Goal: Task Accomplishment & Management: Use online tool/utility

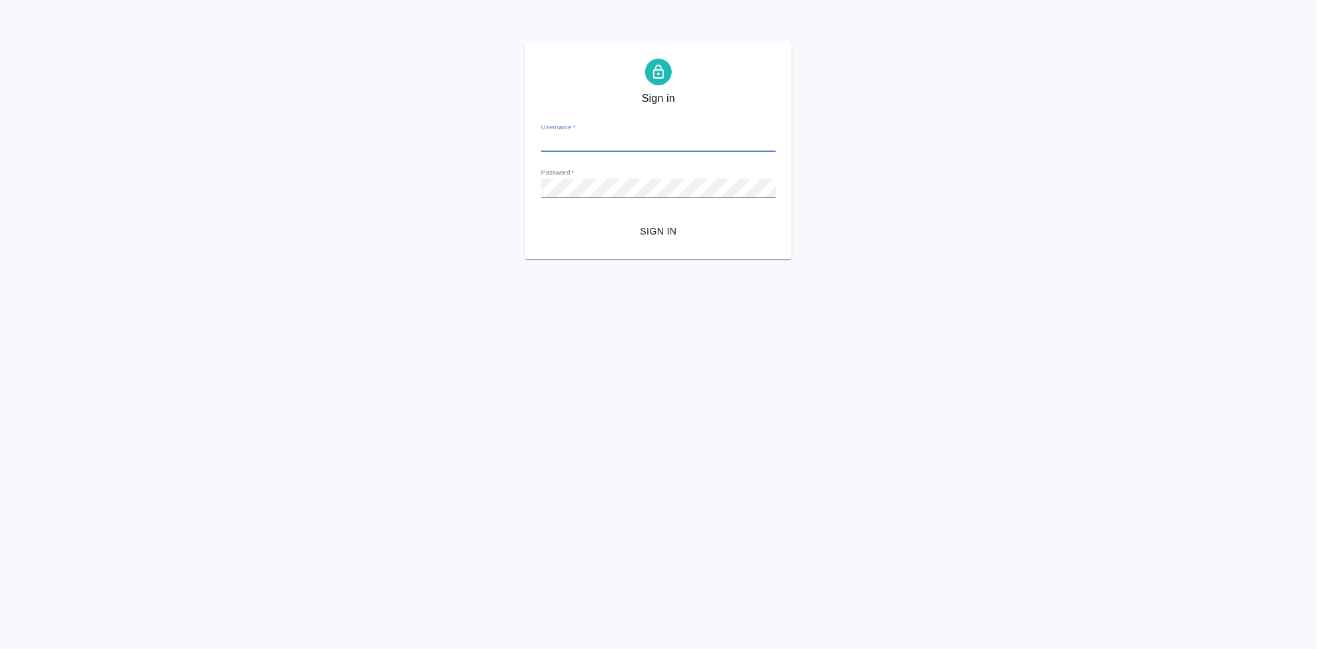
type input "a.kabargina@awatera.com"
click at [657, 231] on span "Sign in" at bounding box center [658, 231] width 213 height 17
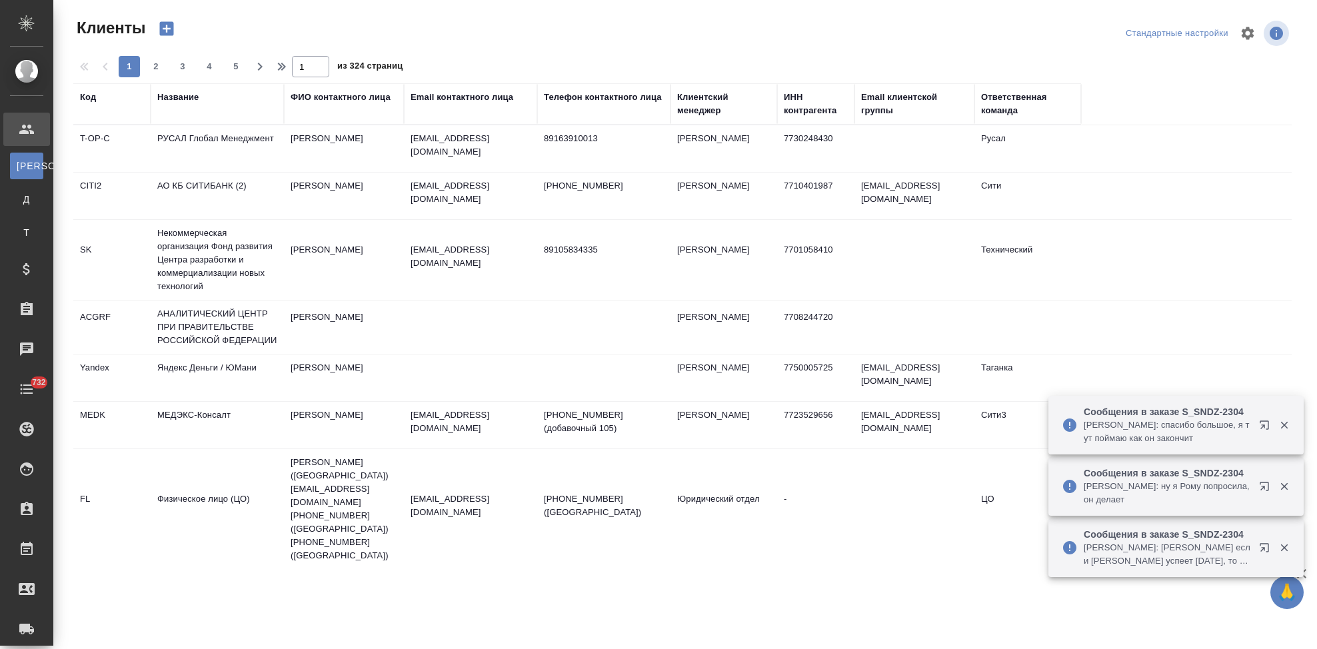
select select "RU"
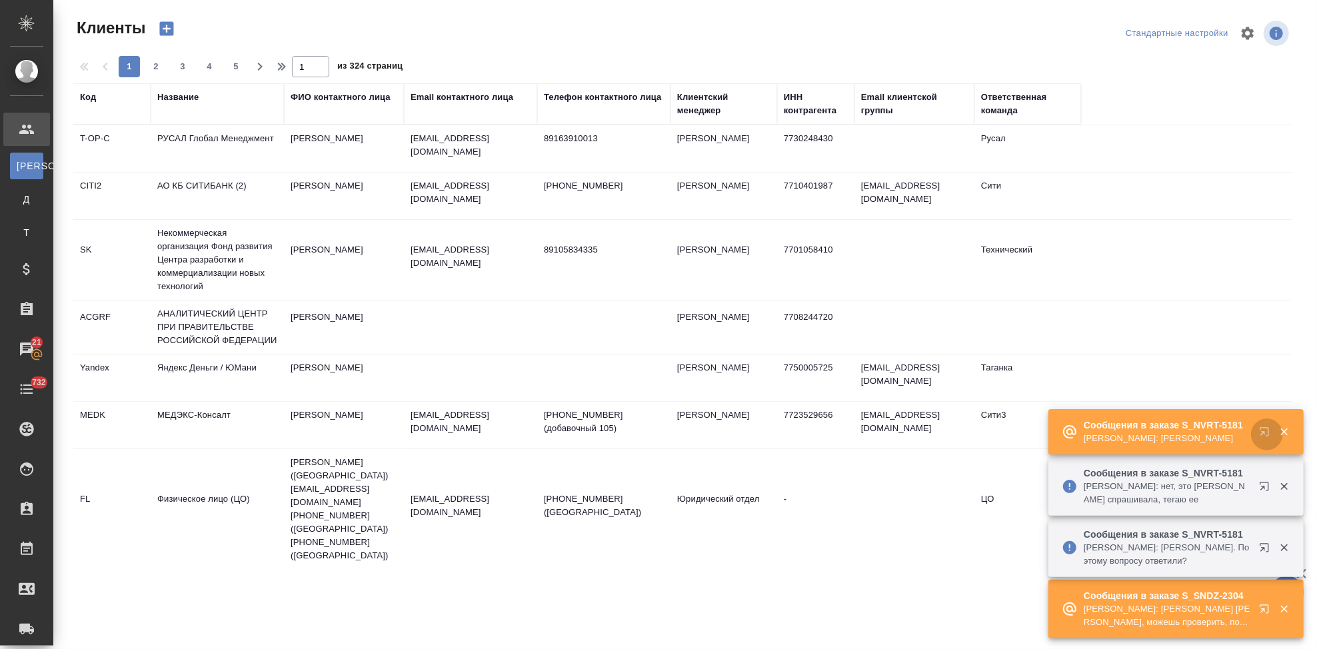
click at [1265, 435] on icon "button" at bounding box center [1264, 431] width 9 height 9
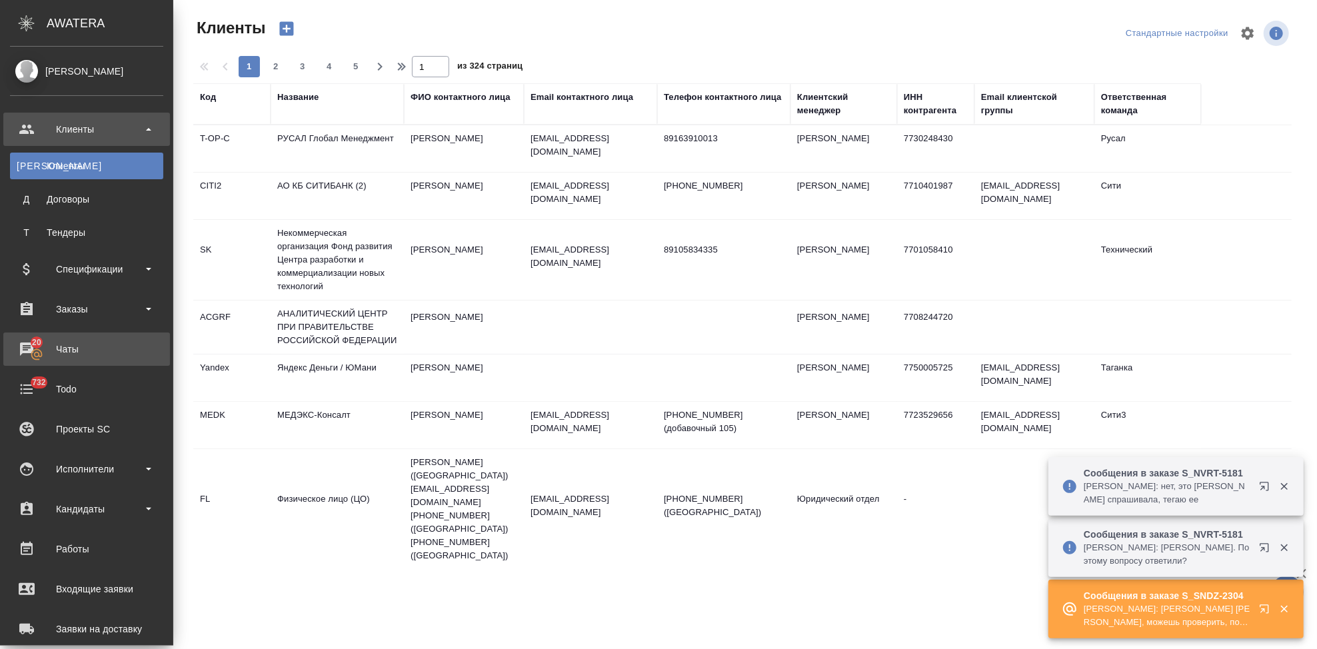
click at [31, 346] on div "Чаты" at bounding box center [86, 349] width 153 height 20
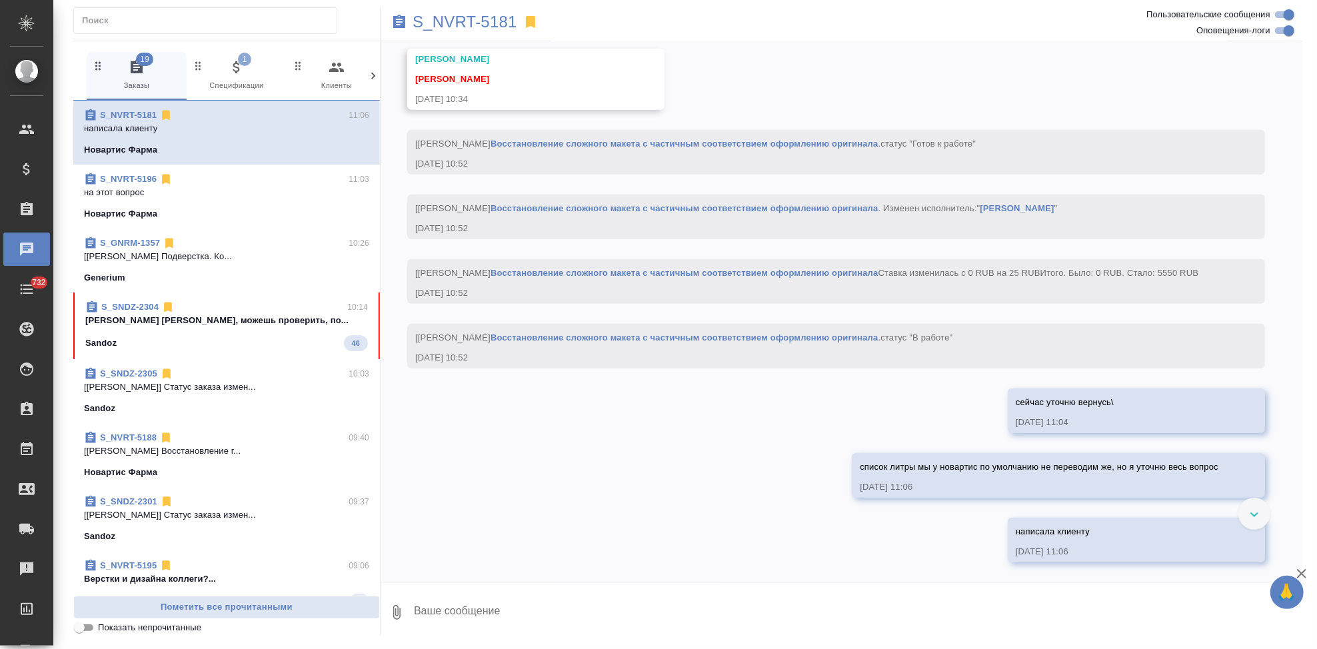
scroll to position [17166, 0]
click at [202, 326] on p "Кабаргина Анна Аня, можешь проверить, по..." at bounding box center [226, 320] width 283 height 13
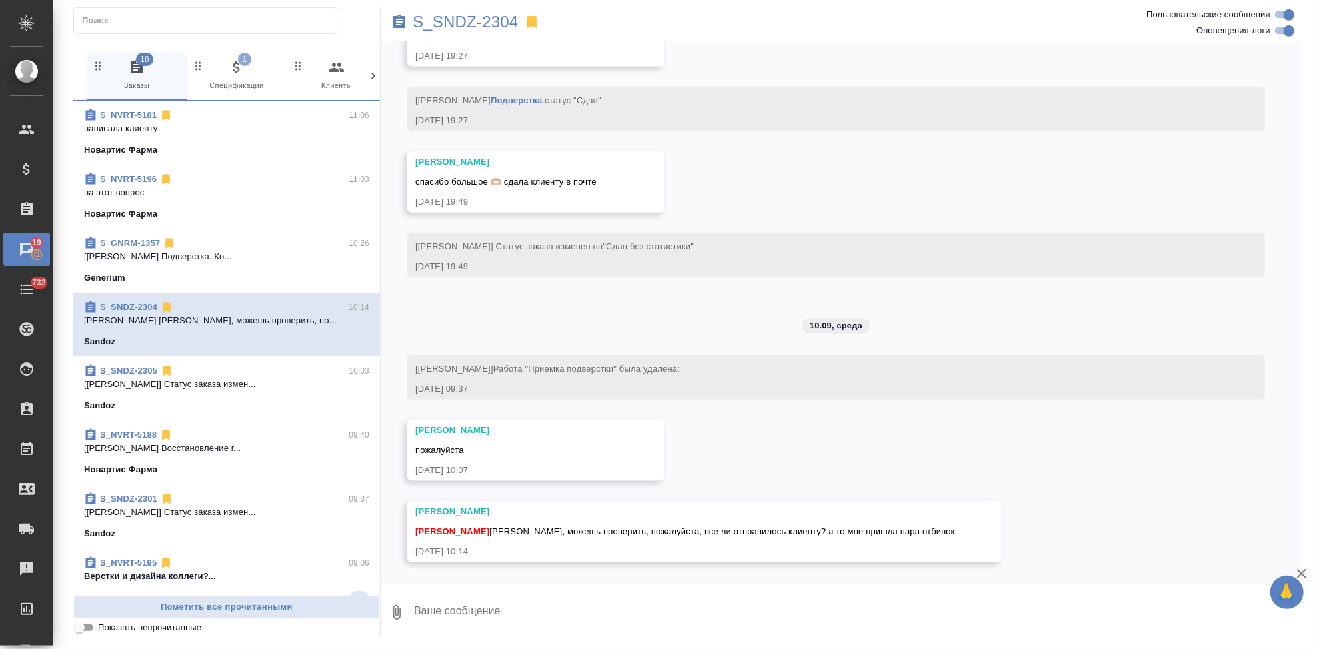
scroll to position [5292, 0]
click at [553, 608] on textarea at bounding box center [858, 612] width 890 height 45
type textarea "сейчас еще раз сдам"
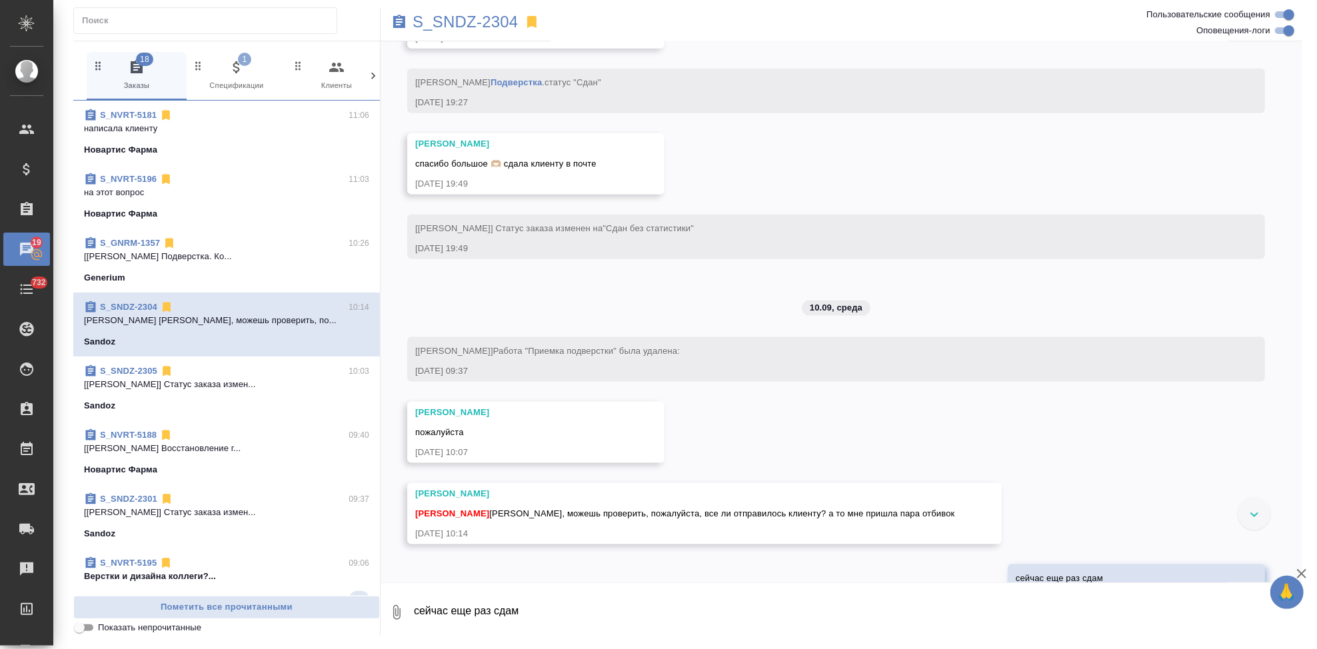
scroll to position [5061, 0]
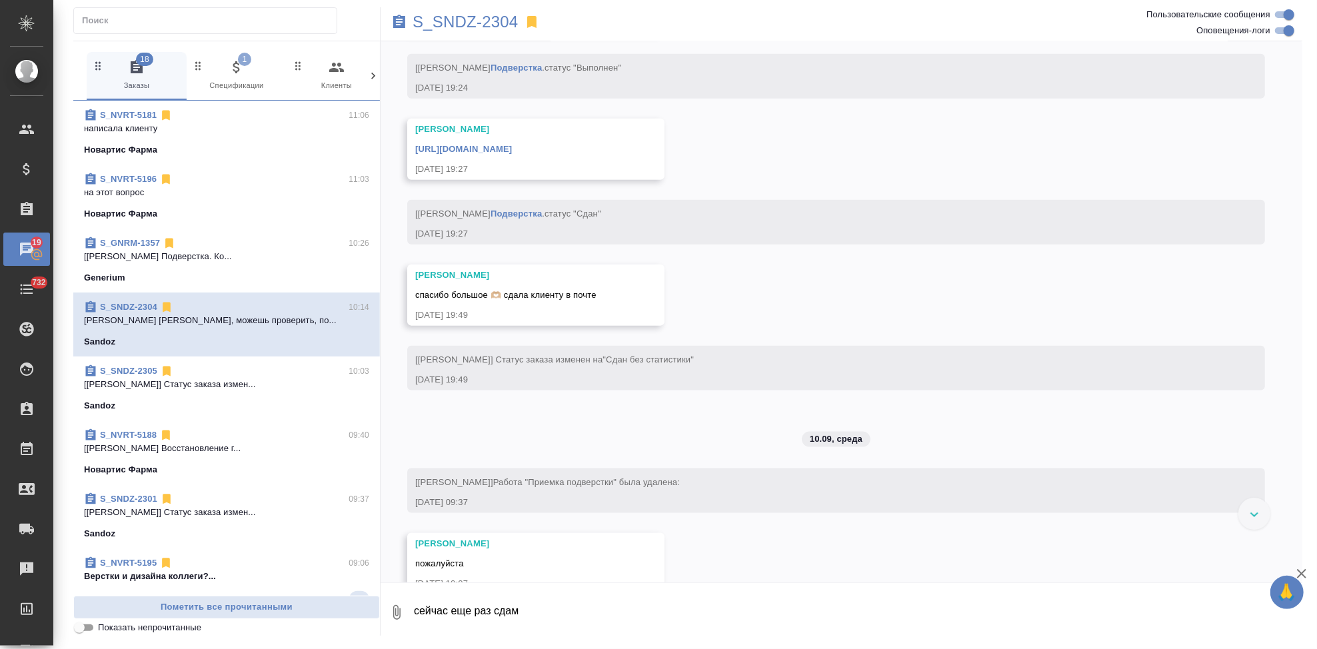
click at [512, 154] on link "https://drive.awatera.com/apps/files/files/10312579?dir=/Shares/Sandoz/Orders/S…" at bounding box center [463, 149] width 97 height 10
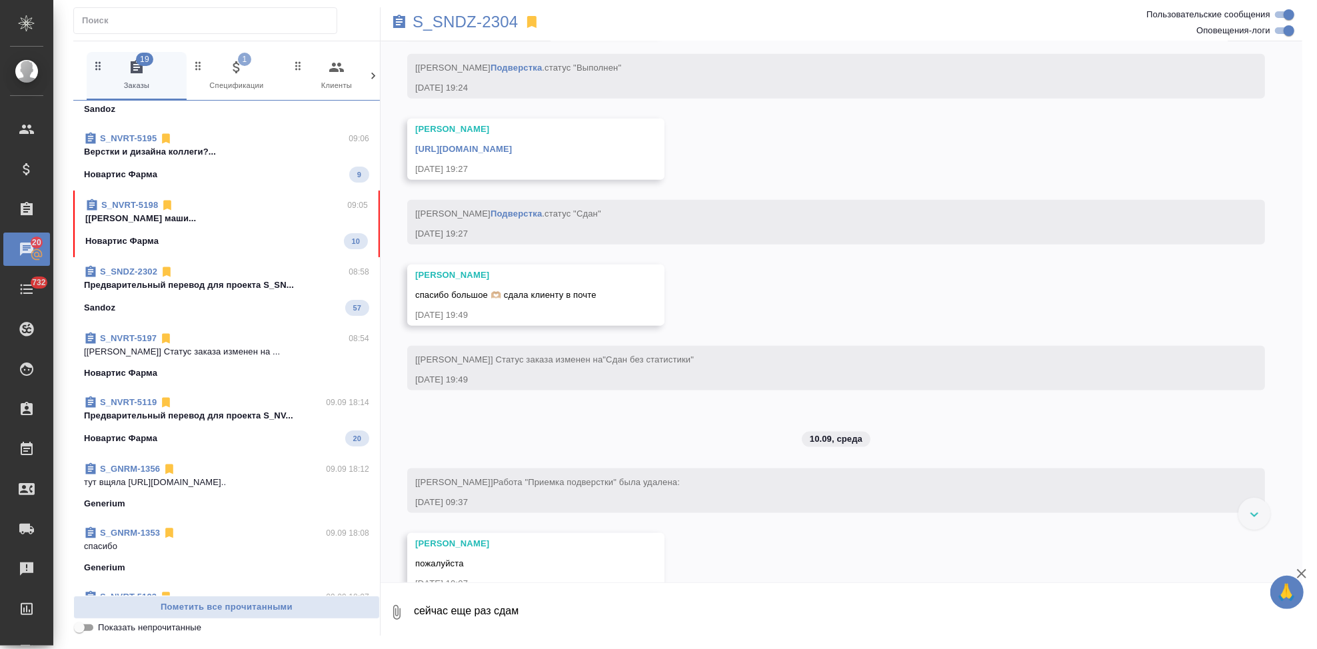
scroll to position [465, 0]
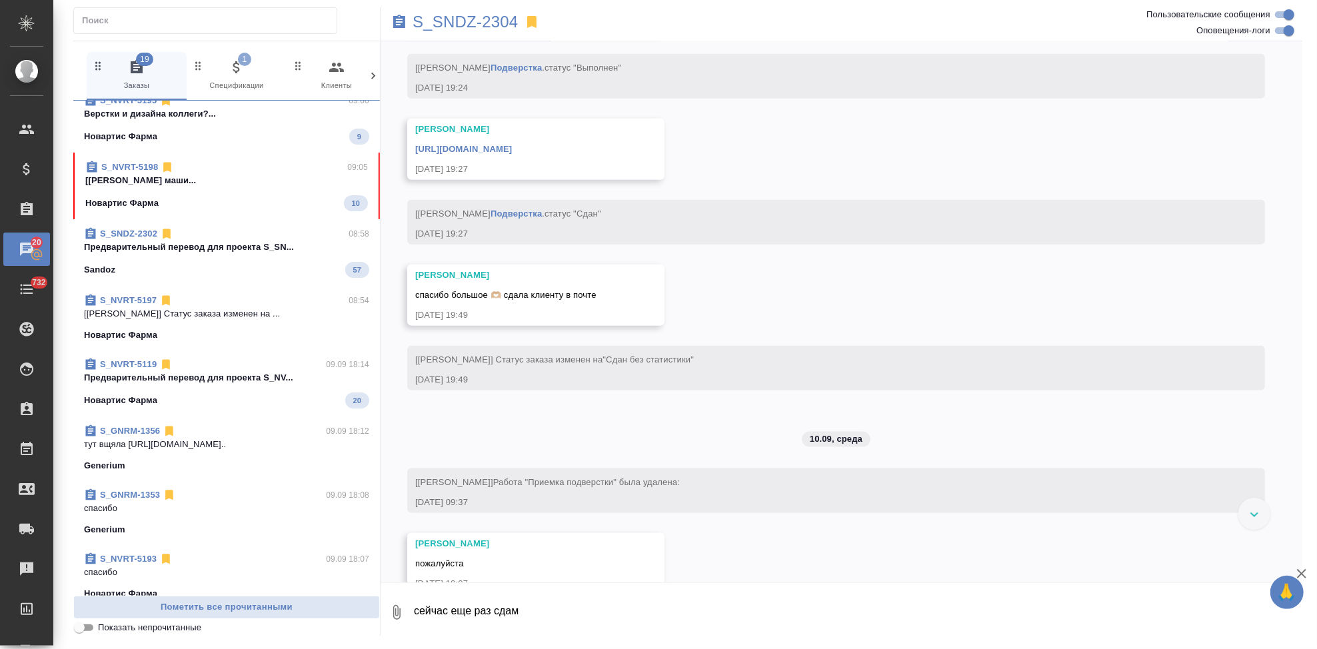
click at [256, 193] on span "S_NVRT-5198 09:05 [Грабко Мария] Работа Постредактура маши... Новартис Фарма 10" at bounding box center [226, 186] width 283 height 51
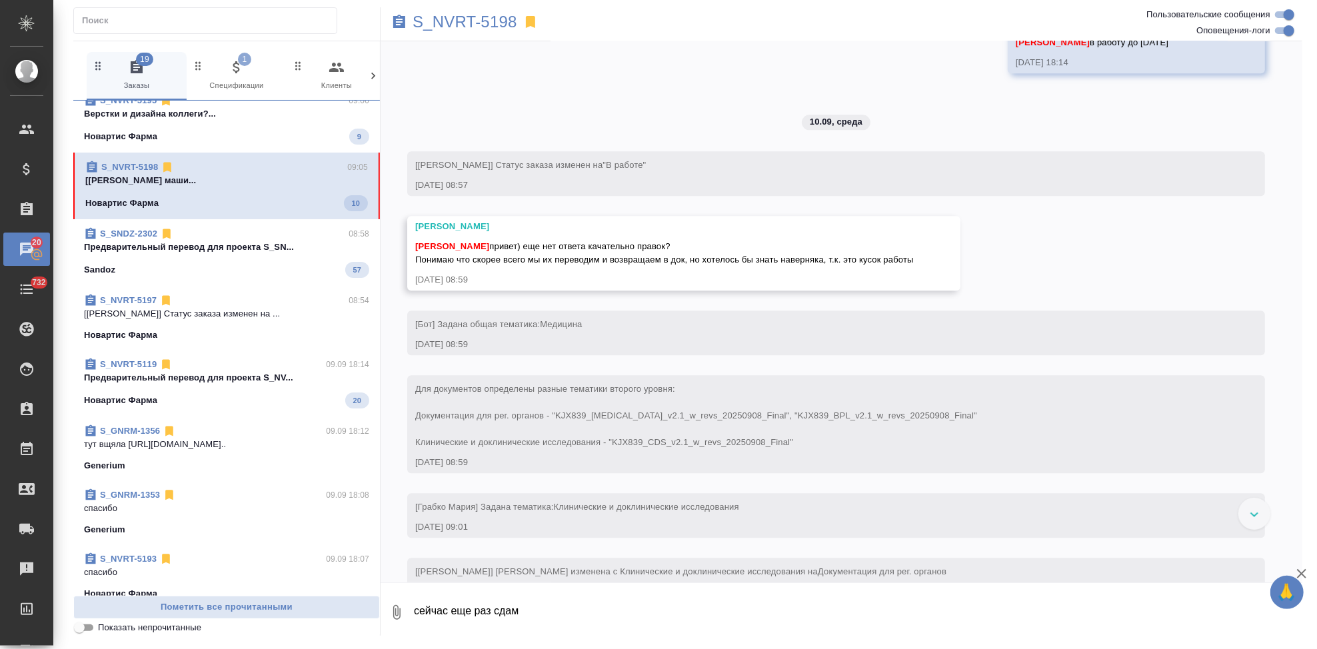
scroll to position [2561, 0]
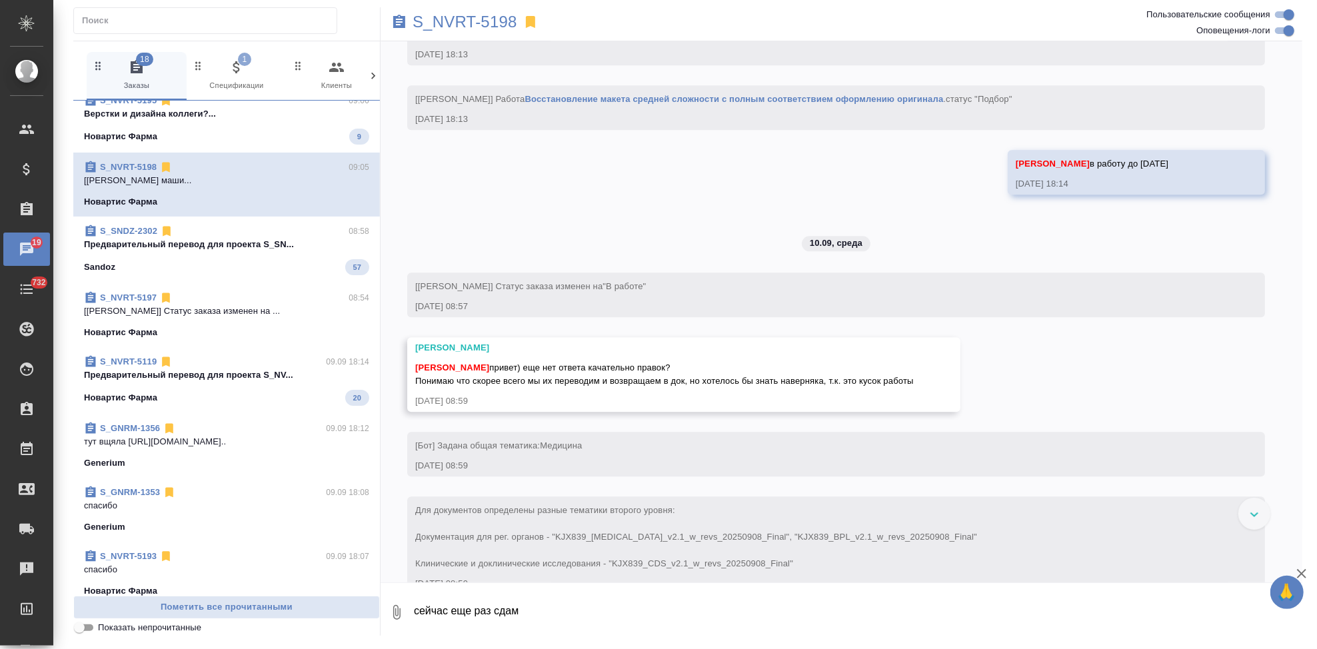
click at [525, 612] on textarea "сейчас еще раз сдам" at bounding box center [858, 612] width 890 height 45
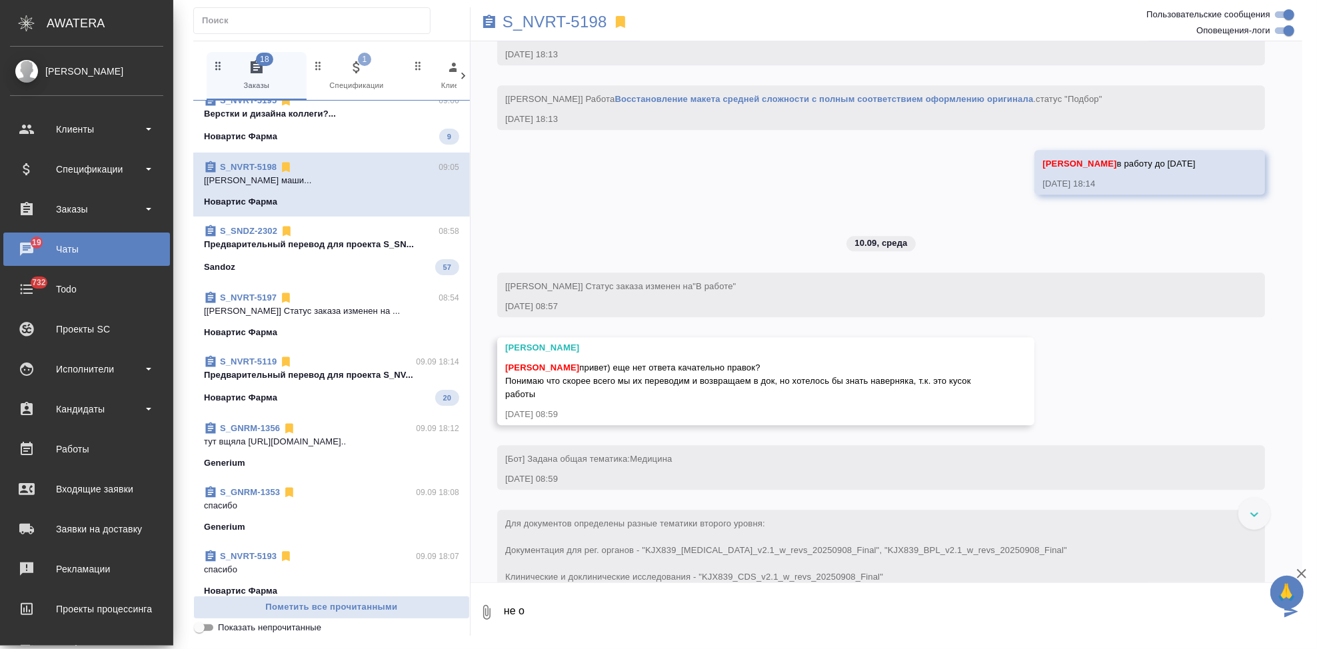
scroll to position [2614, 0]
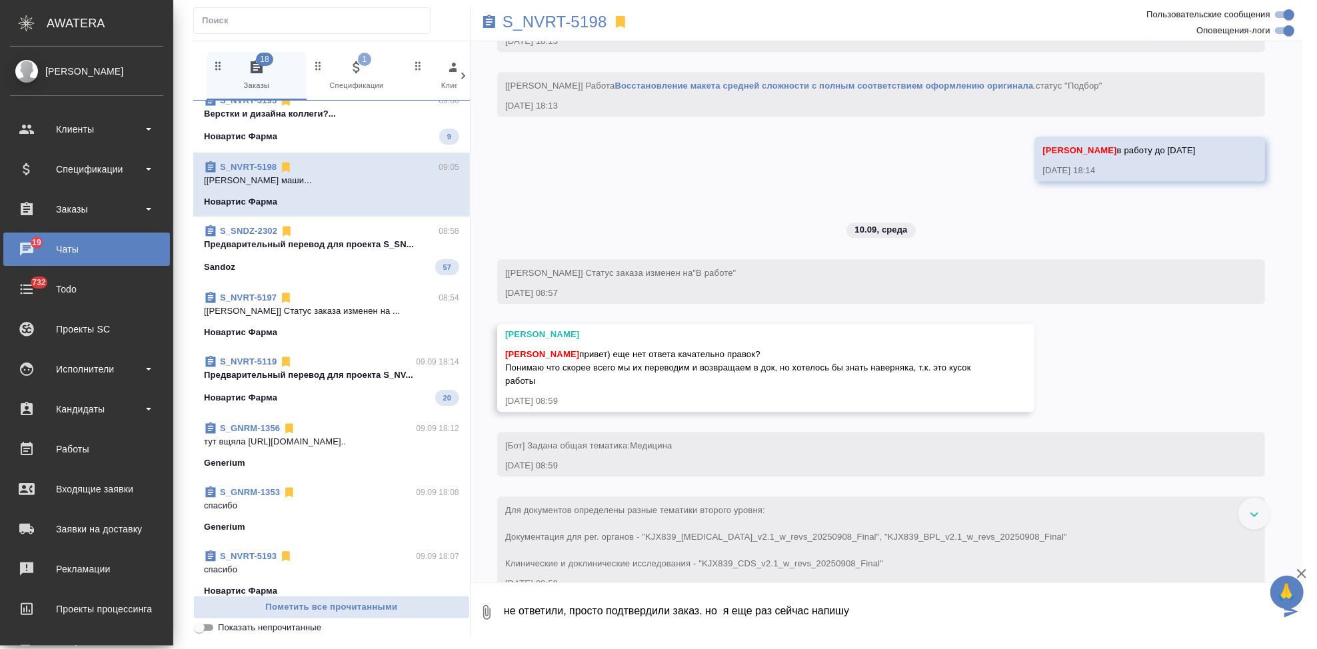
type textarea "не ответили, просто подтвердили заказ. но я еще раз сейчас напишу"
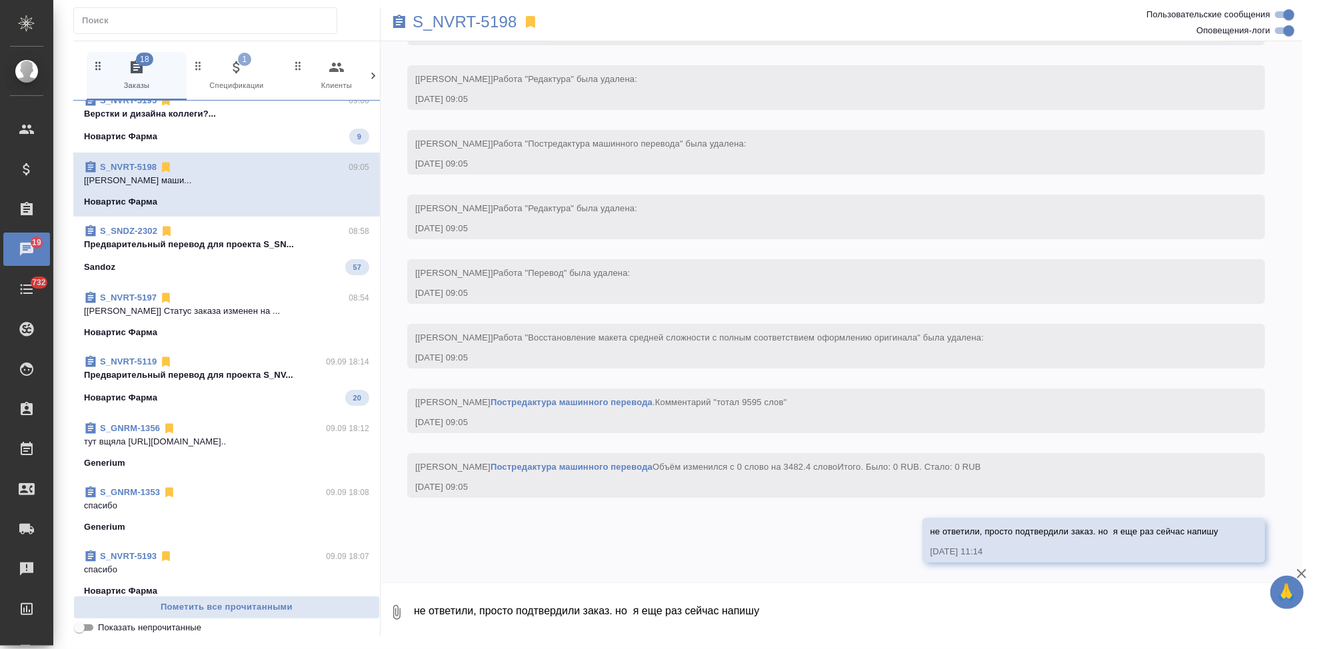
scroll to position [3588, 0]
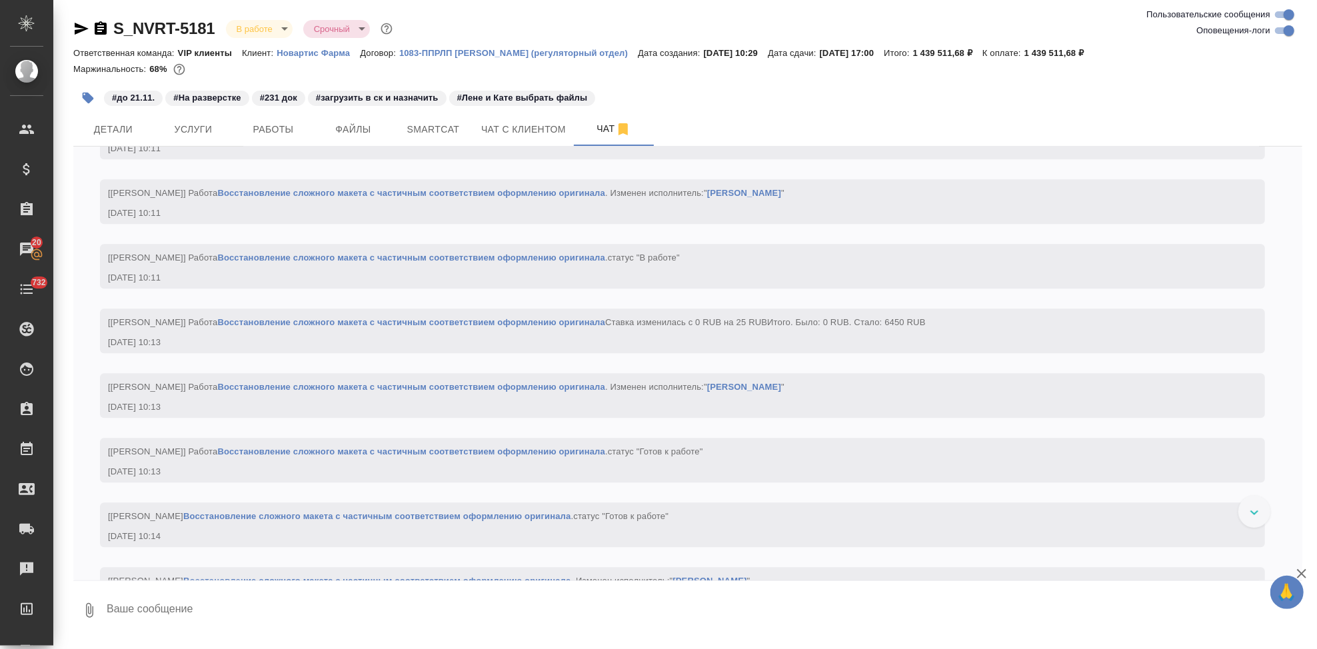
scroll to position [14361, 0]
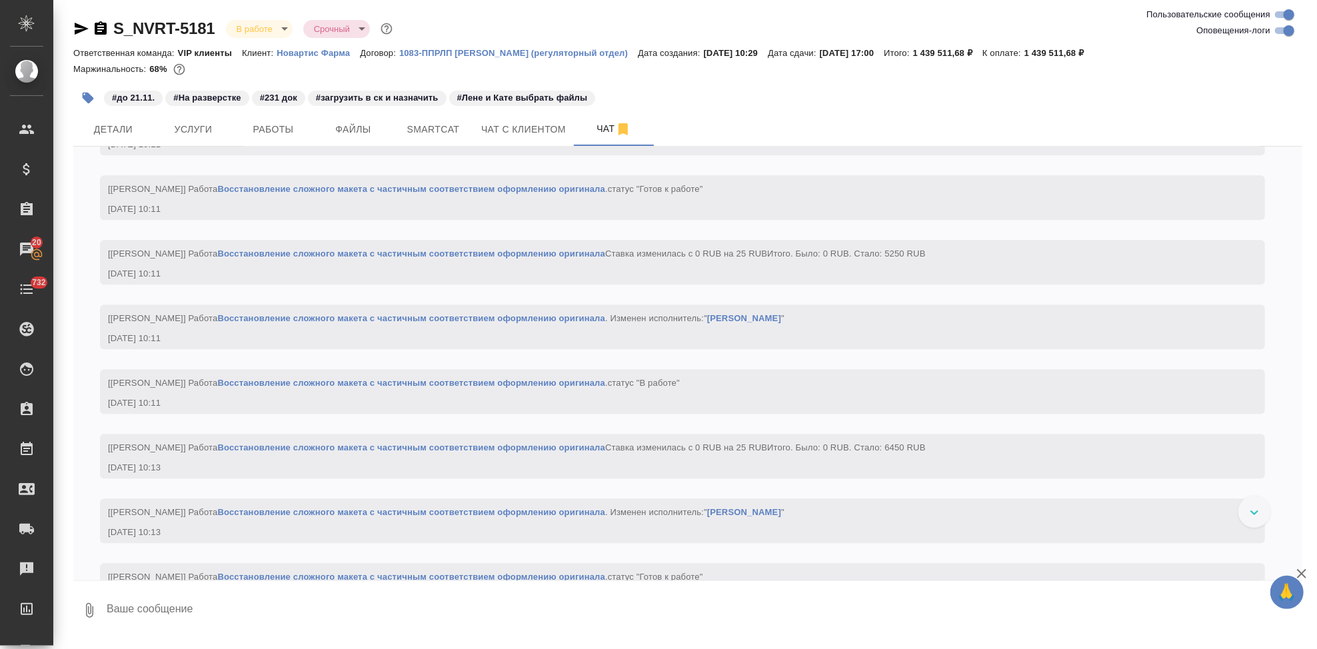
click at [334, 54] on p "Новартис Фарма" at bounding box center [318, 53] width 83 height 10
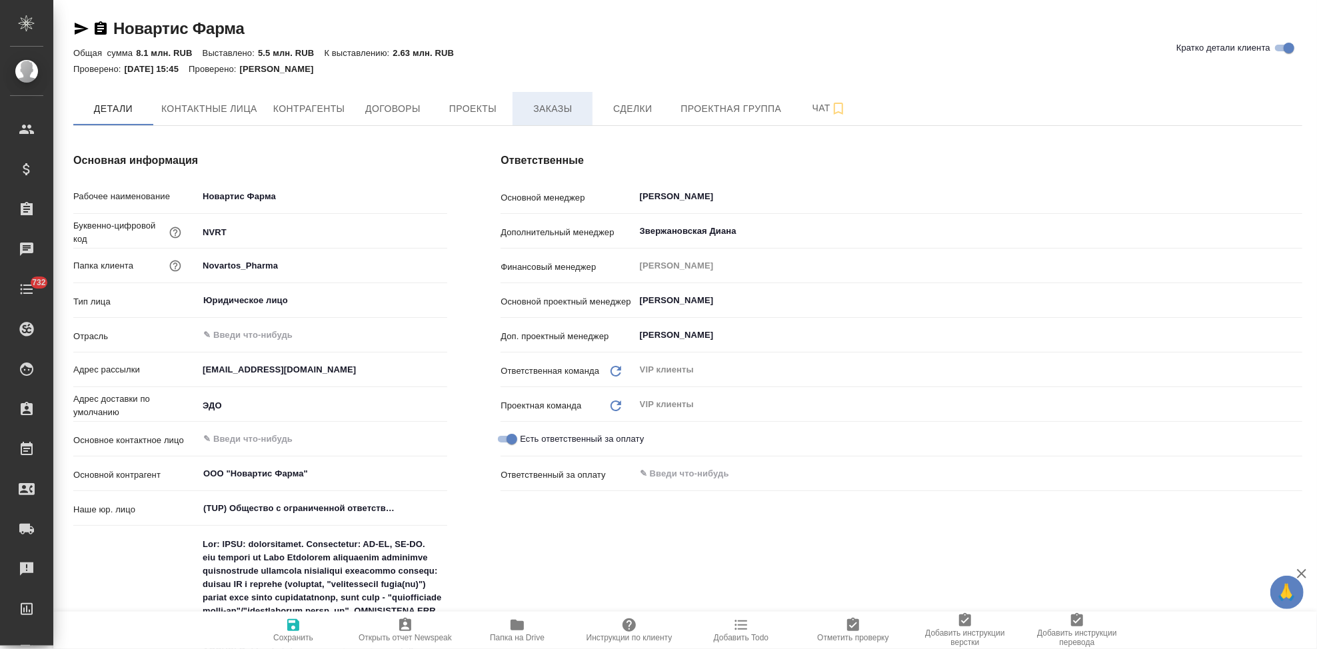
click at [538, 114] on span "Заказы" at bounding box center [553, 109] width 64 height 17
type textarea "x"
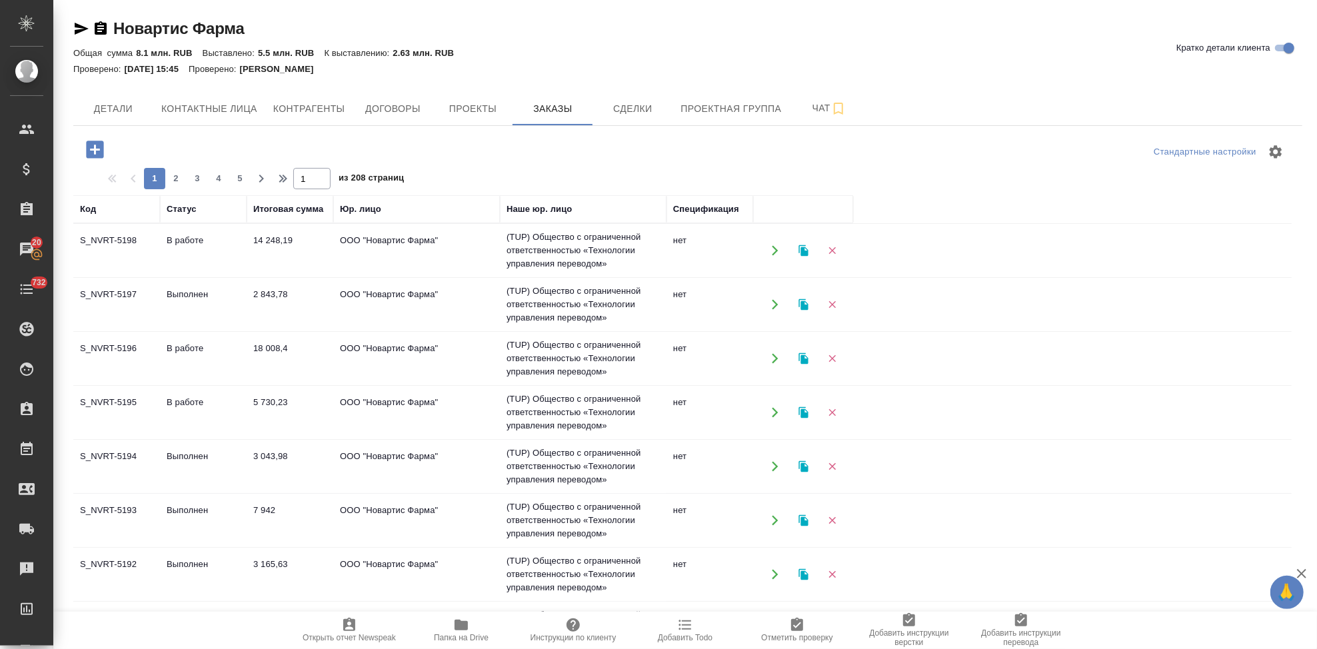
click at [205, 350] on td "В работе" at bounding box center [203, 358] width 87 height 47
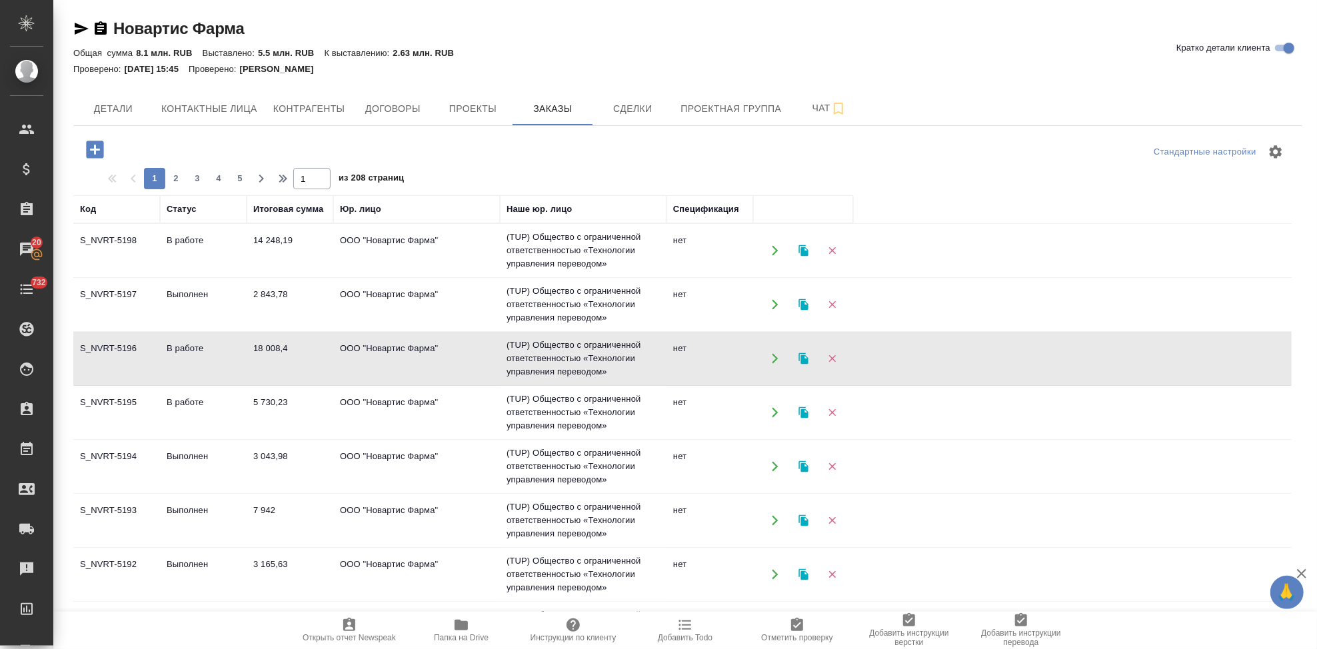
click at [205, 350] on td "В работе" at bounding box center [203, 358] width 87 height 47
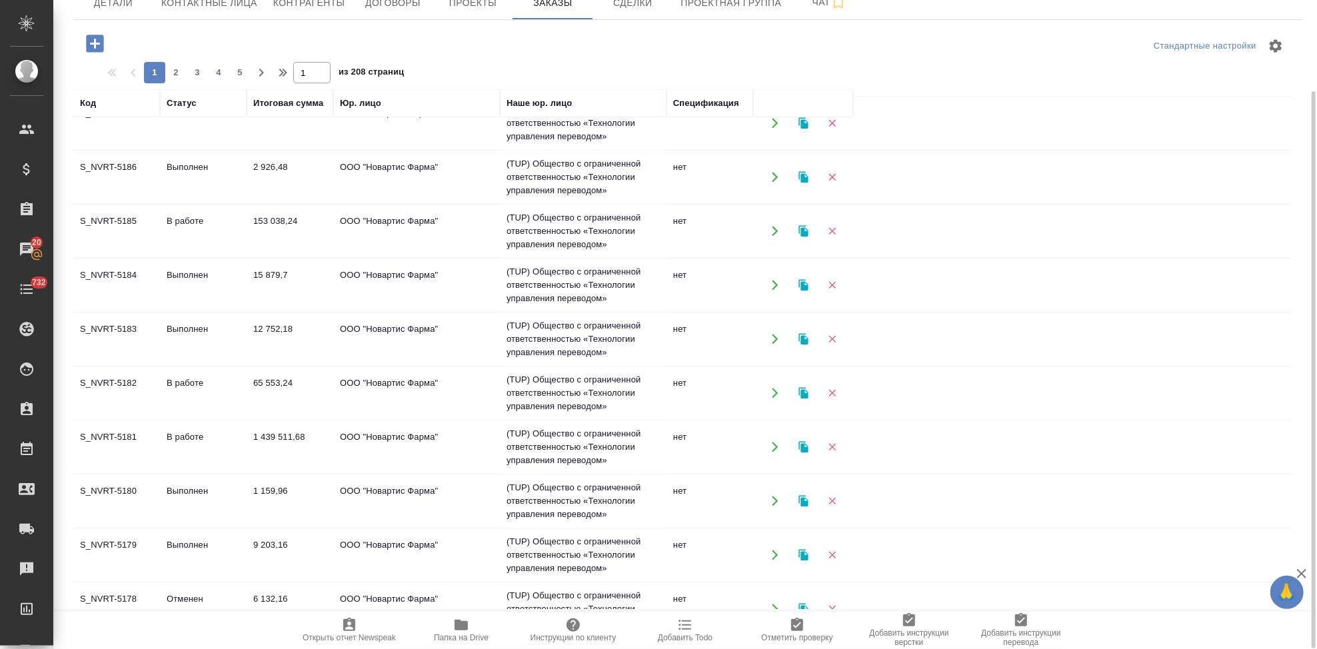
scroll to position [617, 0]
click at [168, 445] on td "В работе" at bounding box center [203, 445] width 87 height 47
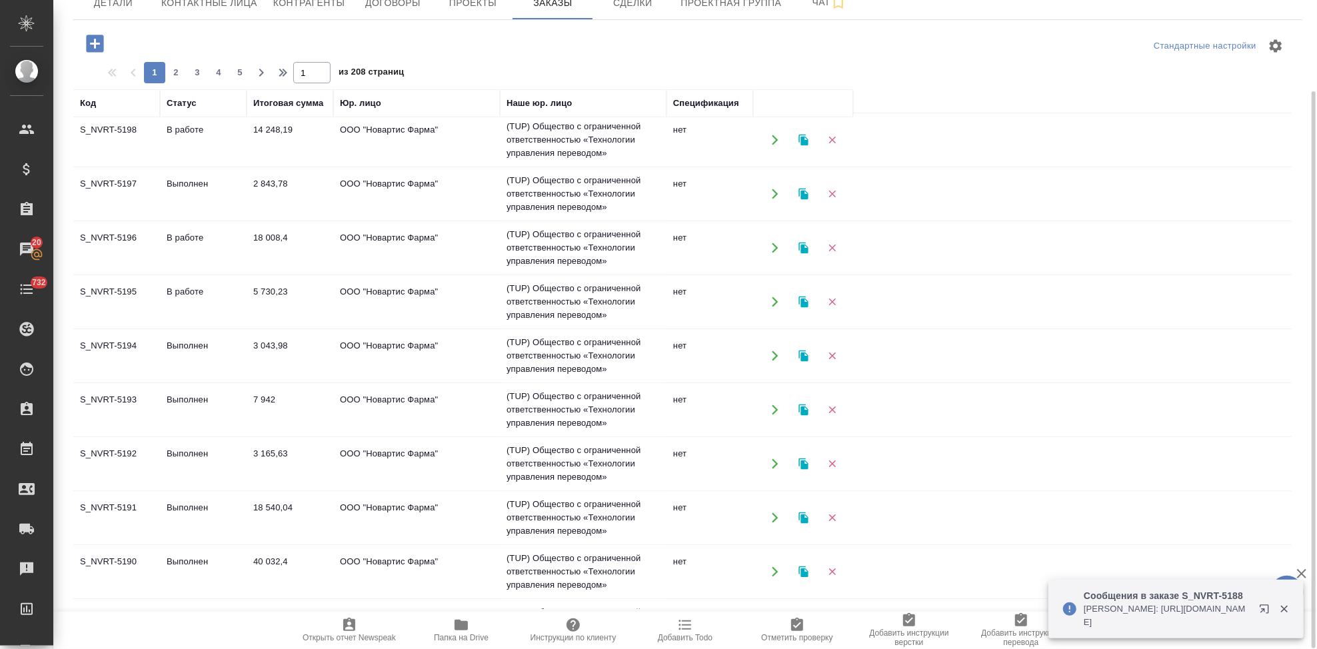
scroll to position [0, 0]
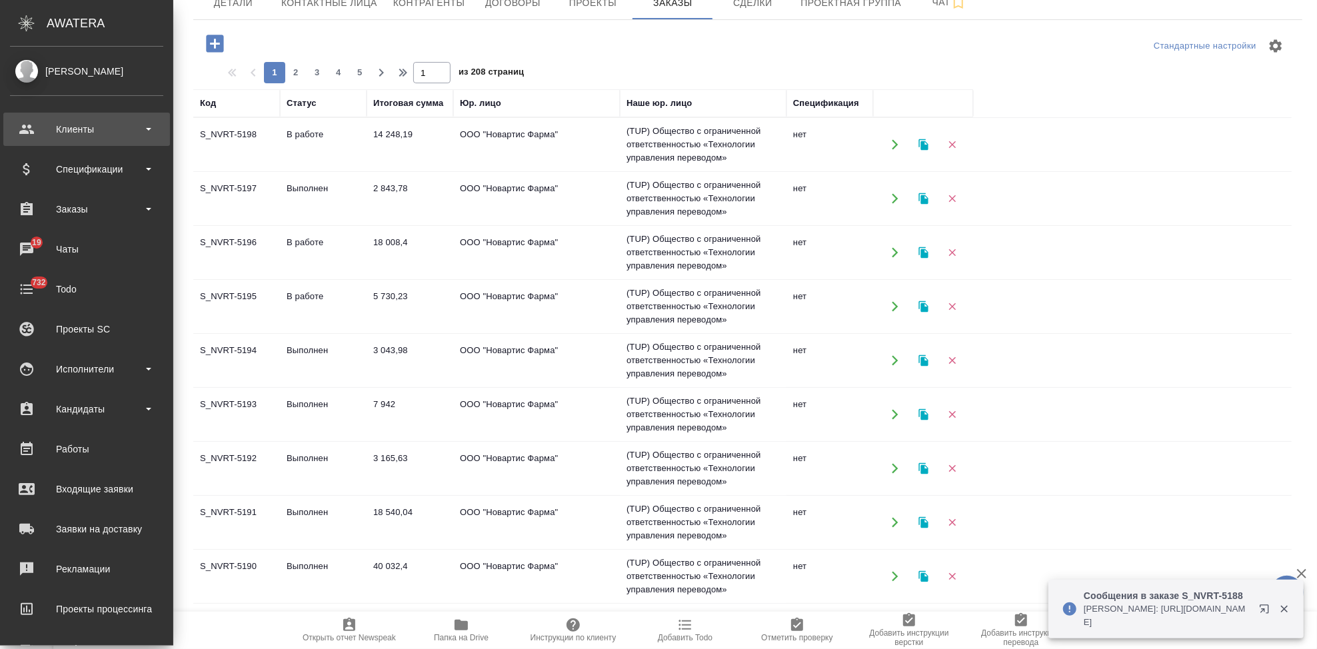
click at [33, 130] on div "Клиенты" at bounding box center [86, 129] width 153 height 20
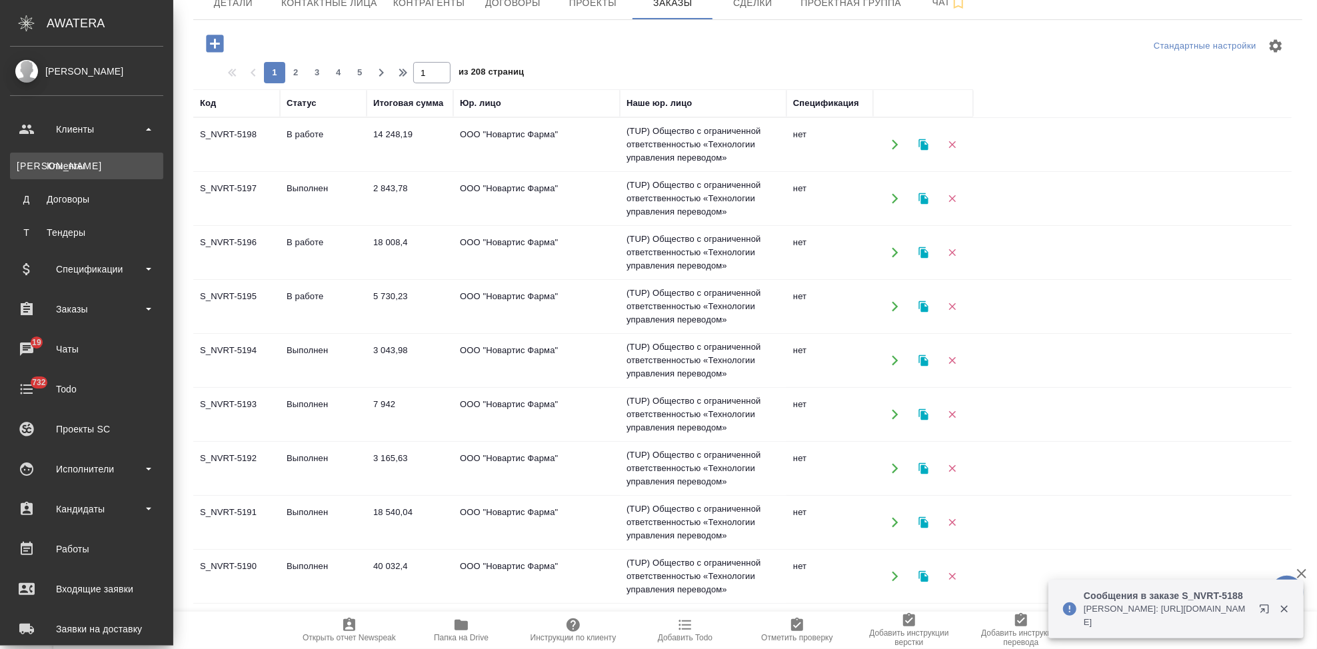
click at [47, 175] on link "К Клиенты" at bounding box center [86, 166] width 153 height 27
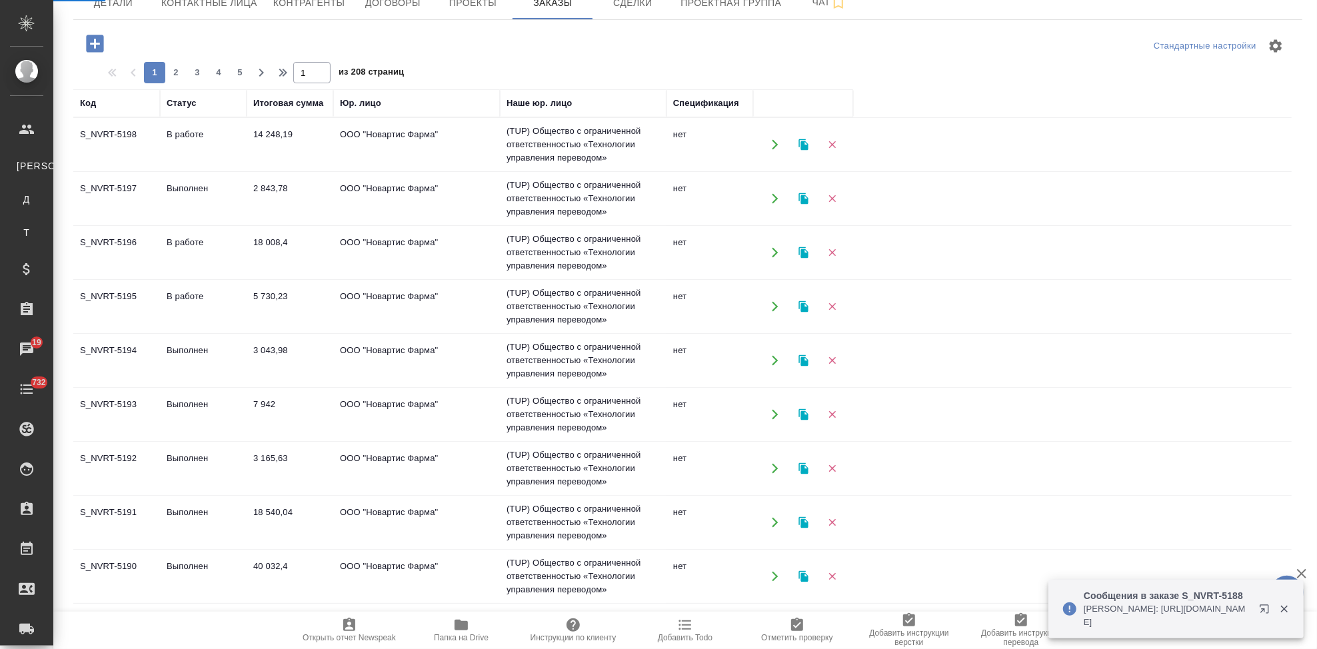
select select "RU"
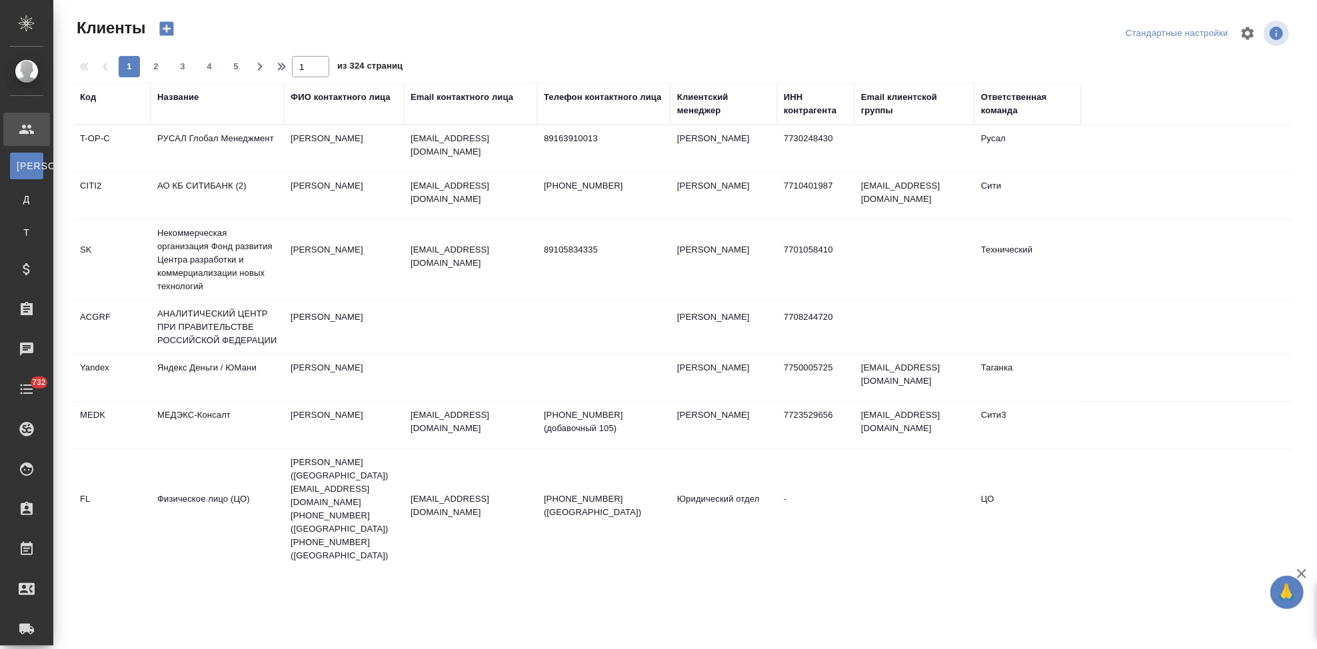
click at [90, 98] on div "Код" at bounding box center [88, 97] width 16 height 13
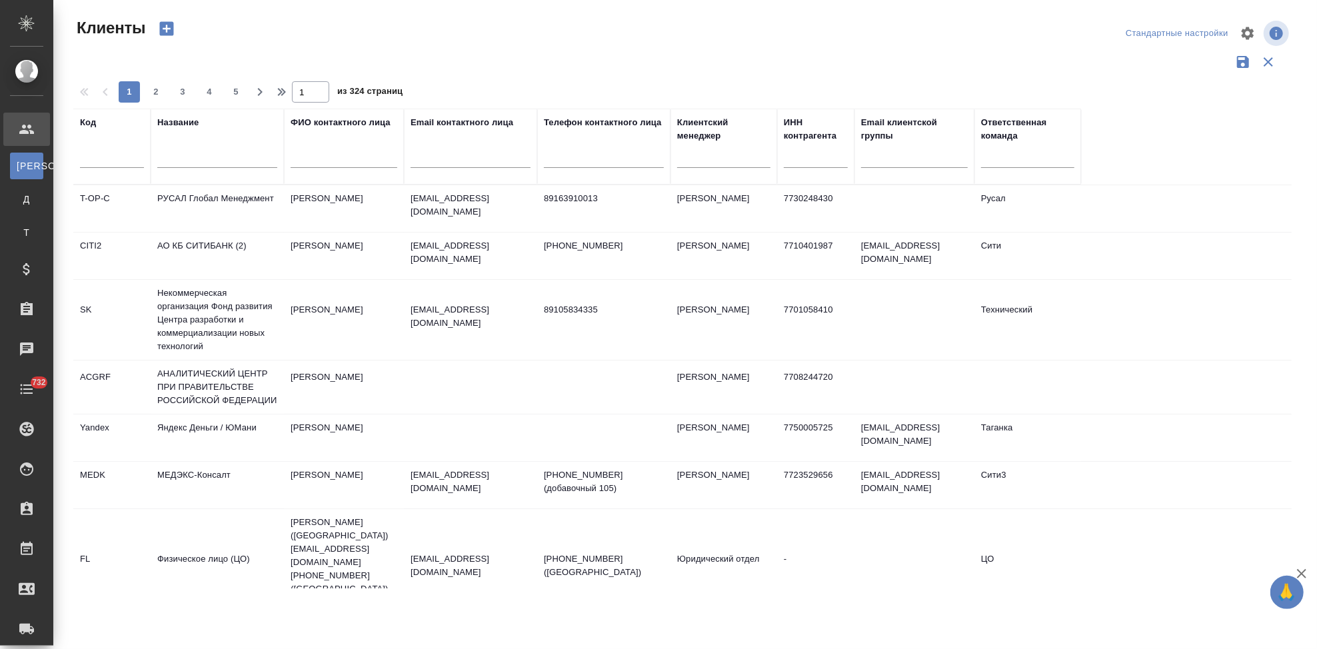
click at [103, 165] on input "text" at bounding box center [112, 159] width 64 height 17
type input "ksf"
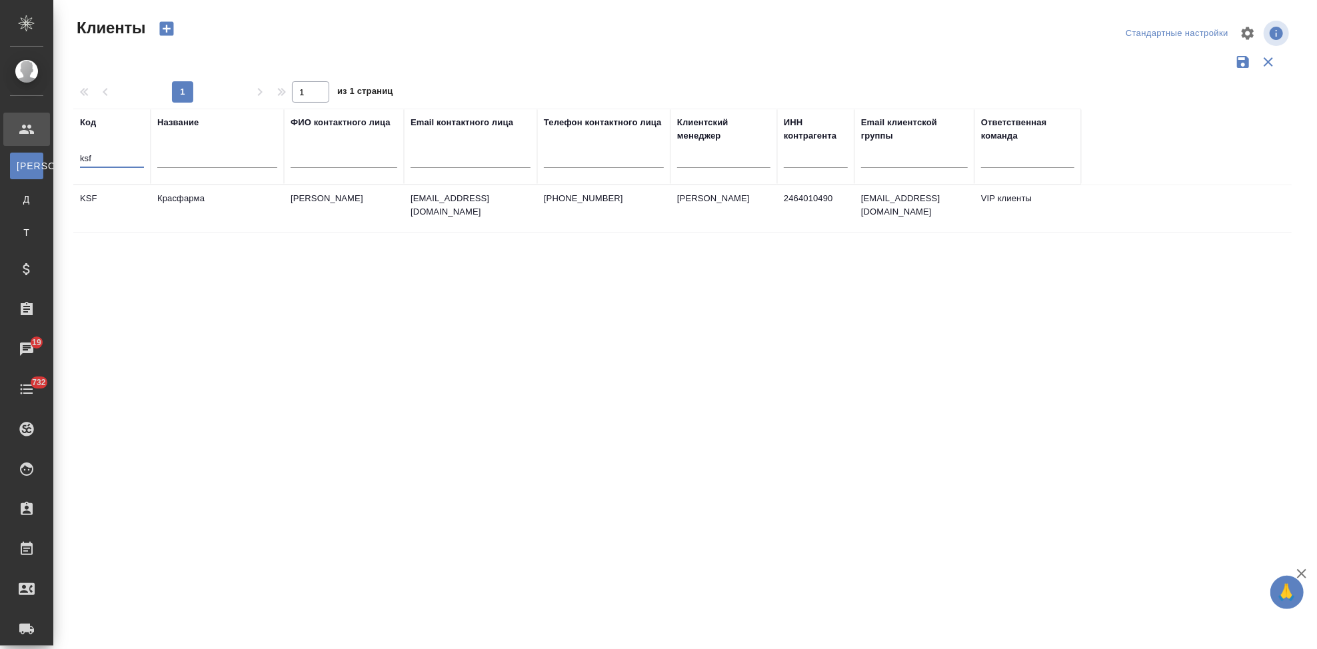
click at [171, 205] on td "Красфарма" at bounding box center [217, 208] width 133 height 47
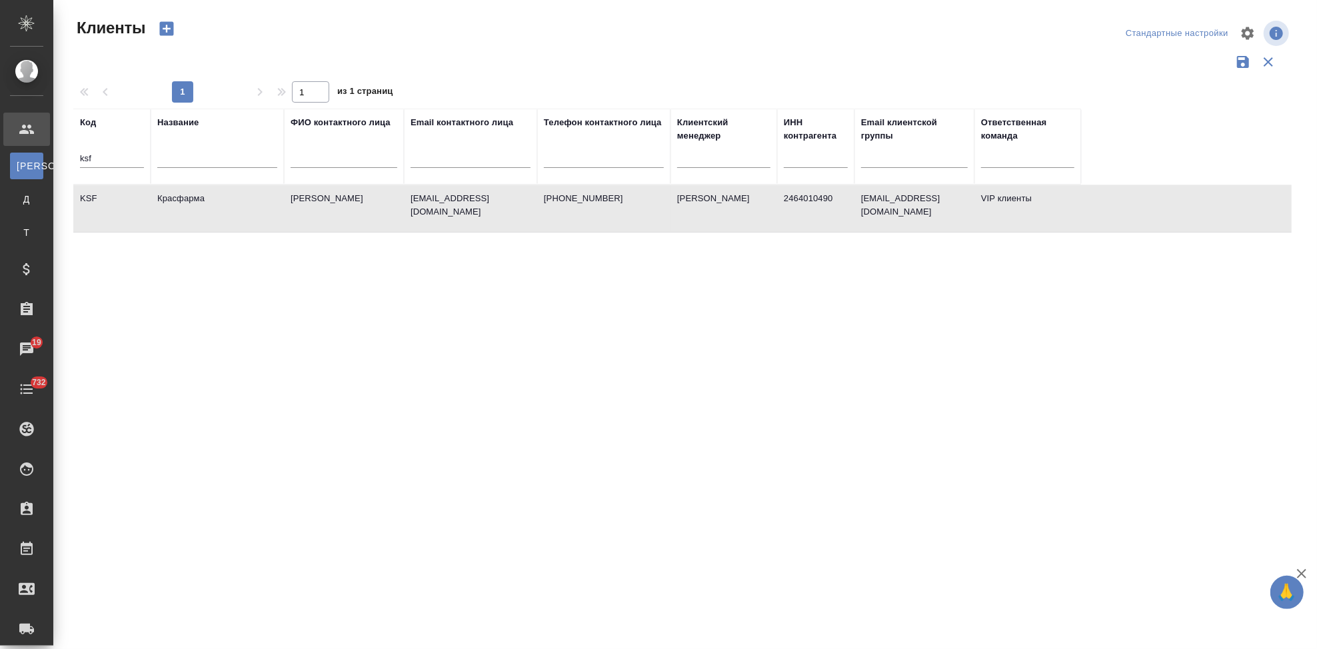
click at [171, 205] on td "Красфарма" at bounding box center [217, 208] width 133 height 47
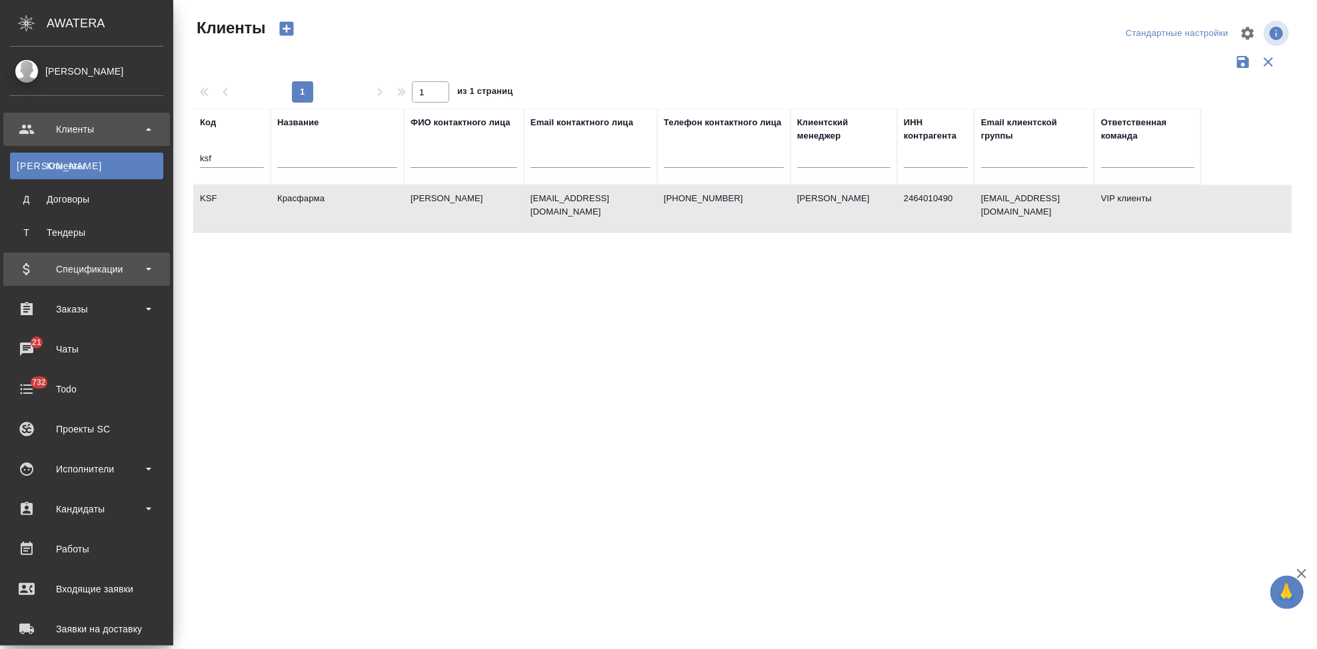
click at [54, 272] on div "Спецификации" at bounding box center [86, 269] width 153 height 20
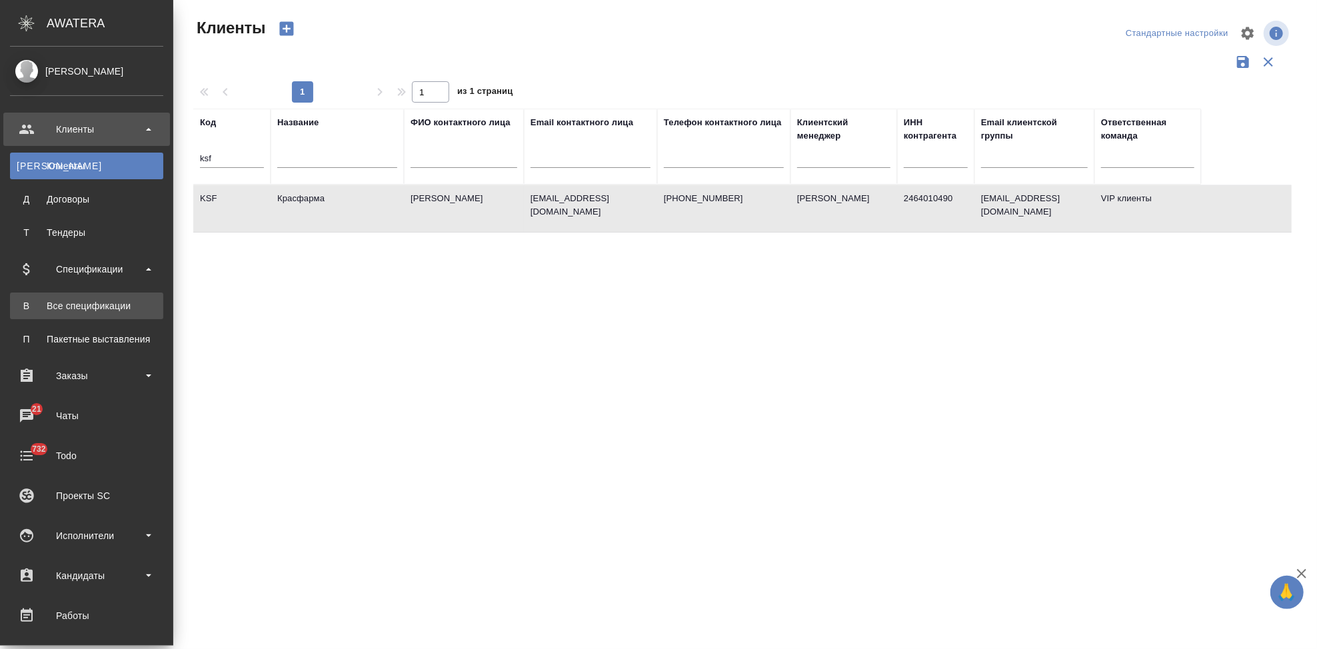
click at [67, 309] on div "Все спецификации" at bounding box center [87, 305] width 140 height 13
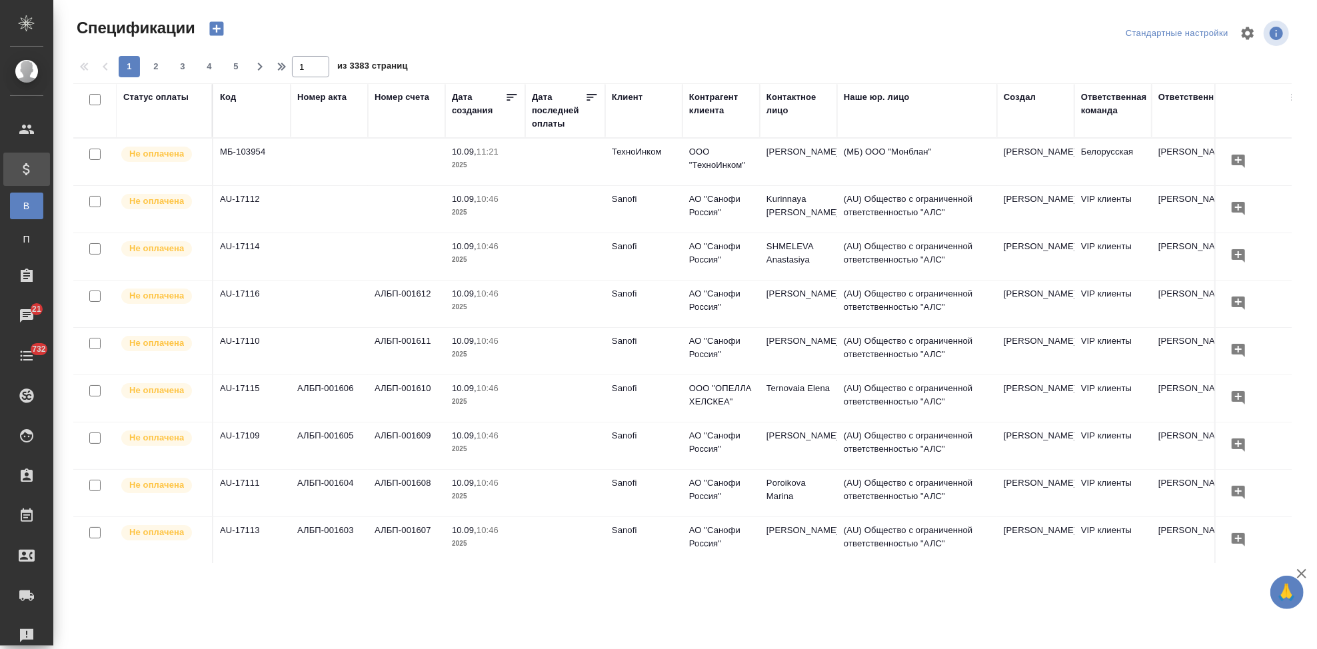
click at [221, 32] on icon "button" at bounding box center [216, 29] width 14 height 14
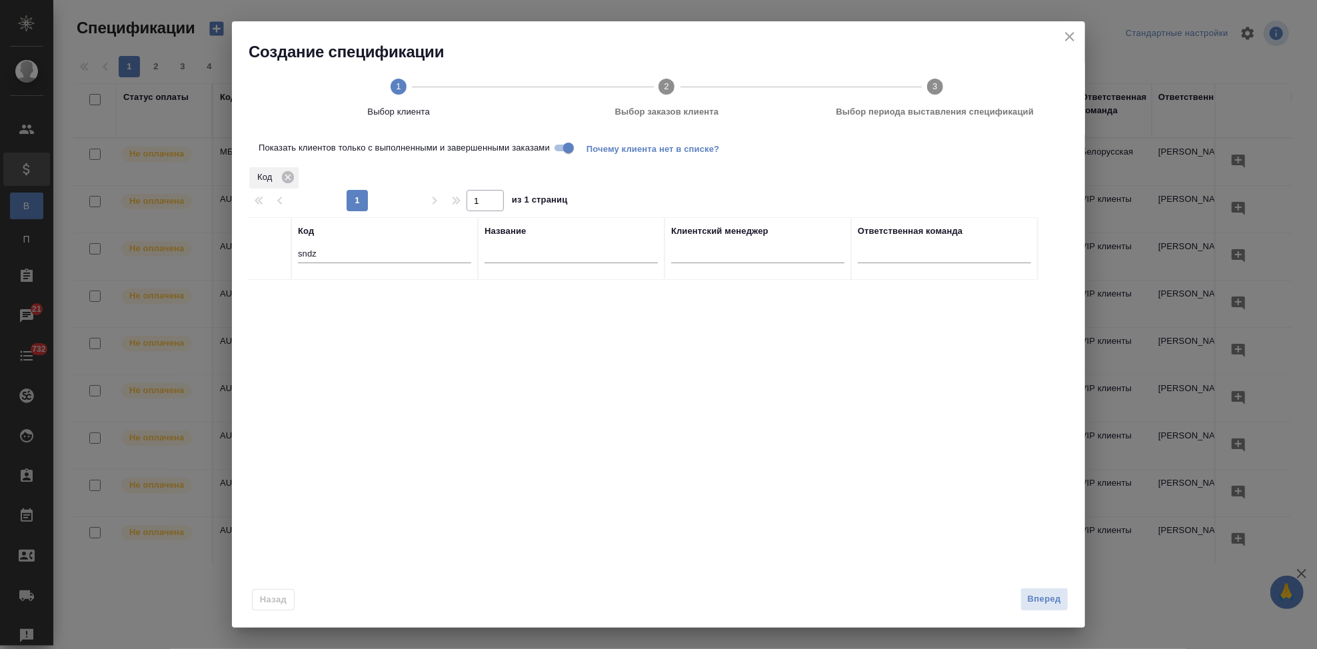
click at [218, 29] on div "Создание спецификации 1 Выбор клиента 2 Выбор заказов клиента 3 Выбор периода в…" at bounding box center [658, 324] width 1317 height 649
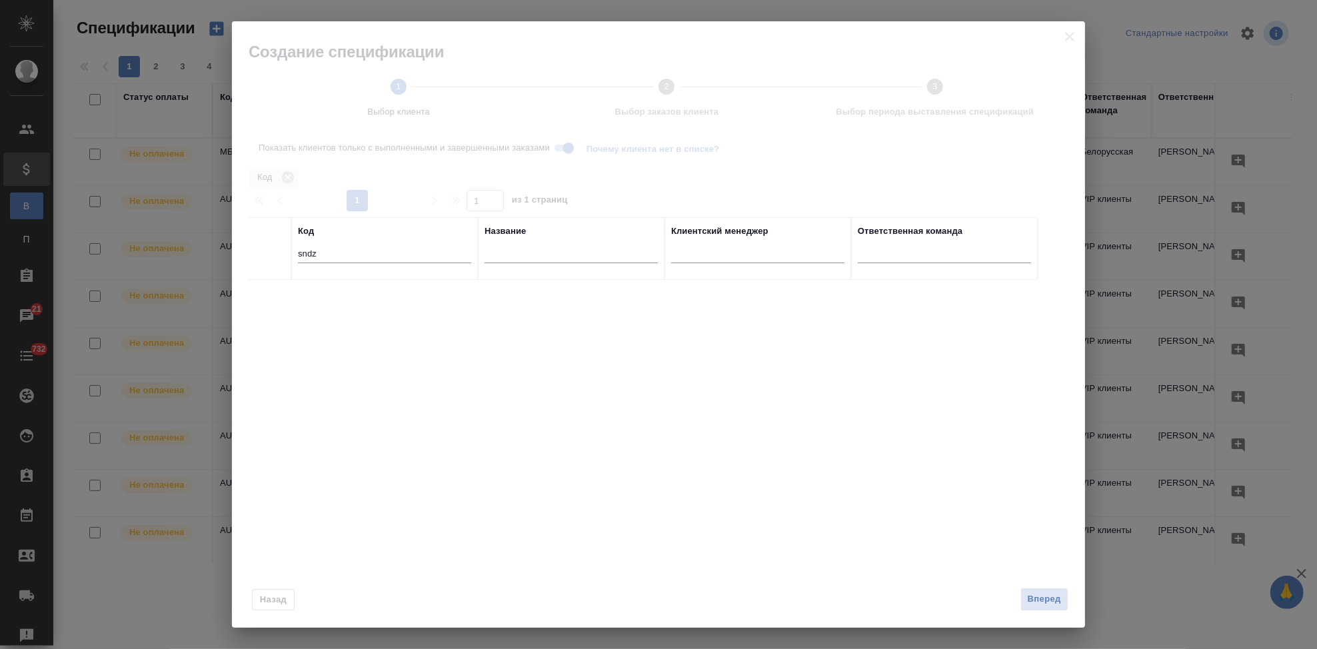
click at [353, 259] on input "sndz" at bounding box center [384, 255] width 173 height 17
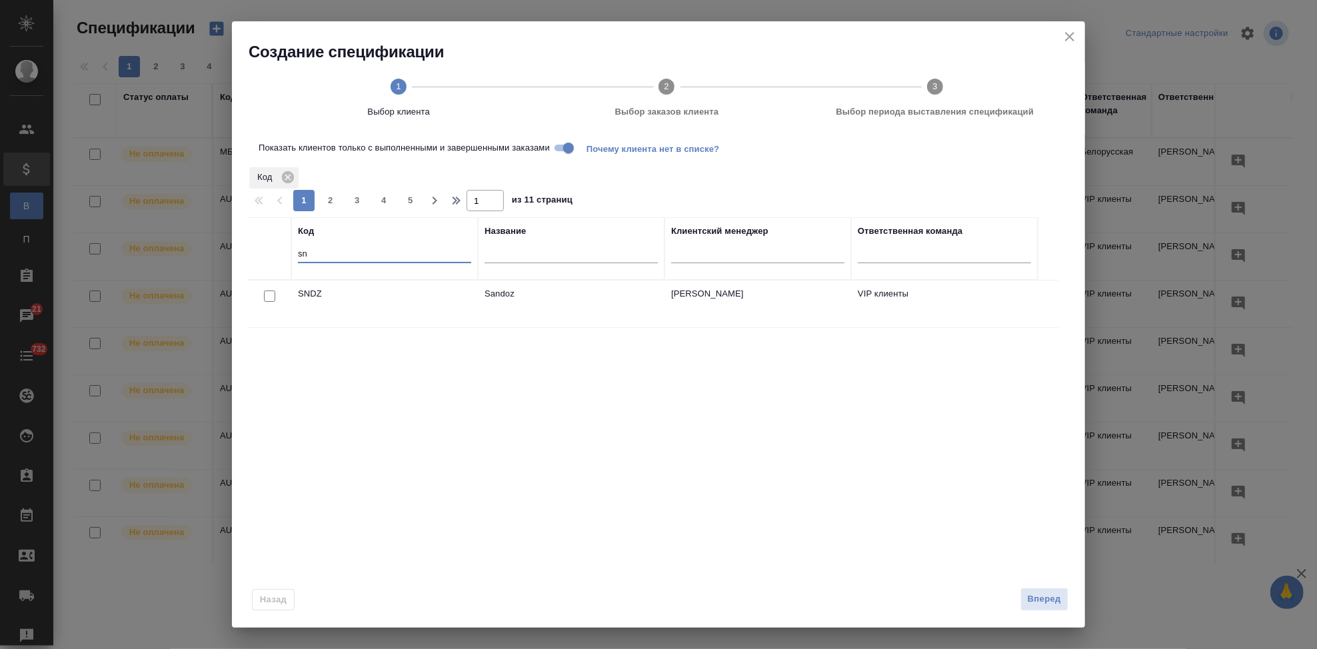
type input "s"
type input "ksf"
click at [267, 294] on input "checkbox" at bounding box center [269, 296] width 11 height 11
checkbox input "true"
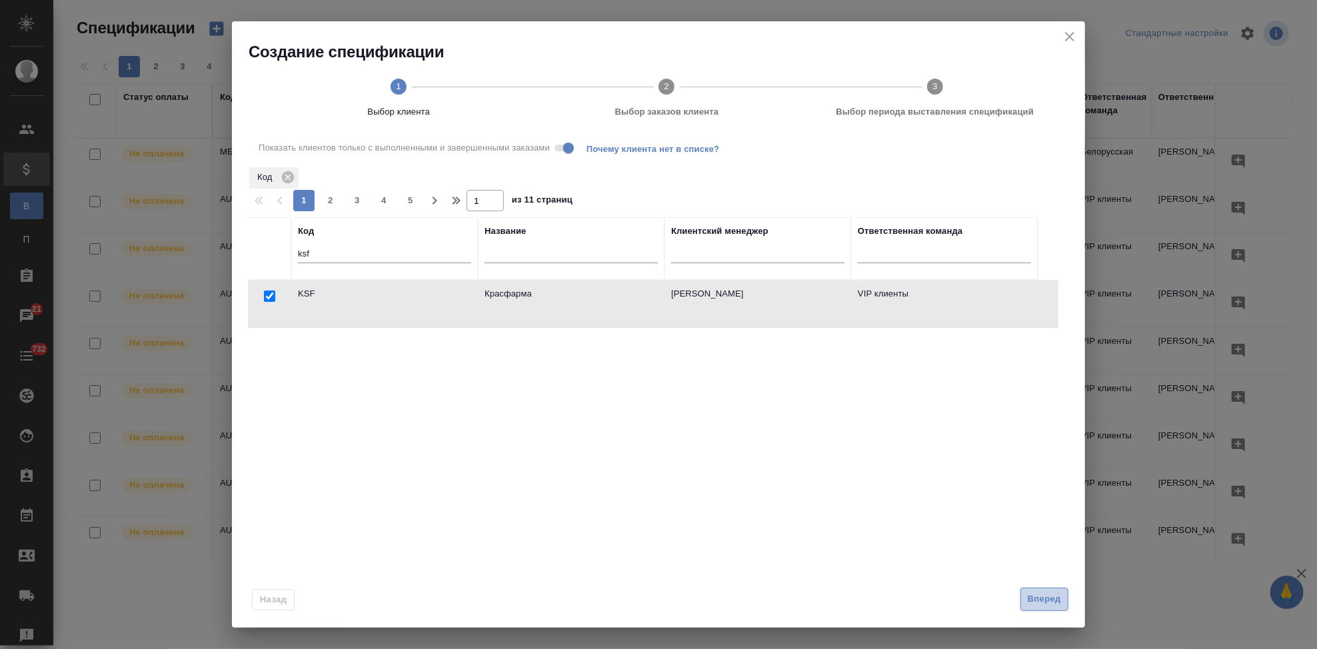
click at [1043, 605] on span "Вперед" at bounding box center [1044, 599] width 33 height 15
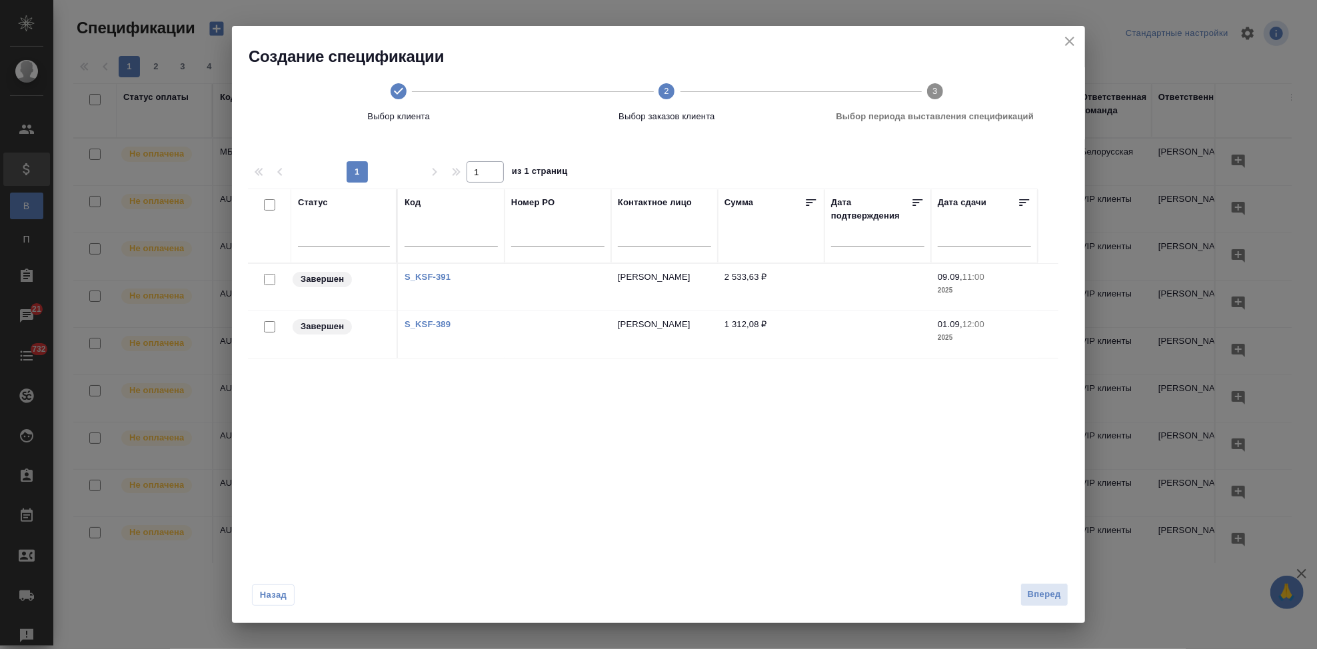
click at [269, 326] on input "checkbox" at bounding box center [269, 326] width 11 height 11
checkbox input "true"
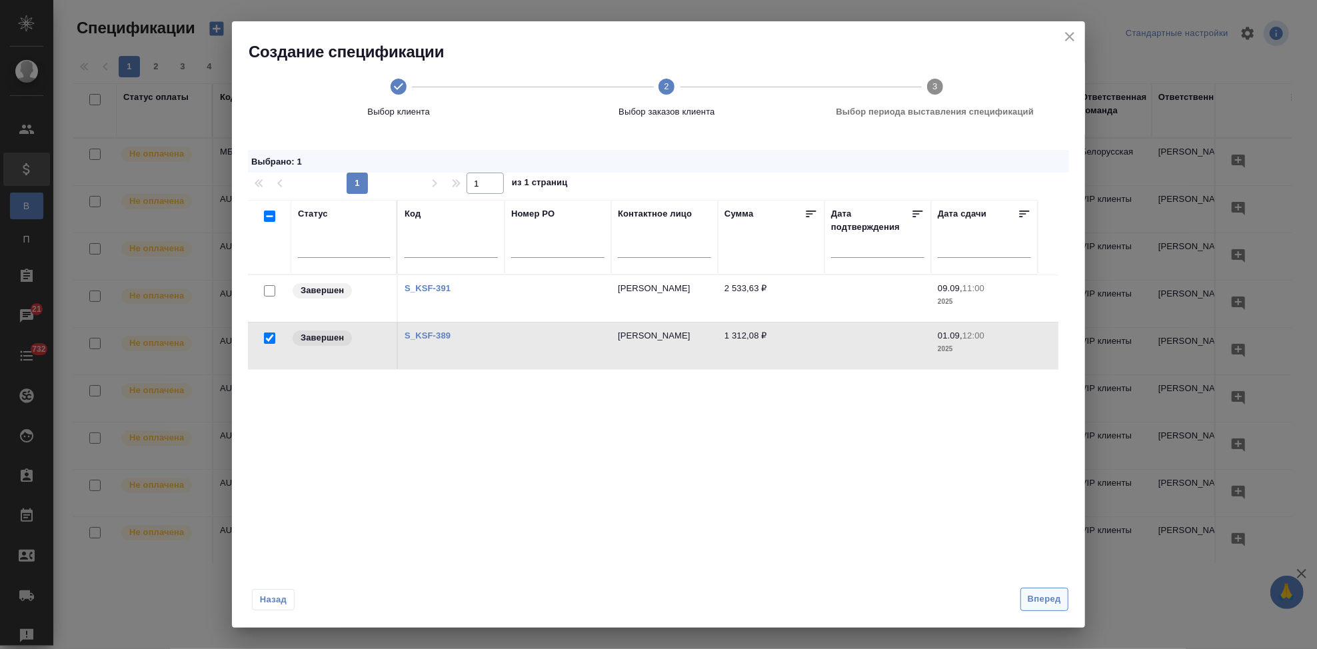
click at [1053, 600] on span "Вперед" at bounding box center [1044, 599] width 33 height 15
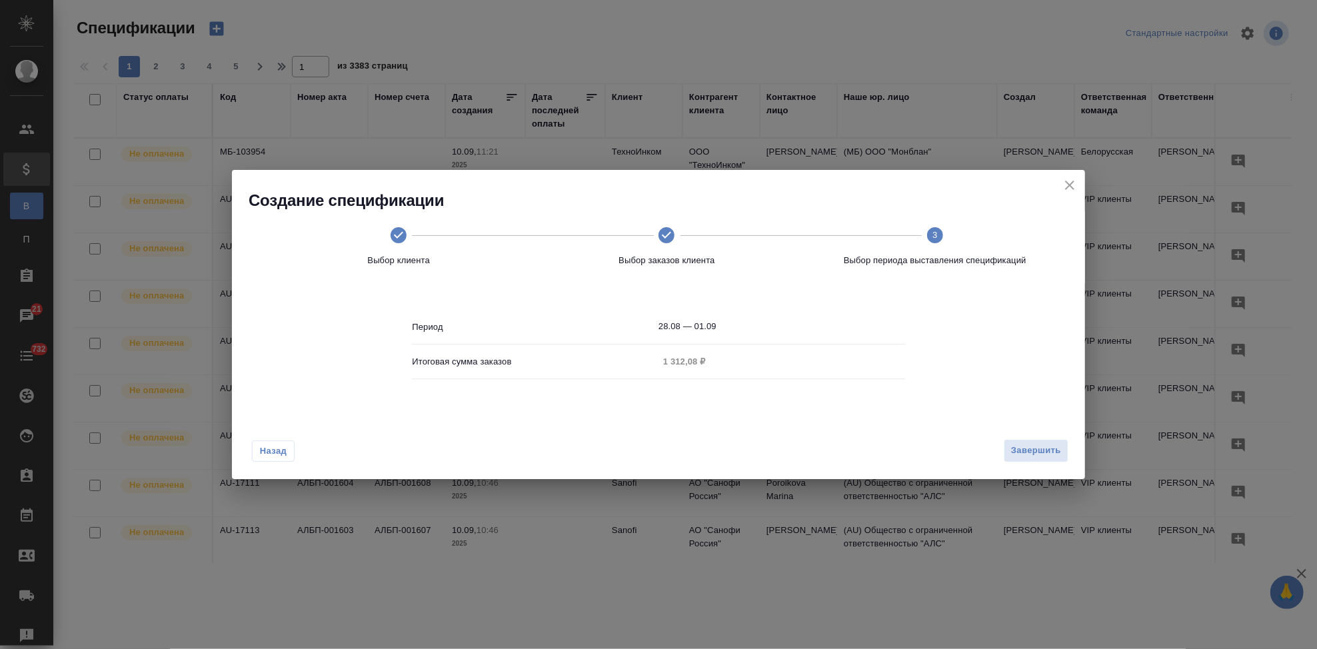
click at [733, 329] on input "28.08 — 01.09" at bounding box center [782, 326] width 247 height 19
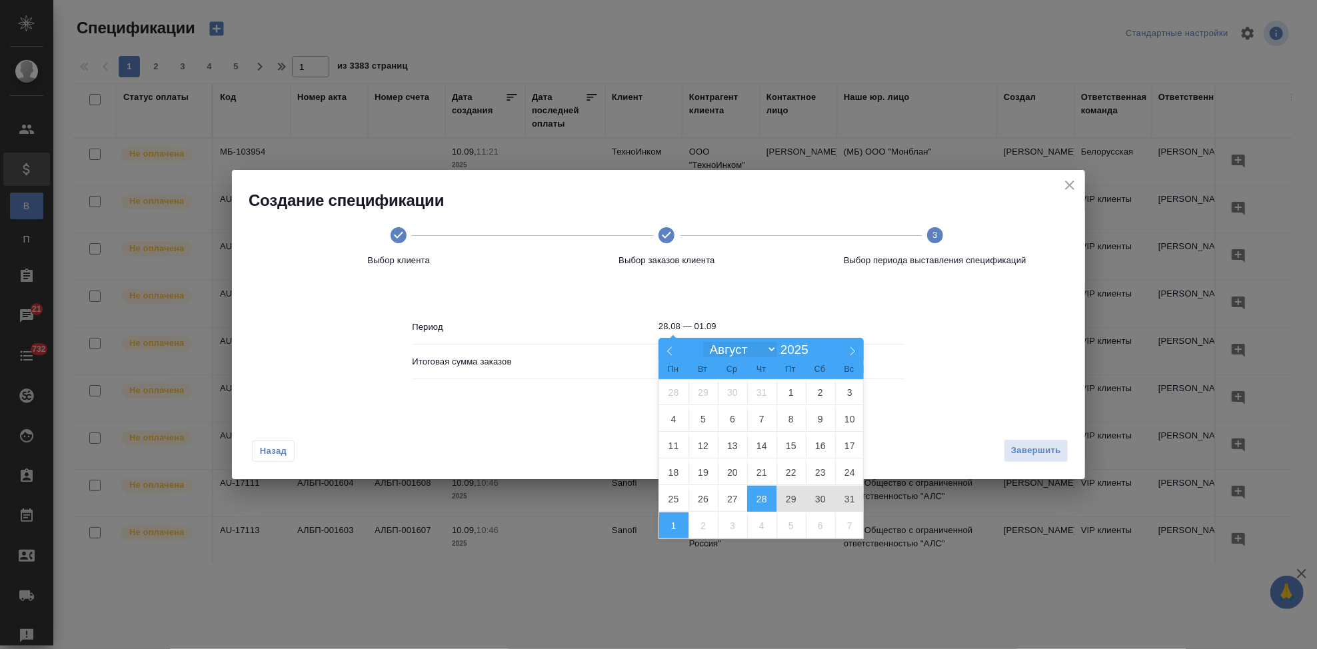
click at [769, 347] on select "Январь Февраль Март Апрель Май Июнь Июль Август Сентябрь Октябрь Ноябрь Декабрь" at bounding box center [739, 349] width 73 height 15
select select "8"
click at [703, 343] on select "Январь Февраль Март Апрель Май Июнь Июль Август Сентябрь Октябрь Ноябрь Декабрь" at bounding box center [739, 349] width 73 height 15
click at [724, 418] on span "10" at bounding box center [732, 419] width 29 height 26
type input "10.09"
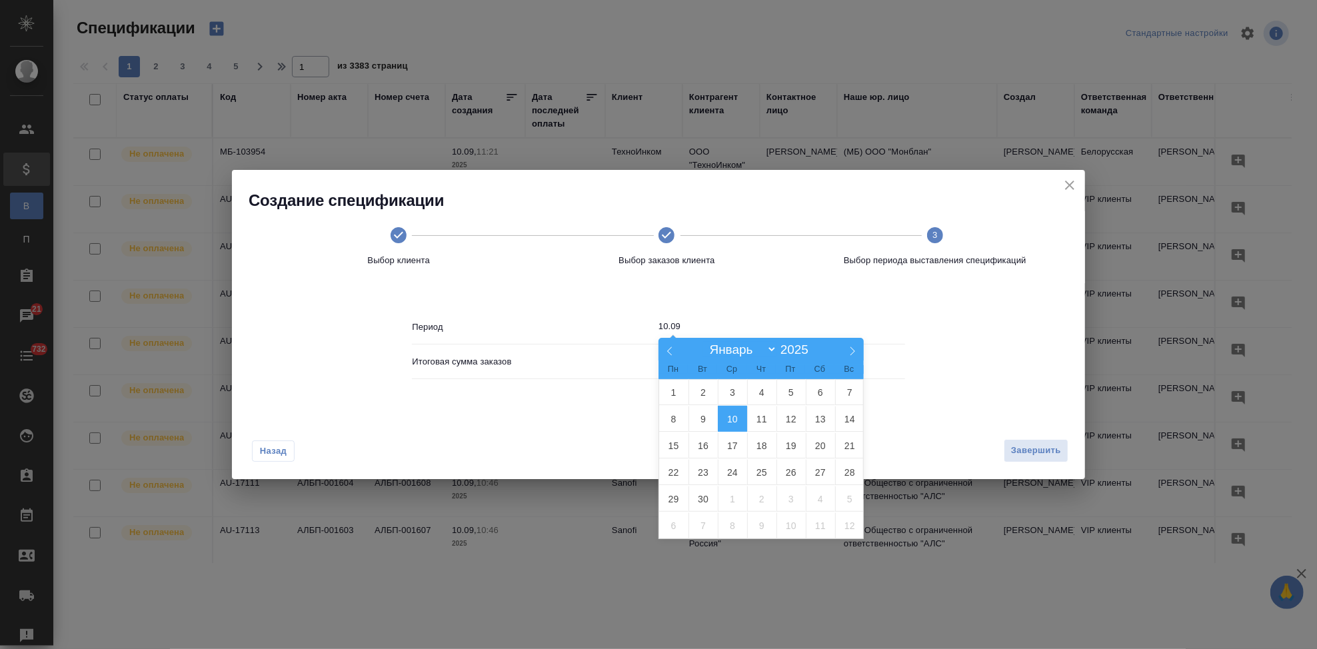
click at [737, 417] on span "10" at bounding box center [732, 419] width 29 height 26
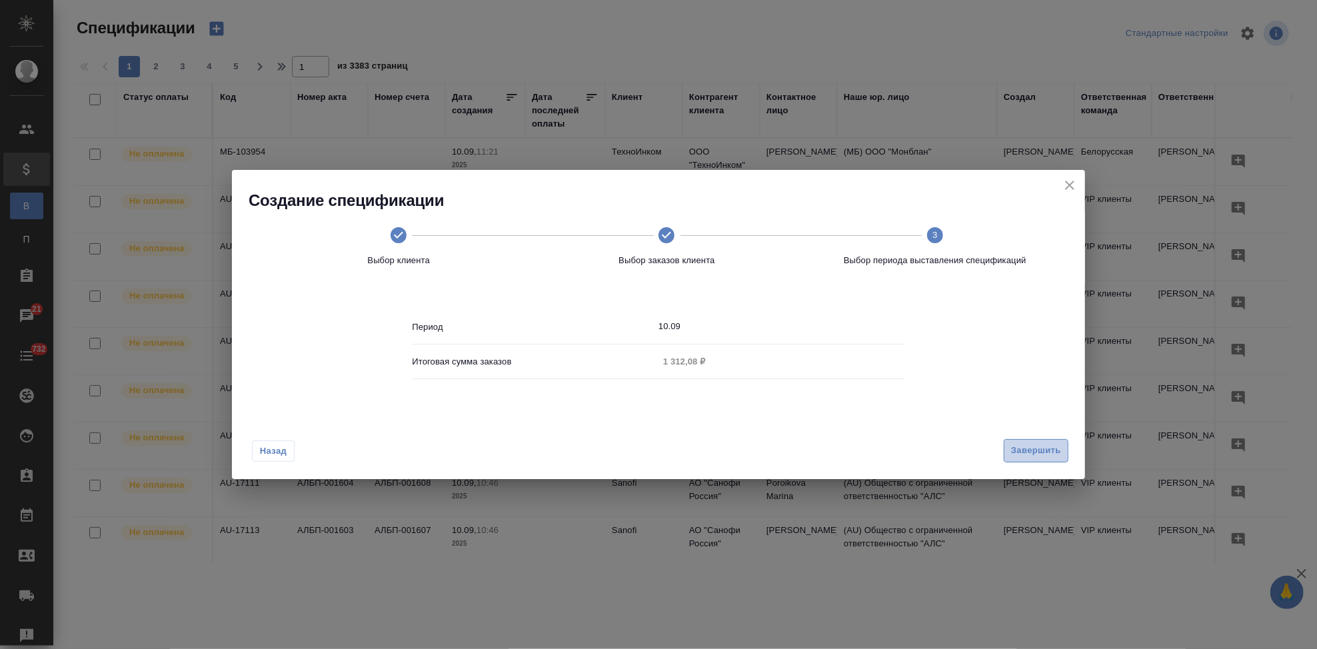
click at [1022, 452] on span "Завершить" at bounding box center [1036, 450] width 50 height 15
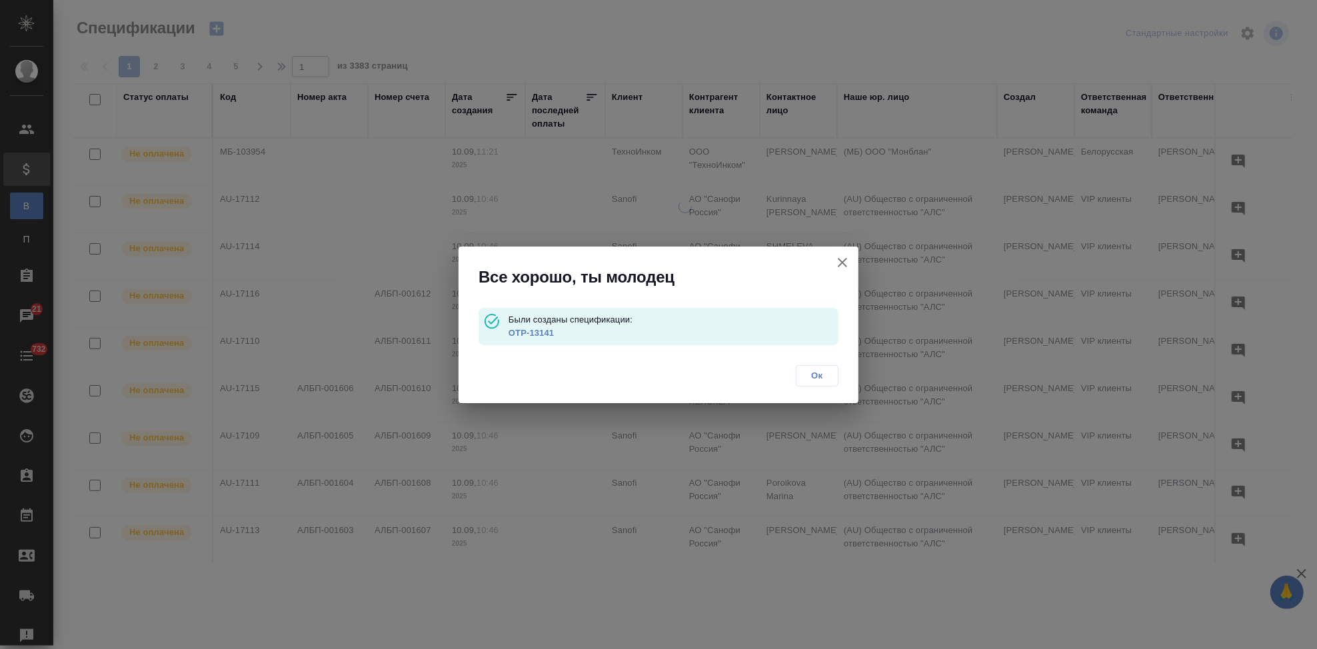
click at [517, 333] on link "OTP-13141" at bounding box center [531, 333] width 45 height 10
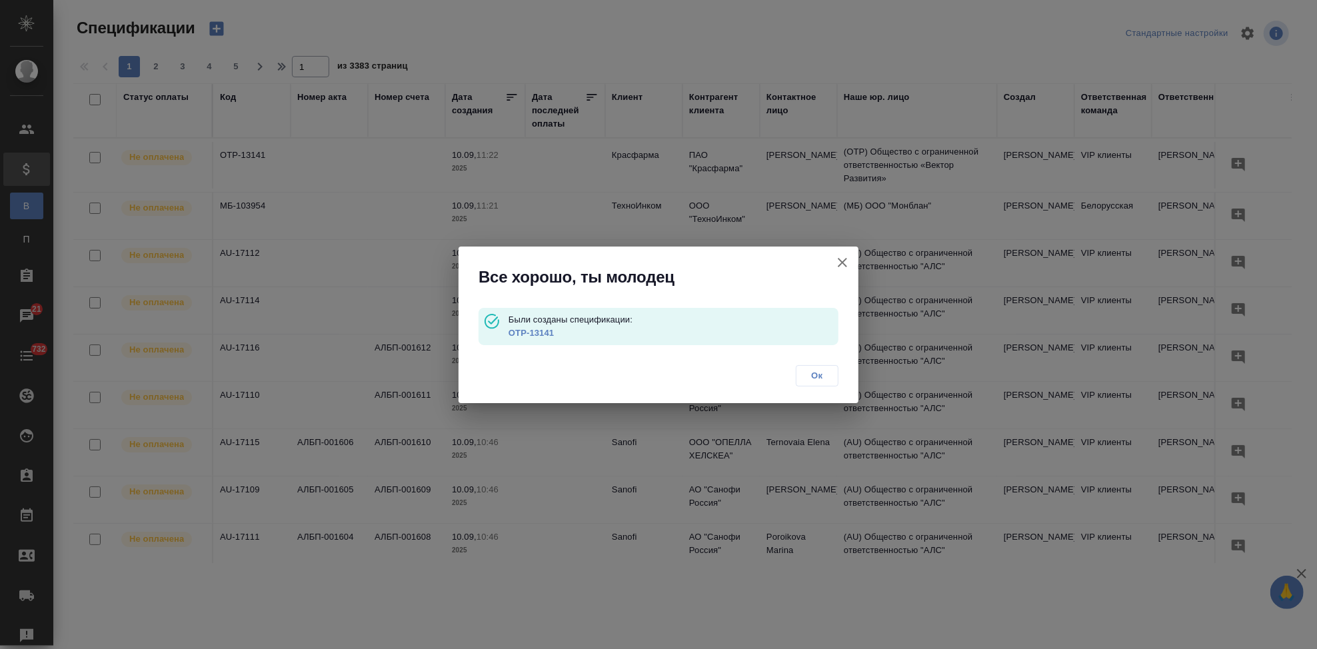
click at [813, 377] on span "Ок" at bounding box center [817, 375] width 28 height 13
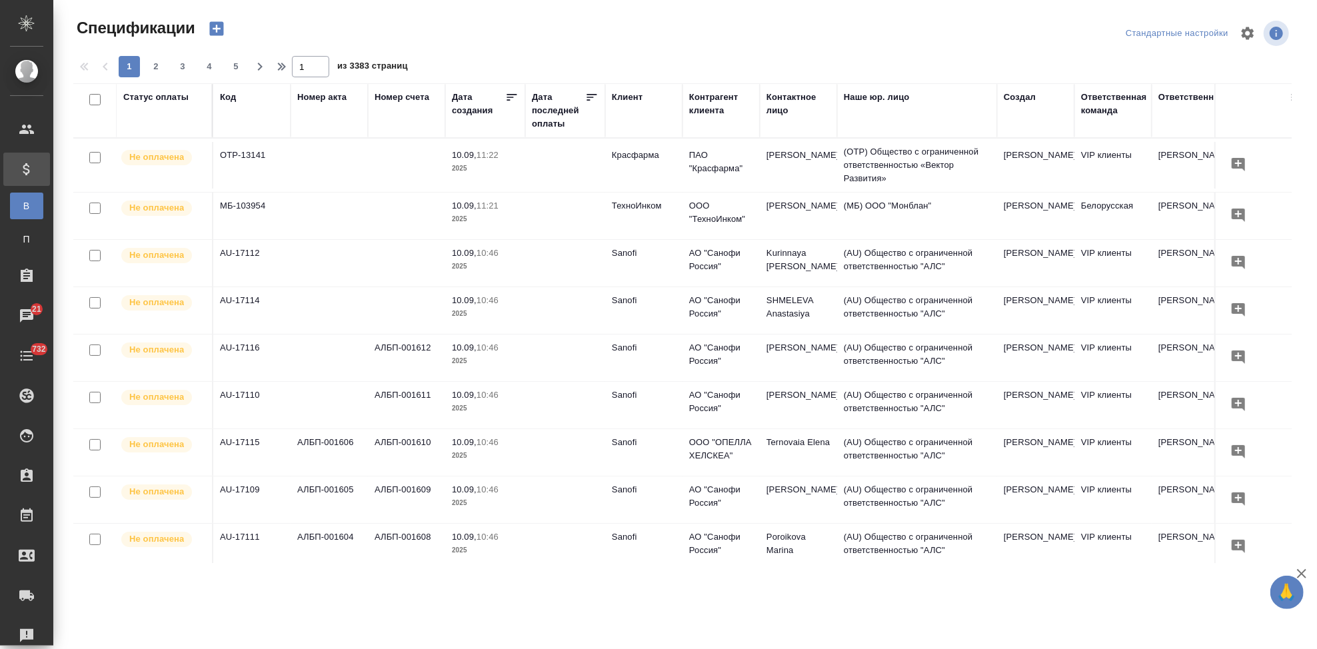
click at [215, 33] on icon "button" at bounding box center [216, 29] width 14 height 14
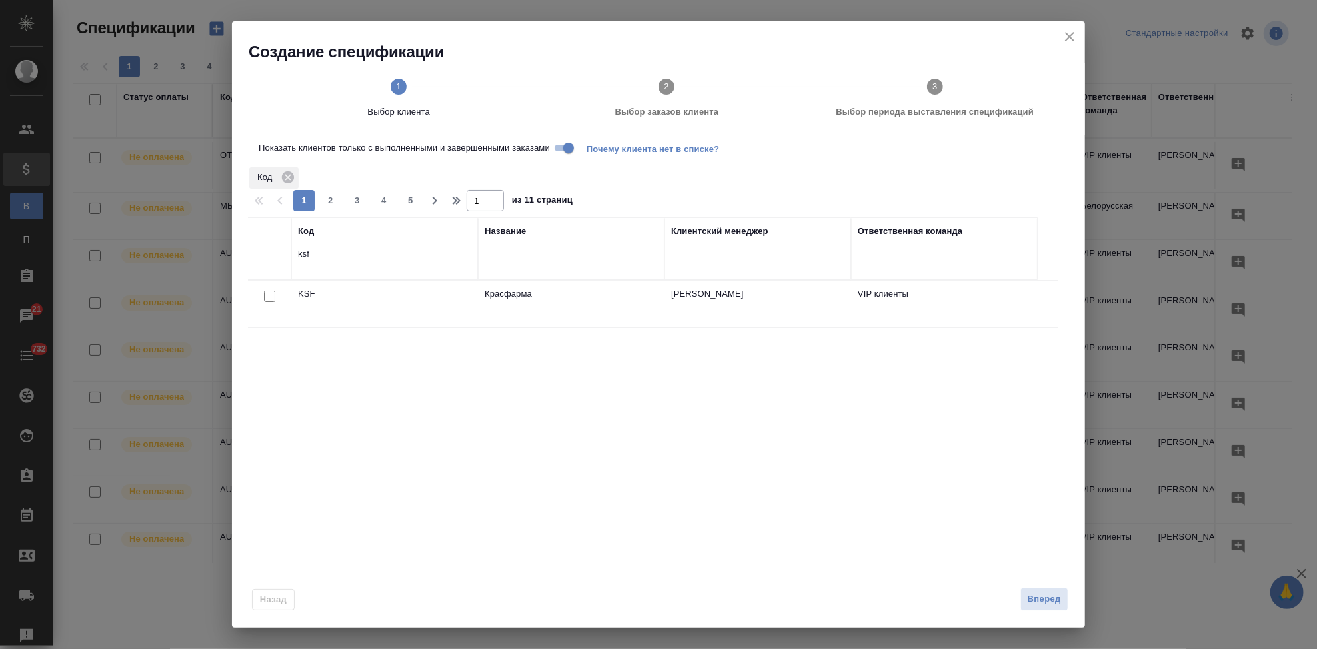
click at [268, 295] on input "checkbox" at bounding box center [269, 296] width 11 height 11
checkbox input "true"
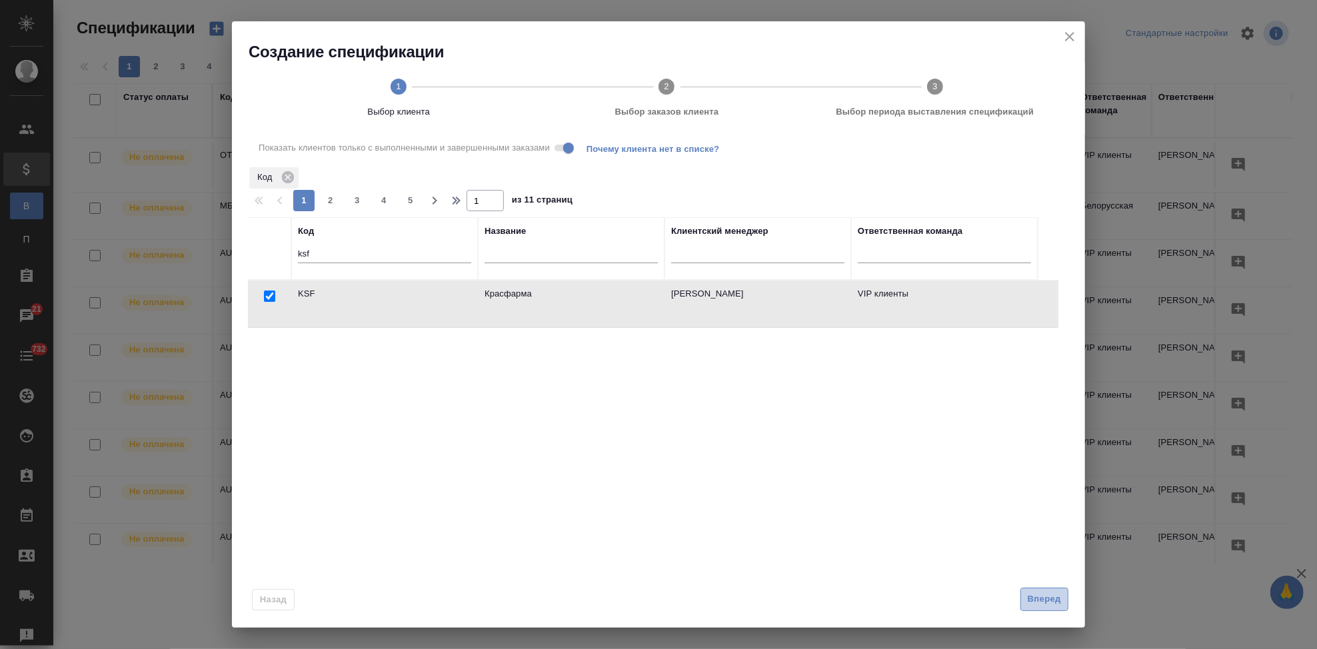
click at [1037, 600] on span "Вперед" at bounding box center [1044, 599] width 33 height 15
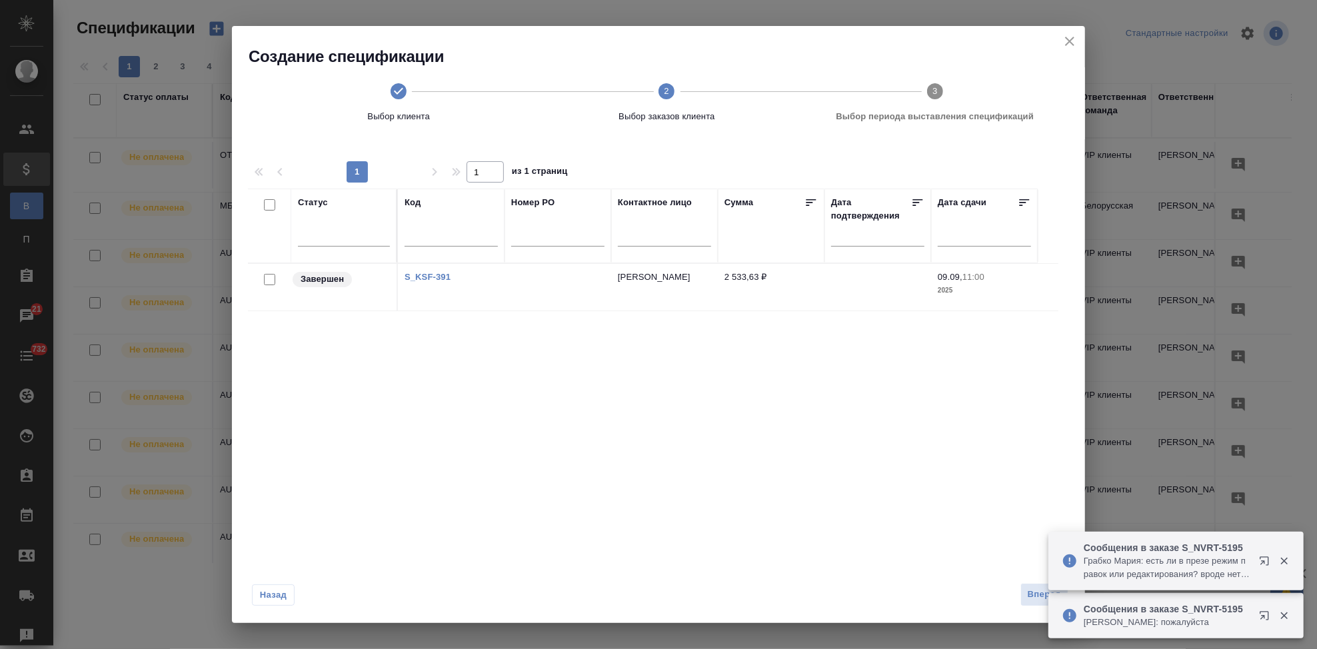
click at [269, 283] on input "checkbox" at bounding box center [269, 279] width 11 height 11
checkbox input "true"
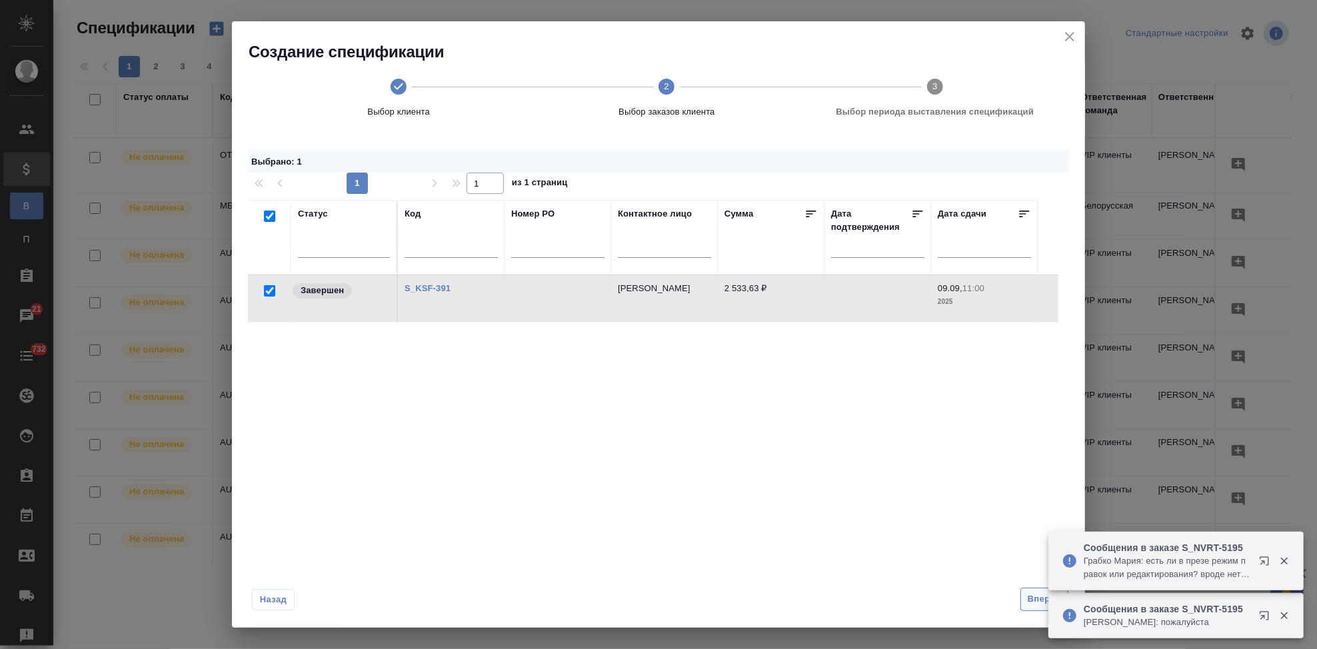
click at [1028, 595] on span "Вперед" at bounding box center [1044, 599] width 33 height 15
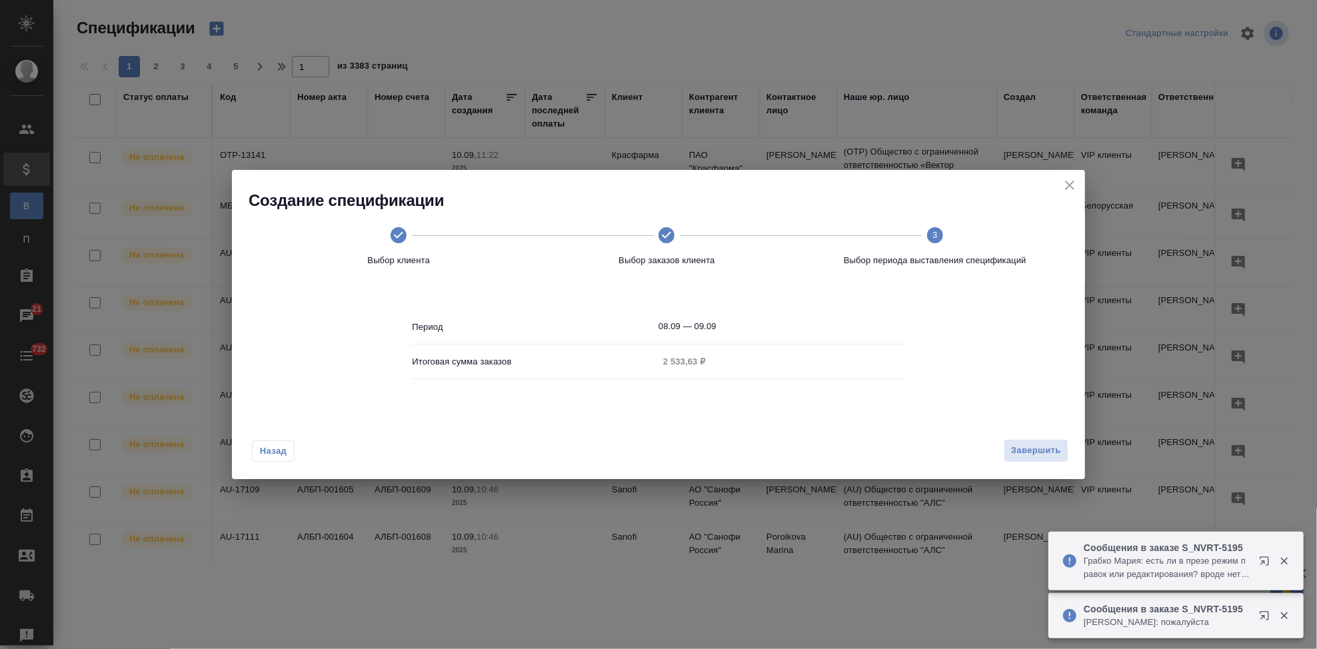
click at [765, 326] on input "08.09 — 09.09" at bounding box center [782, 326] width 247 height 19
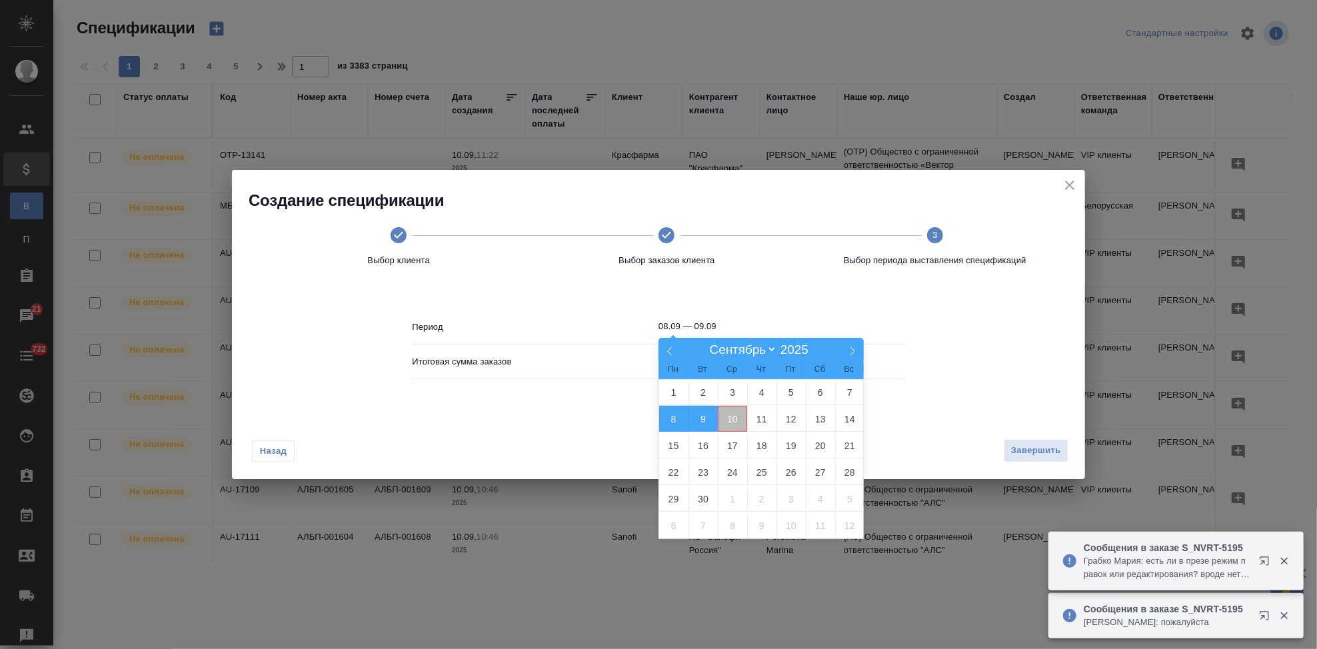
click at [731, 415] on span "10" at bounding box center [732, 419] width 29 height 26
type input "10.09"
click at [733, 423] on span "10" at bounding box center [732, 419] width 29 height 26
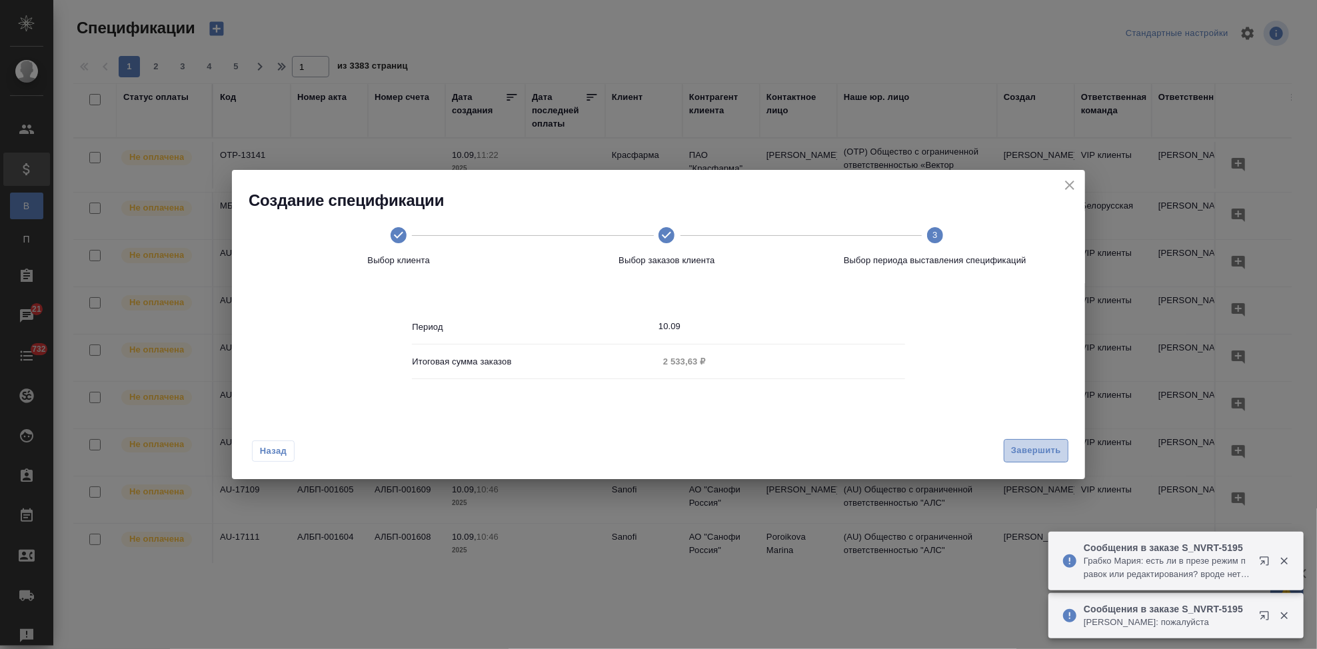
click at [1035, 443] on span "Завершить" at bounding box center [1036, 450] width 50 height 15
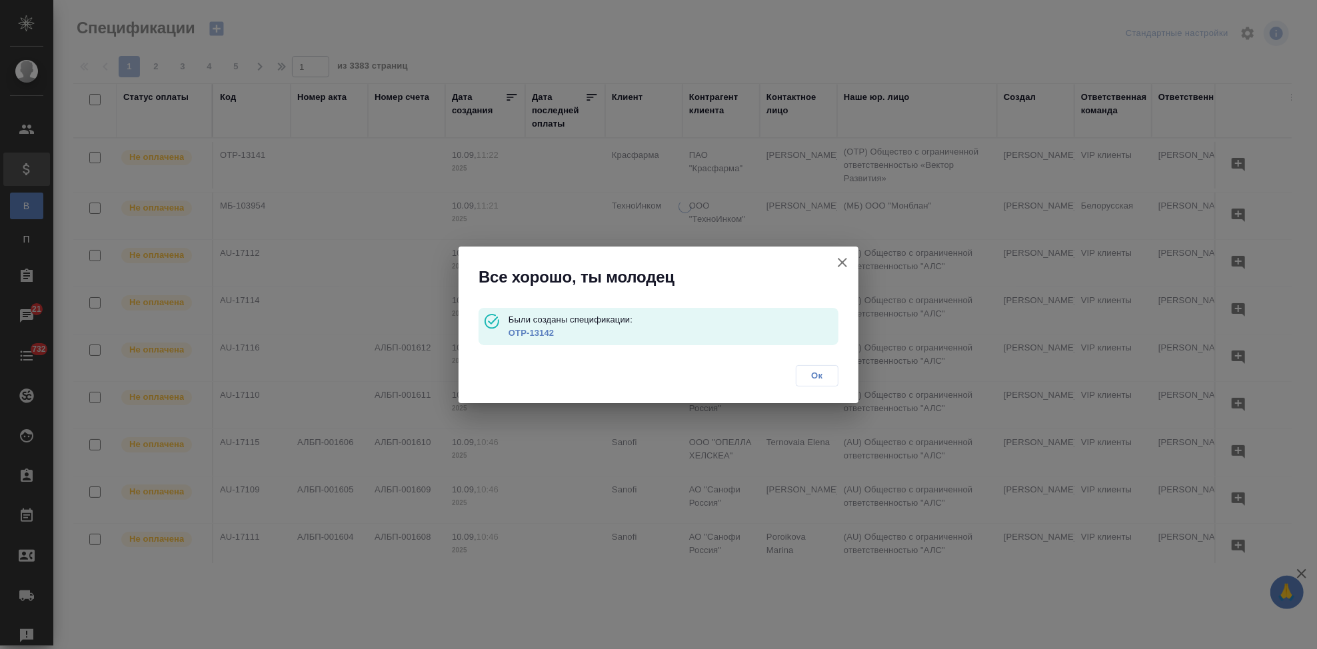
click at [531, 331] on link "OTP-13142" at bounding box center [531, 333] width 45 height 10
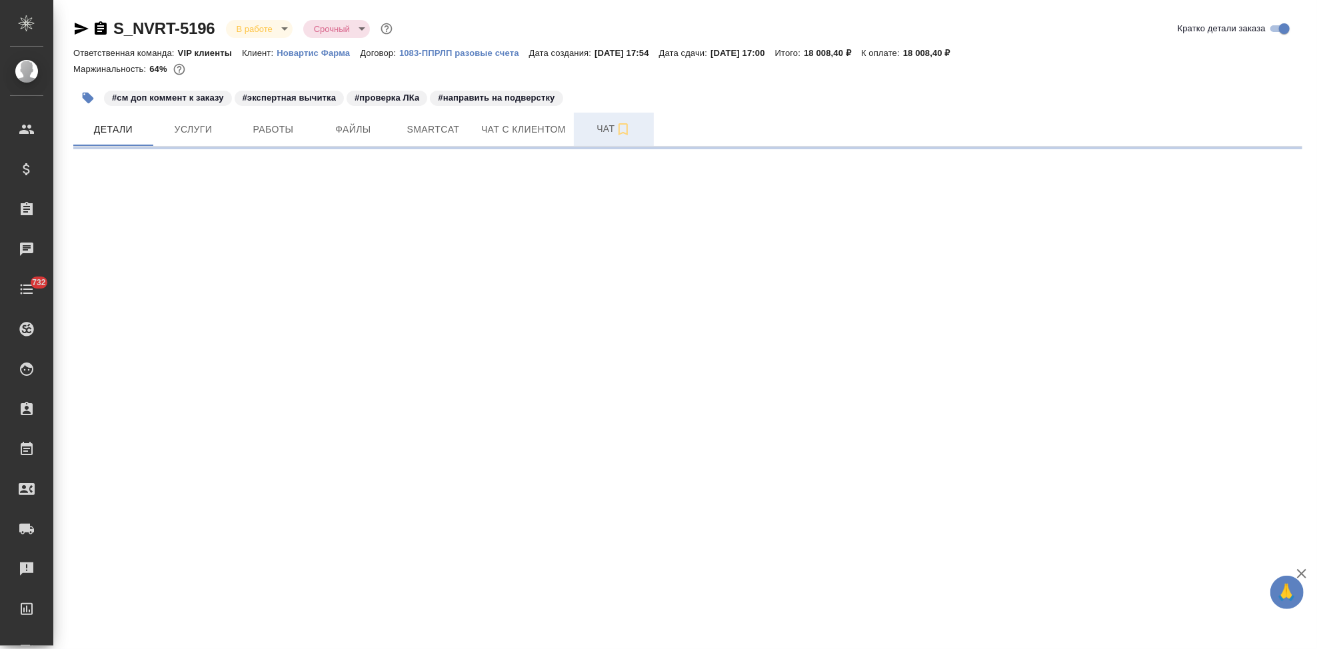
select select "RU"
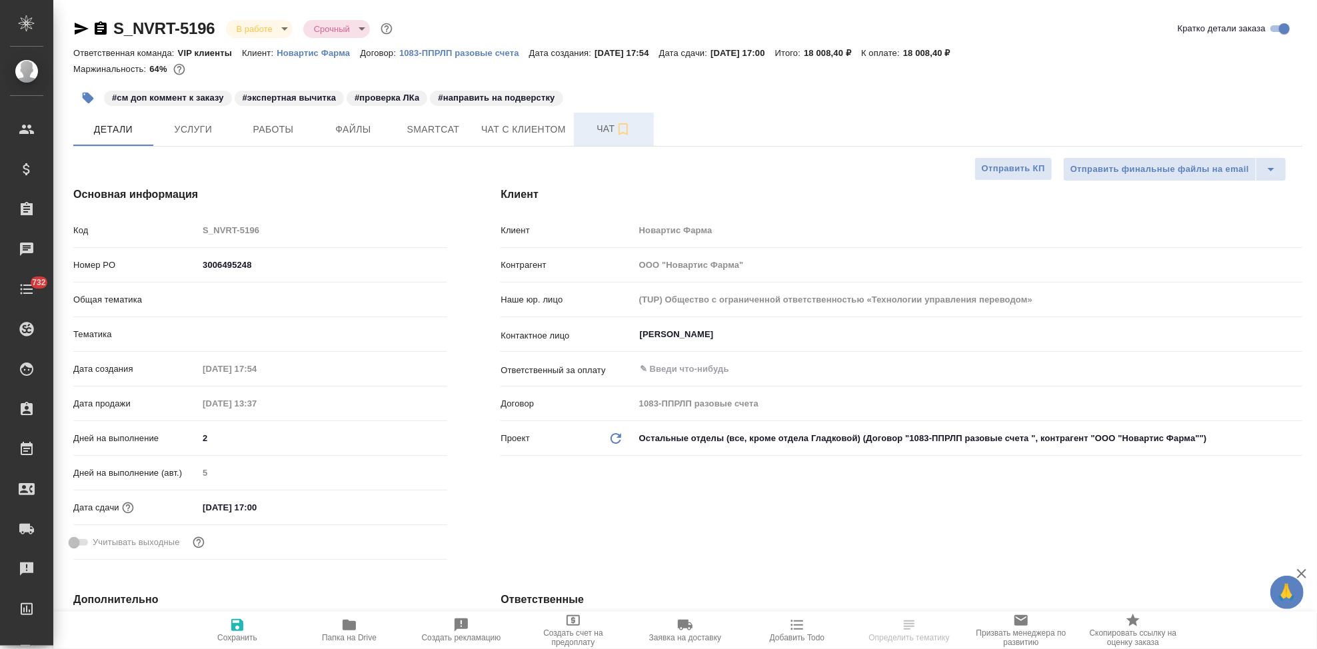
type textarea "x"
click at [599, 138] on button "Чат" at bounding box center [614, 129] width 80 height 33
type textarea "x"
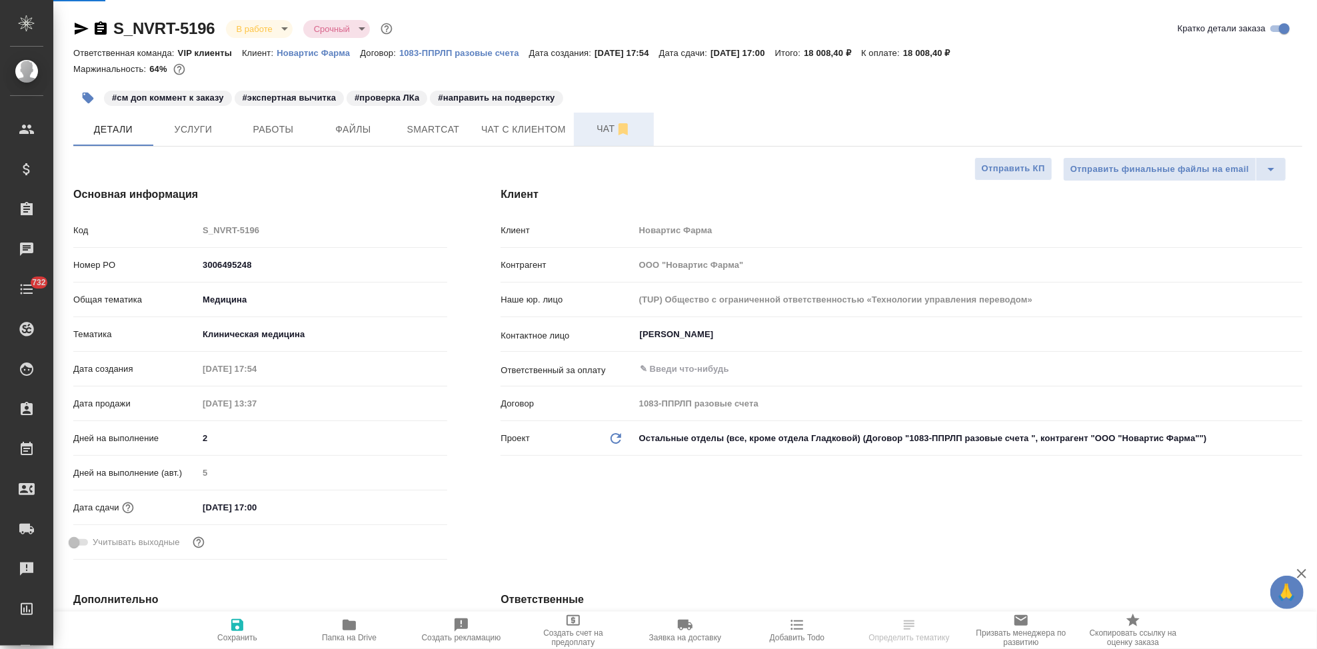
type textarea "x"
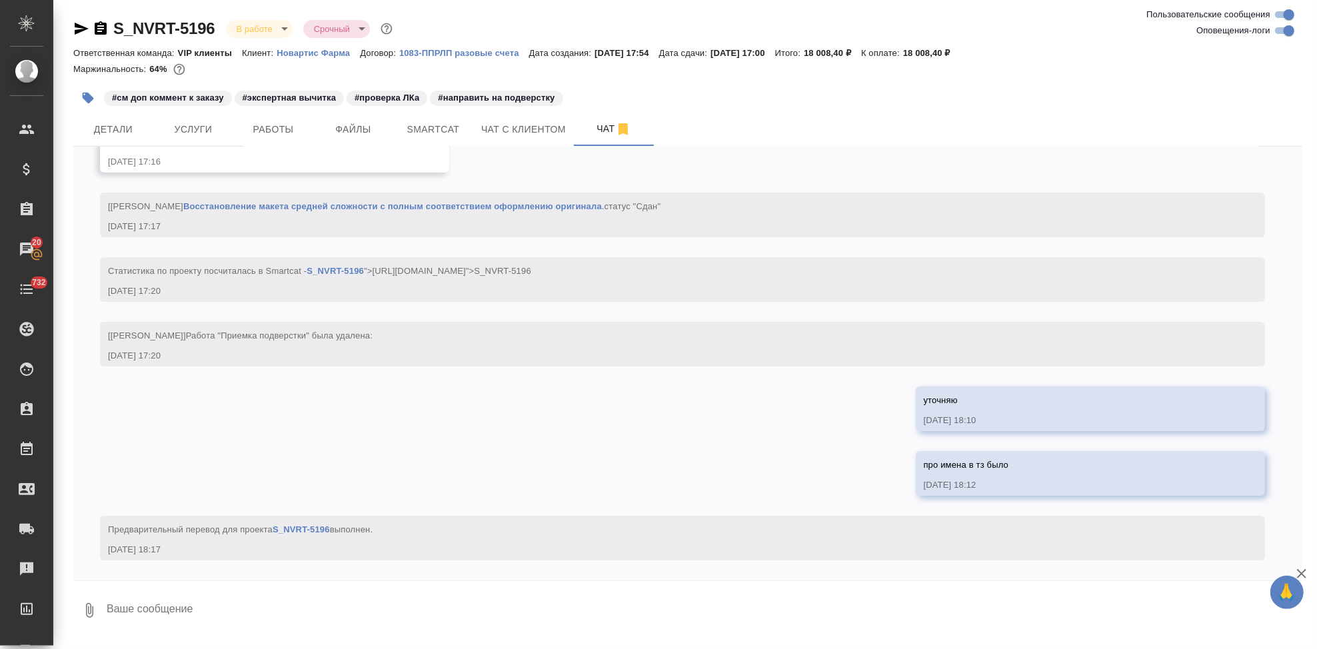
scroll to position [7608, 0]
click at [352, 608] on textarea at bounding box center [703, 610] width 1197 height 45
paste textarea "Нет, не нужно. Картинки, авторов и список литературы не переводим Текст и табли…"
type textarea "тут ответили "Нет, не нужно. Картинки, авторов и список литературы не переводим…"
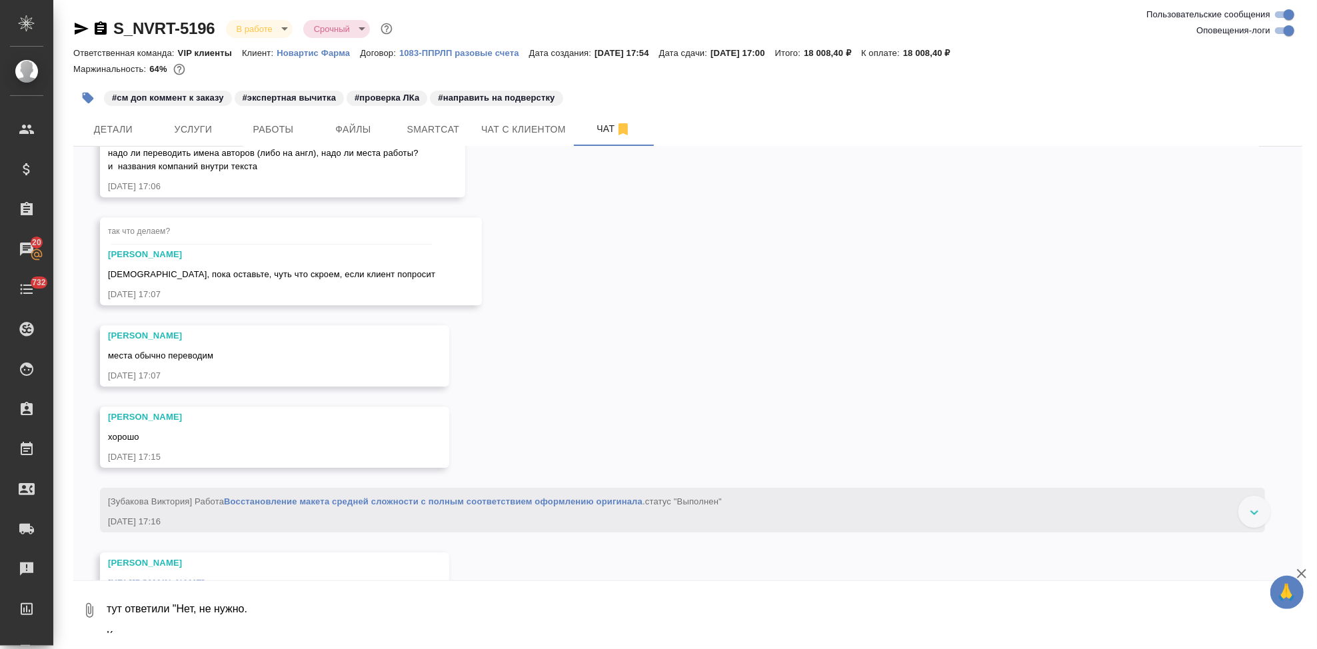
scroll to position [6996, 0]
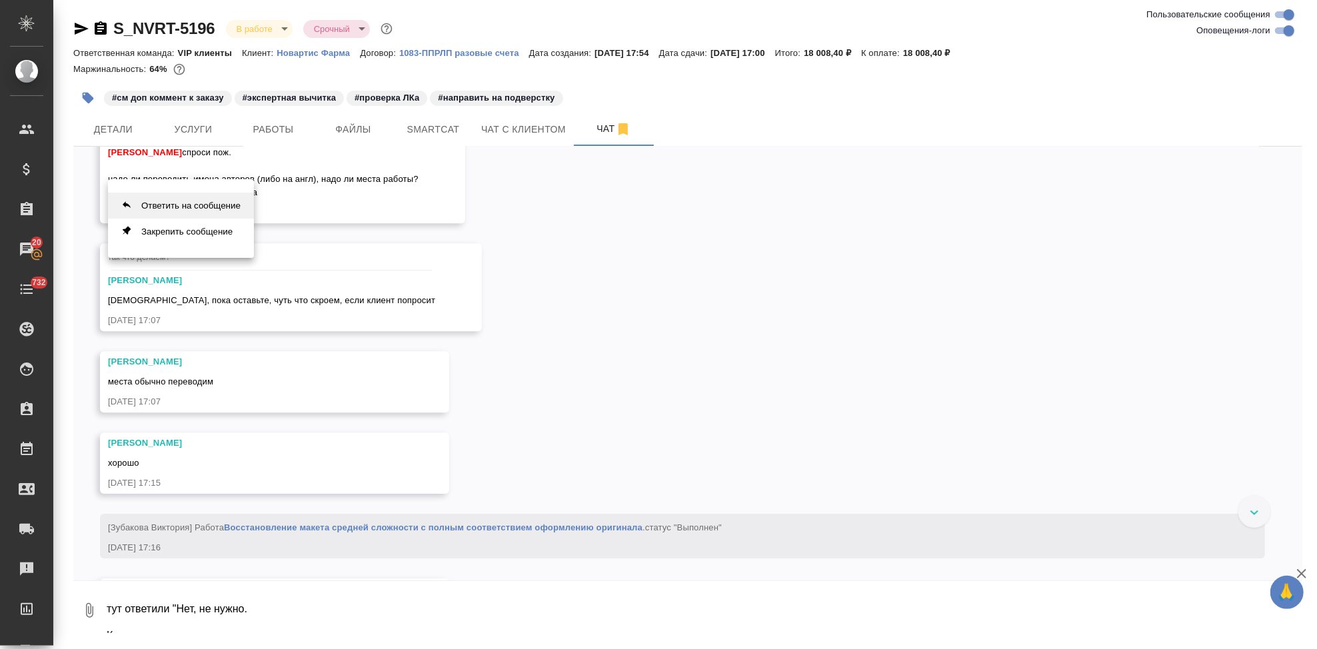
click at [205, 207] on button "Ответить на сообщение" at bounding box center [181, 206] width 146 height 26
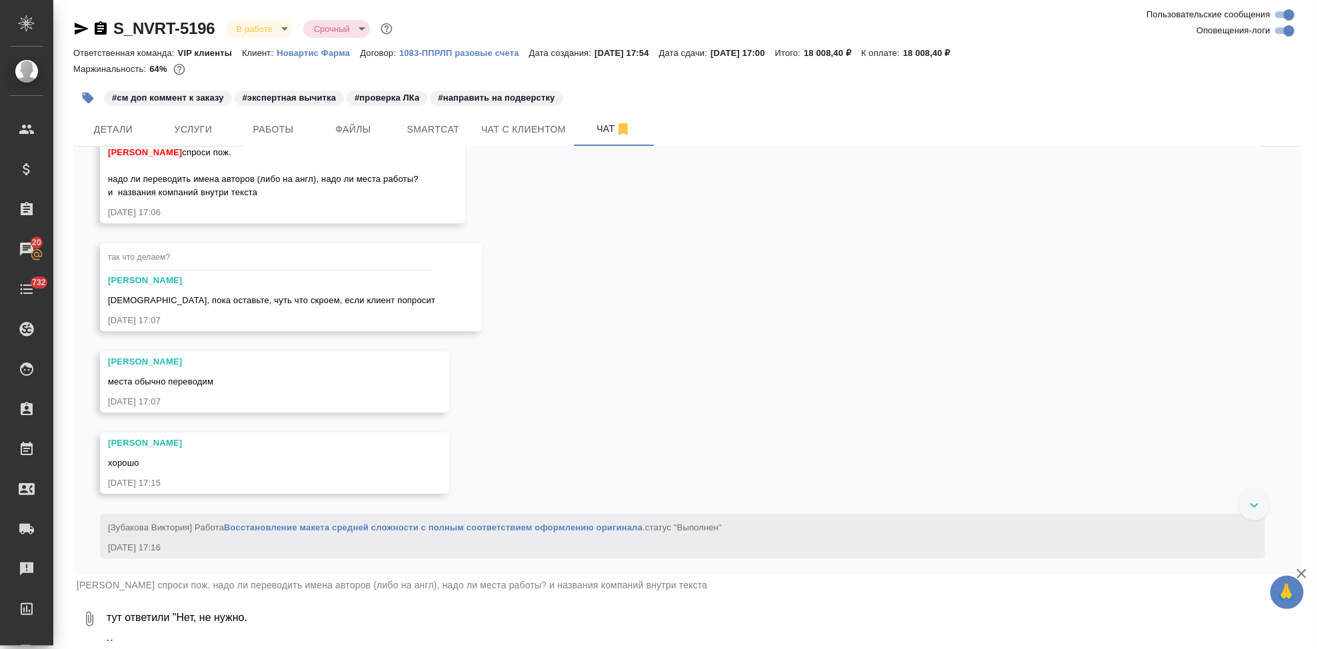
click at [249, 615] on textarea "тут ответили "Нет, не нужно. Картинки, авторов и список литературы не переводим…" at bounding box center [703, 619] width 1197 height 45
type textarea "на этот вопрос"
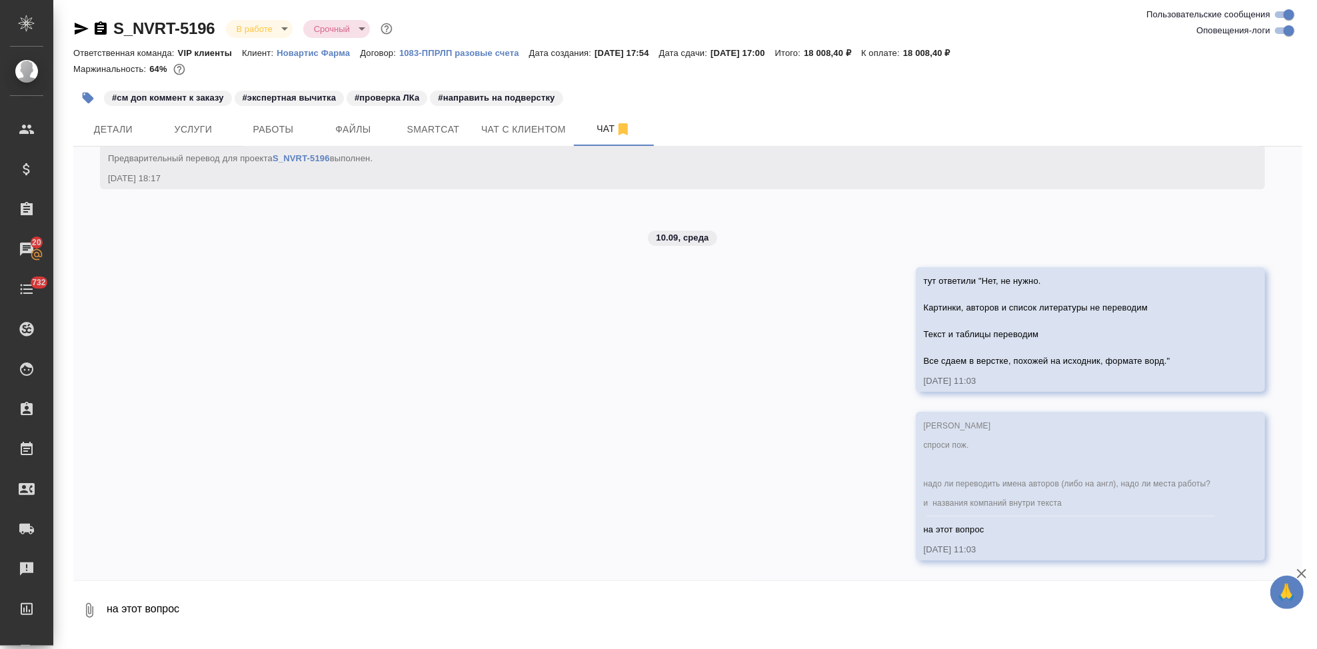
scroll to position [7980, 0]
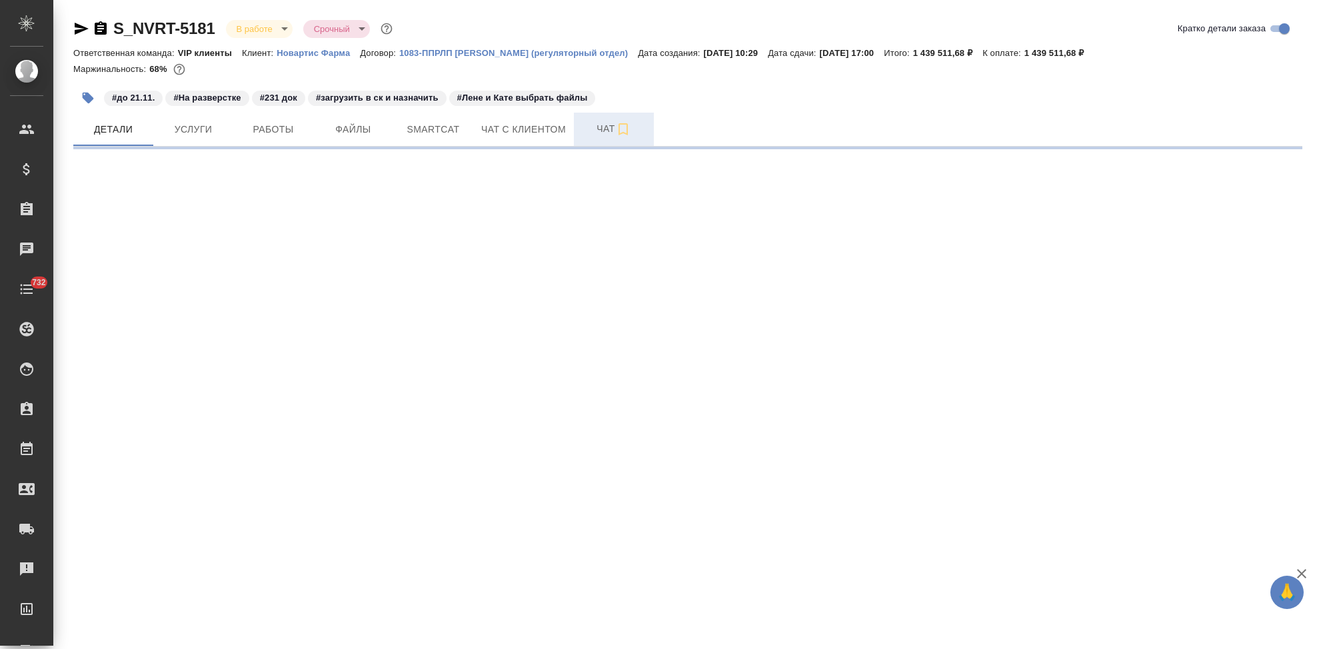
click at [604, 142] on button "Чат" at bounding box center [614, 129] width 80 height 33
select select "RU"
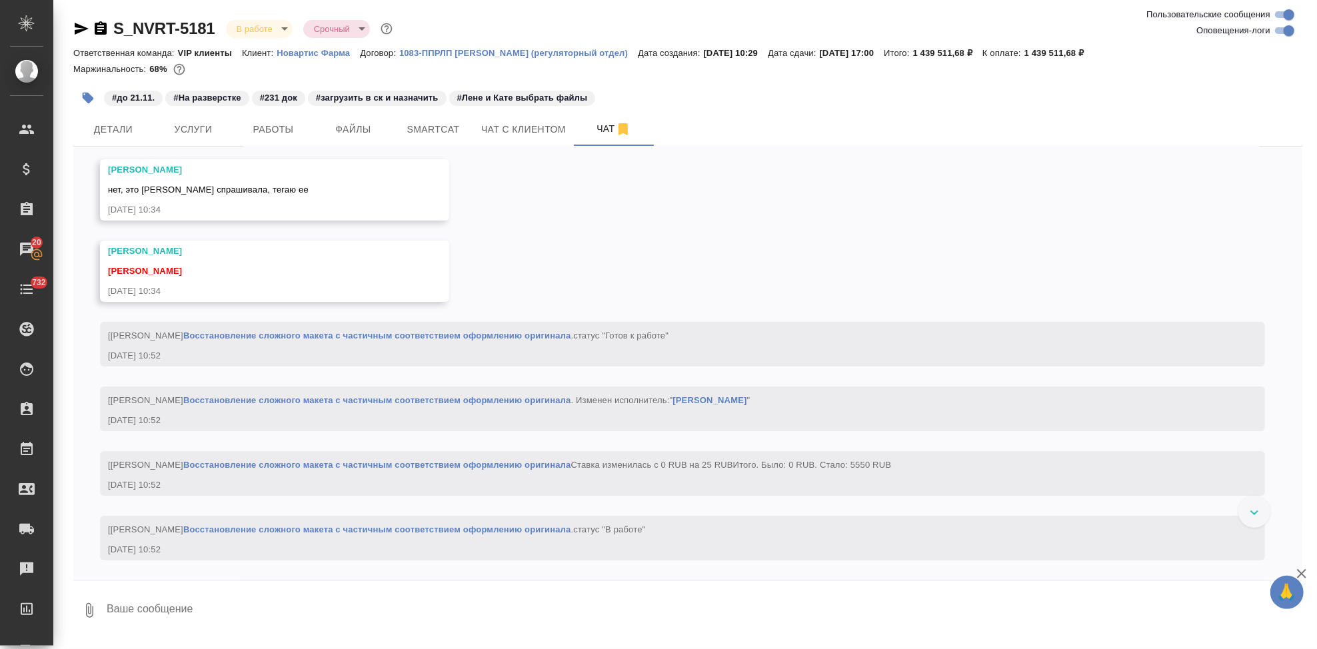
scroll to position [15768, 0]
drag, startPoint x: 263, startPoint y: 399, endPoint x: 109, endPoint y: 389, distance: 153.6
copy span "Графики, хроматограммы, списки литры"
click at [307, 613] on textarea at bounding box center [703, 610] width 1197 height 45
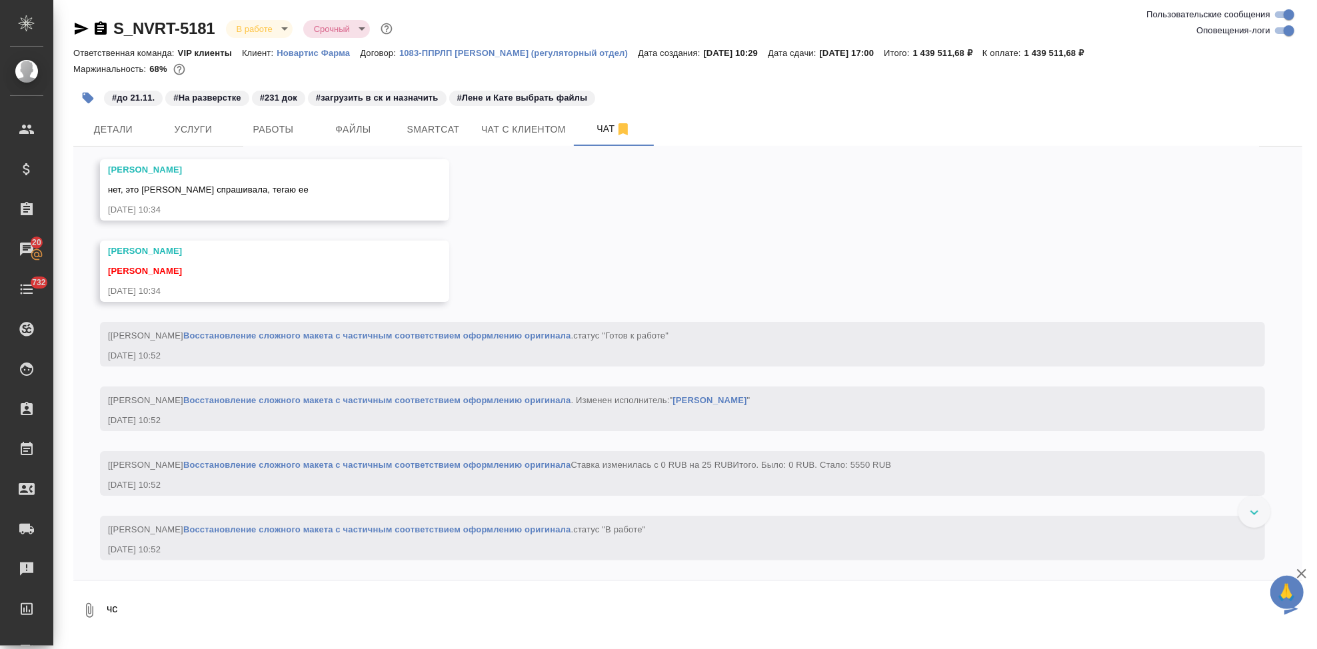
type textarea "ч"
type textarea "сейчас уточню вернусь\"
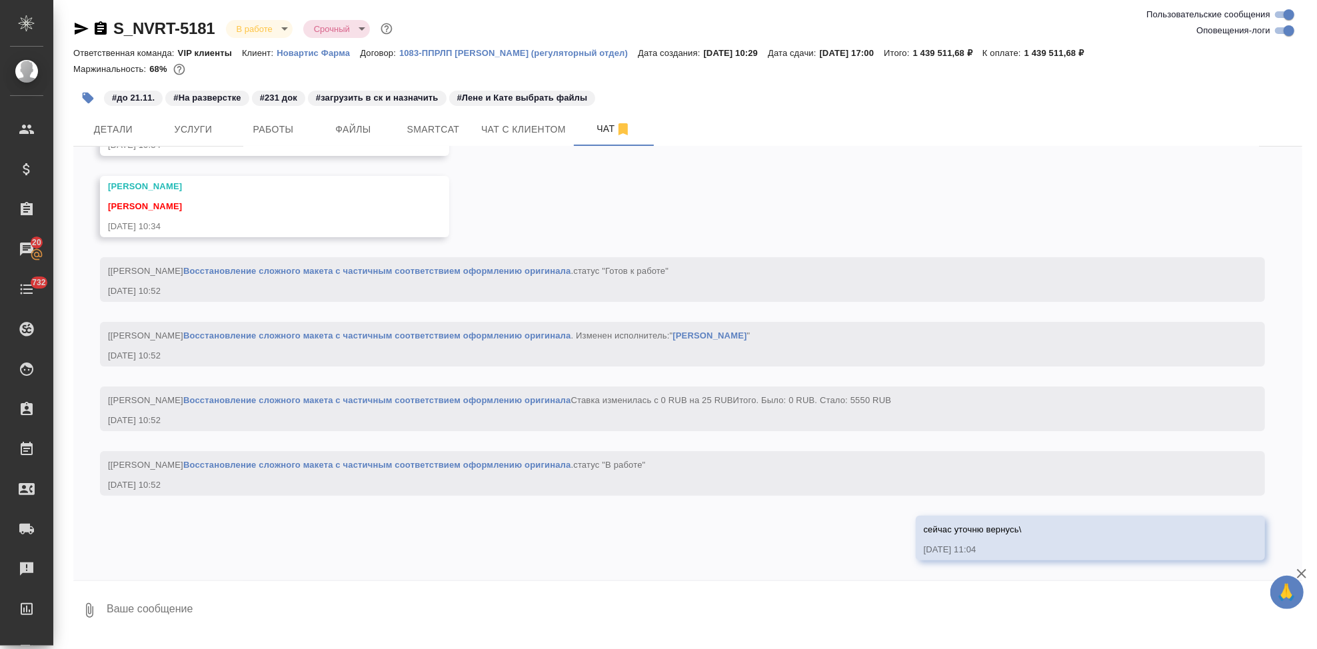
scroll to position [16721, 0]
click at [486, 627] on textarea at bounding box center [703, 610] width 1197 height 45
type textarea "список литры мы у новартис по умолчанию не переводим же, но я уточню весь вопрос"
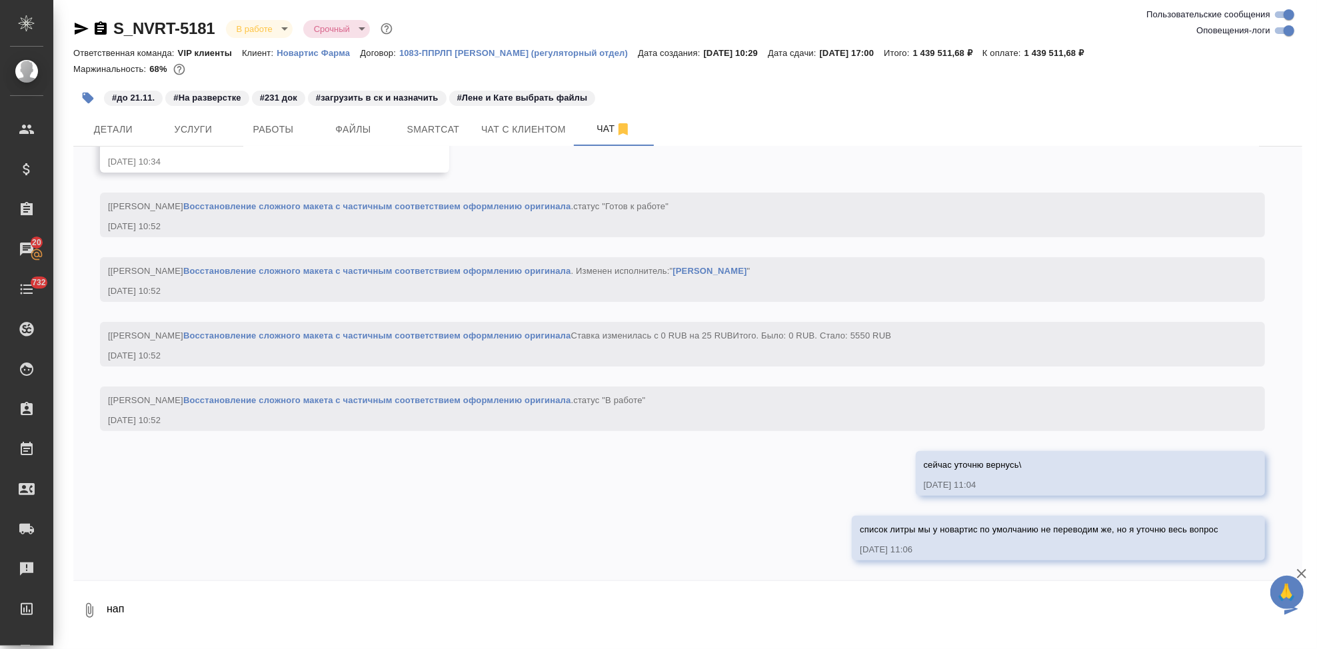
scroll to position [16786, 0]
type textarea "написала клиенту"
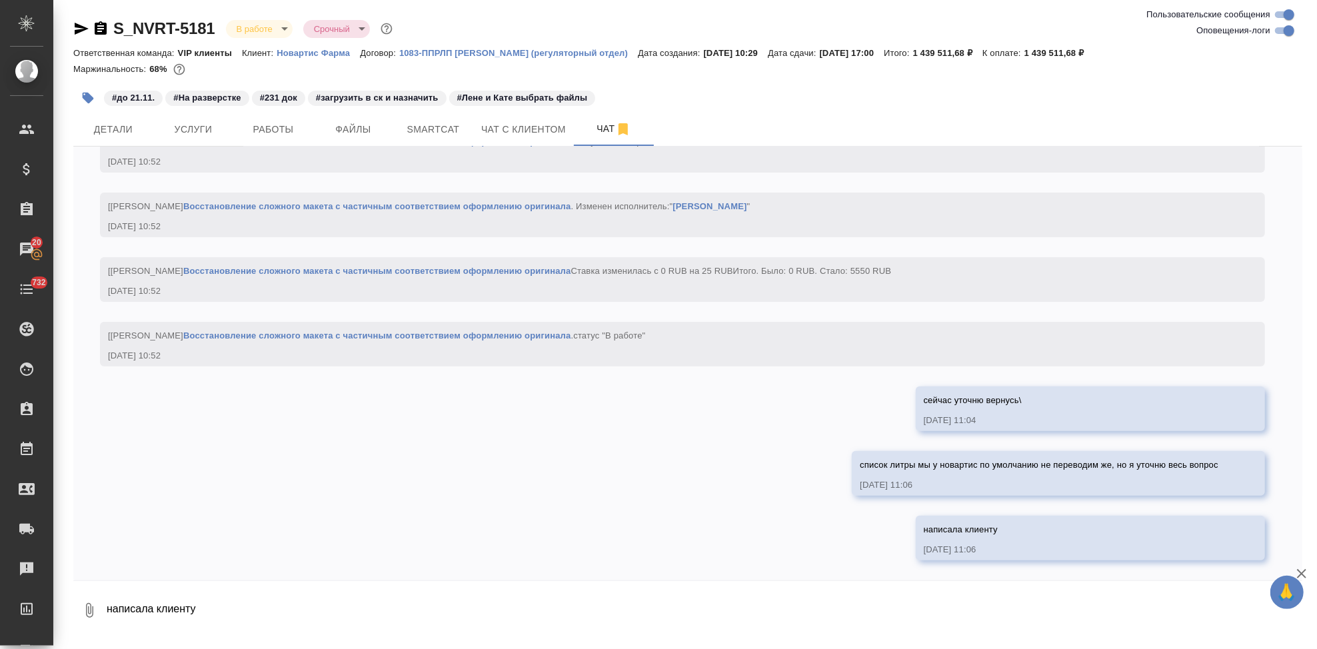
scroll to position [16851, 0]
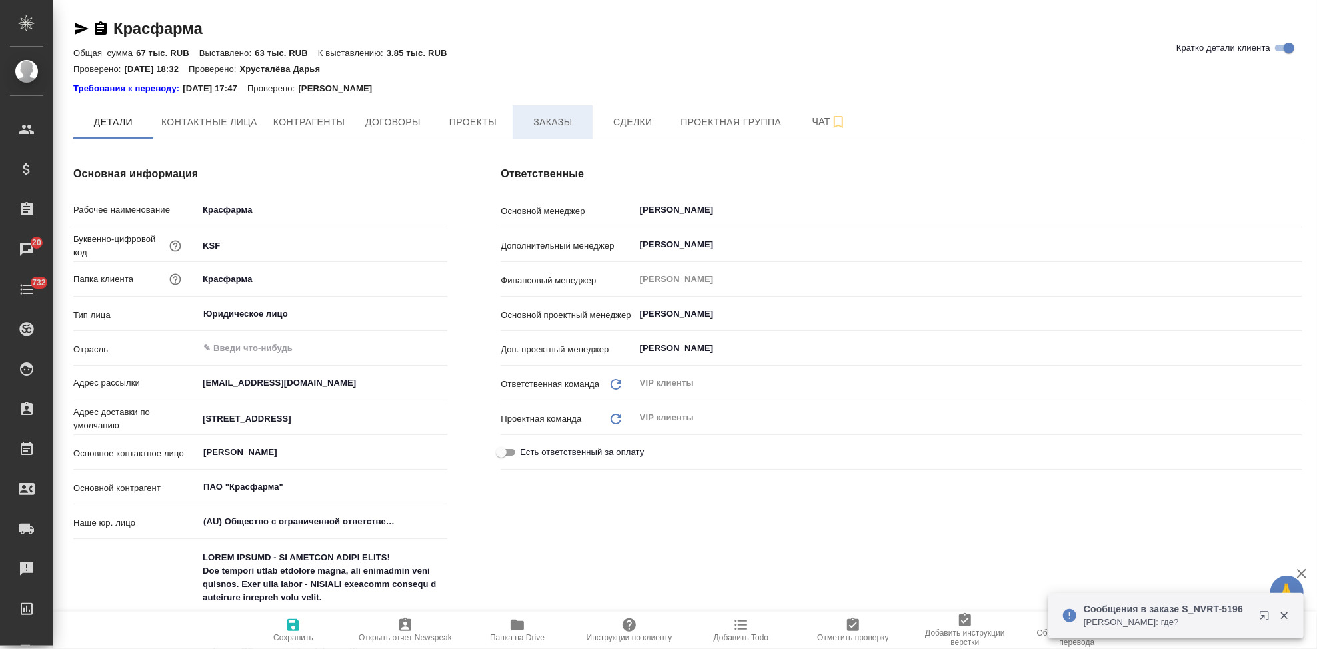
click at [557, 128] on span "Заказы" at bounding box center [553, 122] width 64 height 17
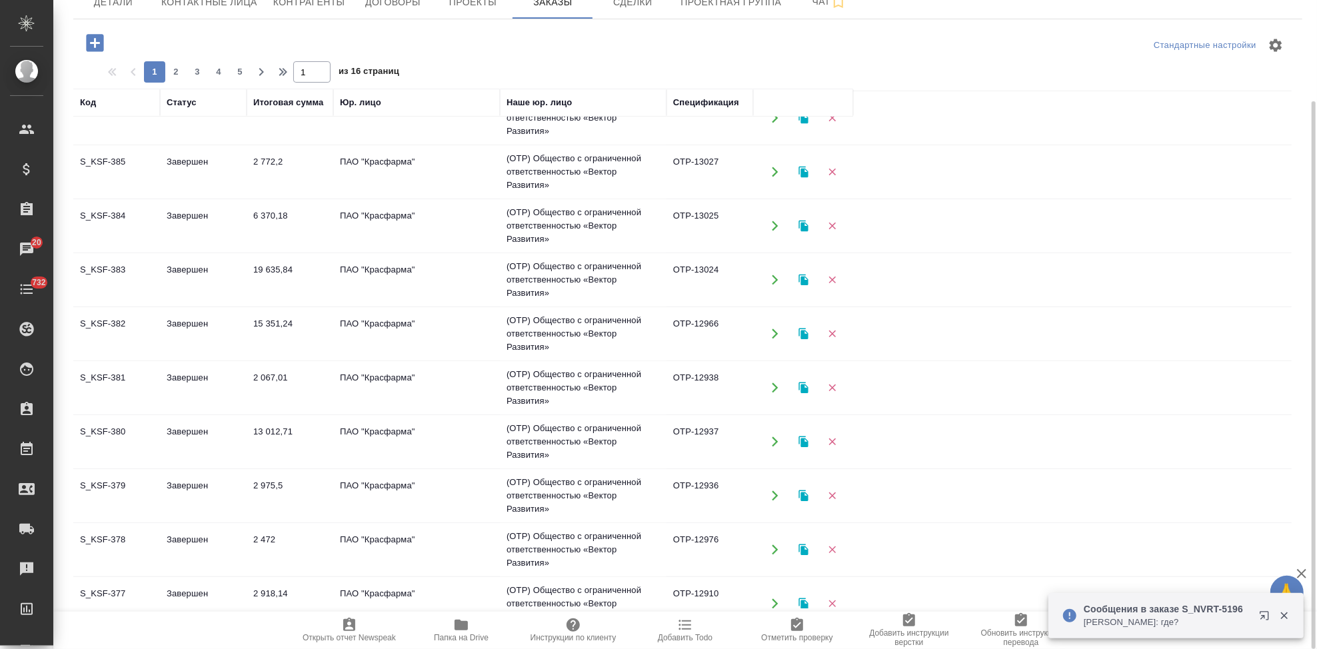
scroll to position [370, 0]
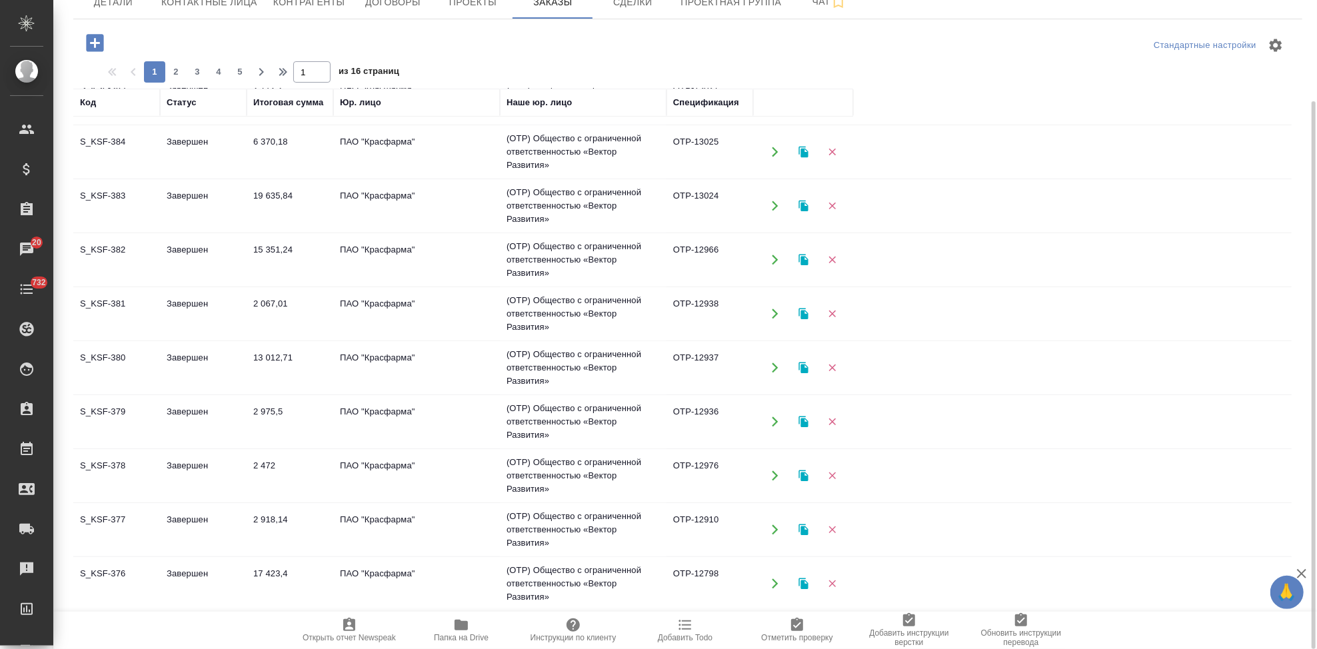
click at [197, 217] on td "Завершен" at bounding box center [203, 206] width 87 height 47
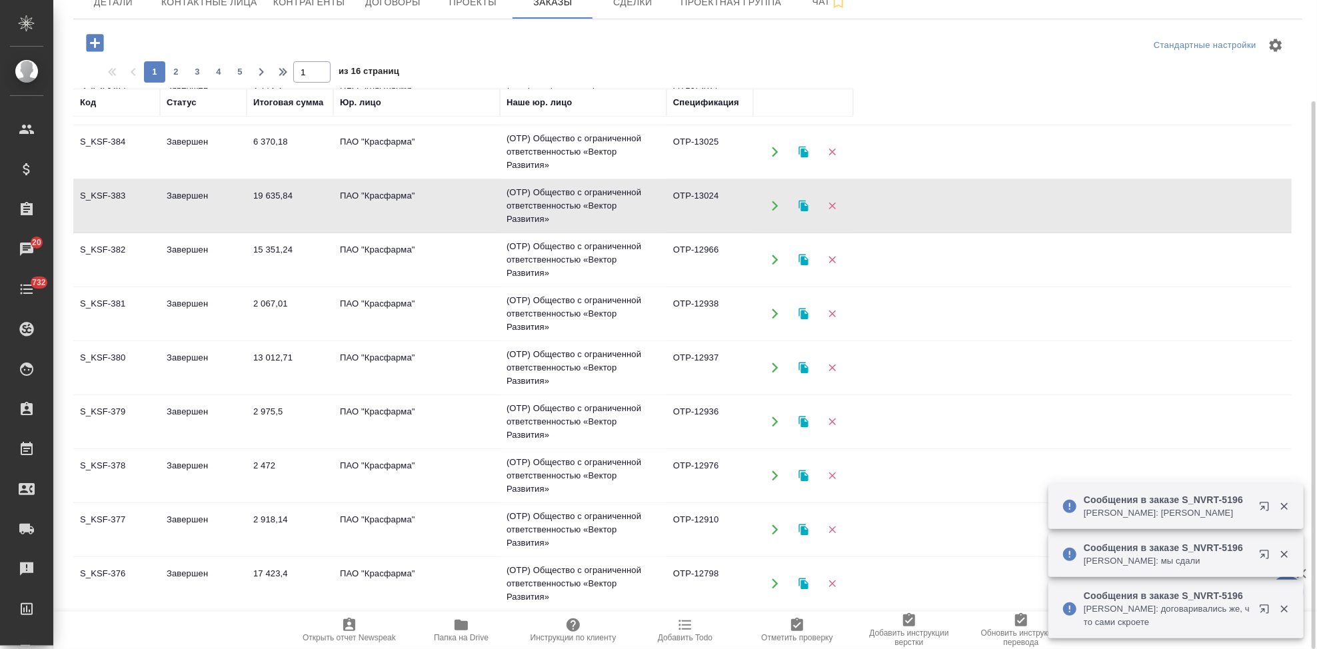
click at [192, 153] on td "Завершен" at bounding box center [203, 152] width 87 height 47
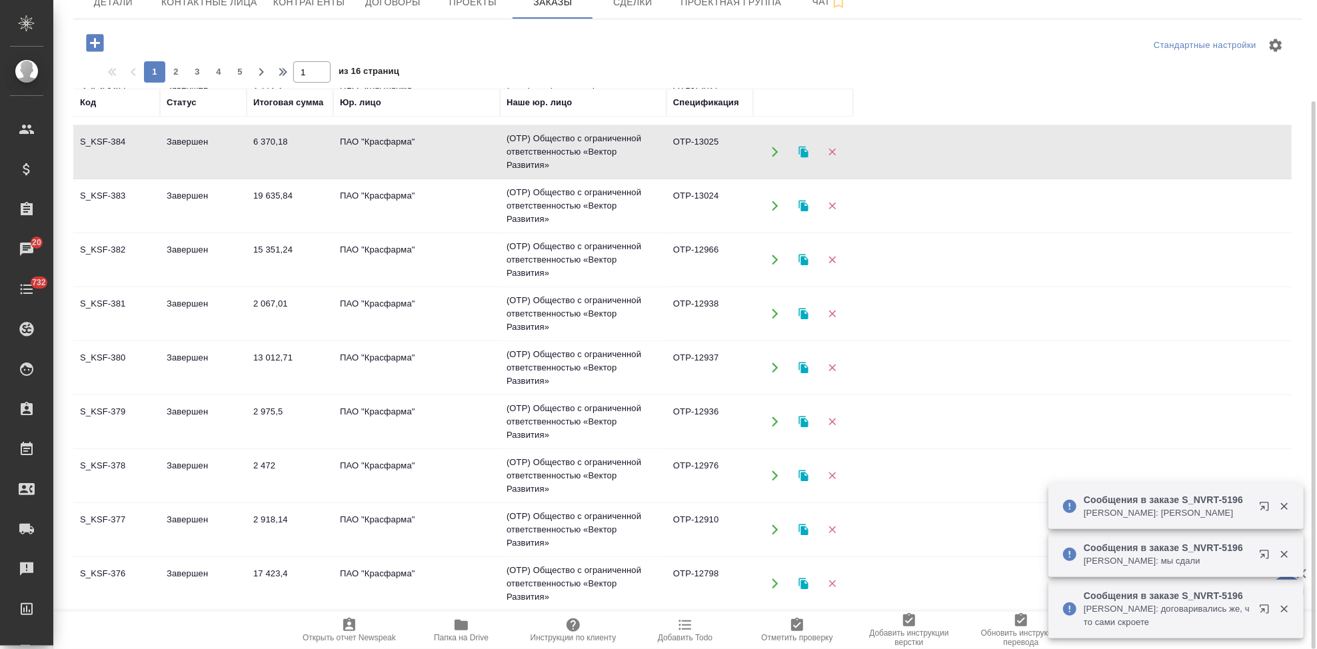
click at [192, 153] on td "Завершен" at bounding box center [203, 152] width 87 height 47
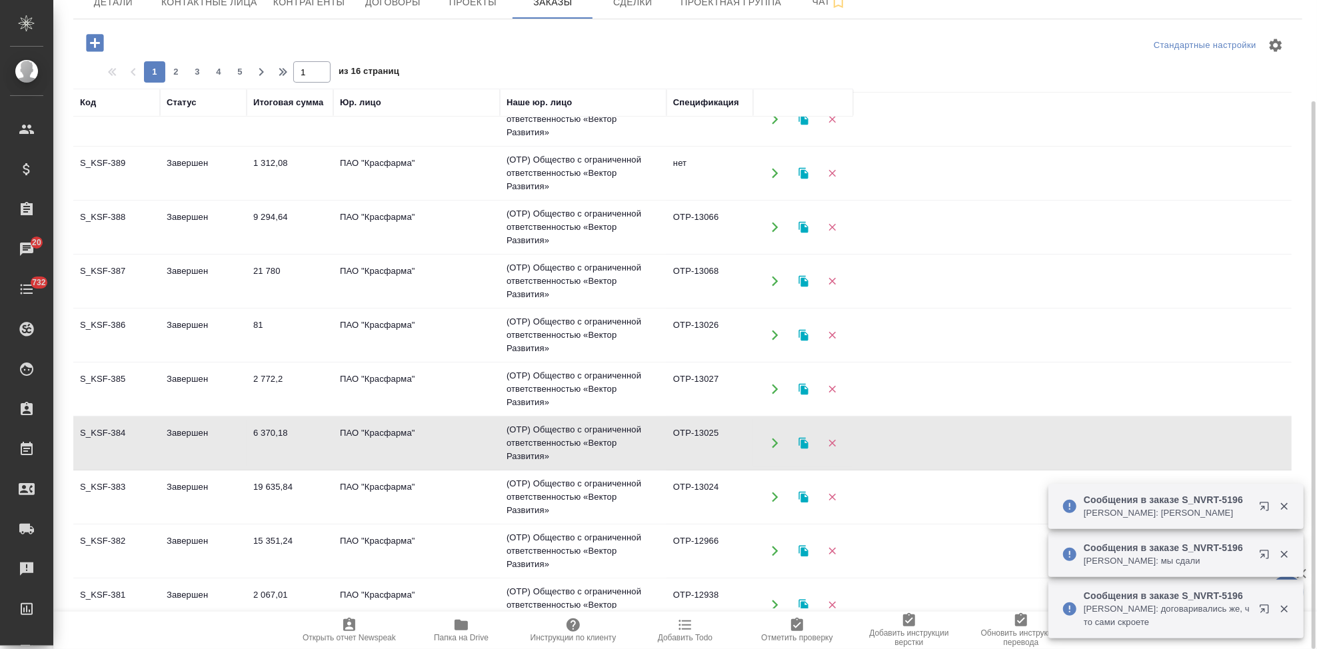
scroll to position [74, 0]
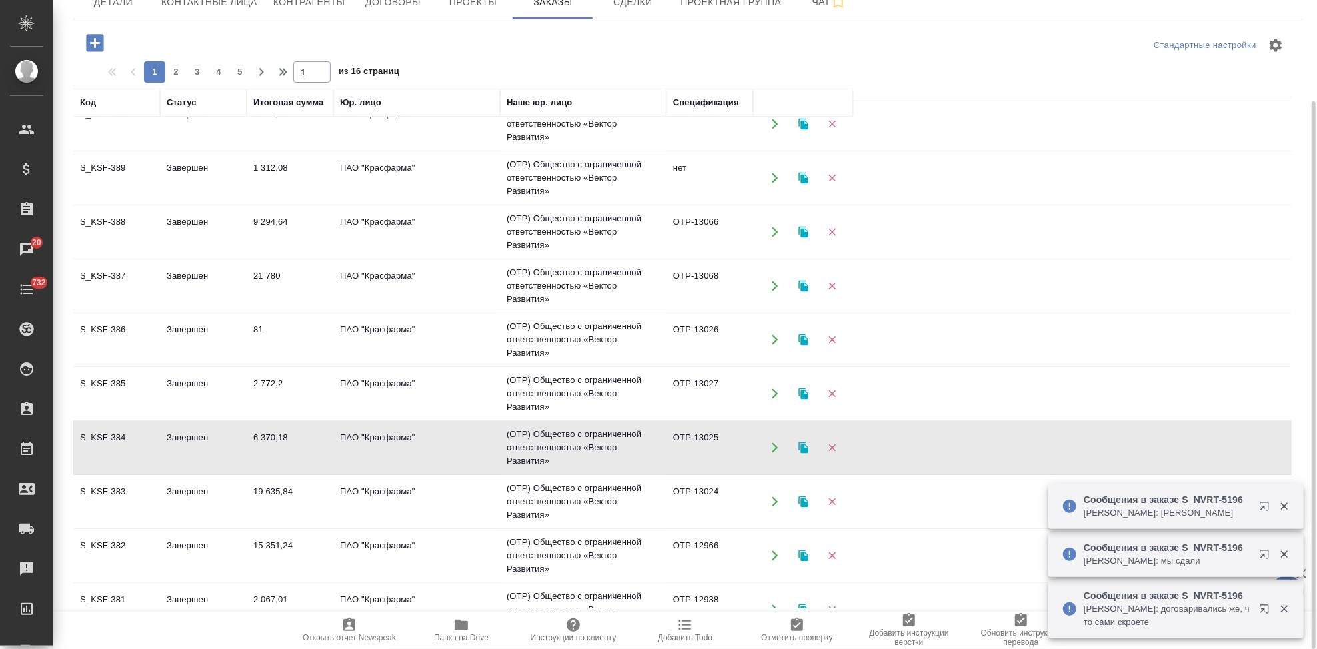
click at [179, 231] on td "Завершен" at bounding box center [203, 232] width 87 height 47
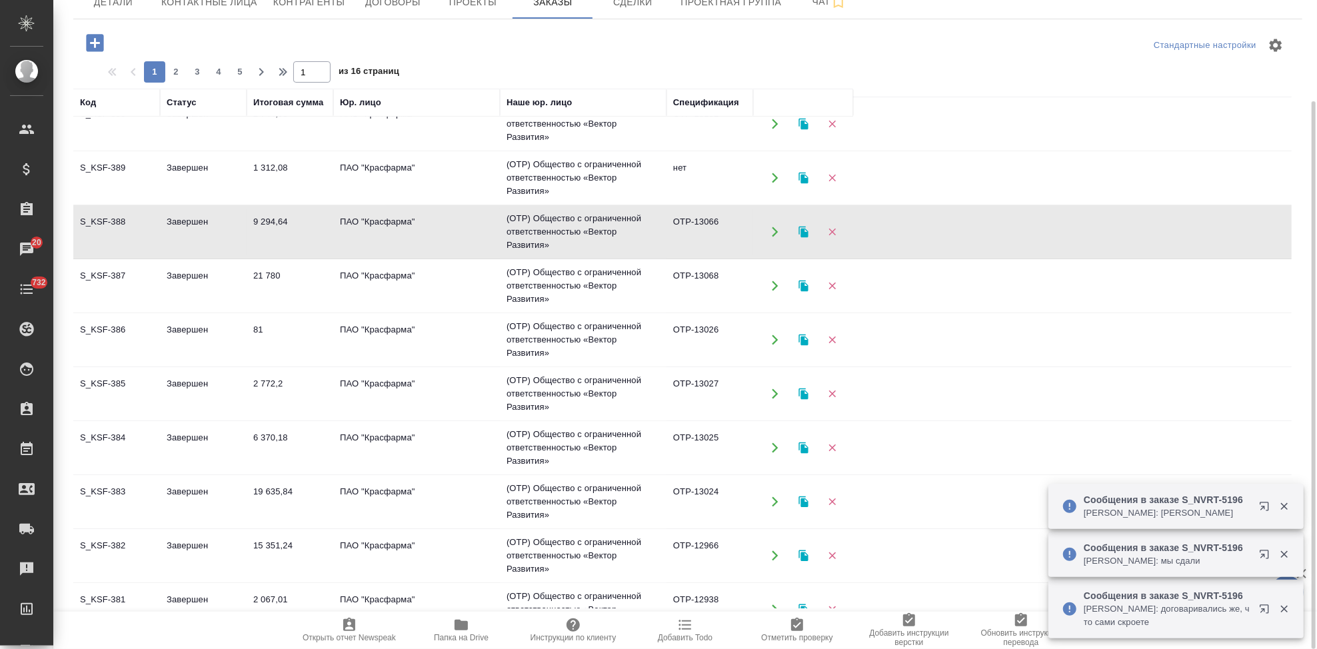
click at [179, 231] on td "Завершен" at bounding box center [203, 232] width 87 height 47
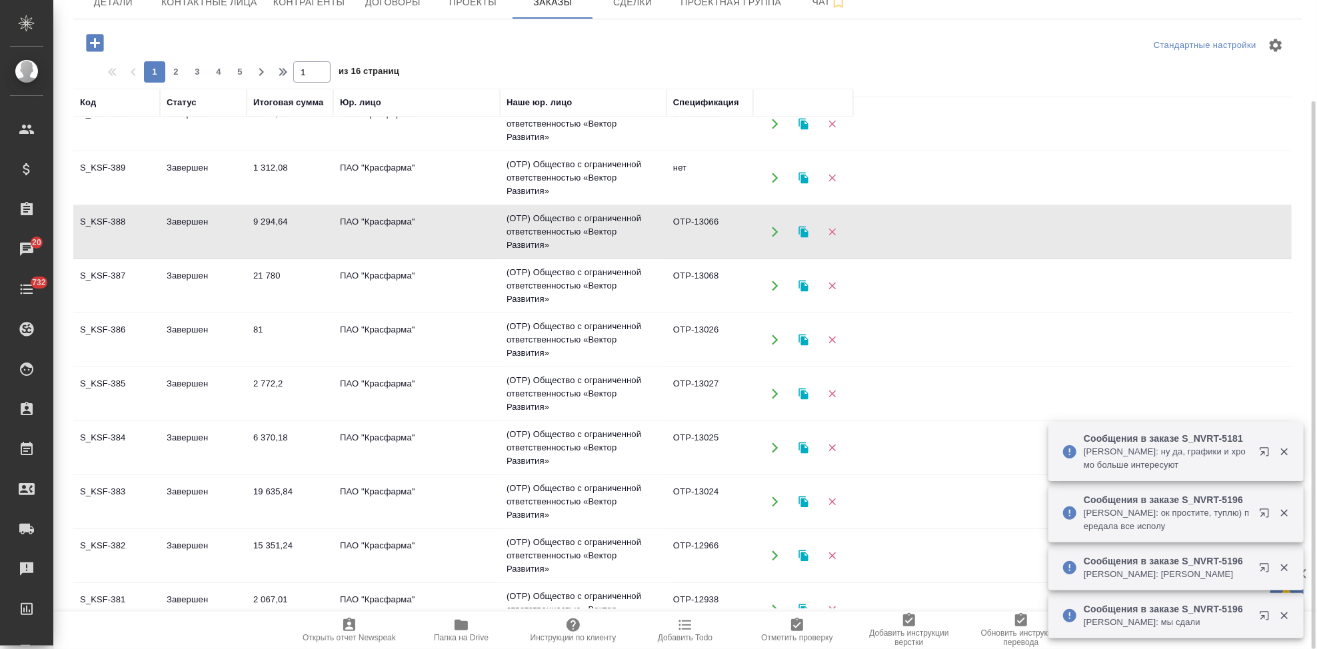
click at [259, 176] on td "1 312,08" at bounding box center [290, 178] width 87 height 47
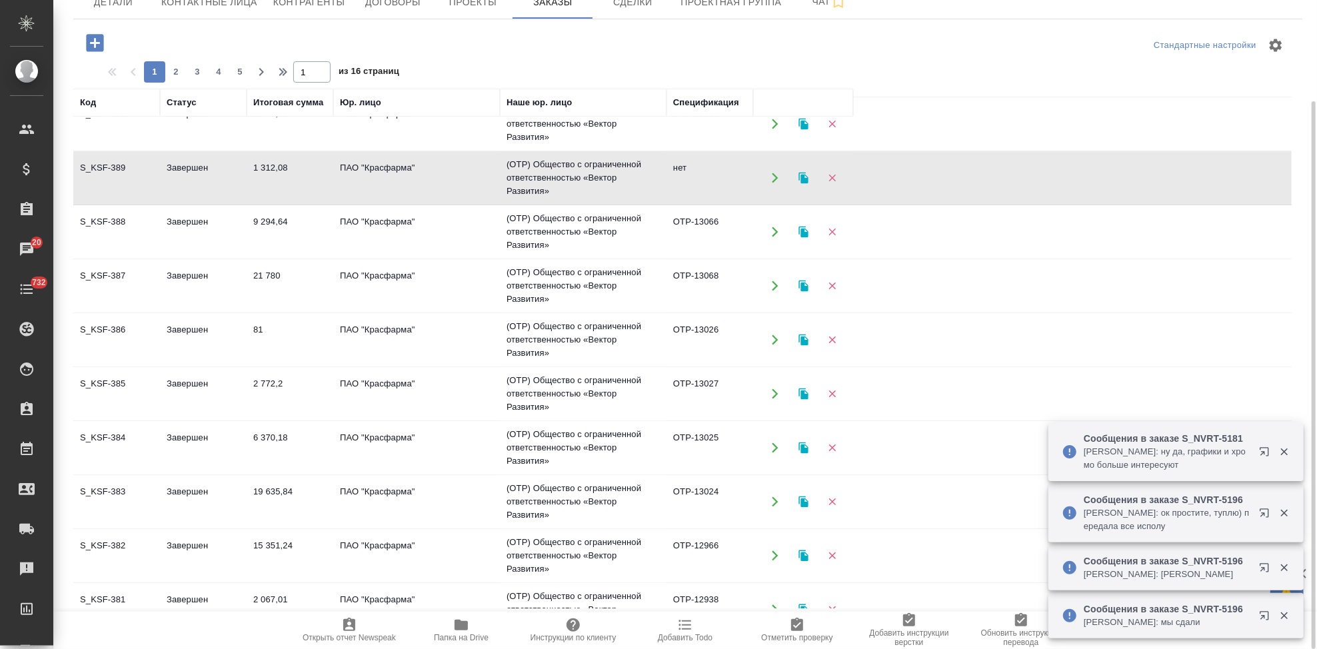
click at [259, 176] on td "1 312,08" at bounding box center [290, 178] width 87 height 47
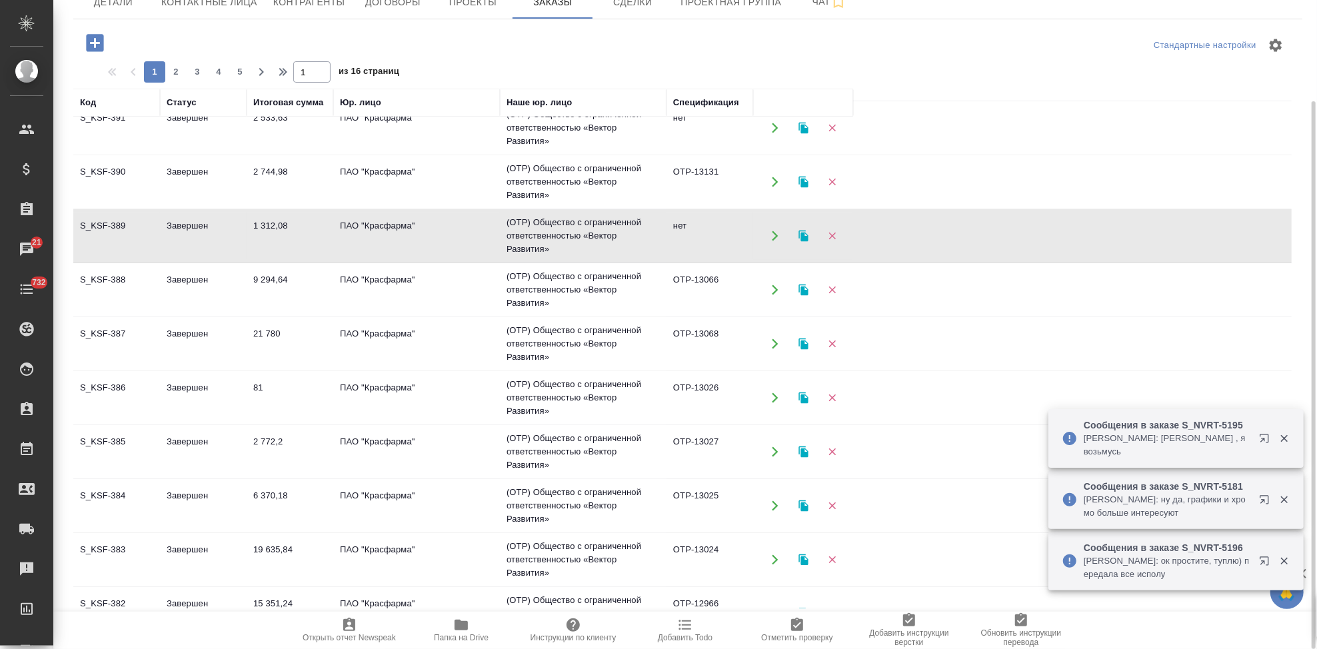
scroll to position [0, 0]
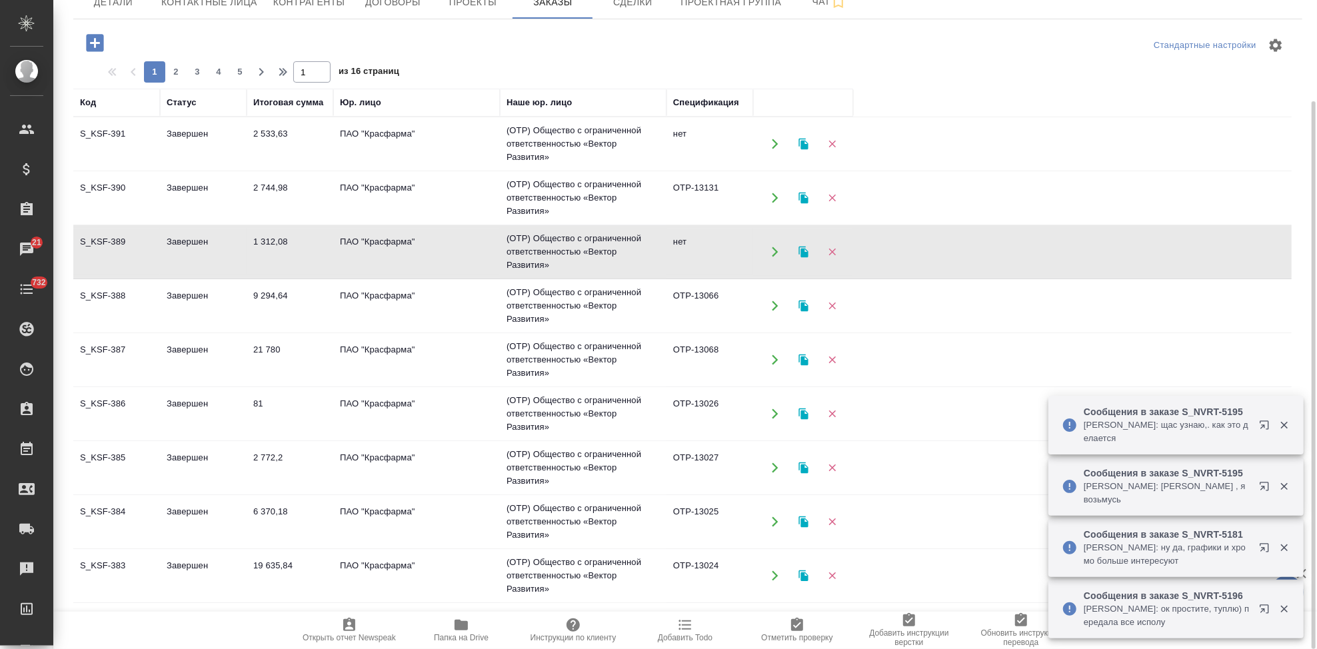
click at [231, 194] on td "Завершен" at bounding box center [203, 198] width 87 height 47
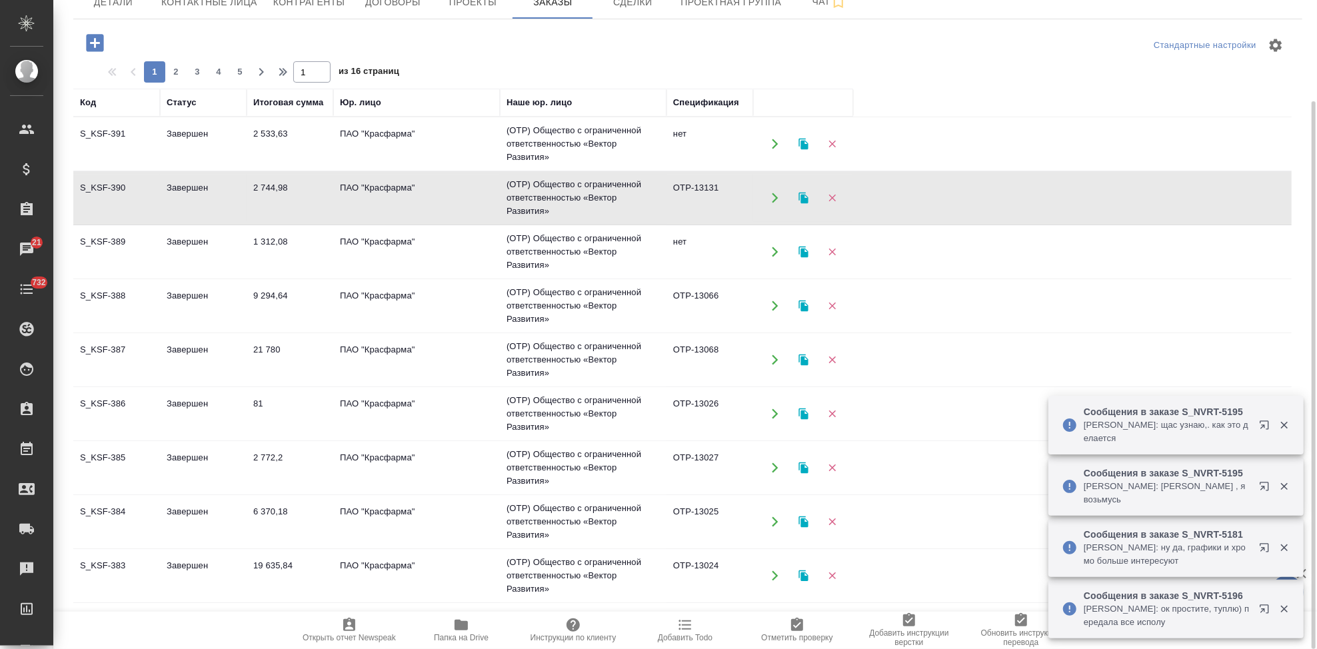
click at [231, 194] on td "Завершен" at bounding box center [203, 198] width 87 height 47
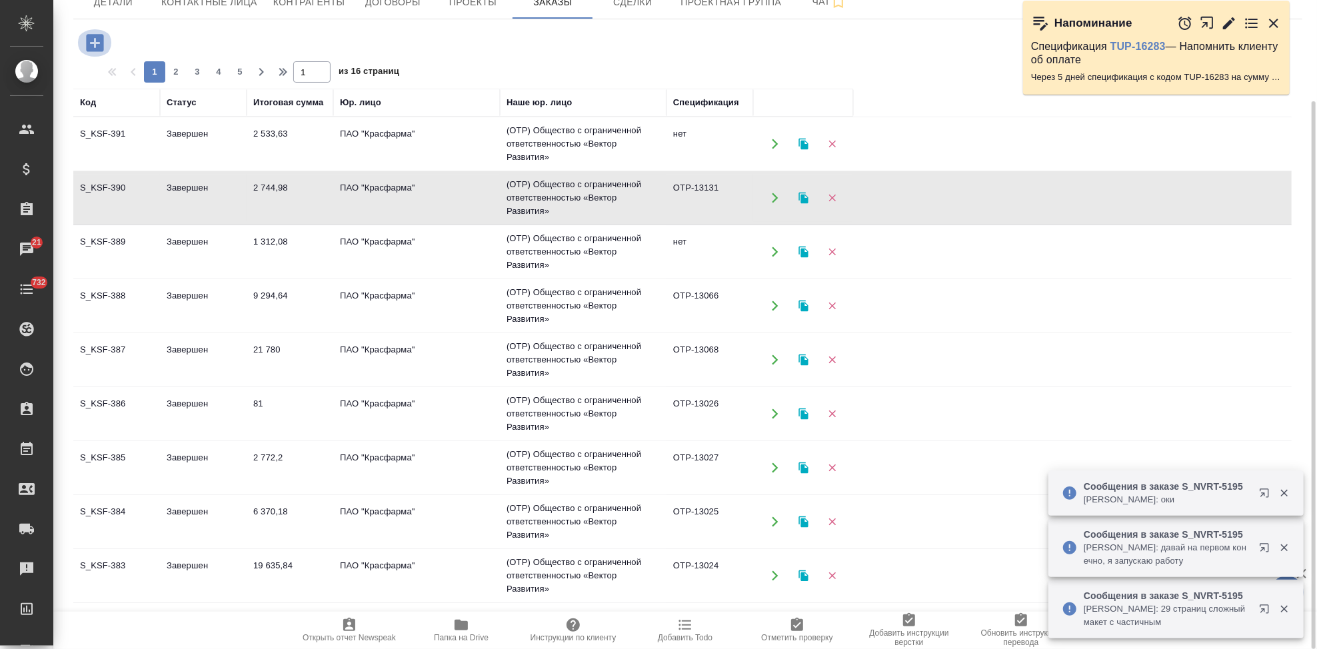
click at [100, 50] on icon "button" at bounding box center [94, 42] width 17 height 17
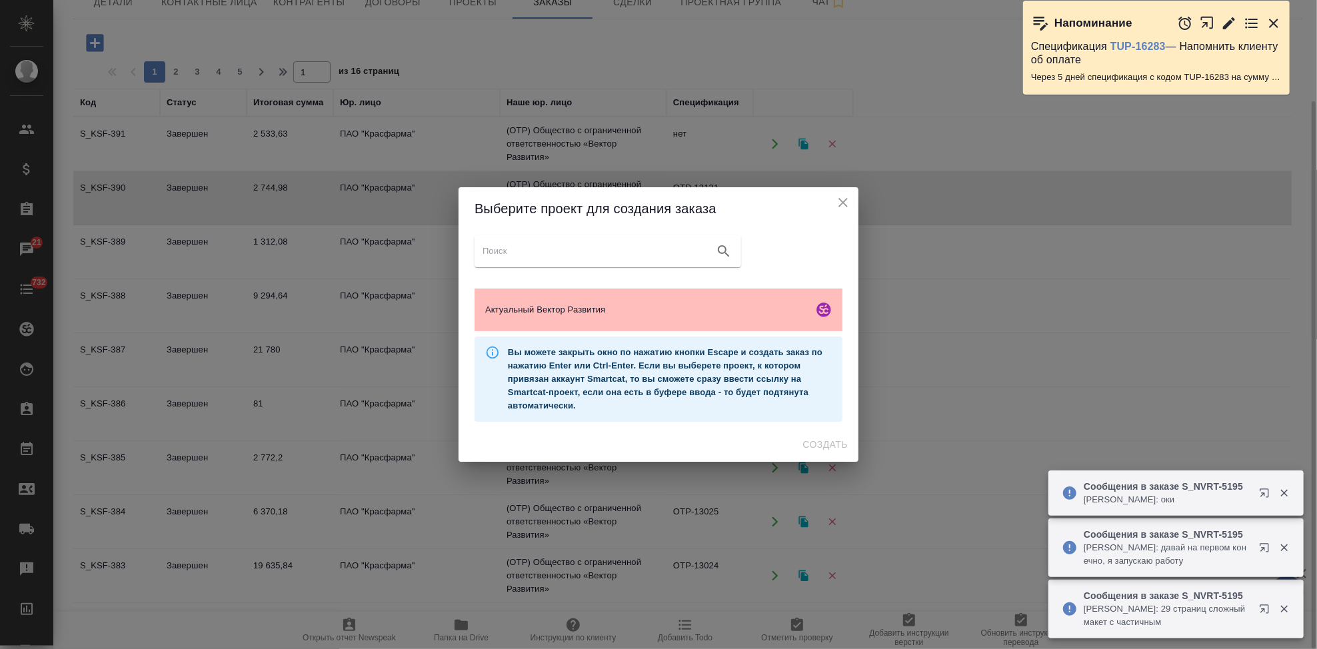
click at [567, 302] on div "Актуальный Вектор Развития" at bounding box center [659, 310] width 368 height 43
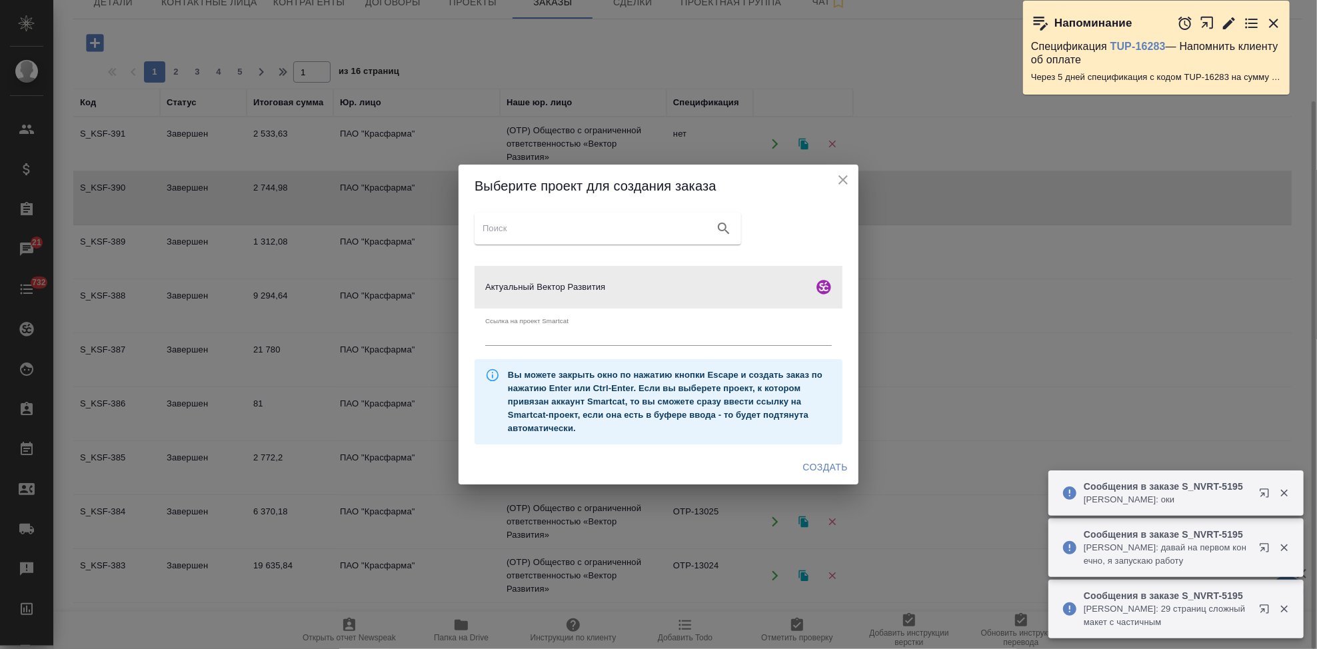
click at [815, 460] on span "Создать" at bounding box center [825, 467] width 45 height 17
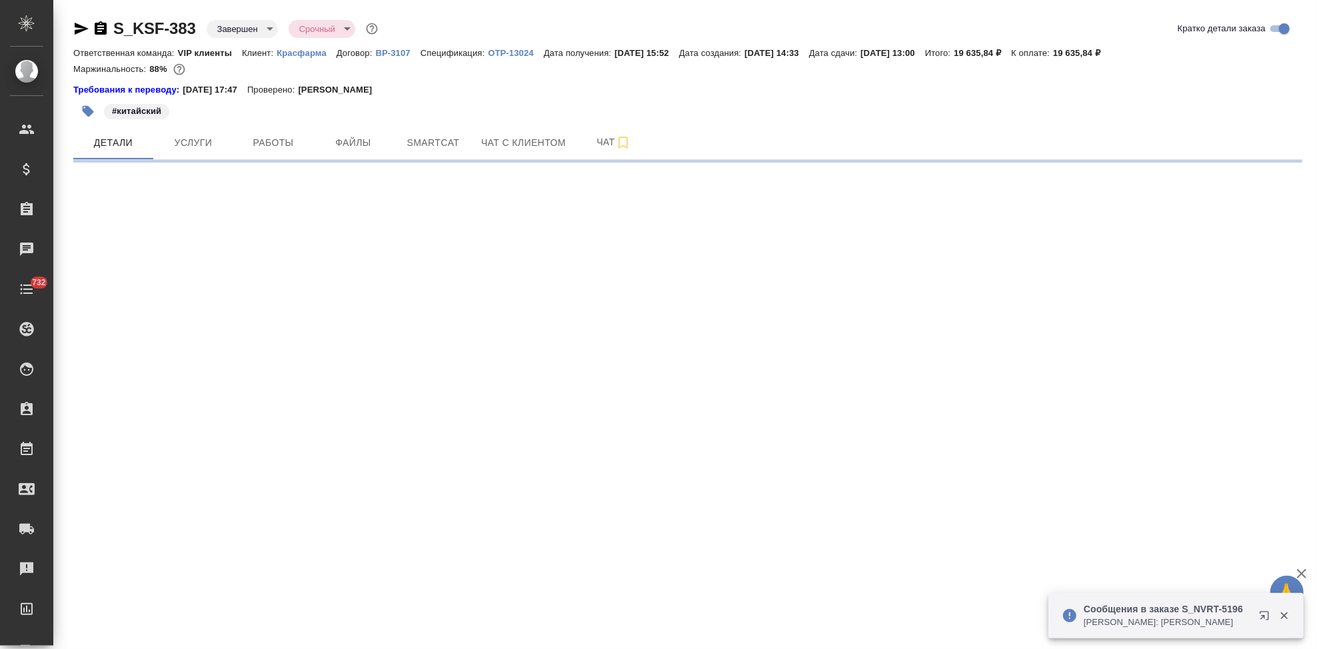
select select "RU"
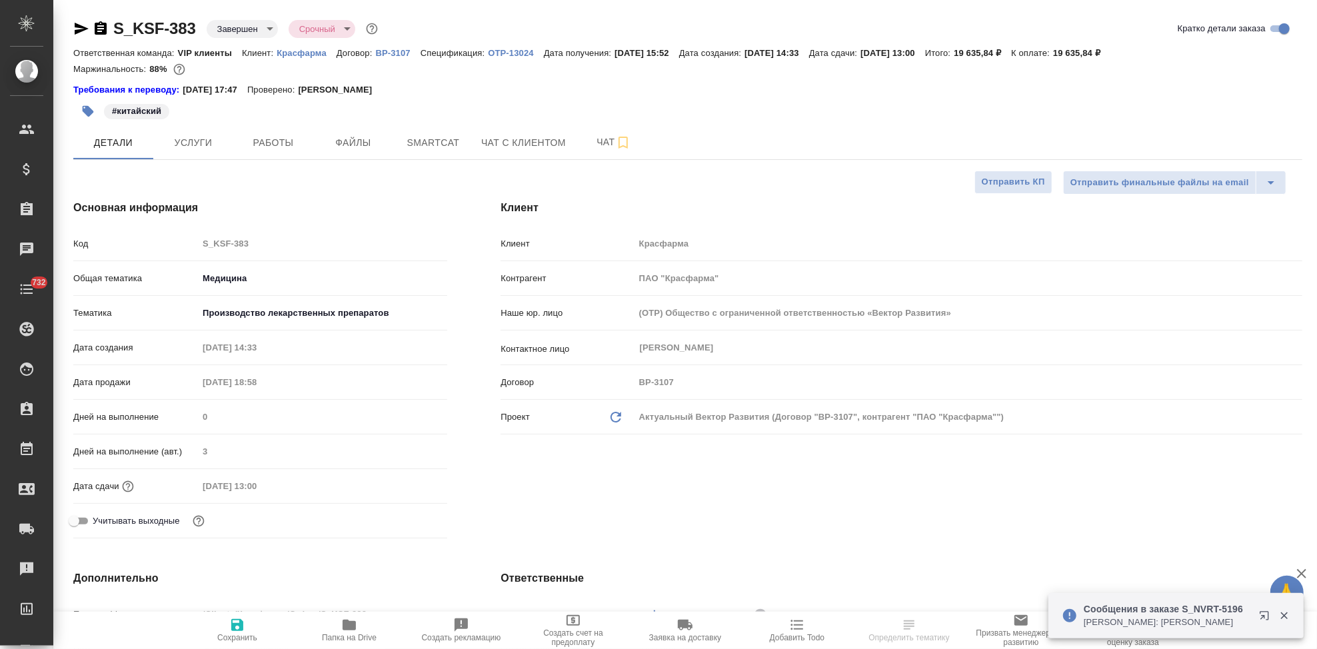
type textarea "x"
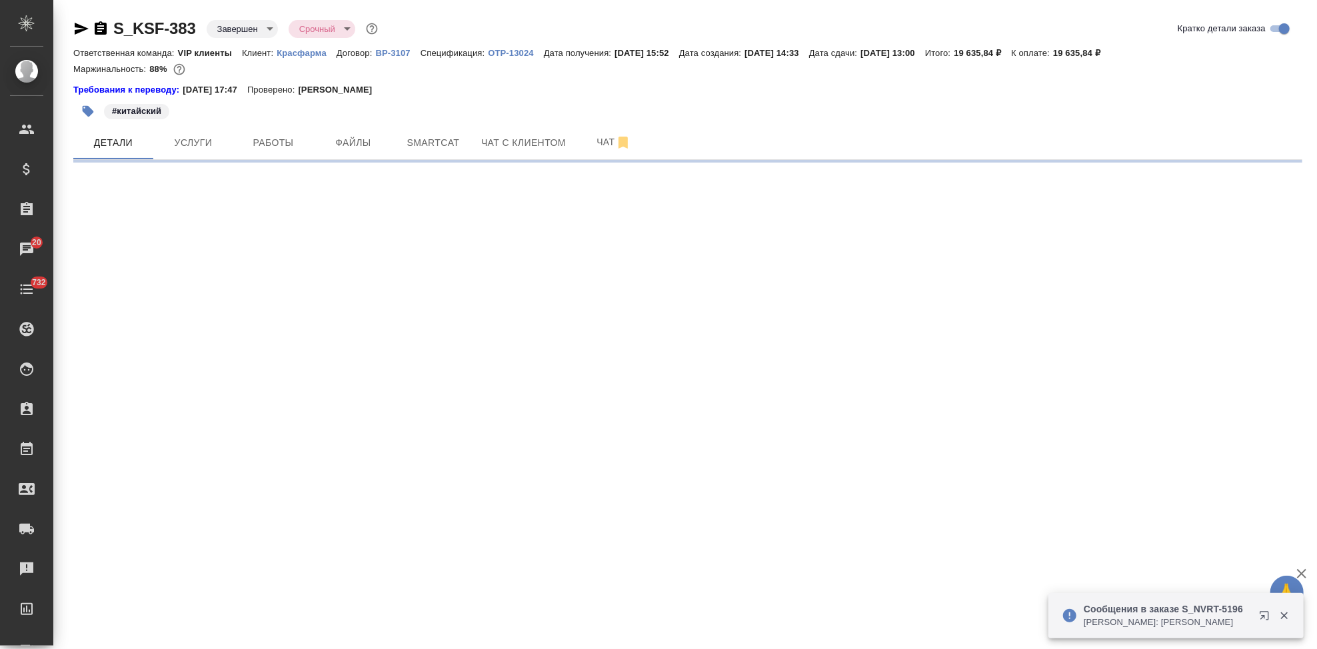
select select "RU"
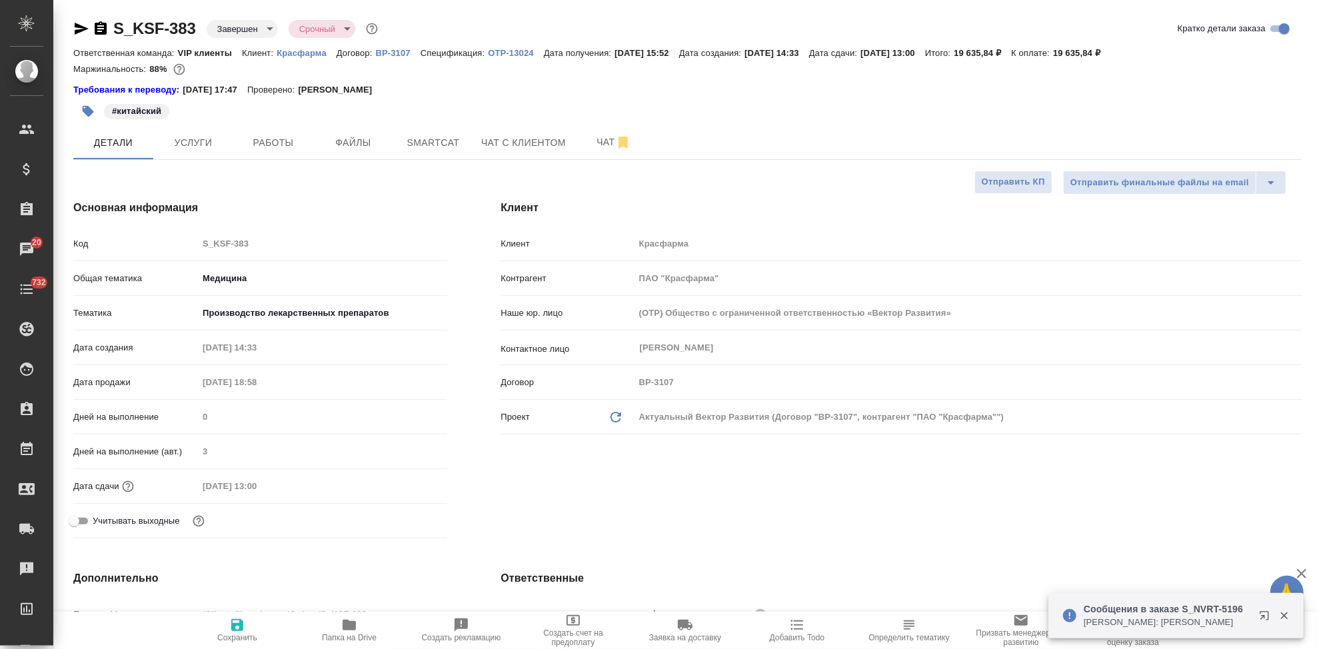
type textarea "x"
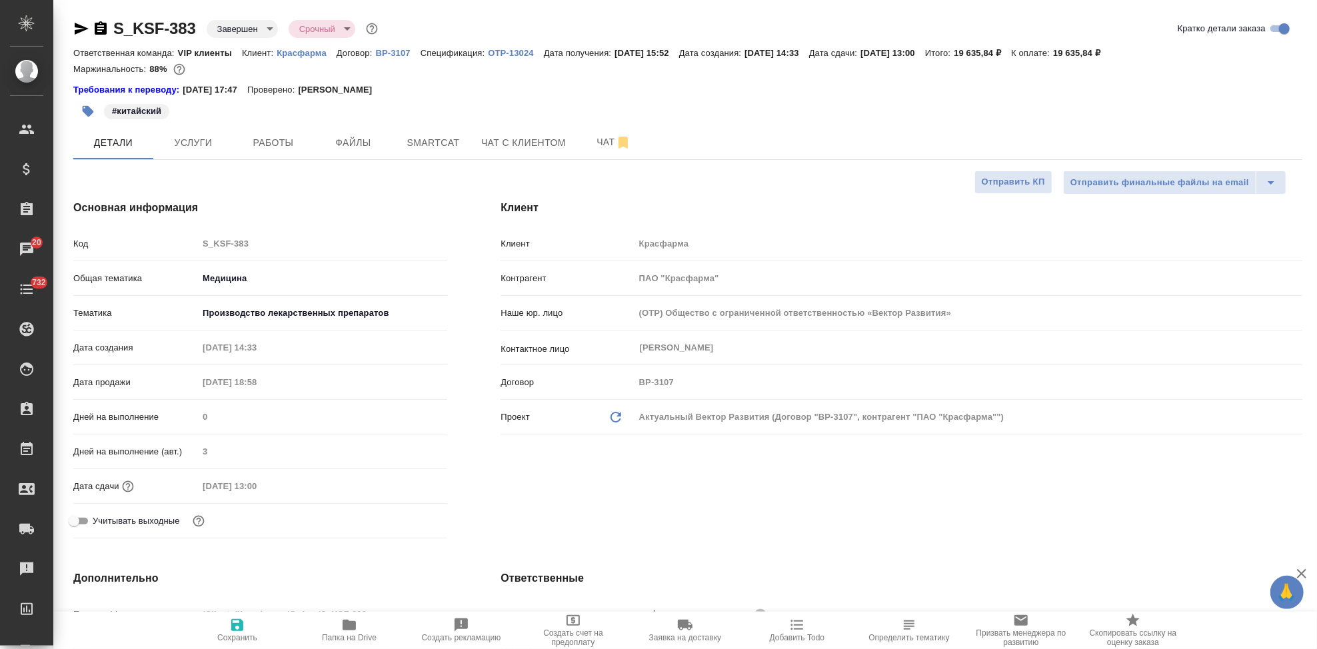
click at [522, 53] on p "OTP-13024" at bounding box center [515, 53] width 55 height 10
type textarea "x"
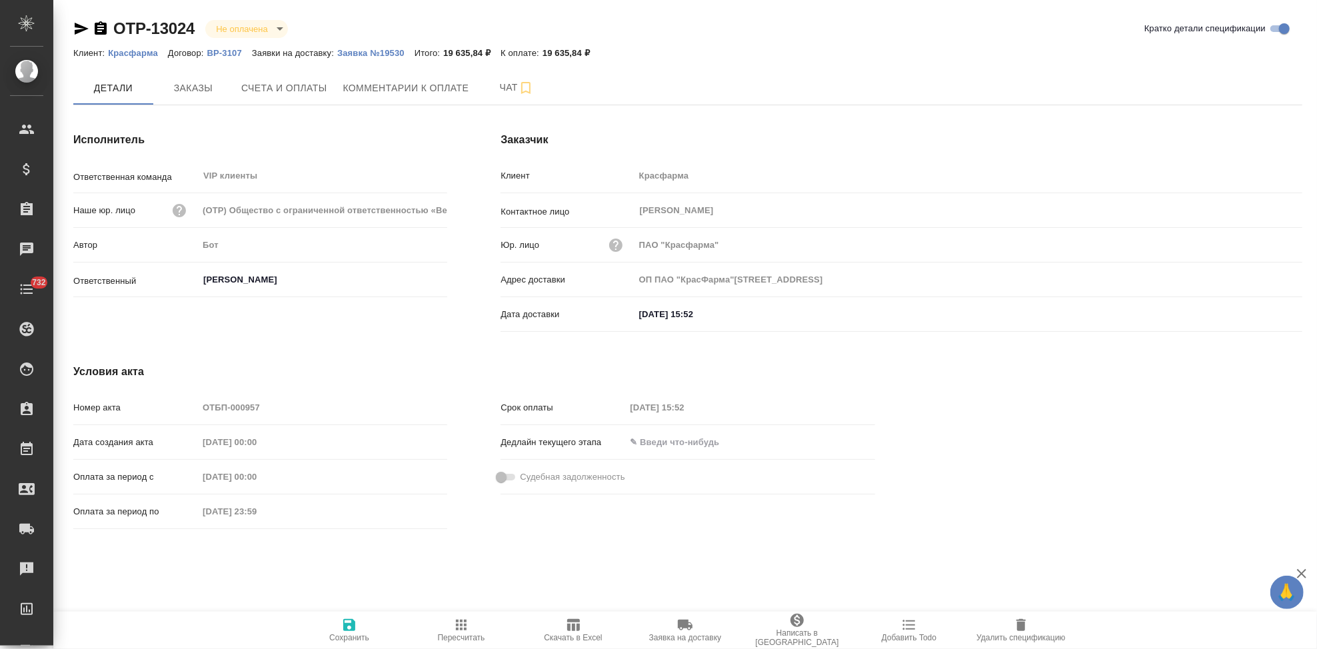
type input "ОП ПАО "КрасФарма"[STREET_ADDRESS]"
drag, startPoint x: 201, startPoint y: 25, endPoint x: 108, endPoint y: 25, distance: 92.7
click at [108, 25] on div "OTP-13024 Не оплачена notPayed" at bounding box center [185, 28] width 225 height 21
copy link "OTP-13024"
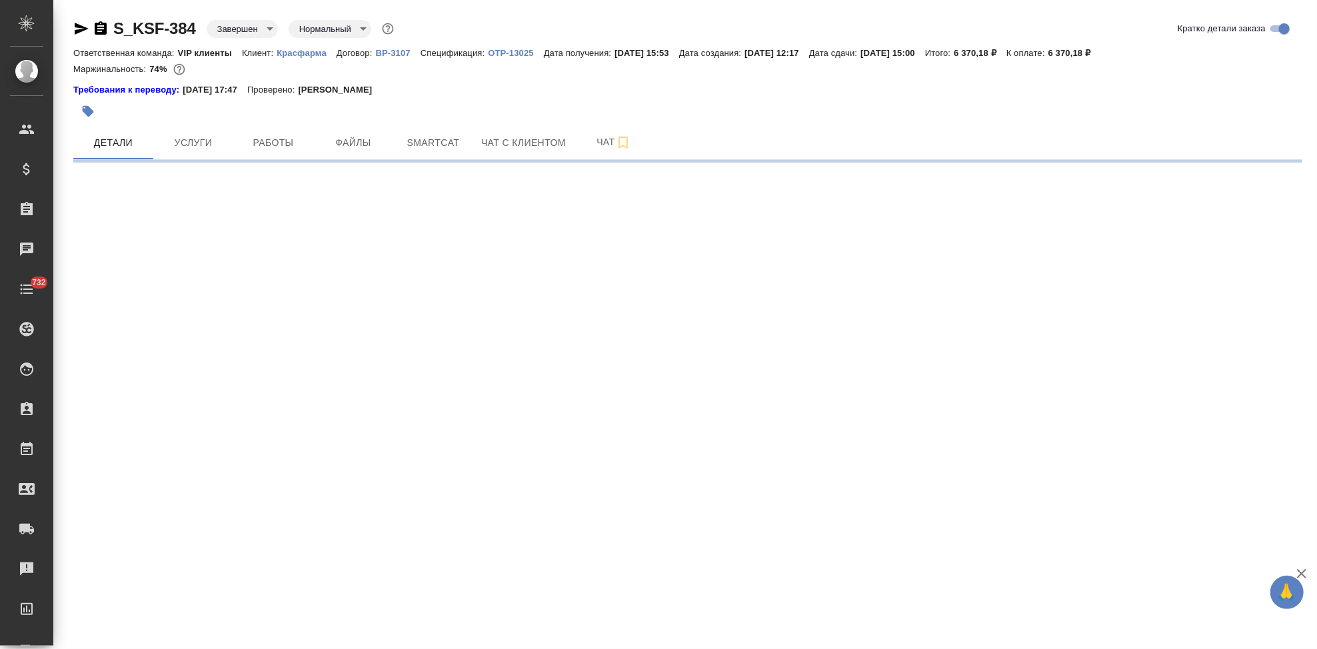
select select "RU"
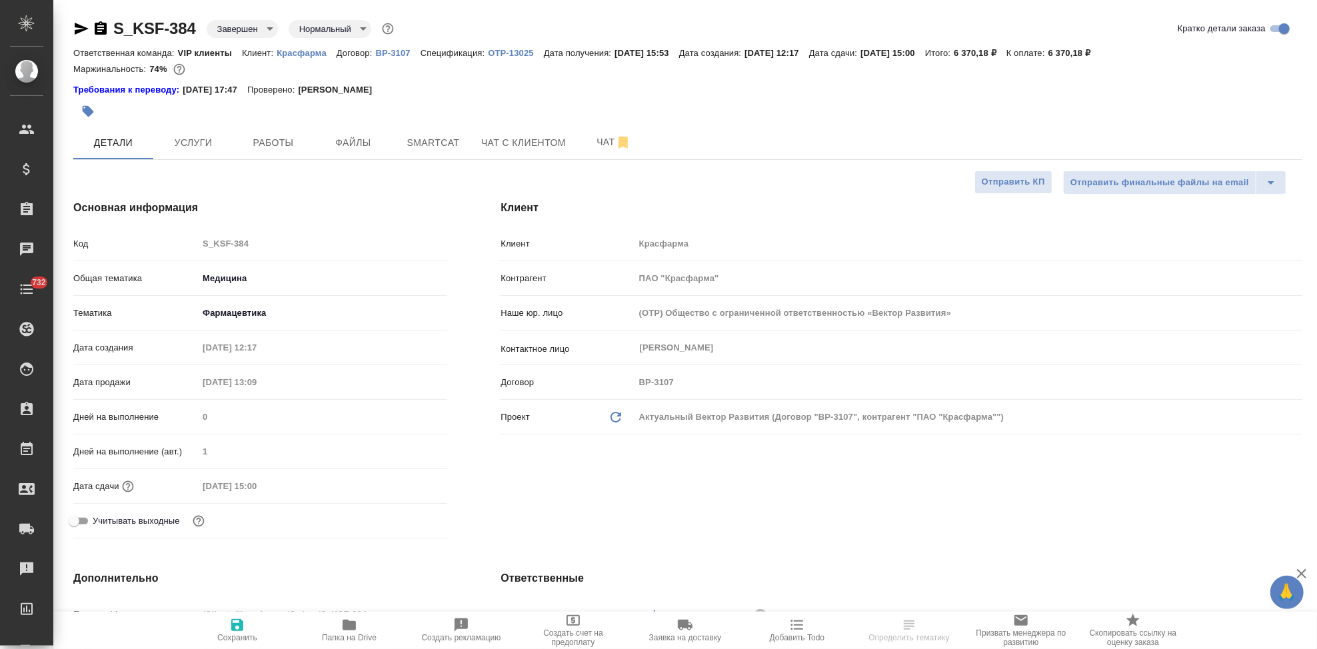
type textarea "x"
click at [508, 53] on p "OTP-13025" at bounding box center [515, 53] width 55 height 10
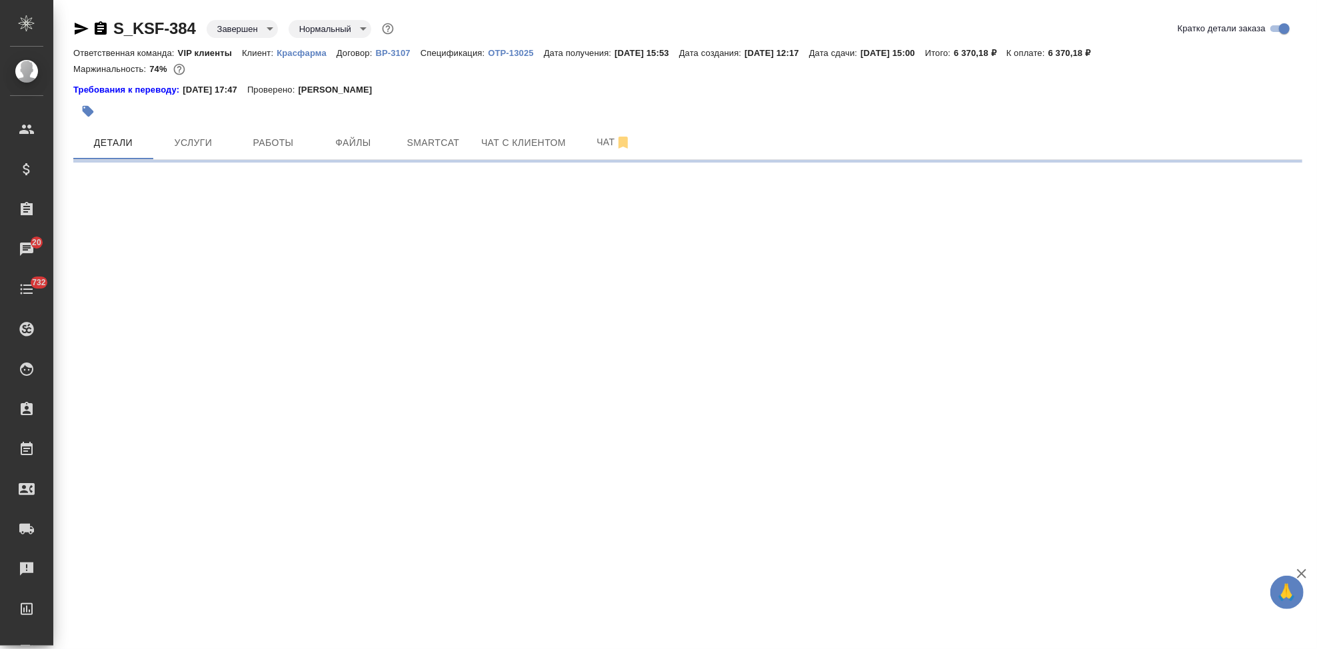
select select "RU"
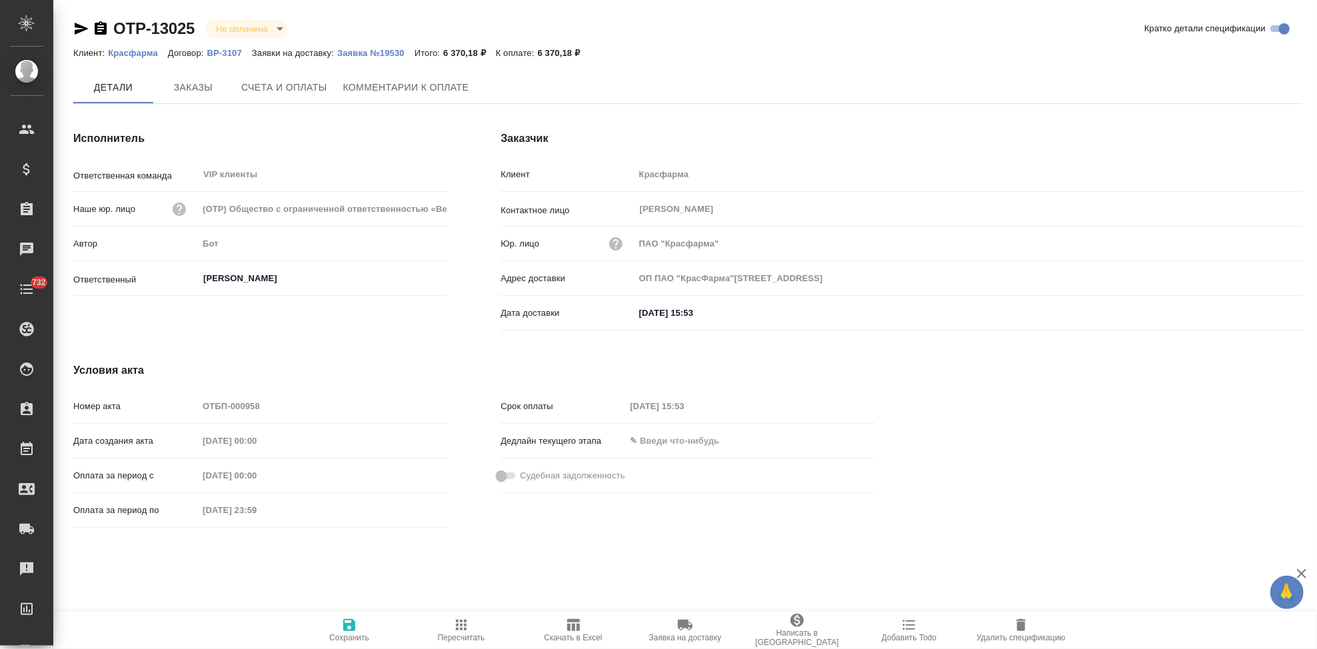
type input "ОП ПАО "КрасФарма"[STREET_ADDRESS]"
drag, startPoint x: 205, startPoint y: 32, endPoint x: 117, endPoint y: 31, distance: 88.0
click at [117, 31] on div "OTP-13025 Не оплачена notPayed" at bounding box center [185, 28] width 225 height 21
copy link "OTP-13025"
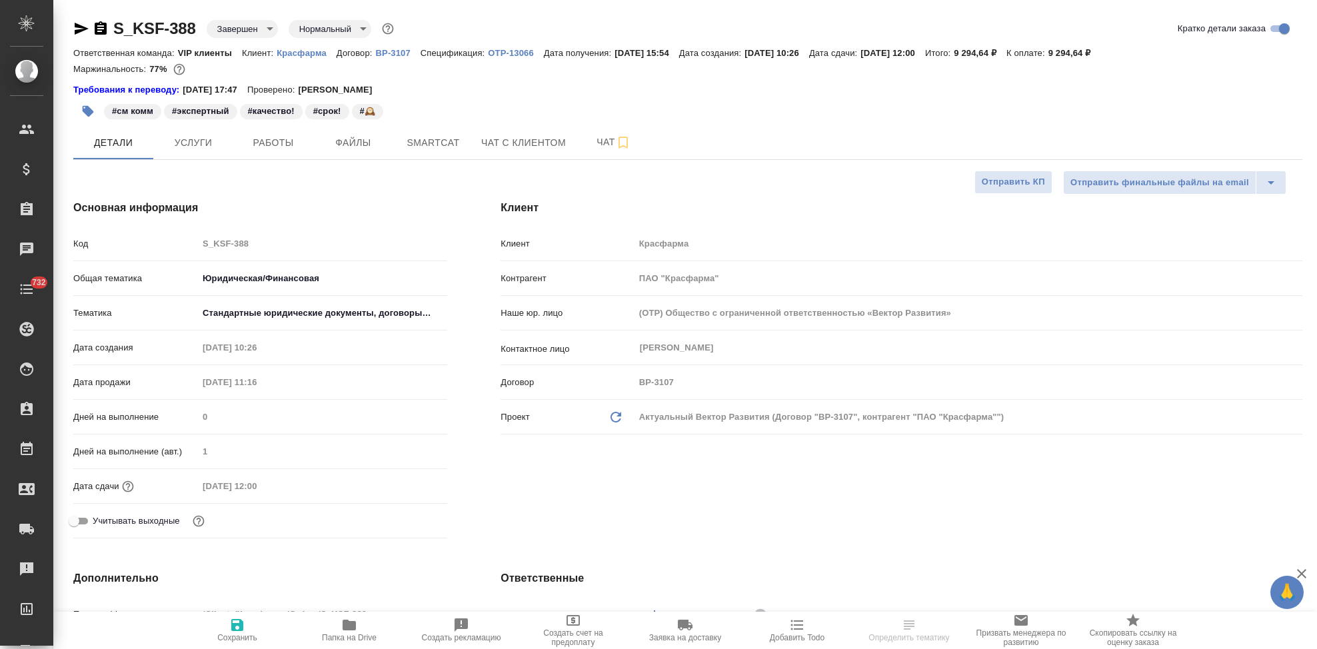
select select "RU"
click at [522, 51] on p "OTP-13066" at bounding box center [515, 53] width 55 height 10
select select "RU"
type textarea "x"
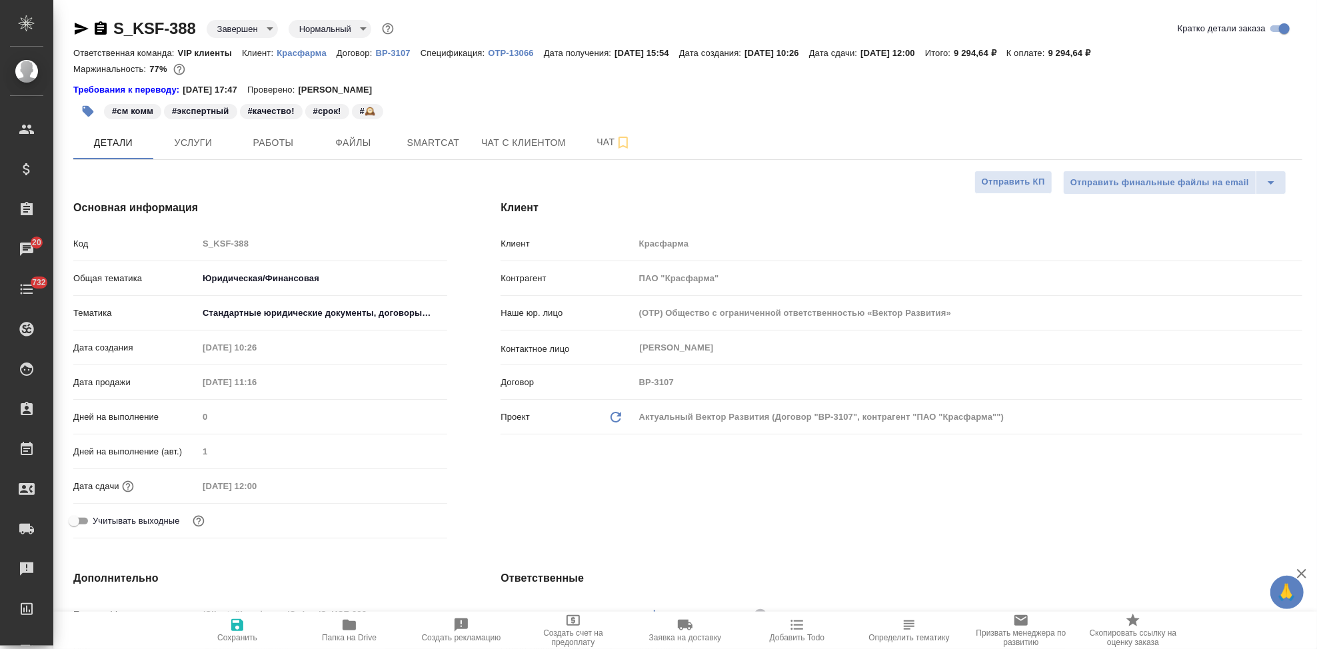
type textarea "x"
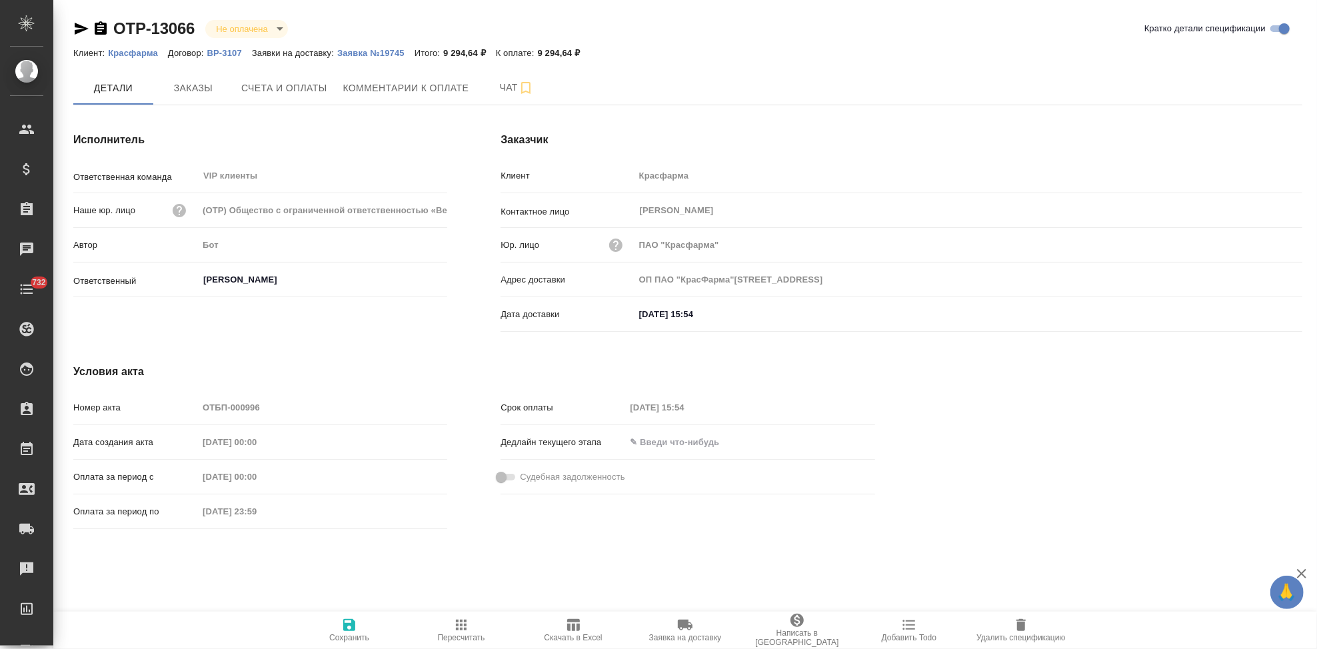
type input "ОП ПАО "КрасФарма"[STREET_ADDRESS]"
drag, startPoint x: 201, startPoint y: 30, endPoint x: 116, endPoint y: 30, distance: 84.7
click at [116, 30] on div "OTP-13066 Не оплачена notPayed" at bounding box center [185, 28] width 225 height 21
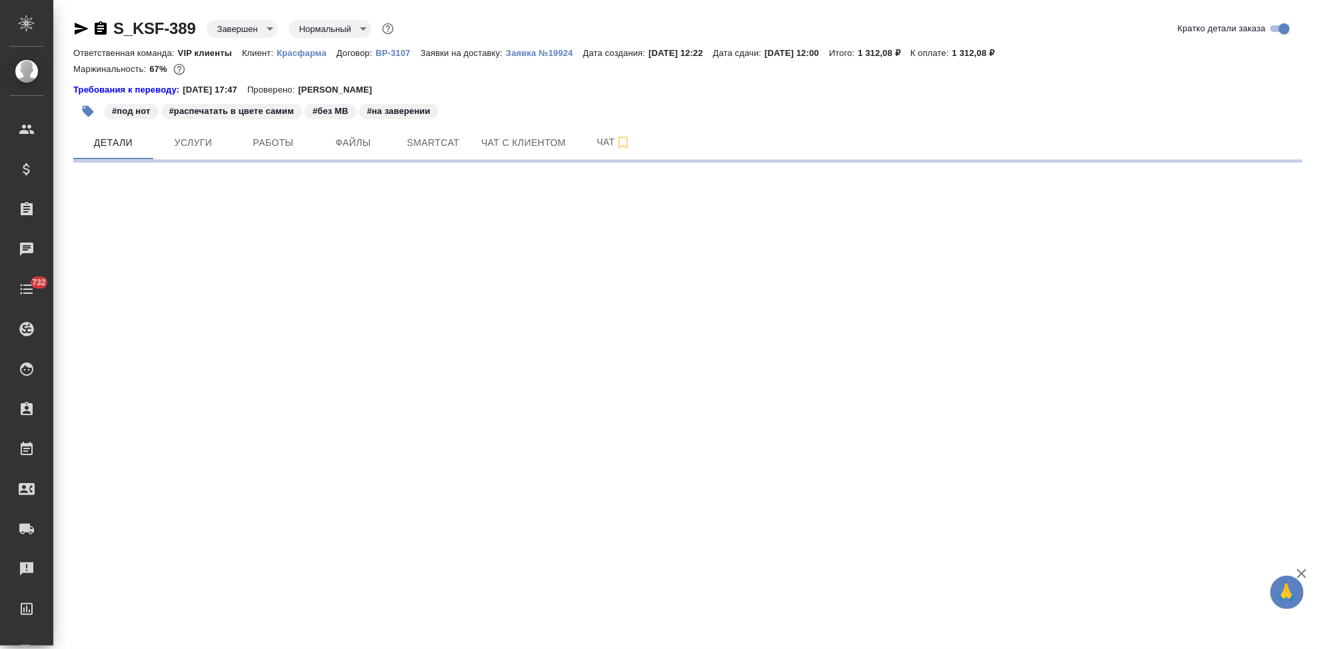
select select "RU"
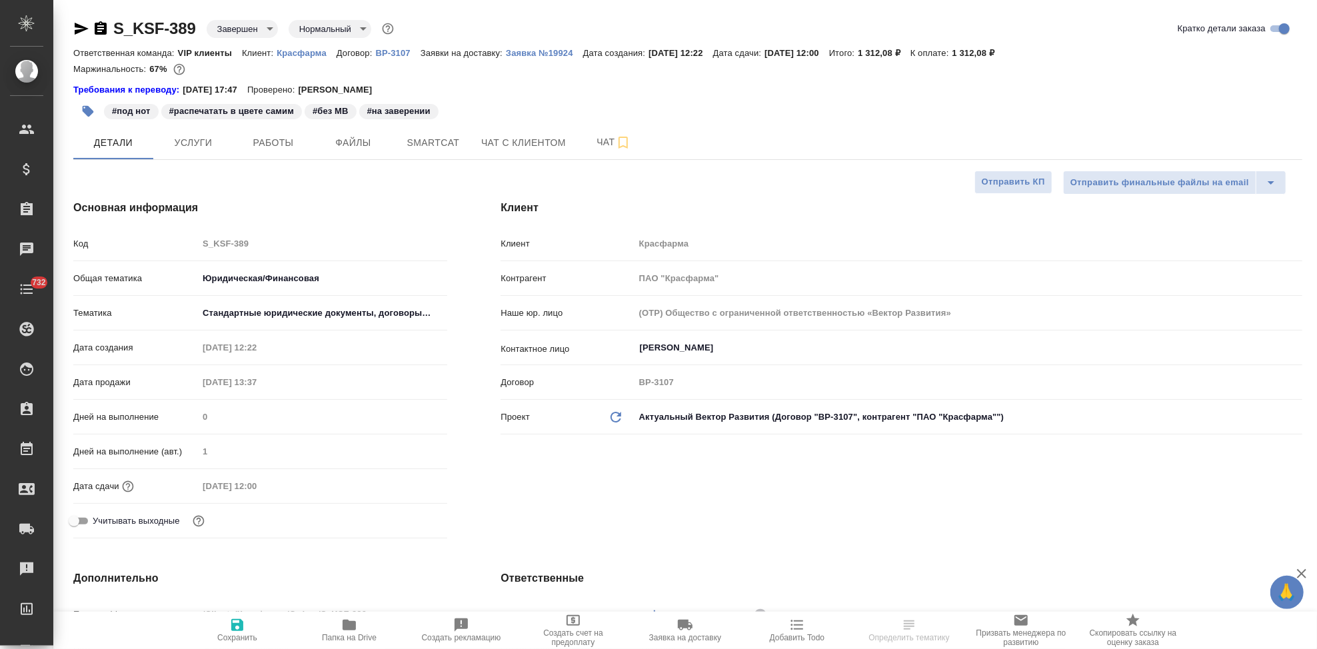
type textarea "x"
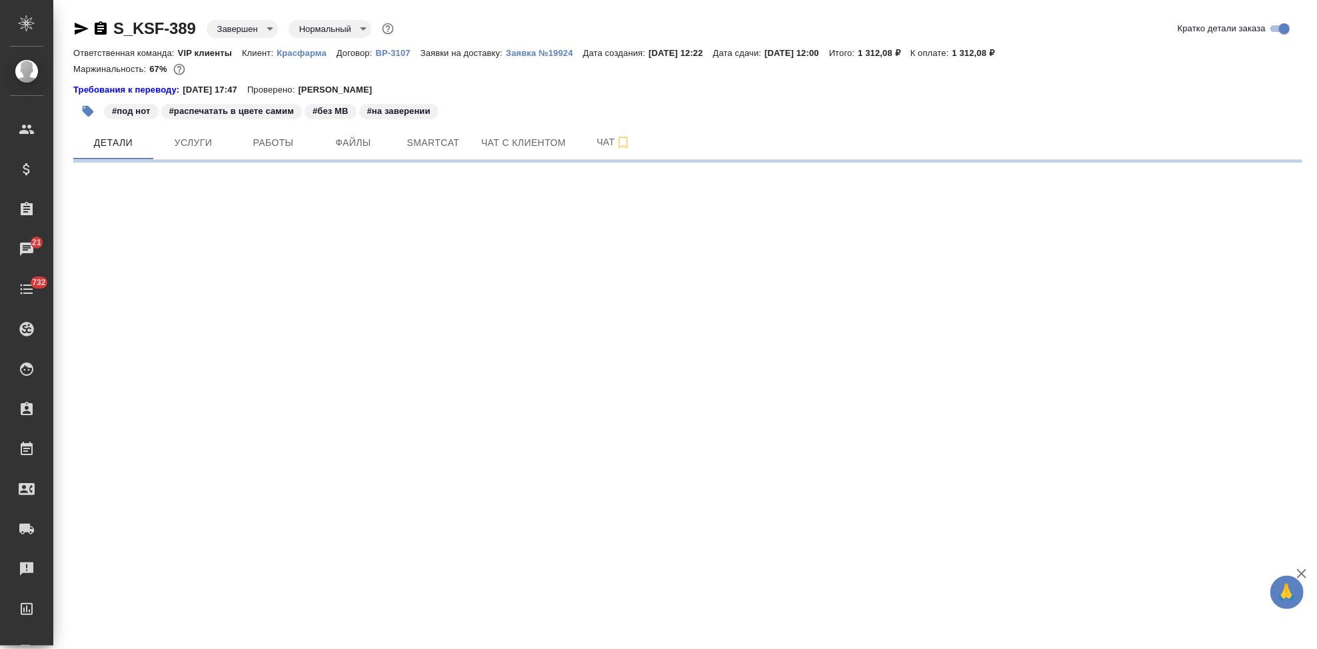
select select "RU"
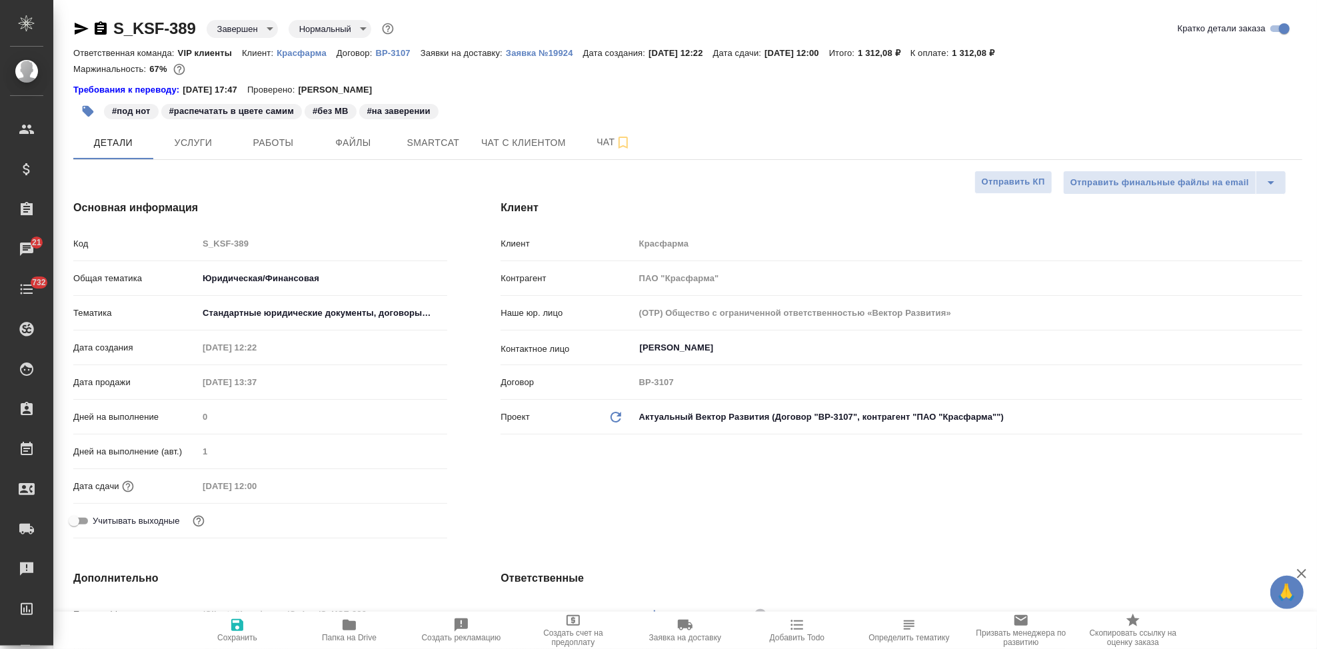
type textarea "x"
click at [286, 226] on div "Основная информация Код S_KSF-389 Общая тематика Юридическая/Финансовая yr-fn Т…" at bounding box center [260, 371] width 427 height 397
click at [196, 245] on div "Код S_KSF-389" at bounding box center [260, 243] width 374 height 23
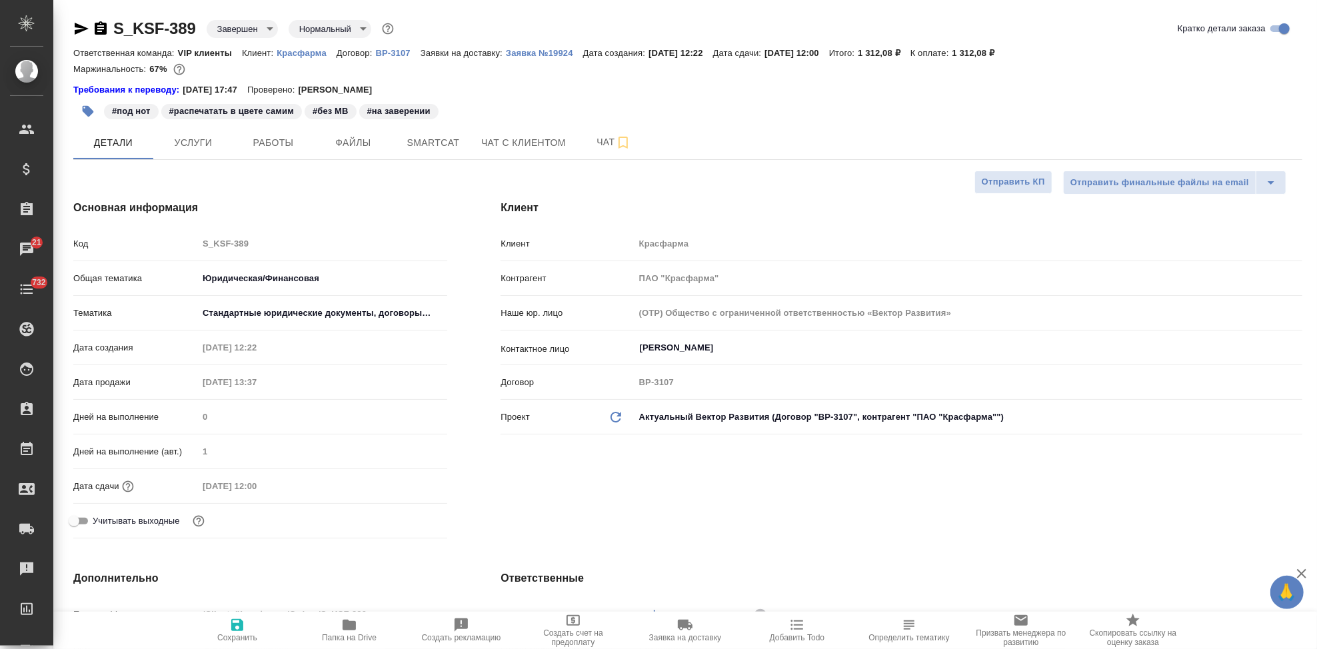
type textarea "x"
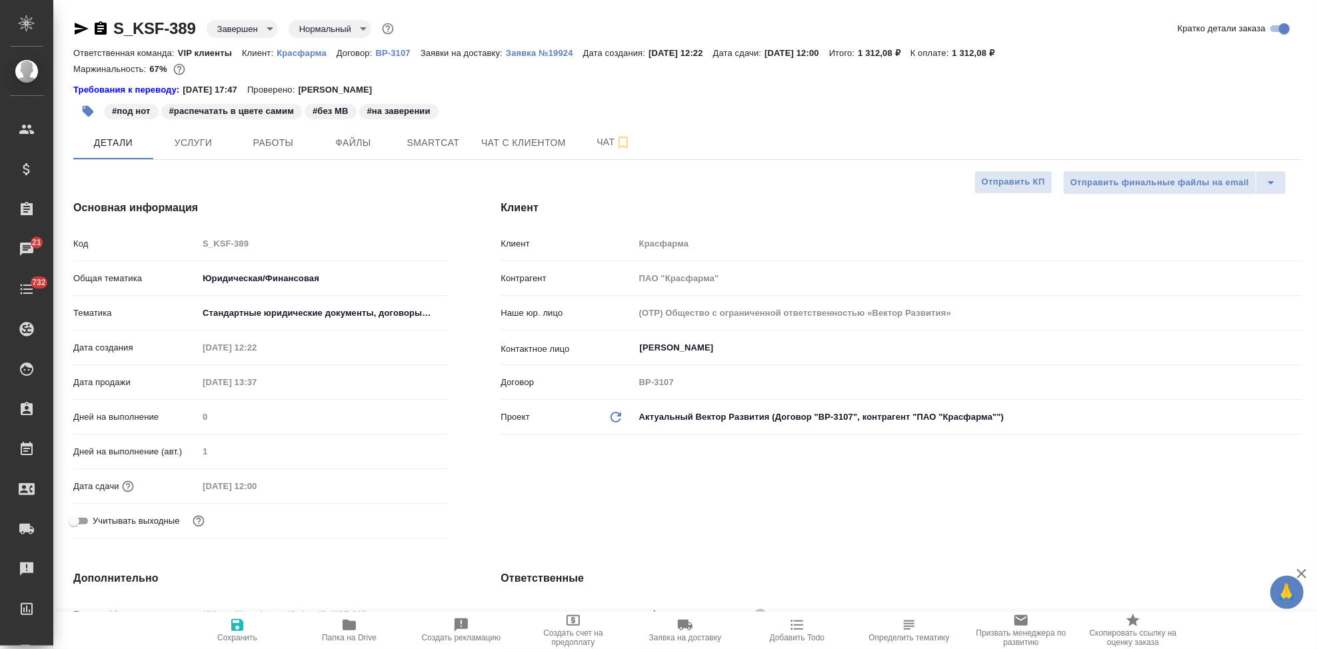
type textarea "x"
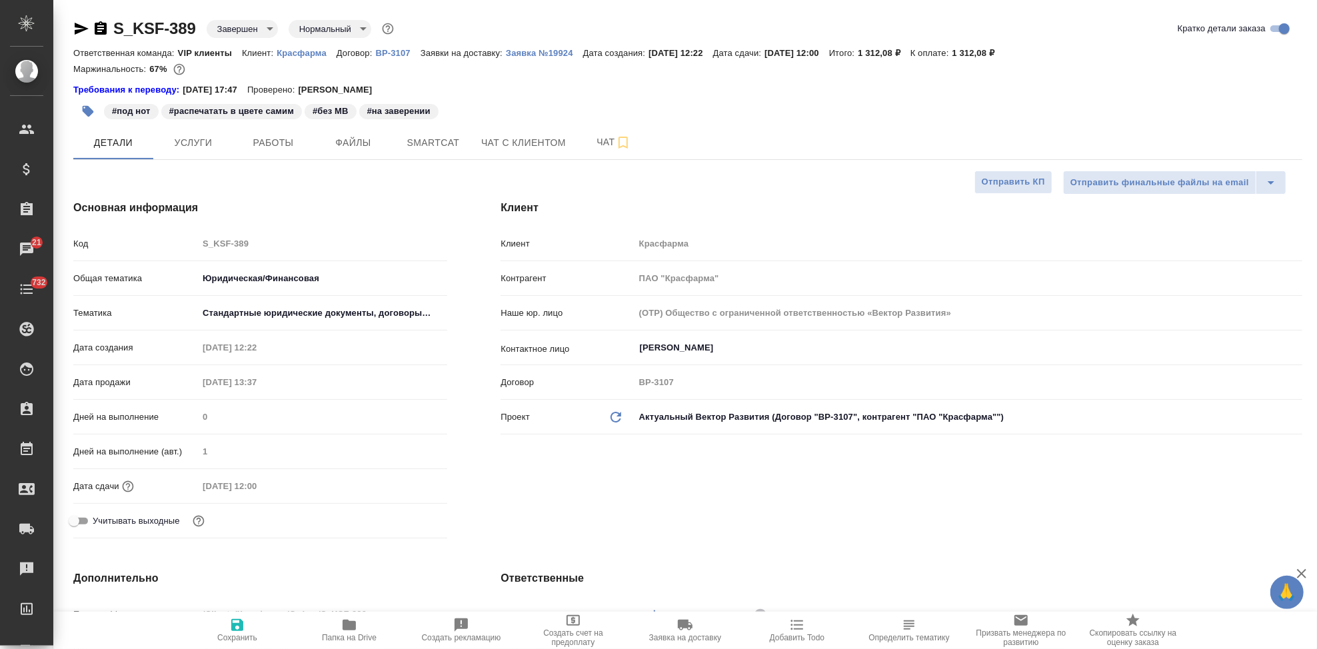
type textarea "x"
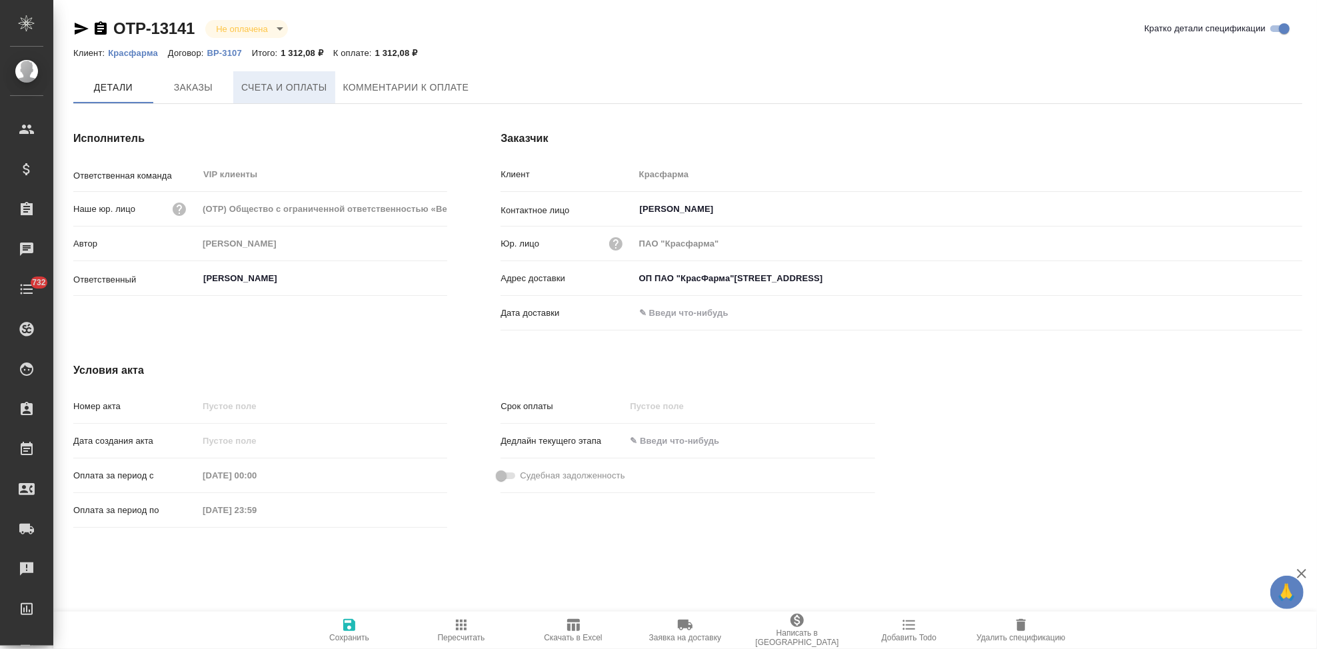
click at [331, 89] on button "Счета и оплаты" at bounding box center [284, 87] width 102 height 32
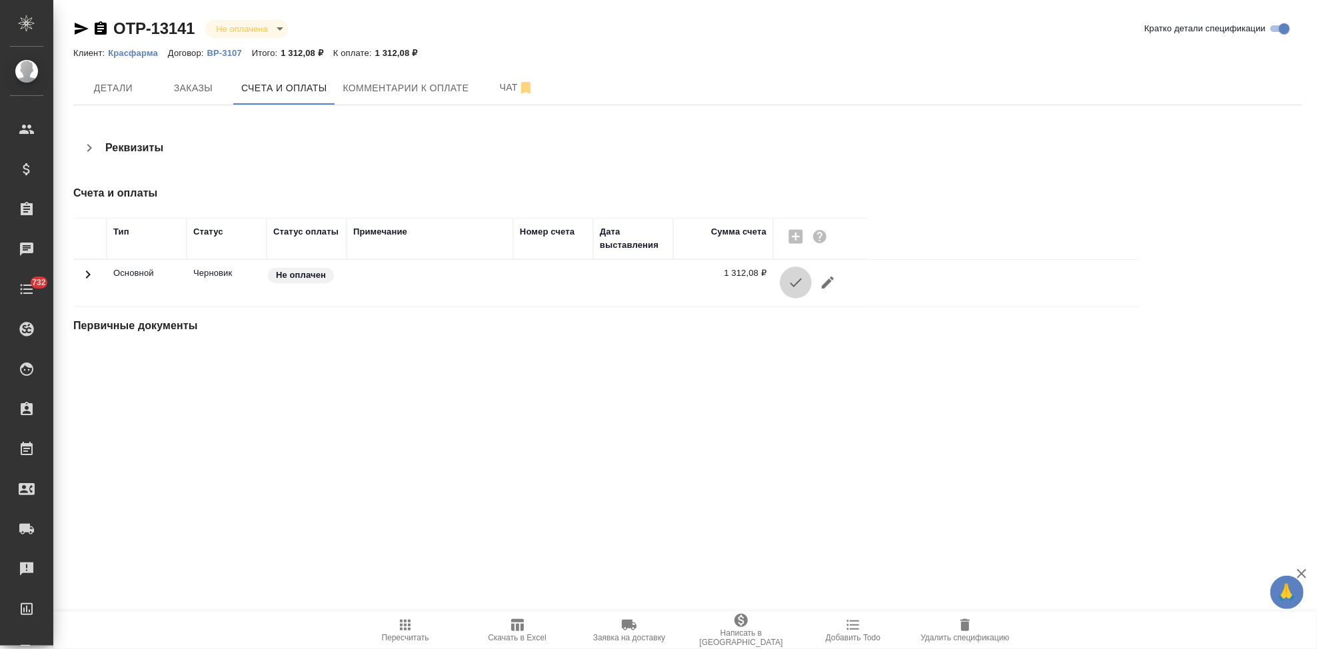
click at [801, 283] on icon "button" at bounding box center [796, 283] width 16 height 16
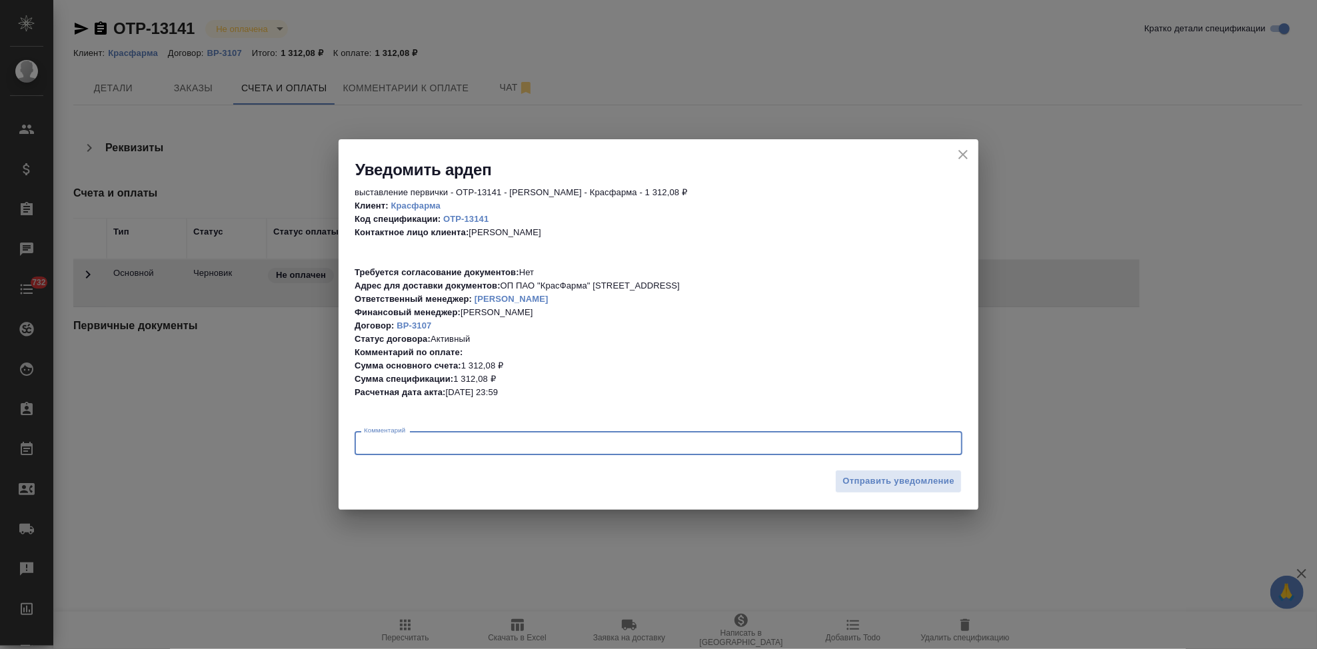
click at [521, 439] on textarea at bounding box center [658, 444] width 589 height 10
type textarea ","
type textarea "бот не выставил, выставила руками, скан"
click at [899, 471] on button "Отправить уведомление" at bounding box center [898, 481] width 127 height 23
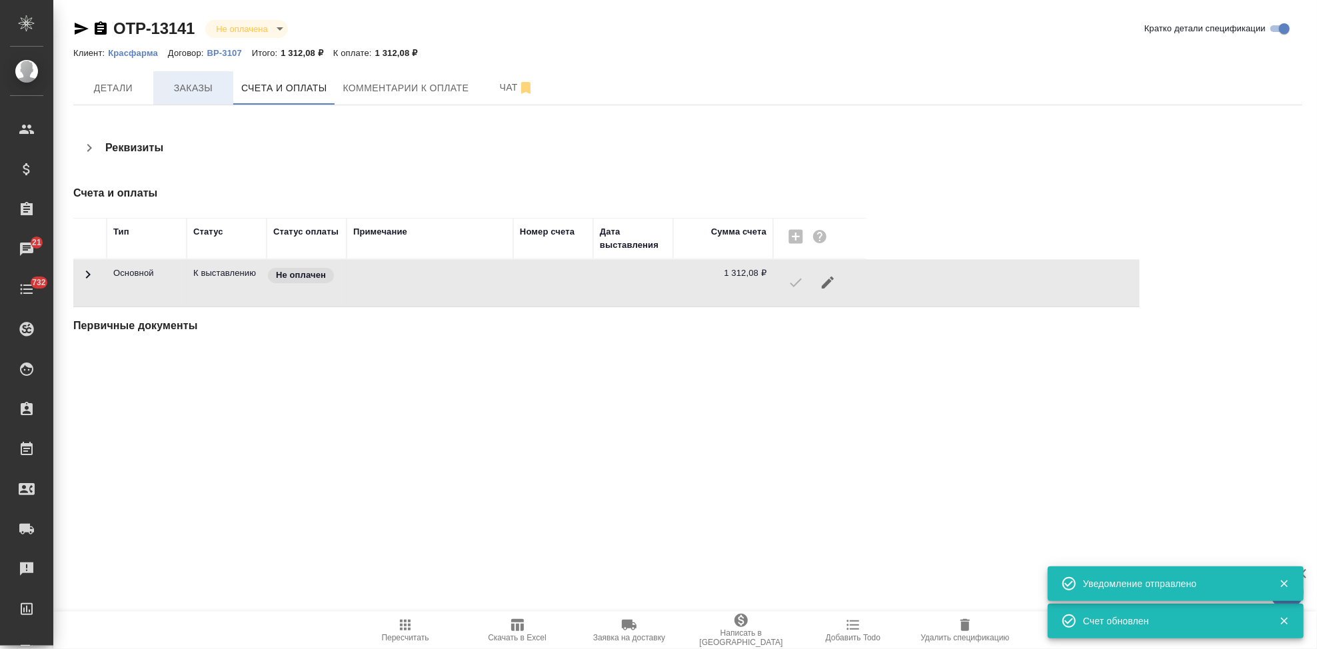
click at [196, 91] on span "Заказы" at bounding box center [193, 88] width 64 height 17
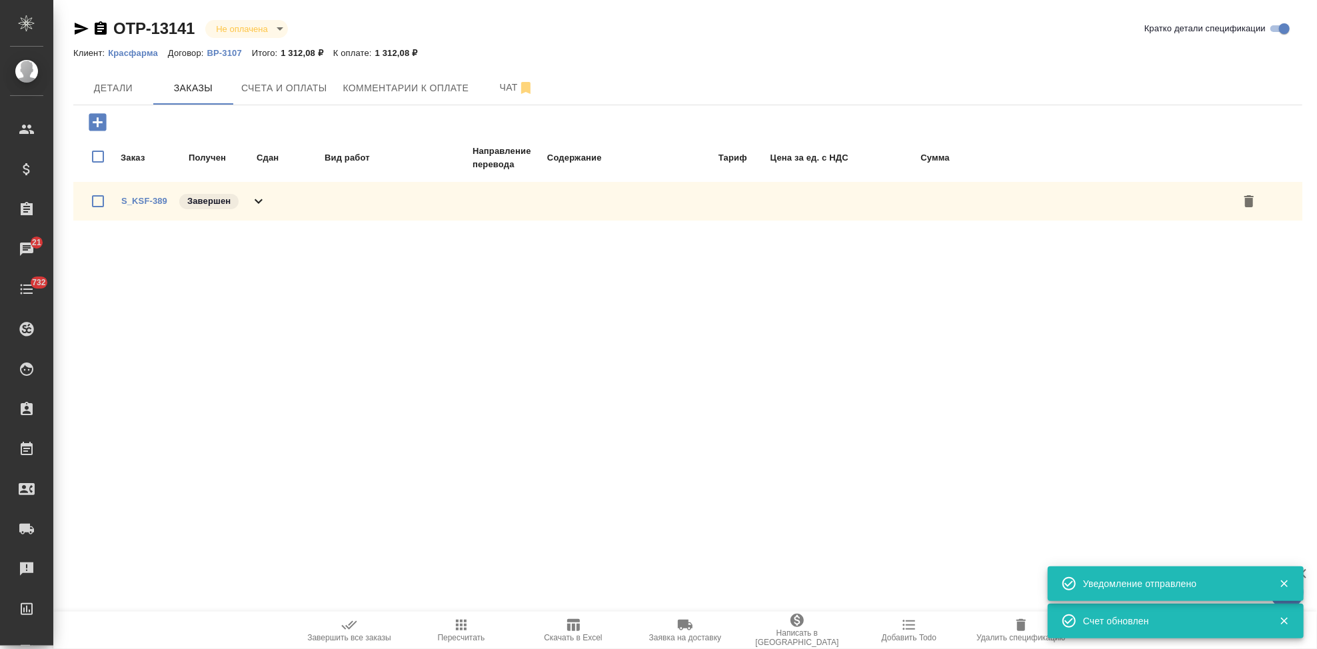
click at [341, 632] on icon "button" at bounding box center [349, 625] width 16 height 16
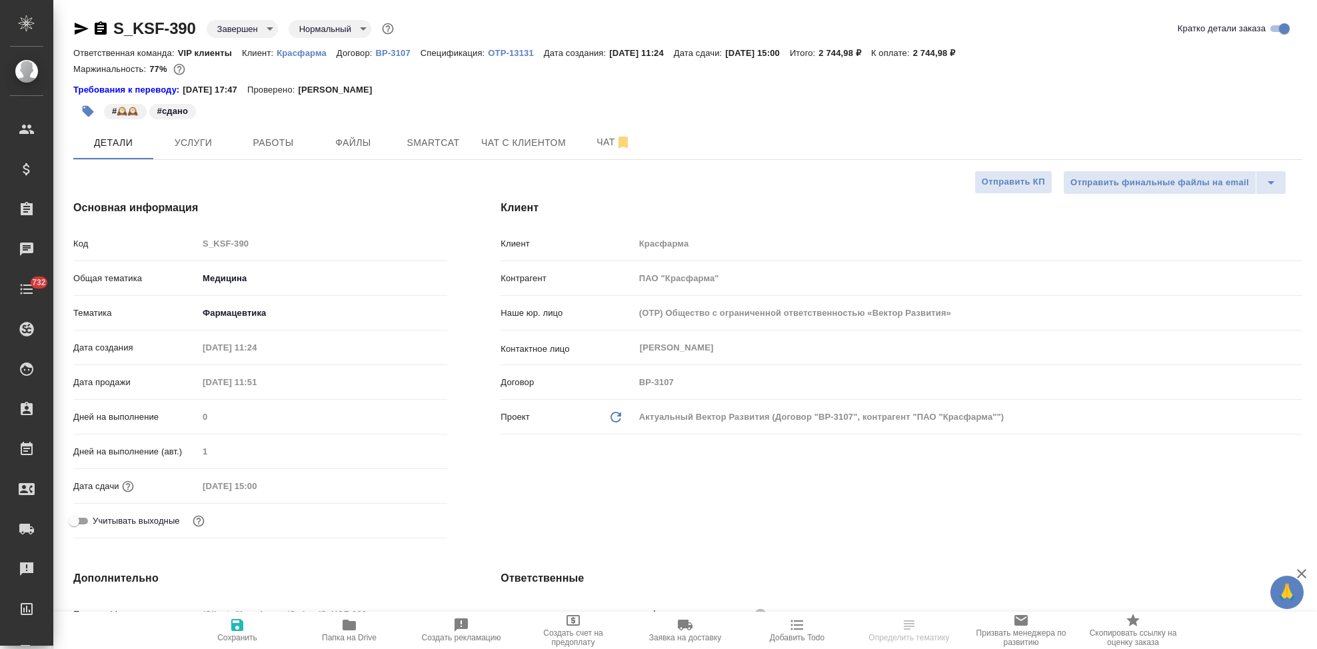
select select "RU"
click at [501, 53] on p "OTP-13131" at bounding box center [515, 53] width 55 height 10
select select "RU"
type textarea "x"
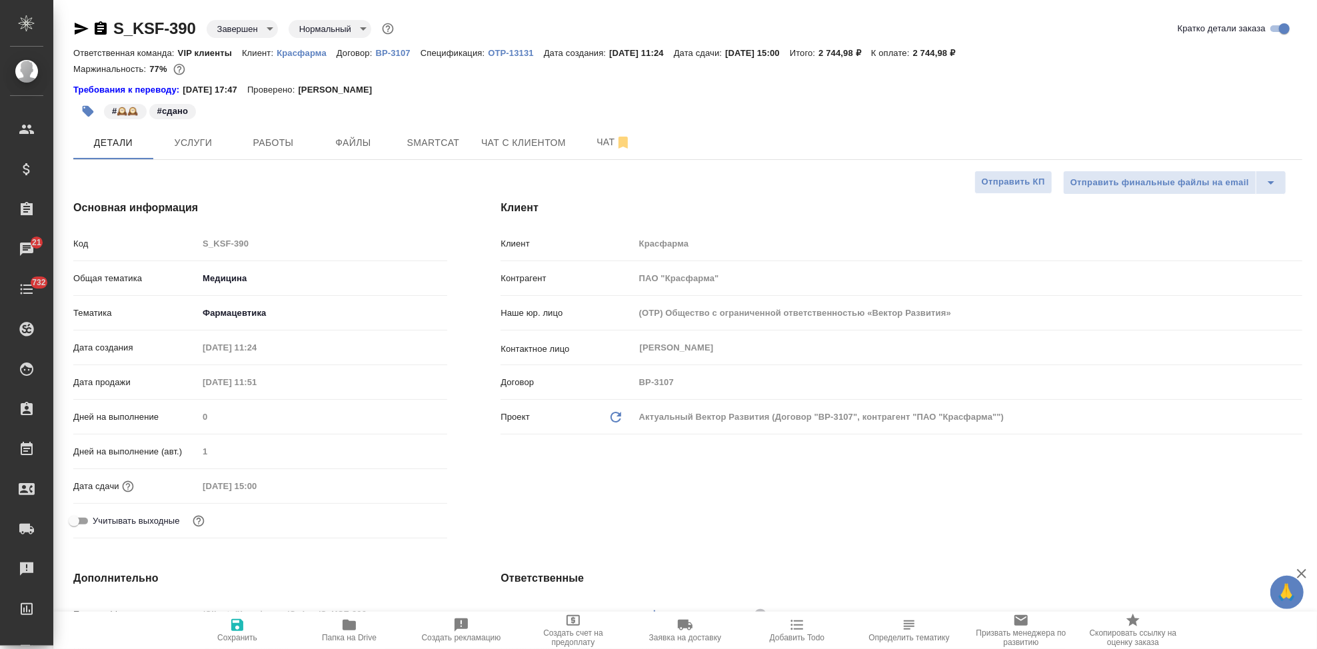
type textarea "x"
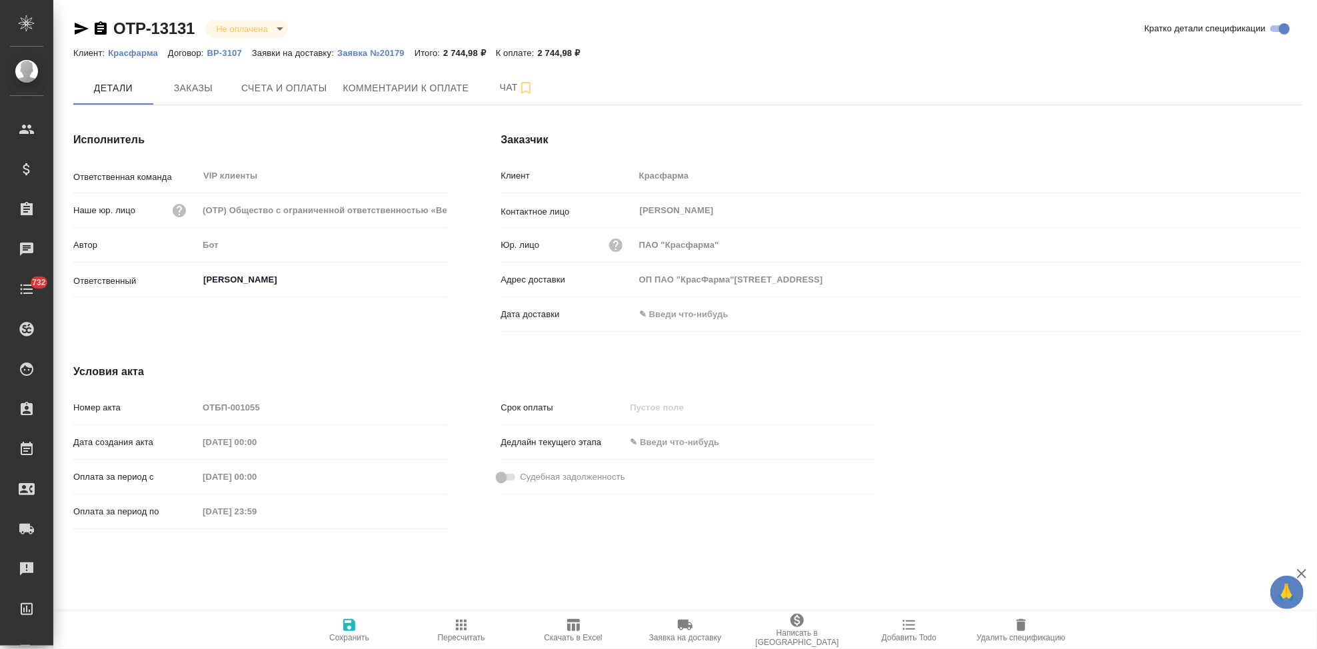
type input "ОП ПАО "КрасФарма"109044, Москва, РоссияВоронцовская ул., д.20"
drag, startPoint x: 198, startPoint y: 29, endPoint x: 94, endPoint y: 29, distance: 104.0
click at [94, 29] on div "OTP-13131 Не оплачена notPayed" at bounding box center [185, 28] width 225 height 21
copy link "OTP-13131"
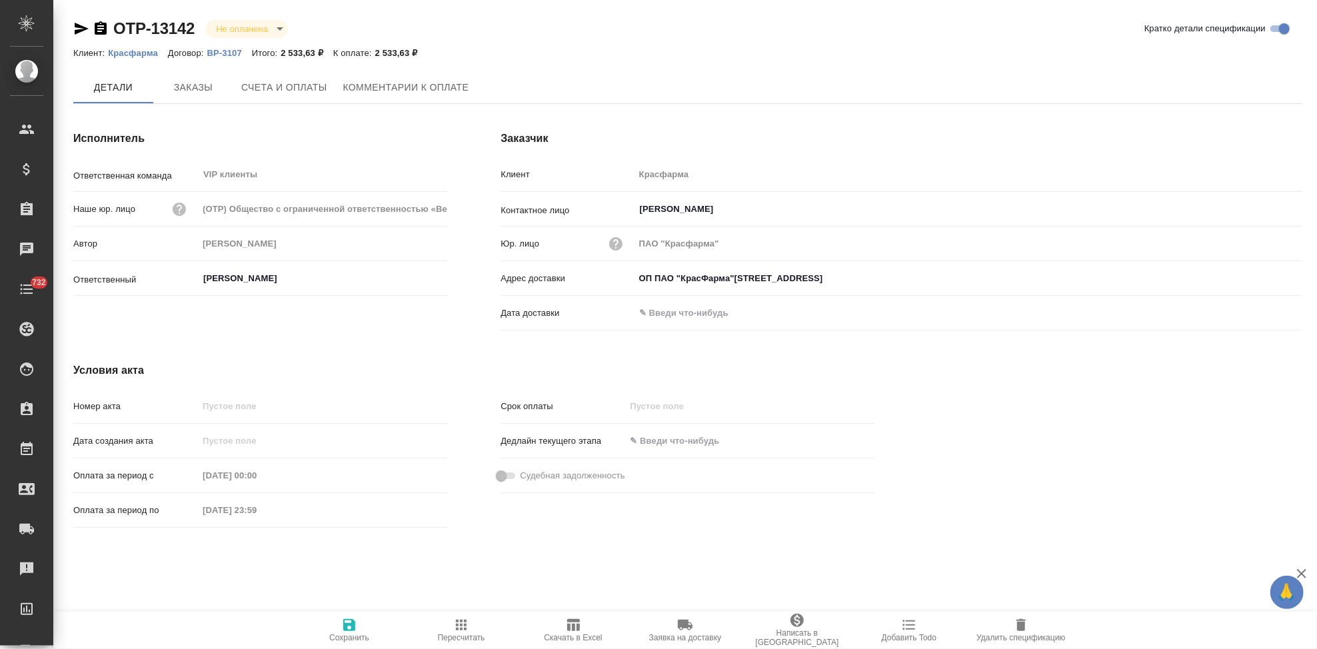
click at [319, 83] on span "Счета и оплаты" at bounding box center [284, 87] width 86 height 17
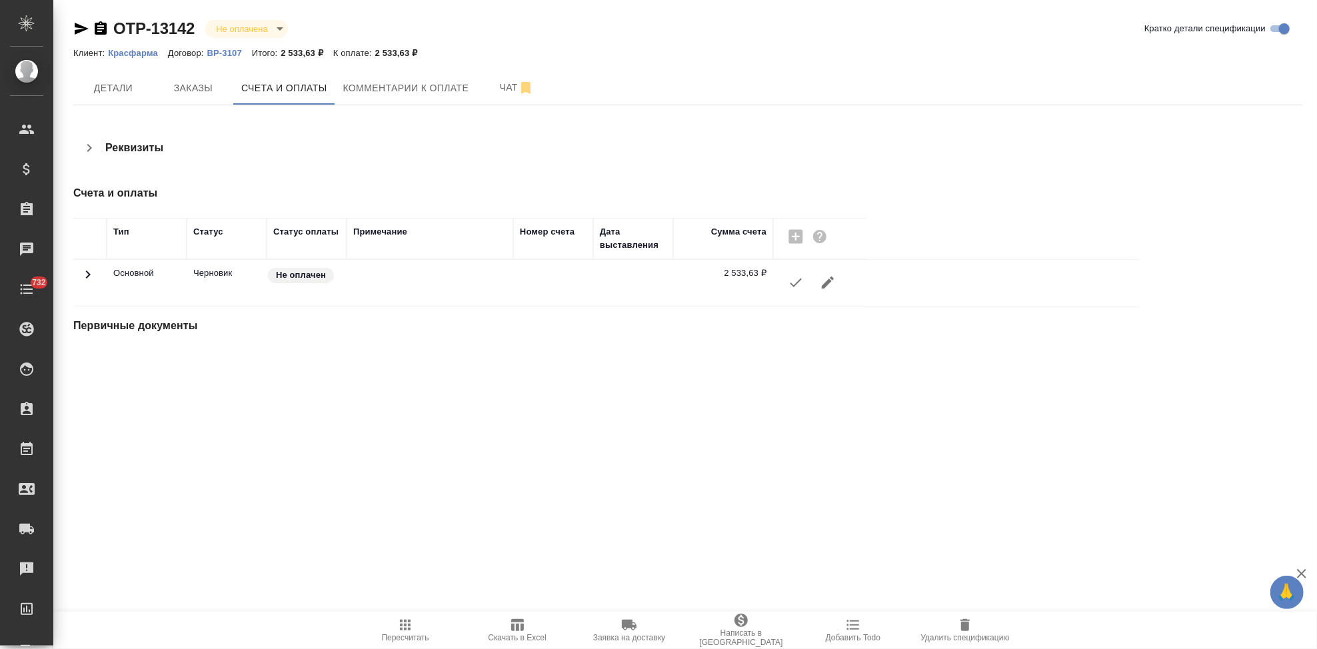
click at [798, 290] on icon "button" at bounding box center [796, 283] width 16 height 16
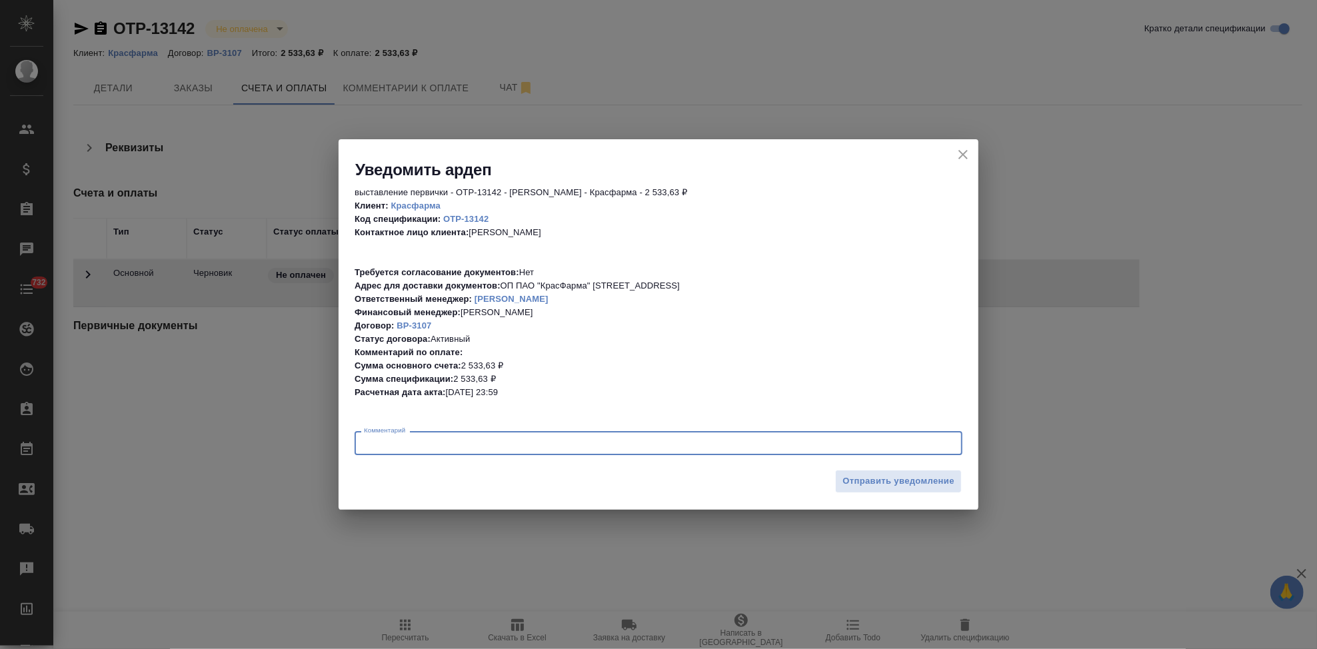
click at [497, 439] on textarea at bounding box center [658, 444] width 589 height 10
type textarea "выставляю руками, скан"
click at [910, 487] on span "Отправить уведомление" at bounding box center [899, 481] width 112 height 15
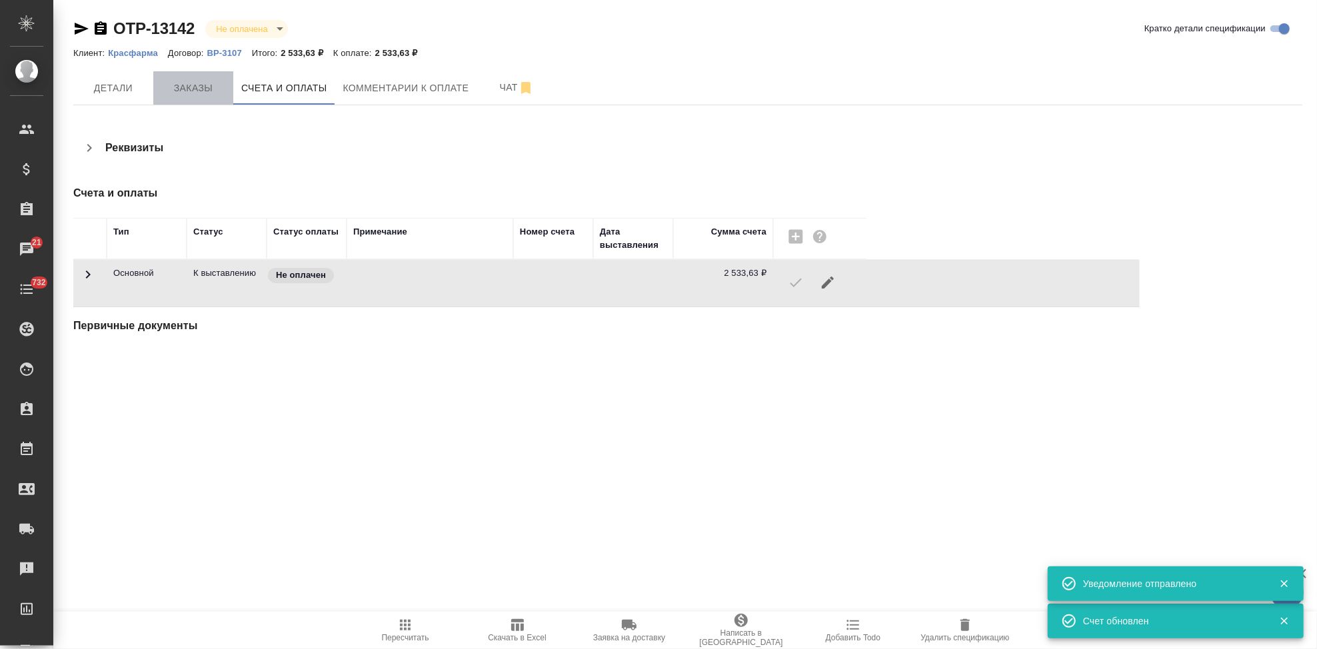
click at [193, 91] on span "Заказы" at bounding box center [193, 88] width 64 height 17
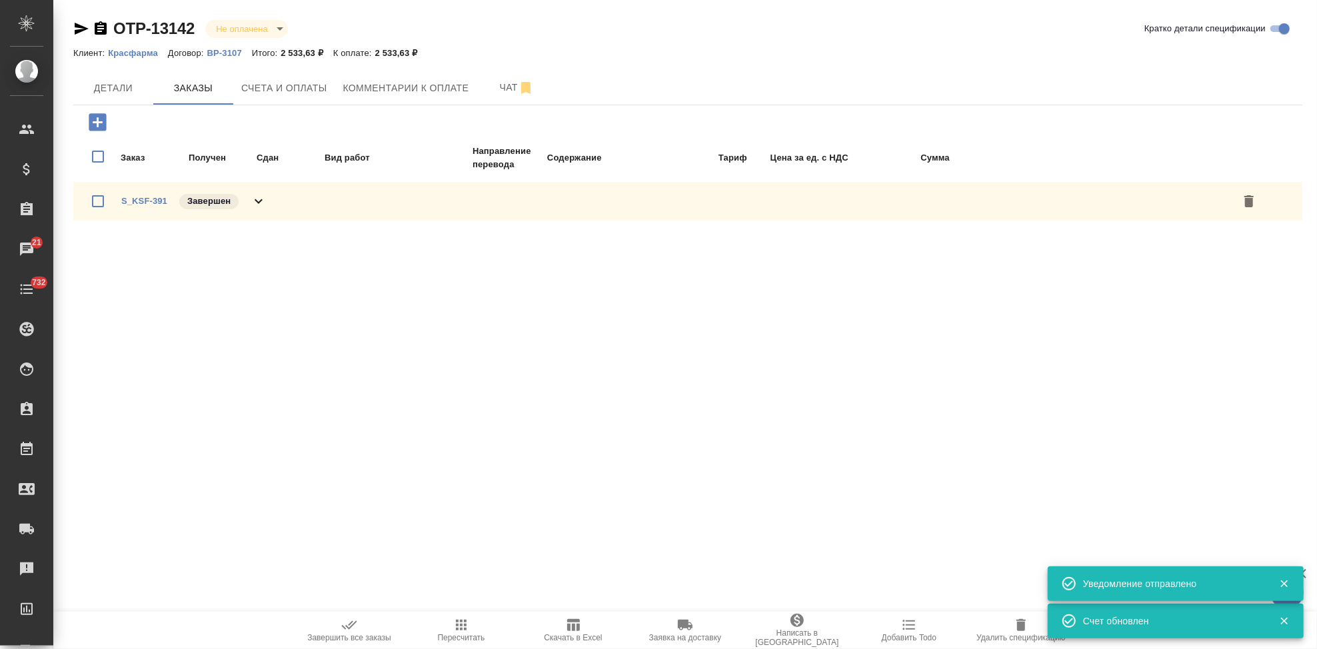
click at [351, 627] on icon "button" at bounding box center [348, 625] width 15 height 9
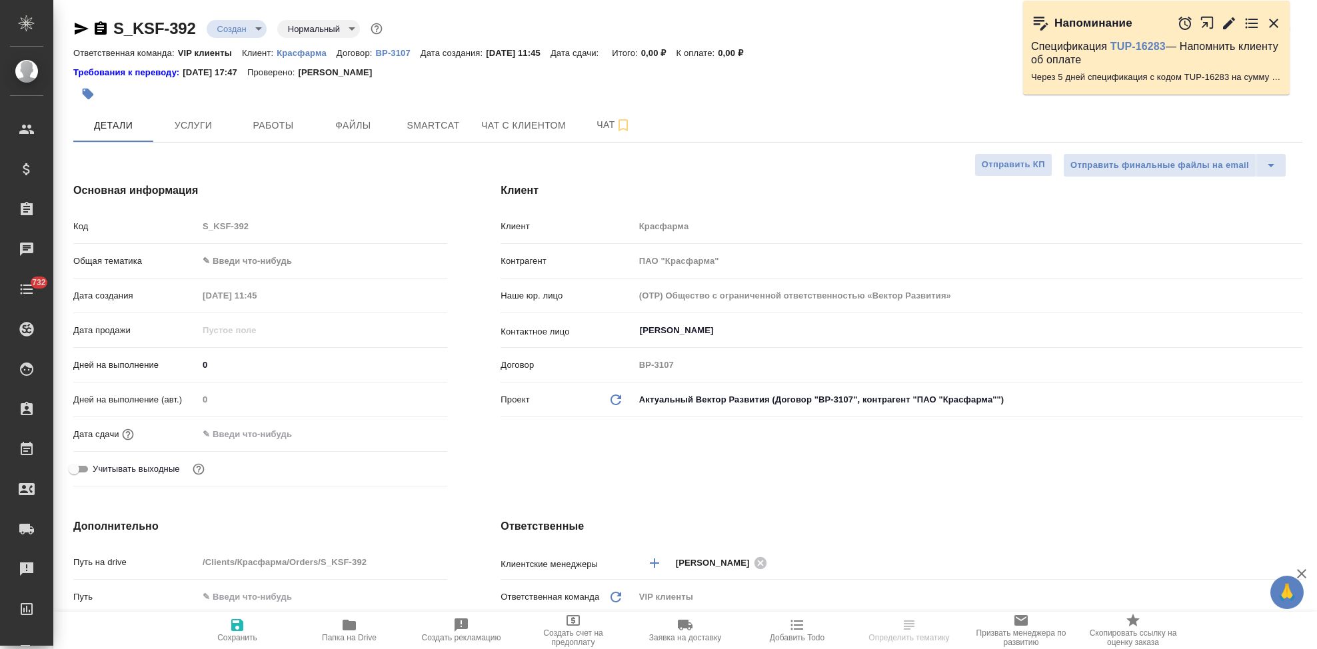
select select "RU"
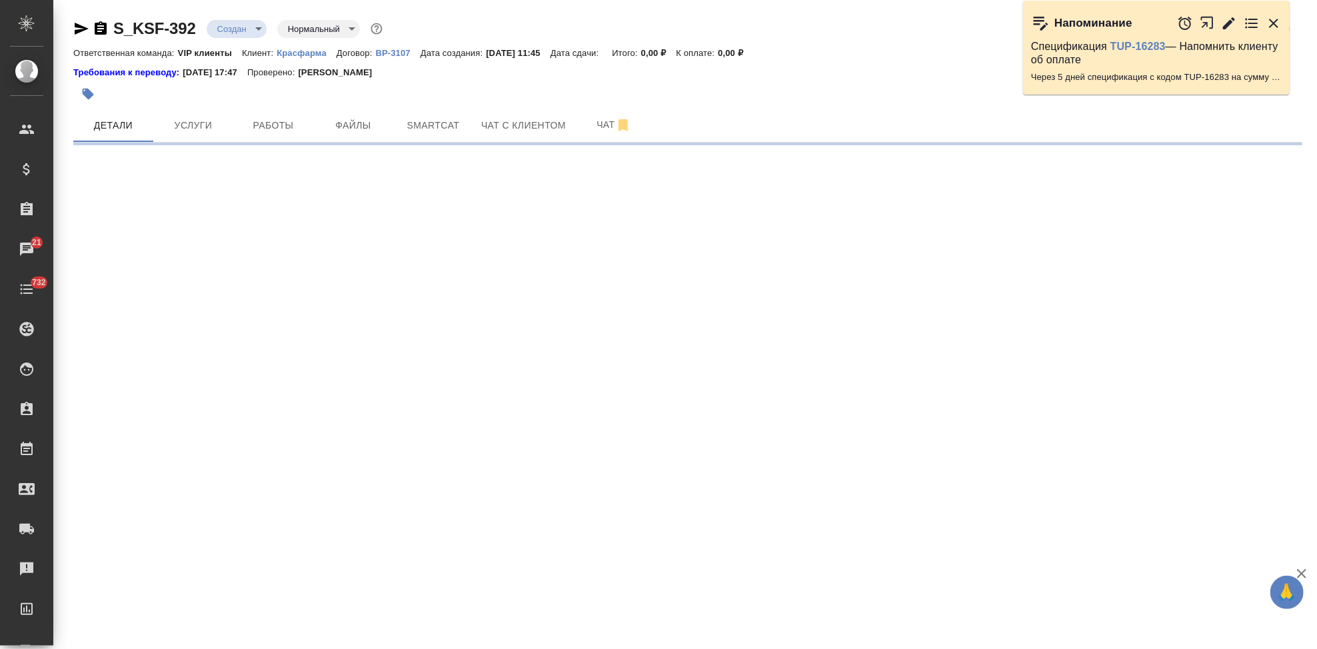
select select "RU"
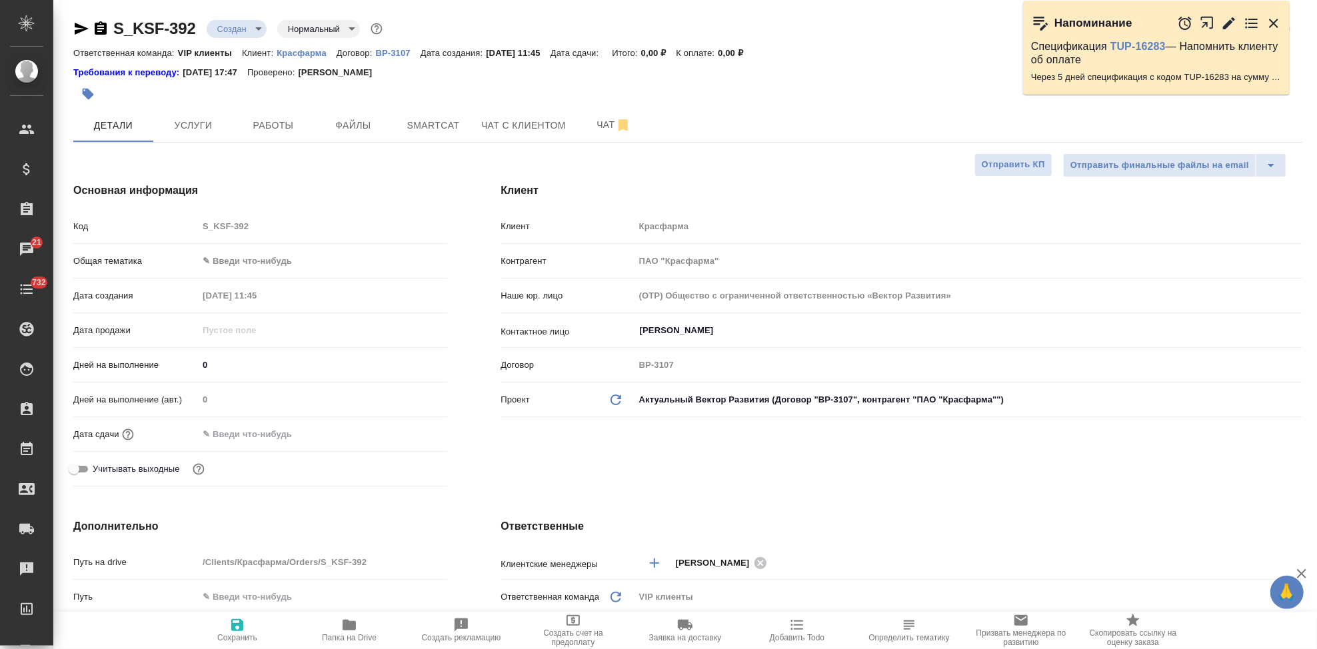
type textarea "x"
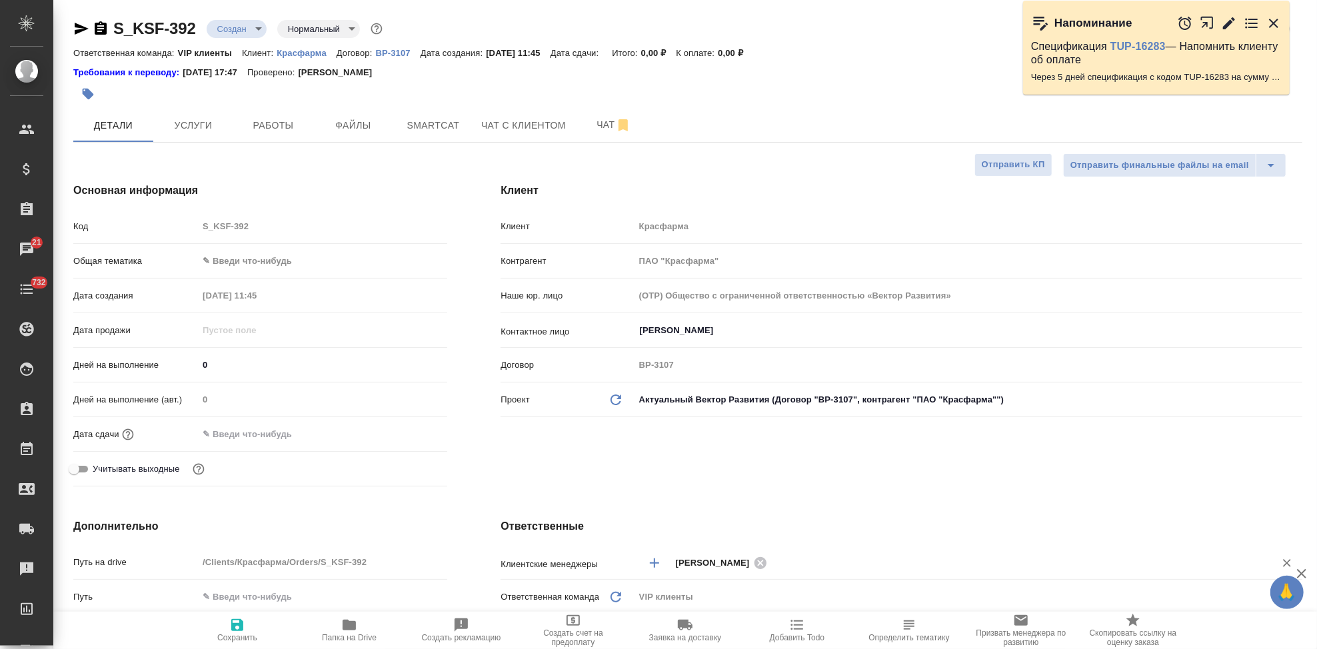
type textarea "x"
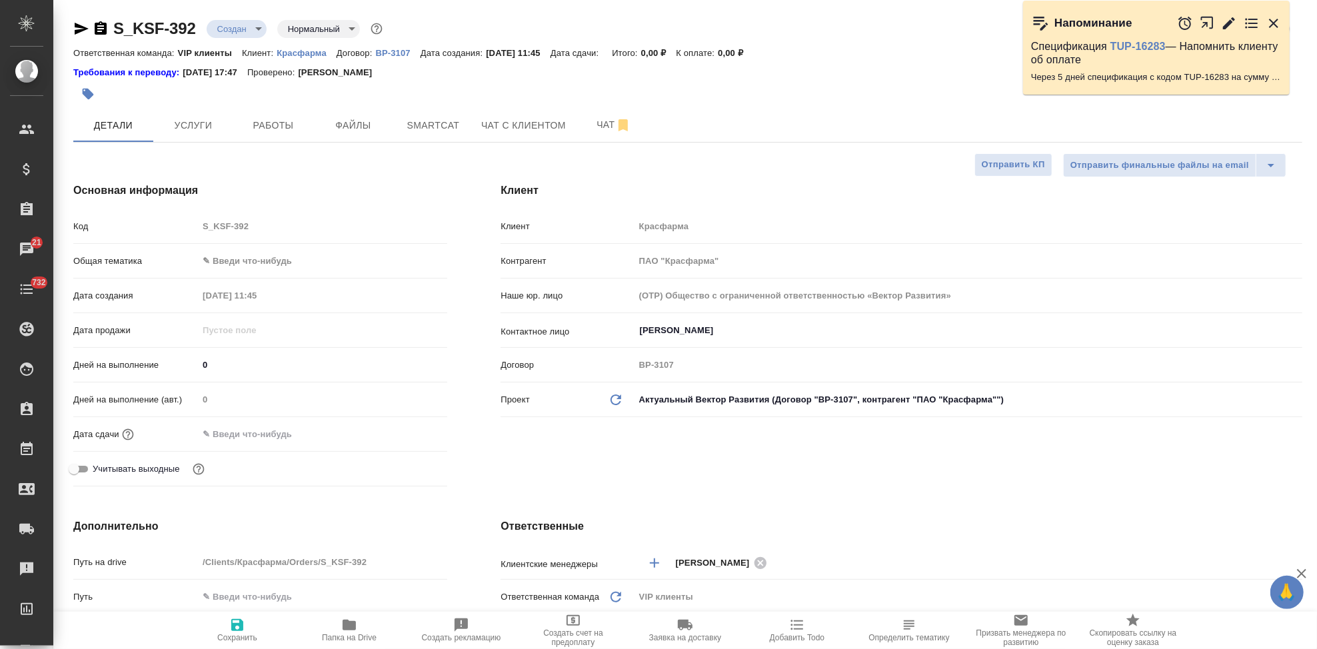
type textarea "x"
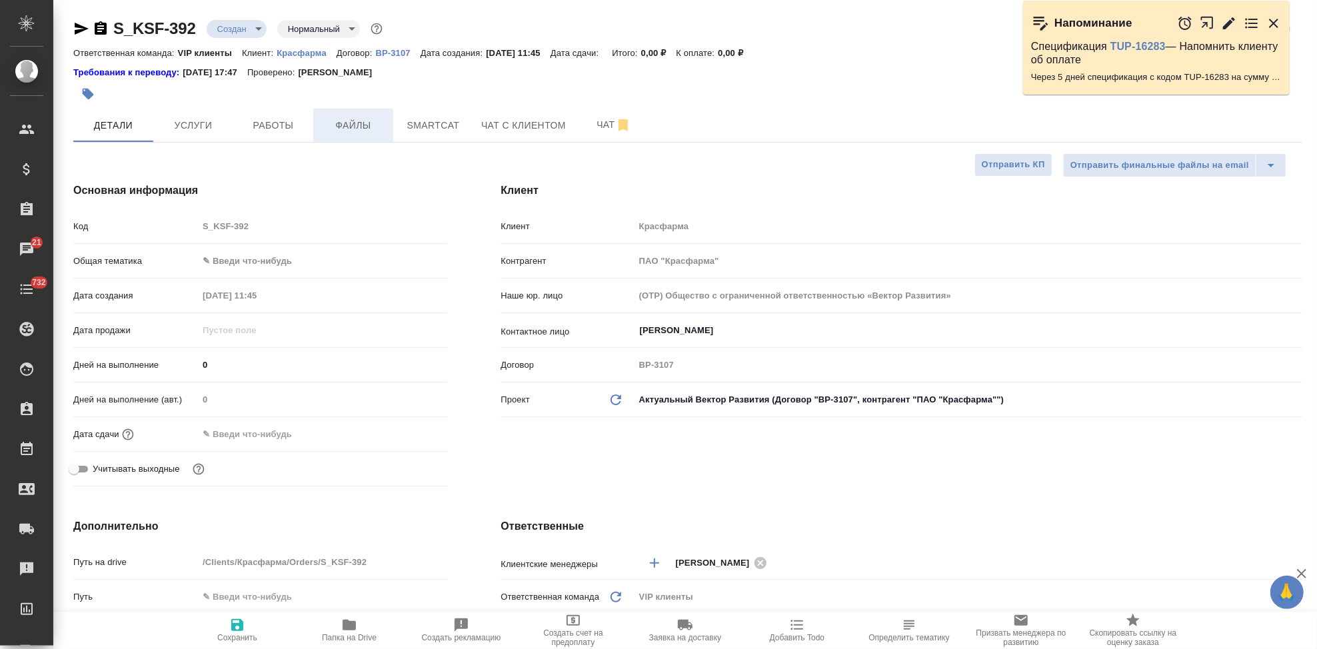
click at [368, 123] on span "Файлы" at bounding box center [353, 125] width 64 height 17
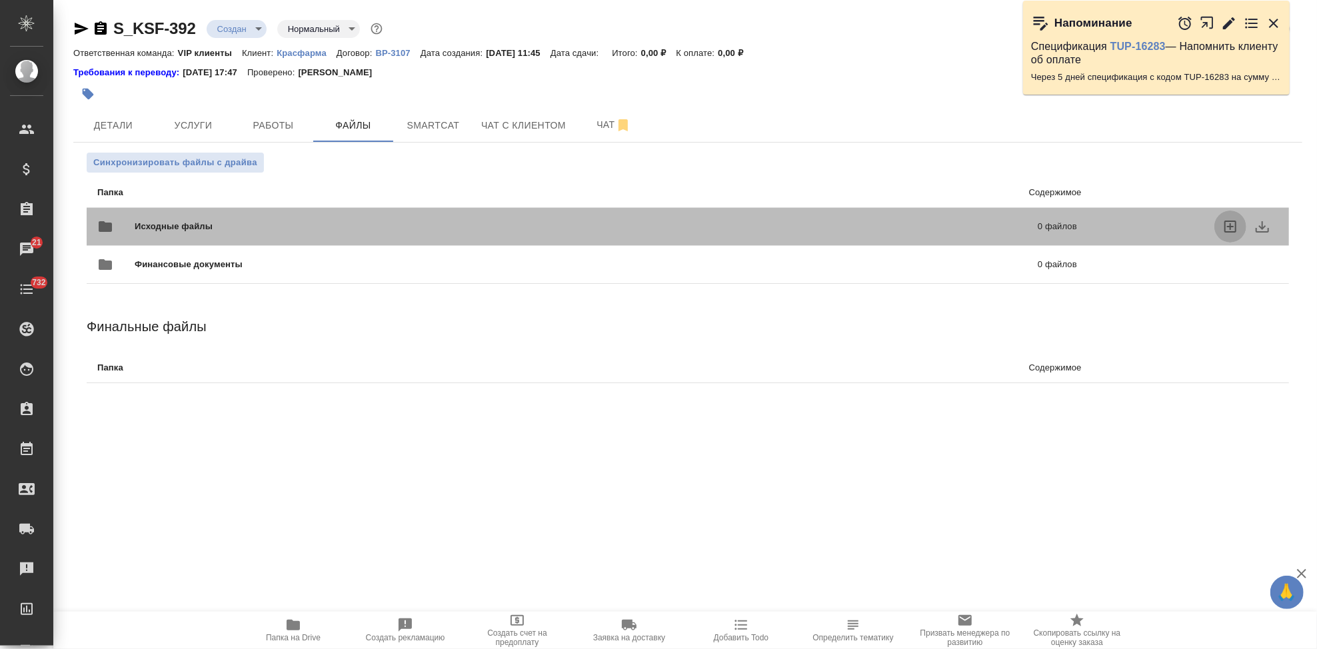
click at [1225, 224] on icon "uploadFiles" at bounding box center [1231, 227] width 12 height 12
click at [0, 0] on input "uploadFiles" at bounding box center [0, 0] width 0 height 0
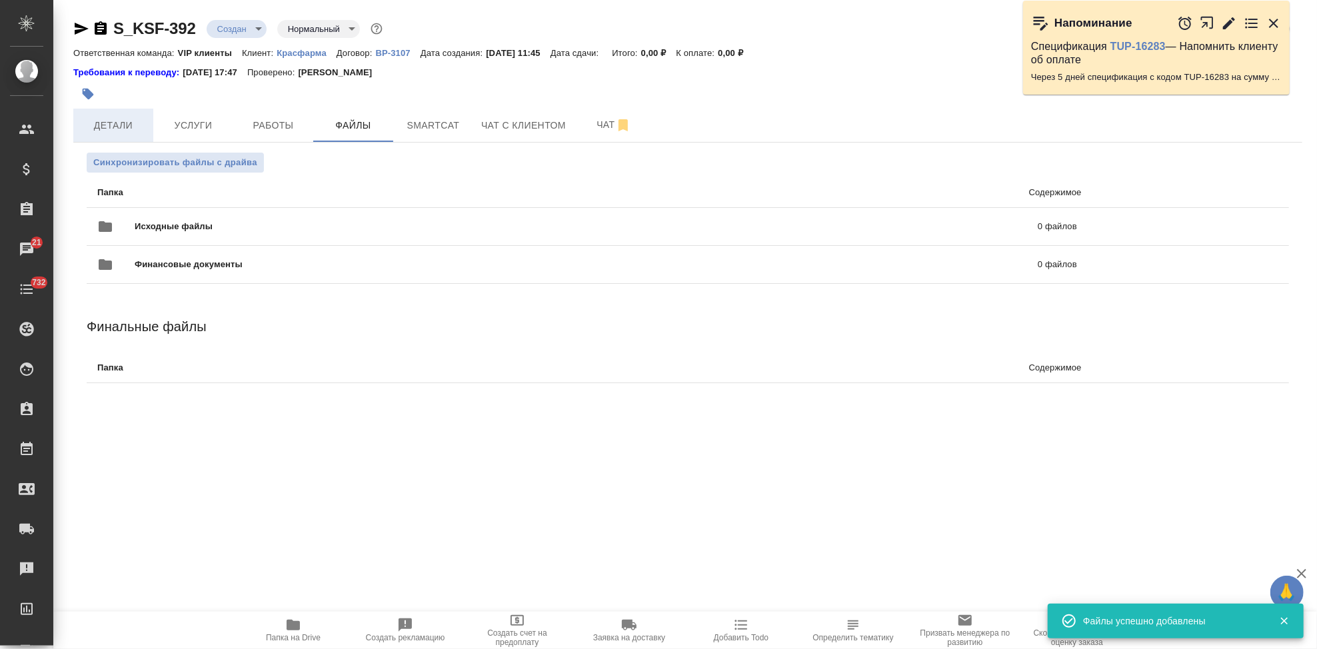
click at [123, 123] on span "Детали" at bounding box center [113, 125] width 64 height 17
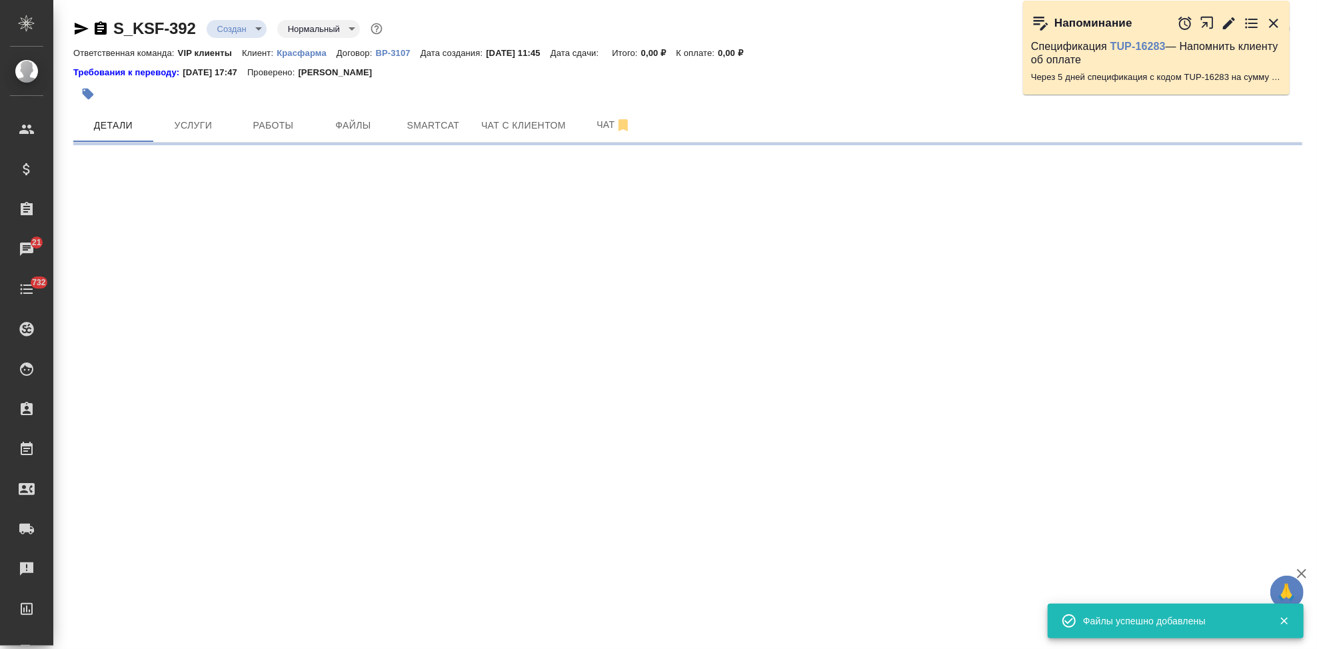
select select "RU"
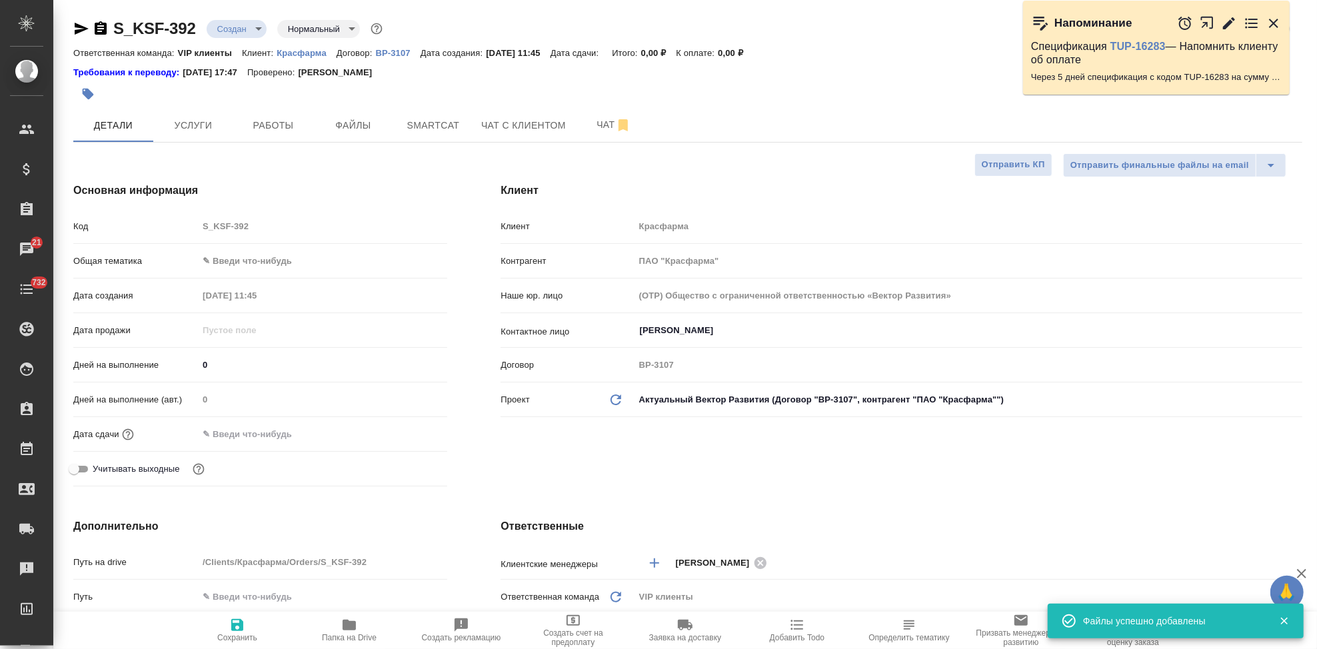
type textarea "x"
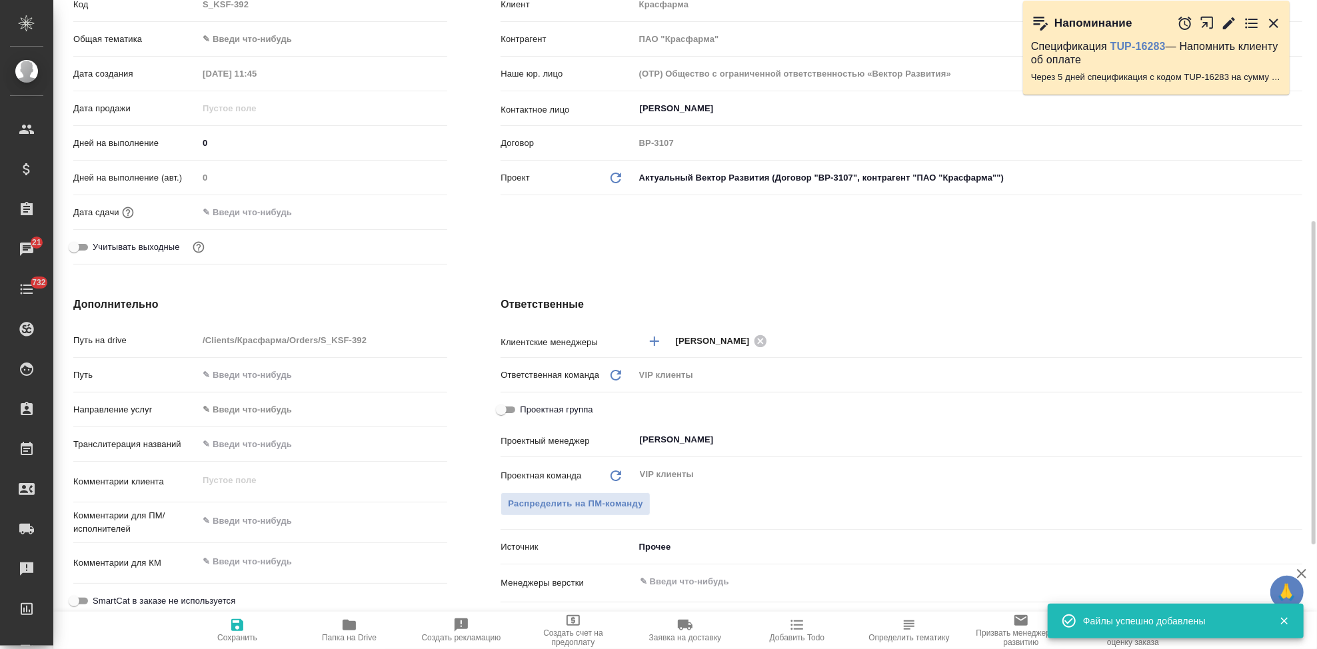
scroll to position [296, 0]
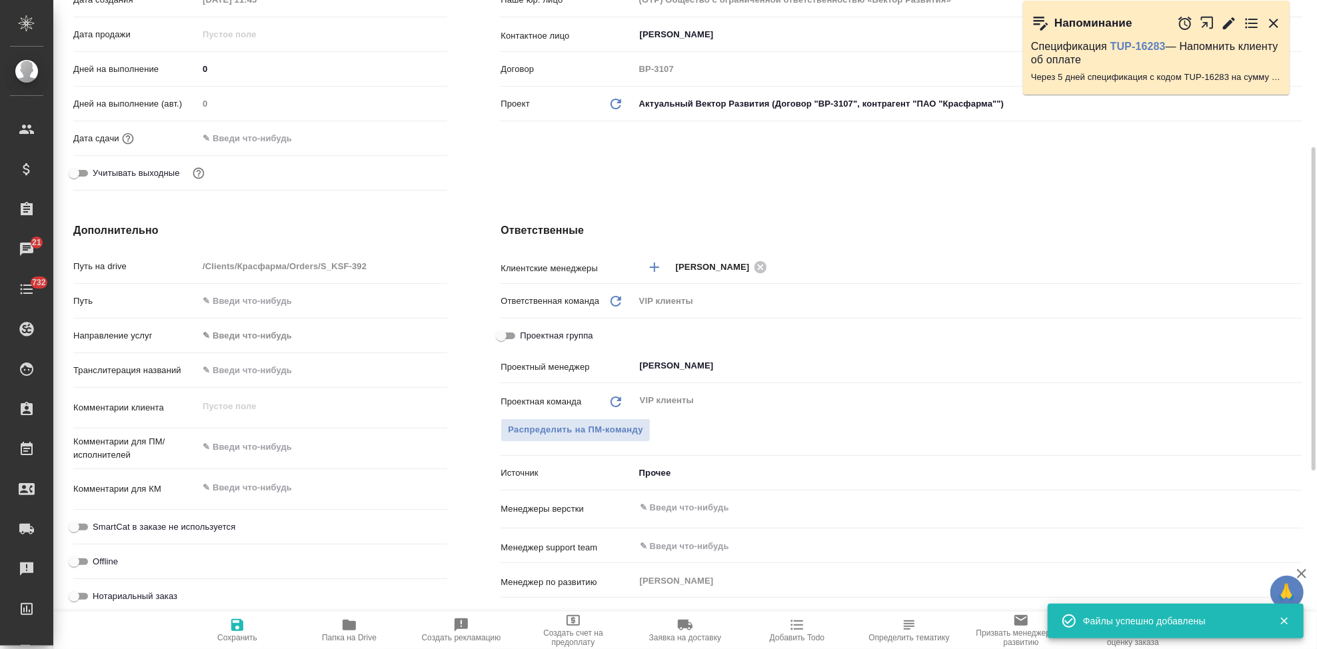
type textarea "x"
click at [256, 445] on textarea at bounding box center [322, 447] width 249 height 23
paste textarea "файл для перевода на русский язык и последующего двустороннего оформления. Срок…"
type textarea "файл для перевода на русский язык и последующего двустороннего оформления. Срок…"
type textarea "x"
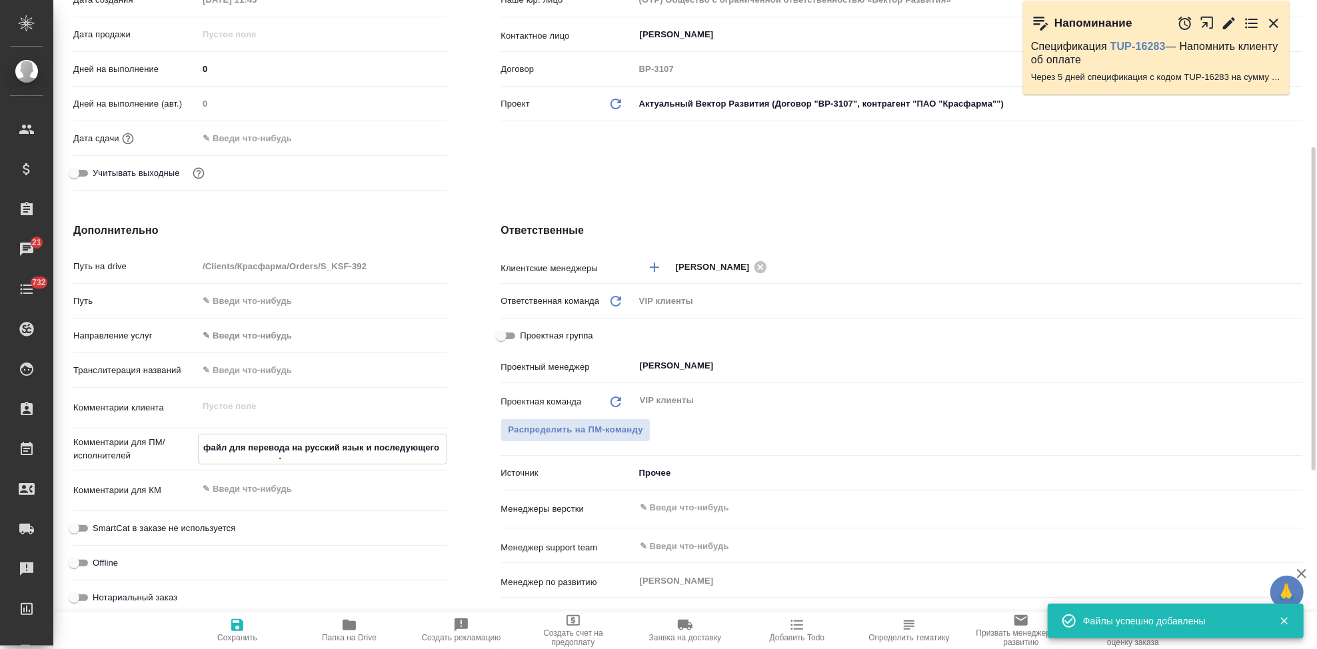
type textarea "x"
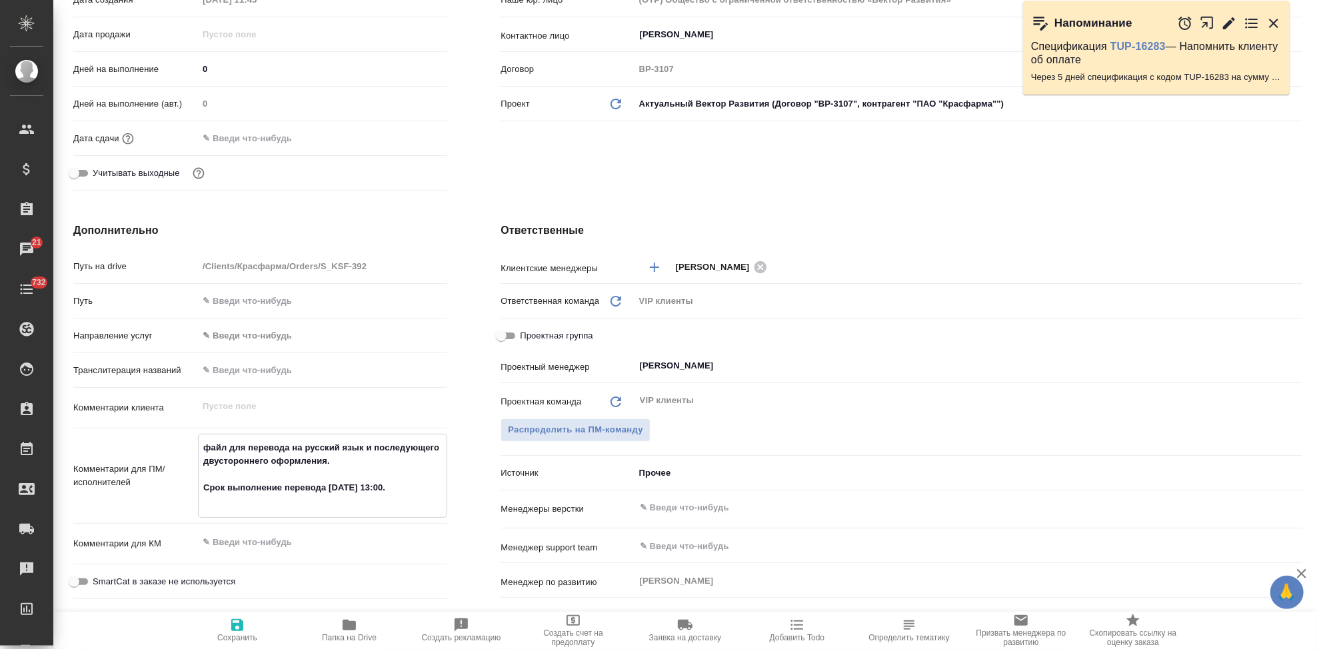
type textarea "файл для перевода на русский язык и последующего двустороннего оформления. Срок…"
type textarea "x"
click at [237, 627] on icon "button" at bounding box center [237, 625] width 16 height 16
type textarea "x"
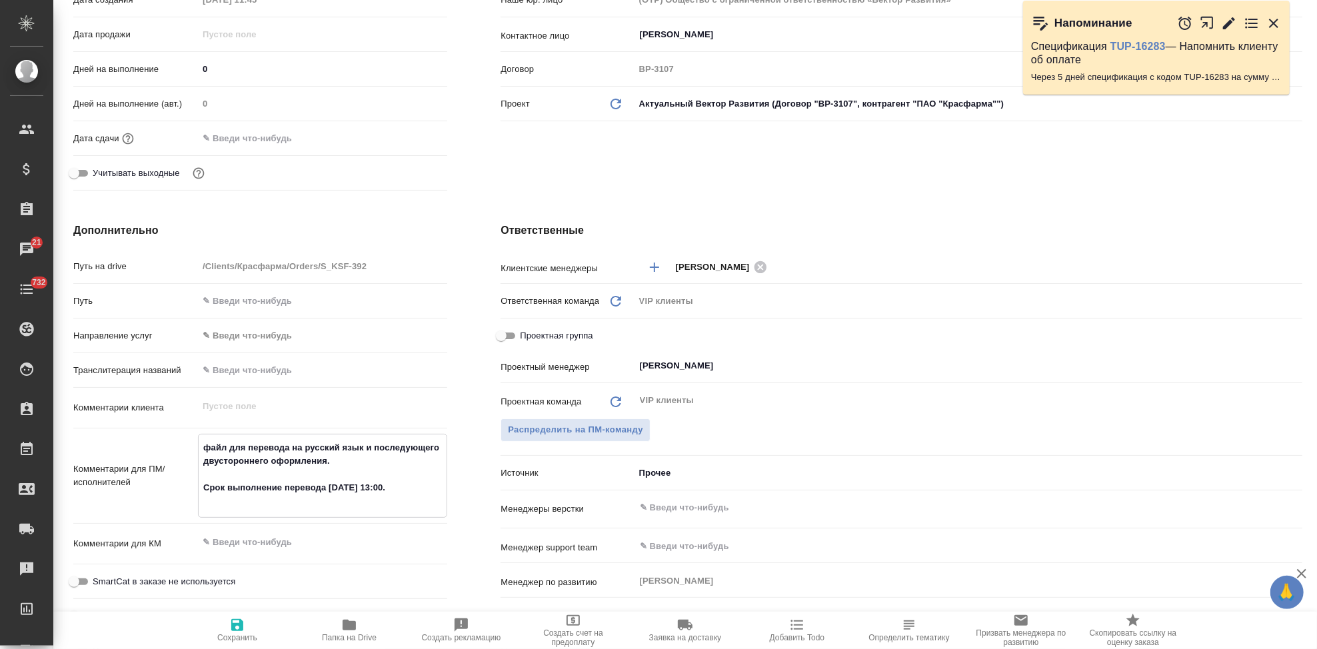
type textarea "x"
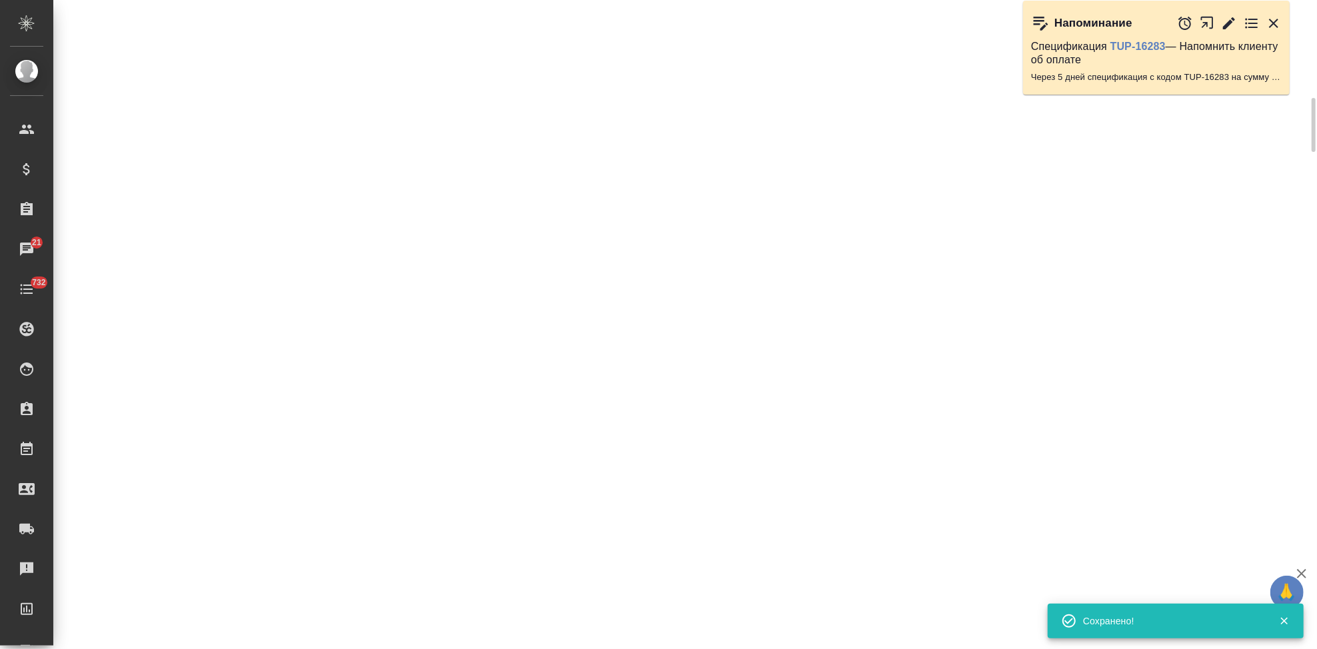
select select "RU"
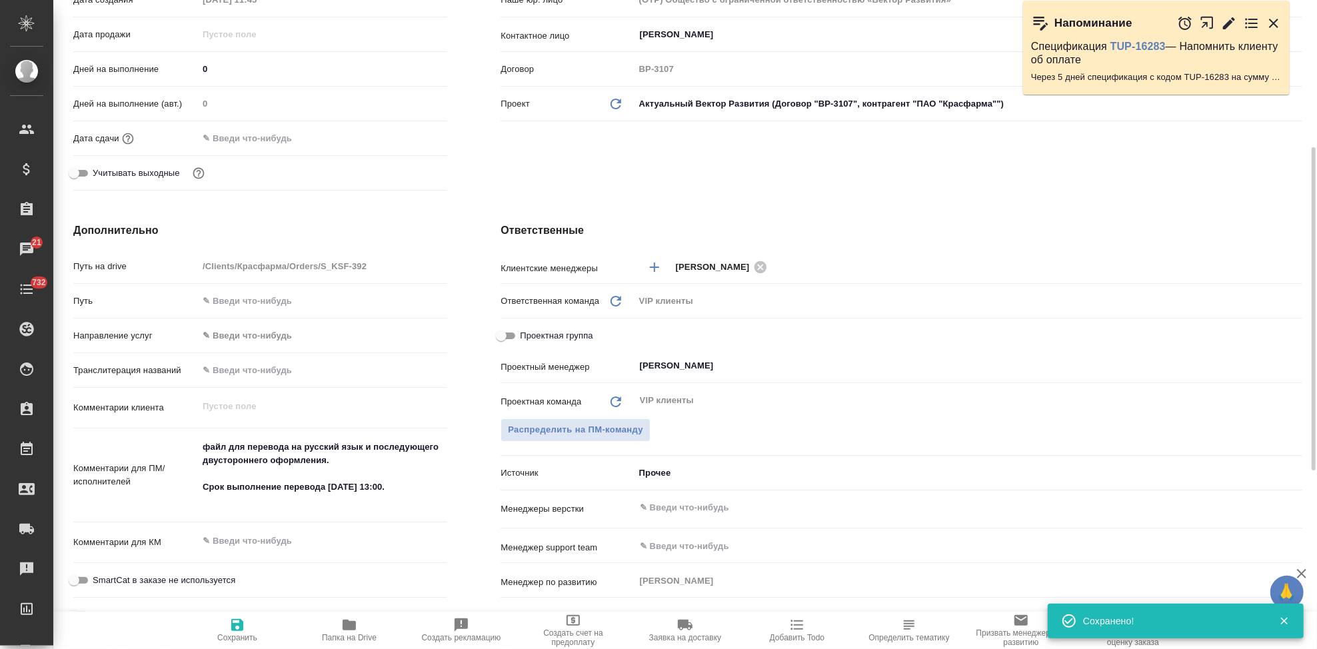
type textarea "x"
click at [267, 547] on textarea at bounding box center [322, 541] width 249 height 23
type textarea "x"
paste textarea "задание на перевод соглашения о неразглашении Шеньжень Хайбинть И+Ц"
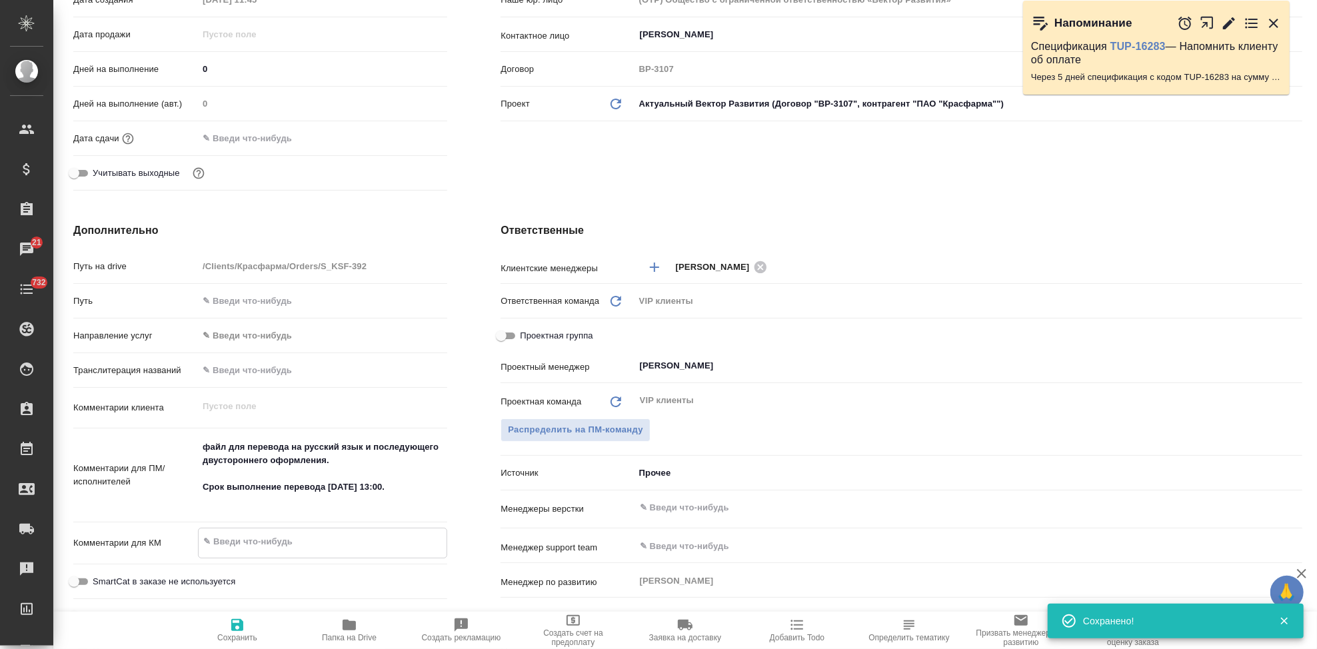
type textarea "задание на перевод соглашения о неразглашении Шеньжень Хайбинть И+Ц"
type textarea "x"
type textarea "задание на перевод соглашения о неразглашении Шеньжень Хайбинть И+Ц"
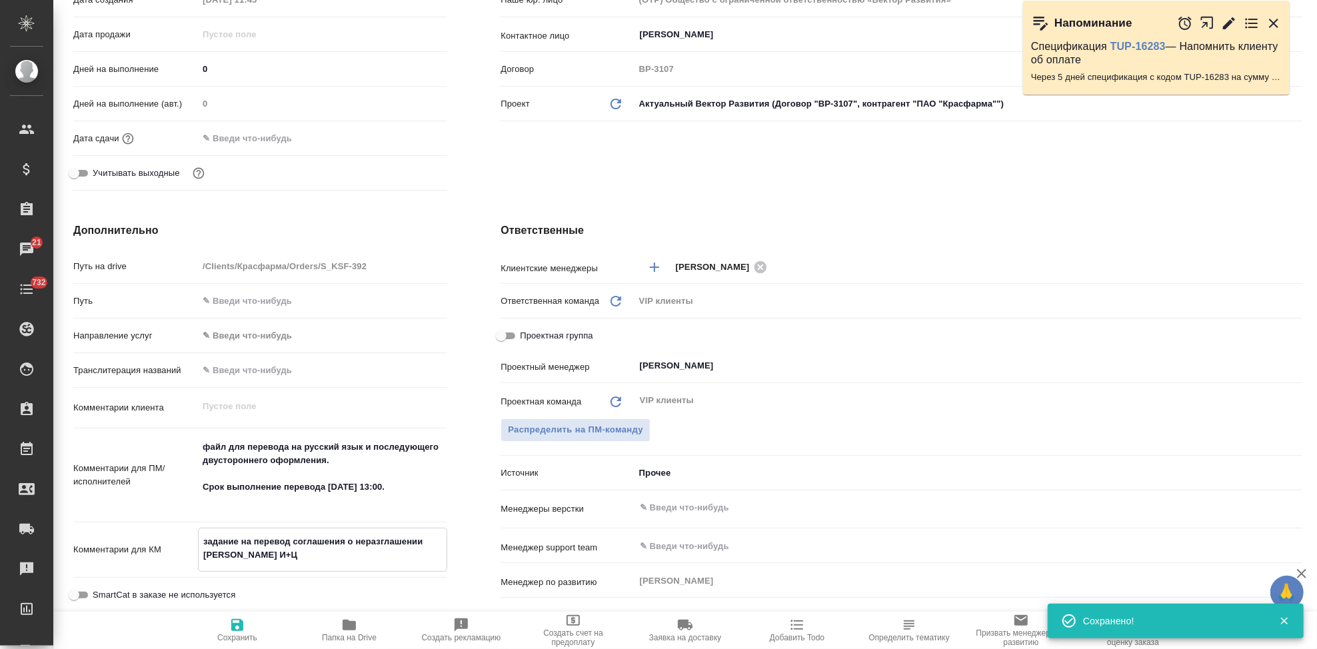
type textarea "x"
click at [239, 635] on span "Сохранить" at bounding box center [237, 637] width 40 height 9
type textarea "x"
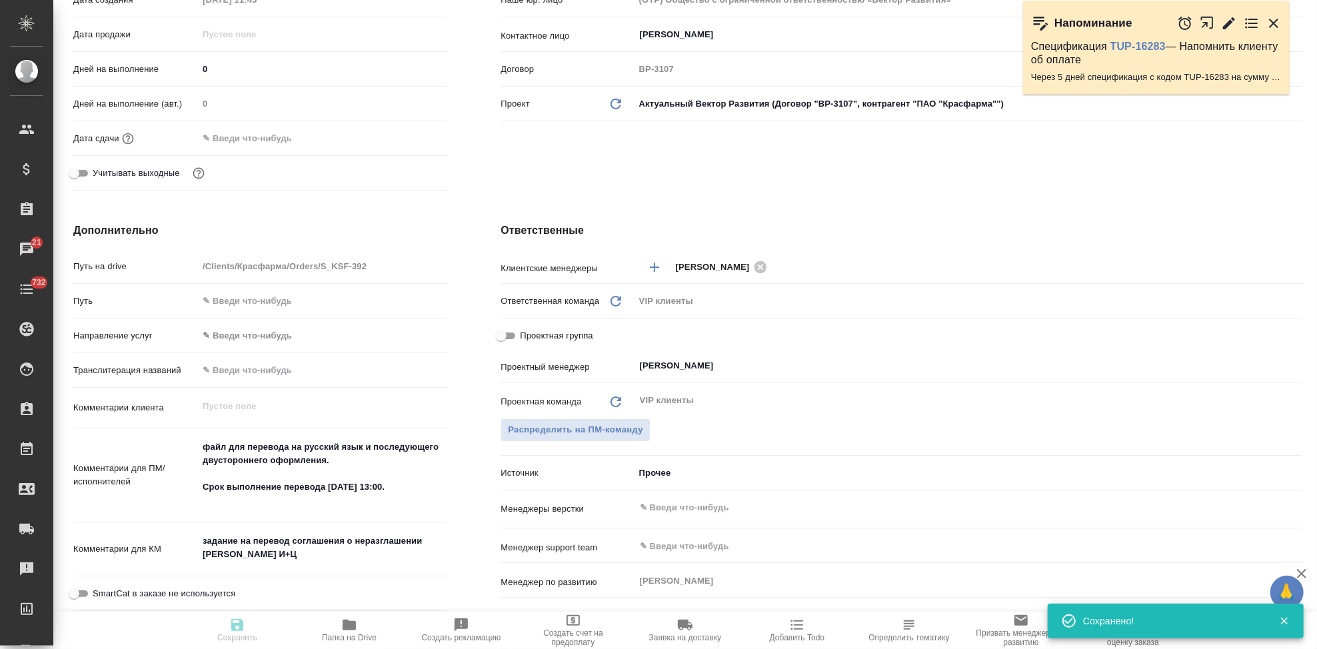
type textarea "x"
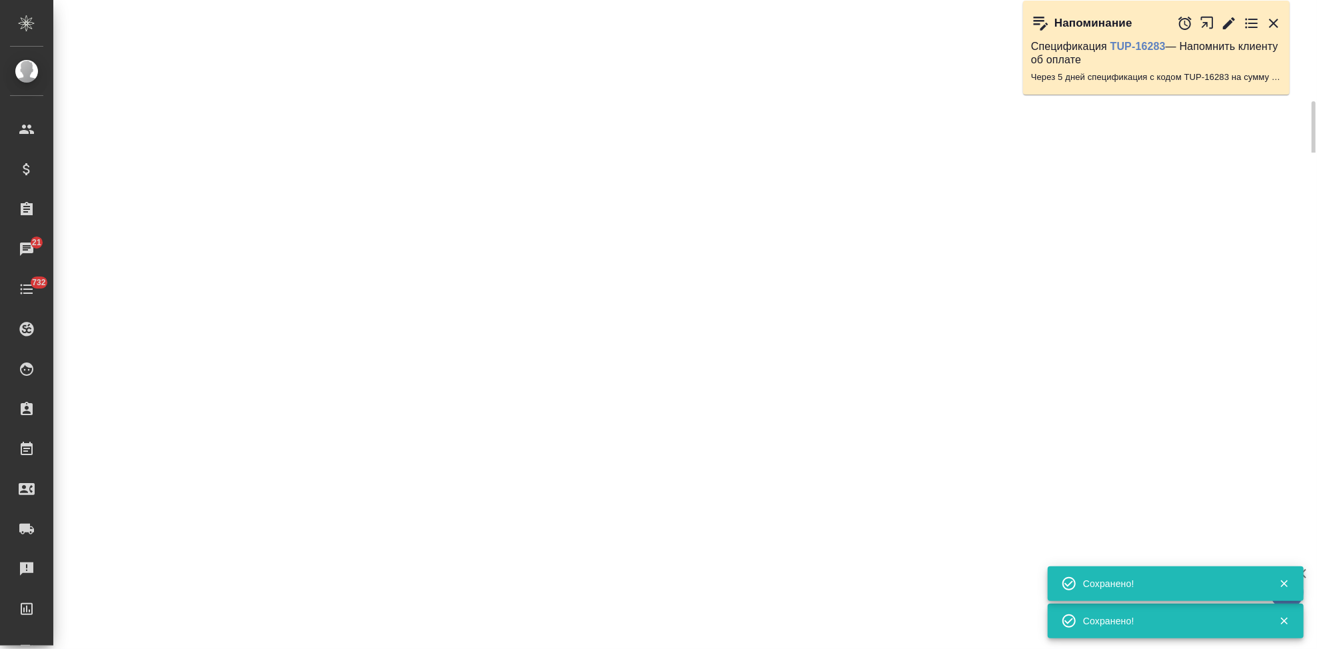
select select "RU"
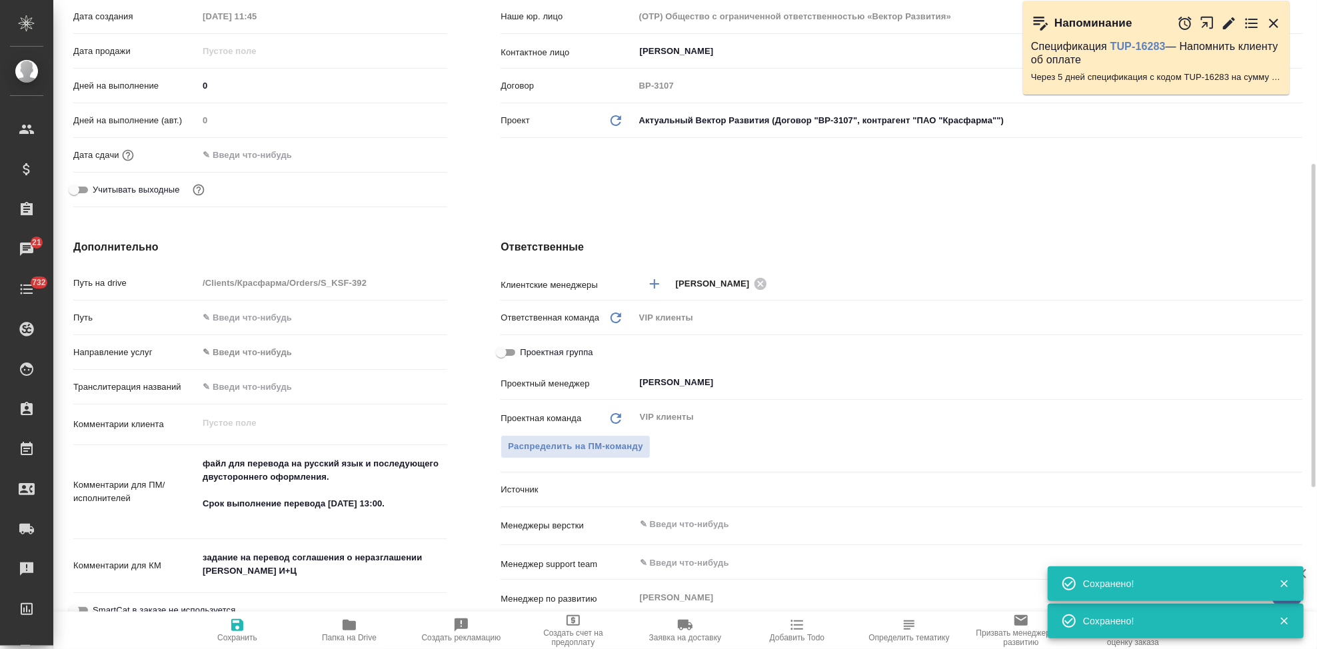
type textarea "x"
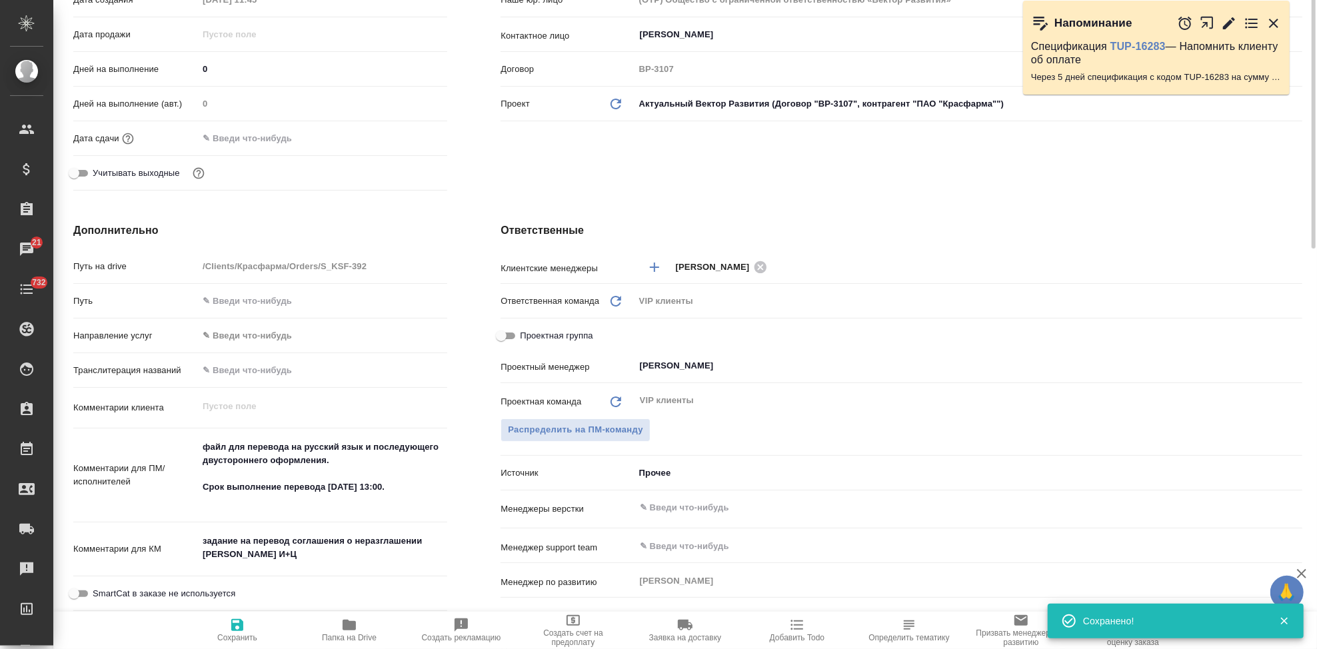
scroll to position [148, 0]
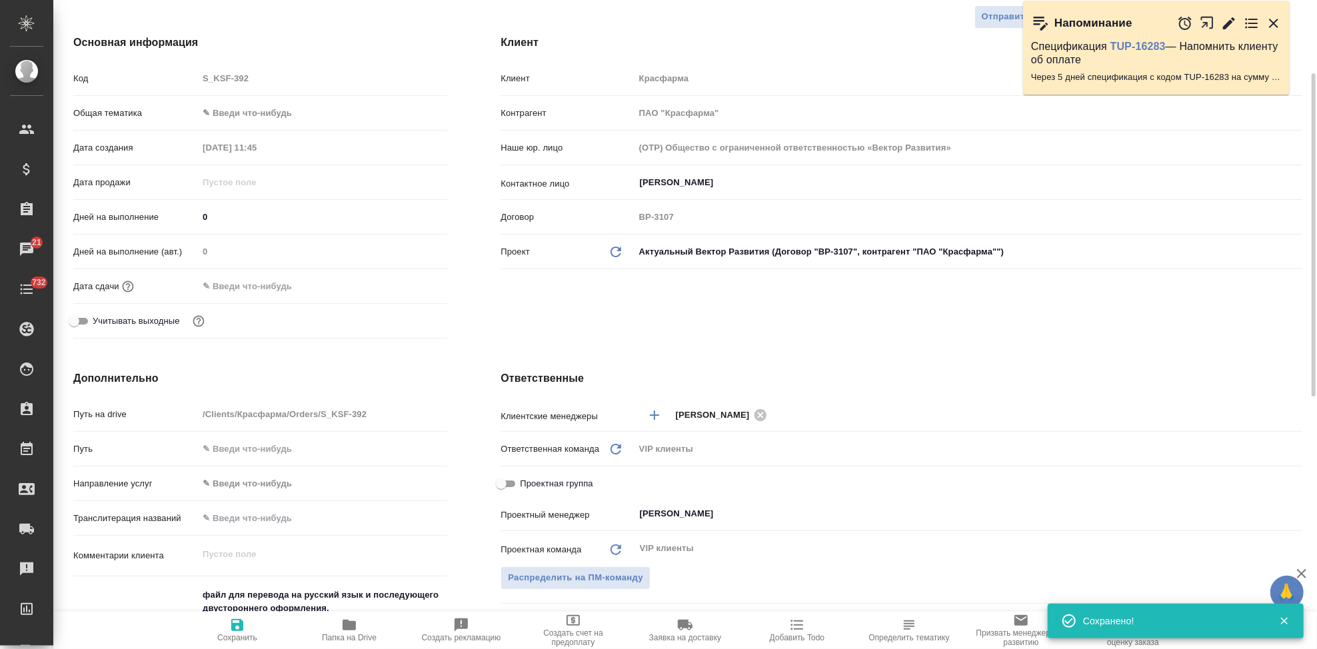
click at [269, 289] on input "text" at bounding box center [256, 286] width 117 height 19
click at [403, 286] on icon "button" at bounding box center [409, 284] width 12 height 13
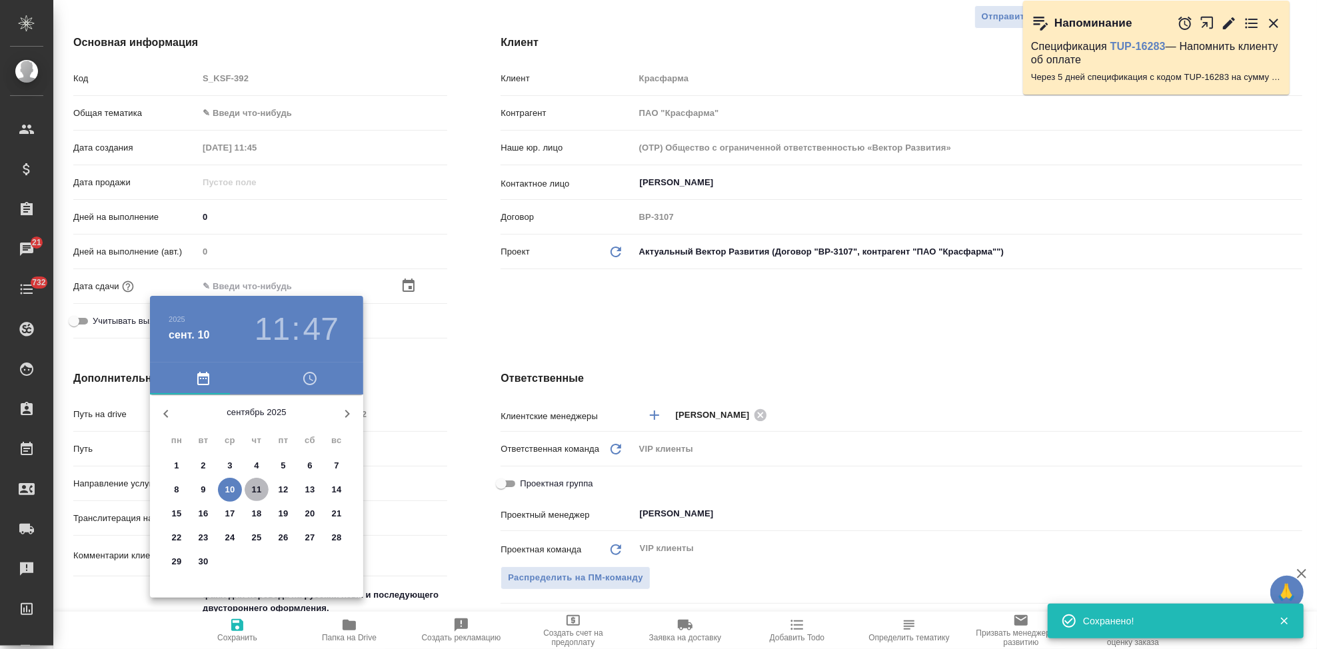
click at [257, 492] on p "11" at bounding box center [257, 489] width 10 height 13
type input "11.09.2025 11:47"
type textarea "x"
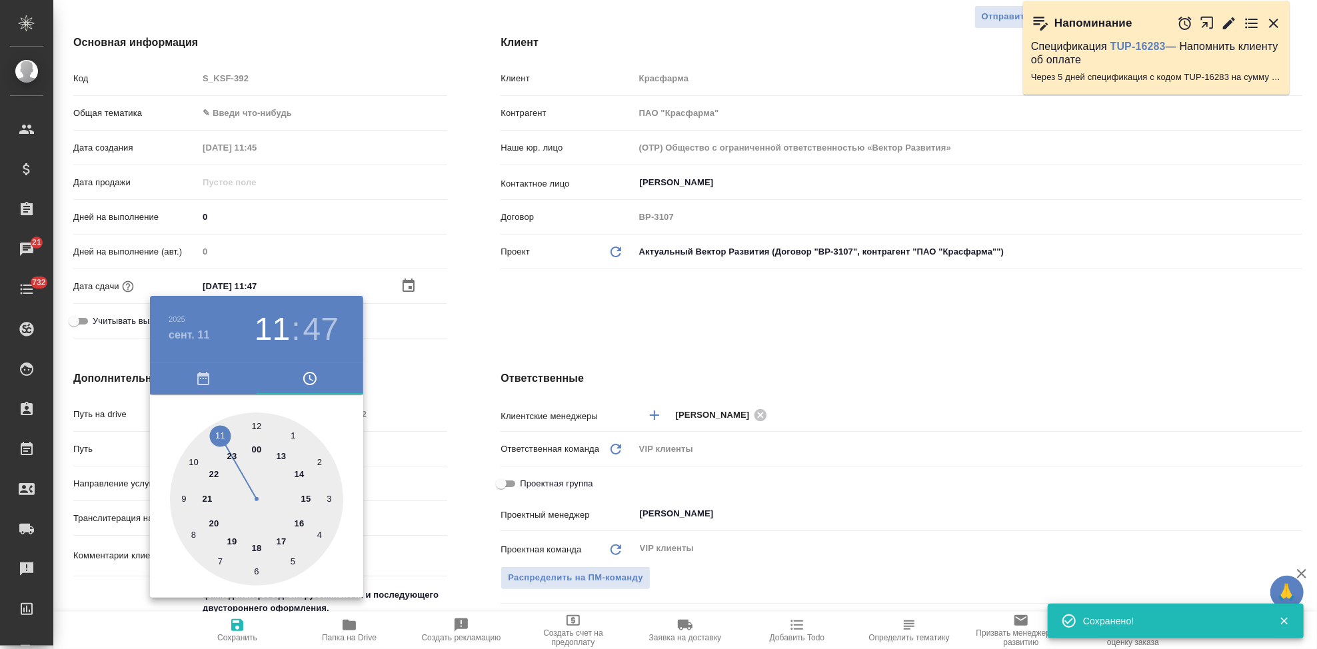
type textarea "x"
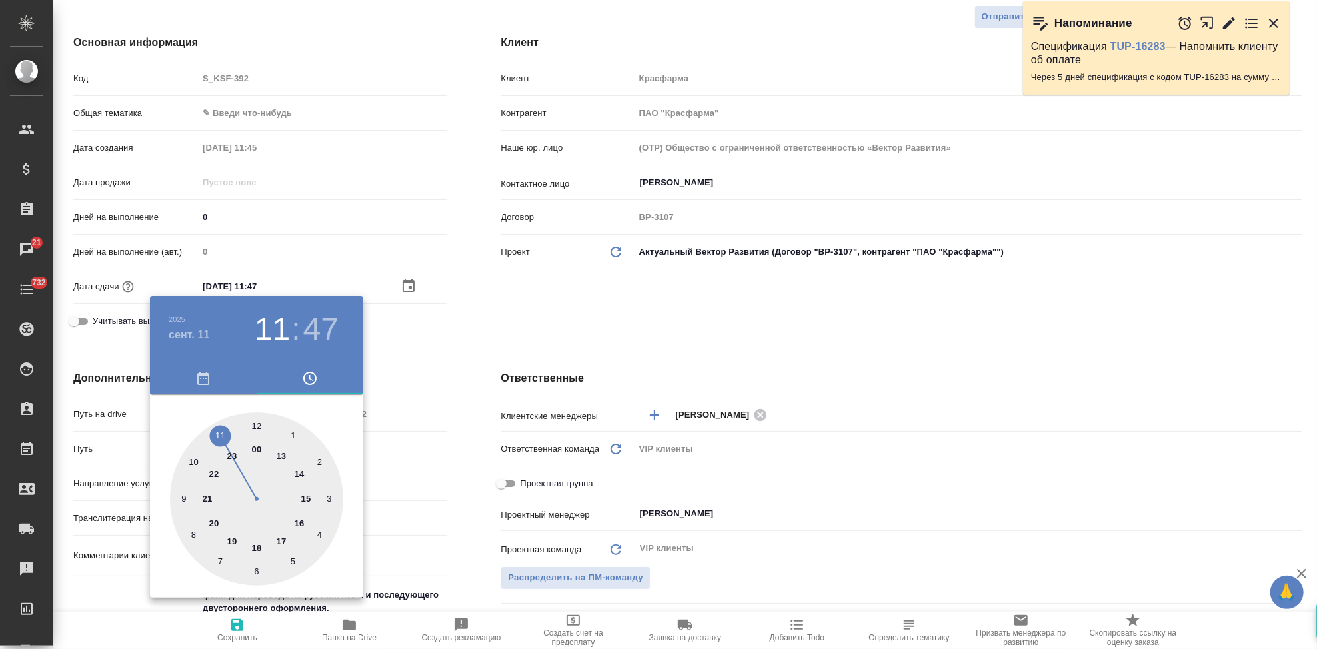
type input "11.09.2025 12:47"
type textarea "x"
type input "11.09.2025 13:47"
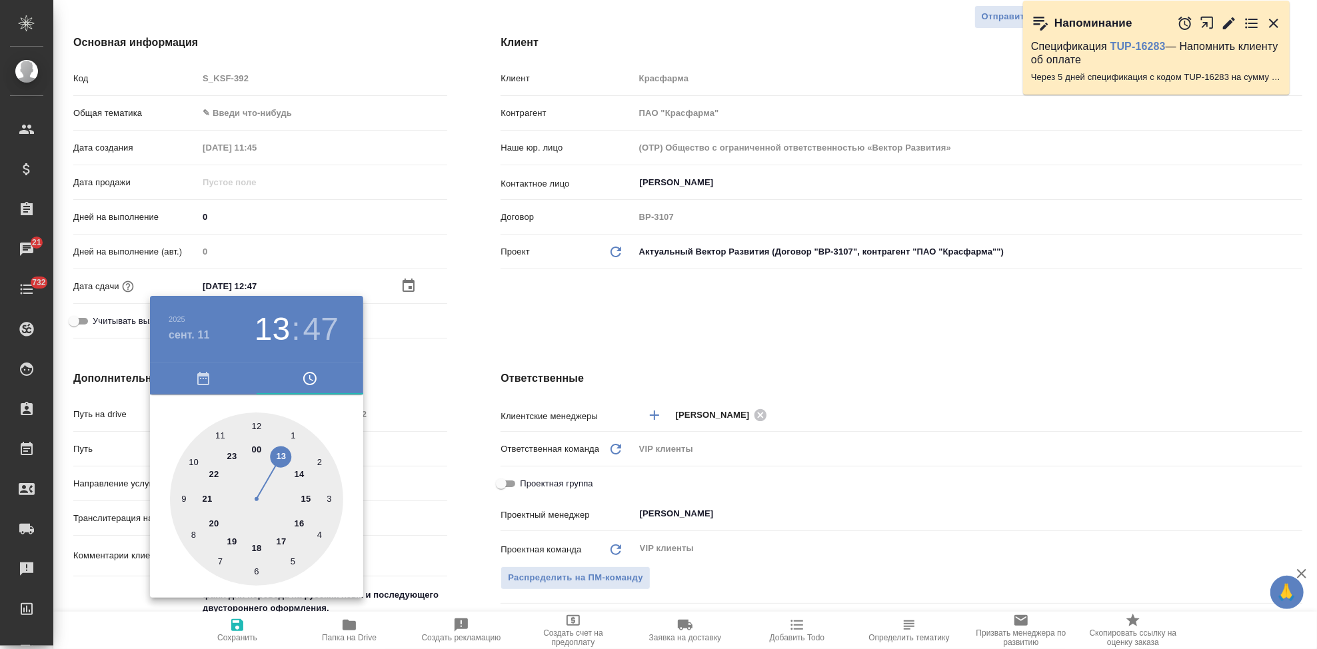
type textarea "x"
drag, startPoint x: 231, startPoint y: 429, endPoint x: 279, endPoint y: 457, distance: 56.1
click at [279, 457] on div at bounding box center [256, 499] width 173 height 173
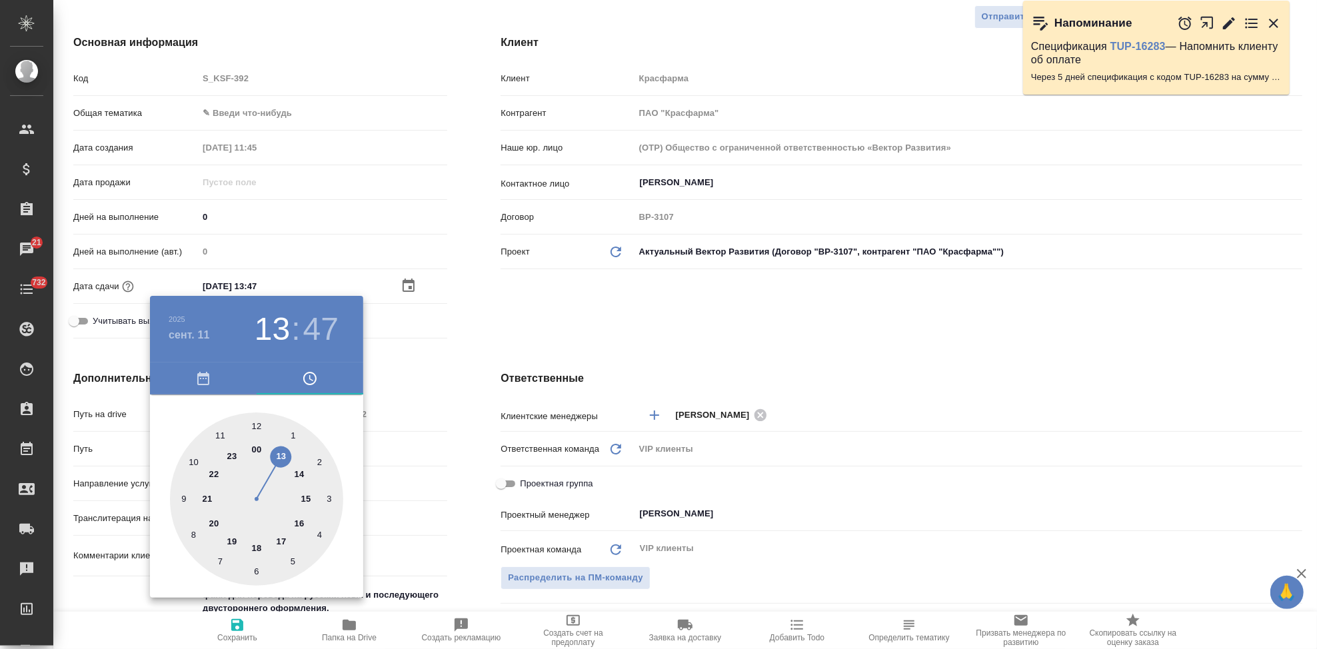
type textarea "x"
click at [258, 425] on div at bounding box center [256, 499] width 173 height 173
type input "11.09.2025 13:00"
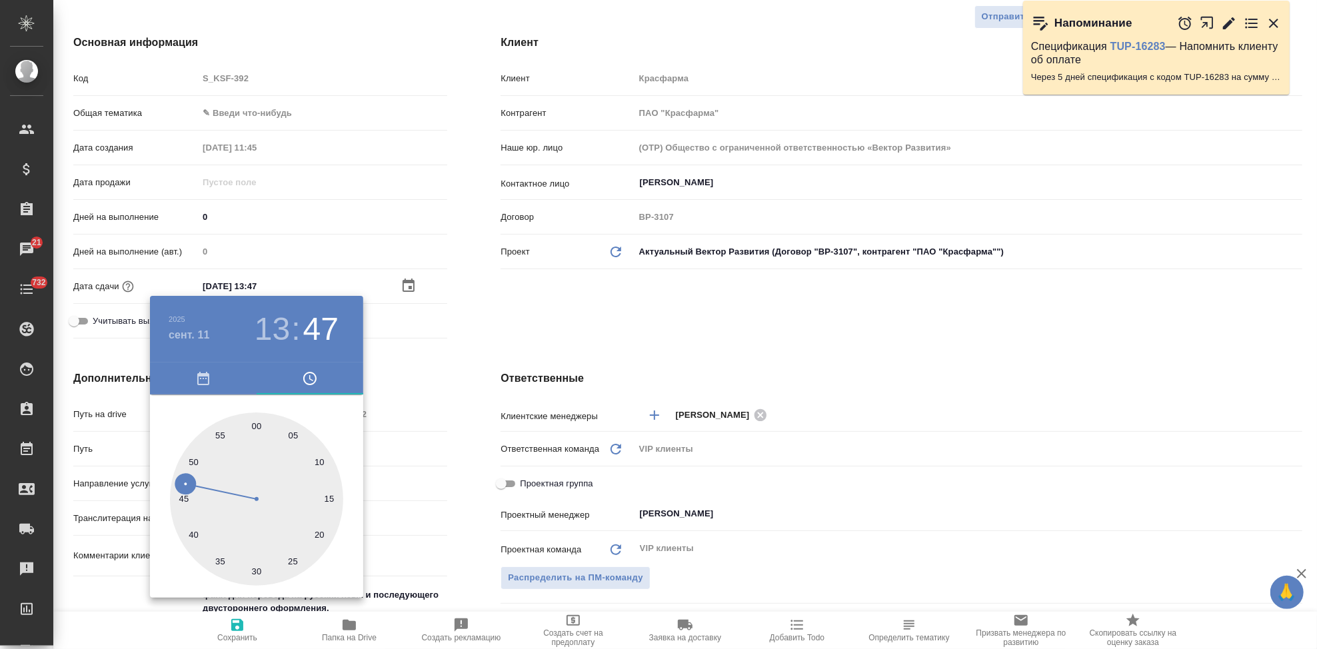
type textarea "x"
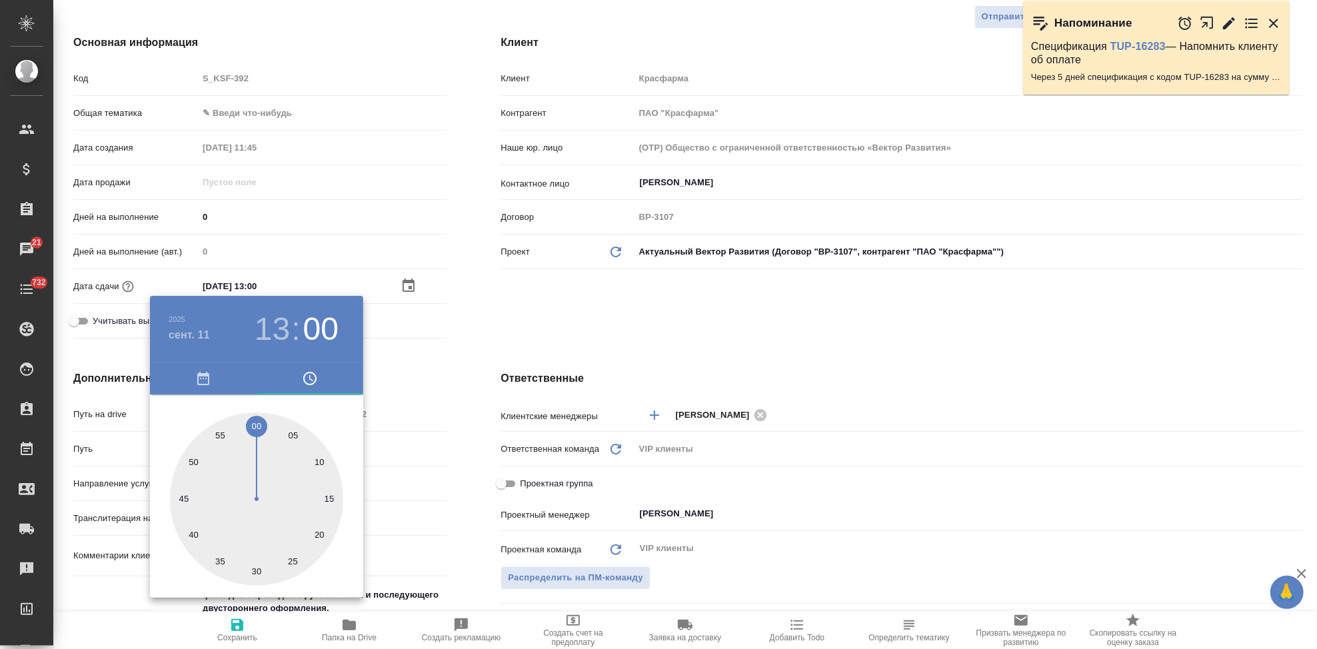
type textarea "x"
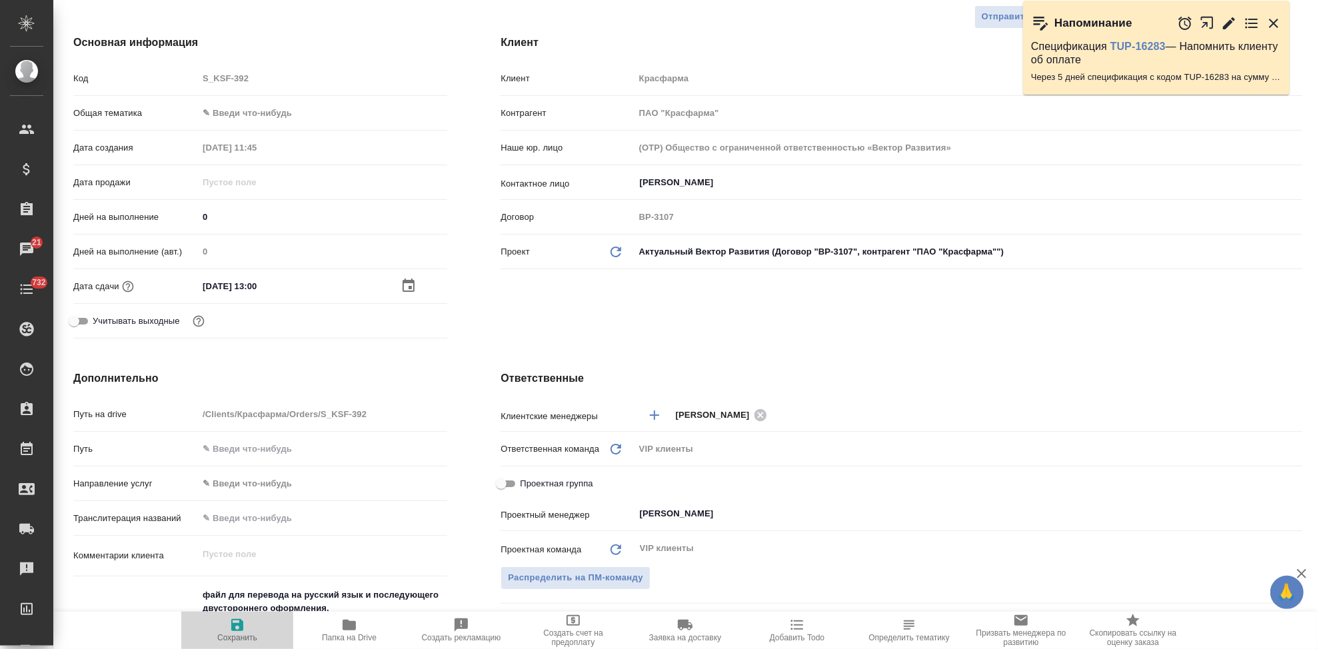
click at [241, 637] on span "Сохранить" at bounding box center [237, 637] width 40 height 9
type textarea "x"
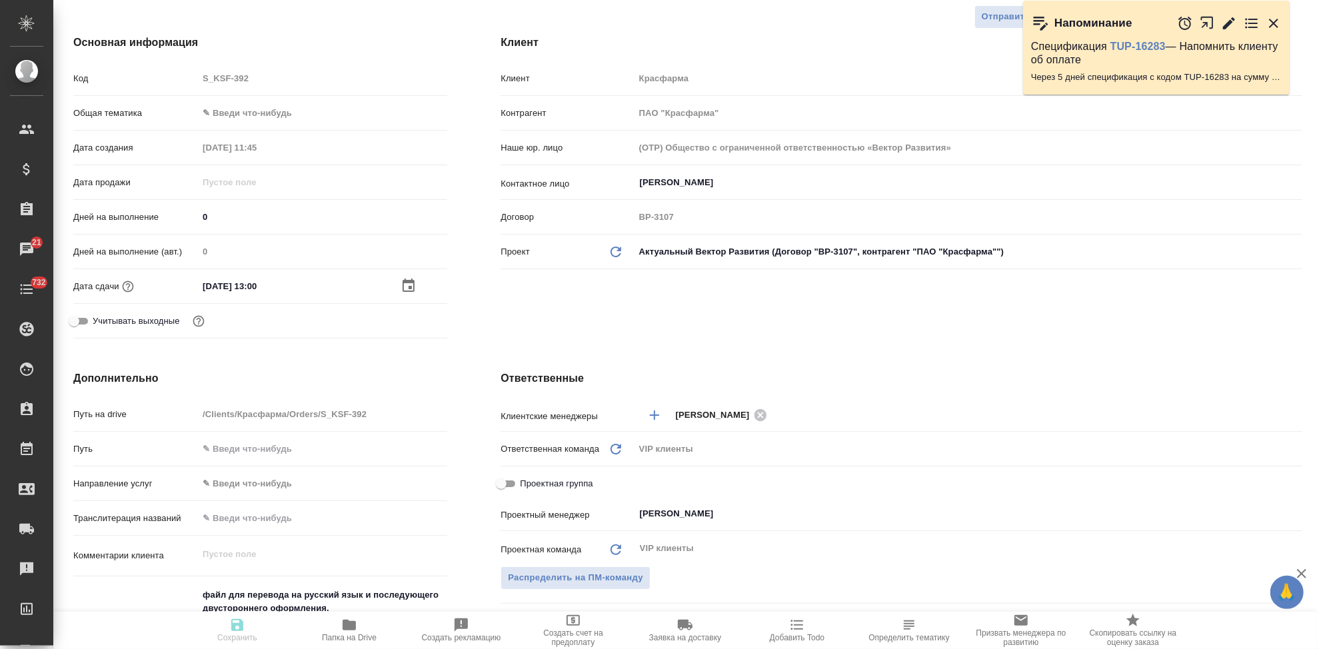
type textarea "x"
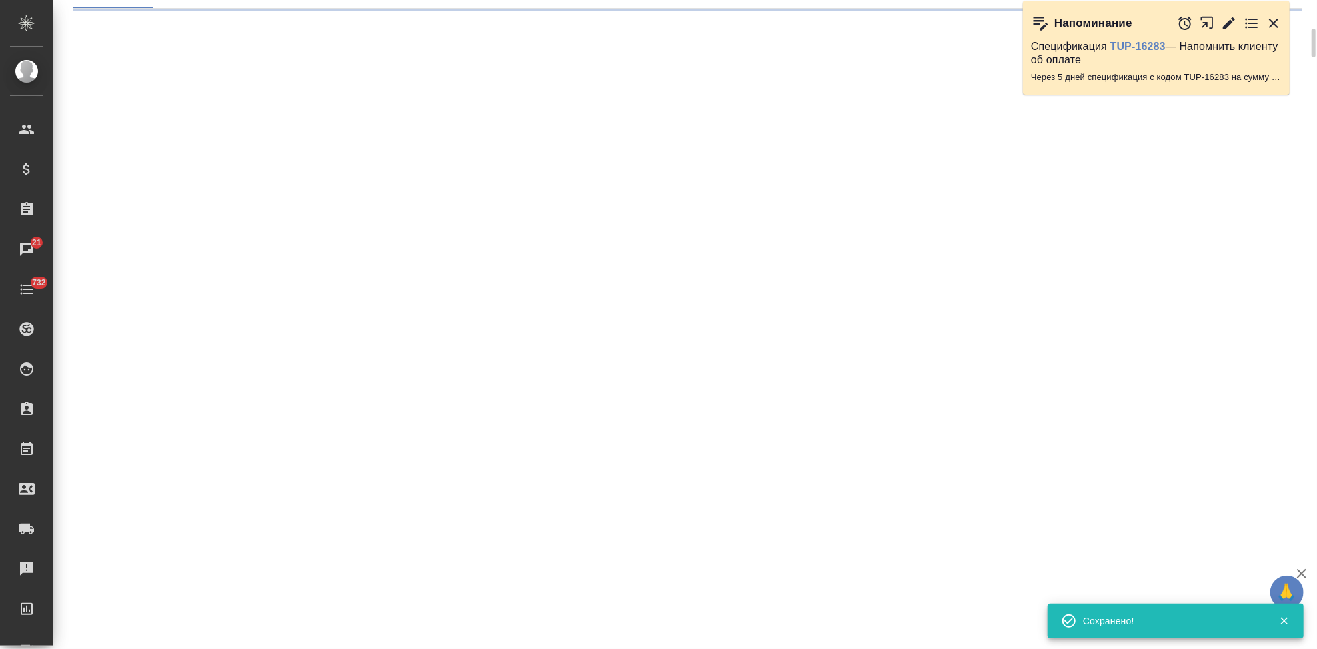
select select "RU"
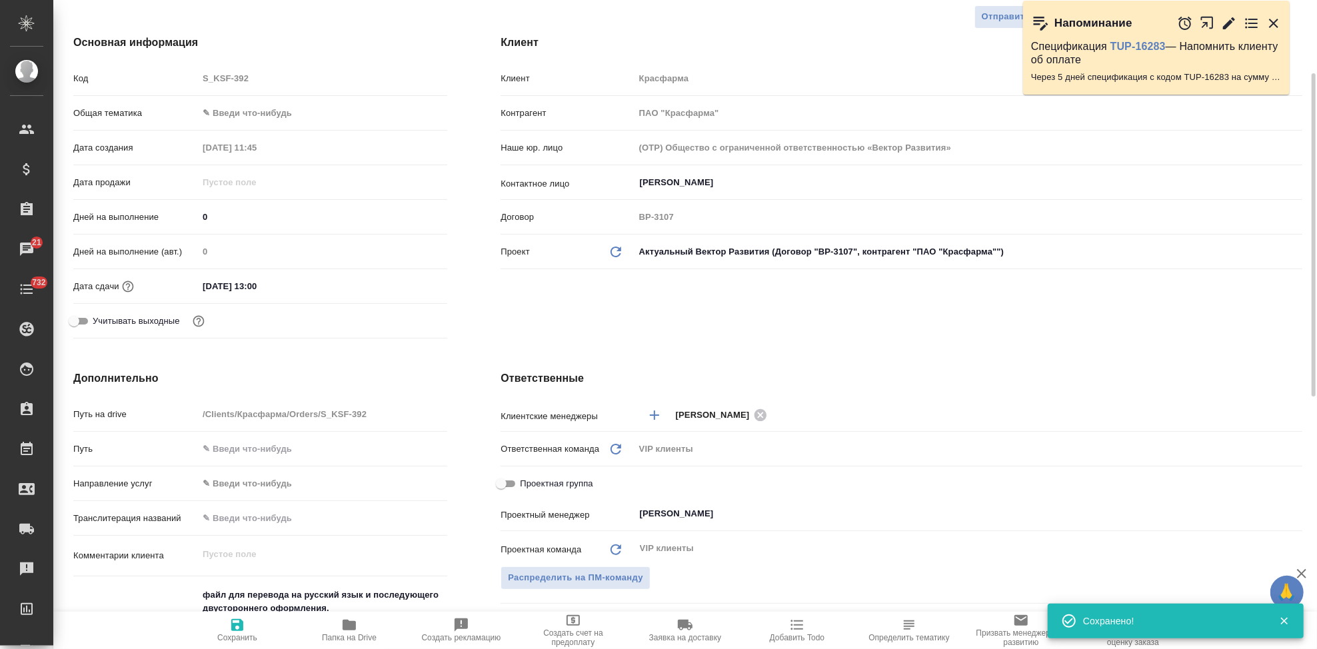
type textarea "x"
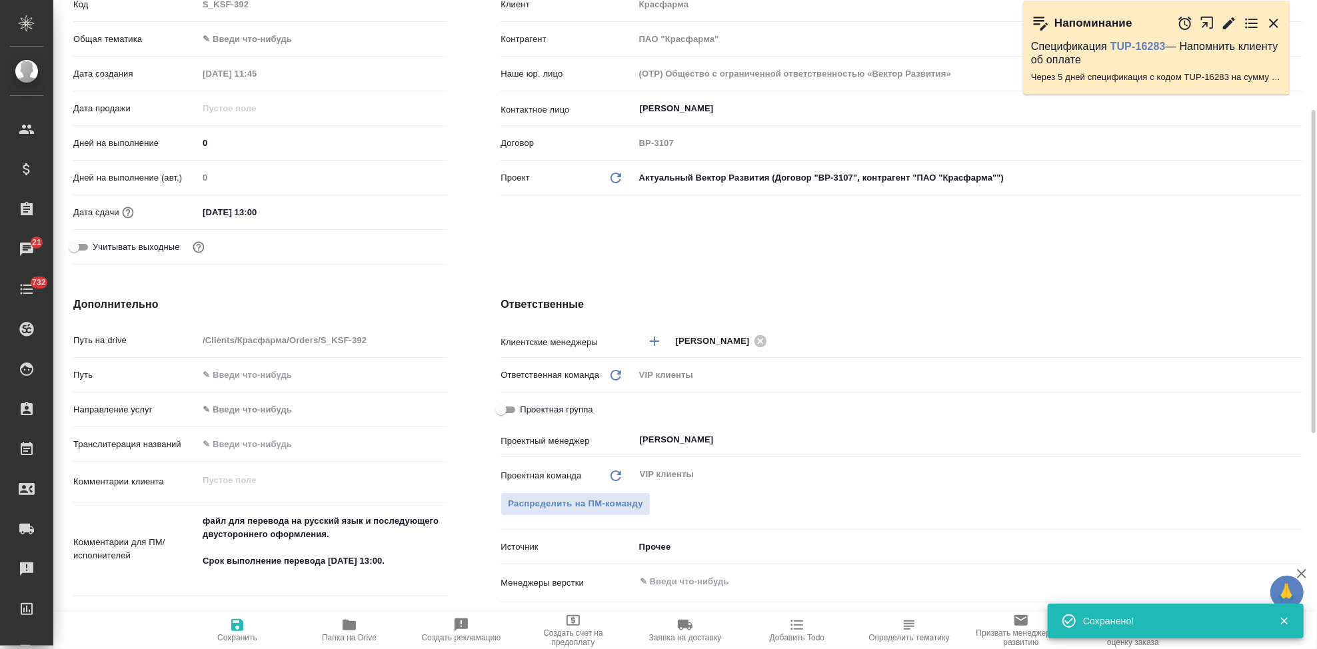
scroll to position [0, 0]
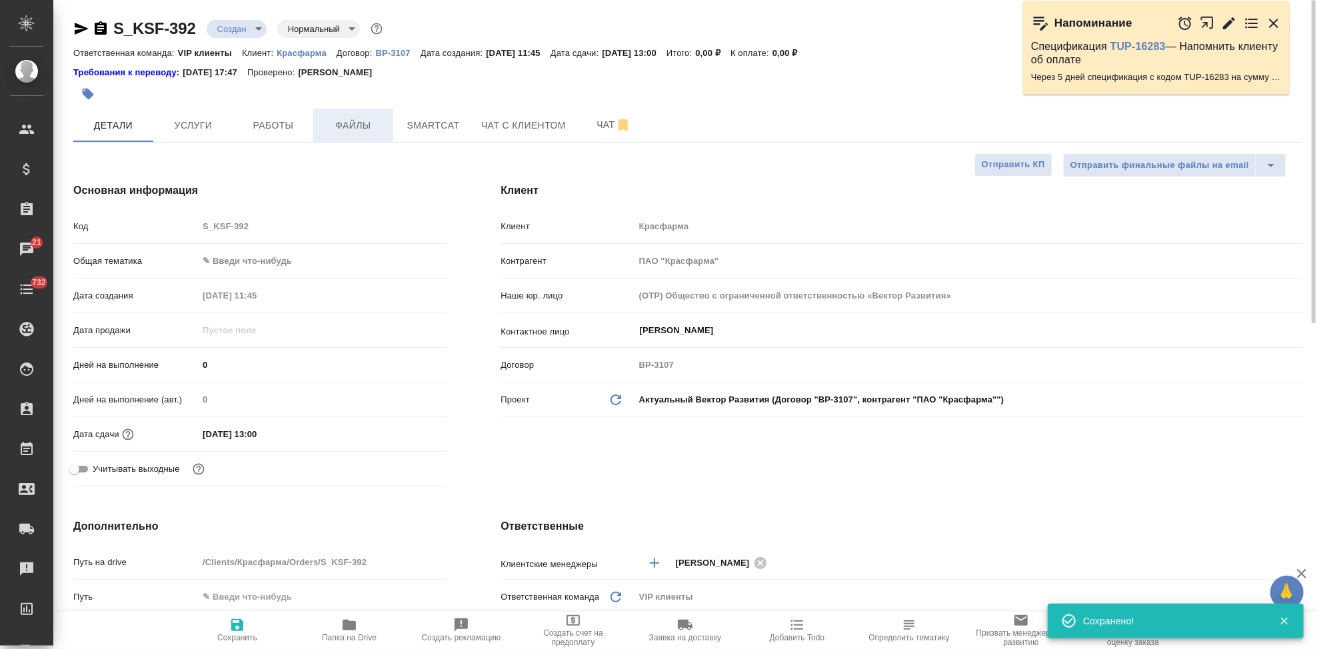
click at [344, 131] on span "Файлы" at bounding box center [353, 125] width 64 height 17
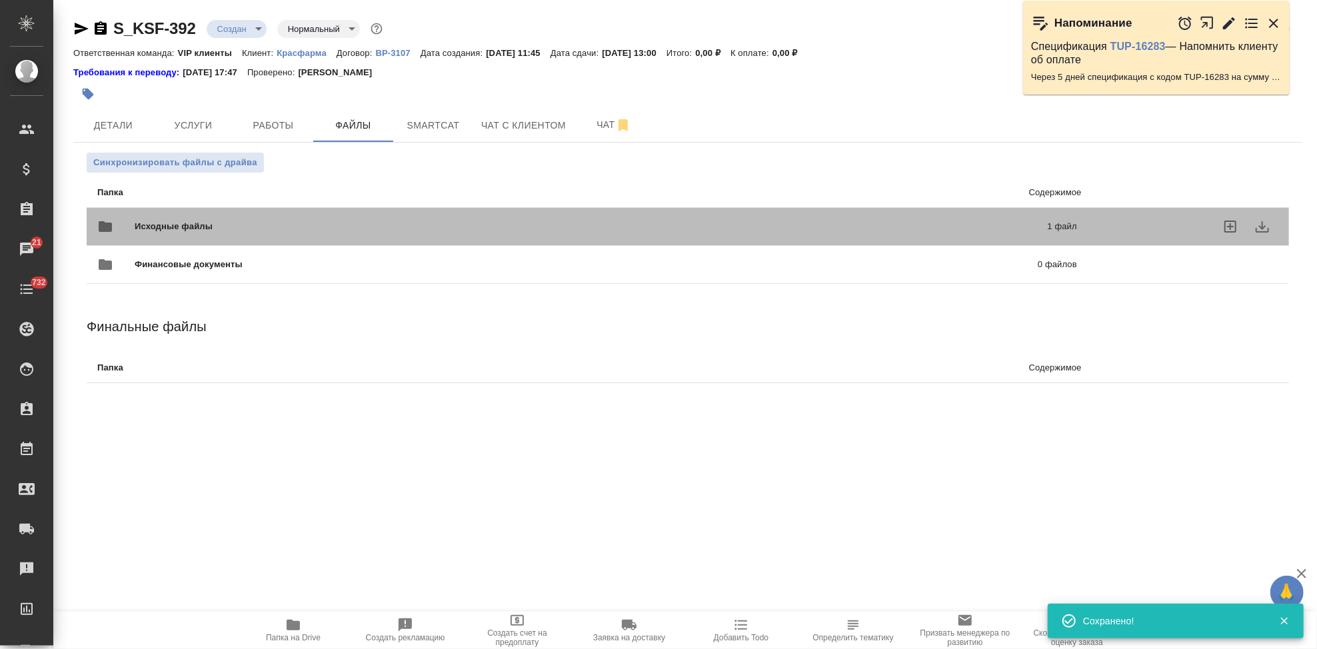
click at [818, 228] on p "1 файл" at bounding box center [853, 226] width 447 height 13
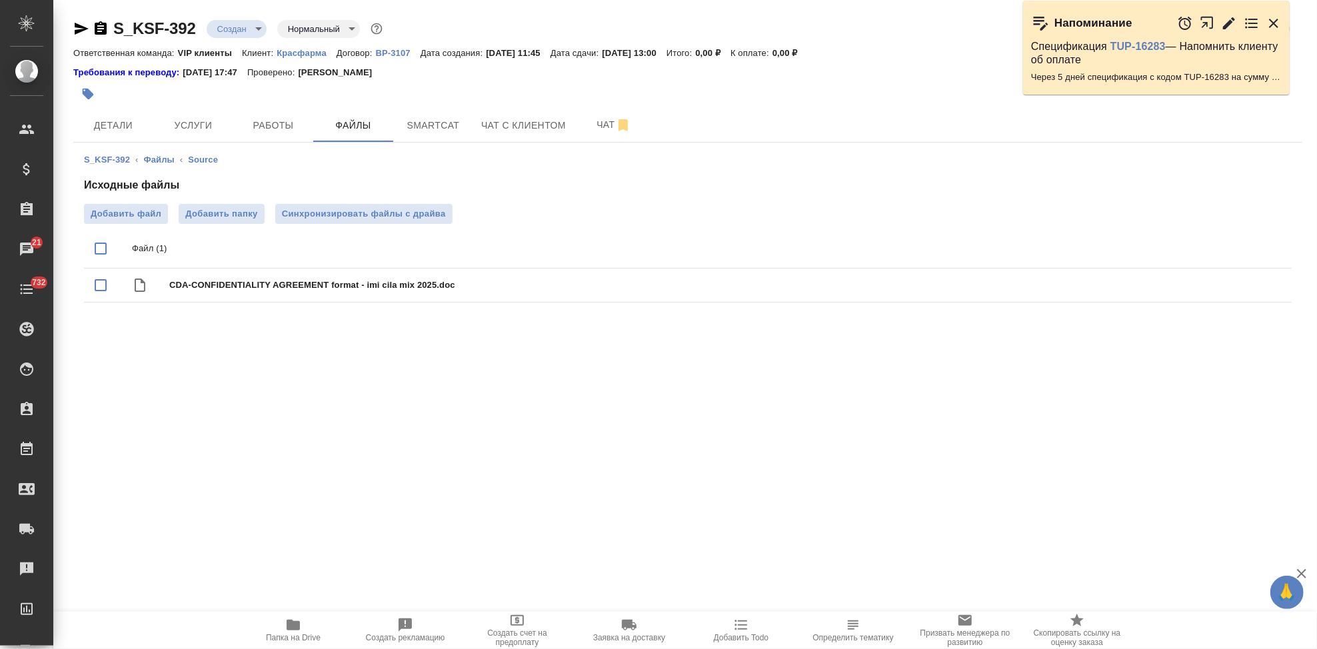
click at [255, 31] on body "🙏 .cls-1 fill:#fff; AWATERA Kabargina Anna Клиенты Спецификации Заказы 21 Чаты …" at bounding box center [658, 324] width 1317 height 649
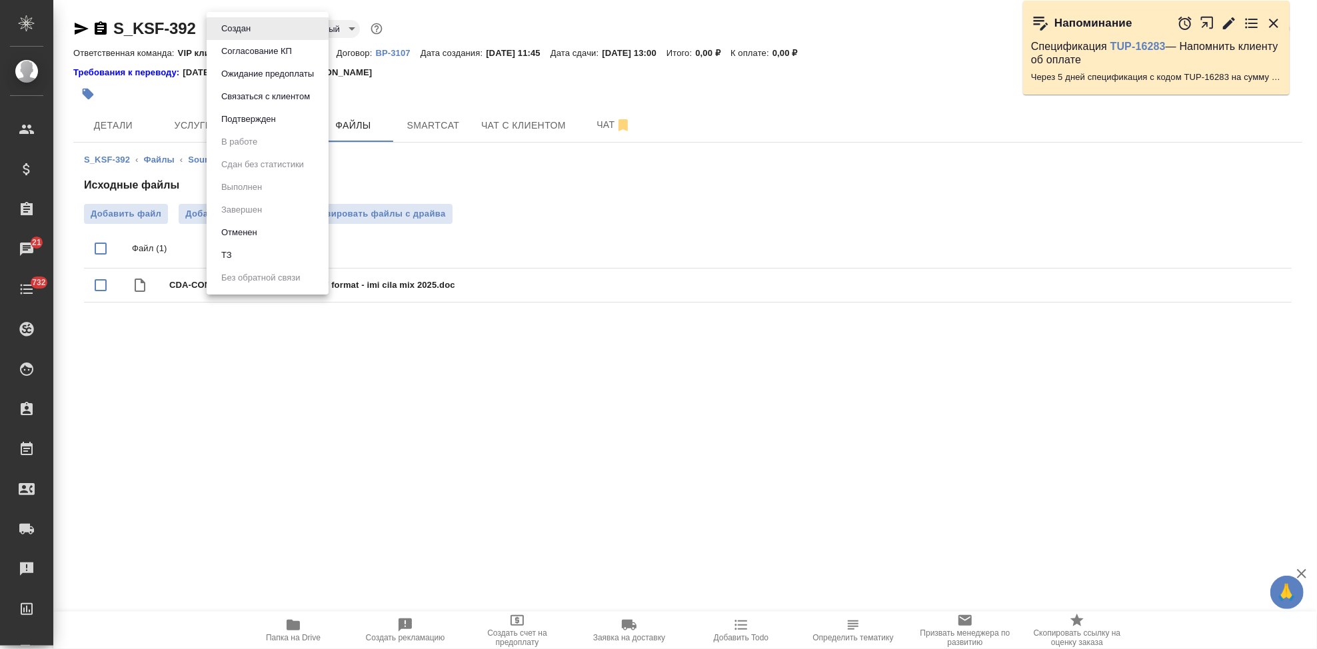
click at [247, 250] on li "ТЗ" at bounding box center [268, 255] width 122 height 23
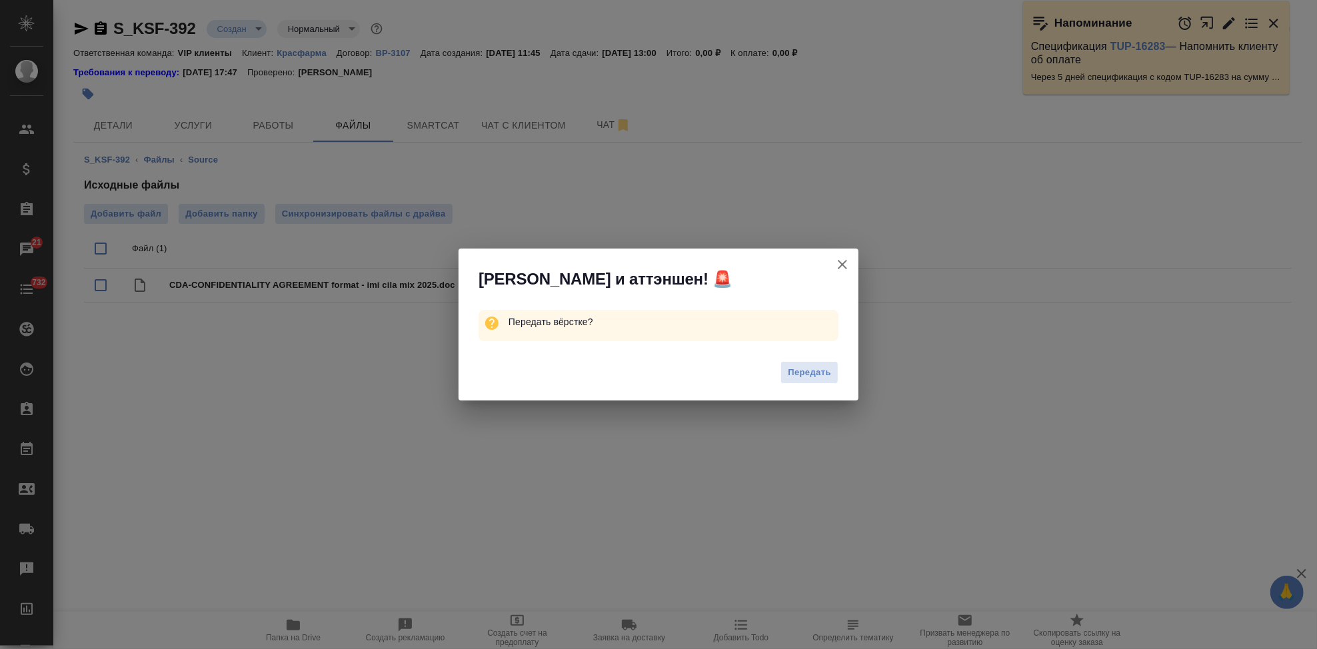
click at [774, 370] on div "Передать" at bounding box center [659, 374] width 400 height 53
click at [799, 371] on span "Передать" at bounding box center [809, 372] width 43 height 15
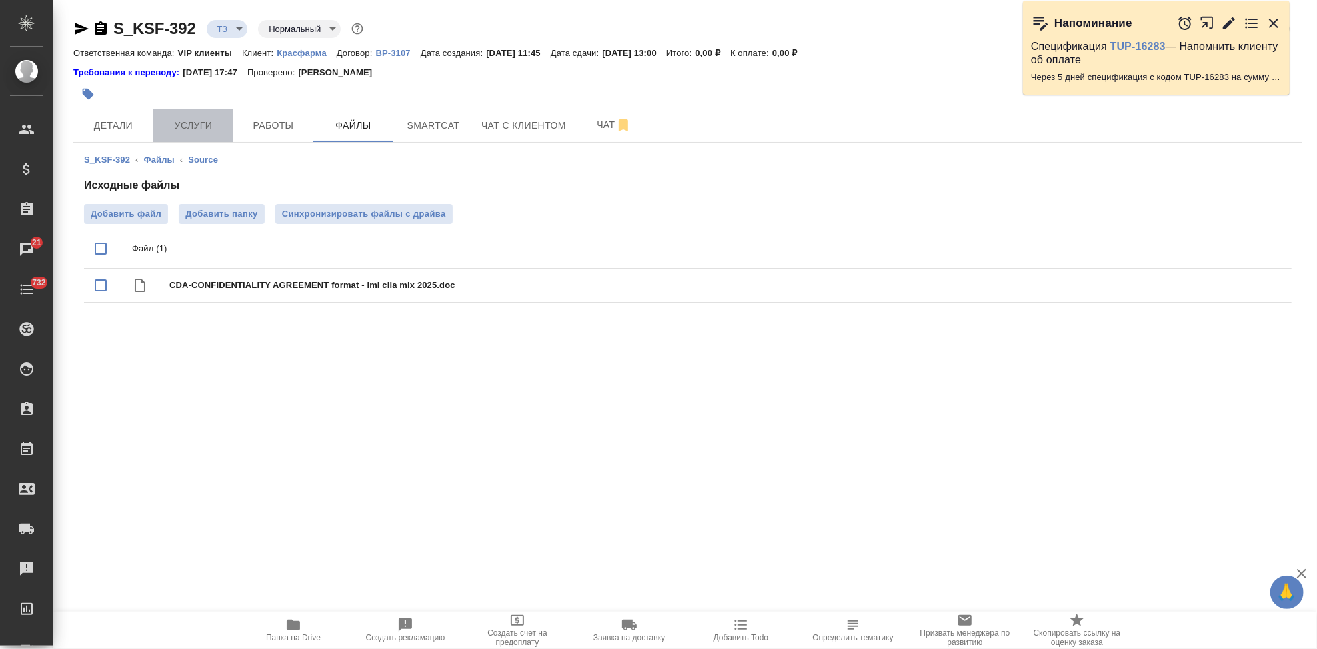
click at [195, 119] on span "Услуги" at bounding box center [193, 125] width 64 height 17
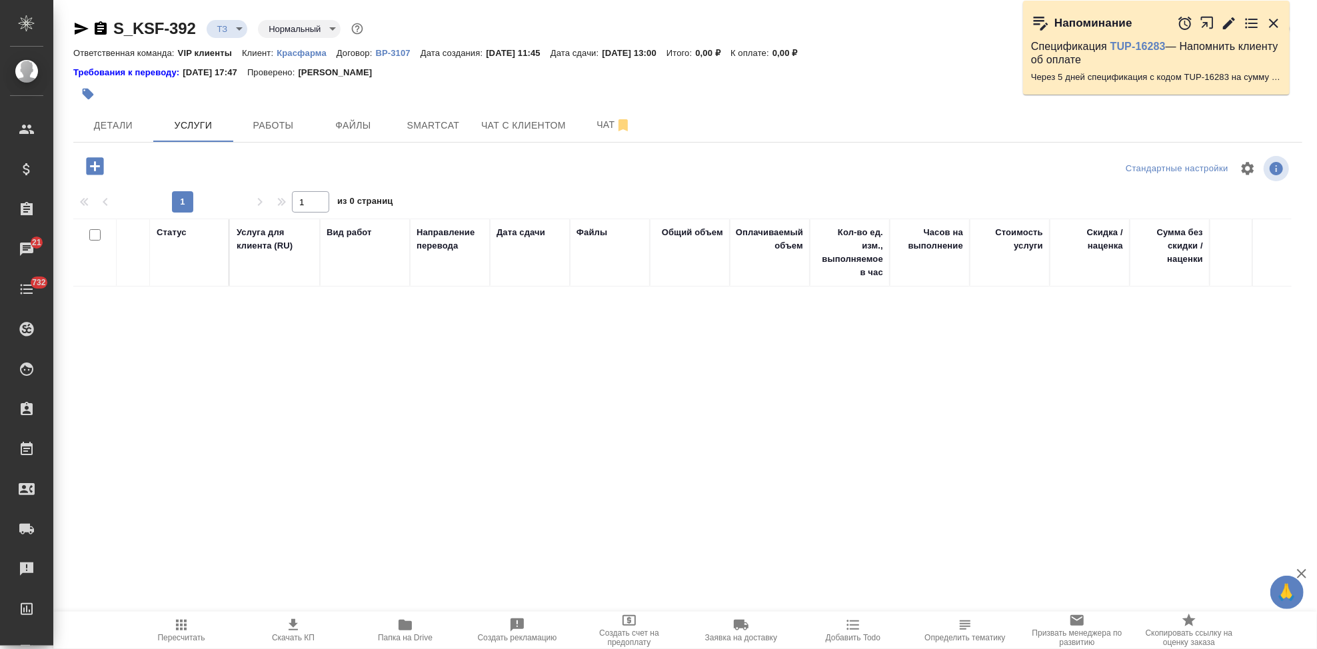
click at [1267, 25] on icon "button" at bounding box center [1274, 23] width 16 height 16
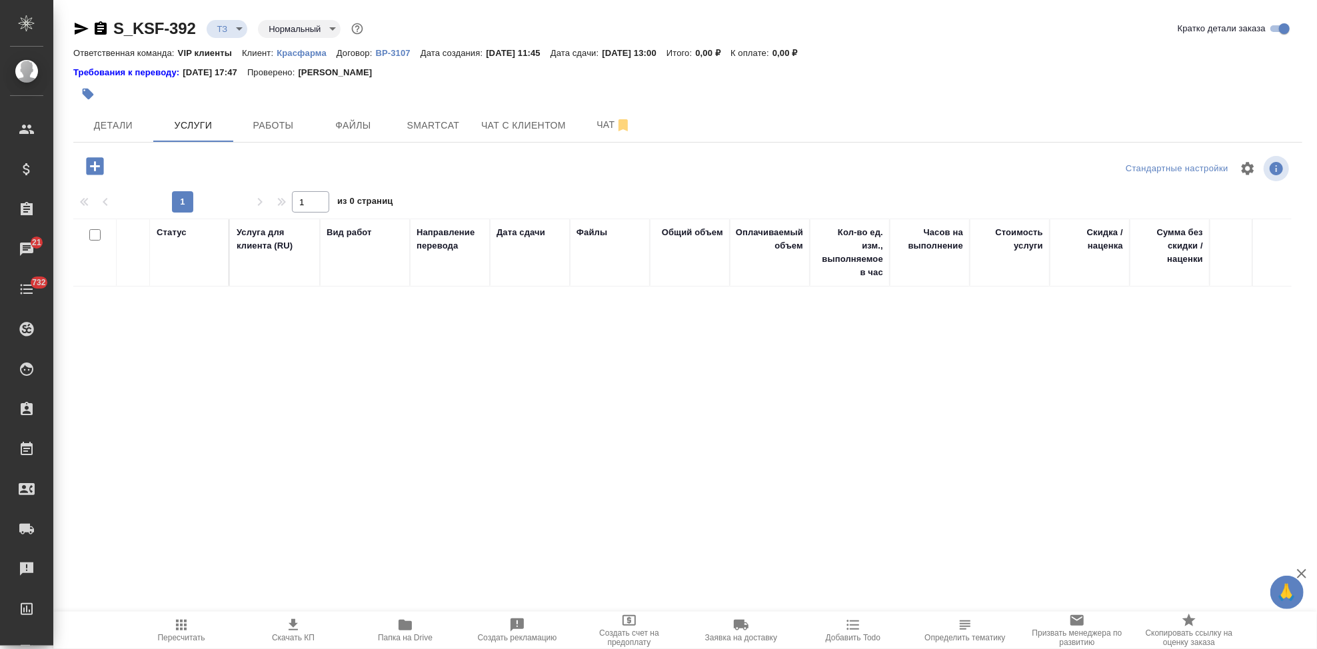
click at [99, 172] on icon "button" at bounding box center [94, 165] width 17 height 17
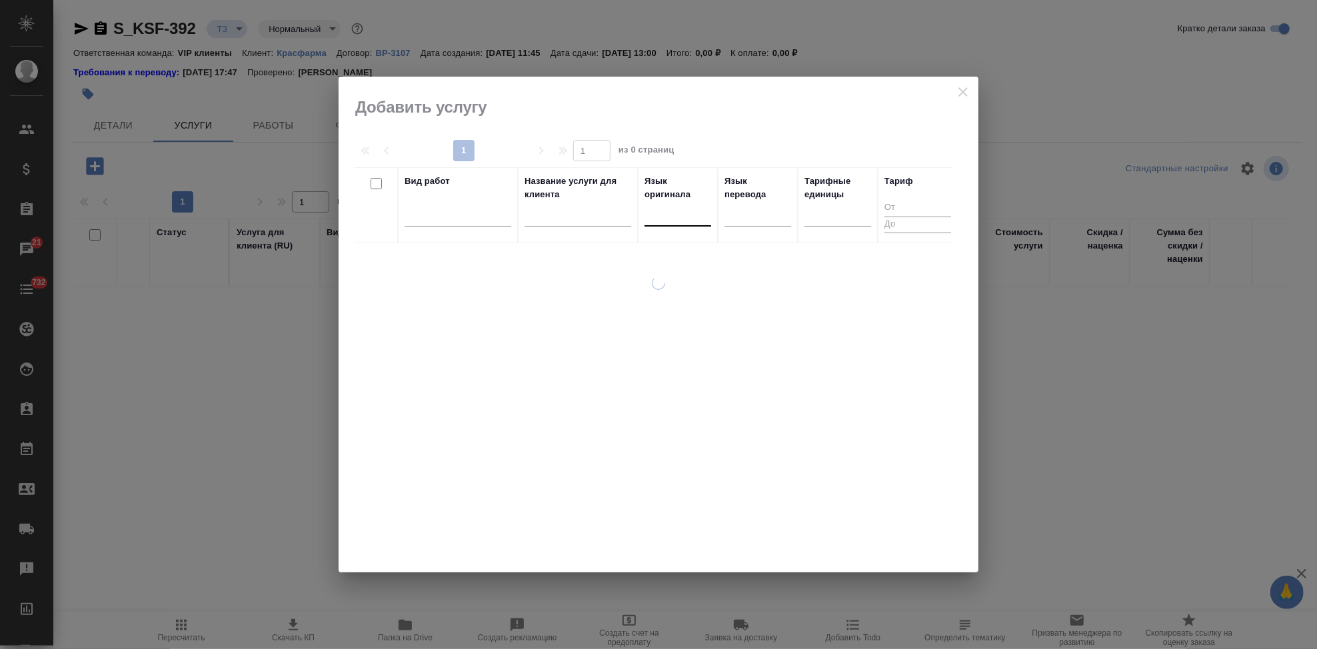
click at [678, 216] on div at bounding box center [678, 212] width 67 height 19
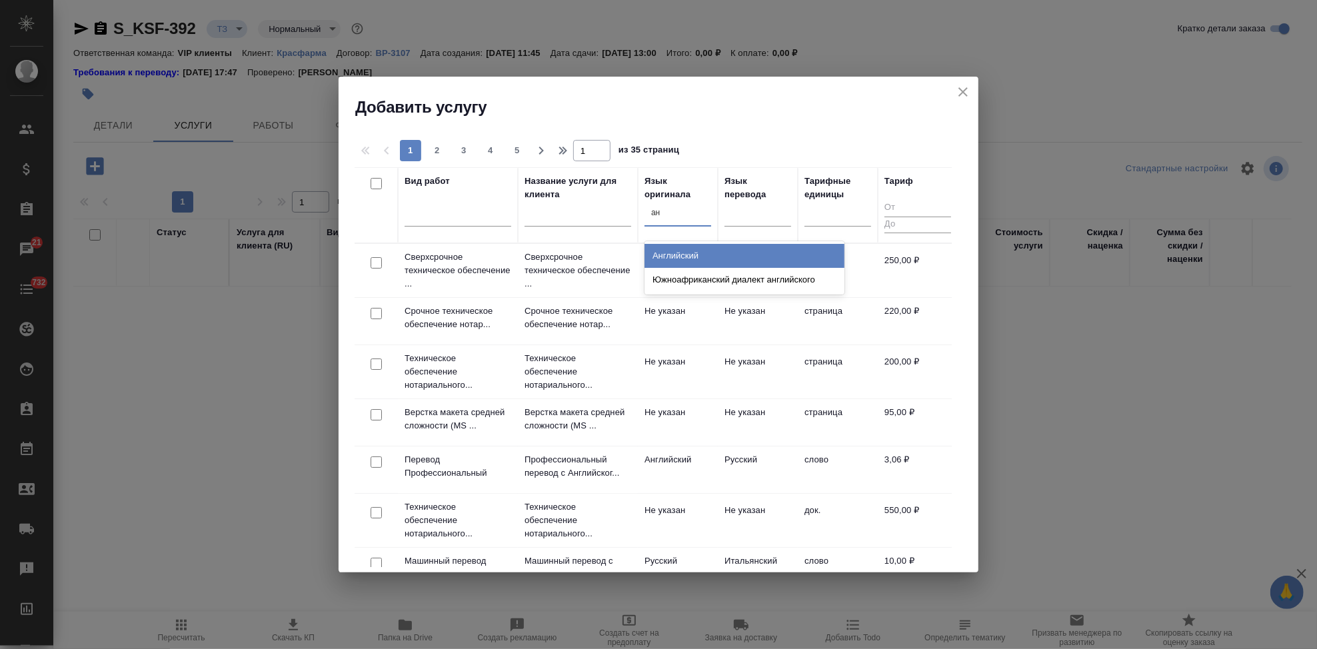
type input "анг"
click at [681, 257] on div "Английский" at bounding box center [745, 256] width 200 height 24
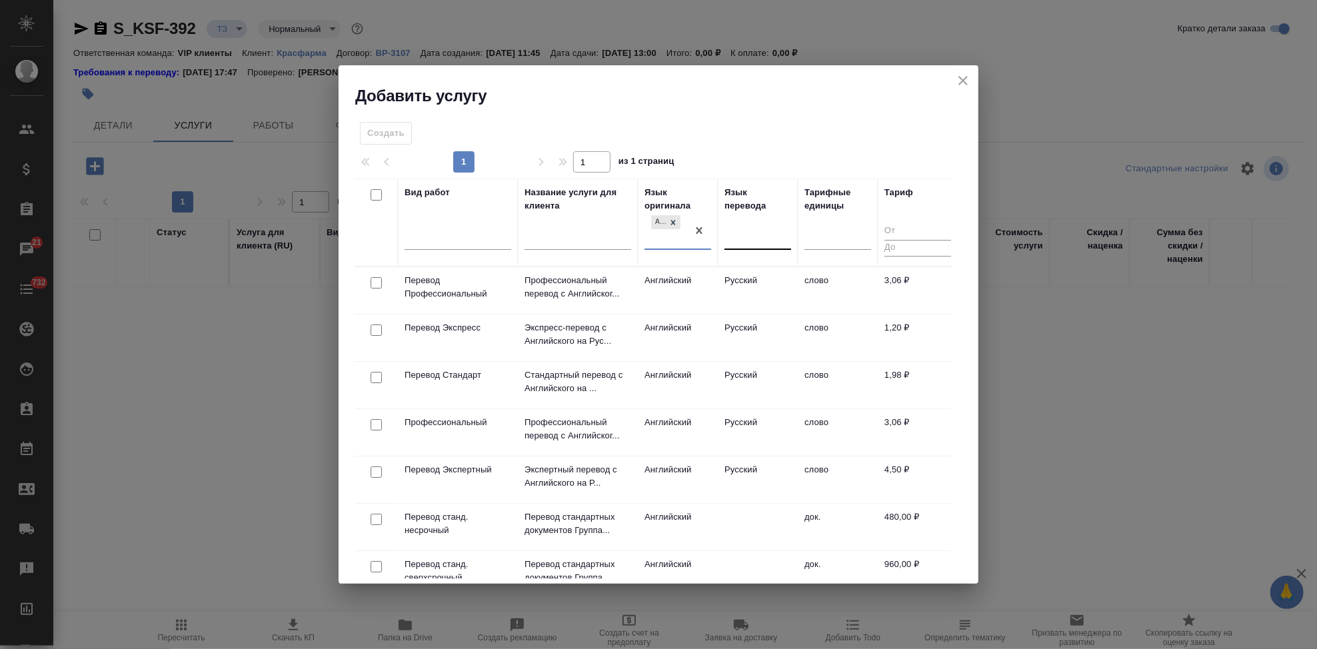
click at [755, 240] on div at bounding box center [758, 236] width 67 height 19
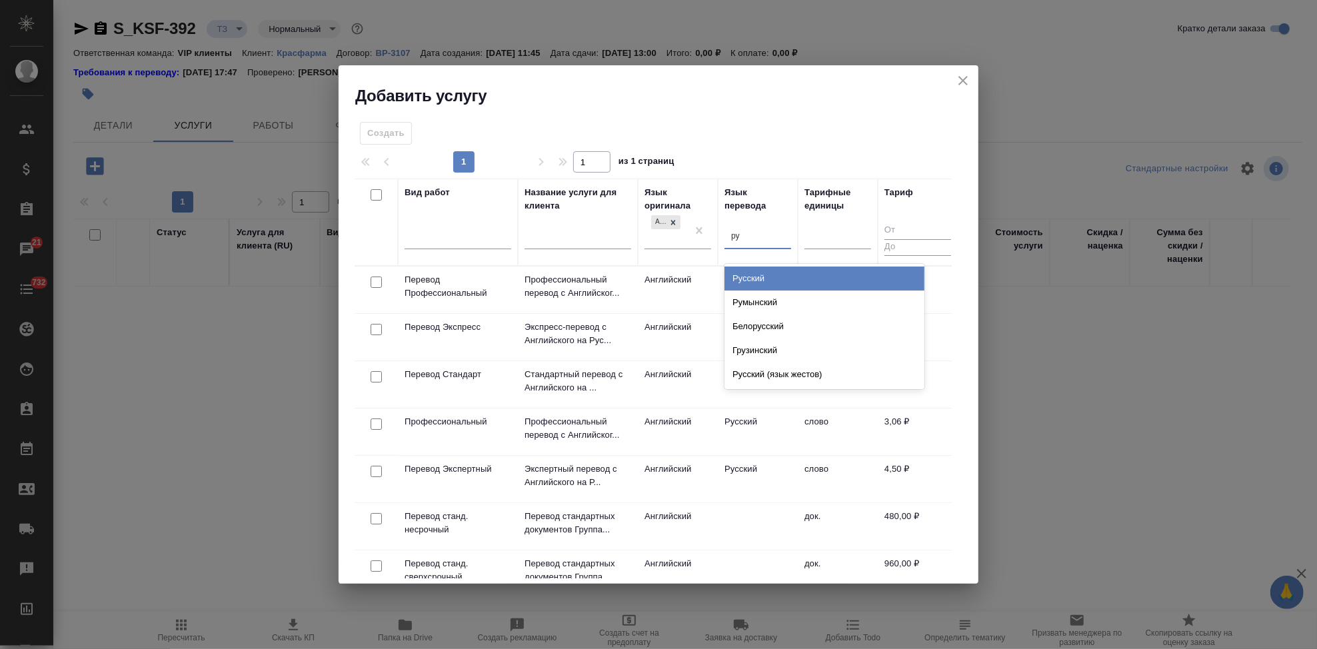
type input "рус"
click at [759, 269] on div "Русский" at bounding box center [825, 279] width 200 height 24
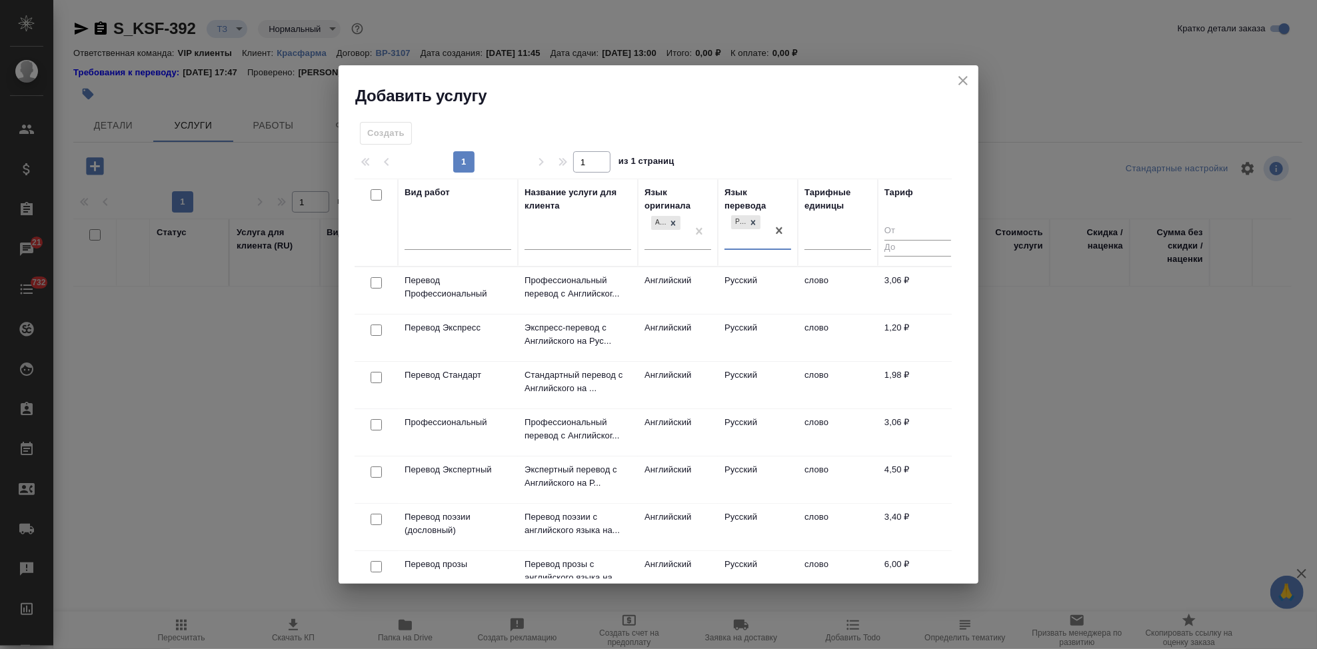
click at [741, 277] on td "Русский" at bounding box center [758, 290] width 80 height 47
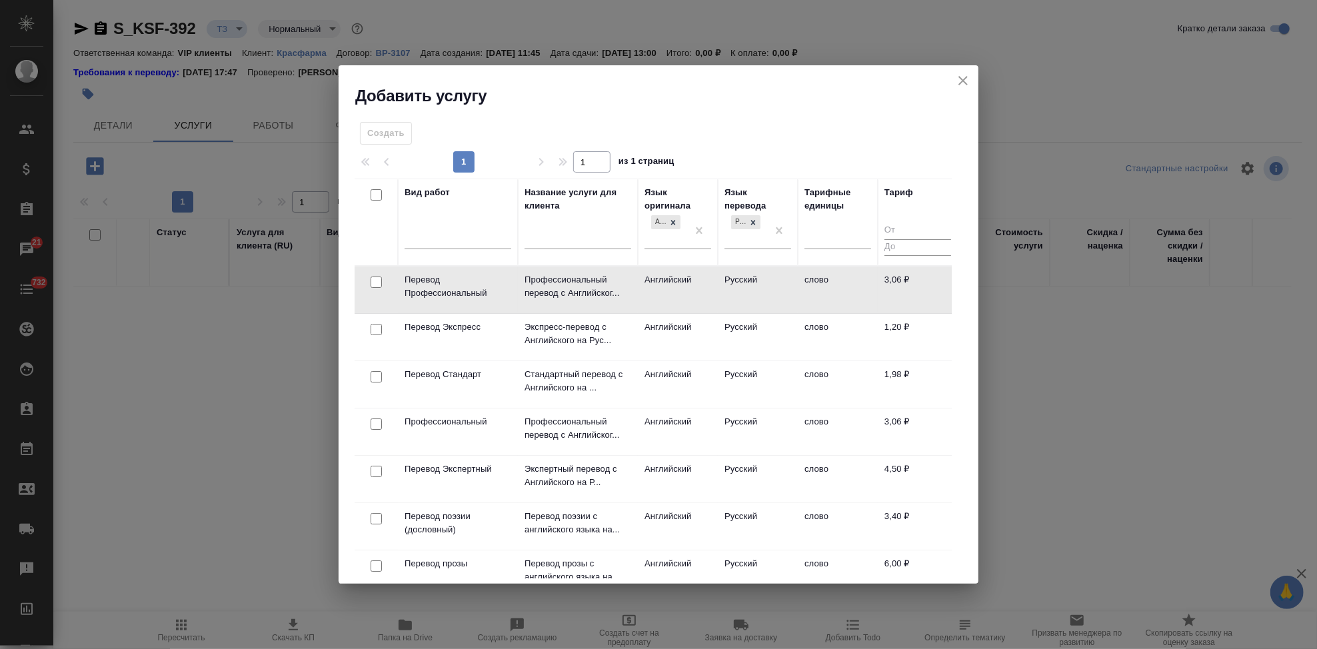
click at [741, 277] on td "Русский" at bounding box center [758, 290] width 80 height 47
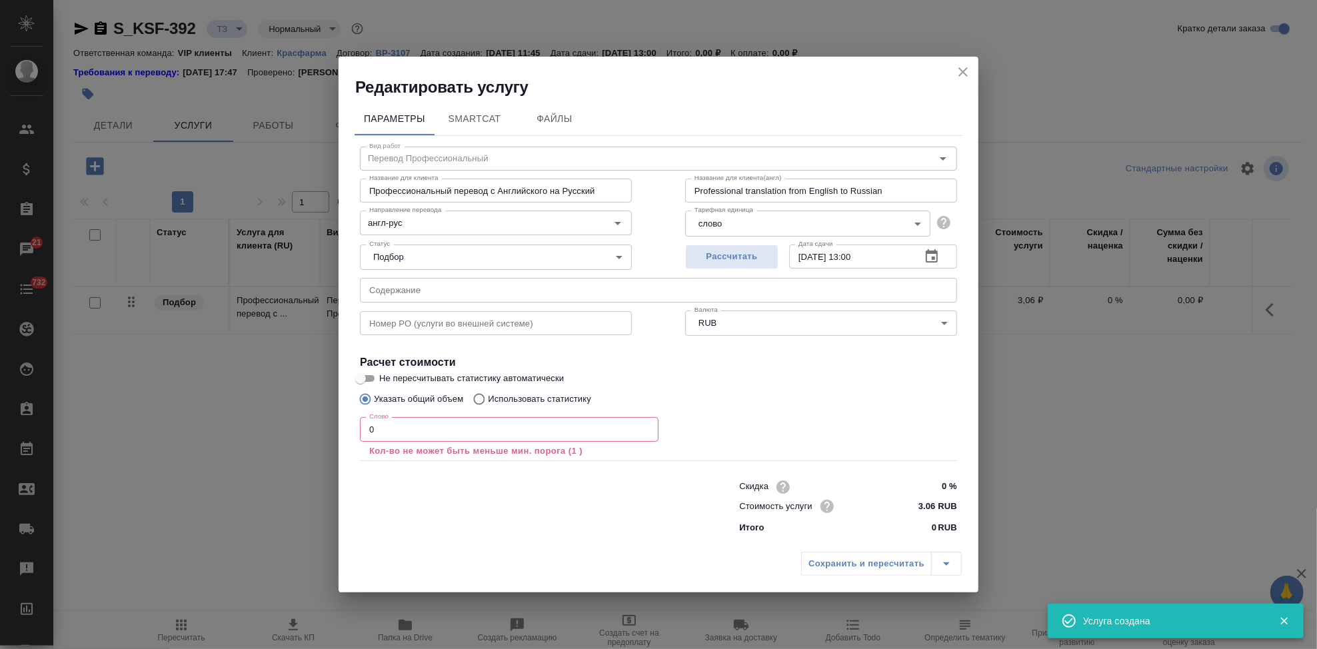
click at [475, 273] on div "Статус Подбор none Статус" at bounding box center [495, 256] width 325 height 87
click at [472, 282] on input "text" at bounding box center [658, 290] width 597 height 24
paste input "перевод соглашения о неразглашении Шеньжень Хайбинть И+Ц"
type input "перевод соглашения о неразглашении Шеньжень Хайбинть И+Ц"
click at [414, 429] on input "0" at bounding box center [509, 429] width 299 height 24
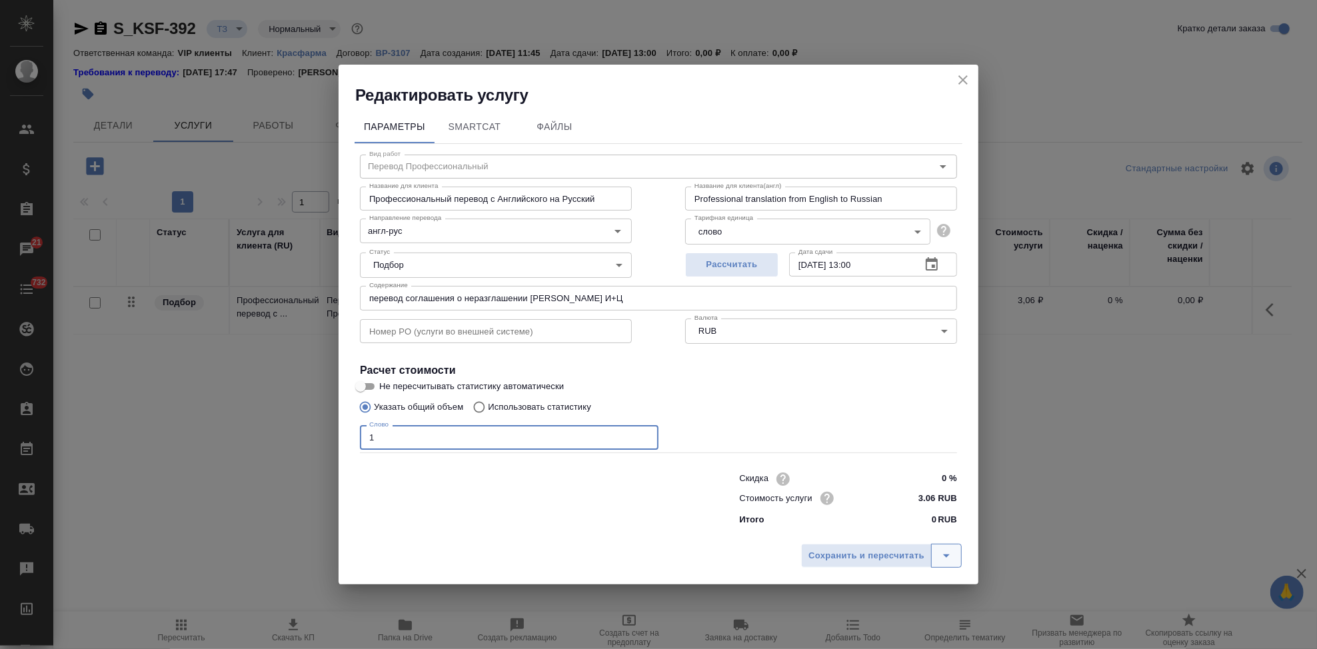
type input "1"
click at [957, 561] on button "split button" at bounding box center [946, 556] width 31 height 24
click at [880, 532] on li "Сохранить" at bounding box center [883, 527] width 161 height 21
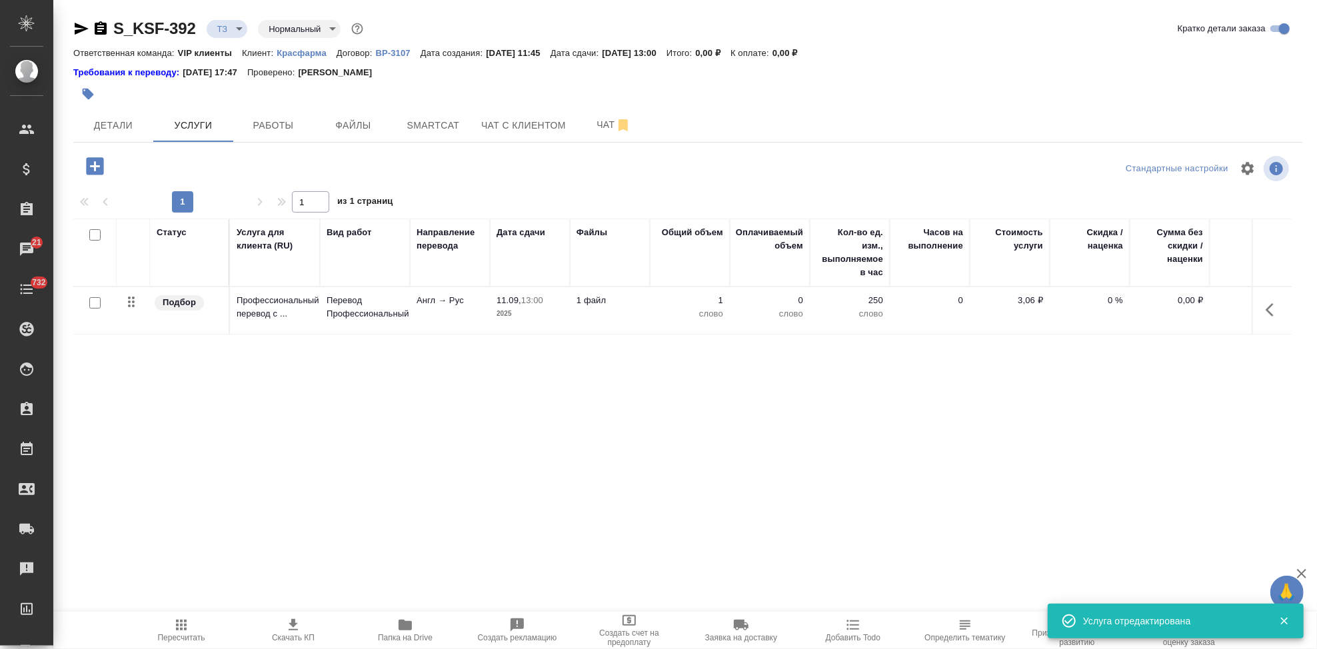
click at [96, 309] on input "checkbox" at bounding box center [94, 302] width 11 height 11
checkbox input "true"
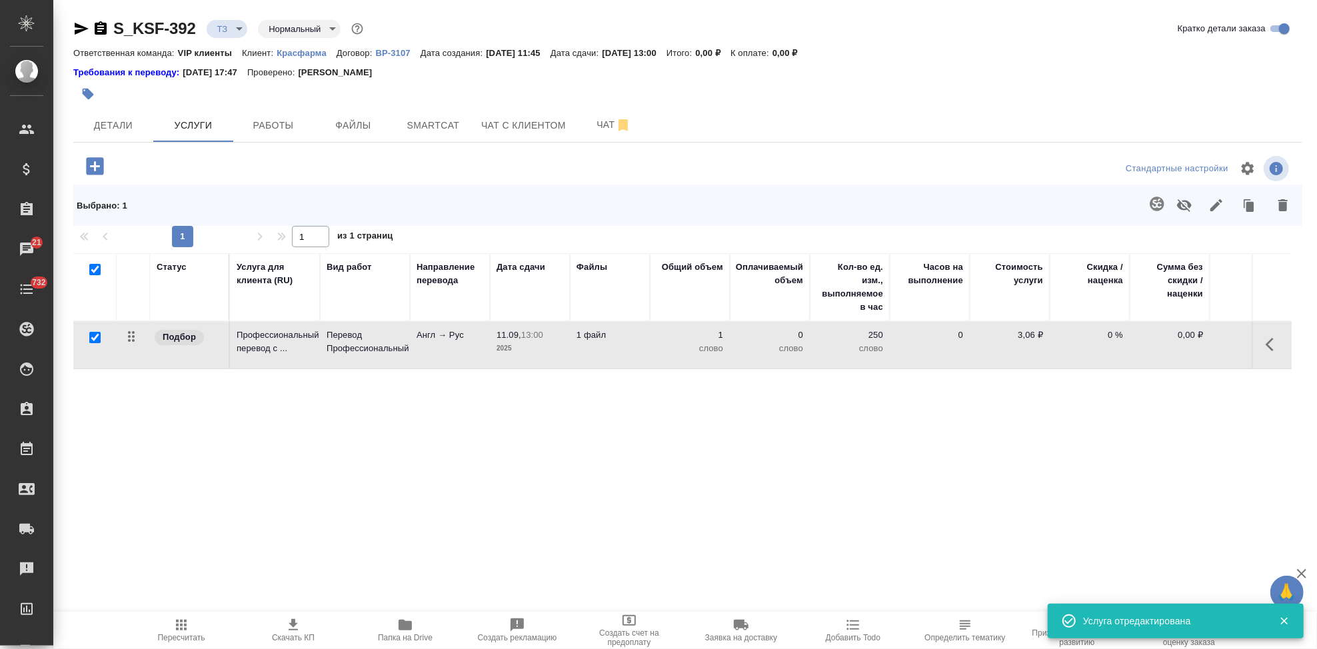
click at [1149, 207] on icon "button" at bounding box center [1157, 204] width 16 height 16
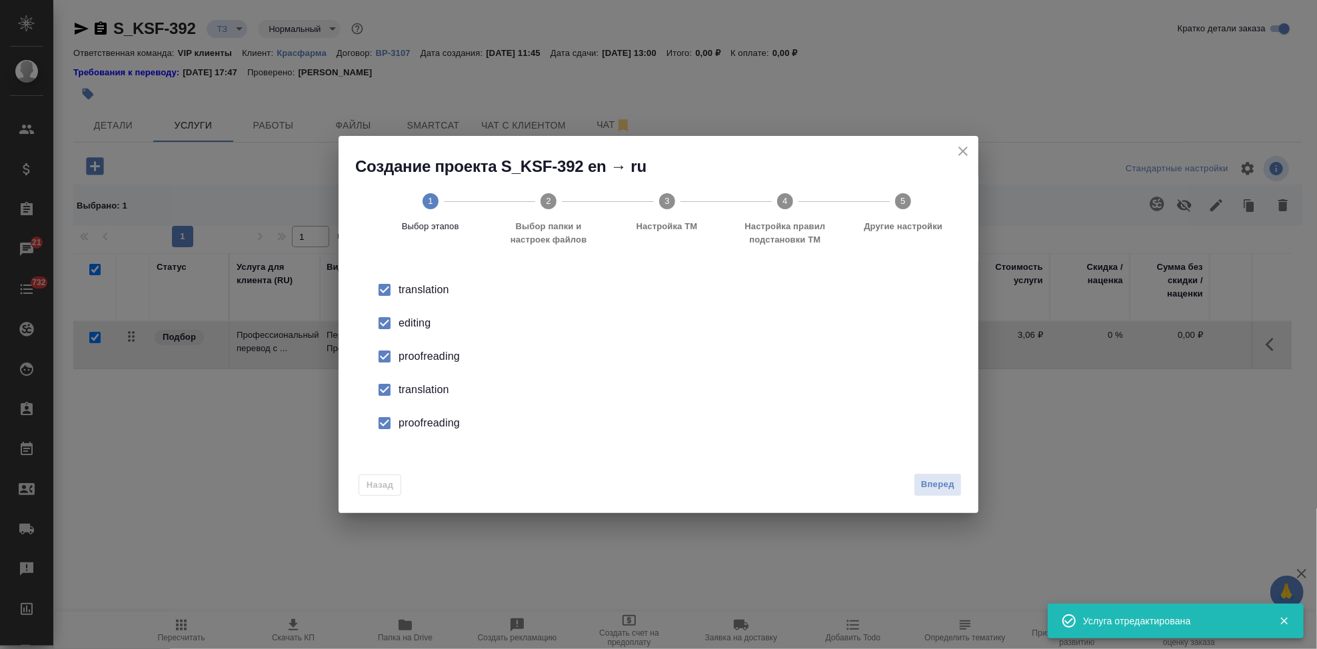
click at [396, 329] on input "checkbox" at bounding box center [385, 323] width 28 height 28
click at [391, 393] on input "checkbox" at bounding box center [385, 390] width 28 height 28
click at [389, 420] on input "checkbox" at bounding box center [385, 423] width 28 height 28
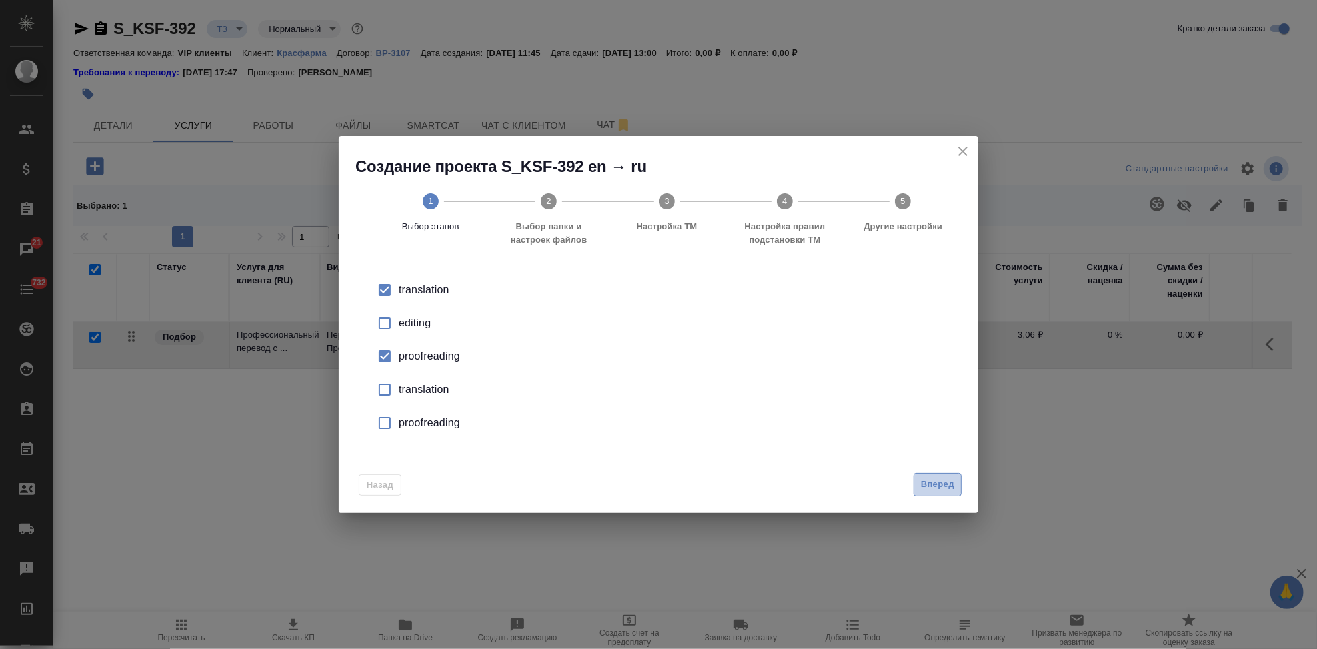
click at [923, 487] on span "Вперед" at bounding box center [937, 484] width 33 height 15
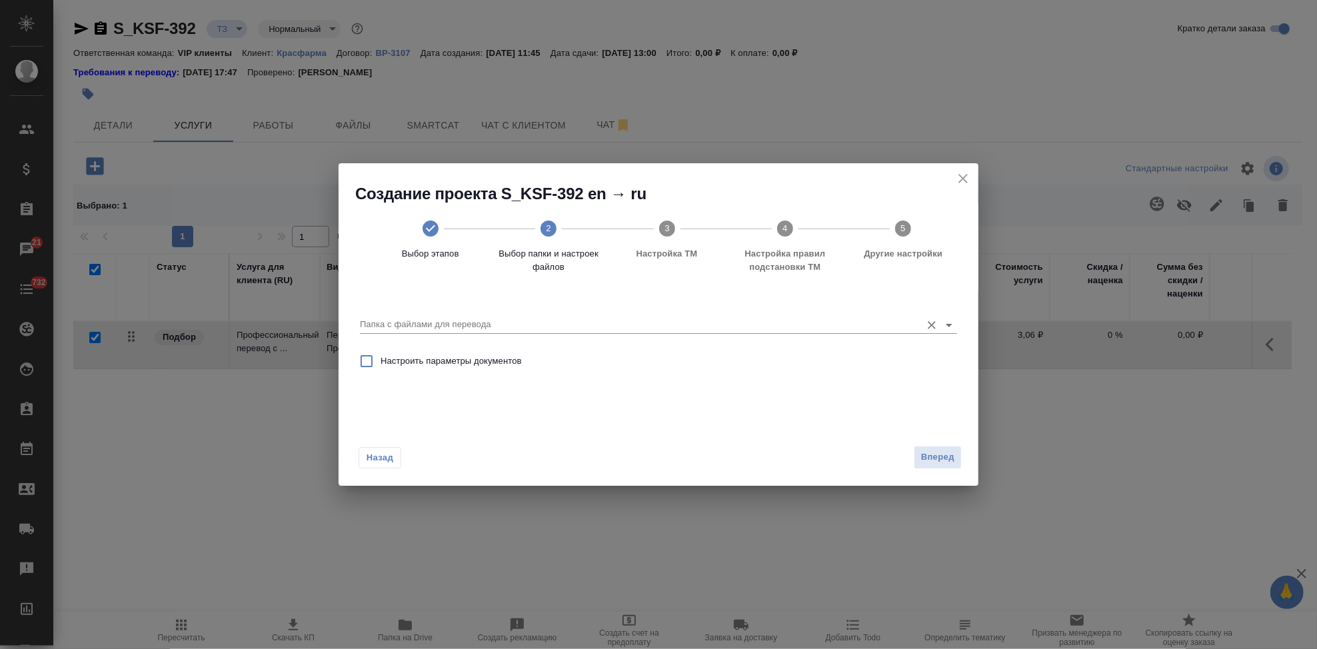
click at [832, 319] on input "Папка с файлами для перевода" at bounding box center [637, 325] width 555 height 16
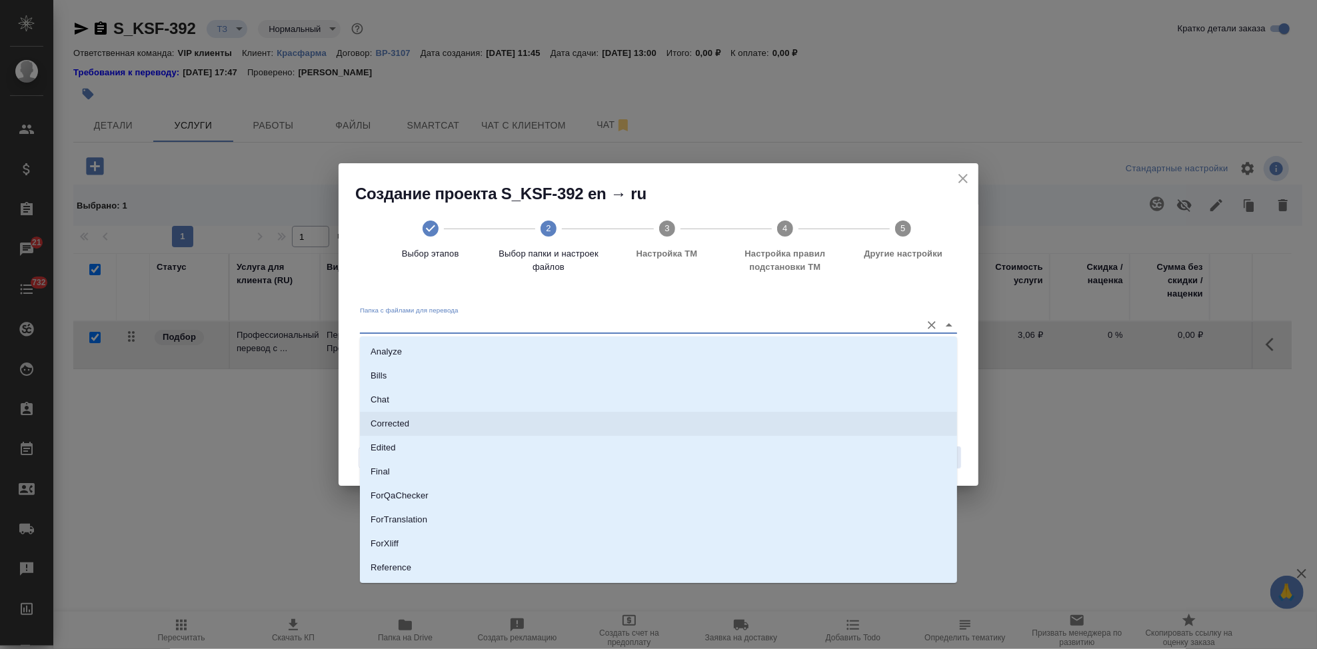
scroll to position [69, 0]
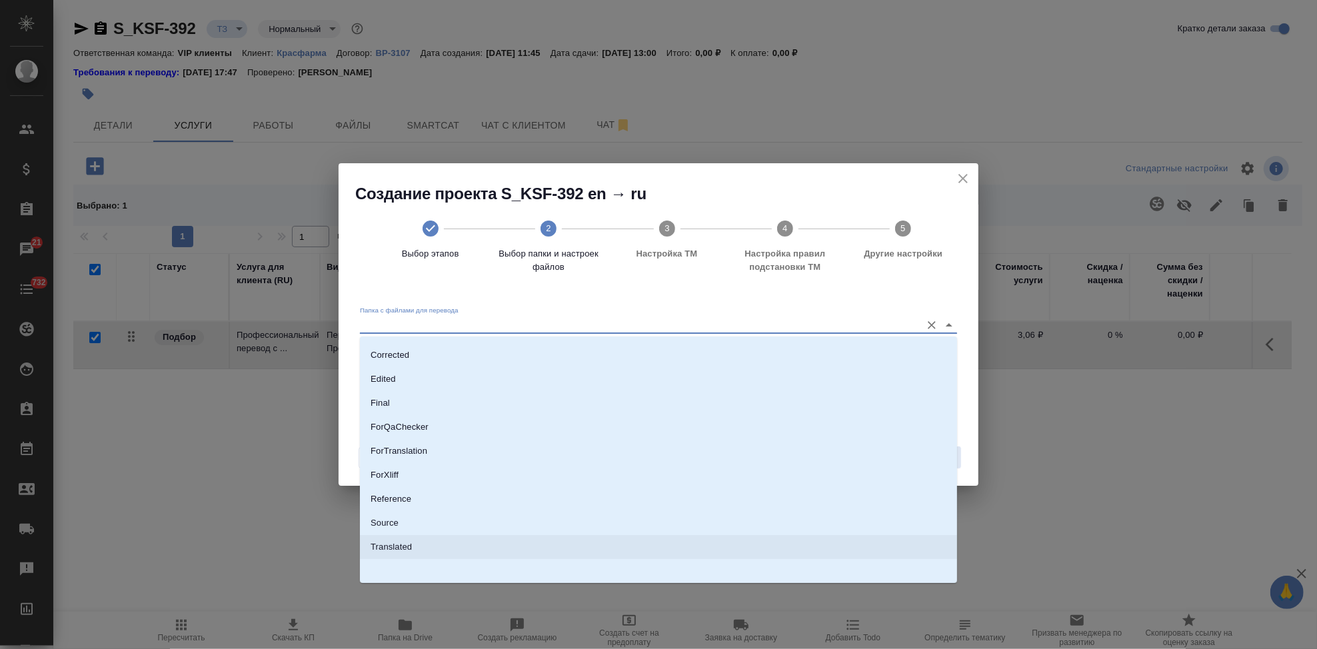
click at [395, 535] on li "Translated" at bounding box center [658, 547] width 597 height 24
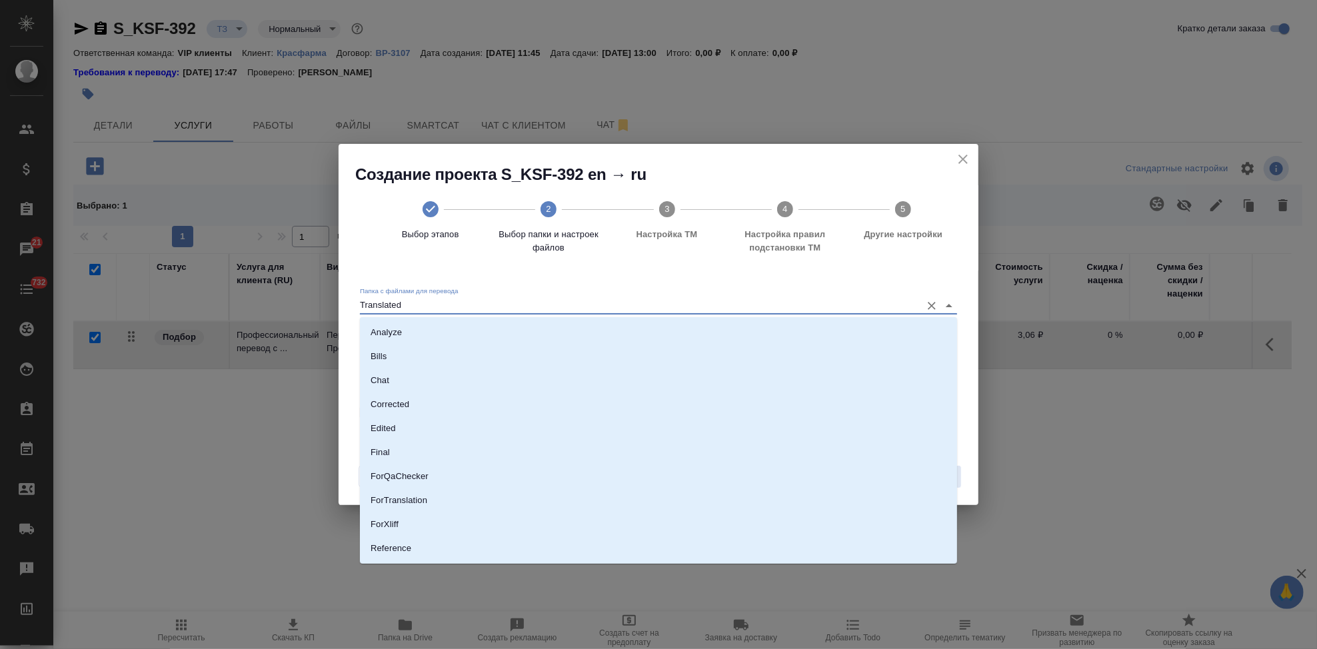
click at [565, 301] on input "Translated" at bounding box center [637, 305] width 555 height 16
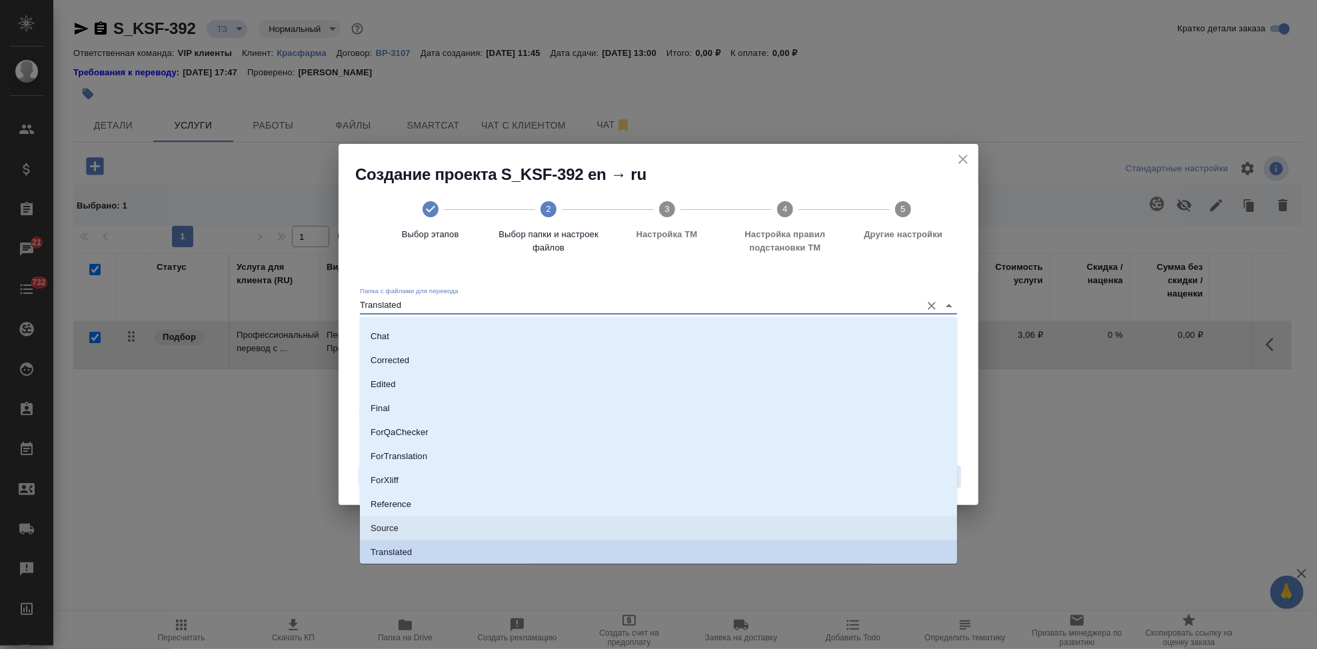
click at [419, 522] on li "Source" at bounding box center [658, 529] width 597 height 24
type input "Source"
checkbox input "true"
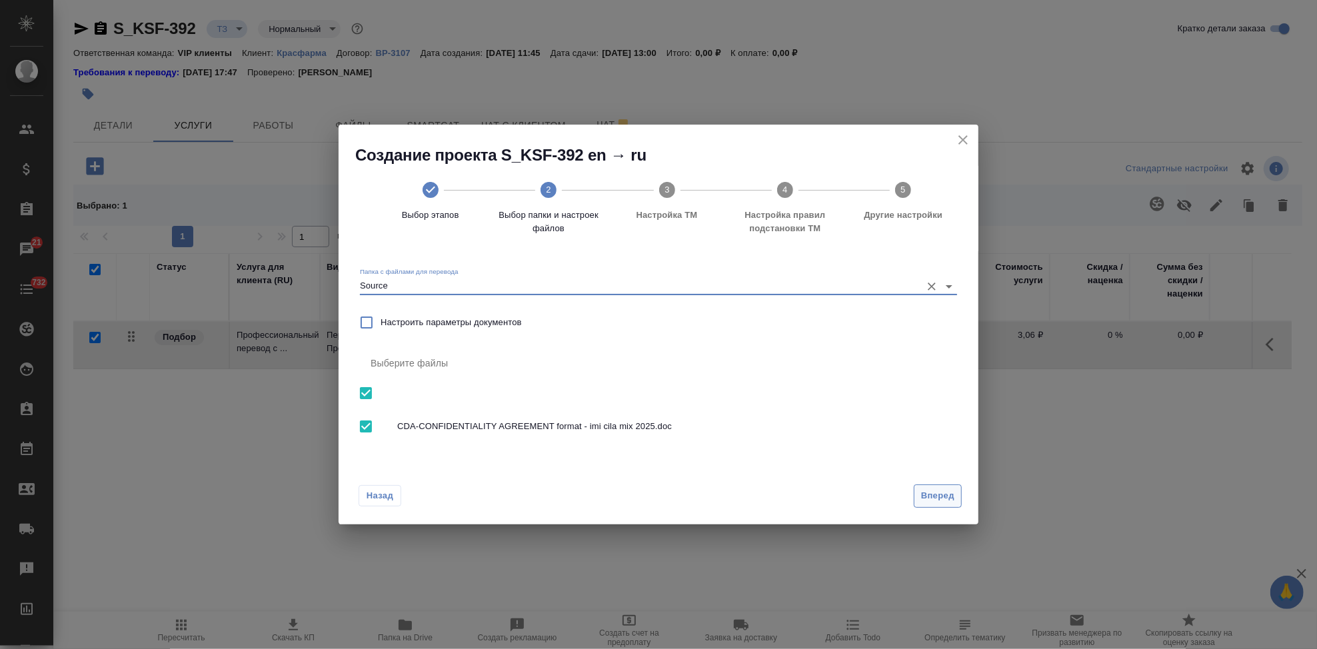
click at [955, 490] on button "Вперед" at bounding box center [938, 496] width 48 height 23
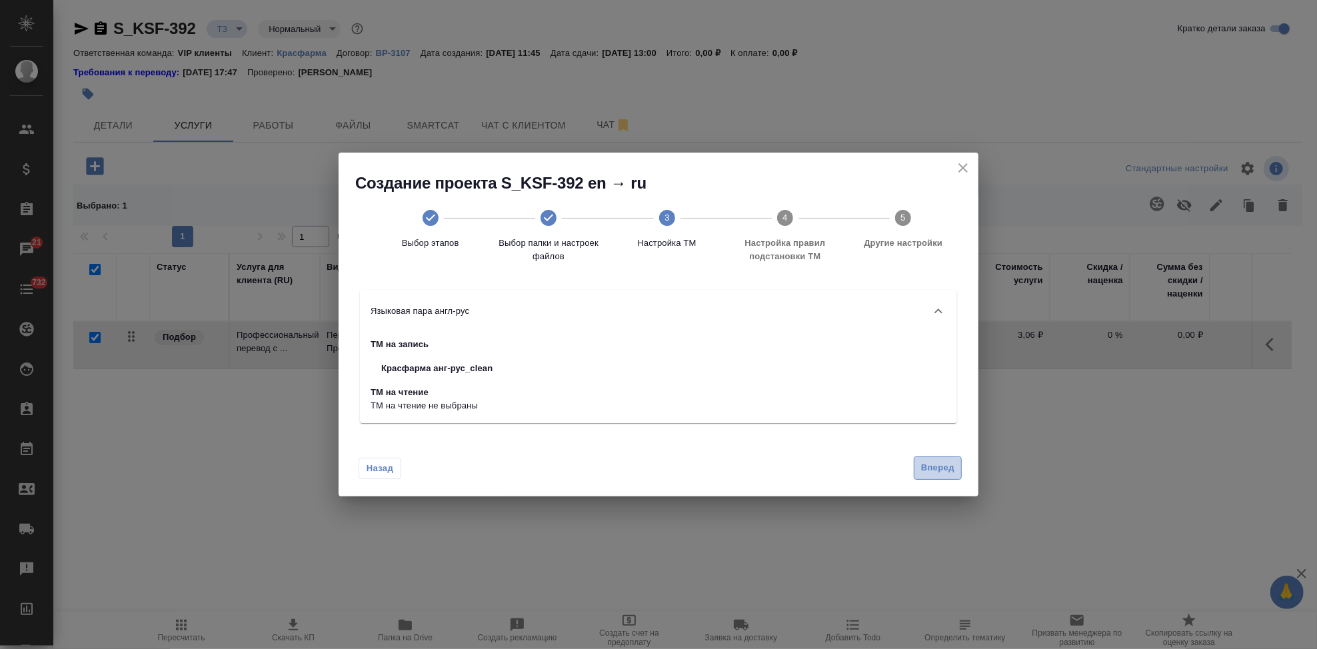
click at [940, 469] on span "Вперед" at bounding box center [937, 468] width 33 height 15
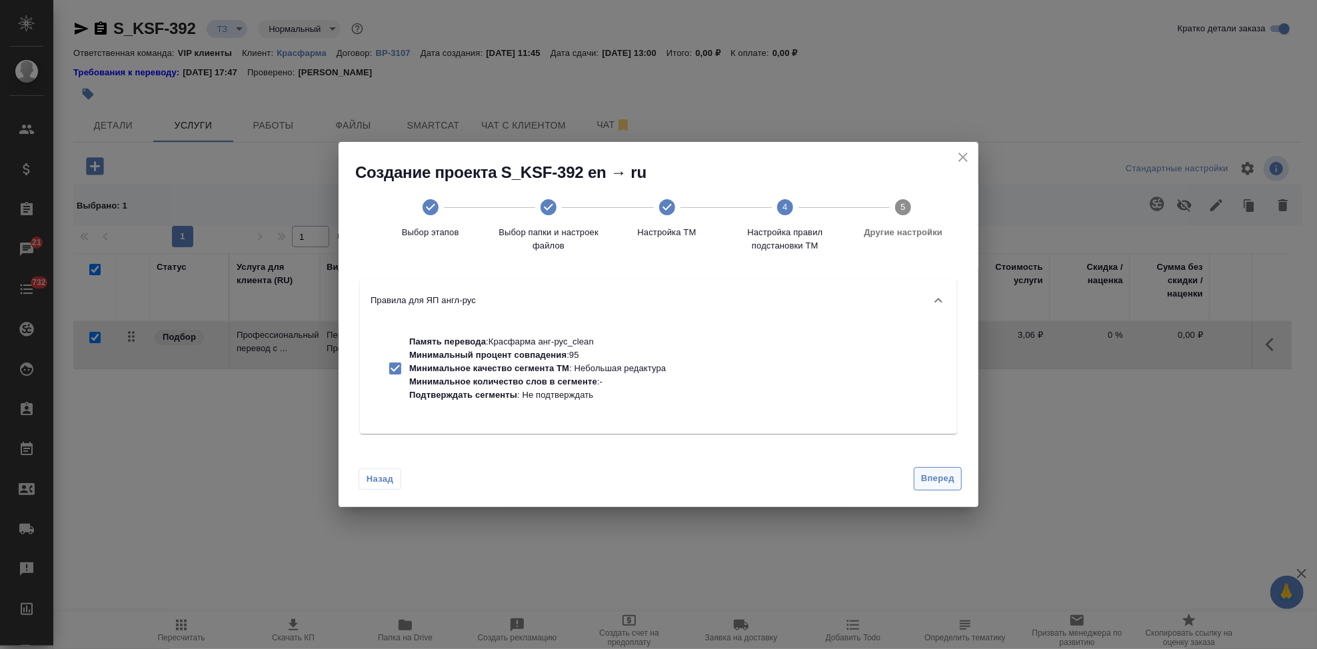
click at [938, 479] on span "Вперед" at bounding box center [937, 478] width 33 height 15
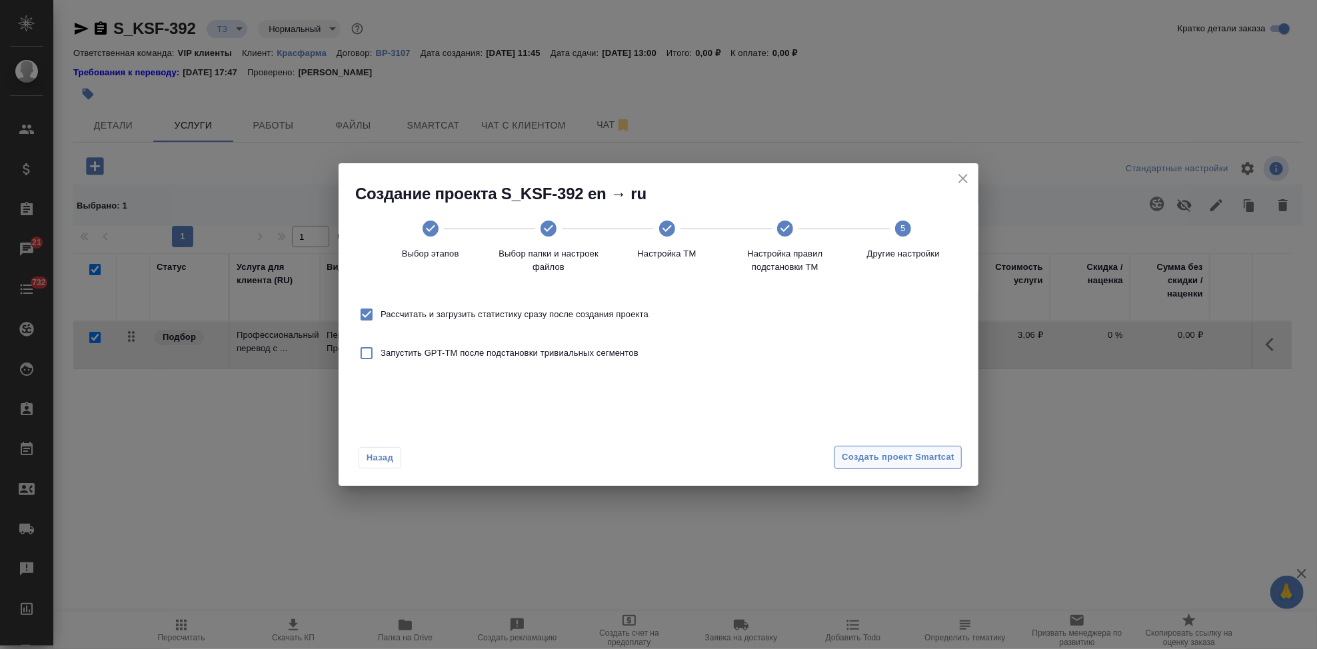
click at [939, 460] on span "Создать проект Smartcat" at bounding box center [898, 457] width 113 height 15
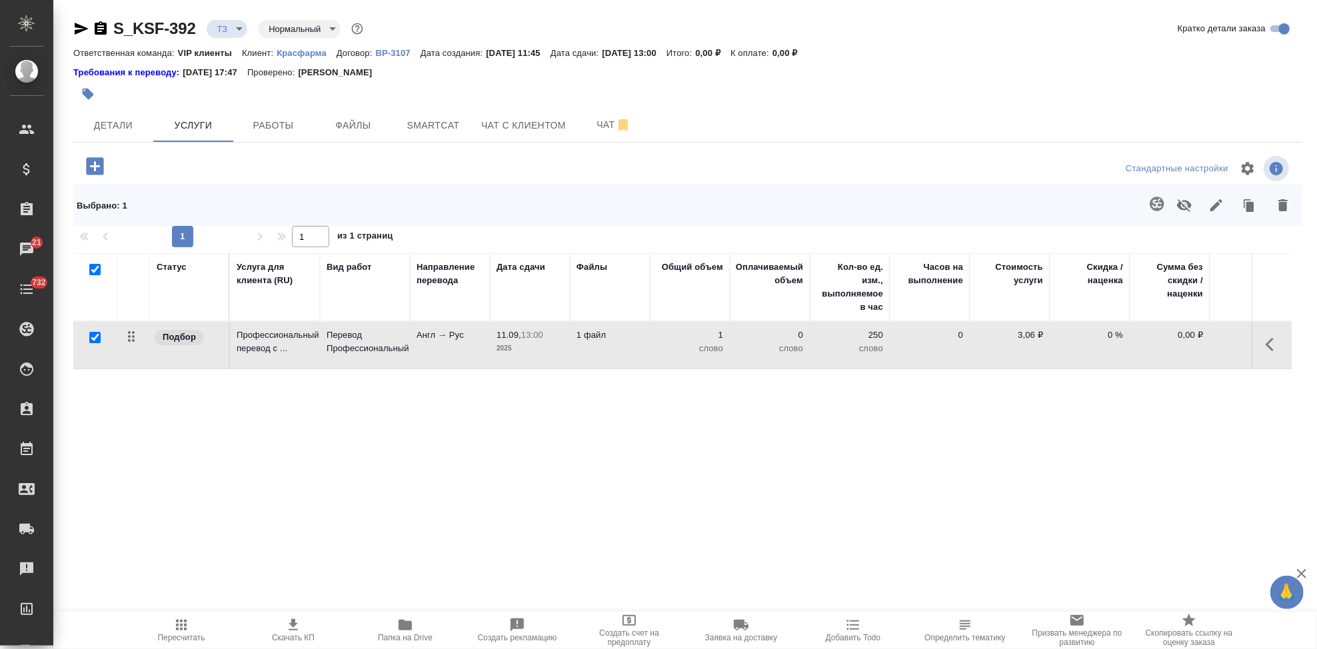
click at [1258, 343] on button "button" at bounding box center [1274, 345] width 32 height 32
click at [1193, 344] on icon "button" at bounding box center [1199, 345] width 12 height 12
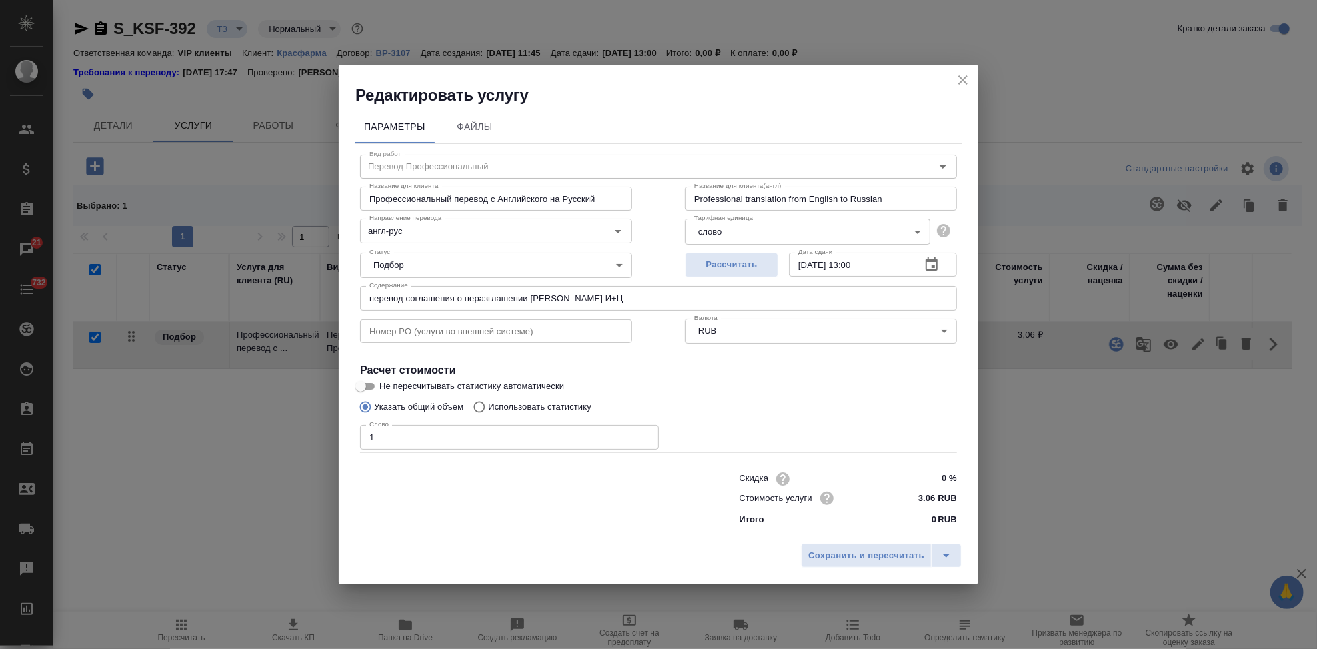
click at [481, 405] on input "Использовать статистику" at bounding box center [477, 407] width 21 height 25
radio input "true"
radio input "false"
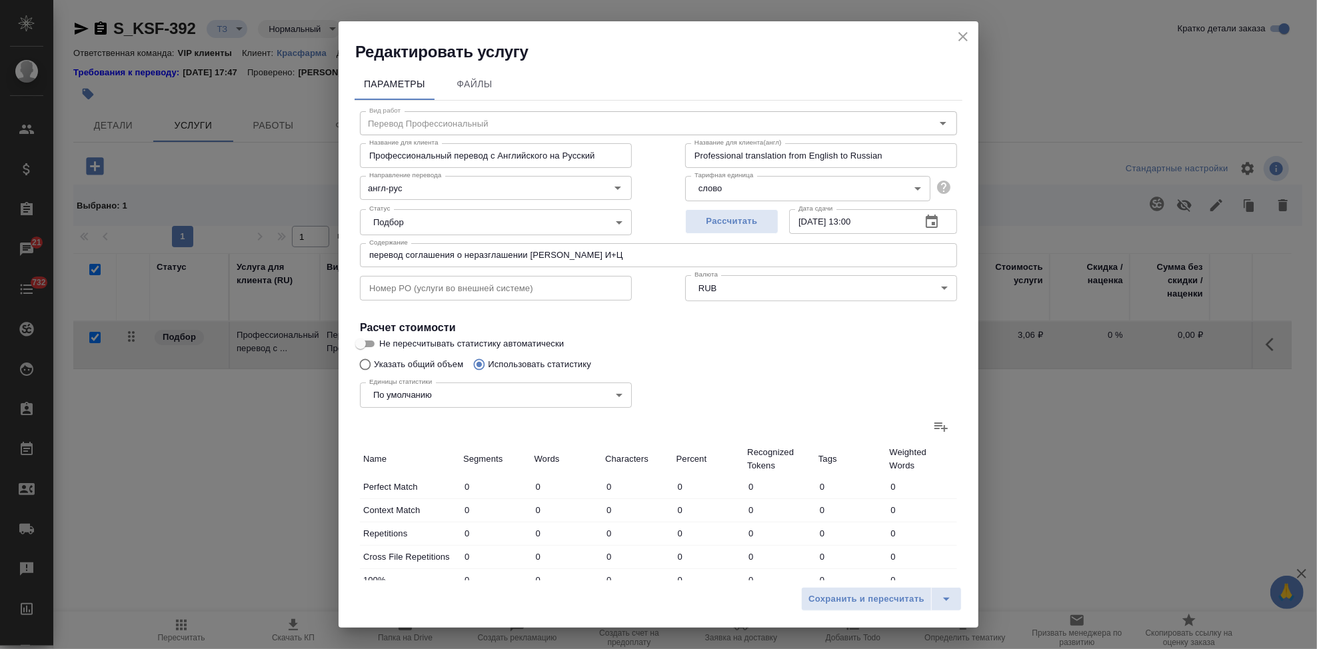
click at [935, 428] on icon at bounding box center [941, 427] width 13 height 9
click at [0, 0] on input "file" at bounding box center [0, 0] width 0 height 0
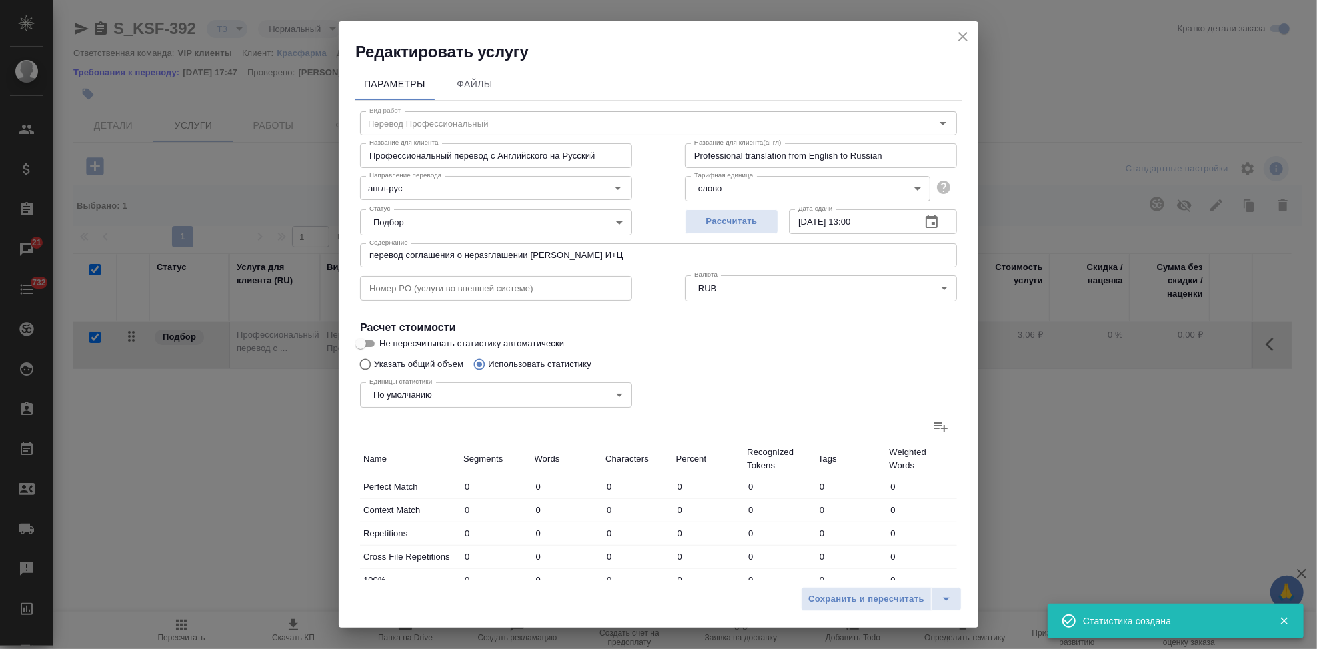
type input "1"
type input "2"
type input "8"
type input "3"
type input "13"
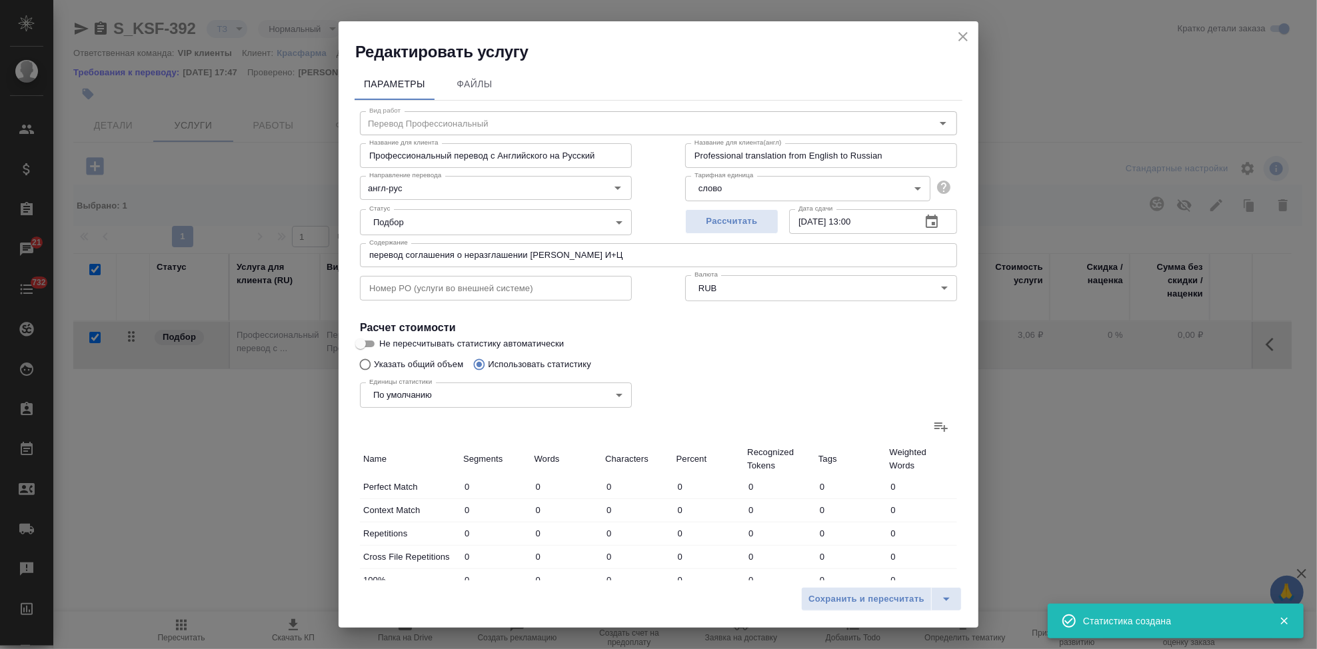
type input "93"
type input "10"
type input "12"
type input "77"
type input "6"
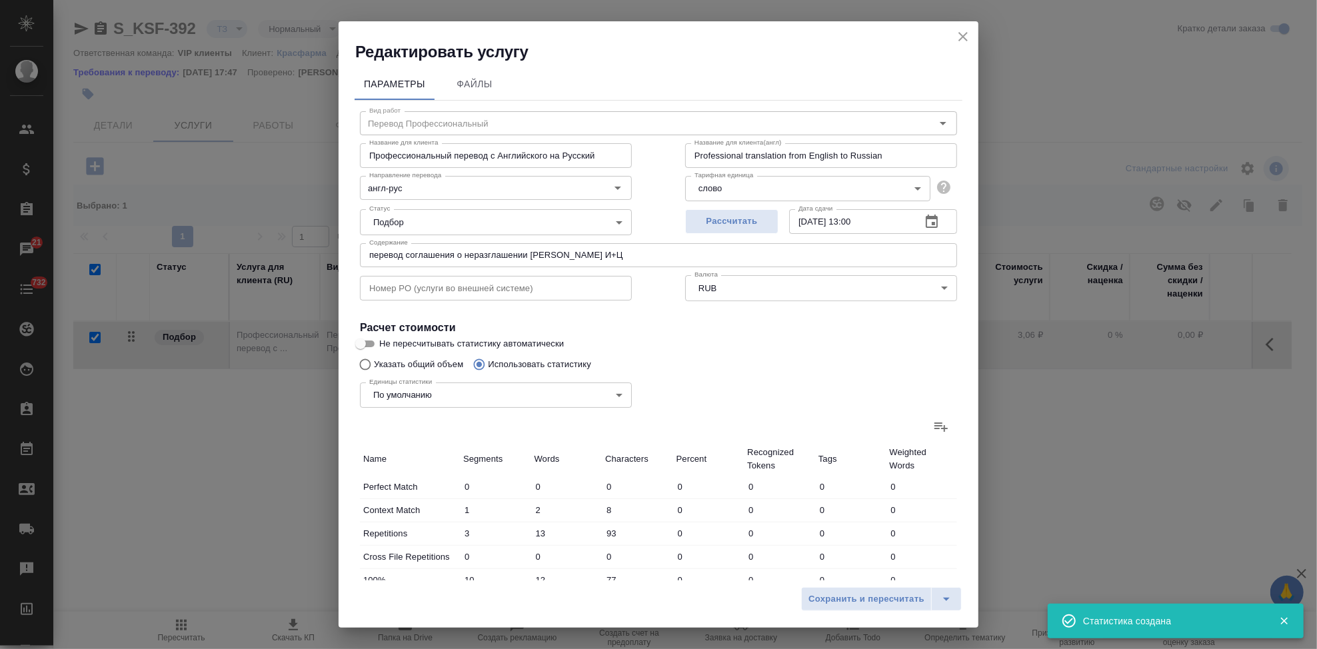
type input "9"
type input "90"
type input "1"
type input "7"
type input "36"
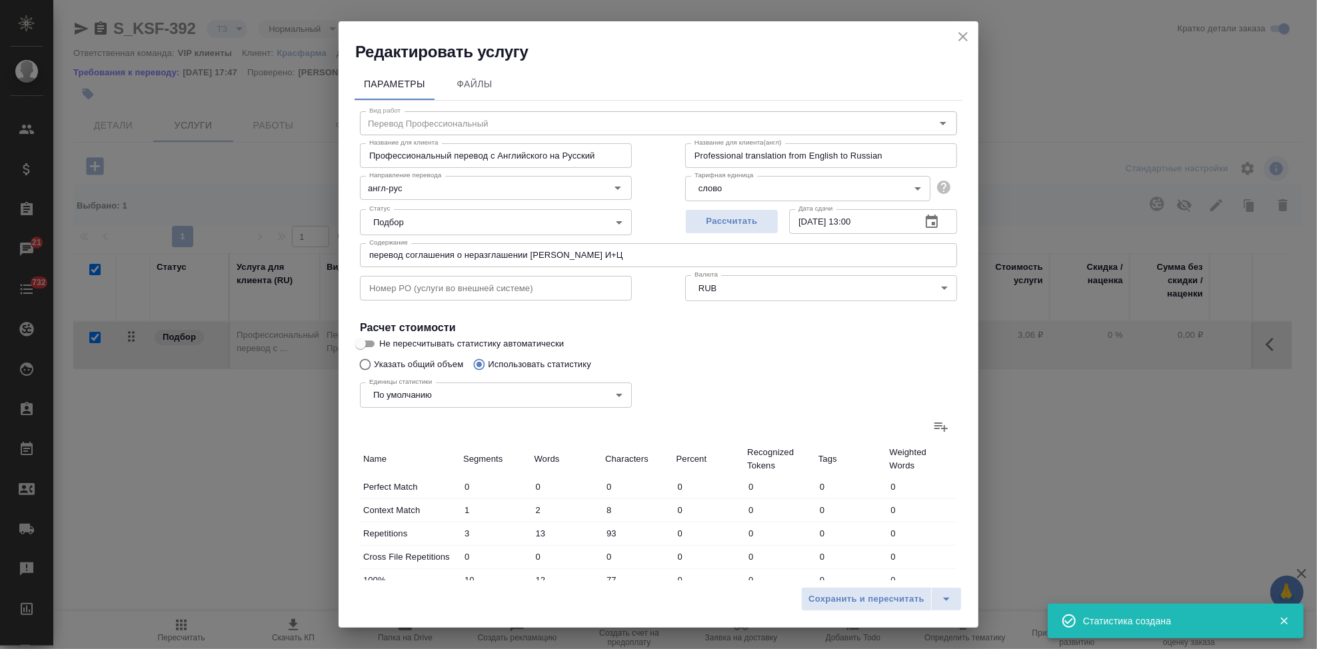
type input "6"
type input "91"
type input "630"
type input "42"
type input "899"
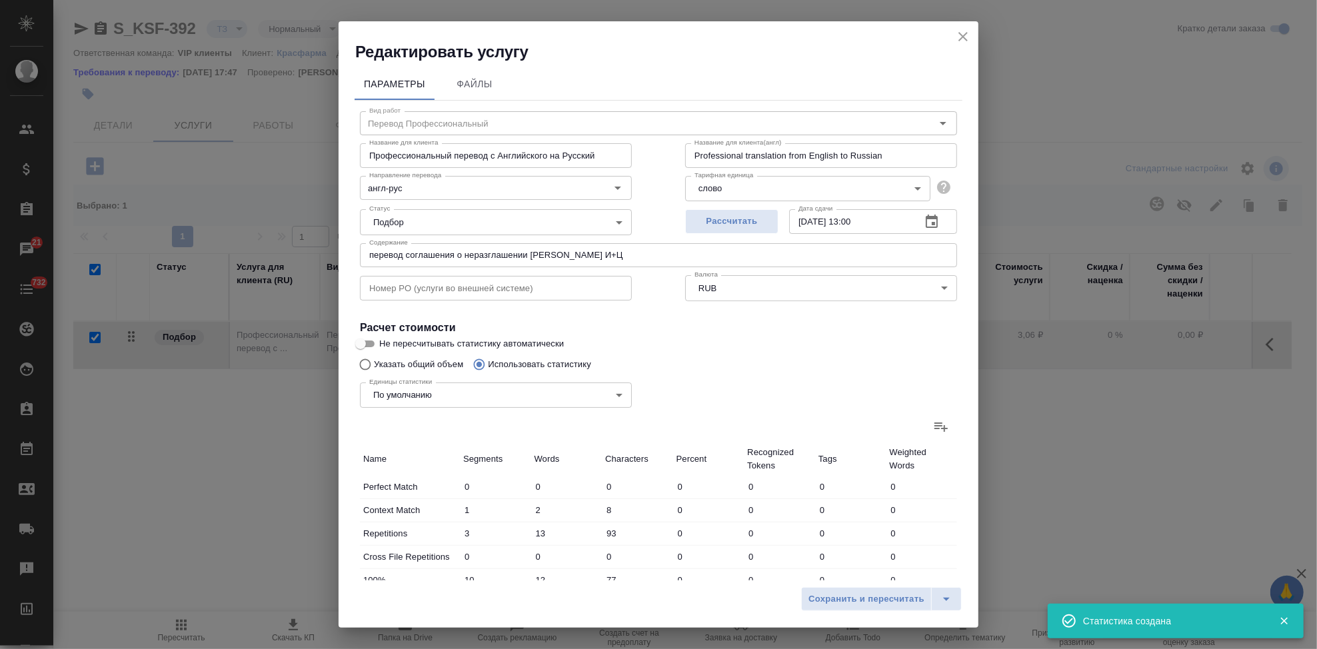
type input "5963"
type input "66"
type input "1020"
type input "6804"
type input "69"
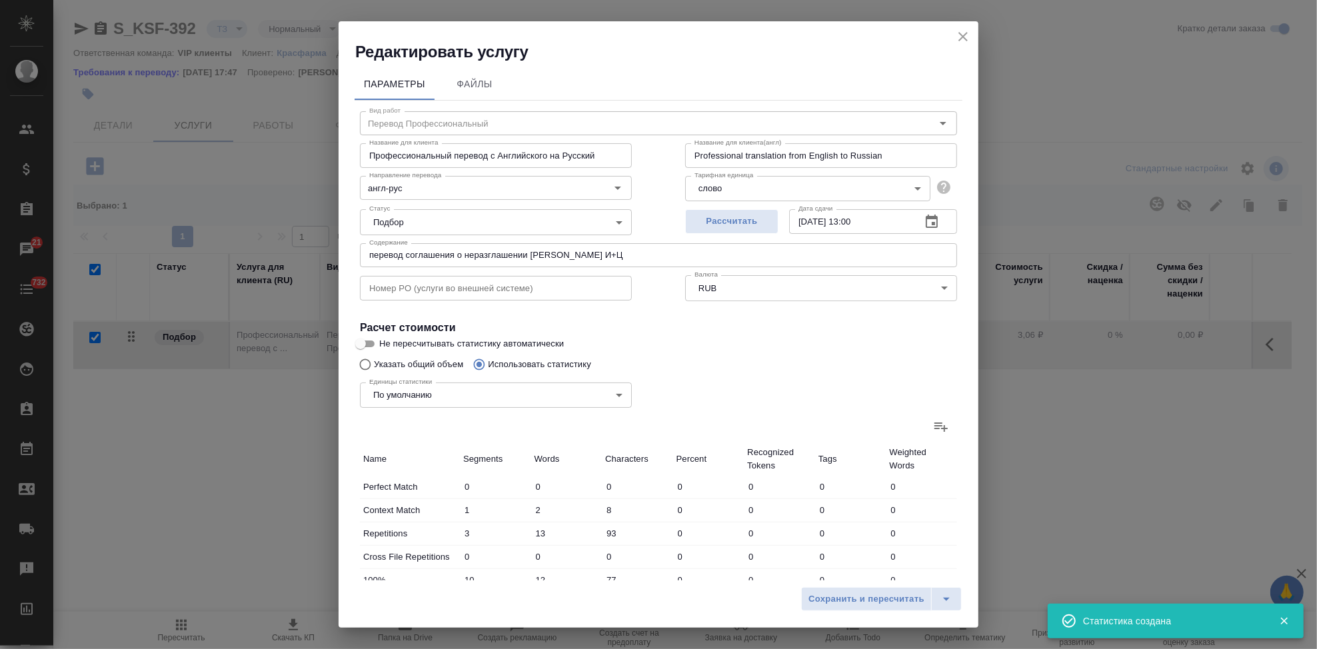
type input "1033"
type input "6897"
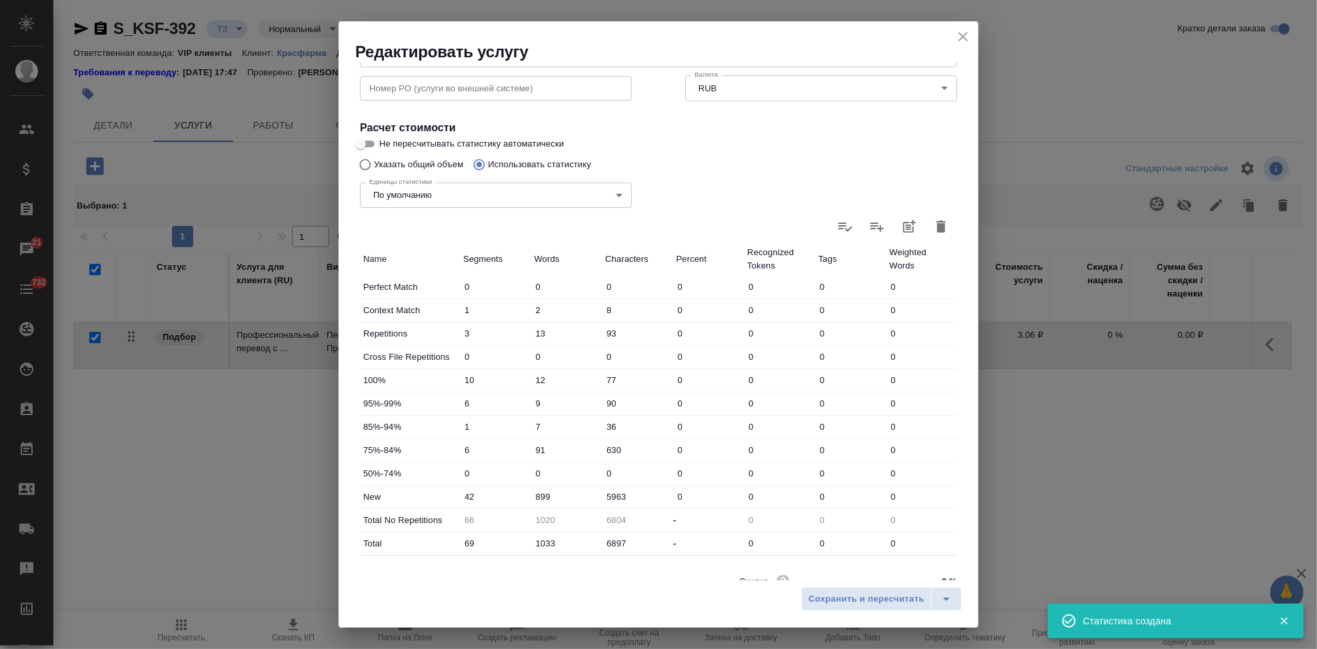
scroll to position [259, 0]
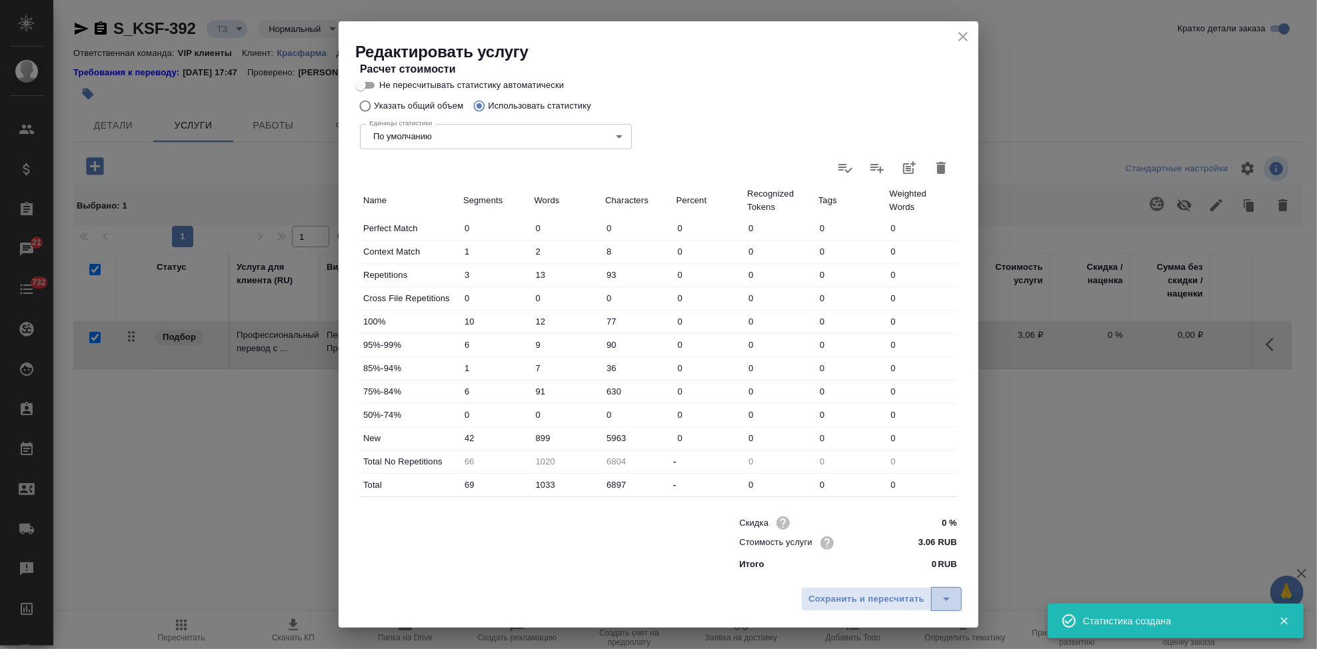
click at [946, 599] on icon "split button" at bounding box center [946, 599] width 7 height 3
click at [862, 574] on li "Сохранить" at bounding box center [883, 571] width 161 height 21
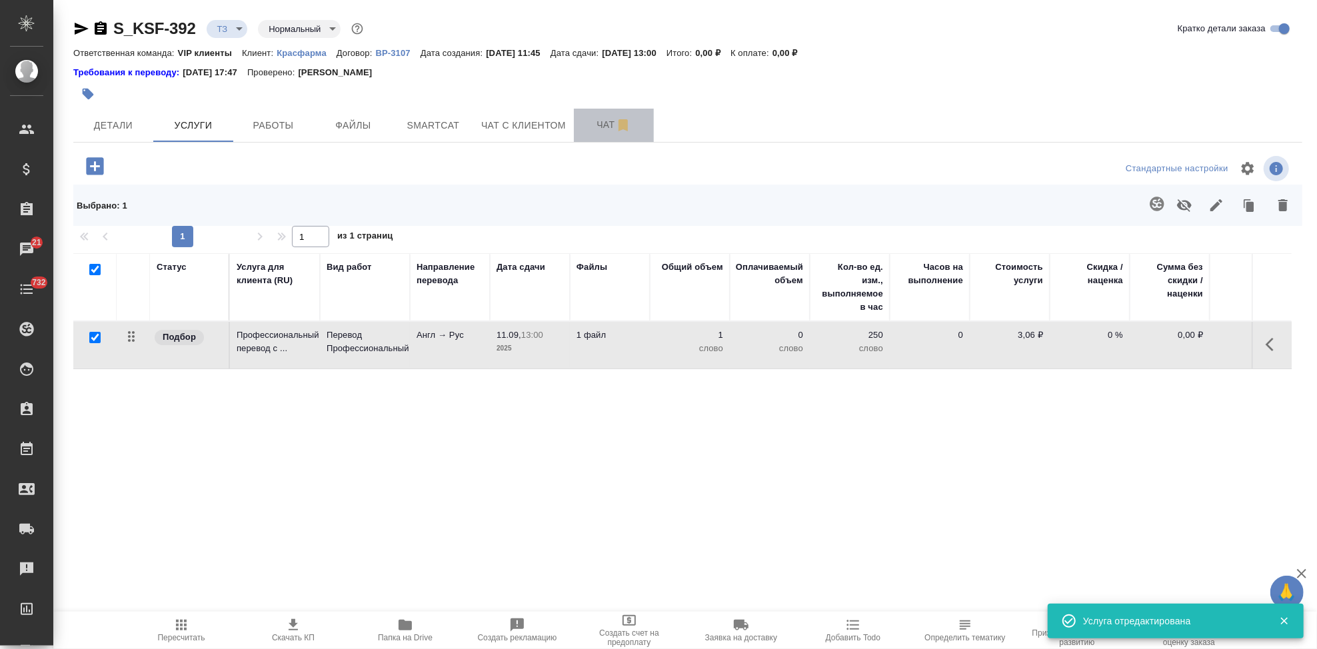
click at [599, 119] on span "Чат" at bounding box center [614, 125] width 64 height 17
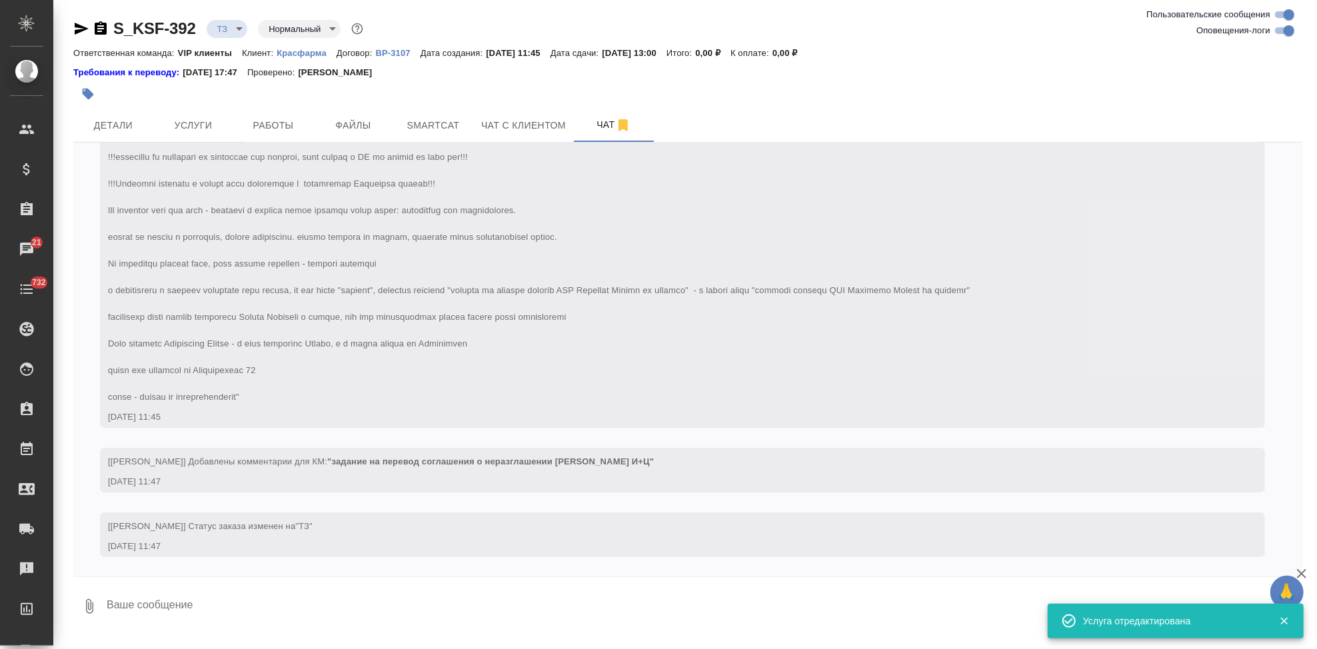
scroll to position [1, 0]
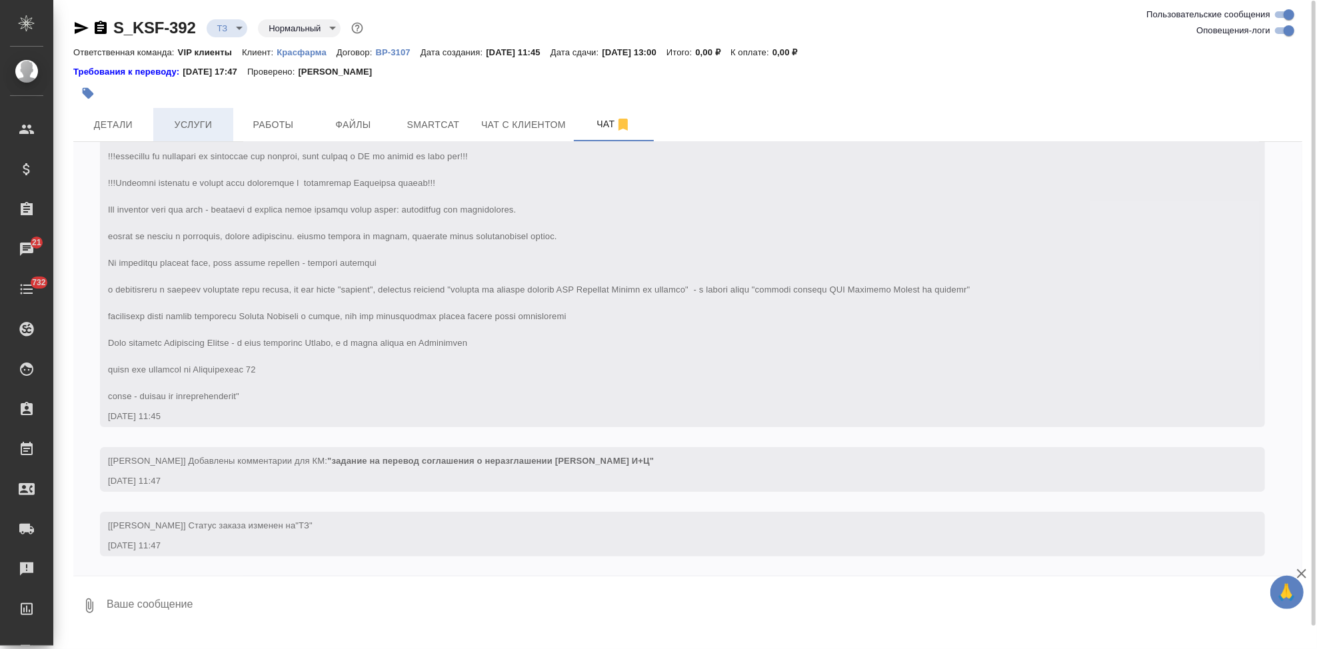
click at [198, 134] on button "Услуги" at bounding box center [193, 124] width 80 height 33
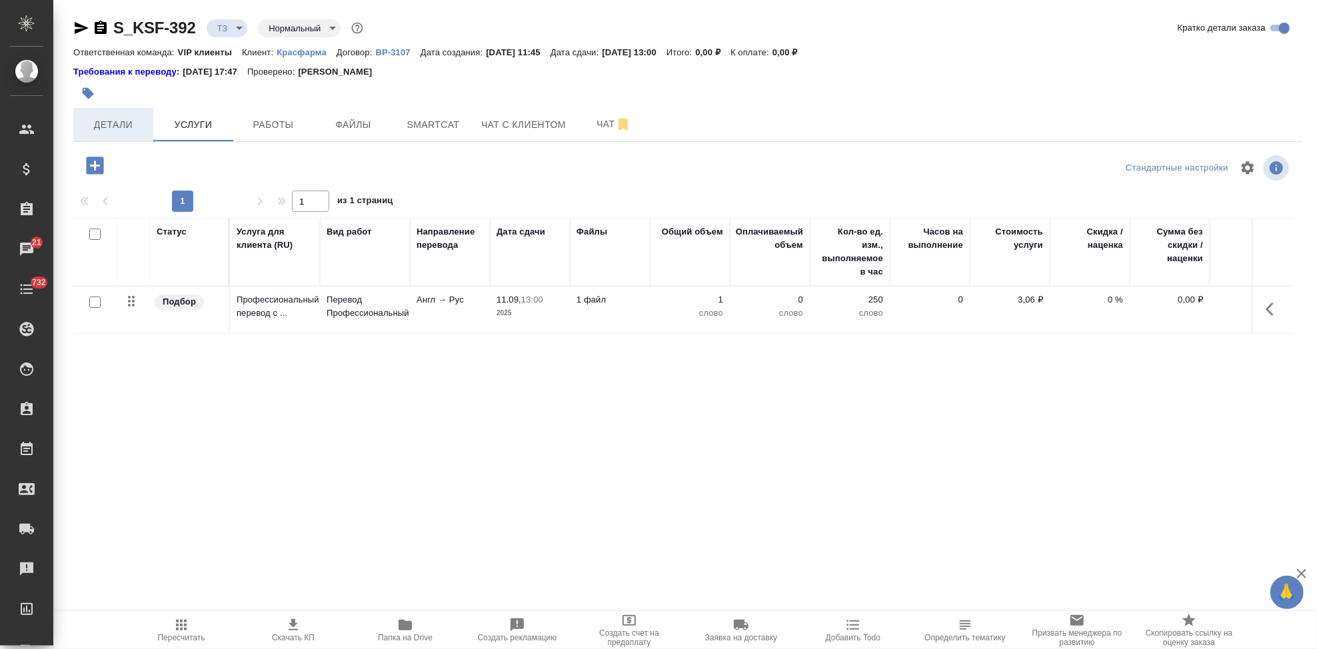
click at [100, 121] on span "Детали" at bounding box center [113, 125] width 64 height 17
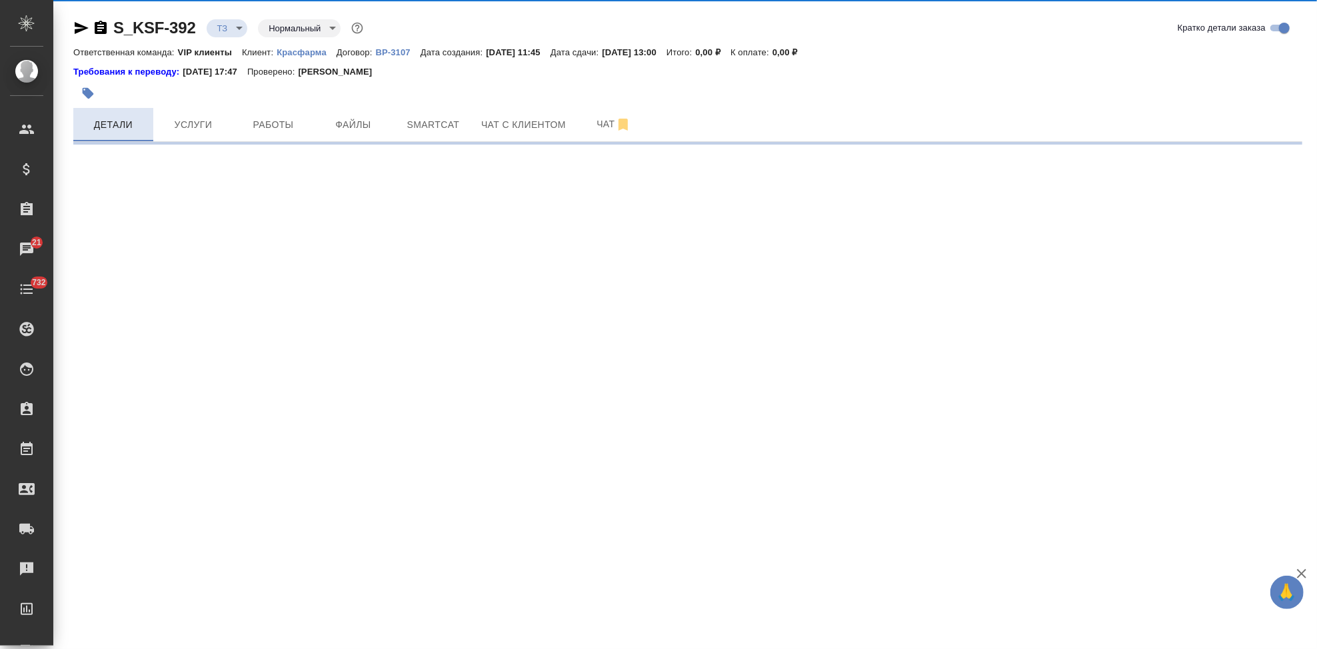
select select "RU"
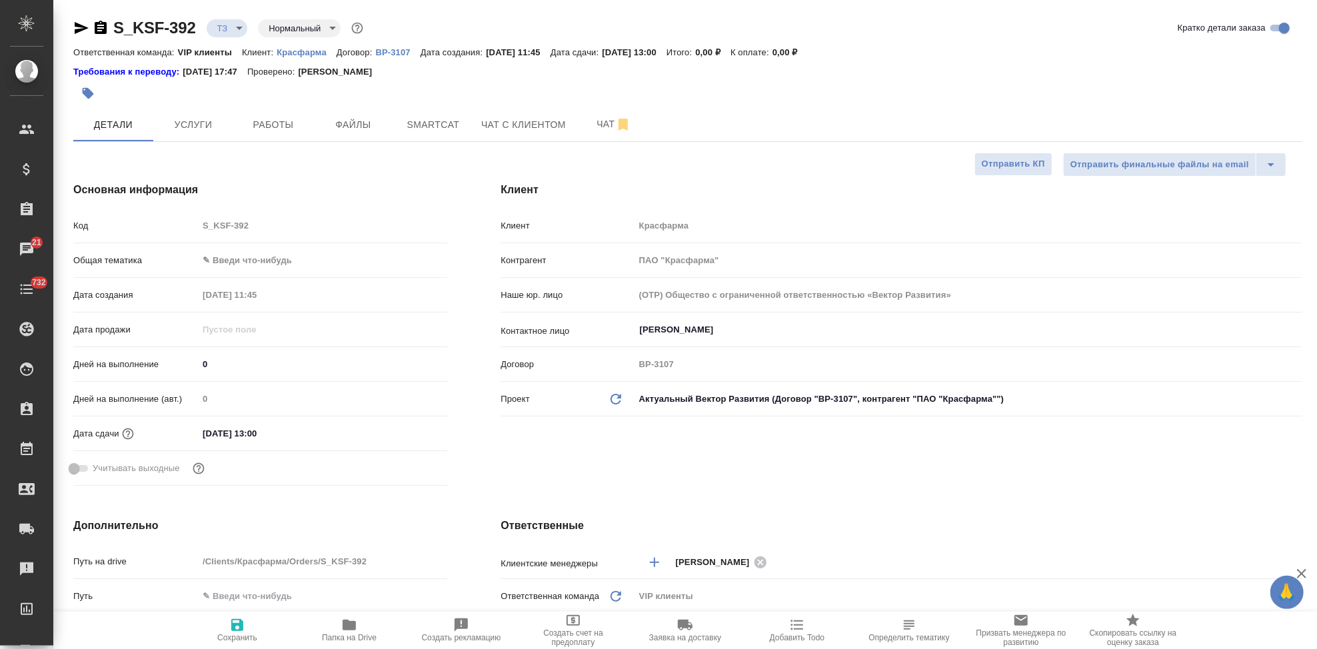
type textarea "x"
click at [96, 99] on button "button" at bounding box center [87, 93] width 29 height 29
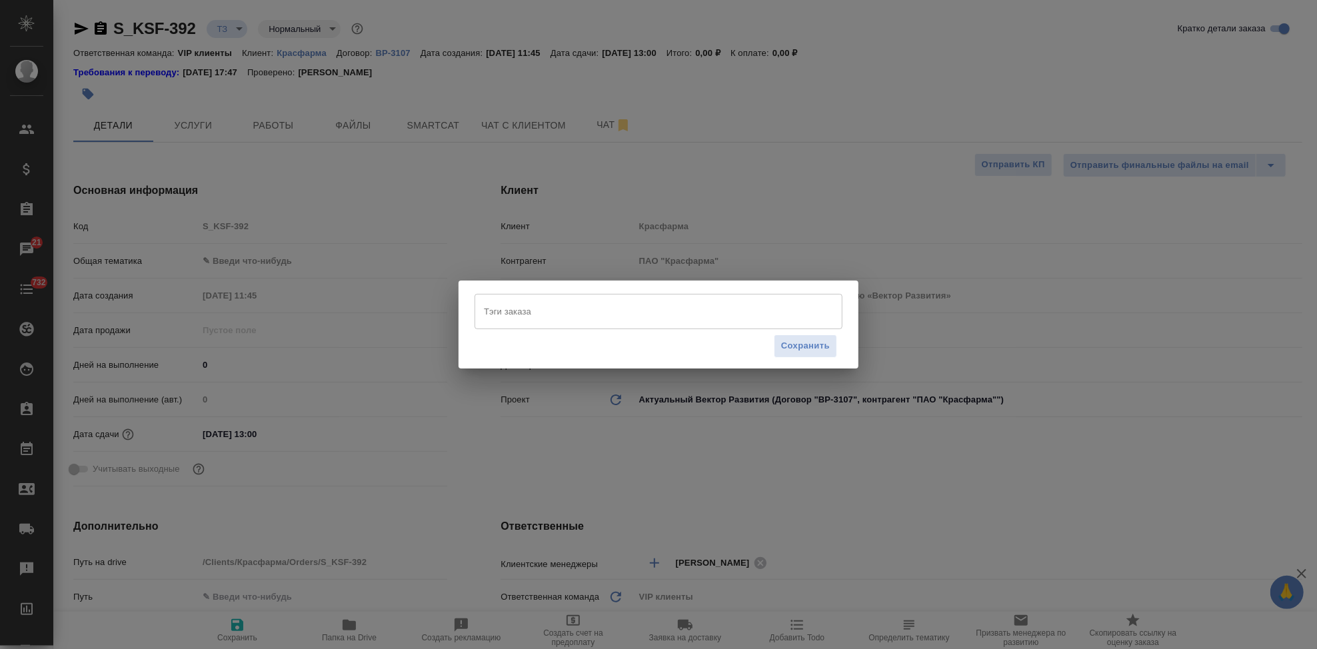
click at [589, 320] on input "Тэги заказа" at bounding box center [646, 311] width 331 height 23
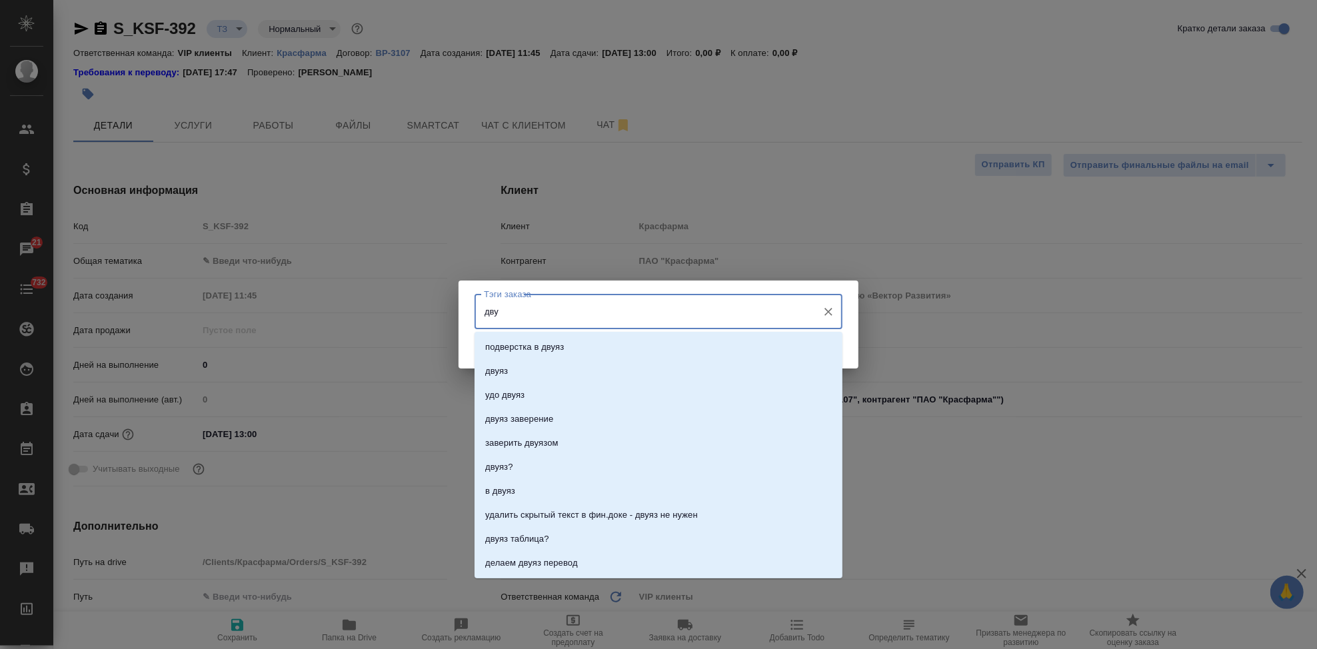
type input "двуя"
click at [539, 344] on p "подверстка в двуяз" at bounding box center [524, 347] width 79 height 13
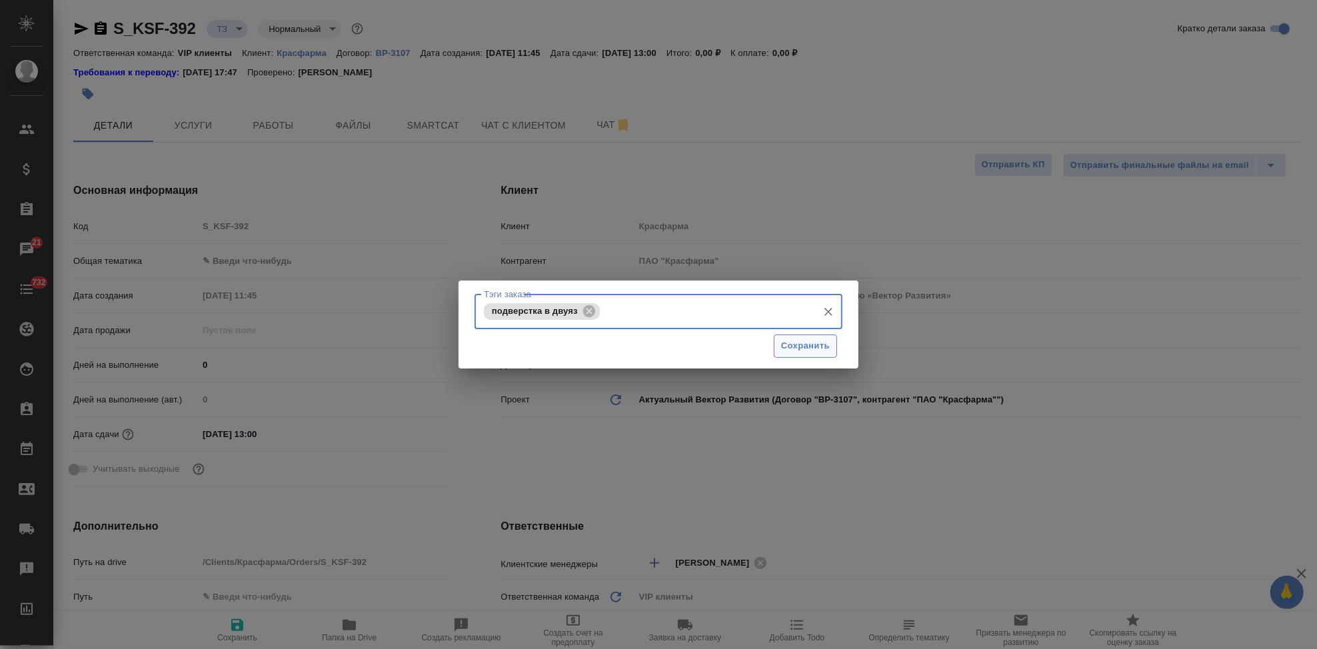
click at [811, 351] on span "Сохранить" at bounding box center [805, 346] width 49 height 15
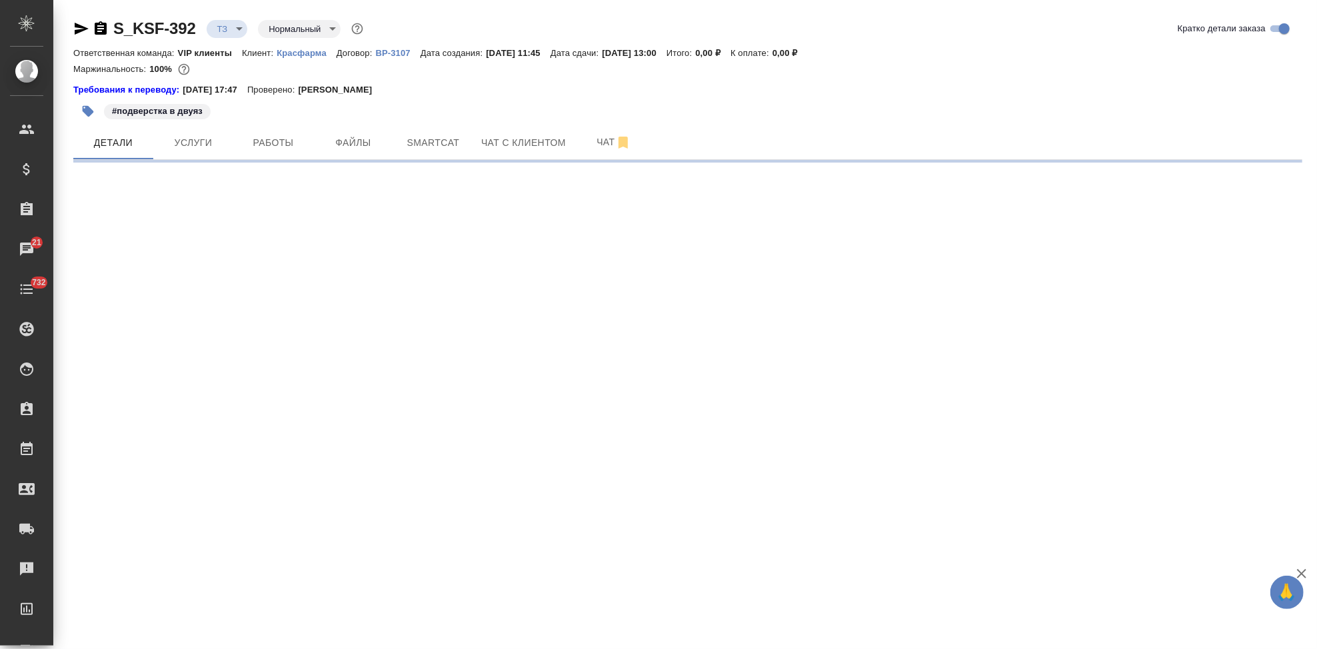
select select "RU"
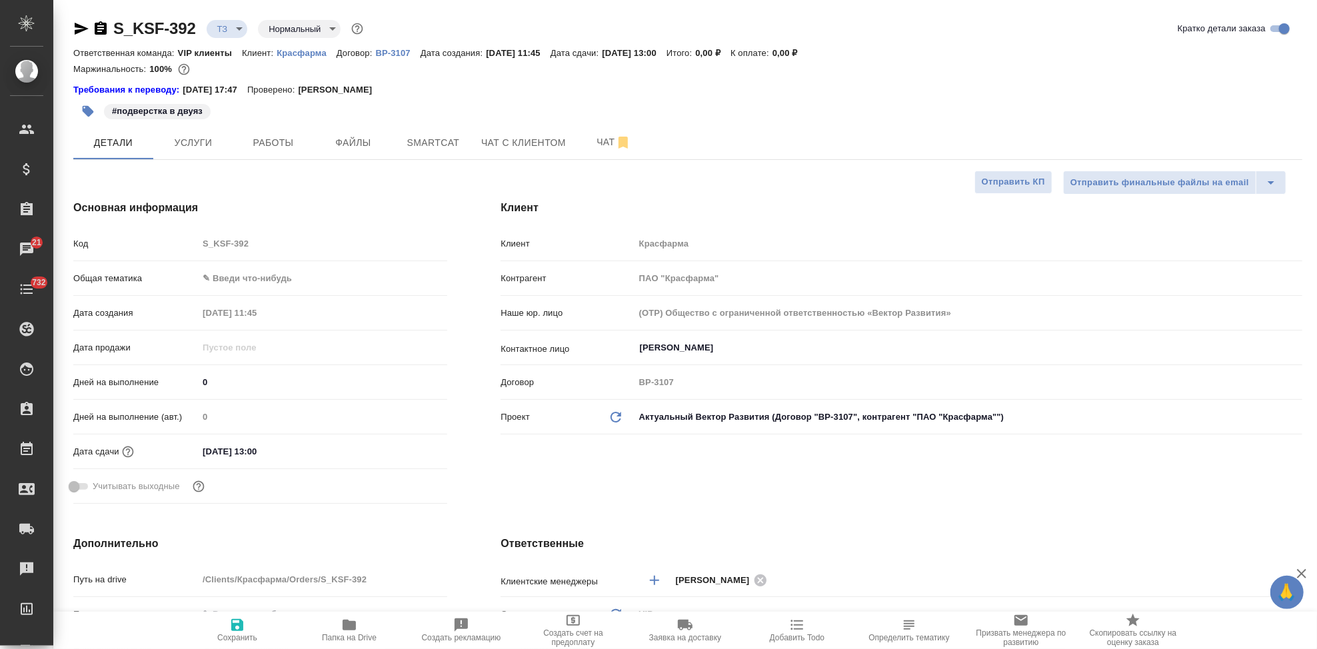
type textarea "x"
click at [597, 142] on span "Чат" at bounding box center [614, 142] width 64 height 17
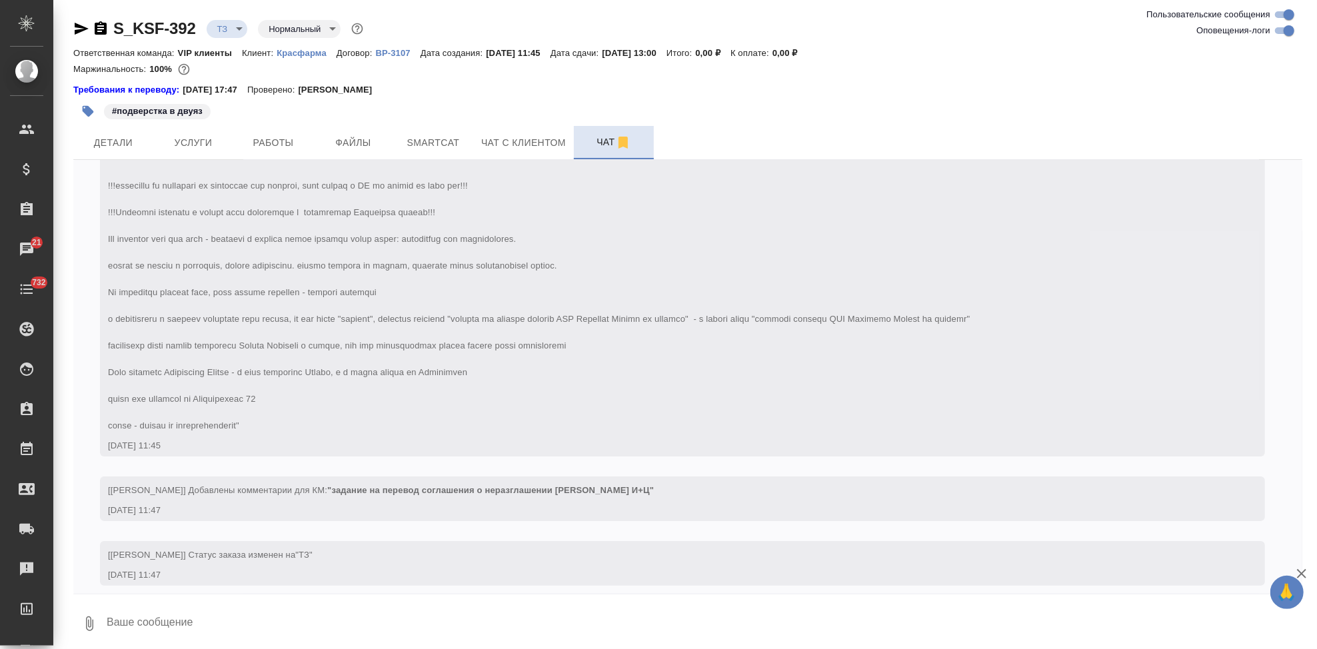
scroll to position [111, 0]
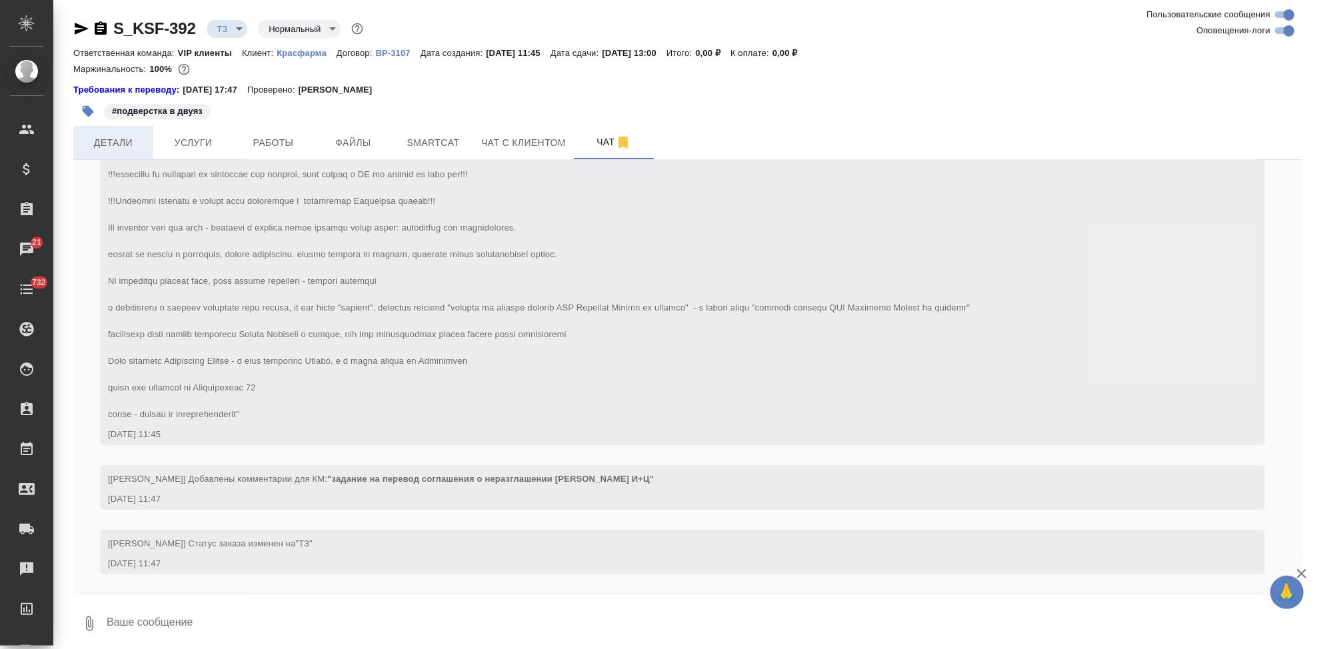
click at [123, 149] on span "Детали" at bounding box center [113, 143] width 64 height 17
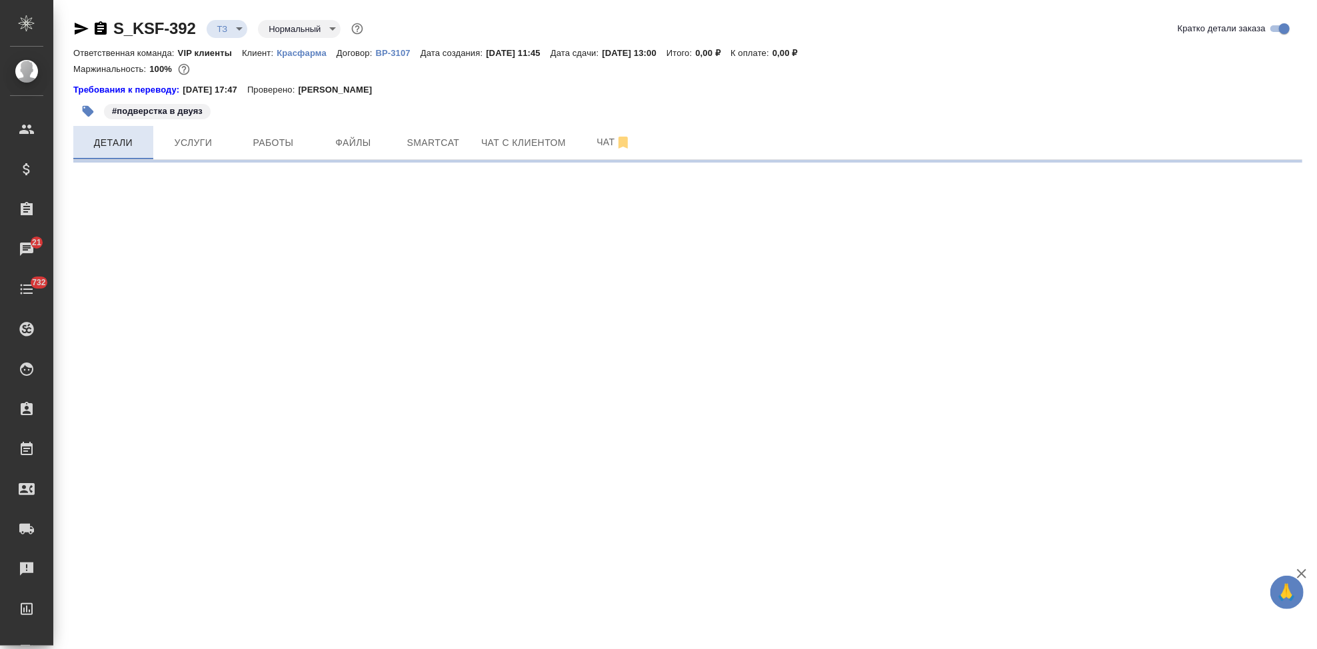
select select "RU"
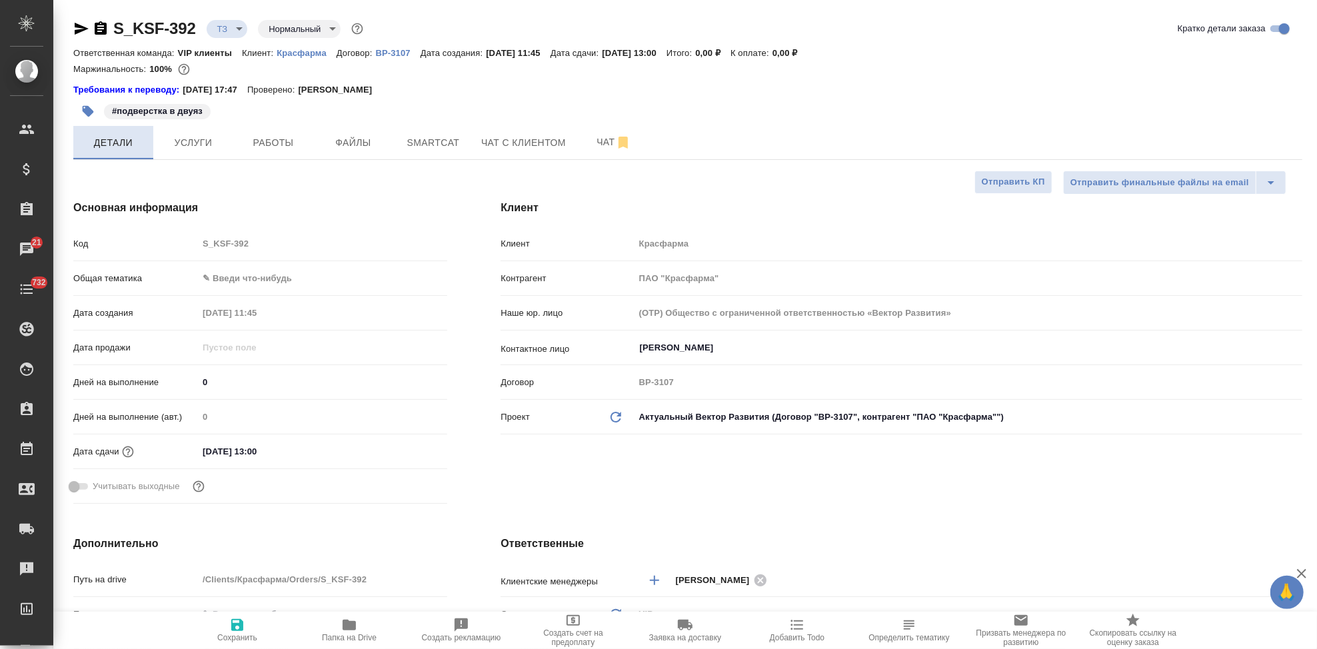
type textarea "x"
click at [607, 146] on span "Чат" at bounding box center [614, 142] width 64 height 17
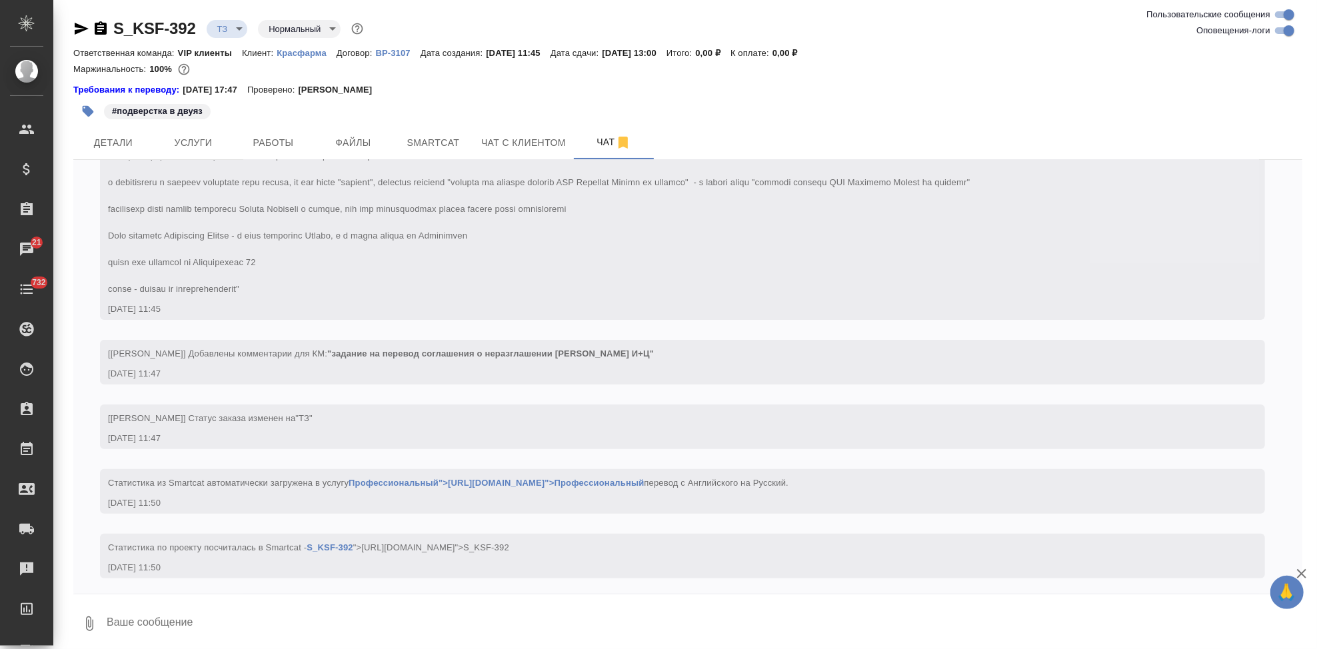
scroll to position [240, 0]
click at [437, 610] on textarea at bounding box center [703, 623] width 1197 height 45
type textarea "тут двуяз нужен, см тз"
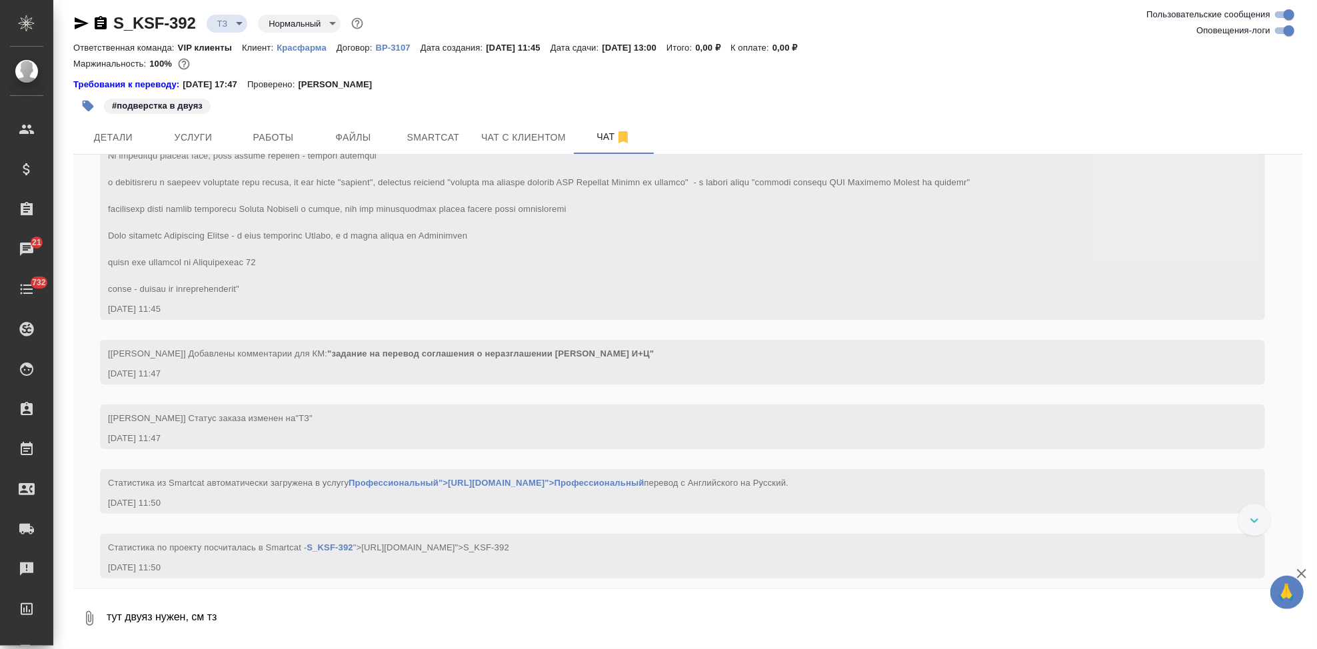
scroll to position [305, 0]
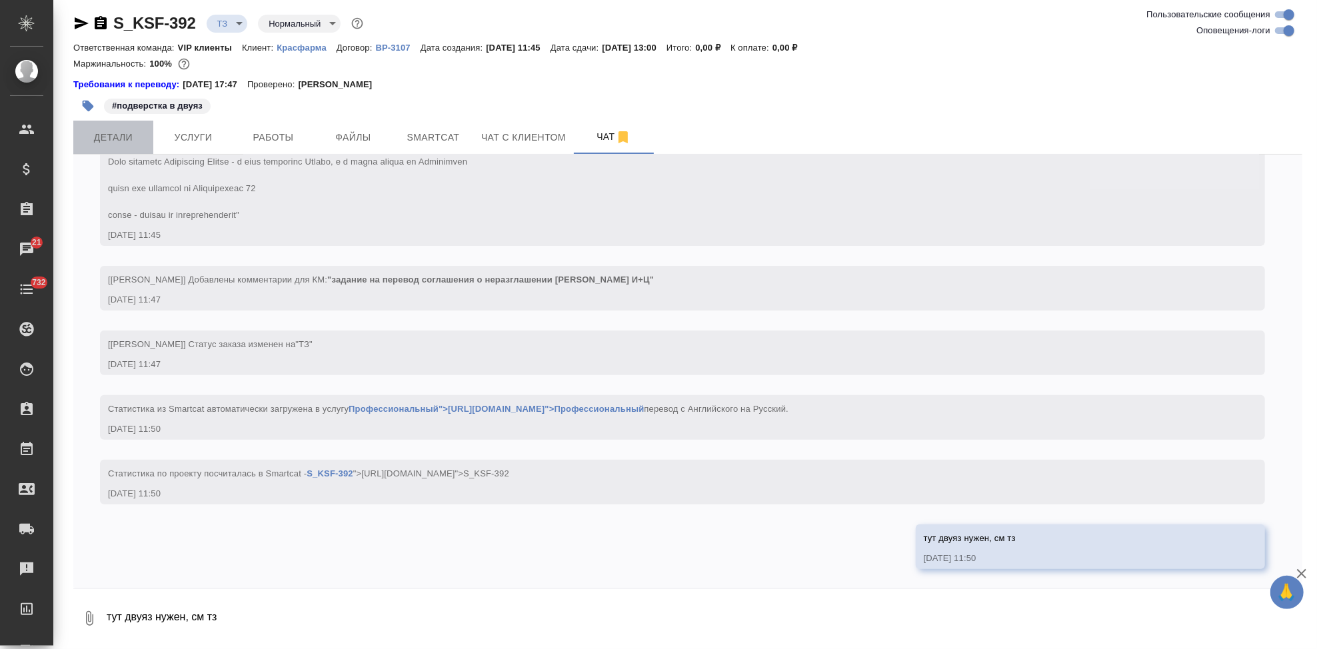
click at [105, 137] on span "Детали" at bounding box center [113, 137] width 64 height 17
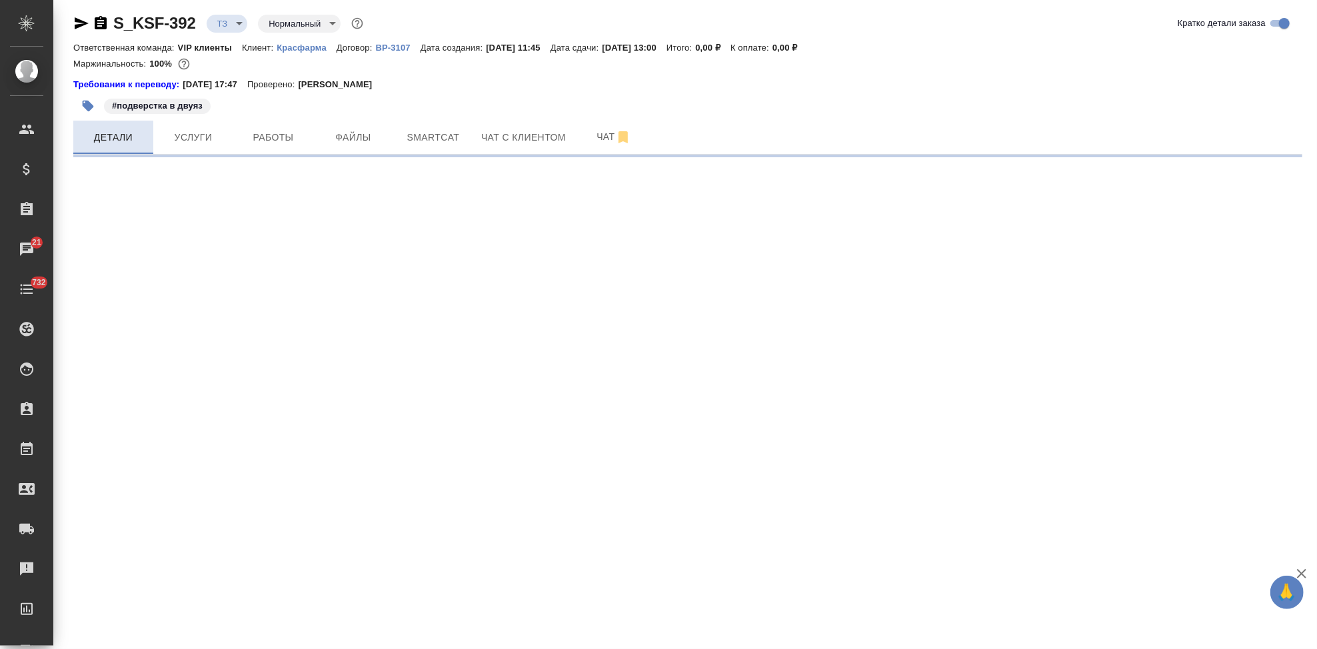
select select "RU"
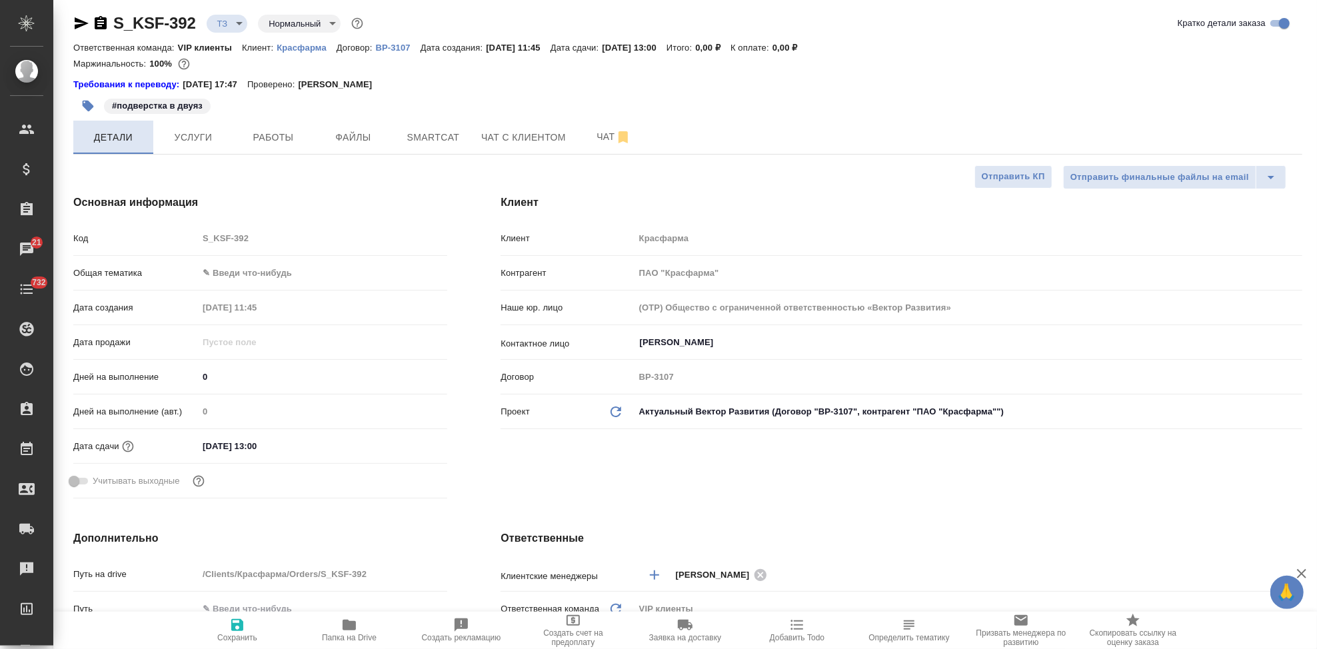
type textarea "x"
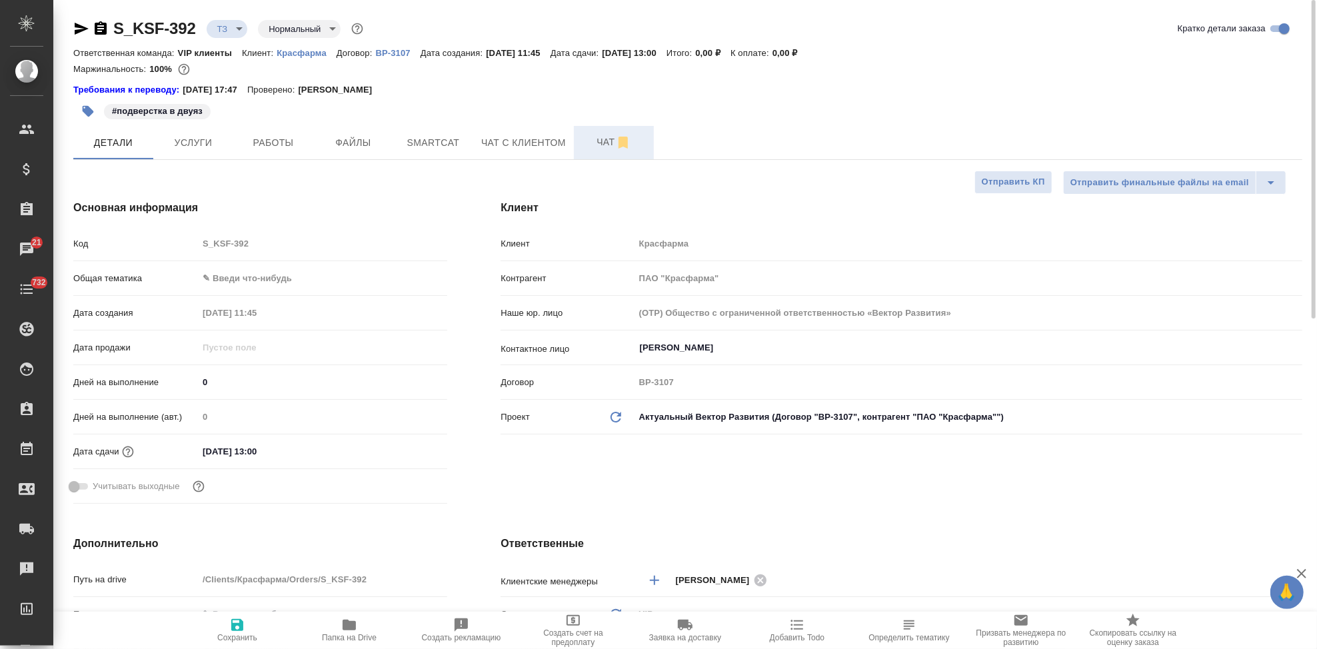
click at [599, 131] on button "Чат" at bounding box center [614, 142] width 80 height 33
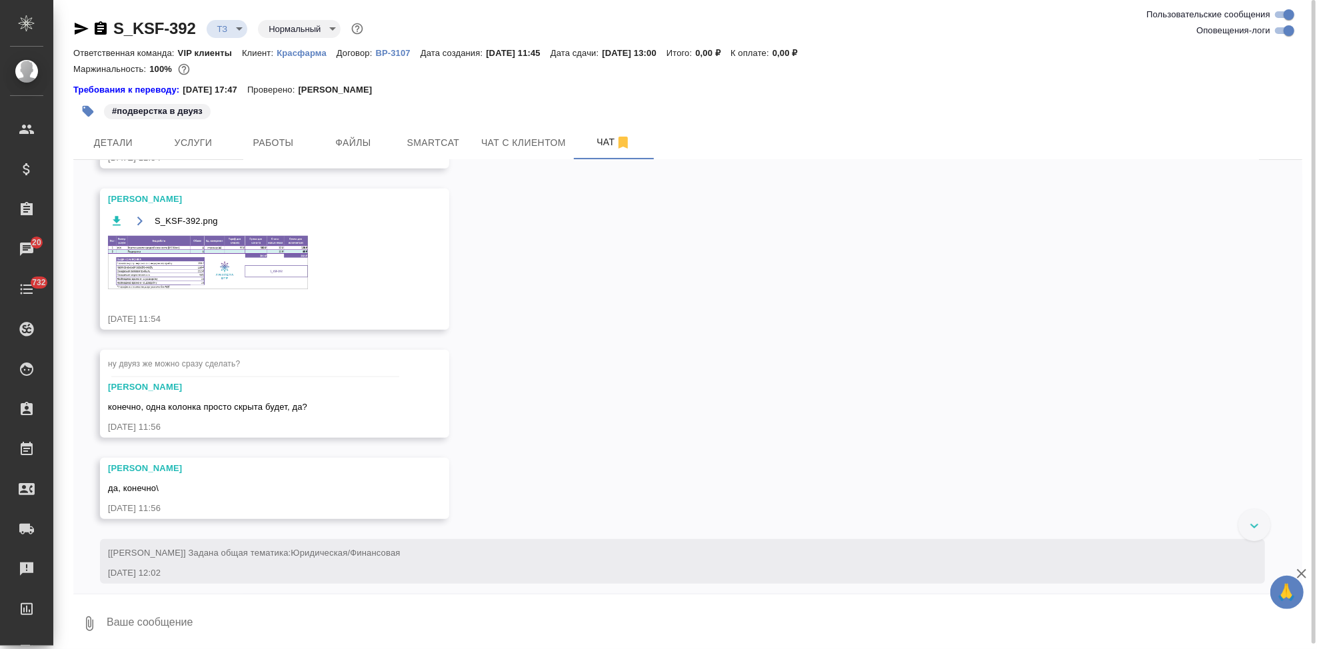
scroll to position [929, 0]
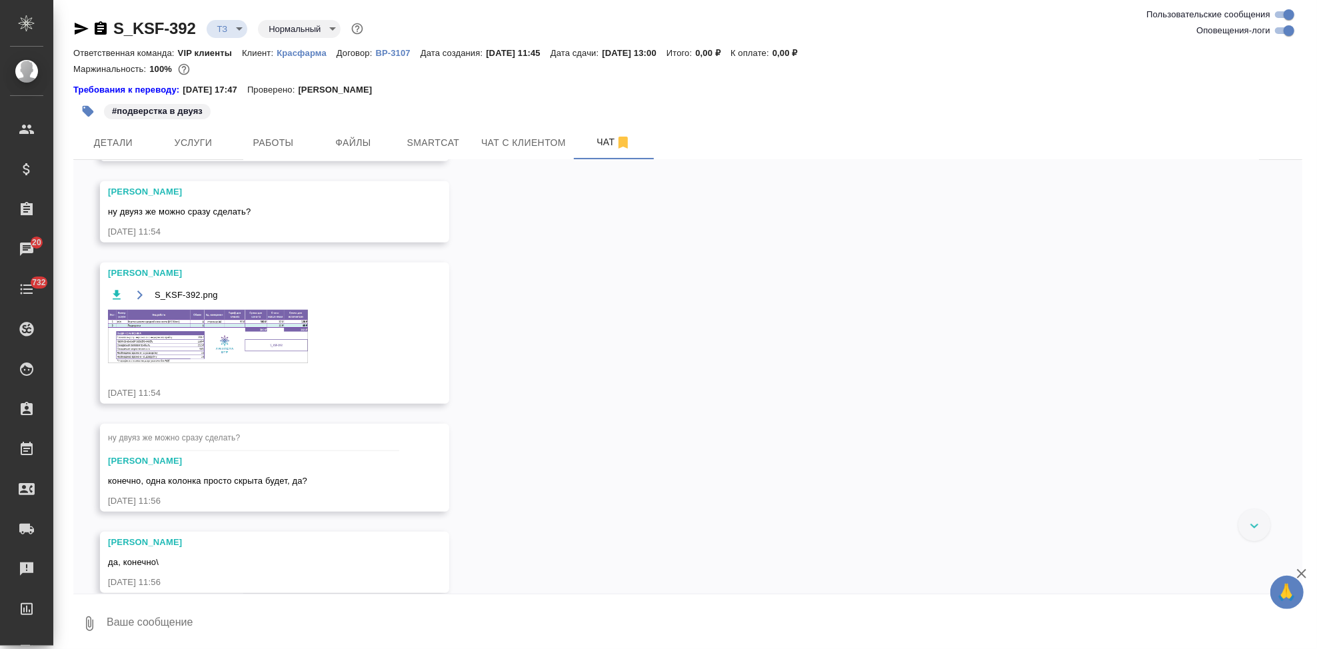
click at [191, 335] on img at bounding box center [208, 336] width 200 height 53
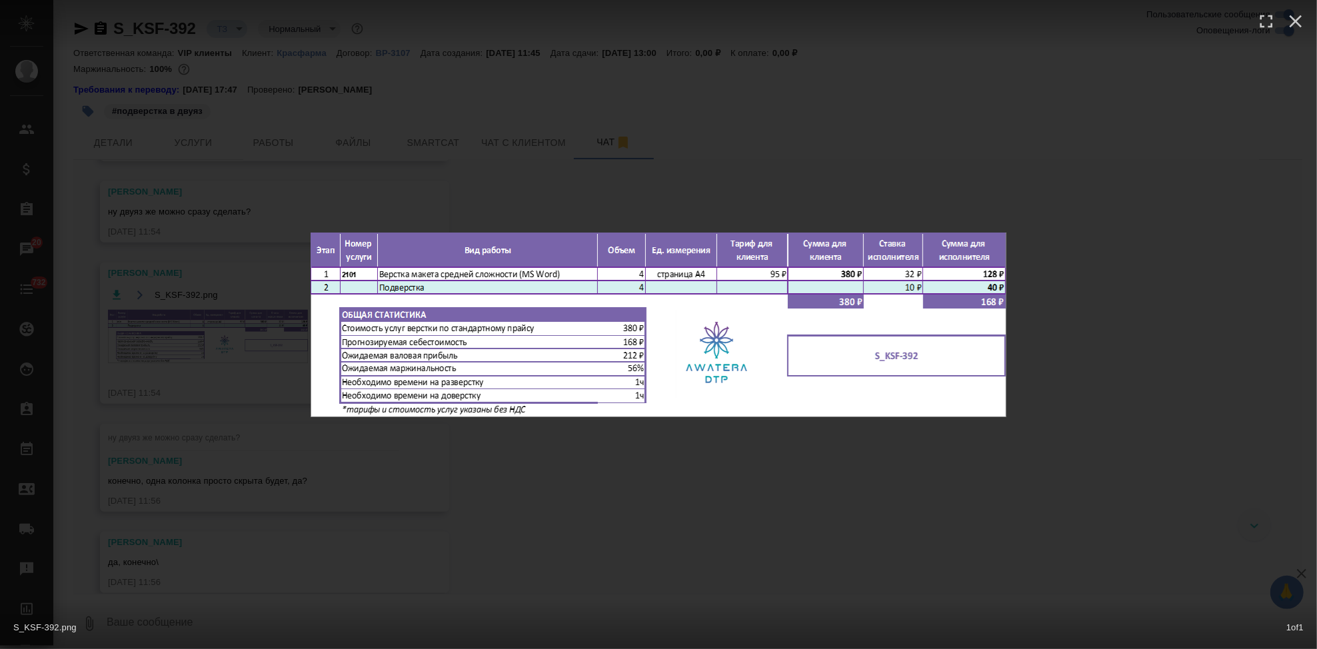
click at [699, 521] on div "S_KSF-392.png 1 of 1" at bounding box center [658, 324] width 1317 height 649
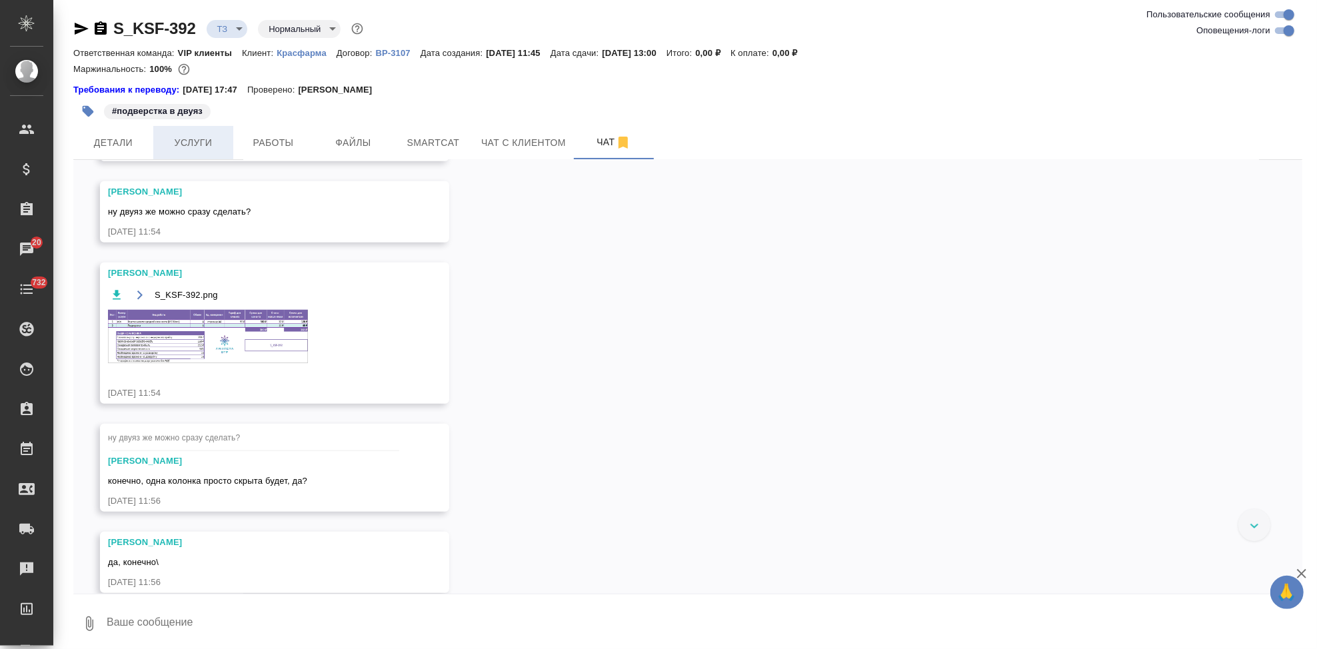
click at [195, 135] on span "Услуги" at bounding box center [193, 143] width 64 height 17
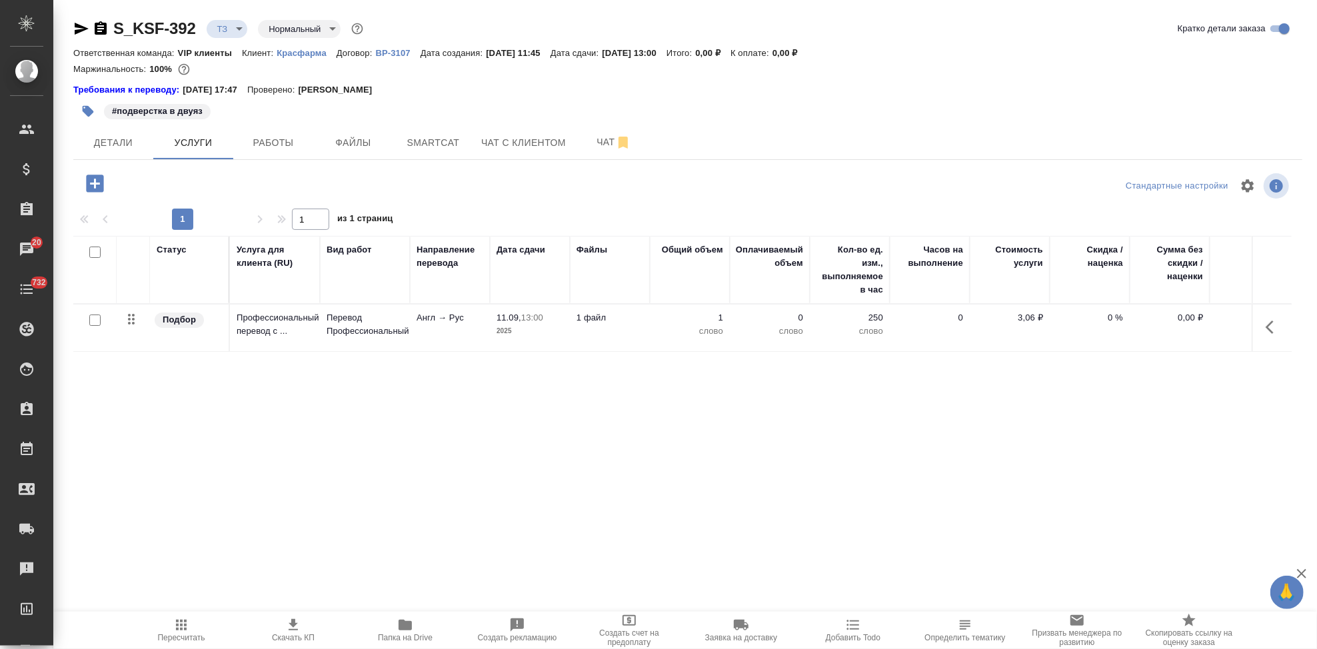
click at [91, 187] on icon "button" at bounding box center [94, 183] width 17 height 17
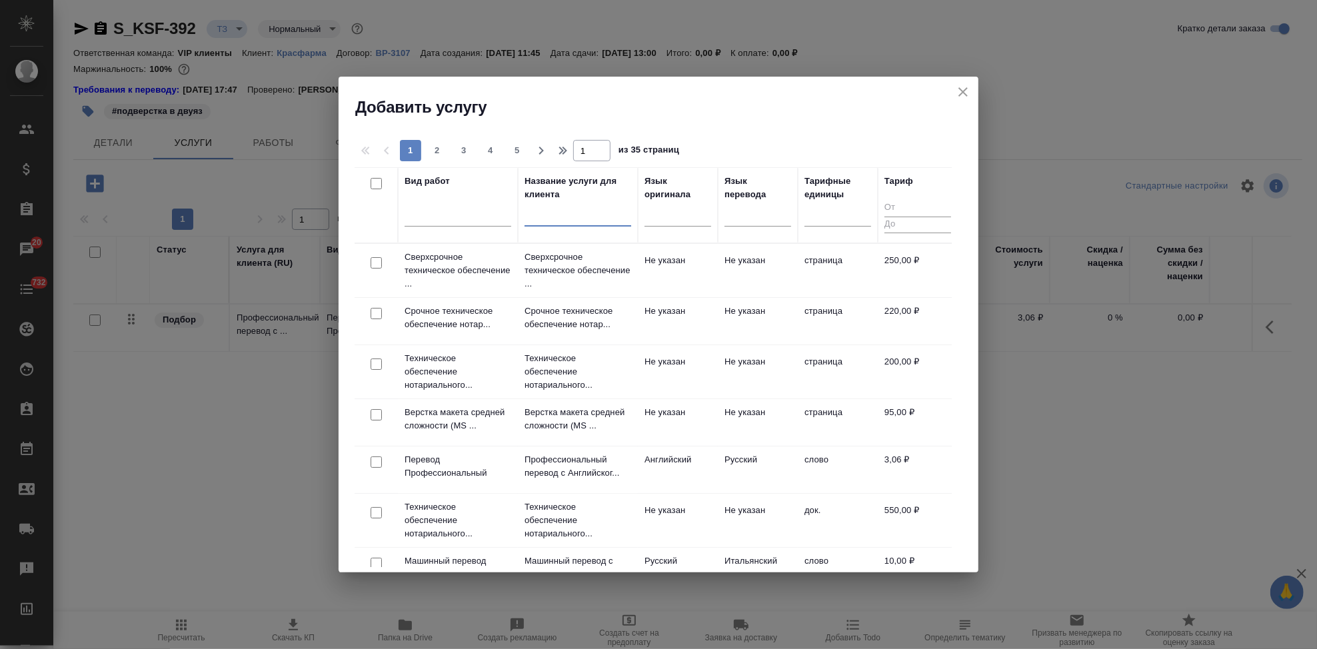
click at [543, 225] on input "text" at bounding box center [578, 218] width 107 height 17
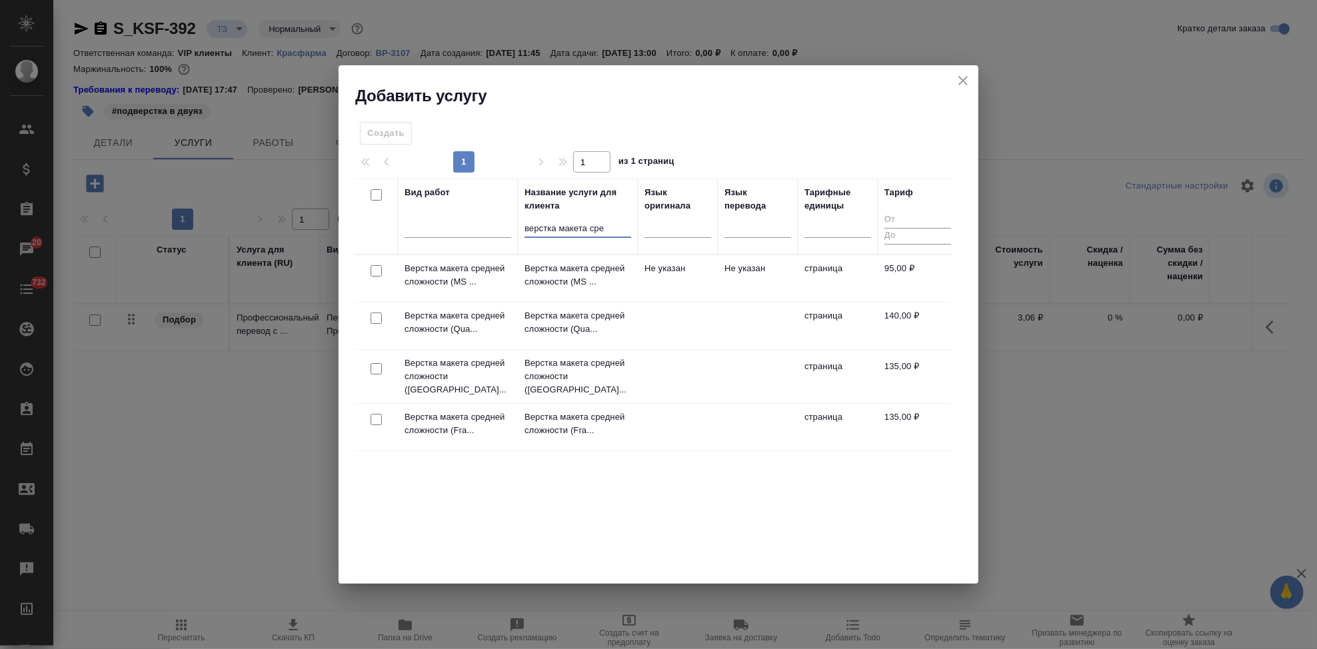
type input "верстка макета сре"
click at [581, 272] on p "Верстка макета средней сложности (MS ..." at bounding box center [578, 275] width 107 height 27
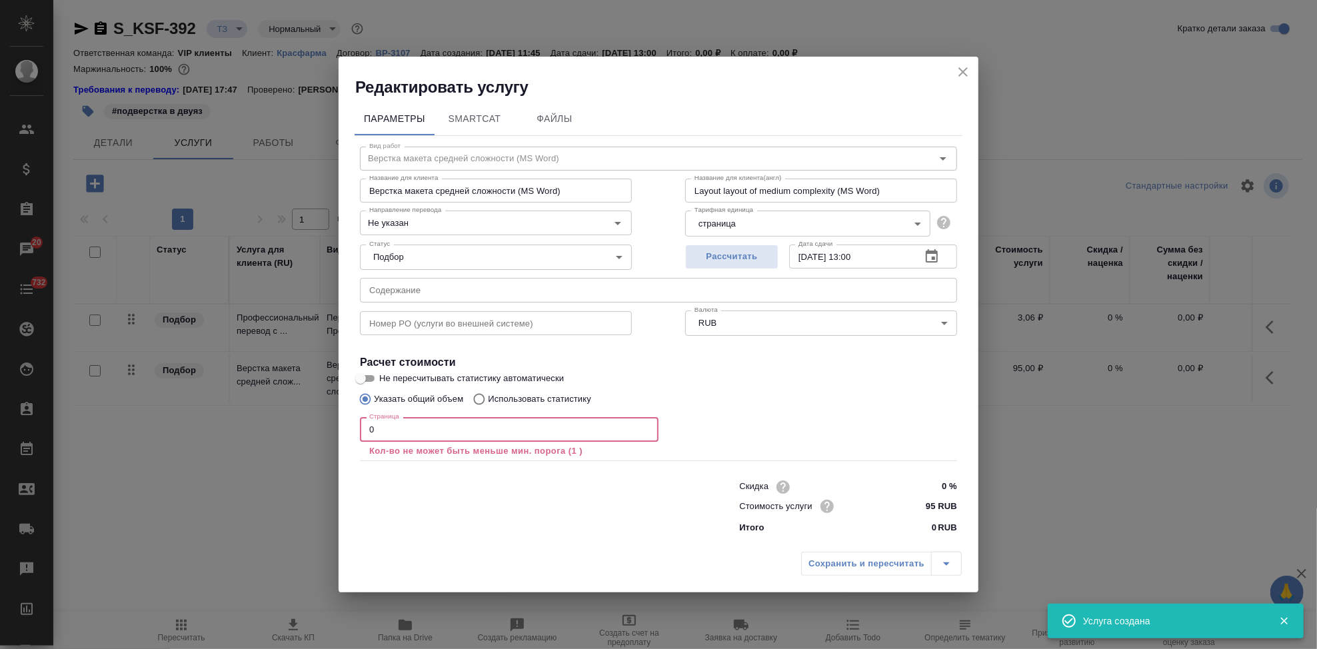
click at [439, 429] on input "0" at bounding box center [509, 429] width 299 height 24
type input "3"
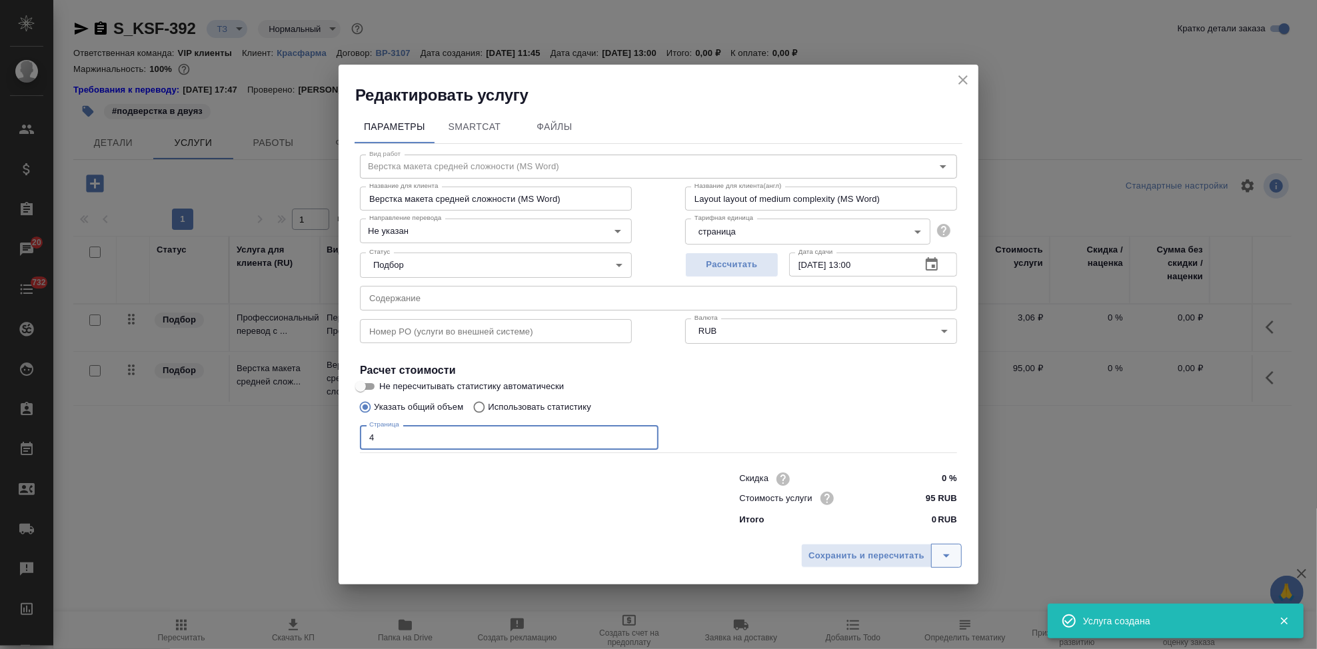
type input "4"
click at [945, 555] on icon "split button" at bounding box center [946, 556] width 7 height 3
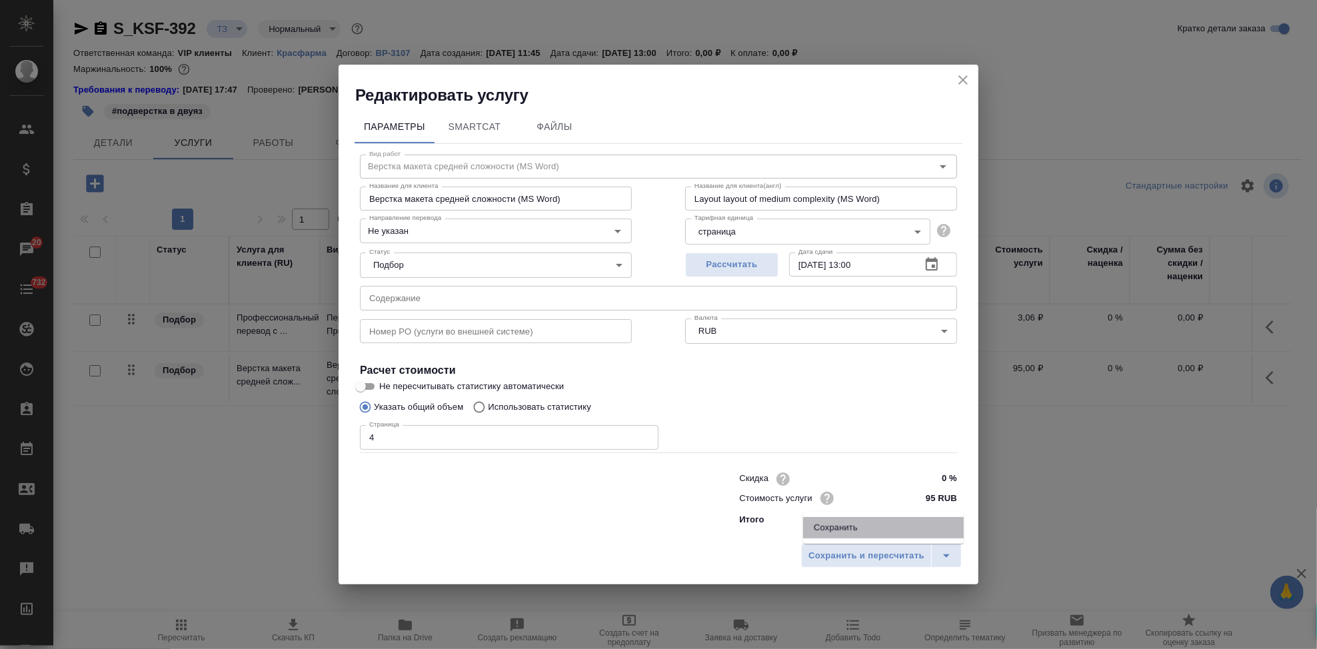
click at [853, 531] on li "Сохранить" at bounding box center [883, 527] width 161 height 21
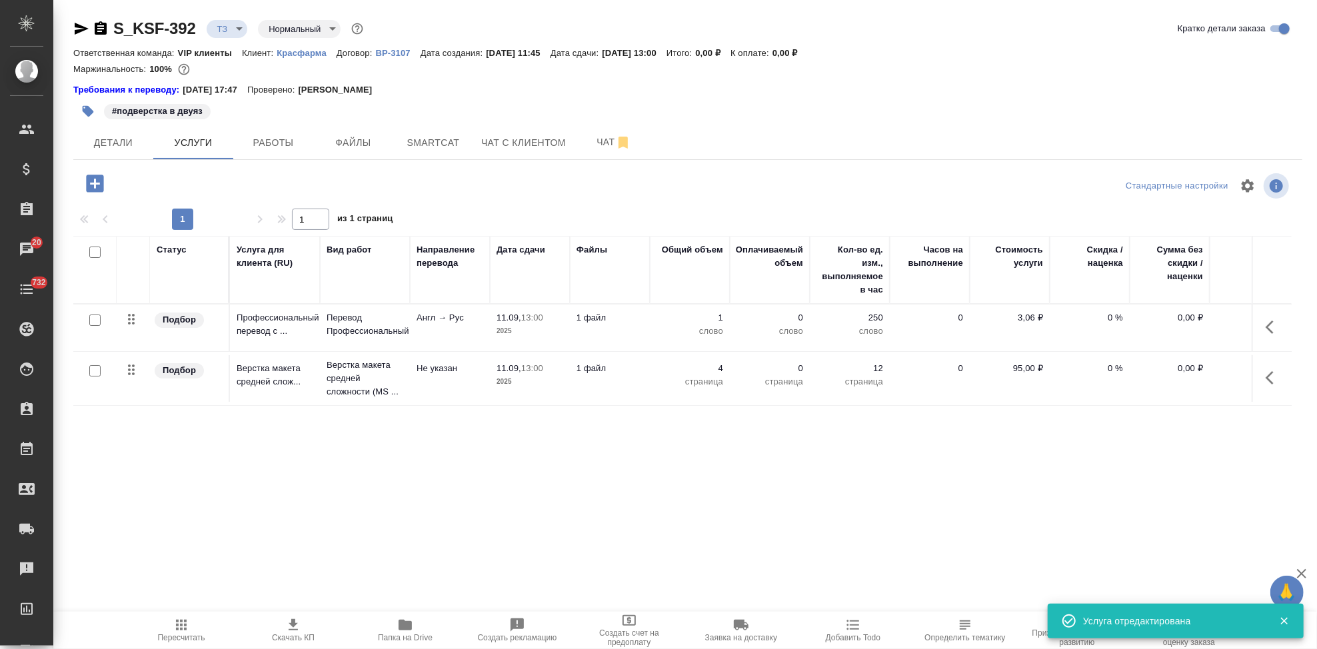
click at [188, 635] on span "Пересчитать" at bounding box center [181, 637] width 47 height 9
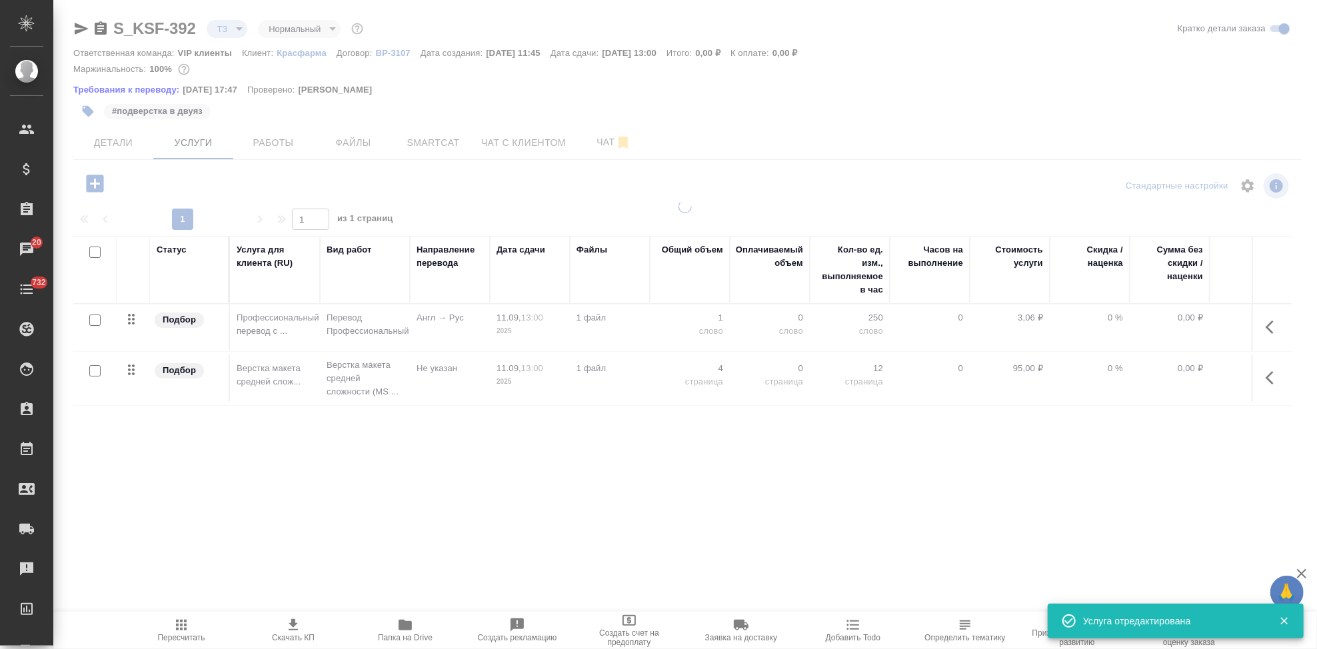
type input "new"
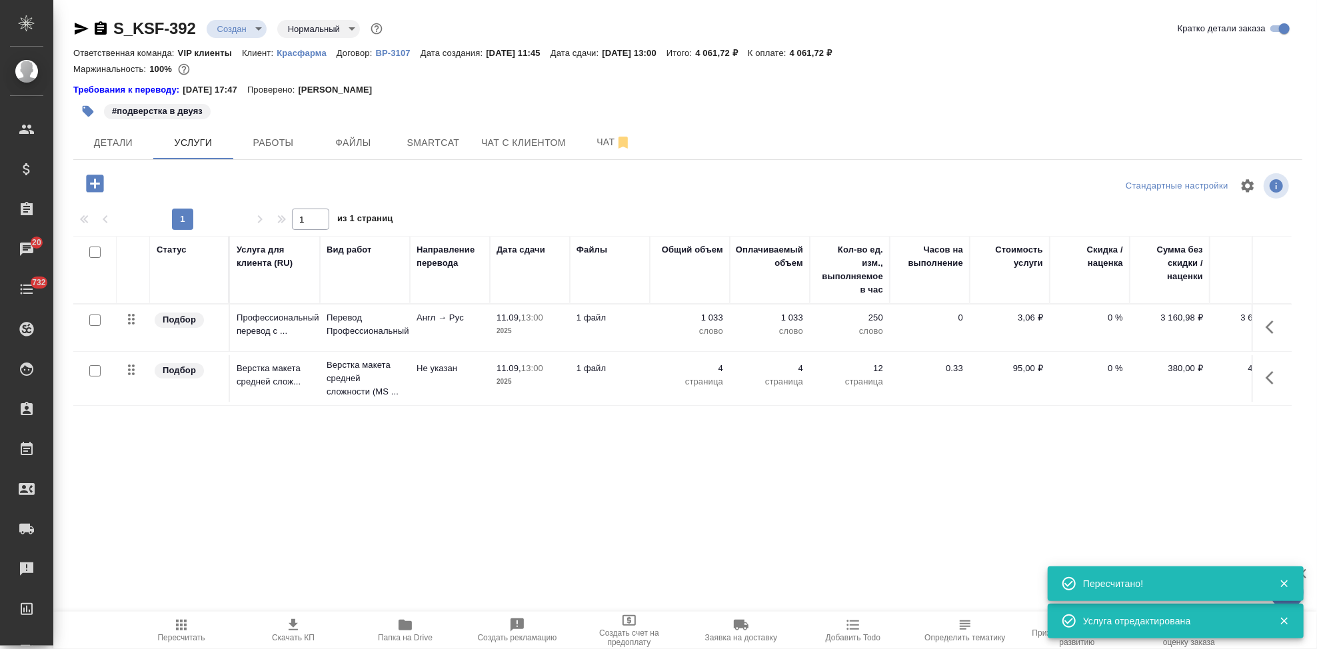
click at [302, 633] on span "Скачать КП" at bounding box center [293, 637] width 43 height 9
click at [609, 142] on span "Чат" at bounding box center [614, 142] width 64 height 17
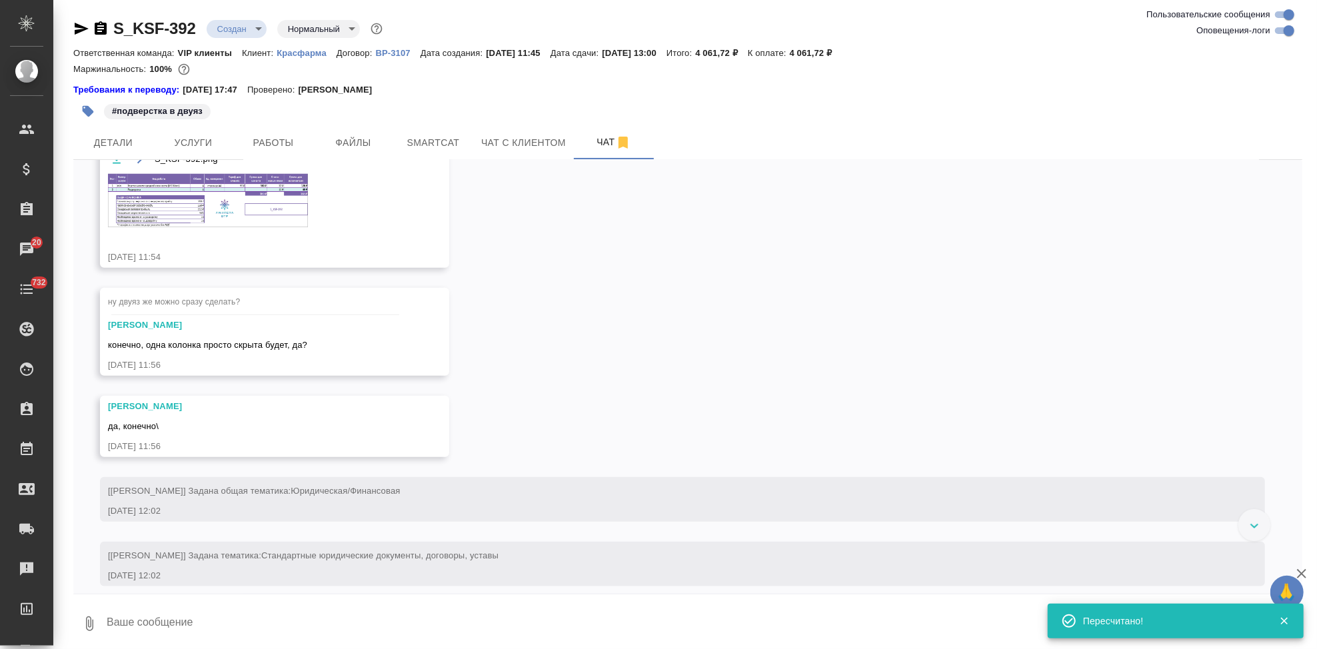
scroll to position [1077, 0]
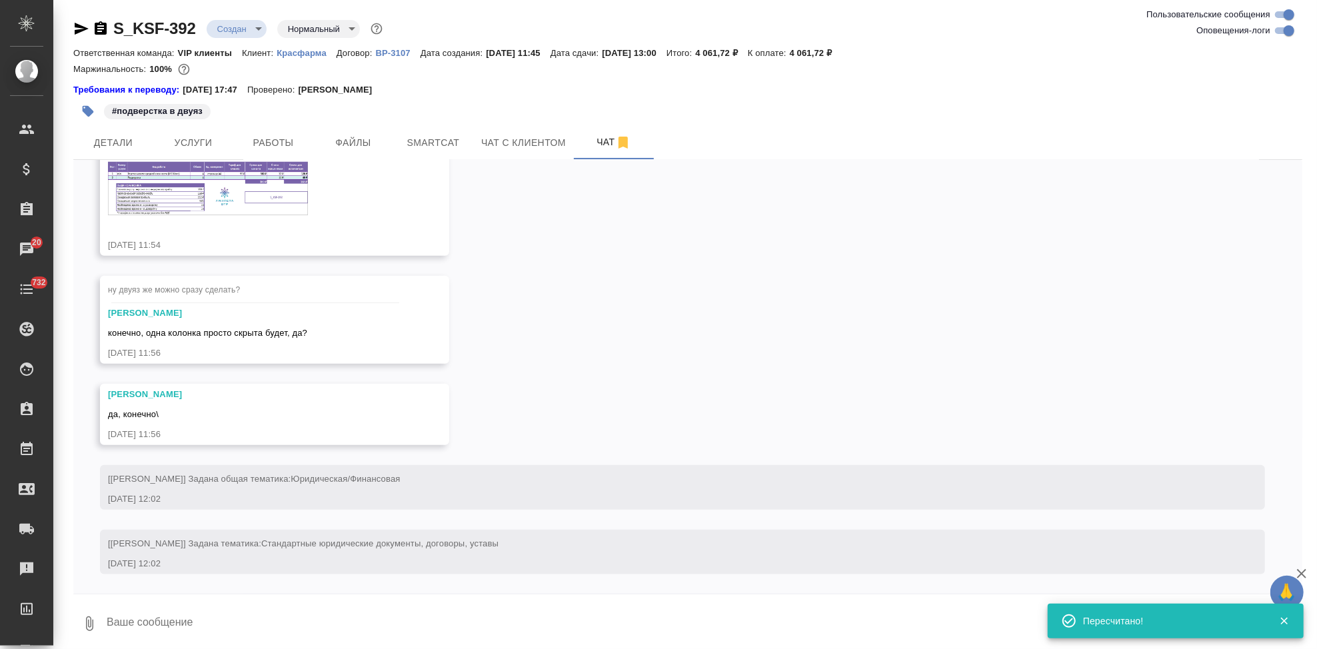
click at [229, 203] on img at bounding box center [208, 188] width 200 height 53
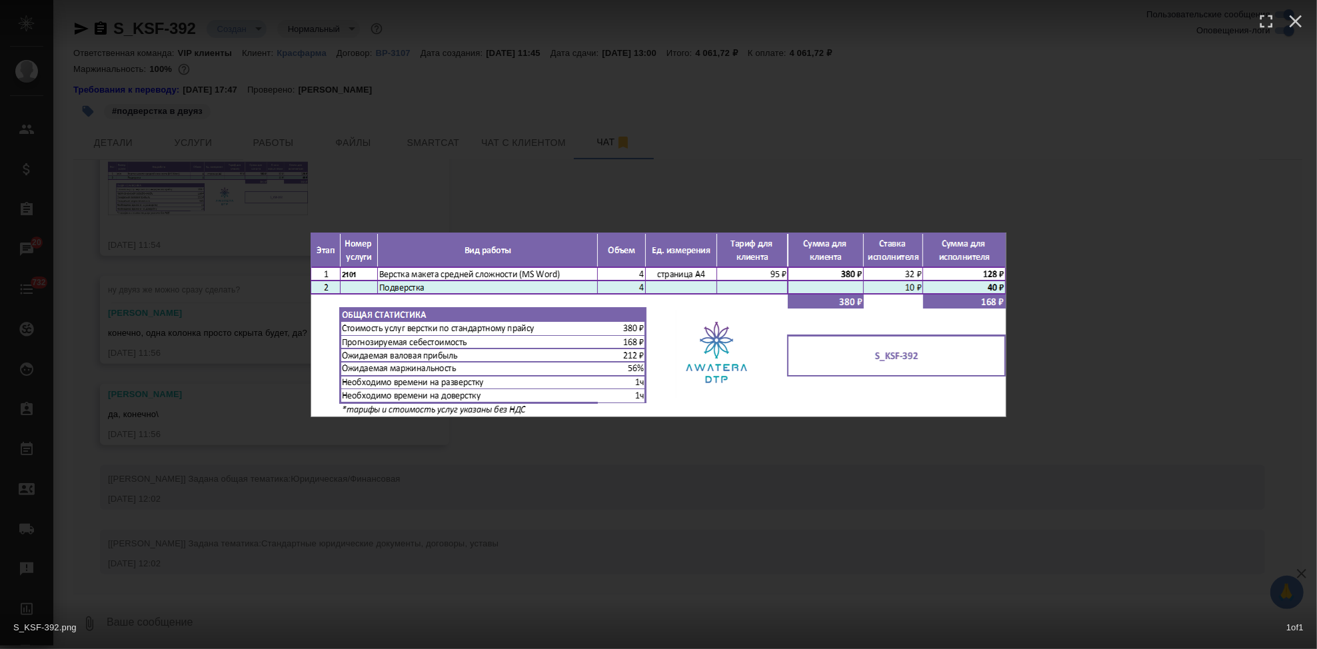
click at [745, 511] on div "S_KSF-392.png 1 of 1" at bounding box center [658, 324] width 1317 height 649
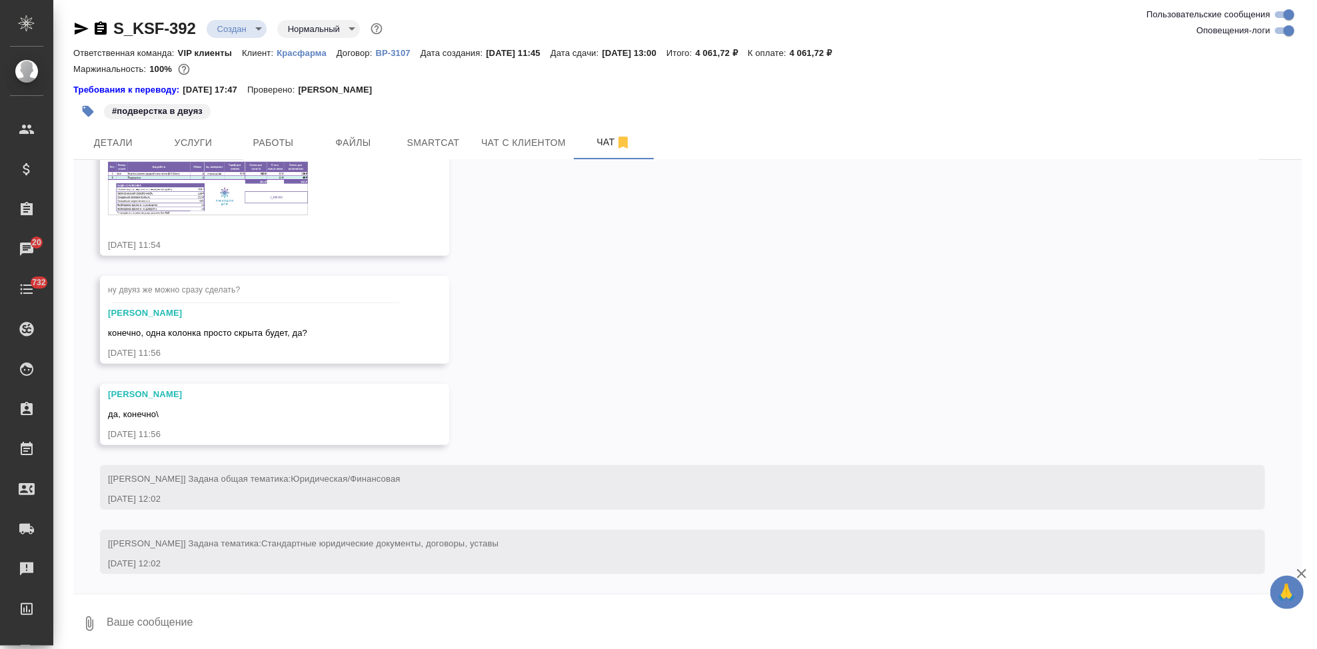
click at [265, 188] on img at bounding box center [208, 188] width 200 height 53
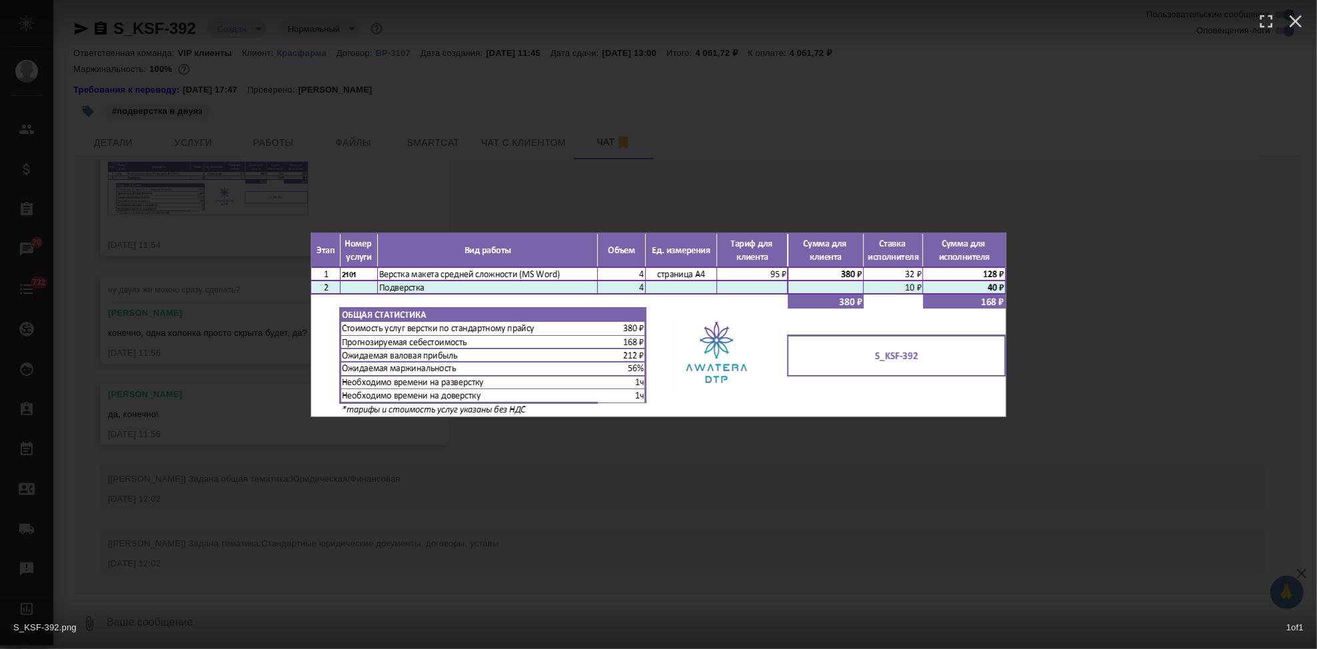
click at [762, 505] on div "S_KSF-392.png 1 of 1" at bounding box center [658, 324] width 1317 height 649
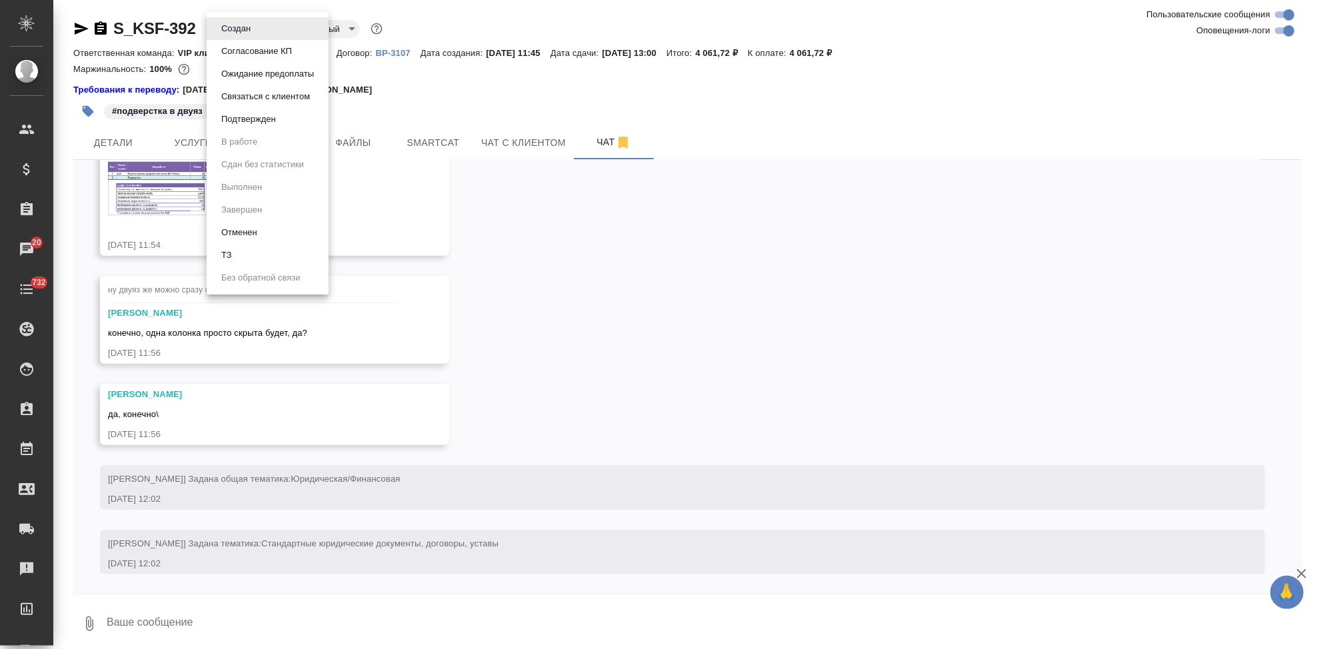
click at [251, 25] on body "🙏 .cls-1 fill:#fff; AWATERA Kabargina Anna Клиенты Спецификации Заказы 20 Чаты …" at bounding box center [658, 324] width 1317 height 649
click at [250, 44] on button "Согласование КП" at bounding box center [256, 51] width 79 height 15
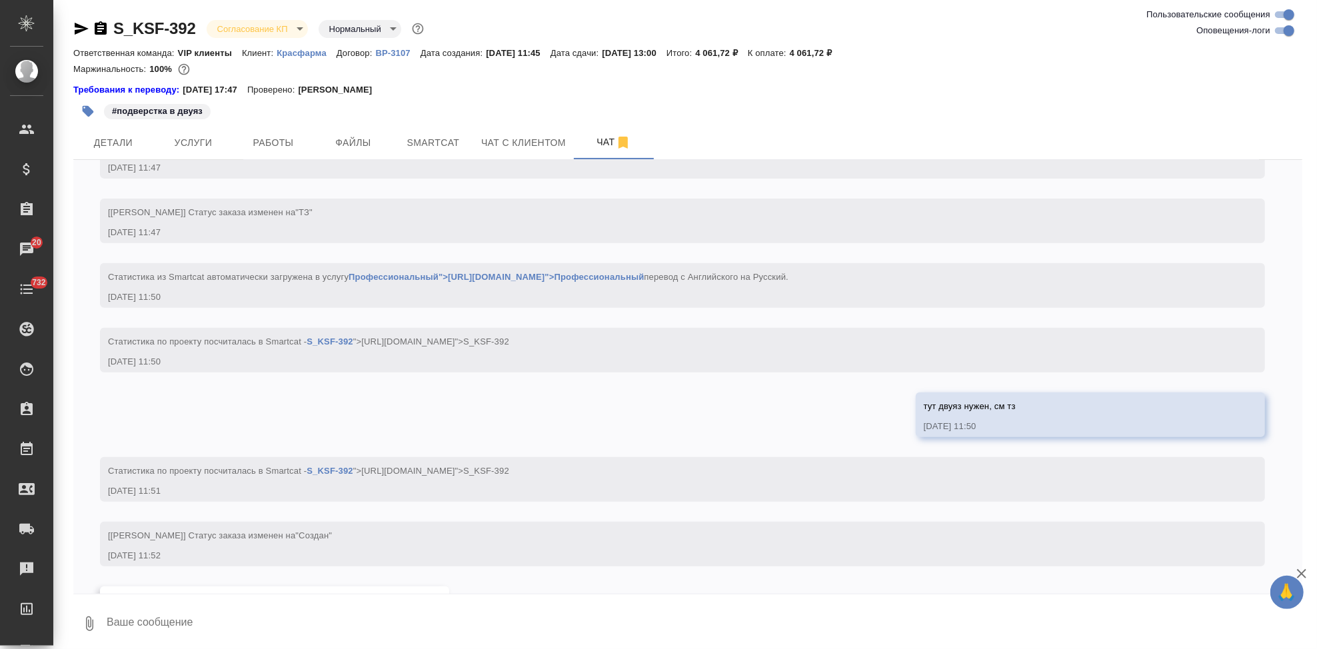
scroll to position [1141, 0]
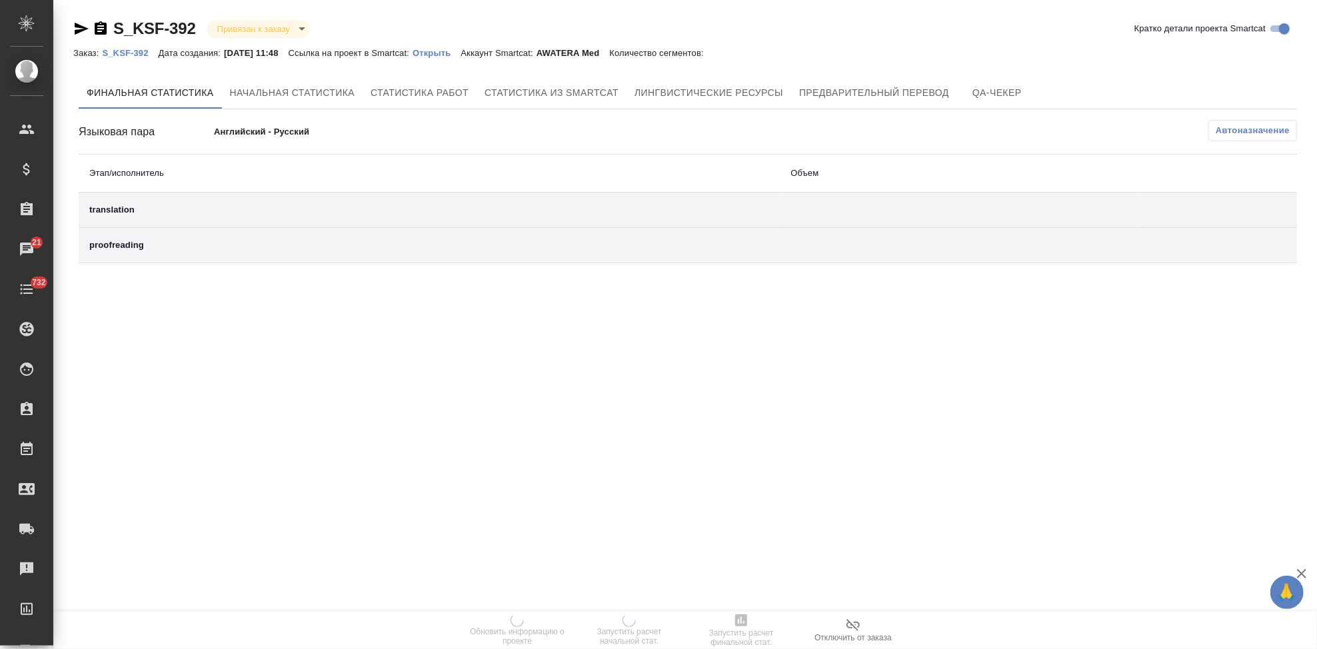
click at [449, 55] on p "Открыть" at bounding box center [437, 53] width 48 height 10
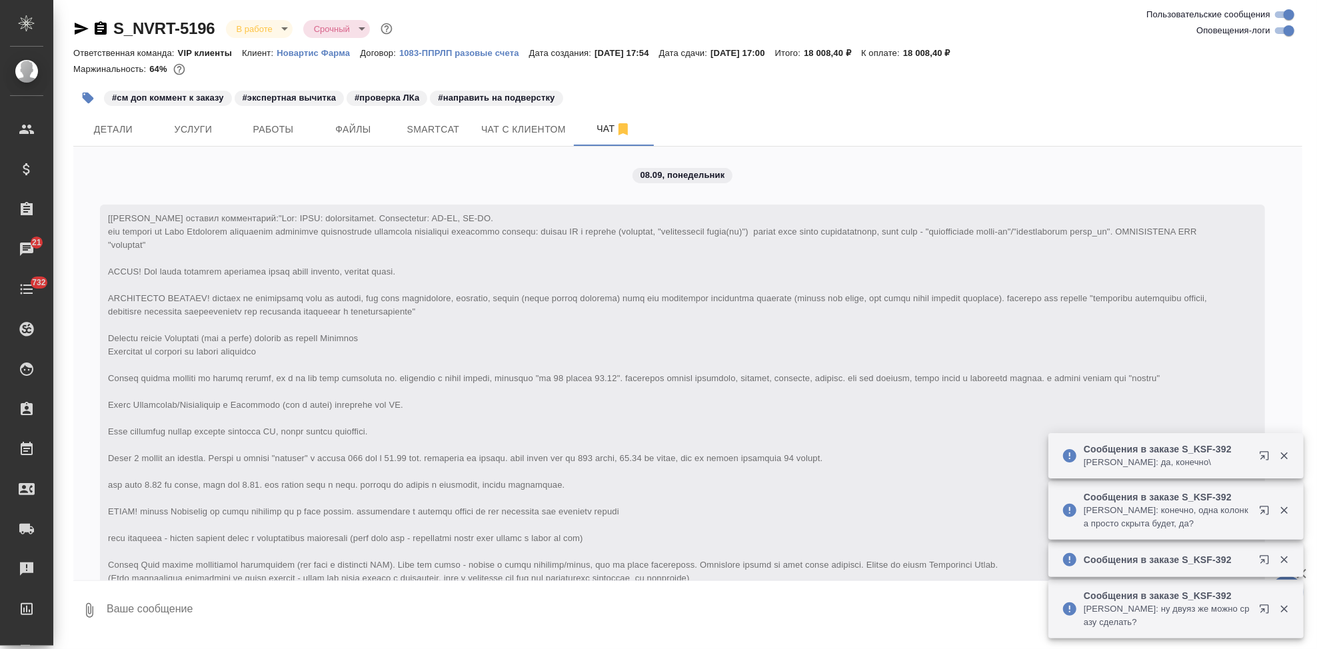
scroll to position [8941, 0]
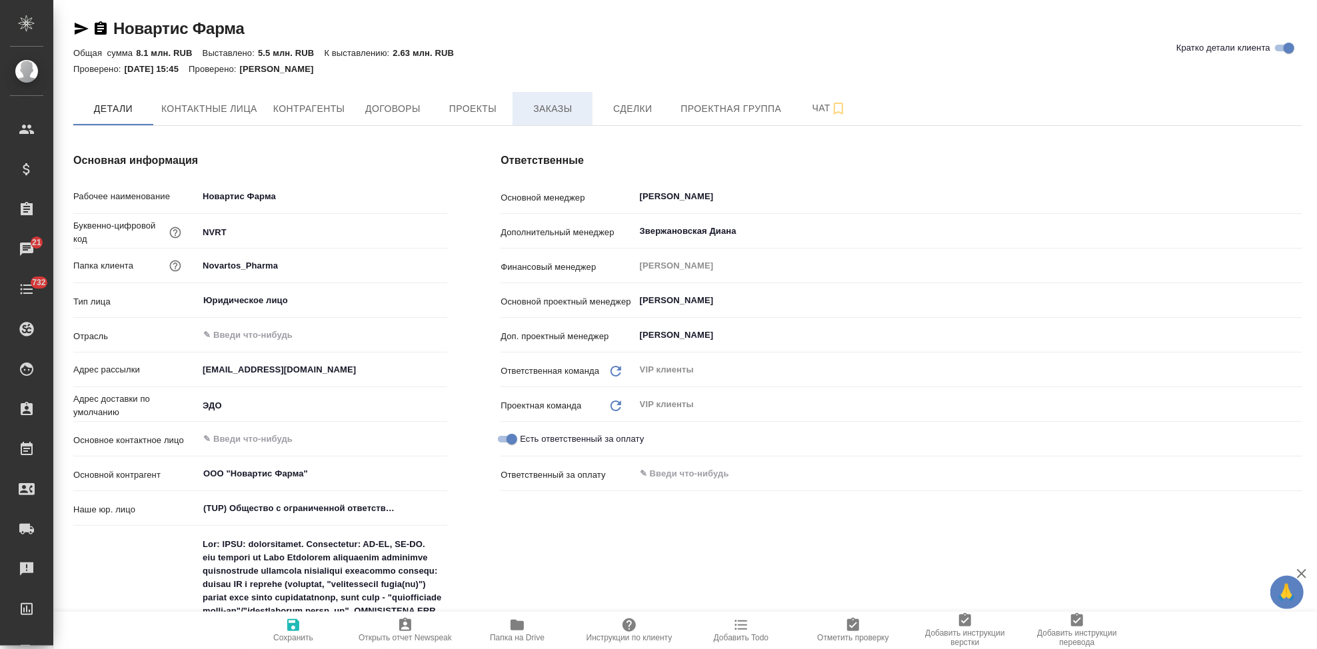
click at [555, 98] on button "Заказы" at bounding box center [553, 108] width 80 height 33
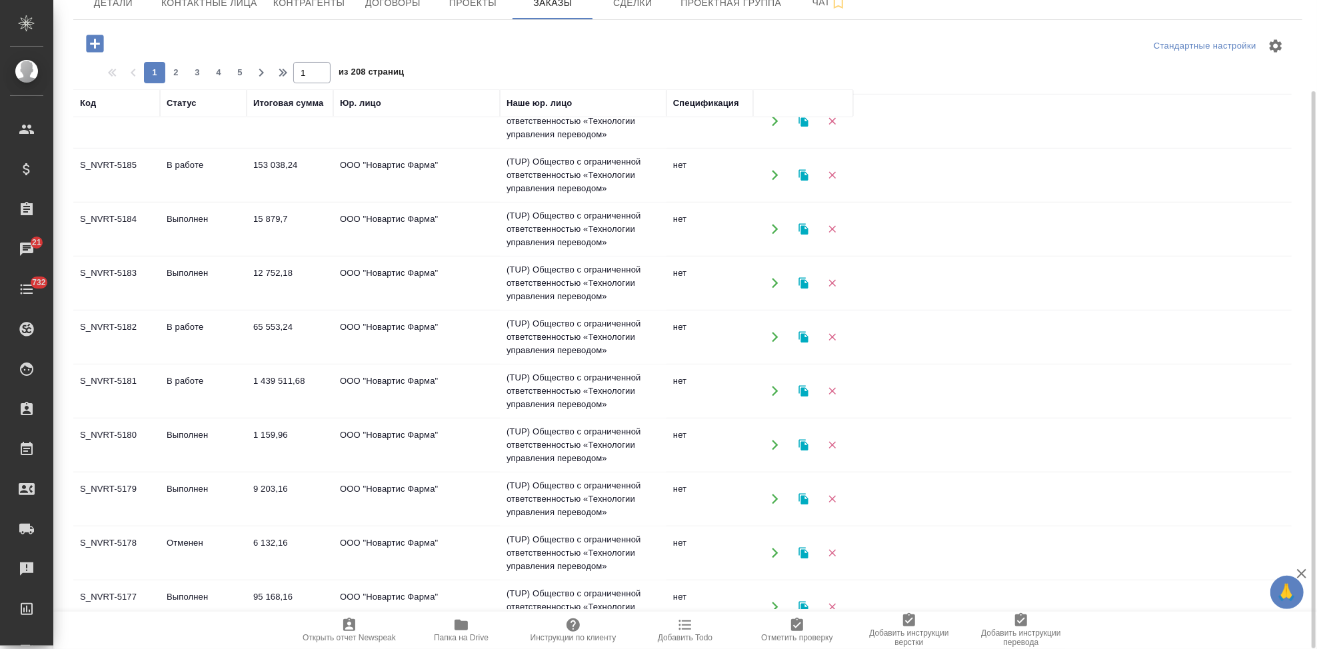
scroll to position [744, 0]
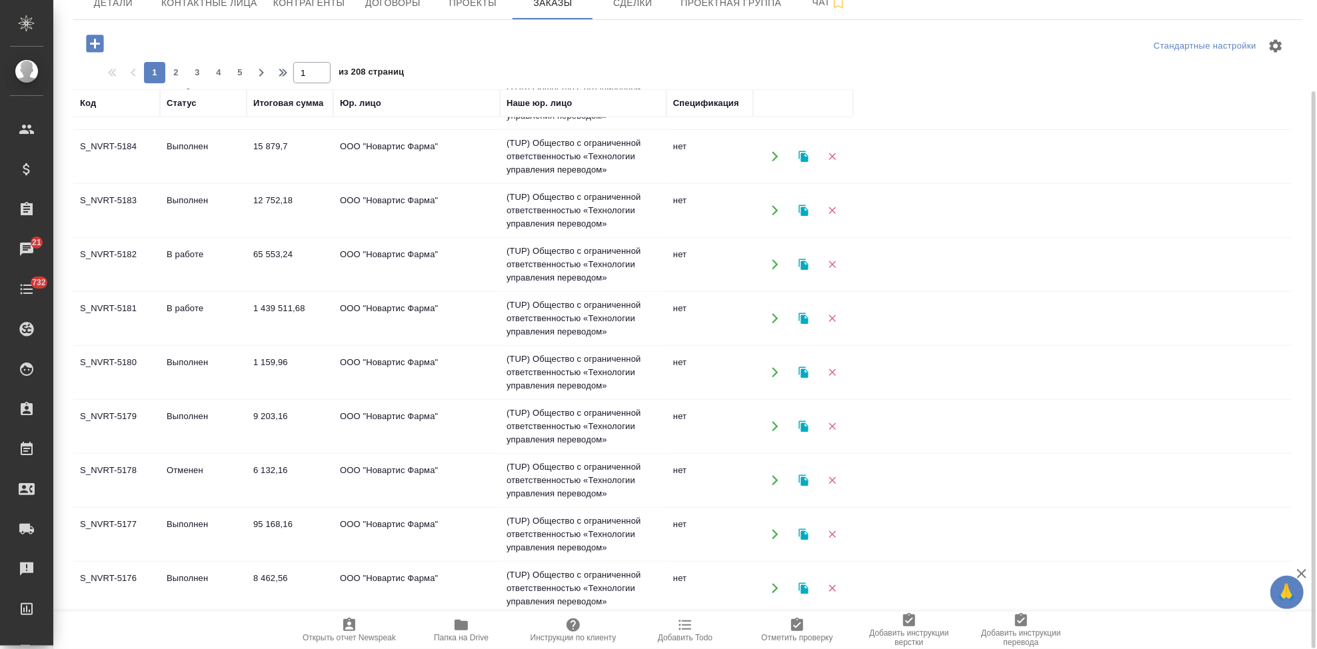
click at [251, 317] on td "1 439 511,68" at bounding box center [290, 318] width 87 height 47
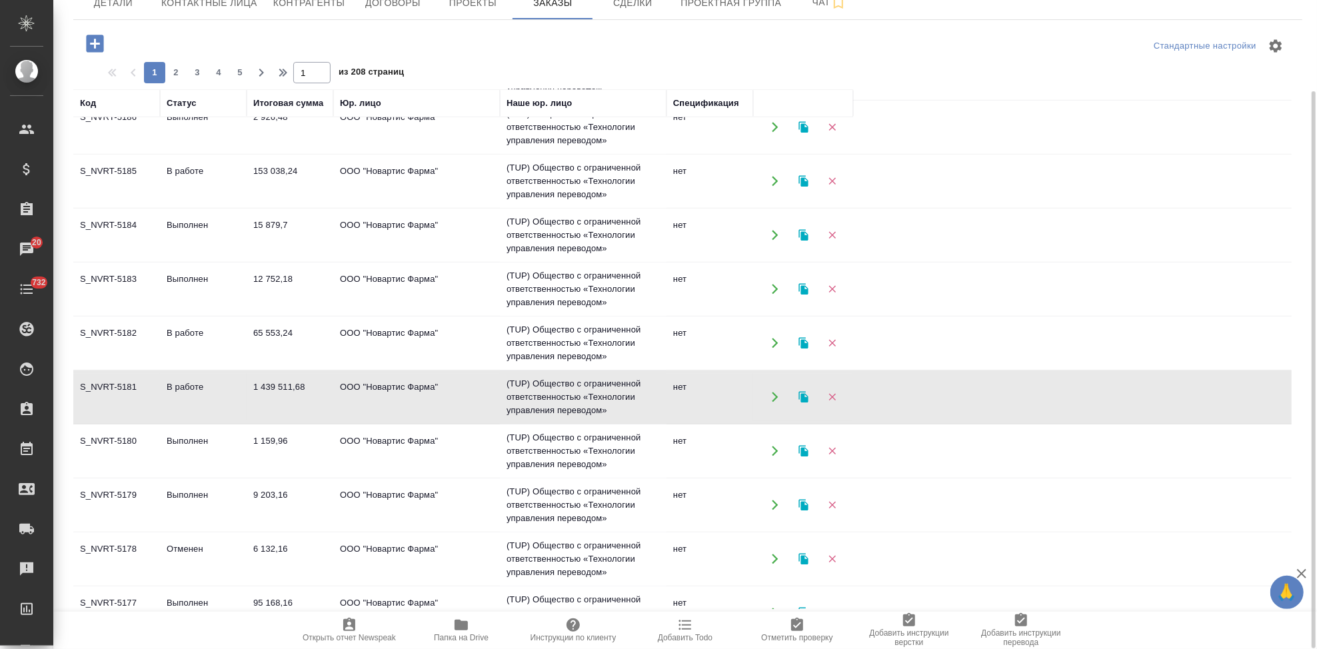
scroll to position [521, 0]
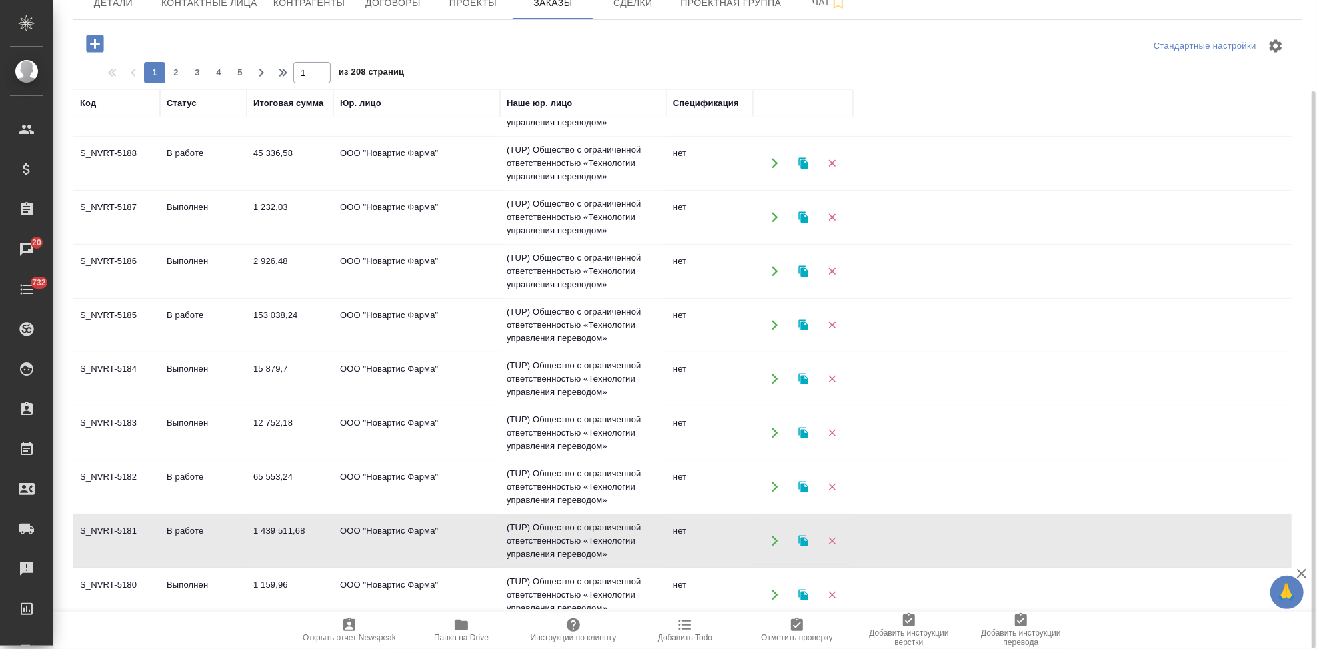
click at [93, 43] on icon "button" at bounding box center [94, 43] width 23 height 23
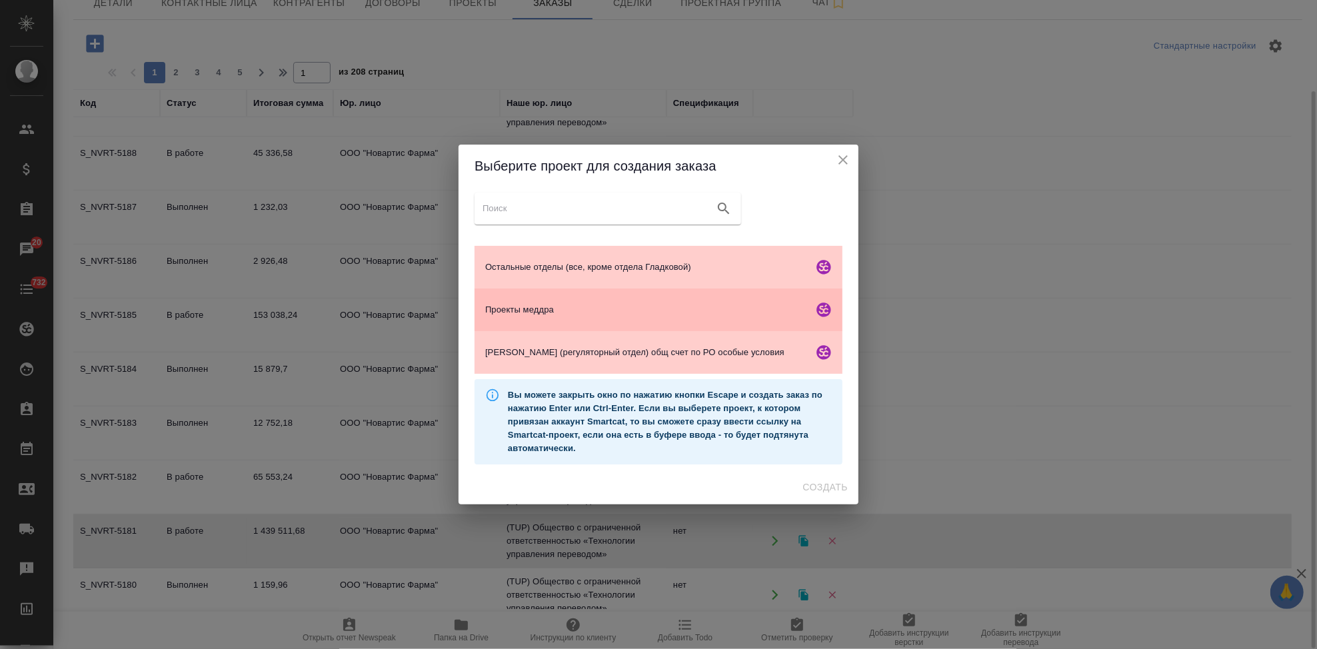
click at [585, 309] on span "Проекты меддра" at bounding box center [646, 309] width 323 height 13
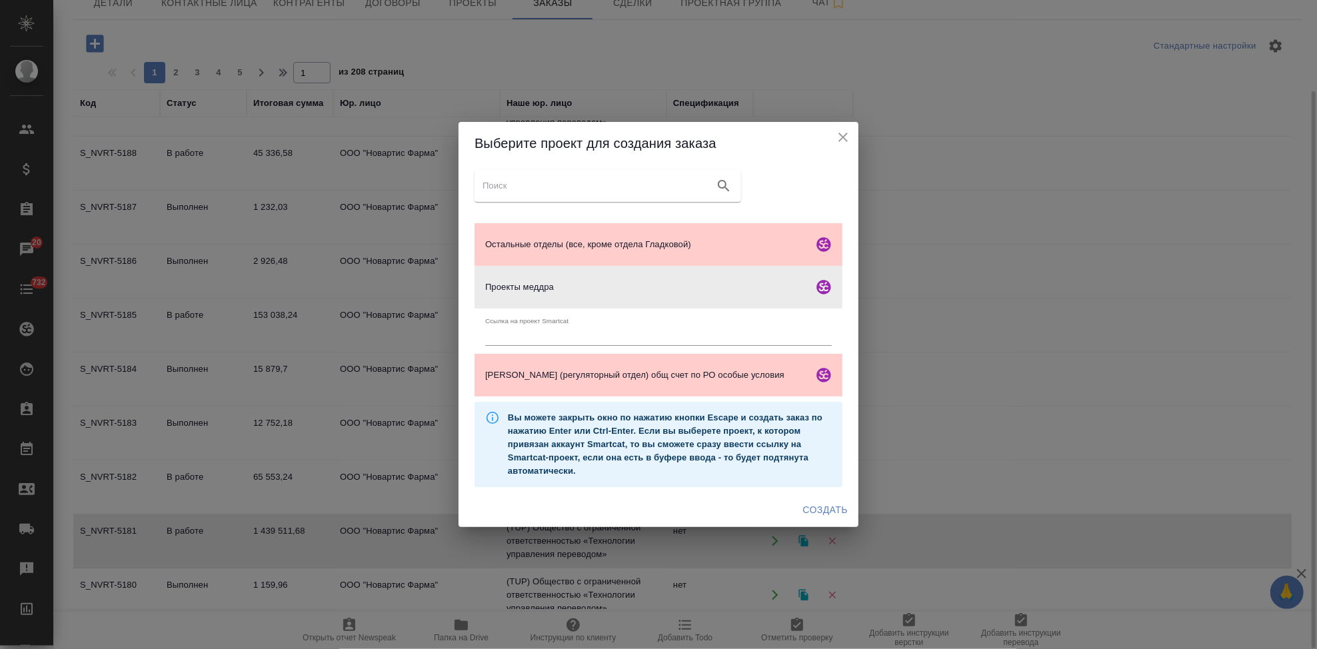
click at [831, 512] on span "Создать" at bounding box center [825, 510] width 45 height 17
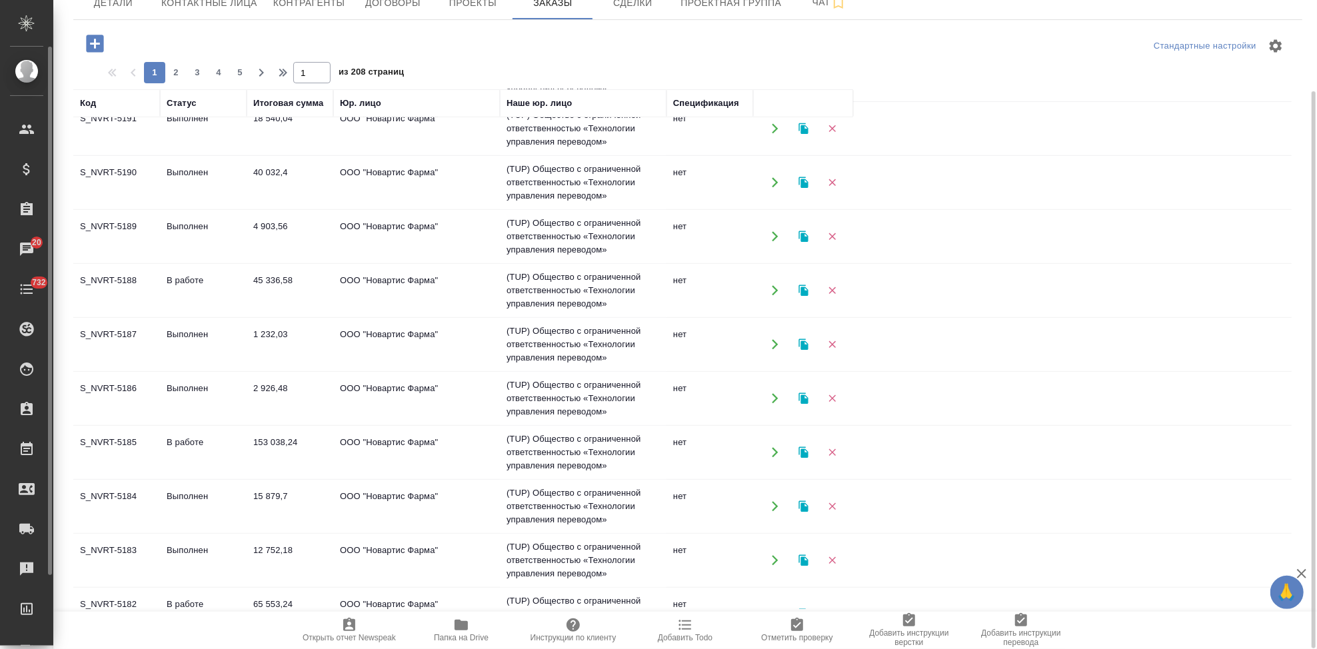
scroll to position [373, 0]
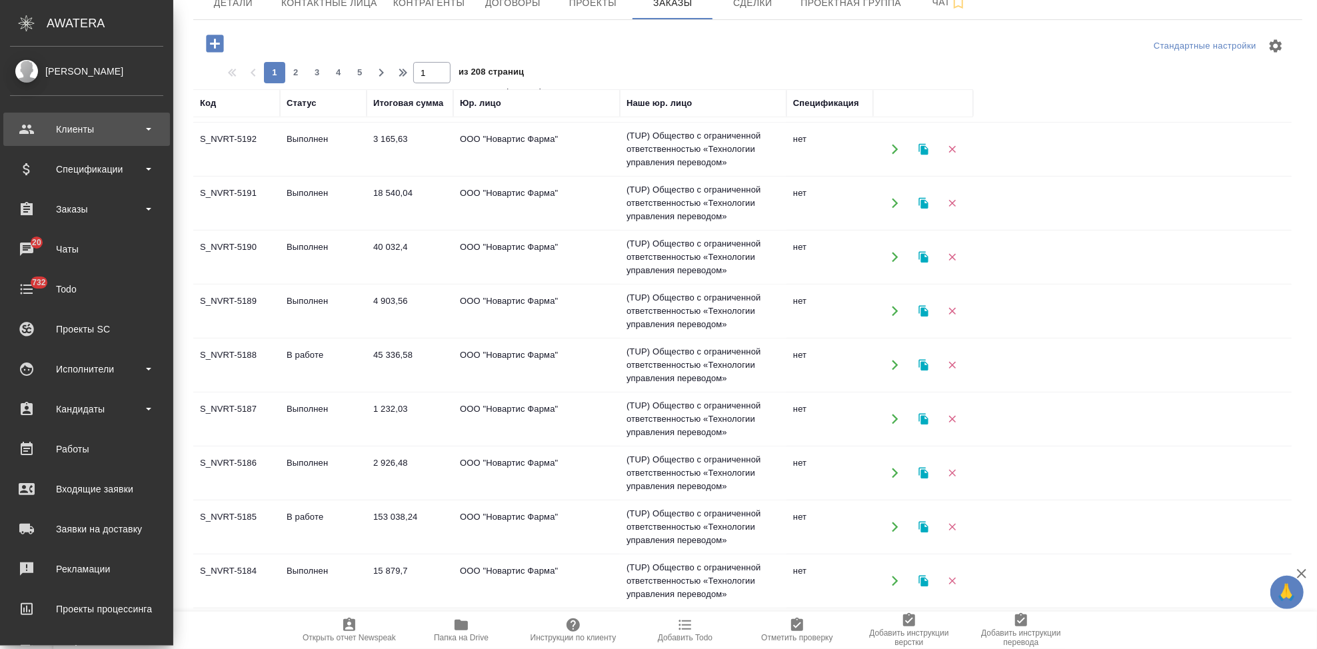
click at [25, 129] on div "Клиенты" at bounding box center [86, 129] width 153 height 20
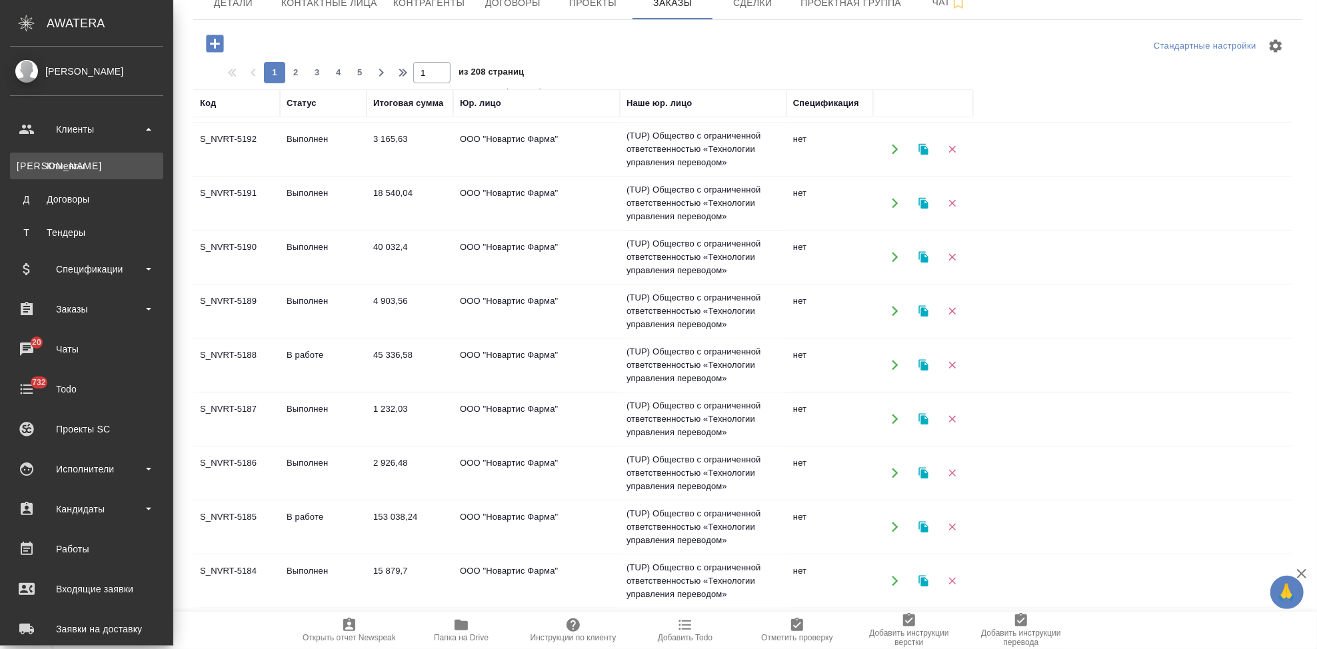
click at [77, 165] on div "Клиенты" at bounding box center [87, 165] width 140 height 13
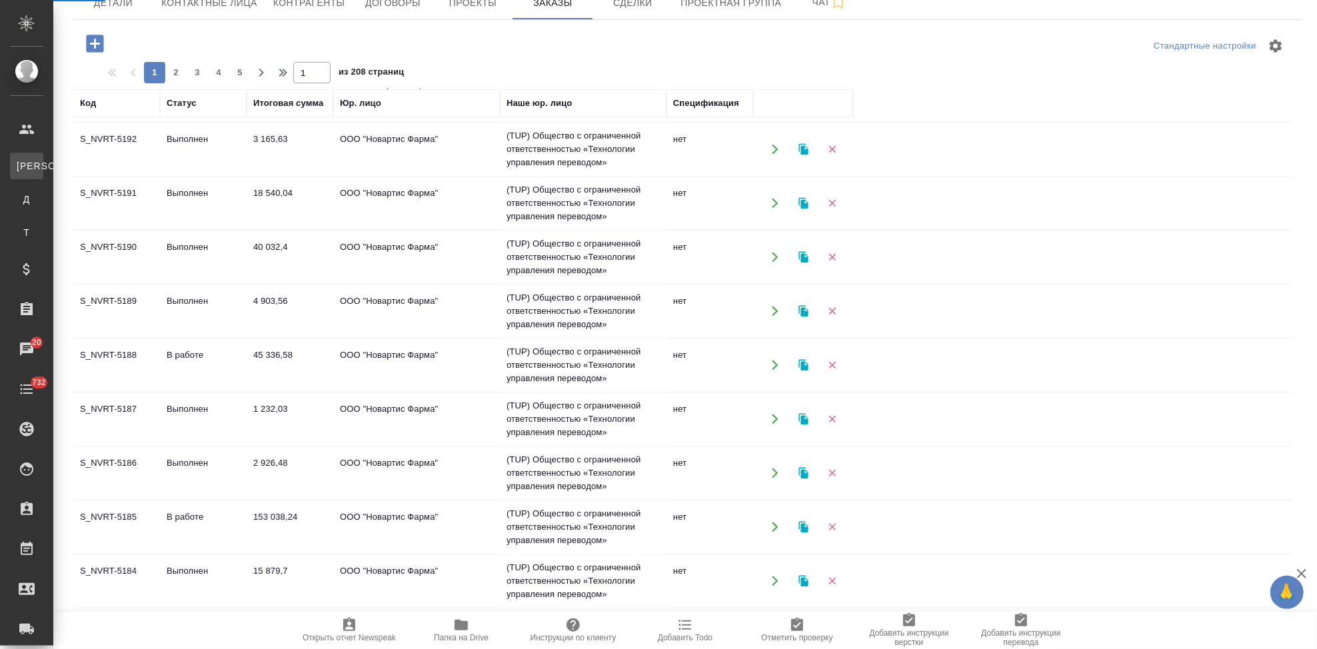
select select "RU"
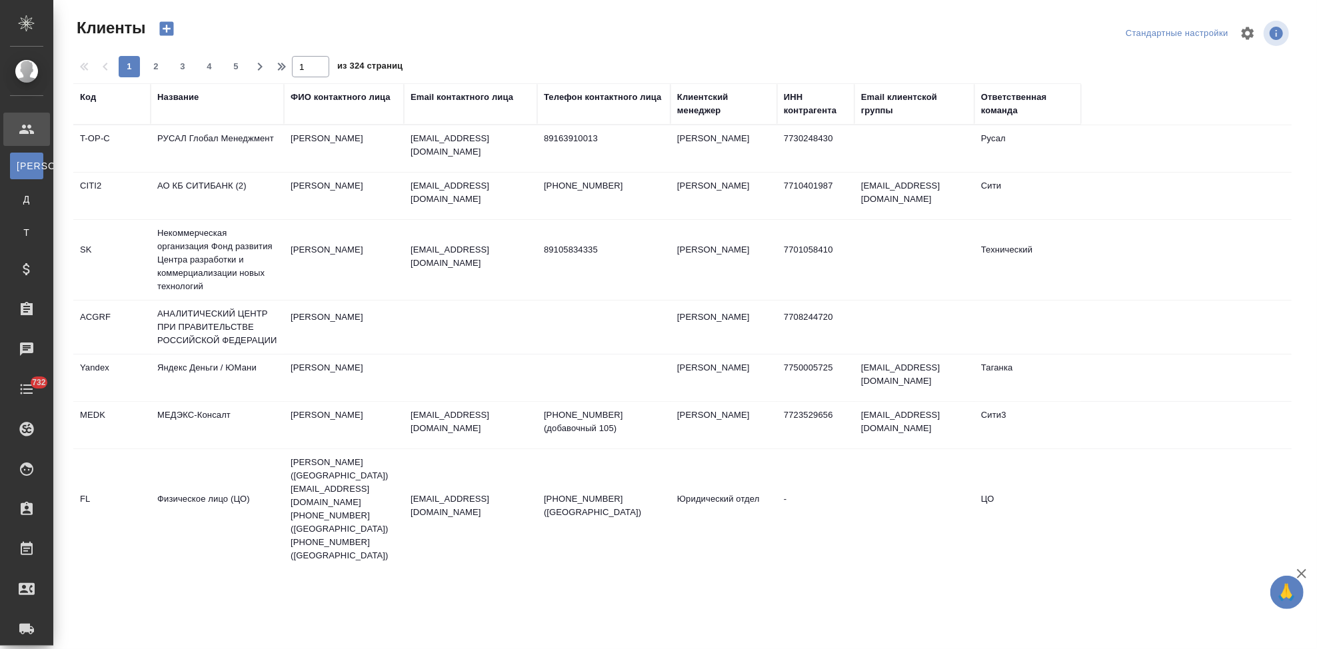
click at [85, 97] on div "Код" at bounding box center [88, 97] width 16 height 13
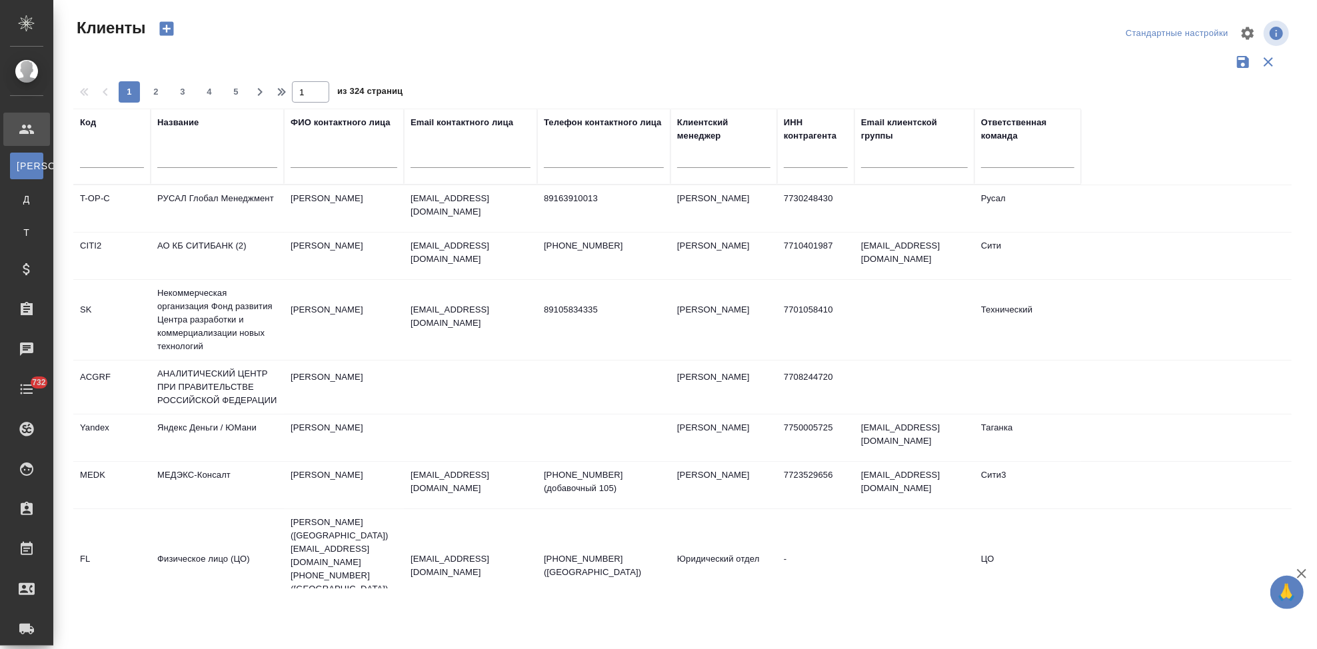
click at [99, 148] on div at bounding box center [112, 161] width 64 height 33
click at [99, 154] on input "text" at bounding box center [112, 159] width 64 height 17
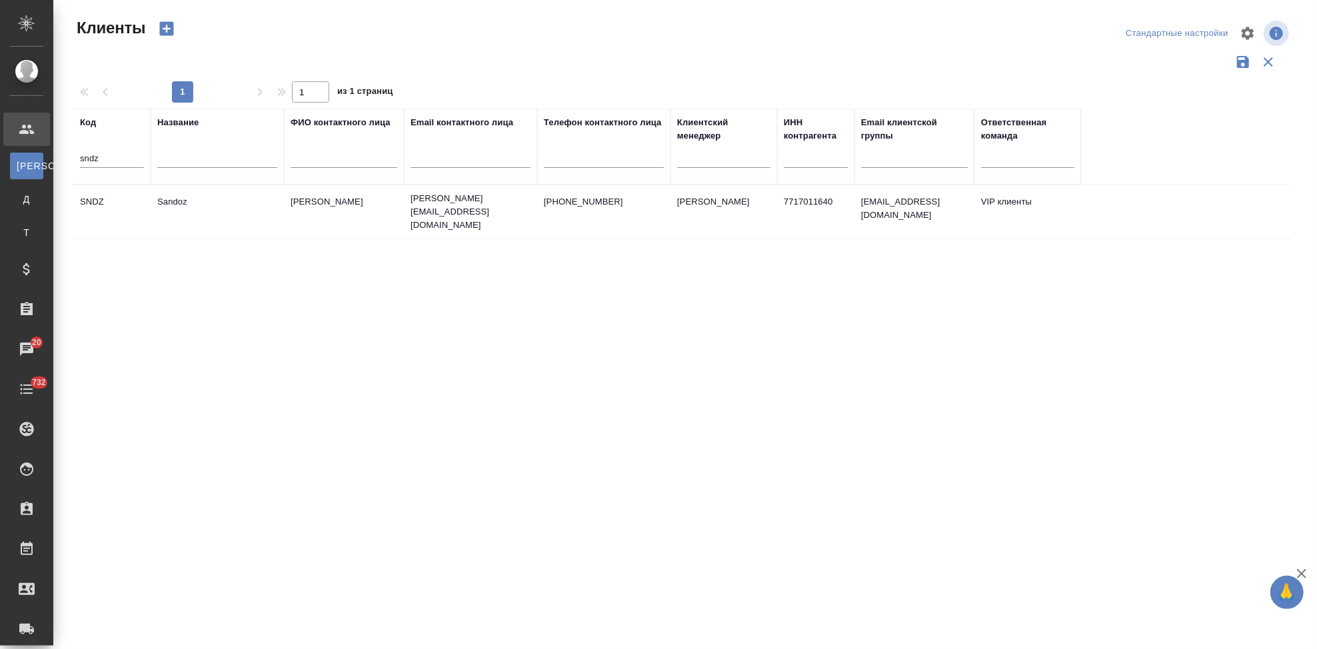
click at [292, 207] on td "Ковалец Ирина" at bounding box center [344, 212] width 120 height 47
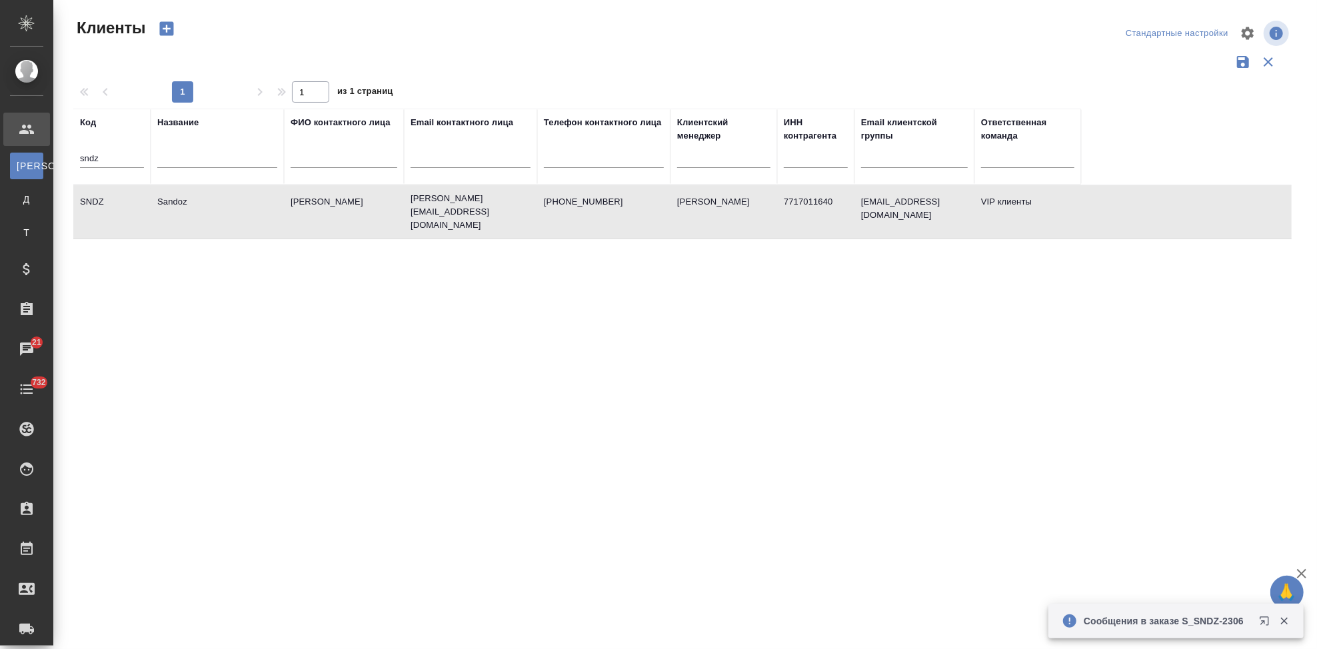
click at [113, 158] on input "sndz" at bounding box center [112, 159] width 64 height 17
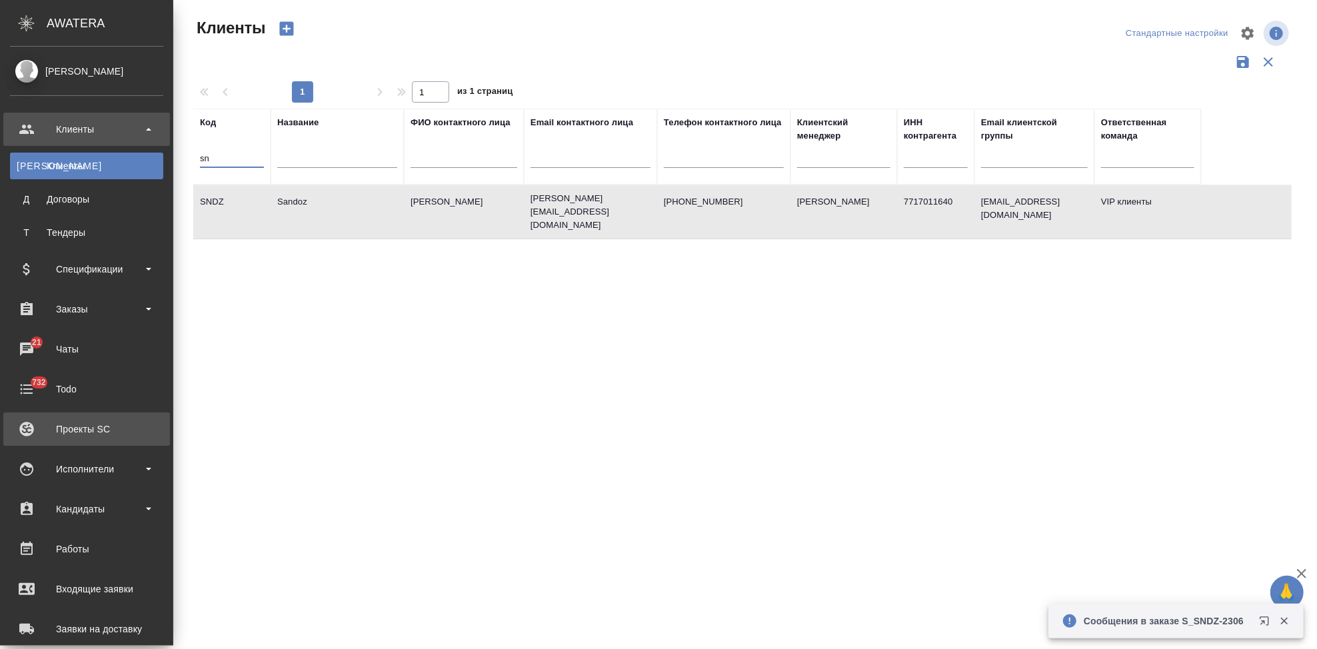
type input "s"
type input "п"
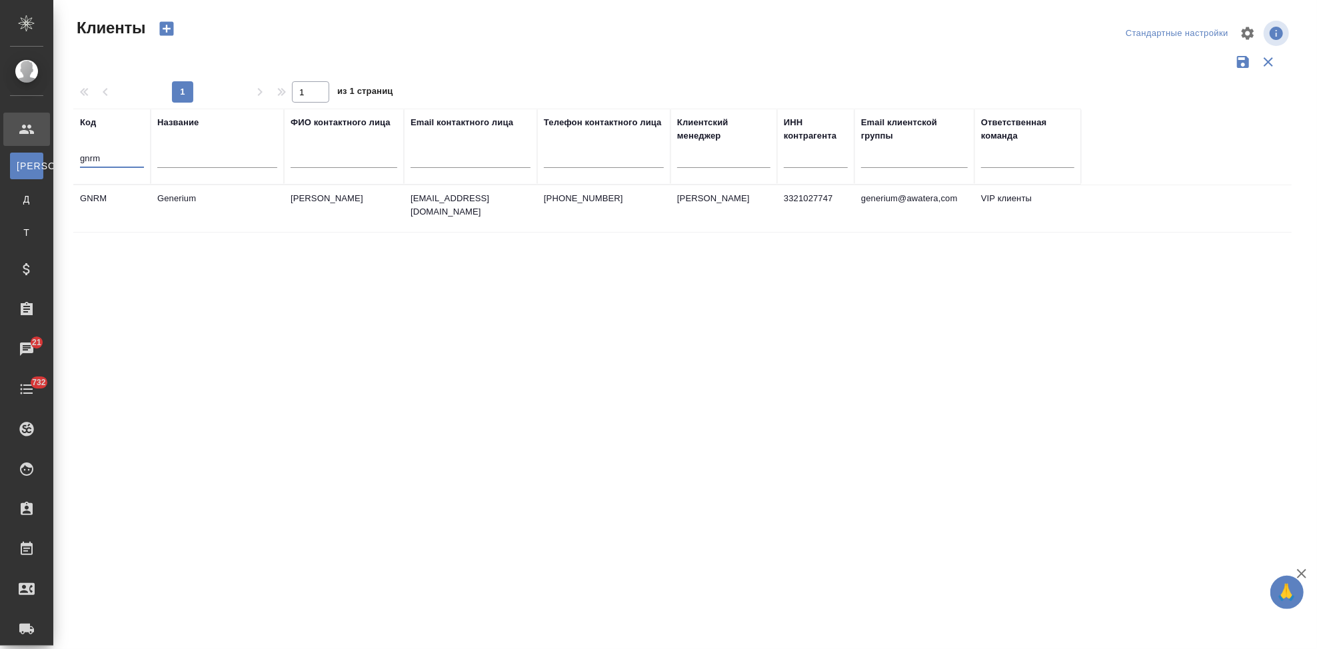
click at [453, 205] on td "emastakhova@generium.ru" at bounding box center [470, 208] width 133 height 47
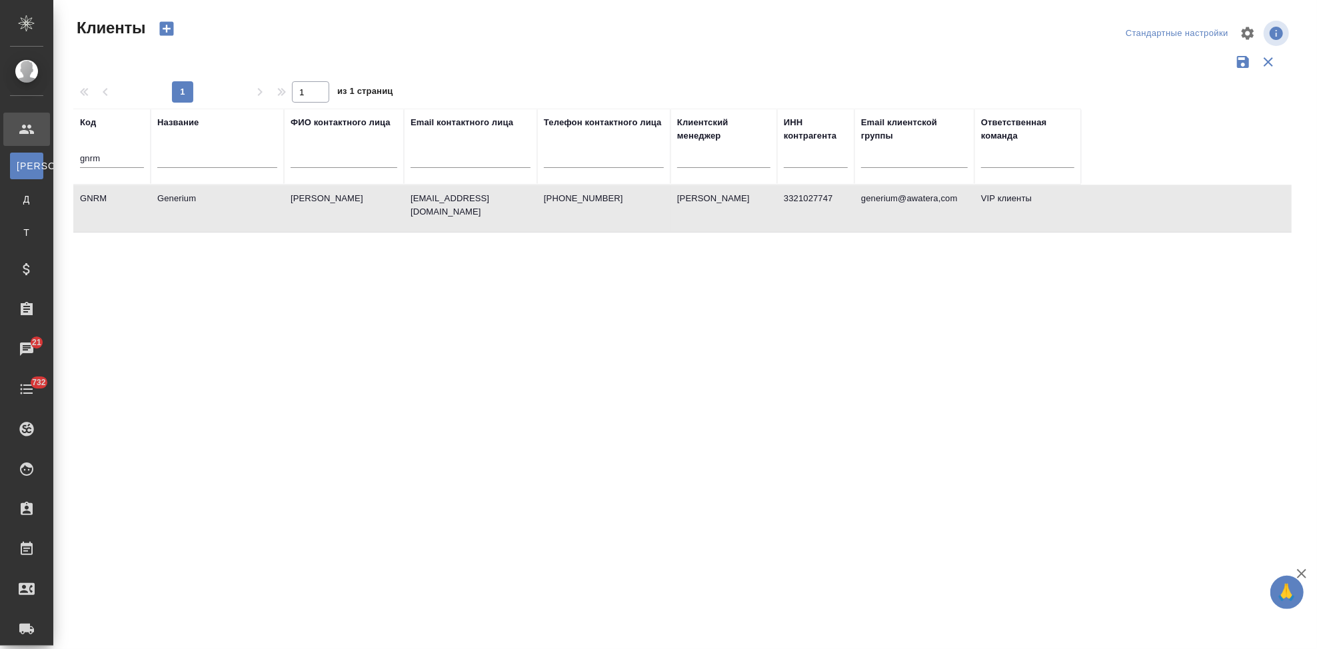
click at [453, 205] on td "emastakhova@generium.ru" at bounding box center [470, 208] width 133 height 47
drag, startPoint x: 103, startPoint y: 158, endPoint x: 19, endPoint y: 263, distance: 134.2
click at [103, 157] on input "gnrm" at bounding box center [112, 159] width 64 height 17
type input "g"
type input "s"
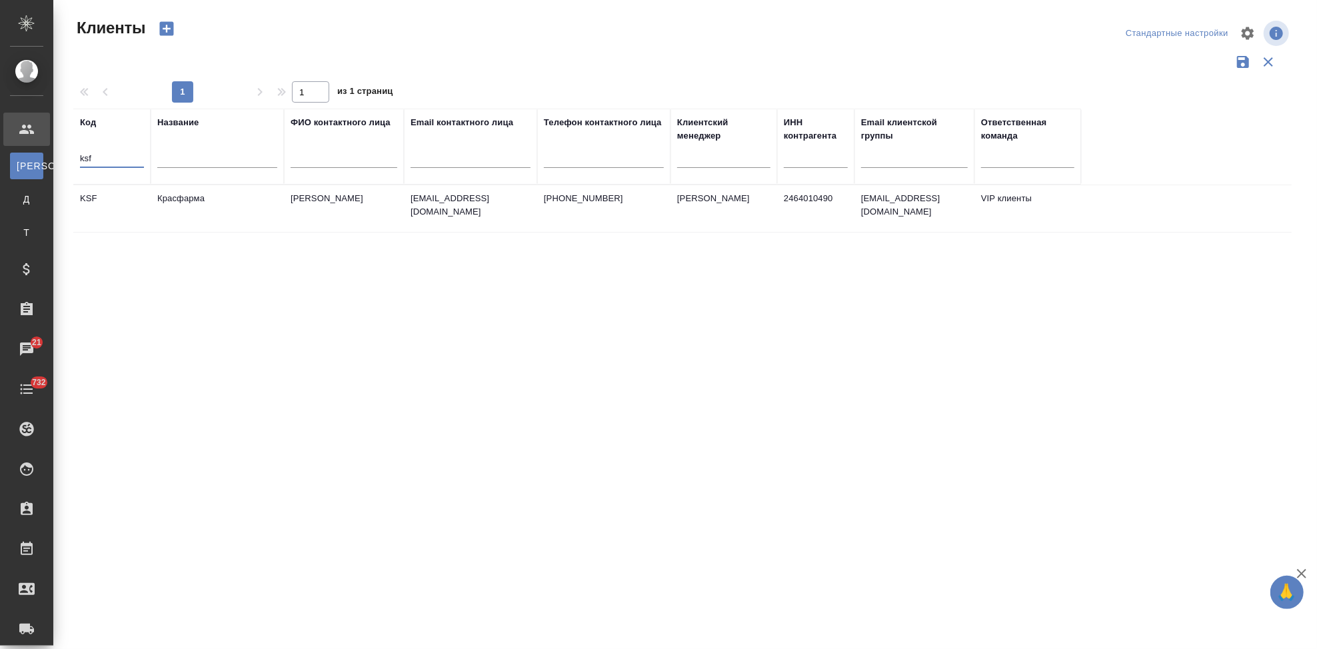
click at [325, 221] on td "Кузьмина Ксения" at bounding box center [344, 208] width 120 height 47
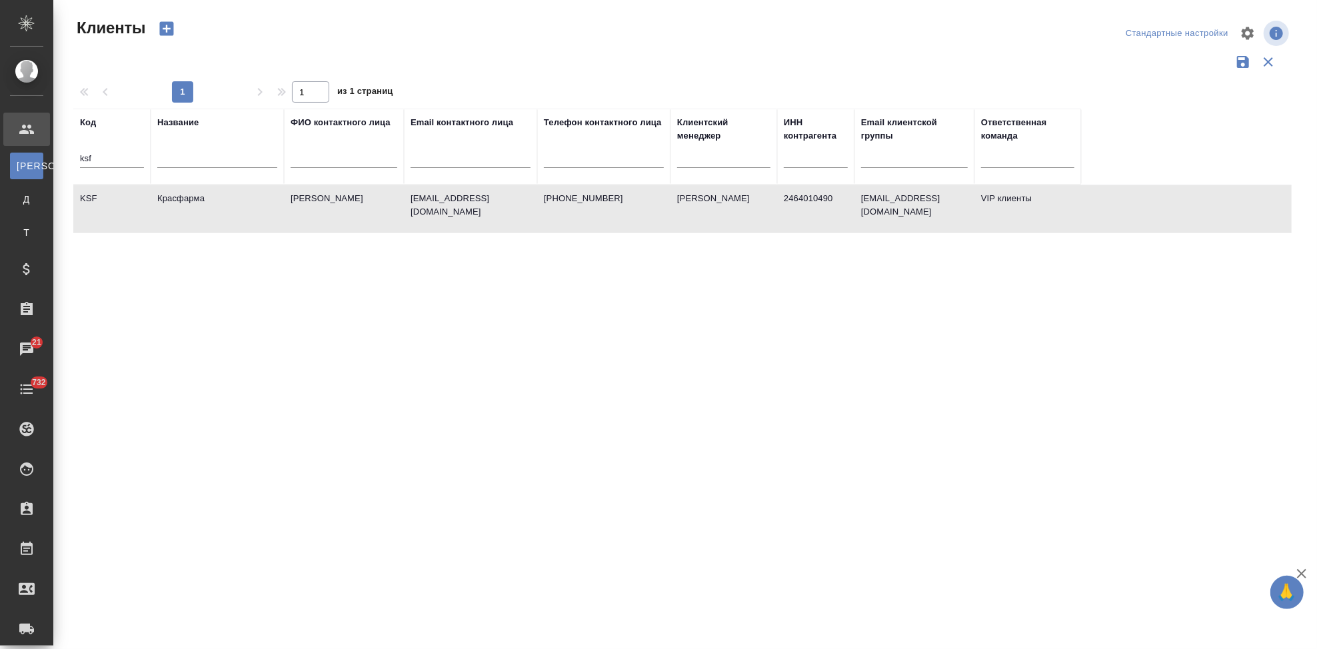
click at [325, 221] on td "Кузьмина Ксения" at bounding box center [344, 208] width 120 height 47
click at [125, 158] on input "ksf" at bounding box center [112, 159] width 64 height 17
type input "k"
type input "ы"
type input "sndz"
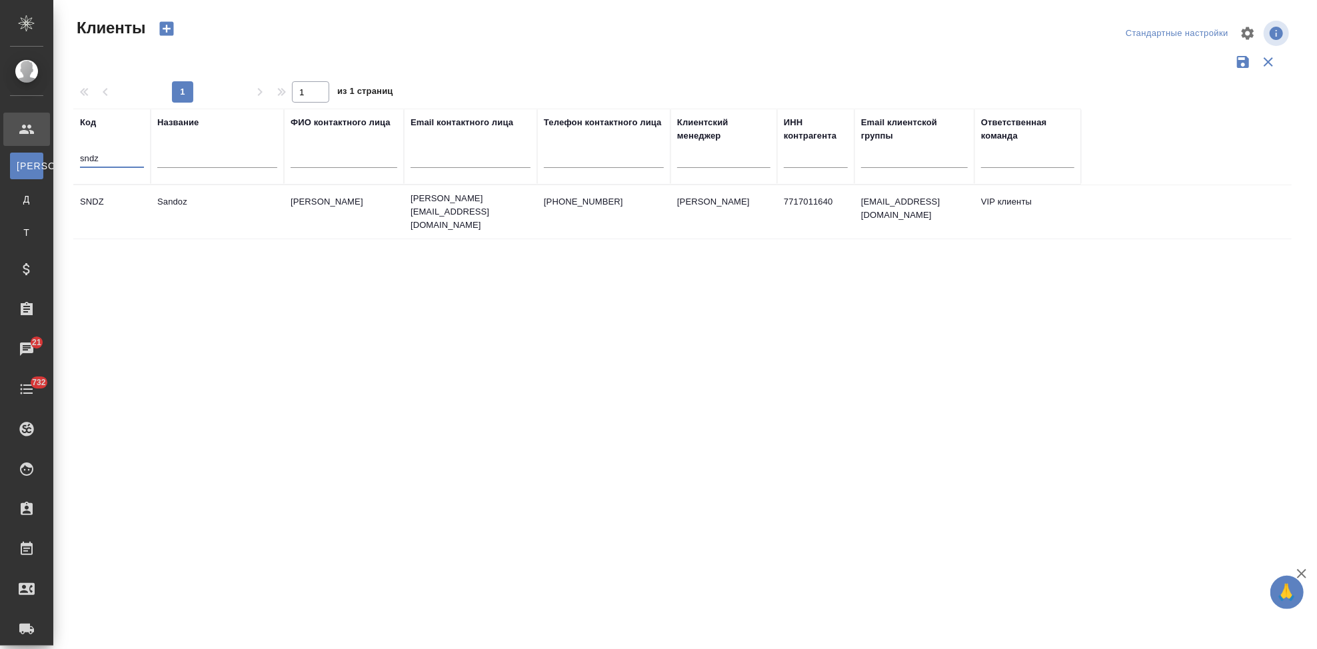
click at [300, 207] on td "Ковалец Ирина" at bounding box center [344, 212] width 120 height 47
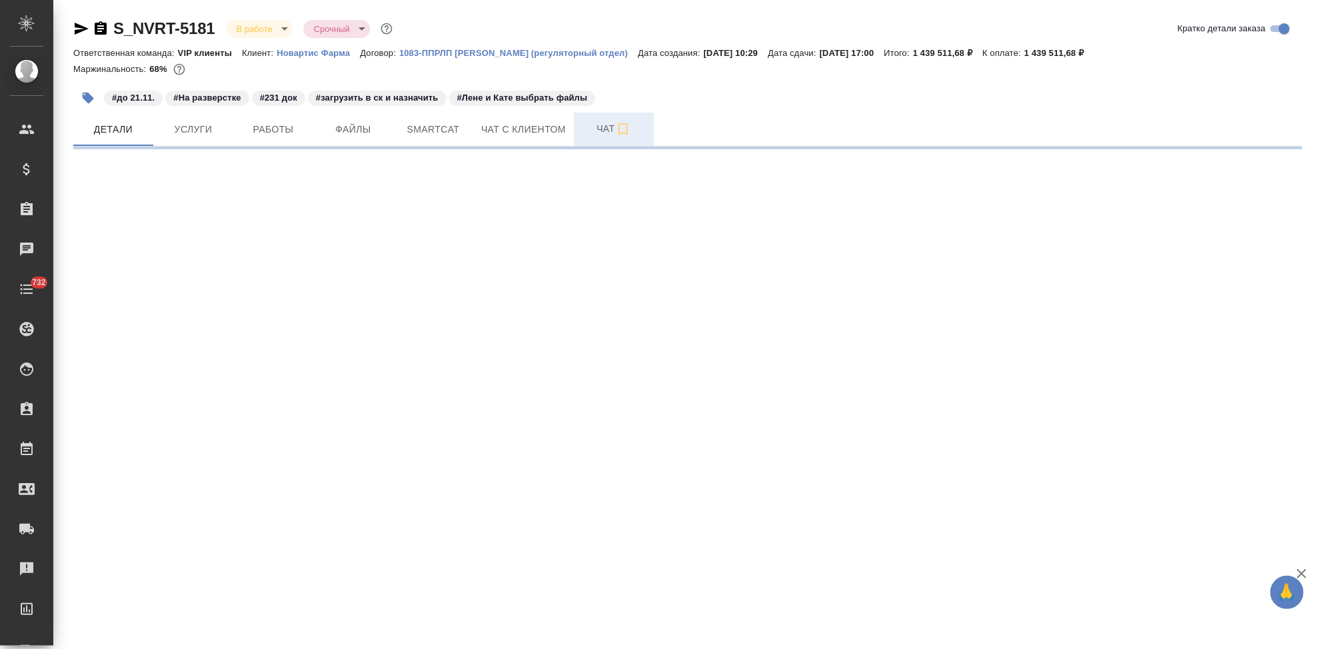
click at [601, 123] on span "Чат" at bounding box center [614, 129] width 64 height 17
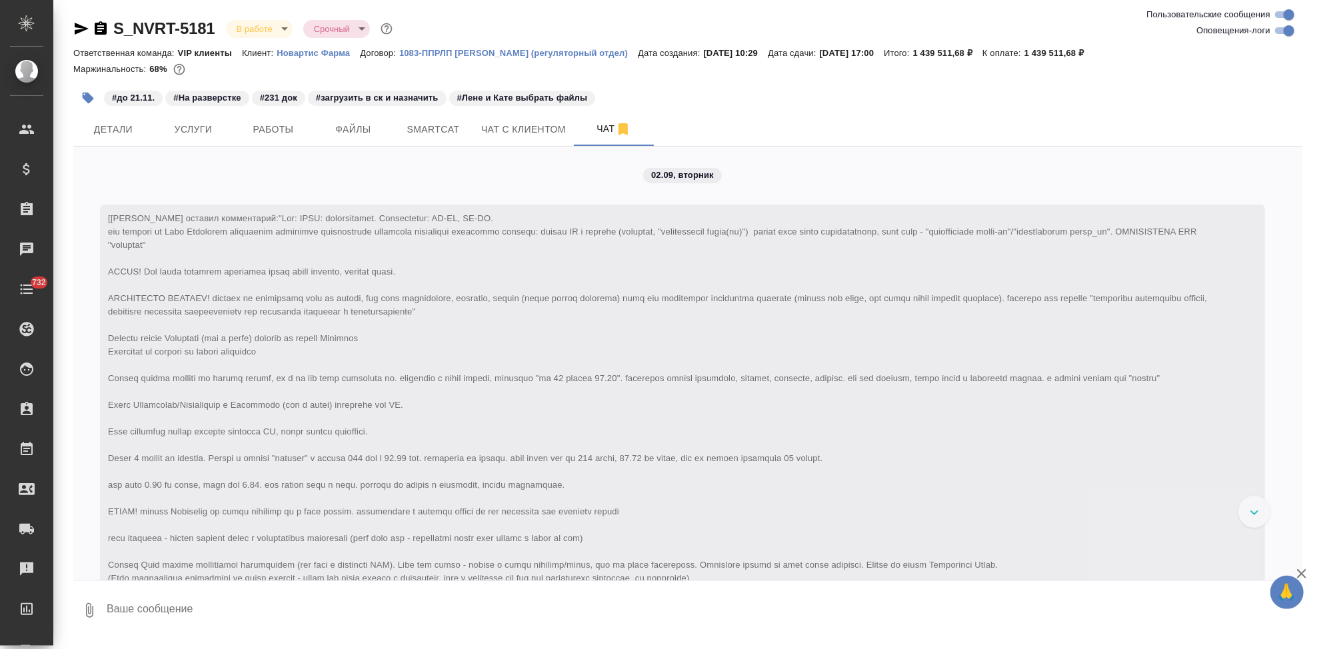
click at [322, 611] on textarea at bounding box center [703, 610] width 1197 height 45
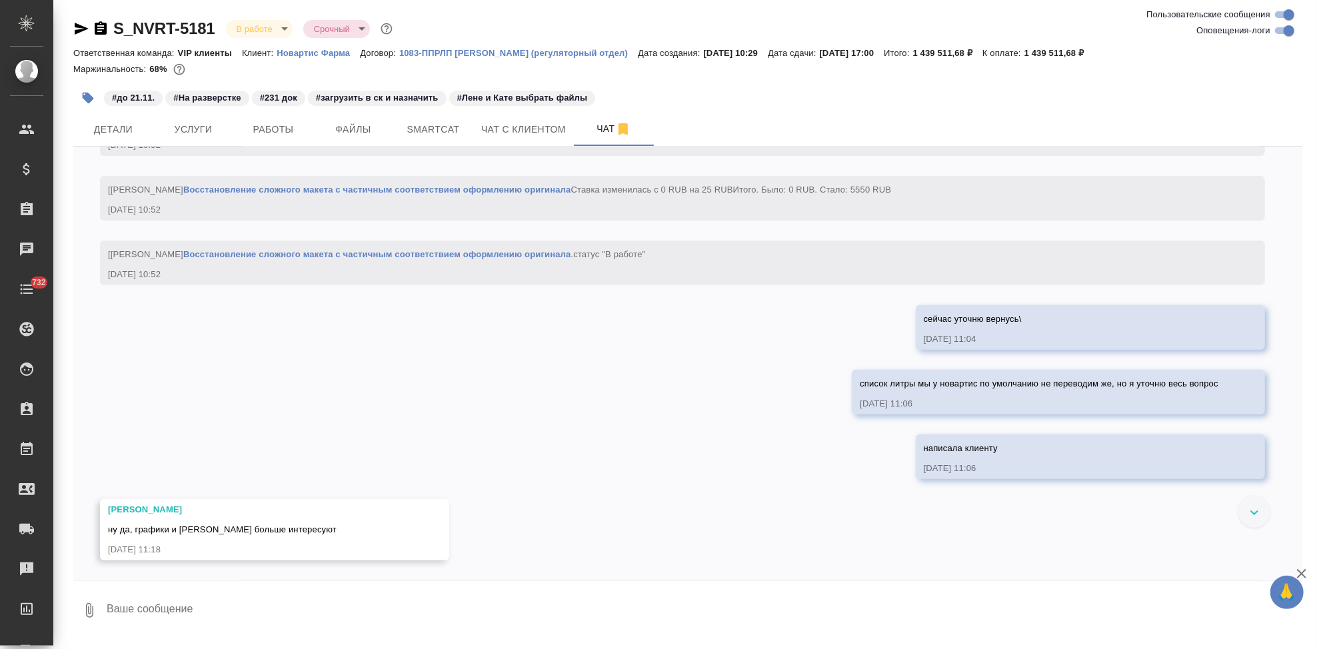
scroll to position [16875, 0]
paste textarea "Нет, это можно не переводить, единственное все же для графиков и хроматограмм м…"
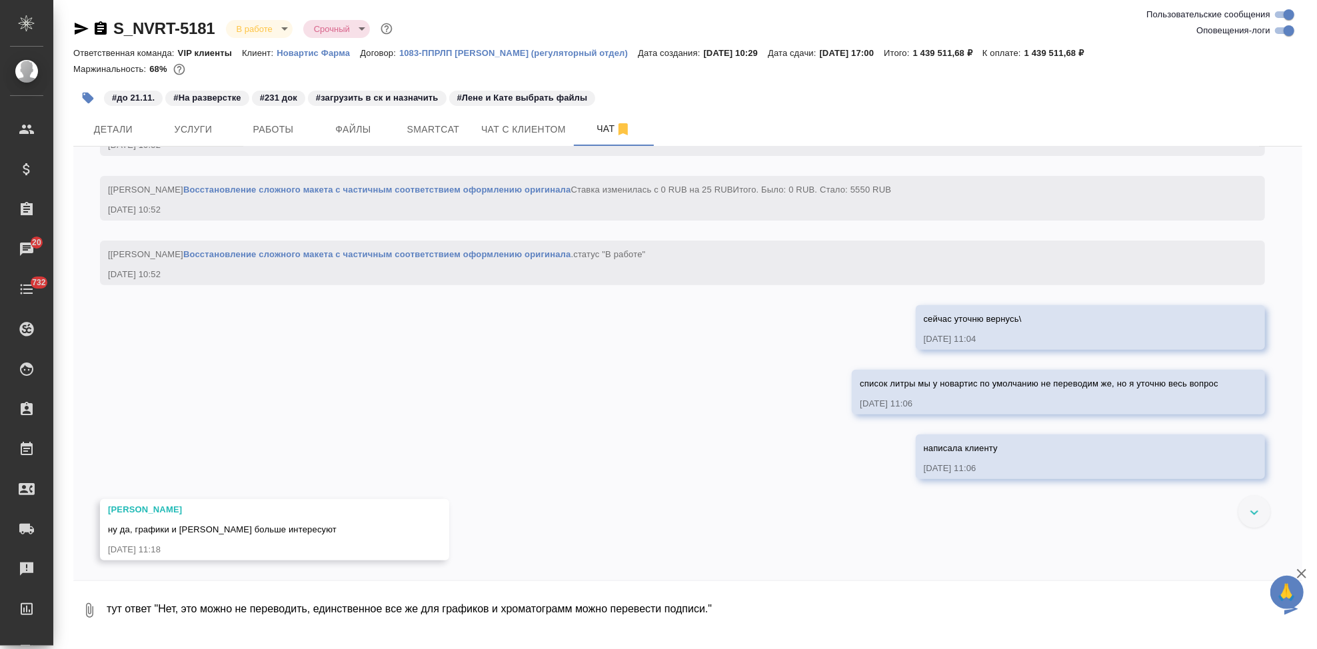
type textarea "тут ответ "Нет, это можно не переводить, единственное все же для графиков и хро…"
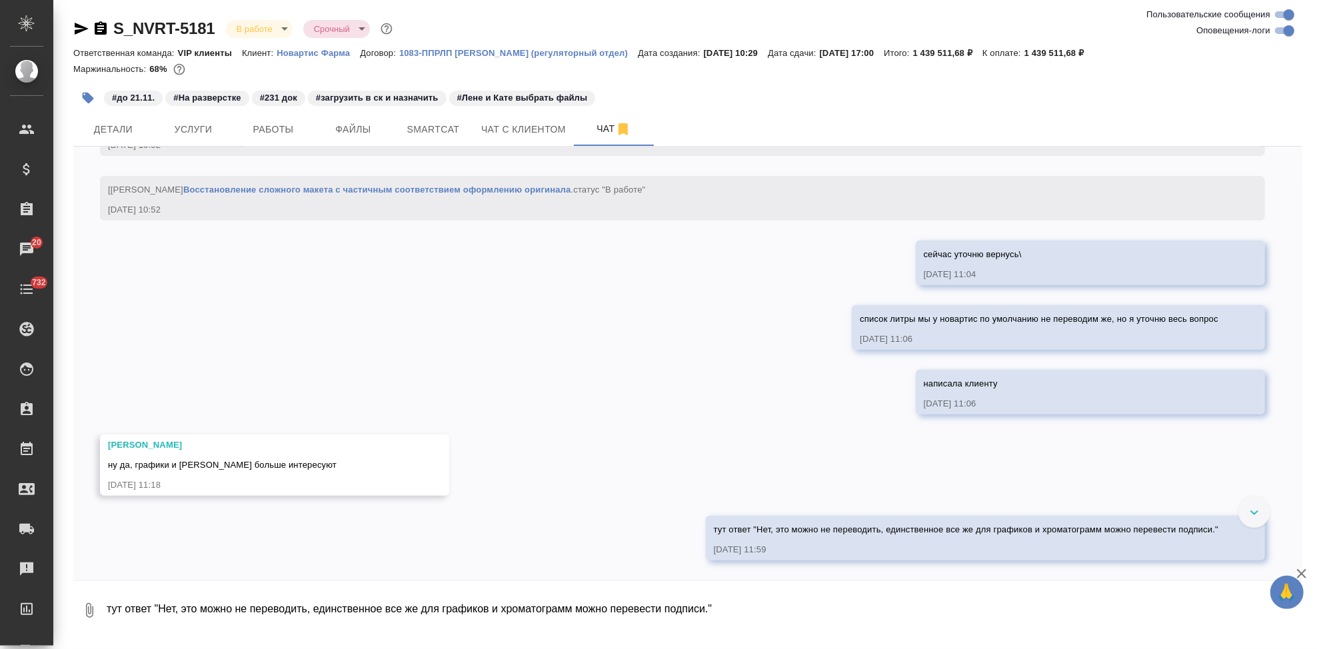
scroll to position [16997, 0]
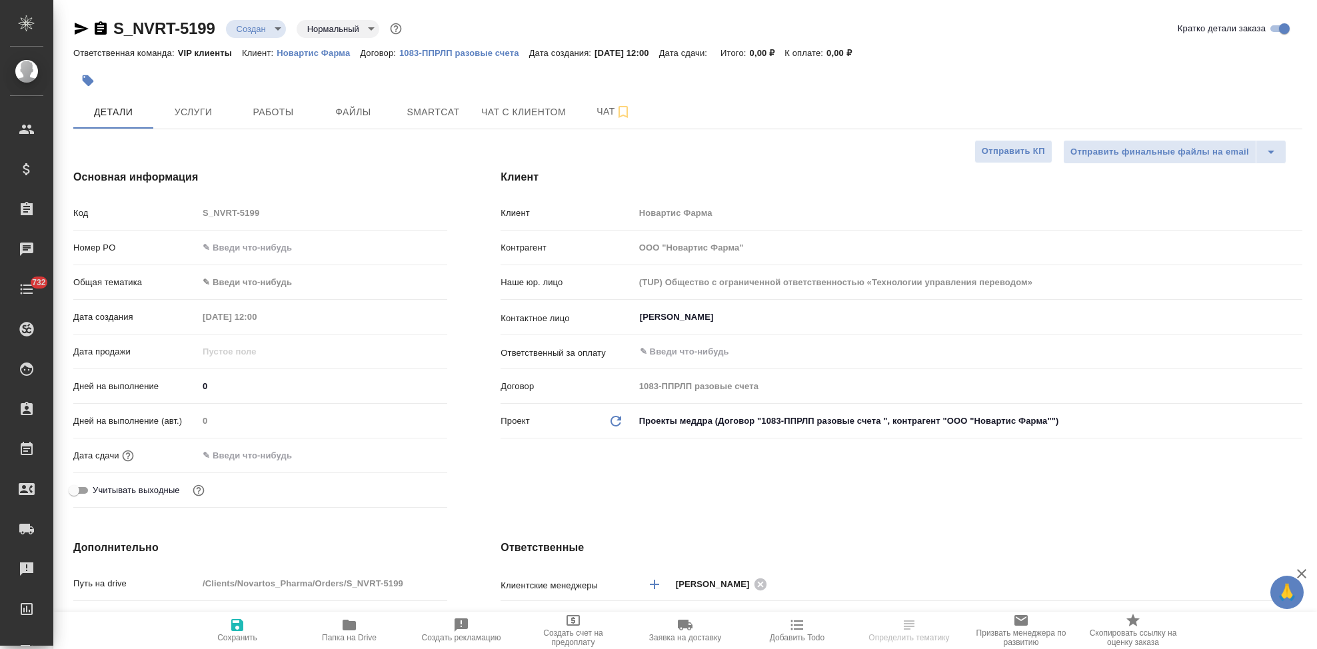
select select "RU"
click at [360, 117] on span "Файлы" at bounding box center [353, 112] width 64 height 17
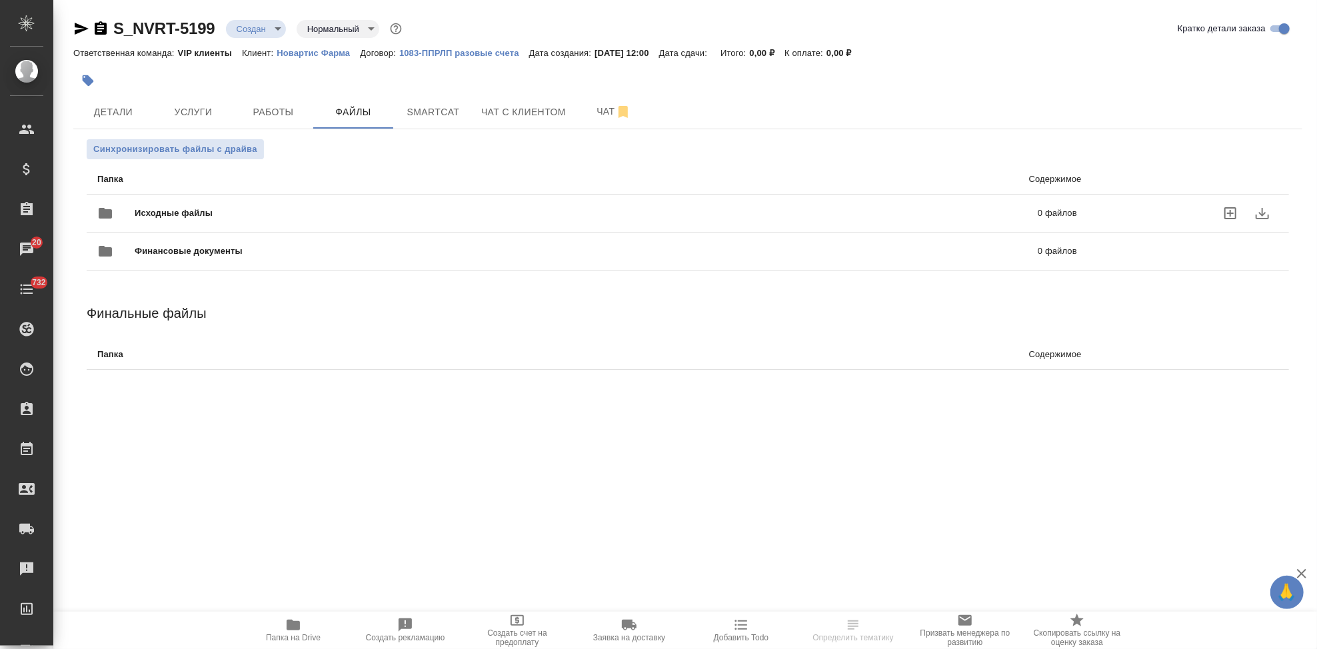
click at [1231, 215] on icon "uploadFiles" at bounding box center [1231, 213] width 16 height 16
click at [0, 0] on input "uploadFiles" at bounding box center [0, 0] width 0 height 0
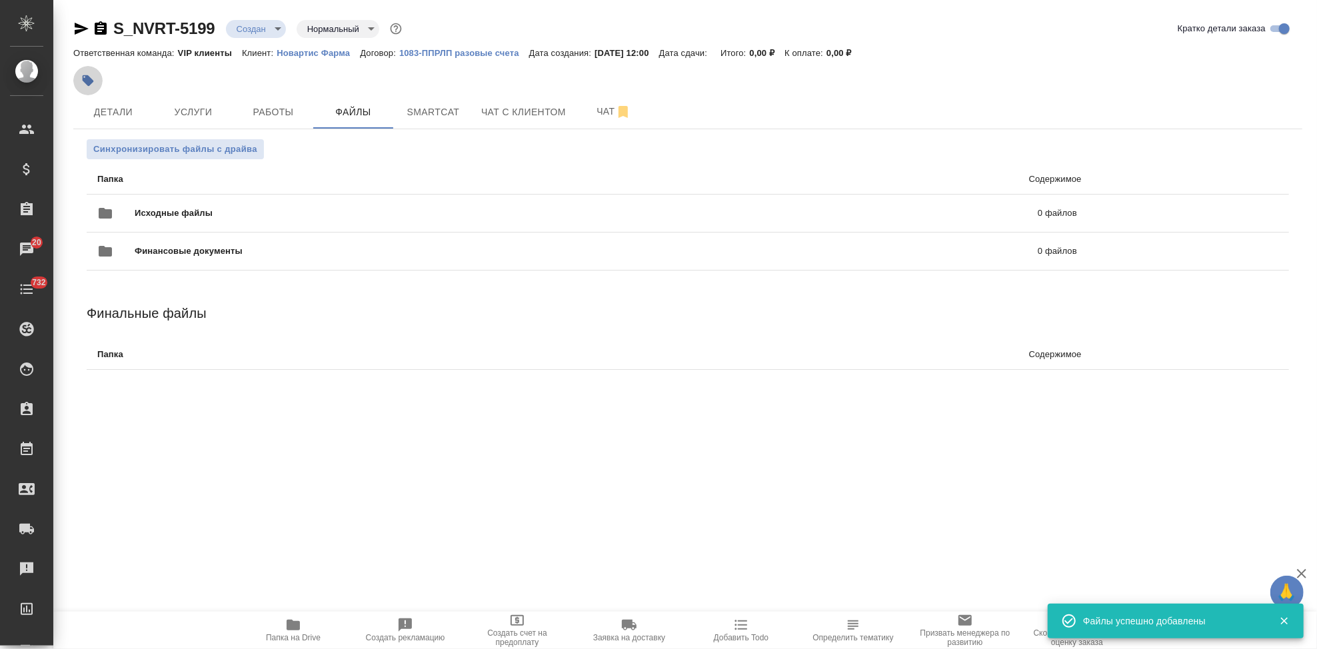
click at [92, 83] on icon "button" at bounding box center [87, 80] width 13 height 13
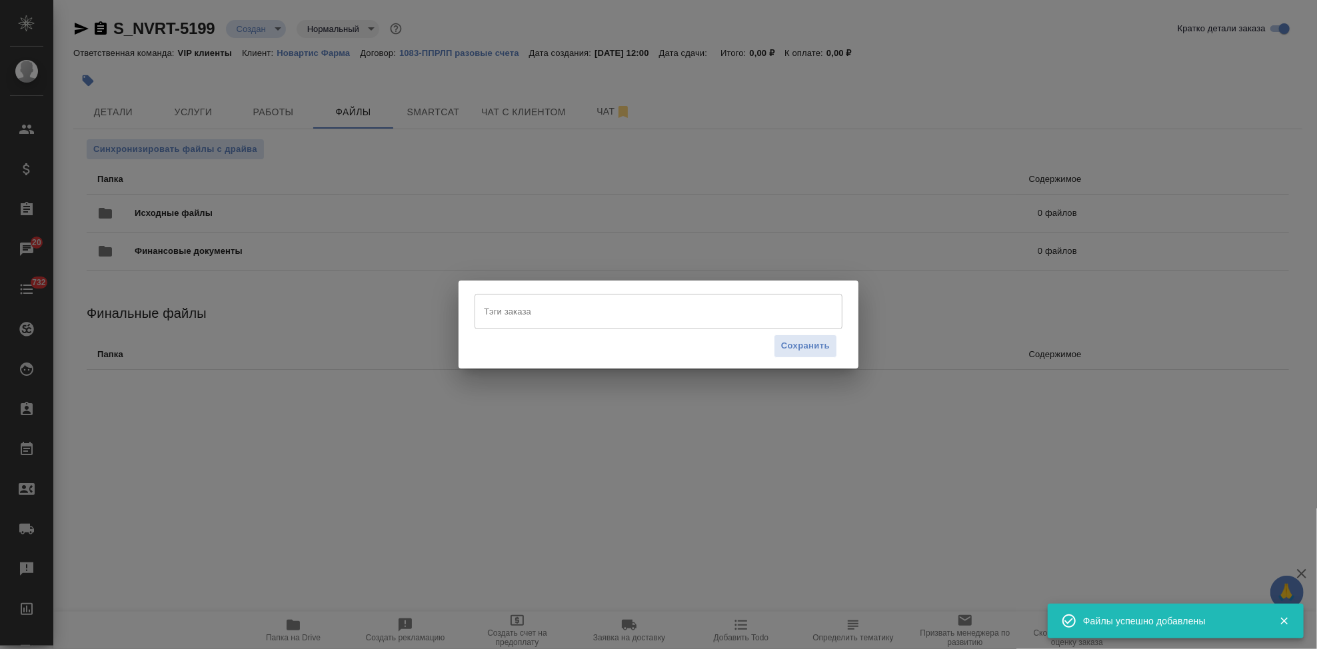
click at [535, 309] on input "Тэги заказа" at bounding box center [646, 311] width 331 height 23
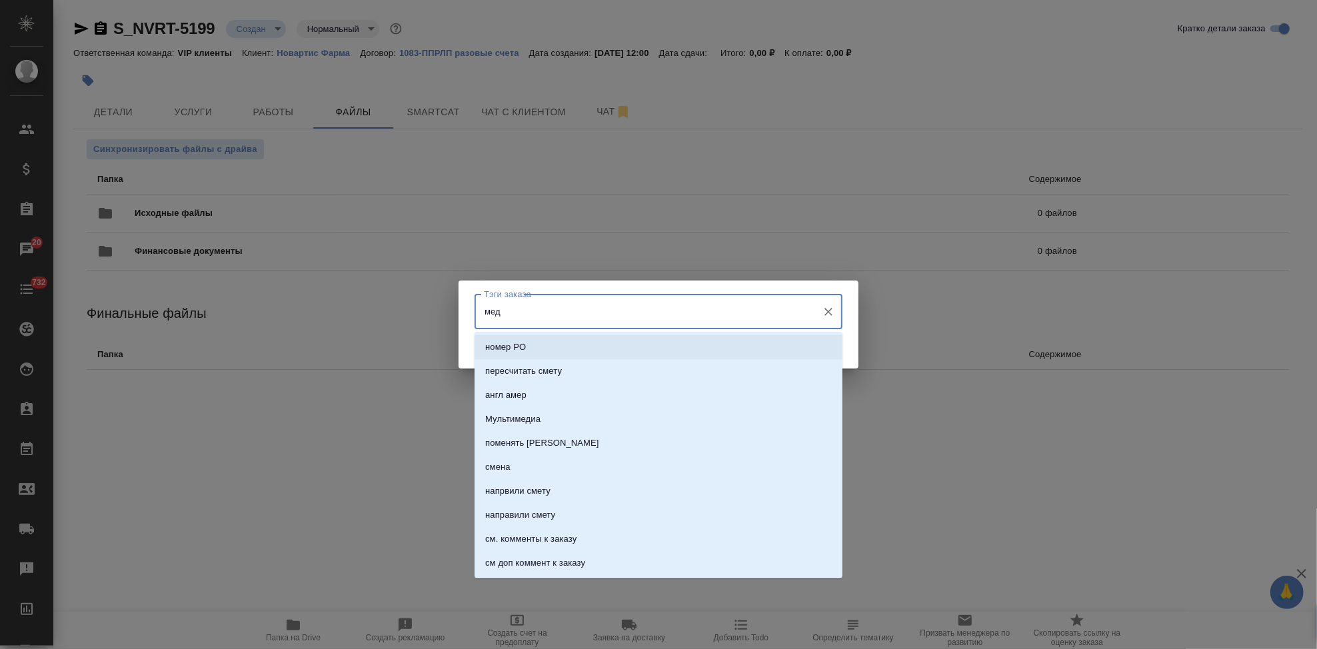
type input "медд"
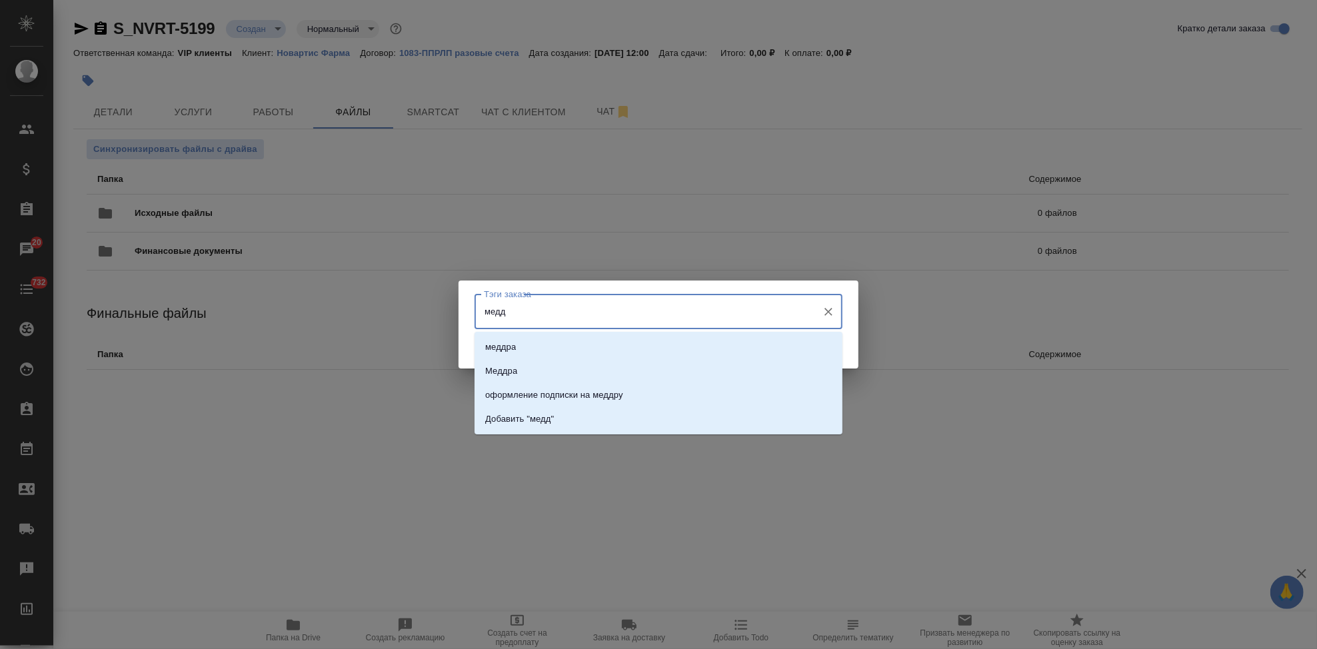
click at [627, 339] on li "меддра" at bounding box center [659, 347] width 368 height 24
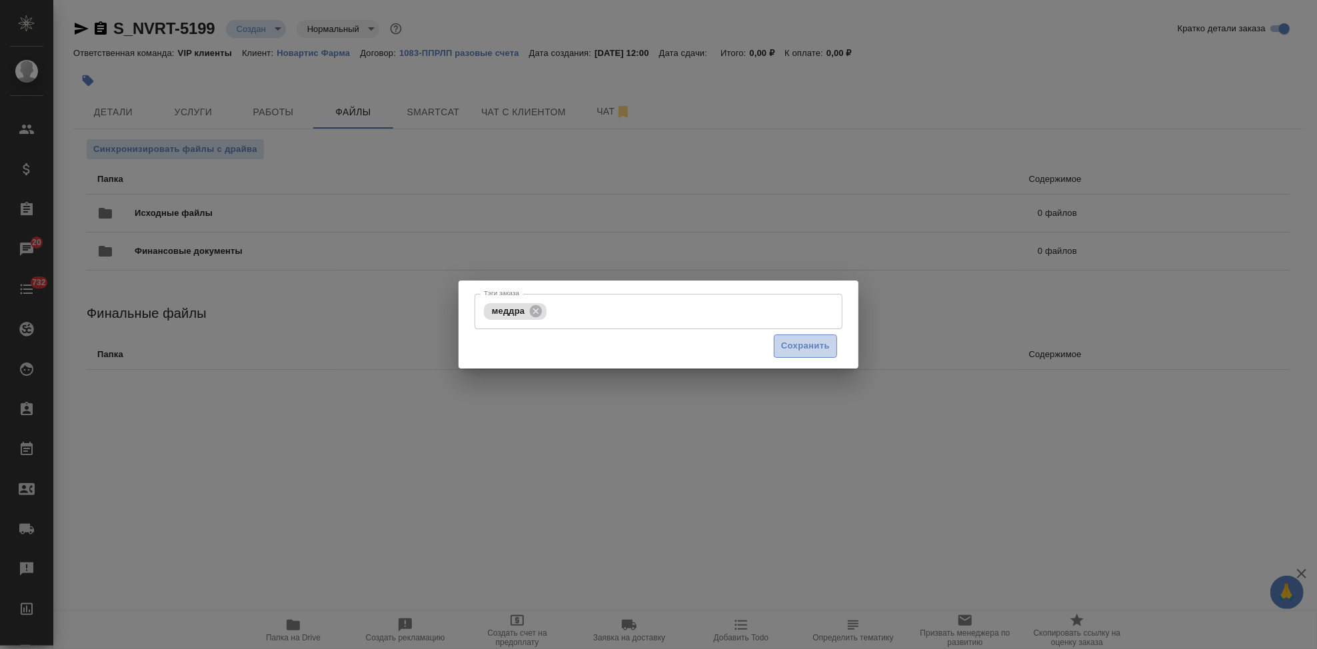
click at [792, 351] on span "Сохранить" at bounding box center [805, 346] width 49 height 15
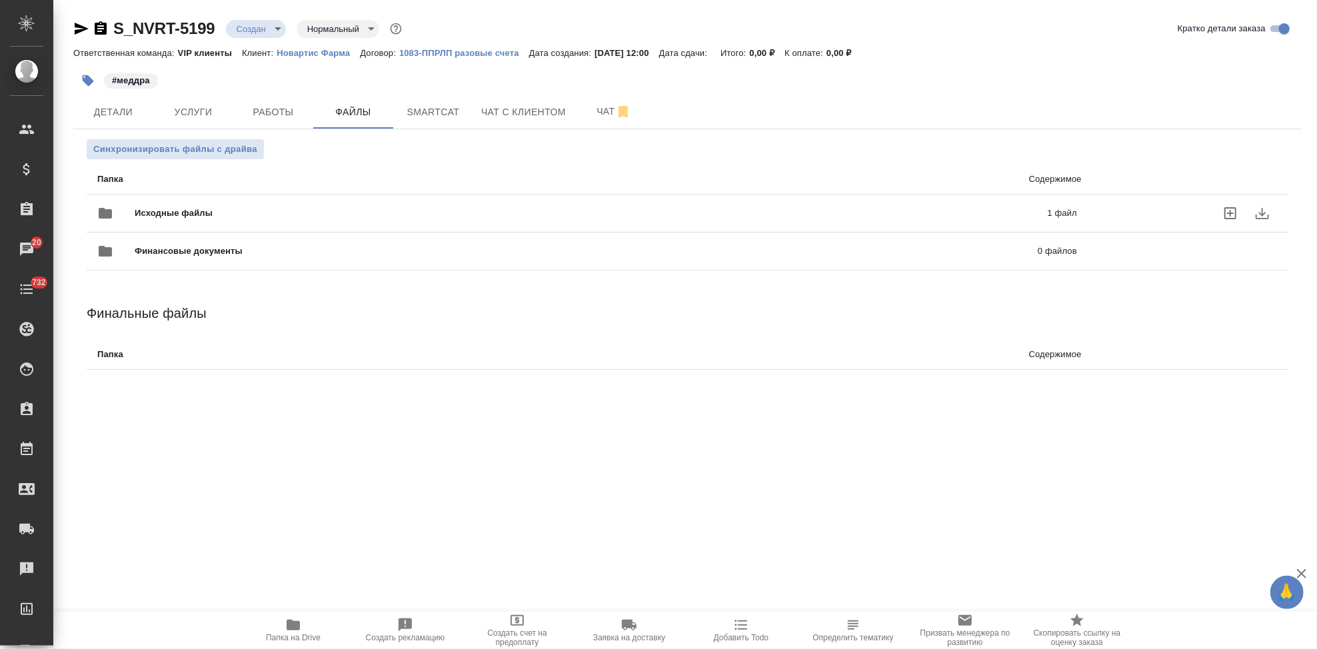
click at [603, 207] on span "Исходные файлы" at bounding box center [382, 213] width 495 height 13
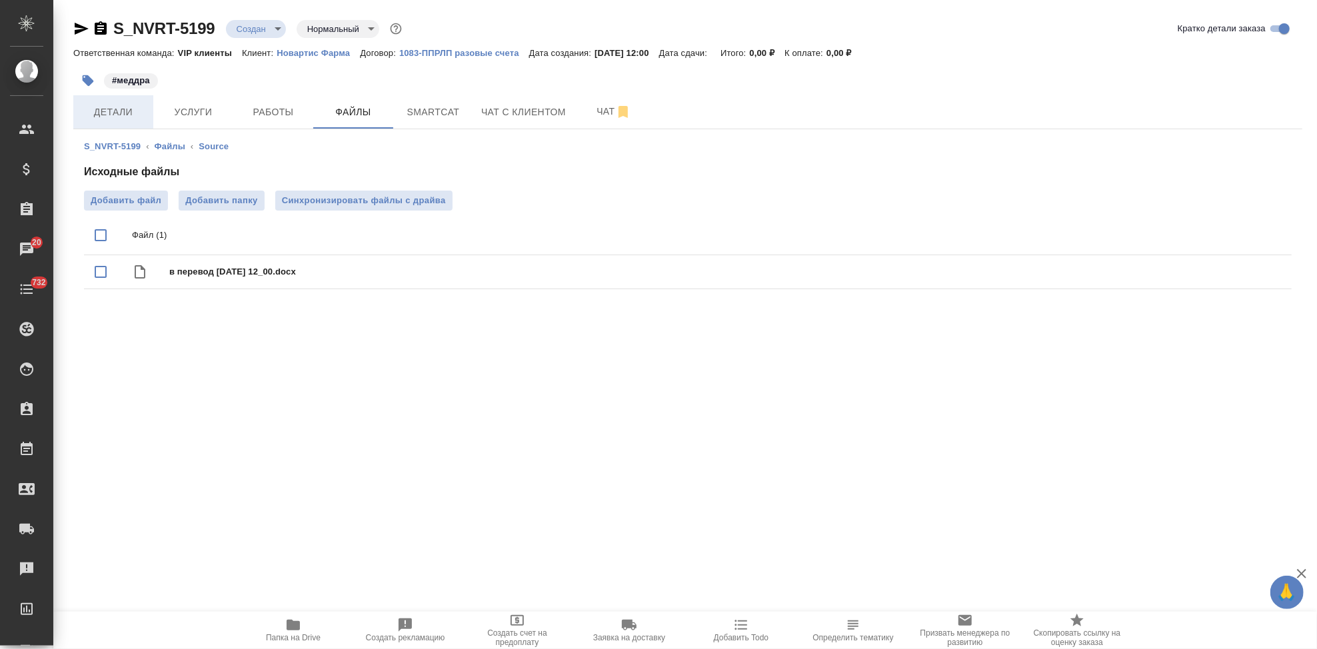
click at [121, 111] on span "Детали" at bounding box center [113, 112] width 64 height 17
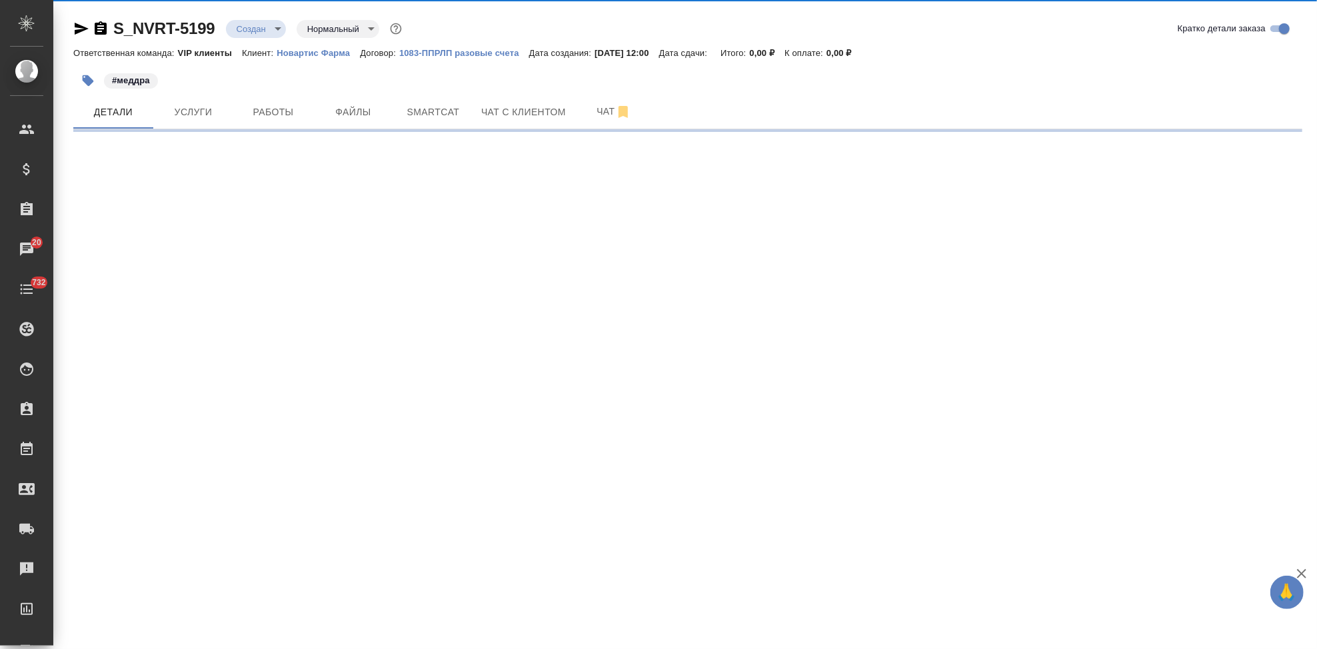
select select "RU"
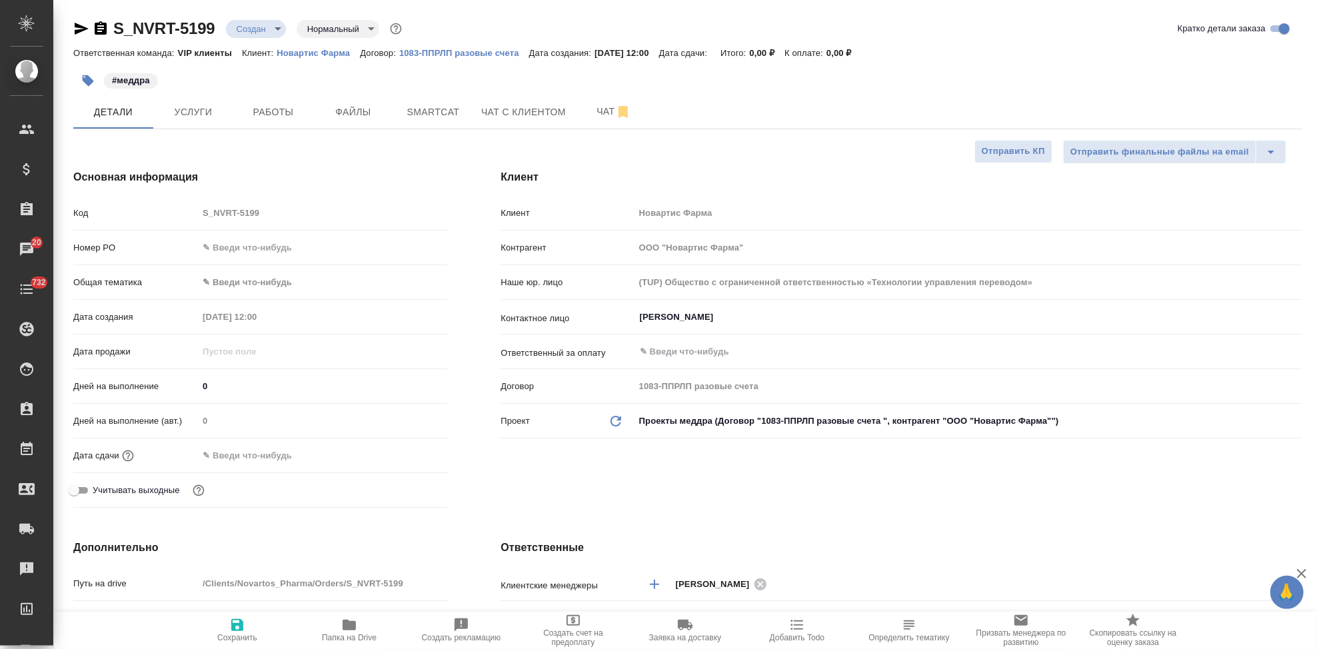
type textarea "x"
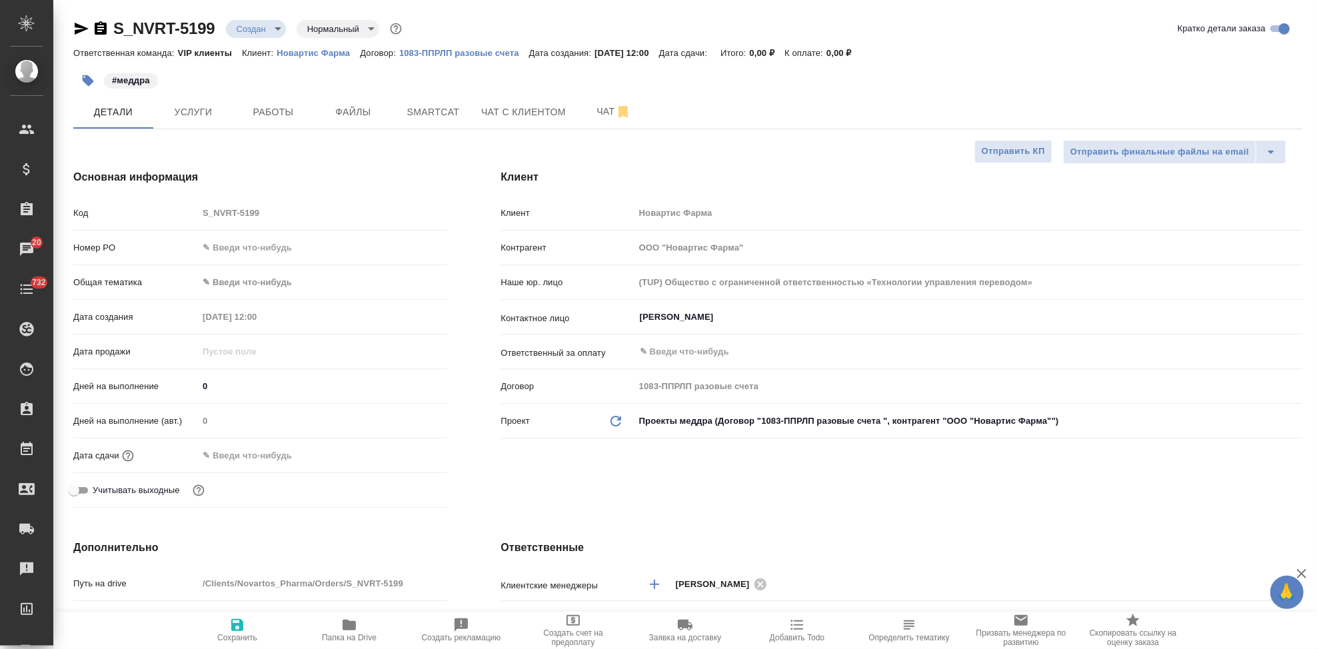
type textarea "x"
click at [759, 313] on input "[PERSON_NAME]" at bounding box center [946, 317] width 615 height 16
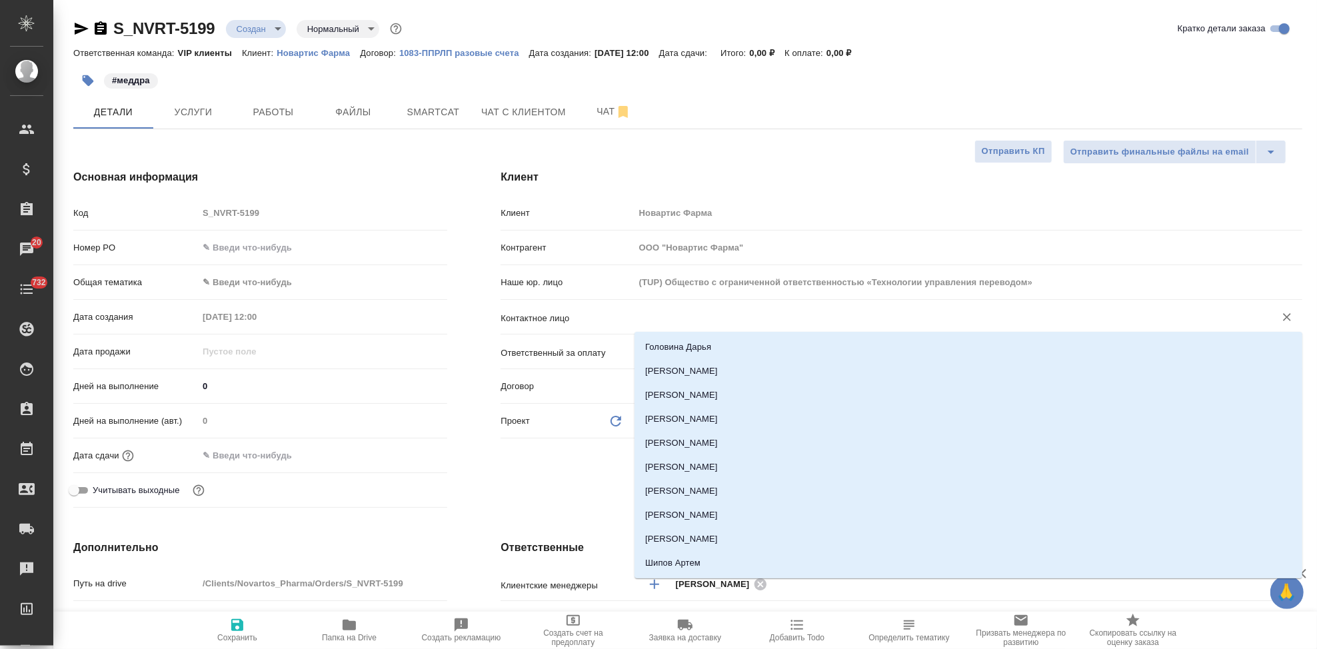
type textarea "x"
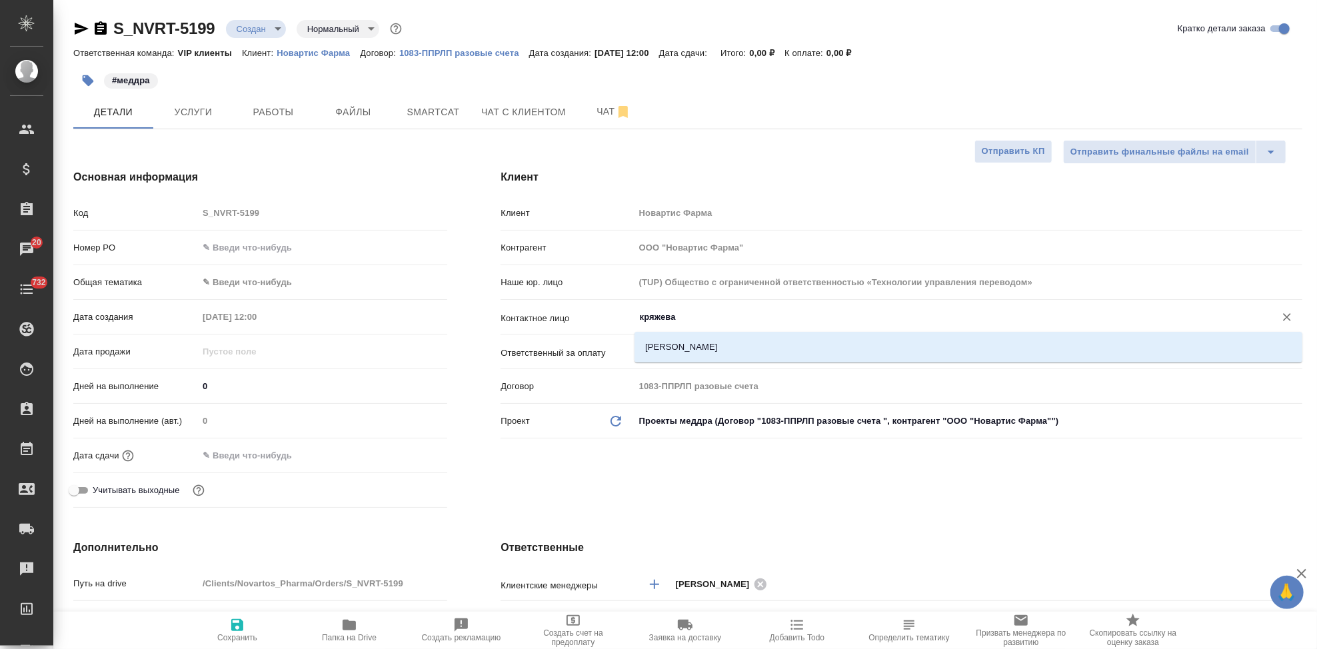
click at [740, 354] on li "[PERSON_NAME]" at bounding box center [969, 347] width 668 height 24
type input "[PERSON_NAME]"
type textarea "x"
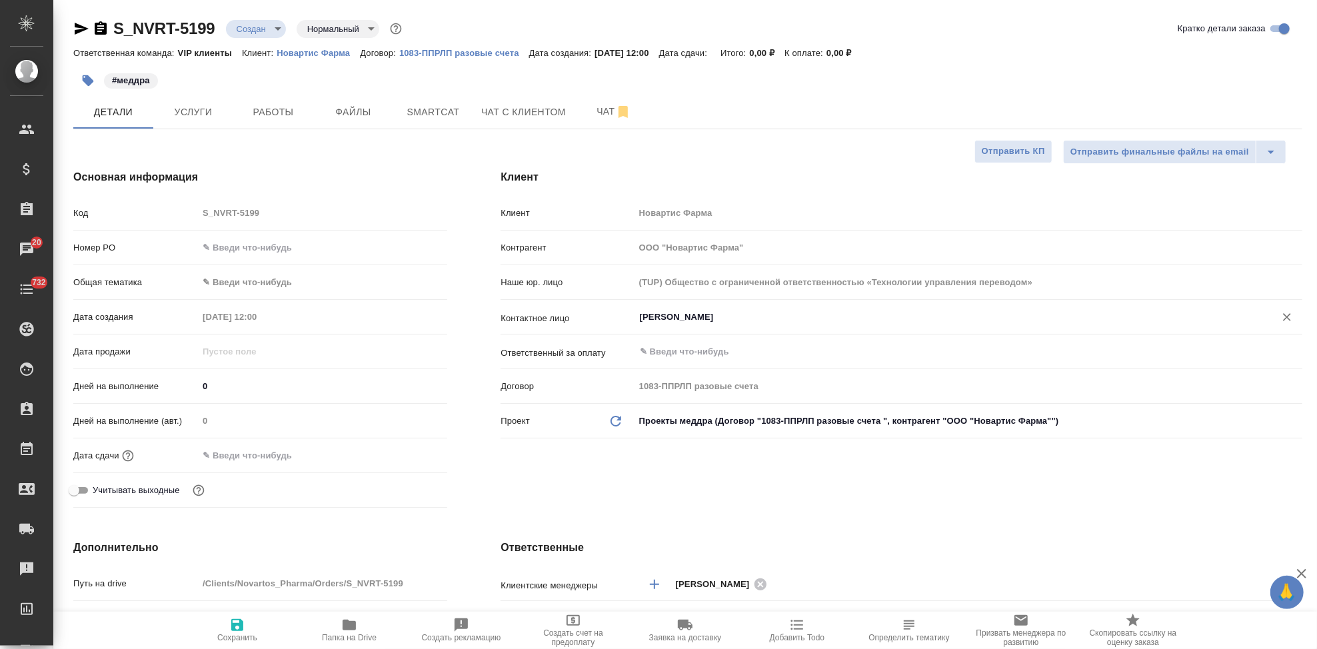
type input "[PERSON_NAME]"
click at [233, 624] on icon "button" at bounding box center [237, 625] width 12 height 12
type textarea "x"
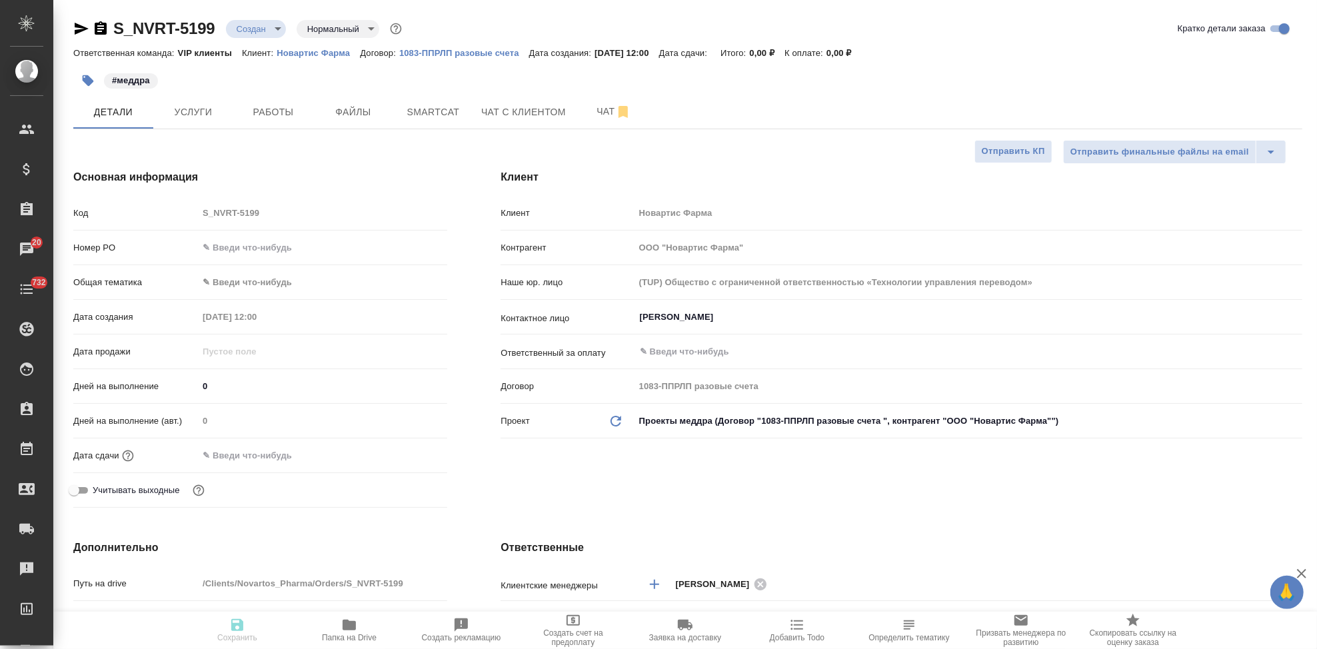
type textarea "x"
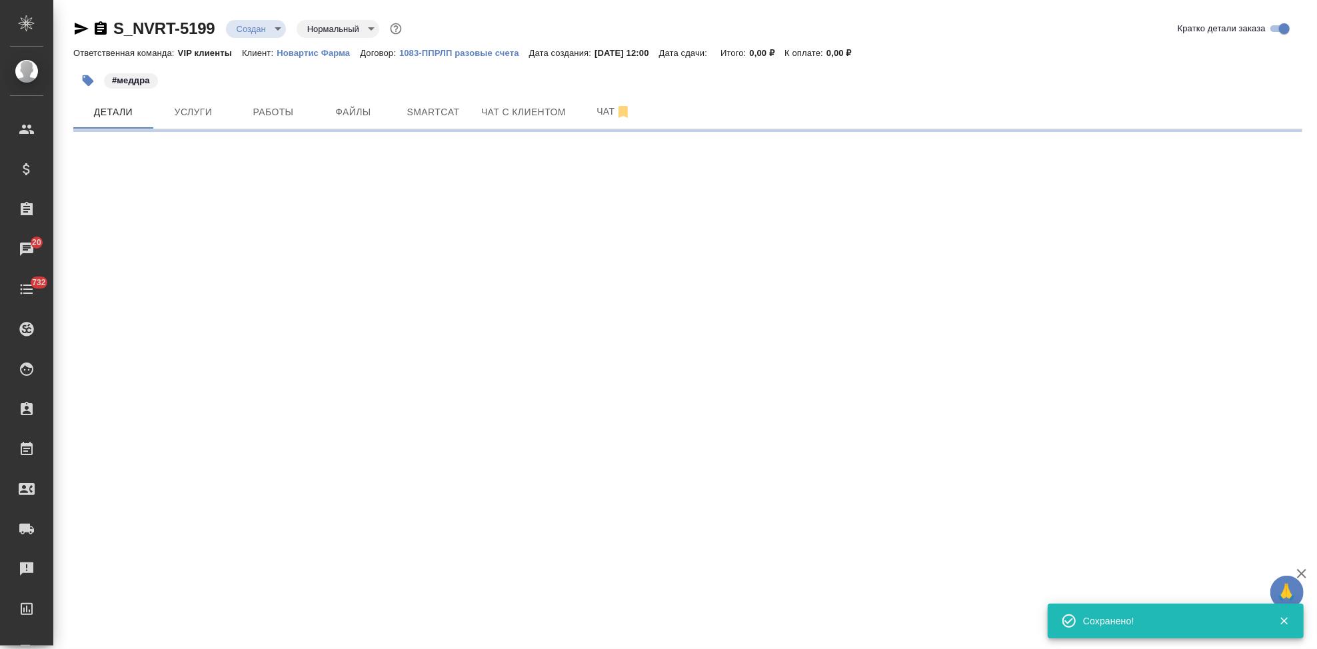
select select "RU"
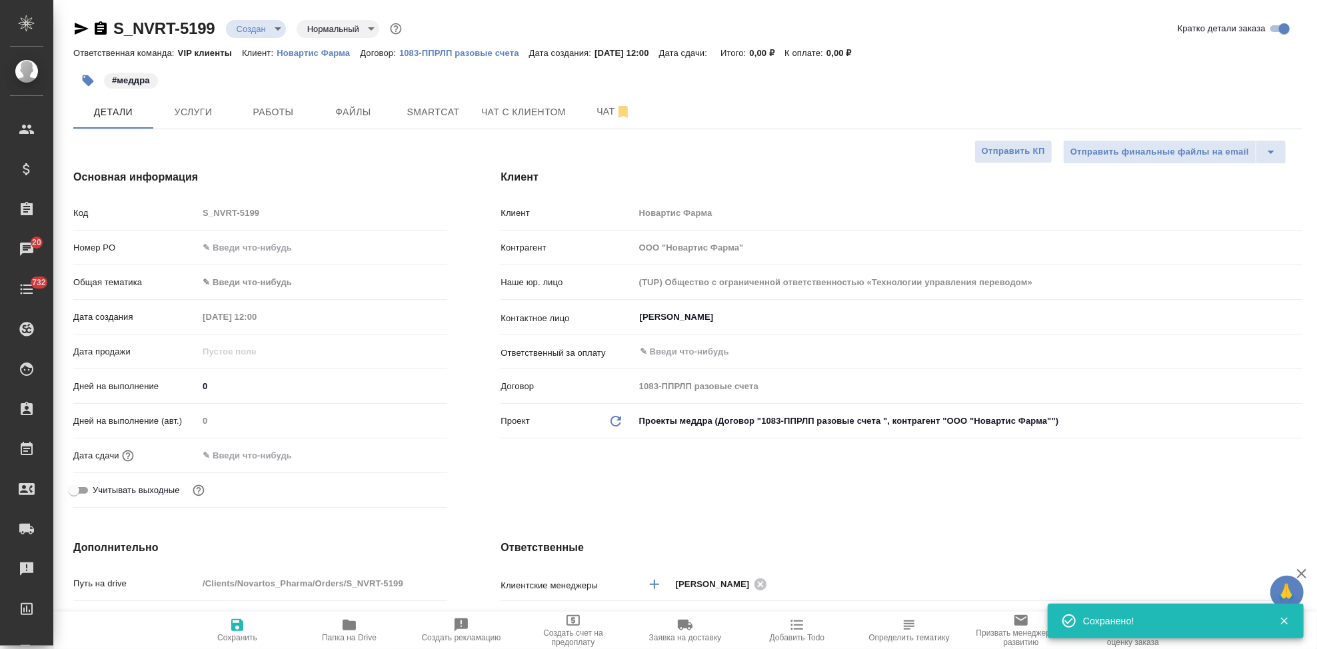
type textarea "x"
click at [260, 453] on input "text" at bounding box center [257, 455] width 117 height 19
click at [405, 463] on div at bounding box center [322, 455] width 249 height 21
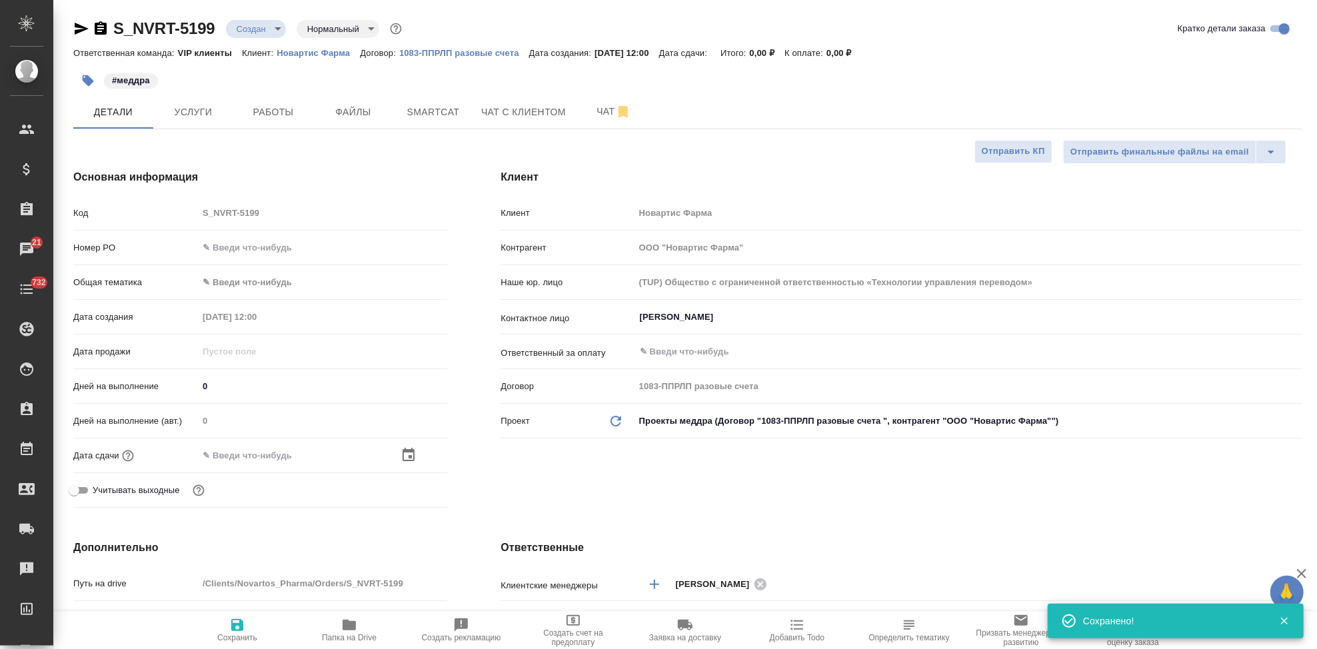
click at [408, 460] on icon "button" at bounding box center [409, 454] width 12 height 13
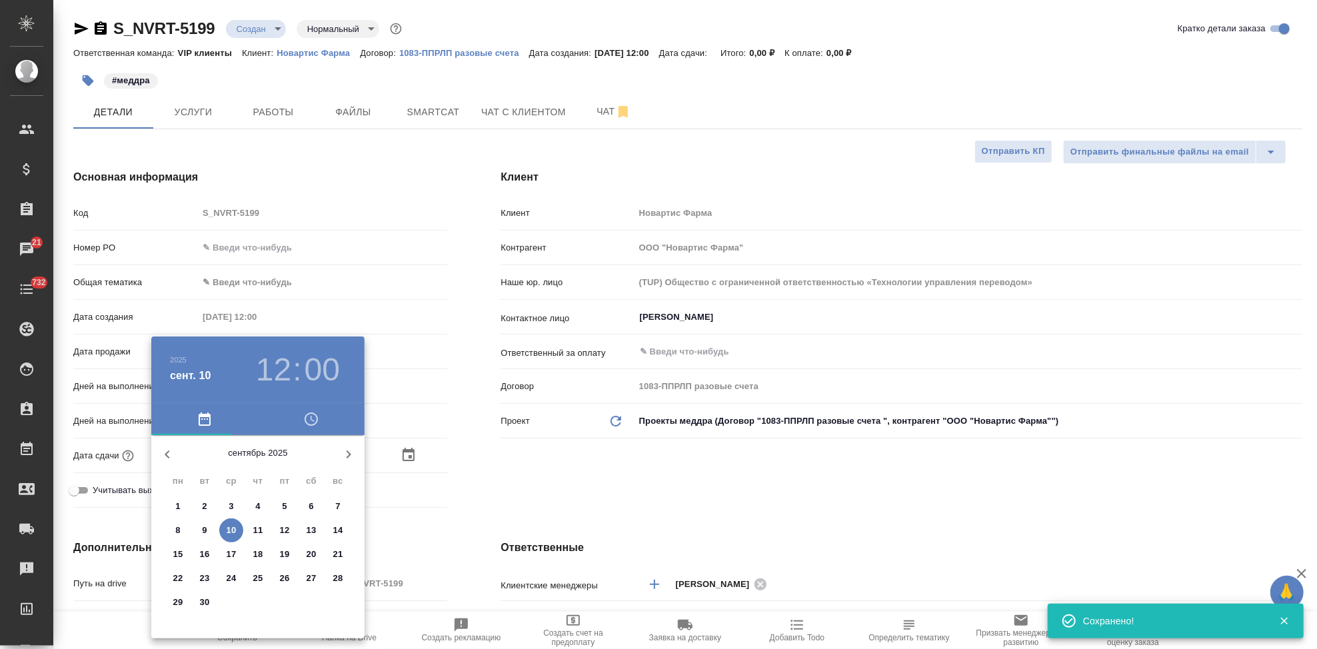
click at [259, 531] on p "11" at bounding box center [258, 530] width 10 height 13
type input "11.09.2025 12:00"
type textarea "x"
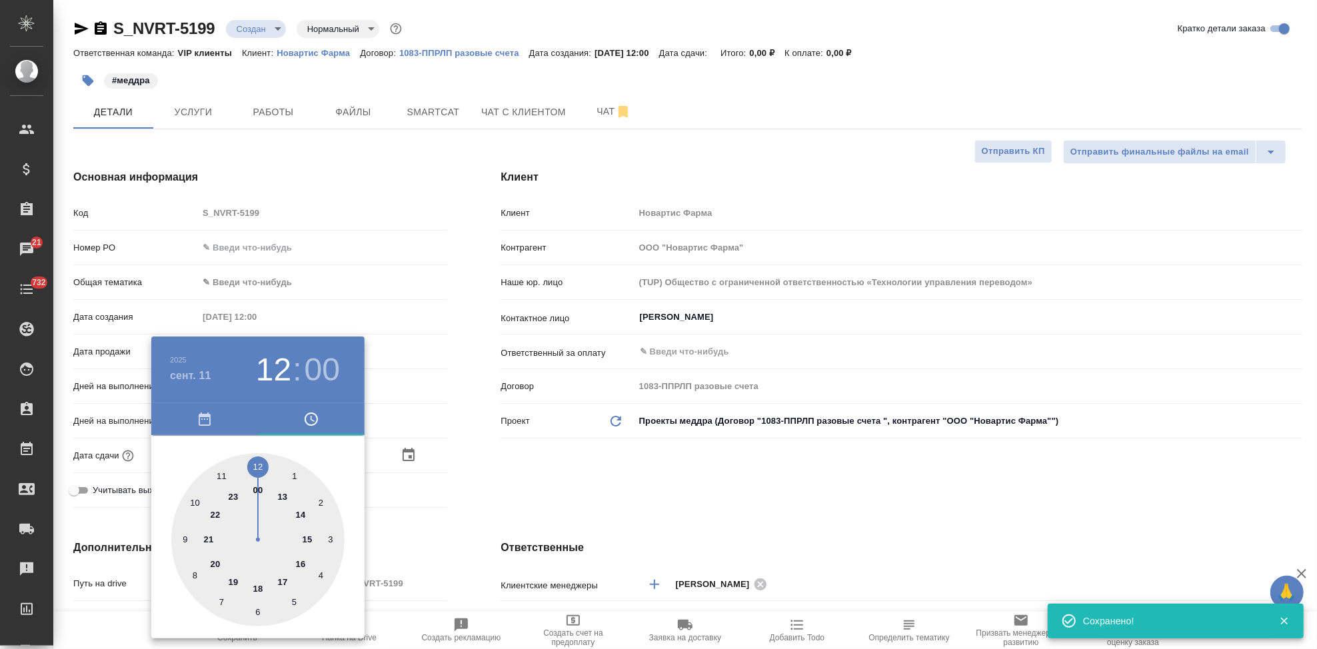
click at [249, 466] on div at bounding box center [257, 539] width 173 height 173
type textarea "x"
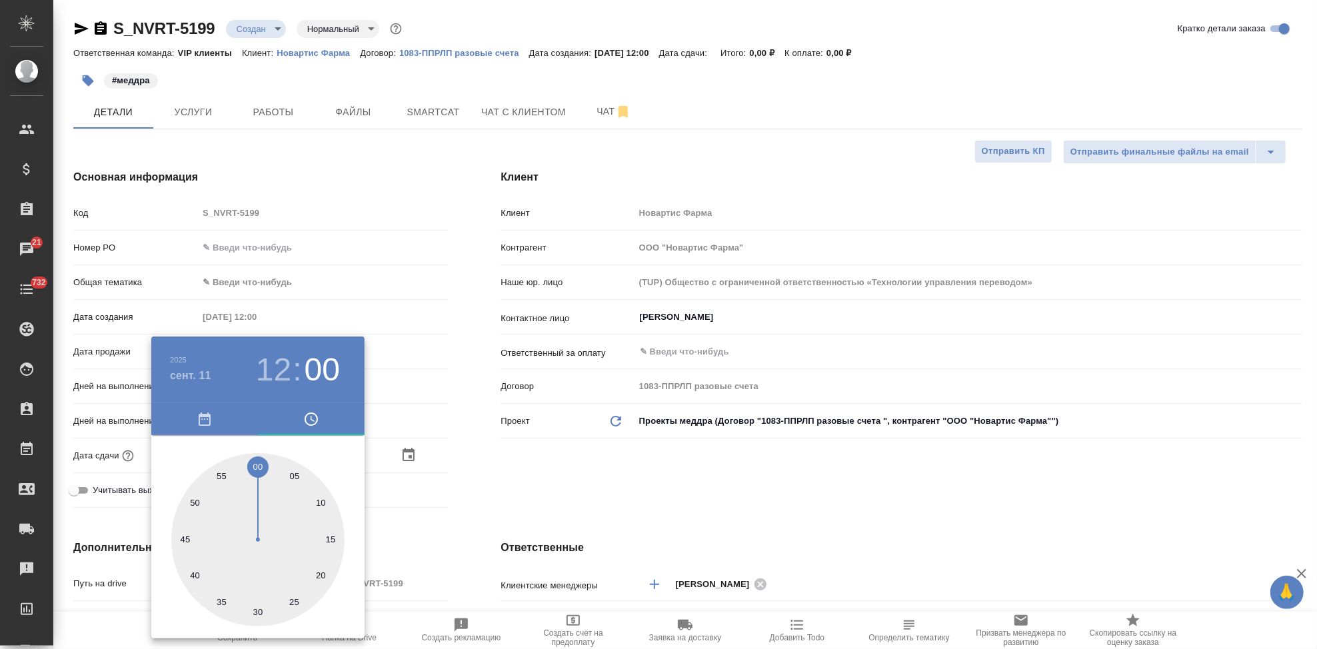
type textarea "x"
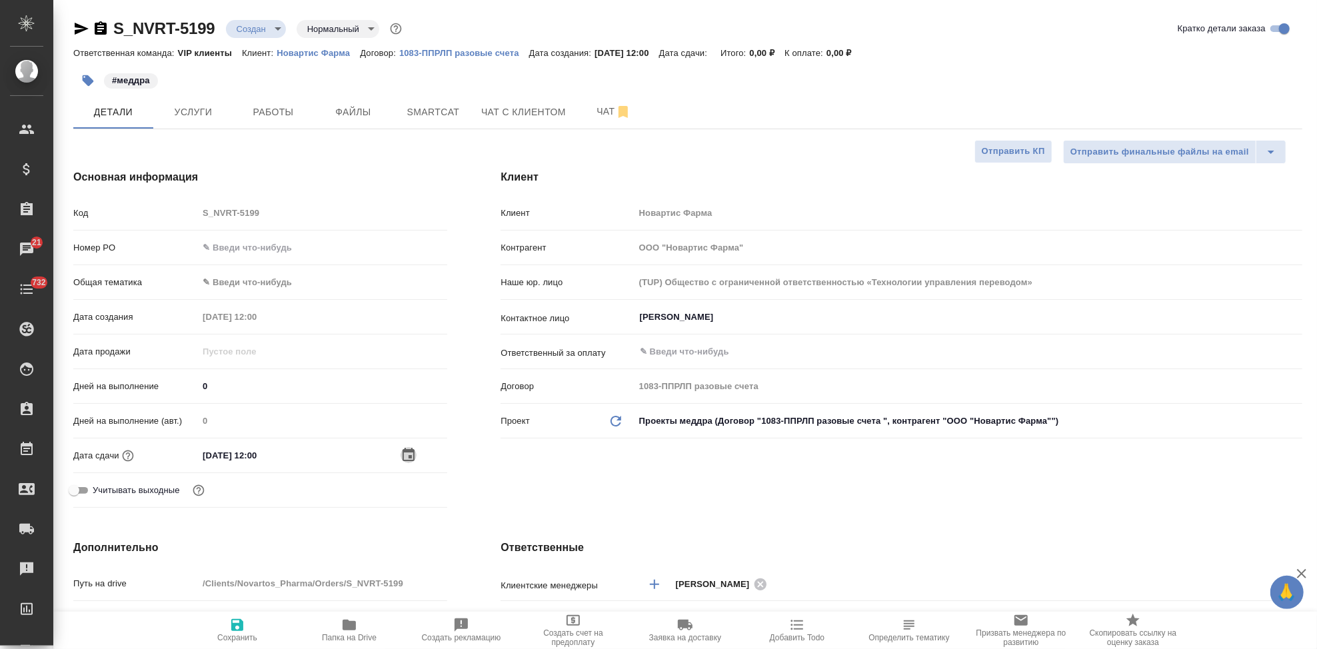
click at [245, 628] on span "Сохранить" at bounding box center [237, 629] width 96 height 25
type textarea "x"
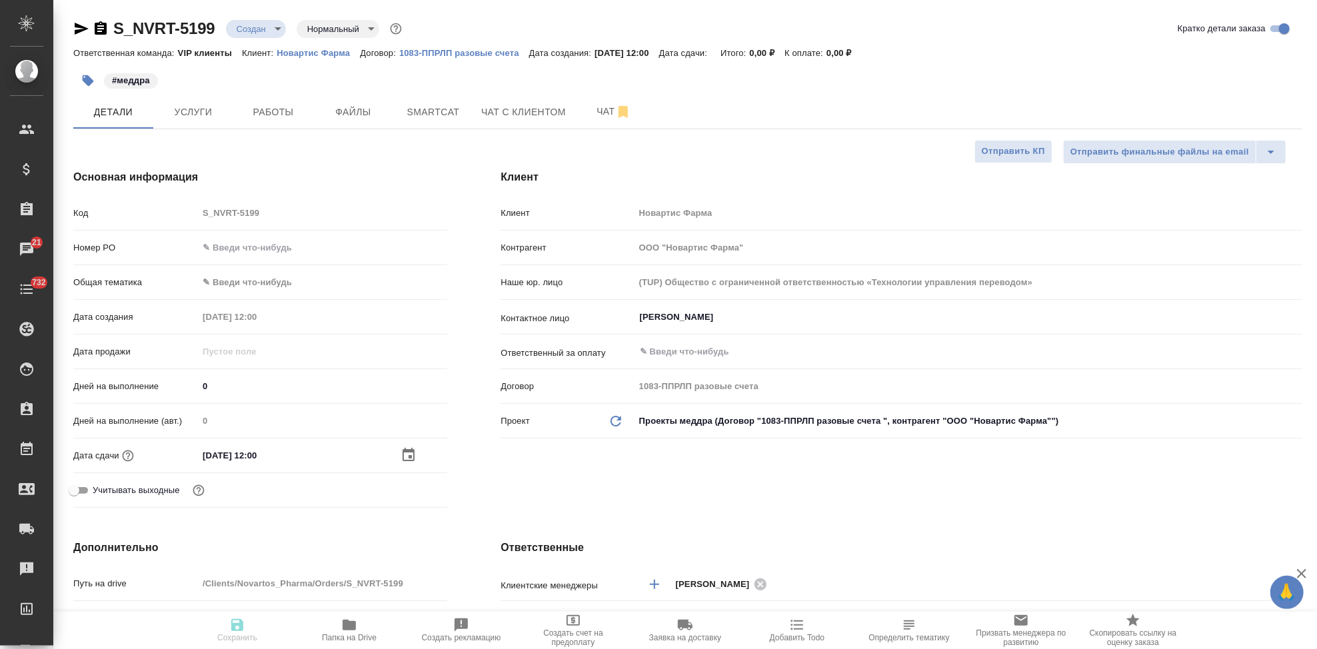
type textarea "x"
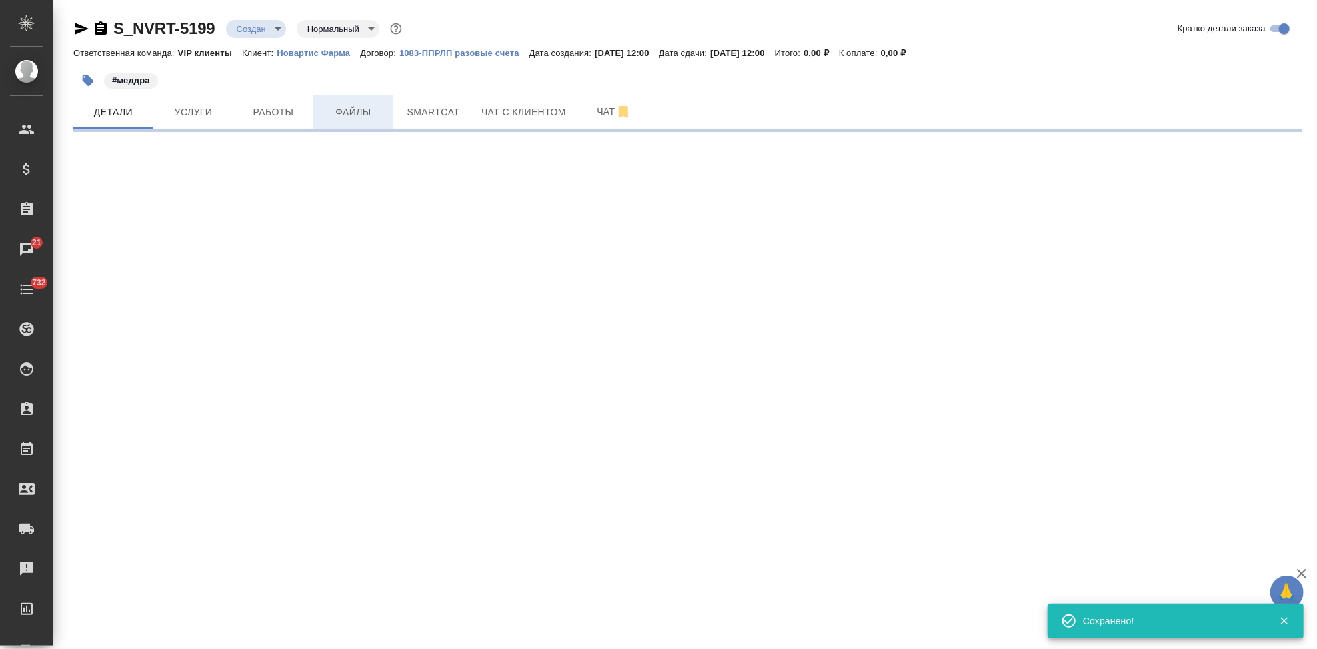
select select "RU"
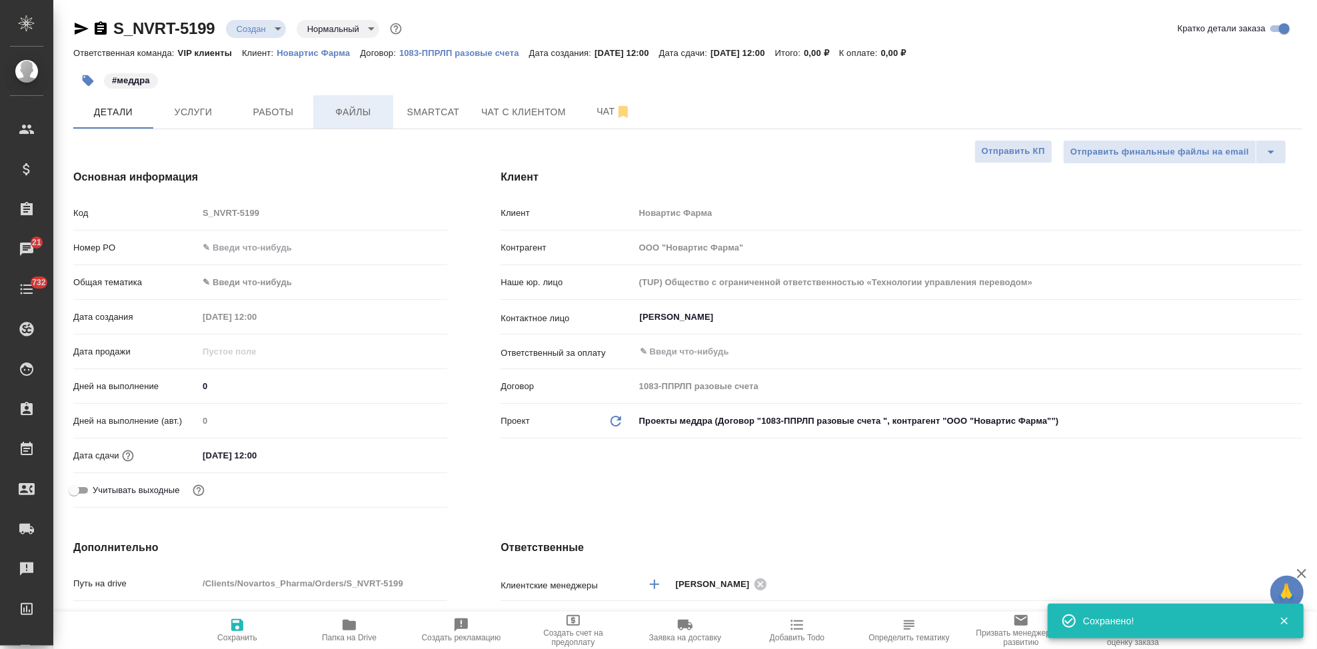
type textarea "x"
click at [346, 113] on span "Файлы" at bounding box center [353, 112] width 64 height 17
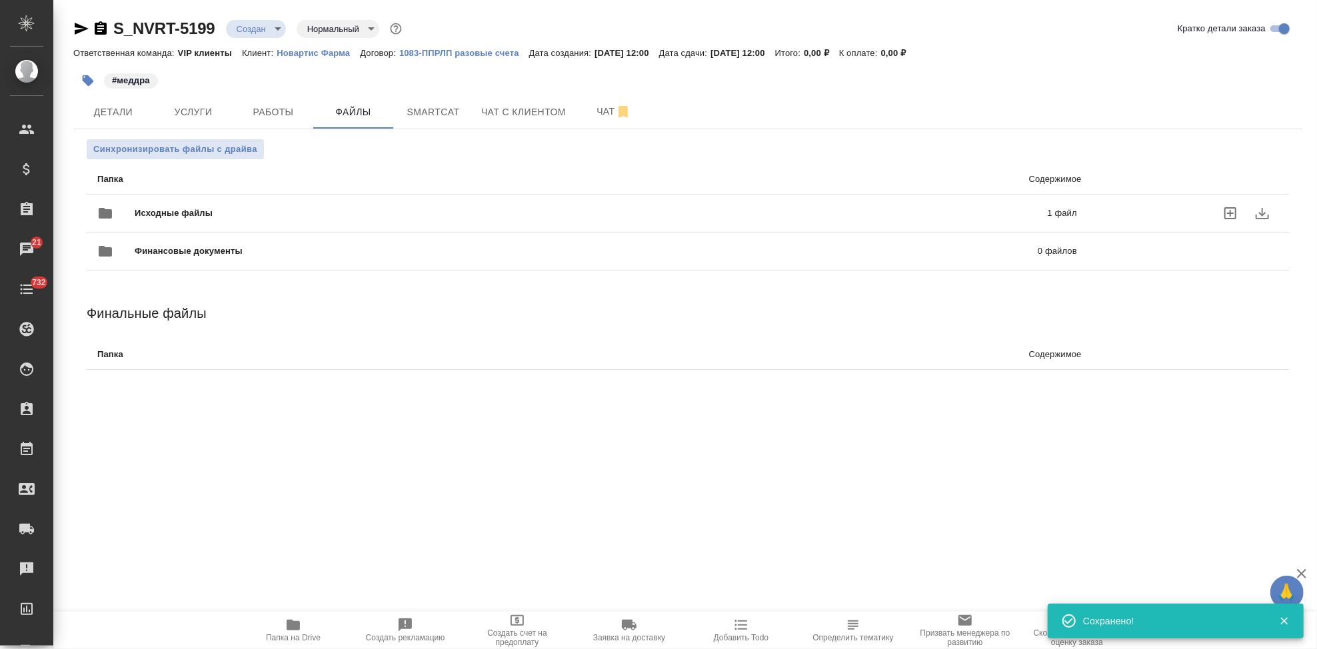
click at [385, 207] on span "Исходные файлы" at bounding box center [382, 213] width 495 height 13
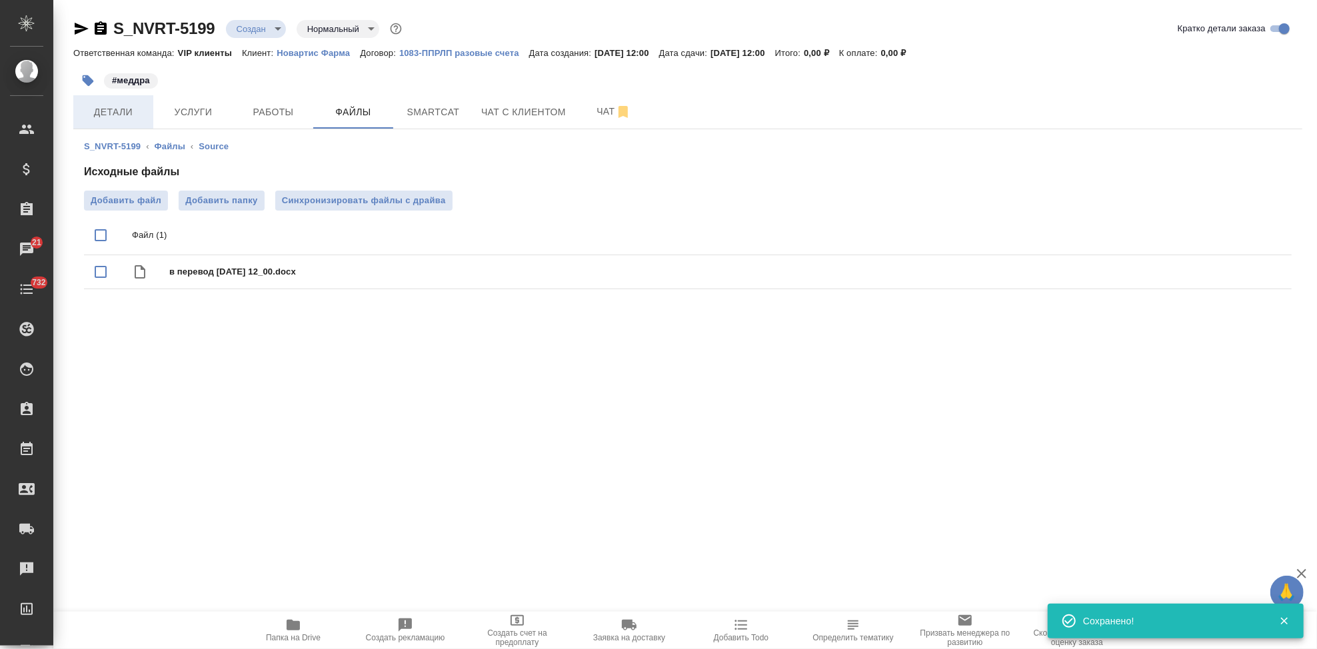
click at [141, 121] on button "Детали" at bounding box center [113, 111] width 80 height 33
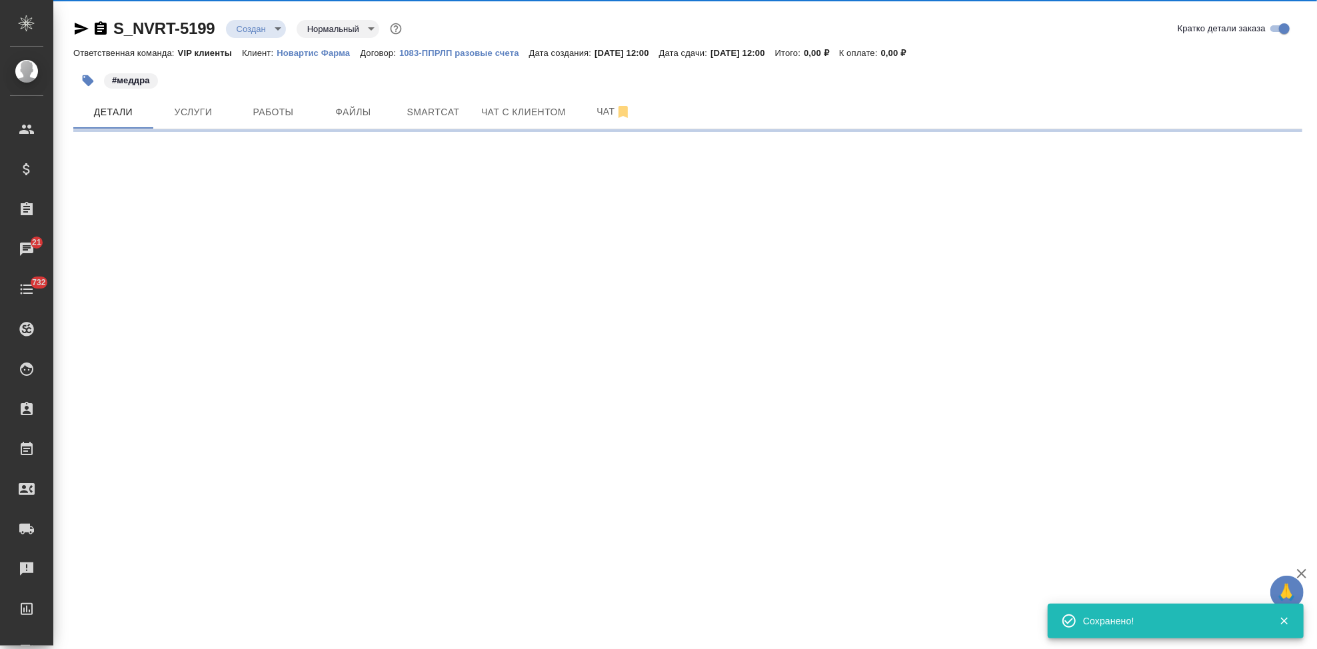
select select "RU"
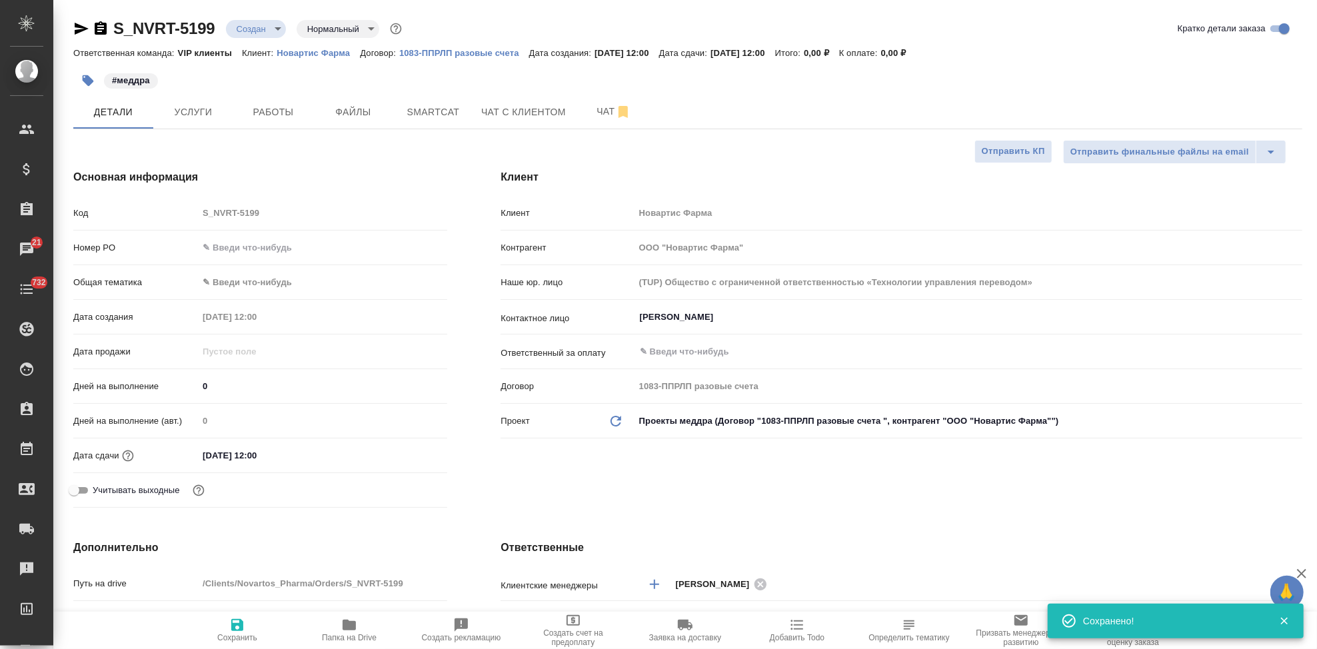
type textarea "x"
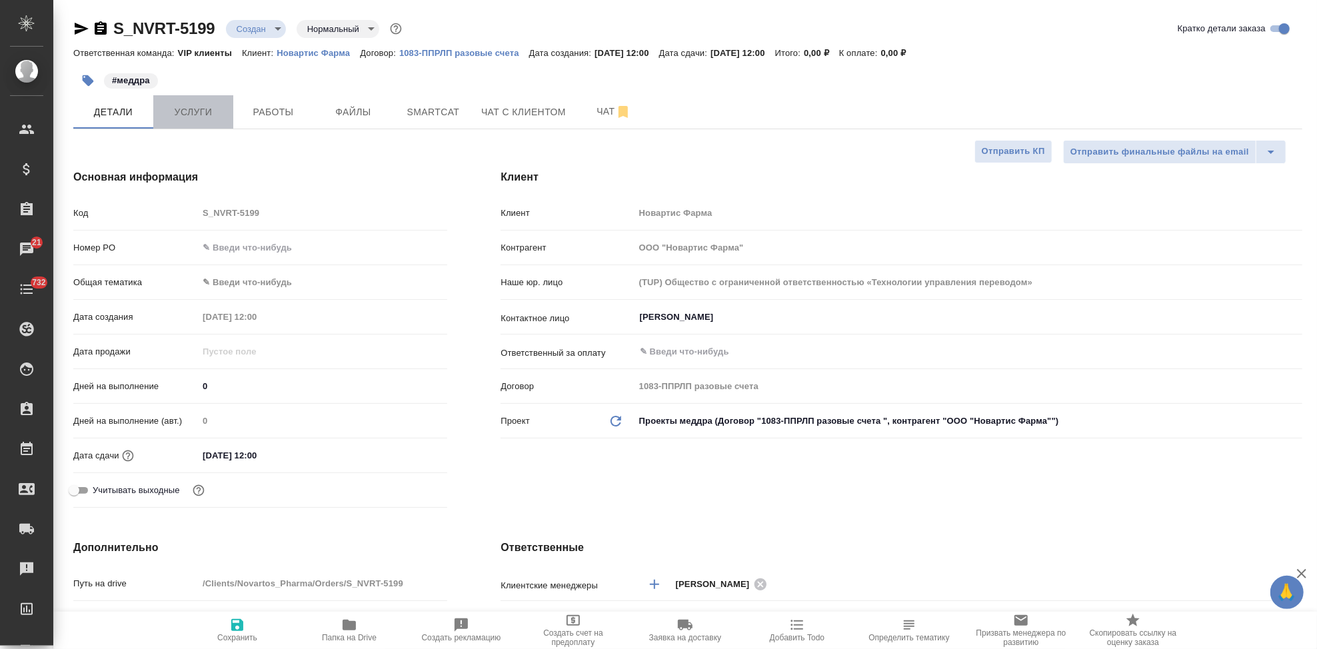
click at [195, 124] on button "Услуги" at bounding box center [193, 111] width 80 height 33
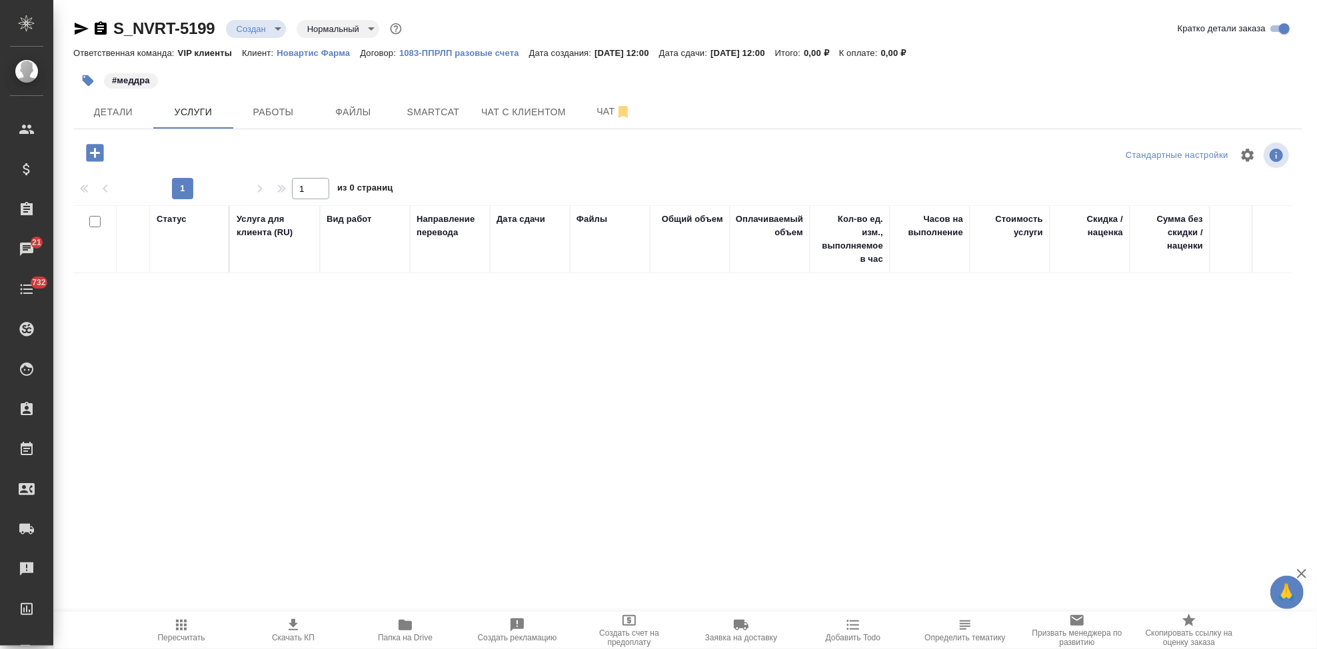
click at [94, 151] on icon "button" at bounding box center [94, 152] width 23 height 23
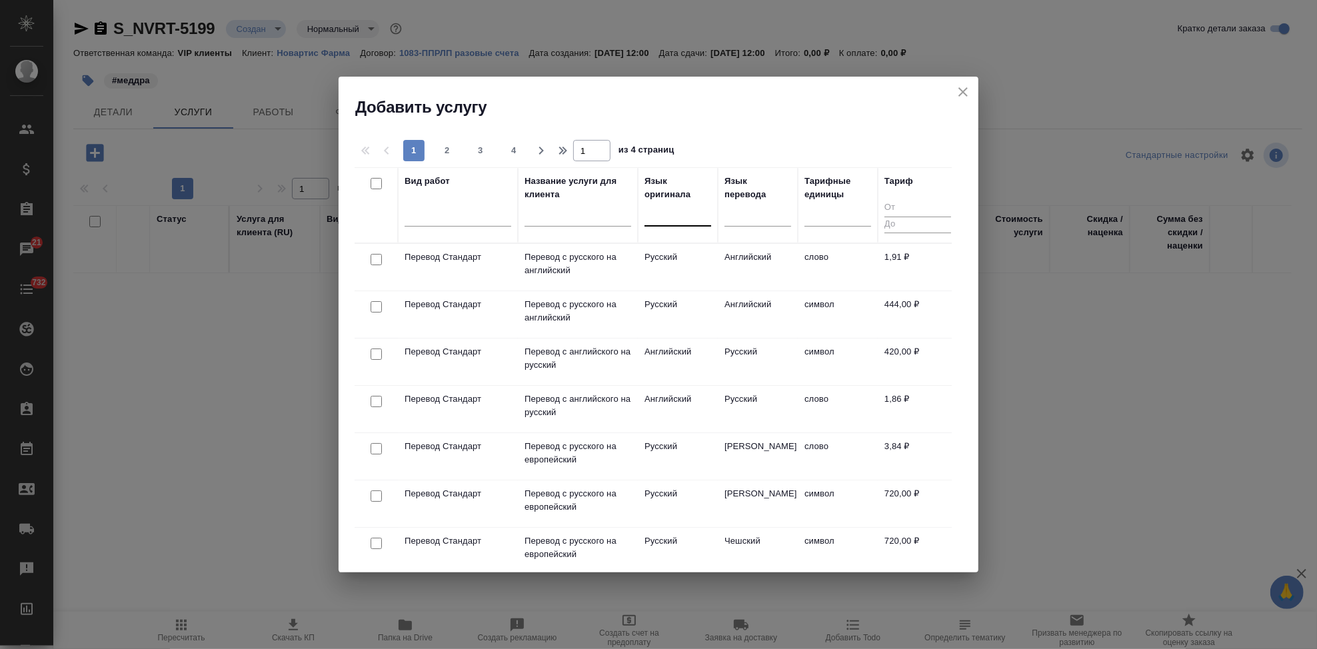
click at [686, 220] on div at bounding box center [678, 212] width 67 height 19
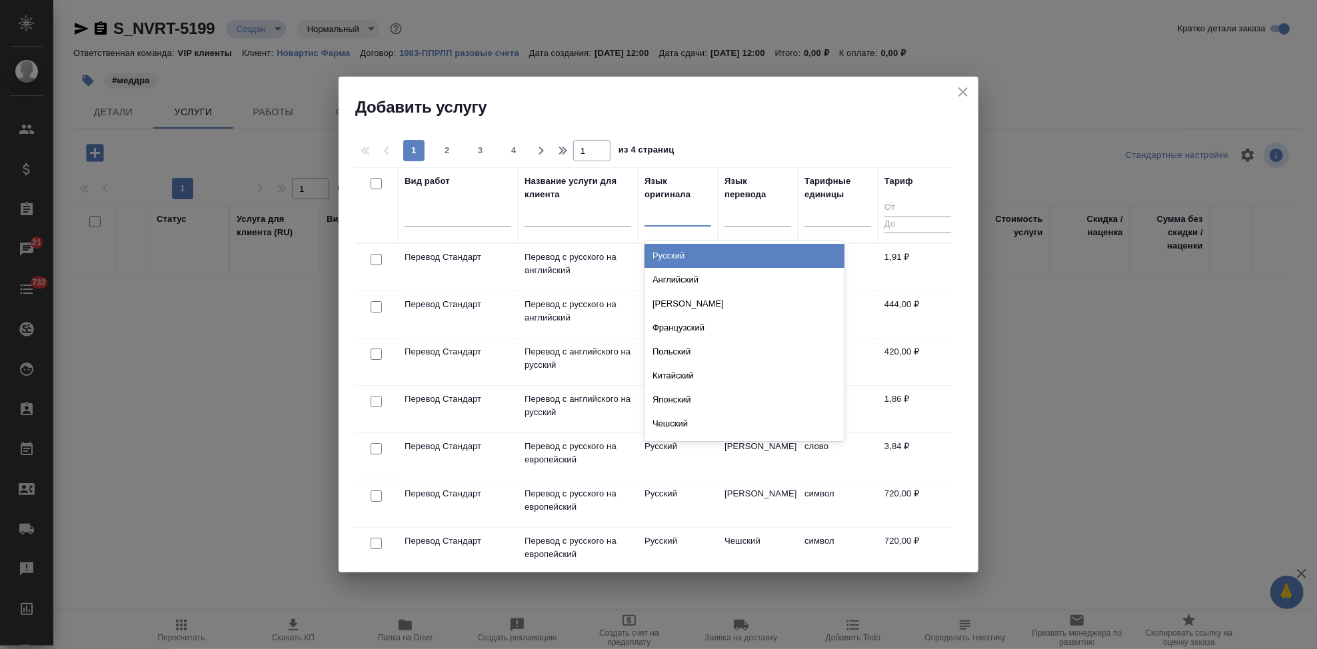
type input "а"
click at [691, 262] on div "Английский" at bounding box center [745, 256] width 200 height 24
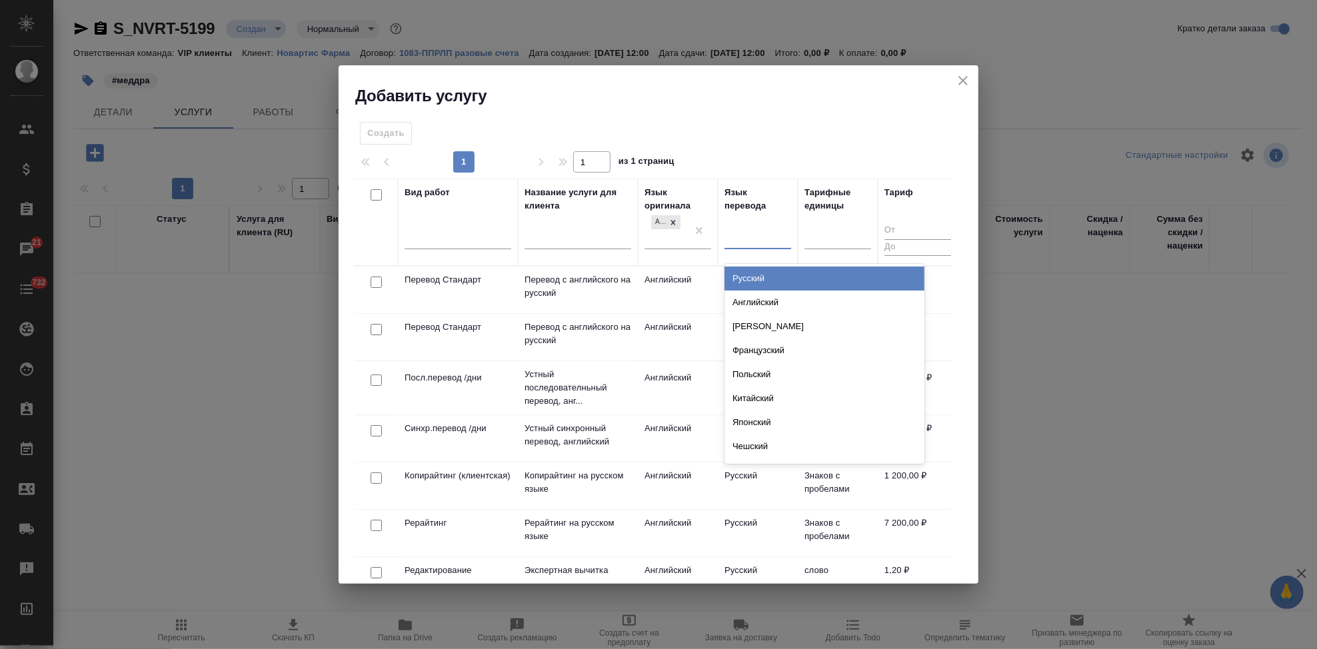
click at [745, 235] on div at bounding box center [758, 236] width 67 height 19
type input "рус"
click at [751, 272] on div "Русский" at bounding box center [825, 279] width 200 height 24
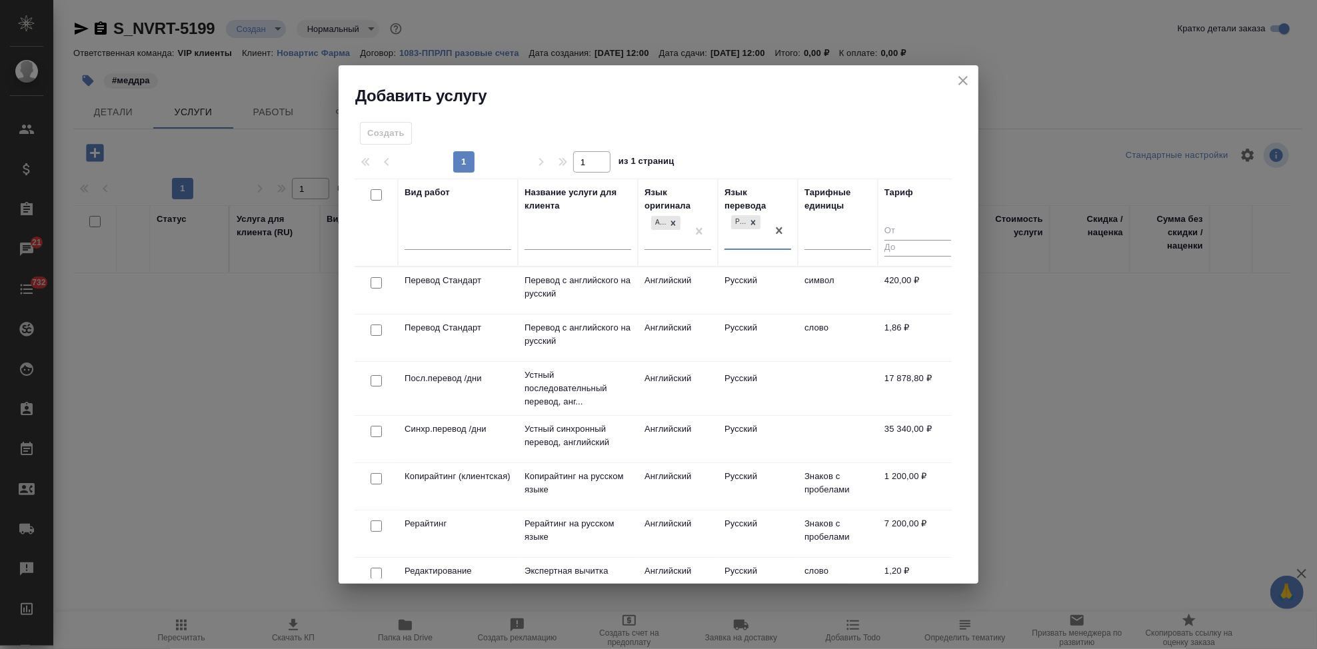
click at [719, 330] on td "Русский" at bounding box center [758, 338] width 80 height 47
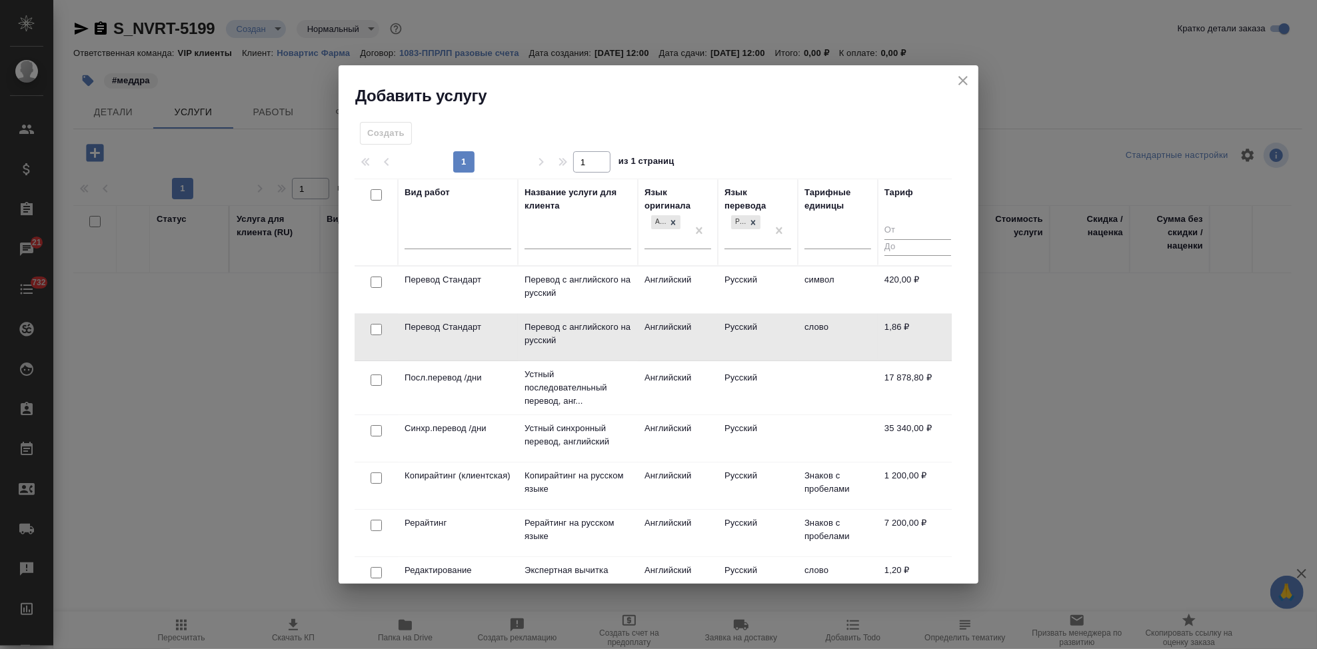
click at [719, 330] on td "Русский" at bounding box center [758, 337] width 80 height 47
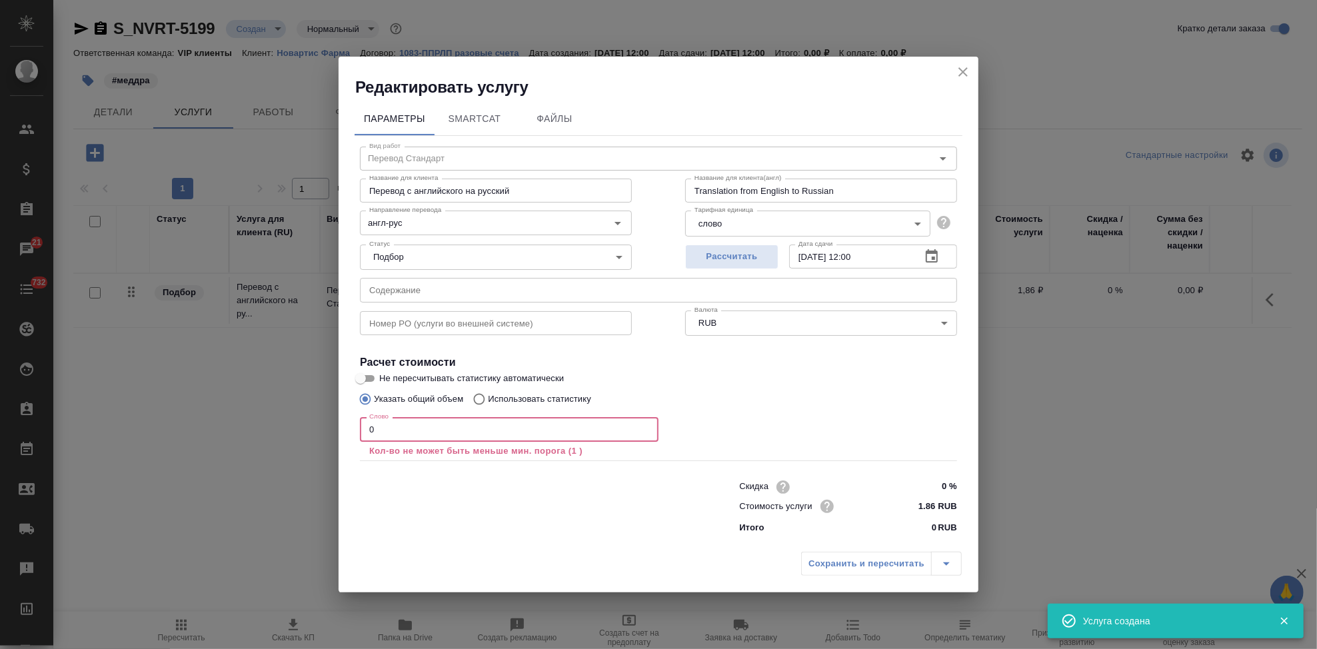
click at [409, 432] on input "0" at bounding box center [509, 429] width 299 height 24
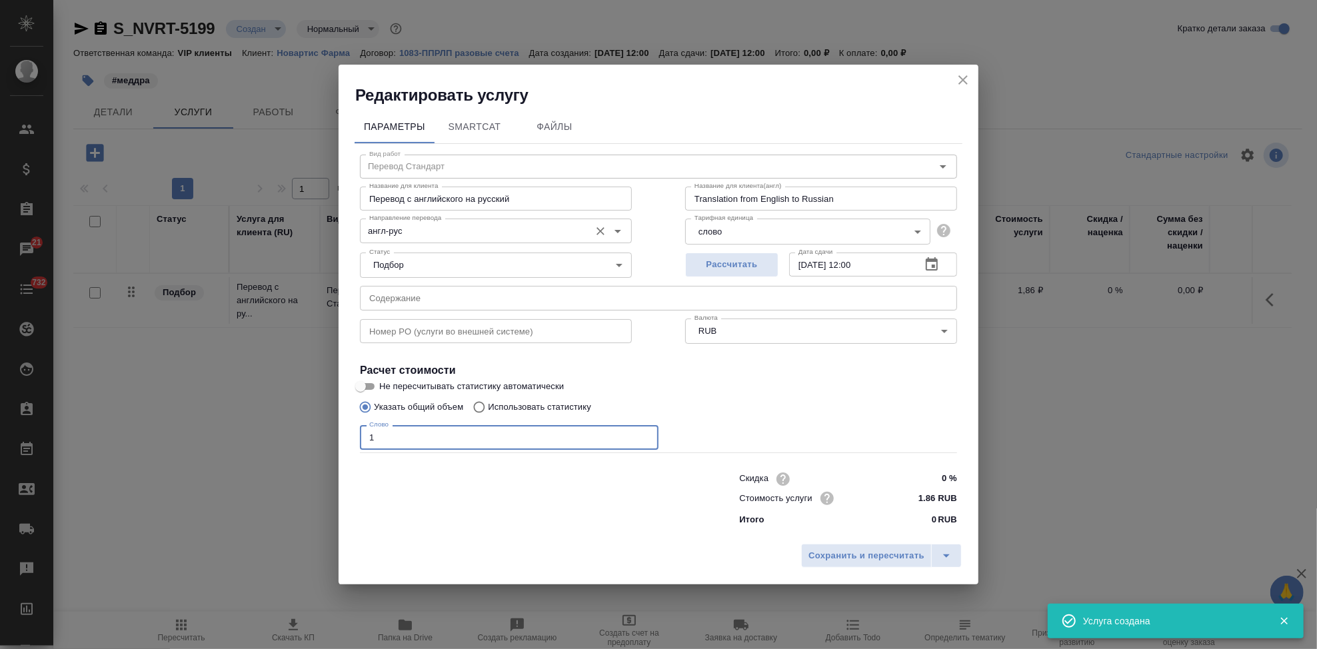
type input "1"
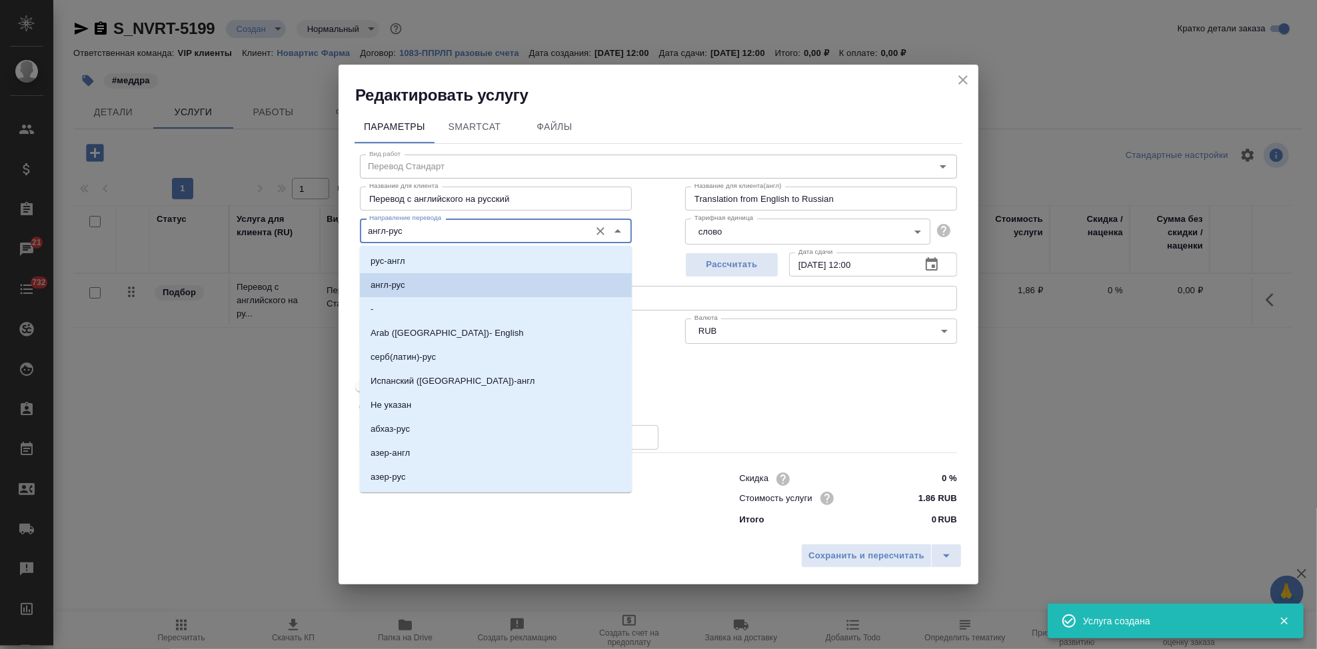
click at [437, 228] on input "англ-рус" at bounding box center [473, 231] width 219 height 16
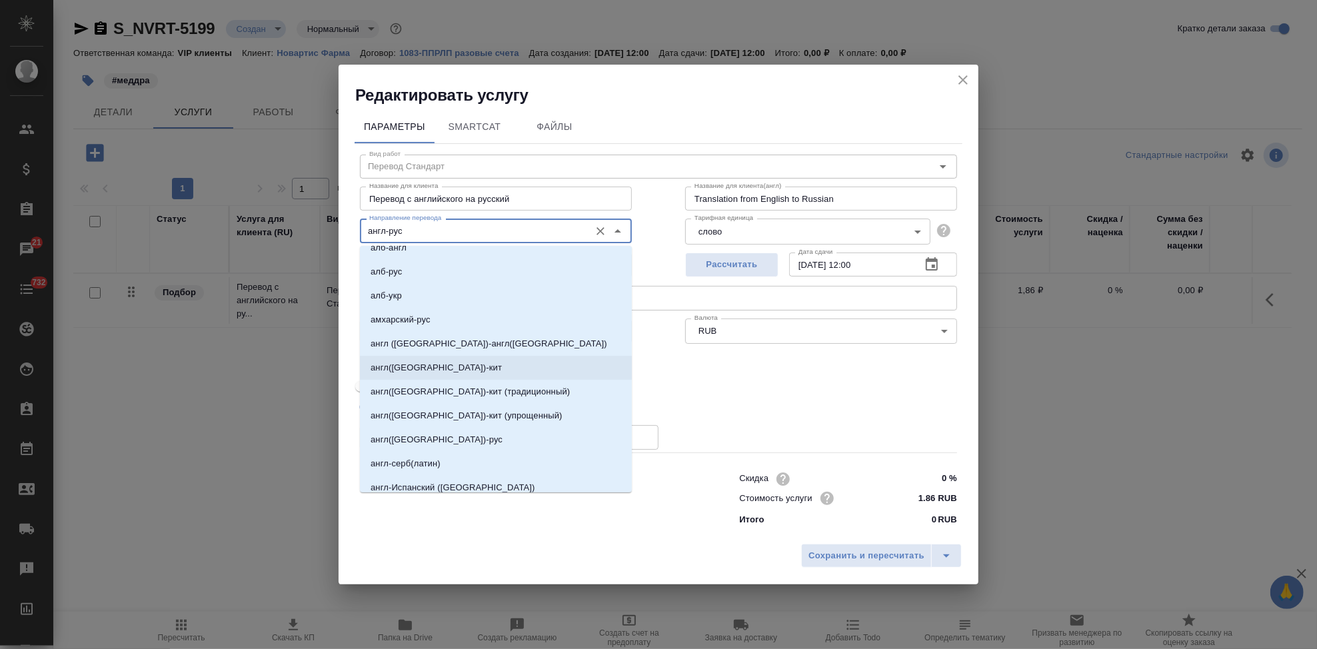
scroll to position [296, 0]
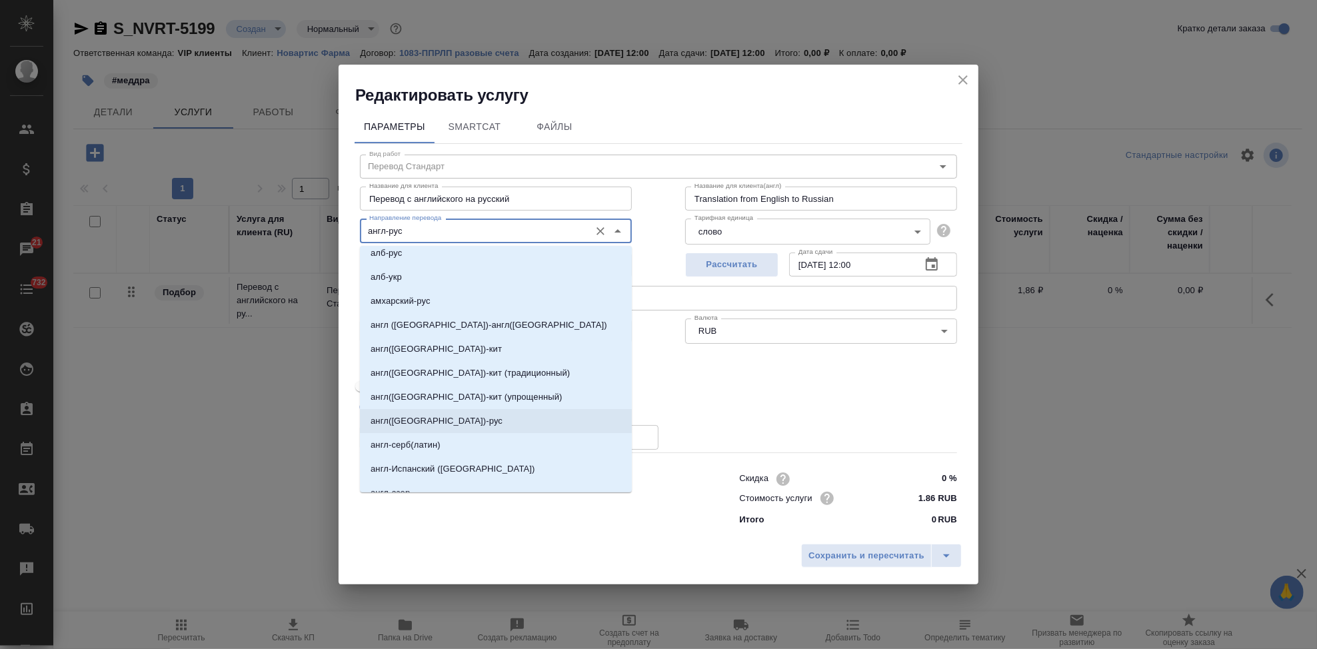
click at [423, 417] on p "англ(США)-рус" at bounding box center [437, 421] width 132 height 13
type input "англ(США)-рус"
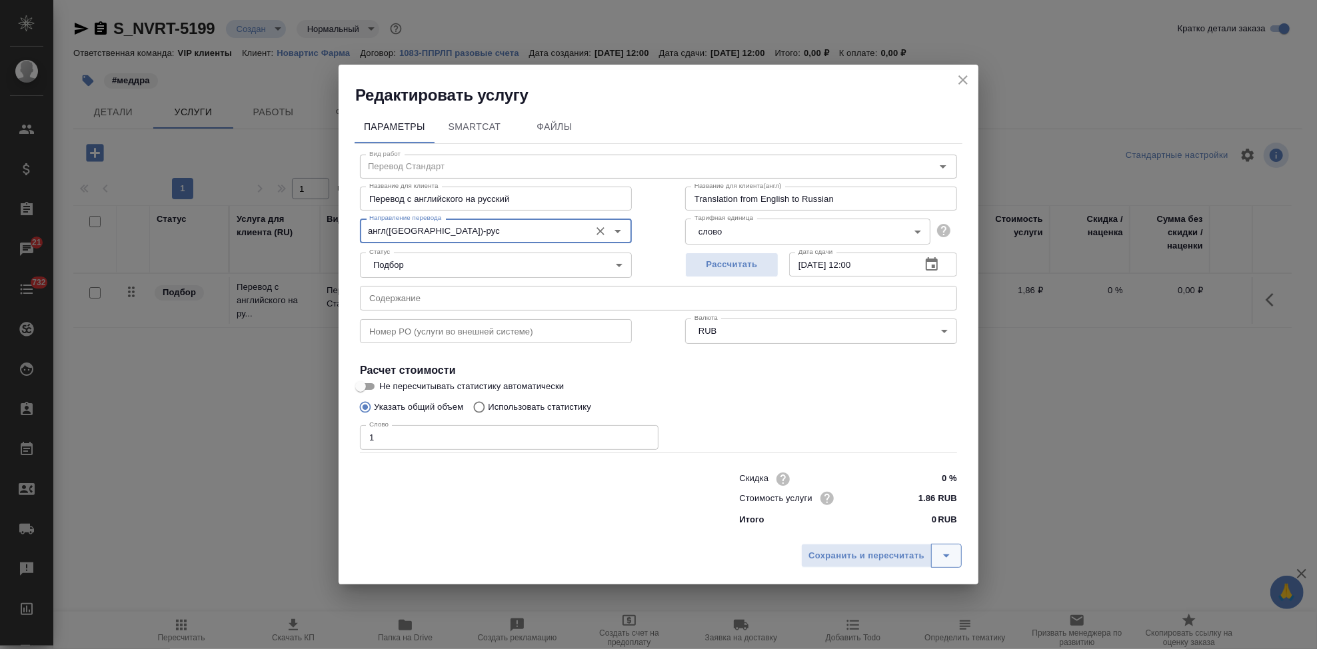
click at [947, 561] on icon "split button" at bounding box center [947, 556] width 16 height 16
click at [900, 532] on li "Сохранить" at bounding box center [883, 527] width 161 height 21
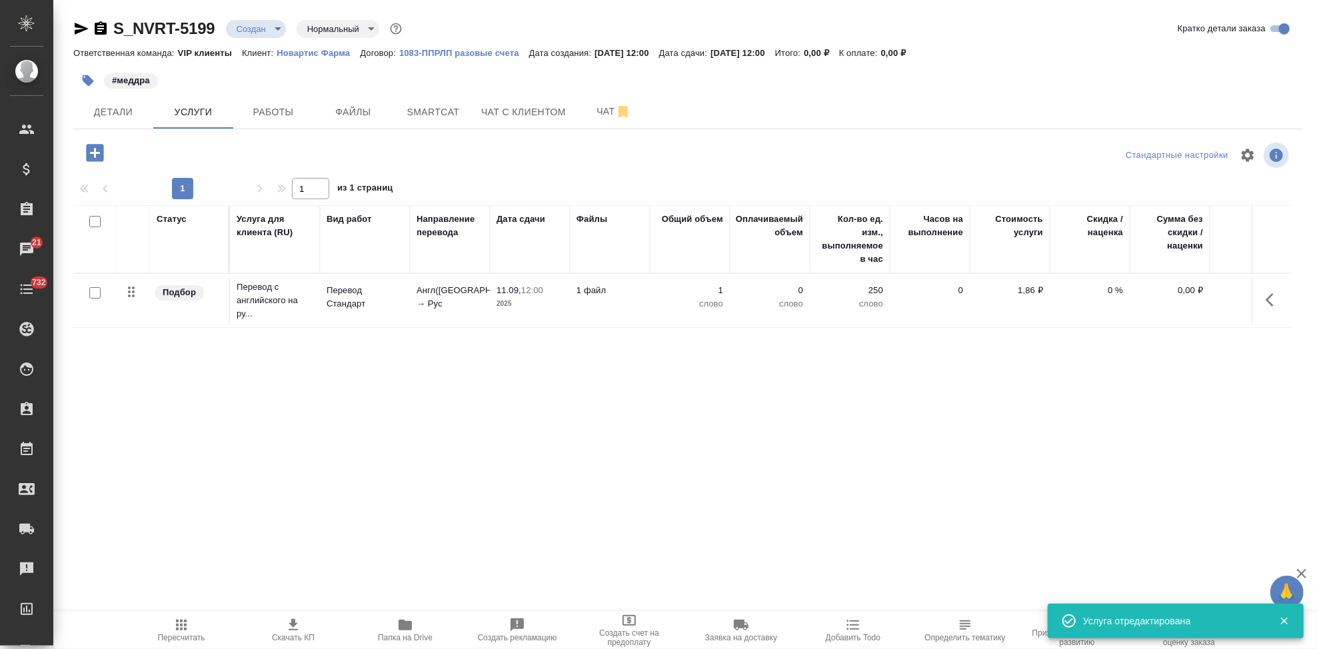
click at [87, 293] on div at bounding box center [95, 293] width 30 height 19
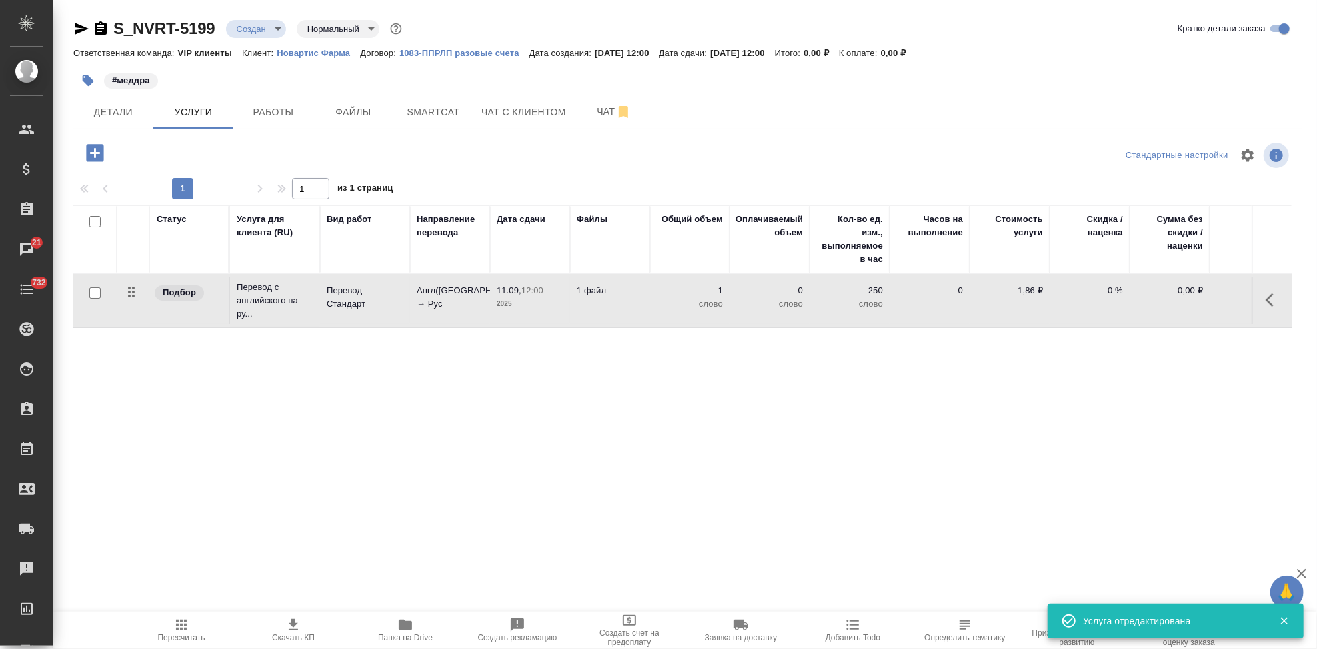
click at [97, 293] on input "checkbox" at bounding box center [94, 292] width 11 height 11
checkbox input "true"
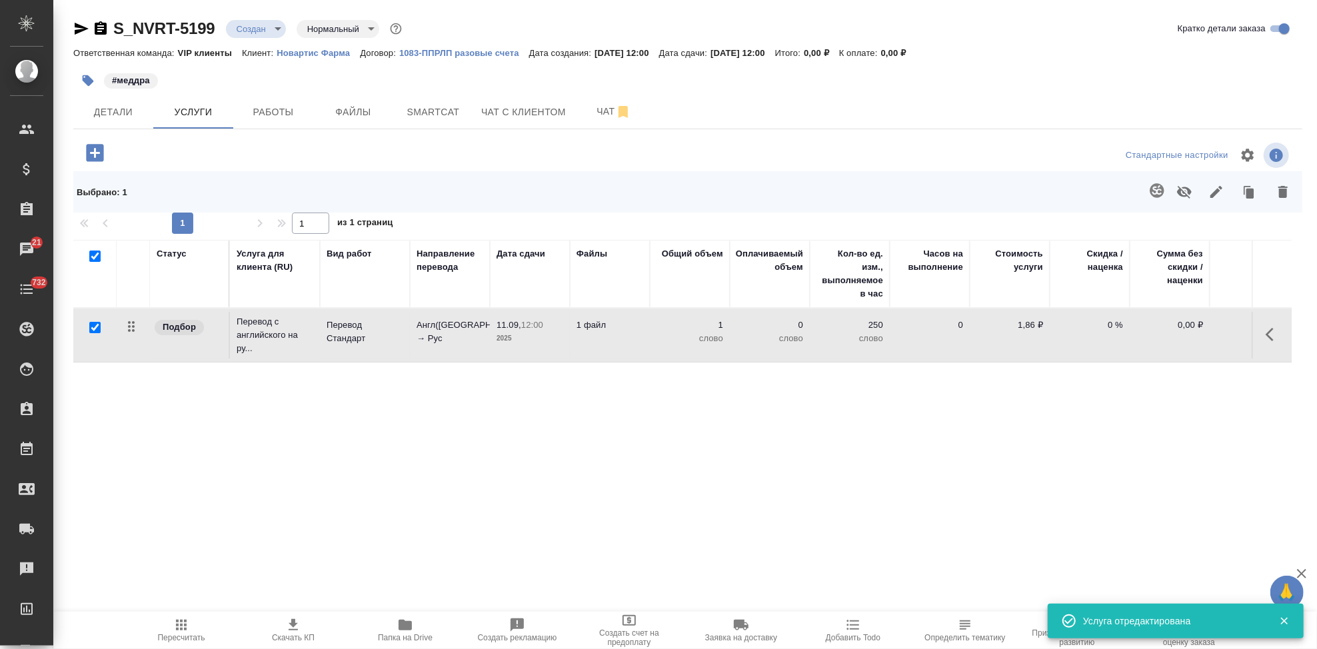
click at [1156, 184] on icon "button" at bounding box center [1157, 190] width 14 height 14
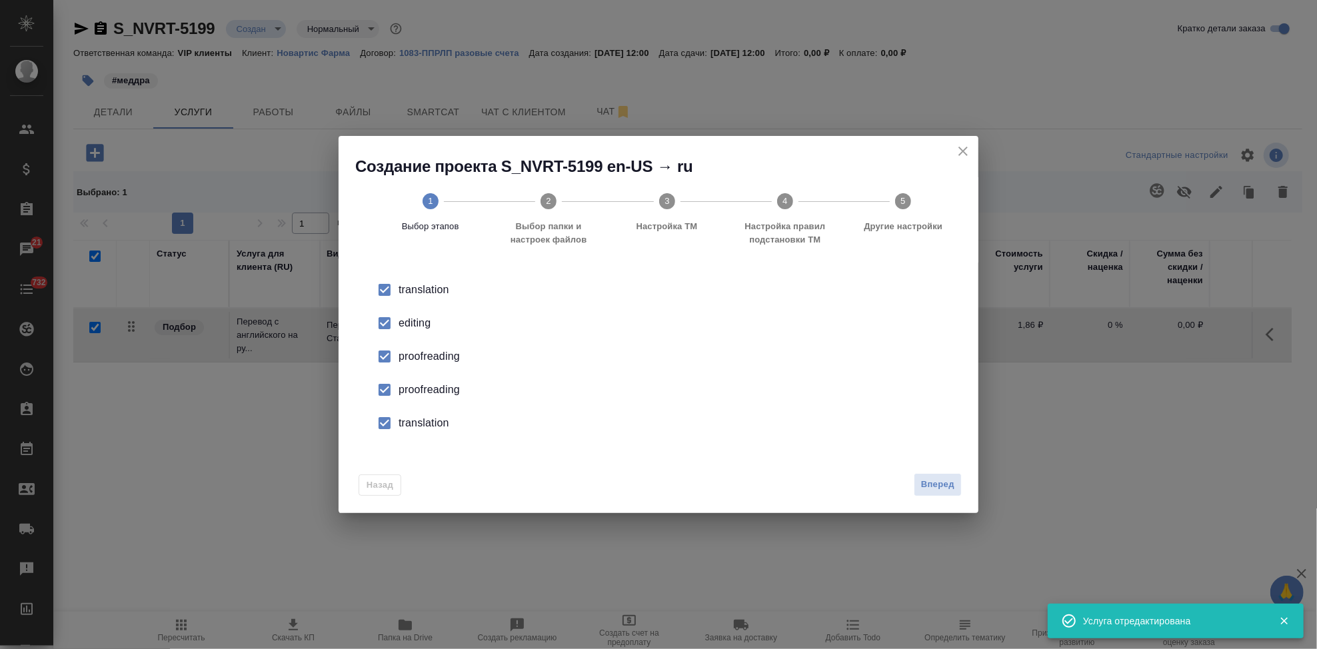
click at [385, 327] on input "checkbox" at bounding box center [385, 323] width 28 height 28
click at [387, 404] on input "checkbox" at bounding box center [385, 390] width 28 height 28
click at [380, 435] on input "checkbox" at bounding box center [385, 423] width 28 height 28
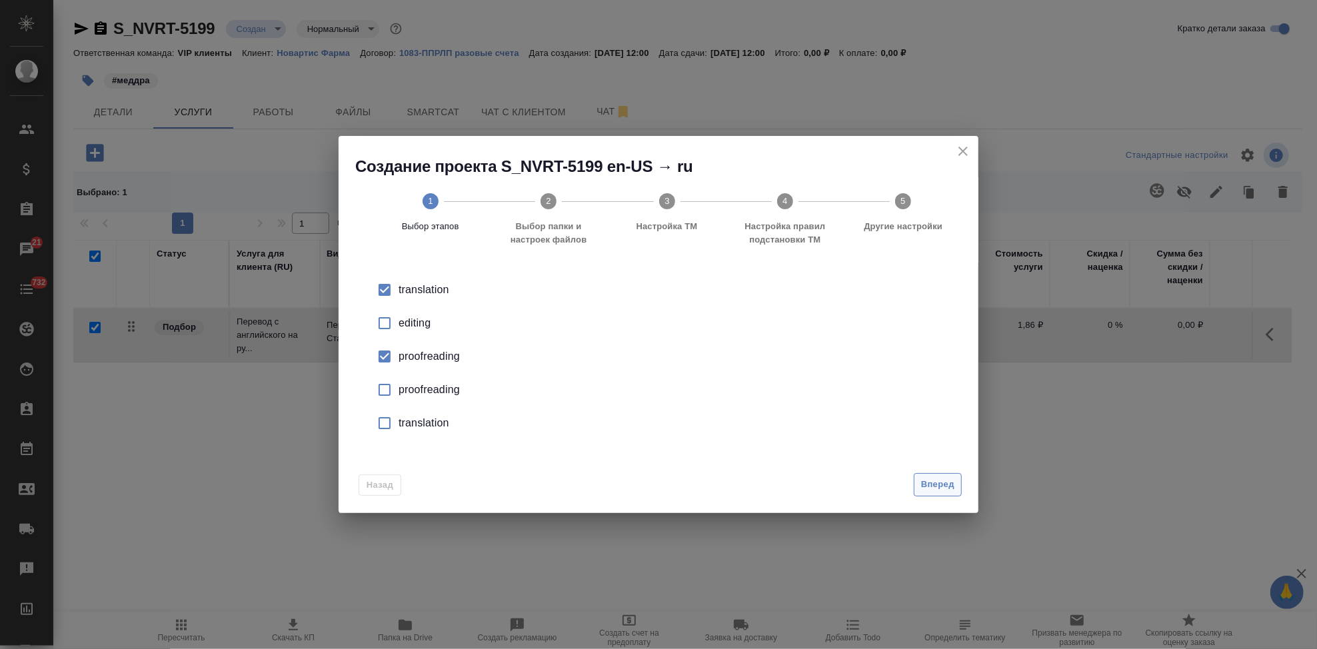
click at [931, 485] on span "Вперед" at bounding box center [937, 484] width 33 height 15
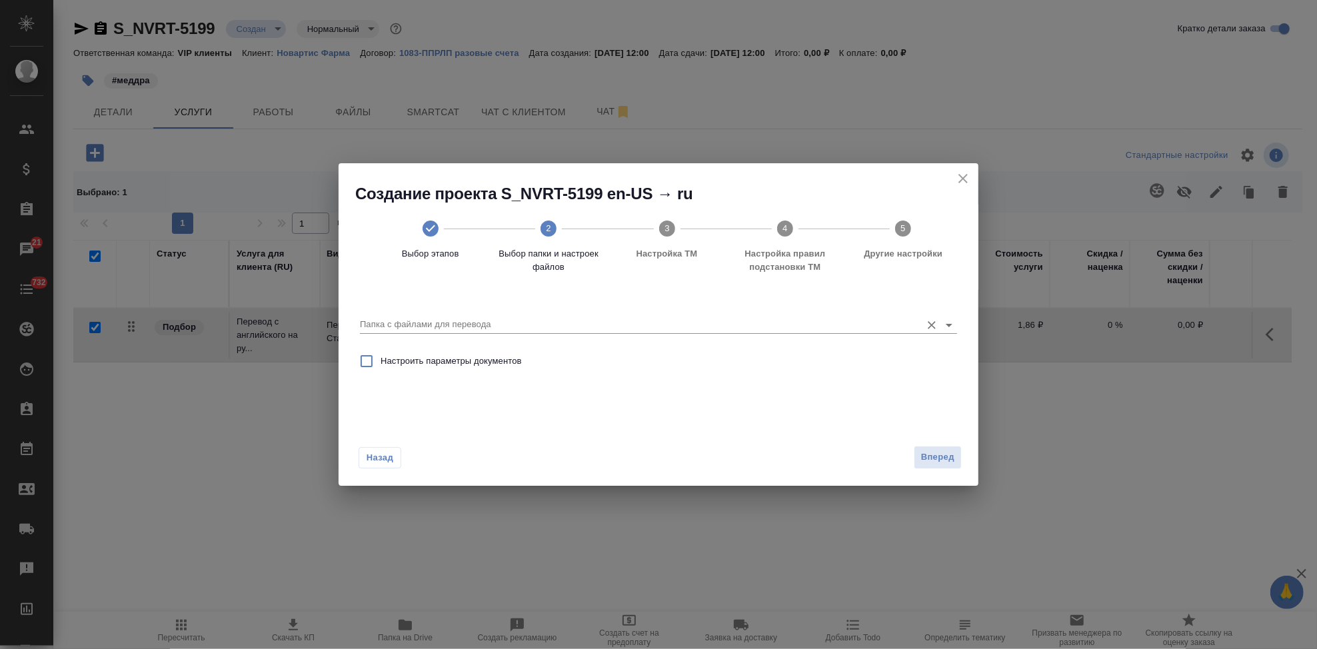
click at [855, 327] on input "Папка с файлами для перевода" at bounding box center [637, 325] width 555 height 16
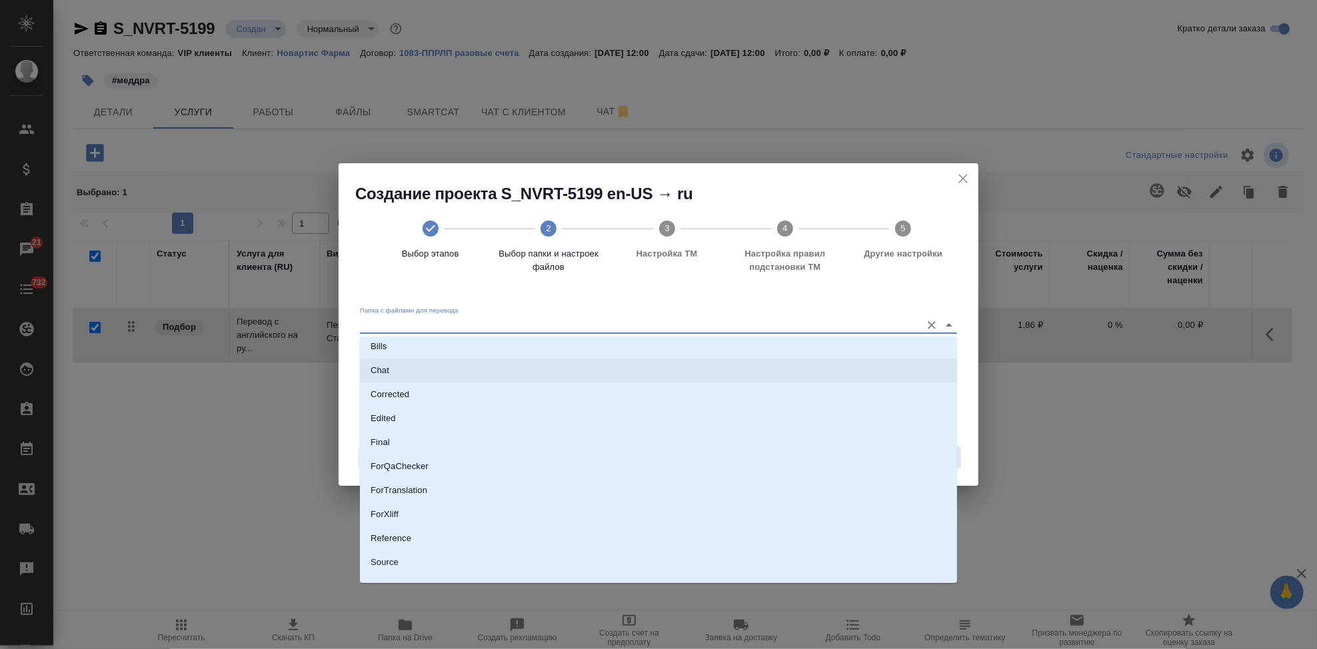
scroll to position [69, 0]
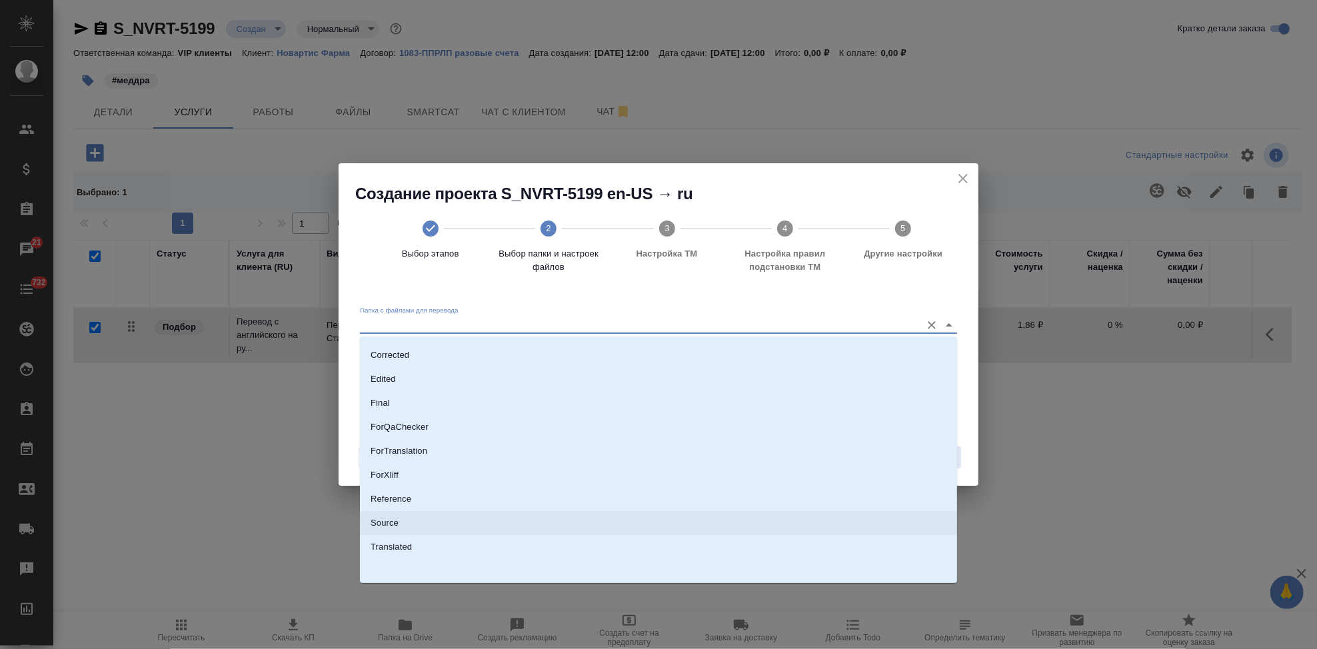
click at [390, 523] on p "Source" at bounding box center [385, 523] width 28 height 13
type input "Source"
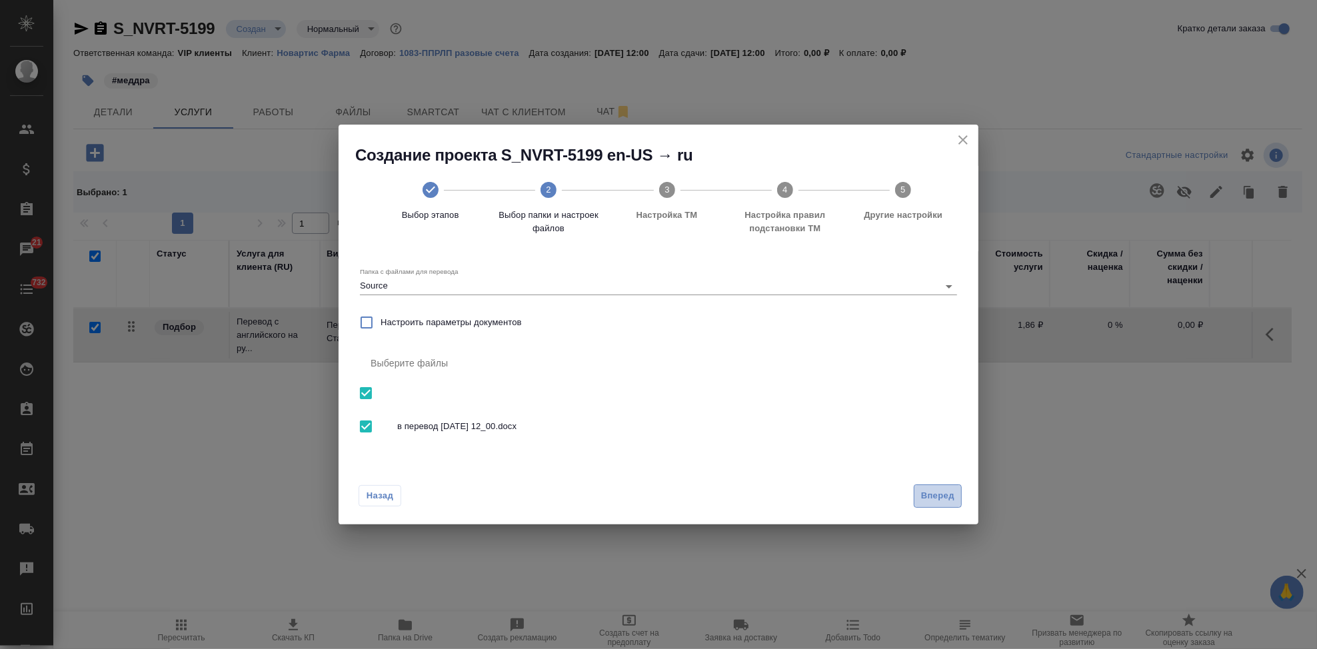
click at [956, 494] on button "Вперед" at bounding box center [938, 496] width 48 height 23
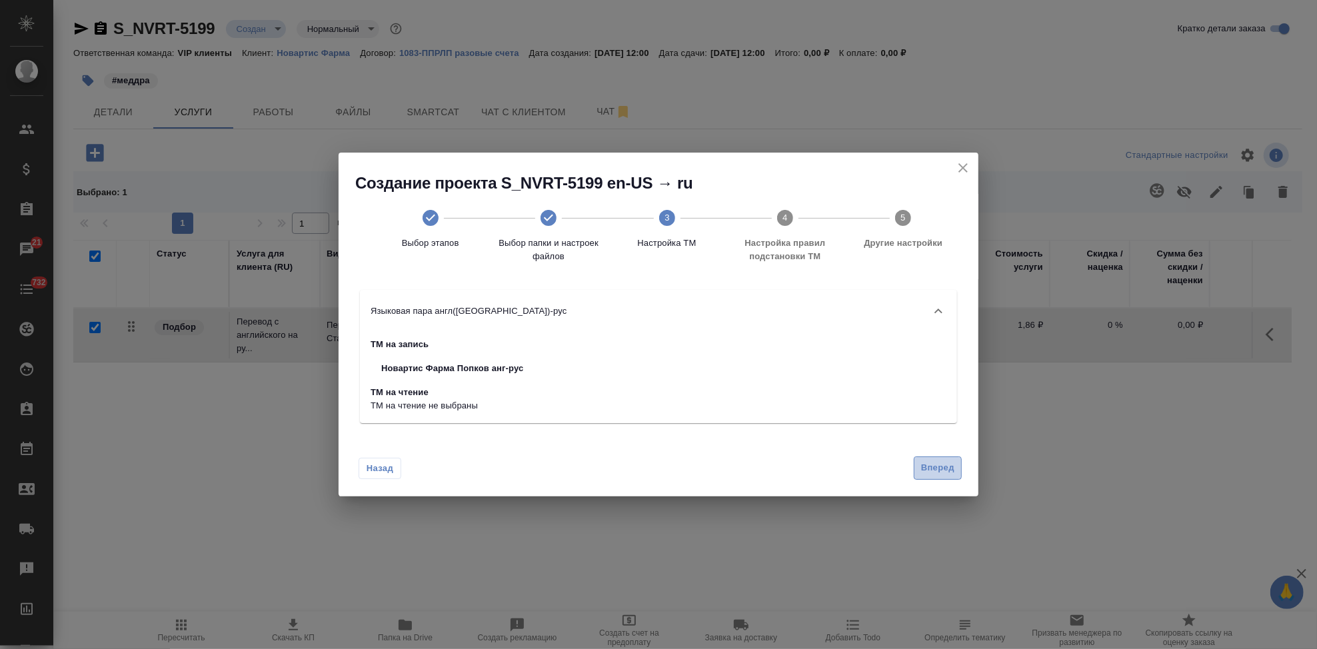
click at [926, 473] on span "Вперед" at bounding box center [937, 468] width 33 height 15
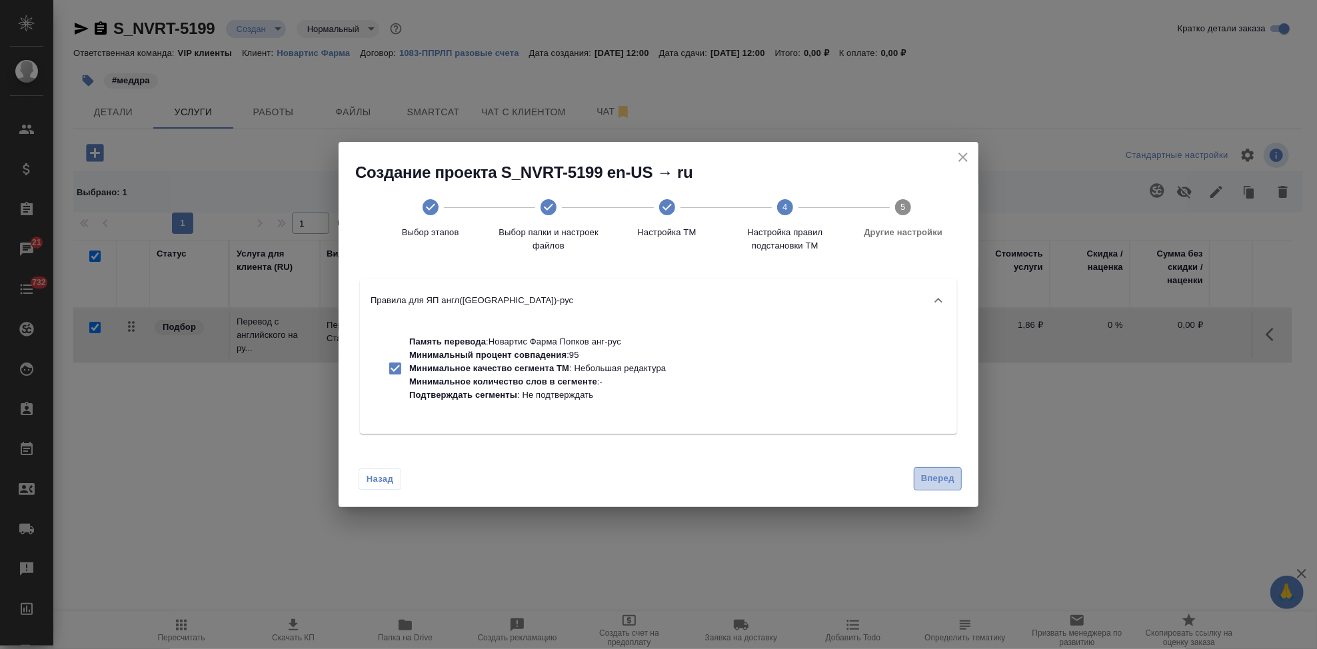
click at [926, 474] on span "Вперед" at bounding box center [937, 478] width 33 height 15
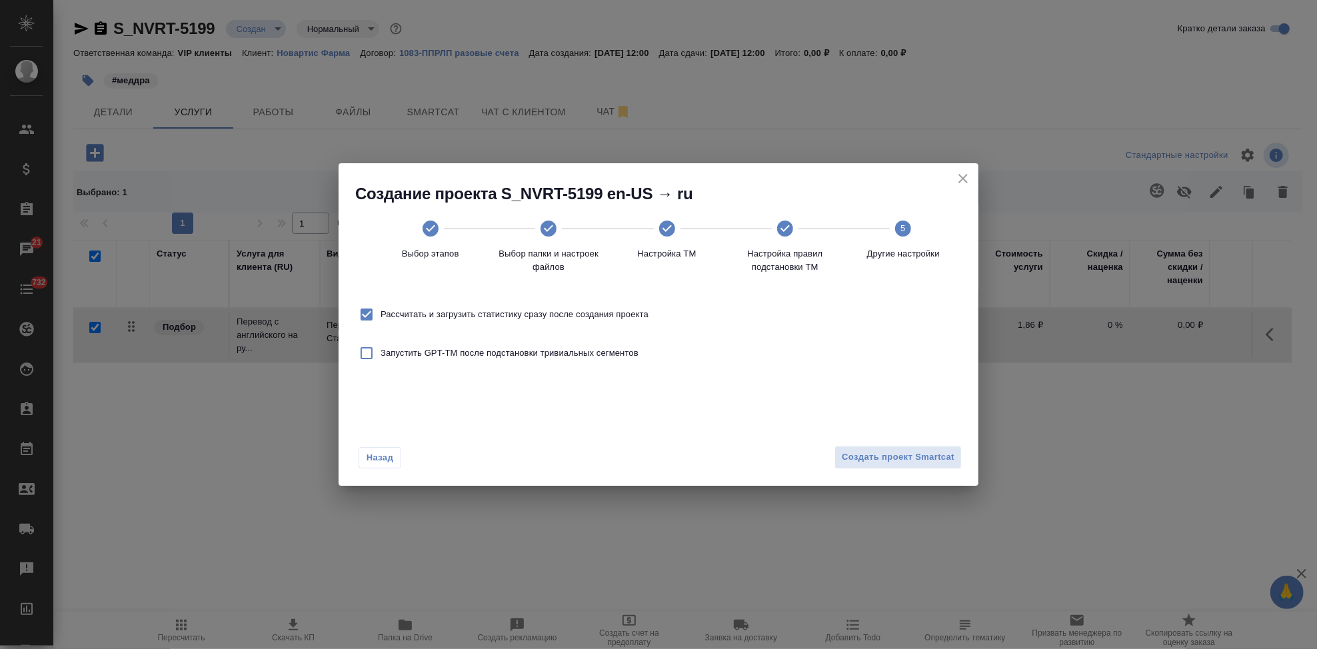
click at [926, 469] on div "Создать проект Smartcat" at bounding box center [895, 457] width 133 height 23
click at [925, 463] on span "Создать проект Smartcat" at bounding box center [898, 457] width 113 height 15
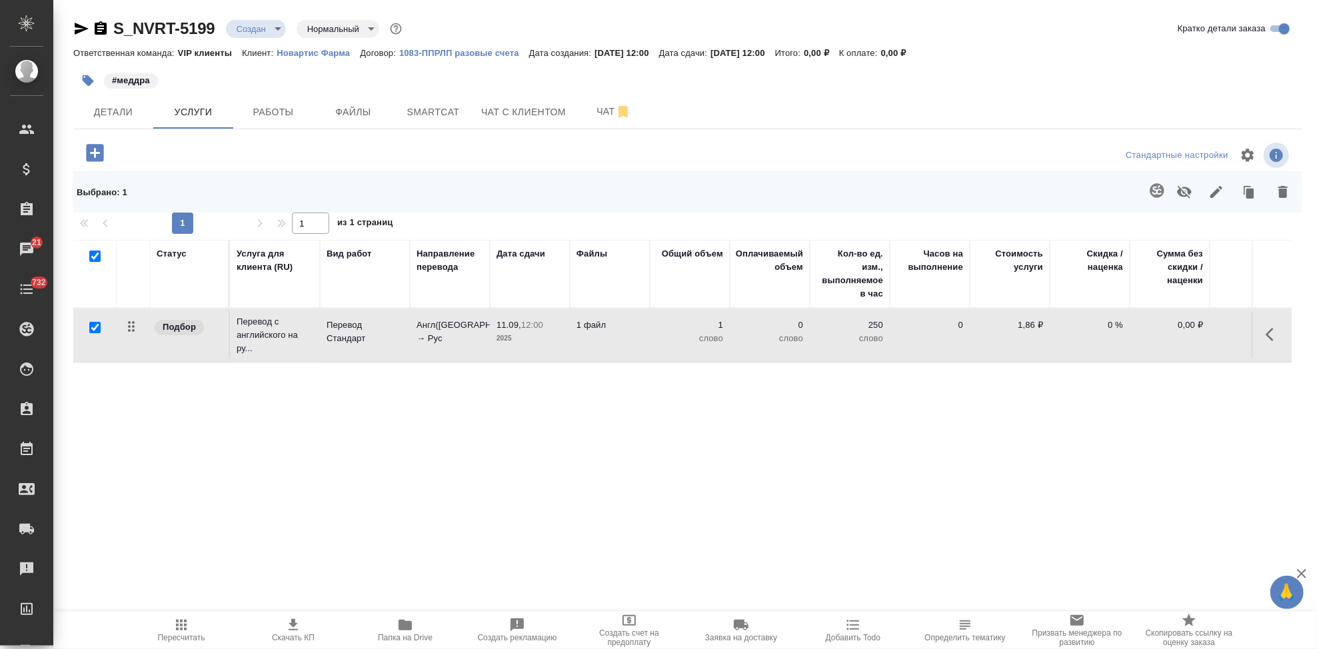
click at [1269, 335] on icon "button" at bounding box center [1274, 335] width 16 height 16
click at [1189, 337] on button "button" at bounding box center [1198, 335] width 23 height 32
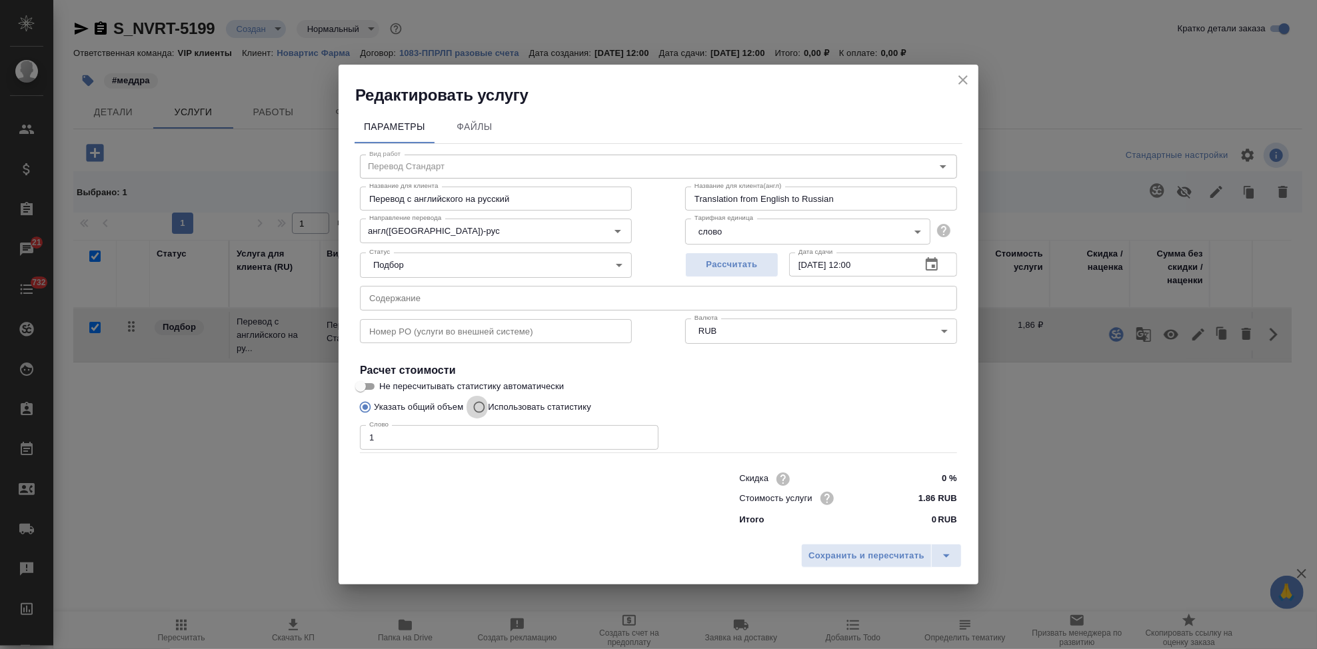
click at [483, 408] on input "Использовать статистику" at bounding box center [477, 407] width 21 height 25
radio input "true"
radio input "false"
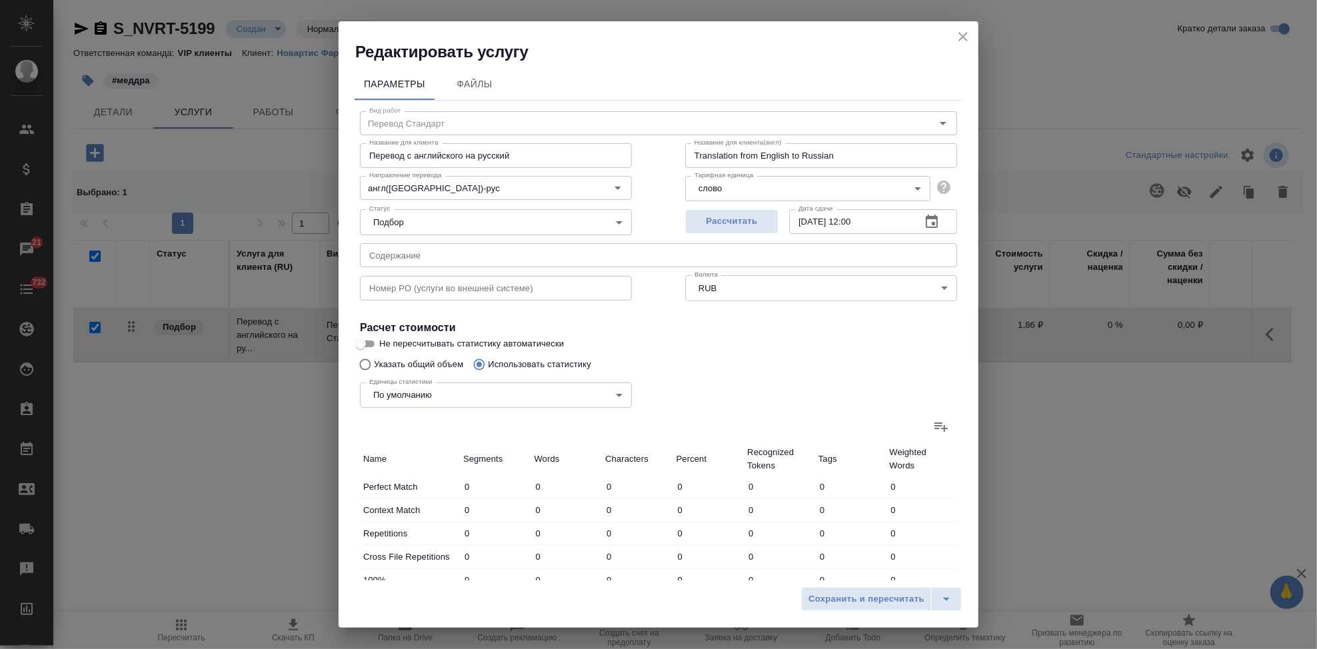
click at [939, 431] on label at bounding box center [941, 427] width 32 height 32
click at [0, 0] on input "file" at bounding box center [0, 0] width 0 height 0
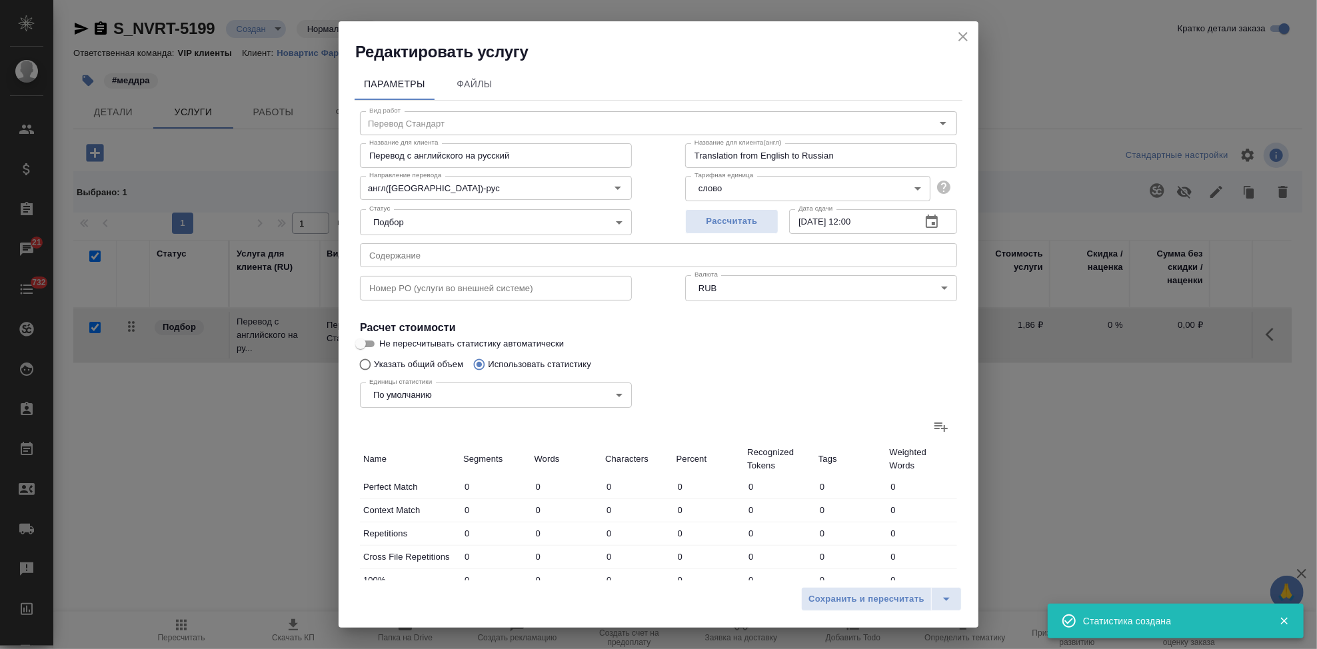
type input "9"
type input "59"
type input "408"
type input "6"
type input "68"
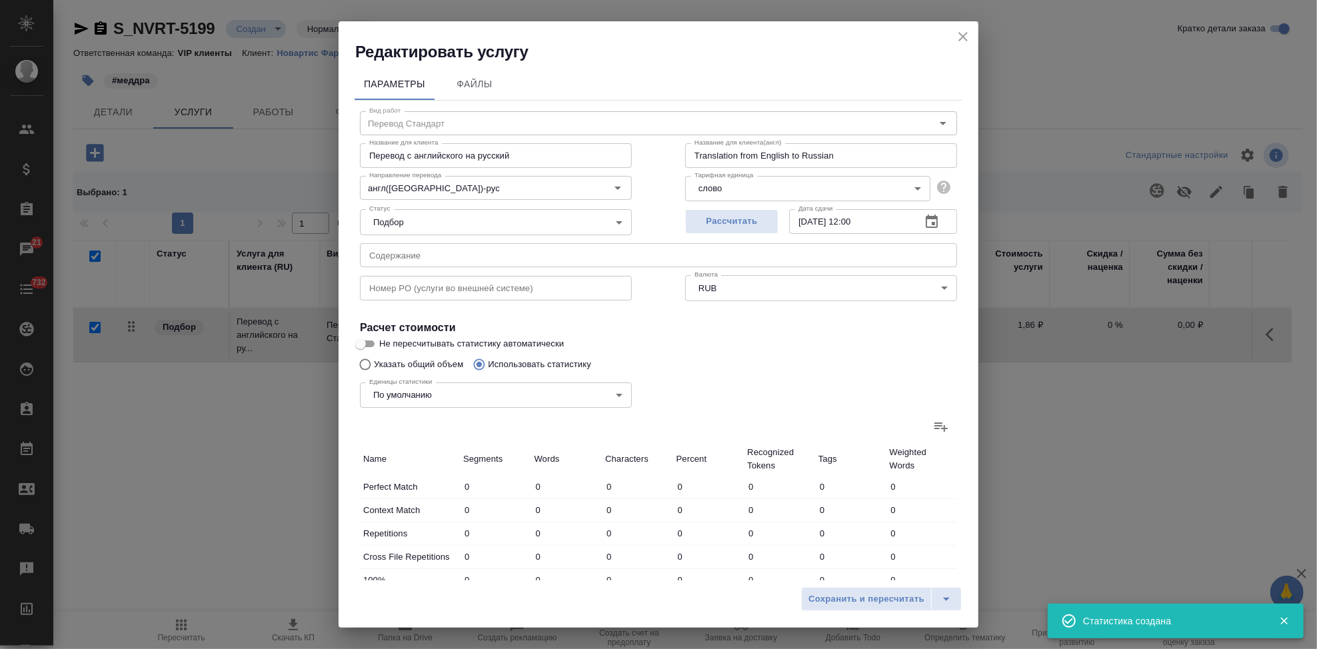
type input "499"
type input "3"
type input "99"
type input "697"
type input "9"
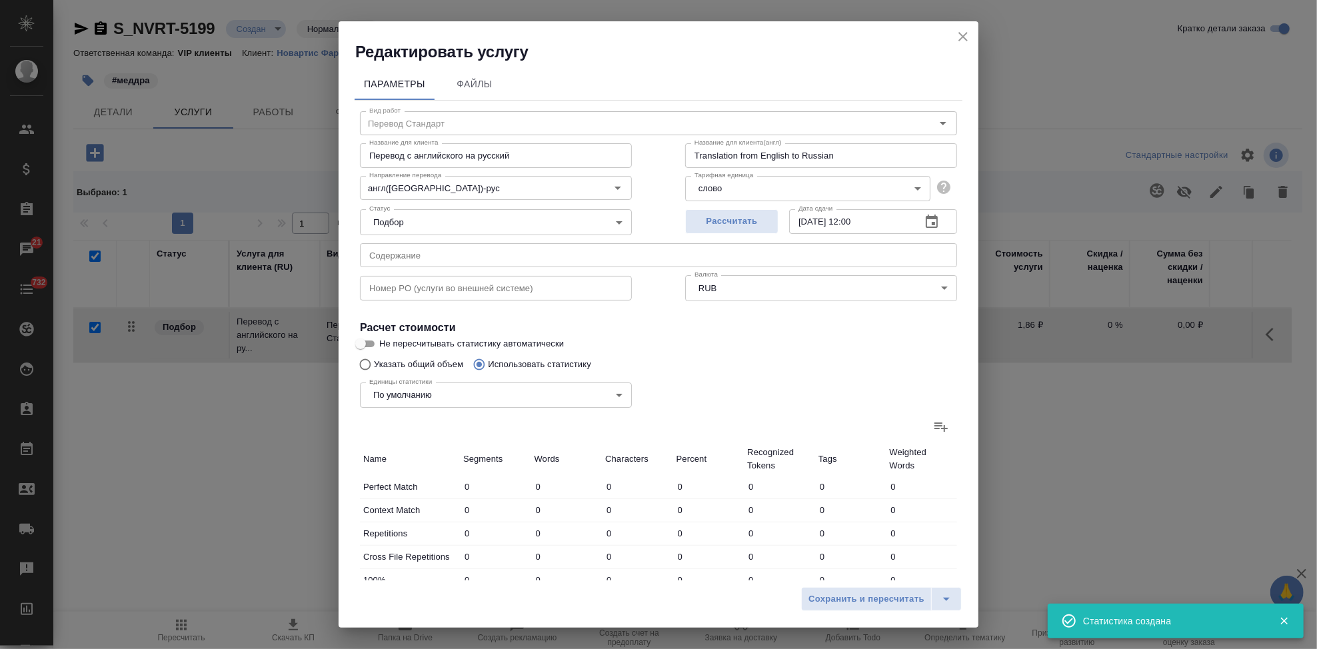
type input "189"
type input "1268"
type input "4"
type input "118"
type input "730"
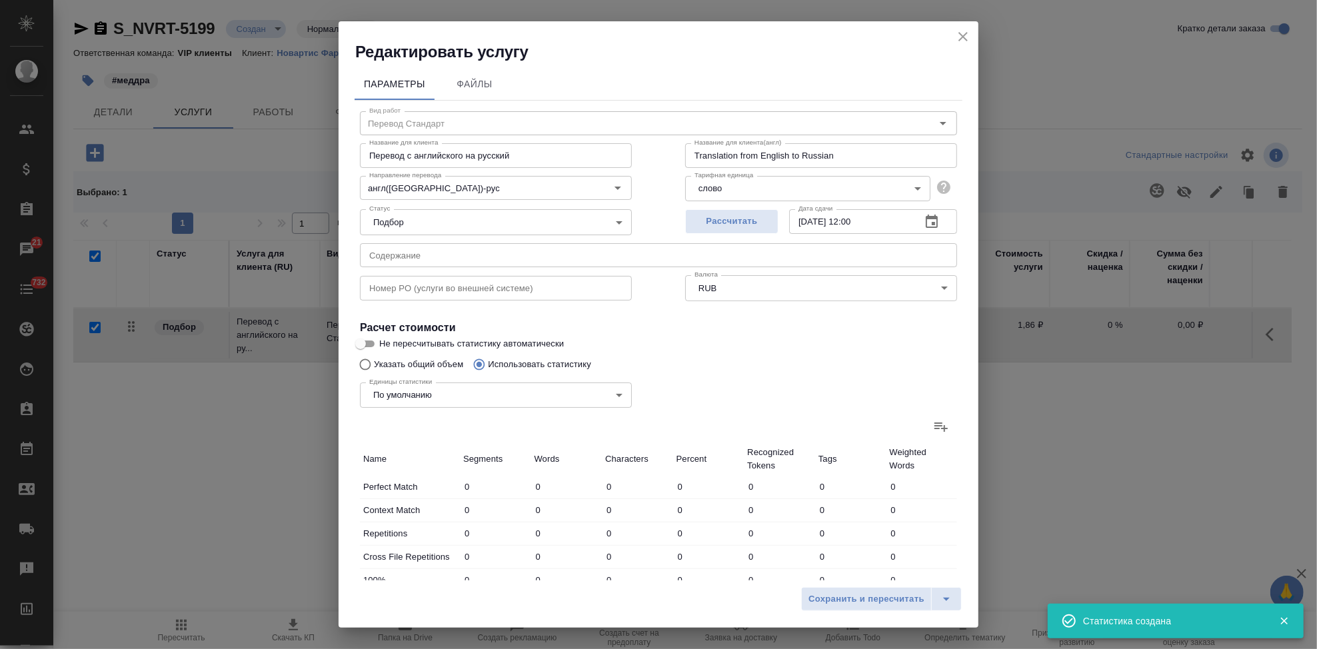
type input "11"
type input "155"
type input "1075"
type input "42"
type input "688"
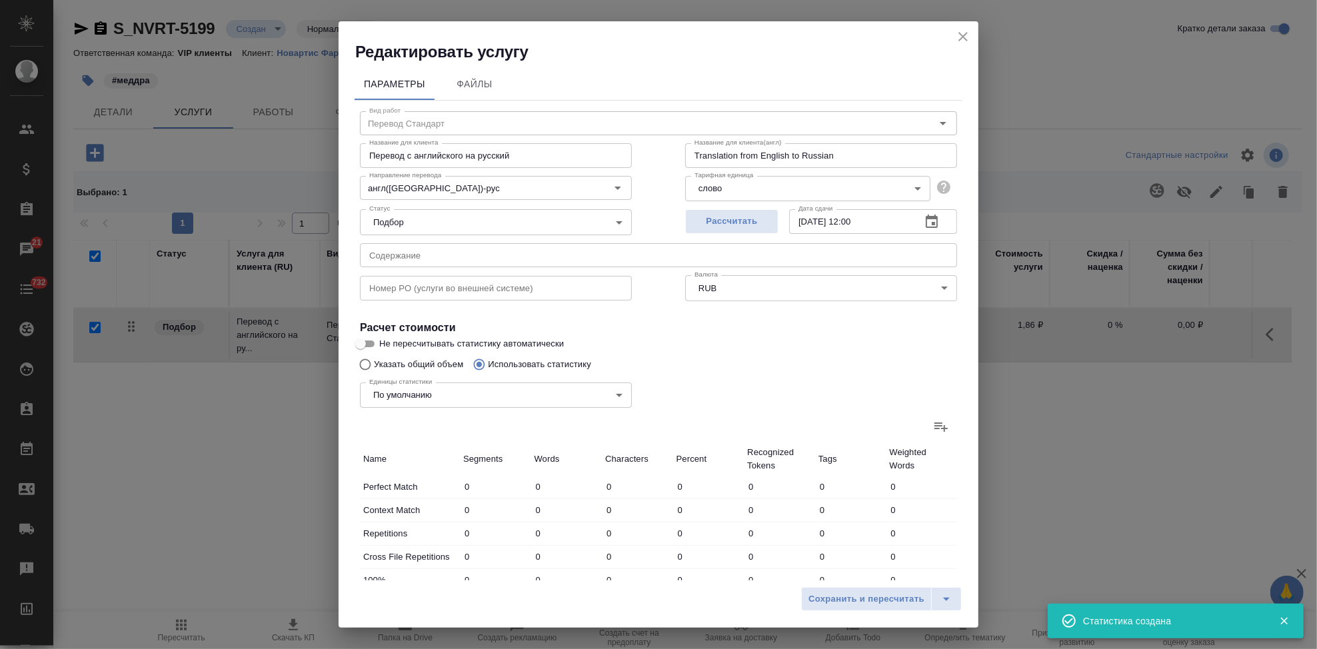
type input "4677"
type input "42"
type input "688"
type input "4677"
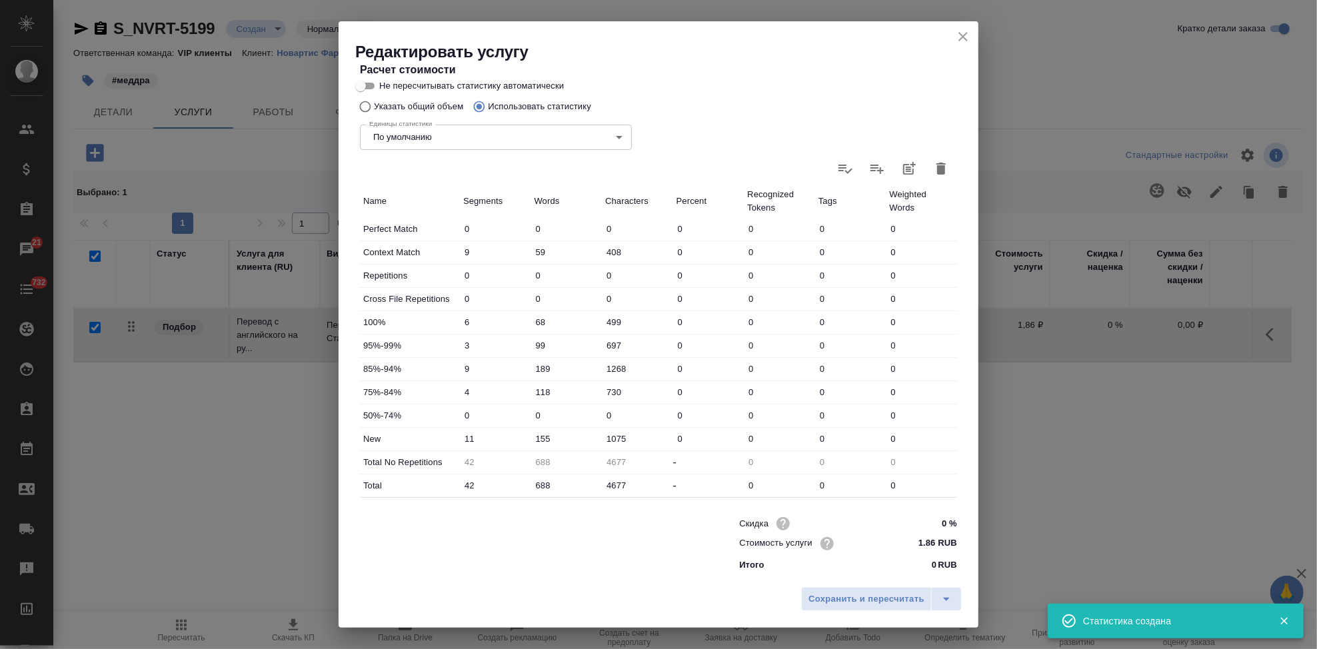
scroll to position [259, 0]
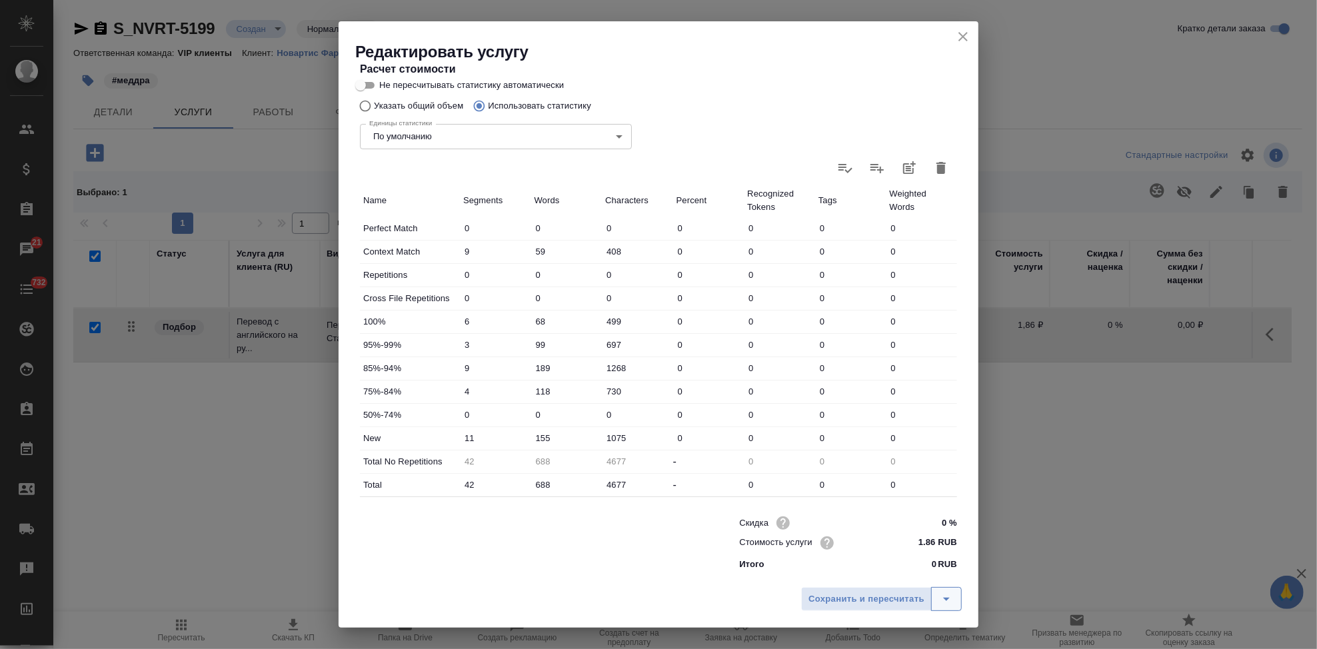
click at [953, 602] on icon "split button" at bounding box center [947, 599] width 16 height 16
click at [887, 577] on li "Сохранить" at bounding box center [883, 571] width 161 height 21
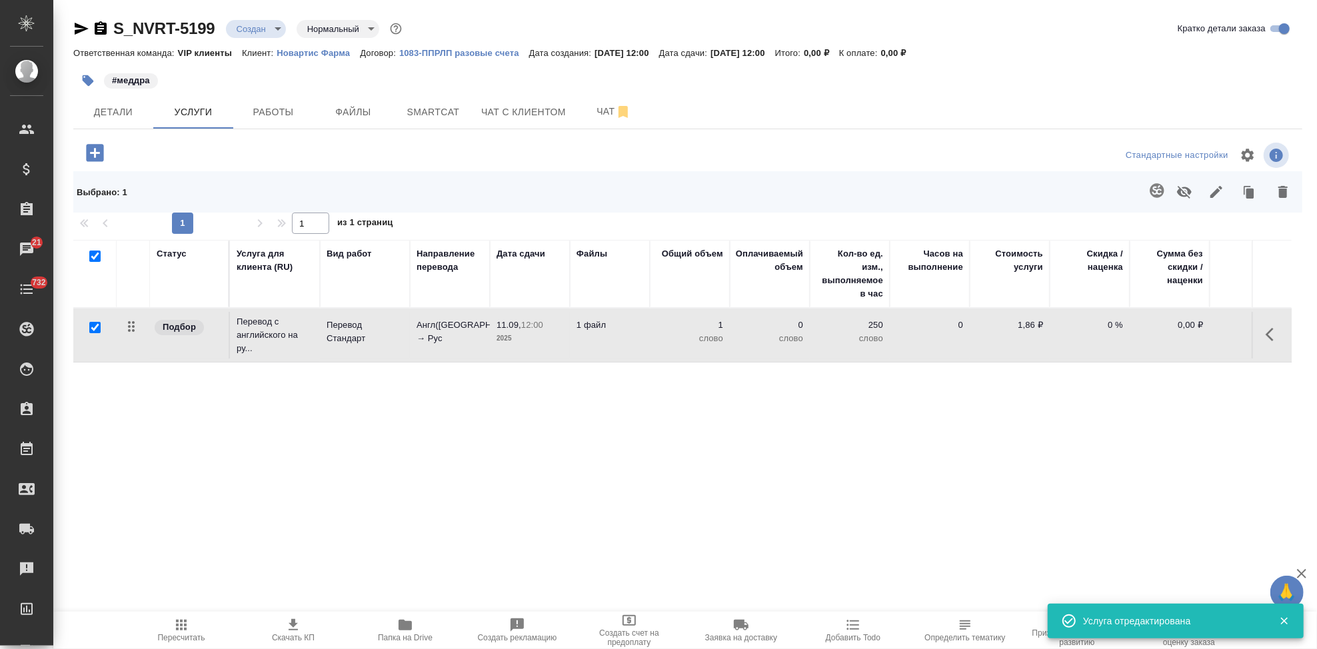
click at [1263, 337] on button "button" at bounding box center [1274, 335] width 32 height 32
click at [1195, 337] on icon "button" at bounding box center [1199, 335] width 12 height 12
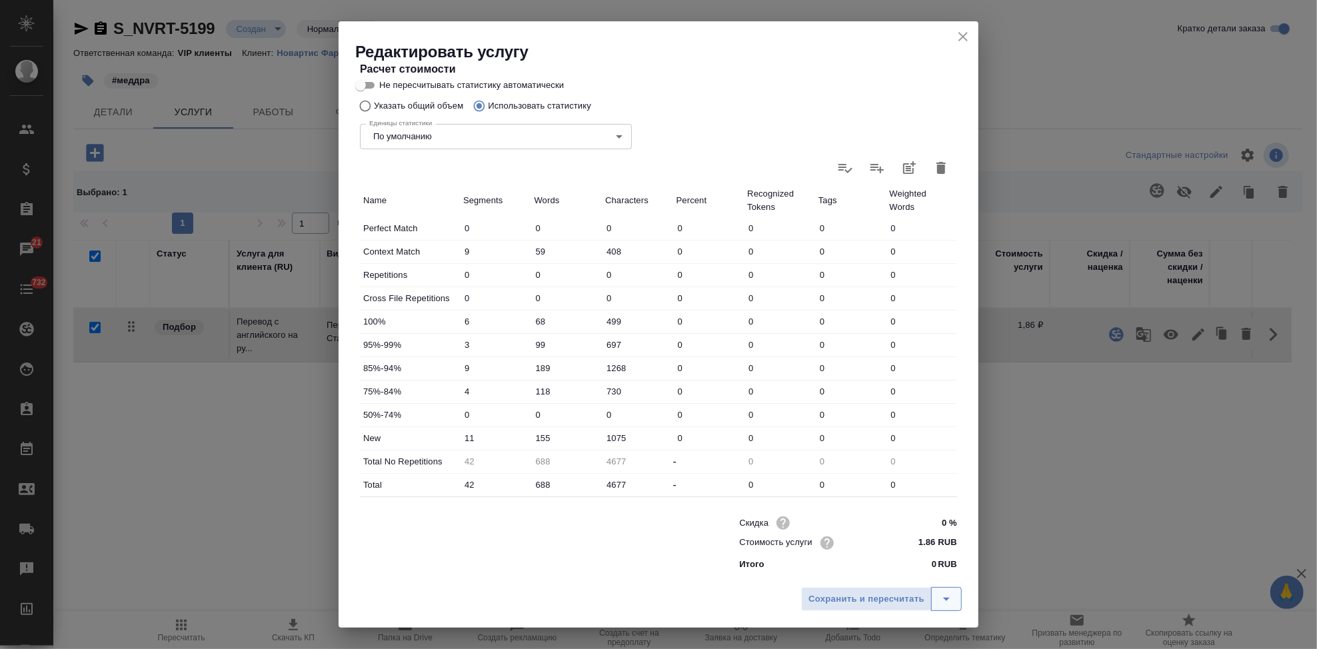
click at [949, 601] on icon "split button" at bounding box center [947, 599] width 16 height 16
click at [889, 581] on li "Сохранить" at bounding box center [883, 571] width 161 height 21
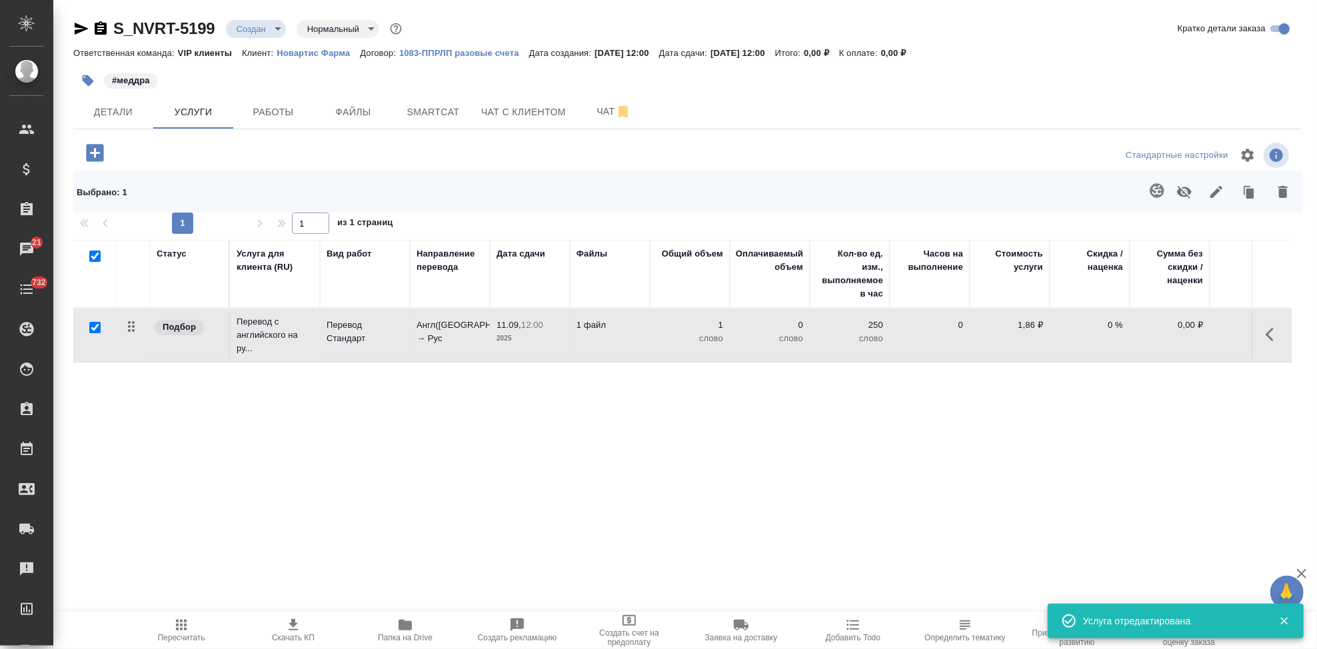
click at [182, 621] on icon "button" at bounding box center [181, 625] width 11 height 11
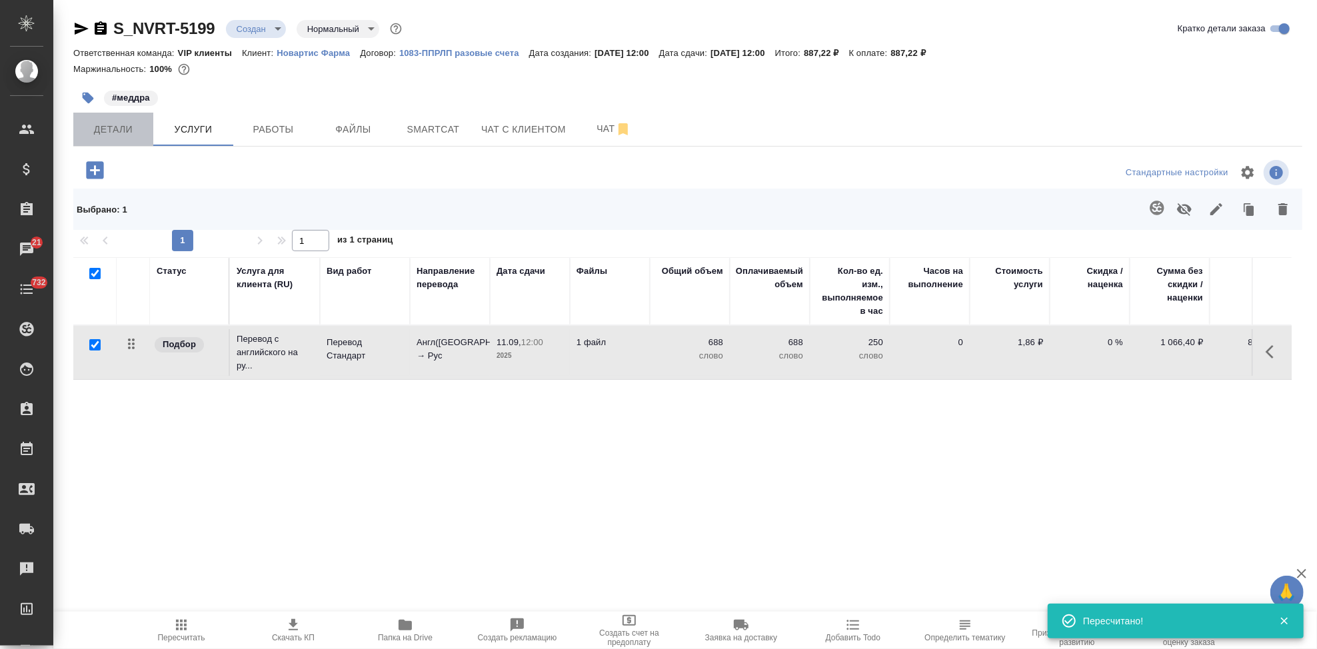
click at [128, 122] on span "Детали" at bounding box center [113, 129] width 64 height 17
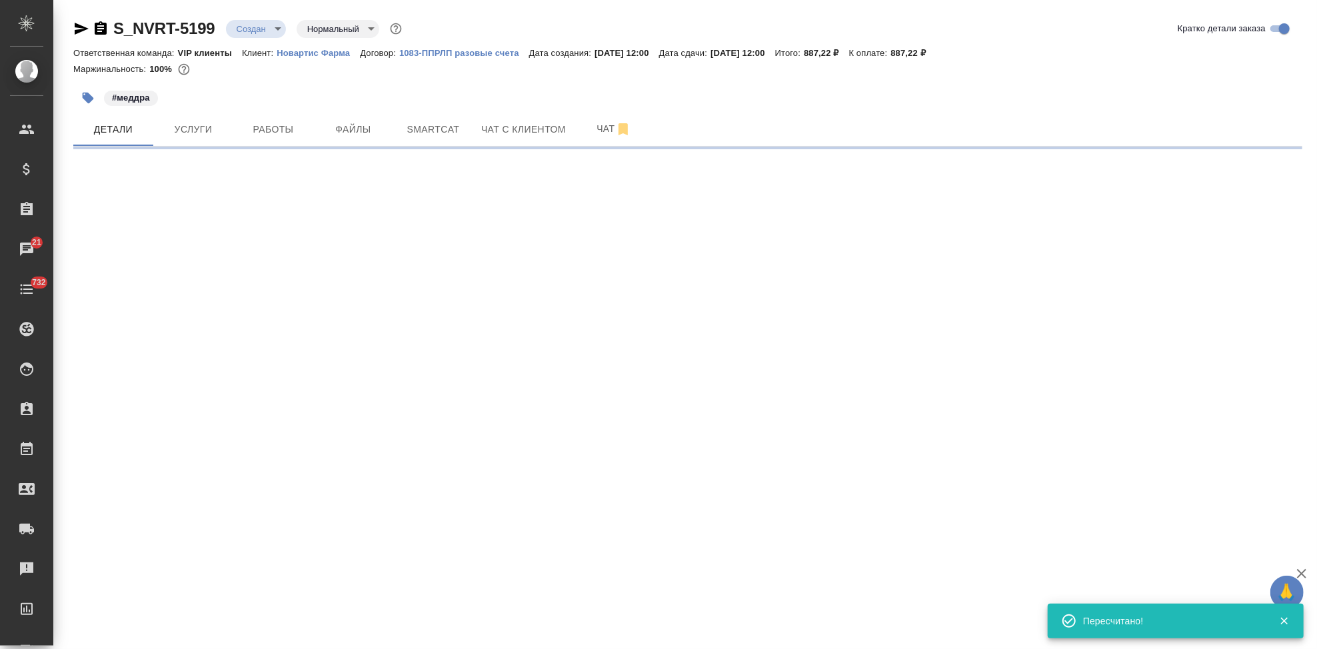
select select "RU"
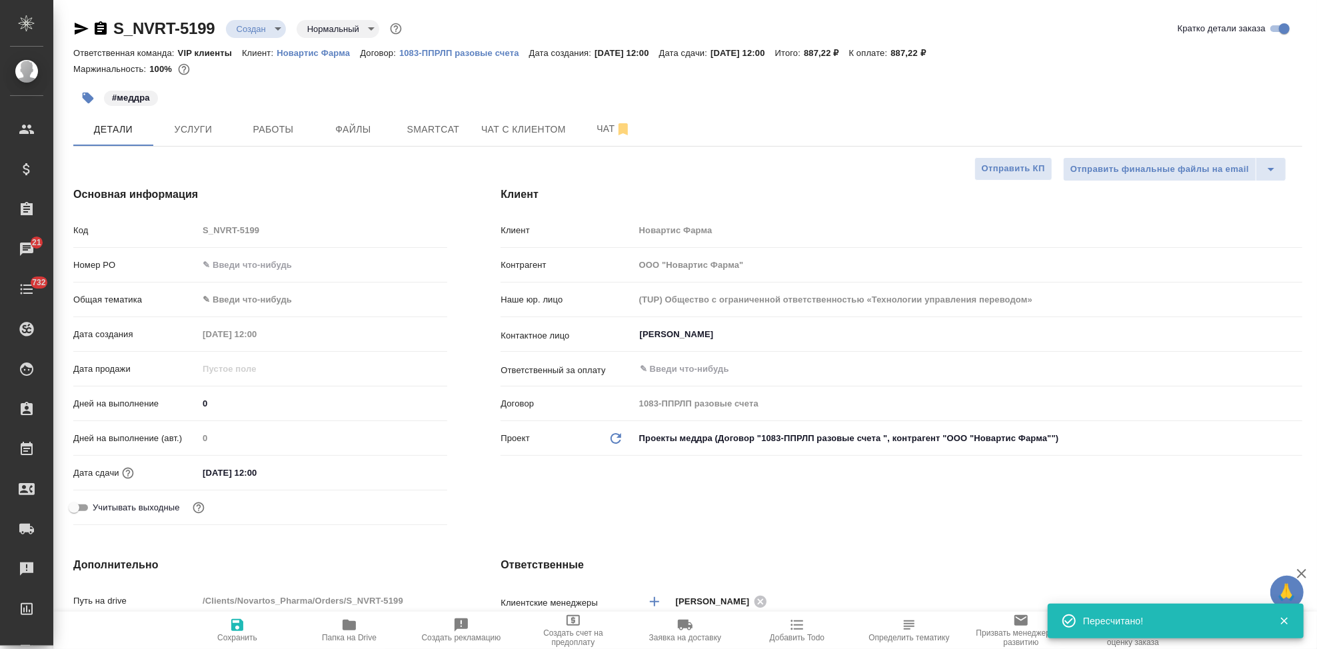
type textarea "x"
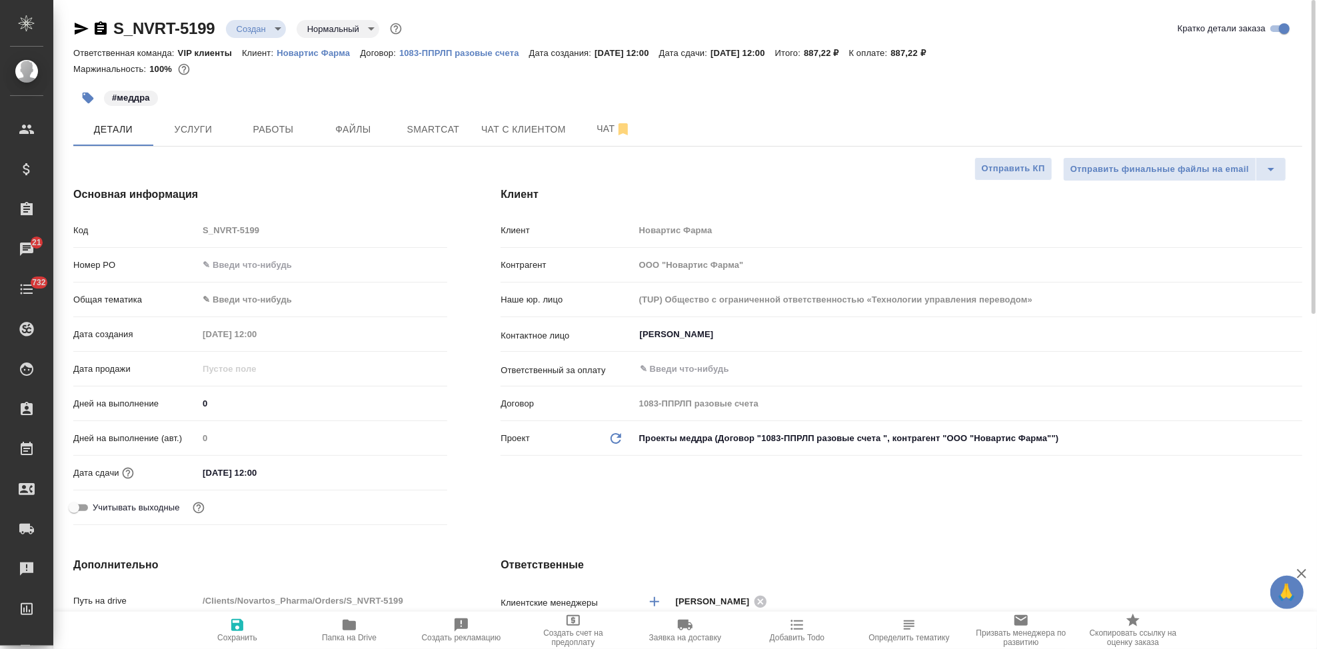
click at [275, 27] on body "🙏 .cls-1 fill:#fff; AWATERA Kabargina Anna Клиенты Спецификации Заказы 21 Чаты …" at bounding box center [658, 324] width 1317 height 649
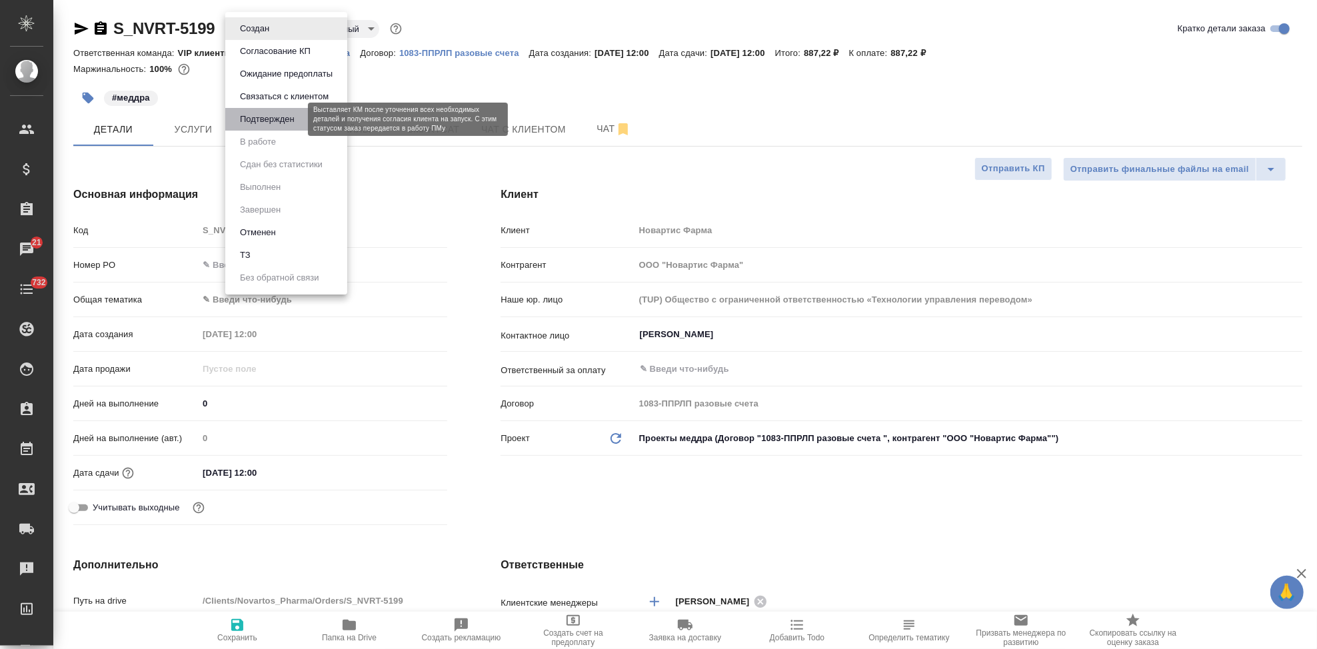
click at [273, 116] on button "Подтвержден" at bounding box center [267, 119] width 63 height 15
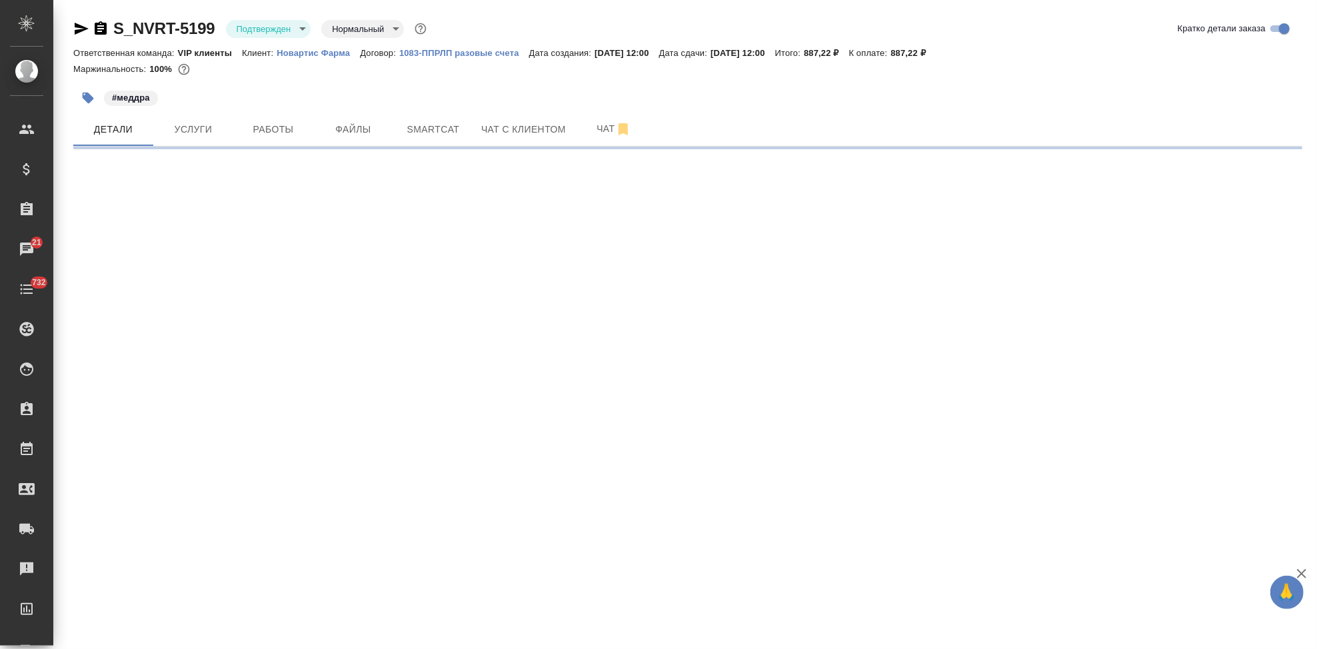
select select "RU"
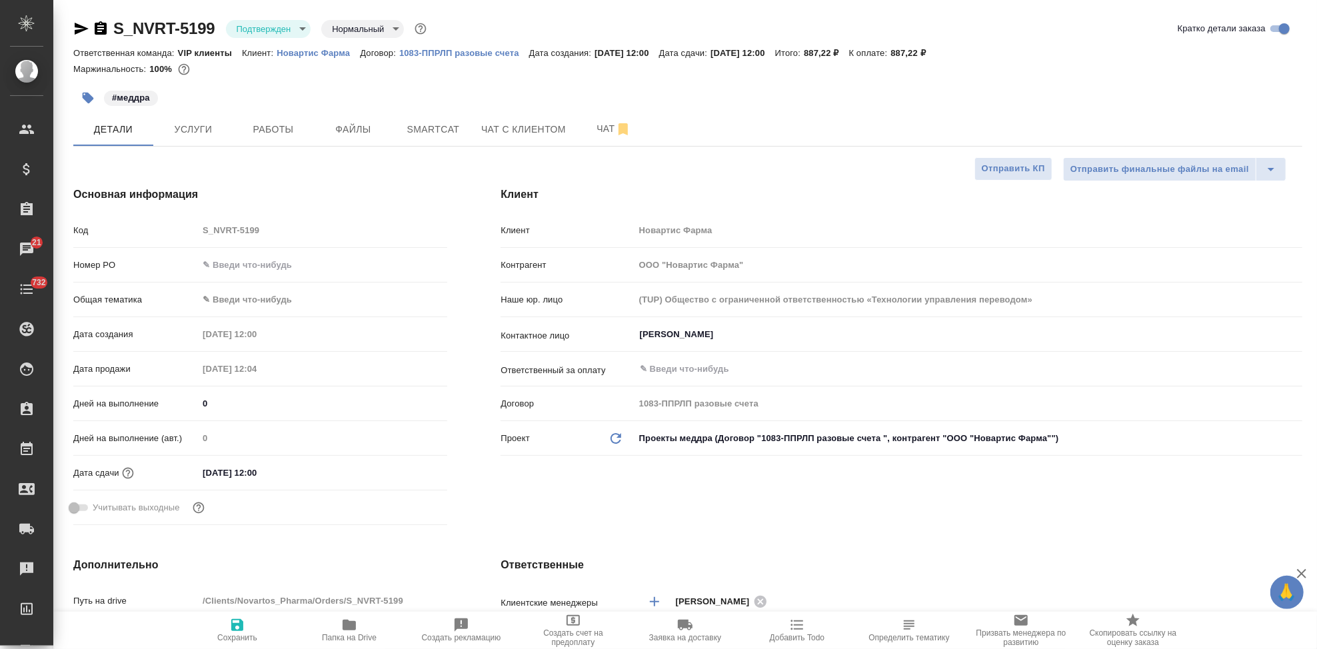
type textarea "x"
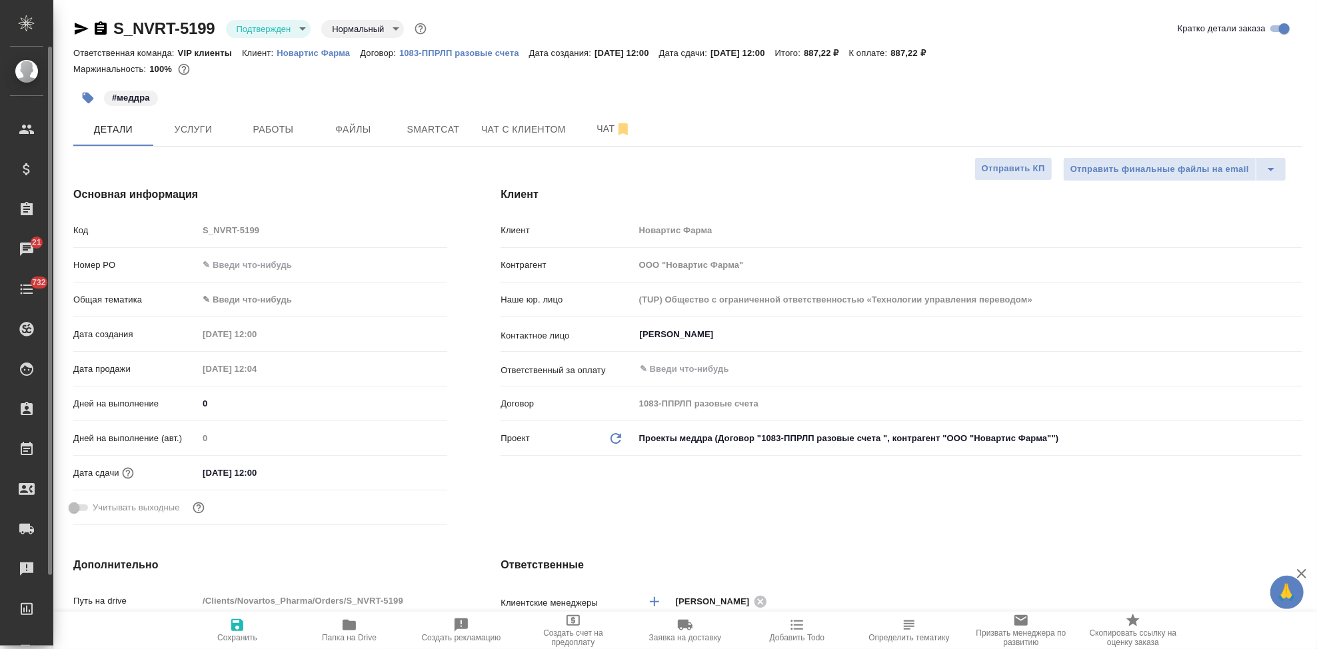
type textarea "x"
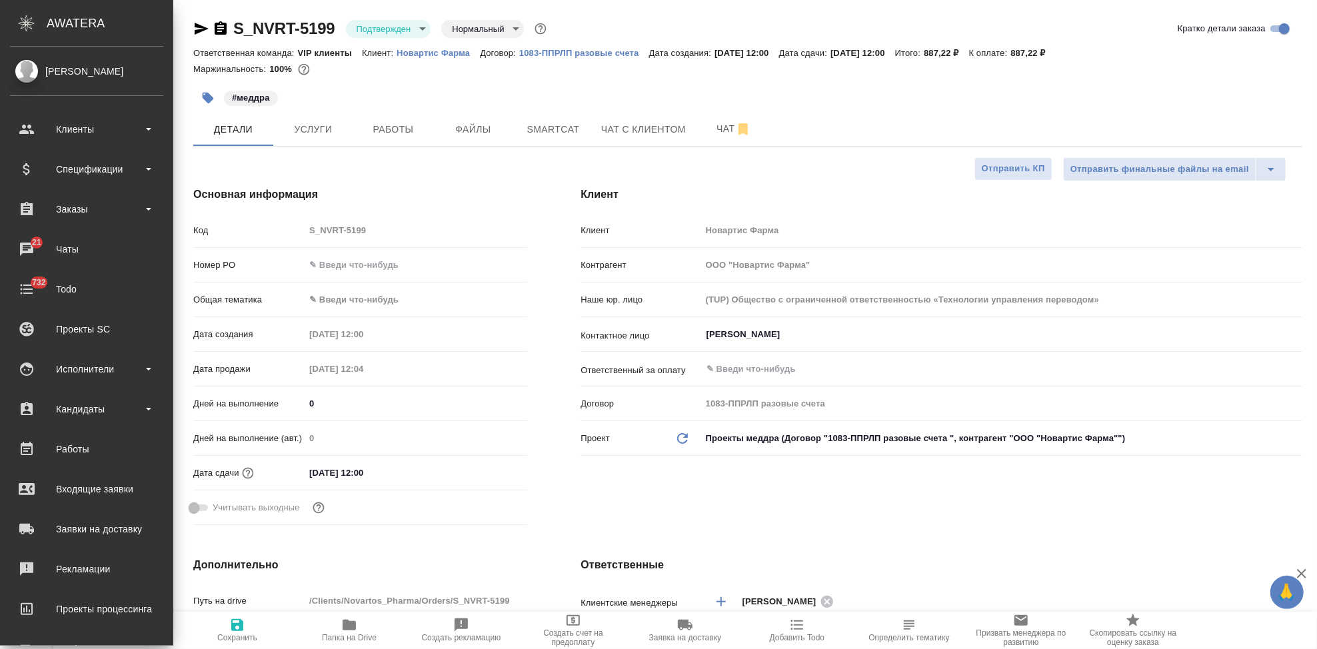
type textarea "x"
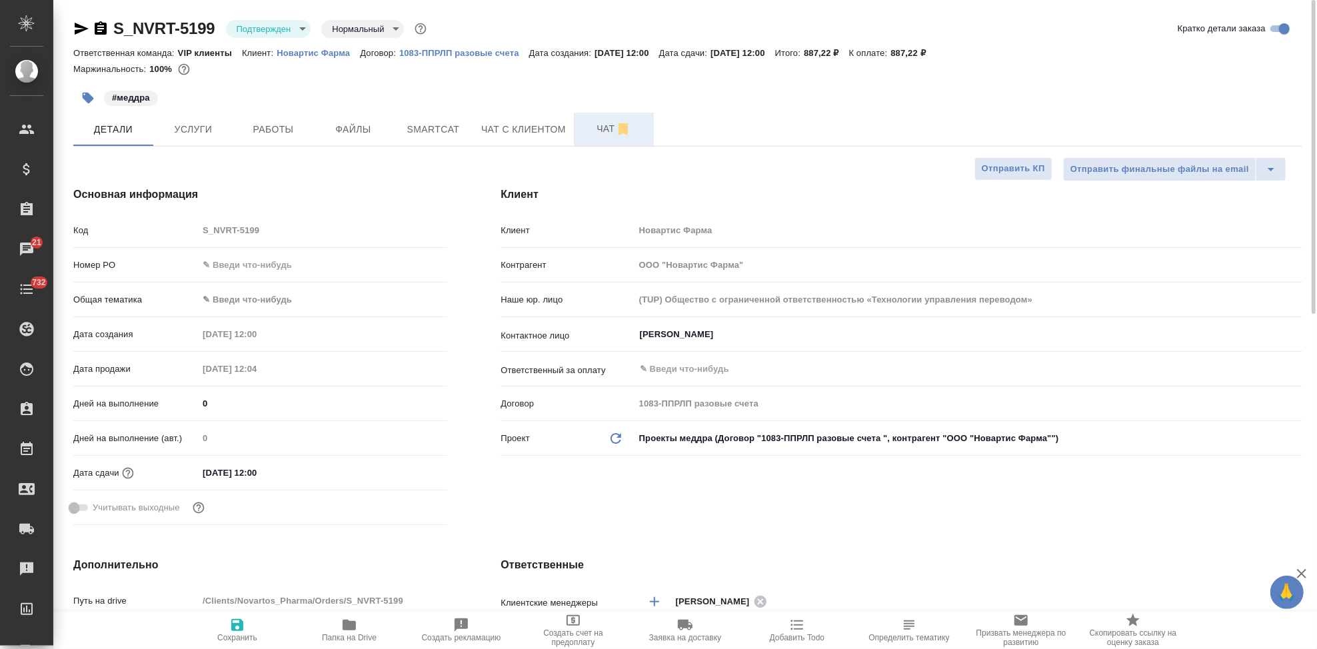
click at [586, 134] on span "Чат" at bounding box center [614, 129] width 64 height 17
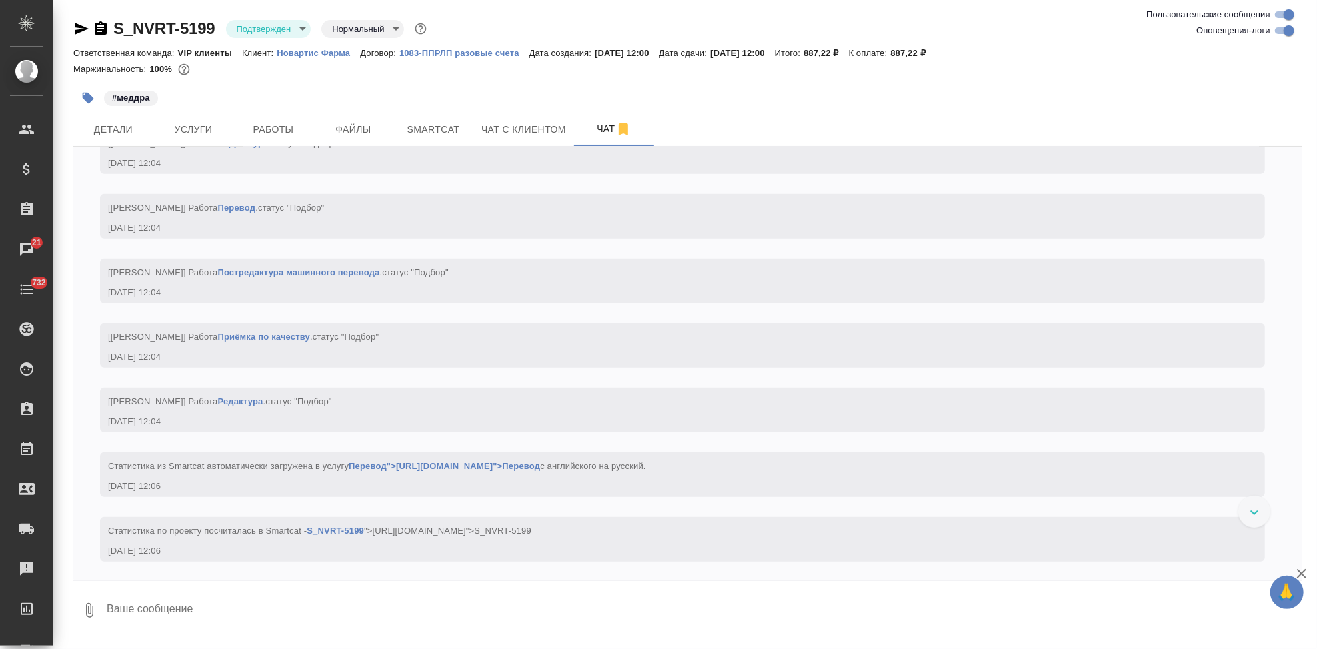
scroll to position [1003, 0]
click at [415, 605] on textarea at bounding box center [703, 610] width 1197 height 45
type textarea """
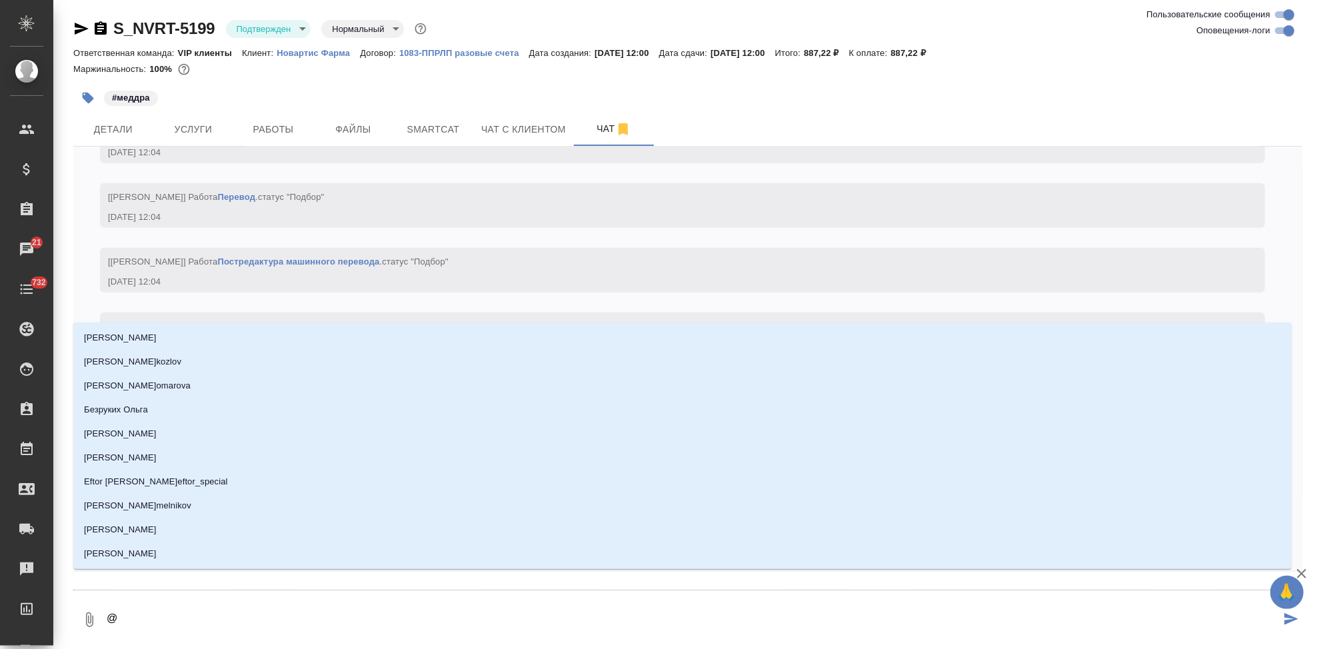
type textarea "@г"
type input "г"
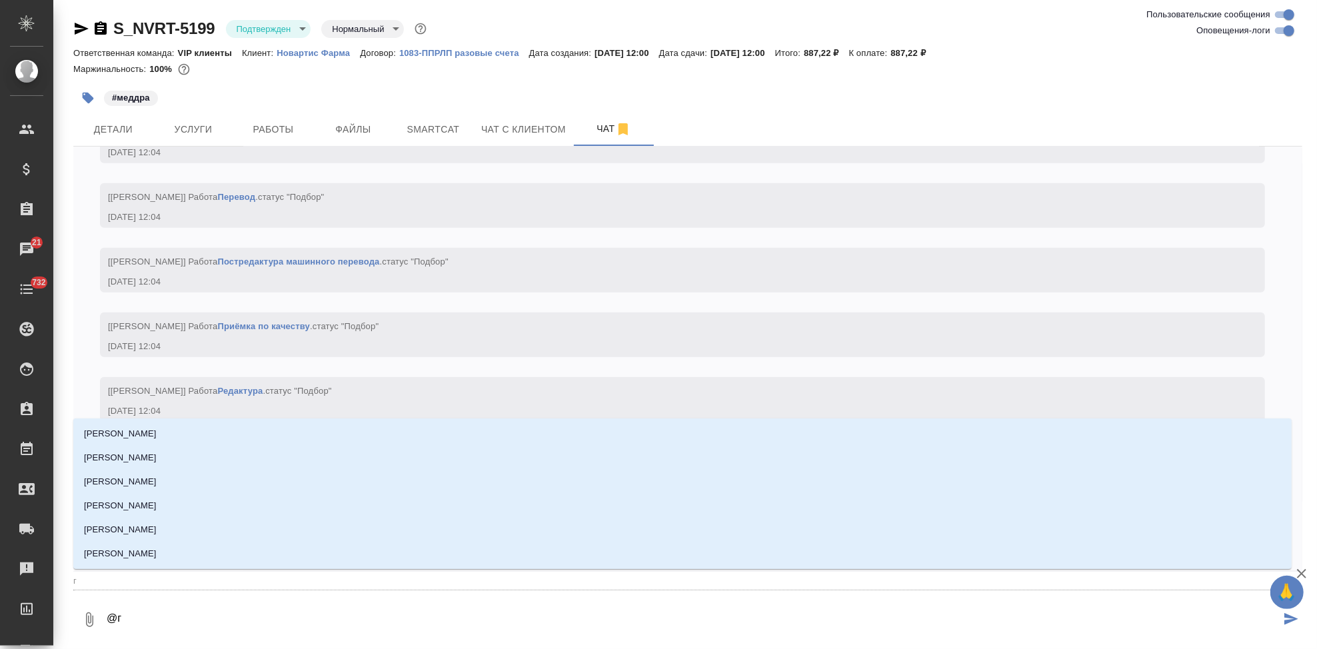
type textarea "@гр"
type input "гр"
type textarea "@гра"
type input "гра"
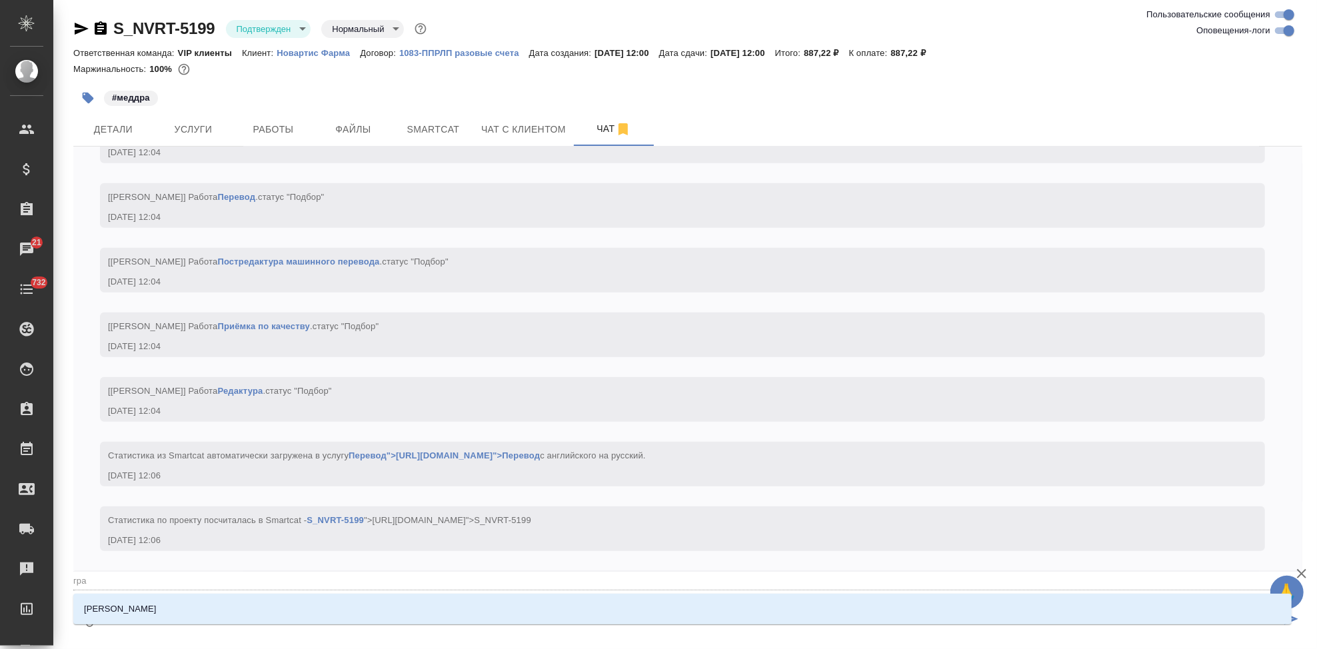
type textarea "@граб"
type input "граб"
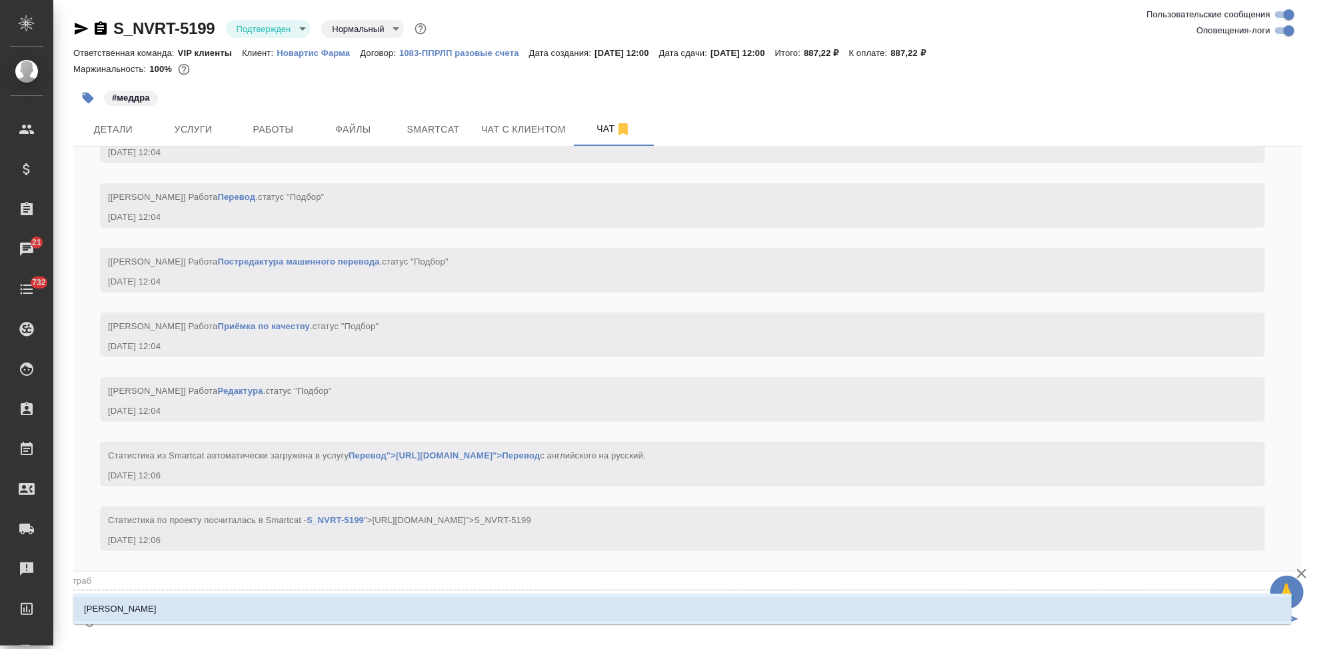
click at [221, 620] on li "[PERSON_NAME]" at bounding box center [682, 609] width 1219 height 24
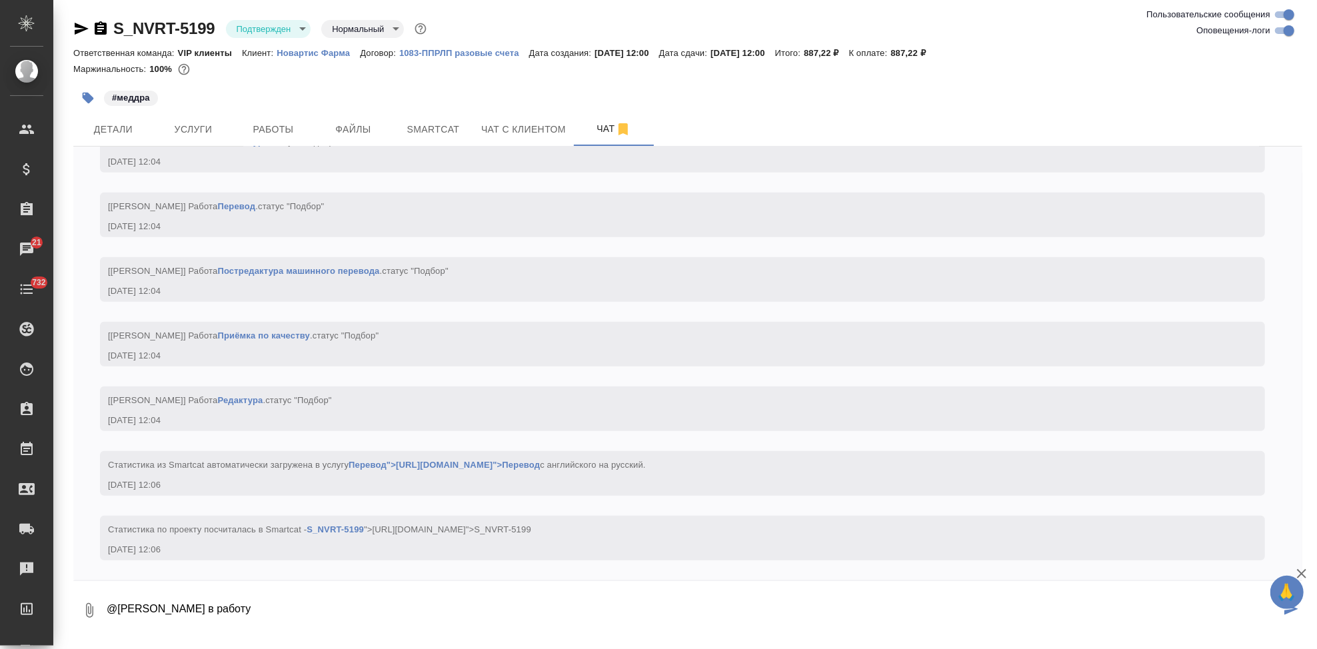
type textarea "@Грабко Мария в работу"
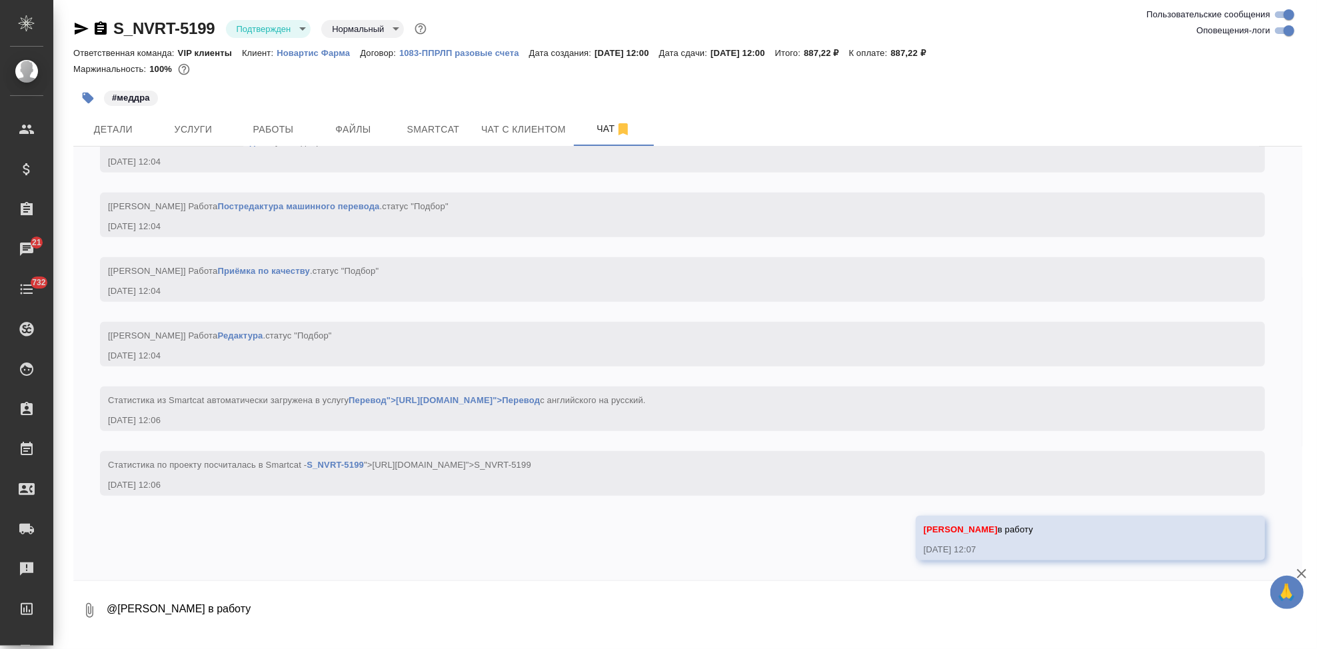
scroll to position [1068, 0]
click at [647, 96] on div "#меддра" at bounding box center [482, 97] width 819 height 29
click at [187, 134] on span "Услуги" at bounding box center [193, 129] width 64 height 17
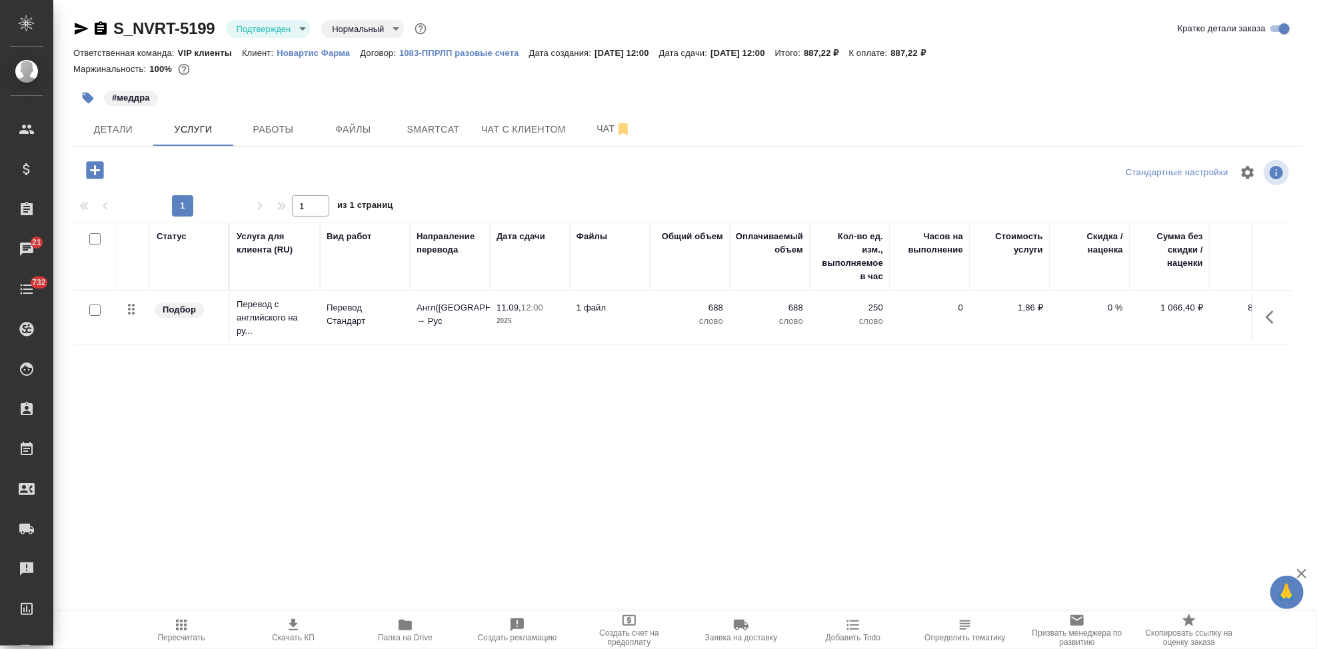
click at [298, 631] on icon "button" at bounding box center [293, 625] width 16 height 16
drag, startPoint x: 218, startPoint y: 25, endPoint x: 114, endPoint y: 25, distance: 104.0
click at [114, 25] on div "S_NVRT-5199 Подтвержден confirmed Нормальный normal" at bounding box center [251, 28] width 356 height 21
copy link "S_NVRT-5199"
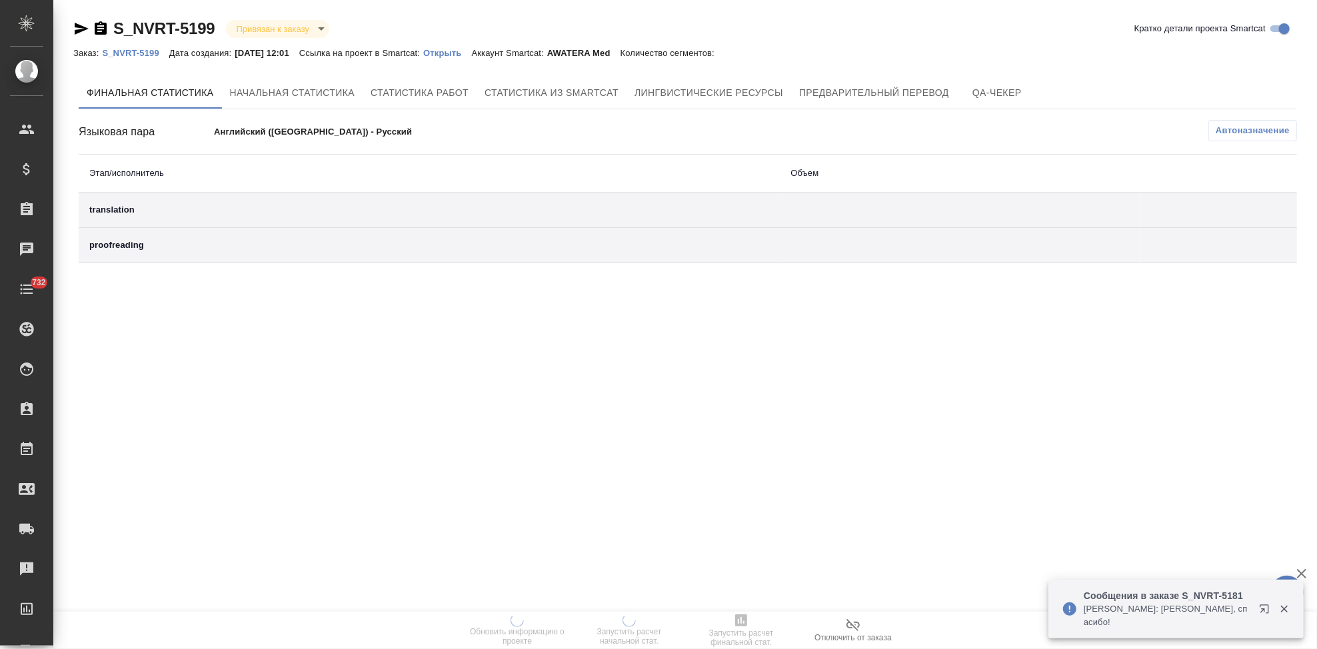
click at [471, 55] on p "Открыть" at bounding box center [447, 53] width 48 height 10
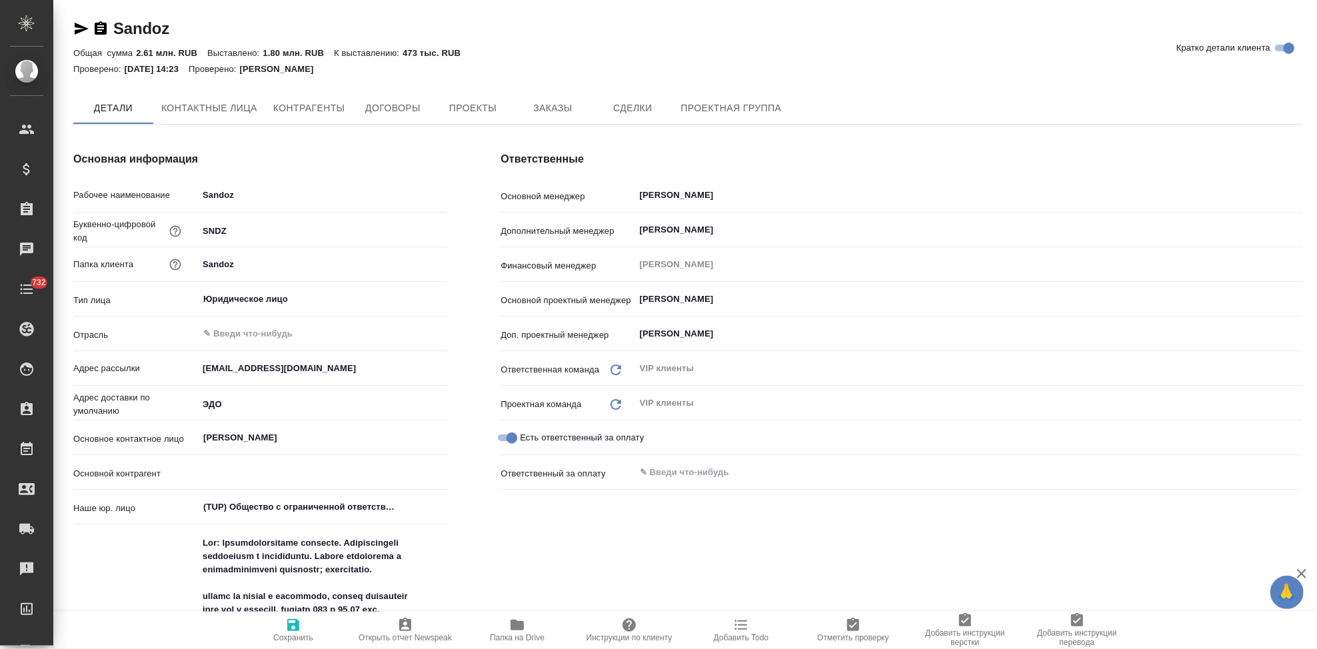
type textarea "x"
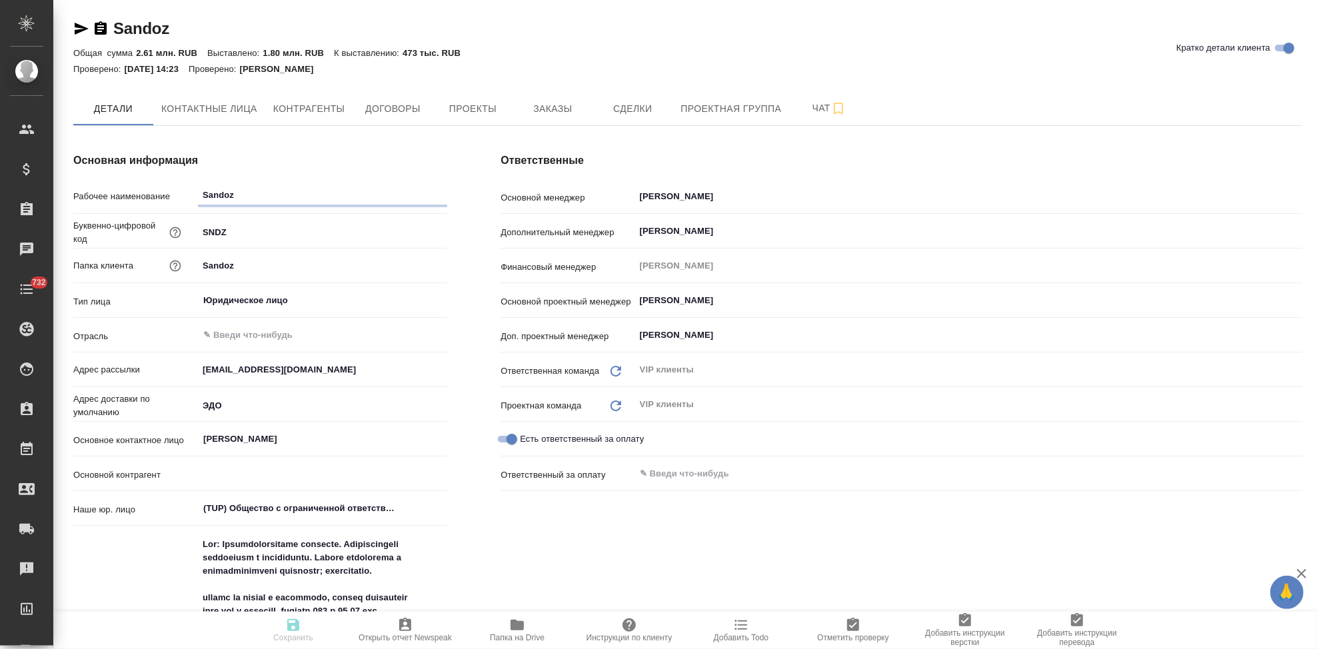
type textarea "x"
type input "АО “Сандоз”"
type textarea "x"
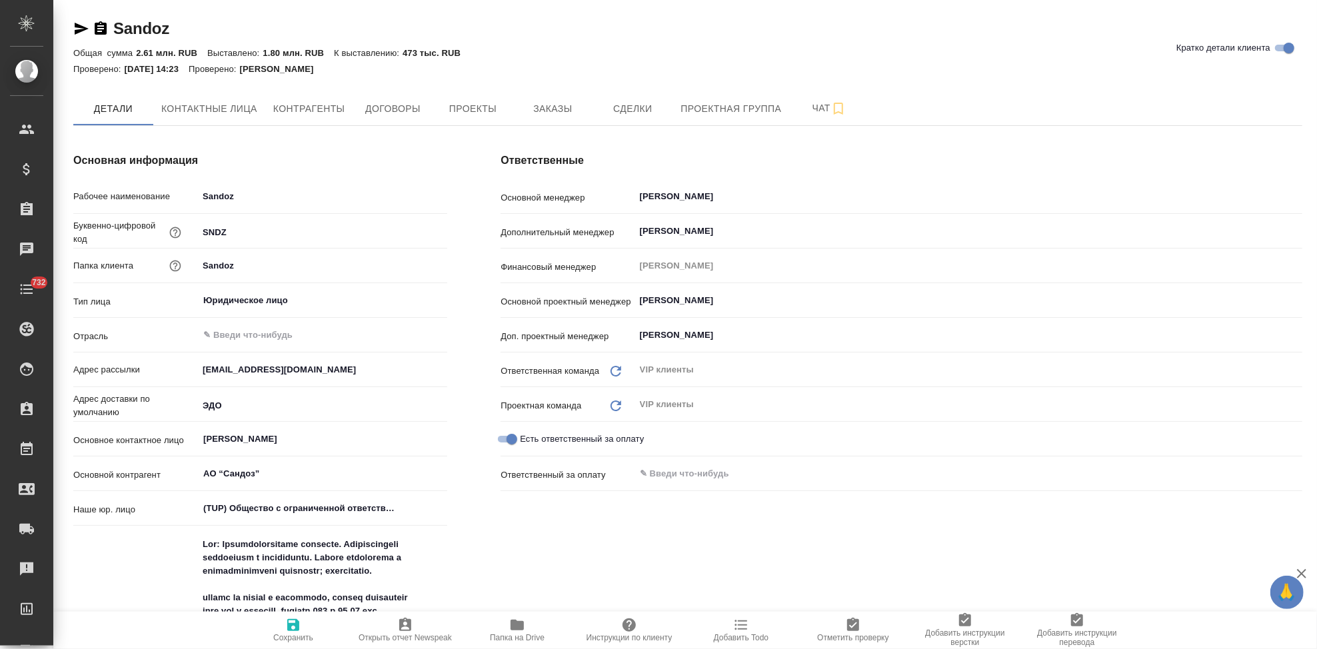
type textarea "x"
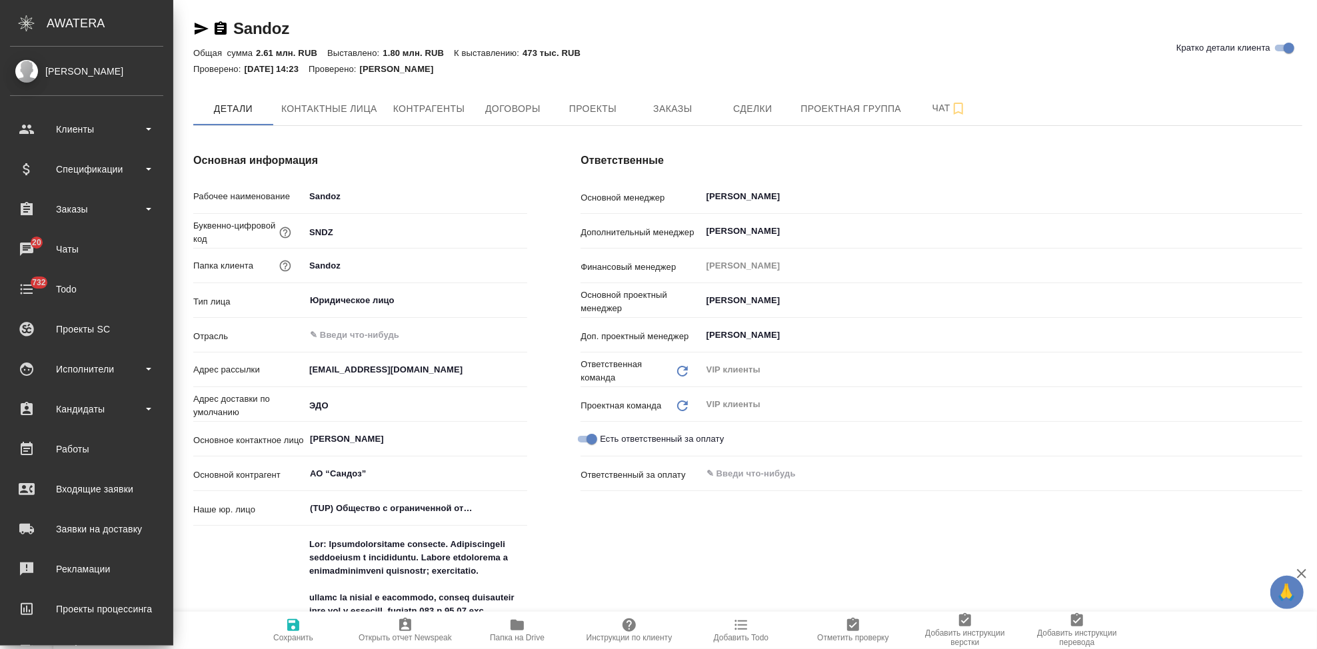
type textarea "x"
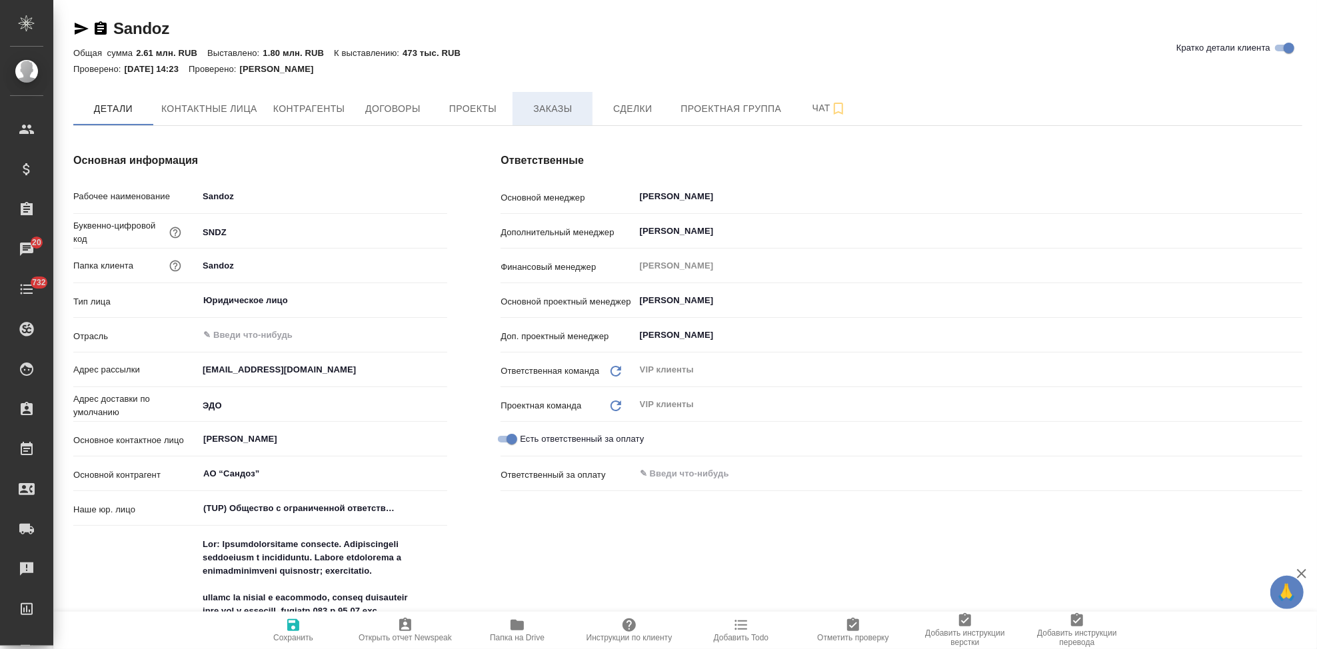
click at [564, 115] on span "Заказы" at bounding box center [553, 109] width 64 height 17
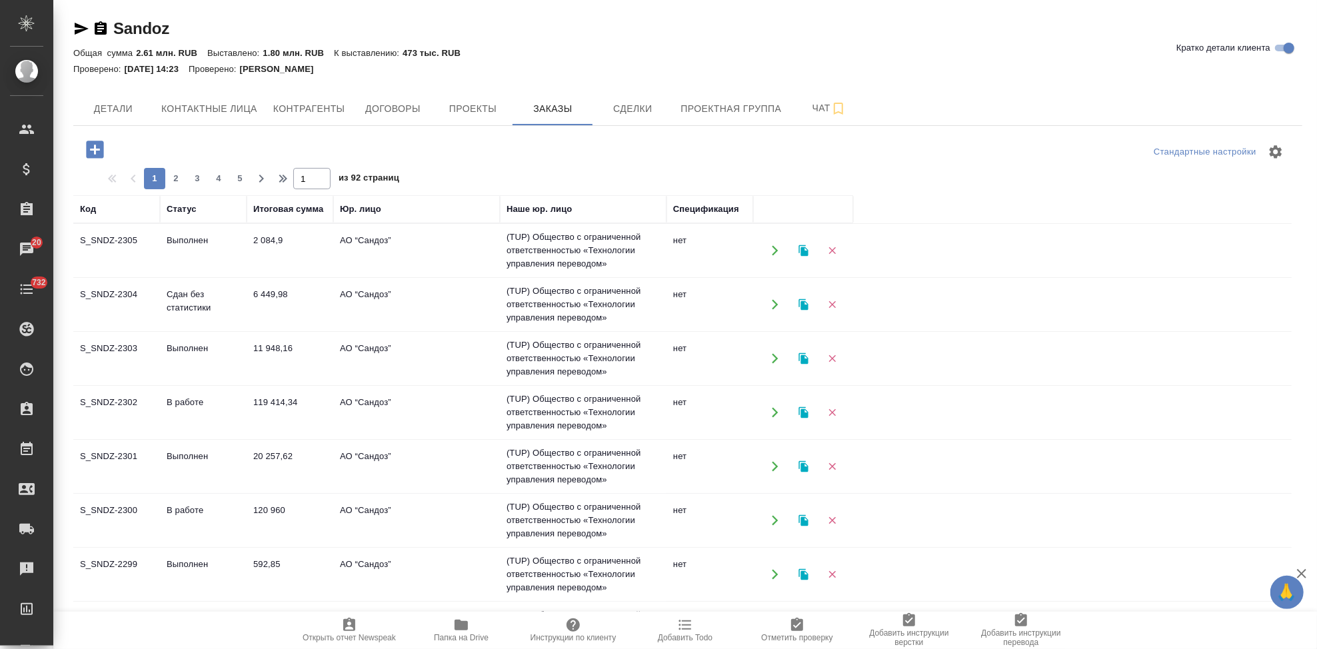
click at [87, 150] on icon "button" at bounding box center [94, 149] width 17 height 17
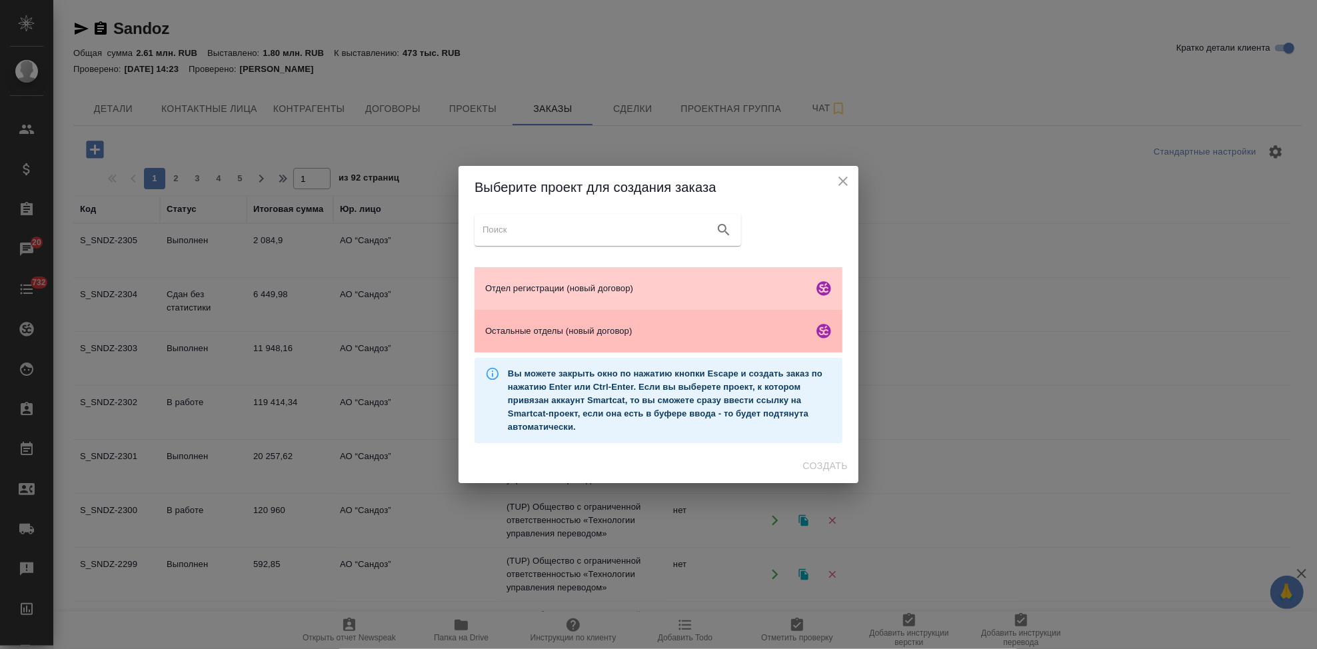
click at [539, 336] on span "Остальные отделы (новый договор)" at bounding box center [646, 331] width 323 height 13
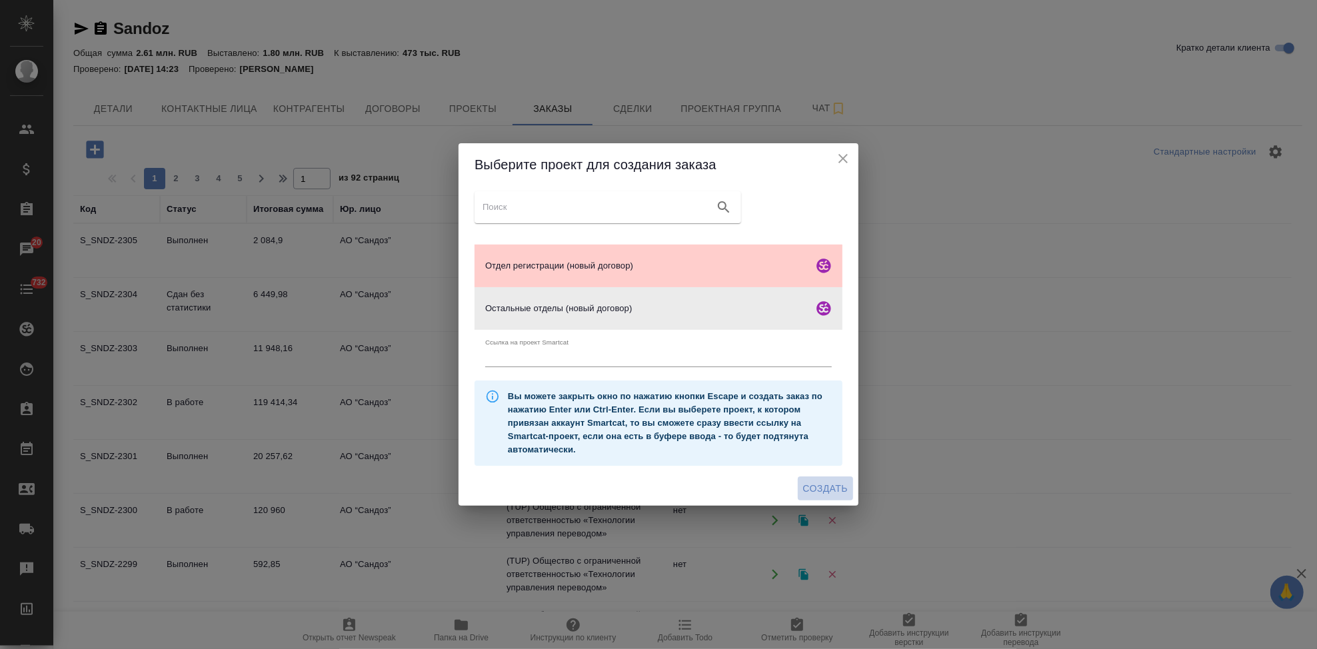
click at [814, 498] on button "Создать" at bounding box center [825, 489] width 55 height 25
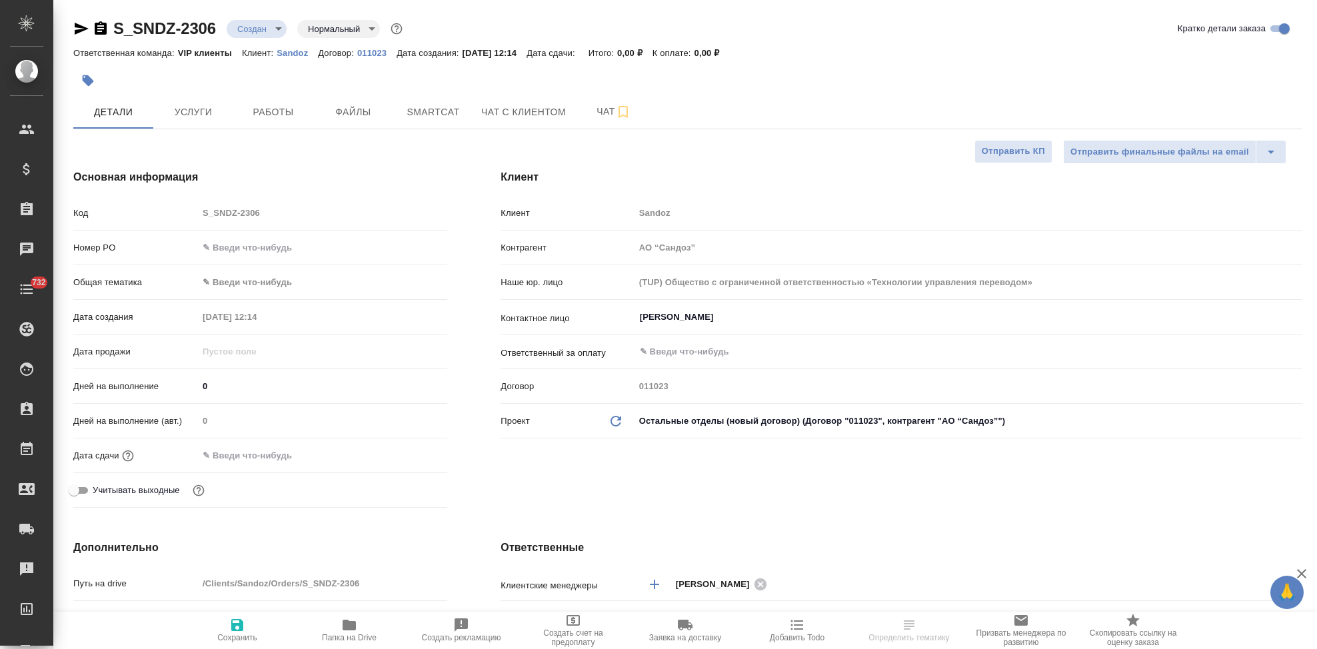
select select "RU"
click at [726, 318] on input "[PERSON_NAME]" at bounding box center [946, 317] width 615 height 16
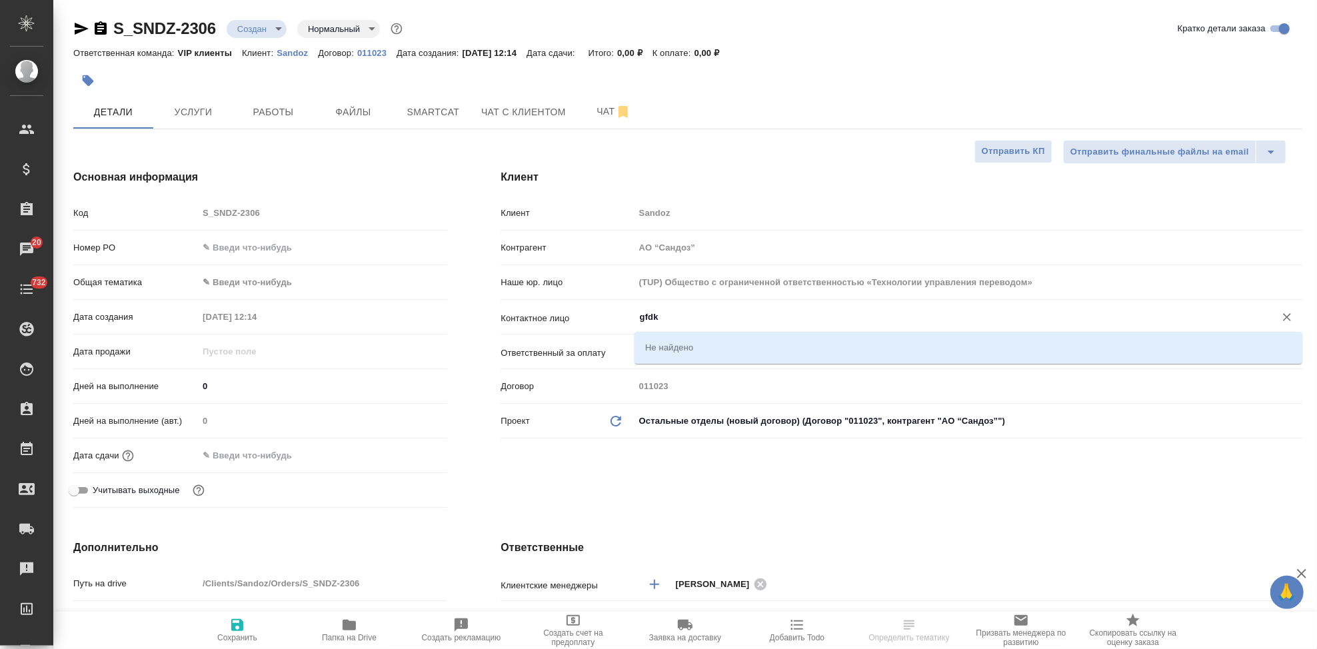
type input "gfd"
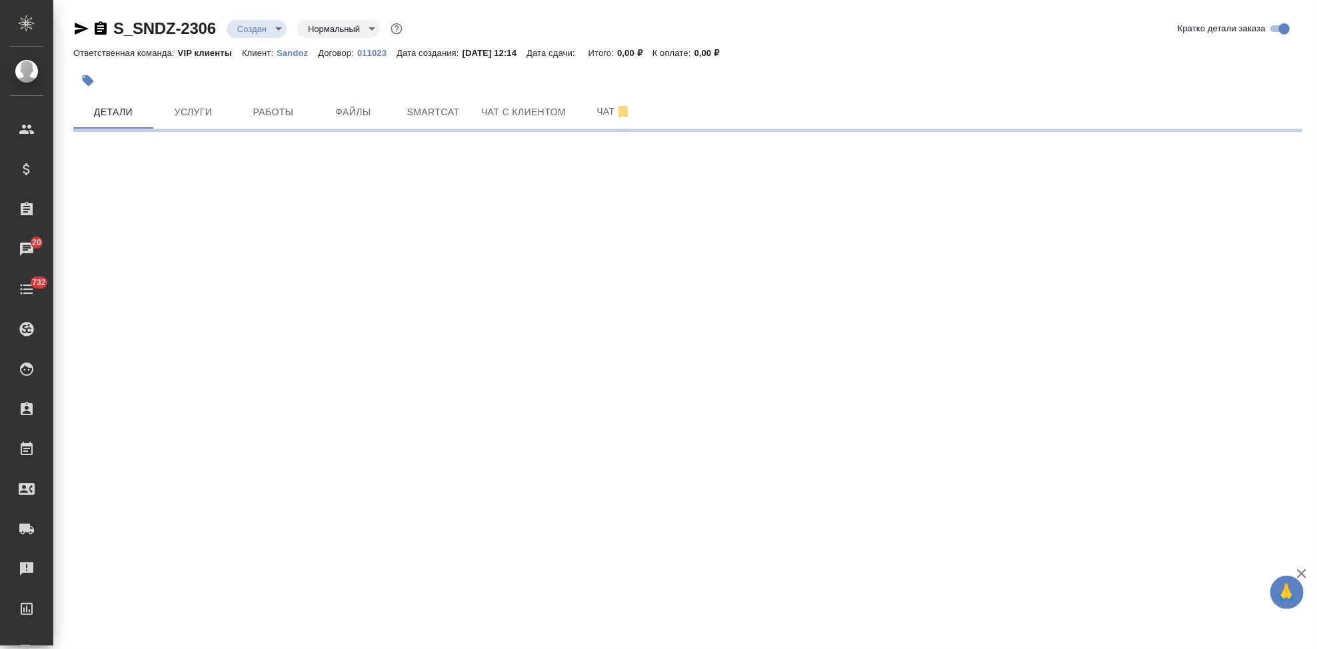
select select "RU"
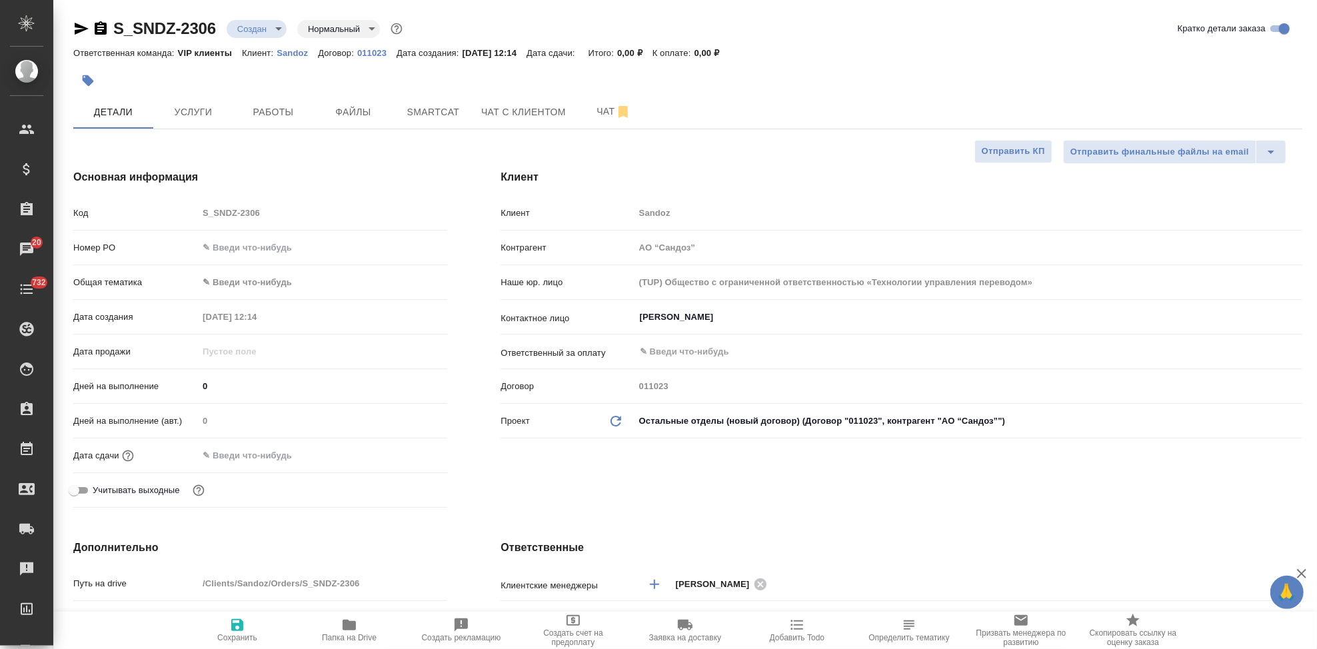
type textarea "x"
click at [753, 319] on input "[PERSON_NAME]" at bounding box center [946, 317] width 615 height 16
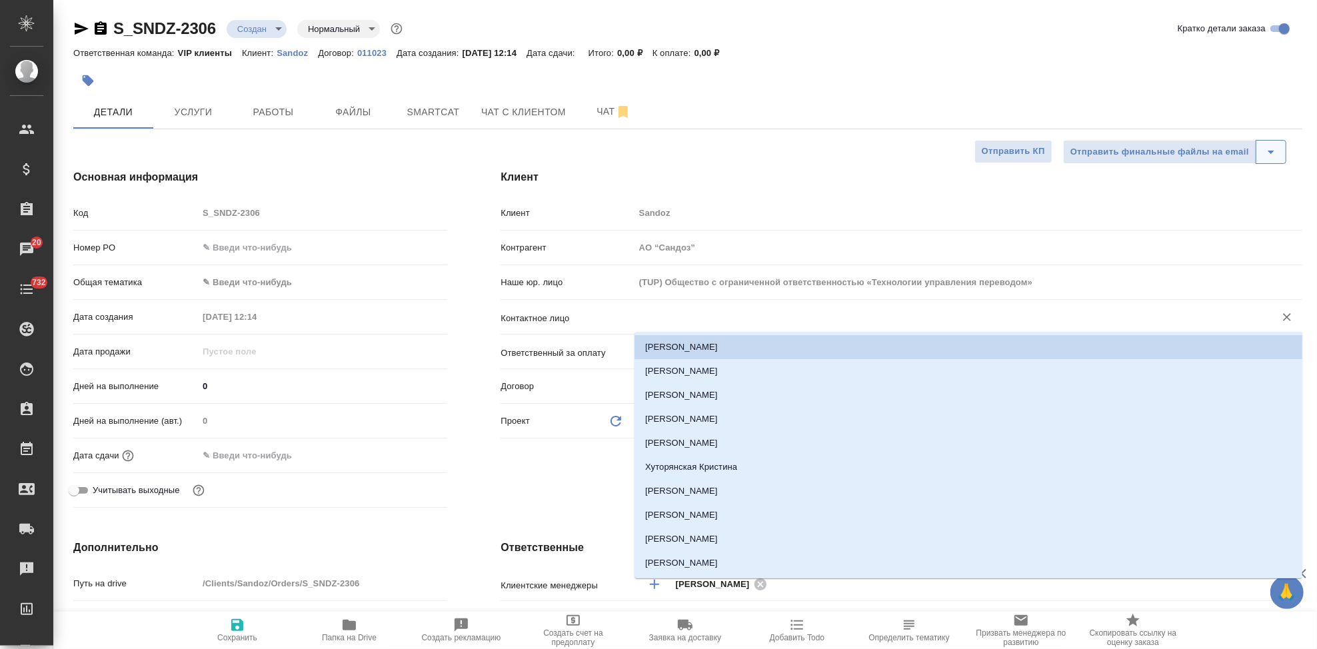
type textarea "x"
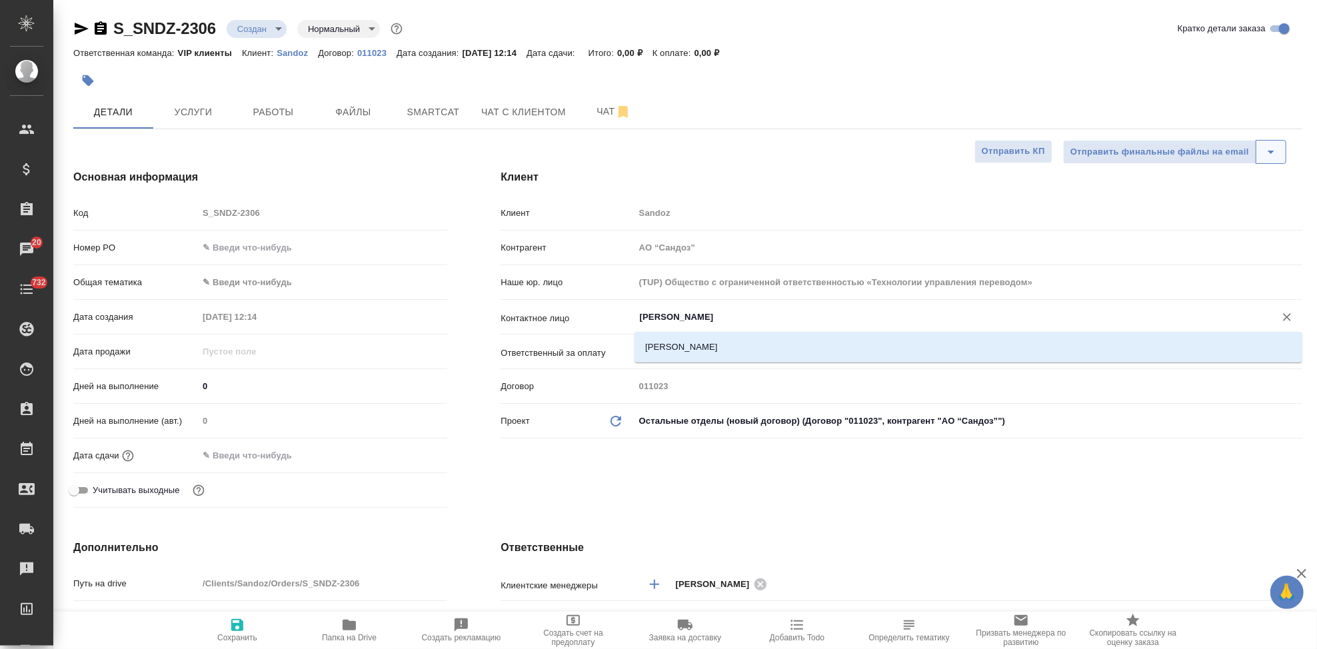
type input "[PERSON_NAME]"
type textarea "x"
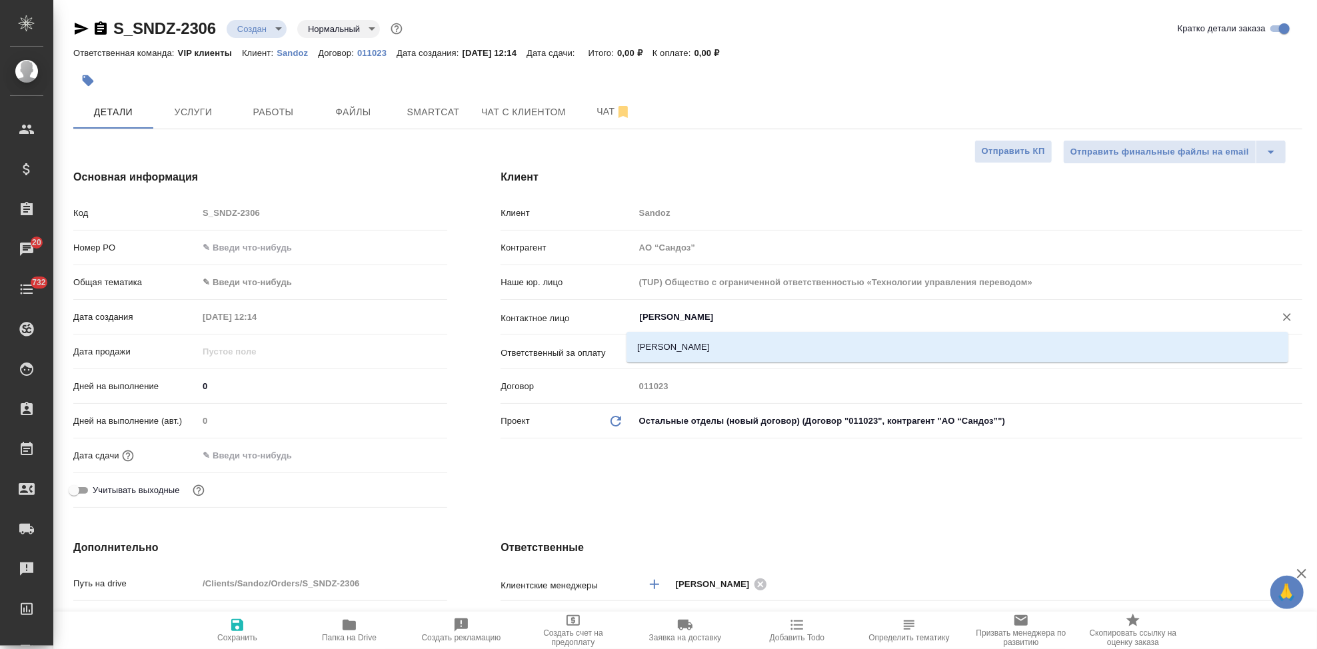
type textarea "x"
click at [681, 361] on ul "[PERSON_NAME]" at bounding box center [960, 358] width 662 height 24
click at [679, 349] on li "[PERSON_NAME]" at bounding box center [960, 347] width 662 height 24
type input "[PERSON_NAME]"
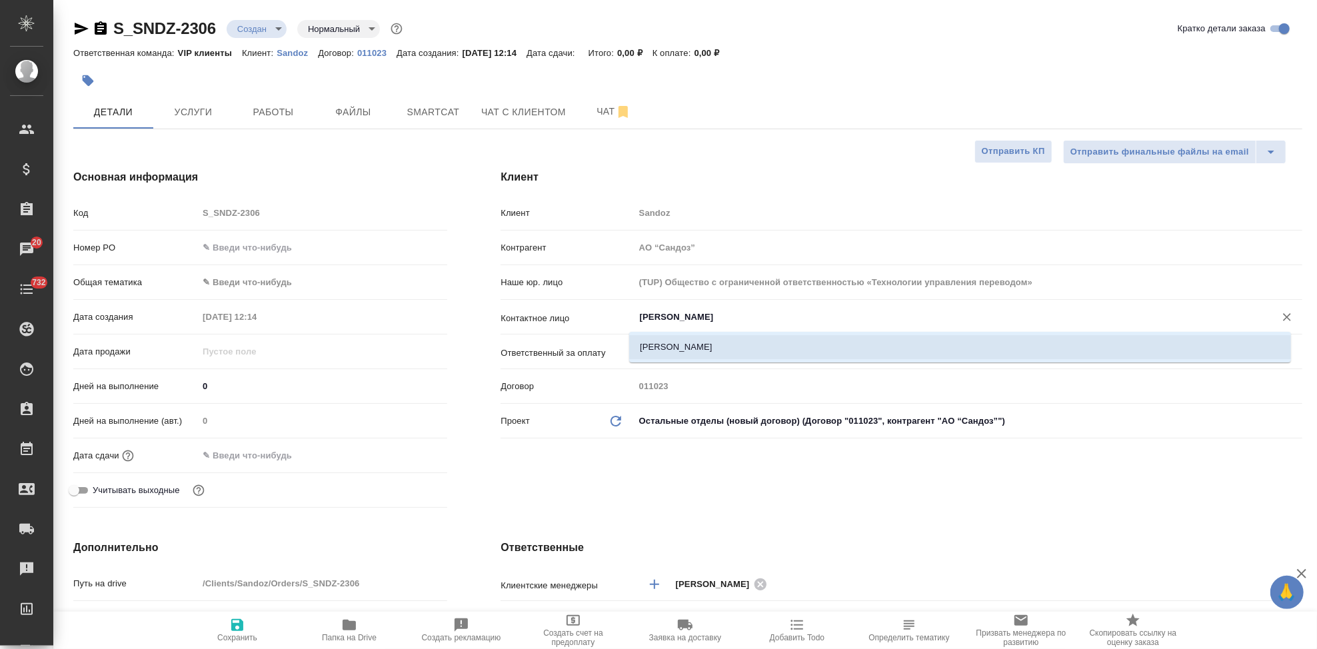
type textarea "x"
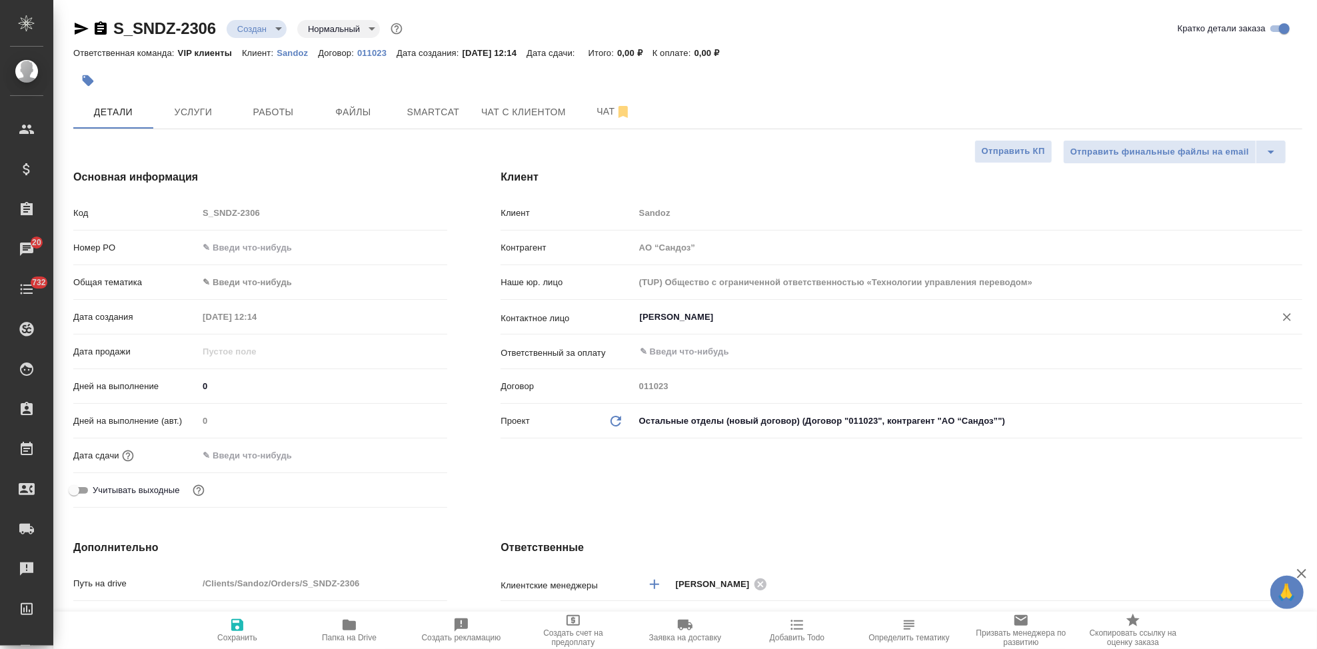
type input "[PERSON_NAME]"
click at [232, 624] on icon "button" at bounding box center [237, 625] width 12 height 12
type textarea "x"
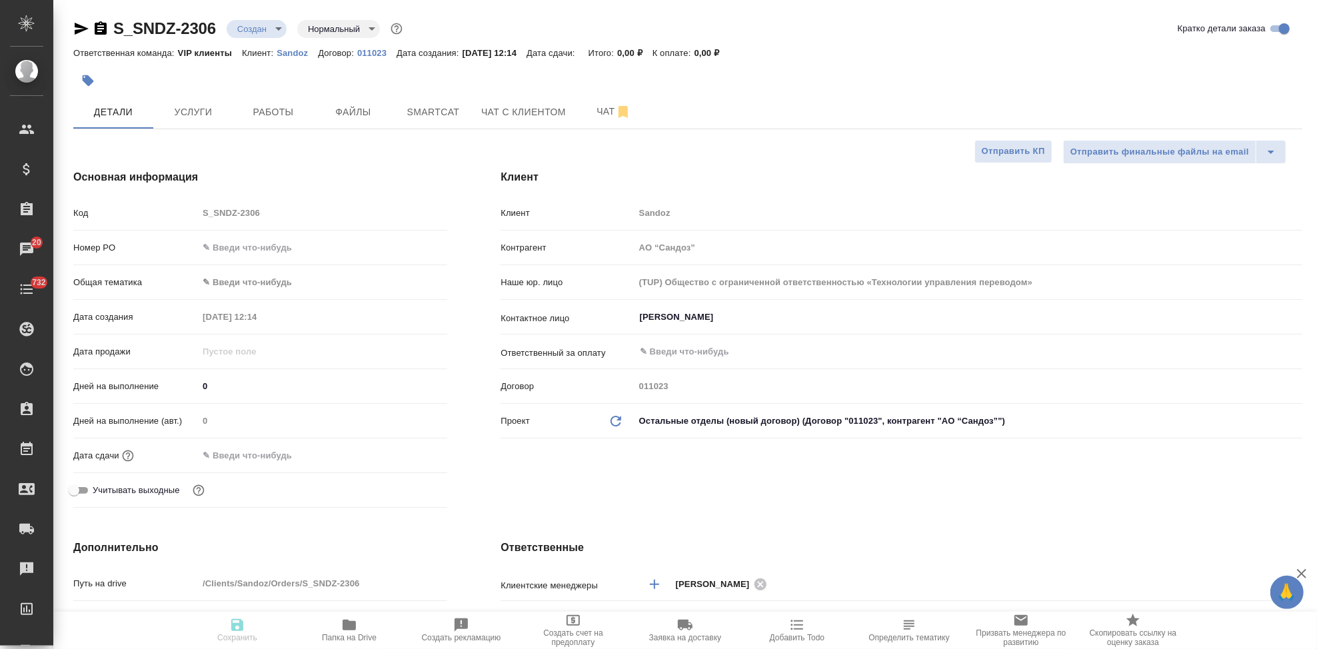
type textarea "x"
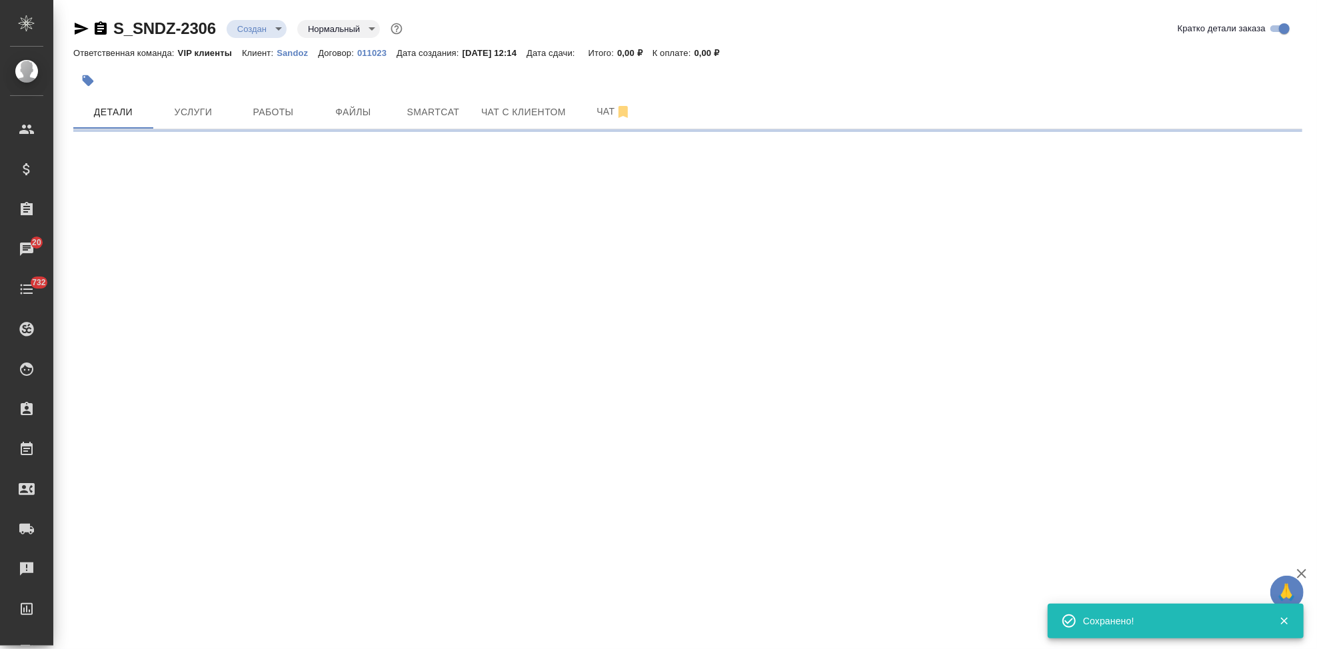
select select "RU"
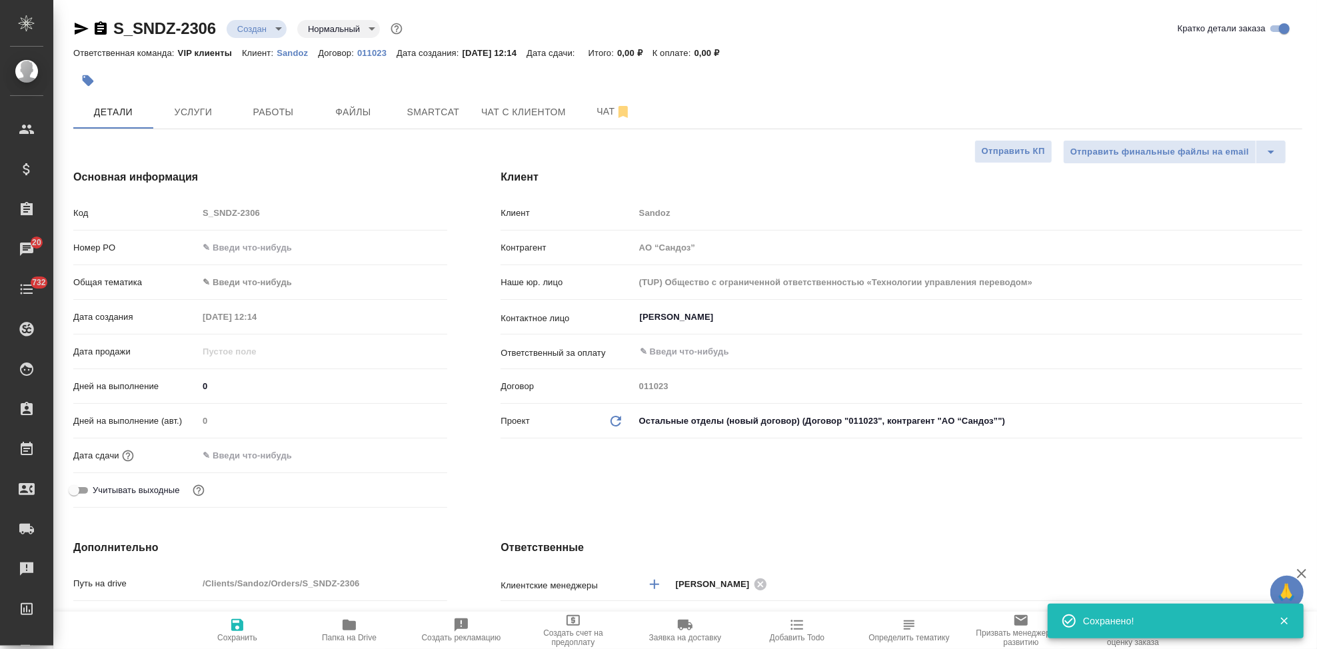
type textarea "x"
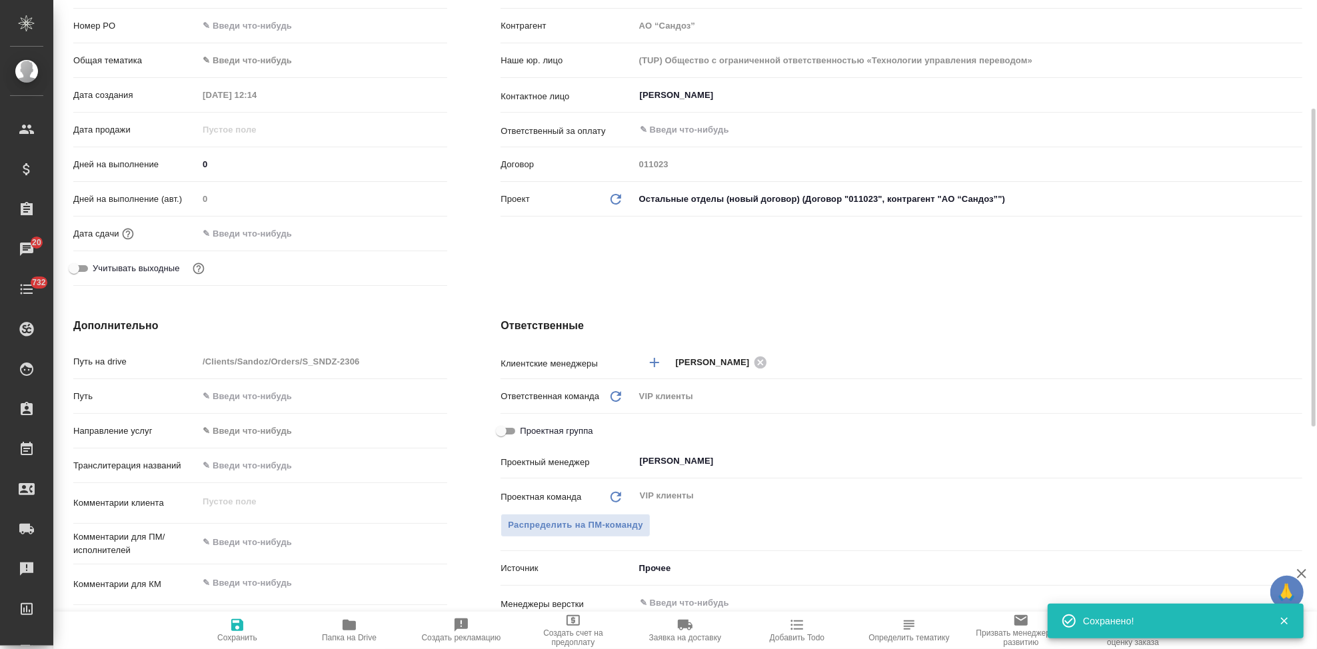
scroll to position [370, 0]
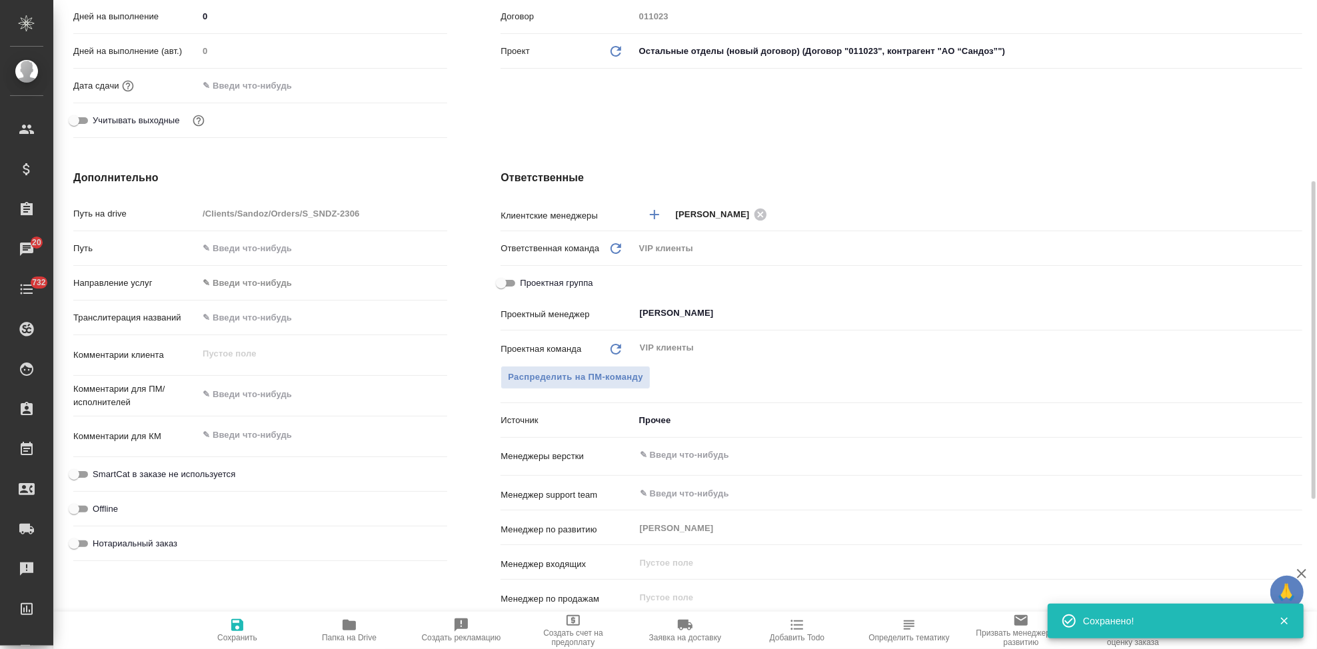
type textarea "x"
click at [237, 429] on textarea at bounding box center [322, 435] width 249 height 23
paste textarea "Кундль программа"
type textarea "Кундль программа"
type textarea "x"
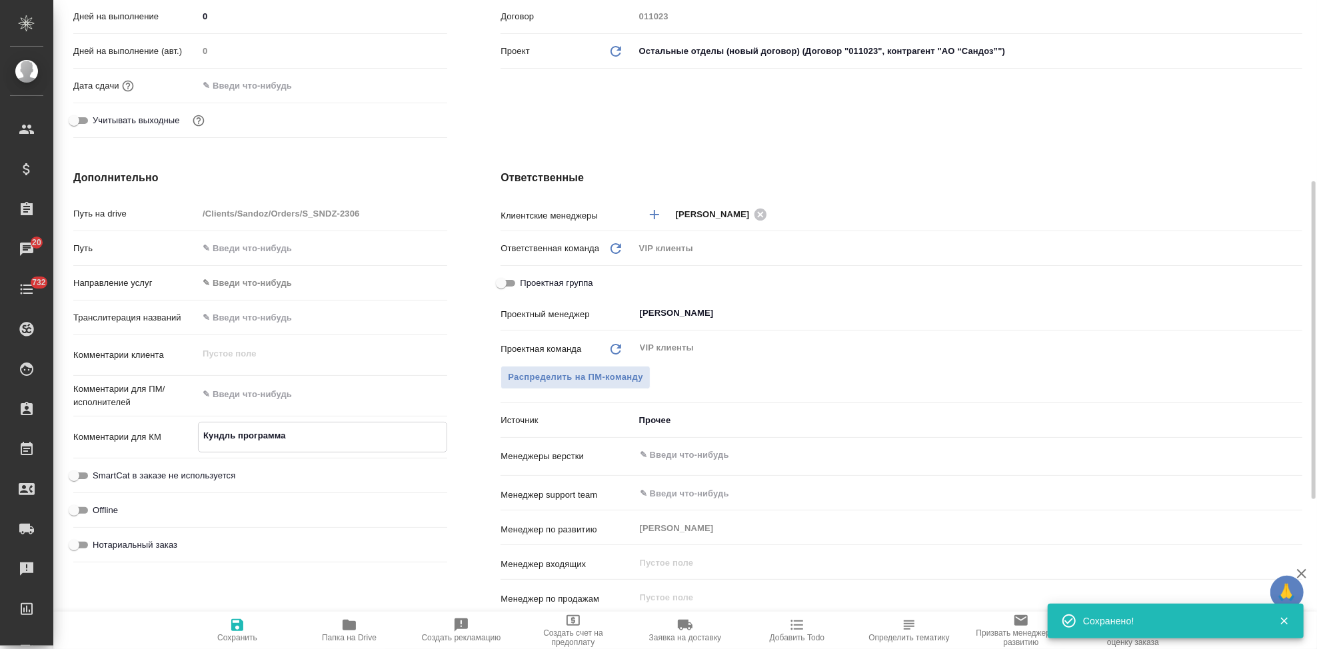
type textarea "x"
type textarea "Кундль программа"
type textarea "x"
click at [235, 641] on span "Сохранить" at bounding box center [237, 637] width 40 height 9
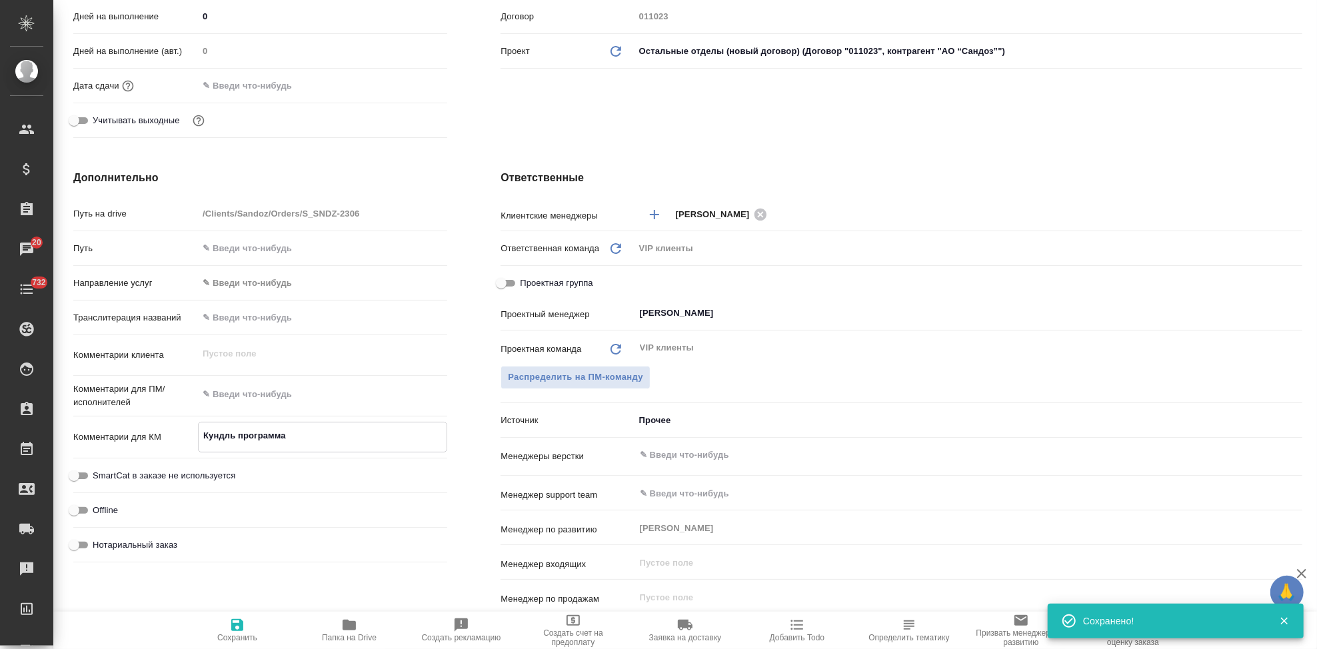
type textarea "x"
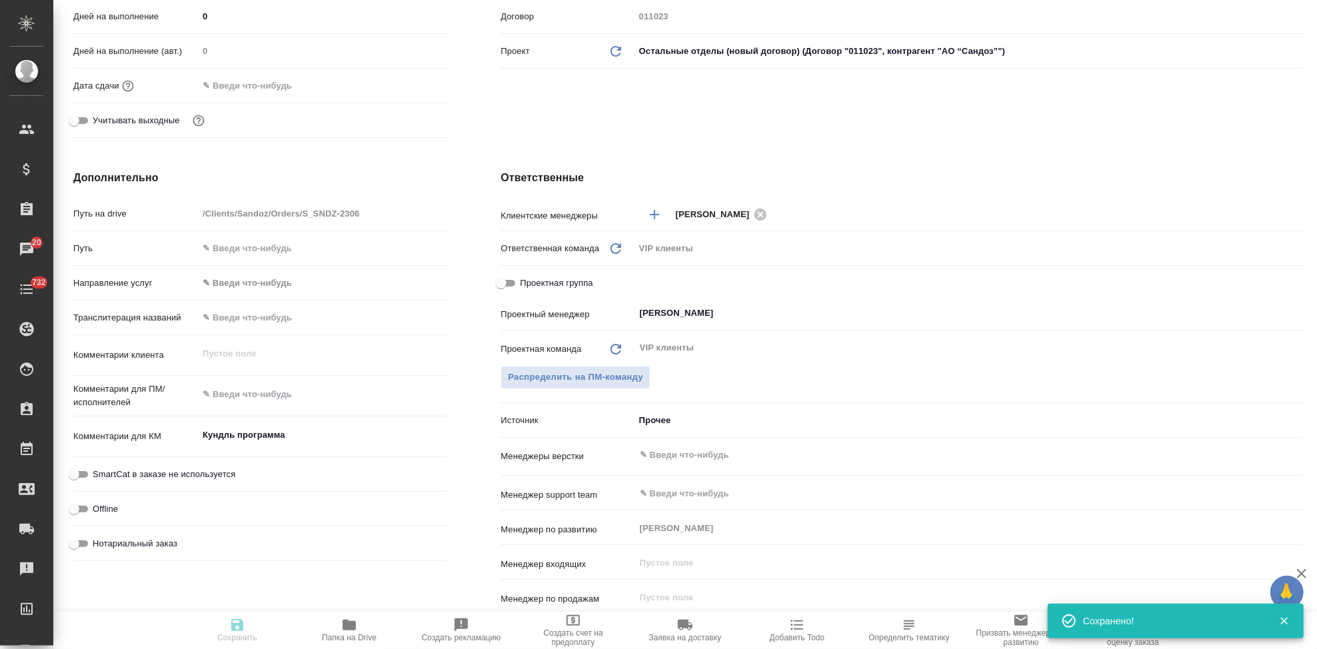
type textarea "x"
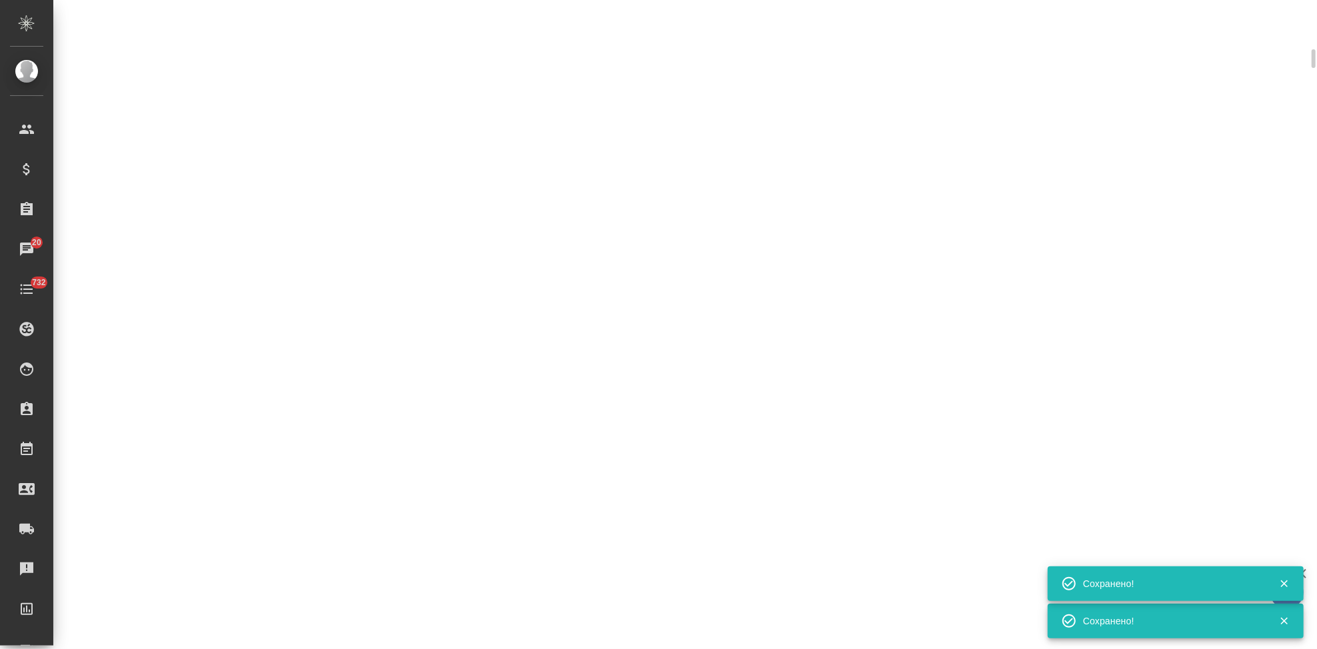
select select "RU"
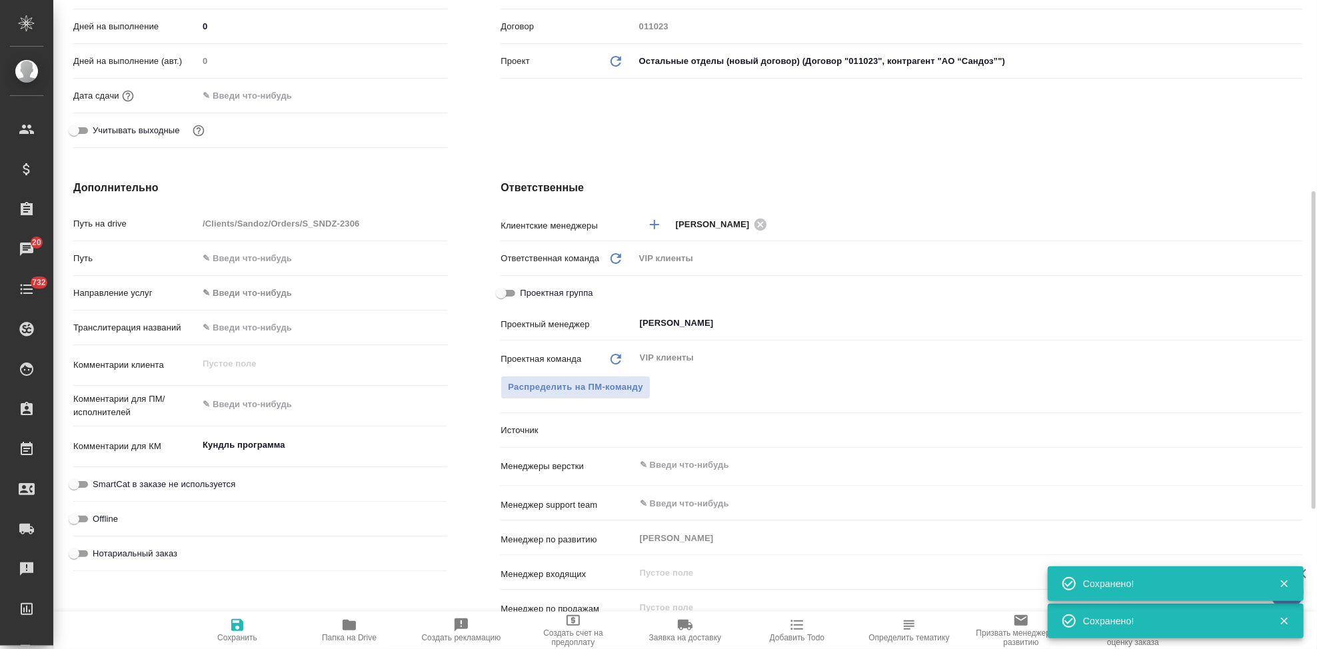
type textarea "x"
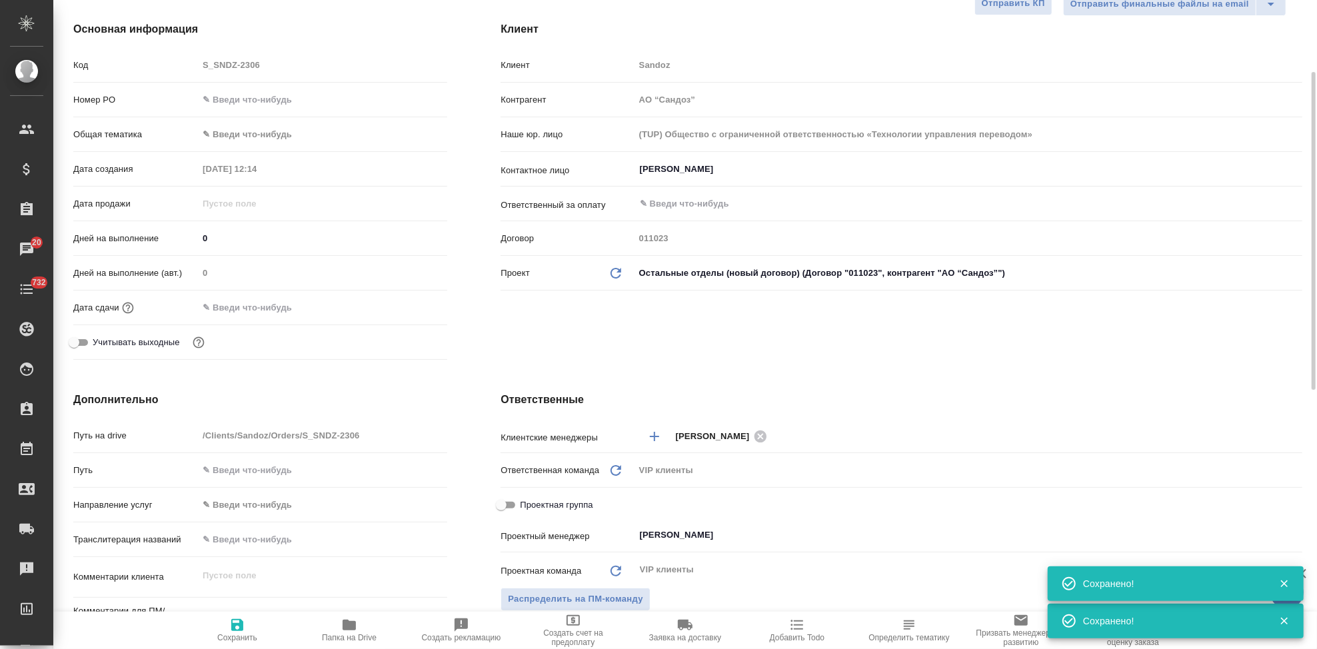
scroll to position [0, 0]
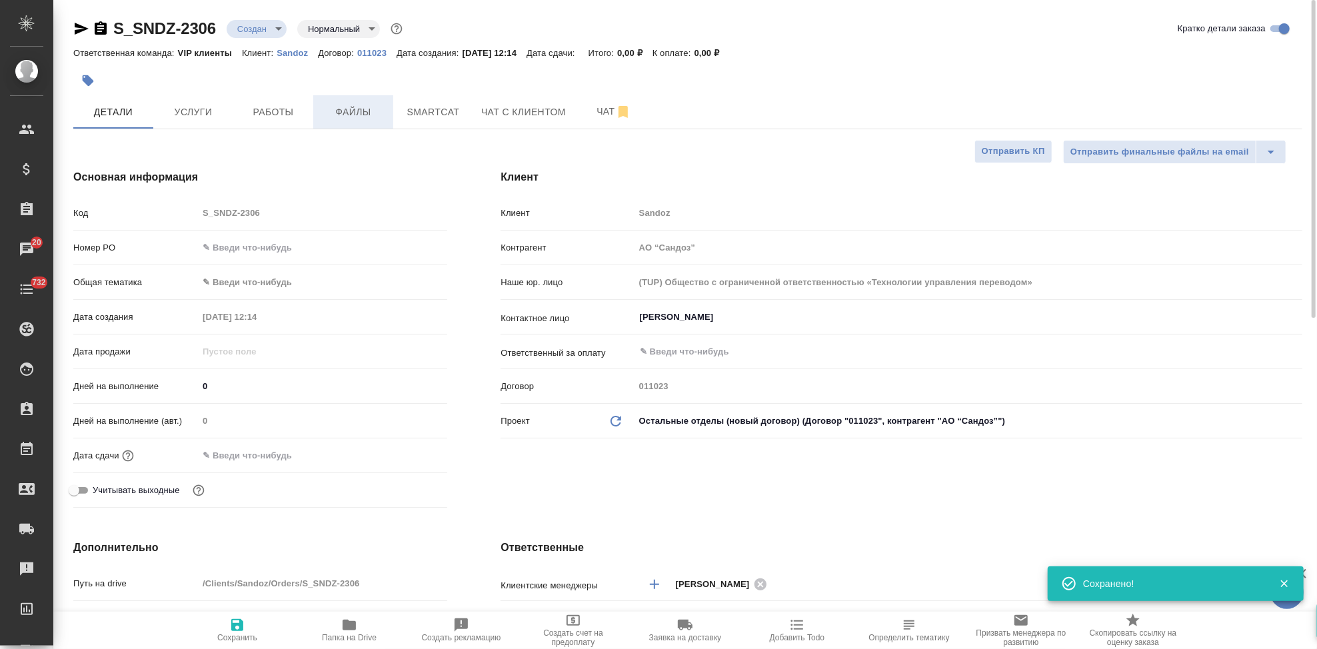
click at [364, 117] on span "Файлы" at bounding box center [353, 112] width 64 height 17
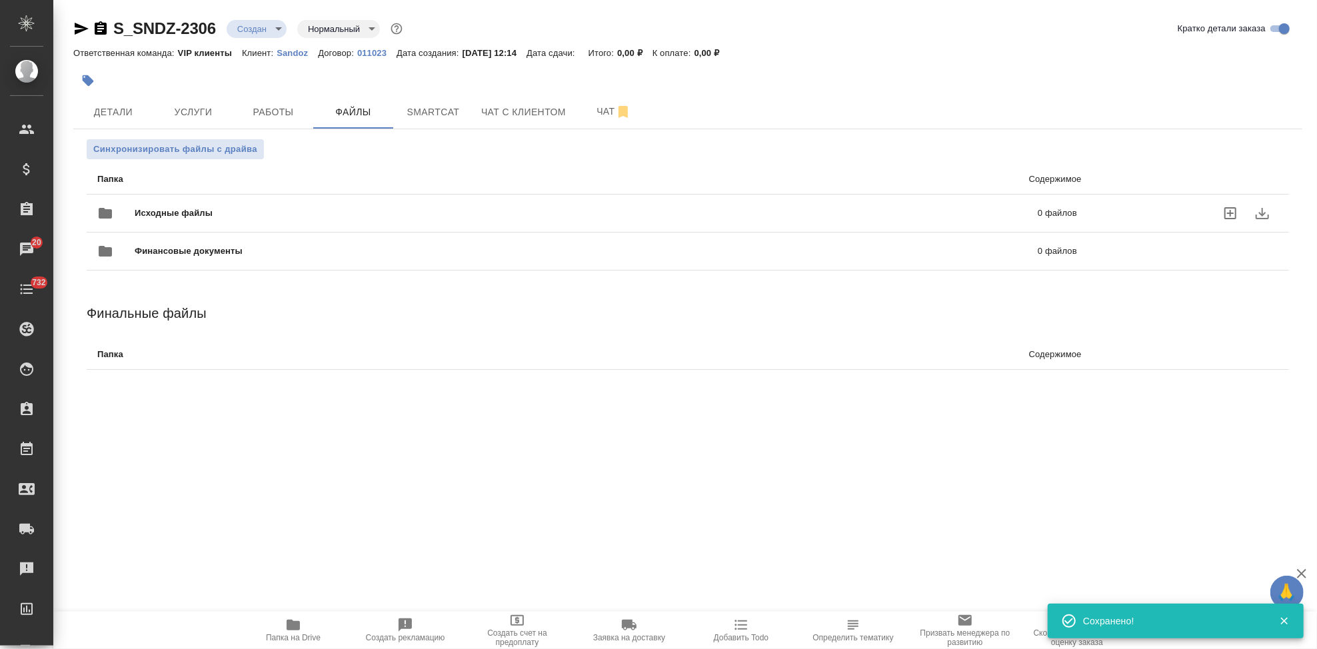
click at [1228, 218] on label "uploadFiles" at bounding box center [1231, 213] width 32 height 32
click at [0, 0] on input "uploadFiles" at bounding box center [0, 0] width 0 height 0
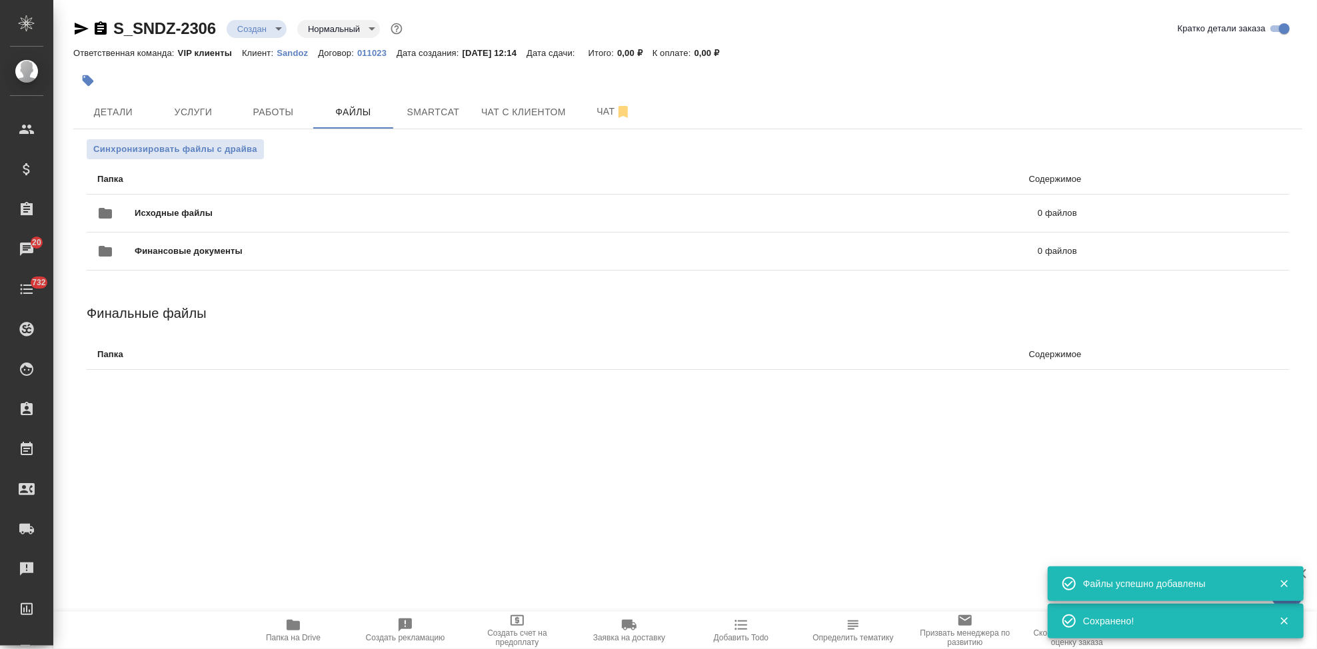
click at [281, 31] on body "🙏 .cls-1 fill:#fff; AWATERA Kabargina Anna Клиенты Спецификации Заказы 20 Чаты …" at bounding box center [658, 324] width 1317 height 649
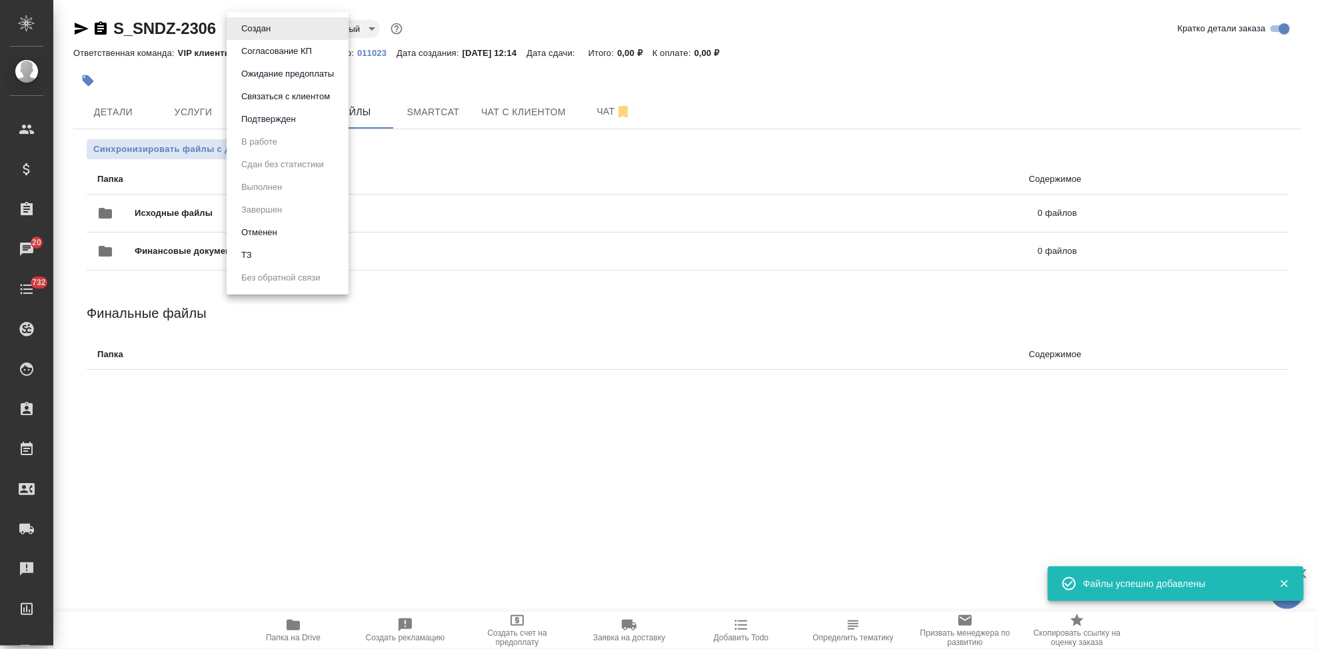
click at [295, 257] on li "ТЗ" at bounding box center [288, 255] width 122 height 23
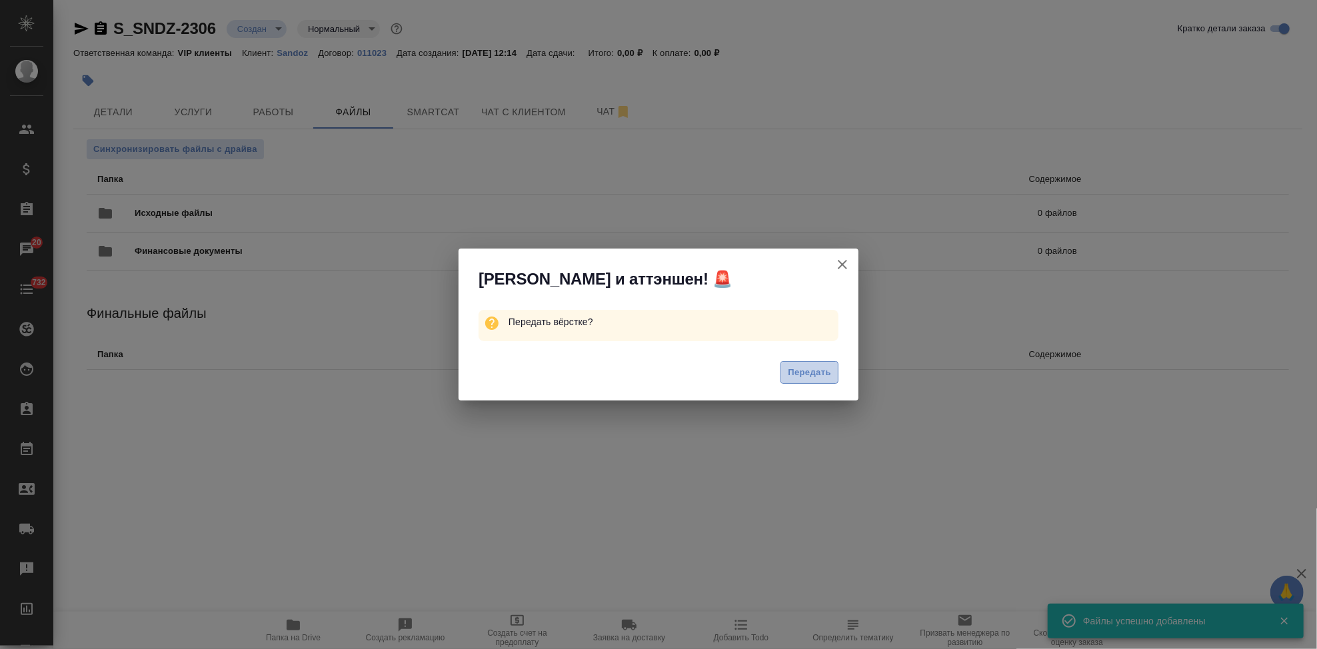
click at [794, 367] on span "Передать" at bounding box center [809, 372] width 43 height 15
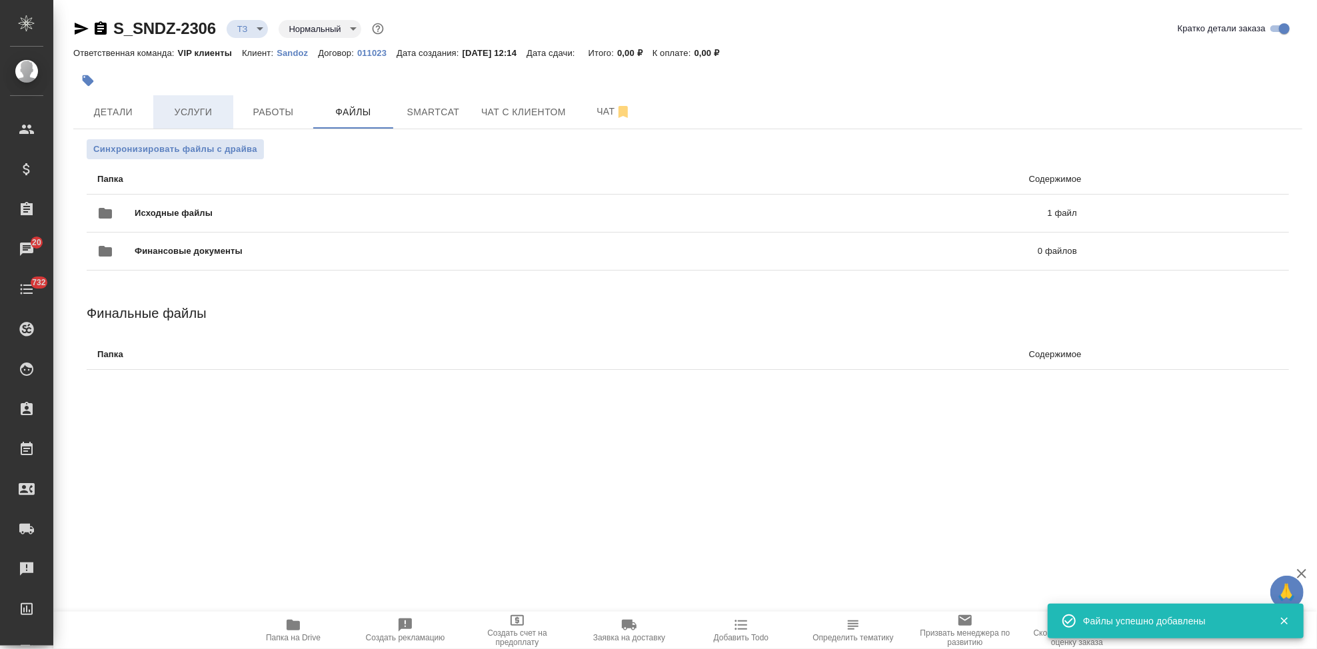
click at [196, 117] on span "Услуги" at bounding box center [193, 112] width 64 height 17
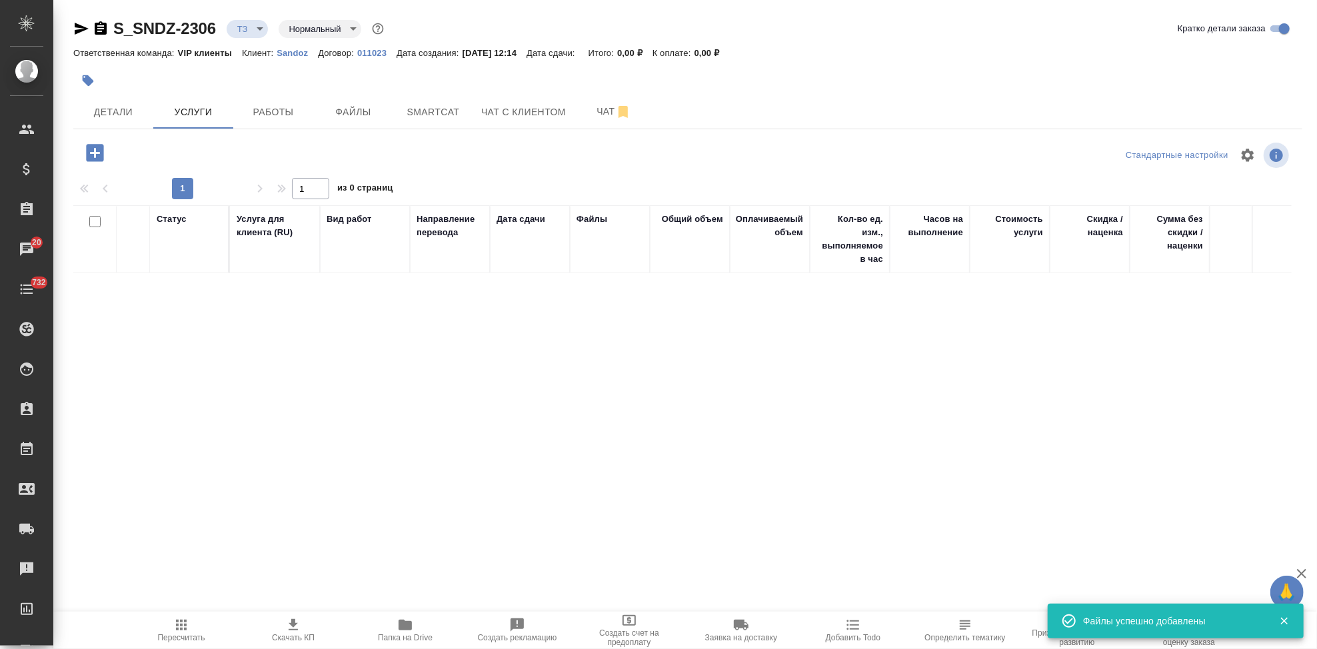
click at [91, 153] on icon "button" at bounding box center [94, 152] width 23 height 23
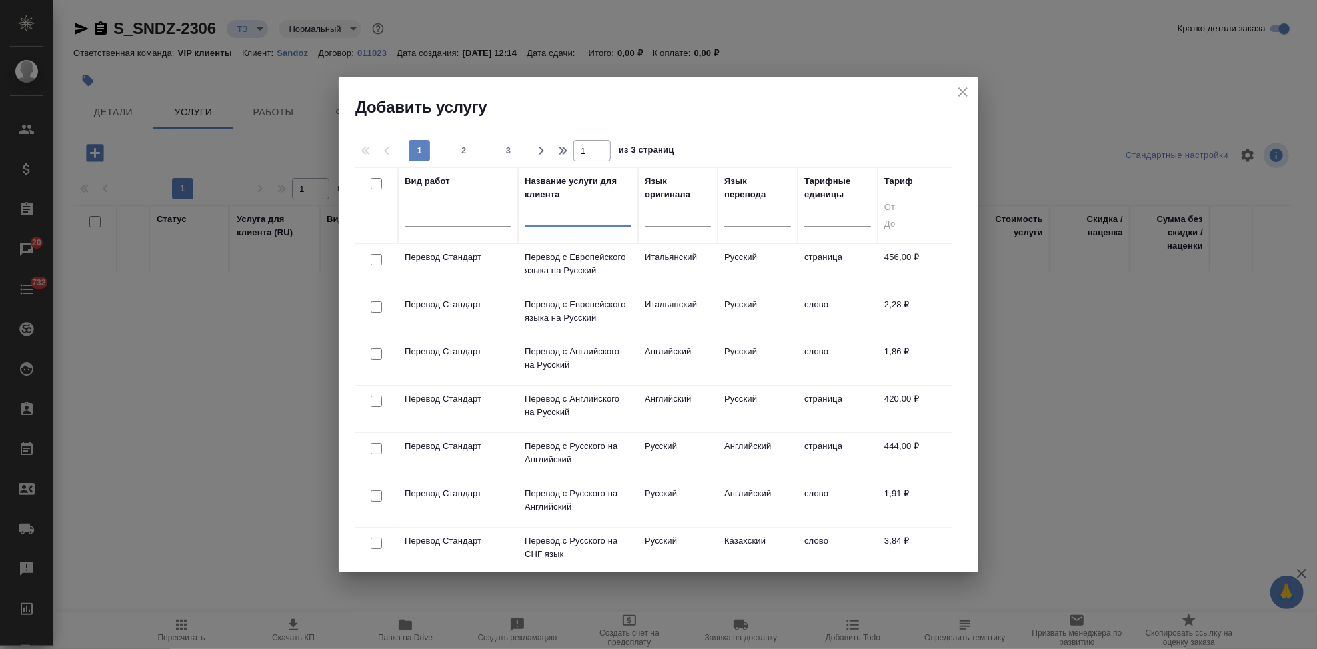
click at [537, 217] on input "text" at bounding box center [578, 218] width 107 height 17
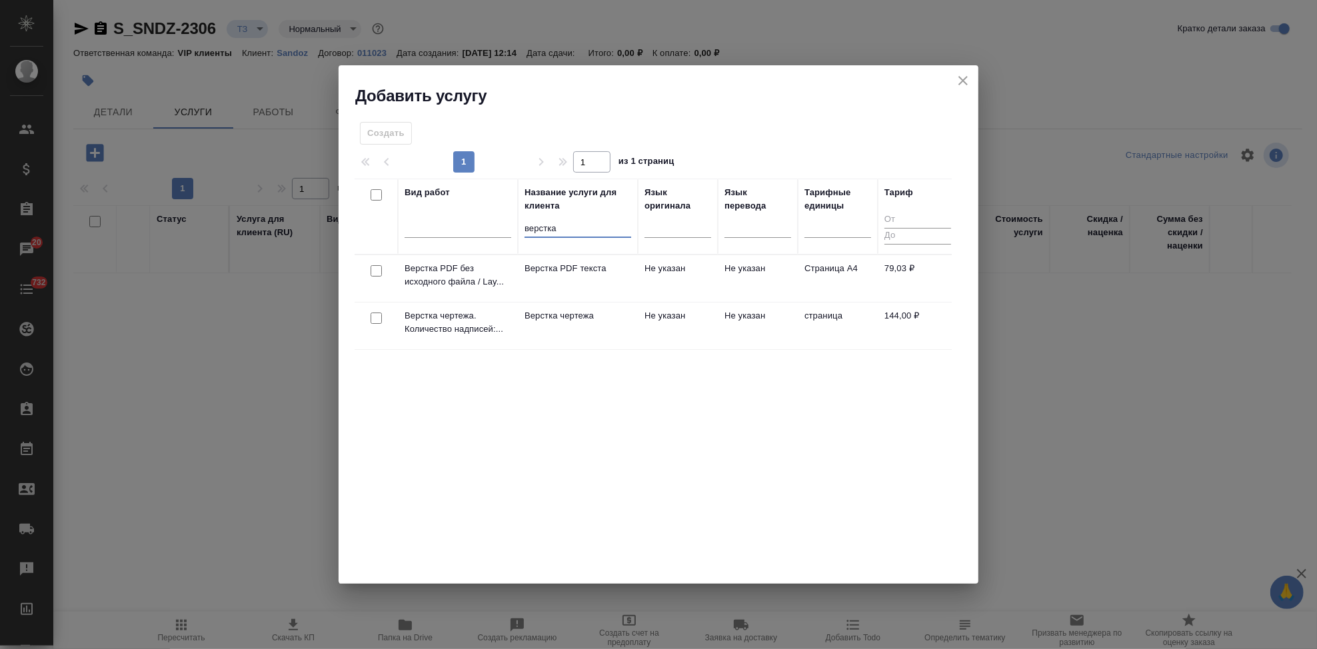
type input "верстка"
click at [691, 307] on td "Не указан" at bounding box center [678, 326] width 80 height 47
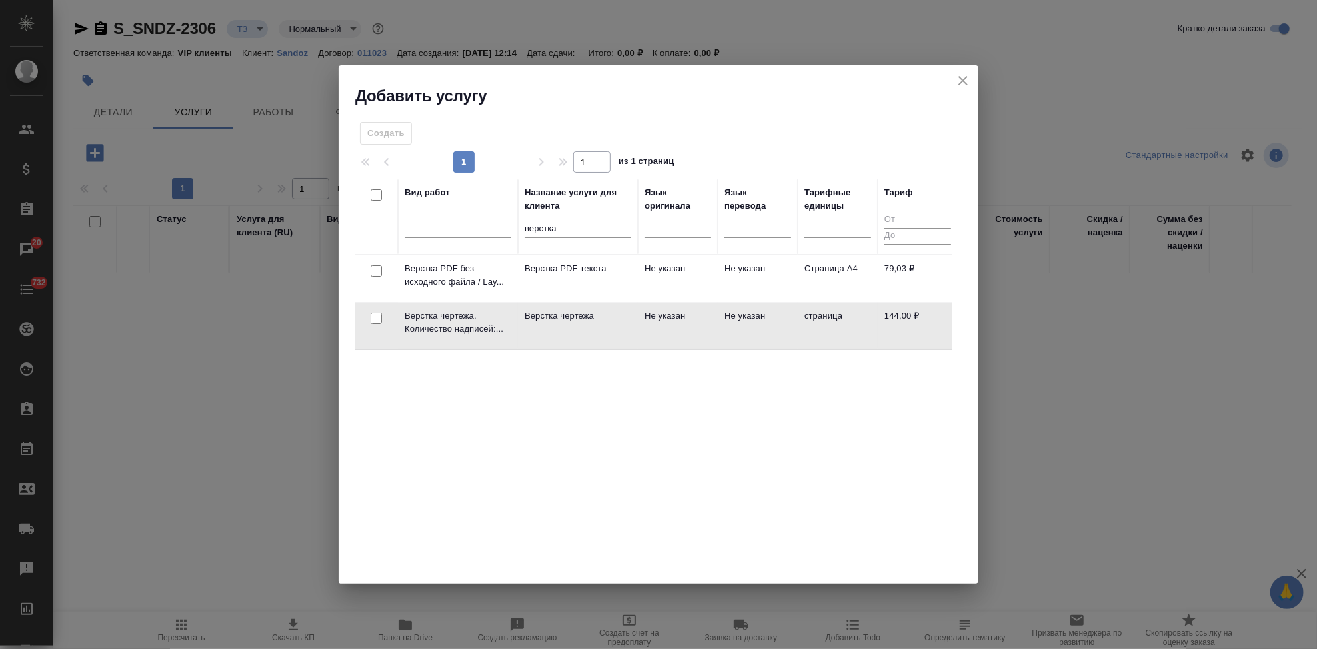
click at [691, 307] on td "Не указан" at bounding box center [678, 326] width 80 height 47
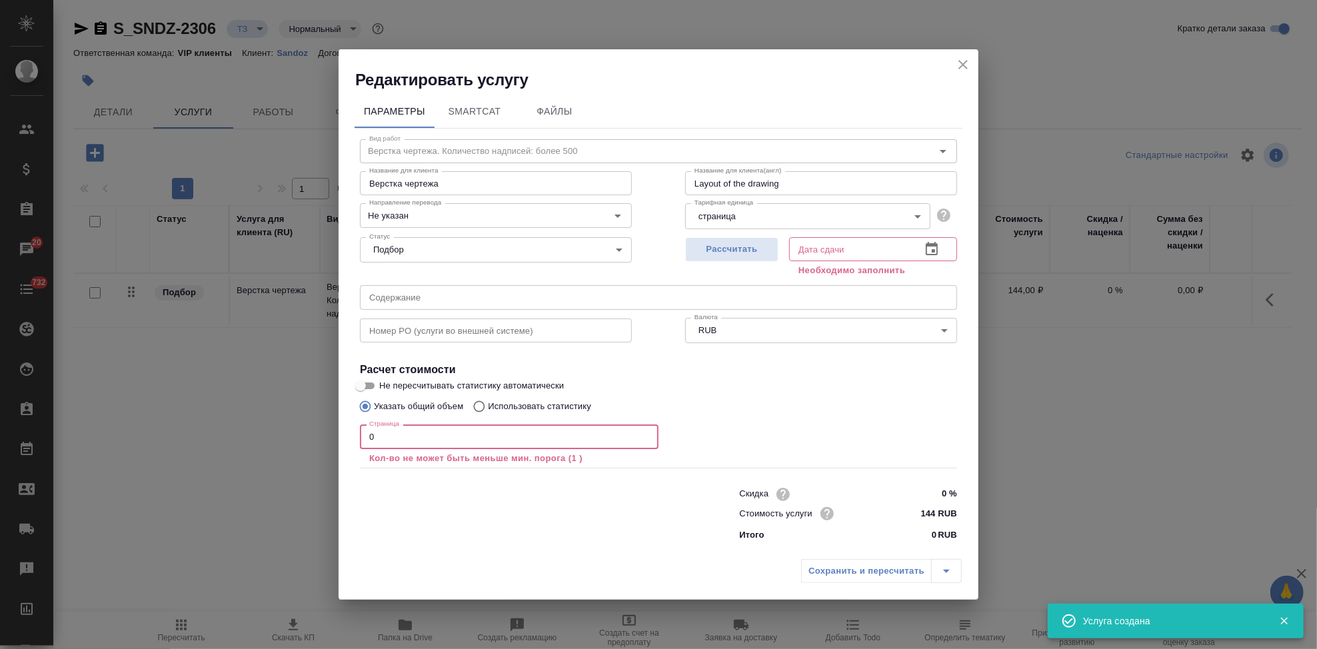
click at [475, 439] on input "0" at bounding box center [509, 437] width 299 height 24
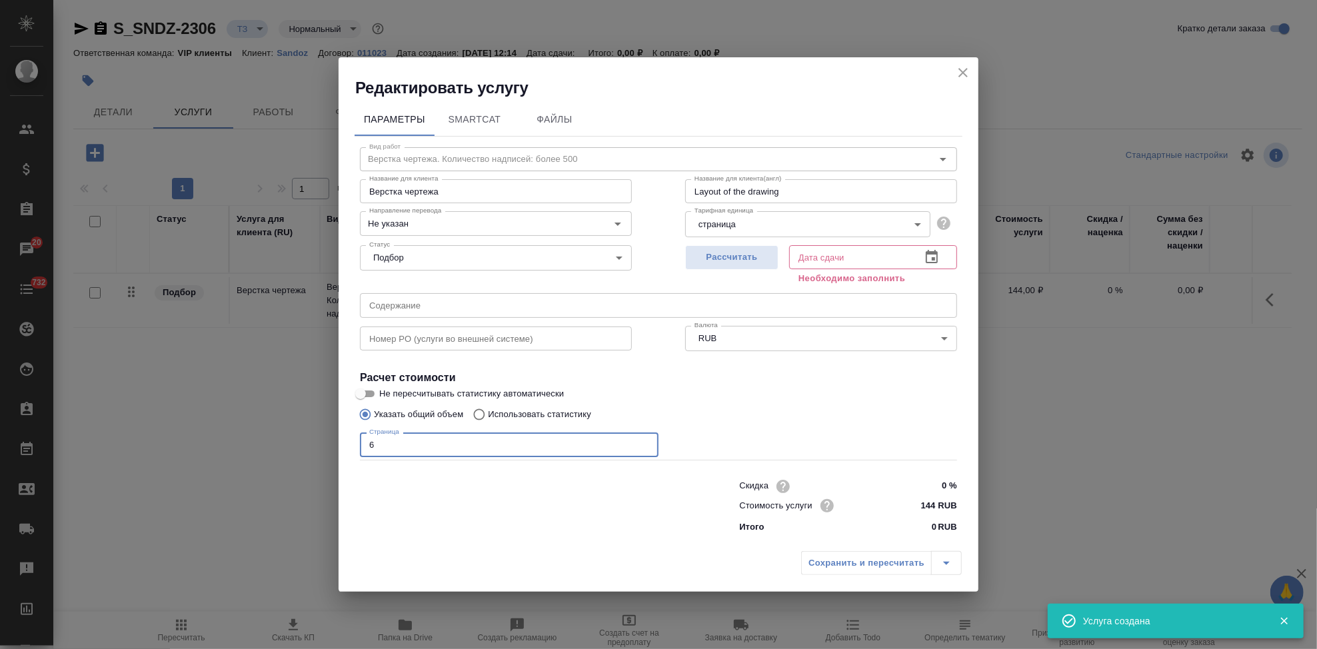
type input "6"
click at [939, 259] on icon "button" at bounding box center [932, 257] width 16 height 16
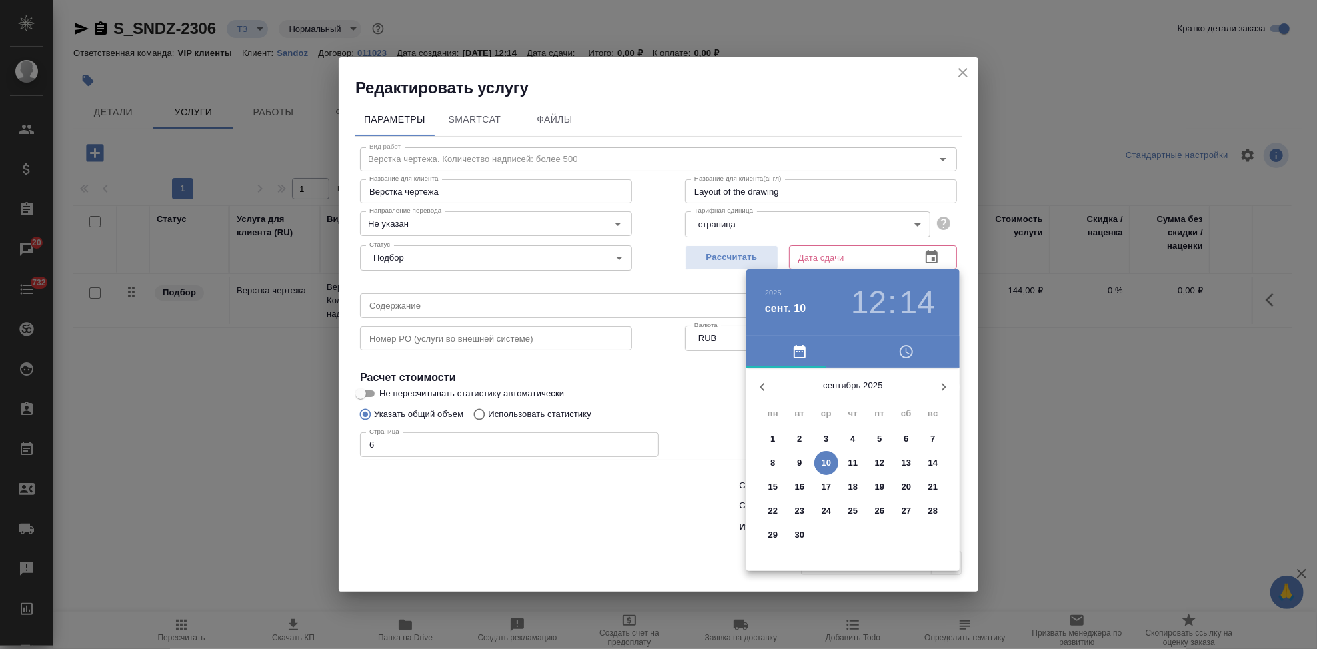
click at [885, 459] on p "12" at bounding box center [880, 463] width 10 height 13
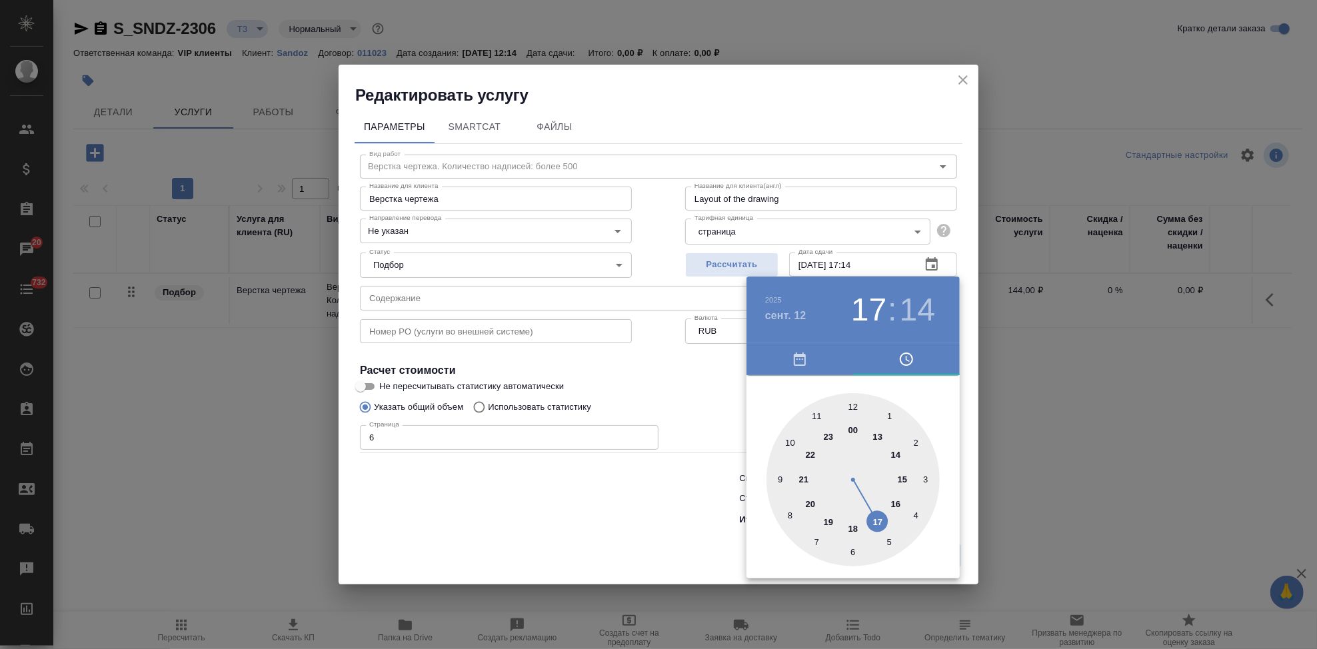
drag, startPoint x: 863, startPoint y: 416, endPoint x: 863, endPoint y: 491, distance: 74.7
click at [863, 491] on div at bounding box center [853, 479] width 173 height 173
drag, startPoint x: 857, startPoint y: 424, endPoint x: 849, endPoint y: 410, distance: 16.5
click at [849, 410] on div at bounding box center [853, 479] width 173 height 173
type input "12.09.2025 17:00"
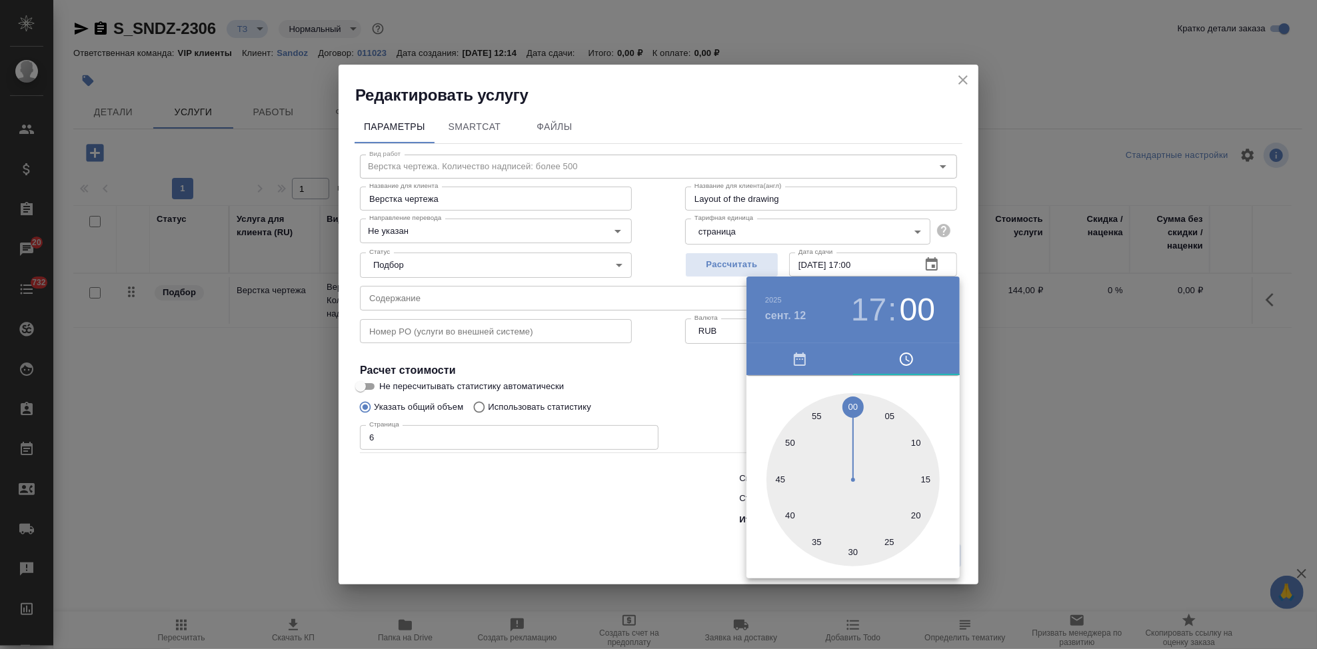
drag, startPoint x: 849, startPoint y: 410, endPoint x: 853, endPoint y: 400, distance: 10.8
click at [853, 400] on div at bounding box center [853, 479] width 173 height 173
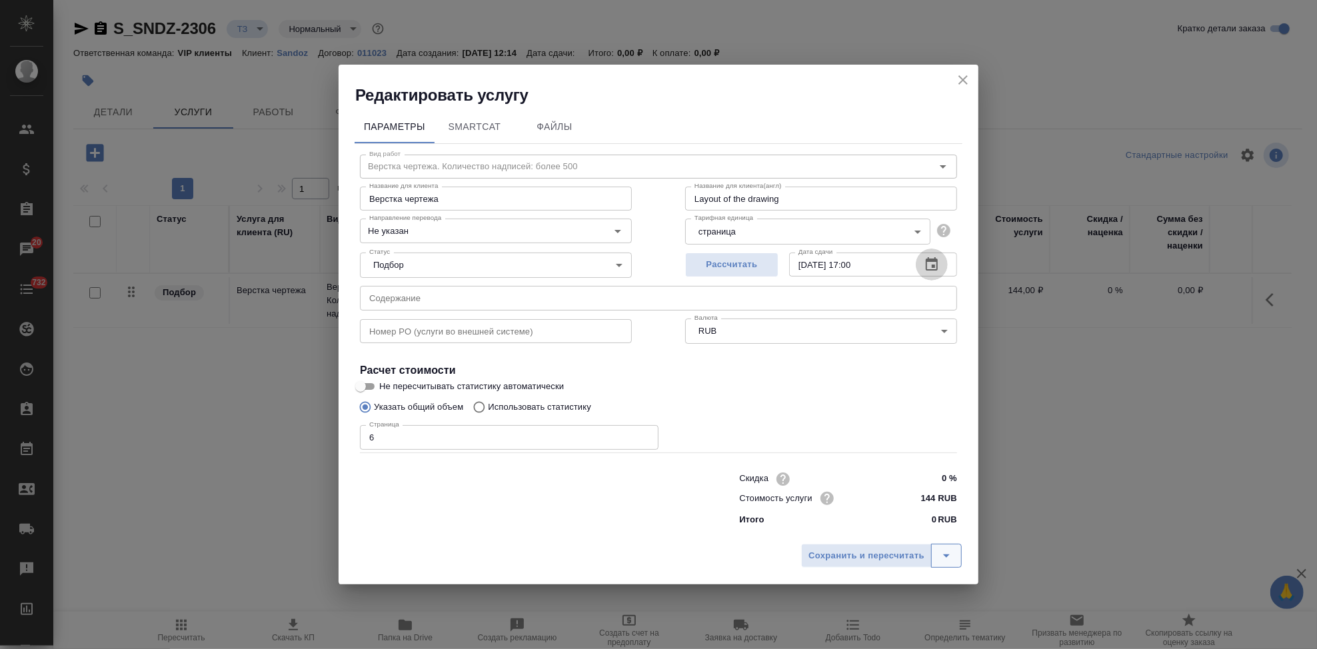
click at [951, 552] on icon "split button" at bounding box center [947, 556] width 16 height 16
click at [866, 529] on li "Сохранить" at bounding box center [883, 527] width 161 height 21
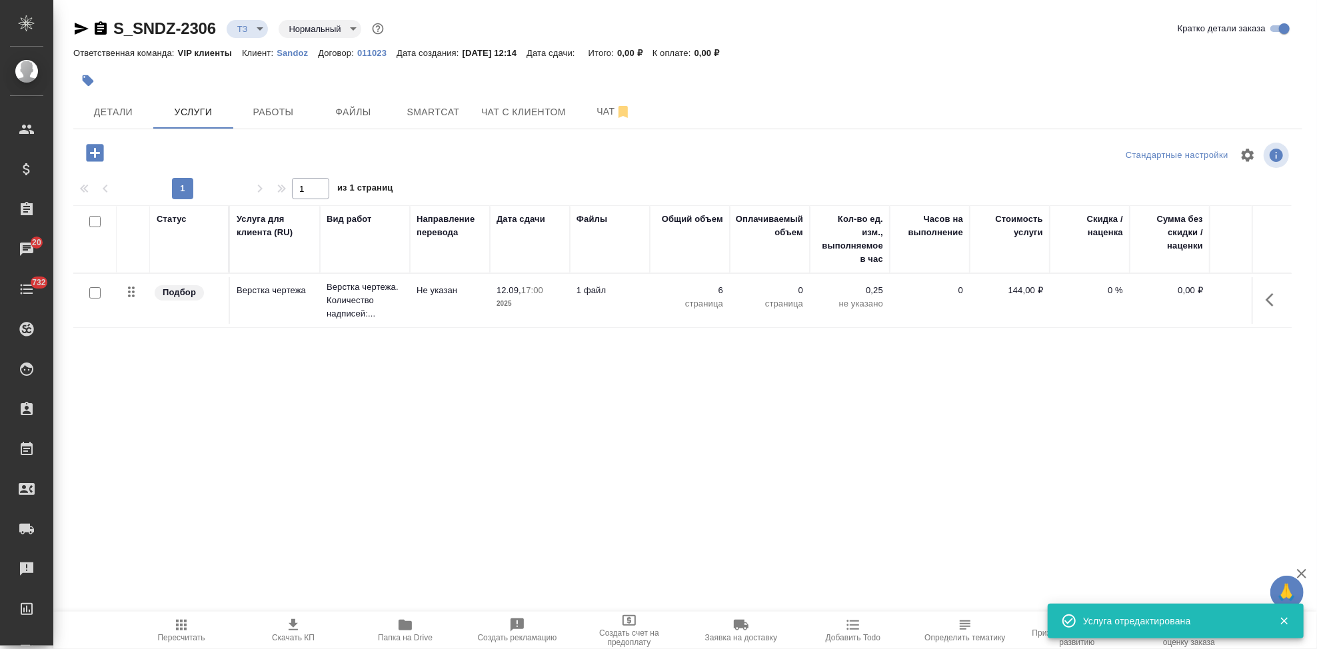
click at [87, 157] on icon "button" at bounding box center [94, 152] width 17 height 17
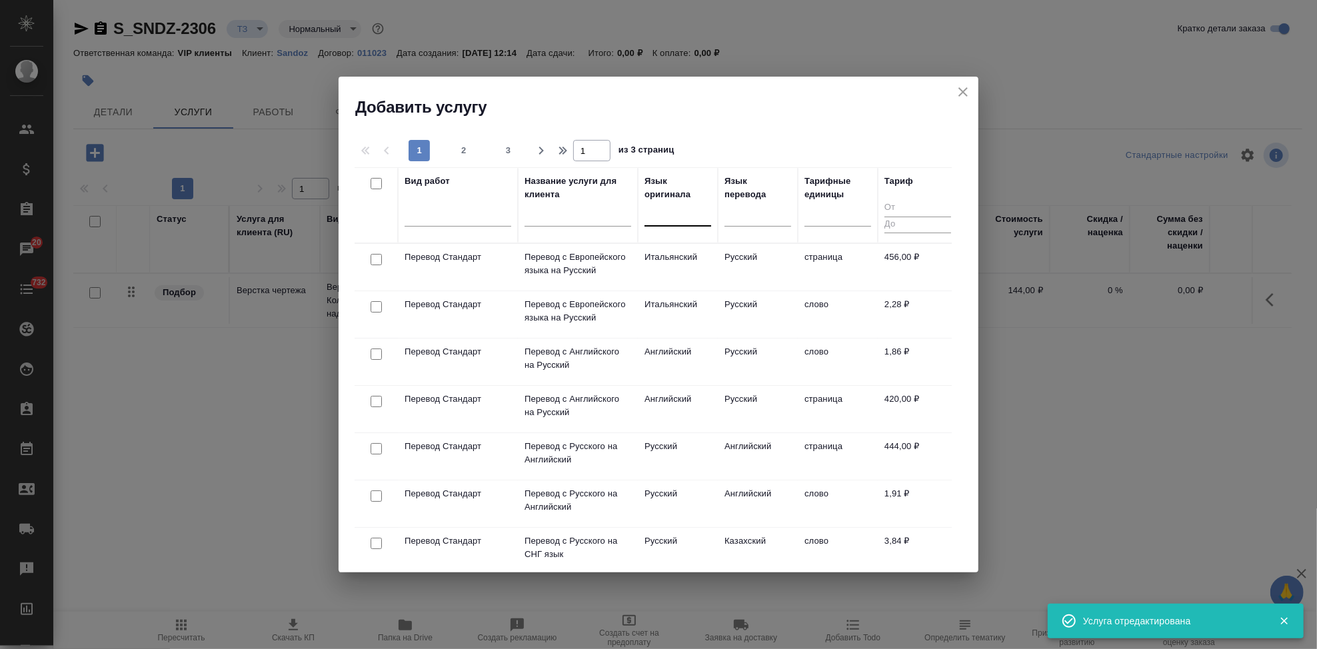
click at [677, 217] on div at bounding box center [678, 212] width 67 height 19
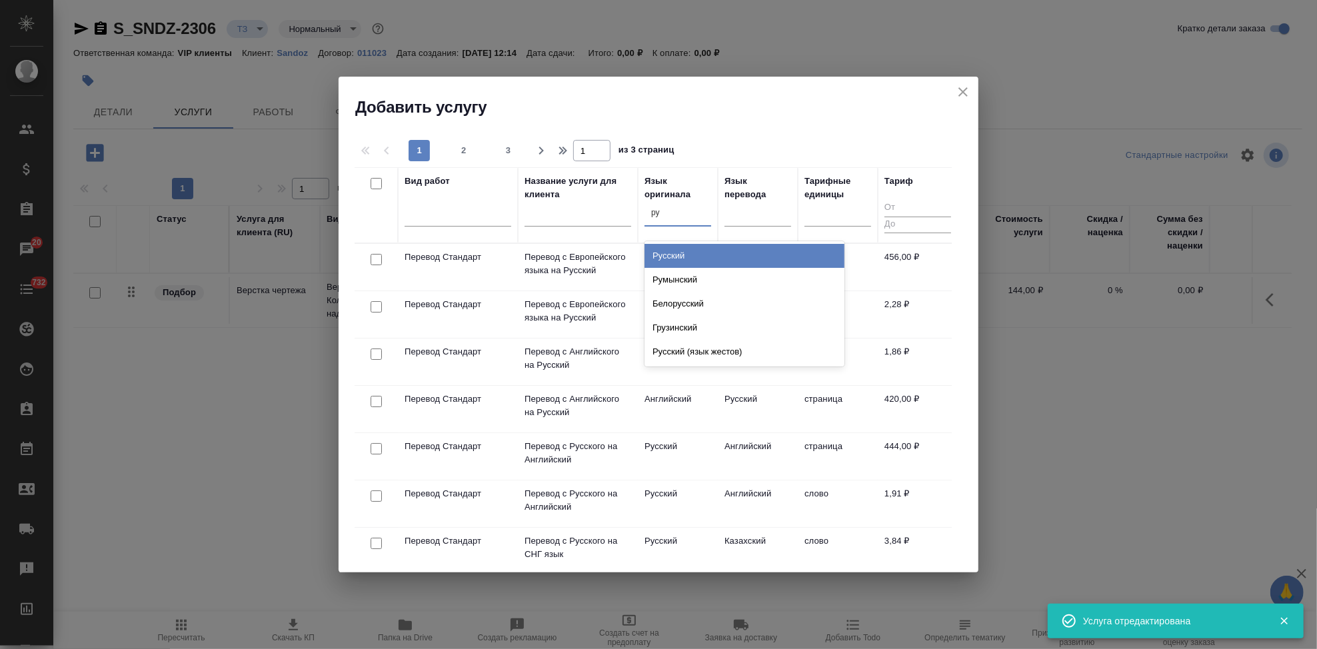
type input "рус"
click at [695, 261] on div "Русский" at bounding box center [745, 256] width 200 height 24
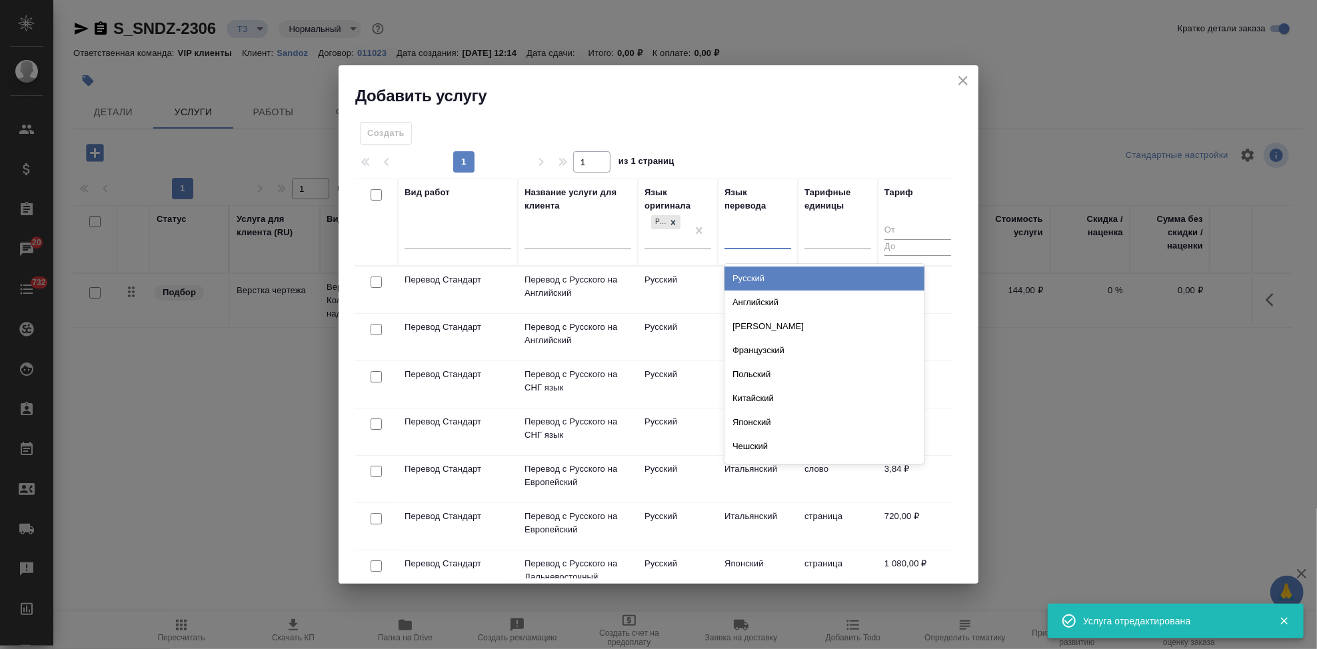
click at [744, 236] on div at bounding box center [758, 236] width 67 height 19
type input "[PERSON_NAME]"
click at [755, 278] on div "Английский" at bounding box center [825, 279] width 200 height 24
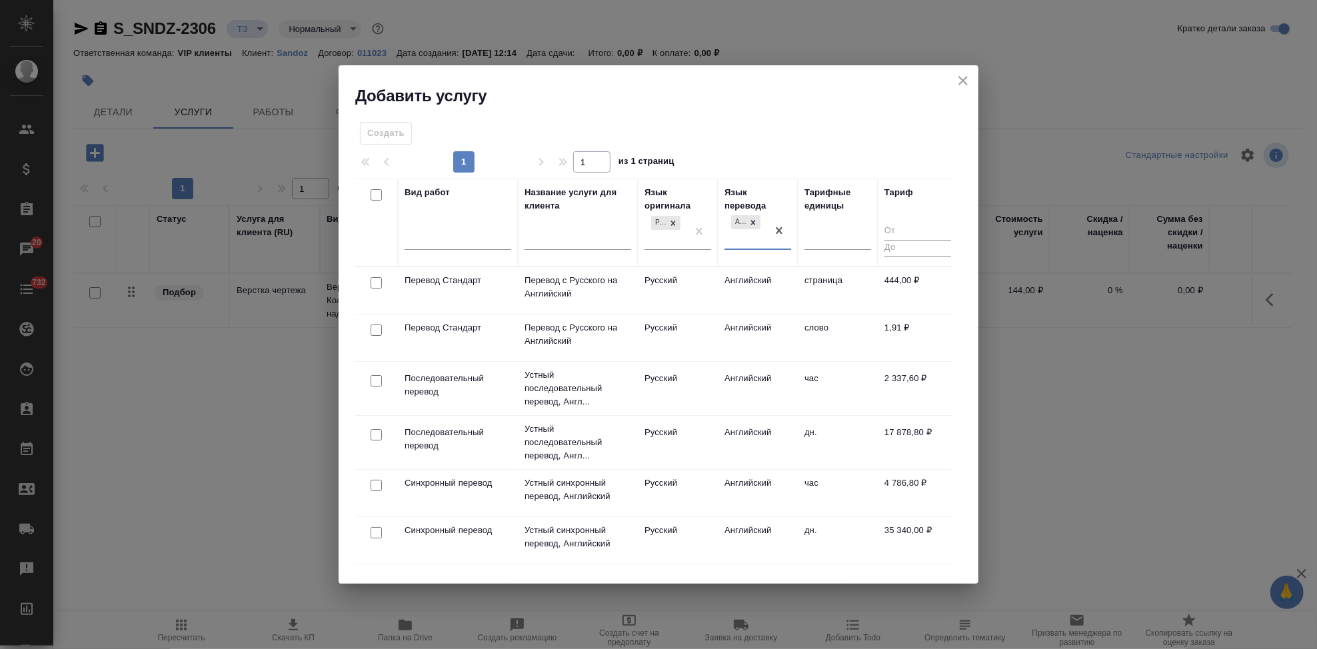
click at [731, 321] on td "Английский" at bounding box center [758, 338] width 80 height 47
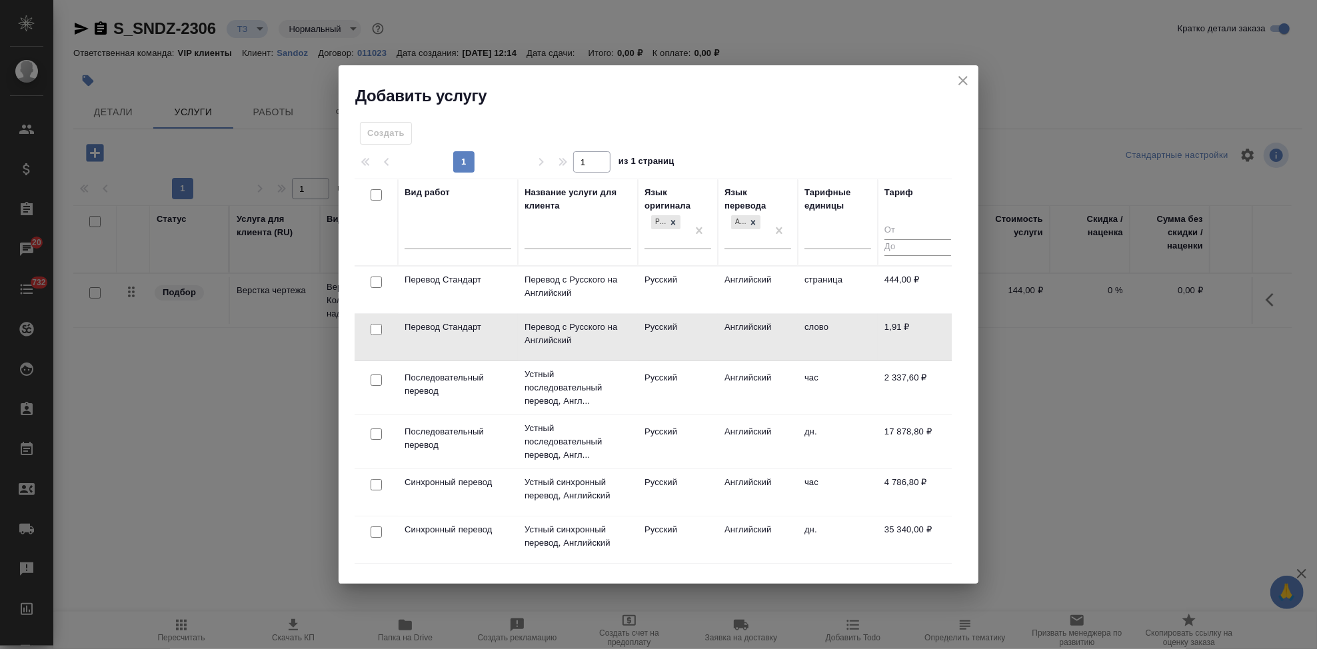
click at [731, 321] on td "Английский" at bounding box center [758, 337] width 80 height 47
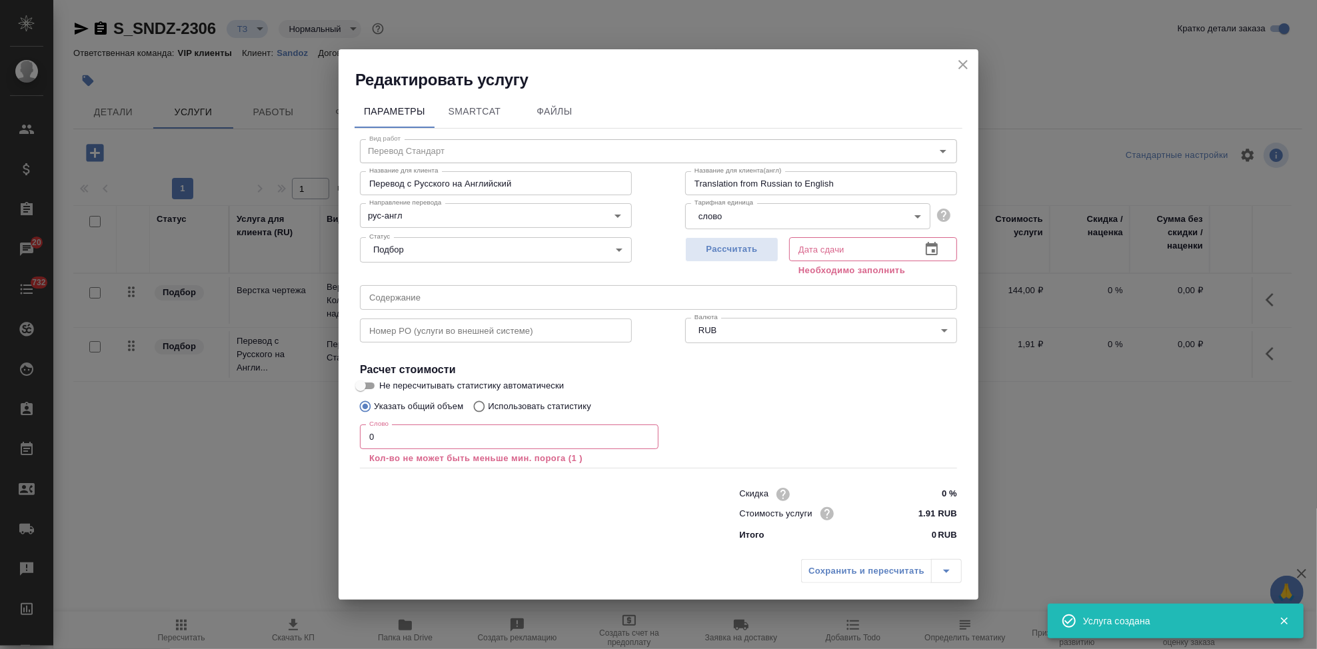
click at [465, 296] on input "text" at bounding box center [658, 297] width 597 height 24
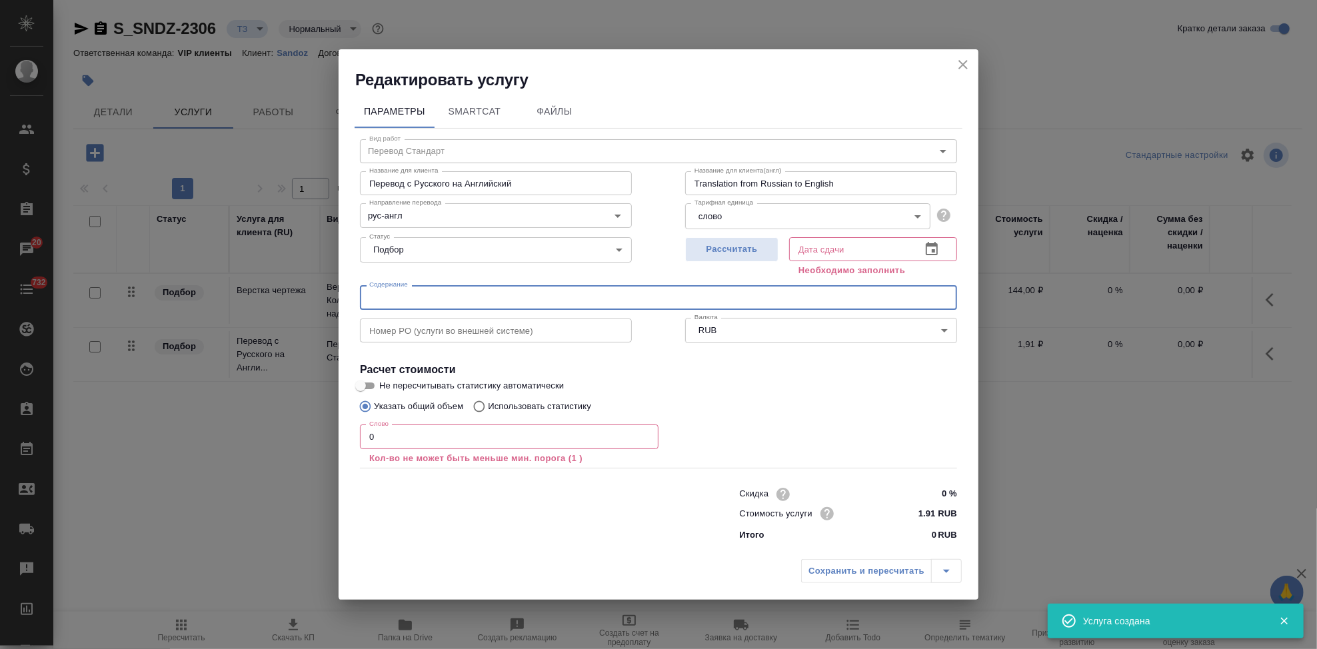
paste input "Кундль программа"
type input "Кундль программа"
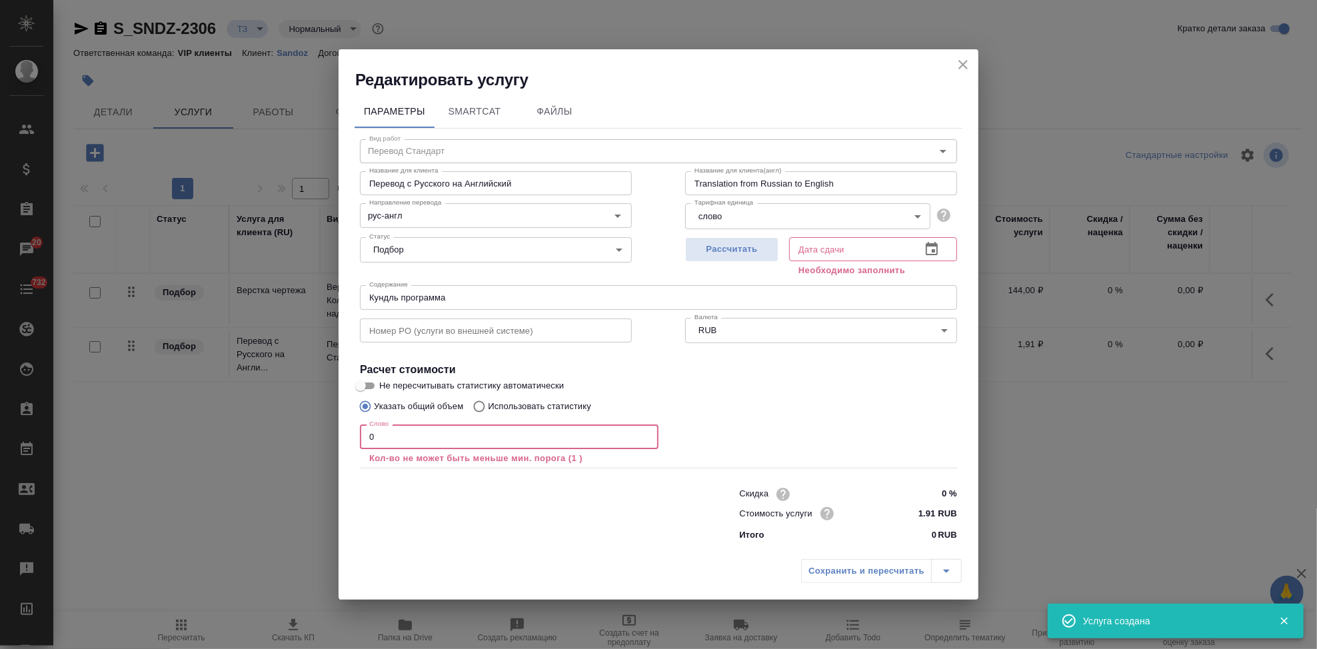
click at [420, 431] on input "0" at bounding box center [509, 437] width 299 height 24
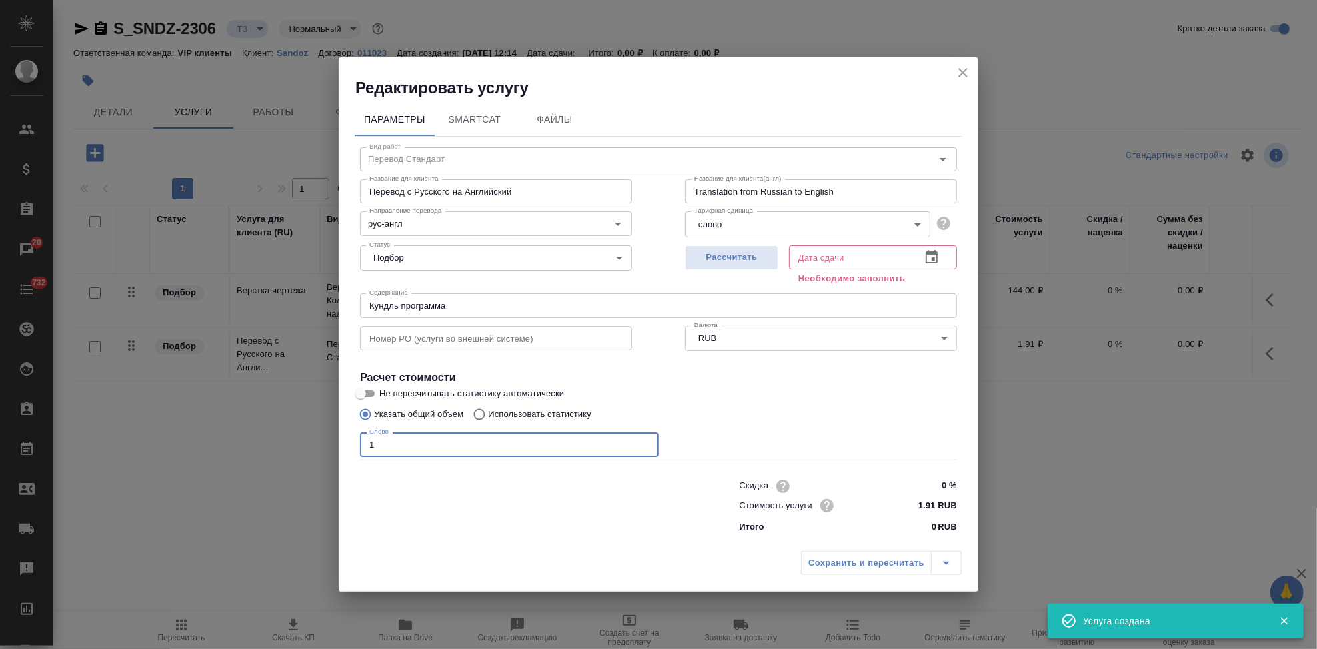
type input "1"
click at [923, 261] on button "button" at bounding box center [932, 257] width 32 height 32
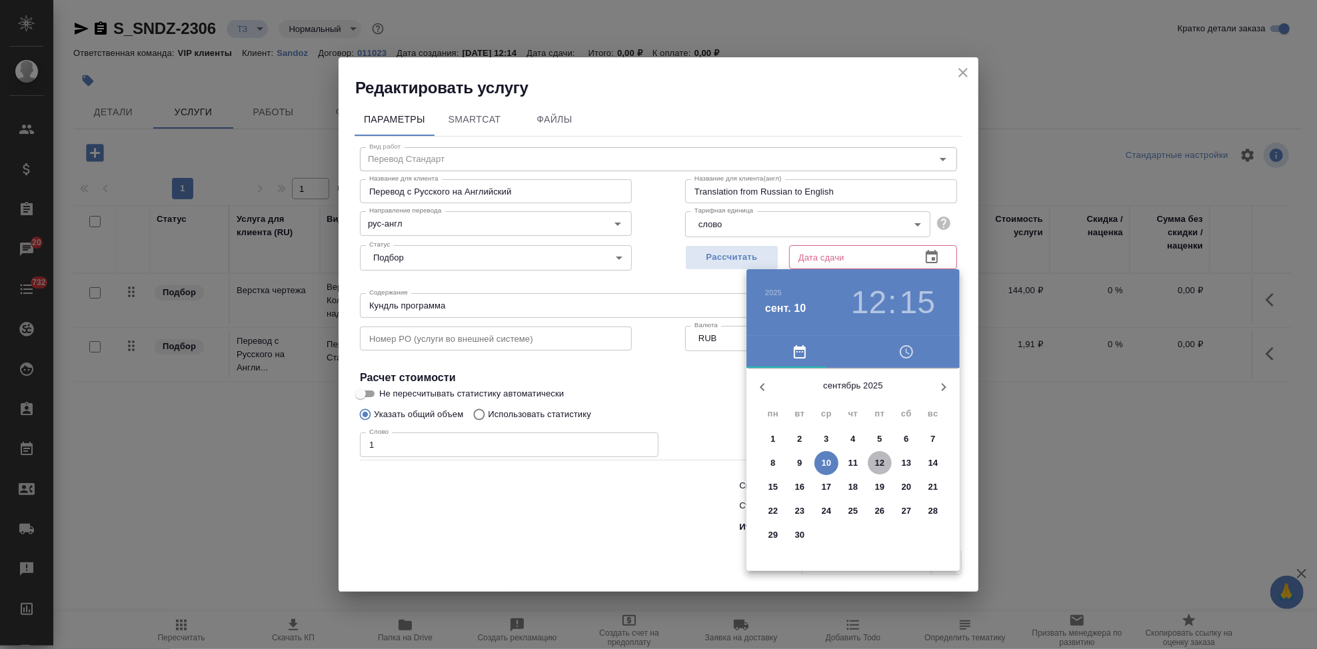
click at [877, 467] on p "12" at bounding box center [880, 463] width 10 height 13
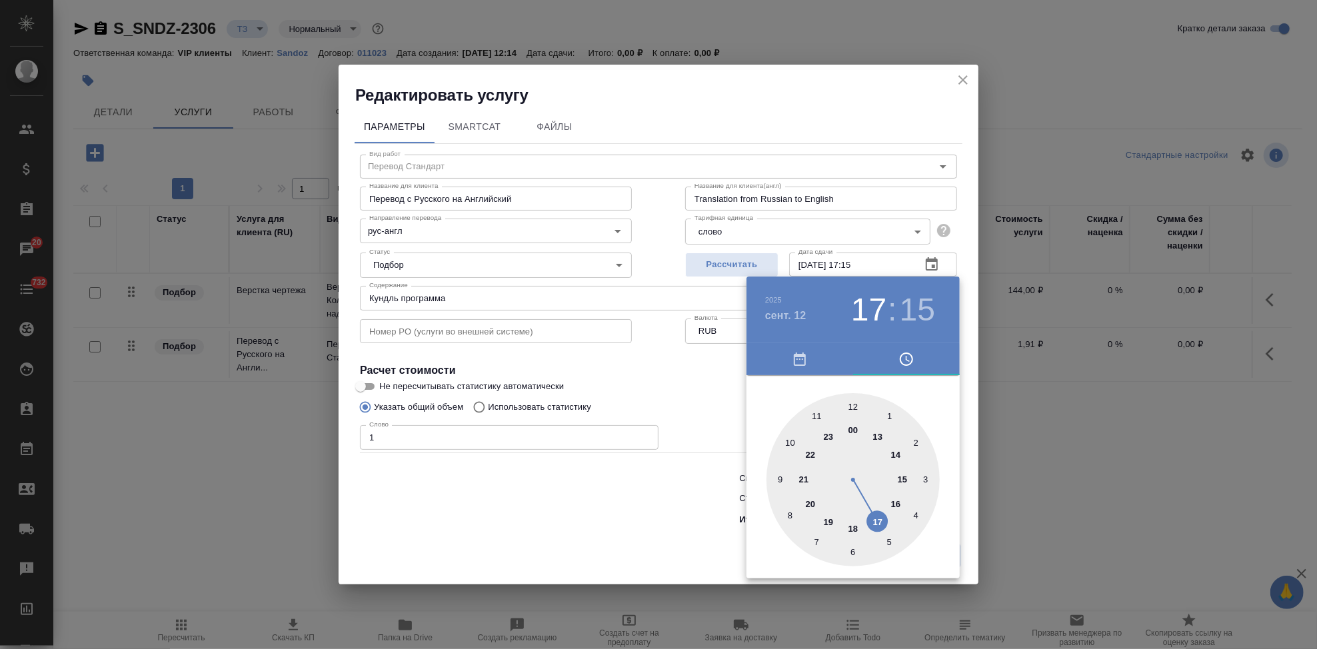
drag, startPoint x: 855, startPoint y: 412, endPoint x: 873, endPoint y: 509, distance: 98.2
click at [873, 509] on div at bounding box center [853, 479] width 173 height 173
type input "12.09.2025 17:00"
drag, startPoint x: 865, startPoint y: 431, endPoint x: 853, endPoint y: 415, distance: 20.0
click at [853, 415] on div at bounding box center [853, 479] width 173 height 173
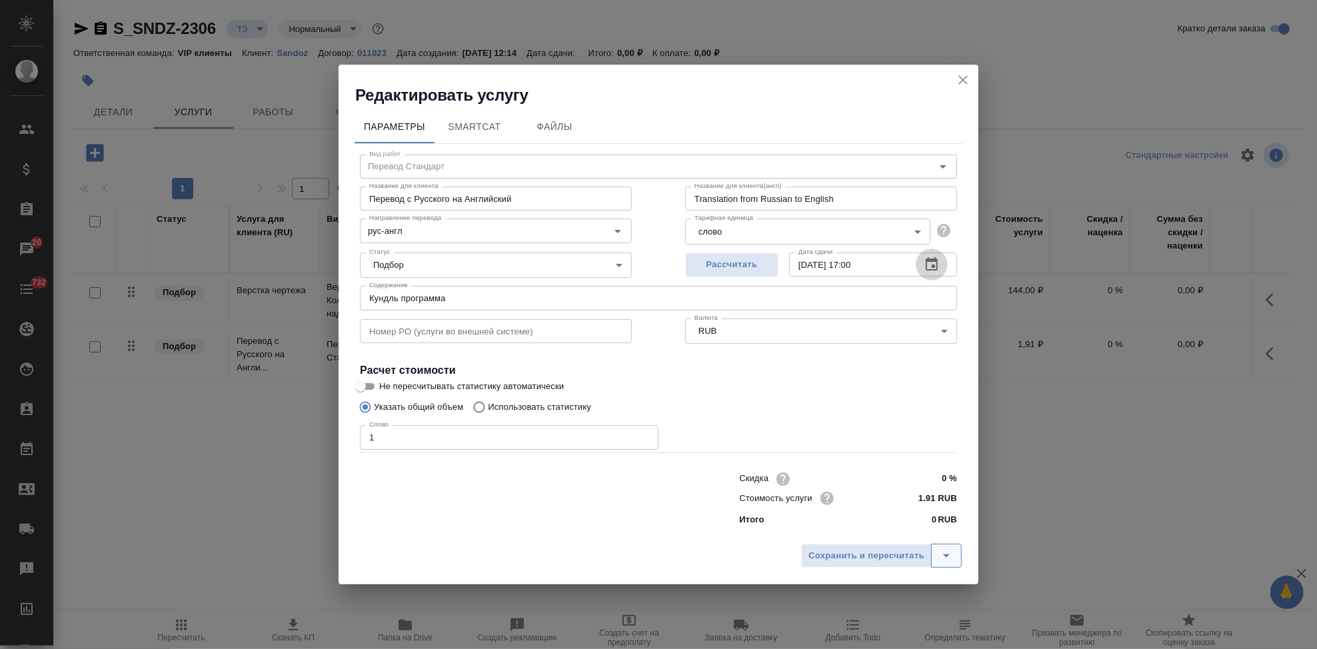
click at [941, 547] on button "split button" at bounding box center [946, 556] width 31 height 24
click at [882, 525] on li "Сохранить" at bounding box center [883, 527] width 161 height 21
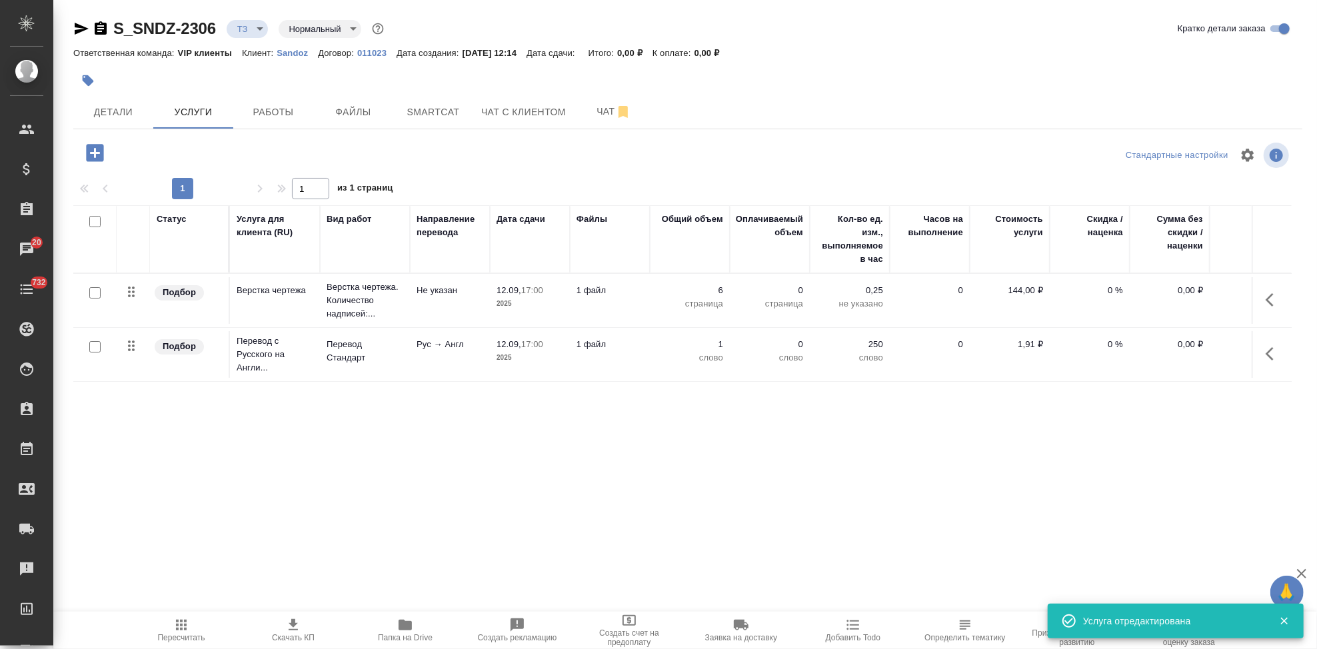
click at [94, 353] on div at bounding box center [95, 347] width 30 height 19
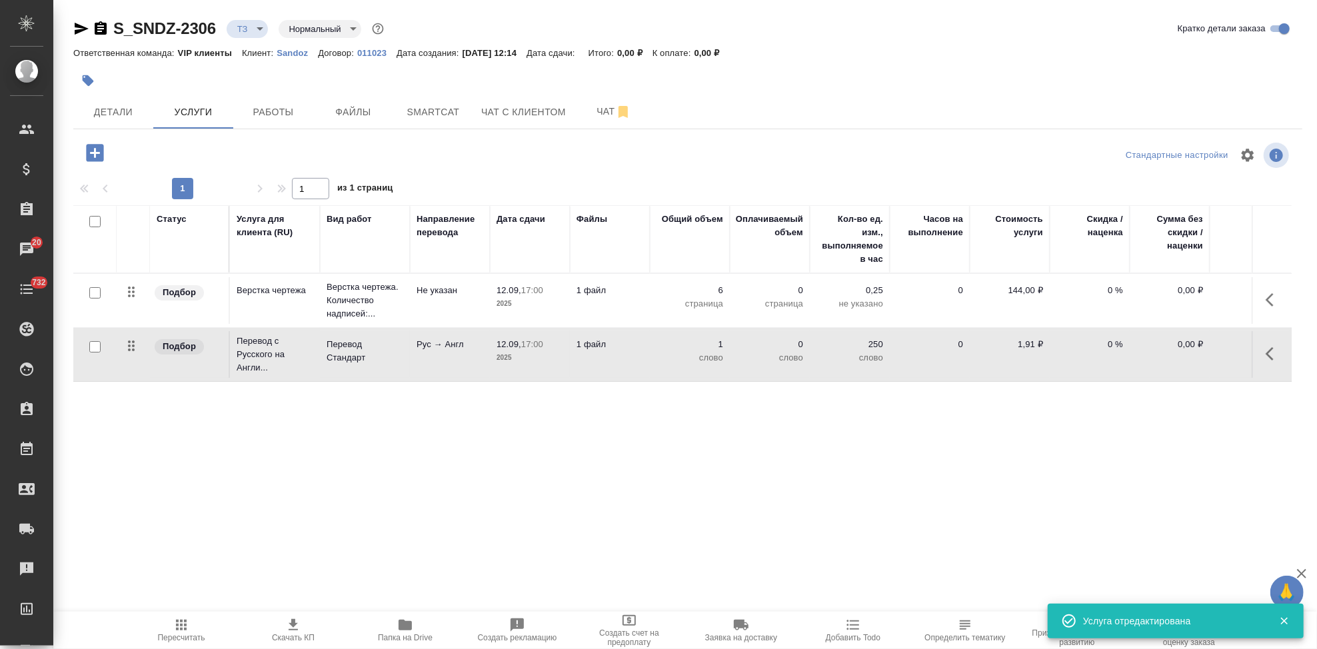
click at [96, 348] on input "checkbox" at bounding box center [94, 346] width 11 height 11
checkbox input "true"
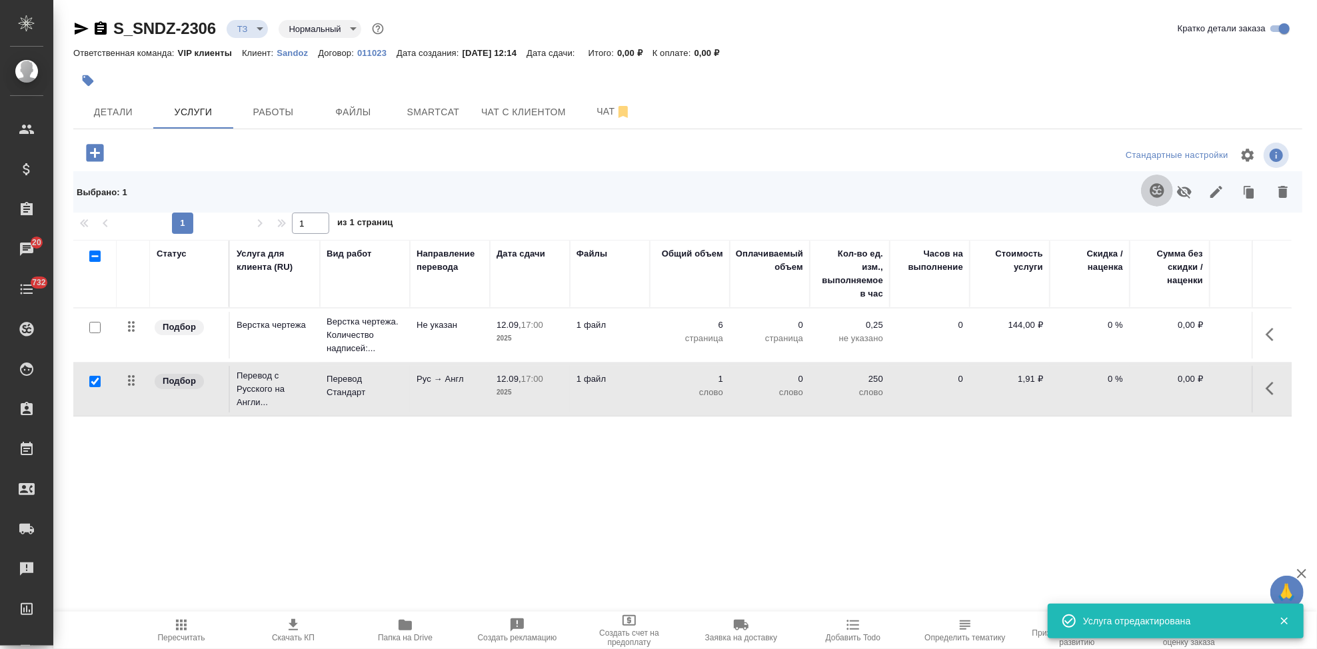
click at [1149, 193] on icon "button" at bounding box center [1157, 191] width 16 height 16
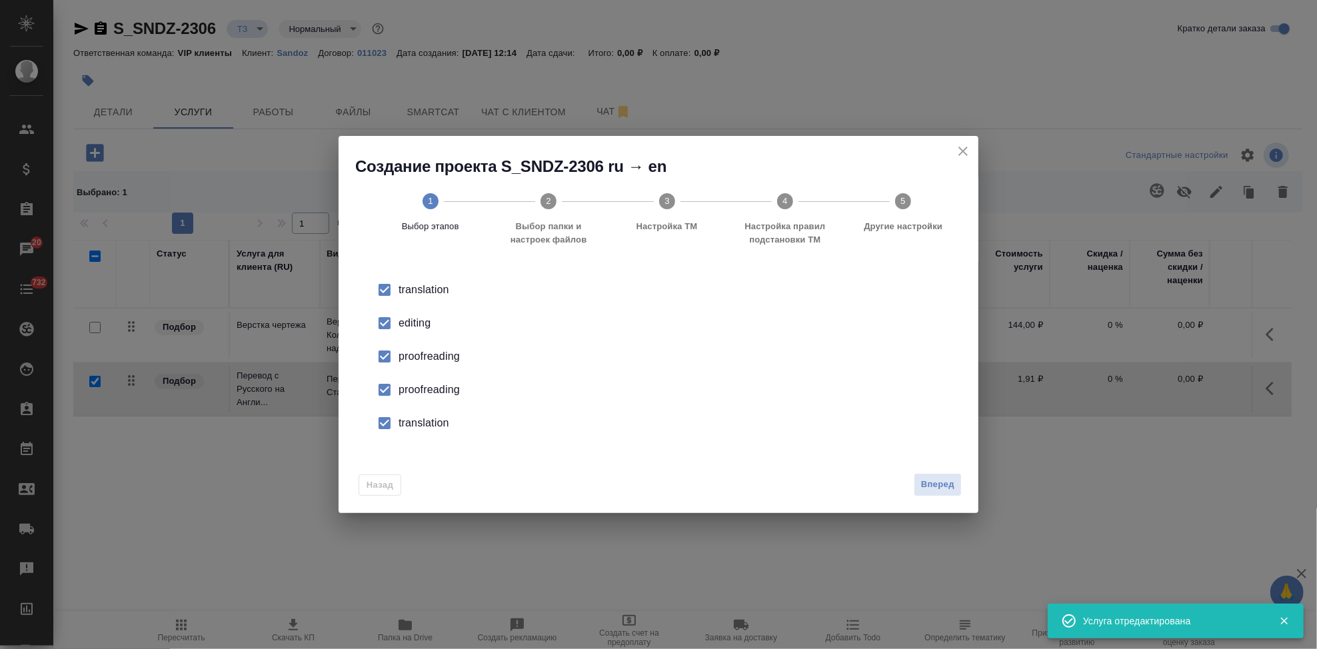
click at [391, 323] on input "checkbox" at bounding box center [385, 323] width 28 height 28
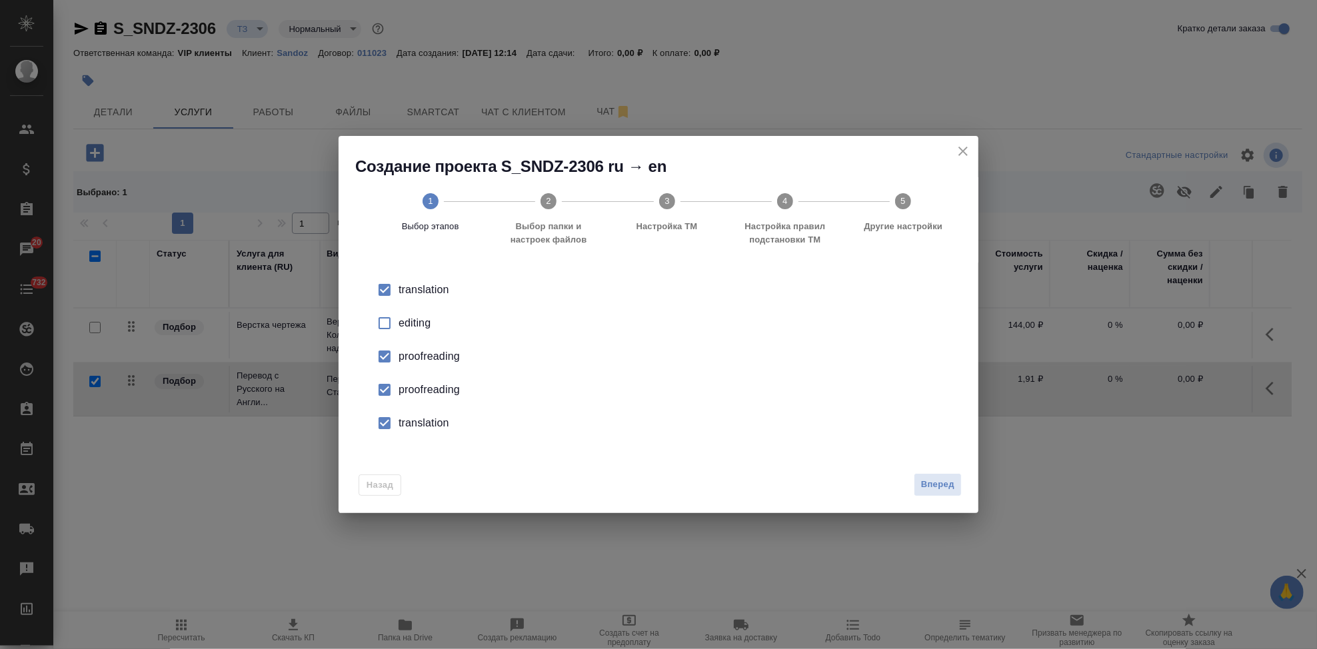
click at [382, 388] on input "checkbox" at bounding box center [385, 390] width 28 height 28
click at [377, 431] on input "checkbox" at bounding box center [385, 423] width 28 height 28
click at [951, 474] on button "Вперед" at bounding box center [938, 484] width 48 height 23
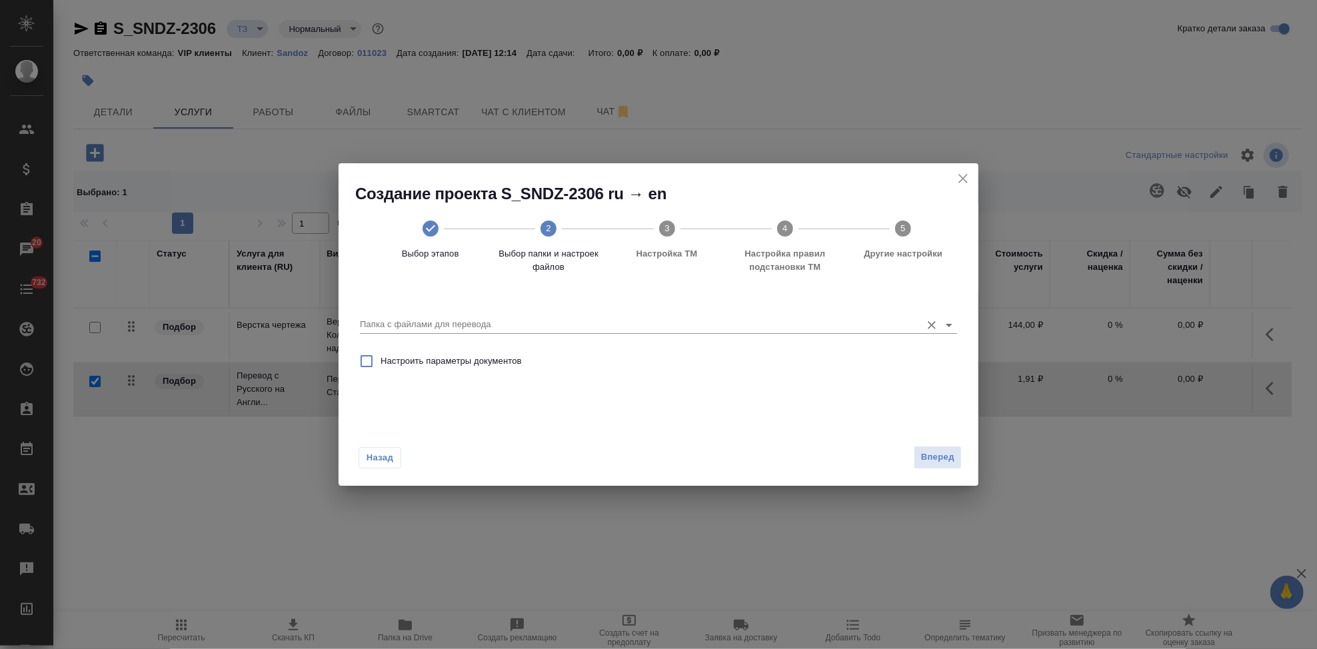
click at [868, 325] on input "Папка с файлами для перевода" at bounding box center [637, 325] width 555 height 16
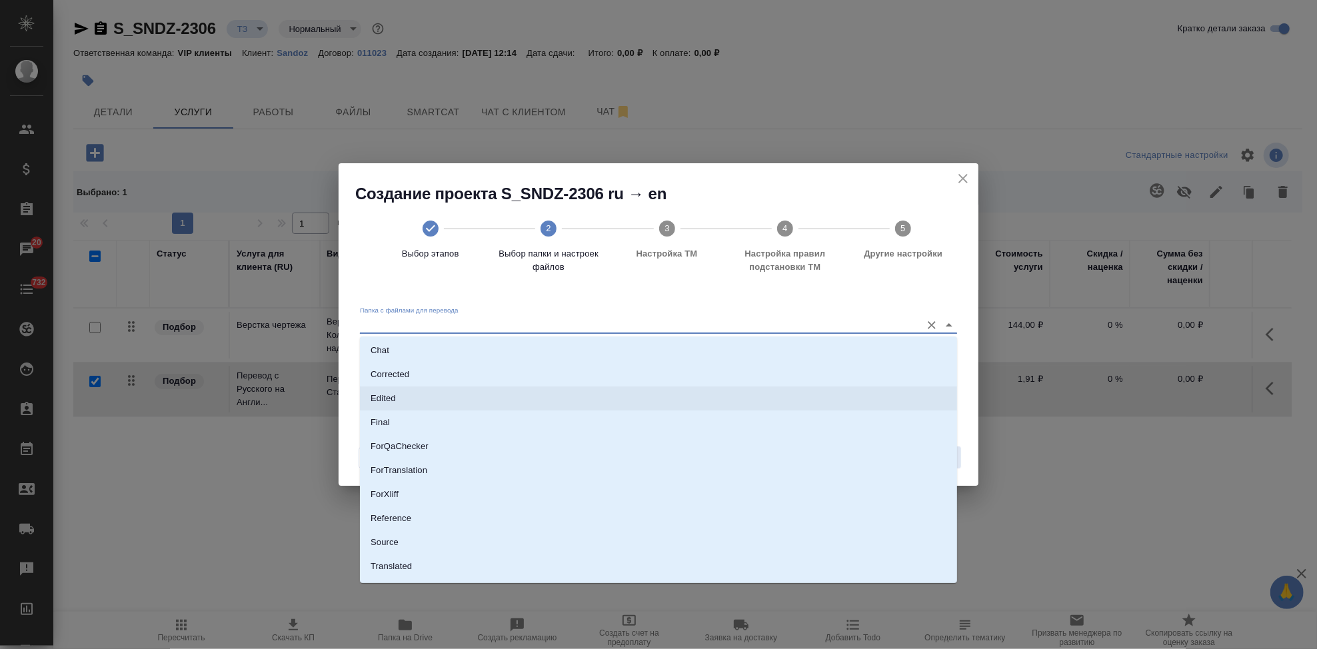
scroll to position [69, 0]
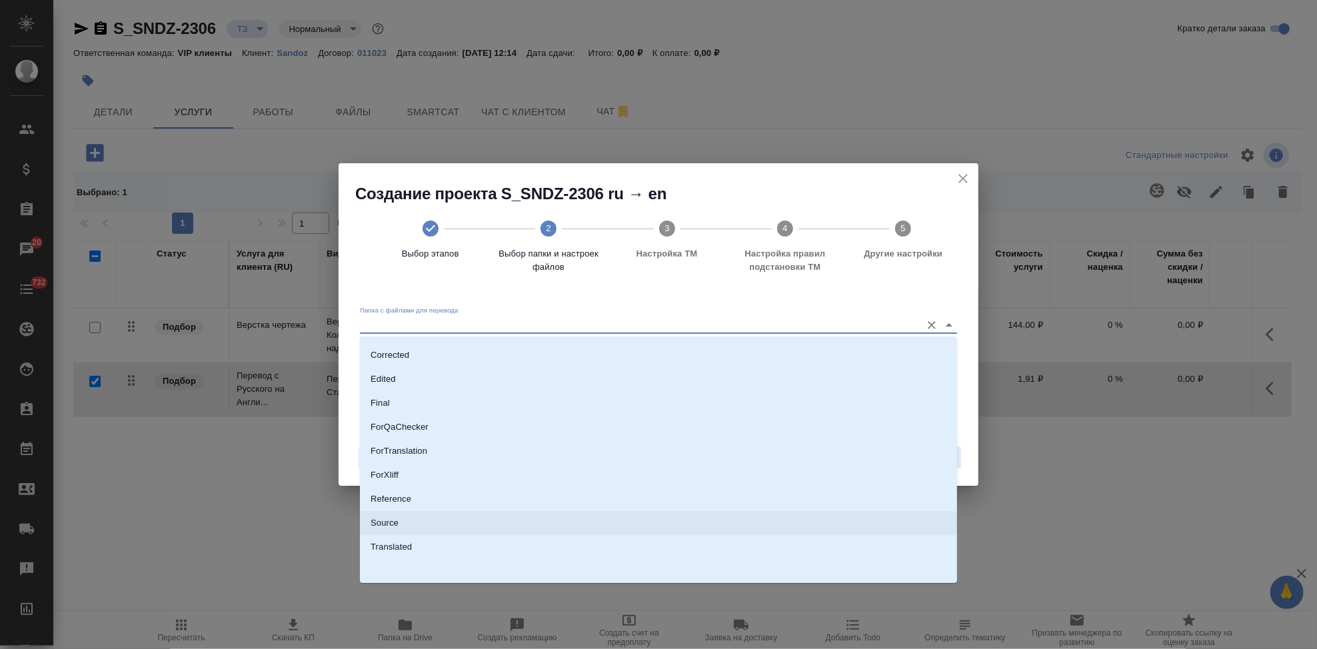
click at [439, 528] on li "Source" at bounding box center [658, 523] width 597 height 24
type input "Source"
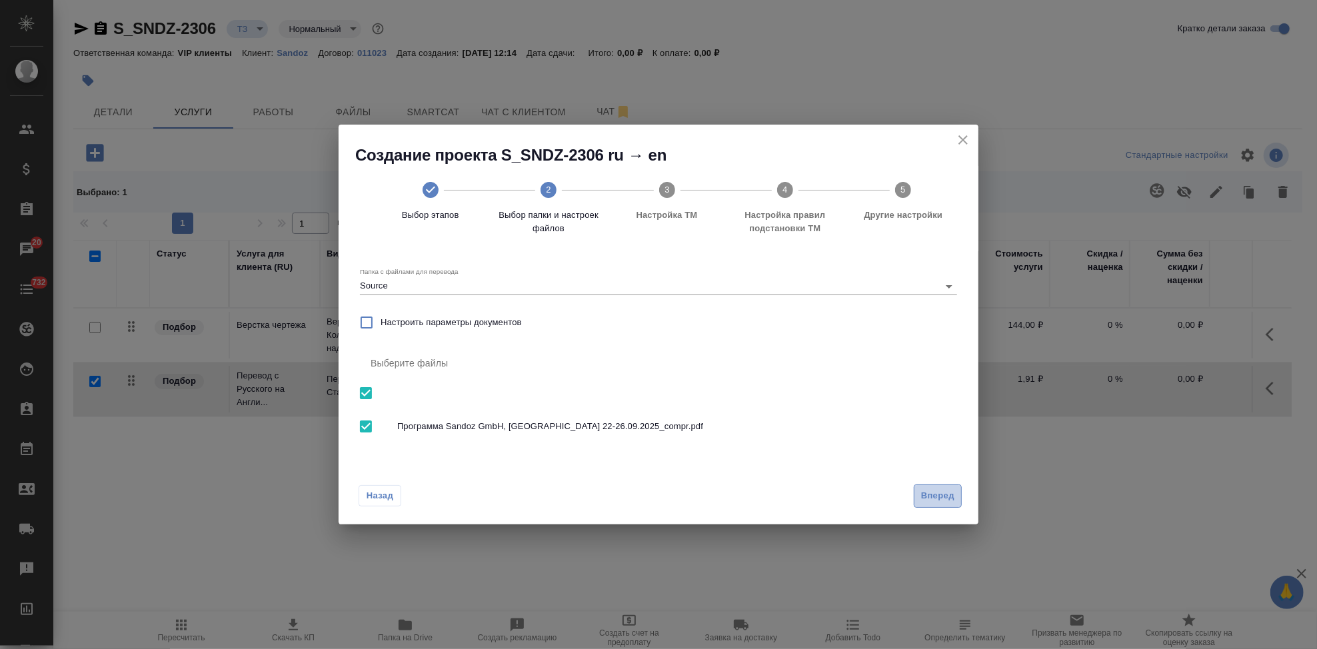
click at [920, 492] on button "Вперед" at bounding box center [938, 496] width 48 height 23
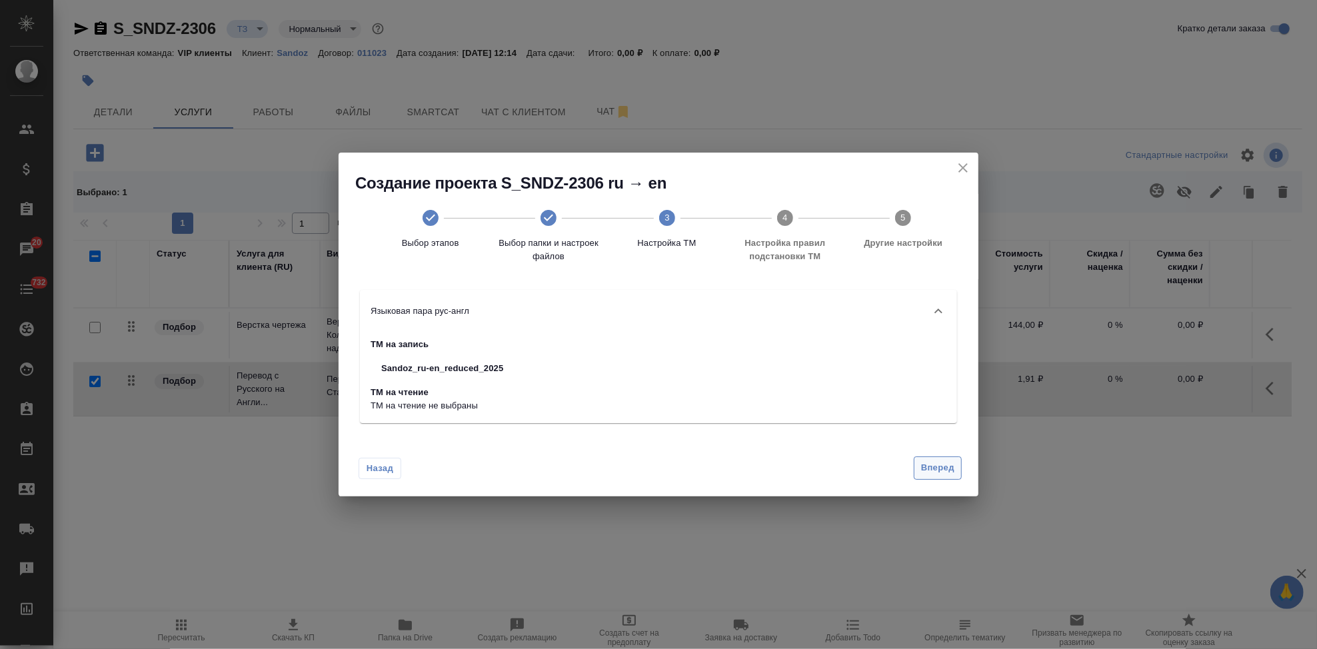
click at [927, 479] on button "Вперед" at bounding box center [938, 468] width 48 height 23
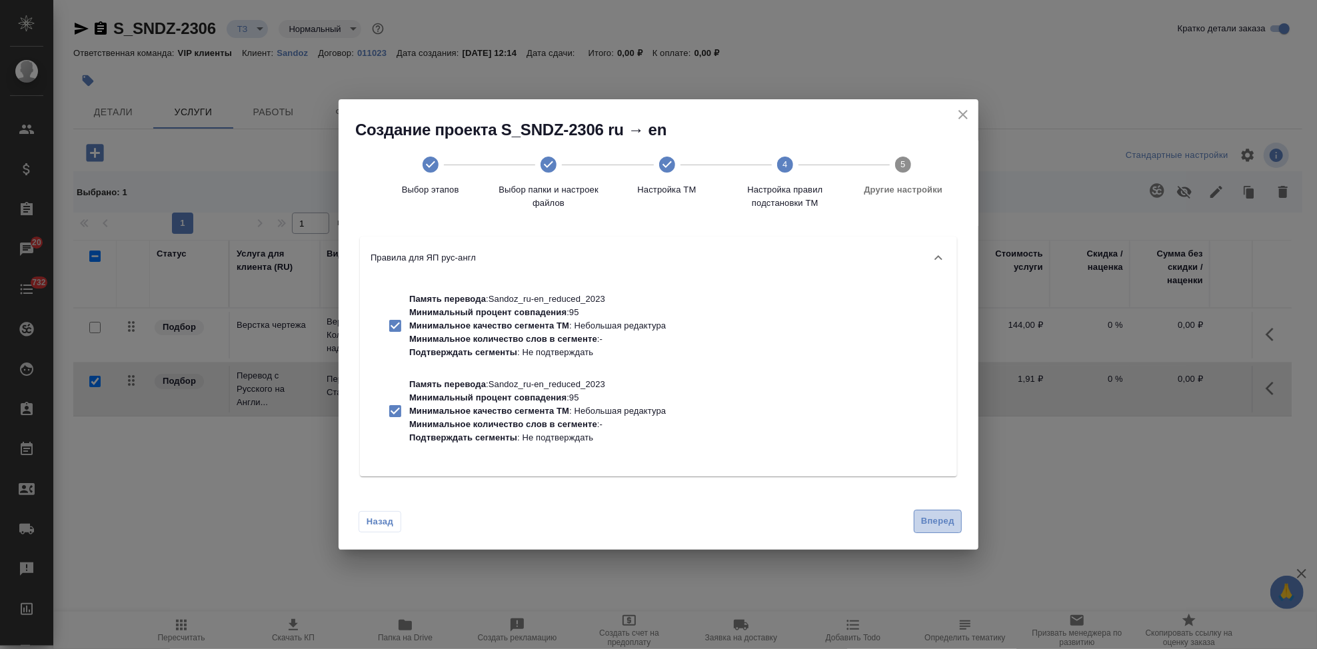
click at [920, 529] on button "Вперед" at bounding box center [938, 521] width 48 height 23
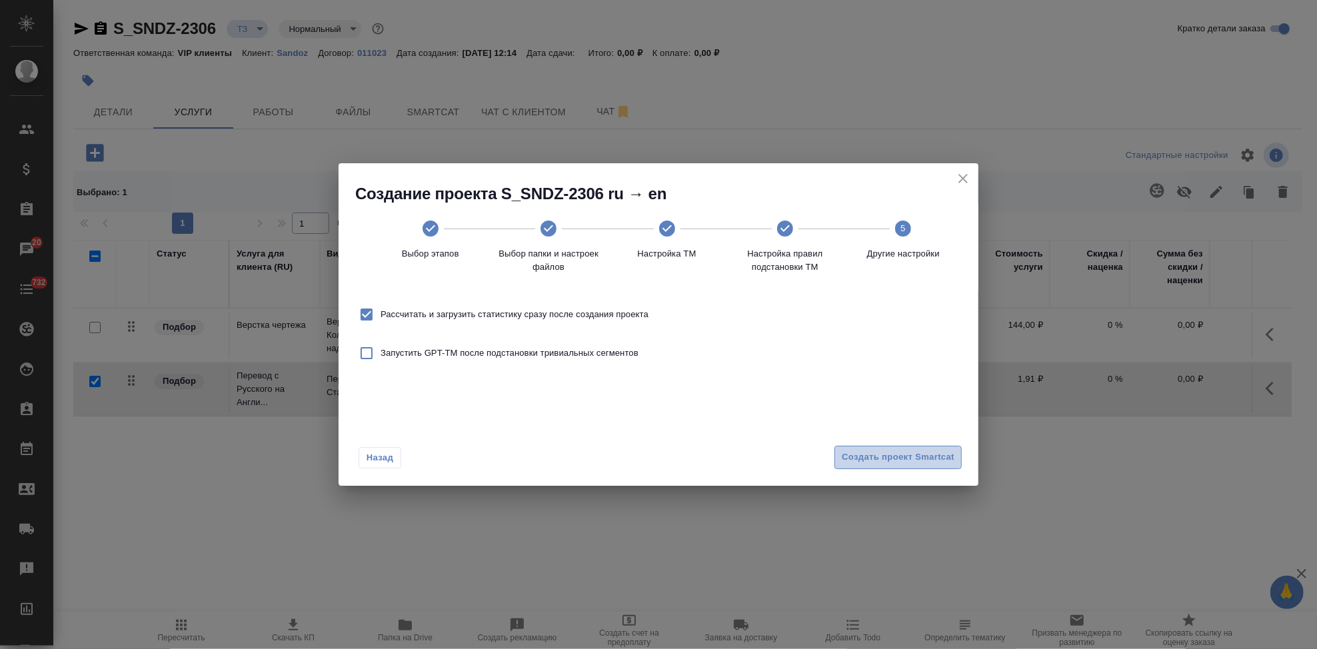
click at [933, 460] on span "Создать проект Smartcat" at bounding box center [898, 457] width 113 height 15
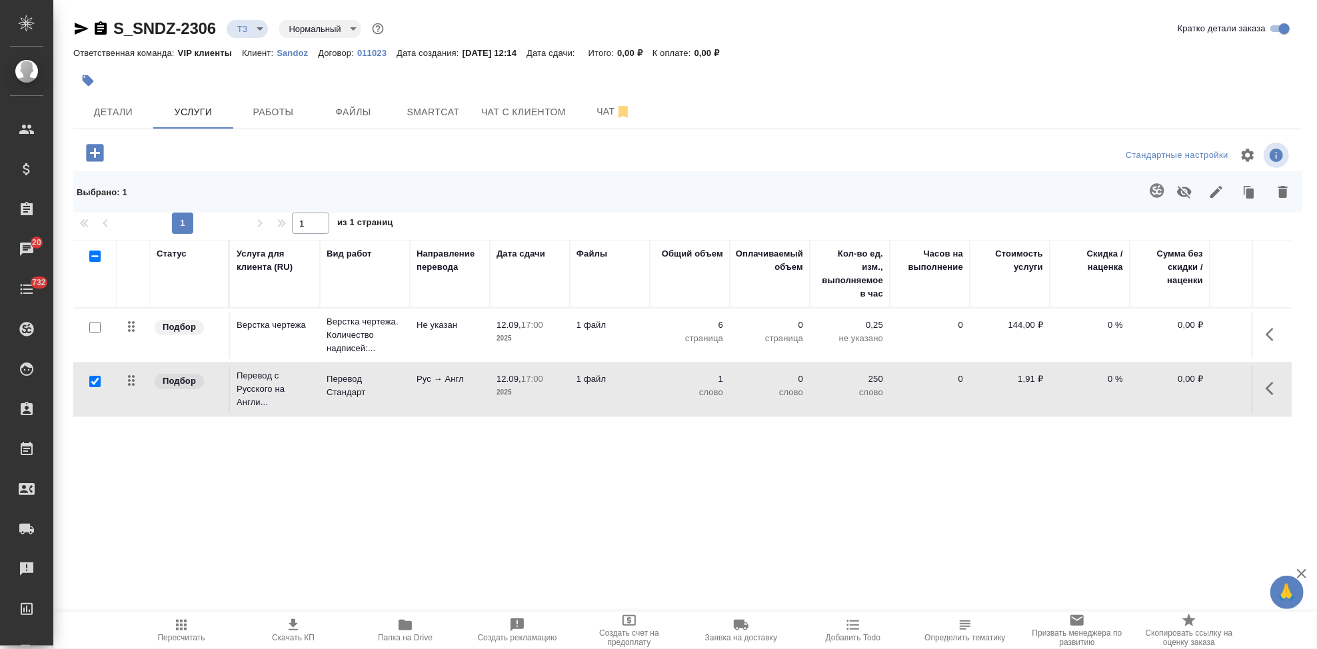
click at [1266, 385] on icon "button" at bounding box center [1274, 389] width 16 height 16
click at [1191, 387] on icon "button" at bounding box center [1199, 389] width 16 height 16
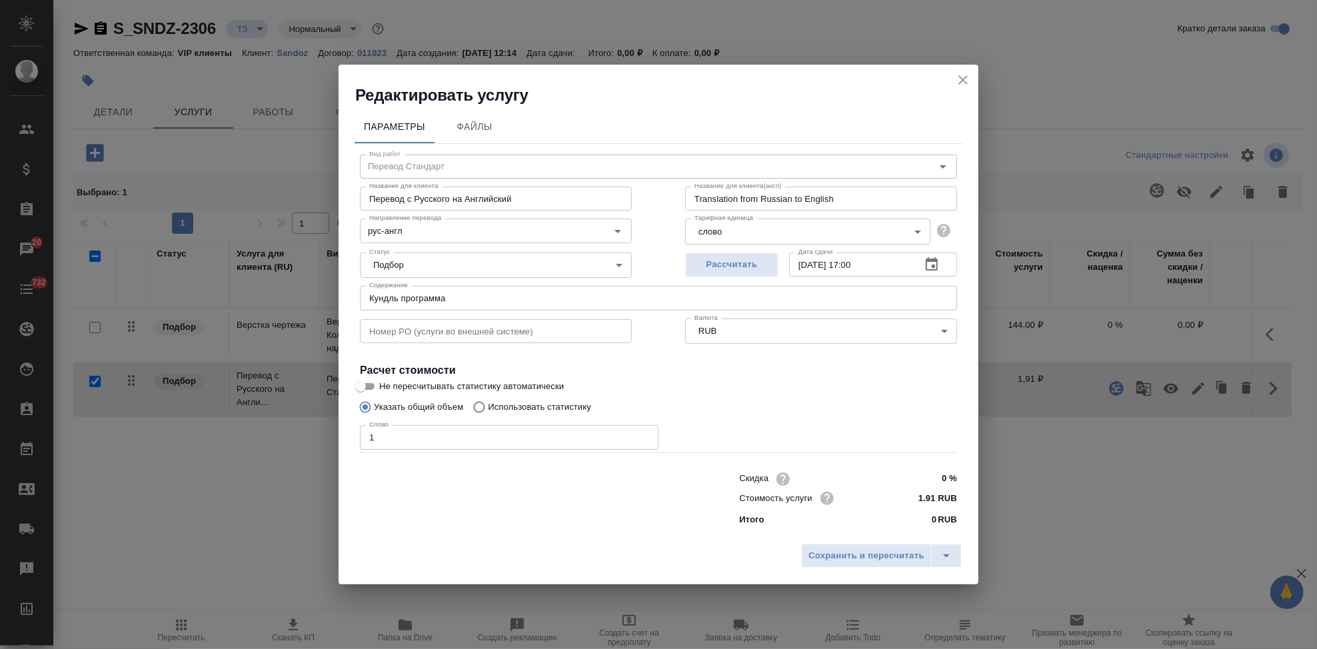
click at [489, 409] on p "Использовать статистику" at bounding box center [539, 407] width 103 height 13
click at [488, 409] on input "Использовать статистику" at bounding box center [477, 407] width 21 height 25
radio input "true"
radio input "false"
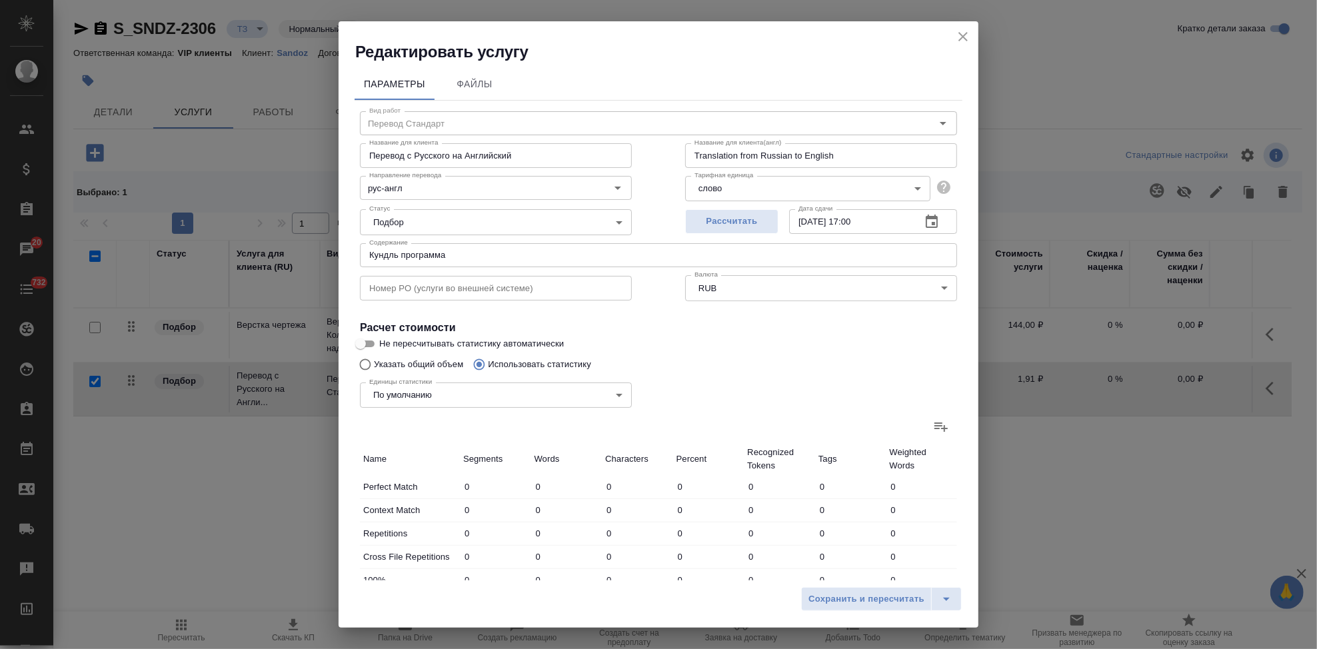
click at [933, 426] on icon at bounding box center [941, 427] width 16 height 16
click at [0, 0] on input "file" at bounding box center [0, 0] width 0 height 0
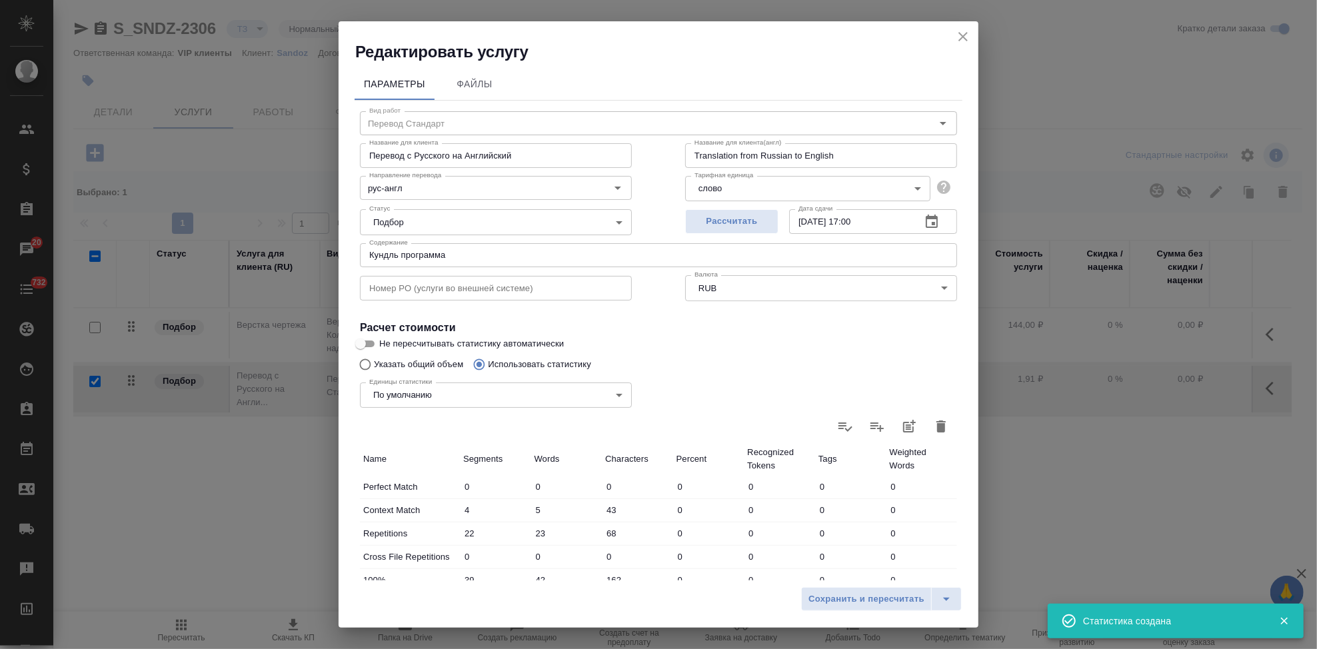
type input "4"
type input "5"
type input "43"
type input "22"
type input "23"
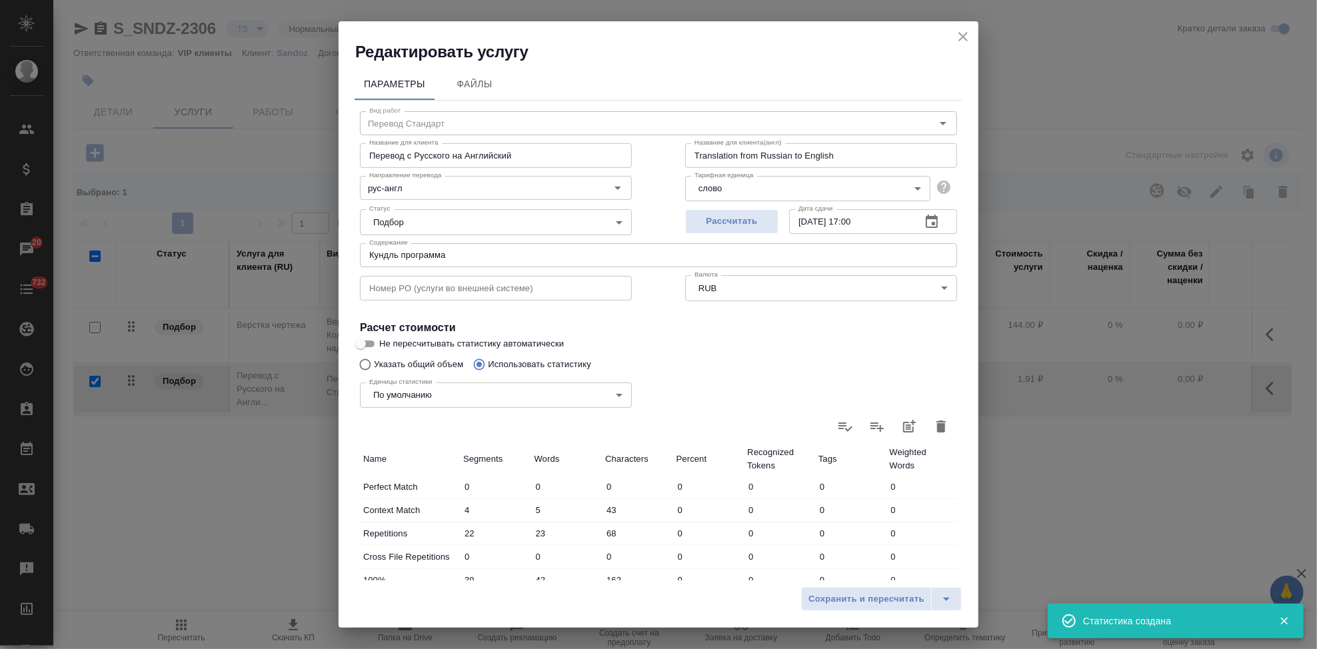
type input "68"
type input "39"
type input "42"
type input "162"
type input "73"
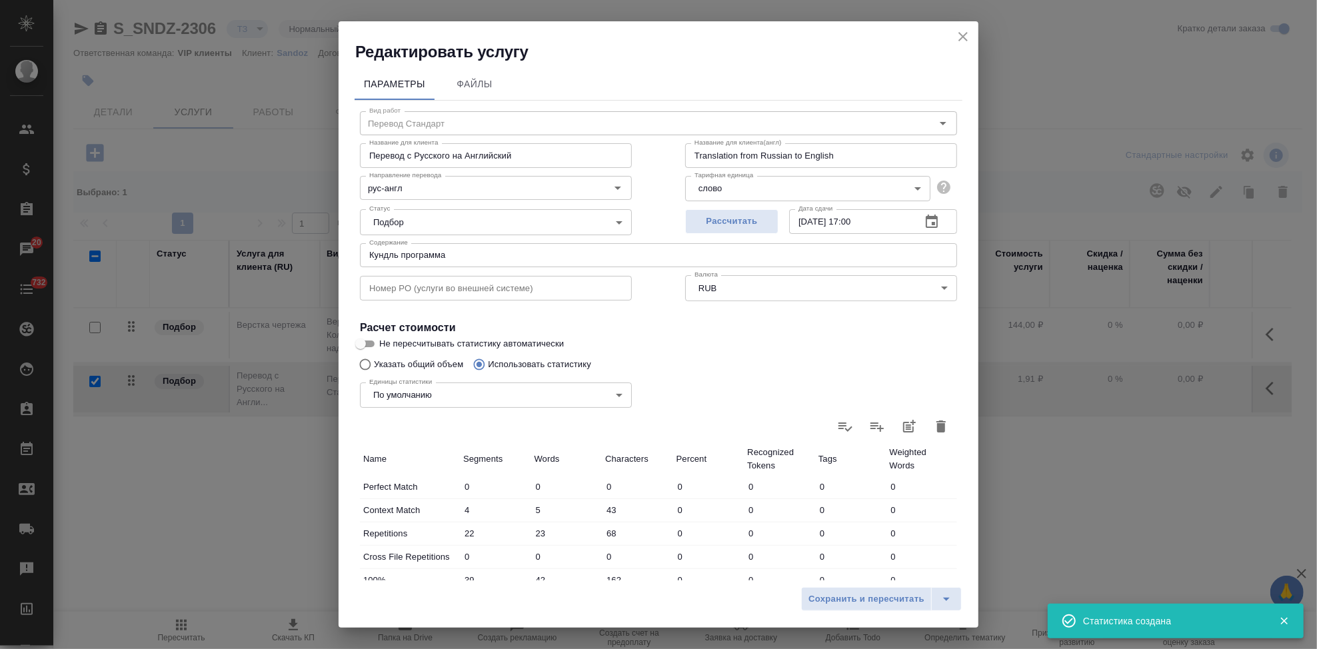
type input "194"
type input "1552"
type input "8"
type input "68"
type input "640"
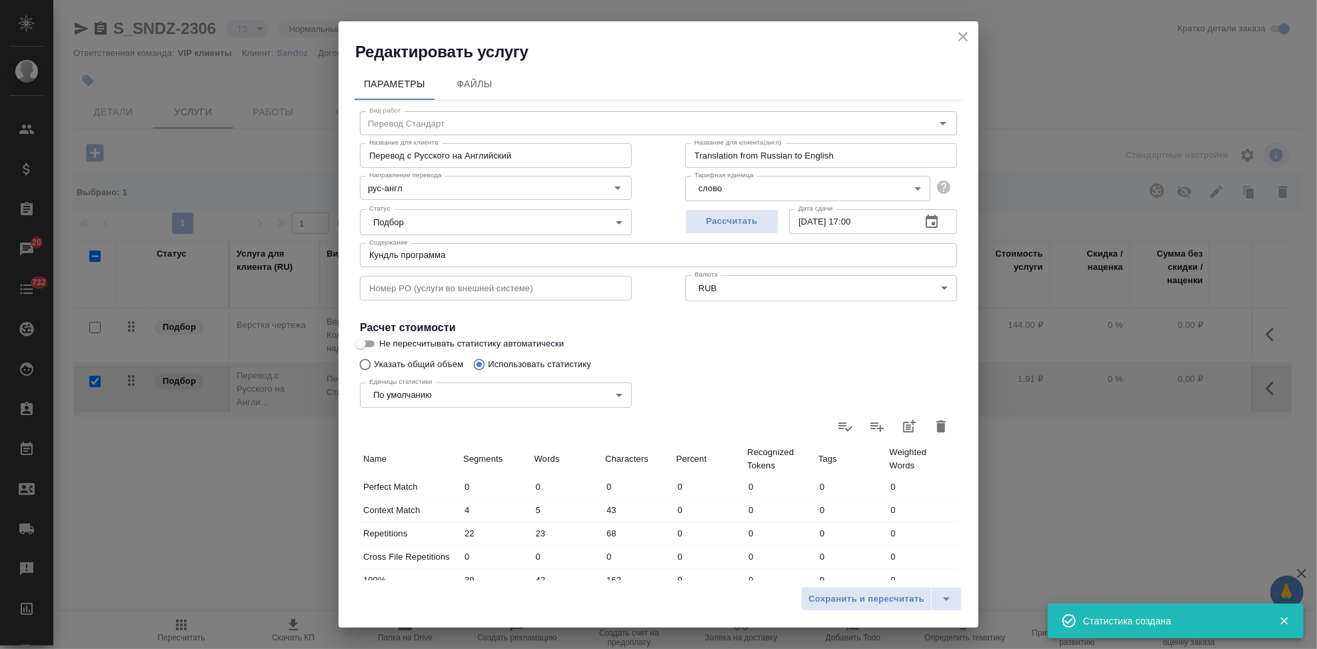
type input "32"
type input "128"
type input "960"
type input "193"
type input "1102"
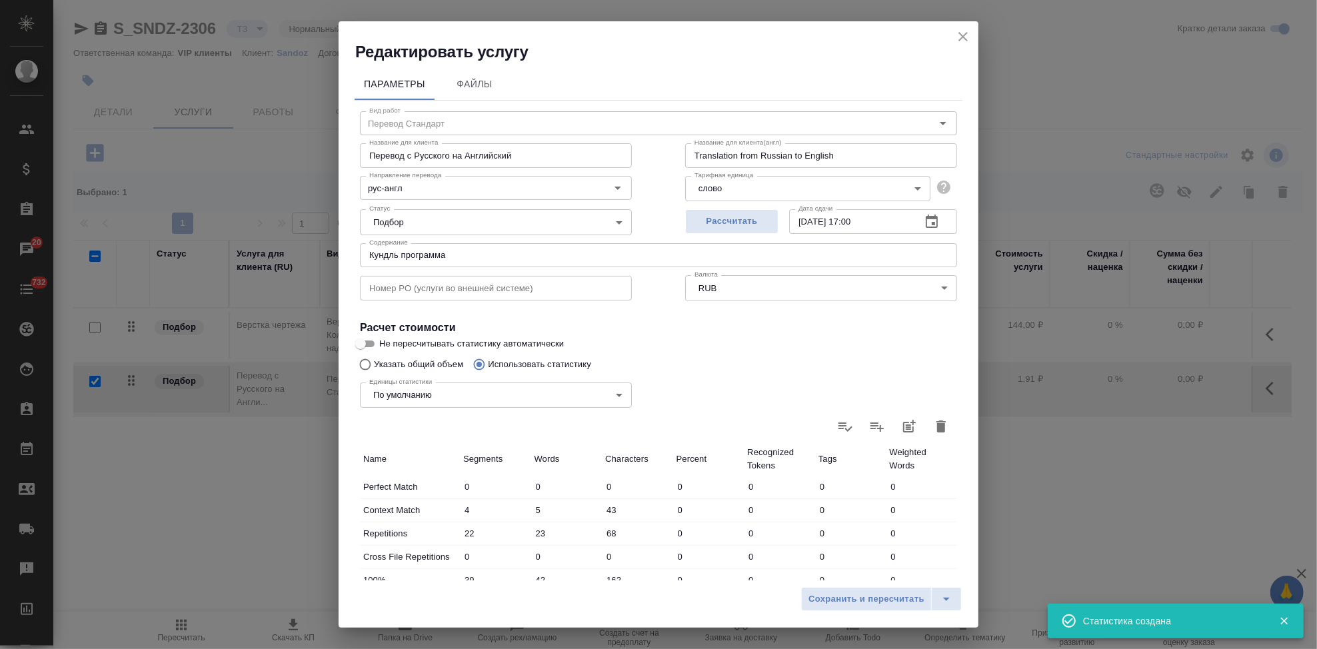
type input "9235"
type input "349"
type input "1539"
type input "12592"
type input "371"
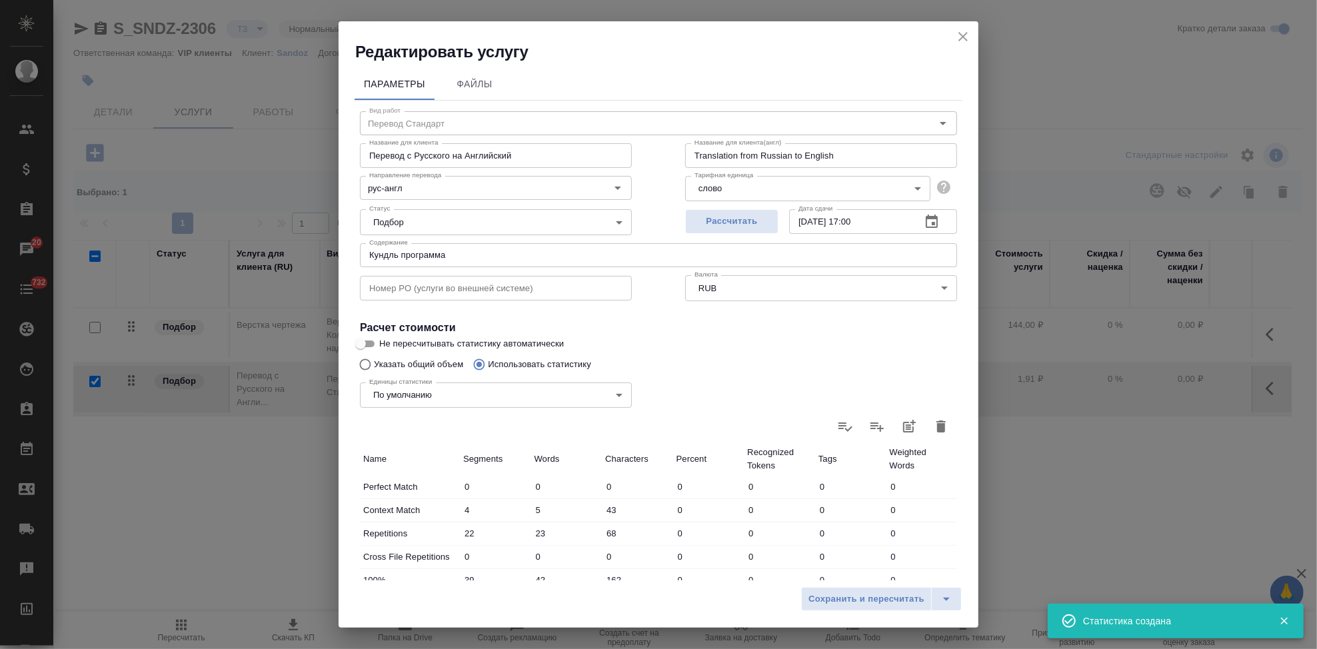
type input "1562"
type input "12660"
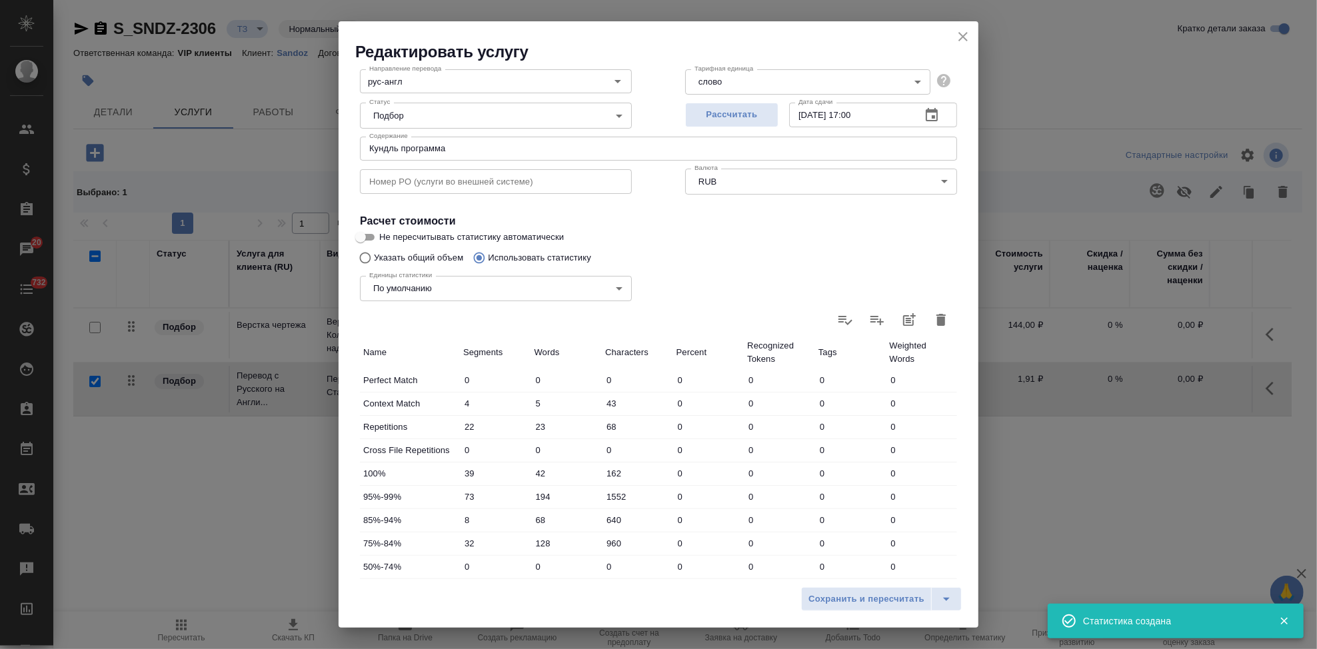
scroll to position [222, 0]
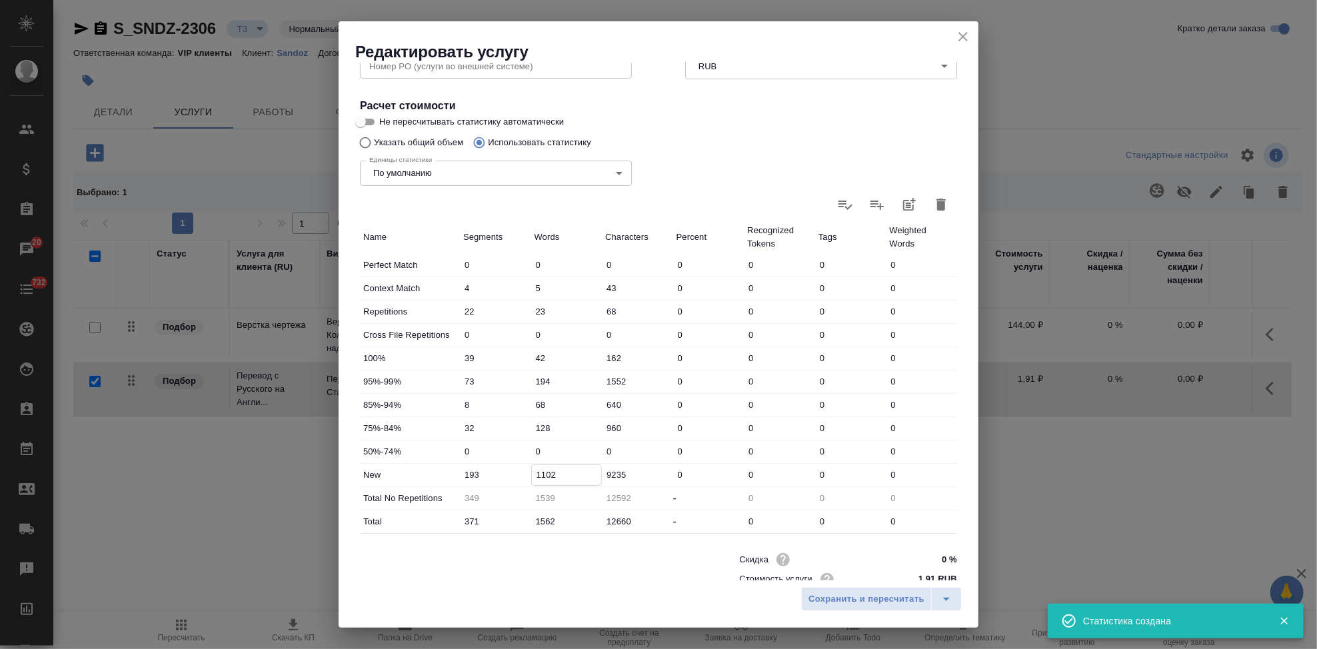
click at [545, 474] on input "1102" at bounding box center [567, 474] width 70 height 19
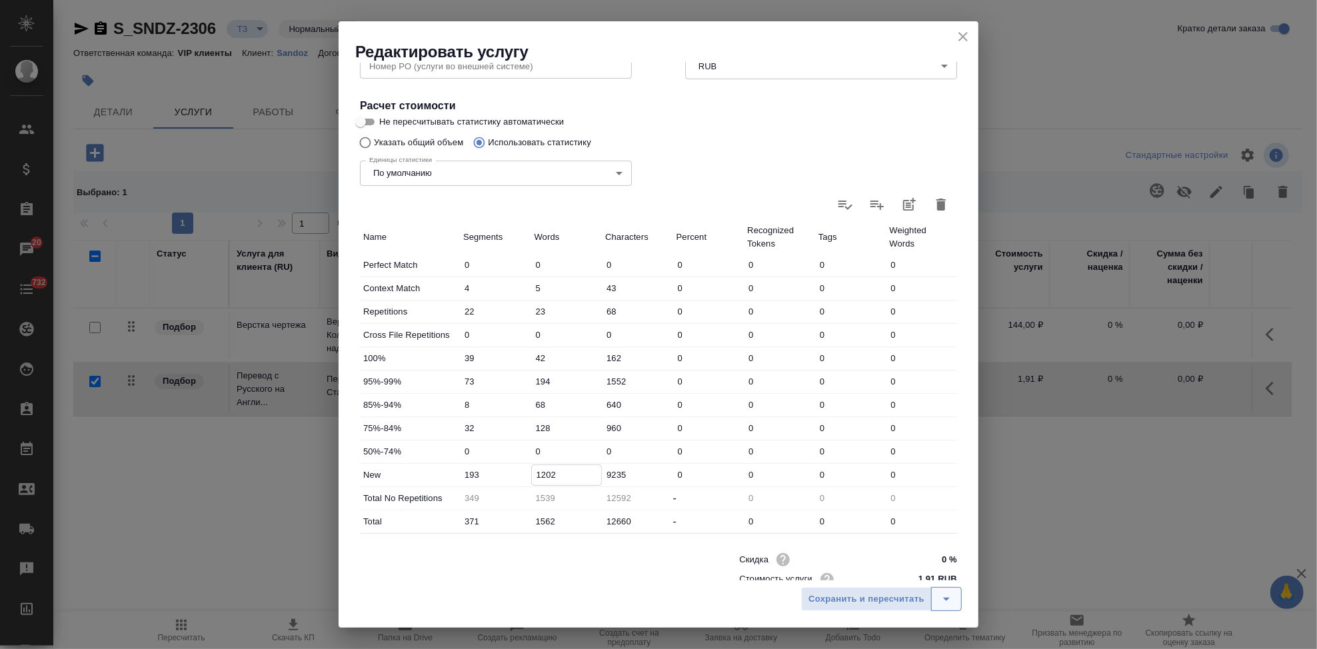
type input "1202"
click at [942, 603] on icon "split button" at bounding box center [947, 599] width 16 height 16
click at [893, 573] on li "Сохранить" at bounding box center [883, 571] width 161 height 21
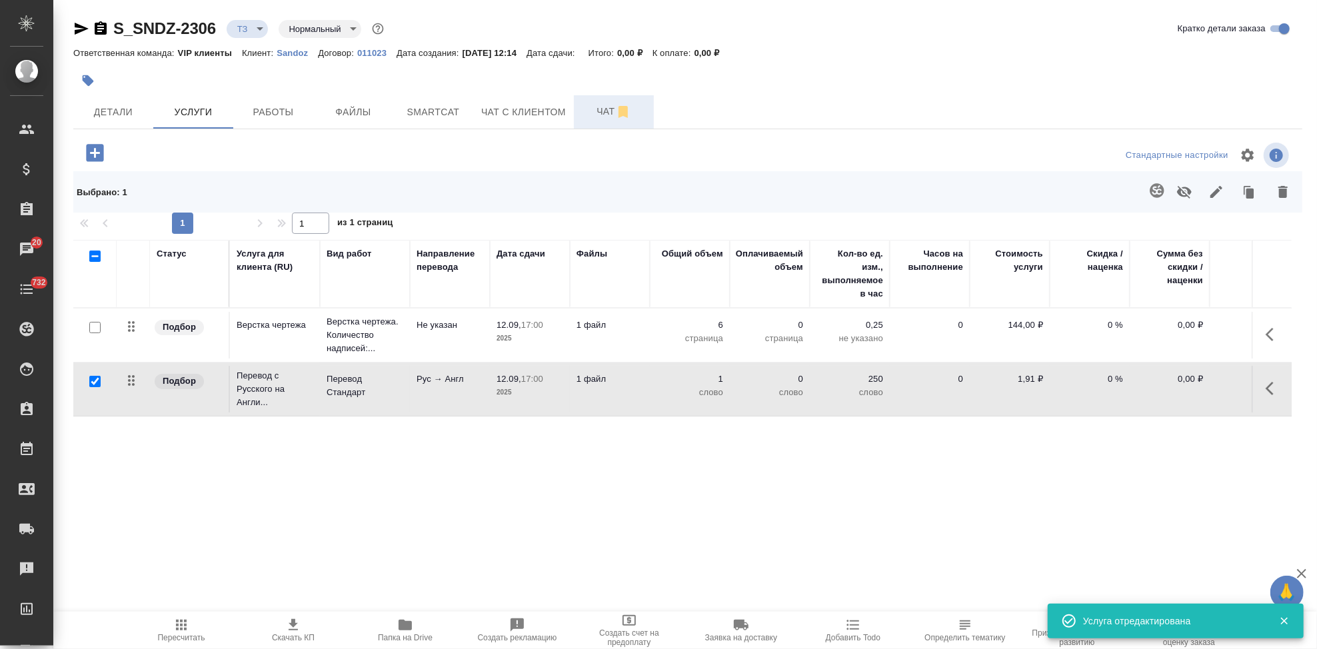
click at [594, 128] on button "Чат" at bounding box center [614, 111] width 80 height 33
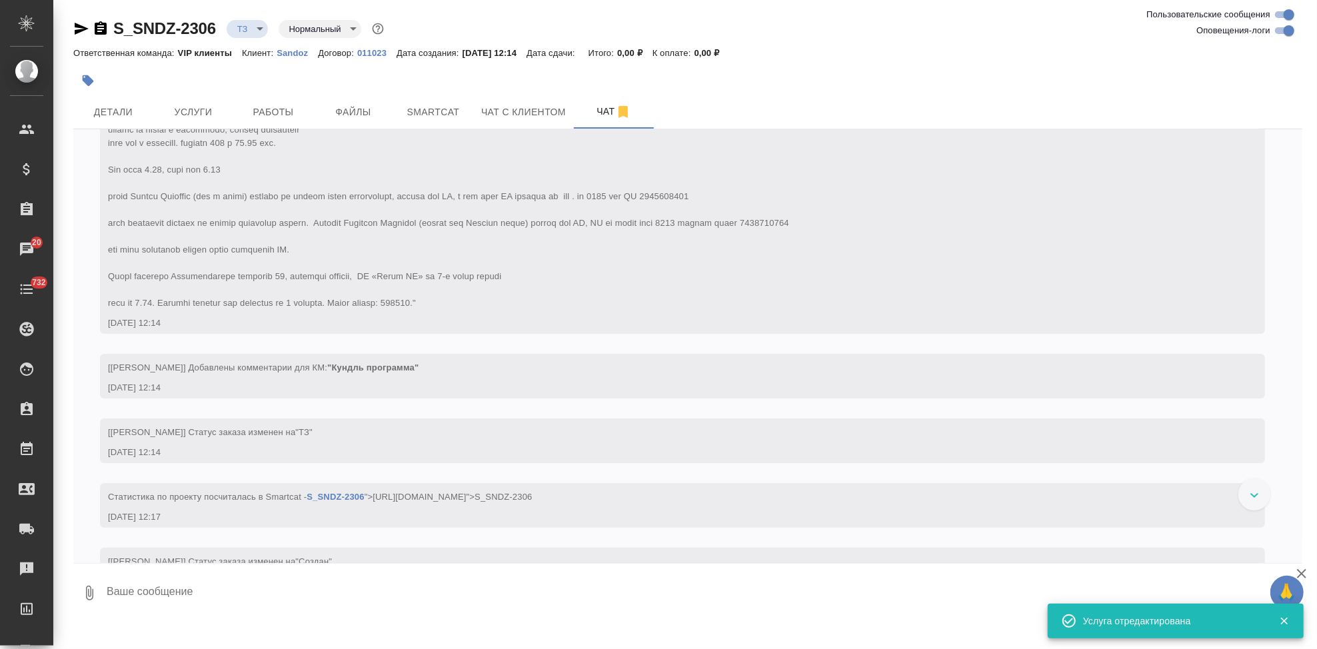
scroll to position [147, 0]
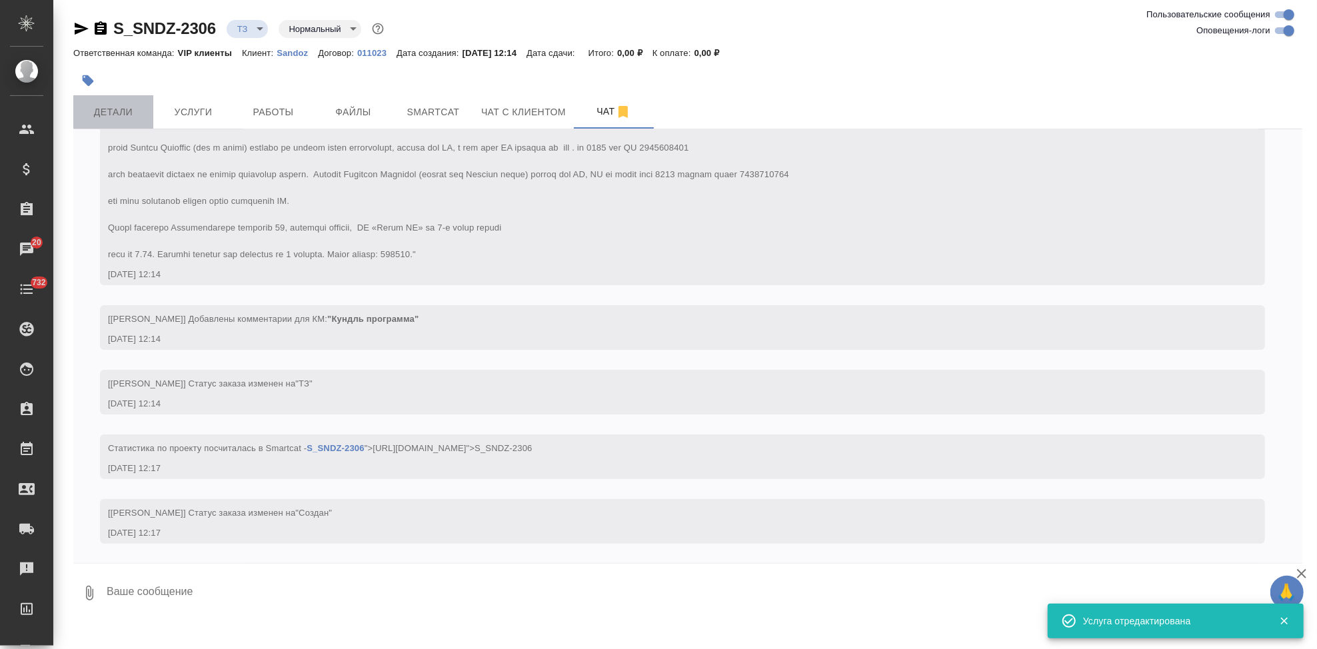
click at [111, 107] on span "Детали" at bounding box center [113, 112] width 64 height 17
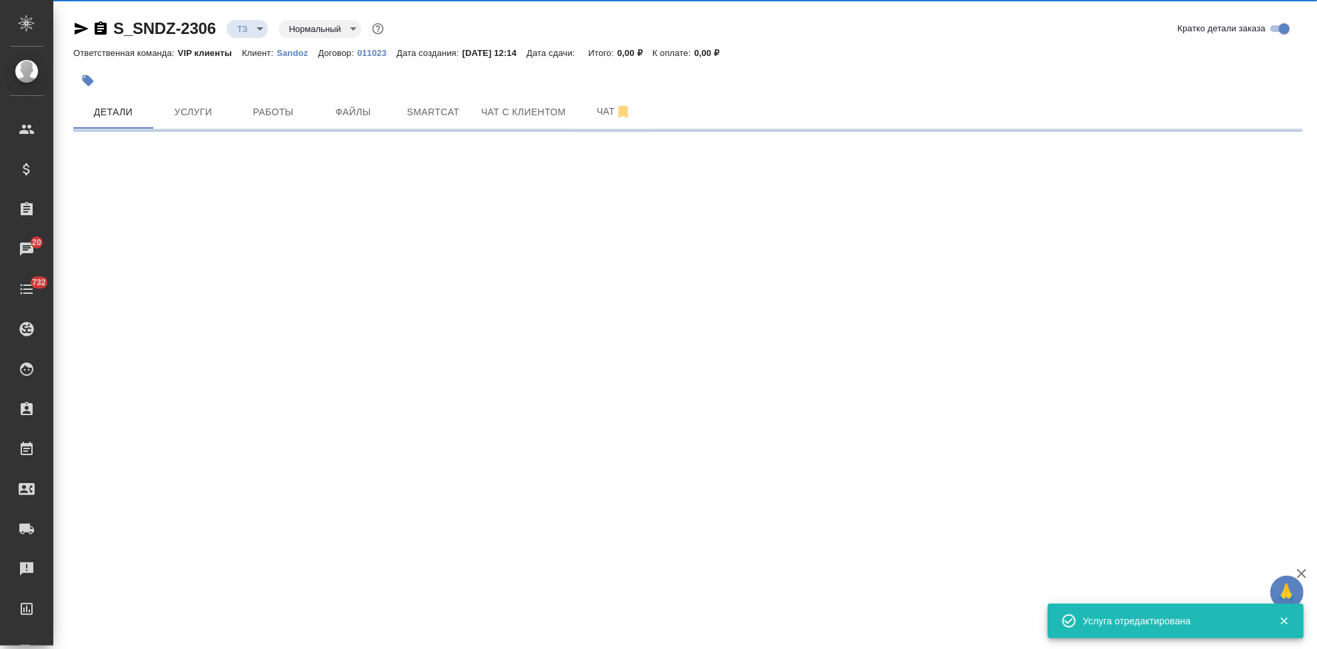
select select "RU"
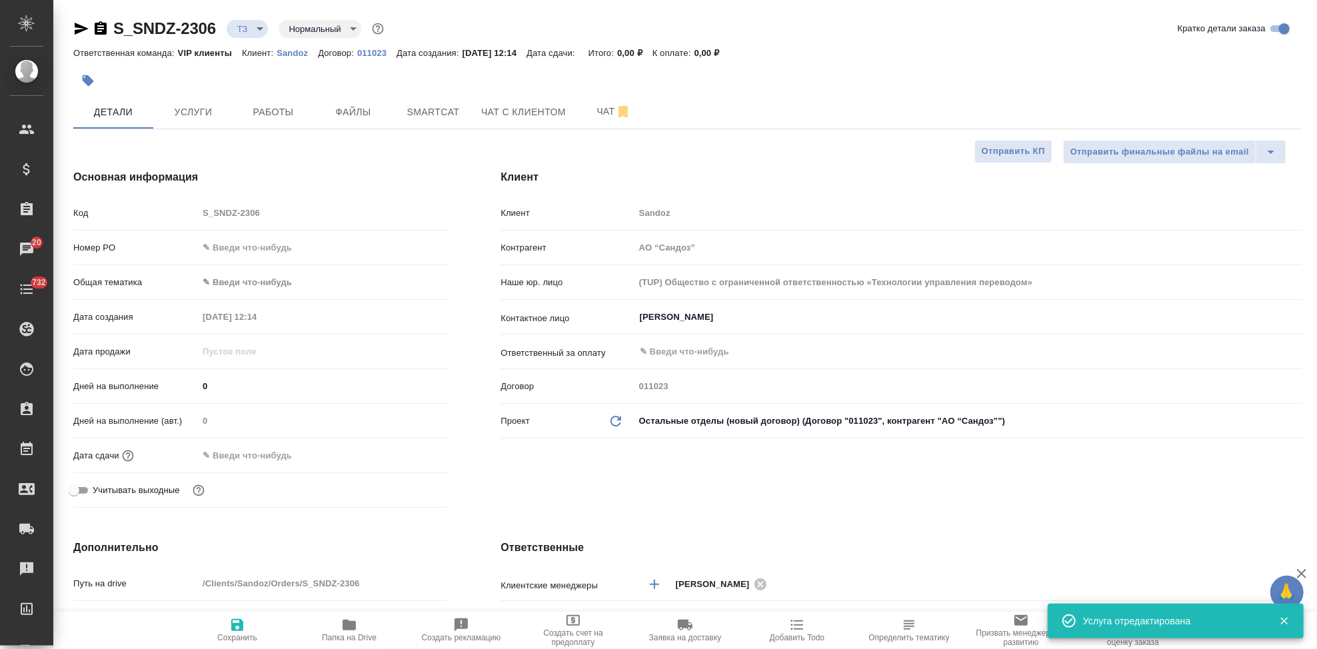
type textarea "x"
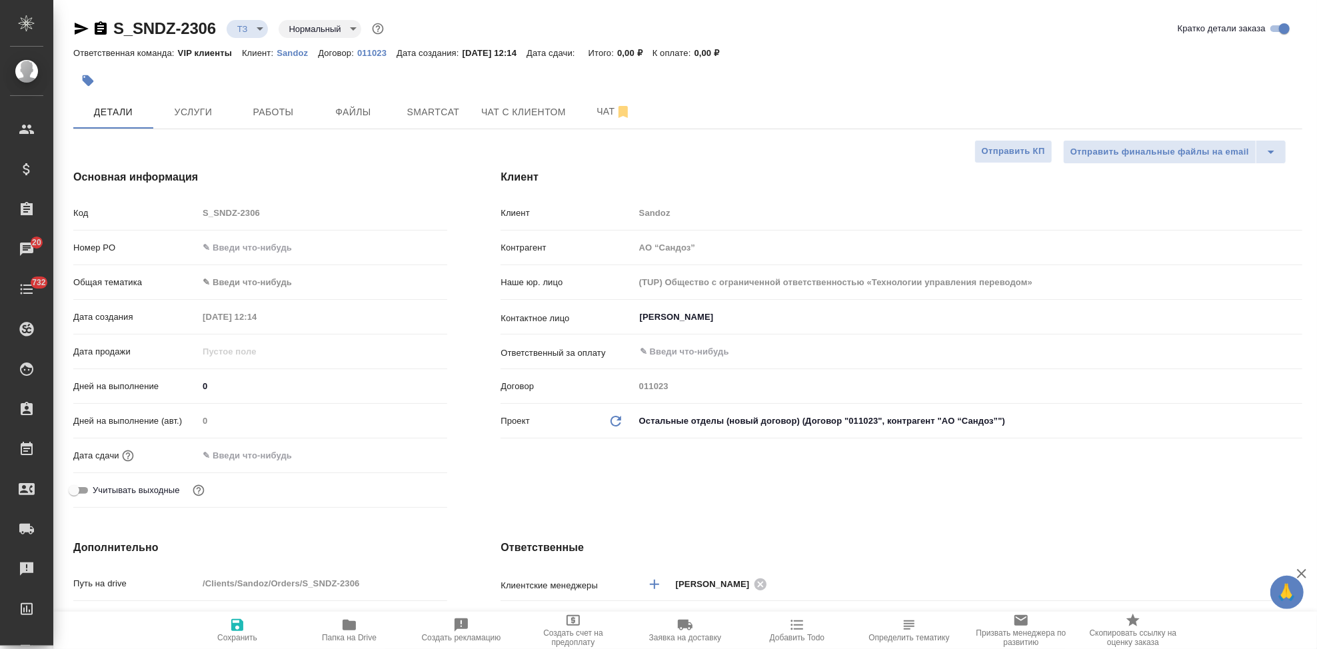
click at [254, 386] on input "0" at bounding box center [322, 386] width 249 height 19
type textarea "x"
type input "1"
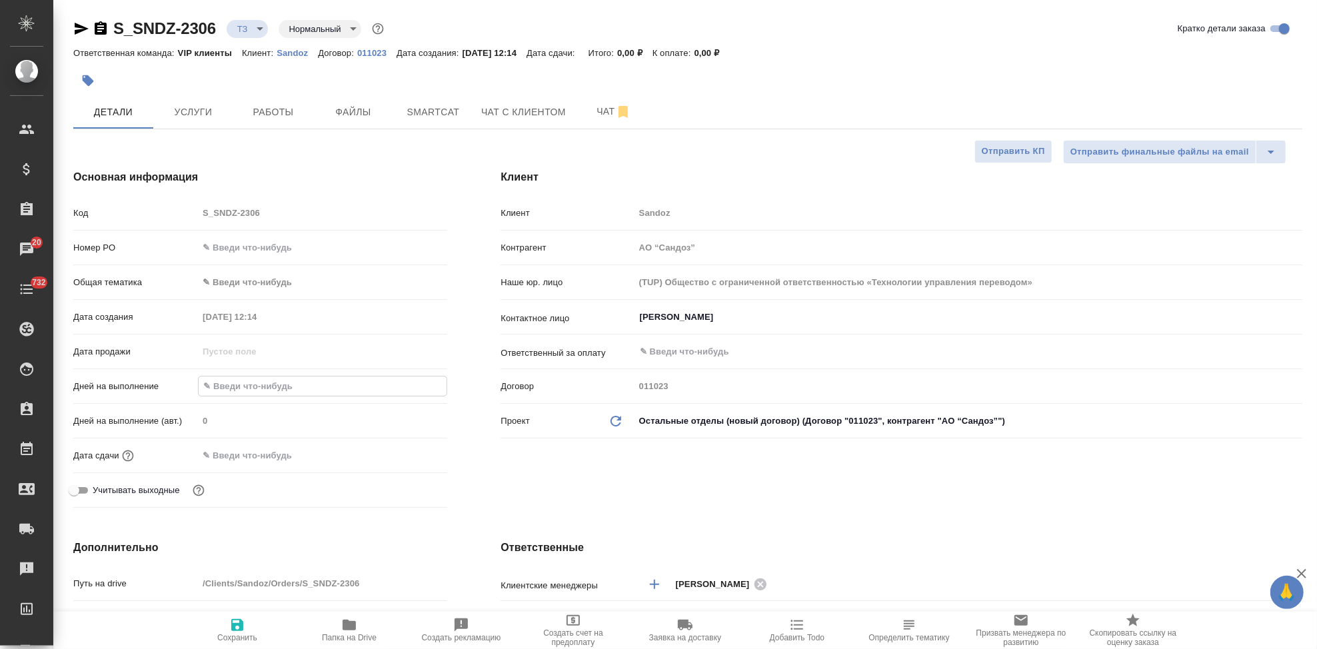
type textarea "x"
type input "1"
click at [232, 633] on span "Сохранить" at bounding box center [237, 637] width 40 height 9
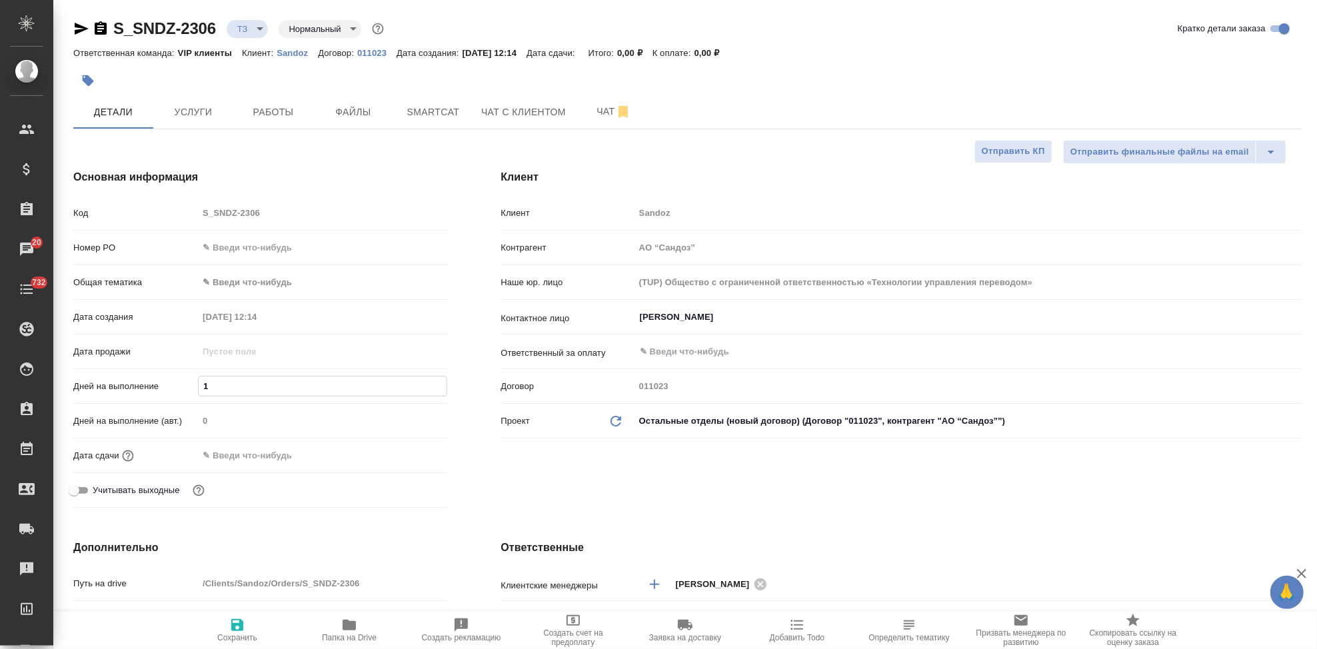
type textarea "x"
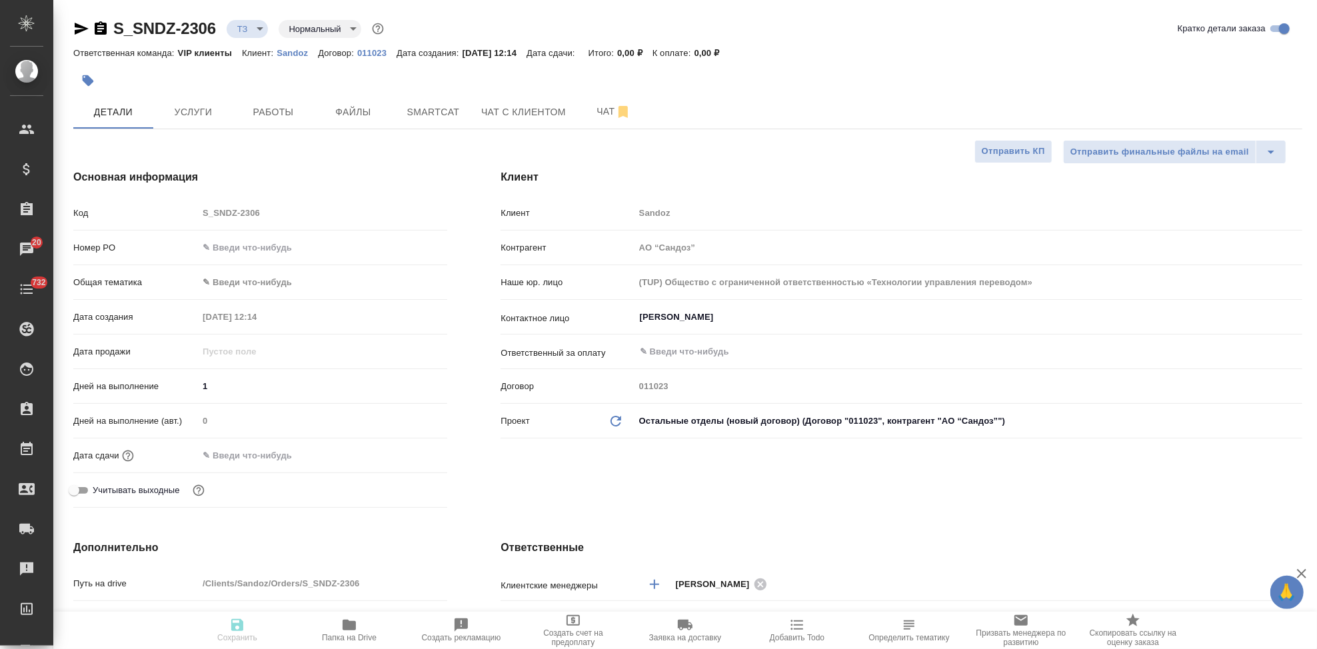
type textarea "x"
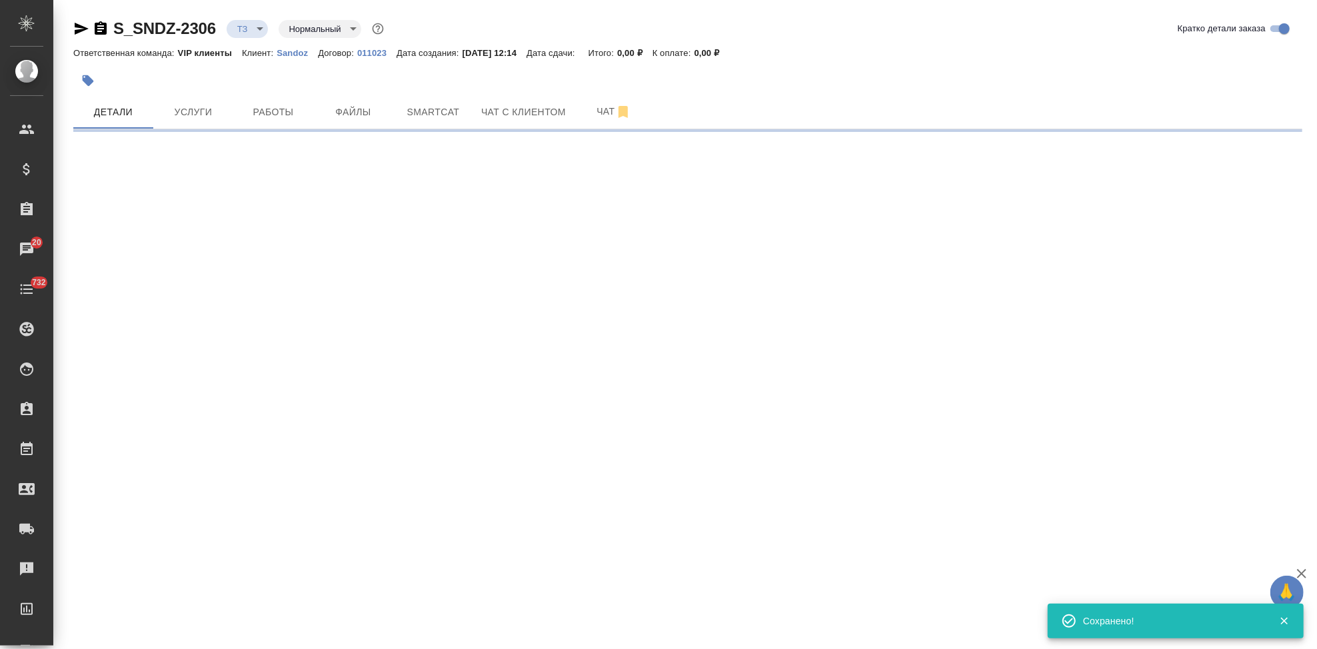
type input "new"
select select "RU"
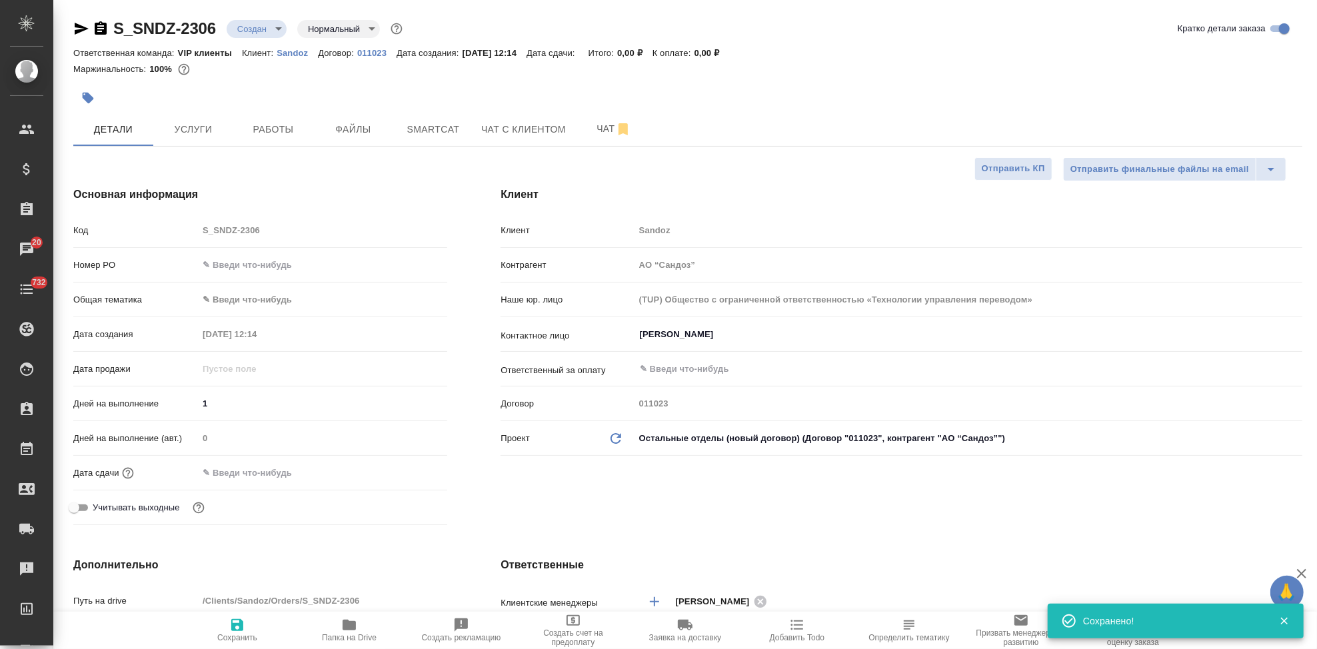
type textarea "x"
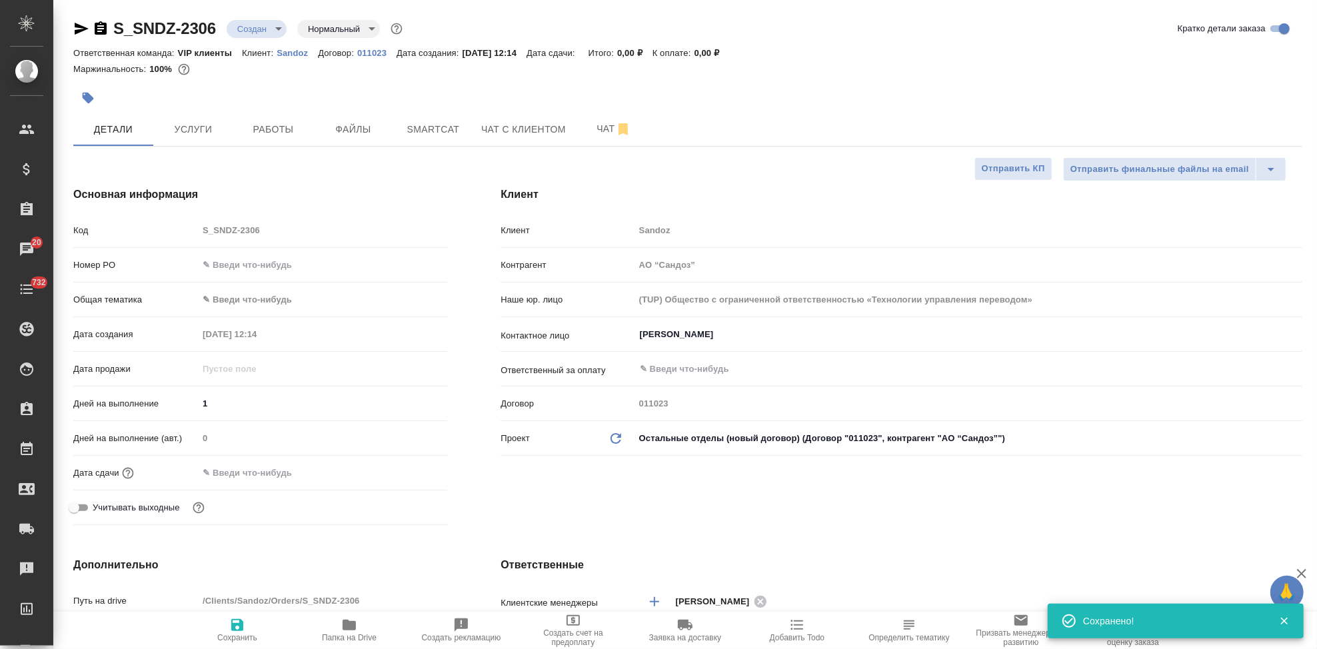
type textarea "x"
click at [243, 636] on span "Сохранить" at bounding box center [237, 637] width 40 height 9
type textarea "x"
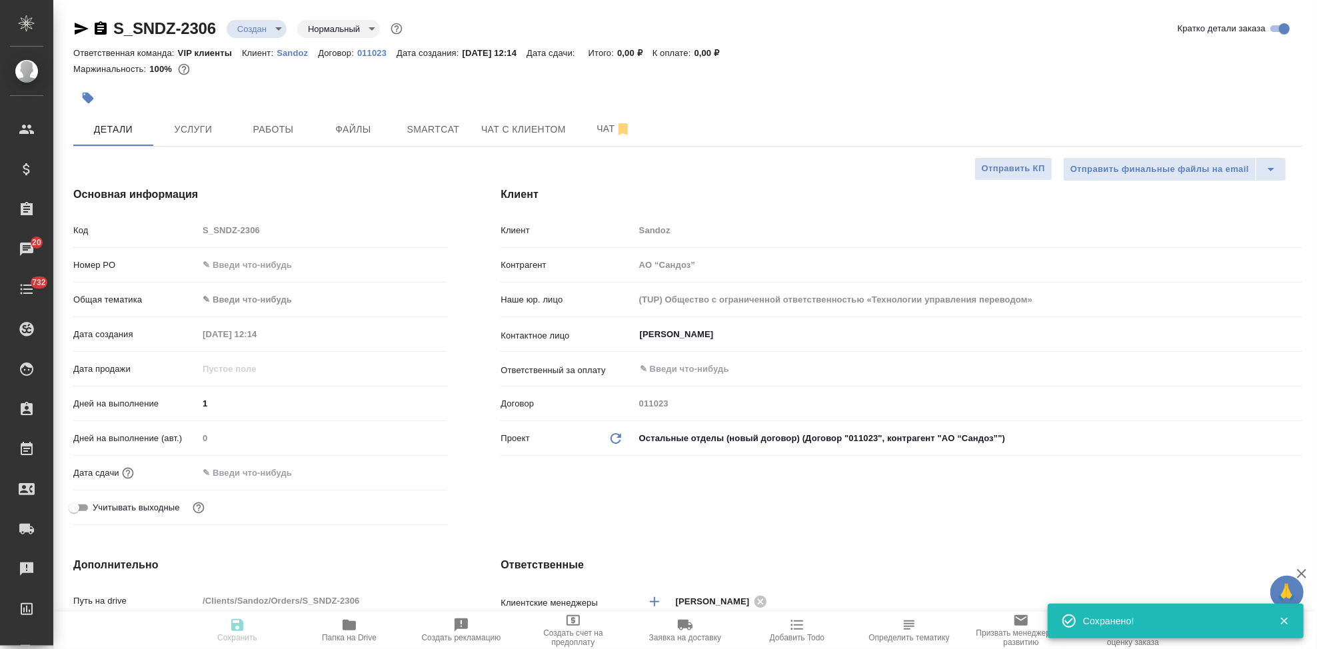
type textarea "x"
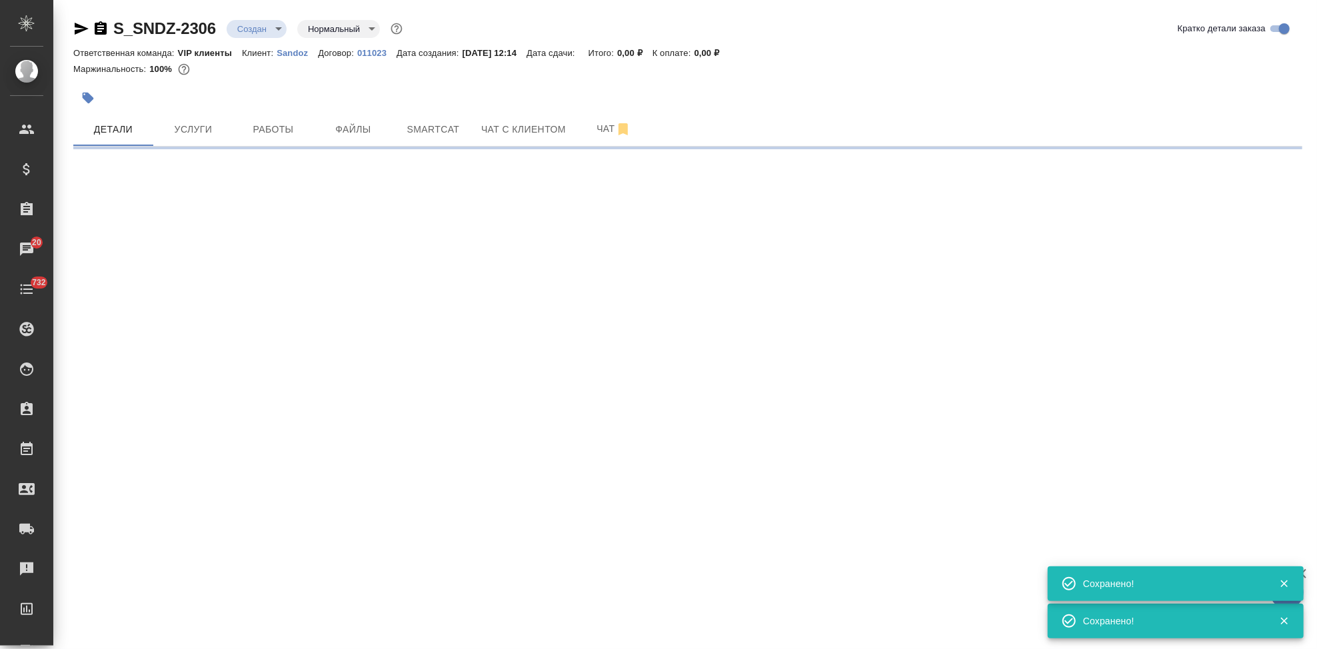
select select "RU"
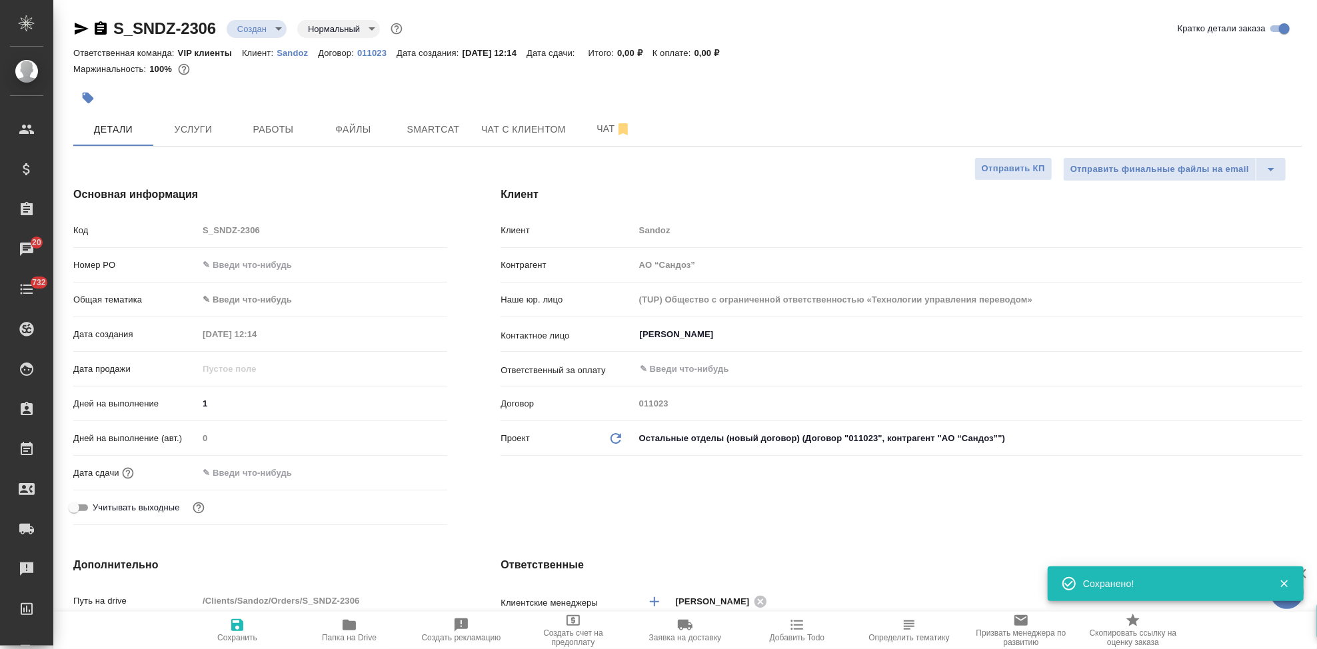
type textarea "x"
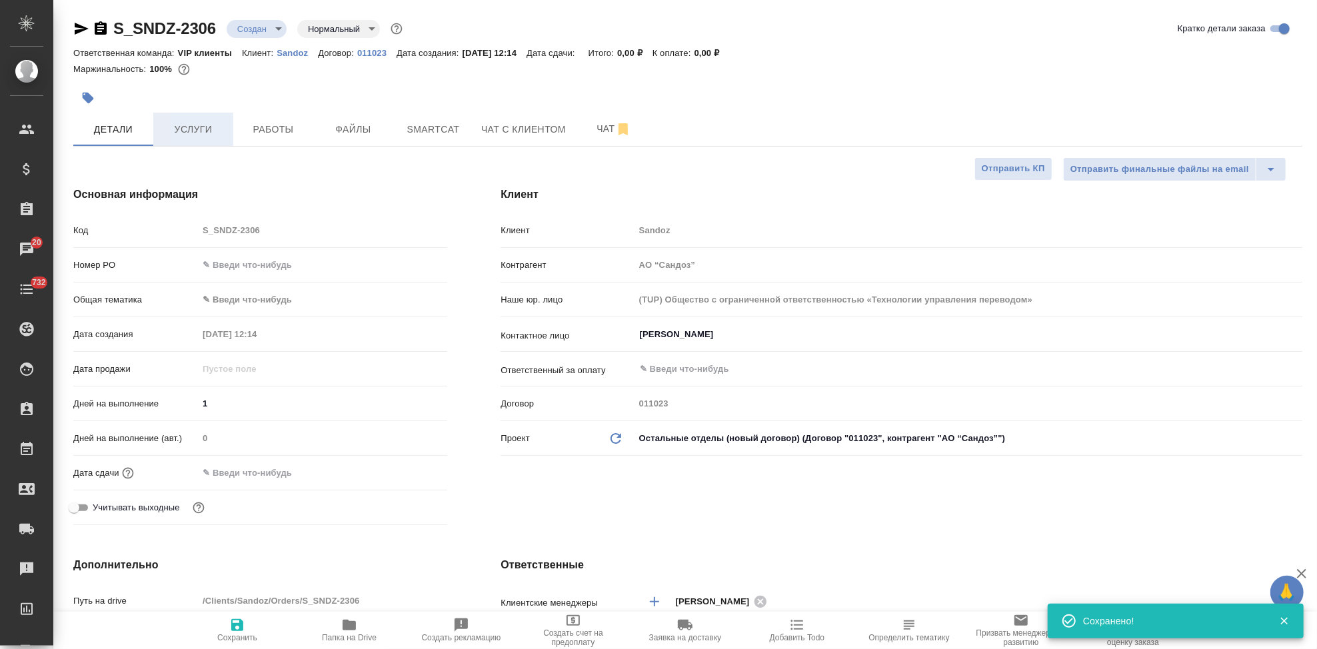
click at [195, 139] on button "Услуги" at bounding box center [193, 129] width 80 height 33
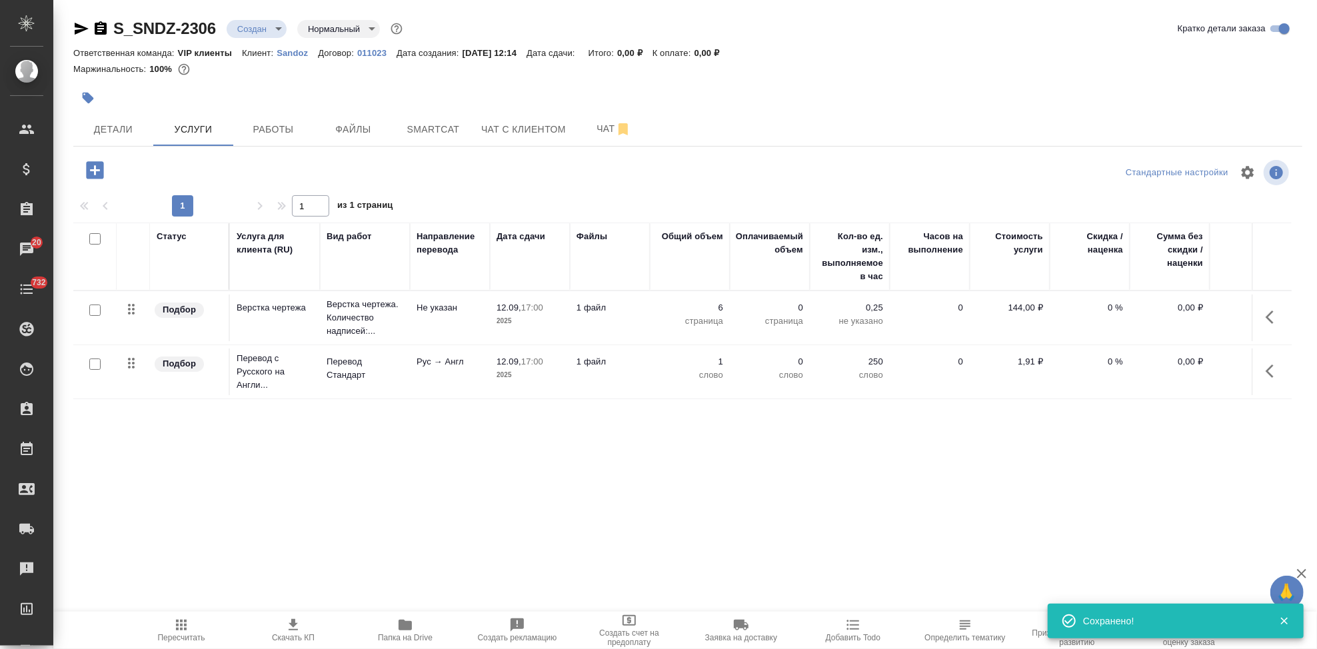
click at [187, 629] on icon "button" at bounding box center [181, 625] width 16 height 16
click at [137, 138] on button "Детали" at bounding box center [113, 129] width 80 height 33
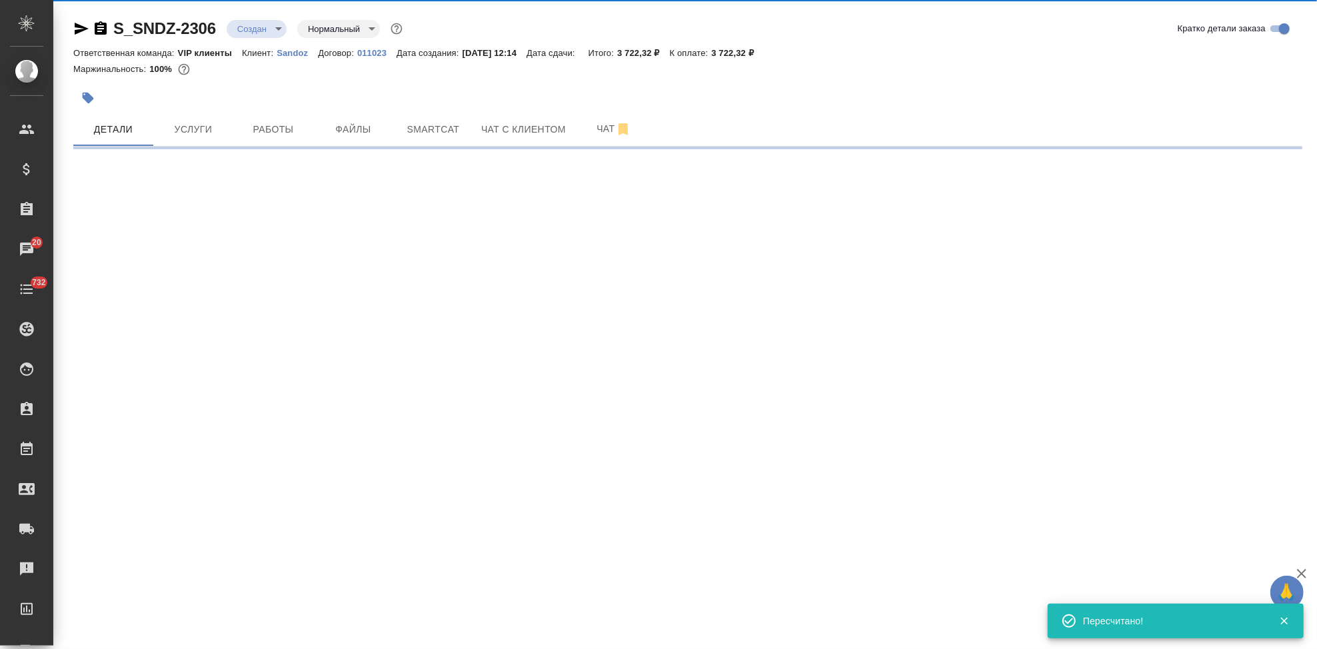
select select "RU"
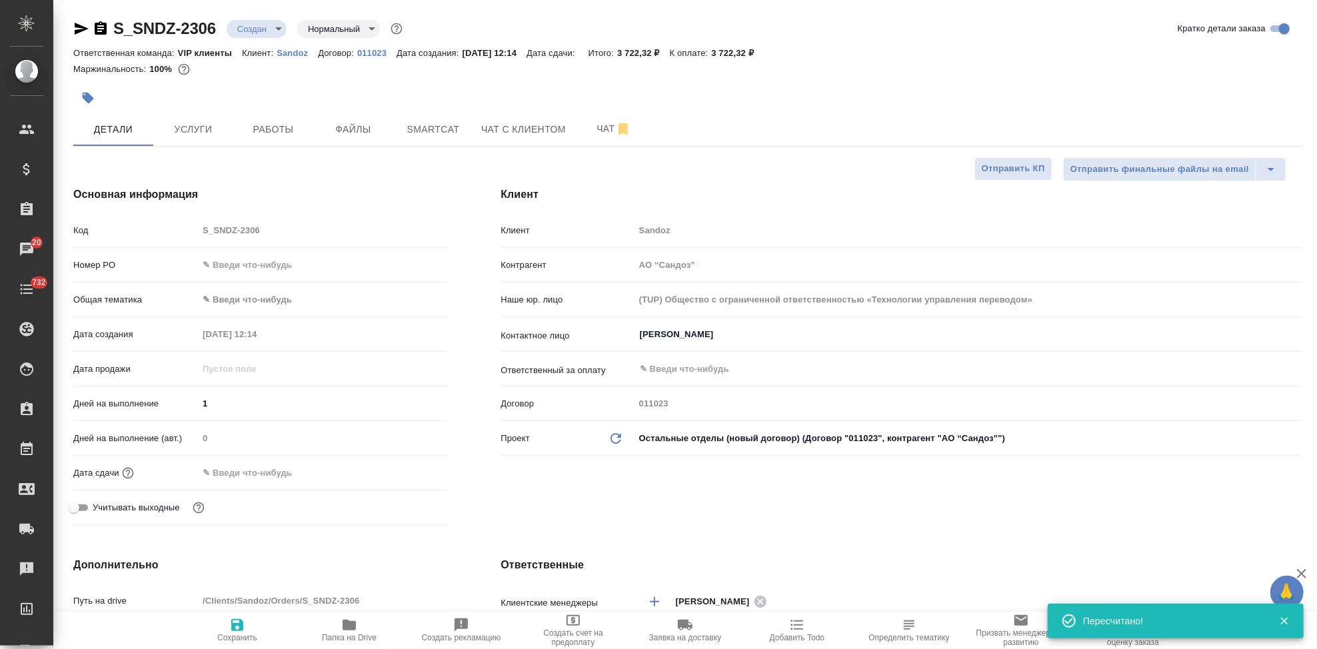
type textarea "x"
click at [239, 628] on icon "button" at bounding box center [237, 625] width 16 height 16
type textarea "x"
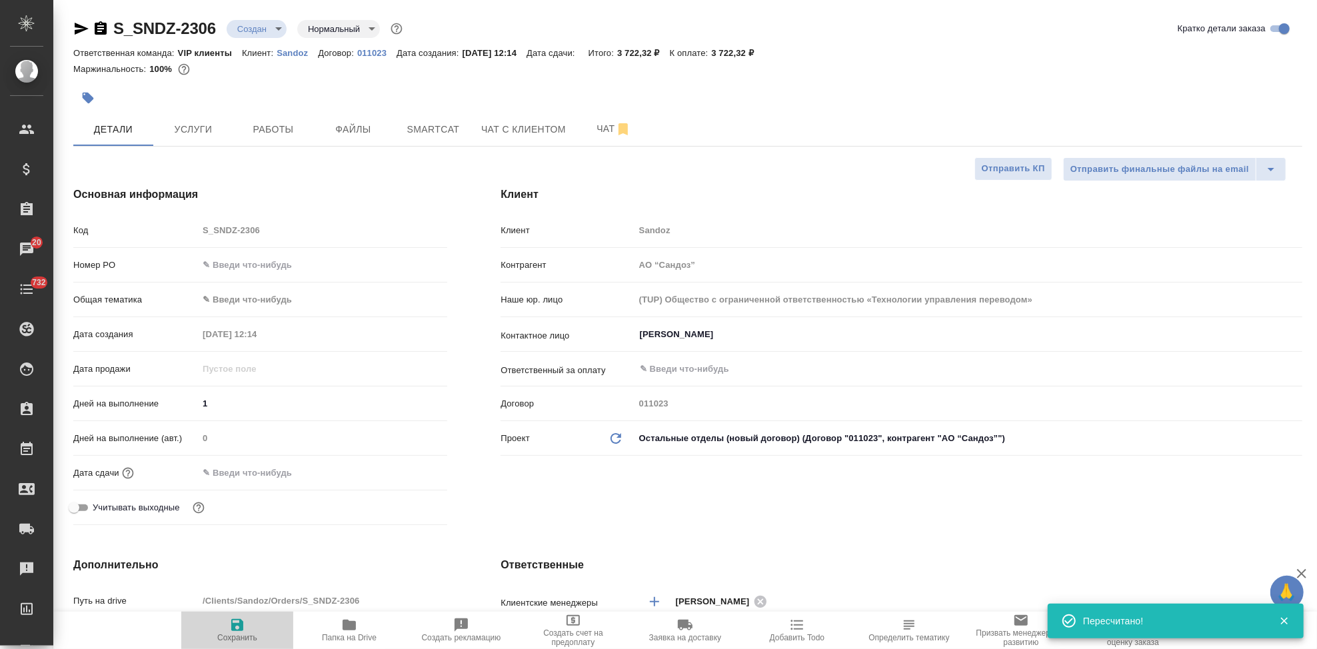
type textarea "x"
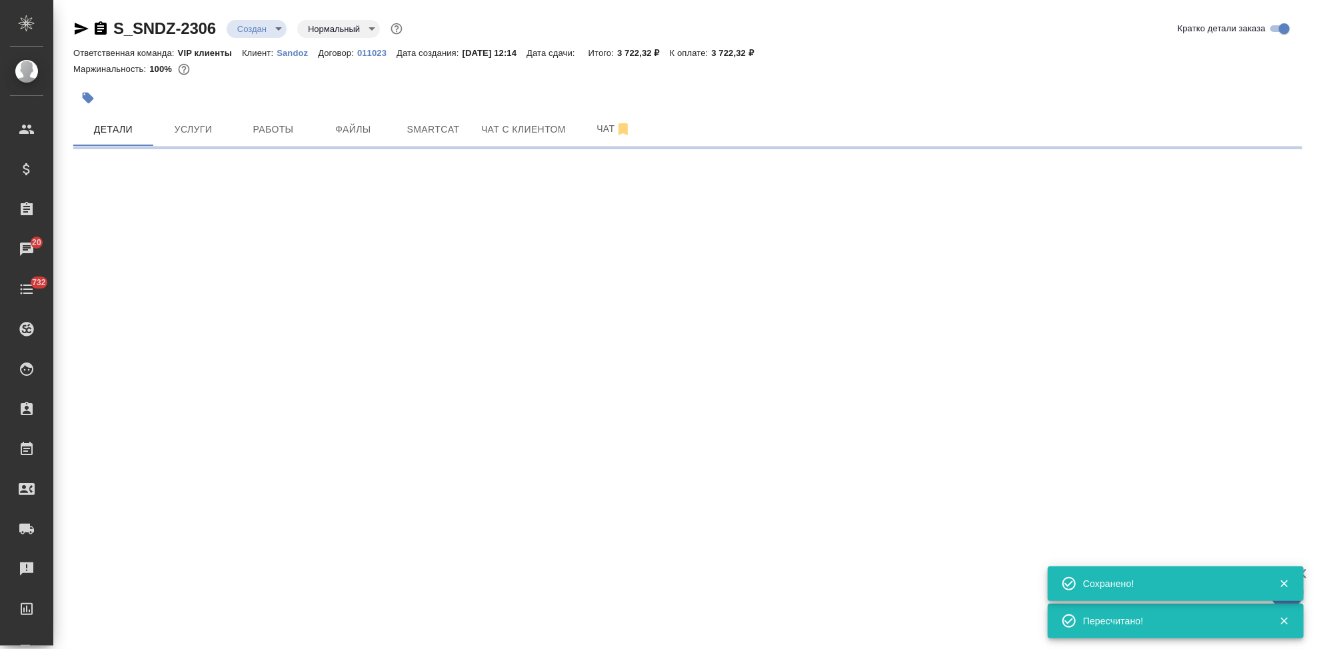
select select "RU"
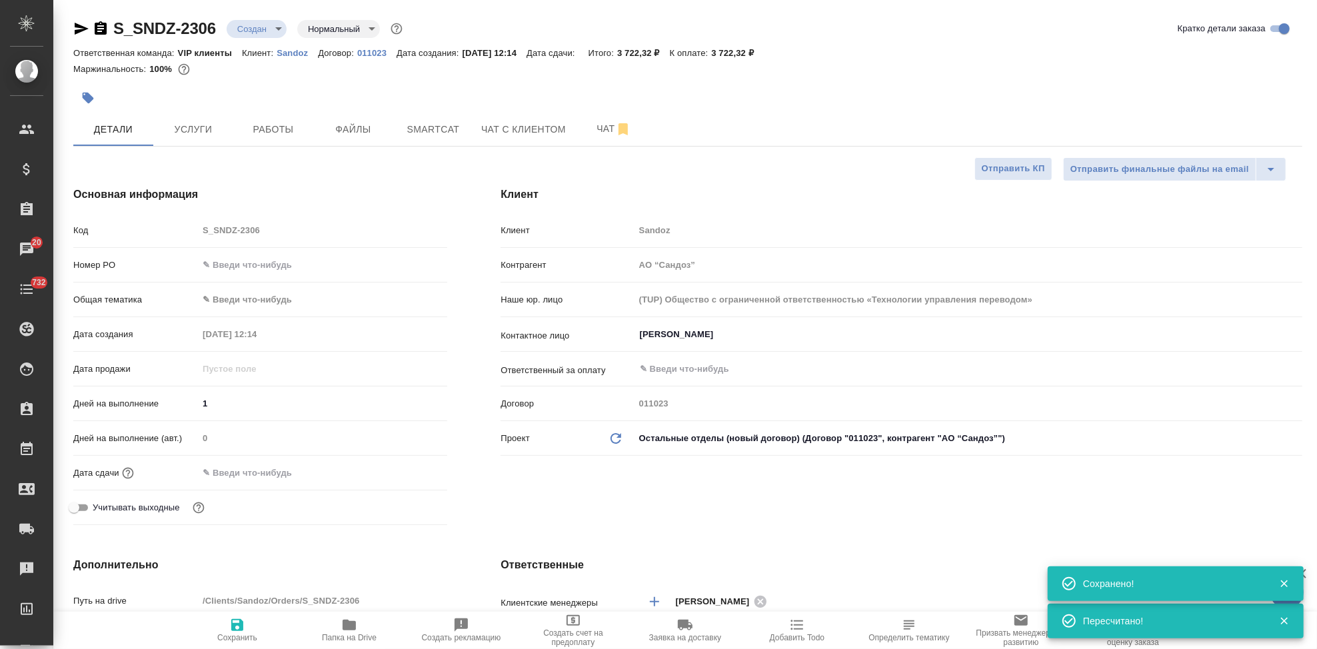
type textarea "x"
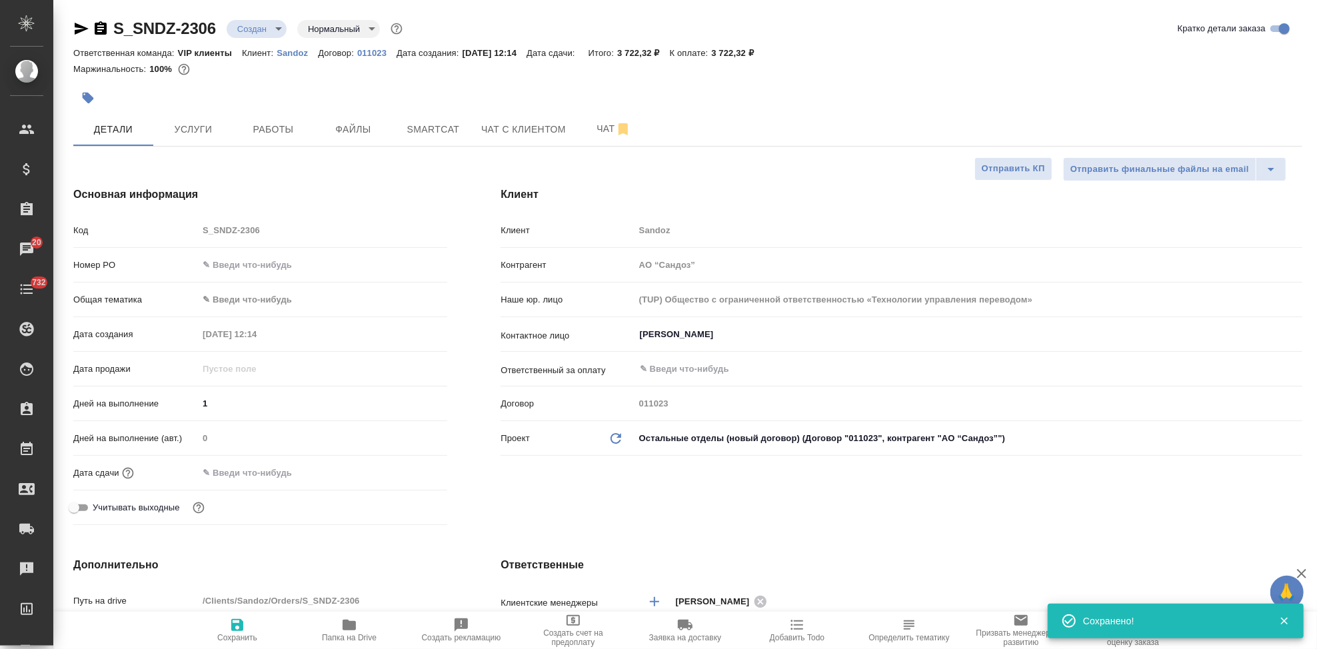
click at [239, 628] on icon "button" at bounding box center [237, 625] width 16 height 16
type textarea "x"
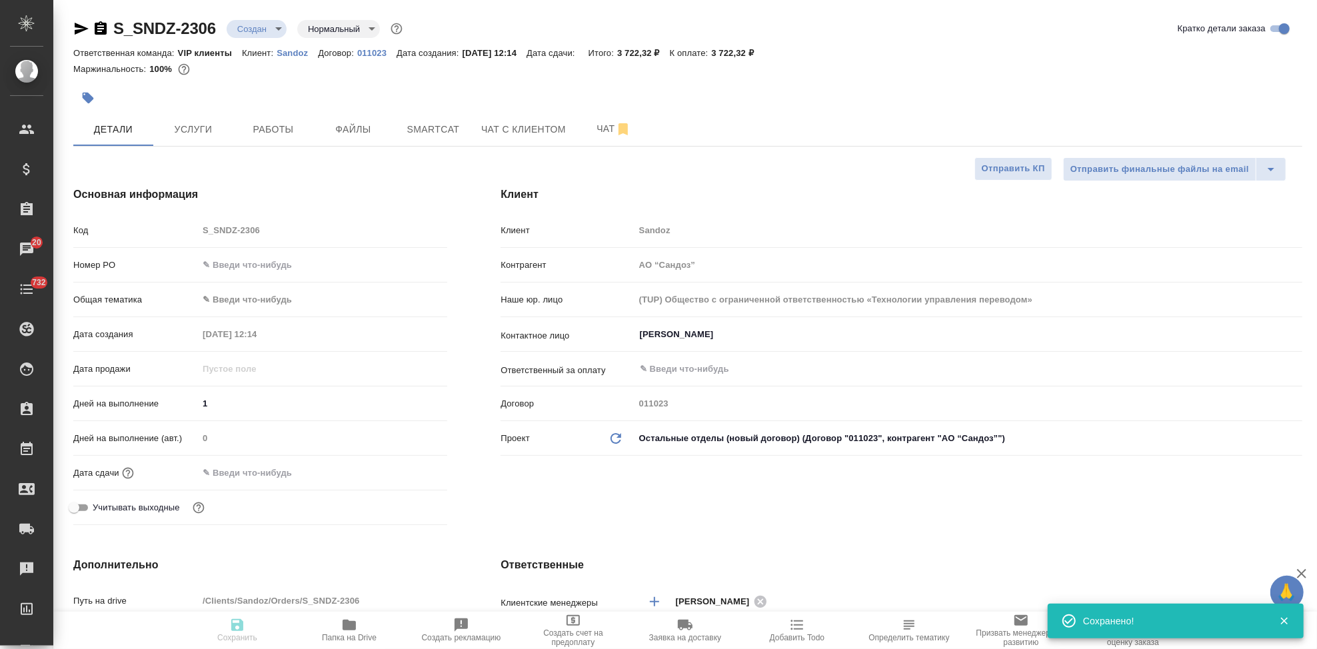
type textarea "x"
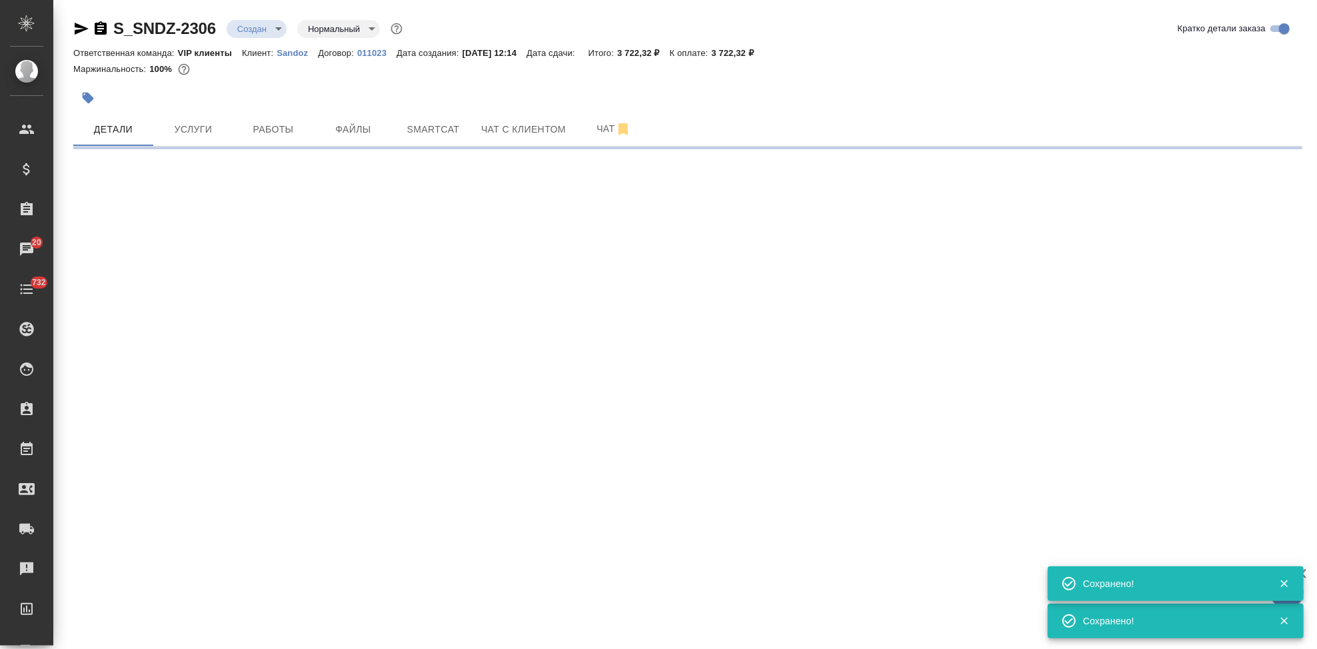
select select "RU"
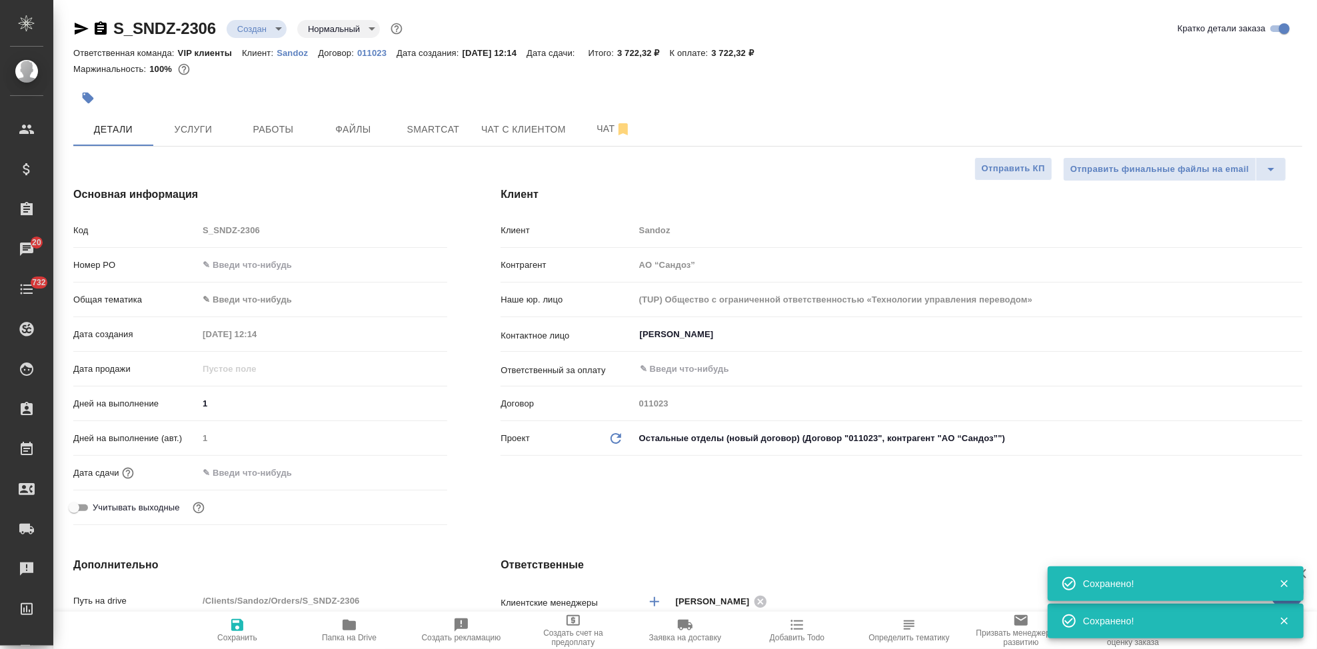
type textarea "x"
click at [223, 135] on span "Услуги" at bounding box center [193, 129] width 64 height 17
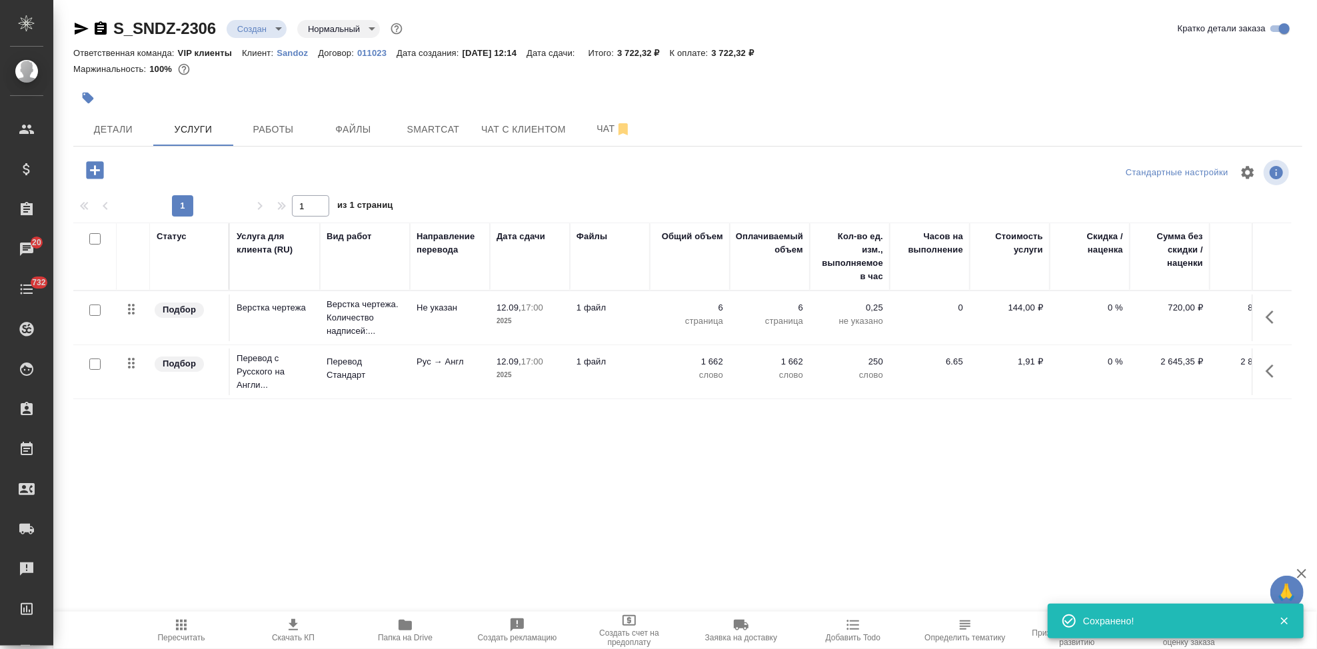
click at [291, 624] on icon "button" at bounding box center [293, 624] width 9 height 11
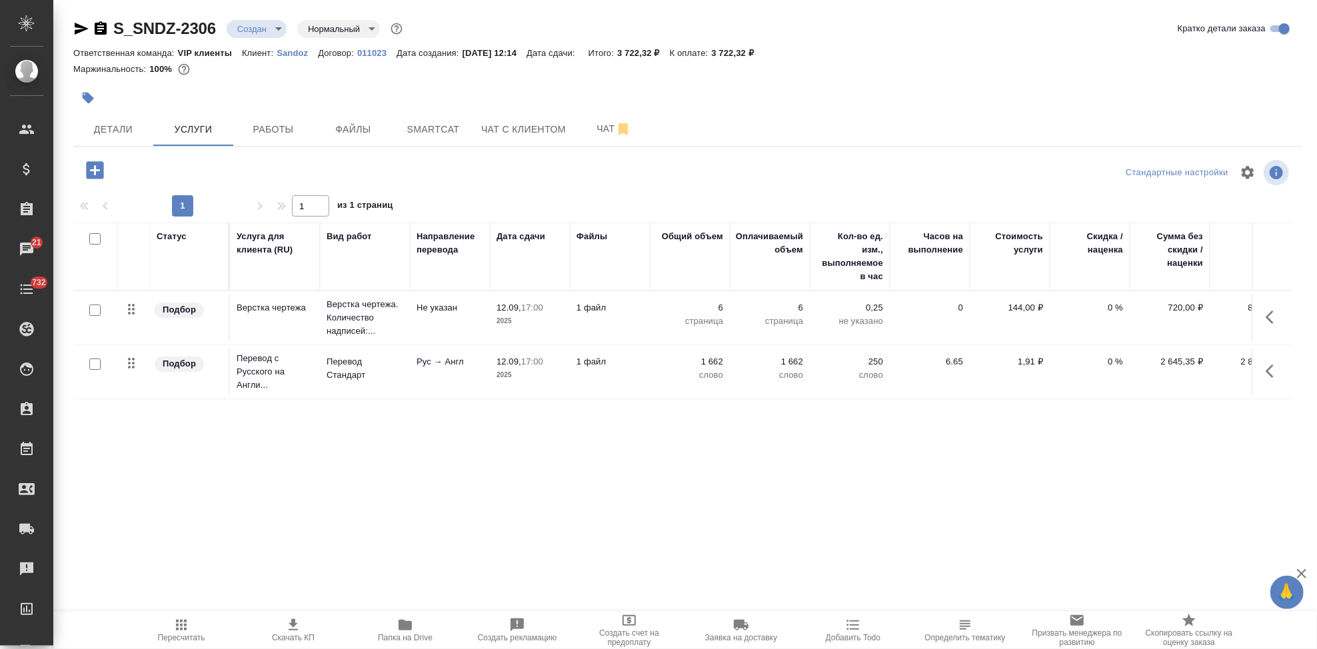
click at [279, 21] on body "🙏 .cls-1 fill:#fff; AWATERA Kabargina Anna Клиенты Спецификации Заказы 21 Чаты …" at bounding box center [658, 324] width 1317 height 649
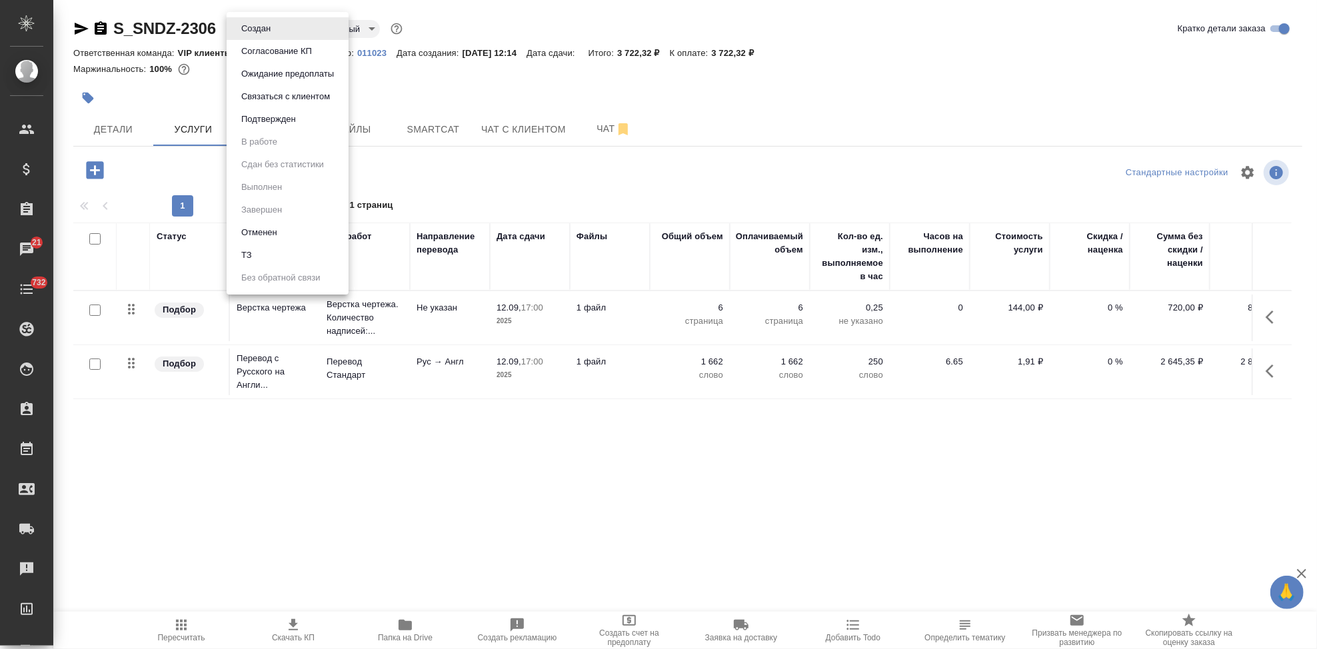
click at [279, 54] on button "Согласование КП" at bounding box center [276, 51] width 79 height 15
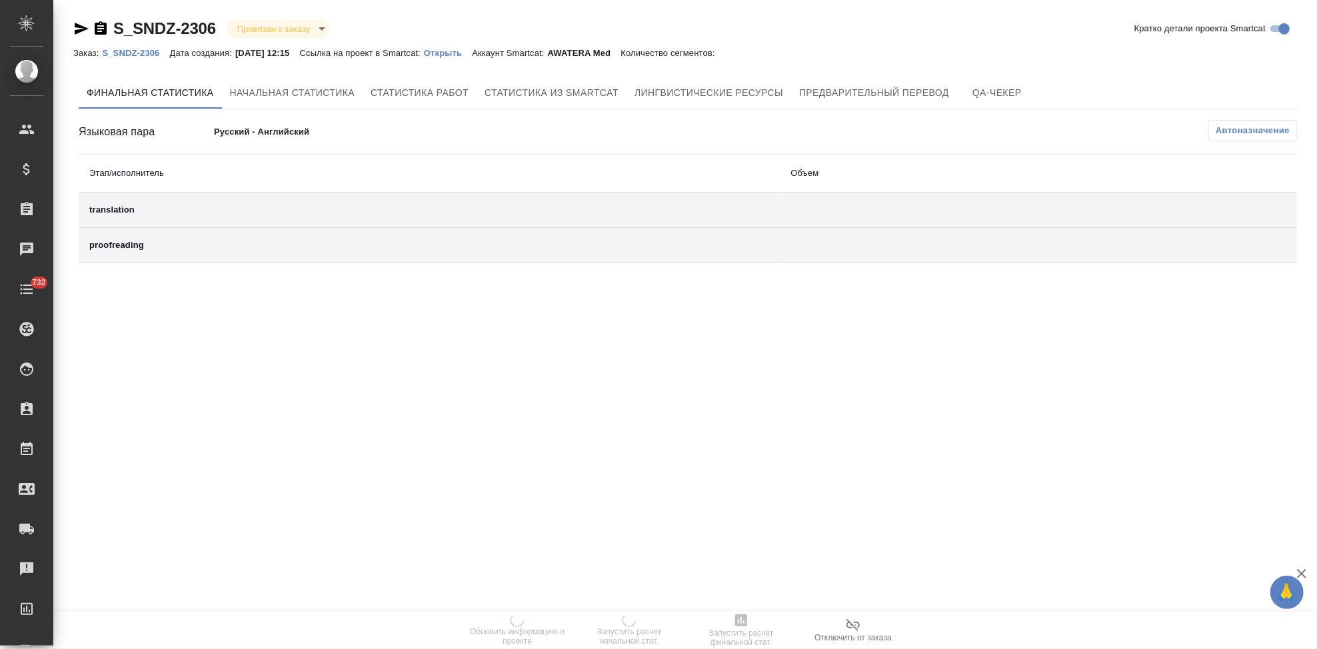
click at [467, 54] on p "Открыть" at bounding box center [448, 53] width 48 height 10
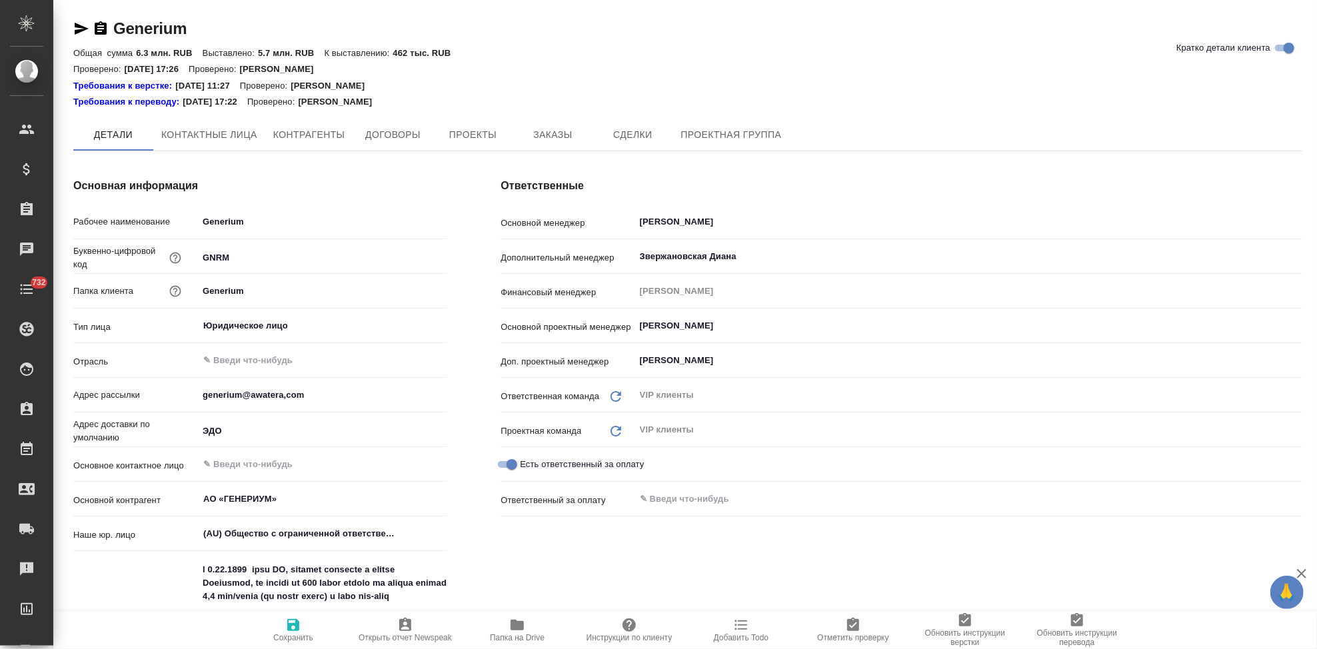
type textarea "x"
click at [569, 145] on button "Заказы" at bounding box center [553, 135] width 80 height 33
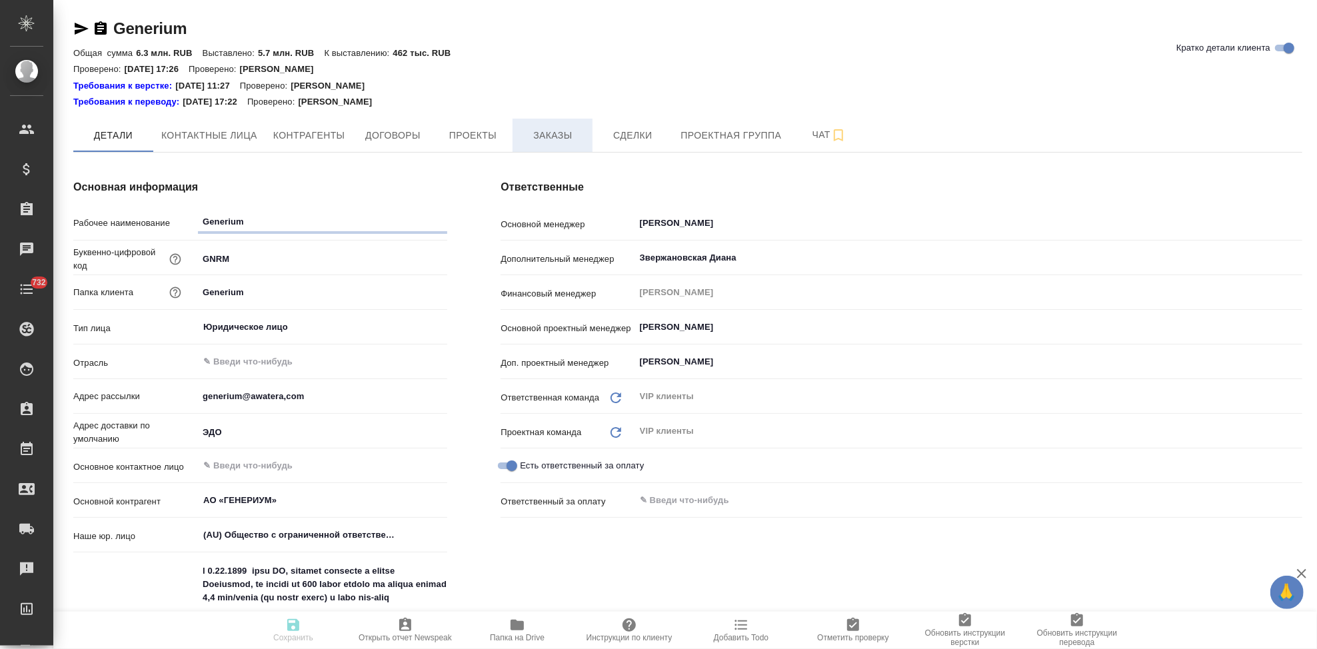
type textarea "x"
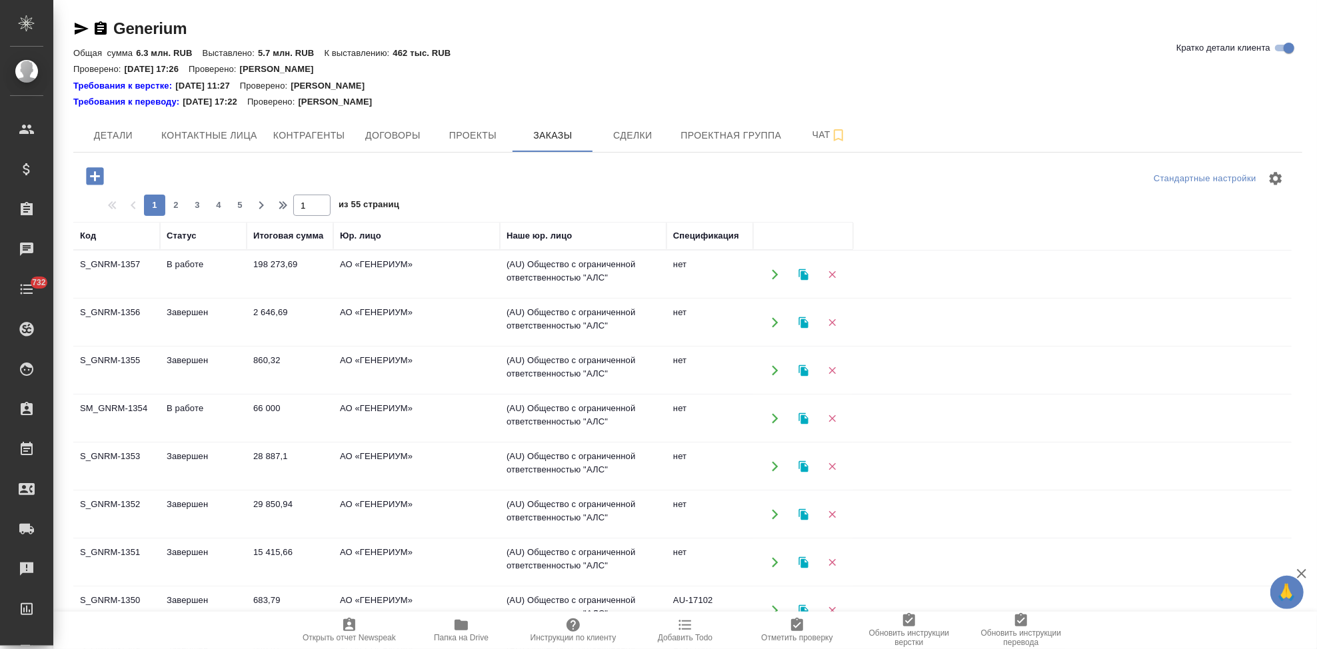
click at [93, 187] on icon "button" at bounding box center [94, 176] width 23 height 23
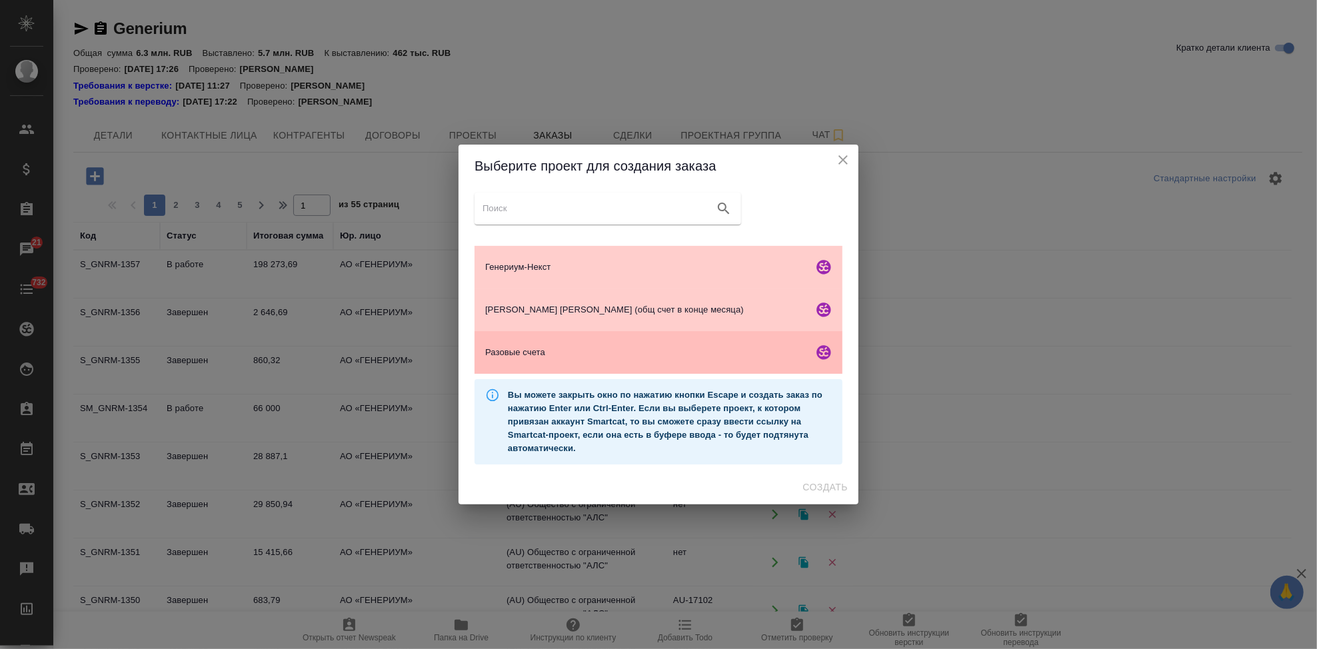
click at [550, 345] on div "Разовые счета" at bounding box center [659, 352] width 368 height 43
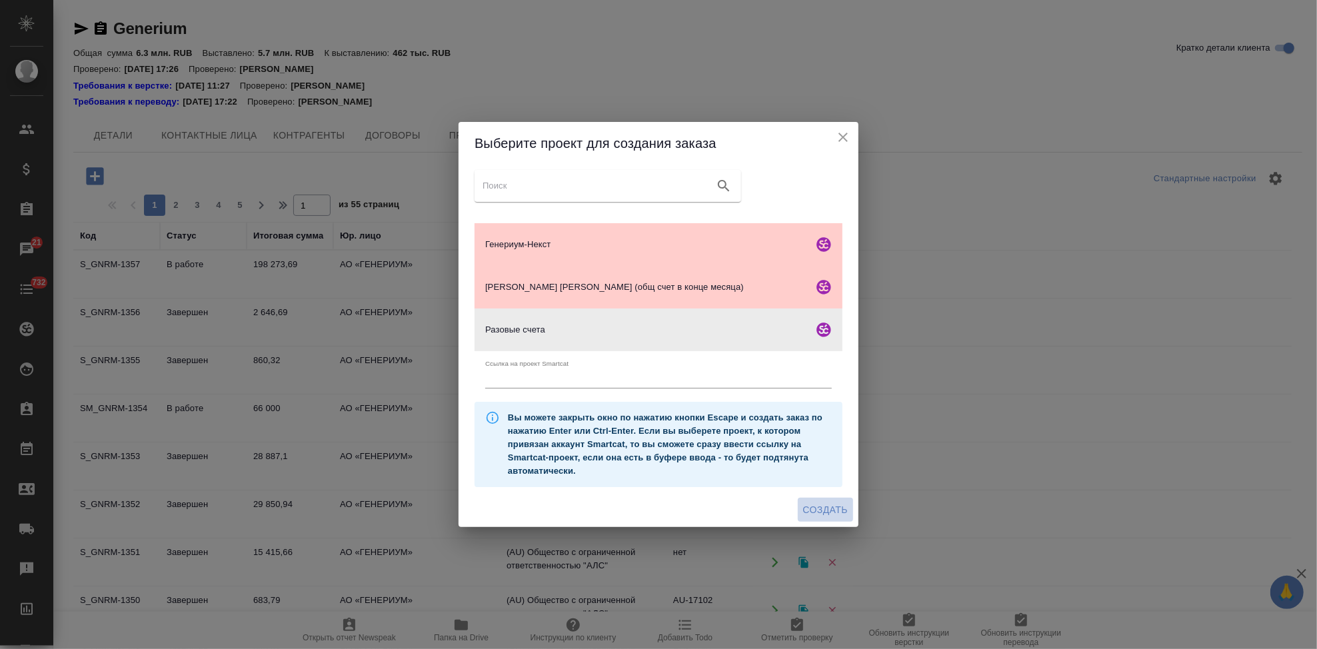
click at [819, 511] on span "Создать" at bounding box center [825, 510] width 45 height 17
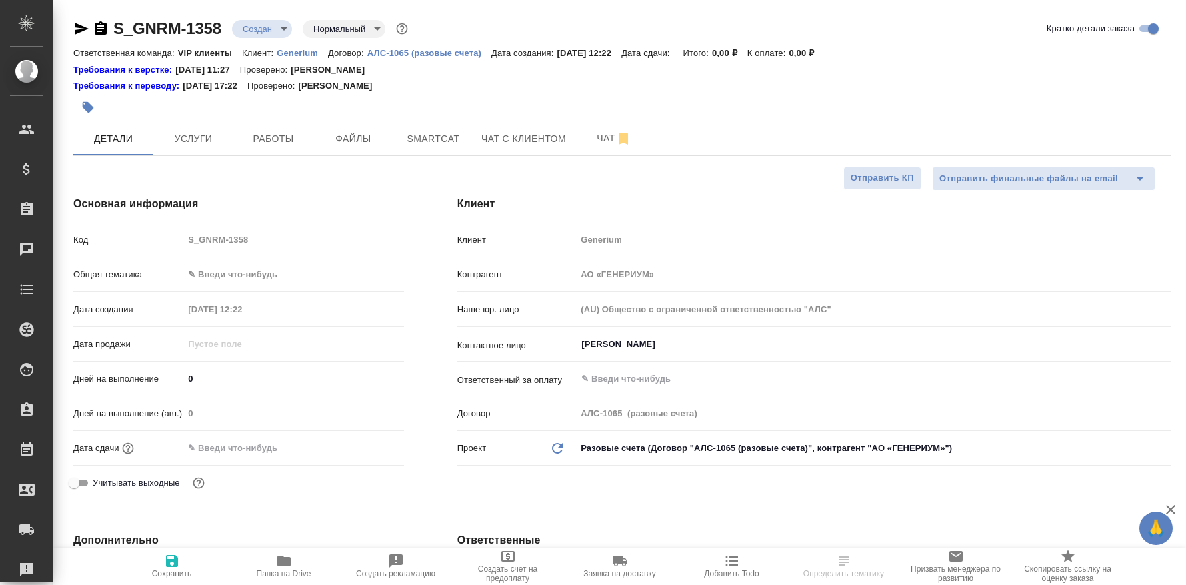
select select "RU"
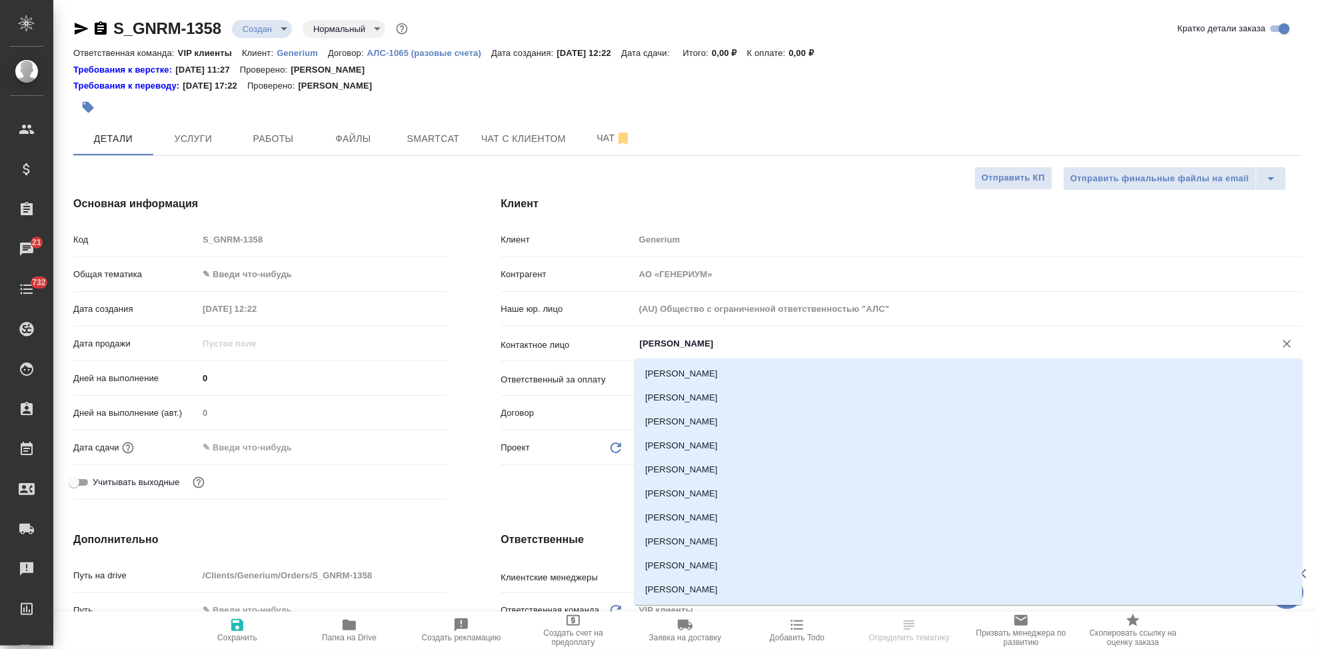
click at [717, 346] on input "[PERSON_NAME]" at bounding box center [946, 344] width 615 height 16
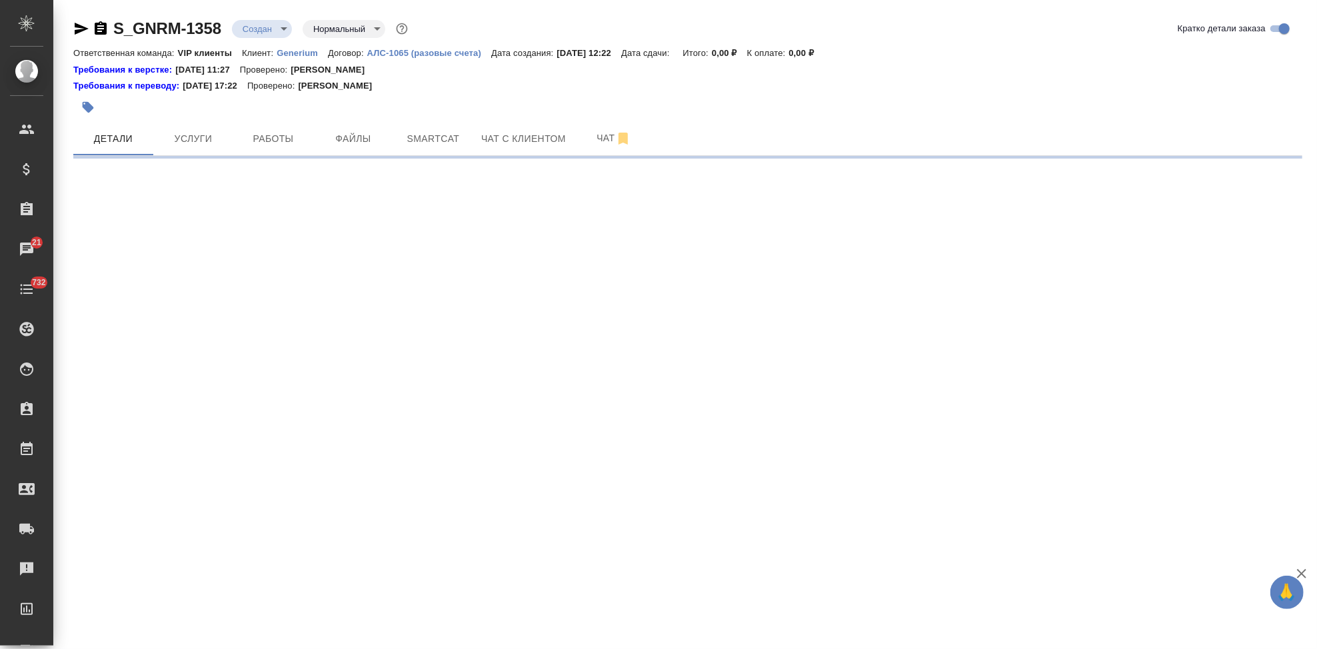
select select "RU"
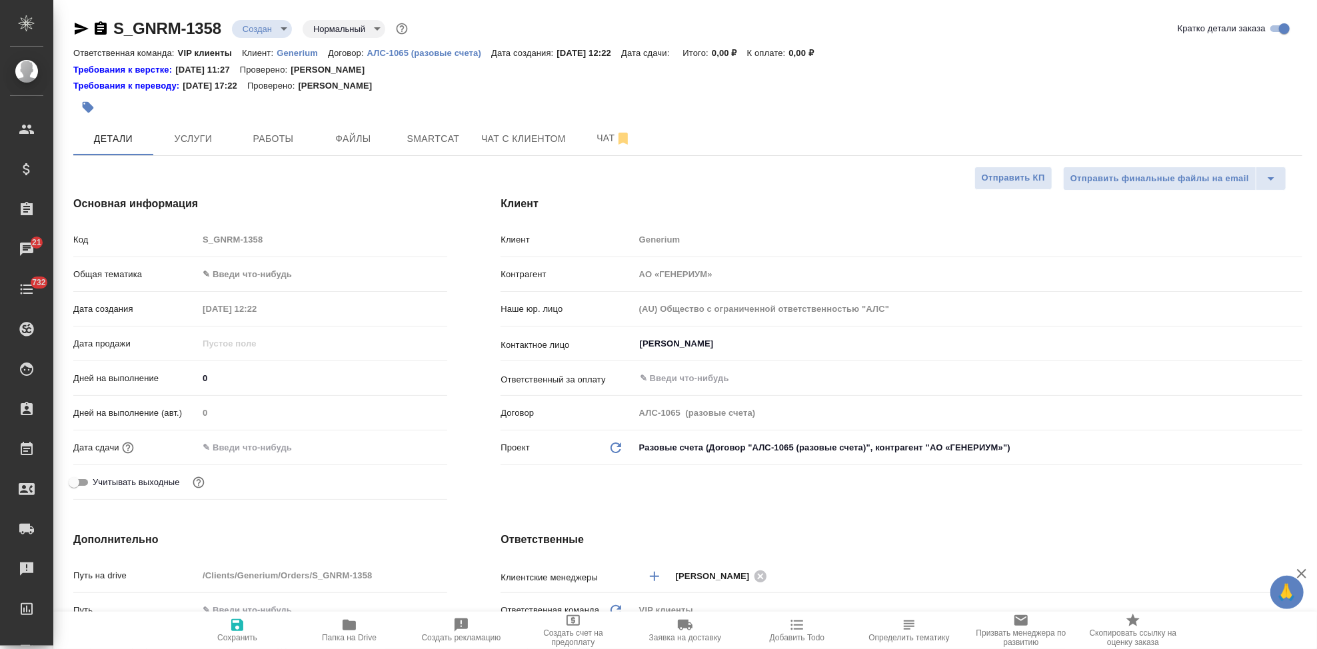
type textarea "x"
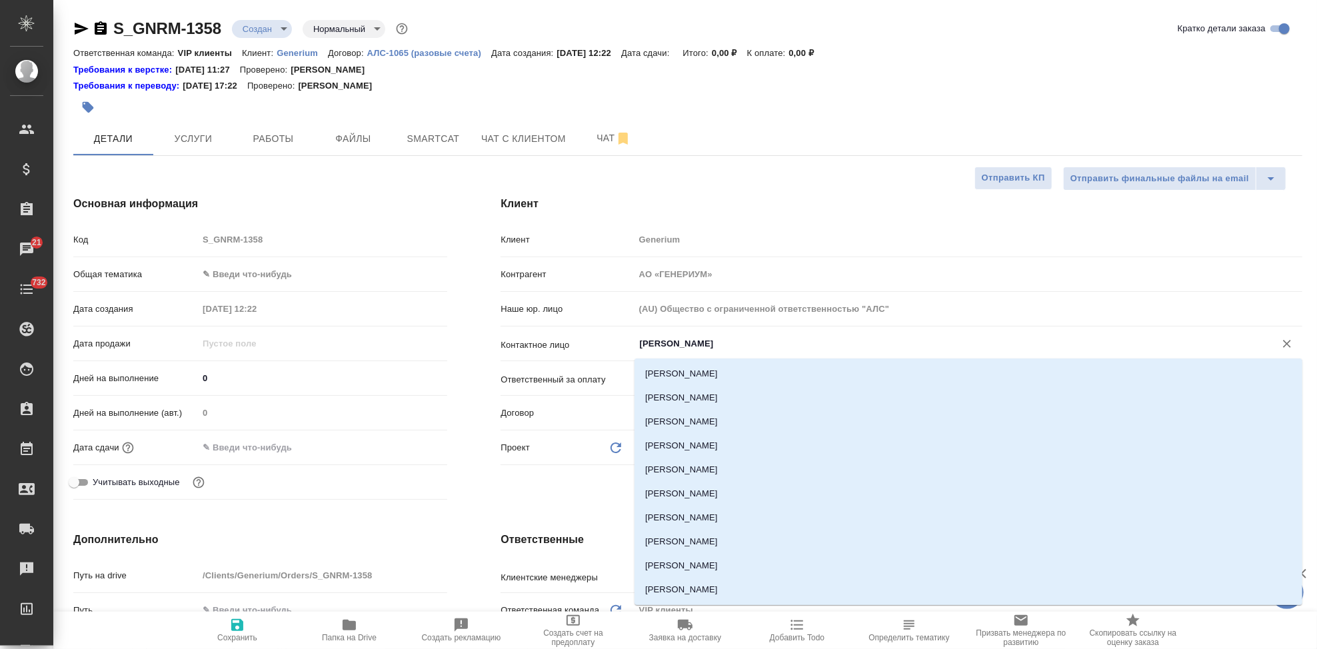
click at [717, 346] on input "[PERSON_NAME]" at bounding box center [946, 344] width 615 height 16
type textarea "x"
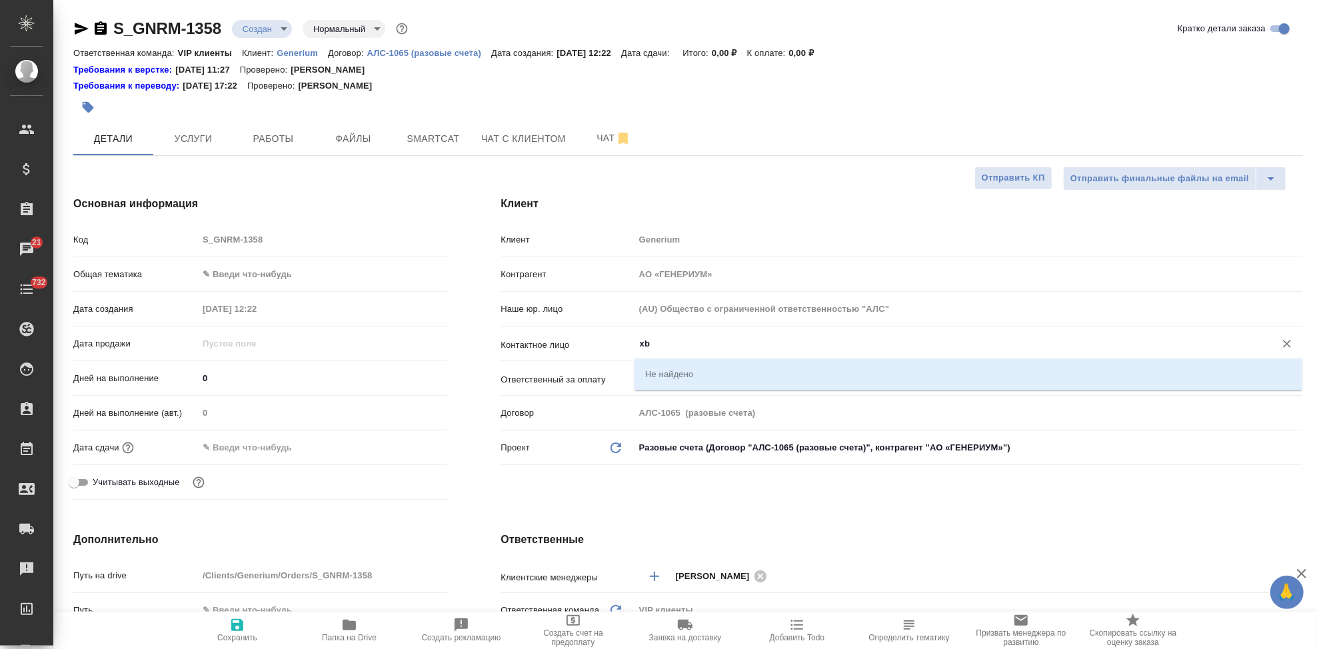
type input "x"
type textarea "x"
click at [707, 368] on li "[PERSON_NAME]" at bounding box center [969, 374] width 668 height 24
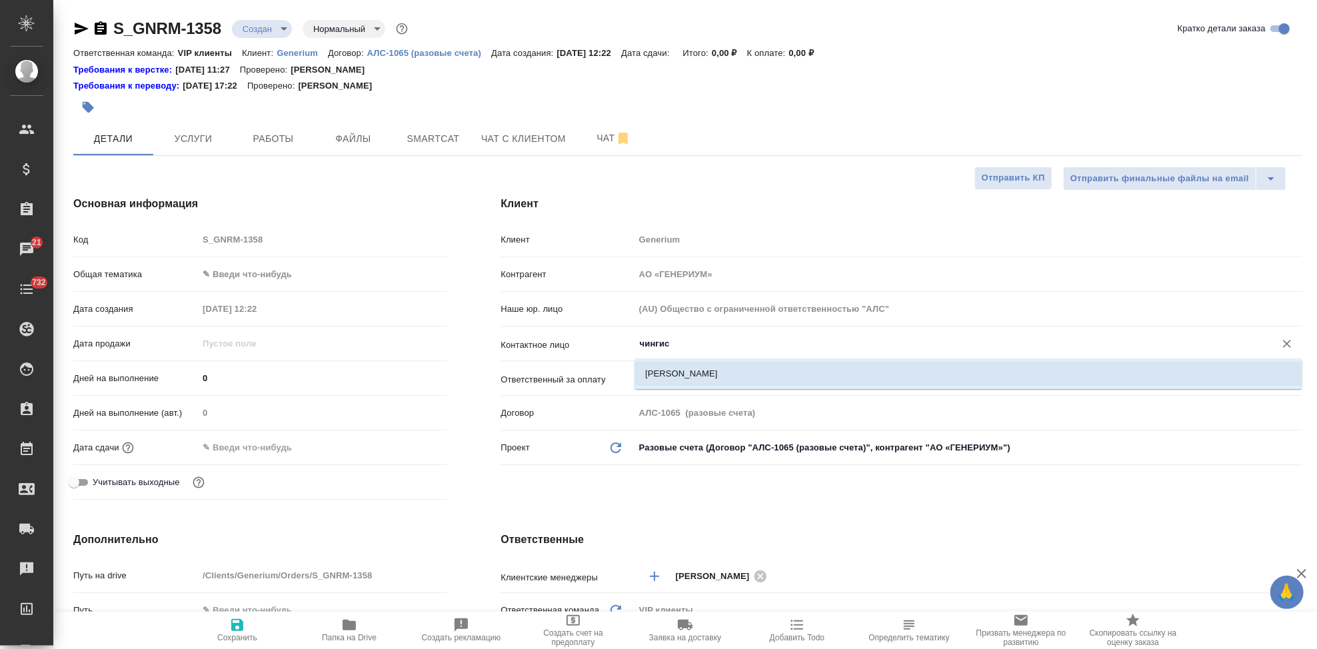
type input "[PERSON_NAME]"
type textarea "x"
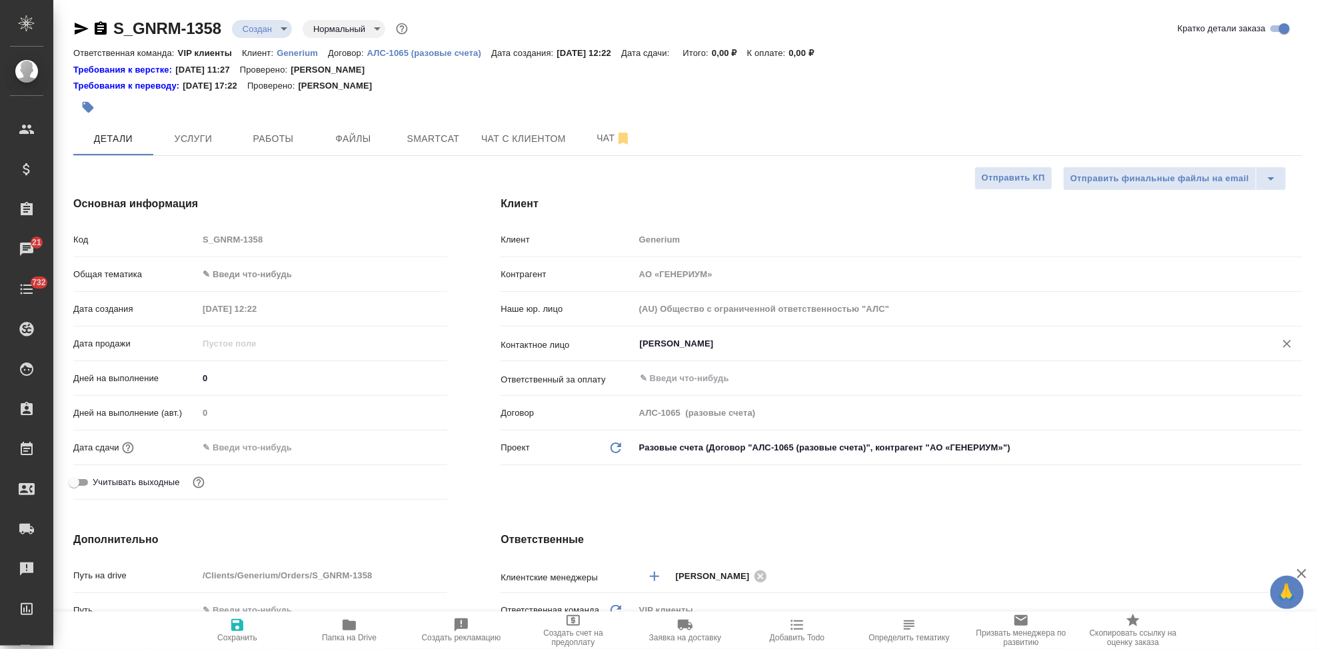
type input "[PERSON_NAME]"
click at [244, 584] on icon "button" at bounding box center [237, 625] width 16 height 16
type textarea "x"
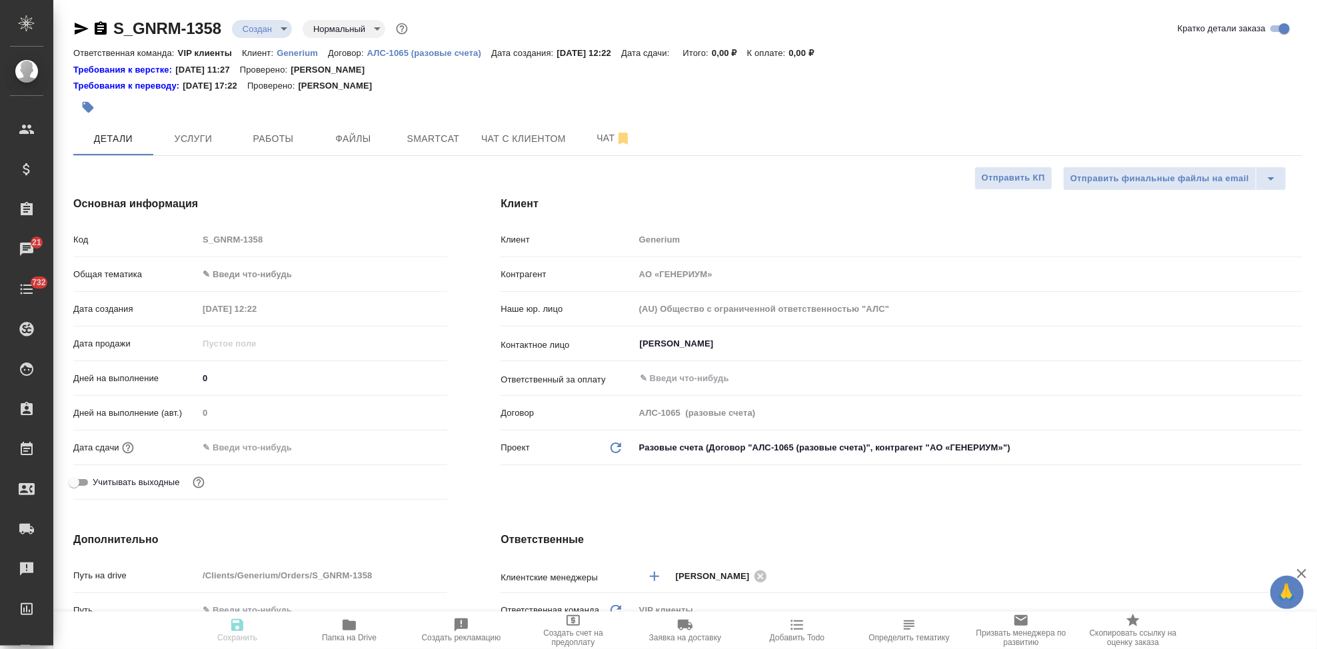
type textarea "x"
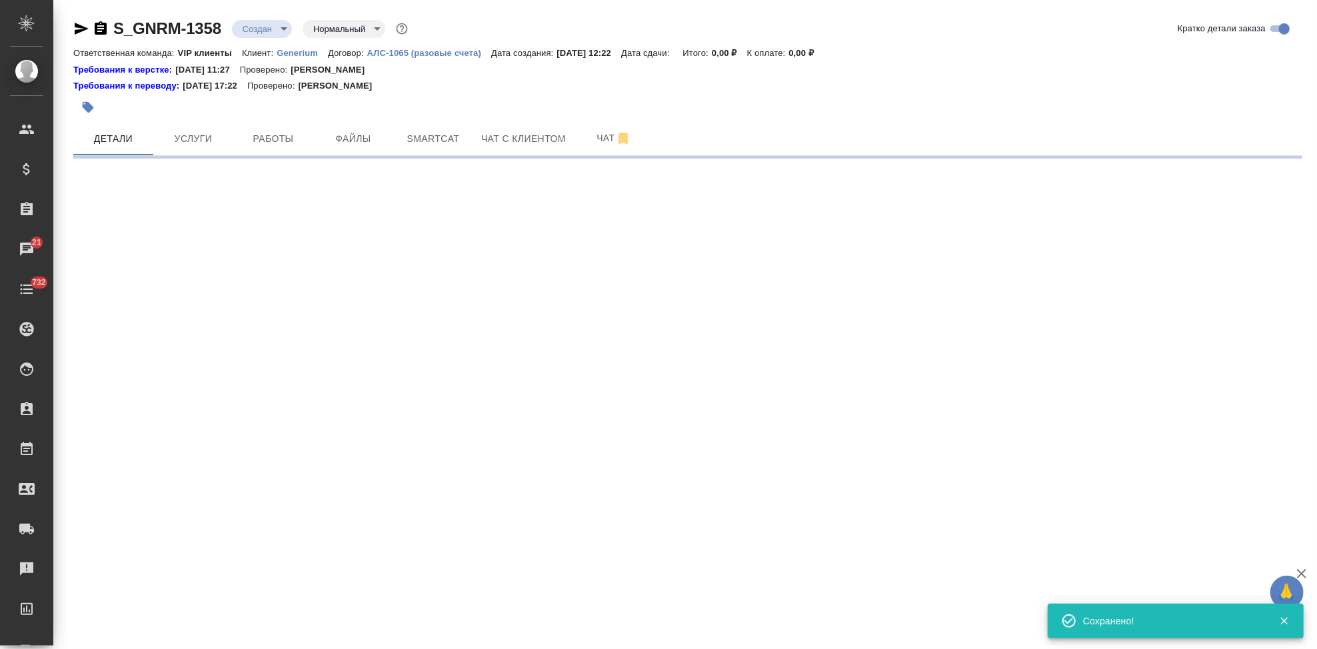
select select "RU"
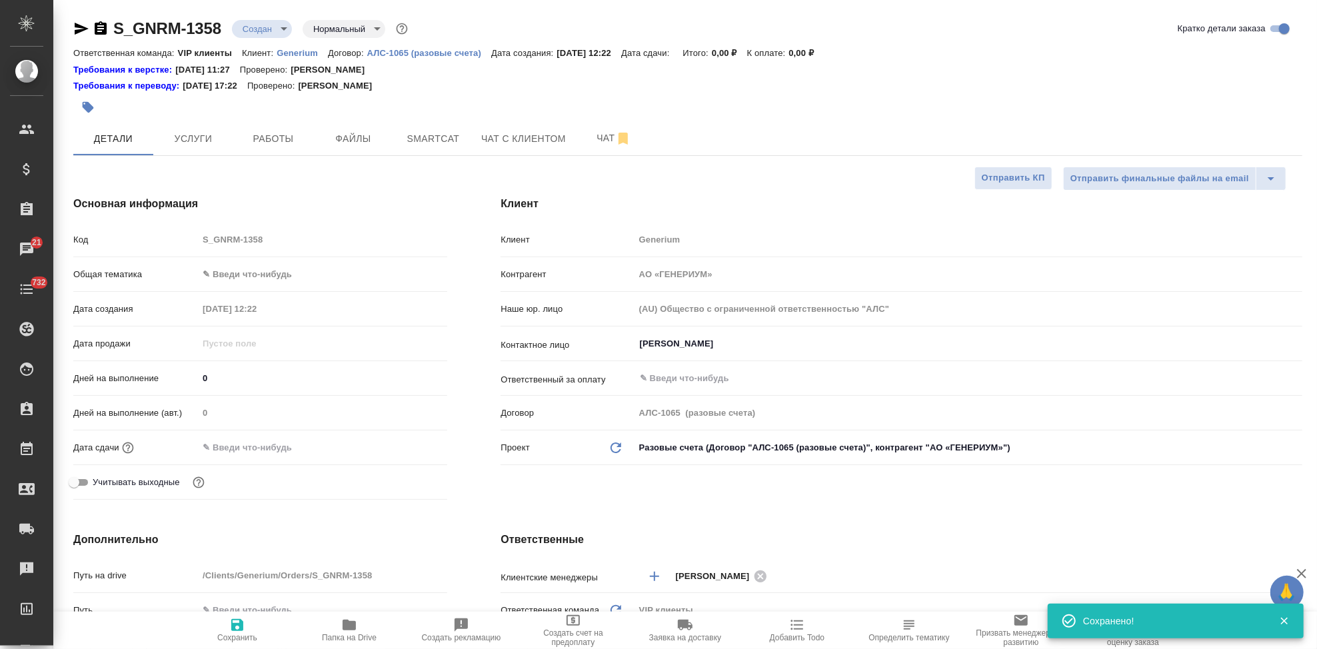
type textarea "x"
click at [154, 244] on div "Код S_GNRM-1358" at bounding box center [260, 239] width 374 height 23
type textarea "x"
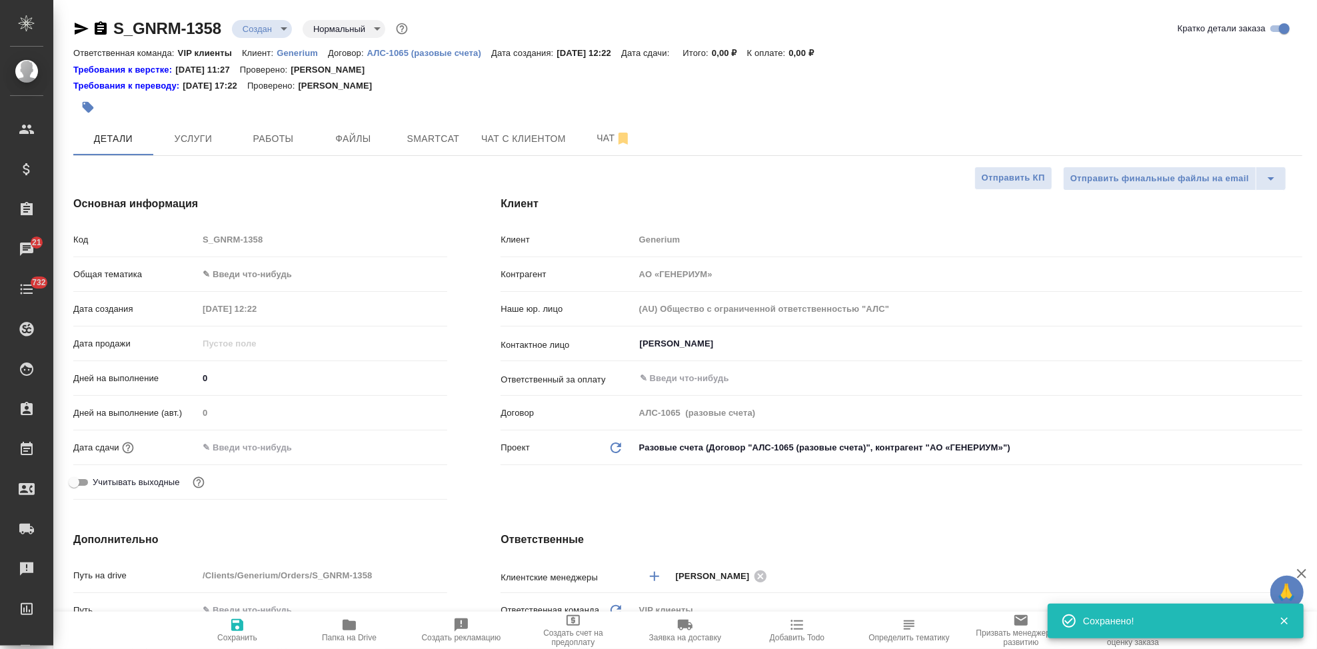
type textarea "x"
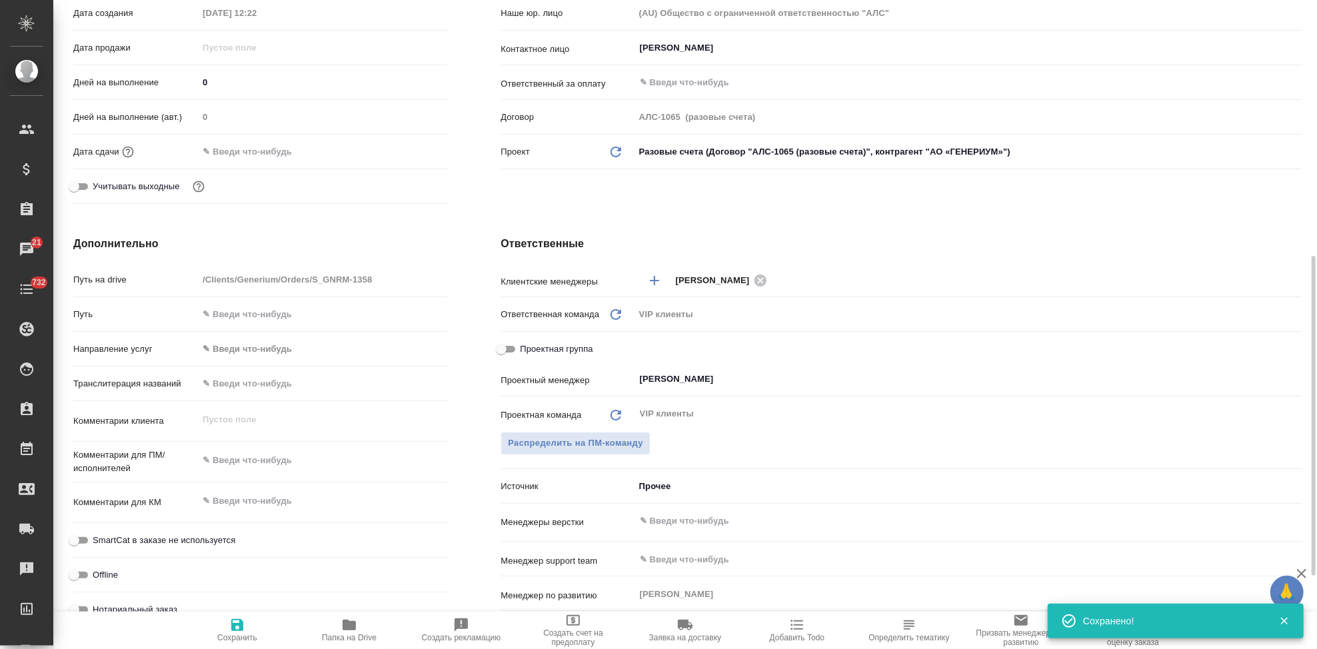
scroll to position [370, 0]
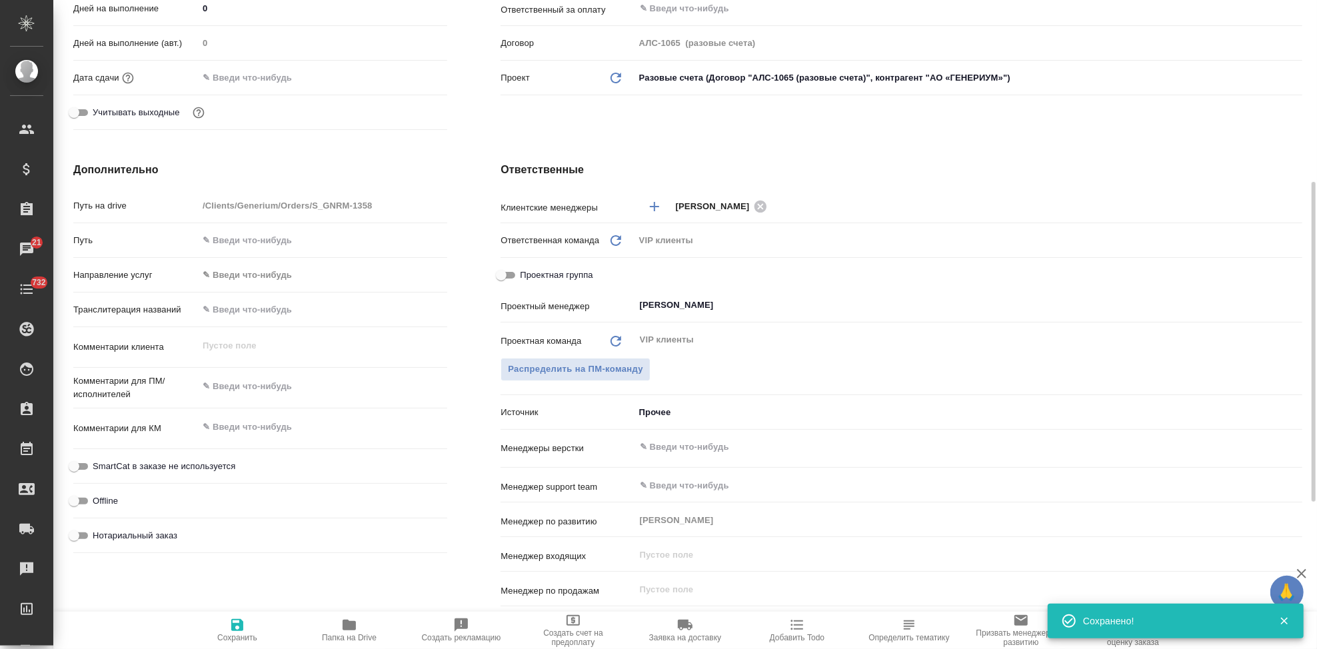
type textarea "x"
click at [295, 389] on textarea at bounding box center [322, 386] width 249 height 23
paste textarea "Прошу взять в работу подготовку НЗП документа, который был переведен ранее, и п…"
type textarea "Прошу взять в работу подготовку НЗП документа, который был переведен ранее, и п…"
type textarea "x"
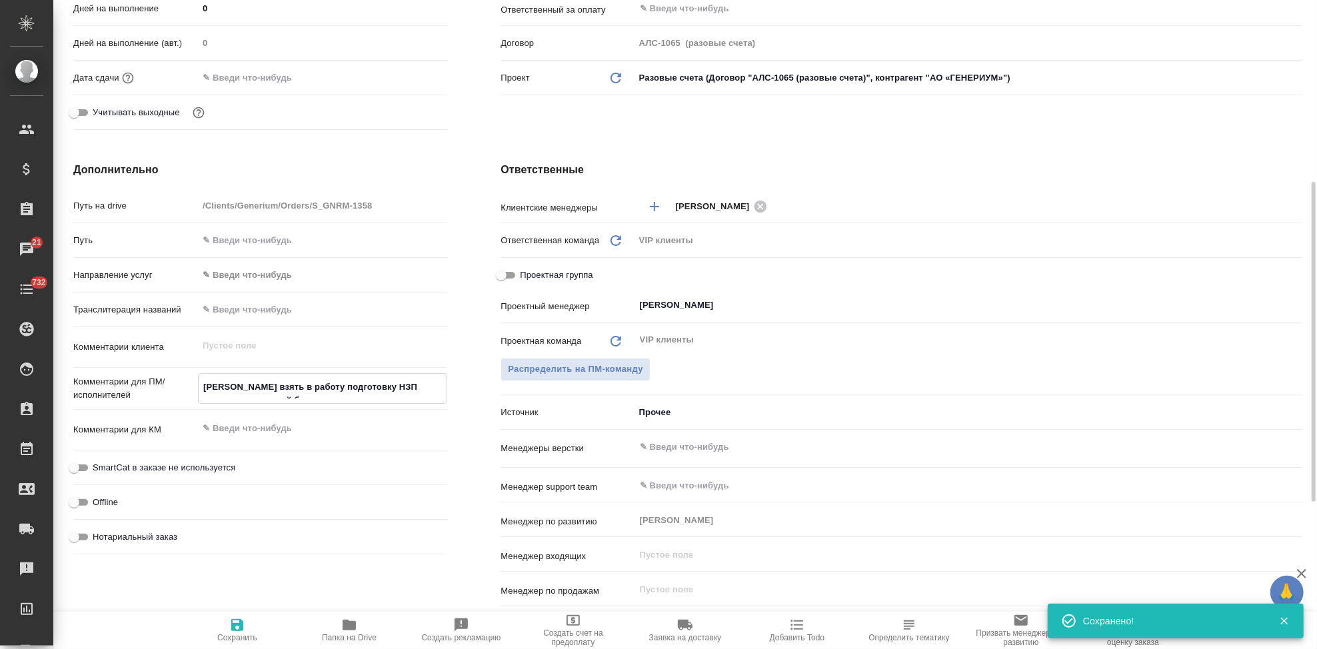
type textarea "x"
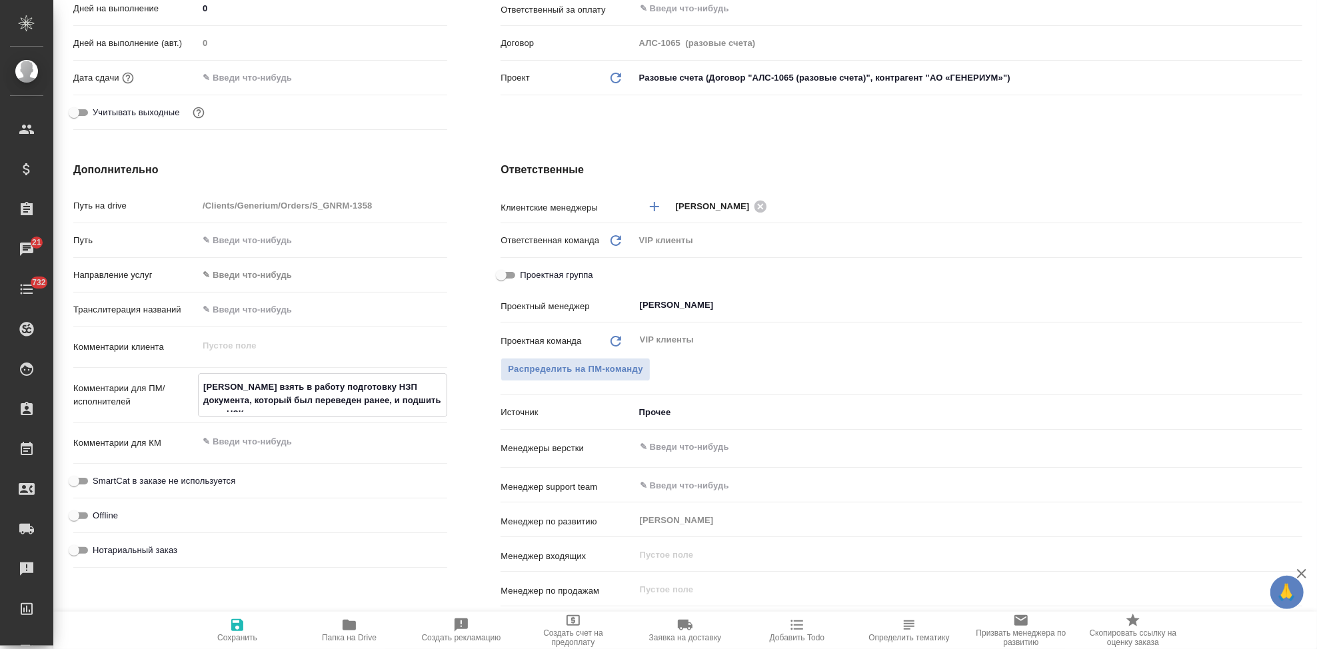
type textarea "x"
type textarea "Прошу взять в работу подготовку НЗП документа, который был переведен ранее, и п…"
type textarea "x"
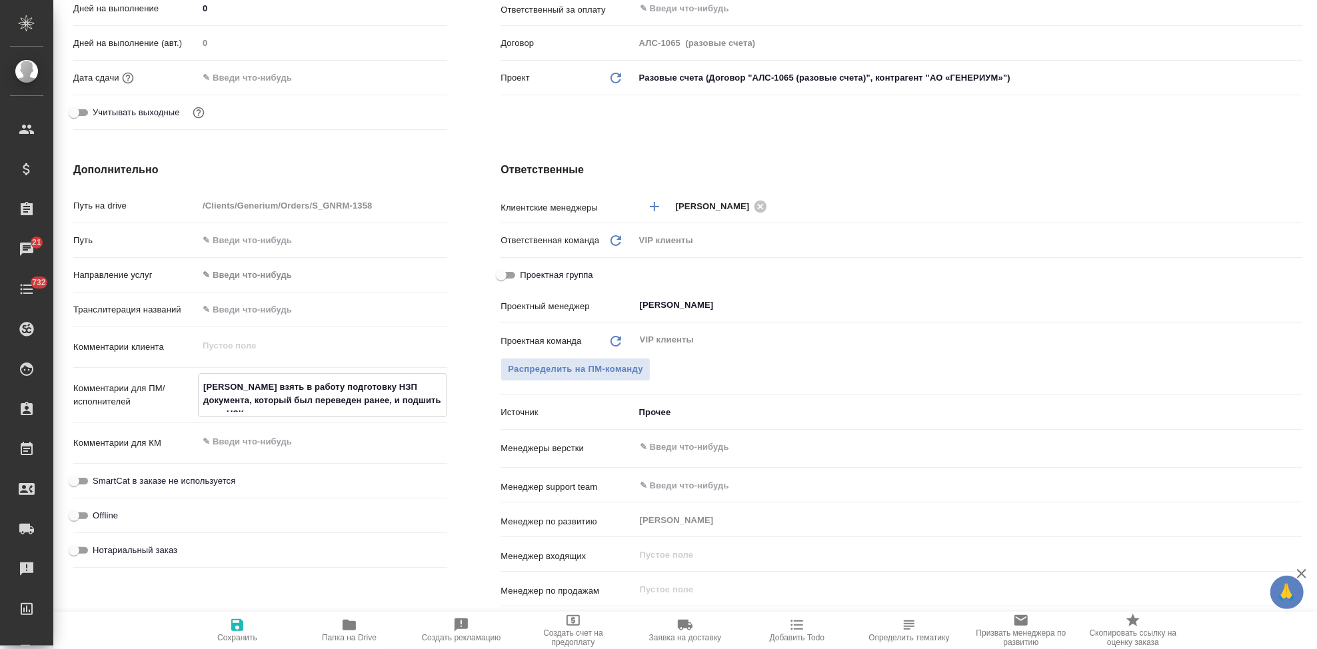
type textarea "x"
type textarea "Прошу взять в работу подготовку НЗП документа, который был переведен ранее, и п…"
type textarea "x"
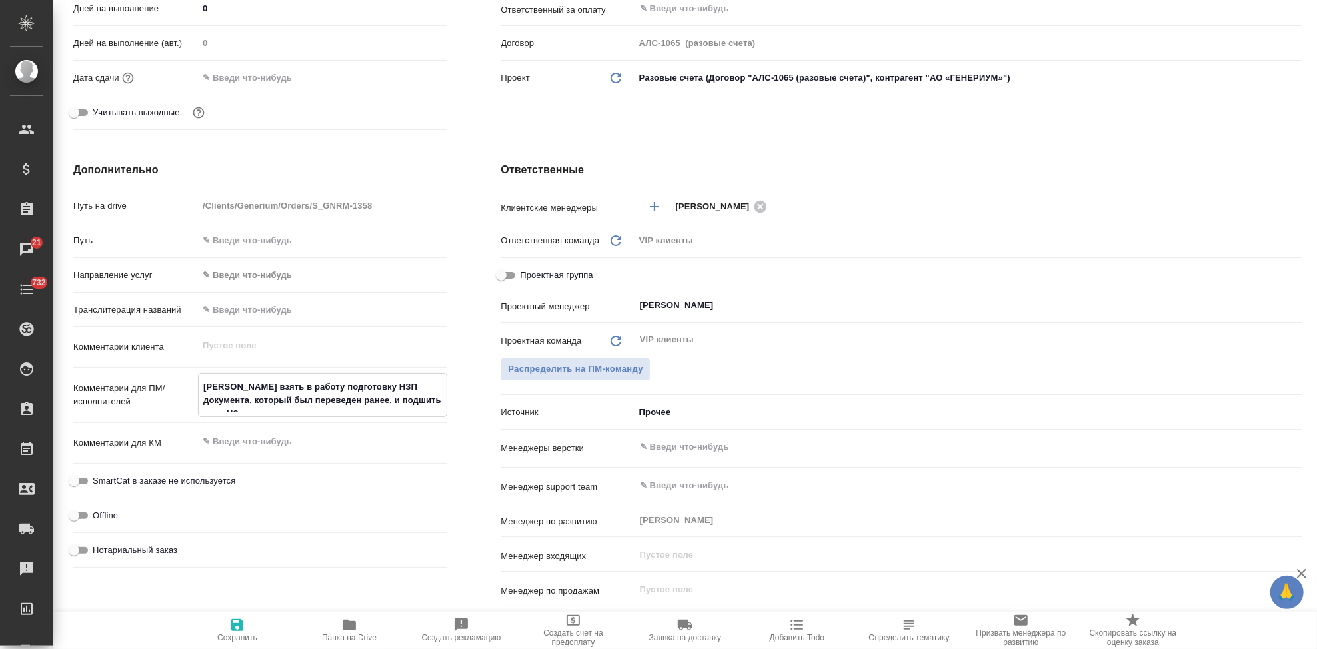
type textarea "x"
type textarea "Прошу взять в работу подготовку НЗП документа, который был переведен ранее, и п…"
type textarea "x"
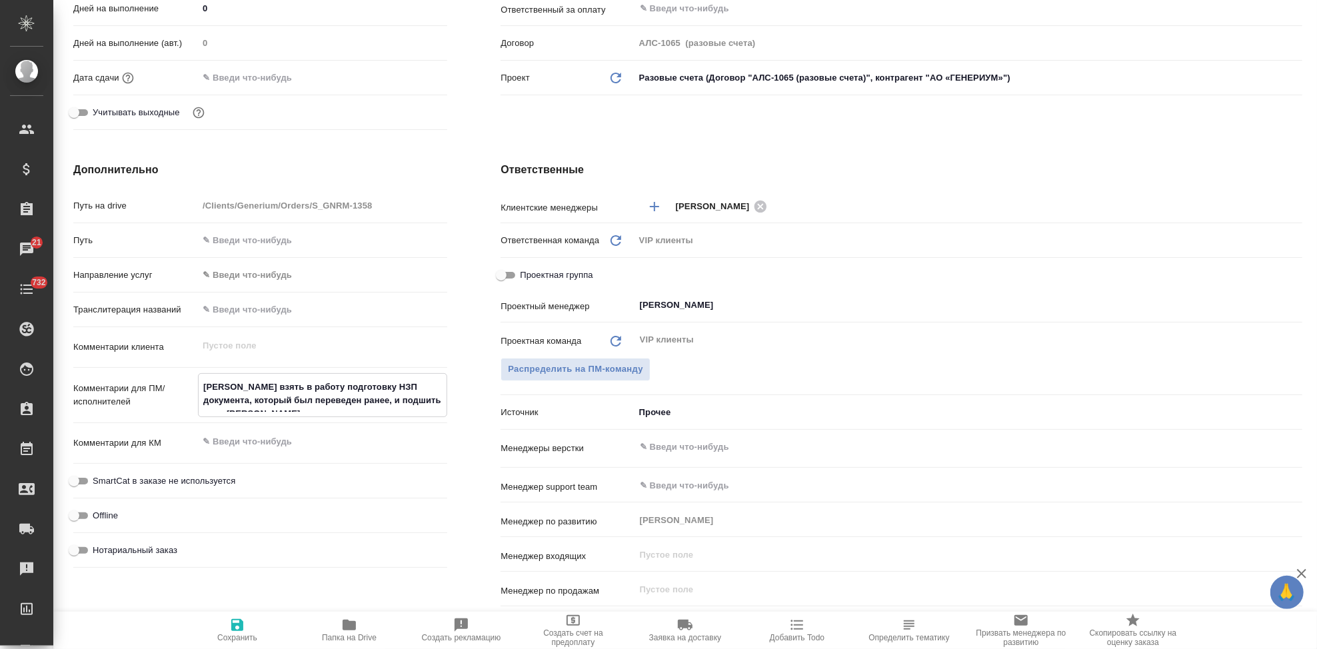
type textarea "Прошу взять в работу подготовку НЗП документа, который был переведен ранее, и п…"
type textarea "x"
type textarea "Прошу взять в работу подготовку НЗП документа, который был переведен ранее, и п…"
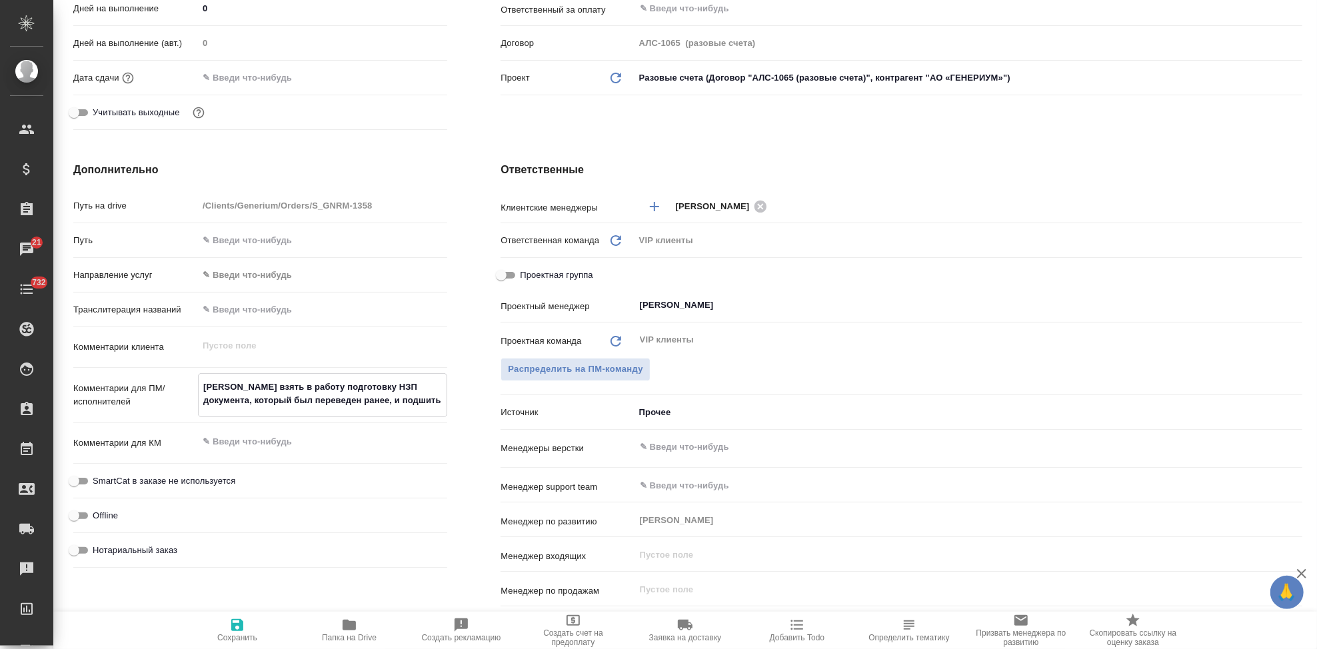
type textarea "x"
type textarea "Прошу взять в работу подготовку НЗП документа, который был переведен ранее, и п…"
type textarea "x"
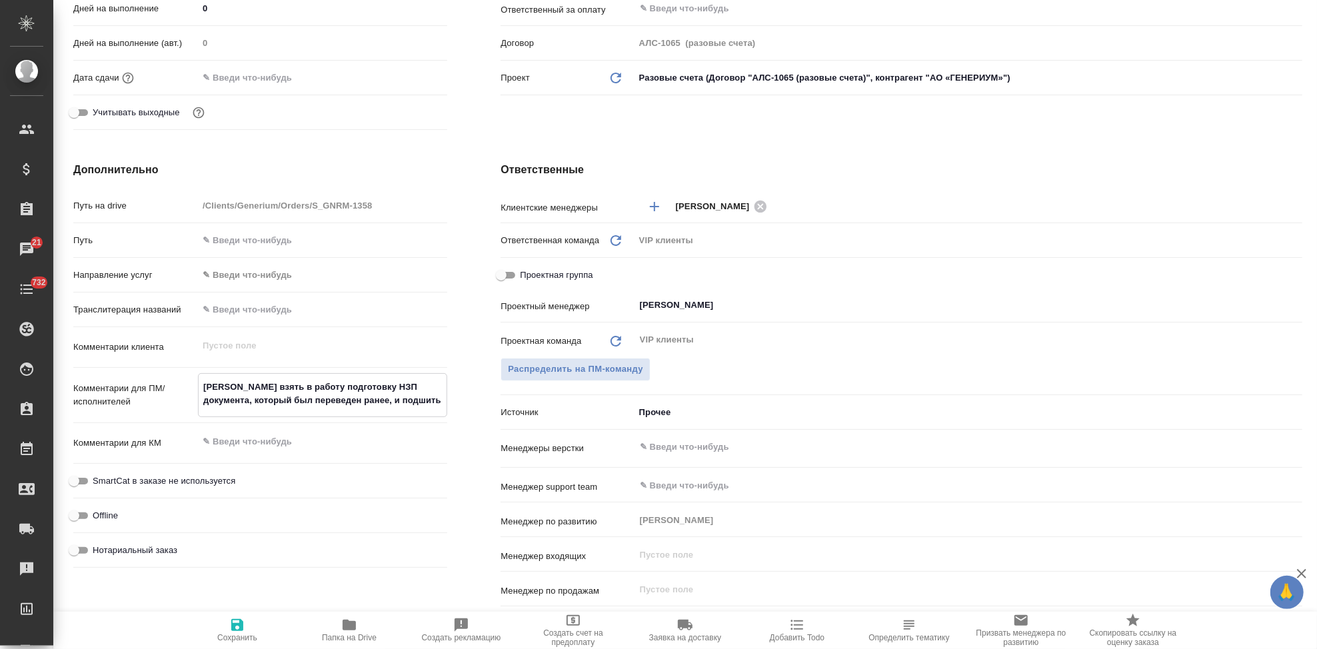
type textarea "x"
type textarea "Прошу взять в работу подготовку НЗП документа, который был переведен ранее, и п…"
type textarea "x"
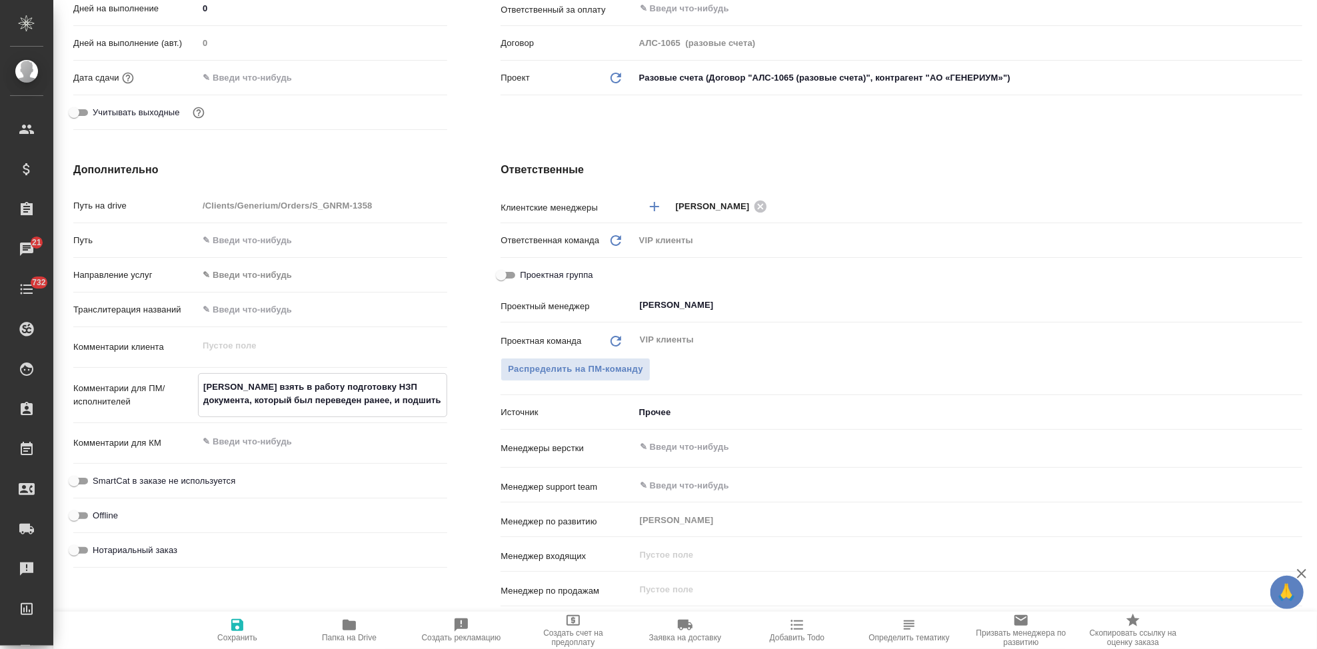
type textarea "x"
type textarea "Прошу взять в работу подготовку НЗП документа, который был переведен ранее, и п…"
type textarea "x"
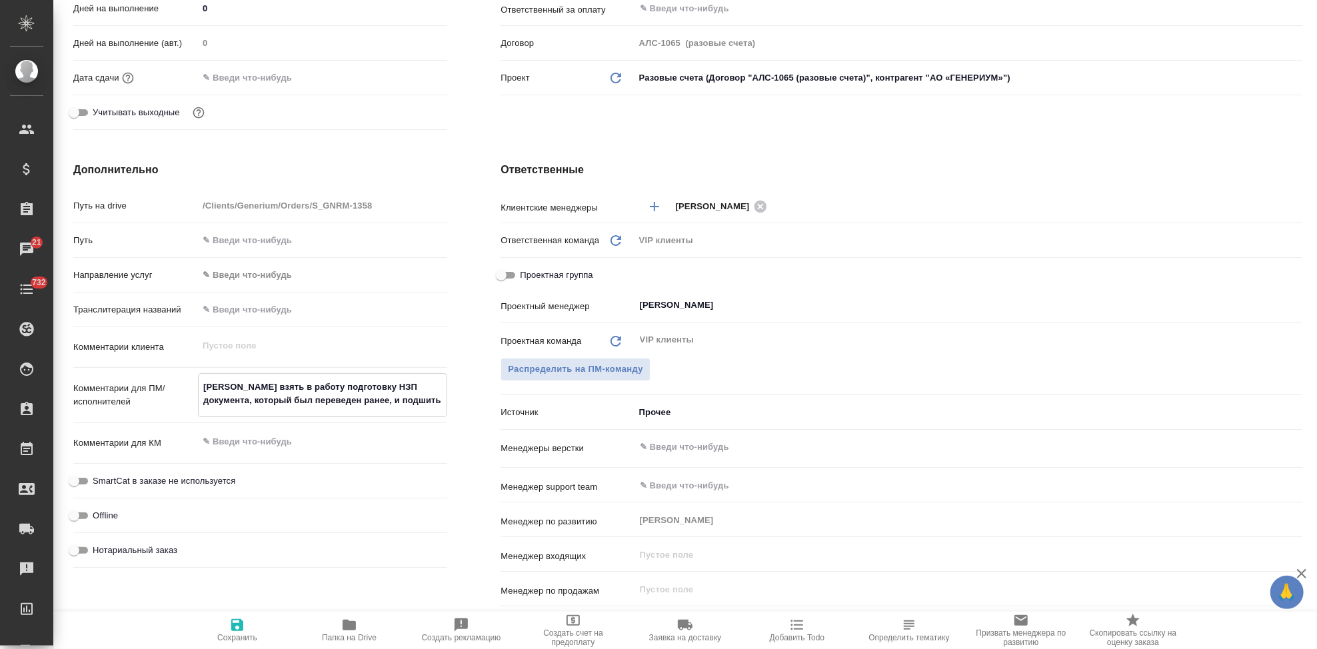
type textarea "Прошу взять в работу подготовку НЗП документа, который был переведен ранее, и п…"
type textarea "x"
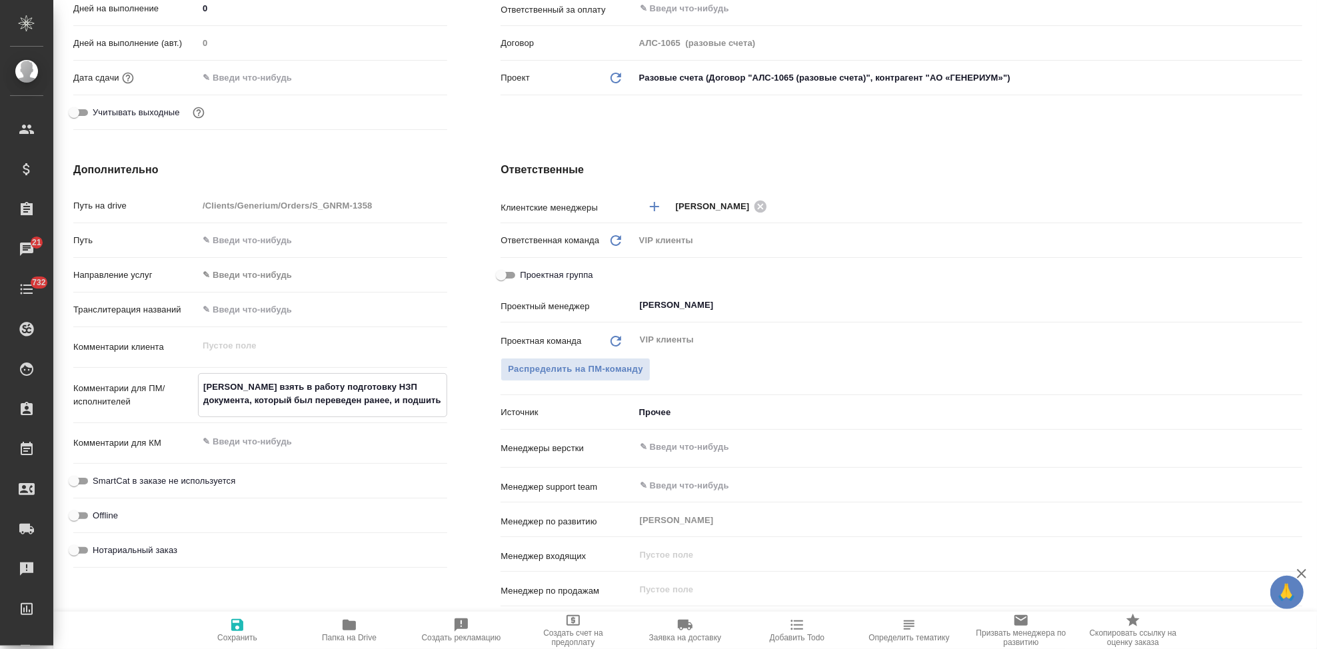
type textarea "Прошу взять в работу подготовку НЗП документа, который был переведен ранее, и п…"
type textarea "x"
type textarea "Прошу взять в работу подготовку НЗП документа, который был переведен ранее, и п…"
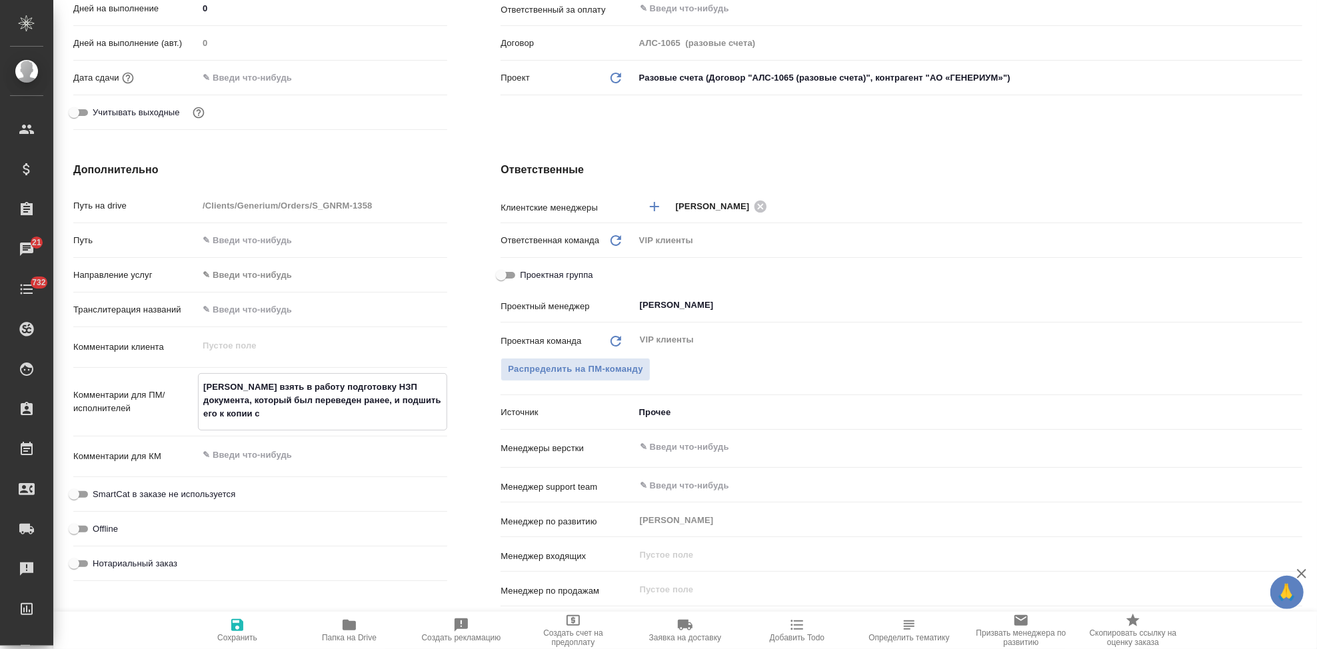
type textarea "x"
type textarea "Прошу взять в работу подготовку НЗП документа, который был переведен ранее, и п…"
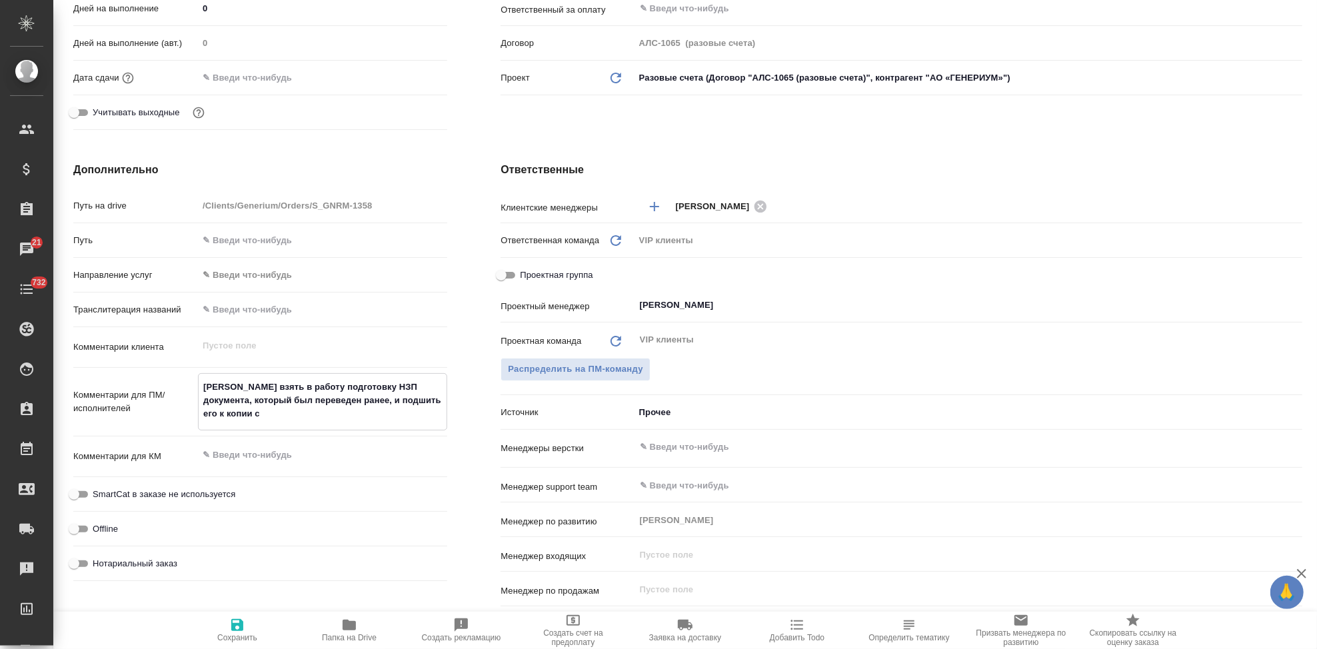
type textarea "x"
type textarea "Прошу взять в работу подготовку НЗП документа, который был переведен ранее, и п…"
type textarea "x"
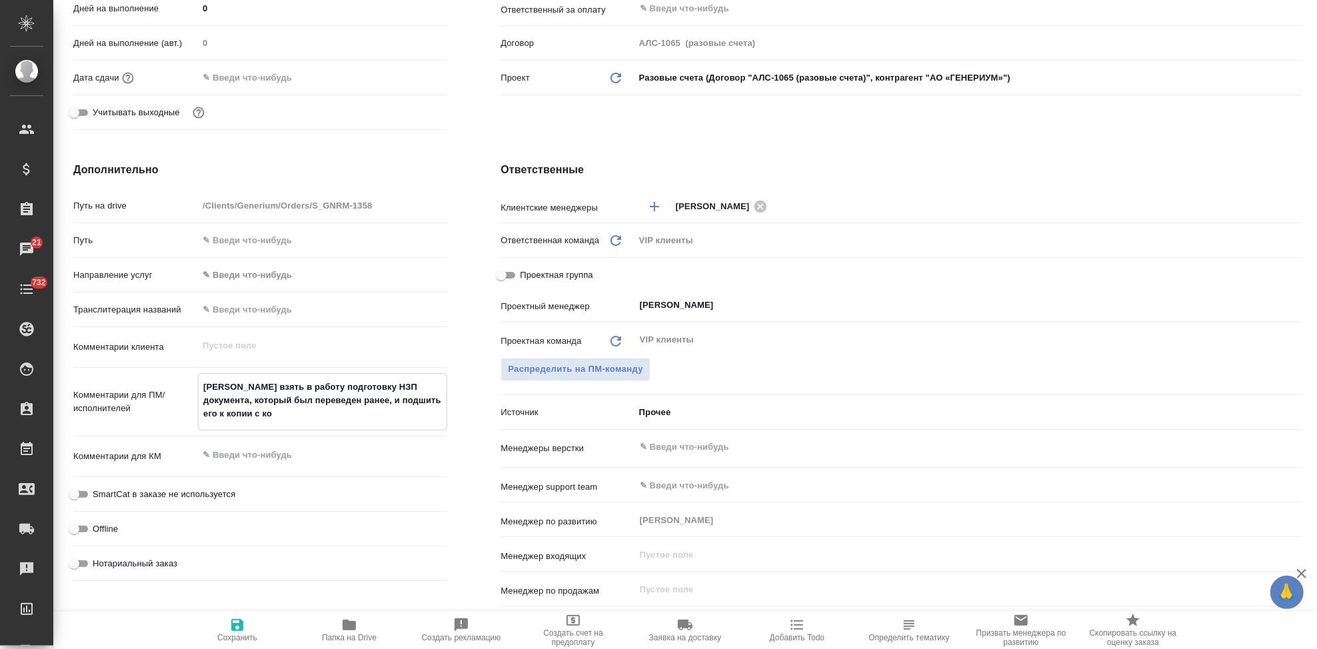
type textarea "x"
type textarea "Прошу взять в работу подготовку НЗП документа, который был переведен ранее, и п…"
type textarea "x"
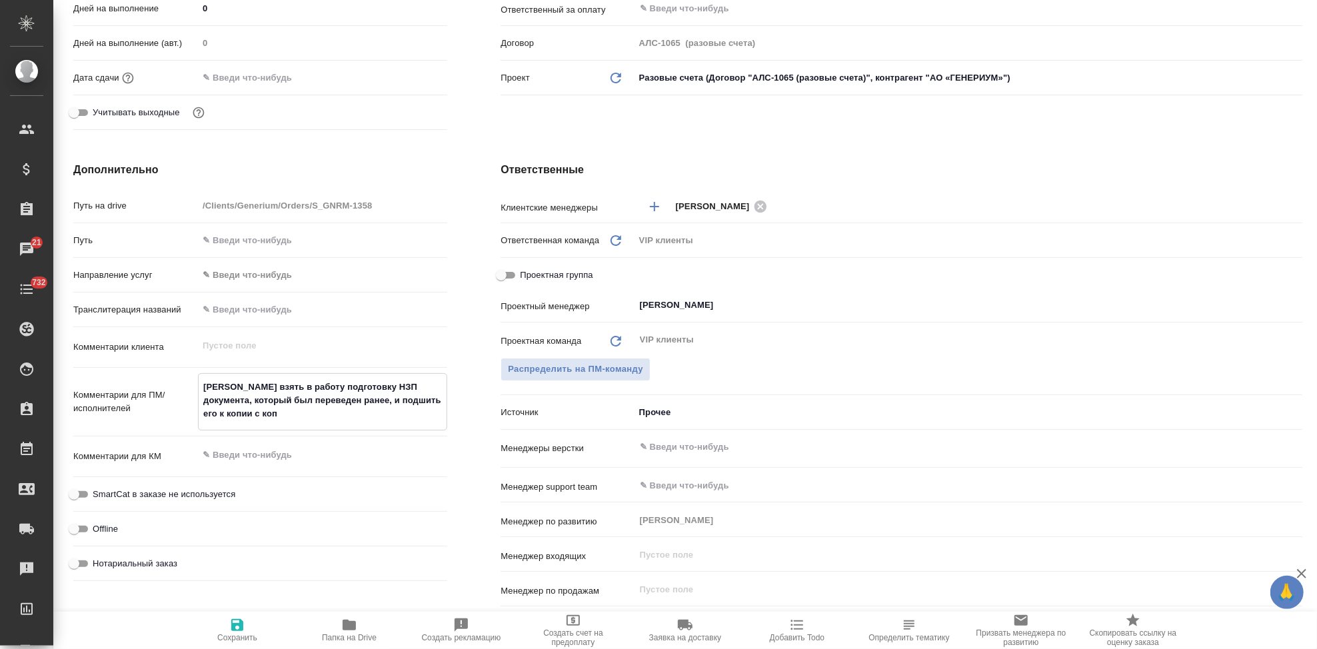
type textarea "Прошу взять в работу подготовку НЗП документа, который был переведен ранее, и п…"
type textarea "x"
type textarea "Прошу взять в работу подготовку НЗП документа, который был переведен ранее, и п…"
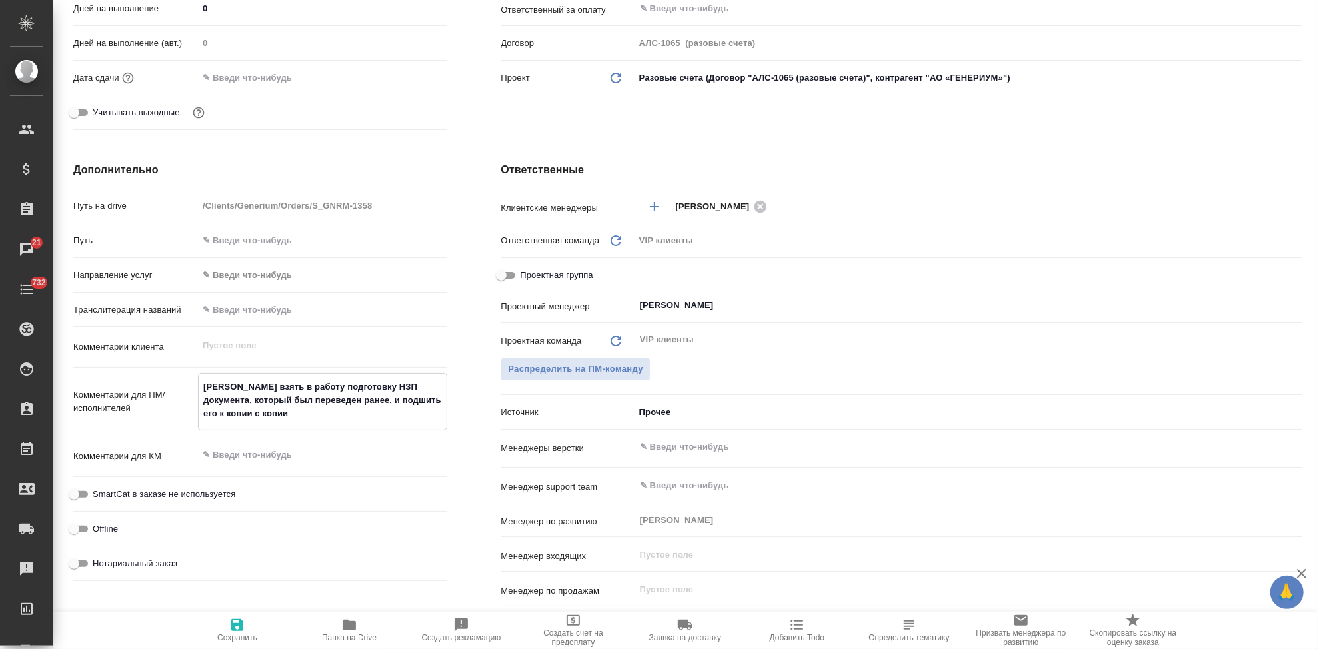
type textarea "x"
type textarea "Прошу взять в работу подготовку НЗП документа, который был переведен ранее, и п…"
type textarea "x"
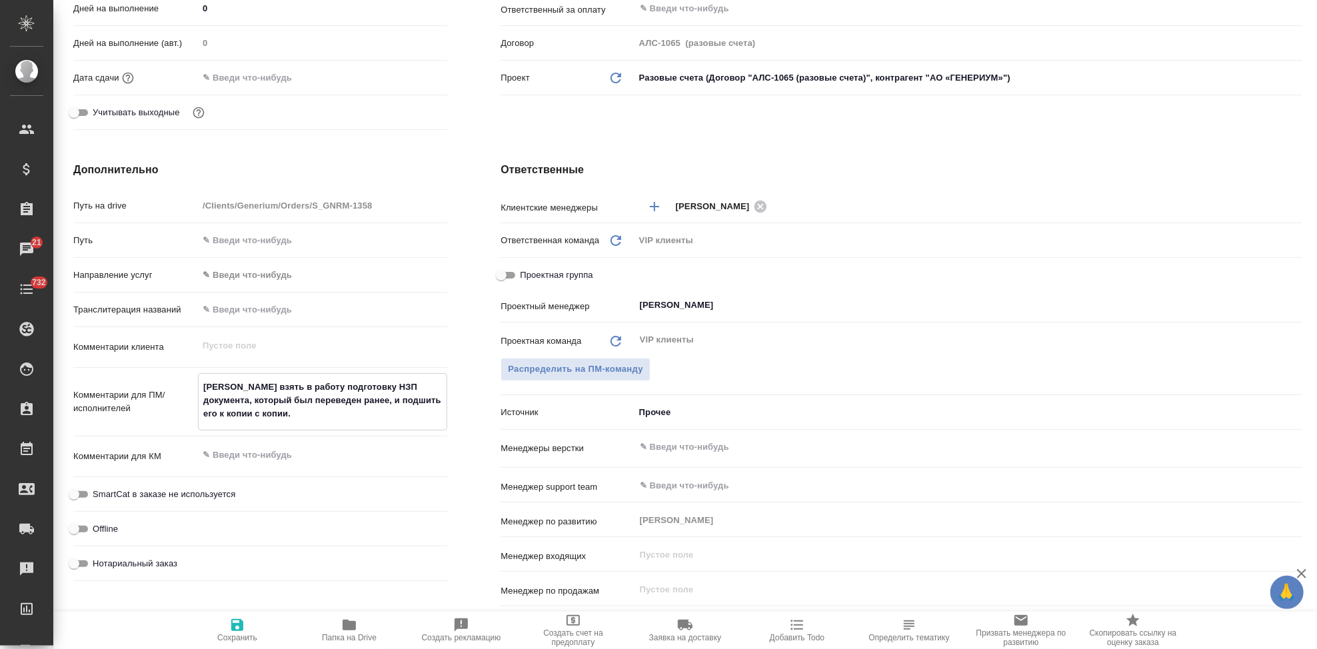
type textarea "x"
type textarea "Прошу взять в работу подготовку НЗП документа, который был переведен ранее, и п…"
type textarea "x"
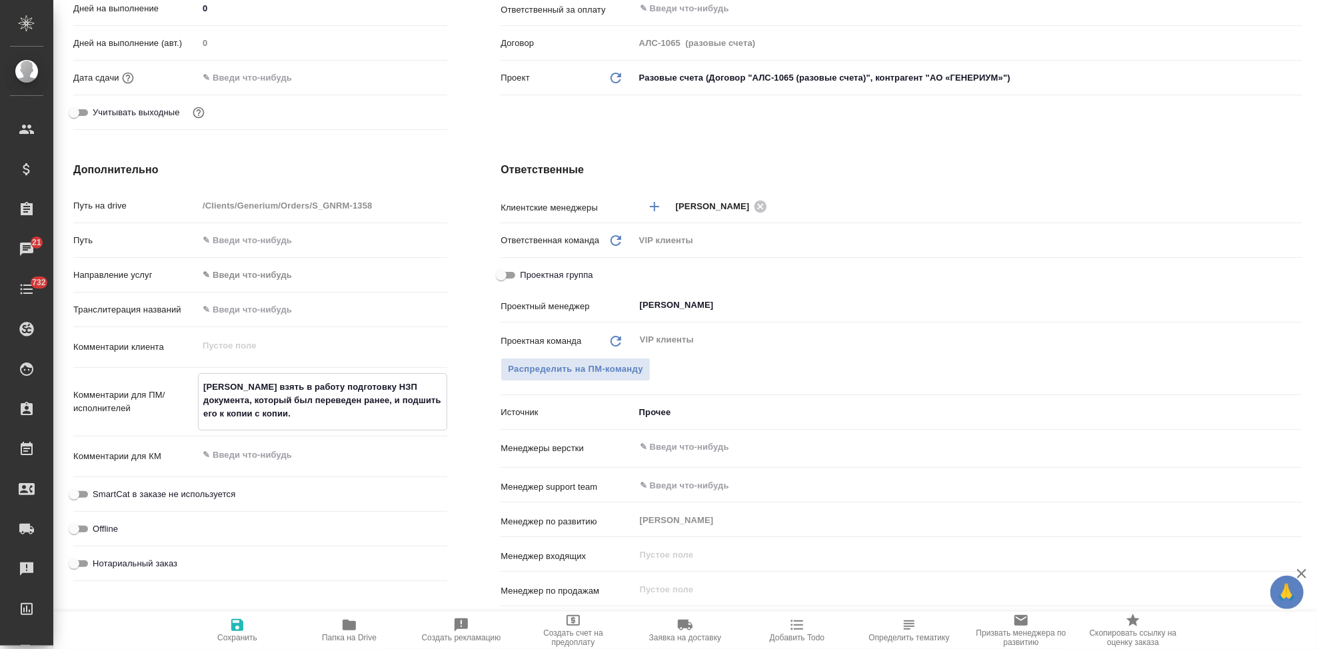
type textarea "x"
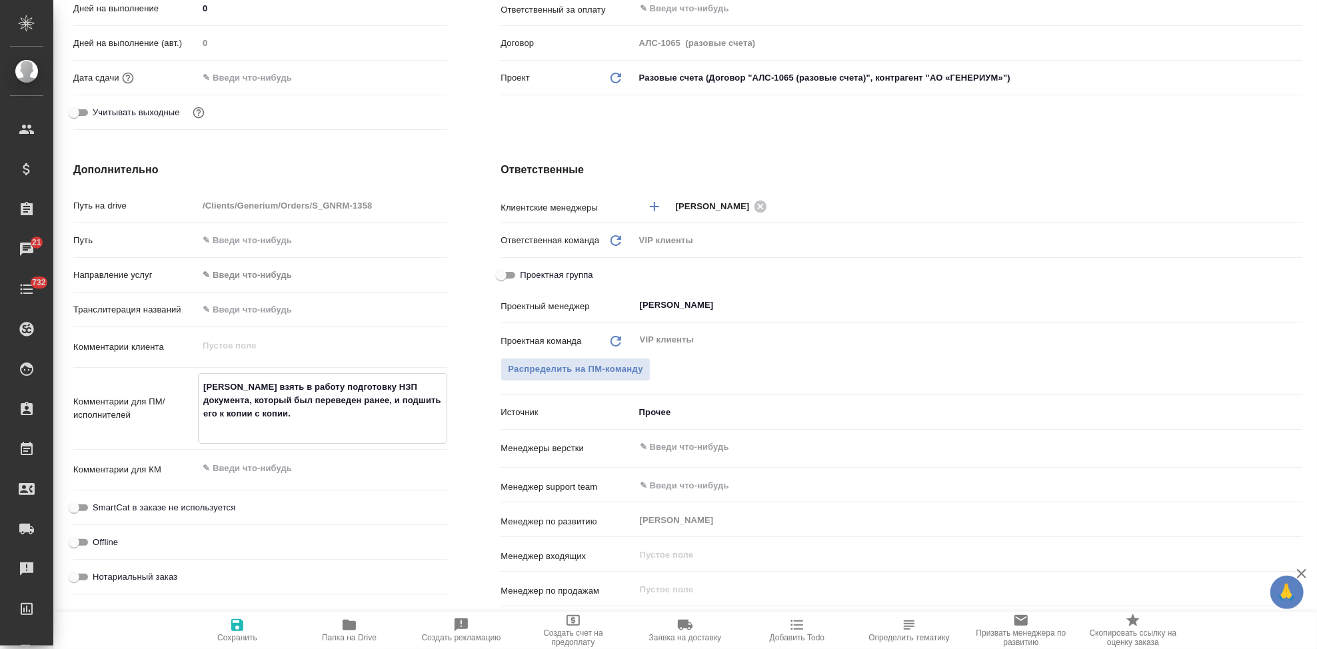
type textarea "Прошу взять в работу подготовку НЗП документа, который был переведен ранее, и п…"
type textarea "x"
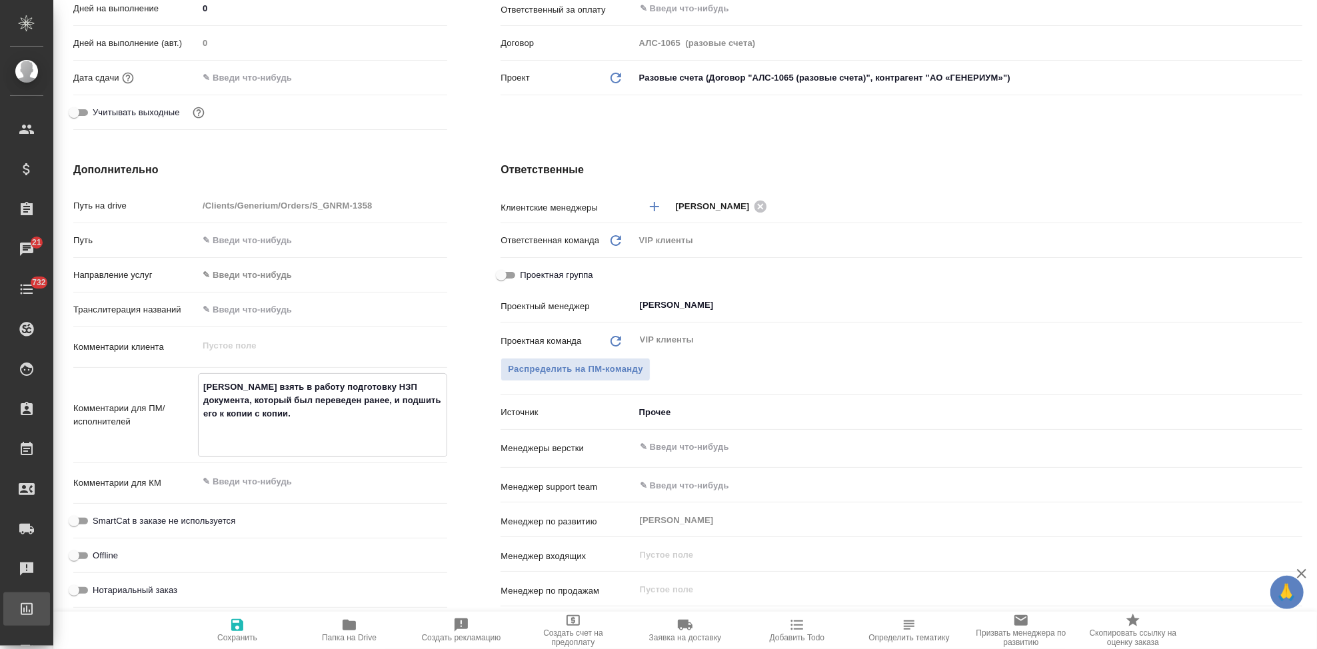
type textarea "x"
type textarea "Прошу взять в работу подготовку НЗП документа, который был переведен ранее, и п…"
type textarea "x"
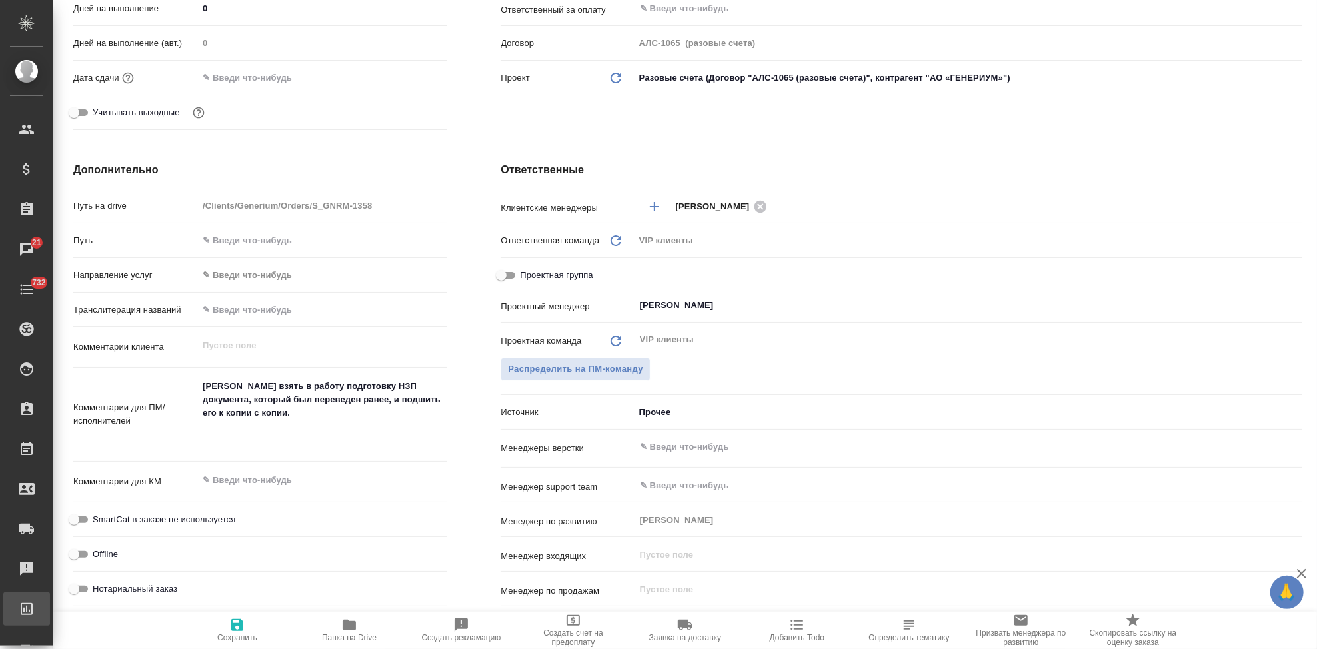
type textarea "x"
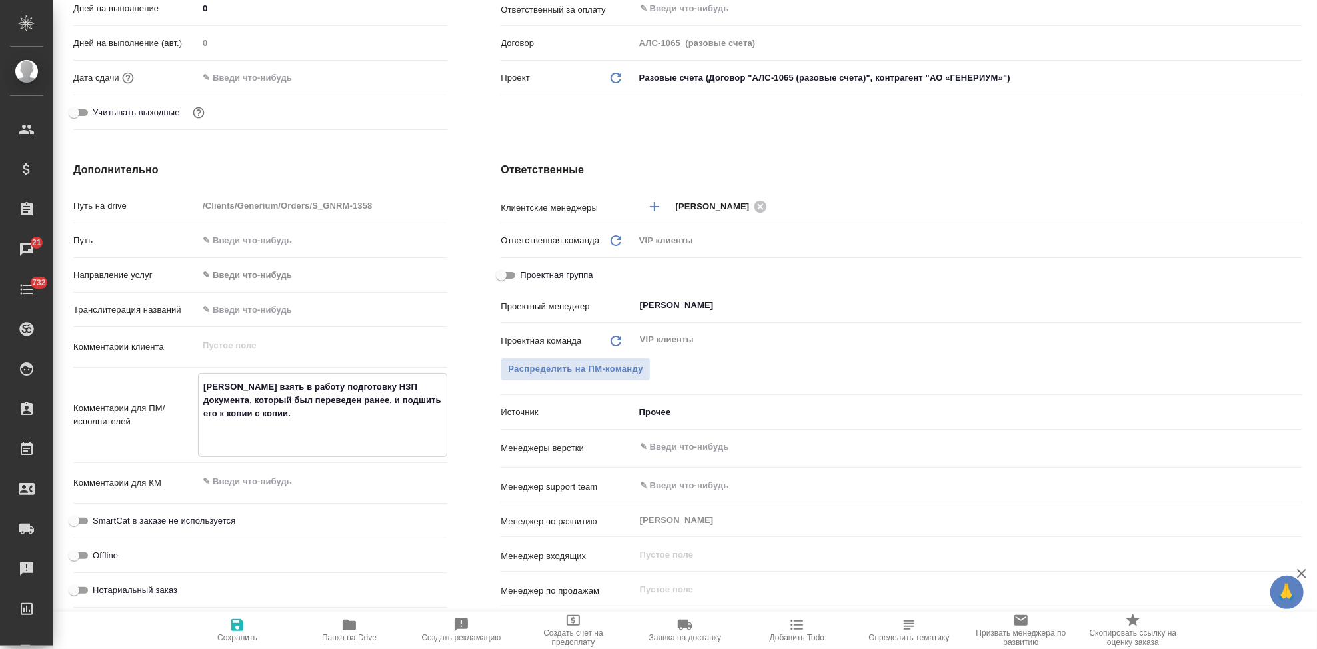
paste textarea "Необходим документ уже к 12.09.25. Готовы передать оригинал сегодня в любое вре…"
type textarea "Прошу взять в работу подготовку НЗП документа, который был переведен ранее, и п…"
type textarea "x"
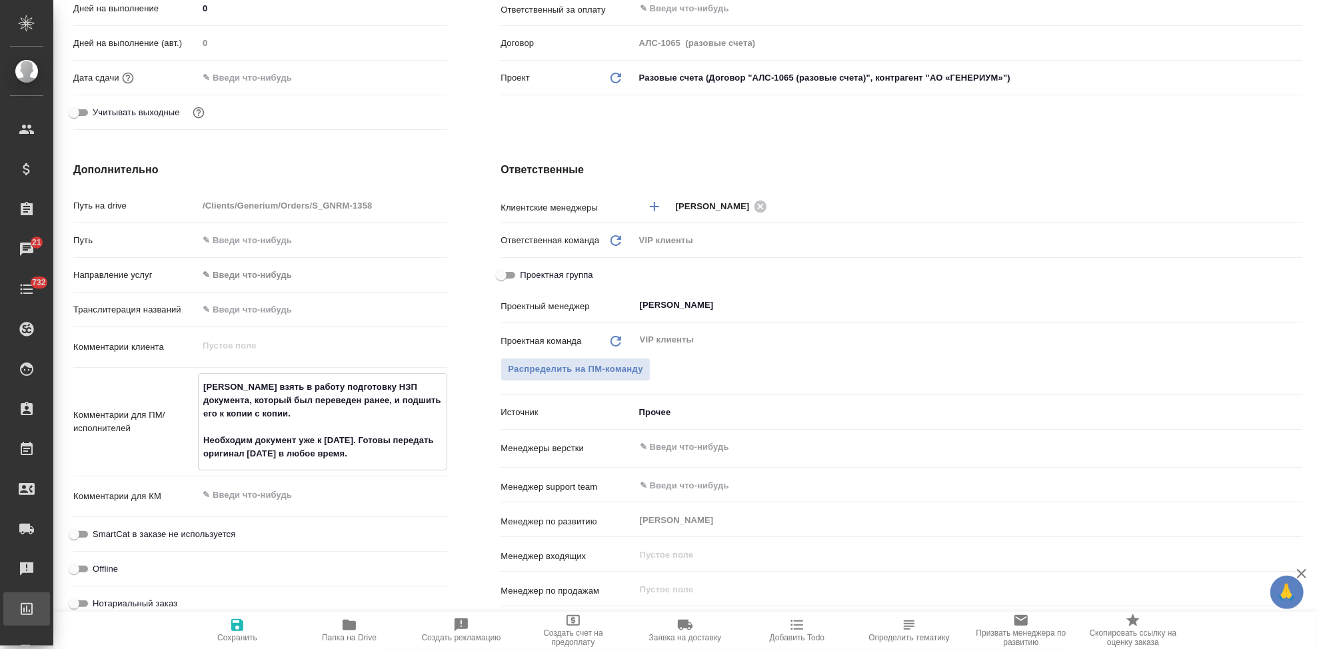
type textarea "x"
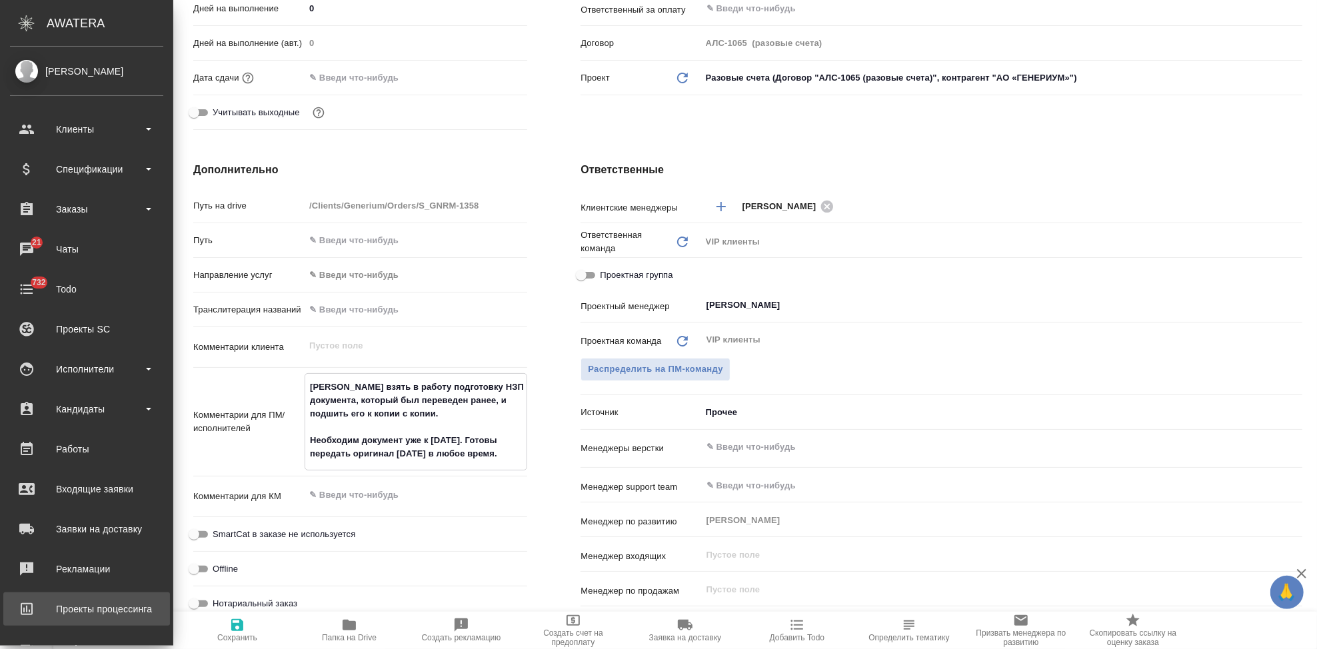
type textarea "Прошу взять в работу подготовку НЗП документа, который был переведен ранее, и п…"
type textarea "x"
type textarea "Прошу взять в работу подготовку НЗП документа, который был переведен ранее, и п…"
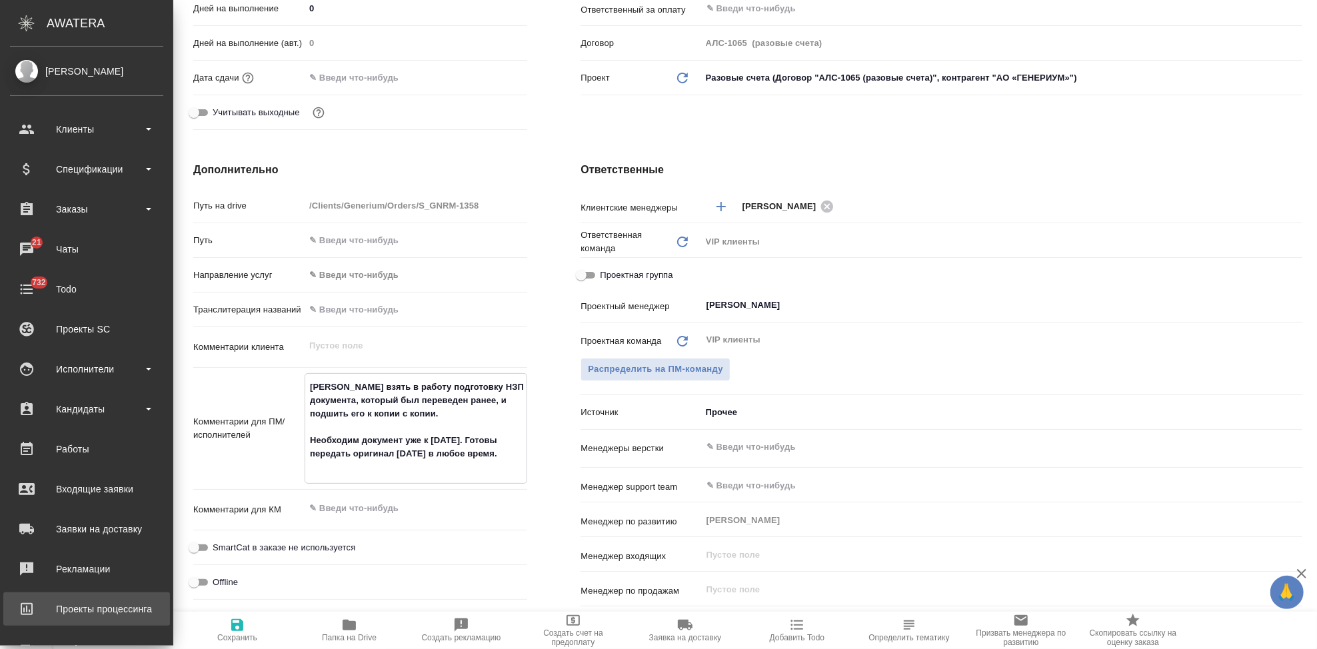
type textarea "x"
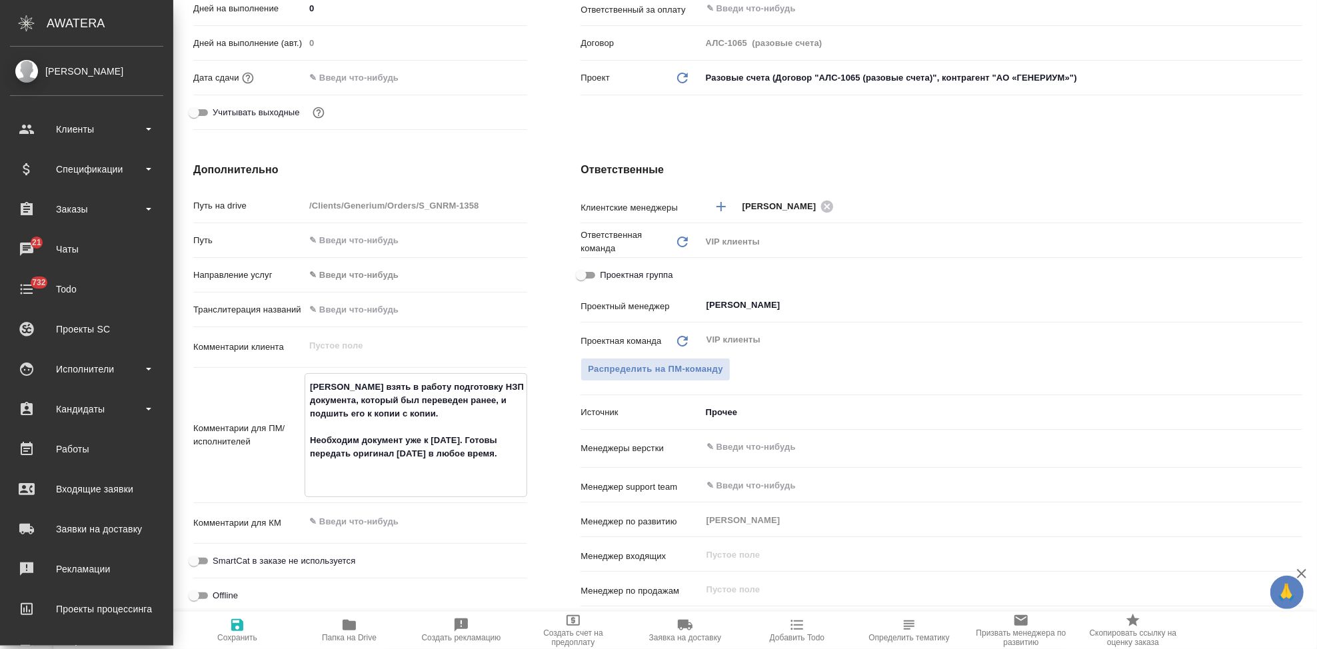
type textarea "x"
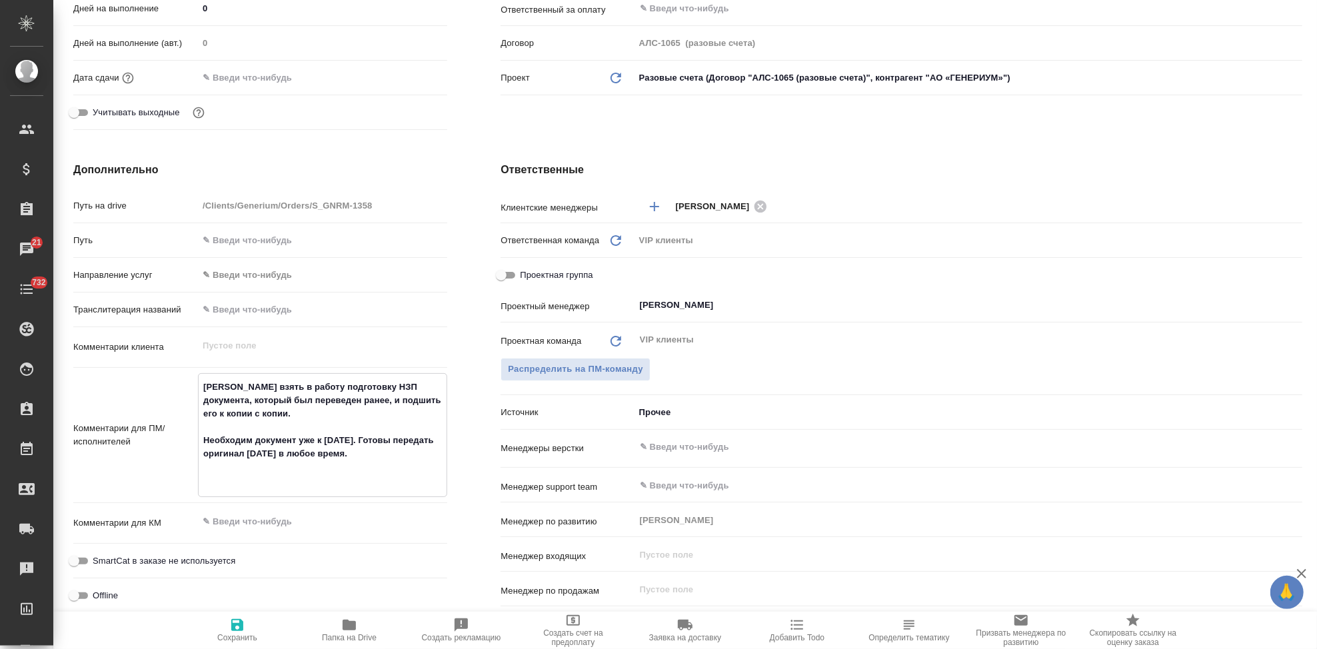
type textarea "Прошу взять в работу подготовку НЗП документа, который был переведен ранее, и п…"
type textarea "x"
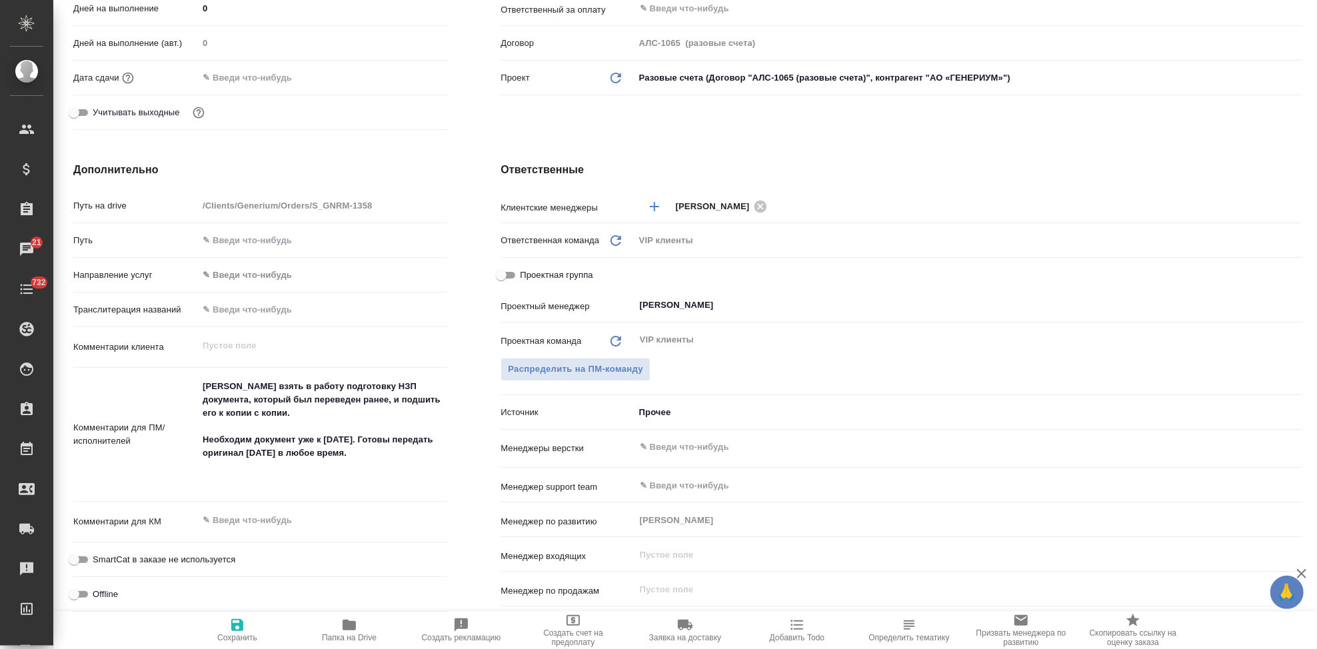
type textarea "x"
click at [324, 479] on textarea "Прошу взять в работу подготовку НЗП документа, который был переведен ранее, и п…" at bounding box center [323, 434] width 248 height 116
paste textarea "Пожалуйста, ориентируйтесь на пдф и переделайте ворд, чтобы можно было оформить…"
type textarea "[PERSON_NAME] взять в работу подготовку НЗП документа, который был переведен ра…"
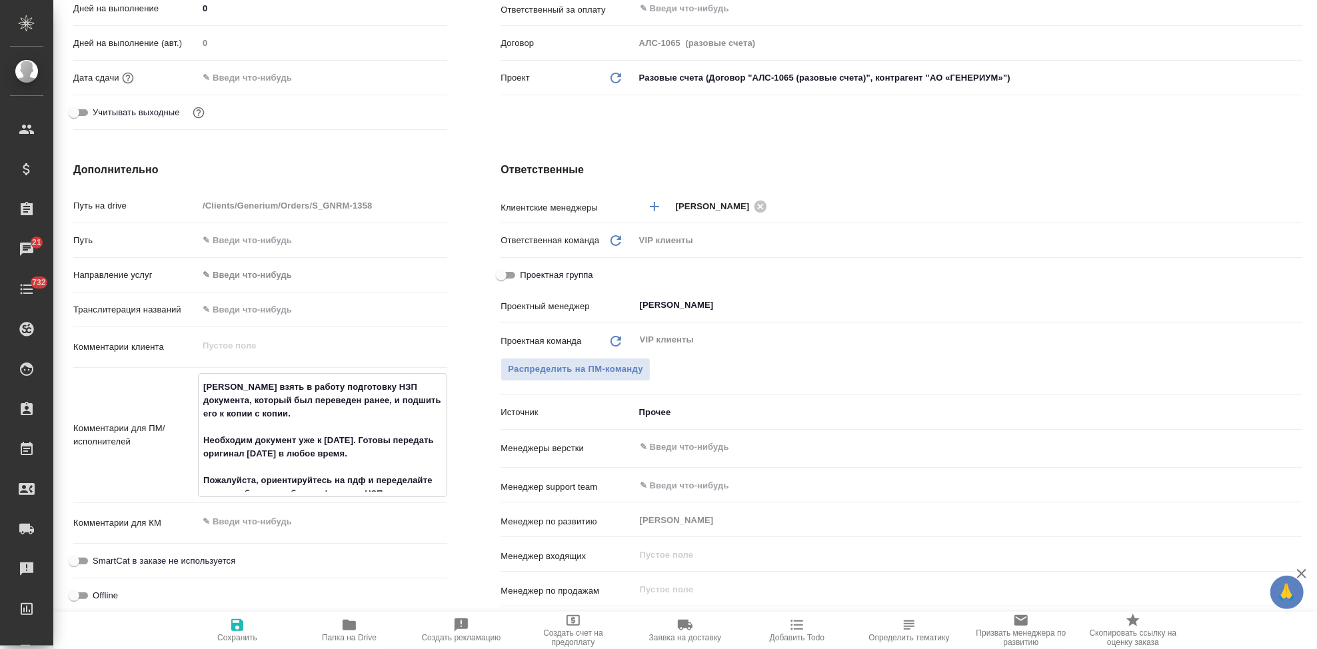
type textarea "x"
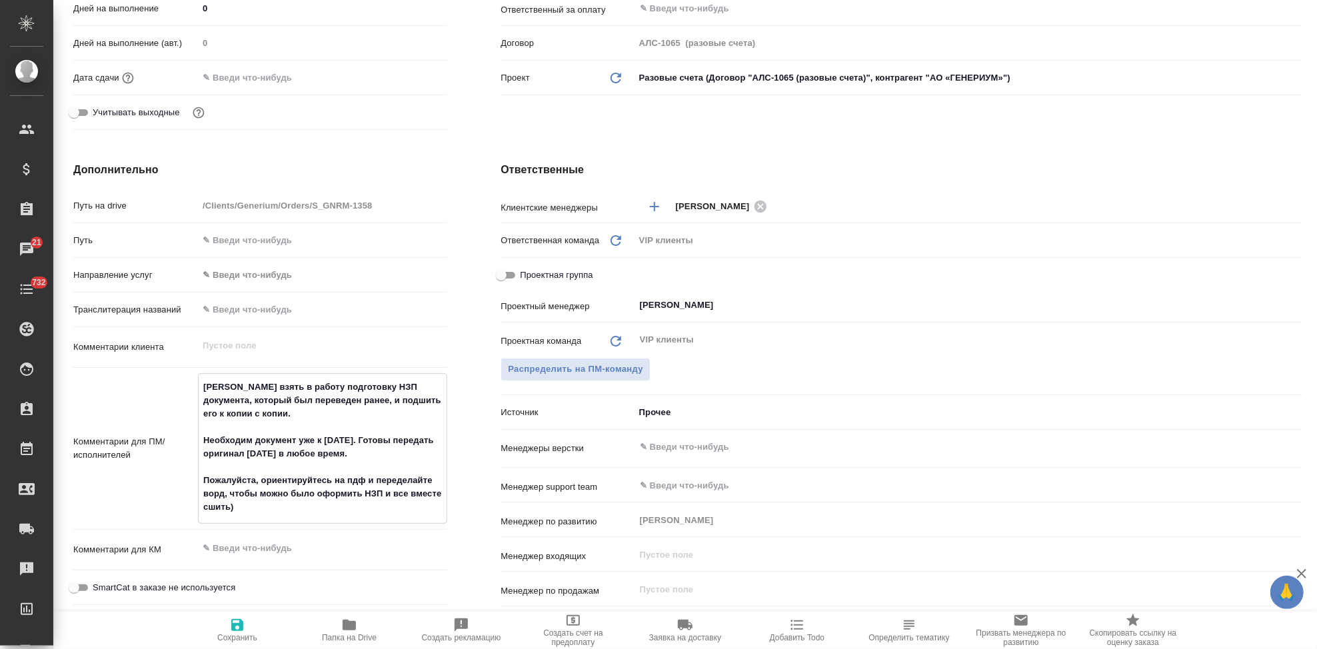
type textarea "[PERSON_NAME] взять в работу подготовку НЗП документа, который был переведен ра…"
type textarea "x"
click at [237, 584] on icon "button" at bounding box center [237, 625] width 16 height 16
type textarea "x"
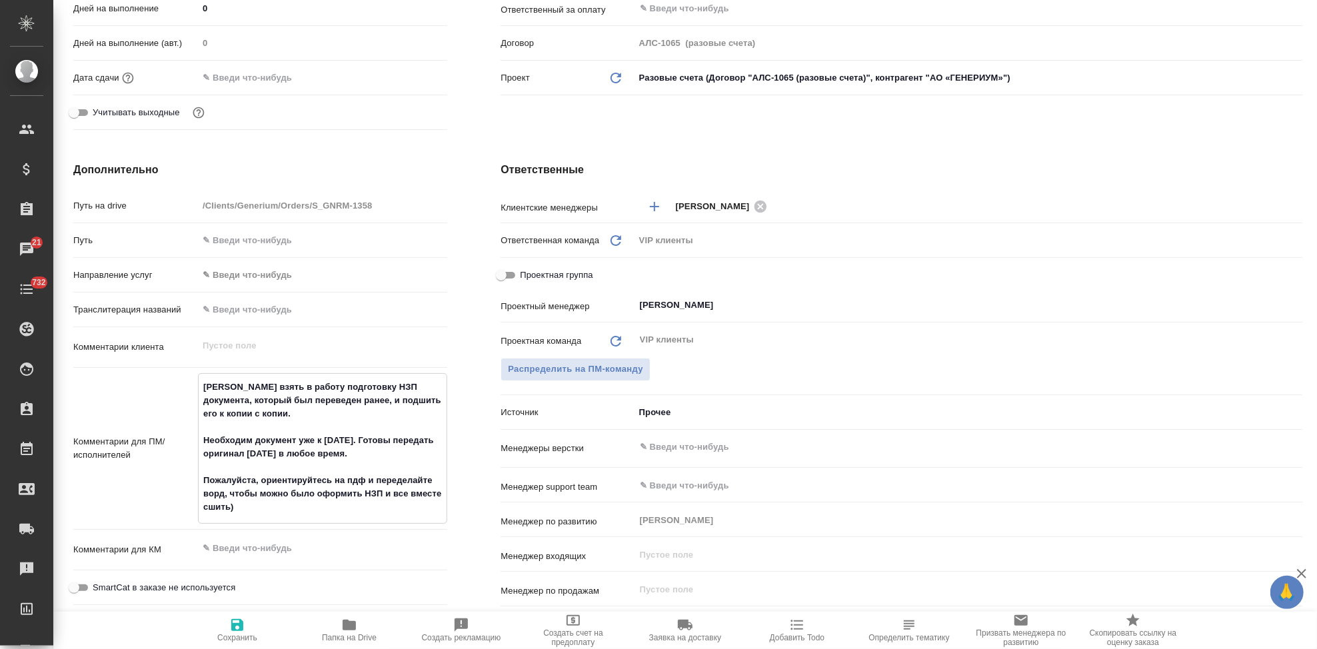
type textarea "x"
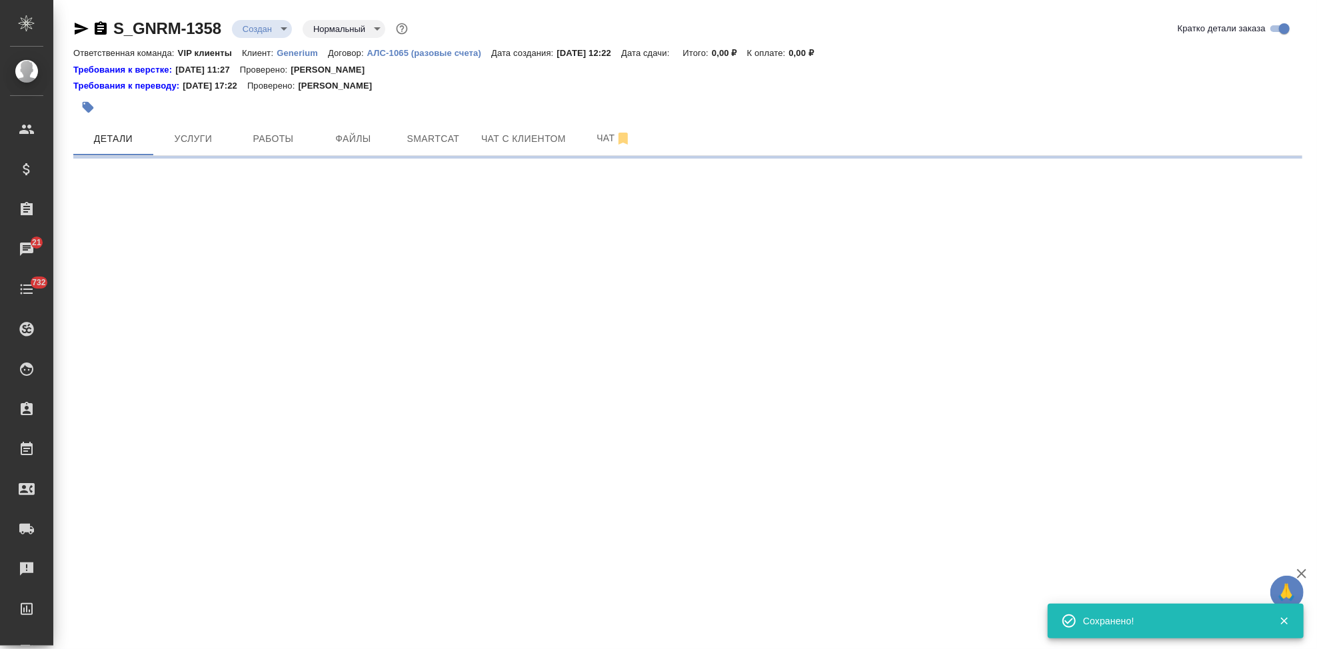
scroll to position [0, 0]
select select "RU"
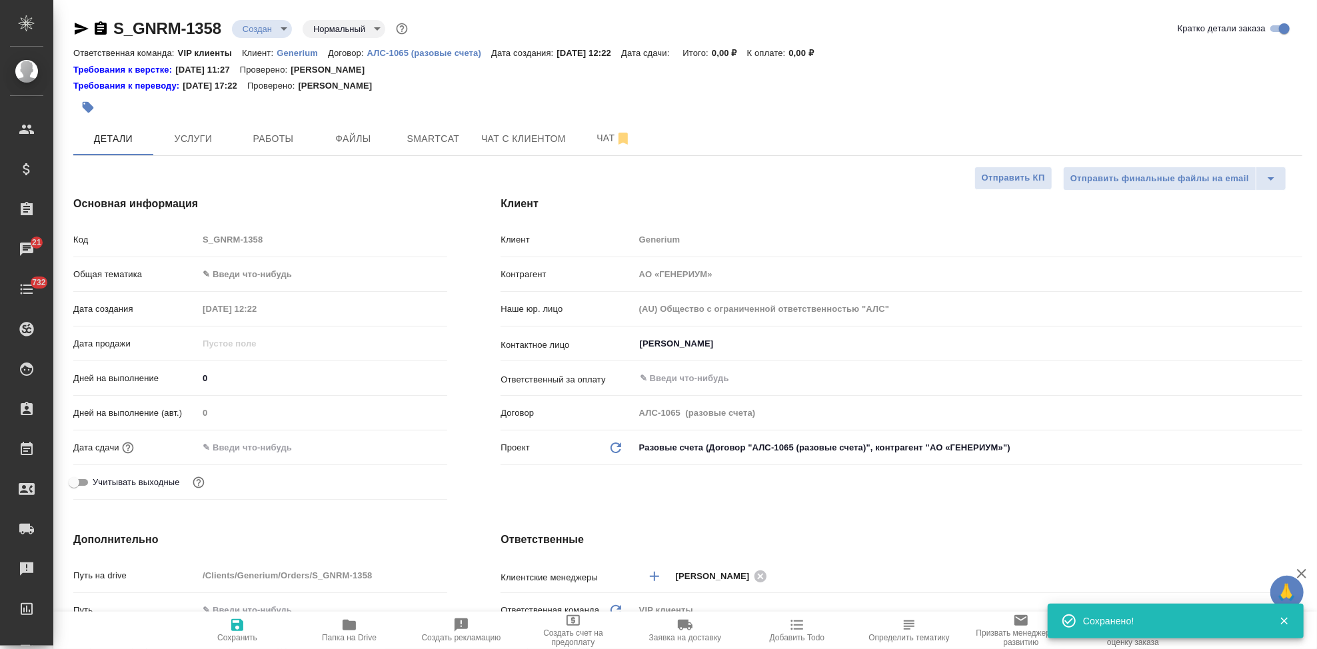
type textarea "x"
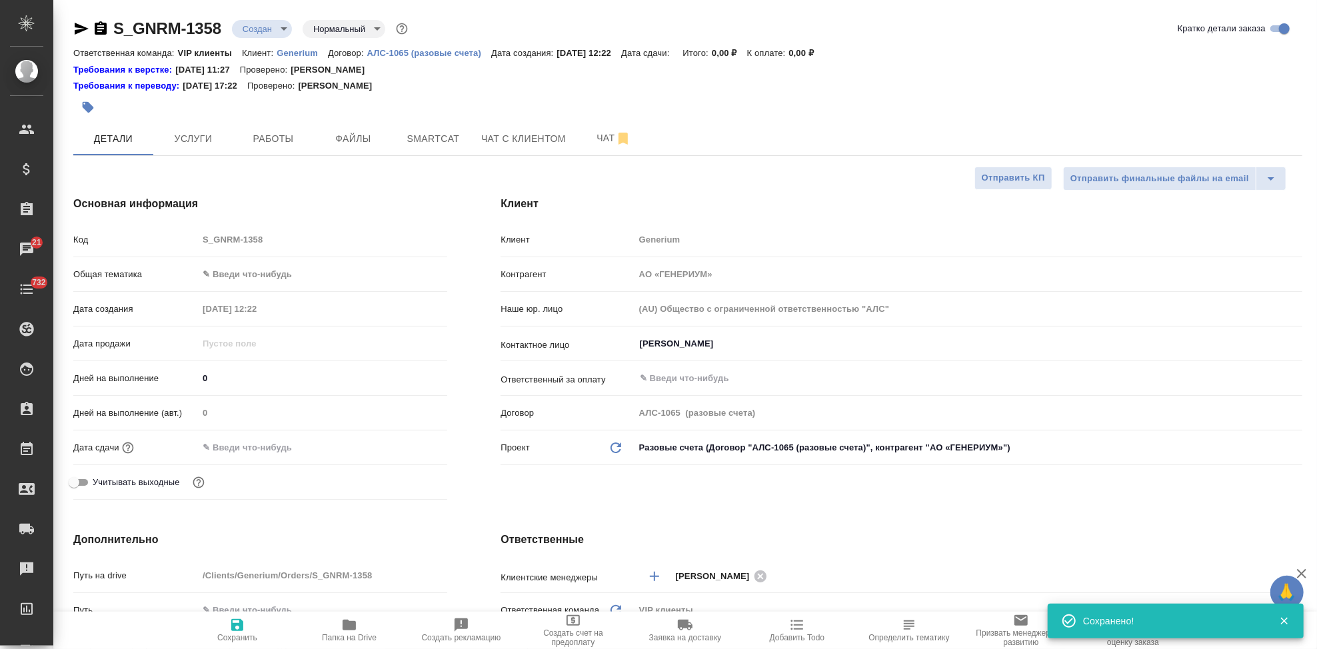
type textarea "x"
click at [360, 147] on span "Файлы" at bounding box center [353, 139] width 64 height 17
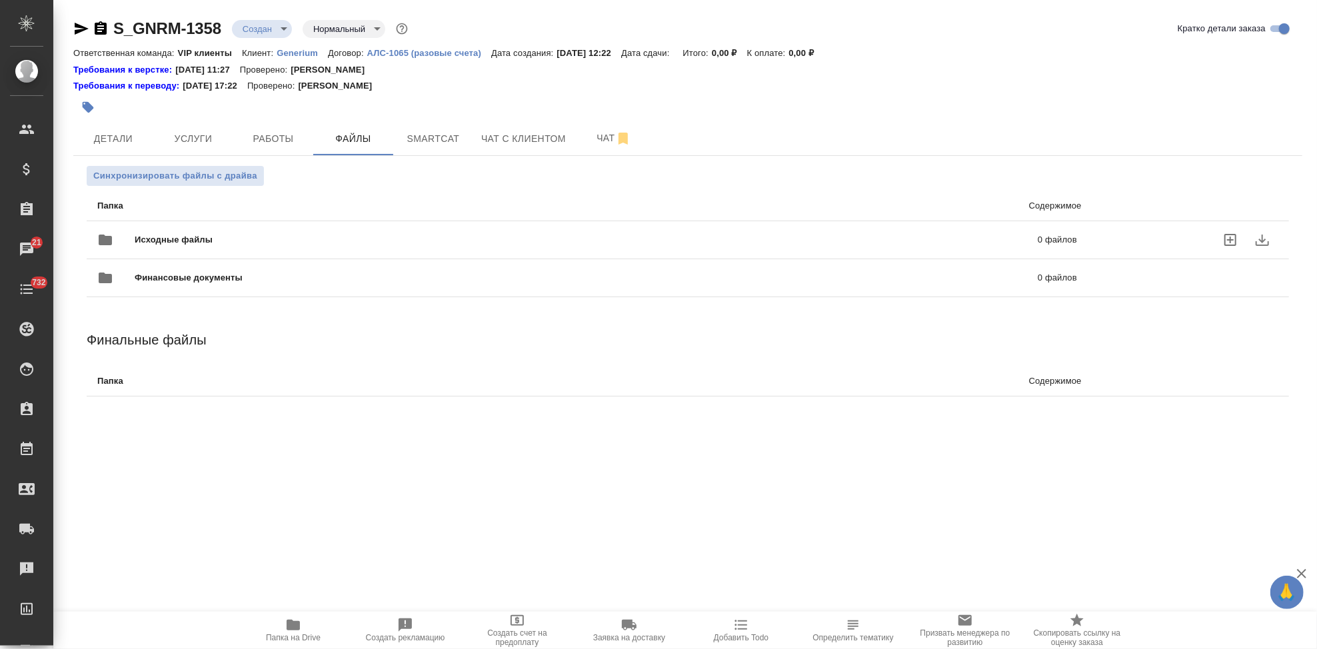
click at [1185, 238] on icon "uploadFiles" at bounding box center [1231, 240] width 16 height 16
click at [0, 0] on input "uploadFiles" at bounding box center [0, 0] width 0 height 0
click at [1185, 236] on icon "uploadFiles" at bounding box center [1231, 240] width 16 height 16
click at [0, 0] on input "uploadFiles" at bounding box center [0, 0] width 0 height 0
click at [189, 142] on span "Услуги" at bounding box center [193, 139] width 64 height 17
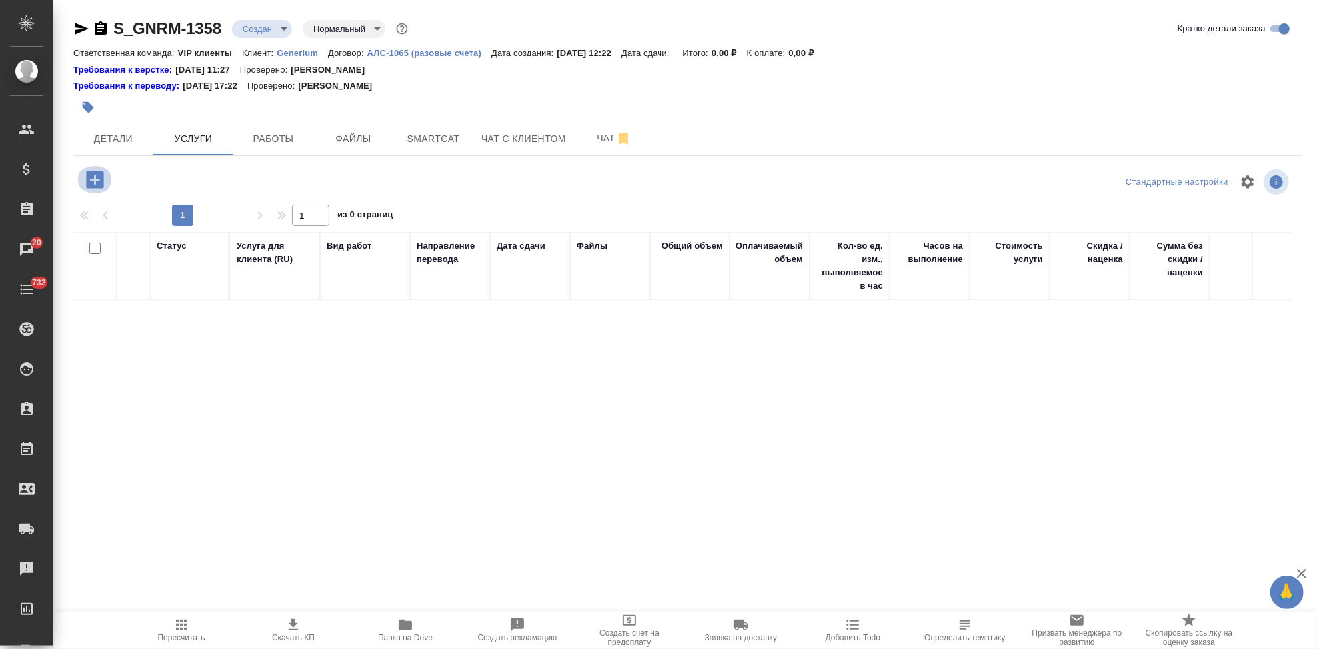
click at [89, 184] on icon "button" at bounding box center [94, 179] width 17 height 17
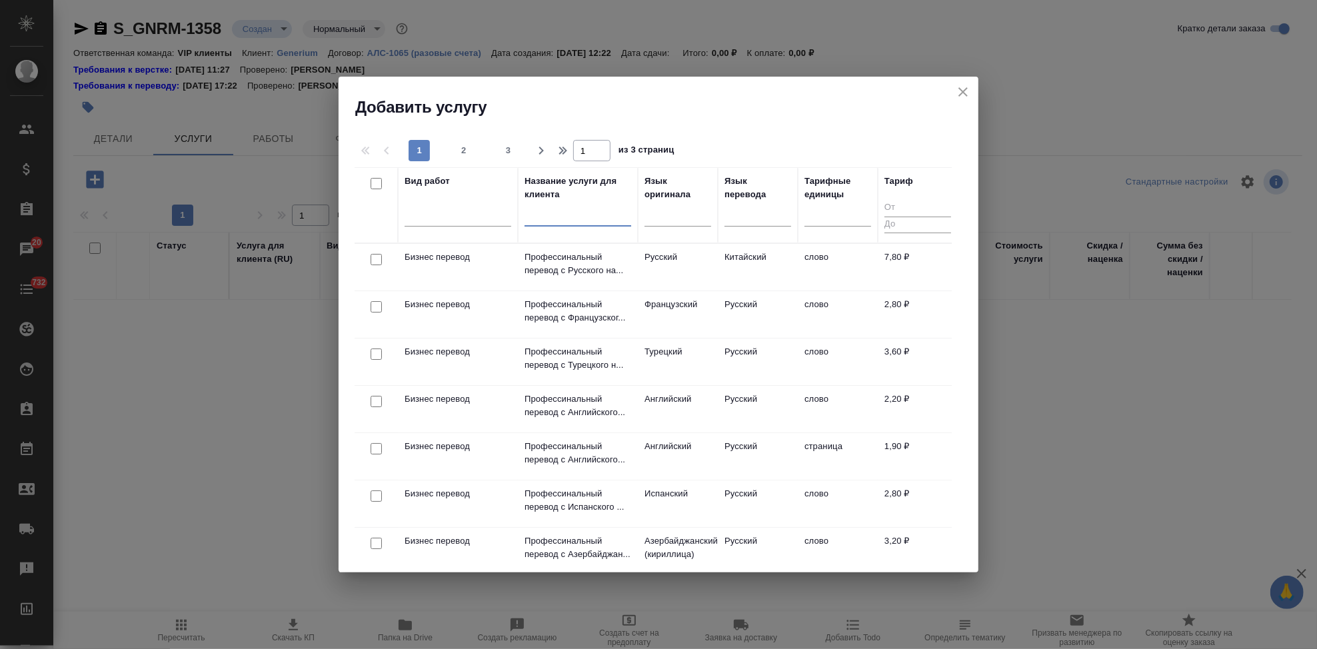
click at [541, 221] on input "text" at bounding box center [578, 218] width 107 height 17
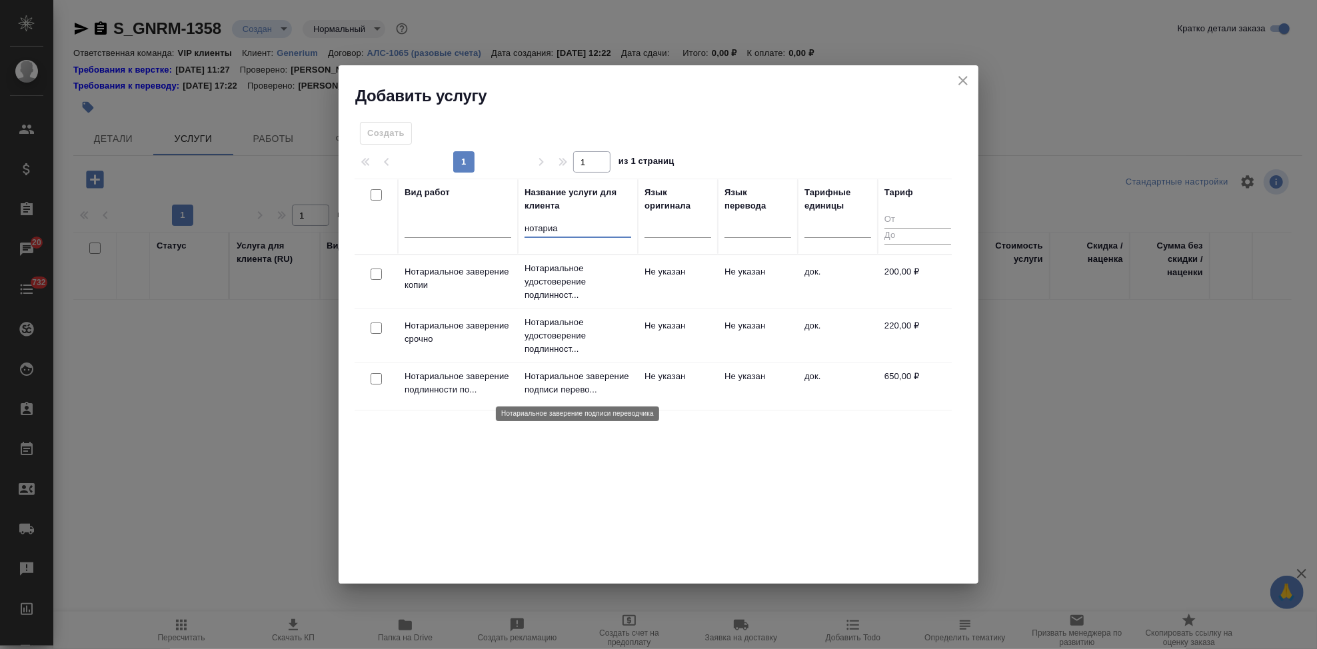
type input "нотариа"
click at [593, 387] on p "Нотариальное заверение подписи перево..." at bounding box center [578, 383] width 107 height 27
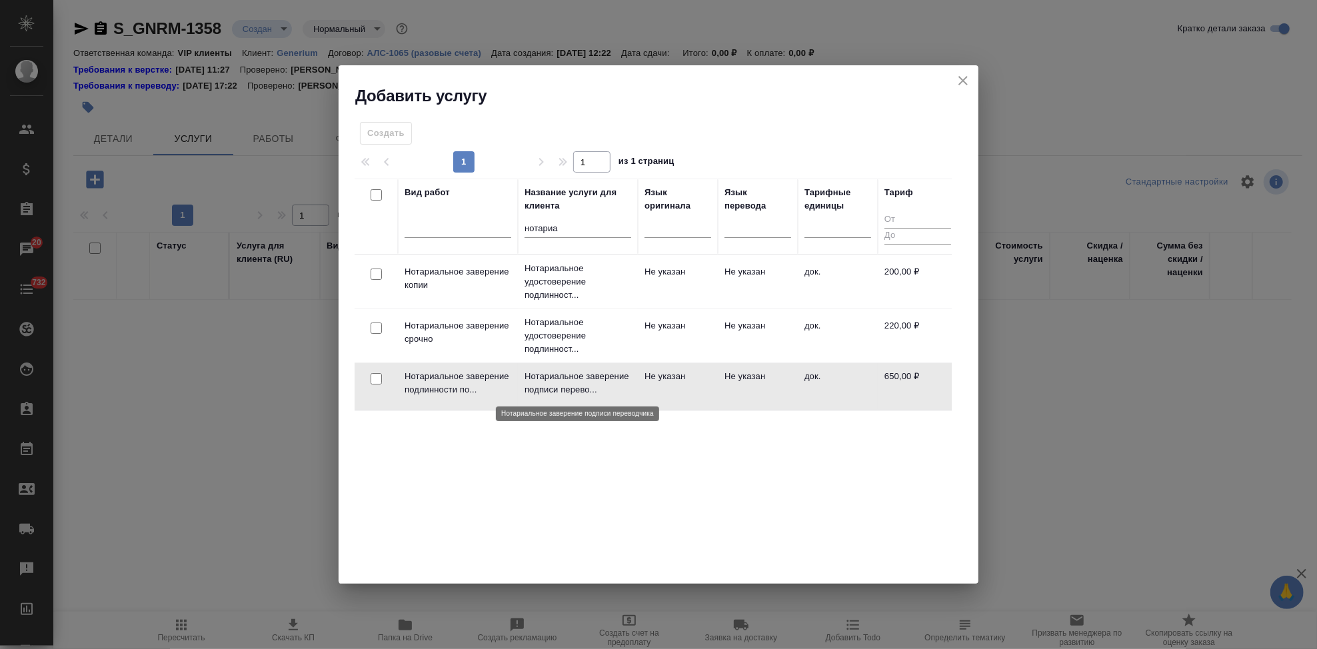
click at [593, 387] on p "Нотариальное заверение подписи перево..." at bounding box center [578, 383] width 107 height 27
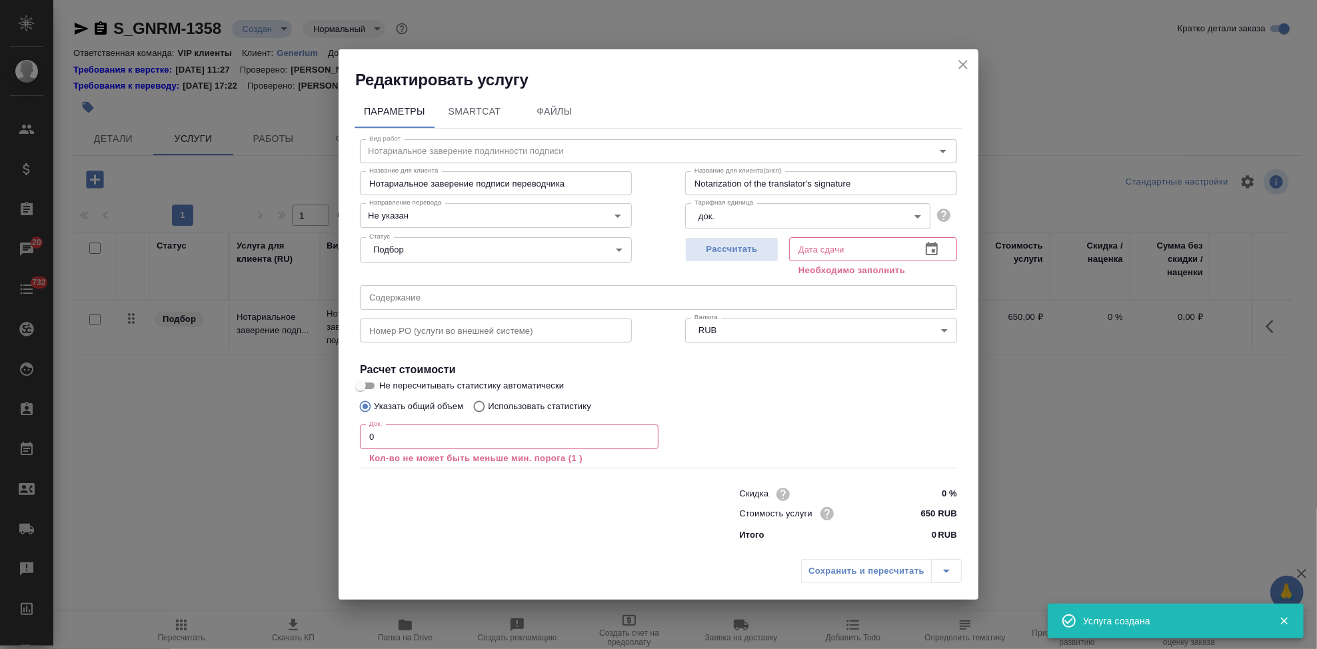
click at [551, 430] on input "0" at bounding box center [509, 437] width 299 height 24
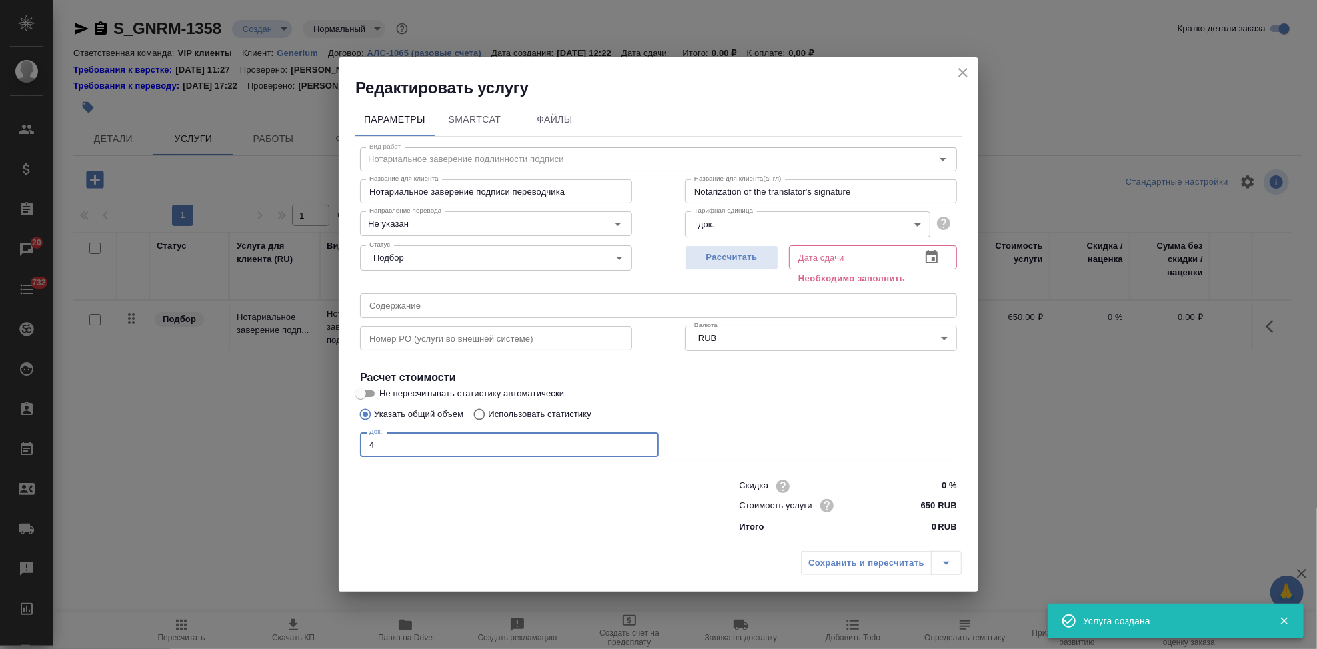
type input "4"
click at [939, 258] on icon "button" at bounding box center [932, 257] width 16 height 16
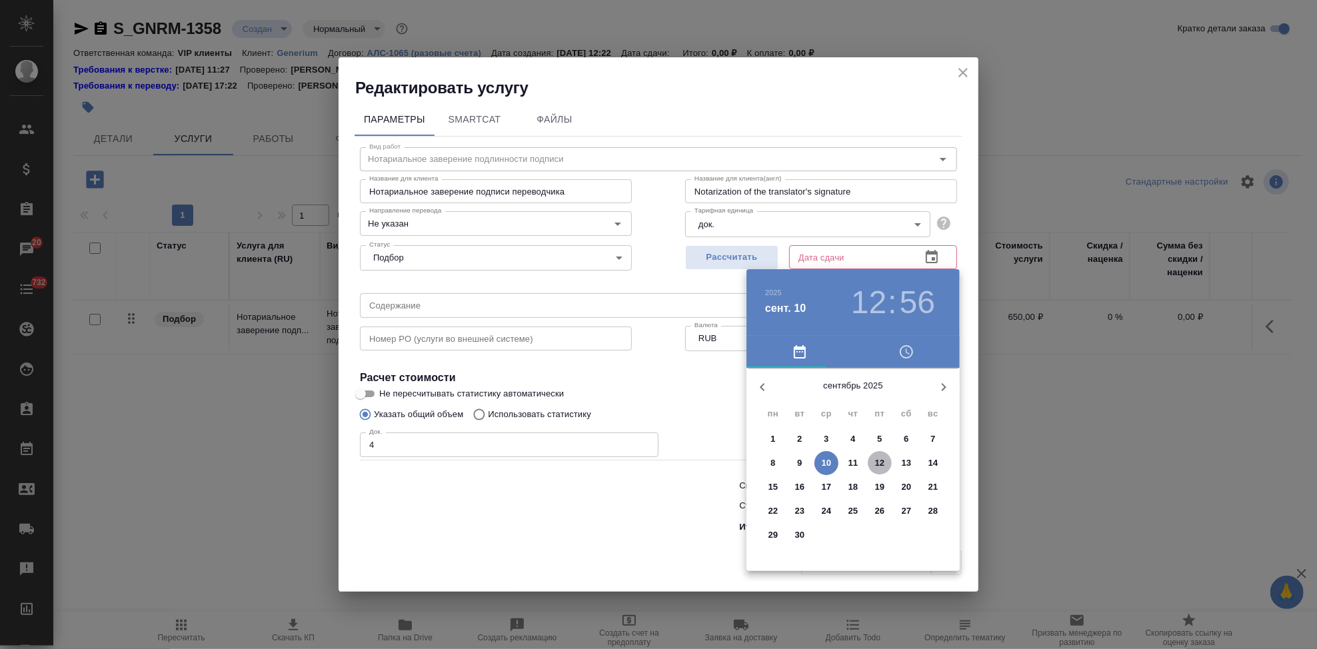
click at [877, 465] on p "12" at bounding box center [880, 463] width 10 height 13
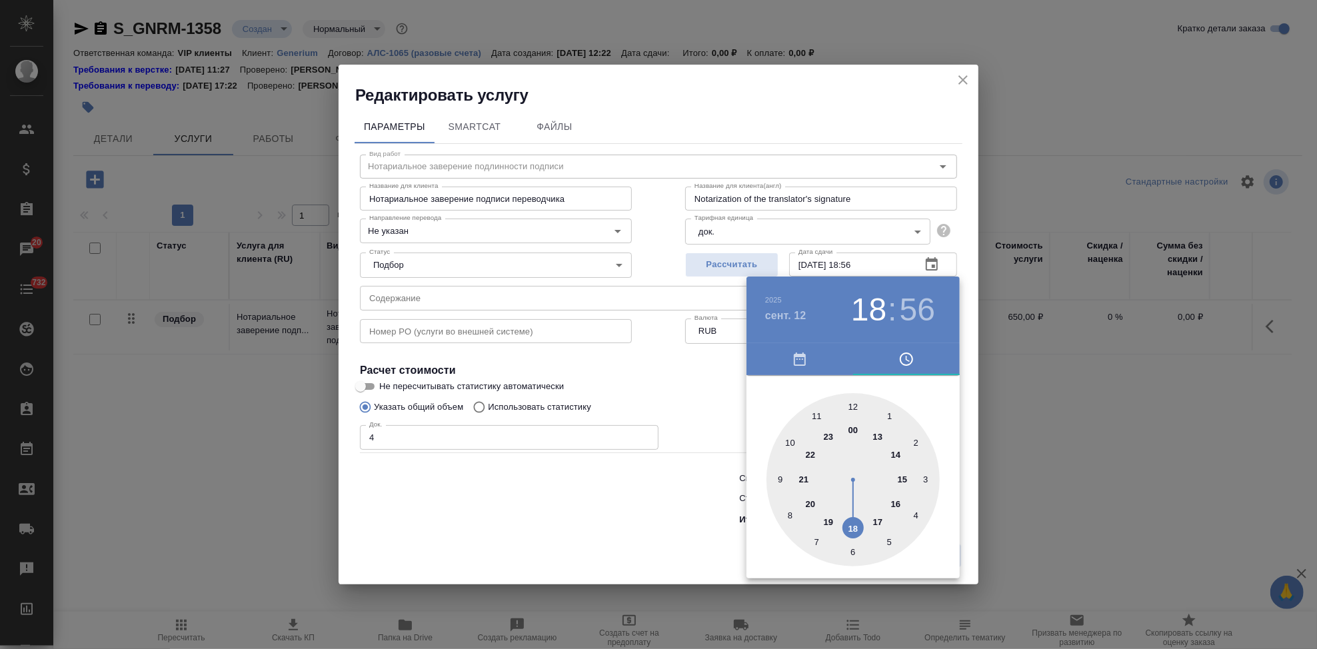
drag, startPoint x: 855, startPoint y: 417, endPoint x: 851, endPoint y: 529, distance: 112.0
click at [851, 529] on div at bounding box center [853, 479] width 173 height 173
type input "[DATE] 18:00"
drag, startPoint x: 842, startPoint y: 416, endPoint x: 850, endPoint y: 398, distance: 19.7
click at [850, 398] on div at bounding box center [853, 479] width 173 height 173
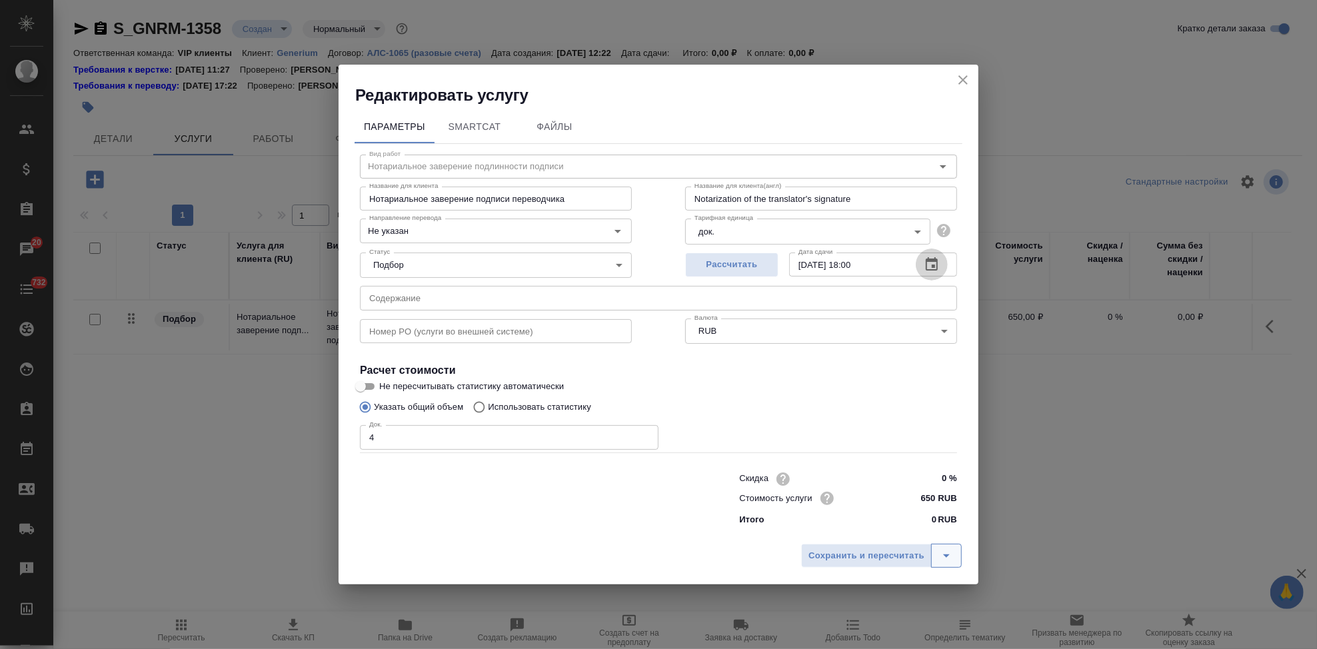
click at [945, 547] on button "split button" at bounding box center [946, 556] width 31 height 24
click at [855, 521] on li "Сохранить" at bounding box center [883, 527] width 161 height 21
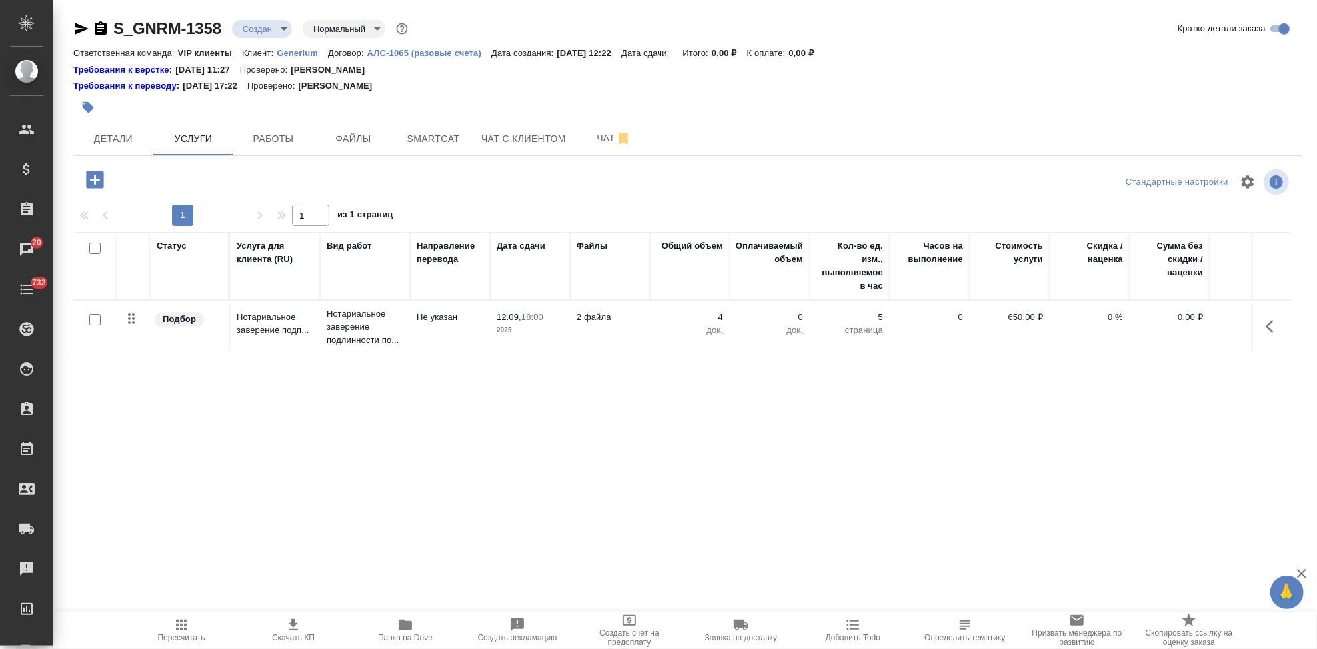
click at [100, 183] on icon "button" at bounding box center [94, 179] width 17 height 17
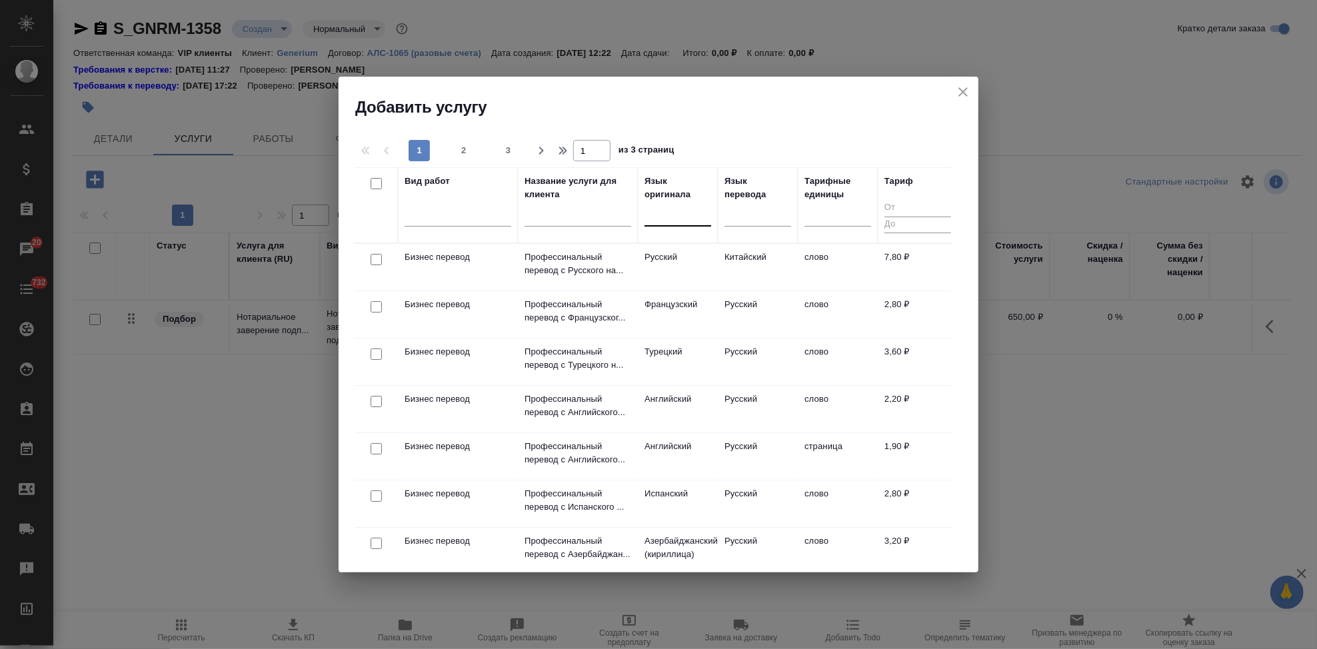
click at [676, 217] on div at bounding box center [678, 212] width 67 height 19
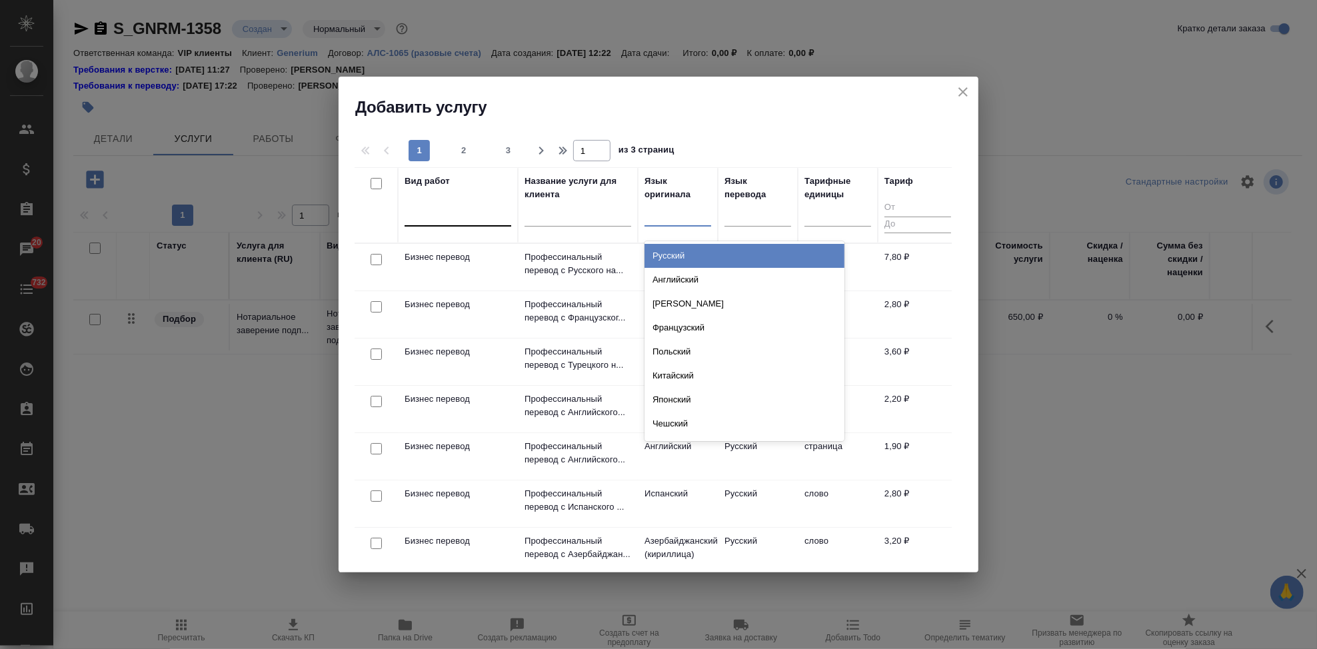
click at [449, 215] on div at bounding box center [458, 212] width 107 height 19
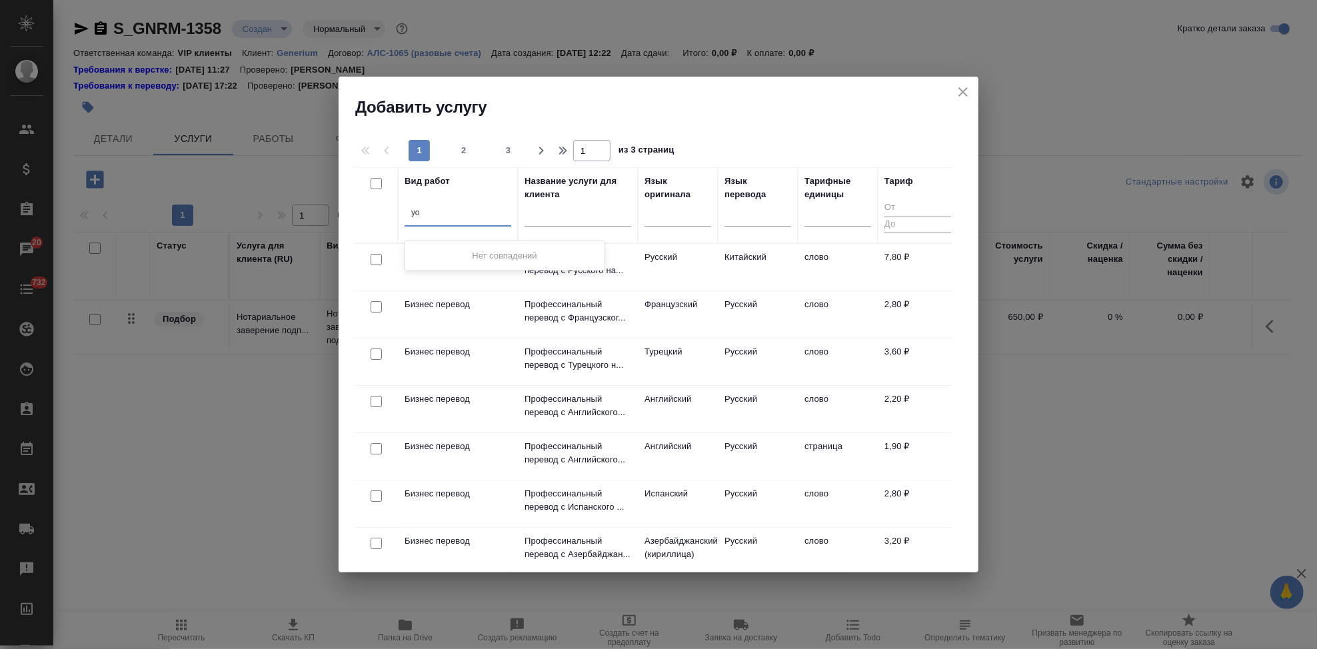
type input "у"
type input "коррек"
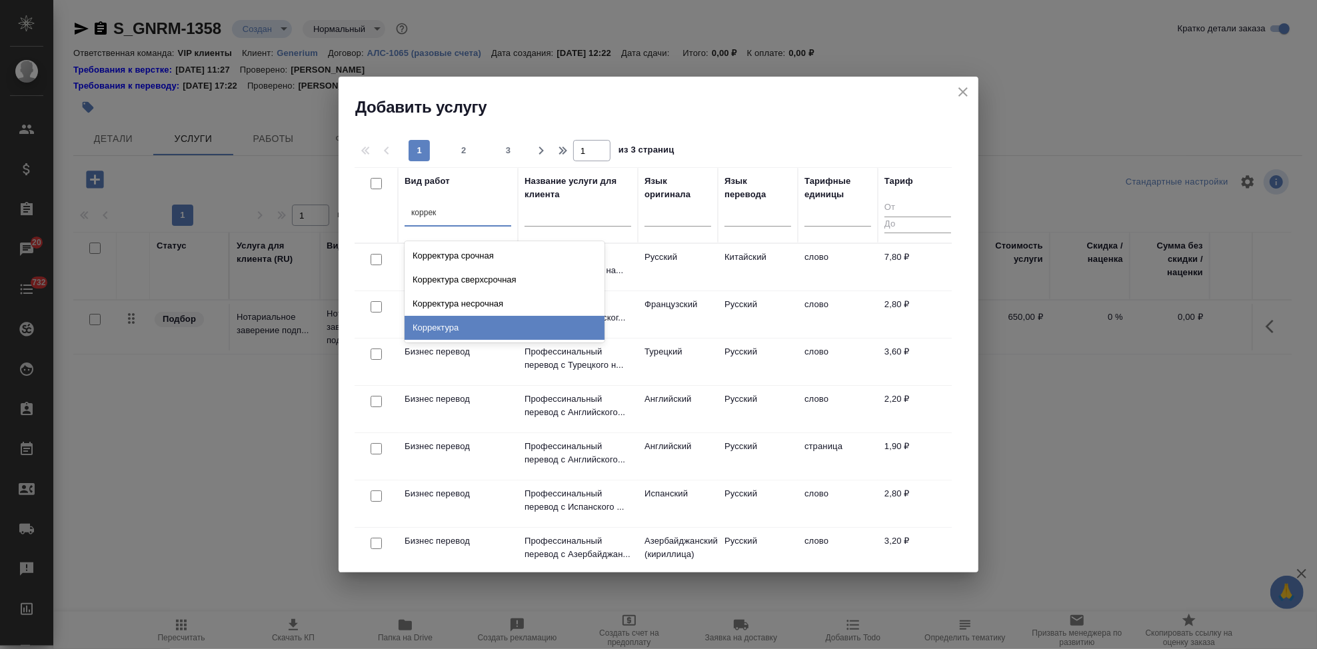
click at [443, 336] on div "Корректура" at bounding box center [505, 328] width 200 height 24
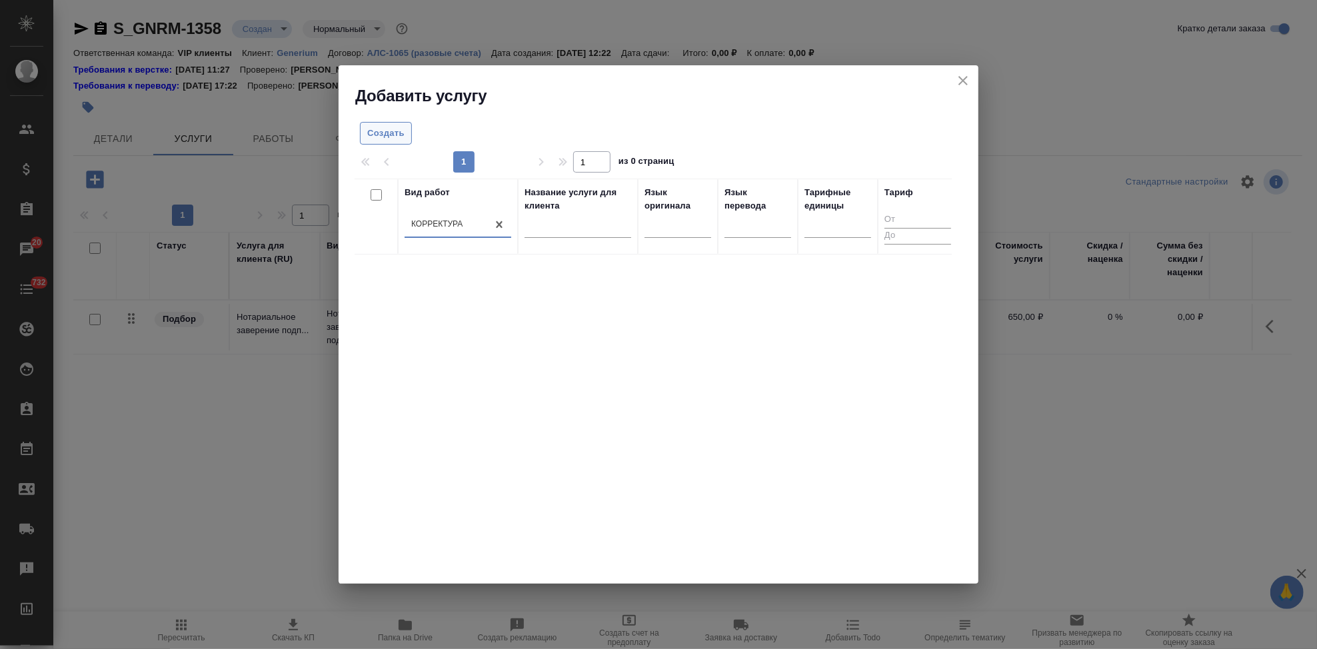
click at [389, 133] on span "Создать" at bounding box center [385, 133] width 37 height 15
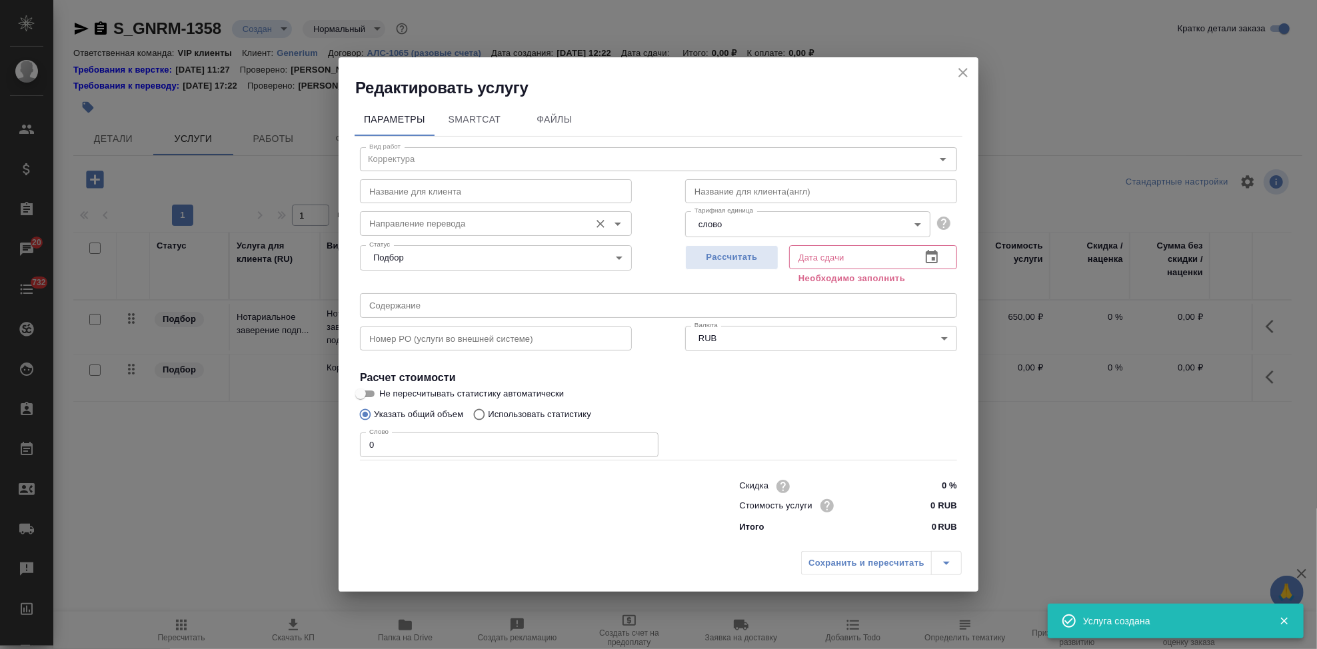
click at [409, 227] on input "Направление перевода" at bounding box center [473, 223] width 219 height 16
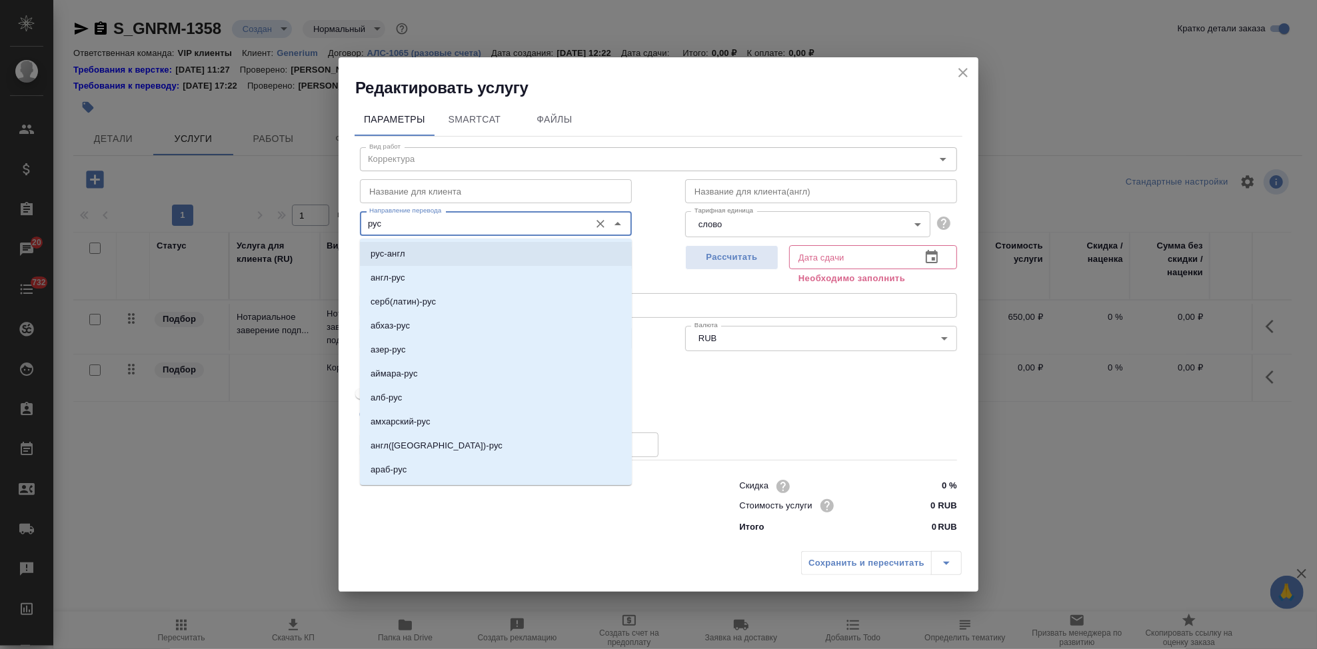
click at [413, 249] on li "рус-англ" at bounding box center [496, 254] width 272 height 24
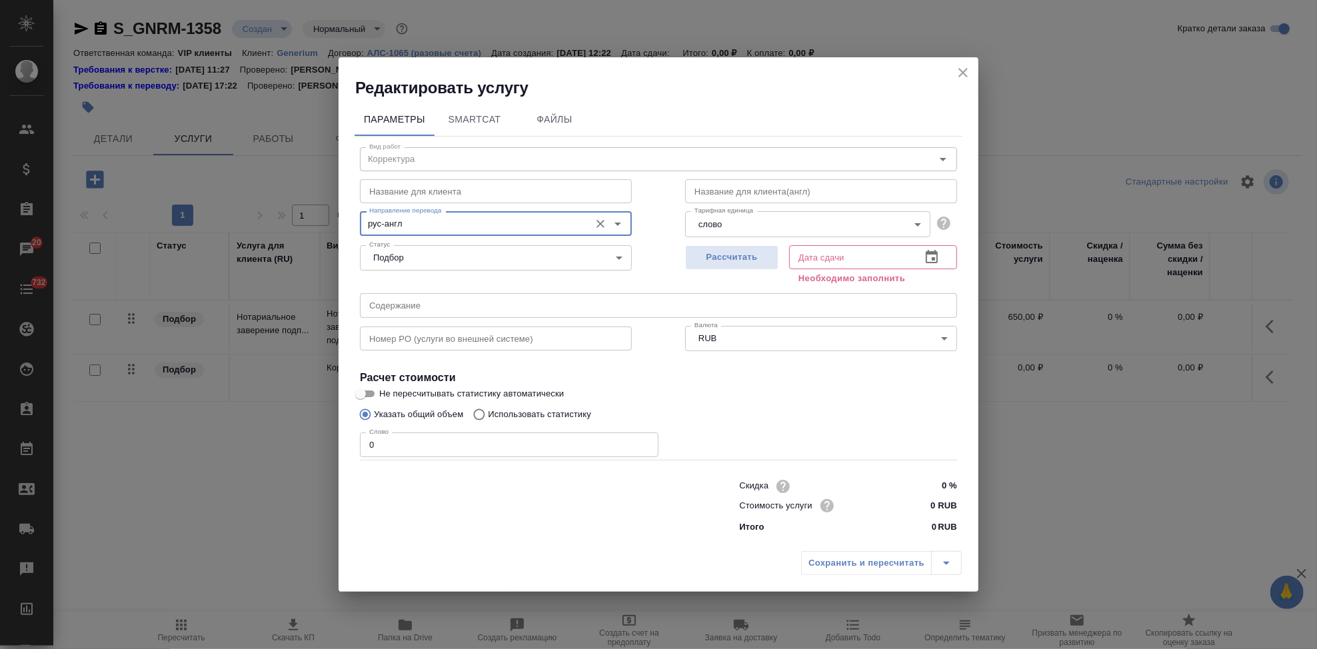
type input "рус-англ"
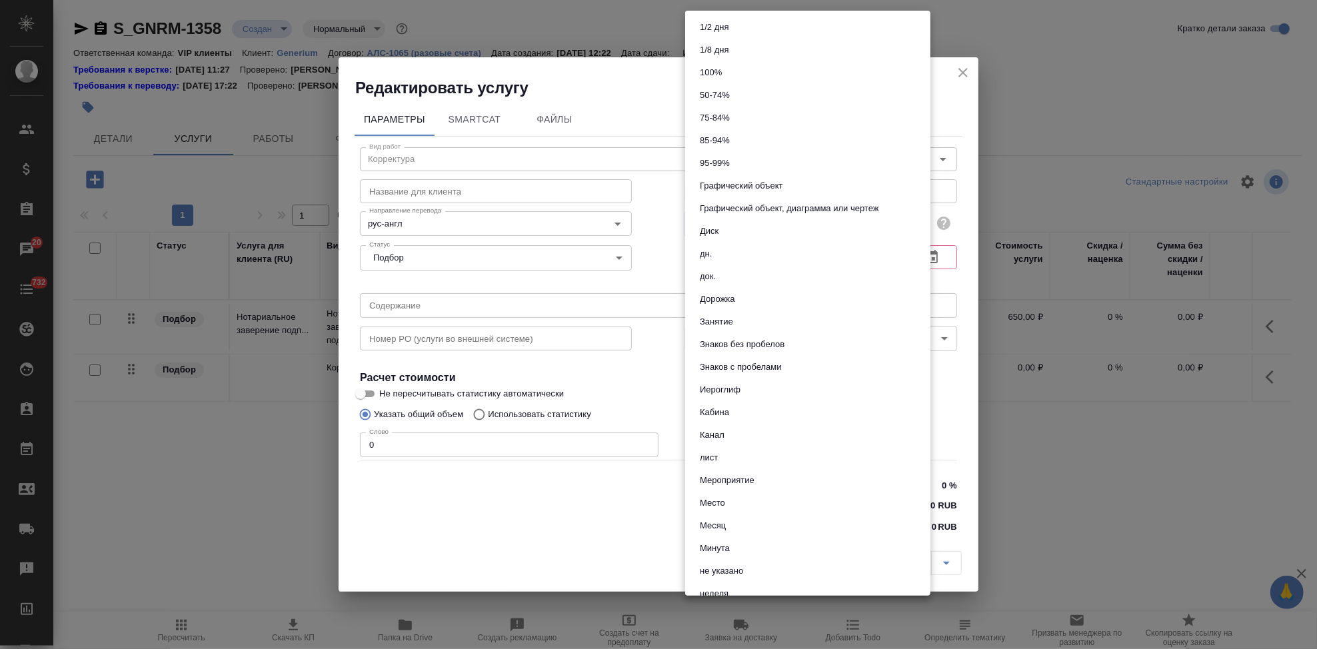
click at [920, 225] on body "🙏 .cls-1 fill:#fff; AWATERA Kabargina Anna Клиенты Спецификации Заказы 20 Чаты …" at bounding box center [658, 324] width 1317 height 649
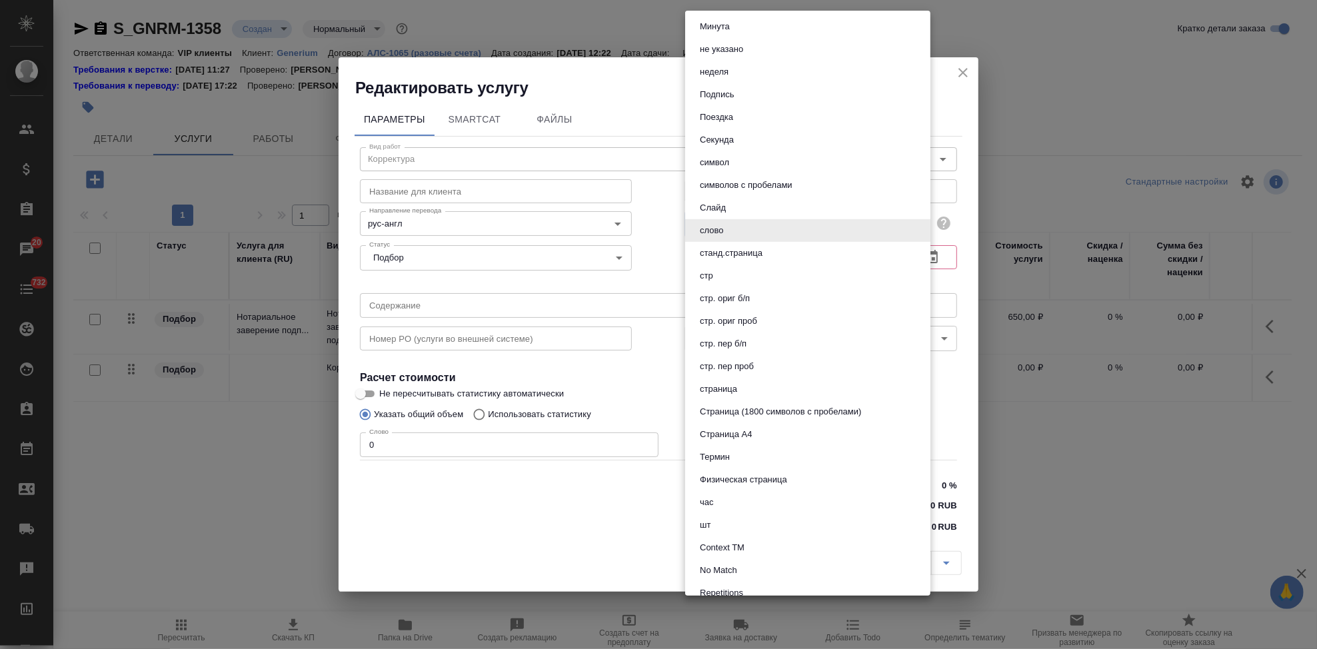
scroll to position [557, 0]
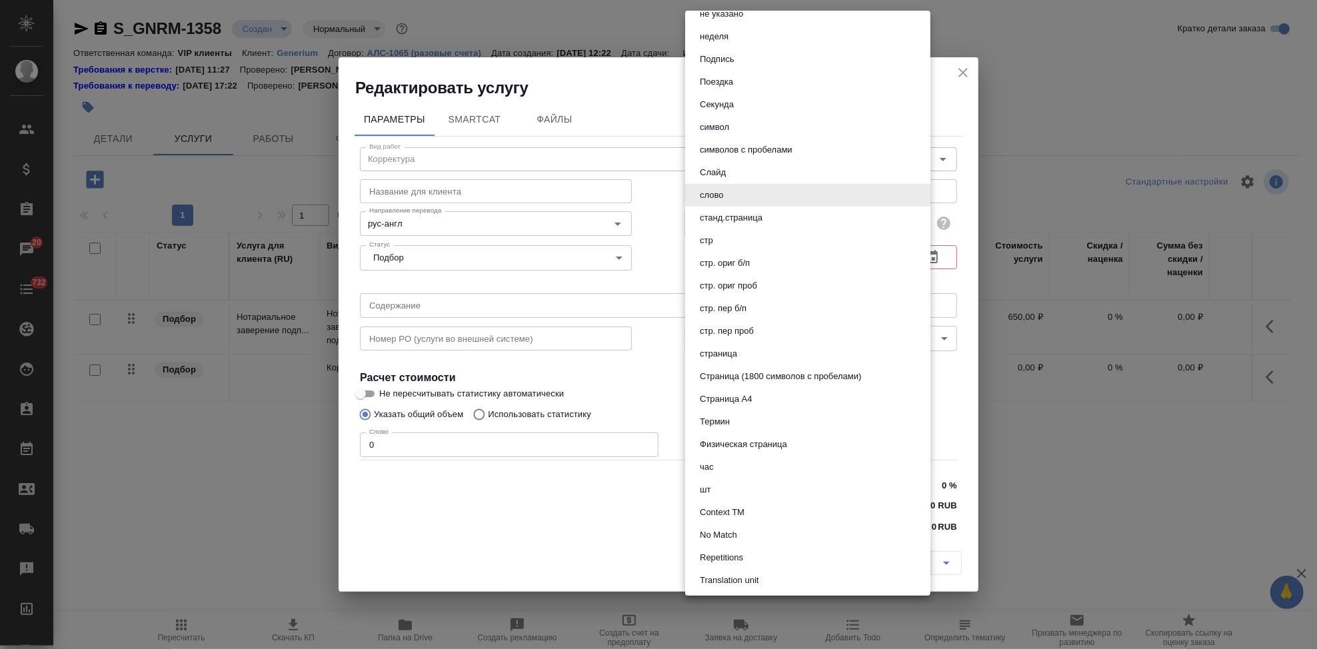
click at [741, 229] on li "стр" at bounding box center [807, 240] width 245 height 23
type input "66b0908298a61b6051bad906"
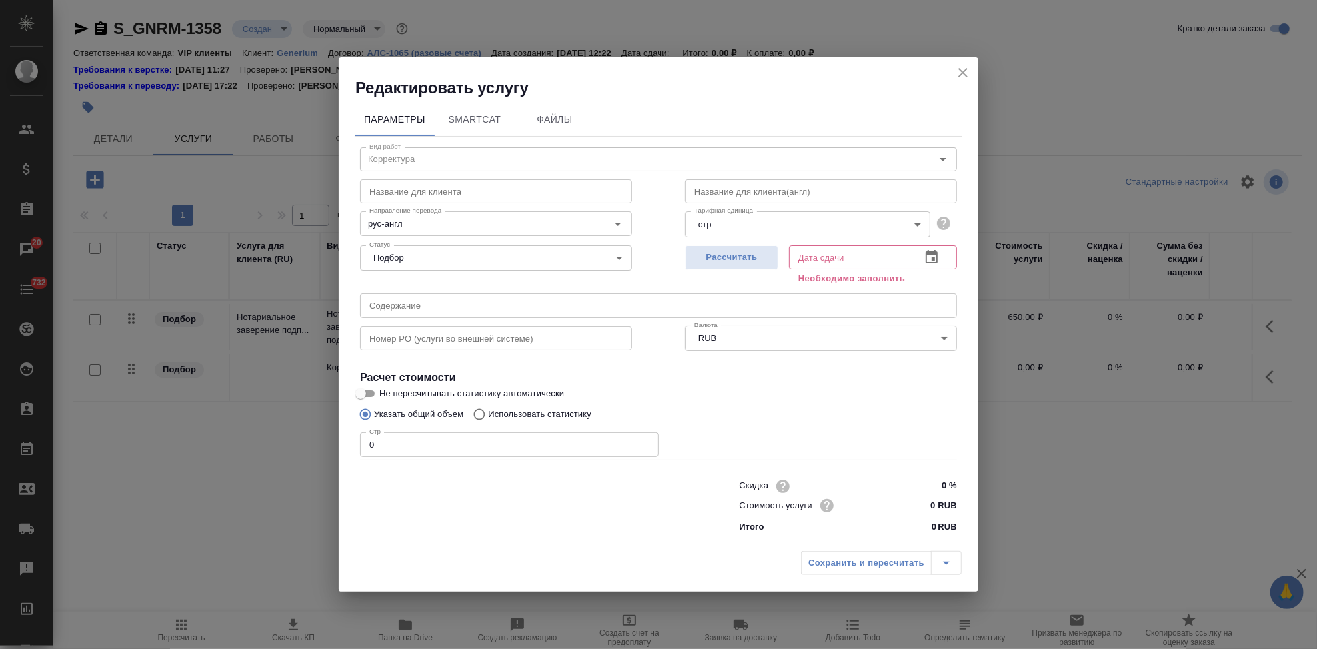
click at [430, 437] on input "0" at bounding box center [509, 445] width 299 height 24
type input "195"
drag, startPoint x: 459, startPoint y: 437, endPoint x: 315, endPoint y: 437, distance: 144.7
click at [315, 437] on div "Редактировать услугу Параметры SmartCat Файлы Вид работ Корректура Вид работ На…" at bounding box center [658, 324] width 1317 height 649
type input "16"
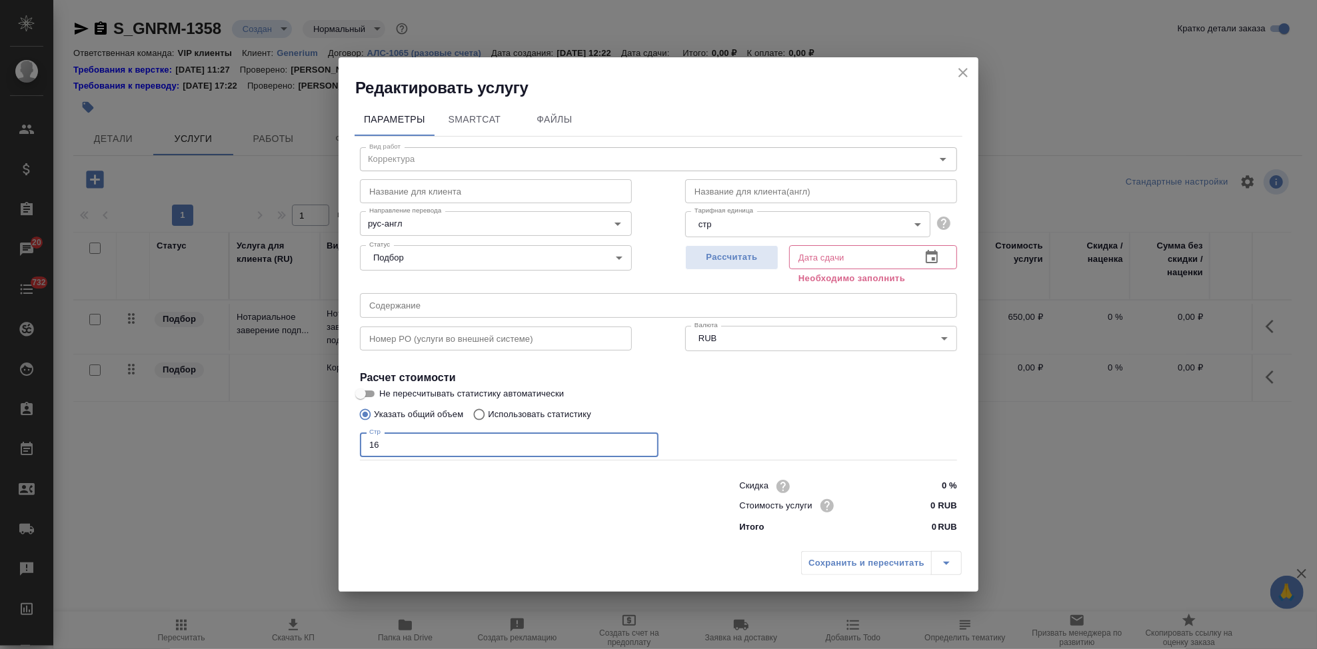
click at [933, 263] on icon "button" at bounding box center [932, 256] width 12 height 13
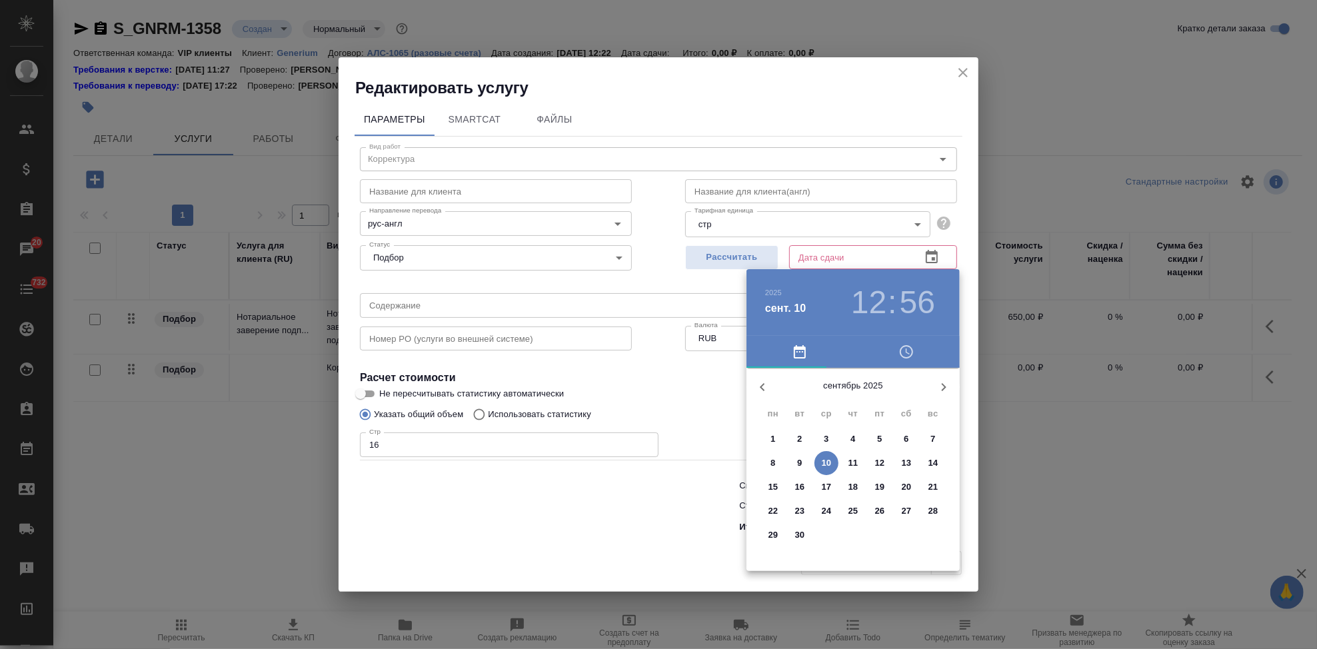
click at [883, 463] on p "12" at bounding box center [880, 463] width 10 height 13
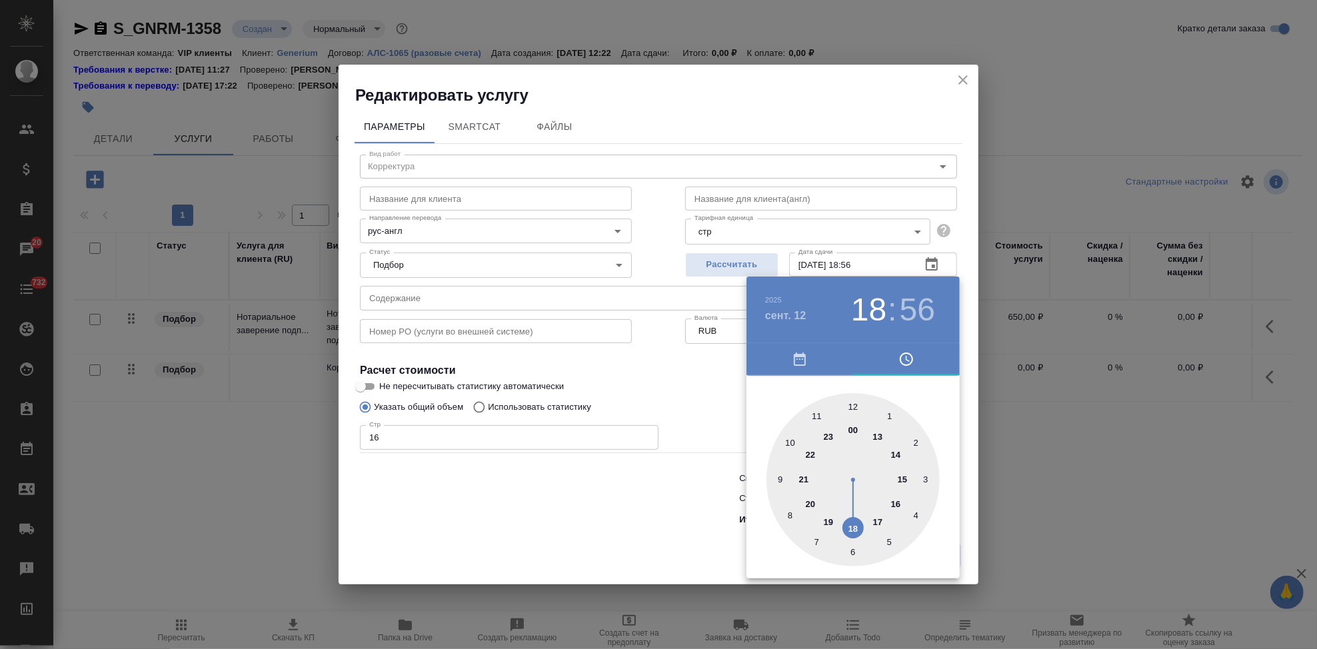
drag, startPoint x: 859, startPoint y: 415, endPoint x: 856, endPoint y: 505, distance: 90.0
click at [856, 505] on div at bounding box center [853, 479] width 173 height 173
type input "[DATE] 18:00"
click at [851, 405] on div at bounding box center [853, 479] width 173 height 173
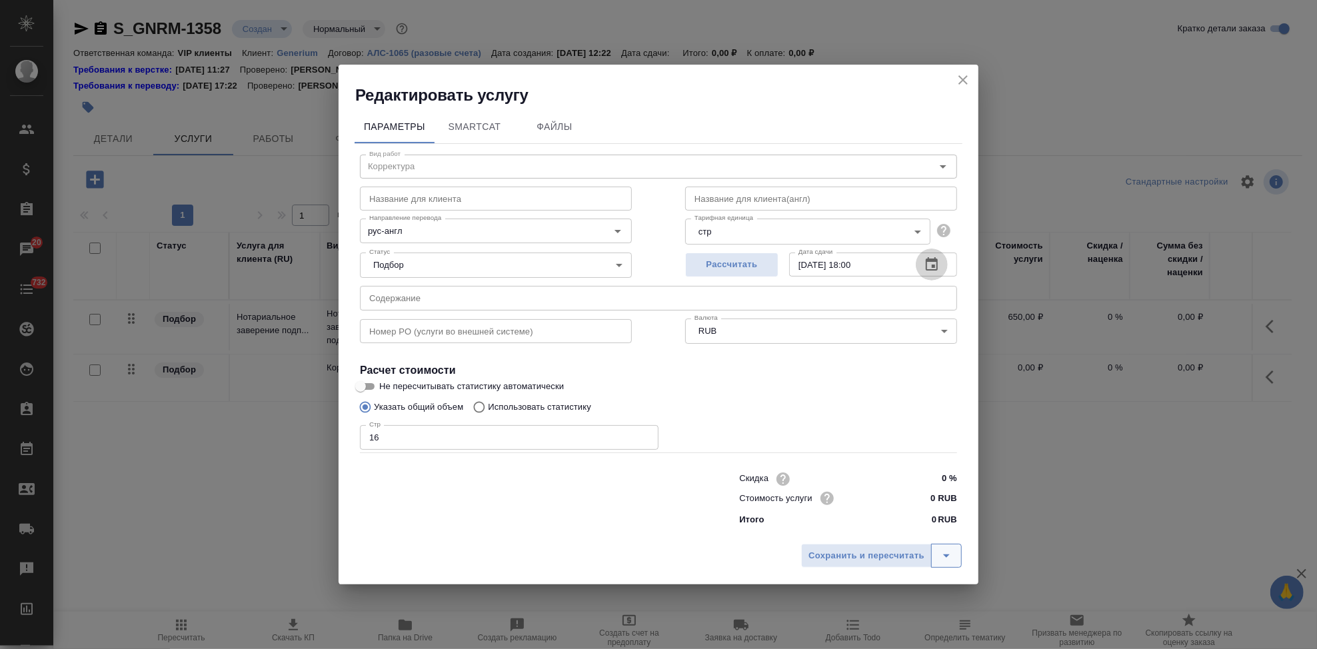
click at [947, 560] on icon "split button" at bounding box center [947, 556] width 16 height 16
click at [469, 204] on input "text" at bounding box center [496, 199] width 272 height 24
type input "У"
type input "Корректорская работа"
click at [943, 555] on icon "split button" at bounding box center [947, 556] width 16 height 16
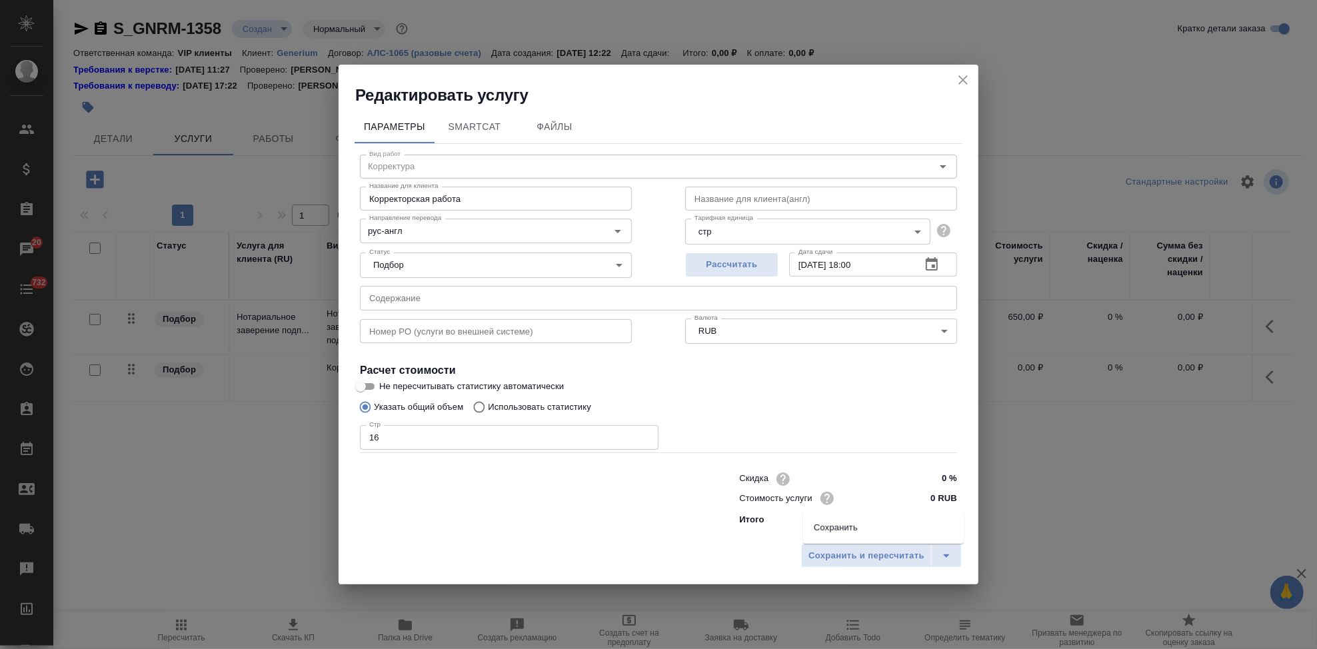
click at [914, 535] on li "Сохранить" at bounding box center [883, 527] width 161 height 21
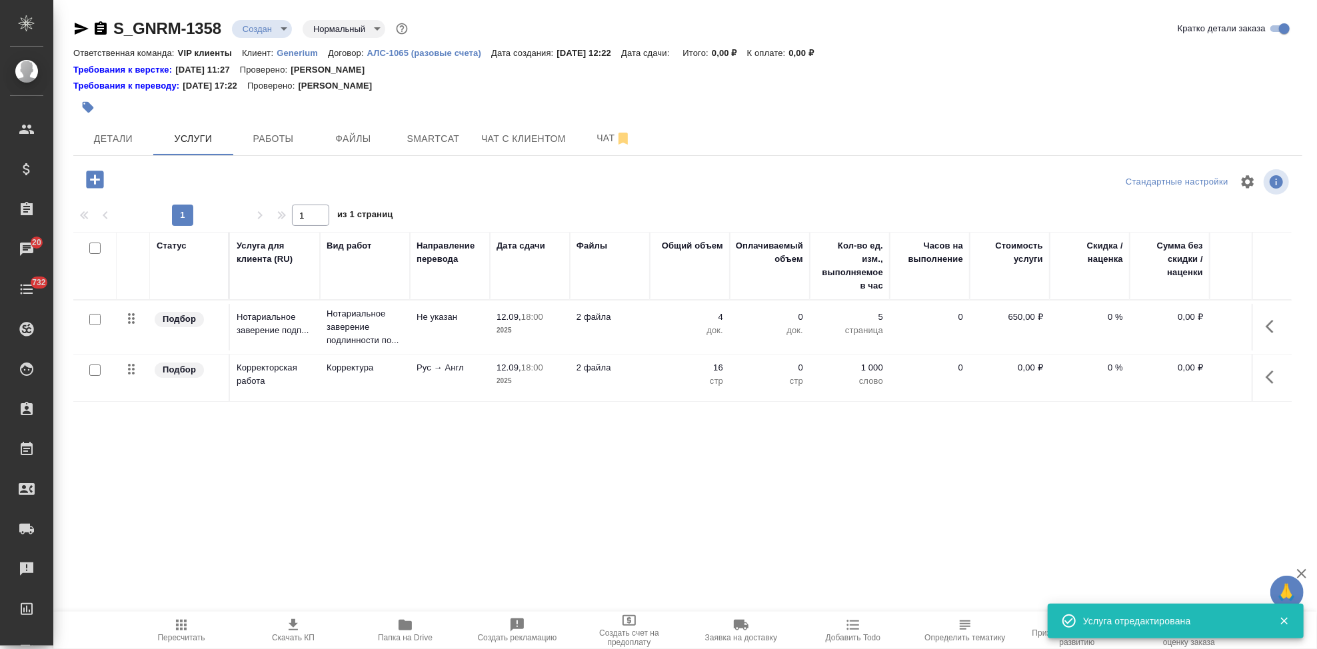
click at [1025, 367] on p "0,00 ₽" at bounding box center [1010, 367] width 67 height 13
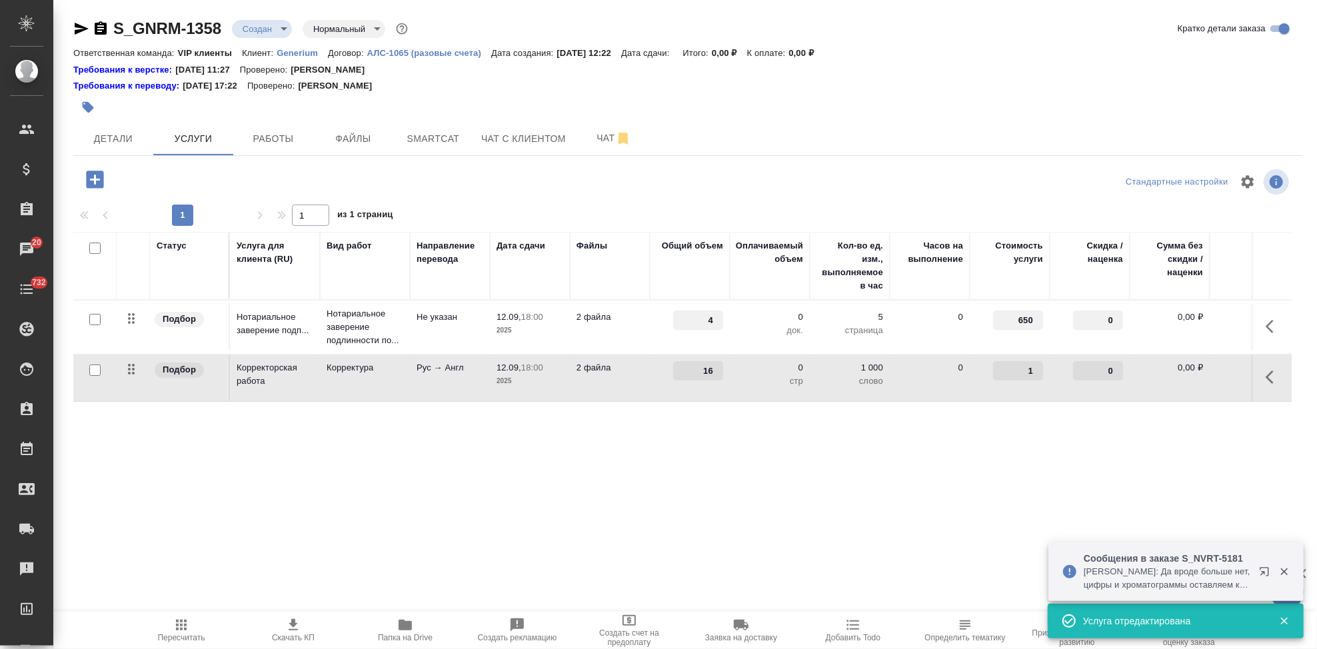
click at [1037, 366] on input "1" at bounding box center [1018, 370] width 50 height 19
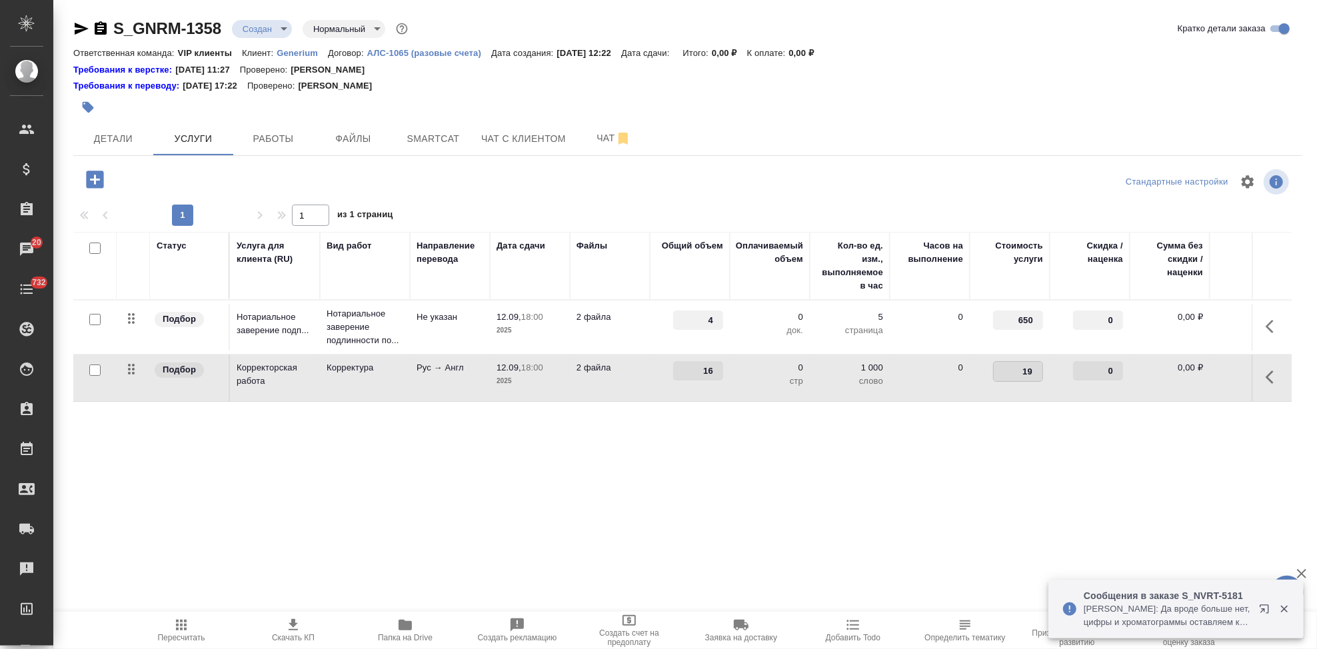
type input "195"
click at [887, 475] on div "Статус Услуга для клиента (RU) Вид работ Направление перевода Дата сдачи Файлы …" at bounding box center [682, 375] width 1219 height 287
click at [282, 170] on button "split button" at bounding box center [269, 178] width 31 height 24
click at [212, 201] on li "Сохранить" at bounding box center [203, 205] width 161 height 21
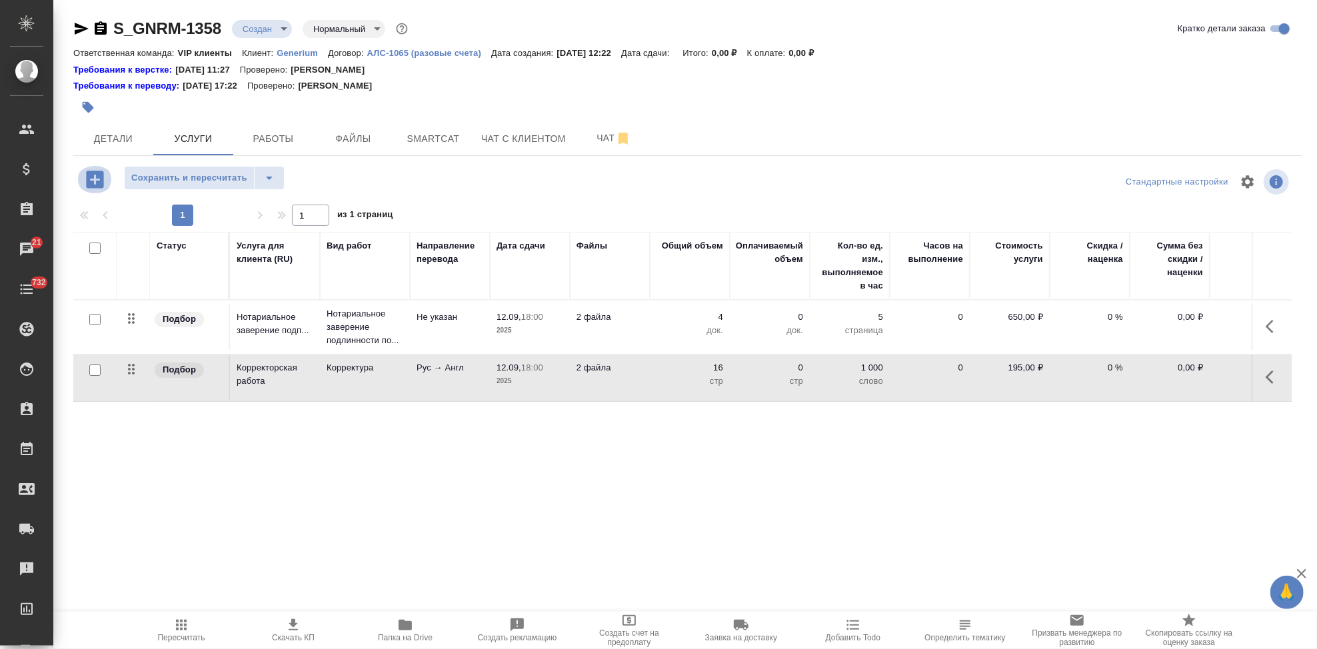
click at [94, 179] on icon "button" at bounding box center [94, 179] width 23 height 23
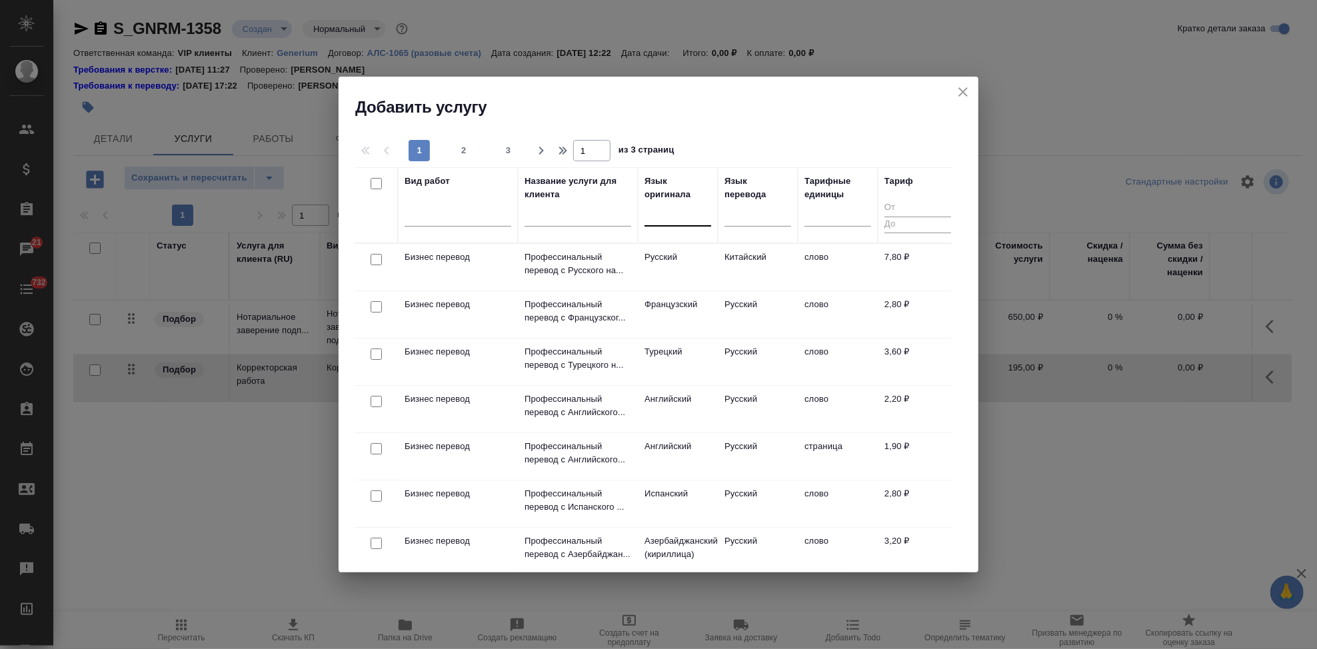
click at [679, 215] on div at bounding box center [678, 212] width 67 height 19
type input "рус"
click at [697, 253] on div "Русский" at bounding box center [745, 256] width 200 height 24
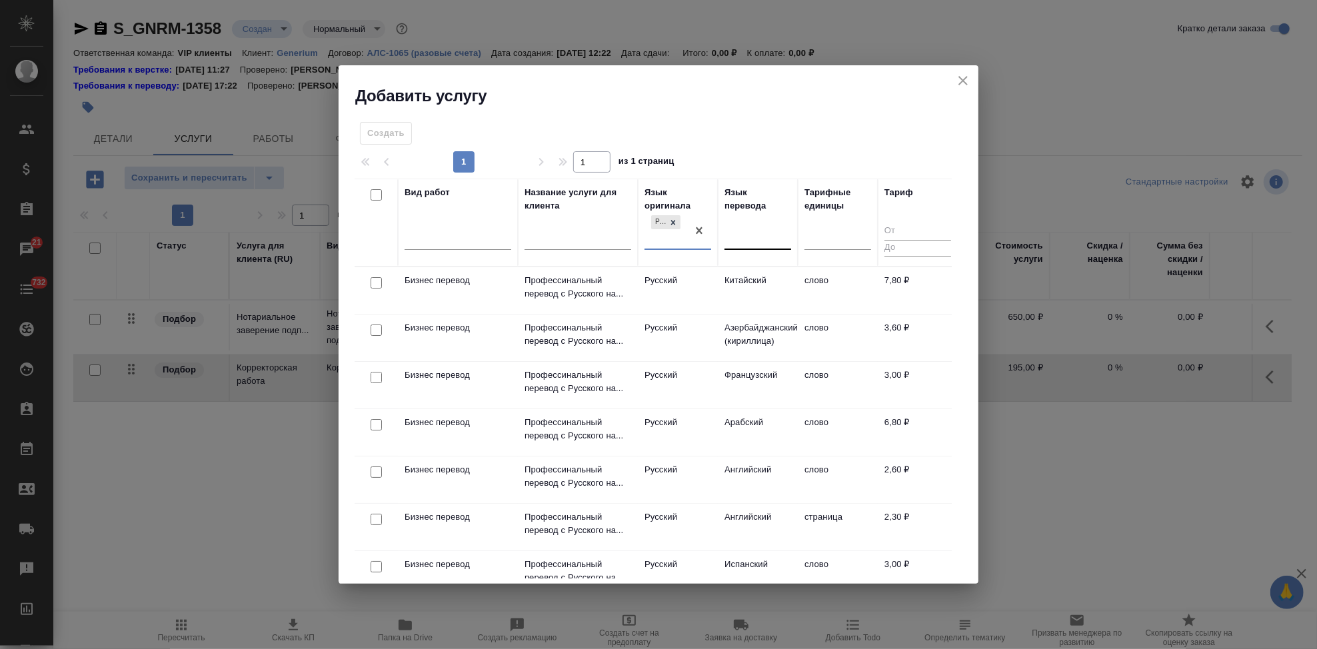
click at [755, 233] on div at bounding box center [758, 236] width 67 height 19
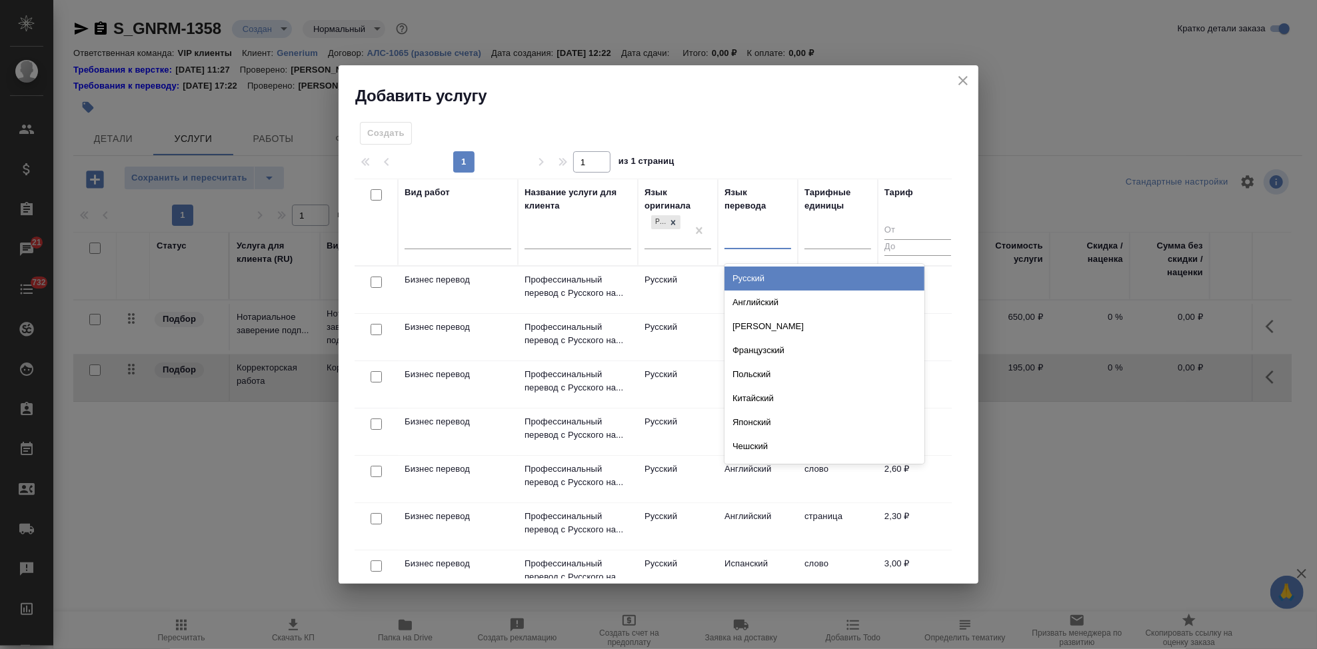
type input "а"
click at [767, 280] on div "Английский" at bounding box center [825, 279] width 200 height 24
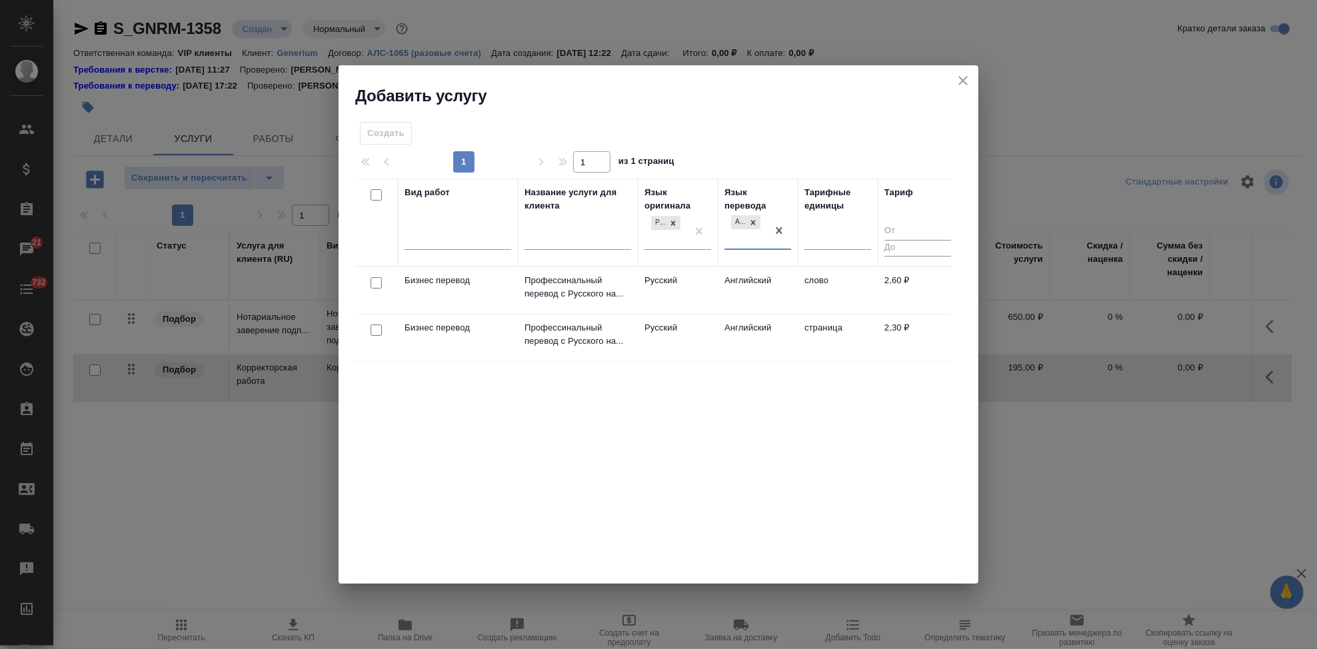
click at [678, 289] on td "Русский" at bounding box center [678, 290] width 80 height 47
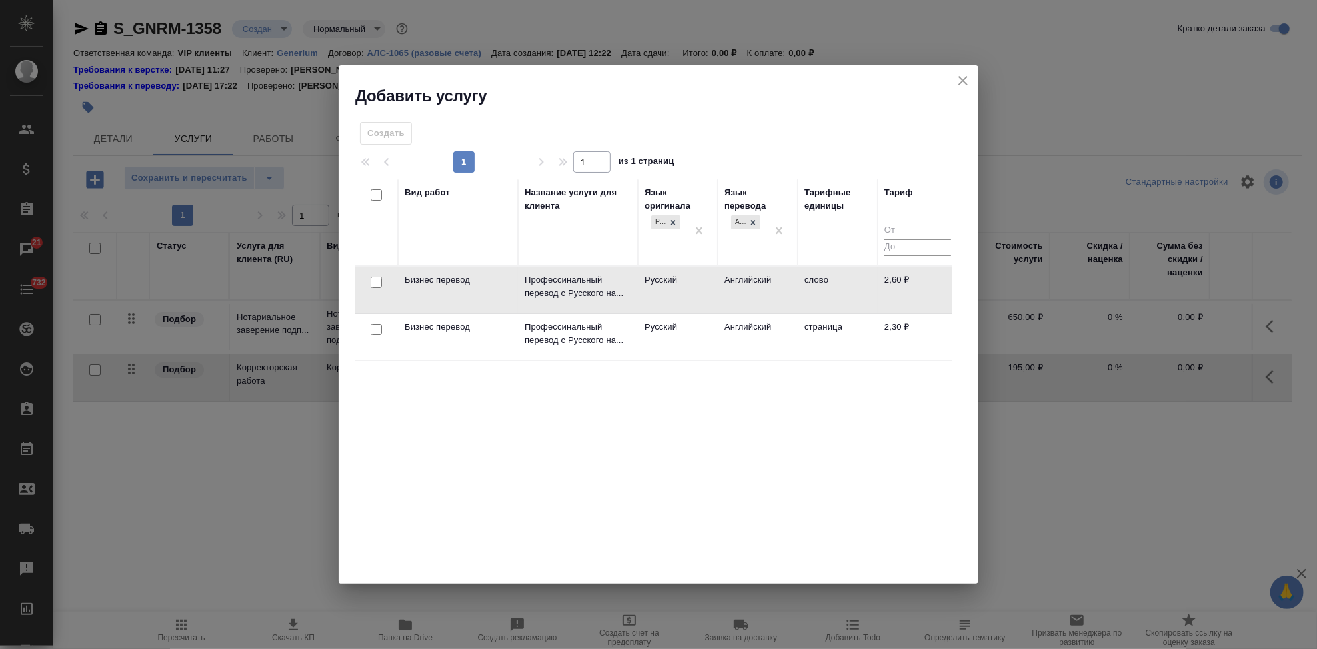
click at [678, 289] on td "Русский" at bounding box center [678, 290] width 80 height 47
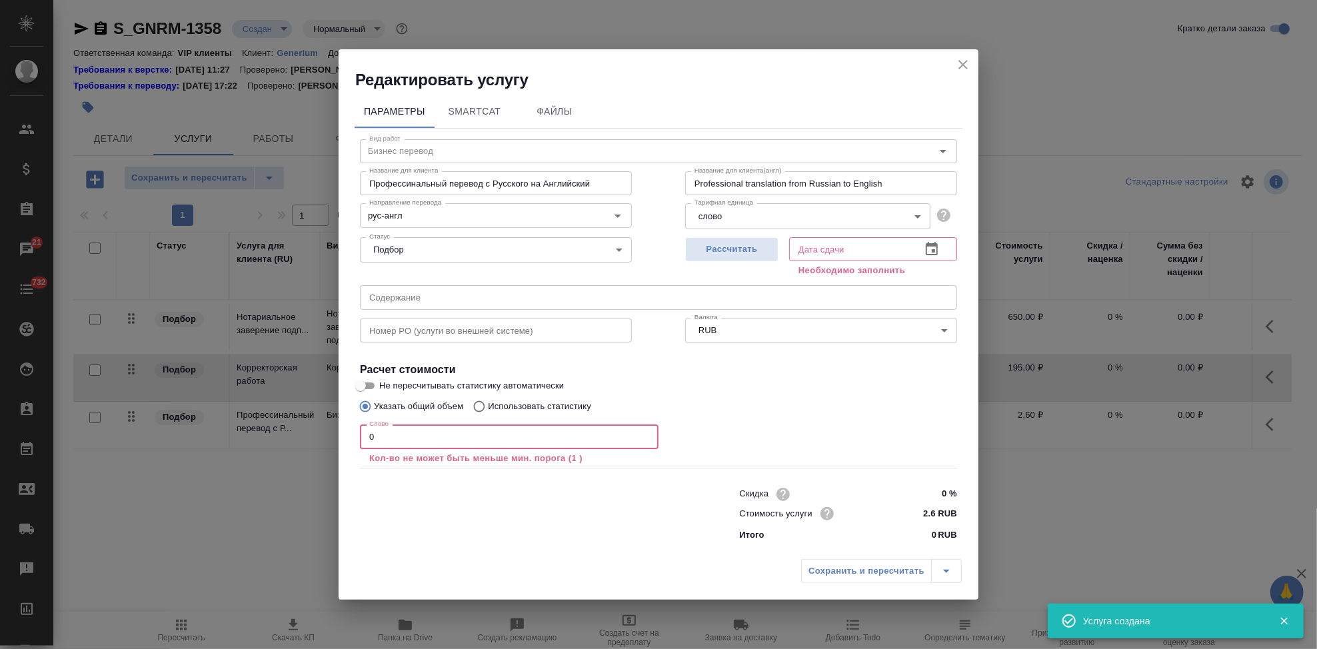
click at [475, 440] on input "0" at bounding box center [509, 437] width 299 height 24
type input "9"
type input "8"
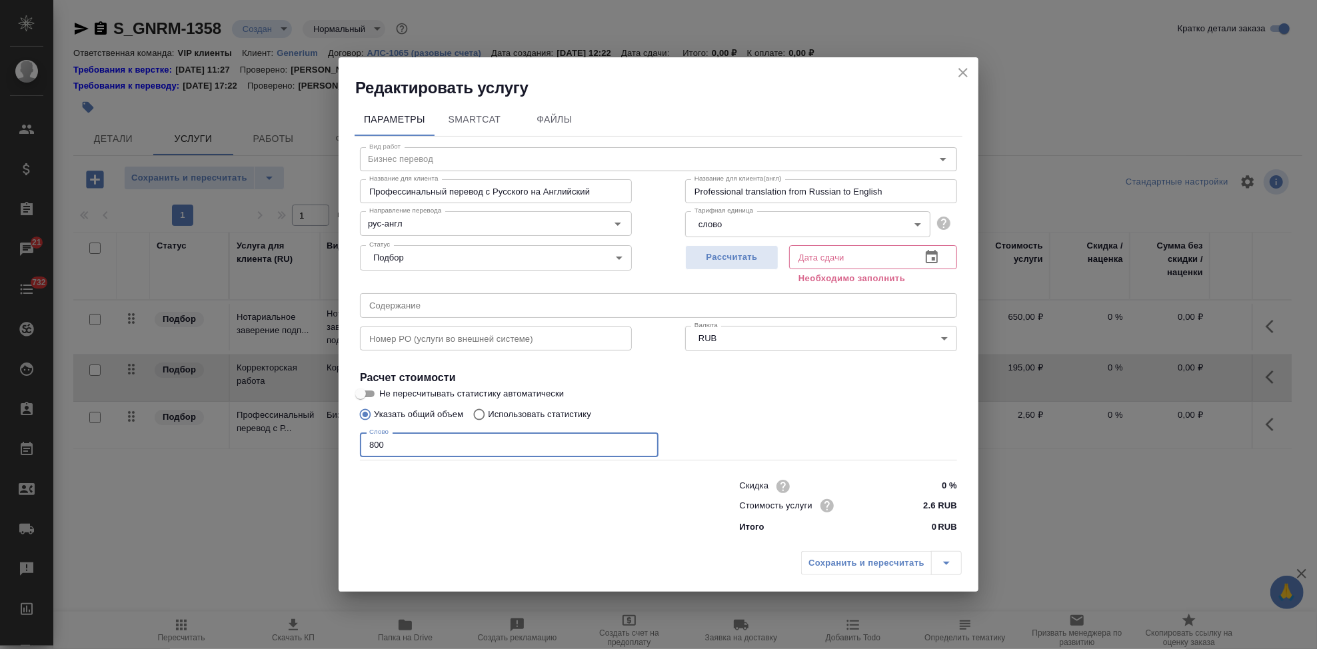
type input "800"
click at [929, 259] on icon "button" at bounding box center [932, 257] width 16 height 16
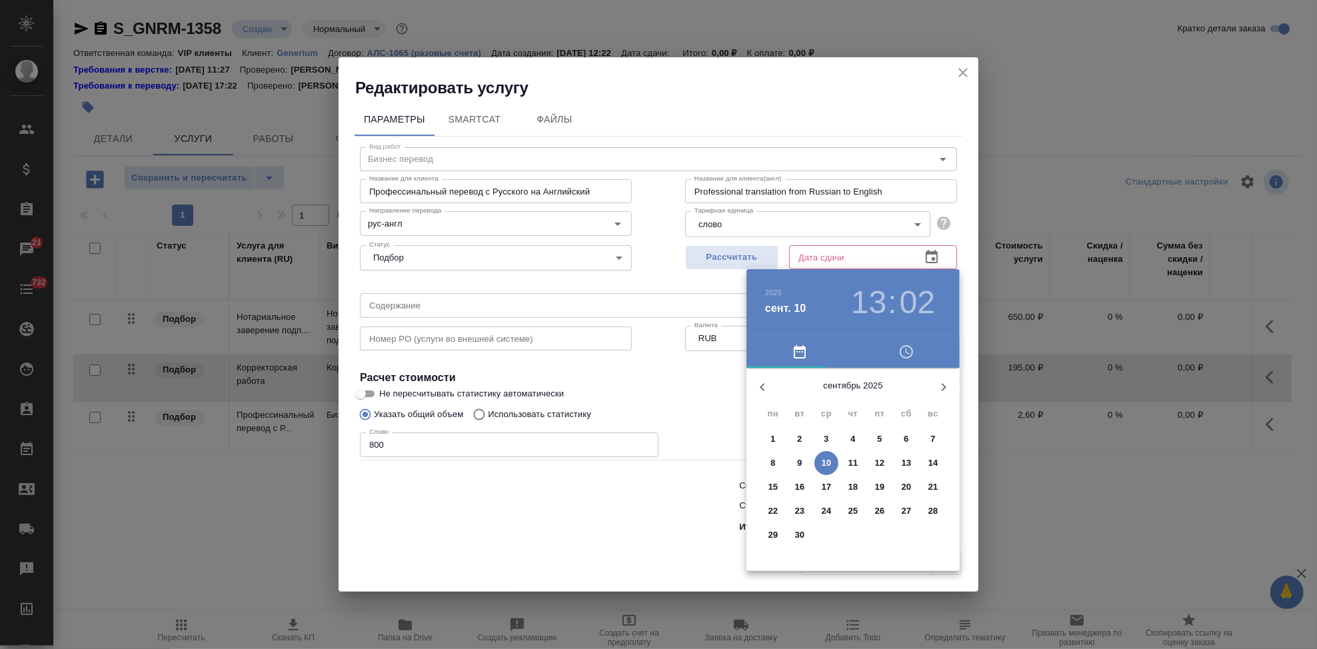
click at [878, 463] on p "12" at bounding box center [880, 463] width 10 height 13
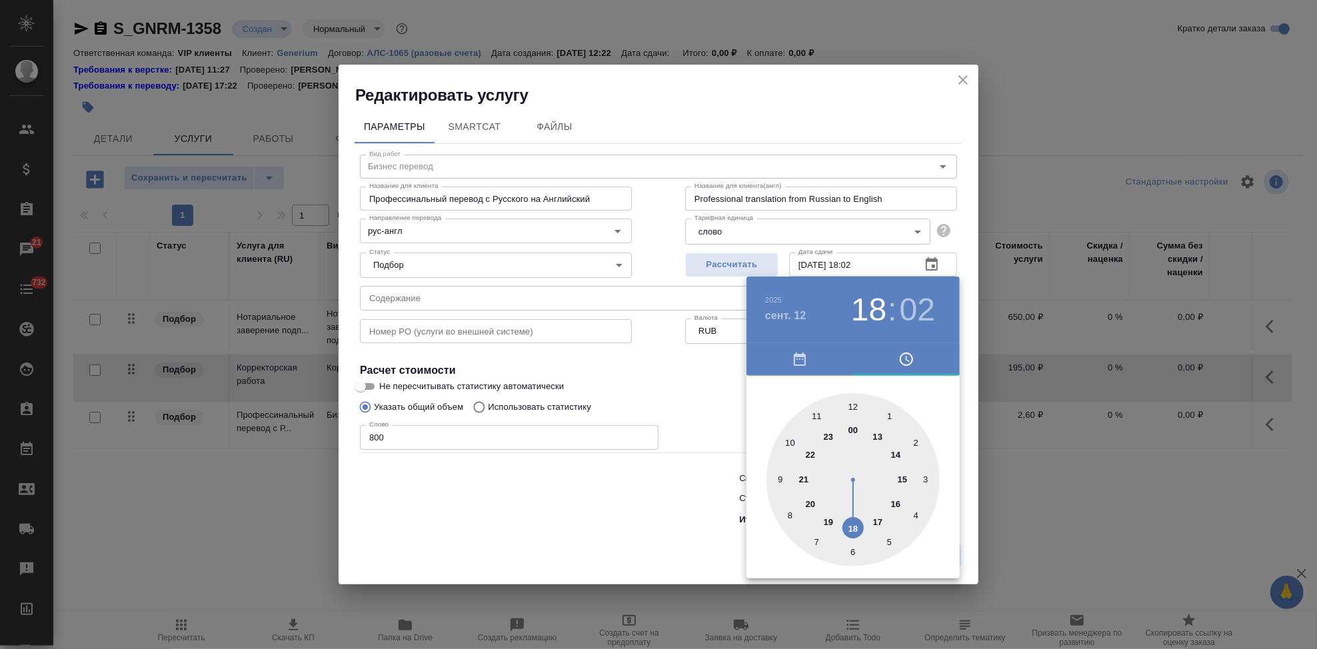
drag, startPoint x: 880, startPoint y: 445, endPoint x: 860, endPoint y: 521, distance: 77.9
click at [860, 521] on div at bounding box center [853, 479] width 173 height 173
type input "[DATE] 18:00"
drag, startPoint x: 861, startPoint y: 409, endPoint x: 855, endPoint y: 401, distance: 9.1
click at [855, 401] on div at bounding box center [853, 479] width 173 height 173
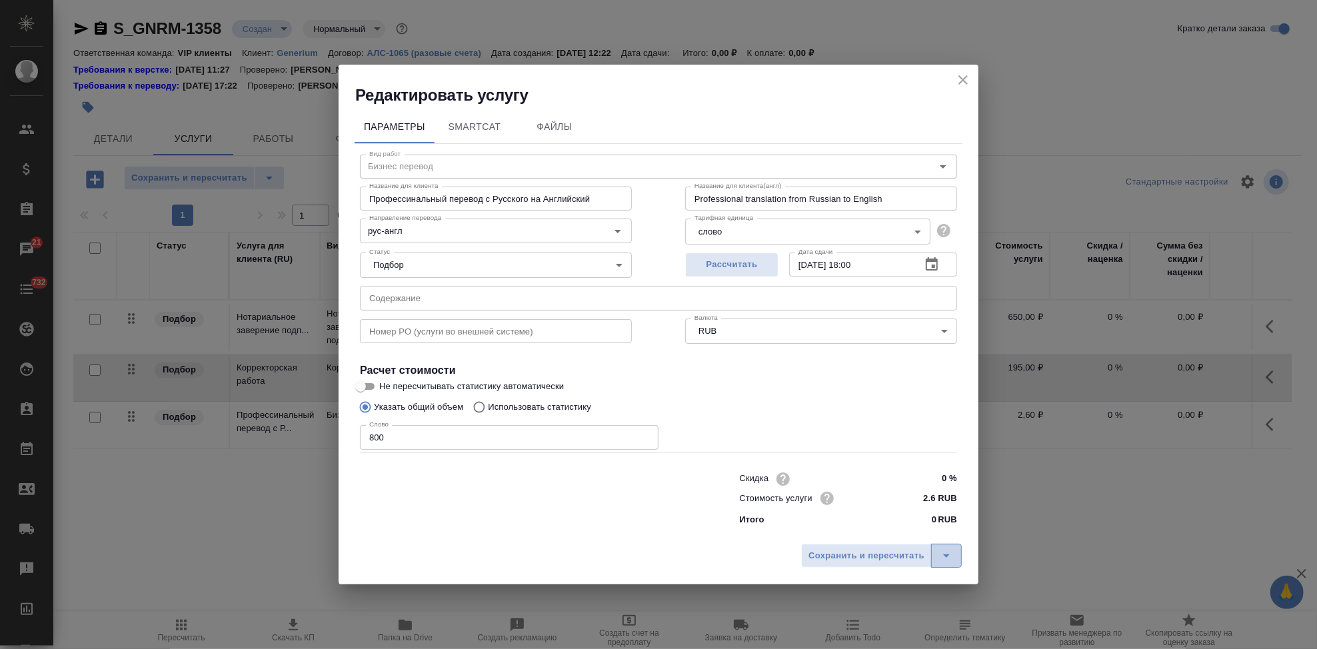
click at [945, 551] on icon "split button" at bounding box center [947, 556] width 16 height 16
click at [909, 531] on li "Сохранить" at bounding box center [883, 527] width 161 height 21
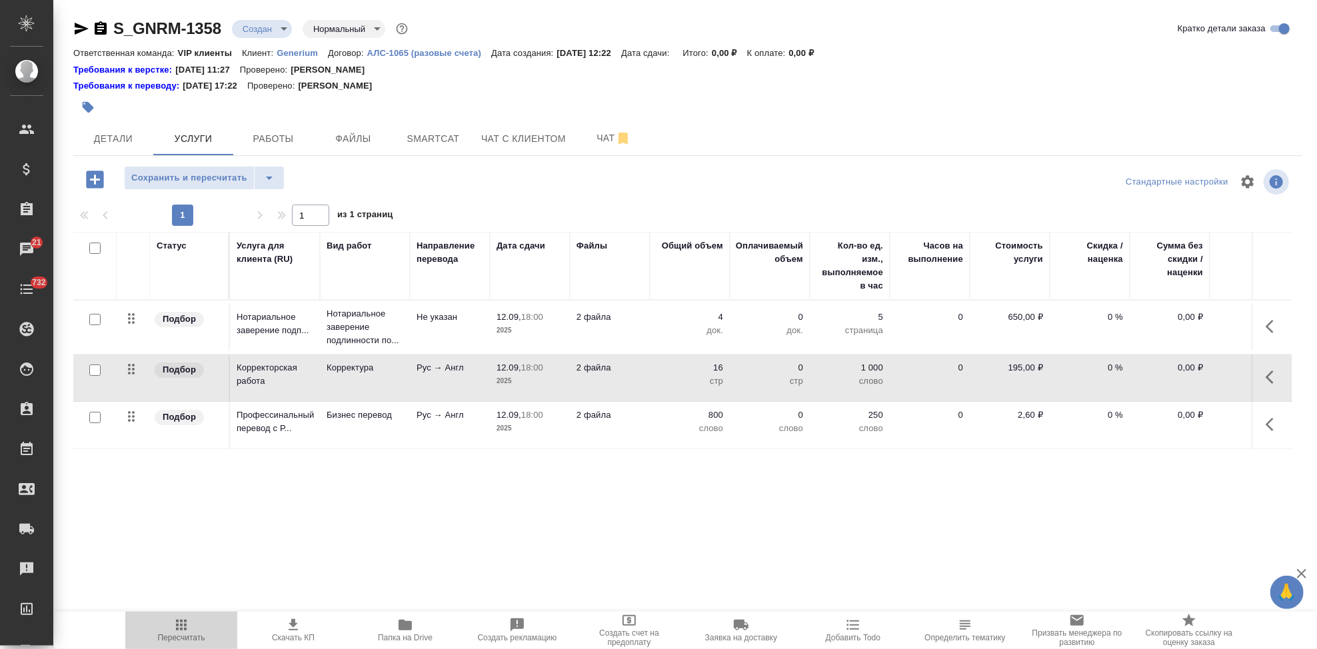
click at [195, 584] on span "Пересчитать" at bounding box center [181, 637] width 47 height 9
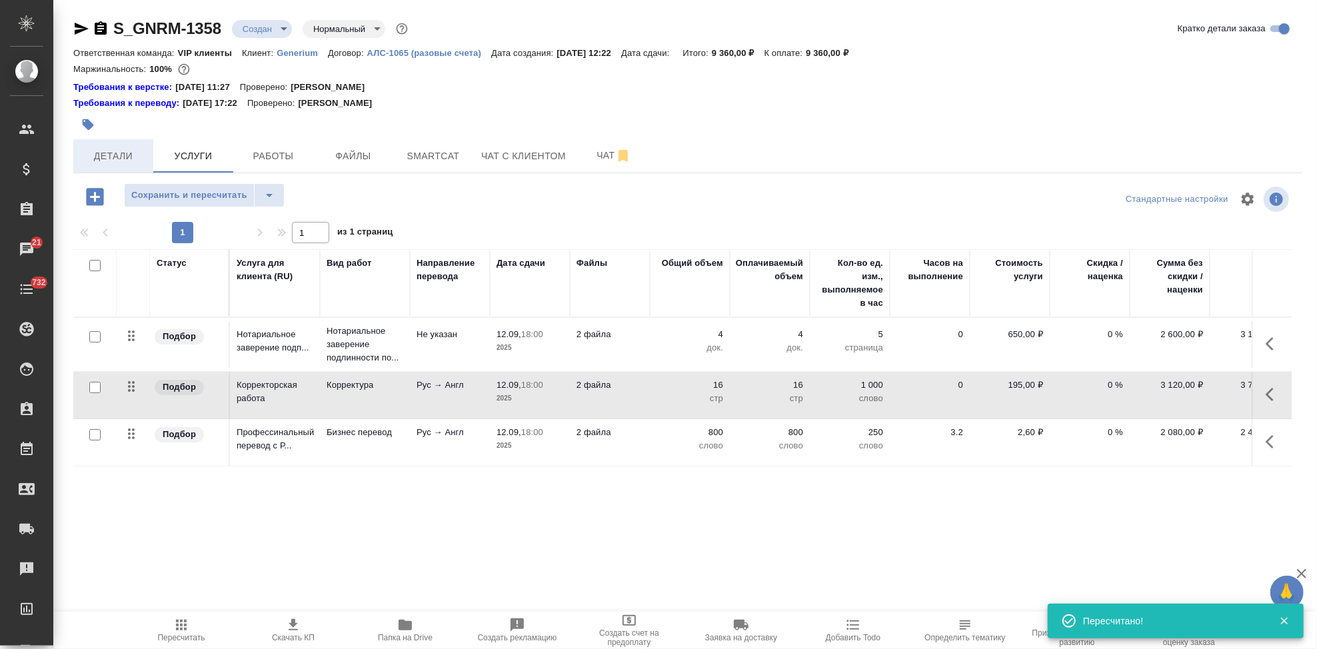
click at [99, 157] on span "Детали" at bounding box center [113, 156] width 64 height 17
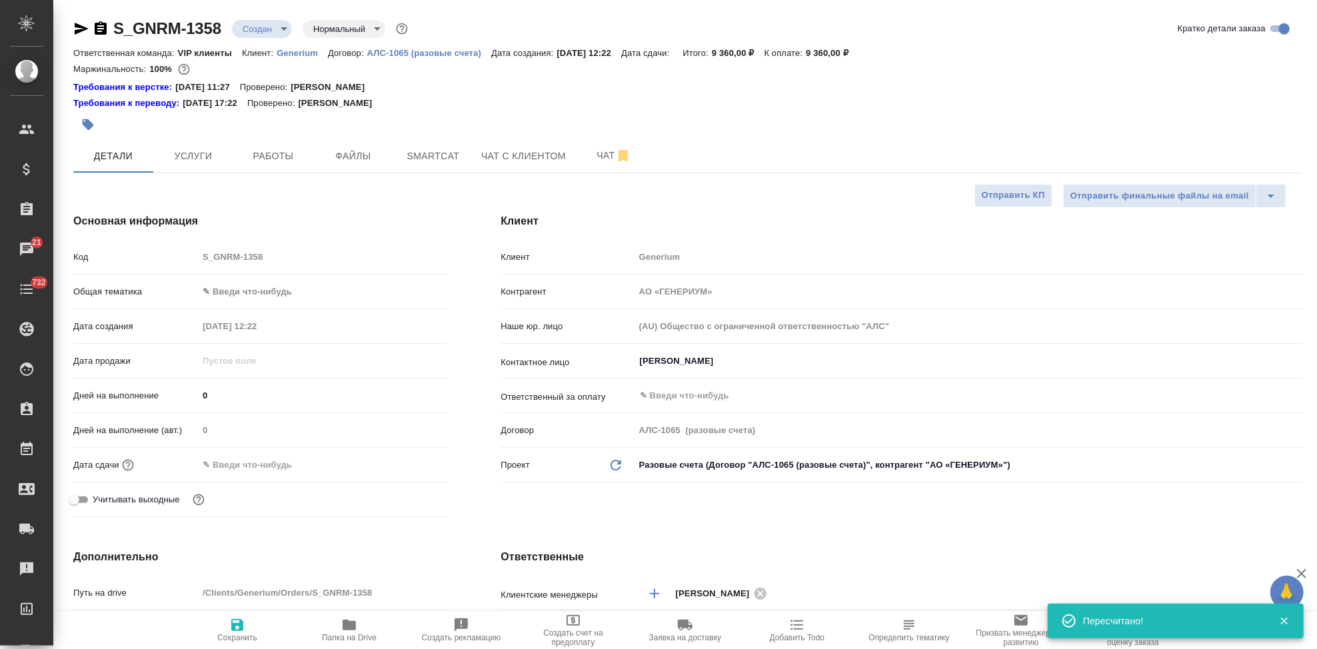
click at [281, 472] on input "text" at bounding box center [256, 464] width 117 height 19
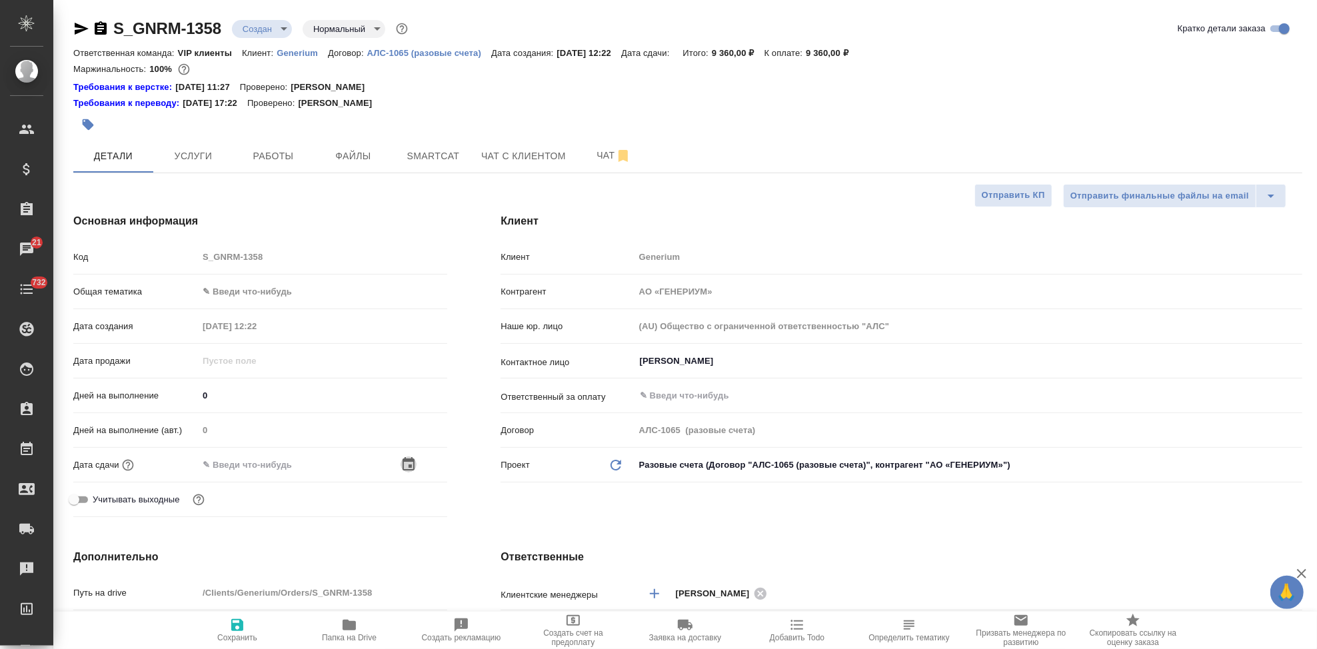
click at [401, 459] on icon "button" at bounding box center [409, 465] width 16 height 16
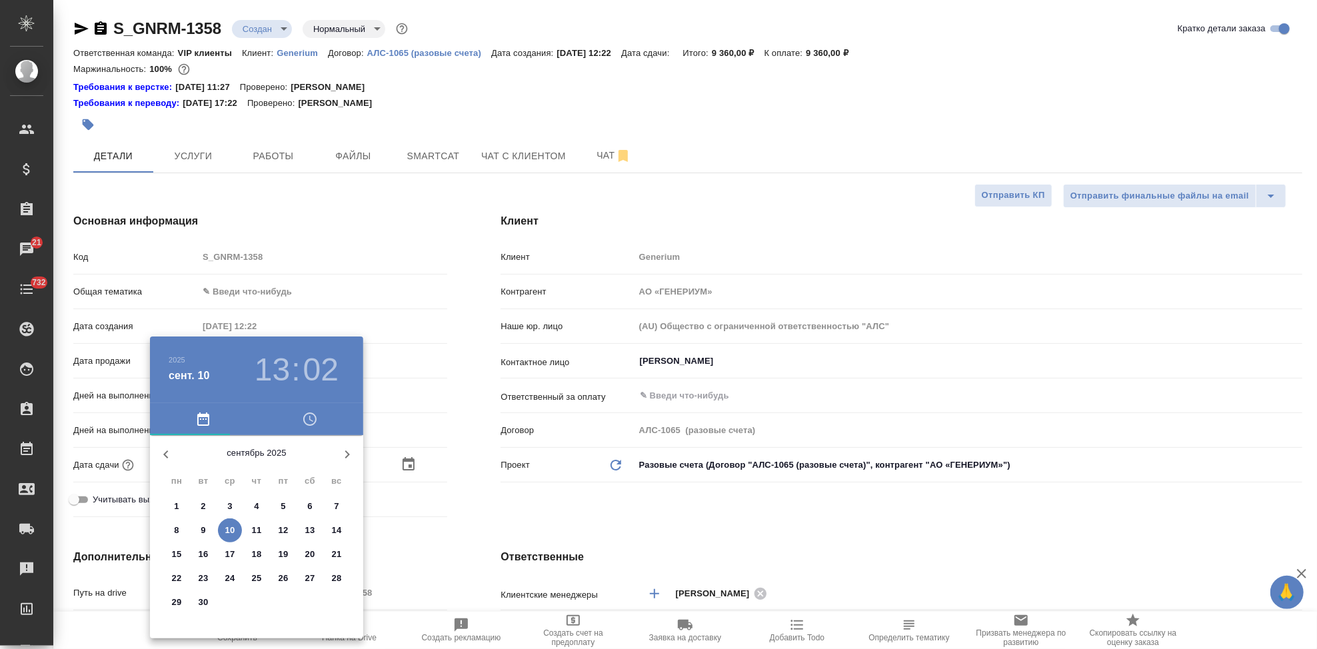
click at [279, 529] on p "12" at bounding box center [284, 530] width 10 height 13
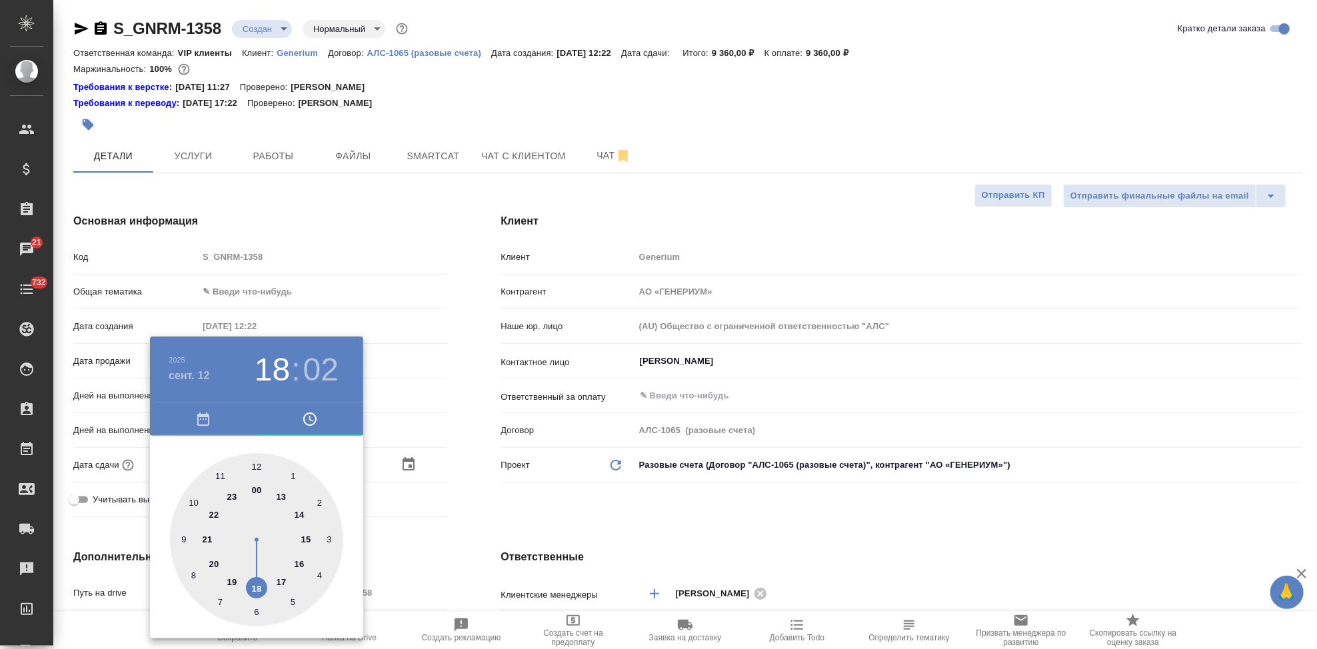
click at [257, 571] on div at bounding box center [256, 539] width 173 height 173
click at [257, 456] on div at bounding box center [256, 539] width 173 height 173
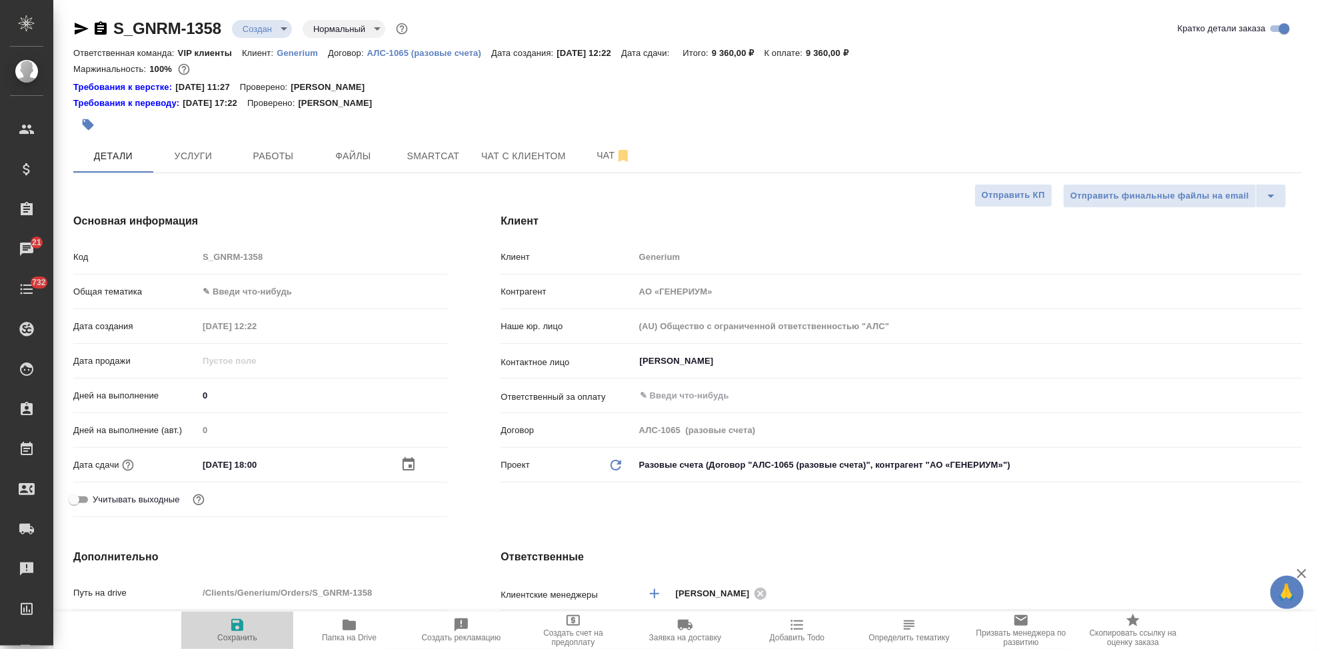
click at [228, 584] on span "Сохранить" at bounding box center [237, 629] width 96 height 25
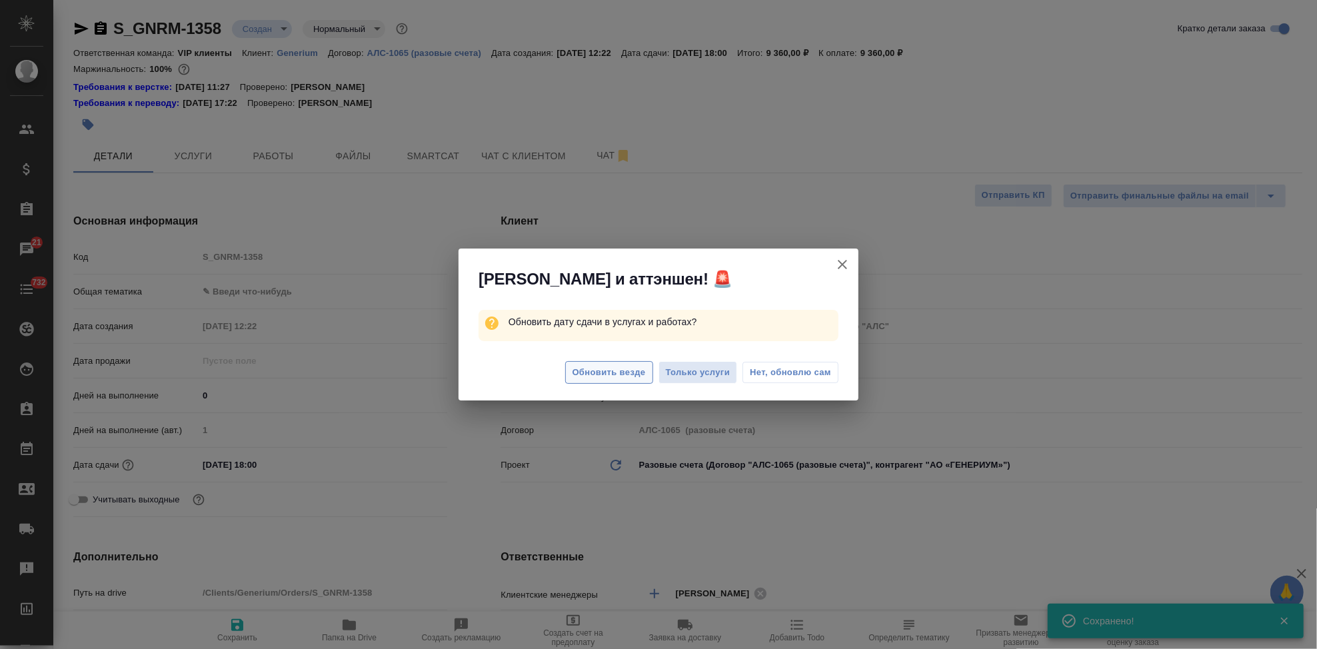
click at [612, 374] on span "Обновить везде" at bounding box center [609, 372] width 73 height 15
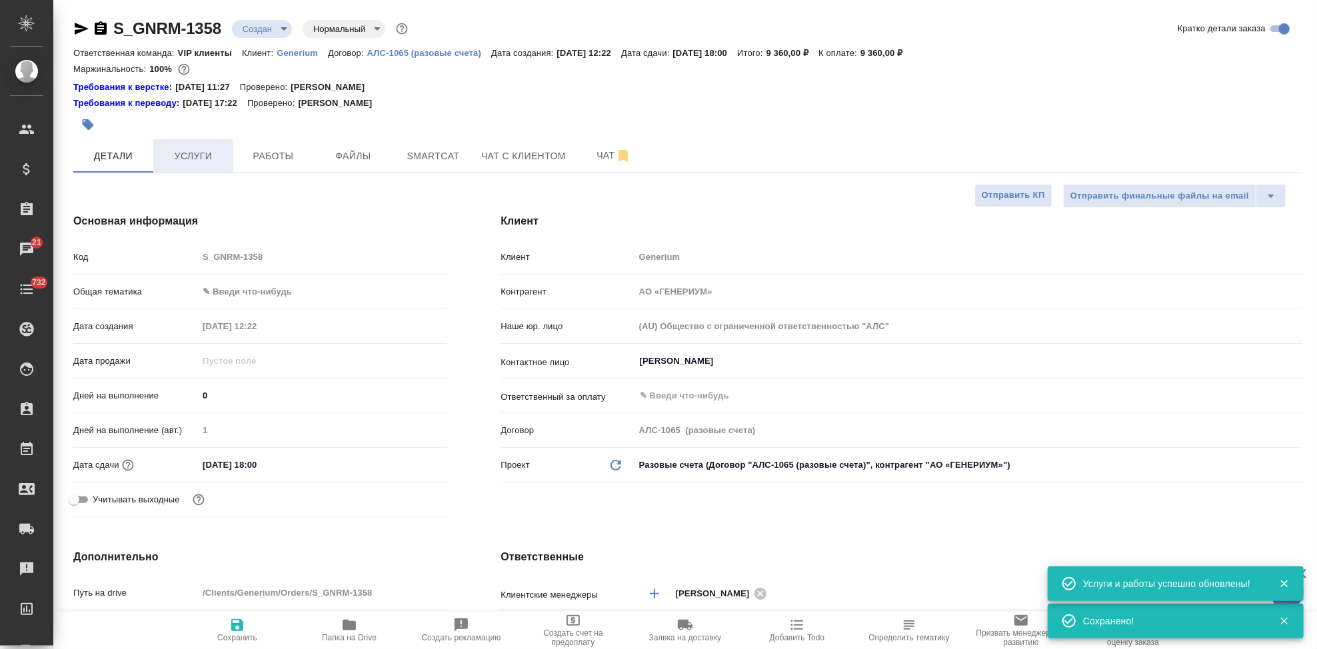
click at [210, 169] on button "Услуги" at bounding box center [193, 155] width 80 height 33
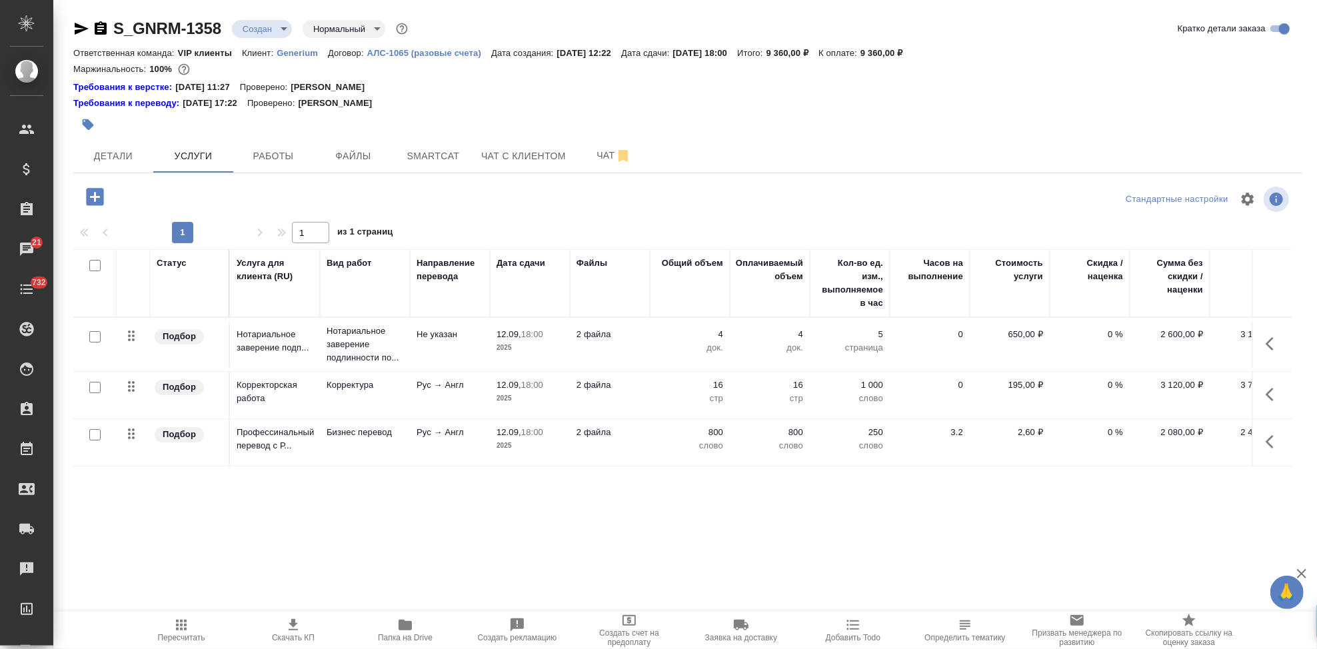
click at [179, 584] on icon "button" at bounding box center [181, 625] width 16 height 16
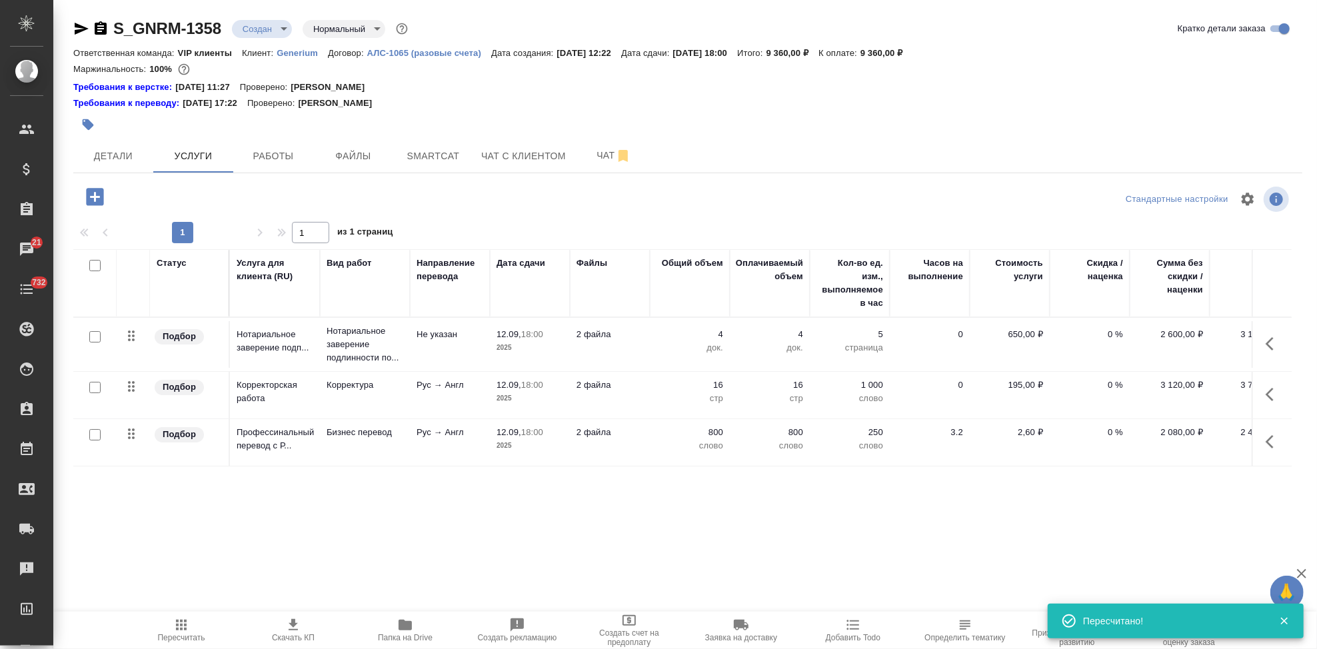
click at [295, 584] on span "Скачать КП" at bounding box center [293, 637] width 43 height 9
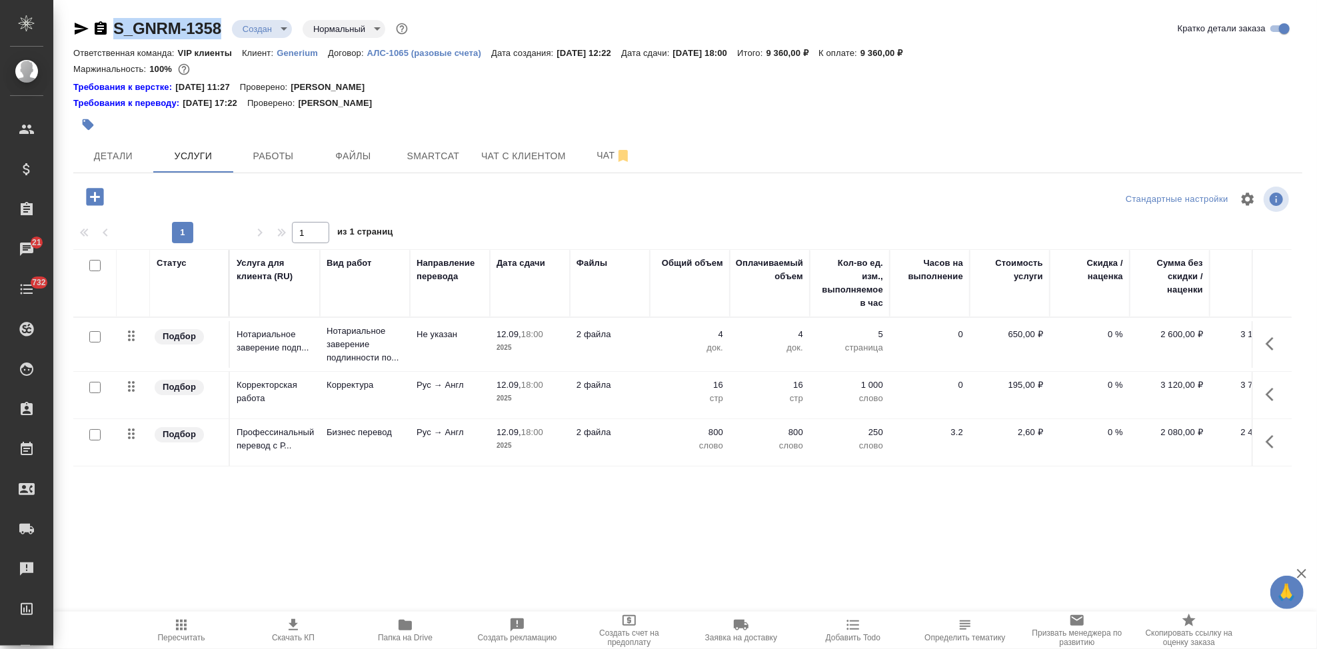
drag, startPoint x: 229, startPoint y: 27, endPoint x: 103, endPoint y: 27, distance: 125.3
click at [103, 27] on div "S_GNRM-1358 Создан new Нормальный normal" at bounding box center [241, 28] width 337 height 21
copy link "S_GNRM-1358"
click at [749, 584] on icon "button" at bounding box center [741, 625] width 16 height 16
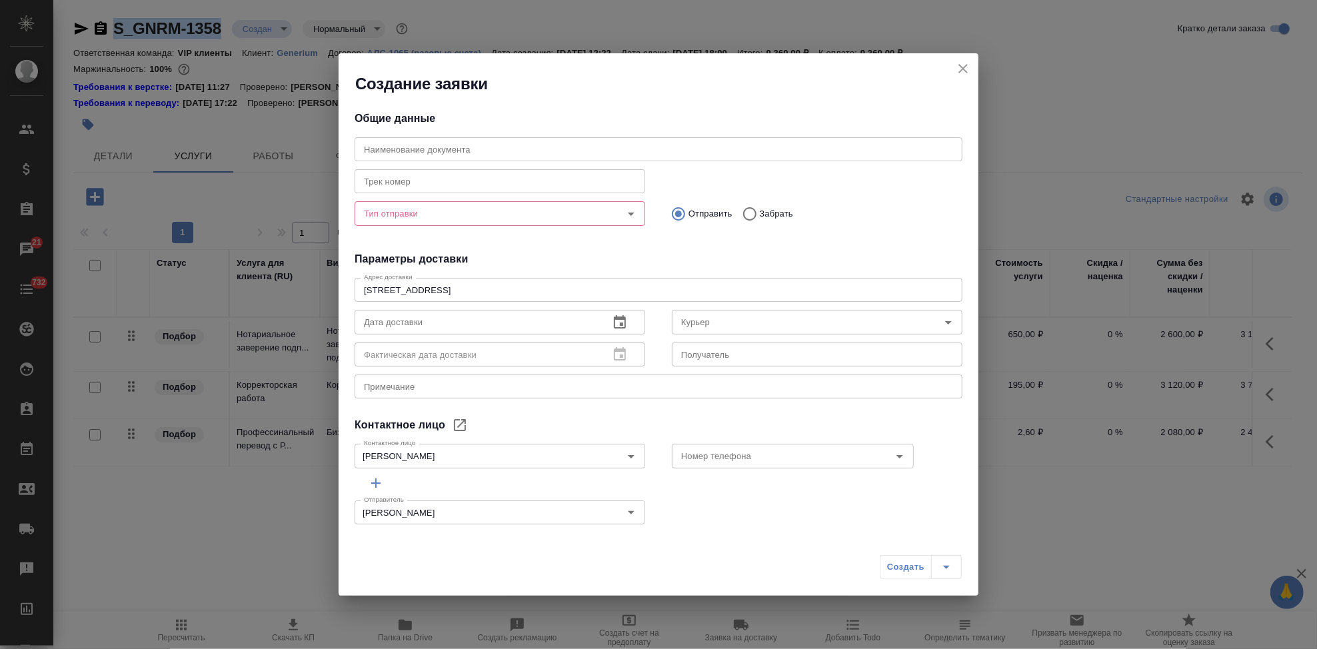
click at [506, 147] on input "text" at bounding box center [659, 149] width 608 height 24
paste input "S_GNRM-1358"
click at [463, 209] on input "Тип отправки" at bounding box center [478, 213] width 238 height 16
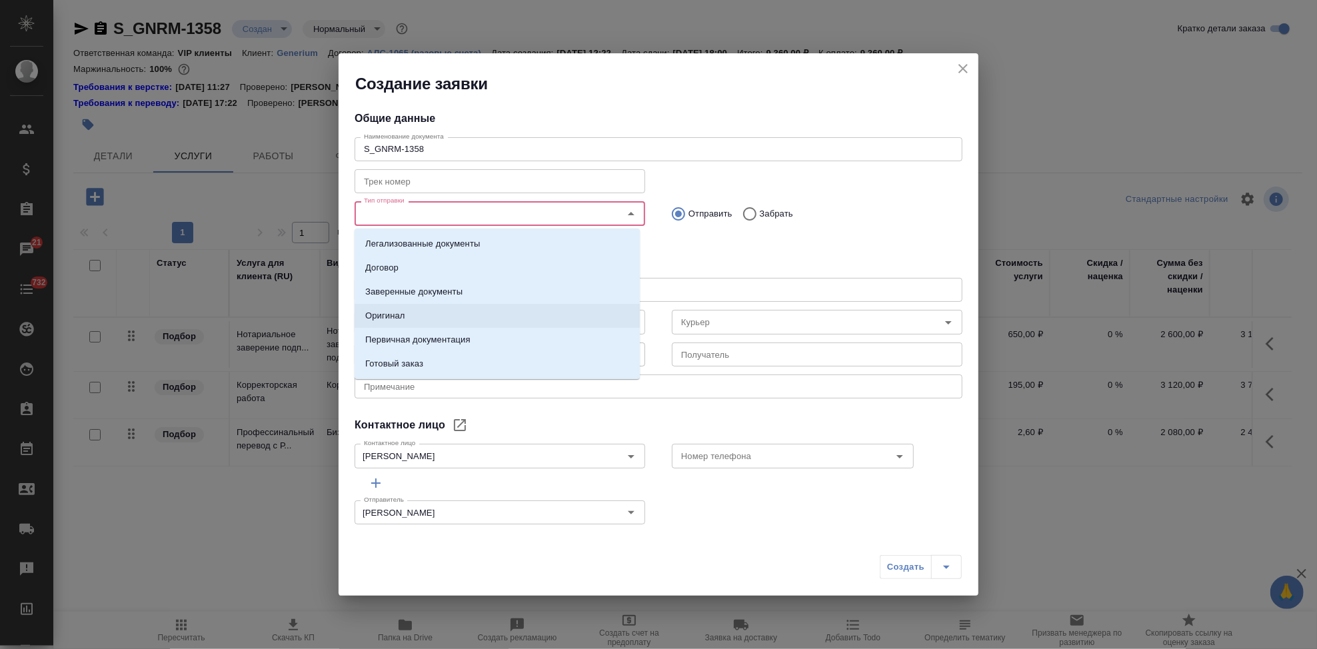
click at [437, 305] on li "Оригинал" at bounding box center [497, 316] width 285 height 24
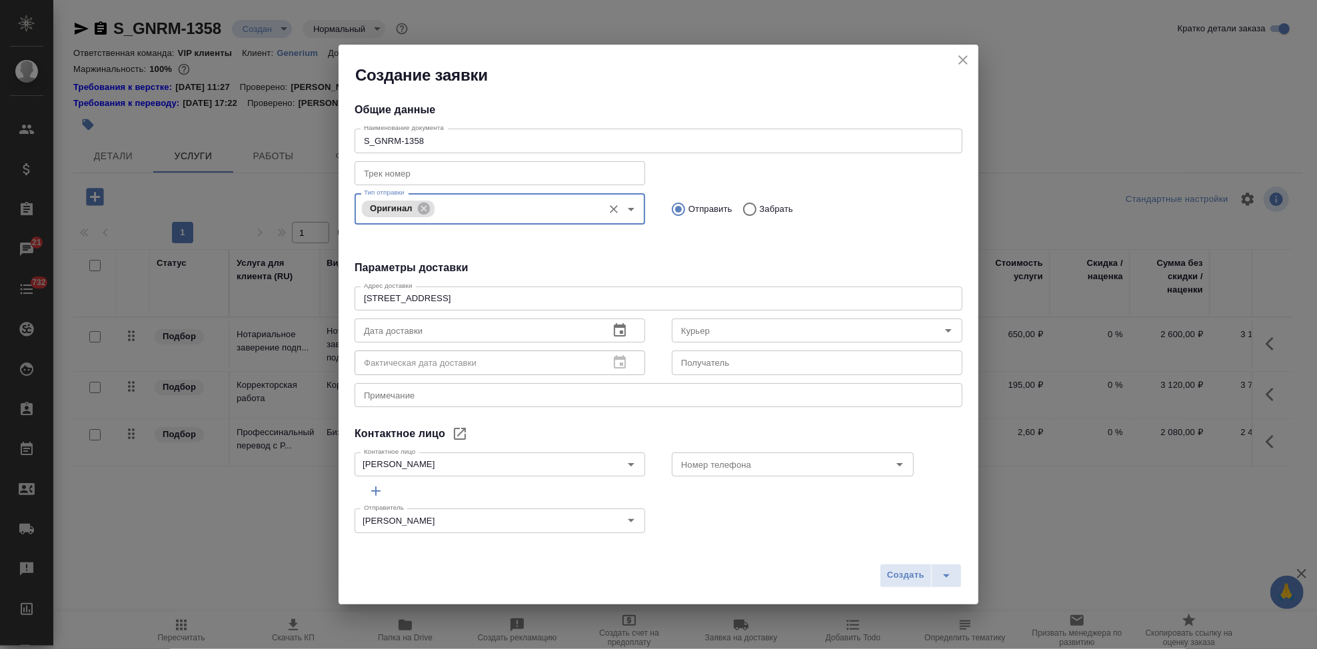
click at [743, 202] on input "Забрать" at bounding box center [748, 209] width 24 height 28
click at [429, 395] on textarea at bounding box center [658, 395] width 589 height 10
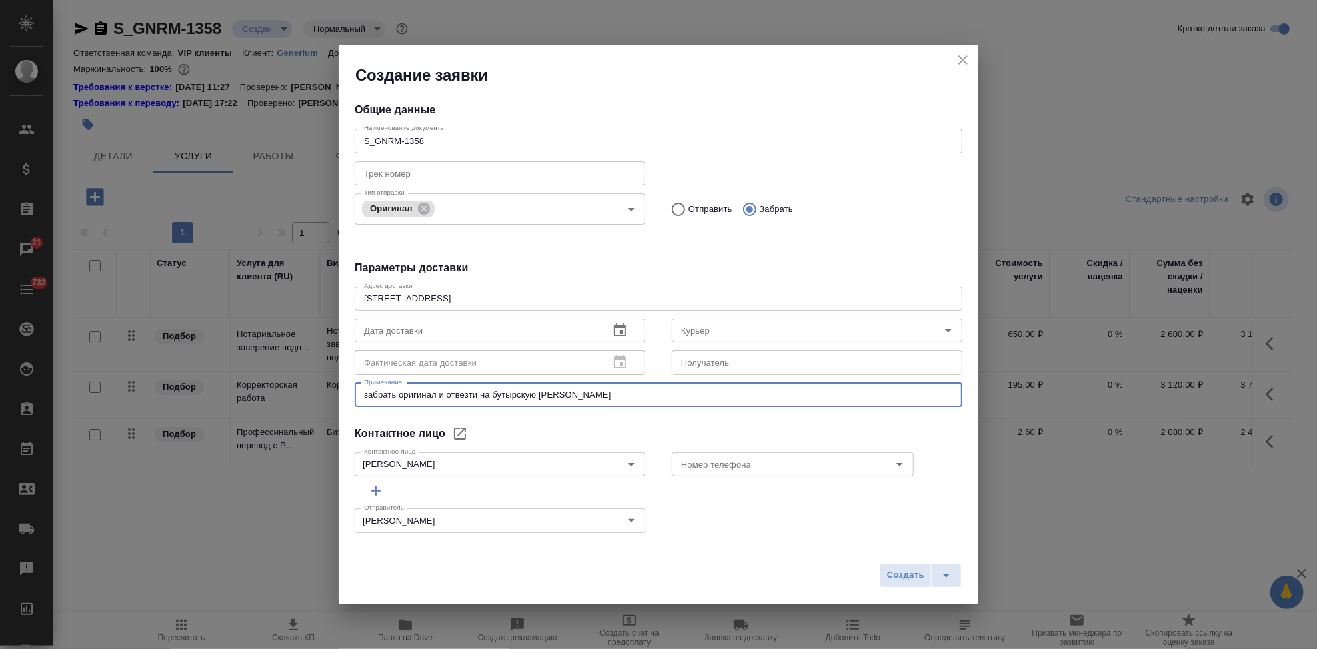
click at [612, 331] on icon "button" at bounding box center [620, 331] width 16 height 16
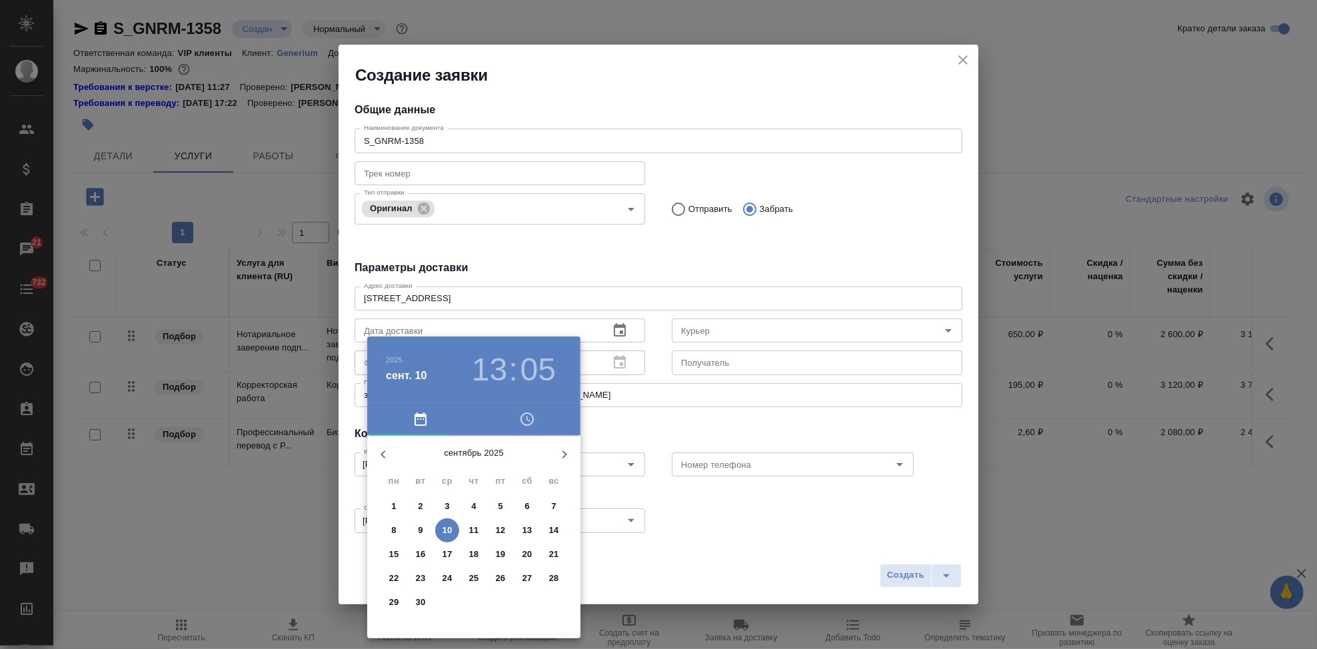
click at [447, 530] on p "10" at bounding box center [448, 530] width 10 height 13
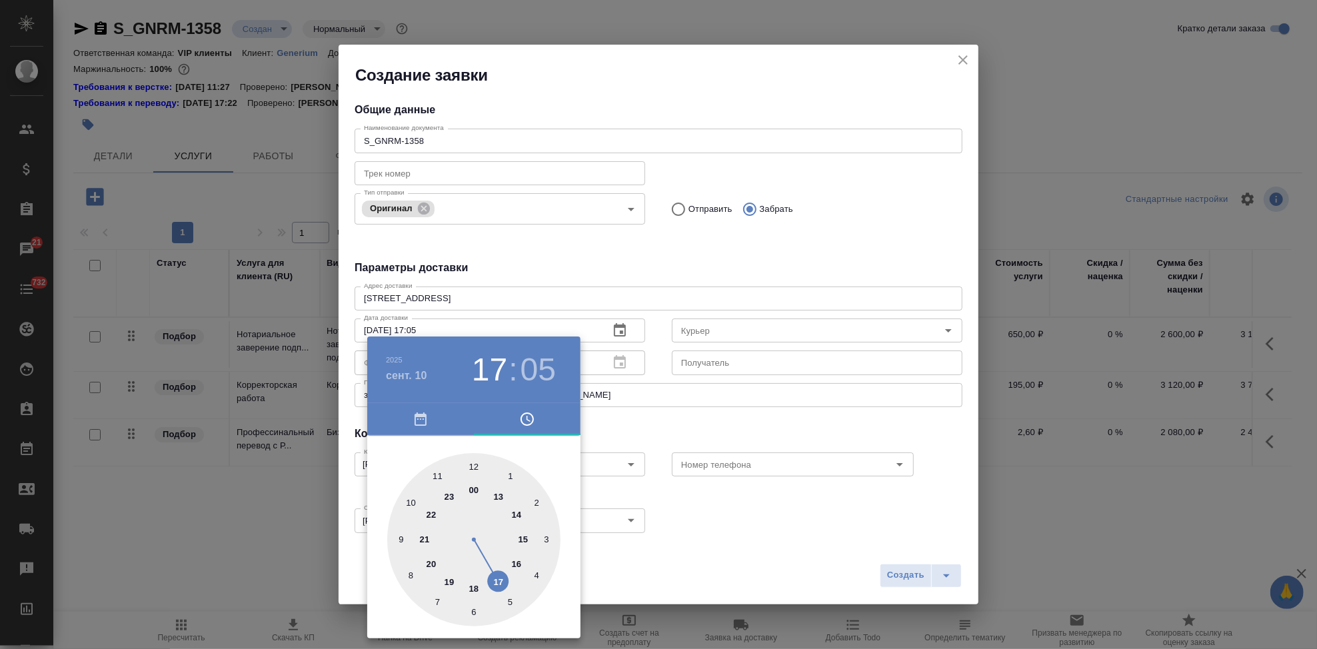
drag, startPoint x: 496, startPoint y: 496, endPoint x: 493, endPoint y: 562, distance: 66.0
click at [493, 562] on div at bounding box center [473, 539] width 173 height 173
drag, startPoint x: 480, startPoint y: 468, endPoint x: 477, endPoint y: 459, distance: 9.9
click at [477, 459] on div at bounding box center [473, 539] width 173 height 173
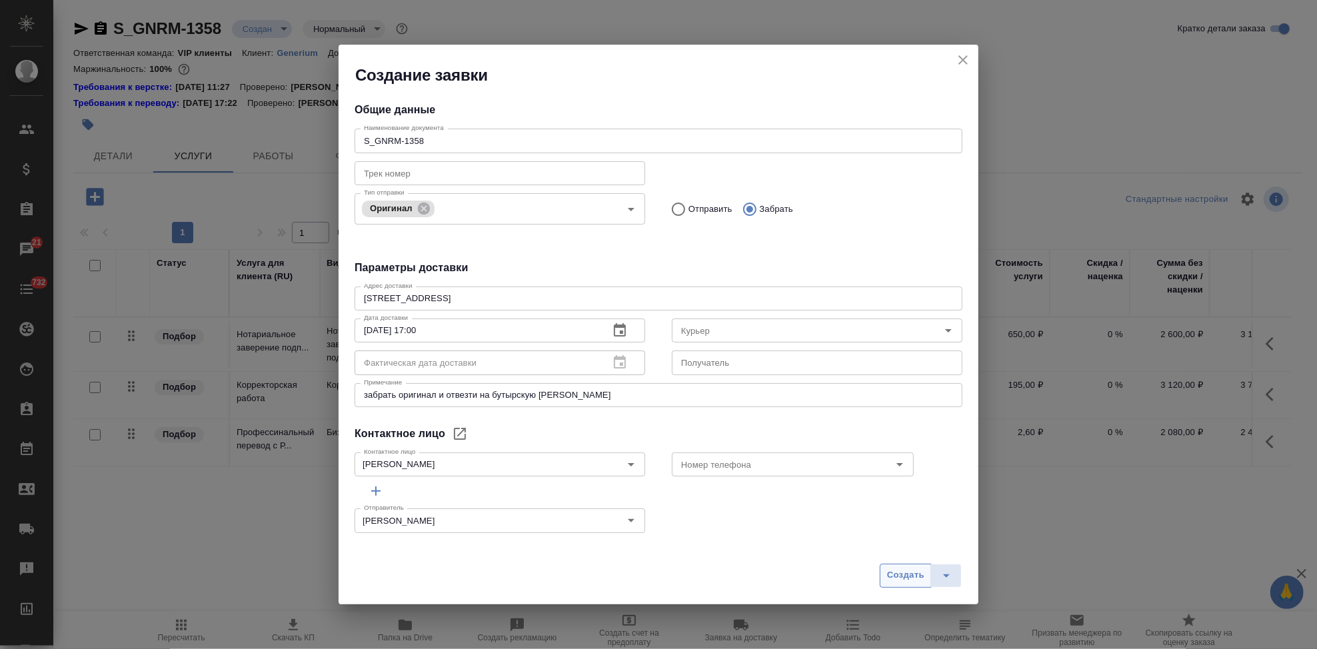
click at [895, 571] on span "Создать" at bounding box center [905, 575] width 37 height 15
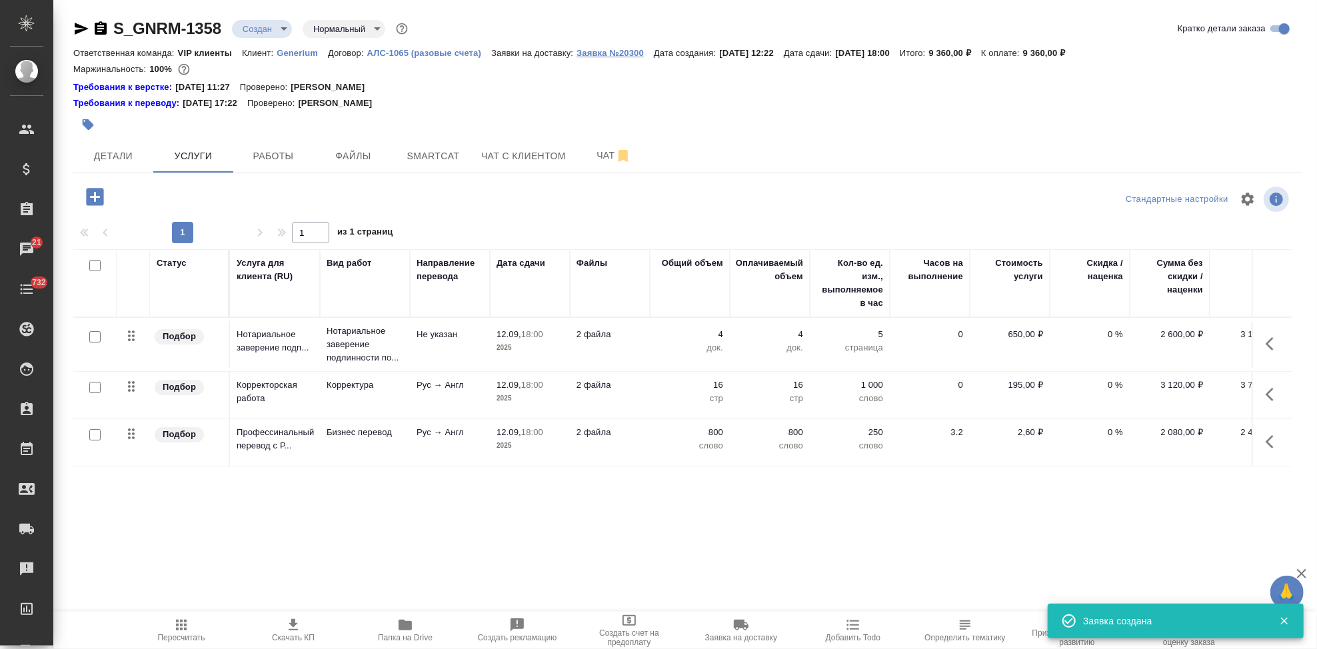
click at [607, 55] on p "Заявка №20300" at bounding box center [615, 53] width 77 height 10
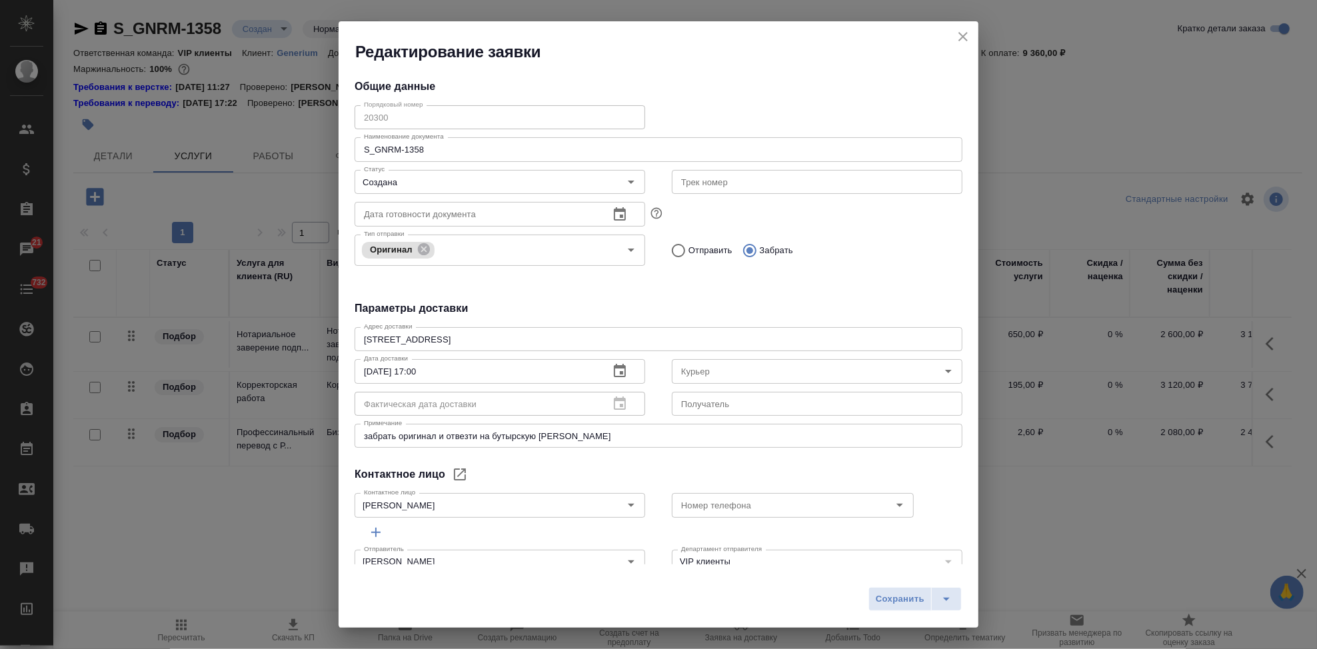
click at [967, 39] on icon "close" at bounding box center [963, 37] width 16 height 16
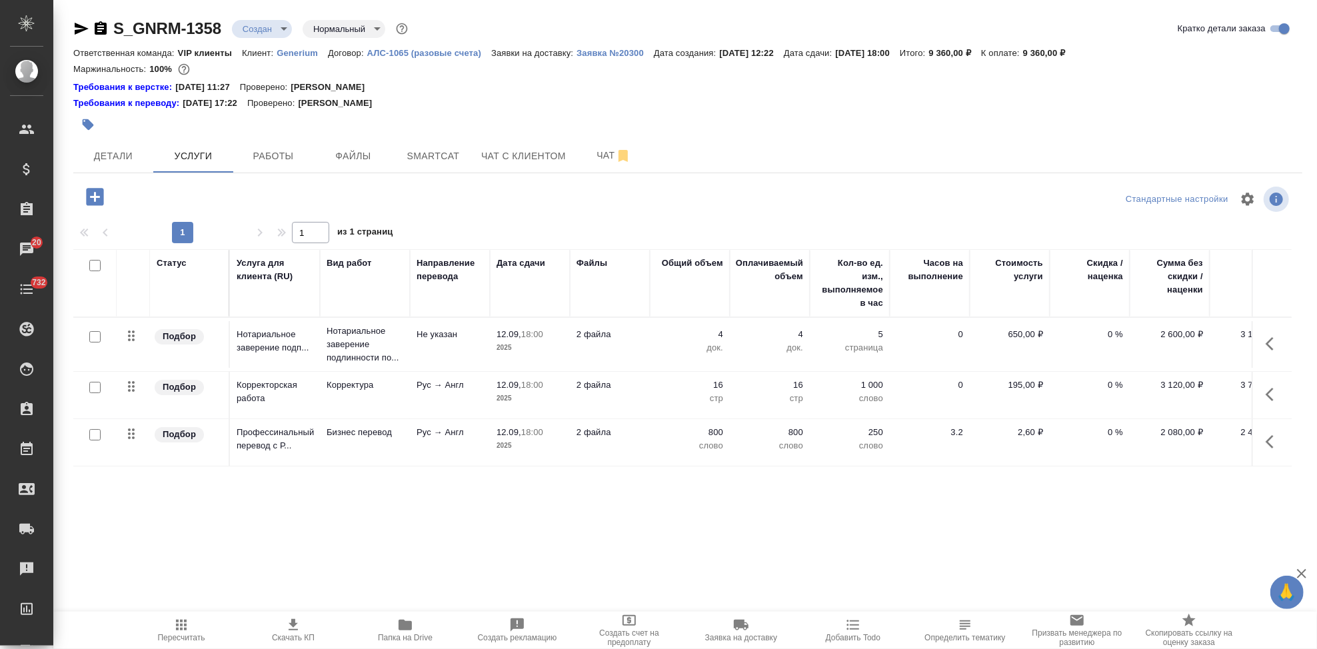
click at [279, 26] on body "🙏 .cls-1 fill:#fff; AWATERA Kabargina Anna Клиенты Спецификации Заказы 20 Чаты …" at bounding box center [658, 324] width 1317 height 649
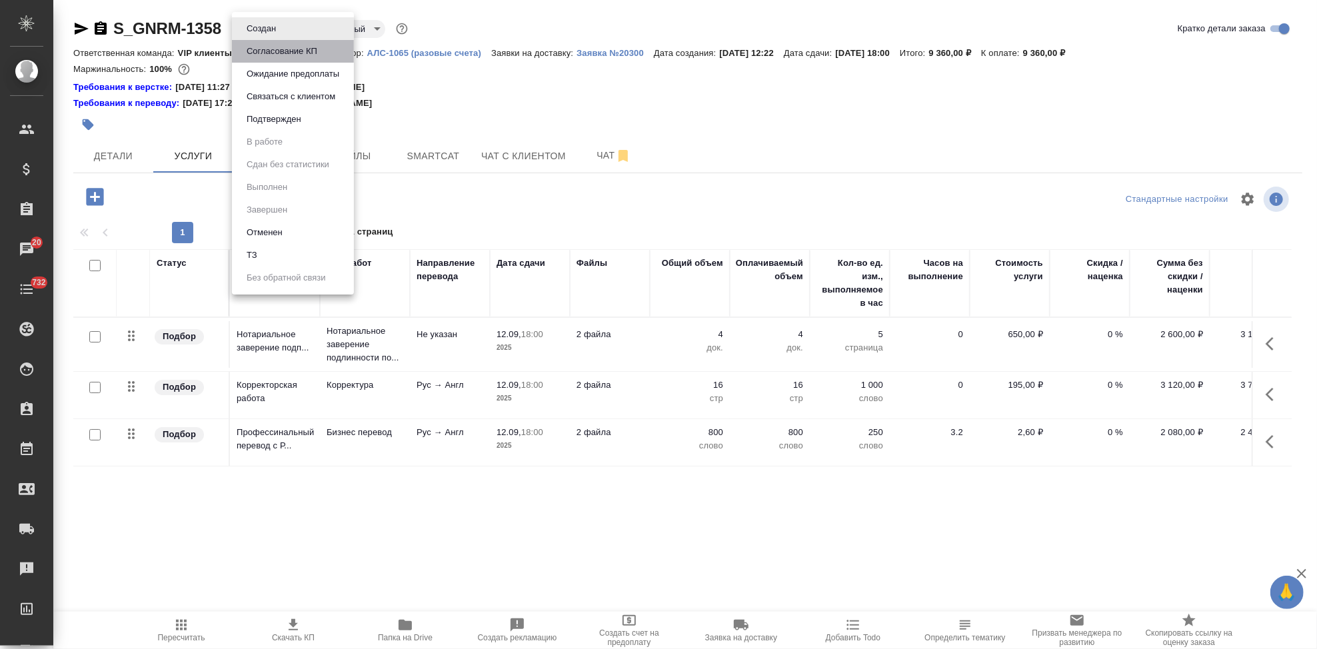
click at [277, 48] on button "Согласование КП" at bounding box center [282, 51] width 79 height 15
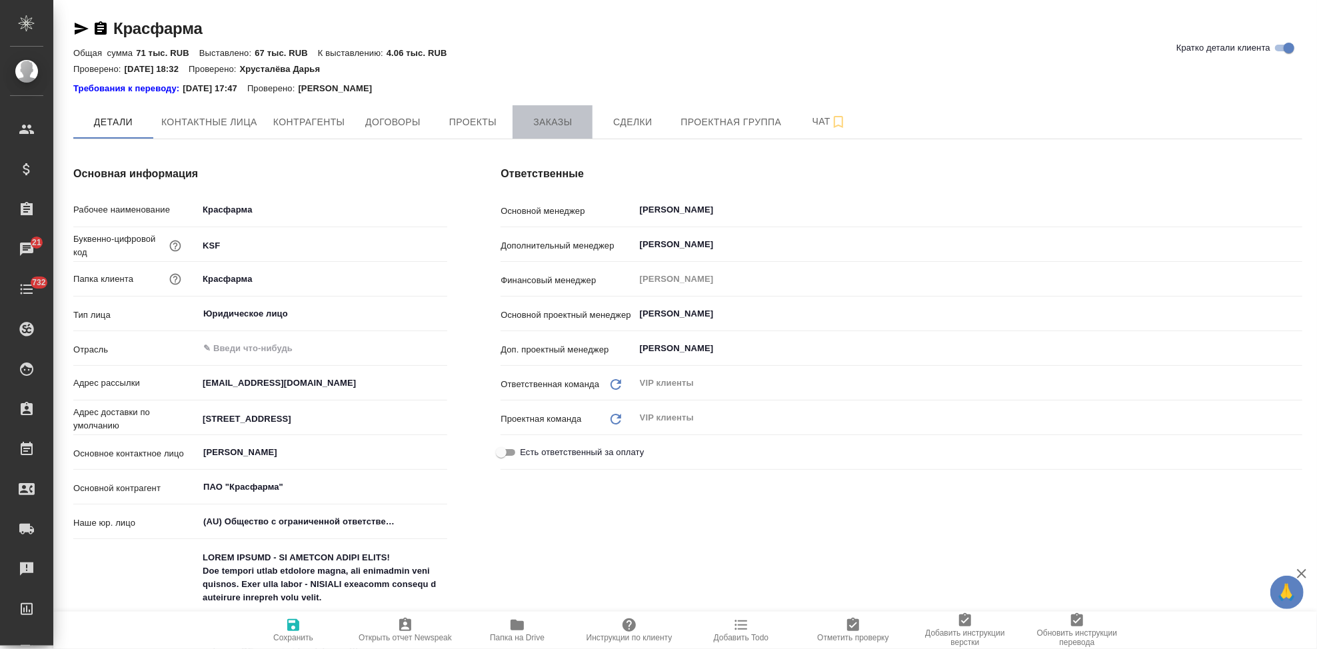
click at [529, 121] on span "Заказы" at bounding box center [553, 122] width 64 height 17
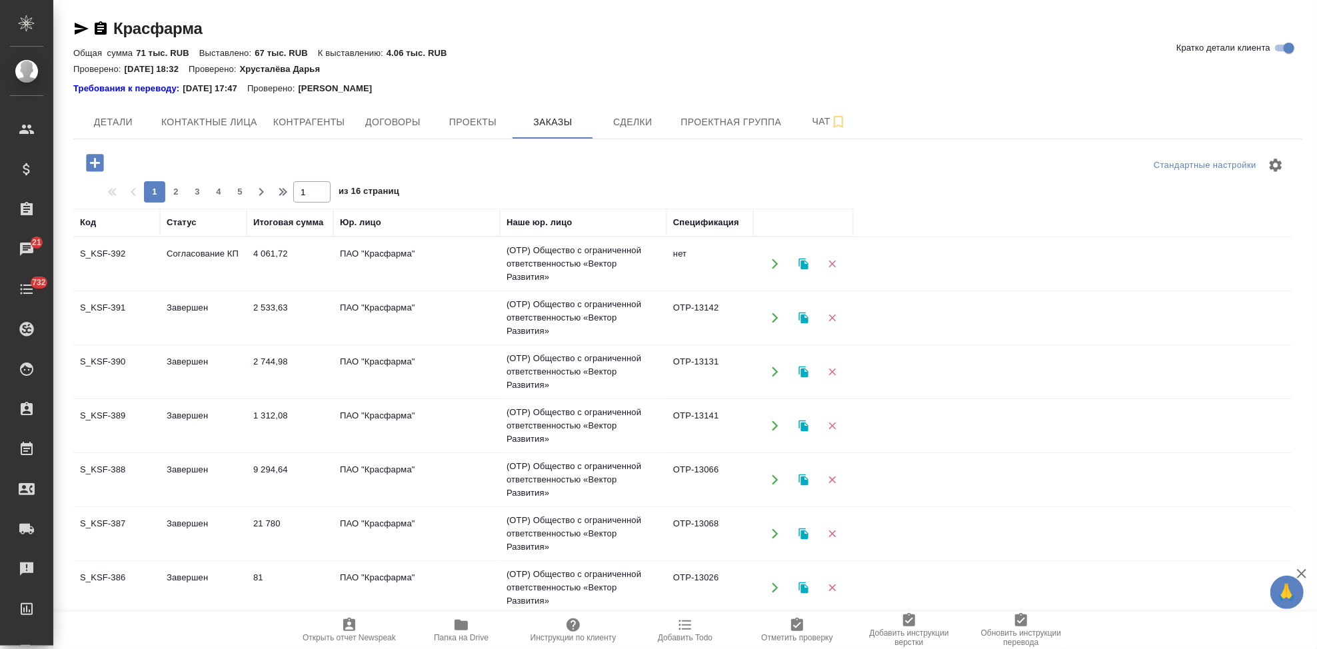
click at [259, 260] on td "4 061,72" at bounding box center [290, 264] width 87 height 47
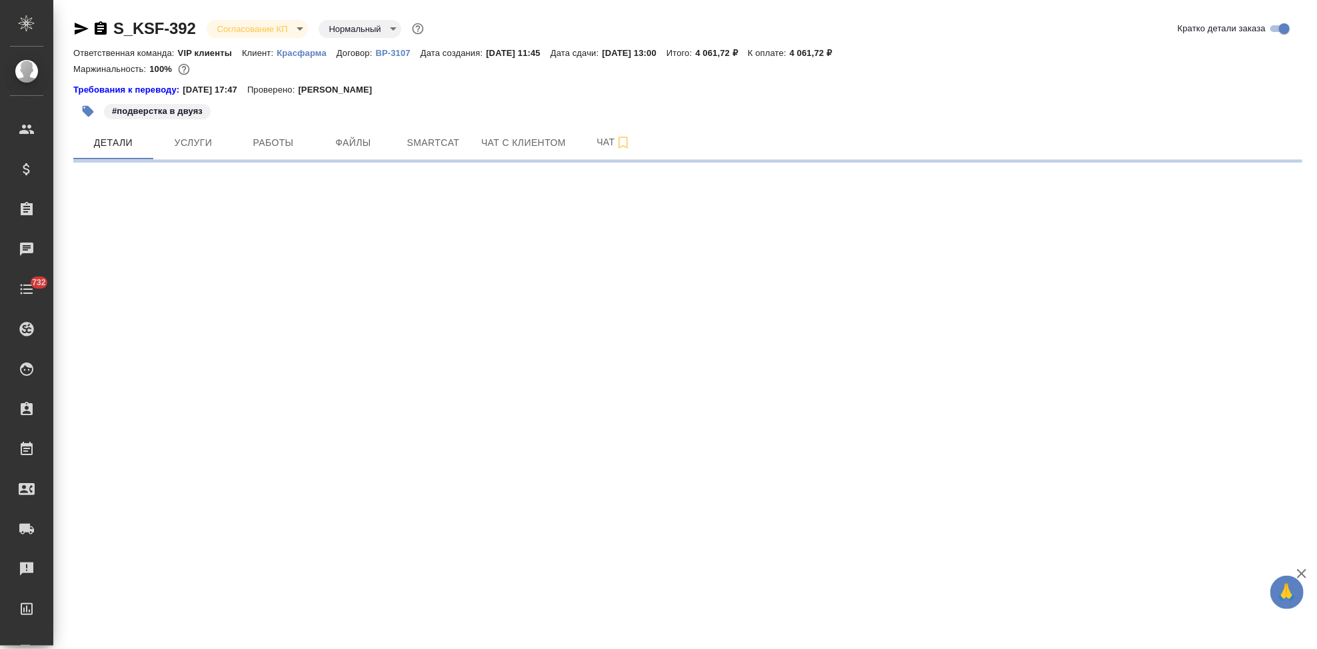
select select "RU"
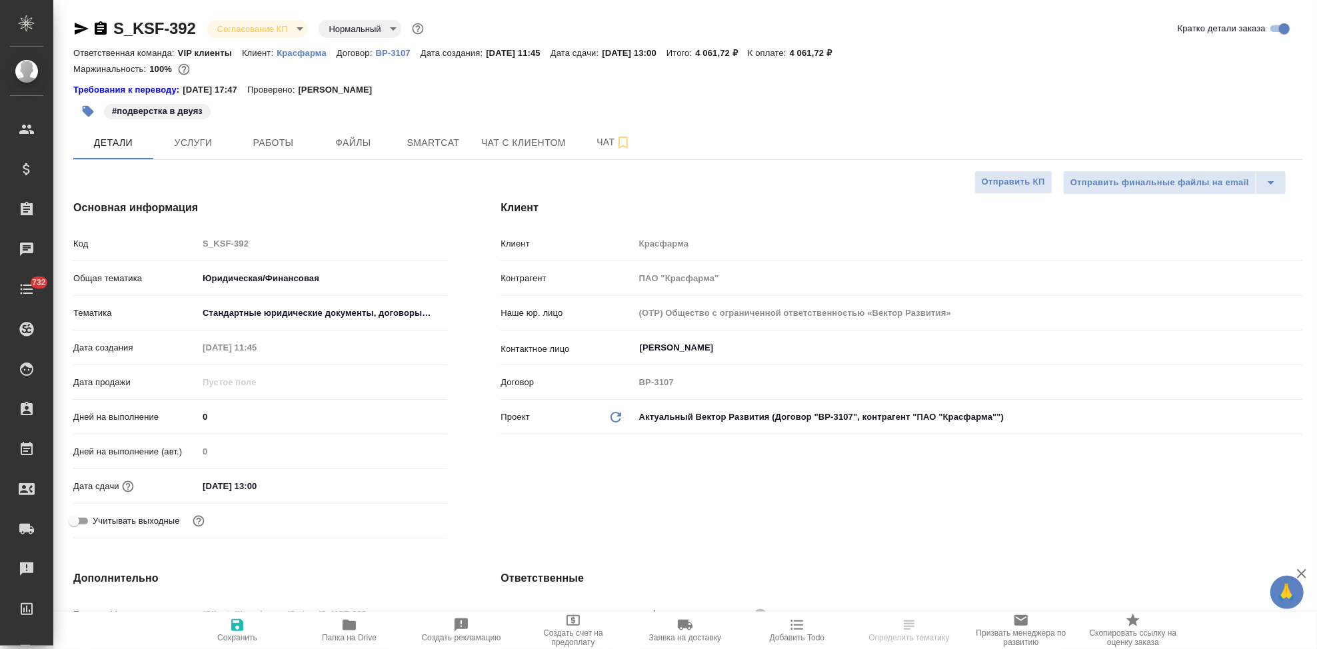
type textarea "x"
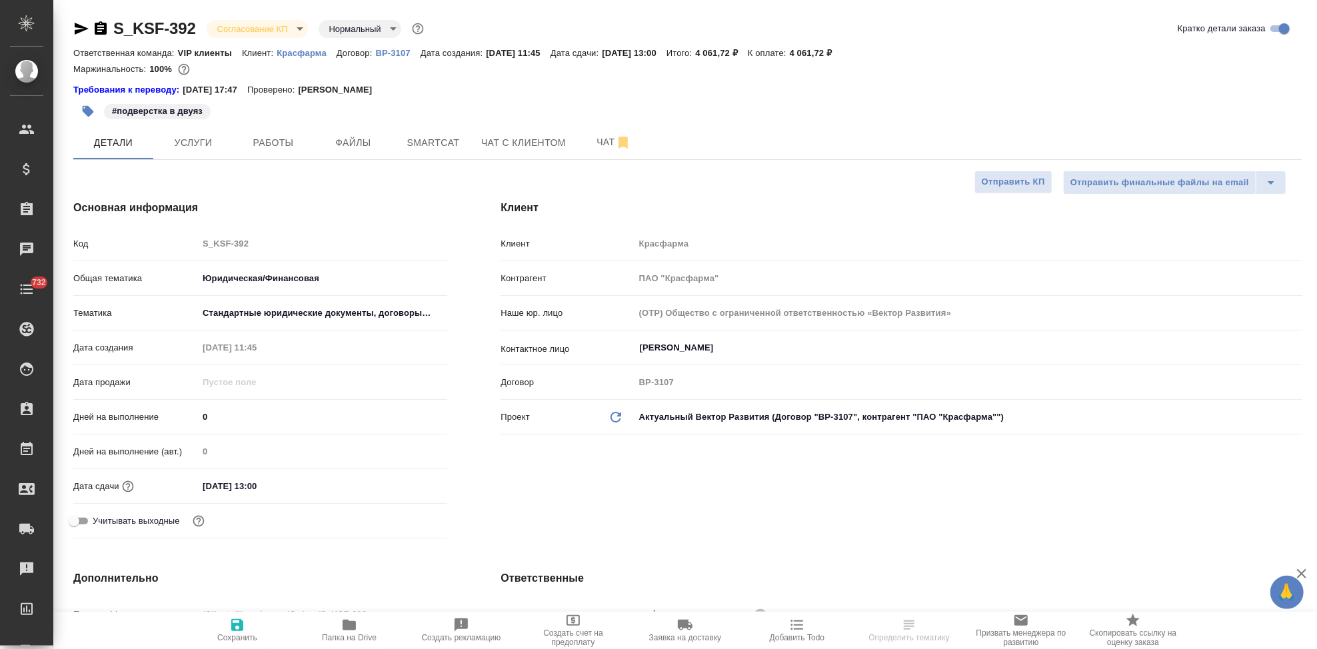
type textarea "x"
select select "RU"
type textarea "x"
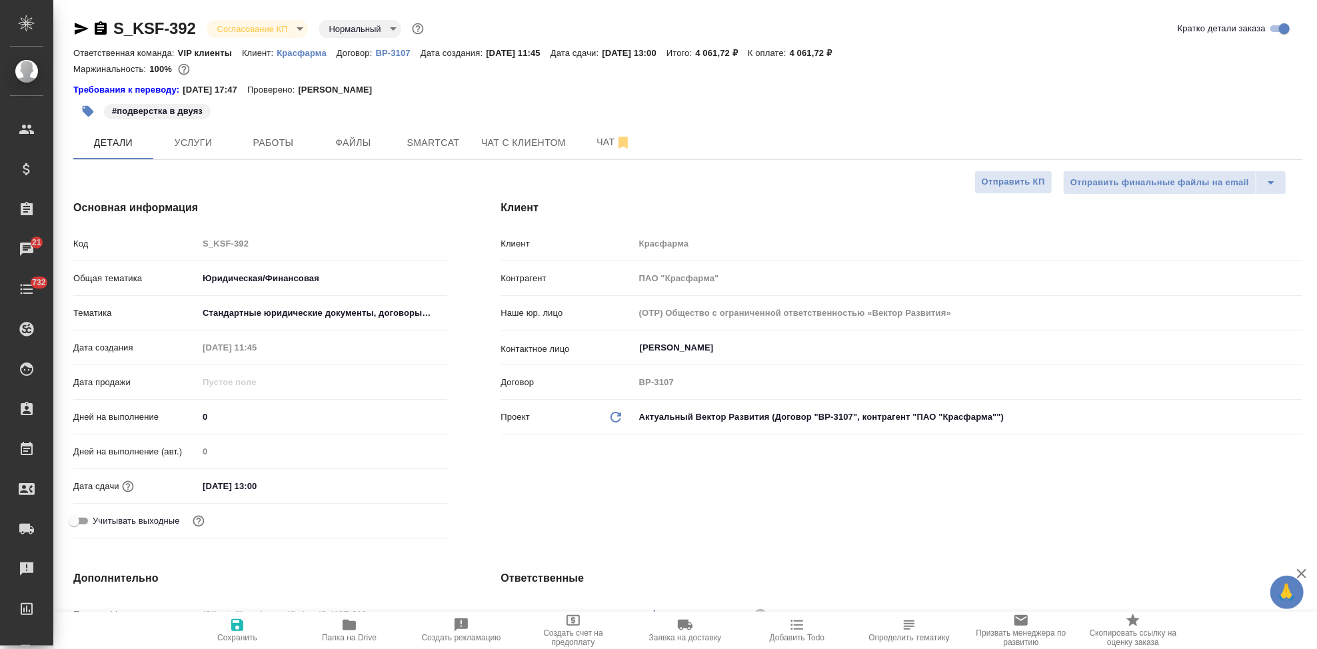
type textarea "x"
click at [289, 30] on body "🙏 .cls-1 fill:#fff; AWATERA Kabargina Anna Клиенты Спецификации Заказы 21 Чаты …" at bounding box center [658, 324] width 1317 height 649
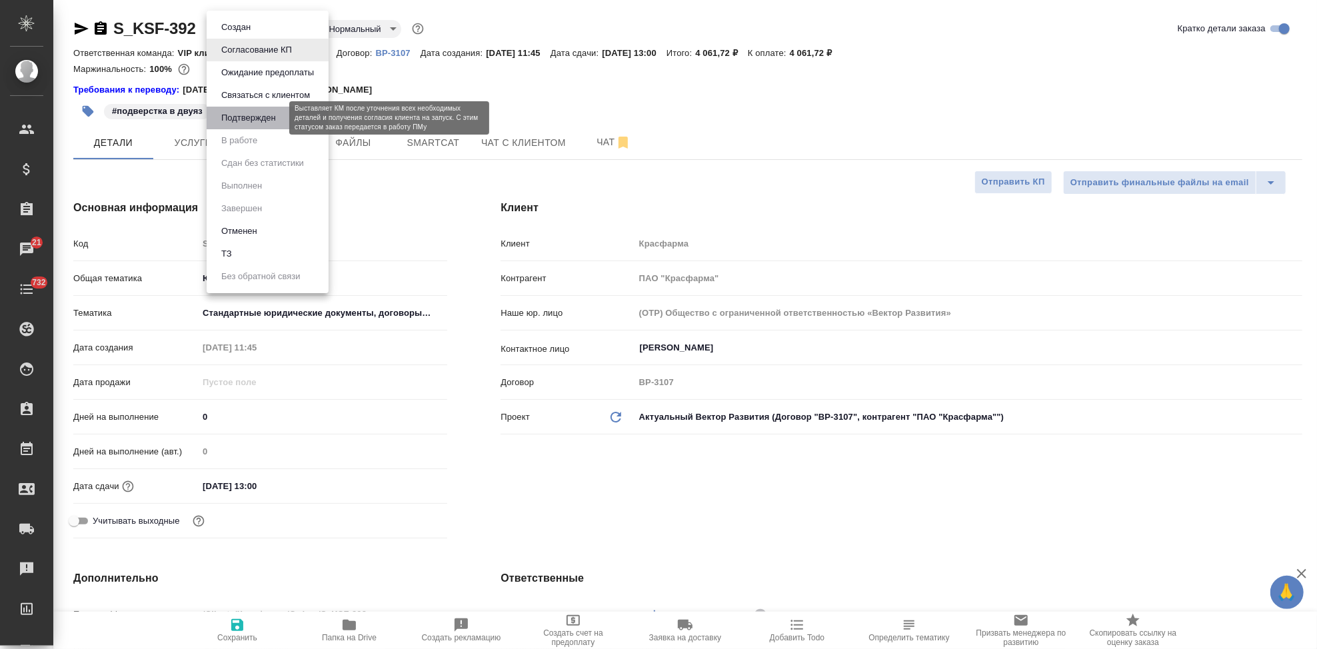
click at [254, 119] on button "Подтвержден" at bounding box center [248, 118] width 63 height 15
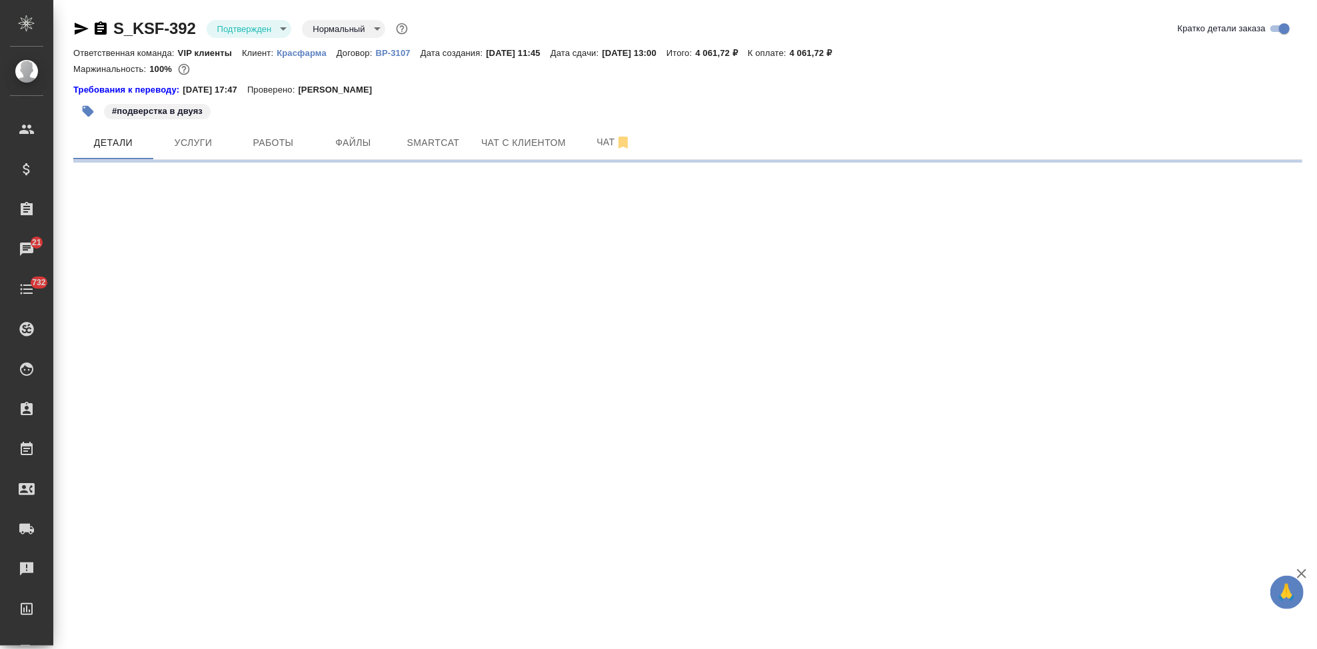
select select "RU"
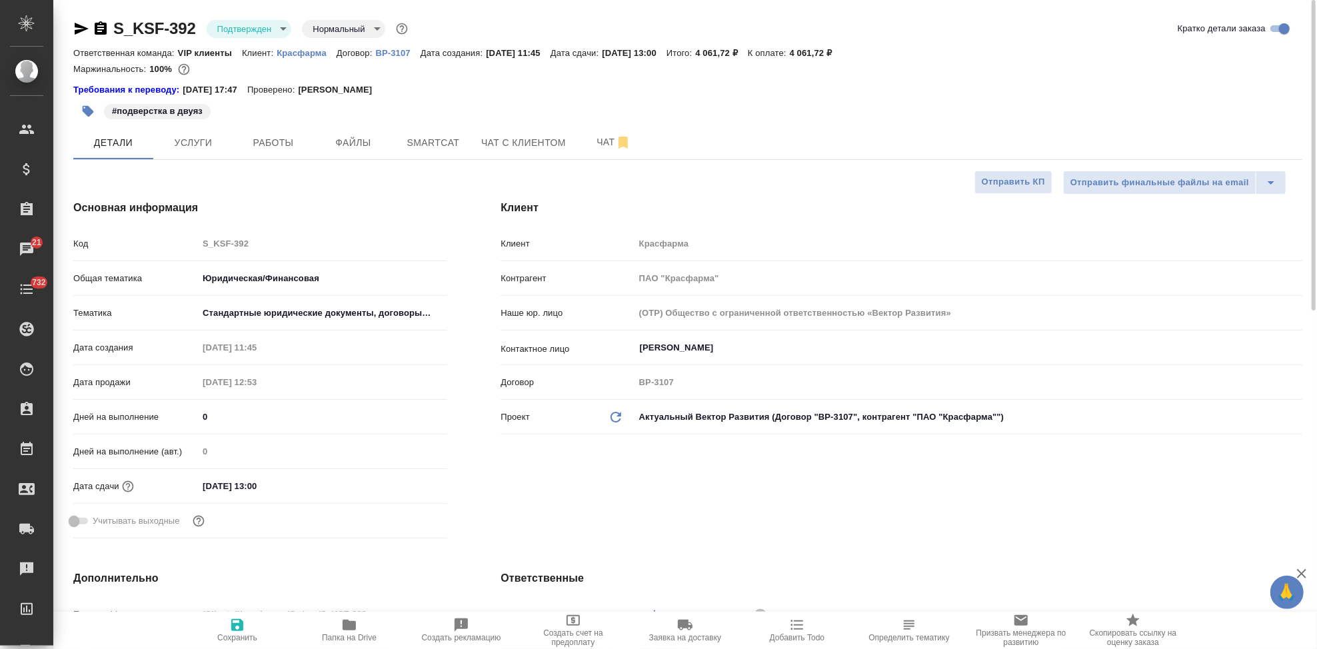
type textarea "x"
click at [597, 148] on span "Чат" at bounding box center [614, 142] width 64 height 17
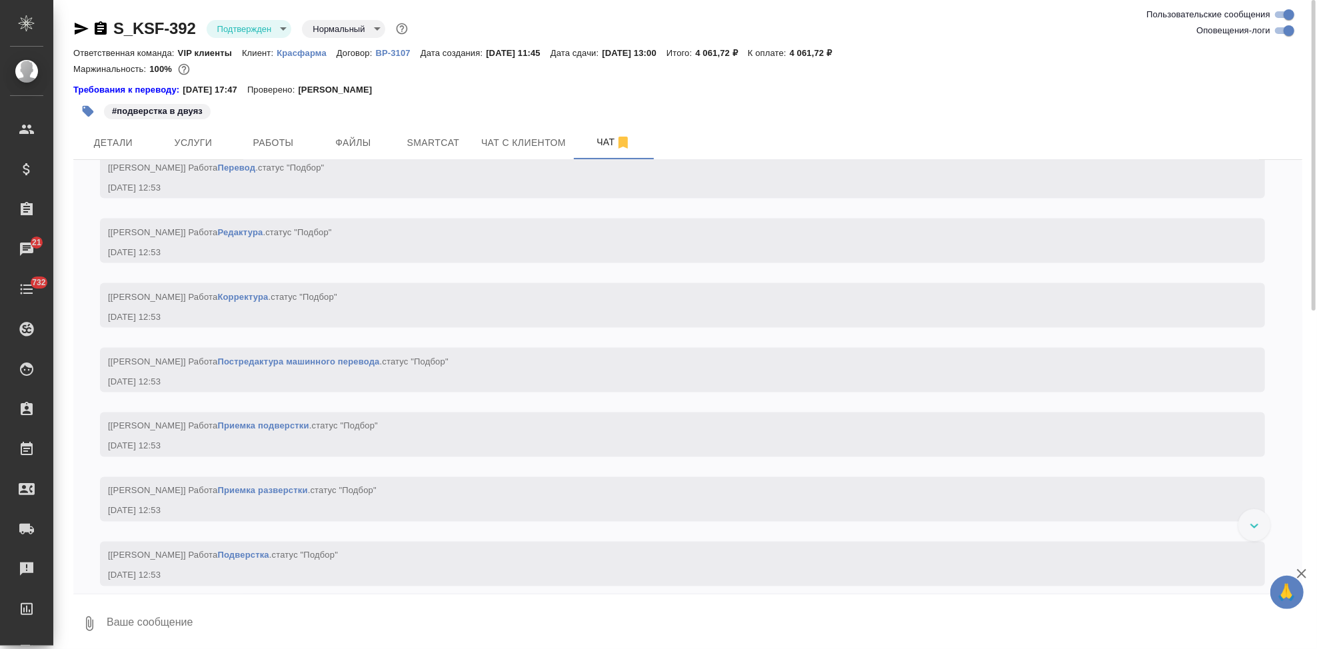
scroll to position [1734, 0]
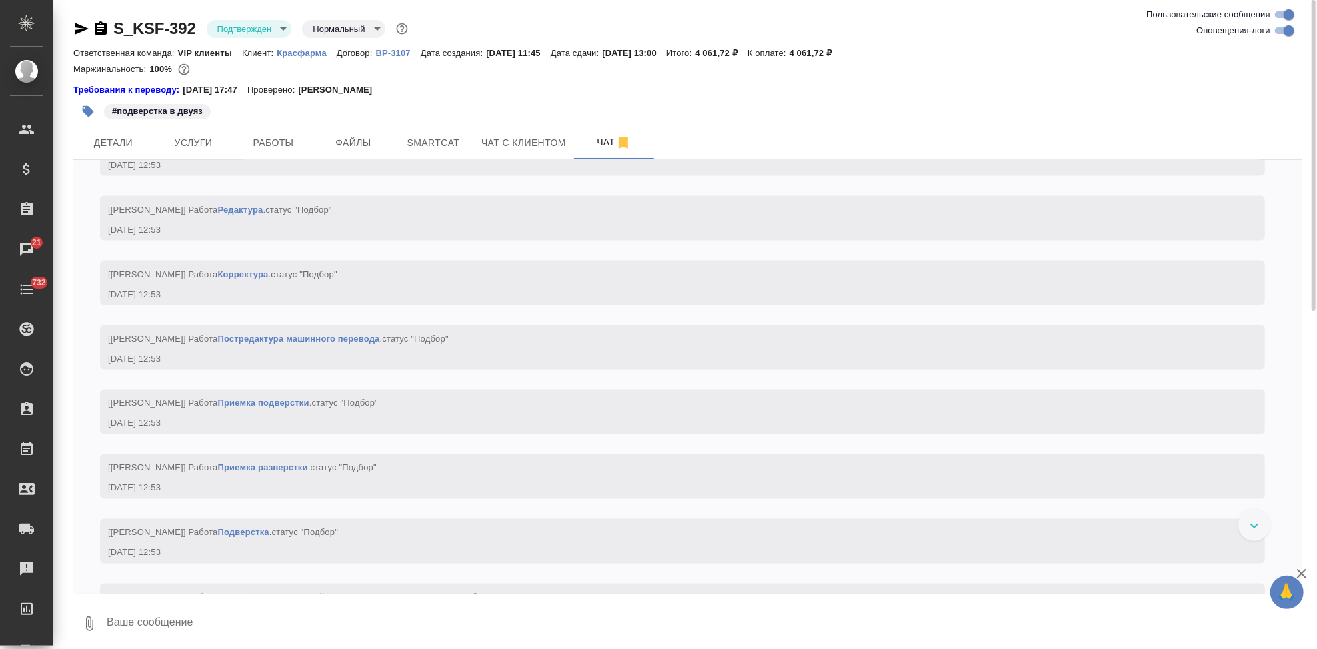
click at [441, 610] on textarea at bounding box center [703, 623] width 1197 height 45
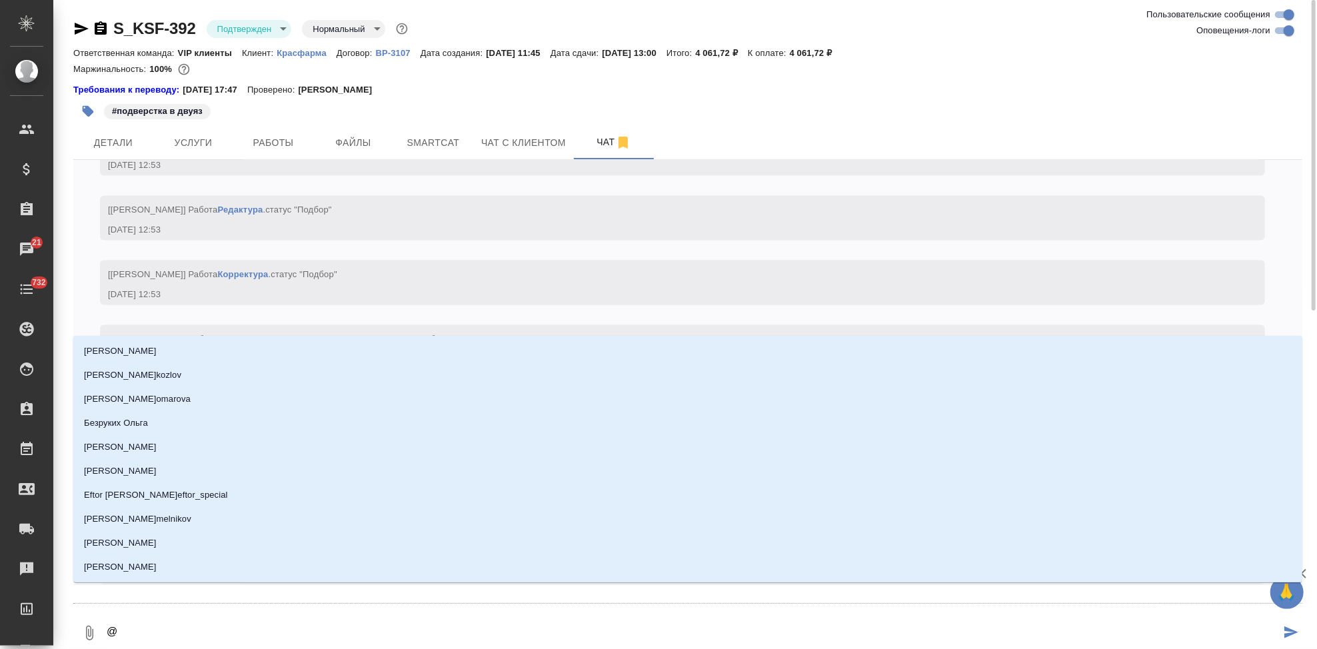
type textarea "@г"
type input "г"
type textarea "@го"
type input "го"
type textarea "@гор"
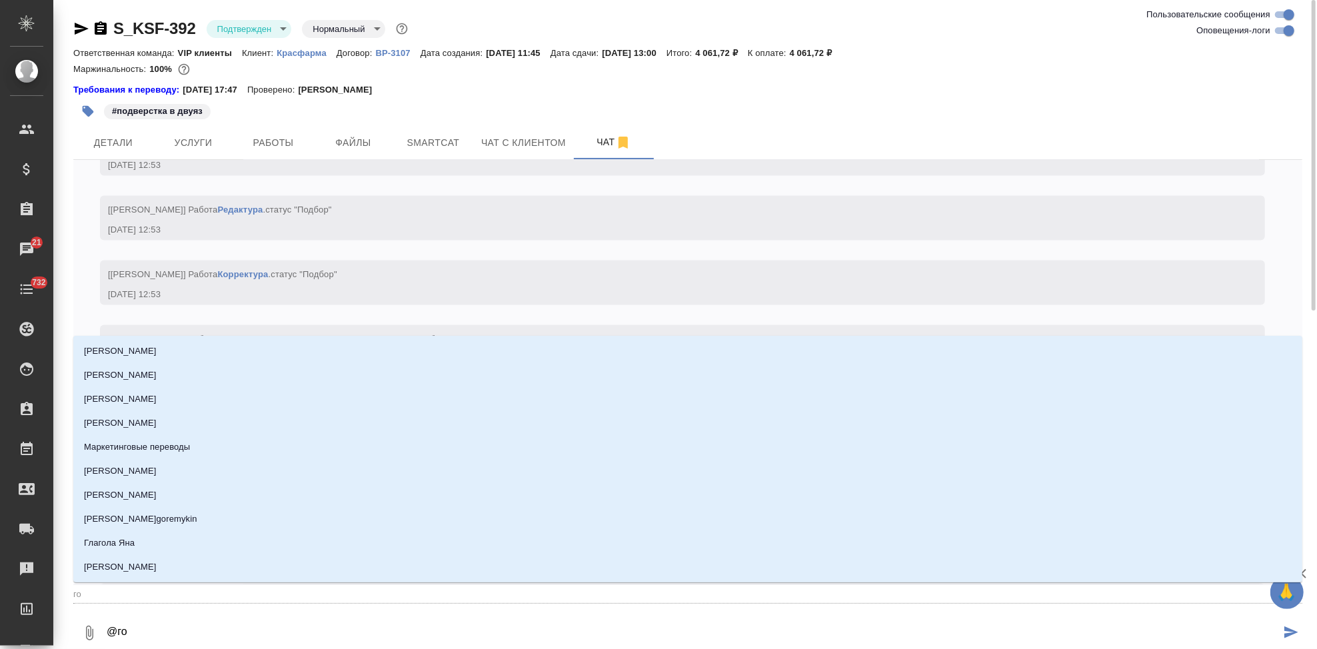
type input "гор"
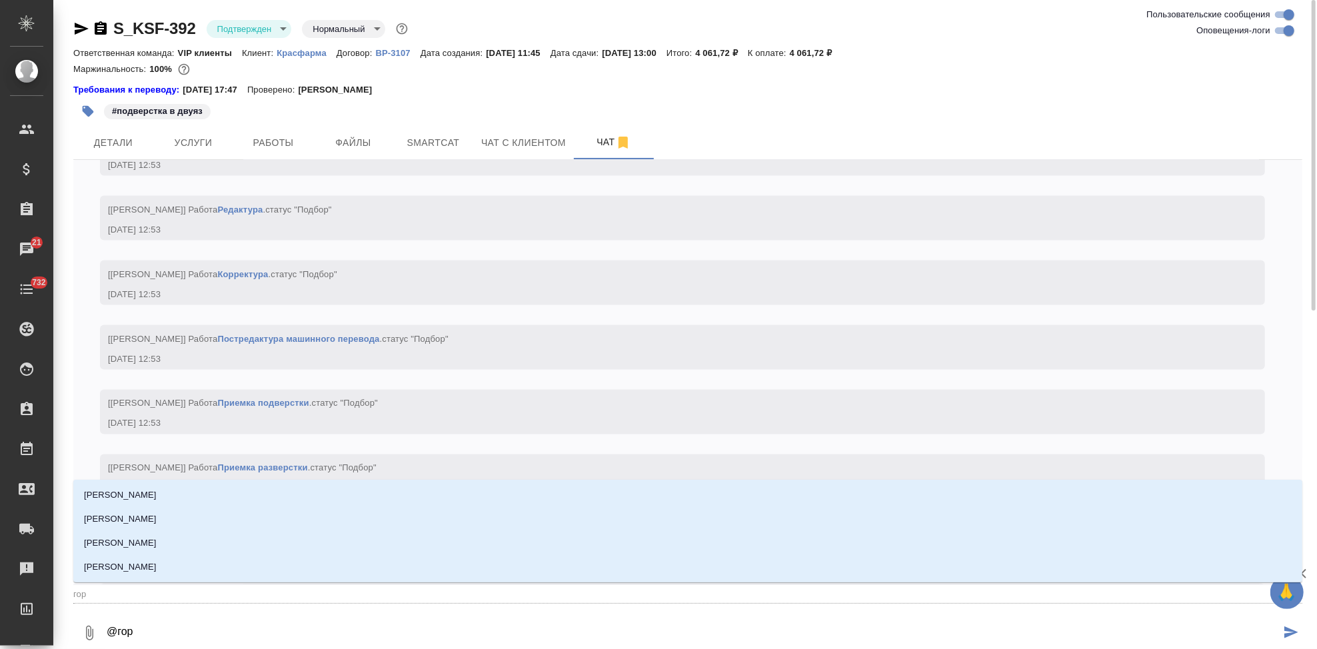
type textarea "@горш"
type input "горш"
type textarea "@горшк"
type input "горшк"
type textarea "@горшко"
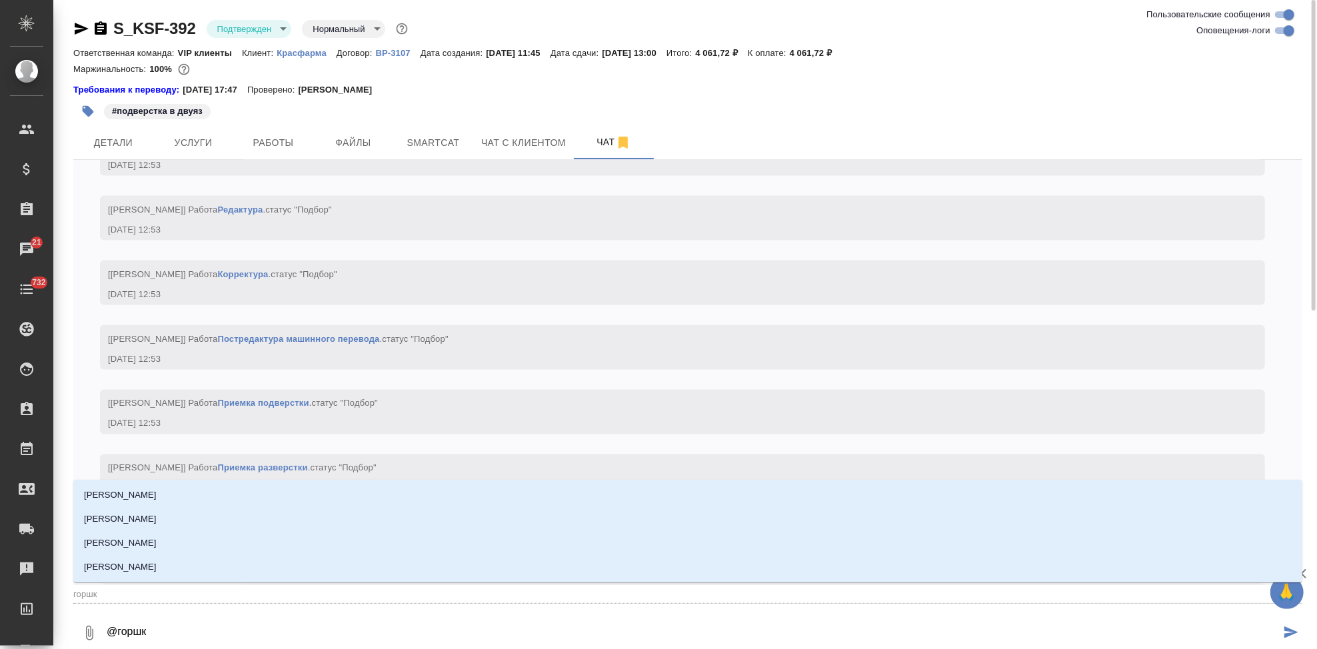
type input "горшко"
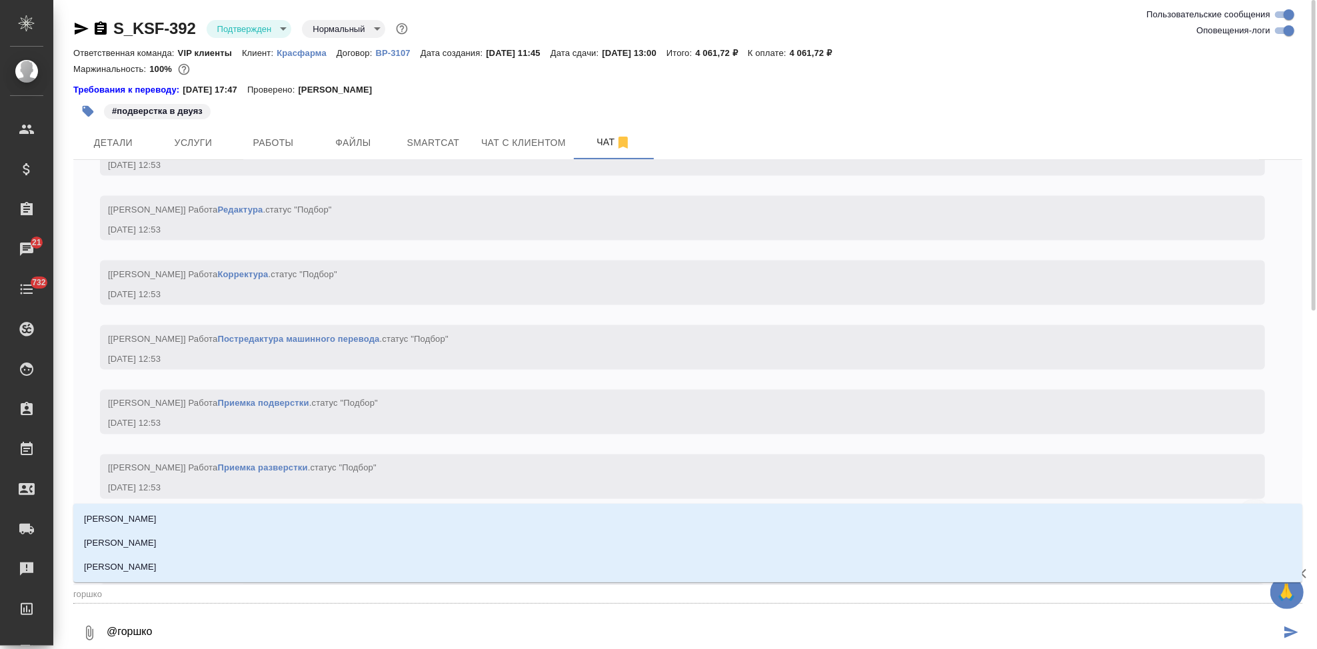
type textarea "@горшков"
type input "горшков"
type textarea "@горшкова"
type input "горшкова"
click at [189, 571] on li "[PERSON_NAME]" at bounding box center [687, 567] width 1229 height 24
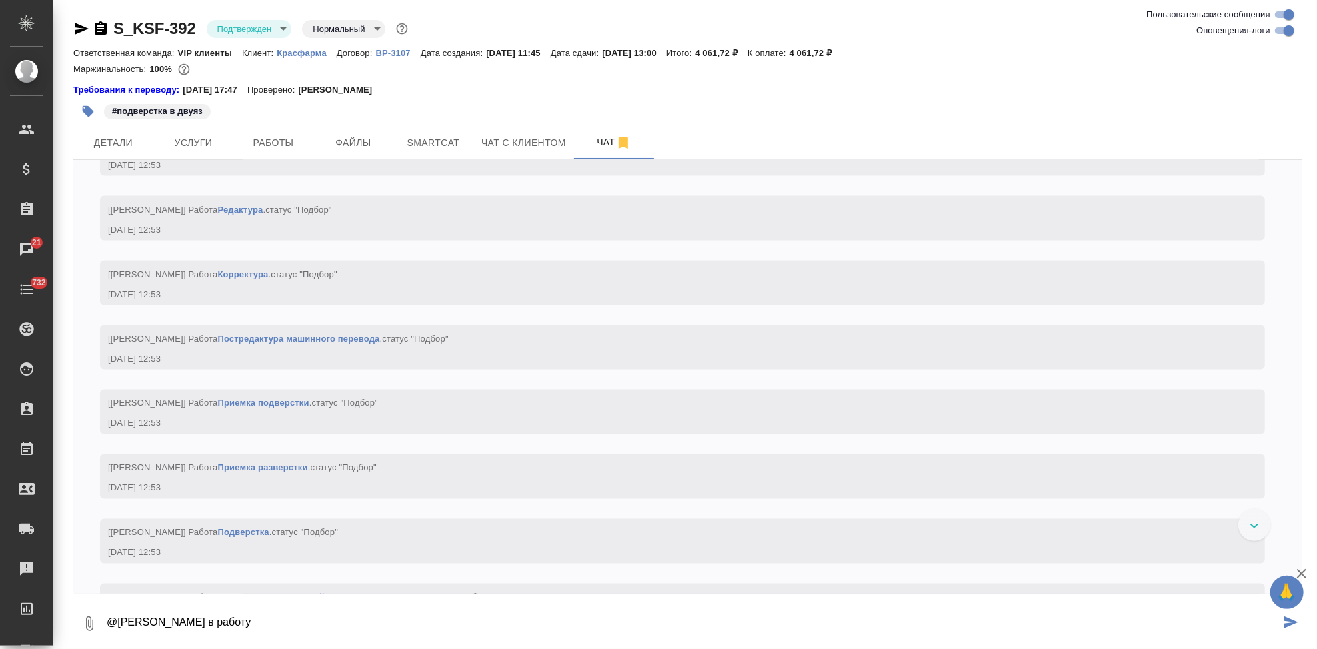
type textarea "@Горшкова Валентина в работу"
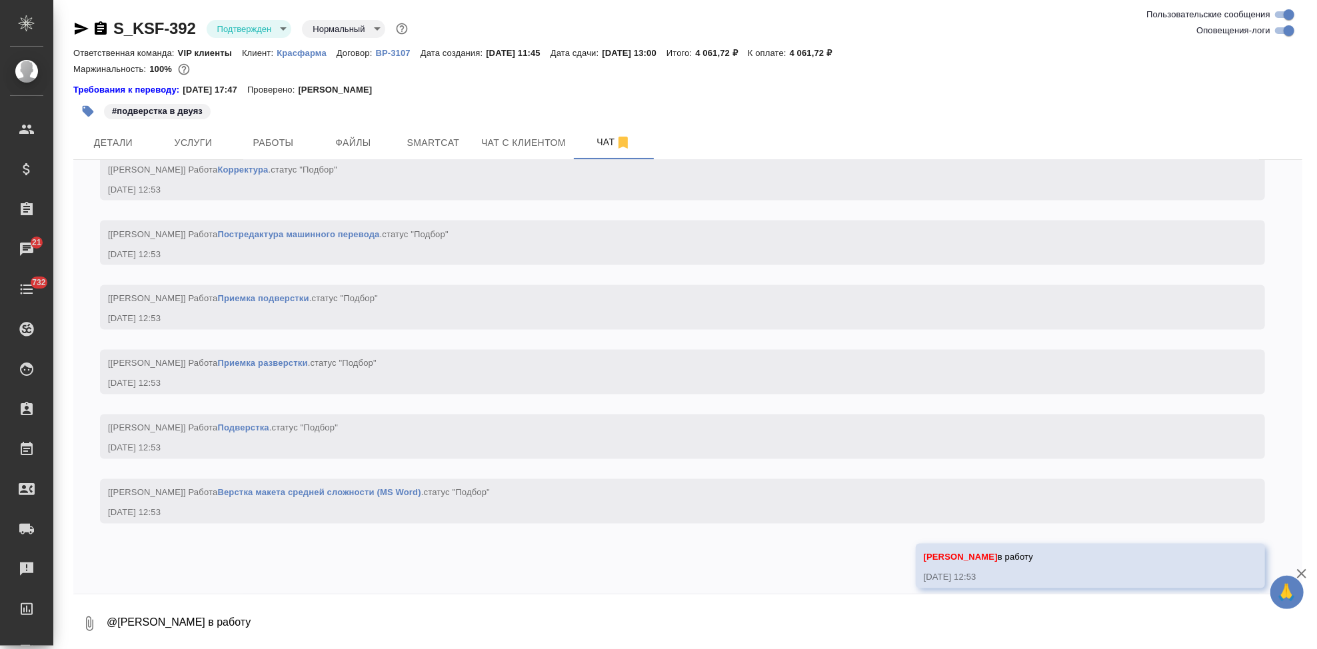
scroll to position [1852, 0]
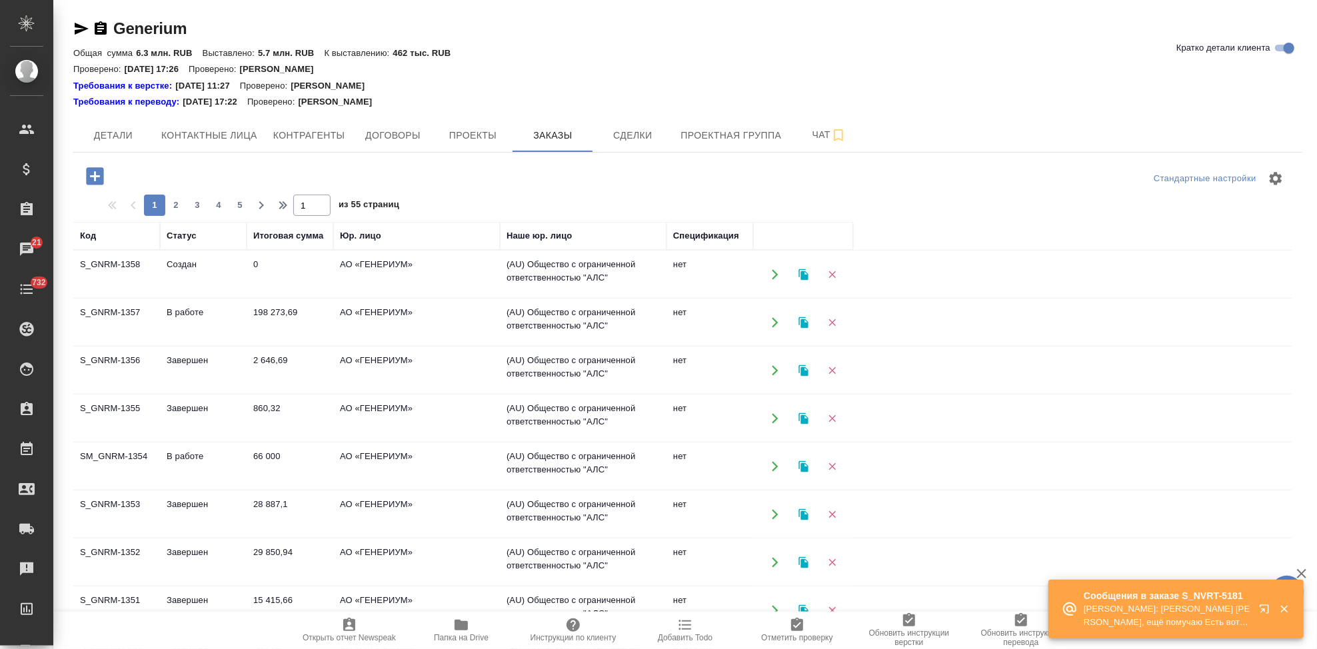
click at [1269, 610] on icon "button" at bounding box center [1264, 609] width 9 height 9
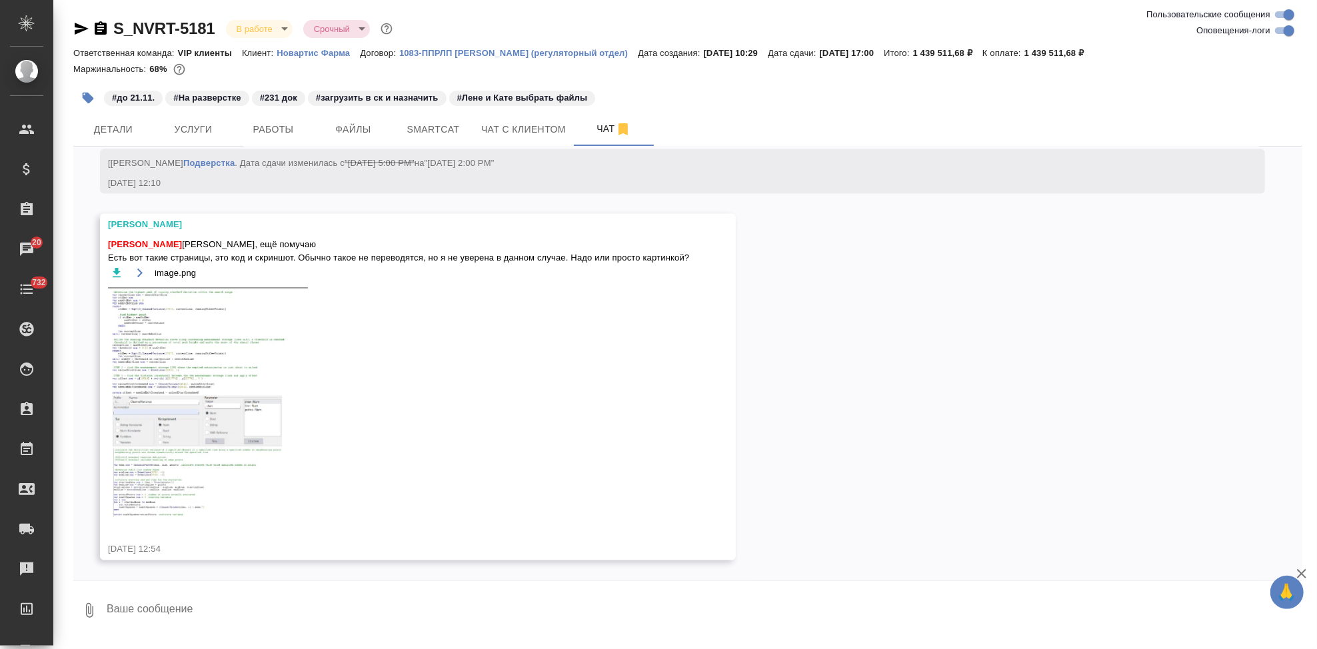
scroll to position [18393, 0]
click at [139, 395] on img at bounding box center [208, 404] width 200 height 232
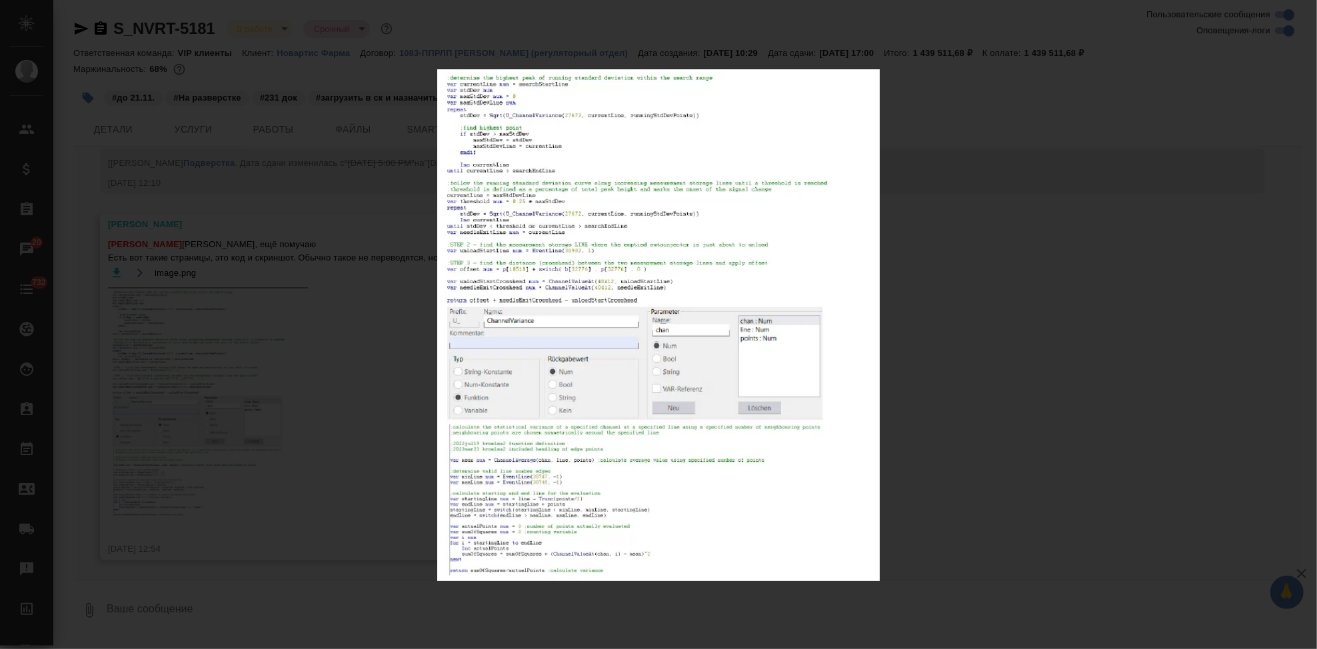
click at [980, 354] on div "image.png 1 of 1" at bounding box center [658, 324] width 1317 height 649
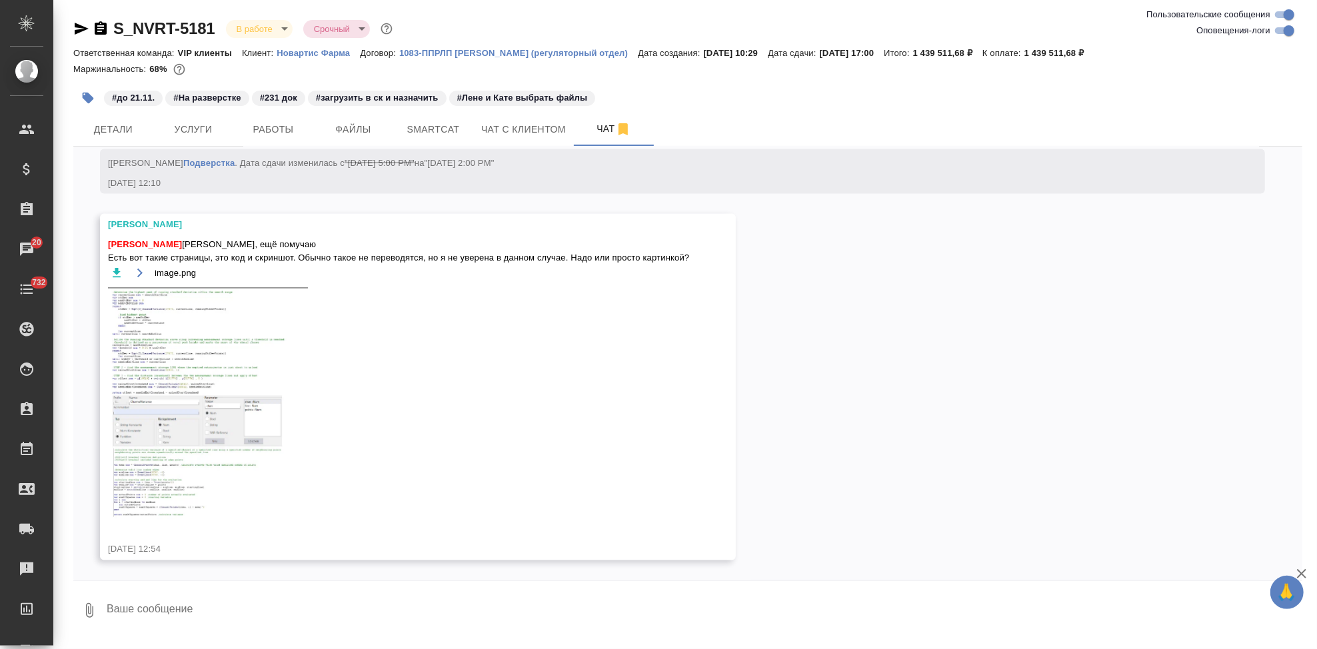
click at [331, 599] on textarea at bounding box center [703, 610] width 1197 height 45
type textarea "спрошу у клиента. есть еще вопросы? чтобы единым письмом"
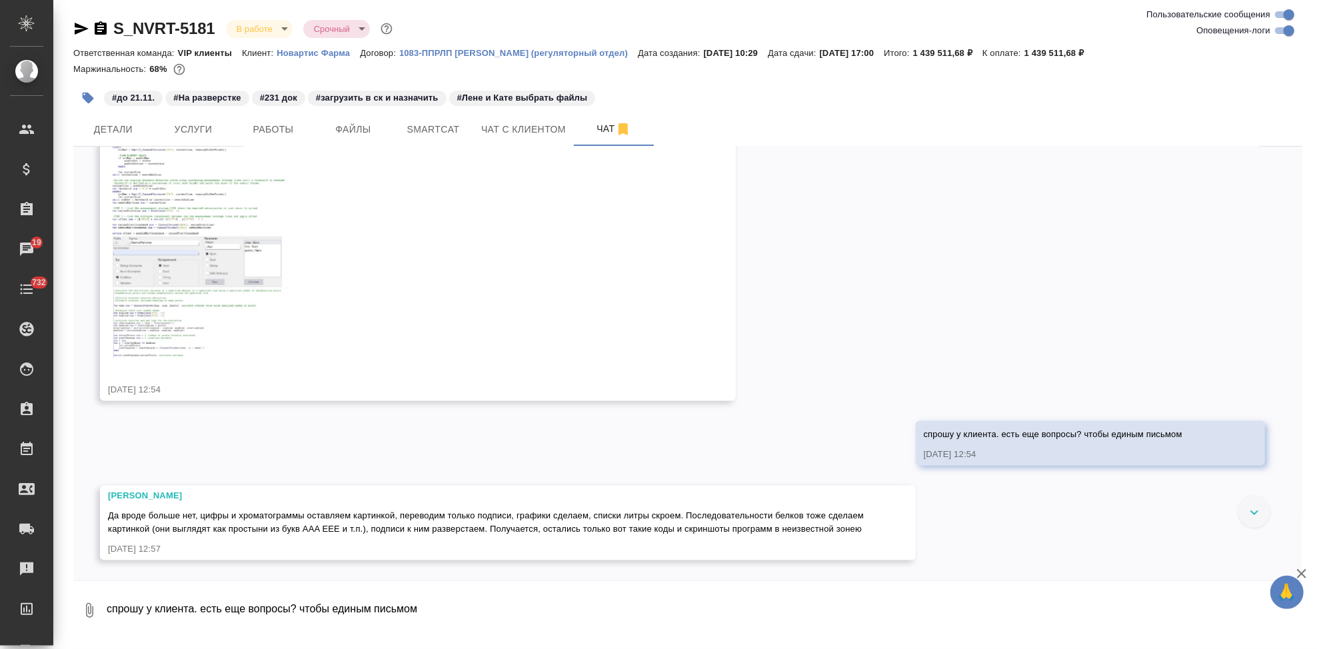
scroll to position [18418, 0]
click at [117, 118] on icon "button" at bounding box center [117, 113] width 8 height 9
drag, startPoint x: 107, startPoint y: 230, endPoint x: 697, endPoint y: 228, distance: 589.3
click at [697, 228] on div "[PERSON_NAME] [PERSON_NAME] [PERSON_NAME], ещё помучаю Есть вот такие страницы,…" at bounding box center [418, 228] width 636 height 347
copy span "Есть вот такие страницы, это код и скриншот. Обычно такое не переводятся, но я …"
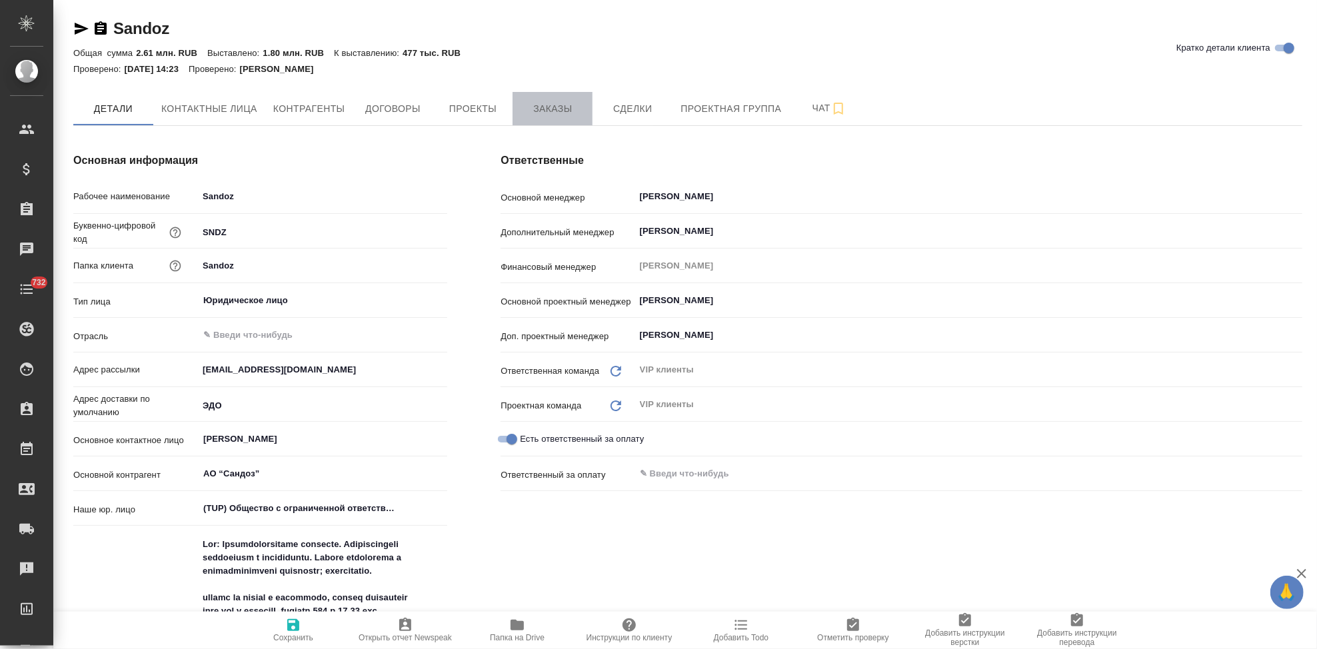
click at [533, 105] on span "Заказы" at bounding box center [553, 109] width 64 height 17
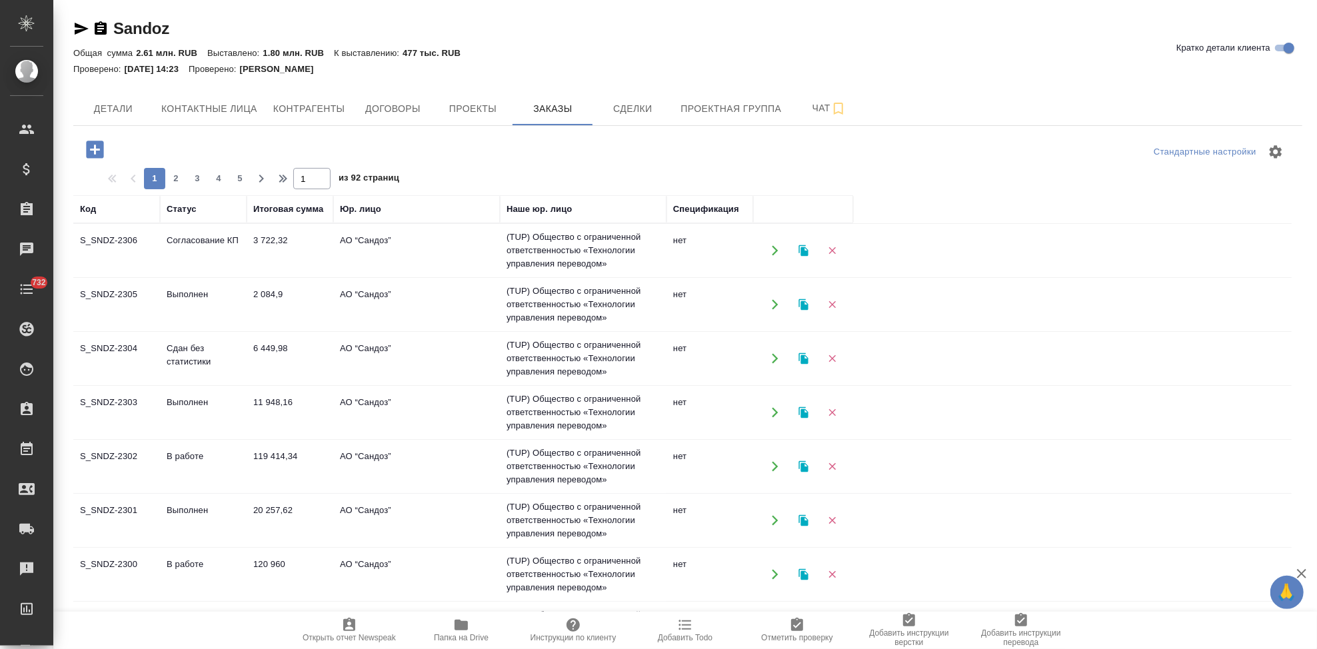
click at [178, 250] on td "Согласование КП" at bounding box center [203, 250] width 87 height 47
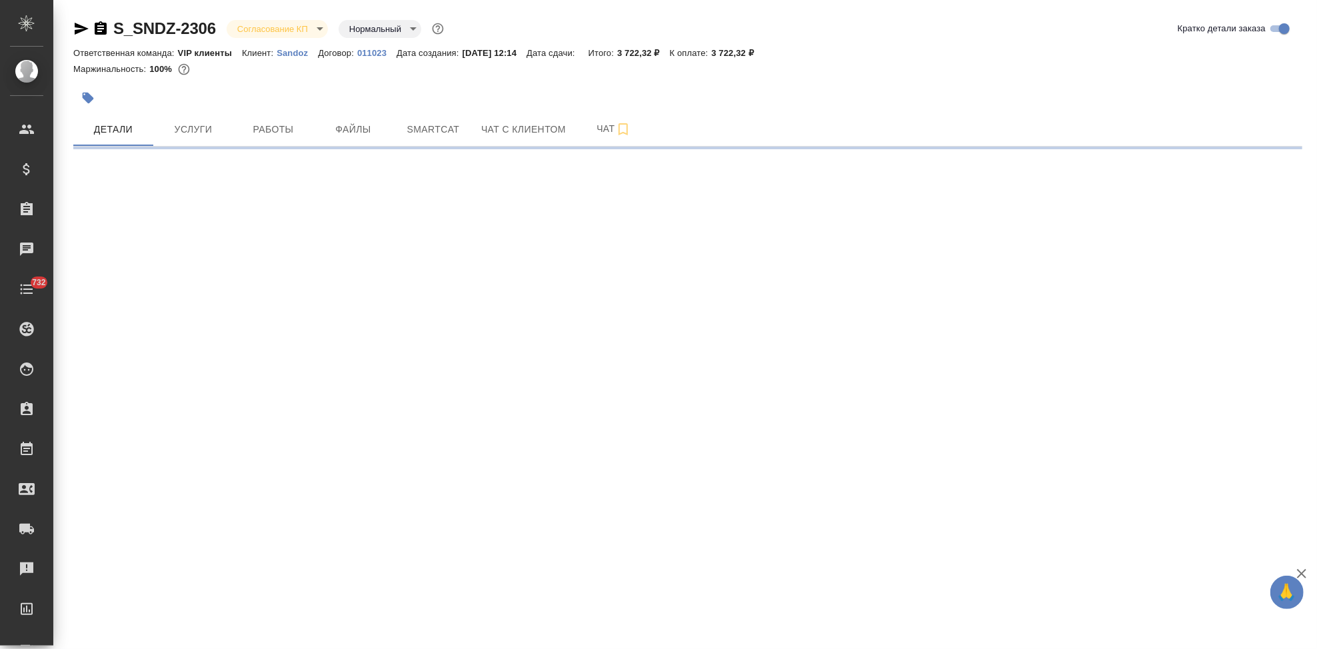
select select "RU"
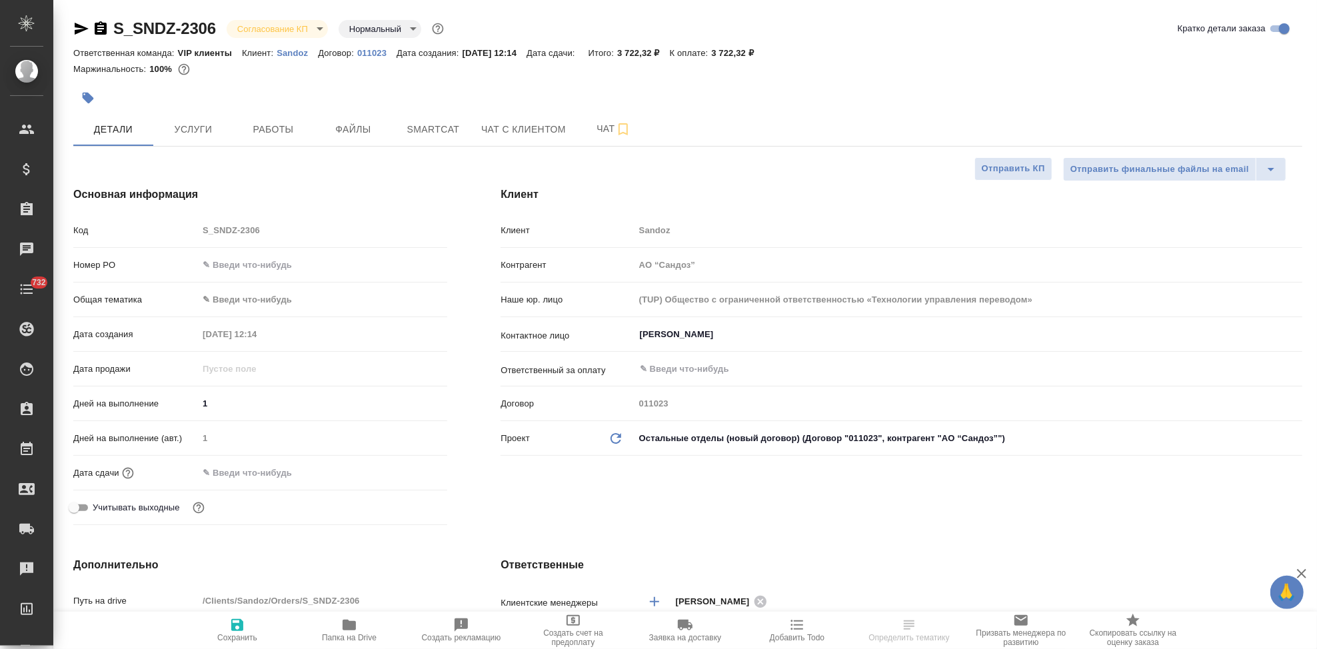
type textarea "x"
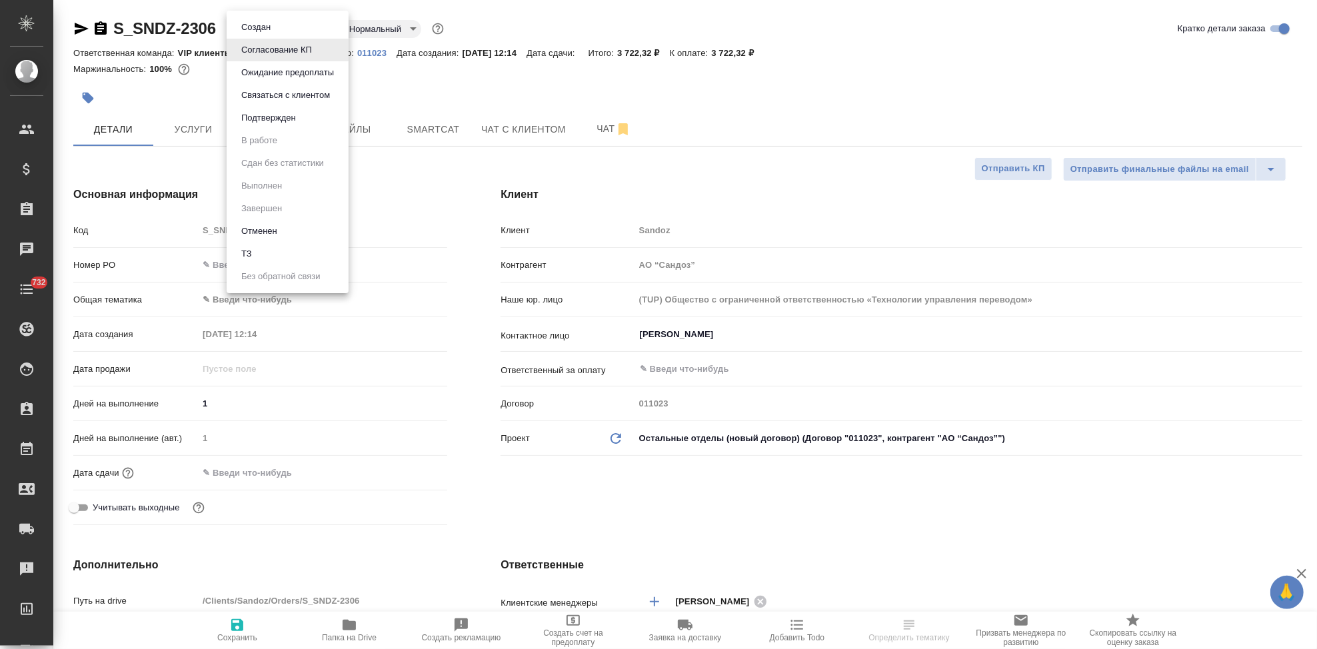
click at [318, 29] on body "🙏 .cls-1 fill:#fff; AWATERA Kabargina Anna Клиенты Спецификации Заказы Чаты 732…" at bounding box center [658, 324] width 1317 height 649
click at [296, 111] on button "Подтвержден" at bounding box center [268, 118] width 63 height 15
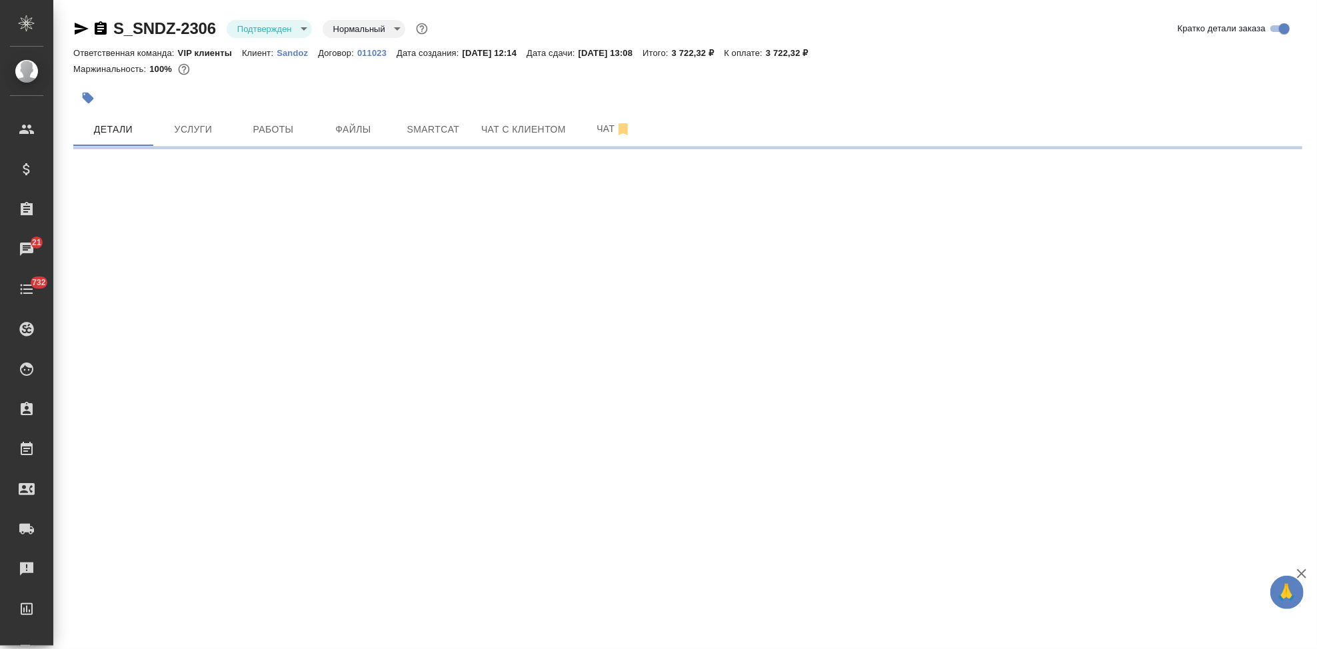
select select "RU"
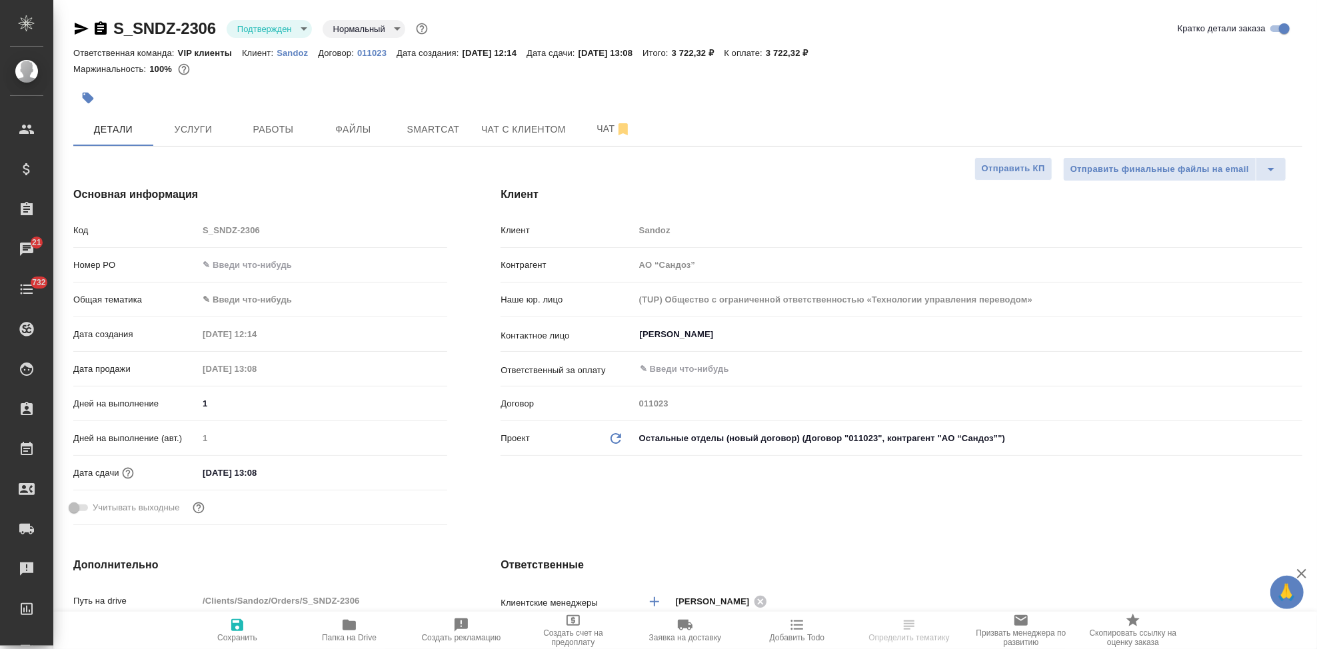
type textarea "x"
click at [257, 474] on input "11.09.2025 13:08" at bounding box center [257, 472] width 117 height 19
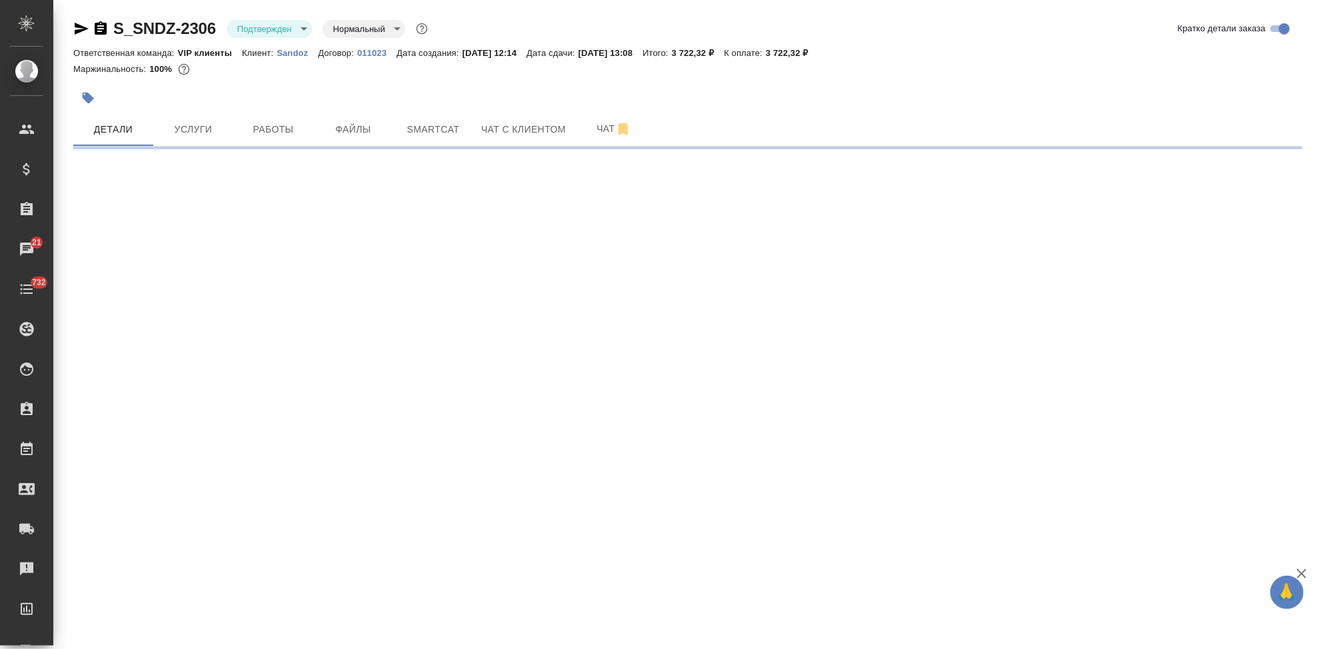
select select "RU"
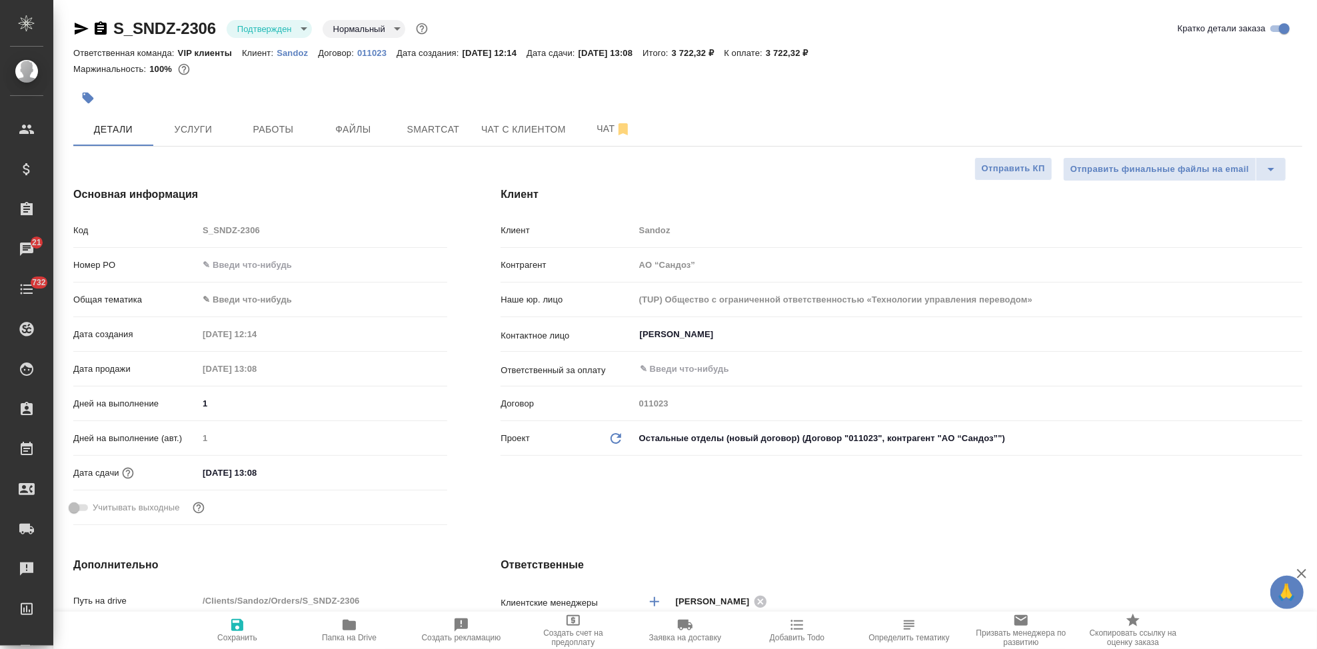
type textarea "x"
click at [307, 471] on input "11.09.2025 13:08" at bounding box center [257, 472] width 117 height 19
click at [409, 473] on icon "button" at bounding box center [409, 473] width 16 height 16
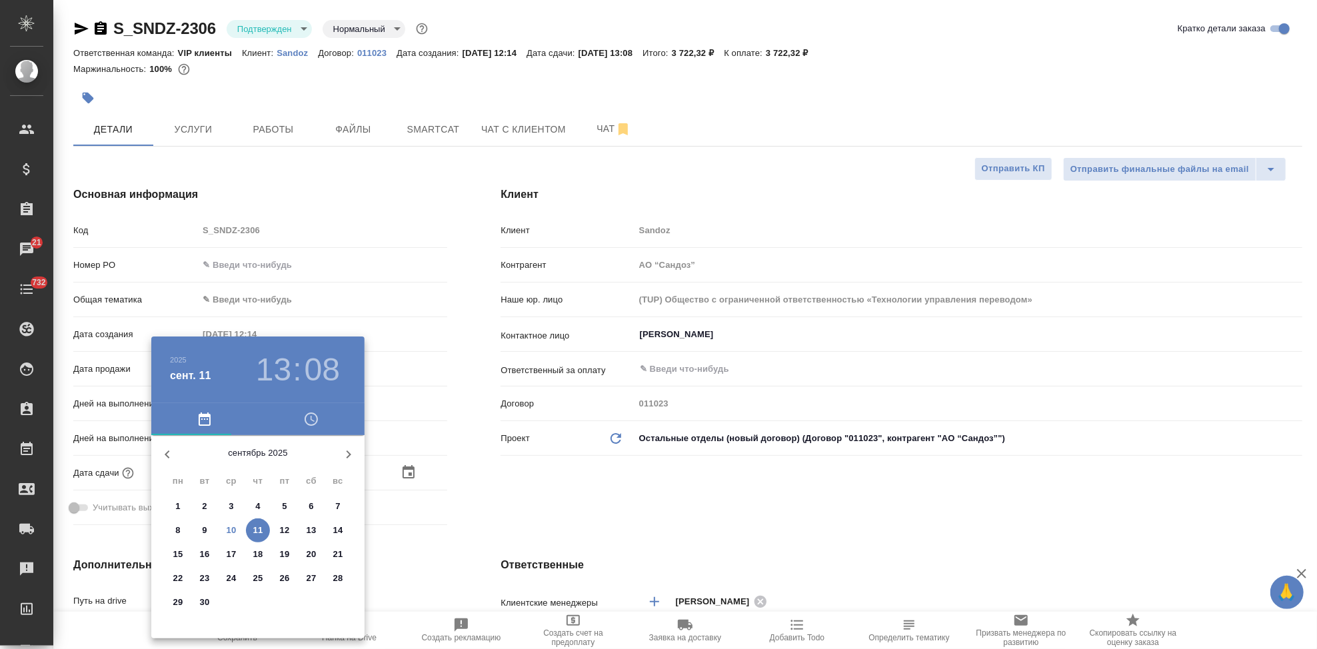
click at [253, 529] on p "11" at bounding box center [258, 530] width 10 height 13
type textarea "x"
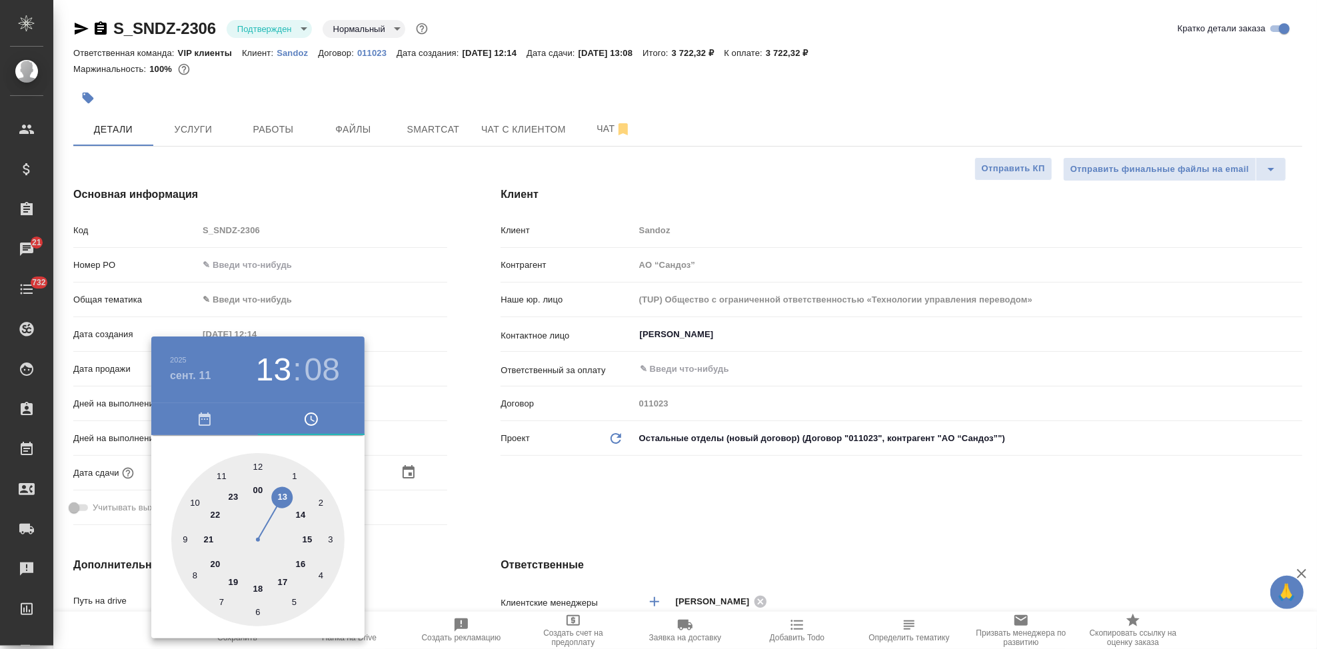
click at [259, 459] on div at bounding box center [257, 539] width 173 height 173
type input "11.09.2025 12:08"
type textarea "x"
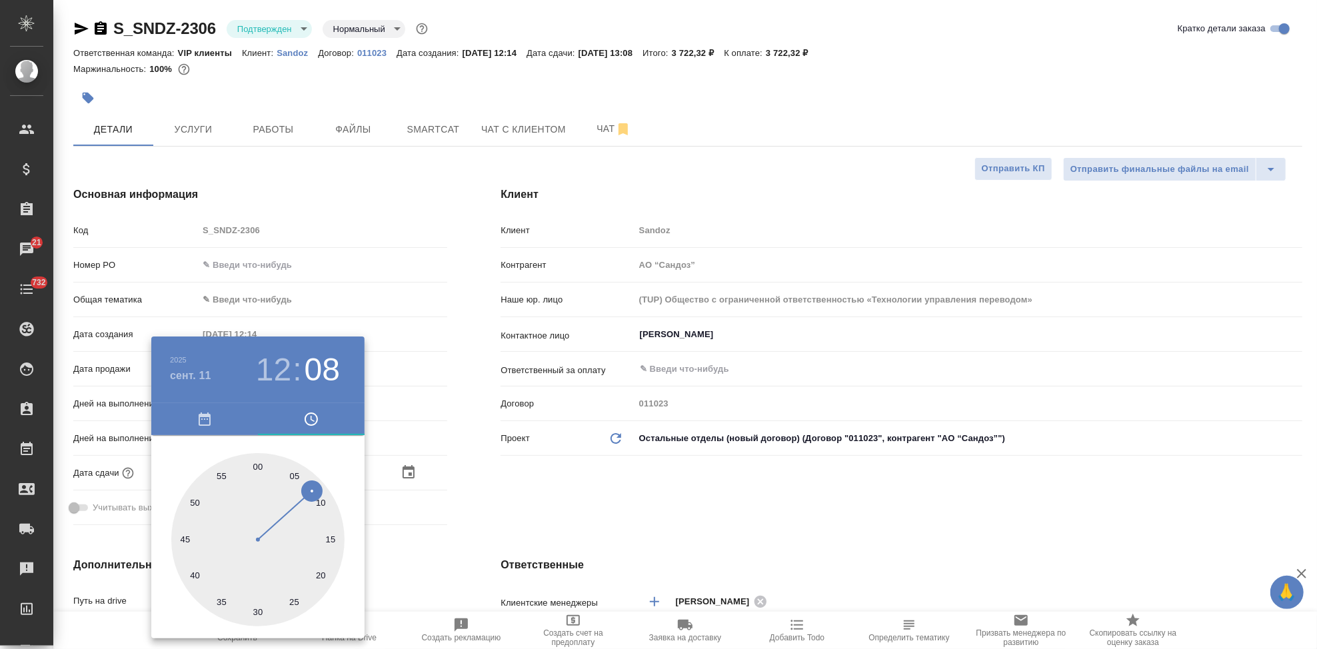
click at [255, 463] on div at bounding box center [257, 539] width 173 height 173
type input "11.09.2025 12:00"
type textarea "x"
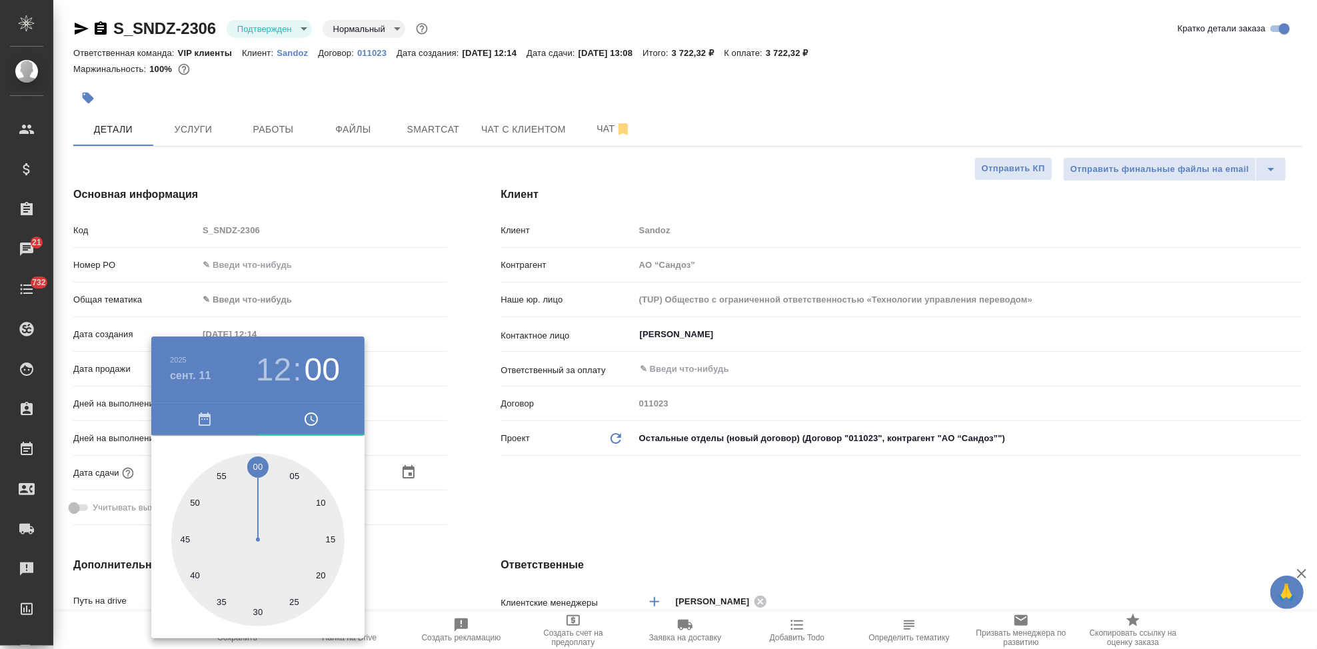
type textarea "x"
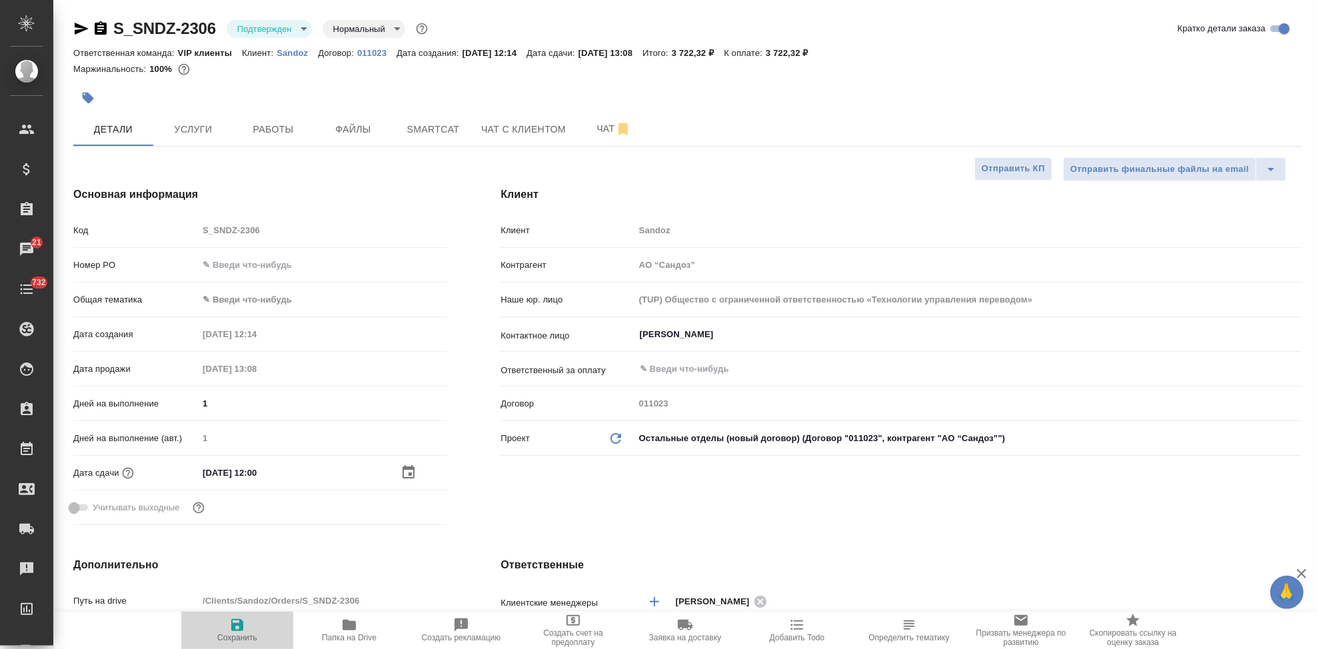
click at [247, 633] on span "Сохранить" at bounding box center [237, 637] width 40 height 9
type textarea "x"
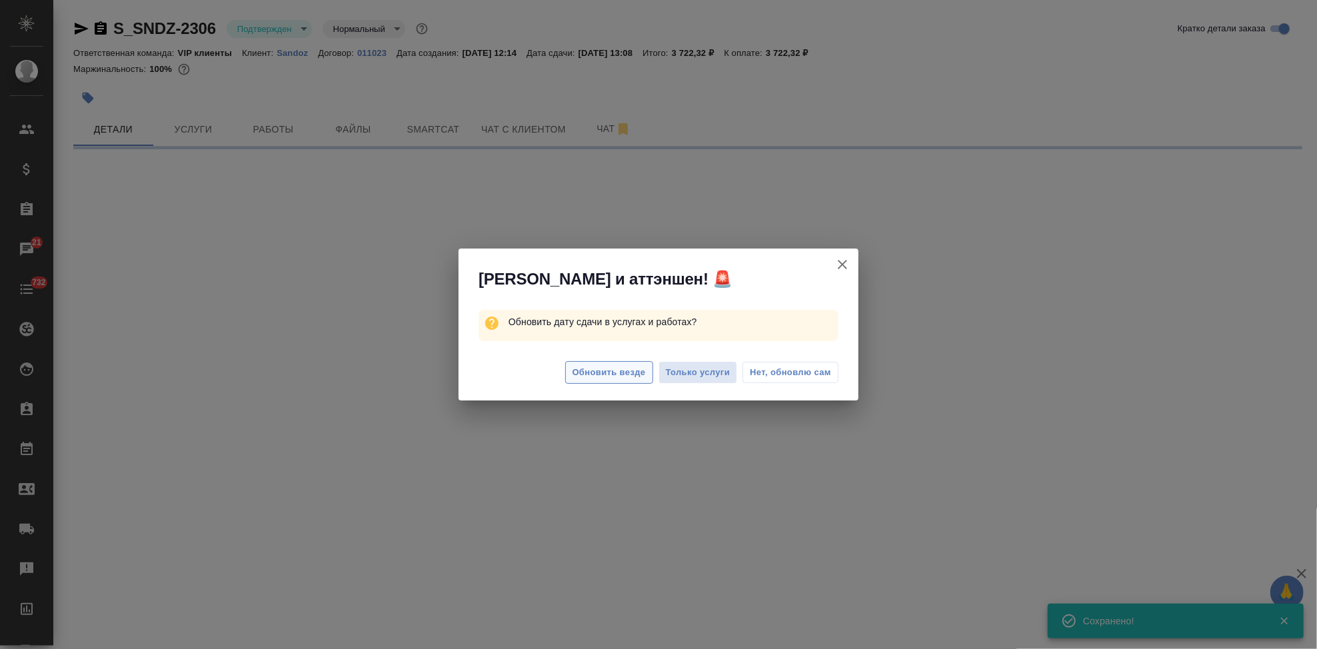
click at [617, 375] on span "Обновить везде" at bounding box center [609, 372] width 73 height 15
select select "RU"
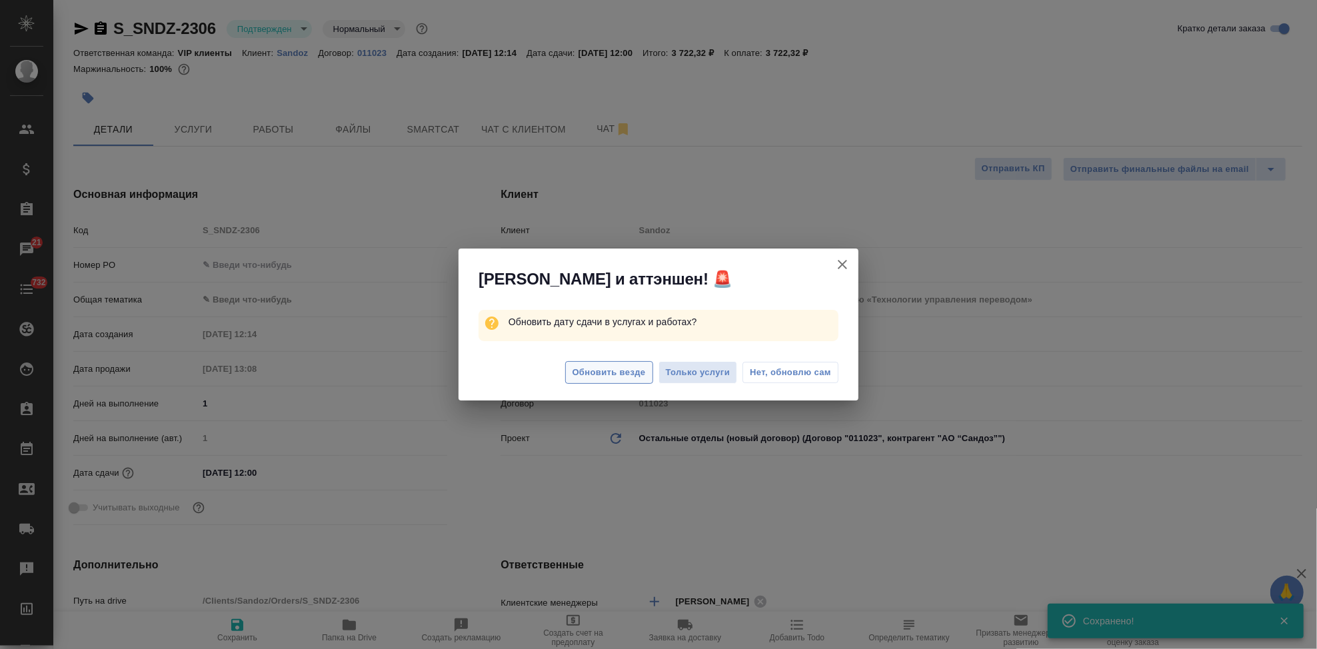
type textarea "x"
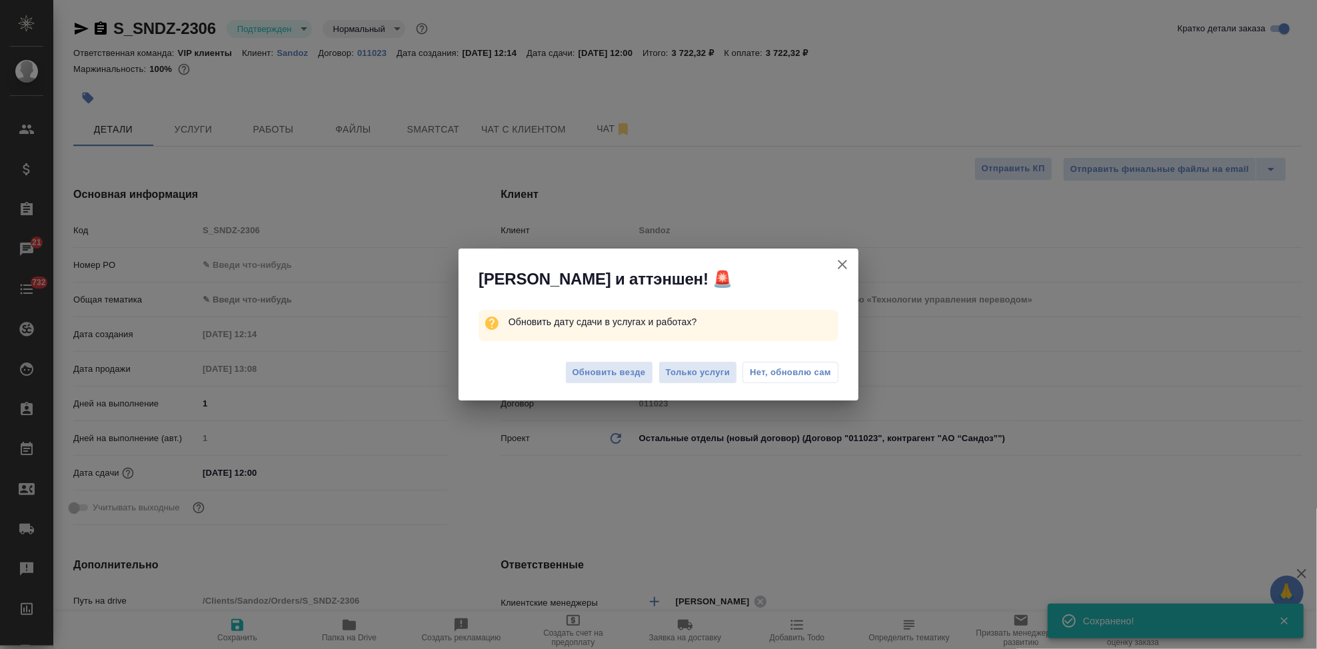
type textarea "x"
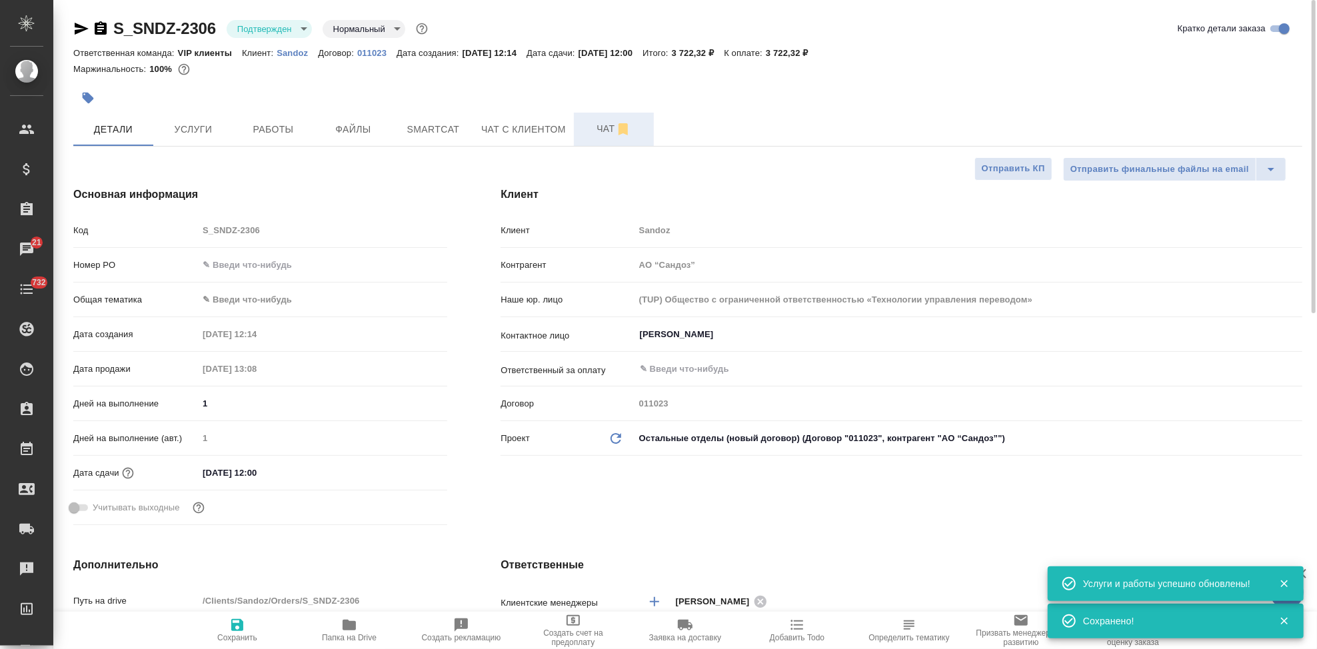
click at [597, 136] on span "Чат" at bounding box center [614, 129] width 64 height 17
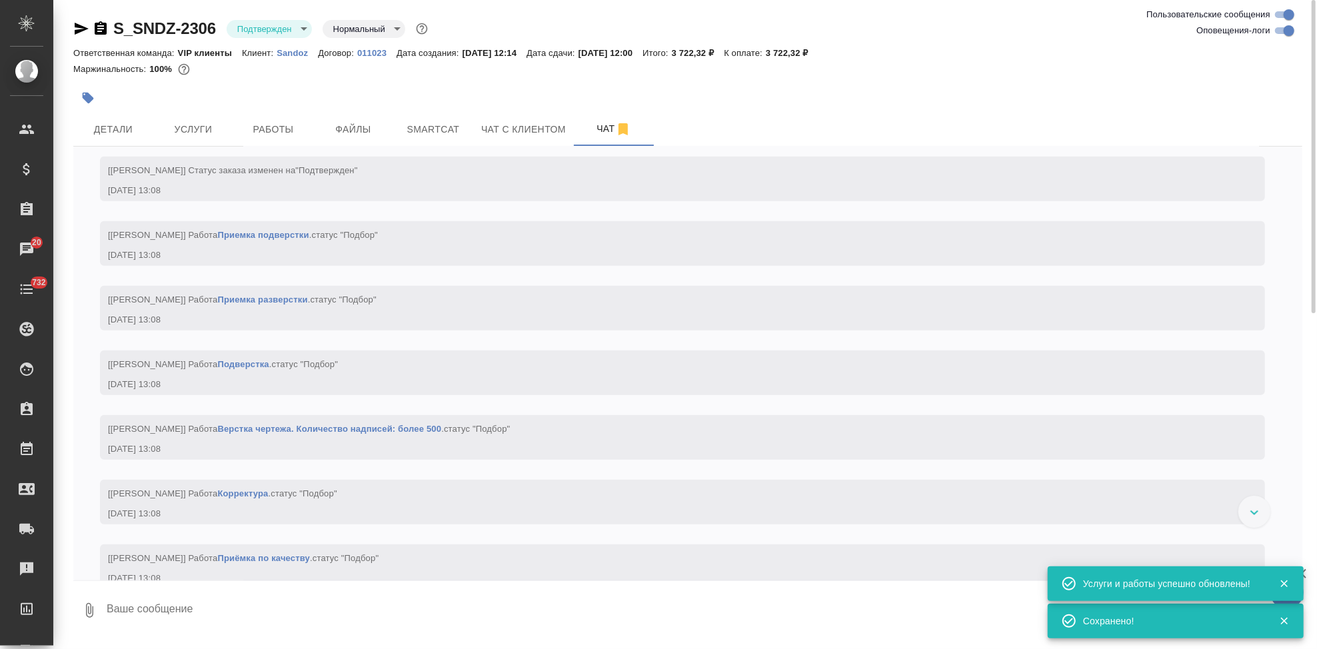
click at [217, 611] on textarea at bounding box center [703, 610] width 1197 height 45
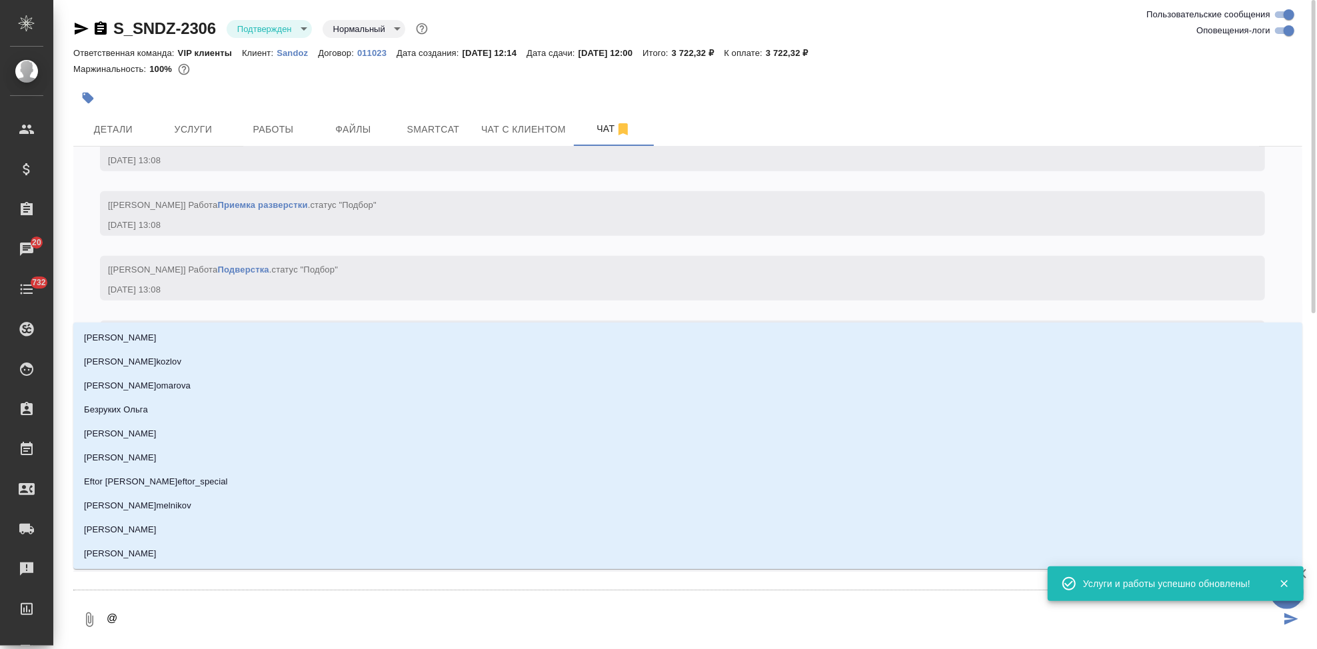
scroll to position [1031, 0]
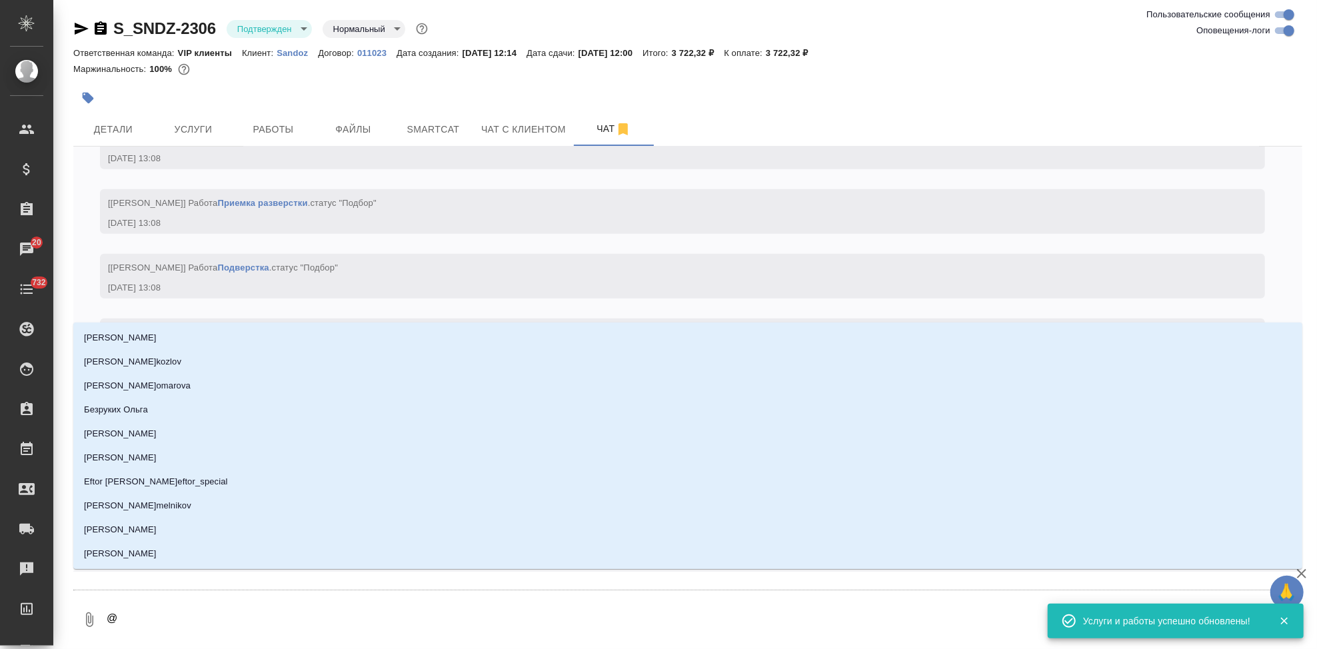
type textarea "@г"
type input "г"
type textarea "@го"
type input "го"
type textarea "@гор"
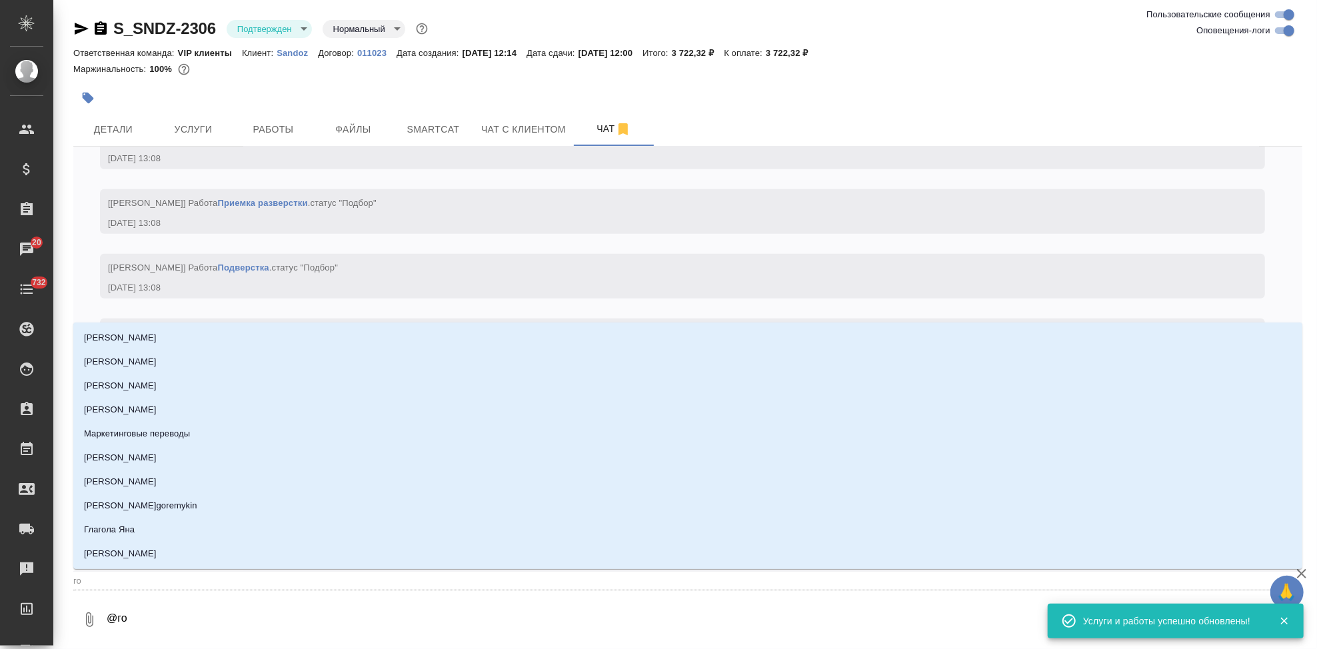
type input "гор"
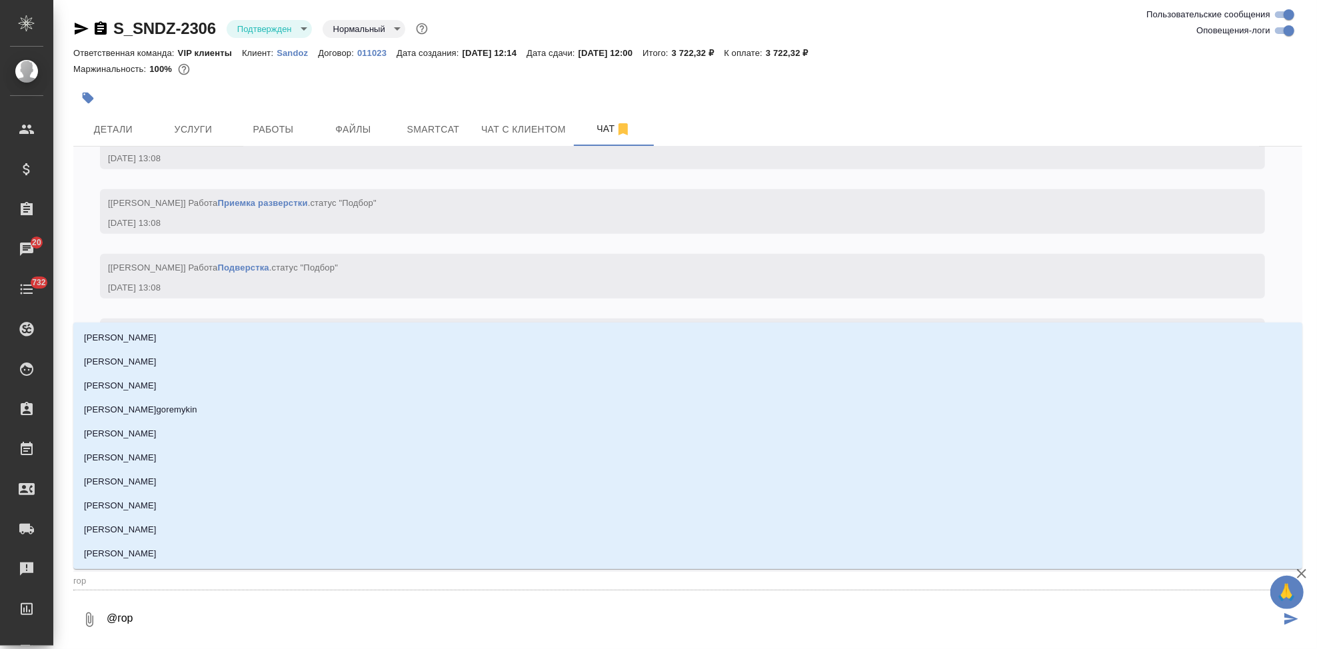
type textarea "@горш"
type input "горш"
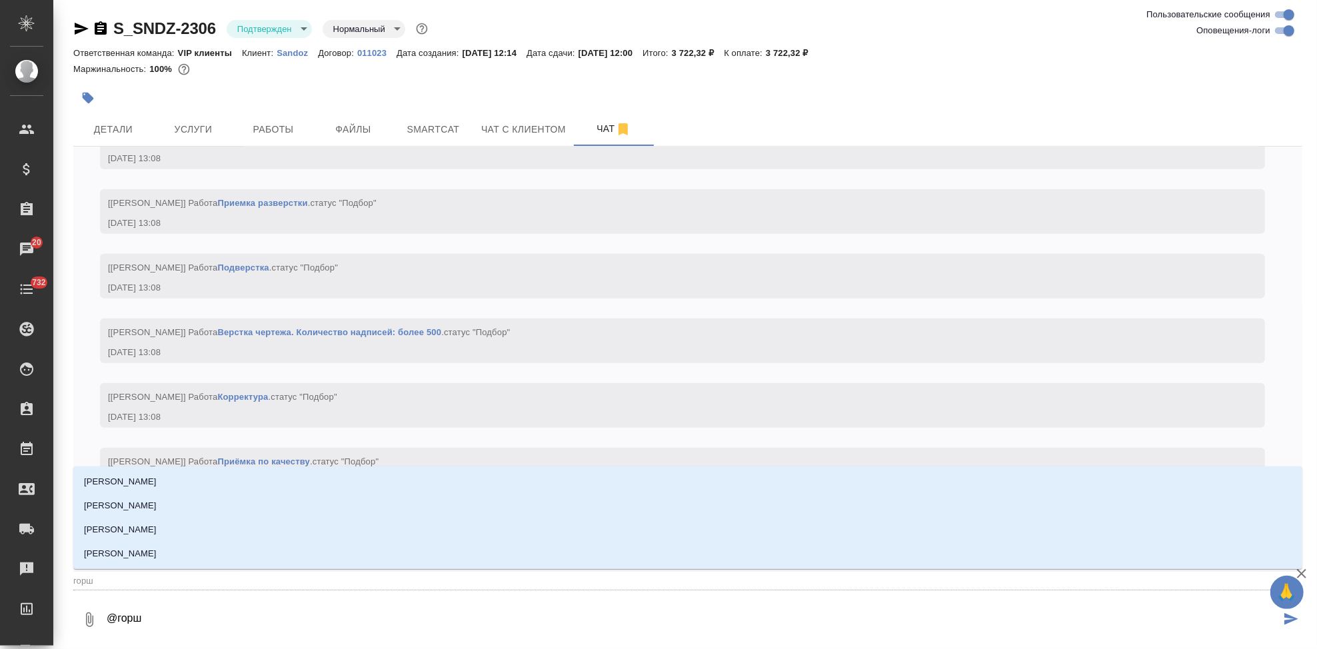
type textarea "@горшк"
type input "горшк"
type textarea "@горшко"
type input "горшко"
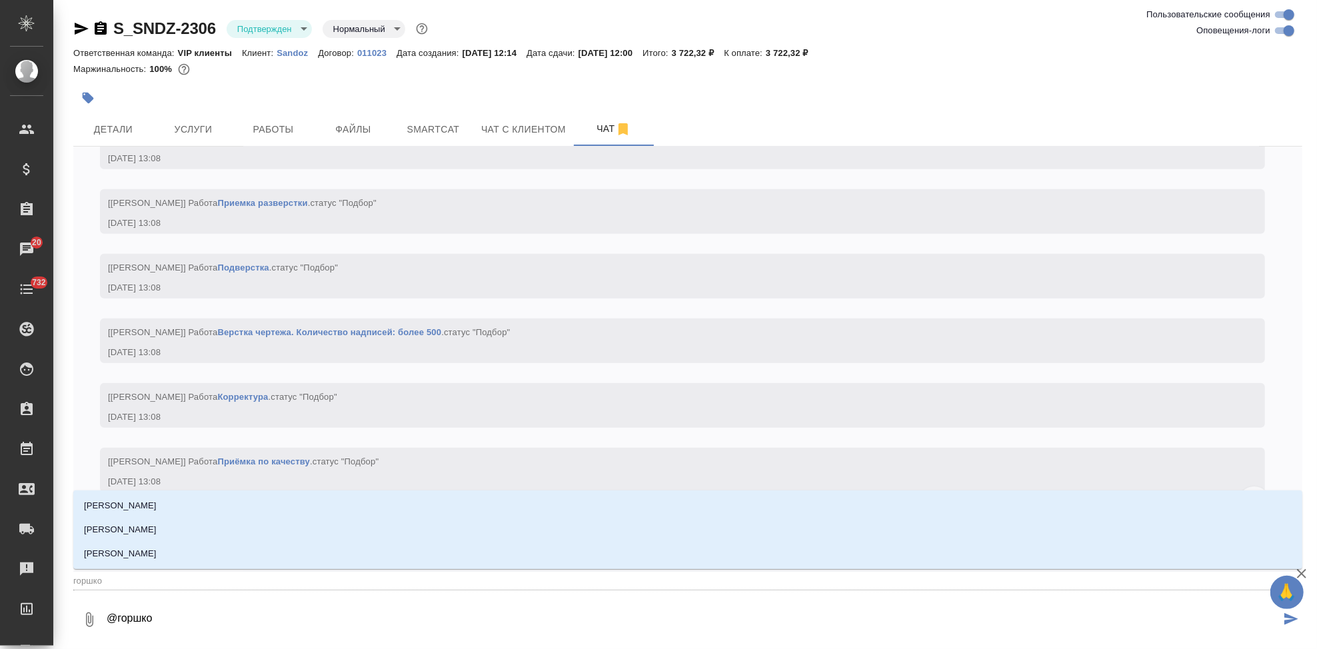
type textarea "@горшков"
type input "горшков"
type textarea "@горшкова"
type input "горшкова"
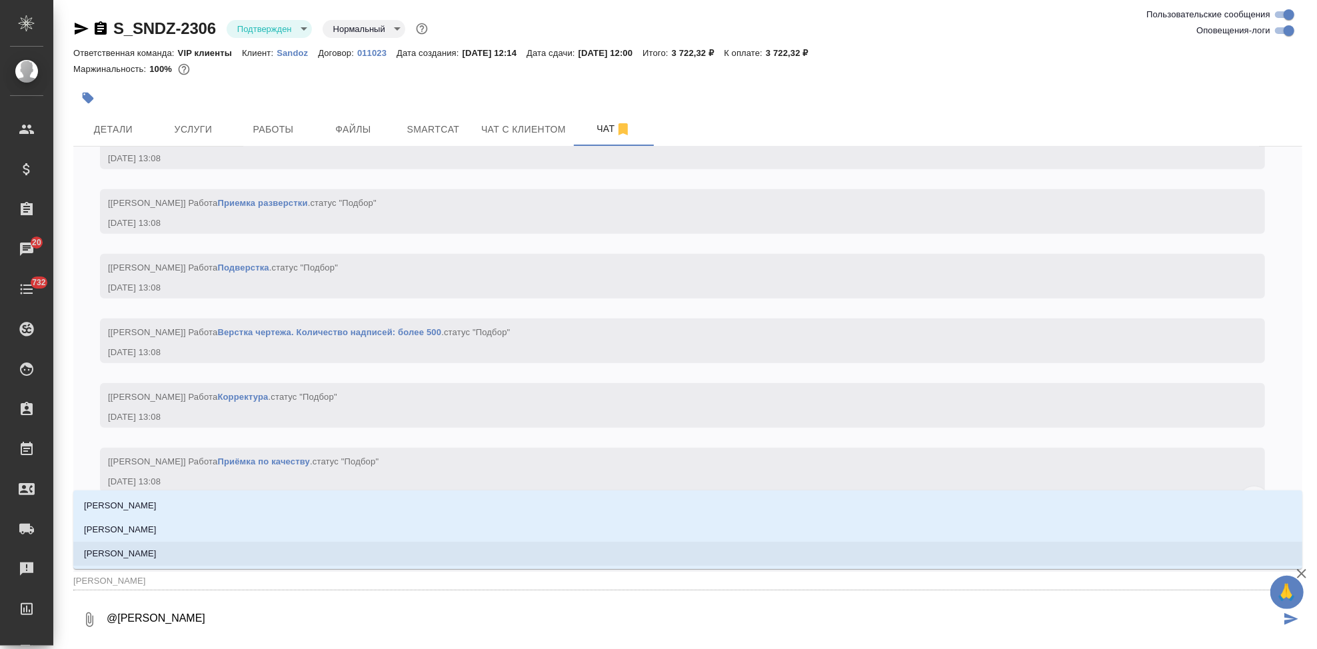
click at [145, 553] on p "Горшкова Валентина" at bounding box center [120, 553] width 73 height 13
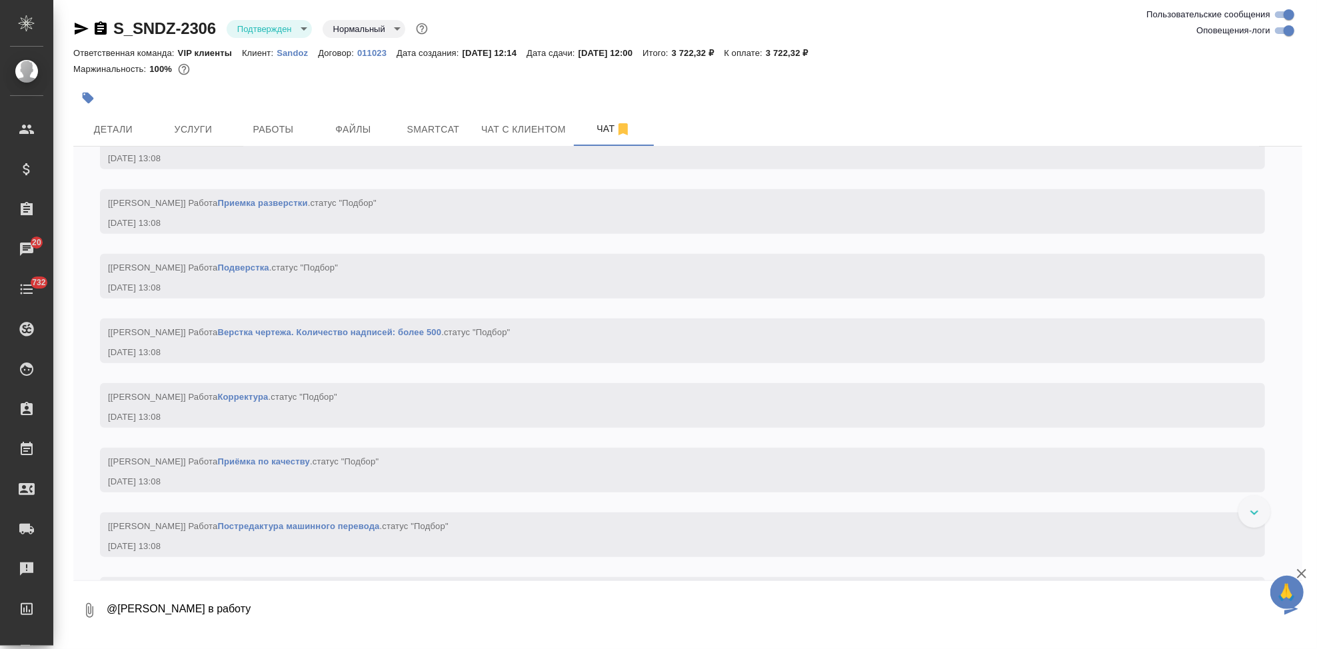
type textarea "@Горшкова Валентина в работу"
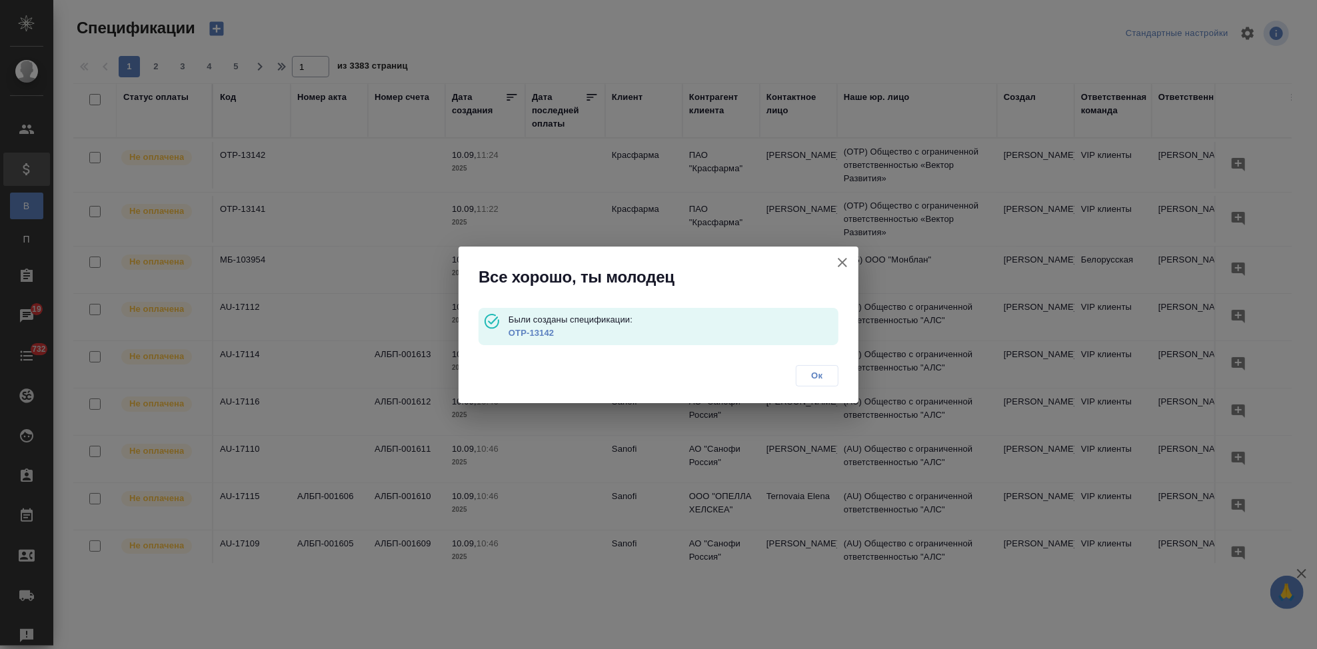
click at [838, 263] on icon "button" at bounding box center [843, 263] width 16 height 16
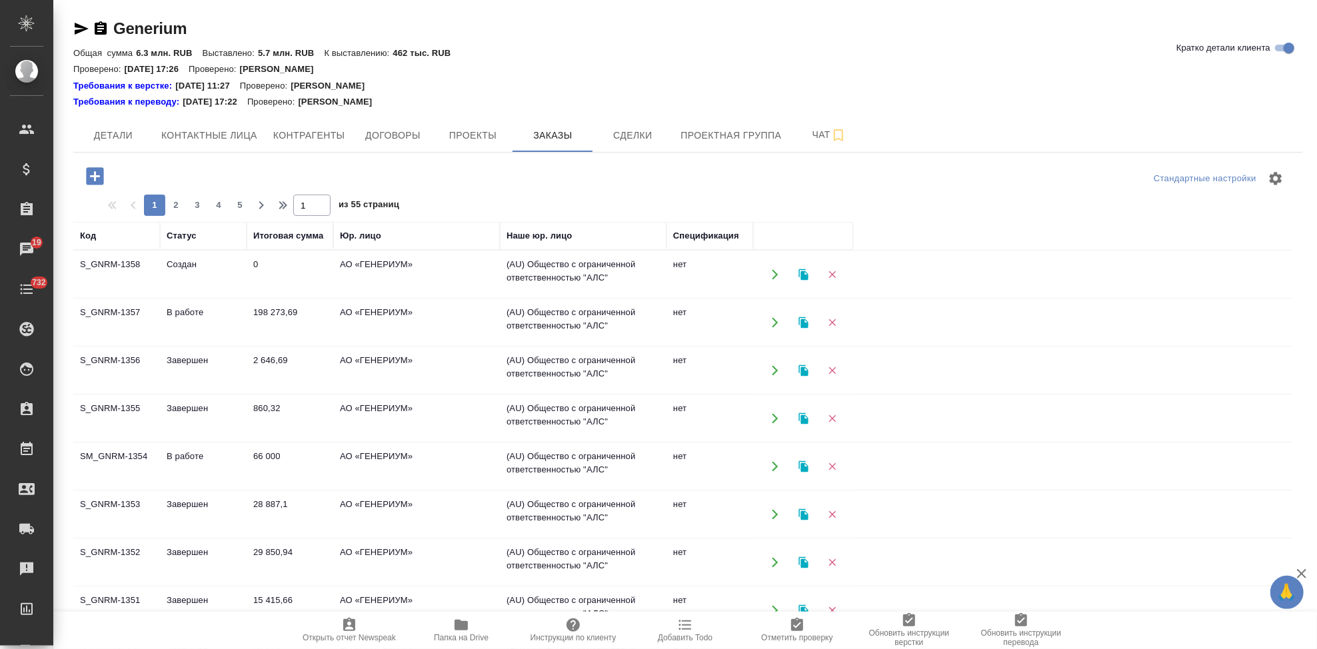
click at [148, 283] on td "S_GNRM-1358" at bounding box center [116, 274] width 87 height 47
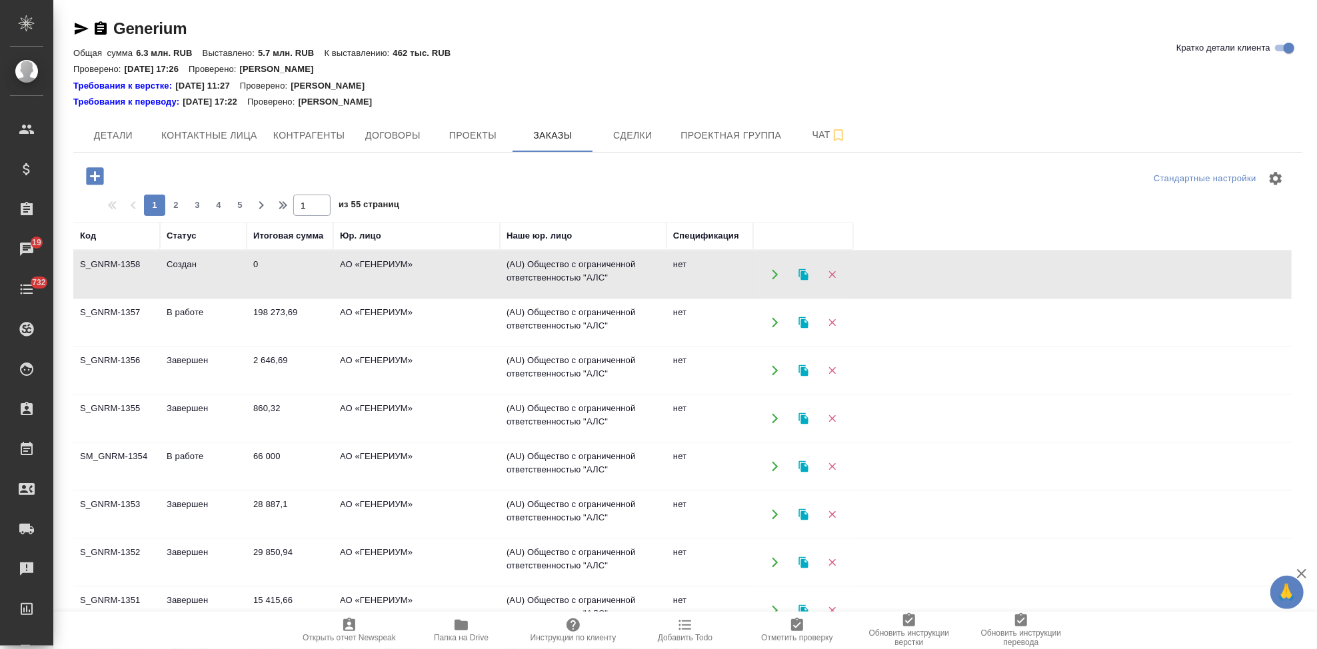
click at [148, 283] on td "S_GNRM-1358" at bounding box center [116, 274] width 87 height 47
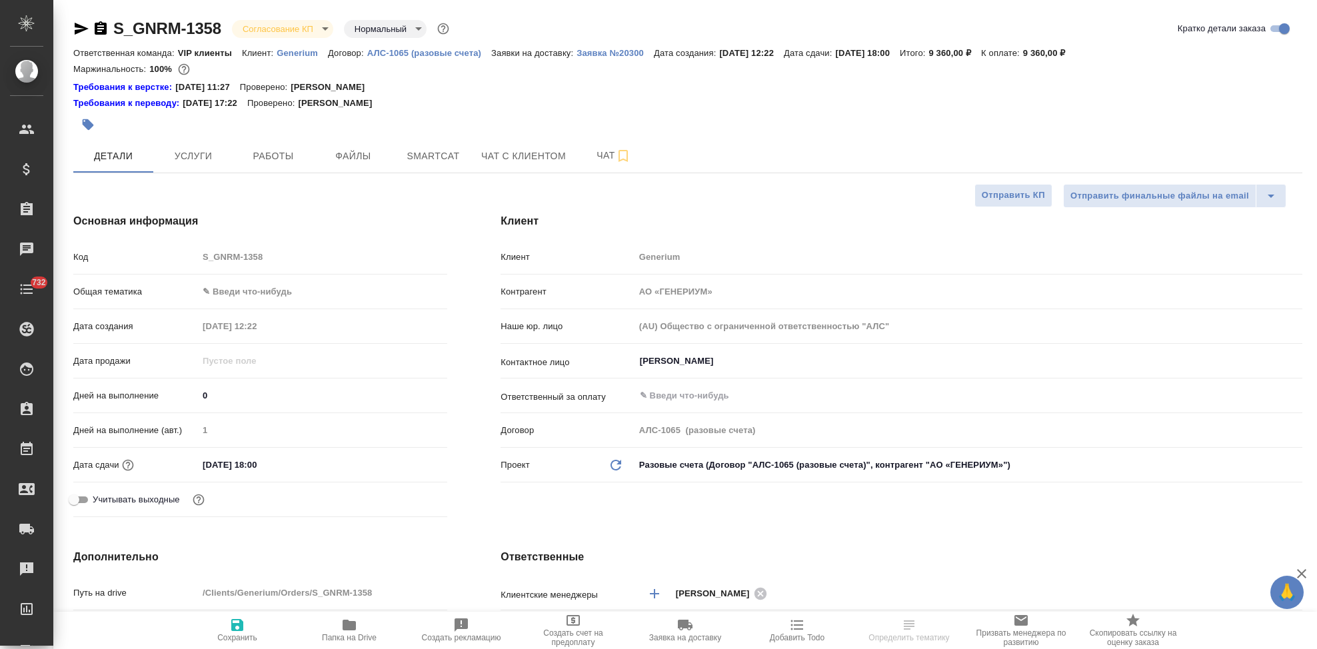
select select "RU"
click at [258, 462] on input "[DATE] 18:00" at bounding box center [257, 464] width 117 height 19
type input "[DATE] 14:00"
click at [247, 630] on span "Сохранить" at bounding box center [237, 629] width 96 height 25
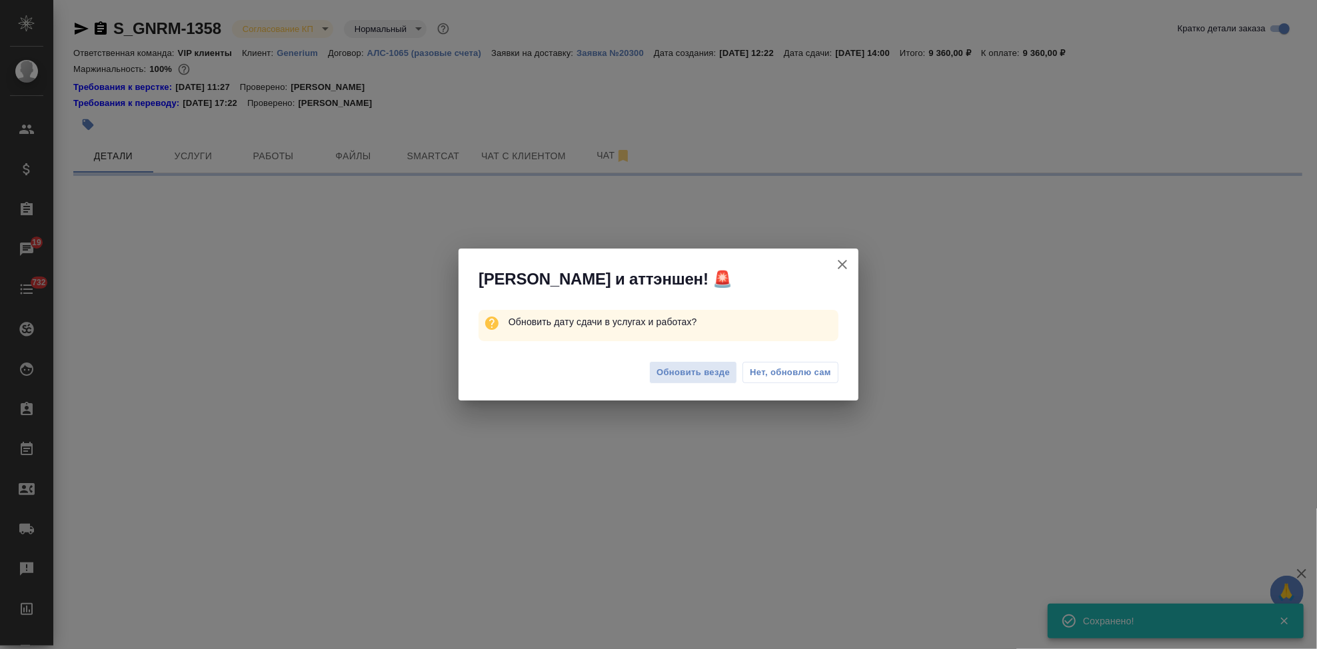
select select "RU"
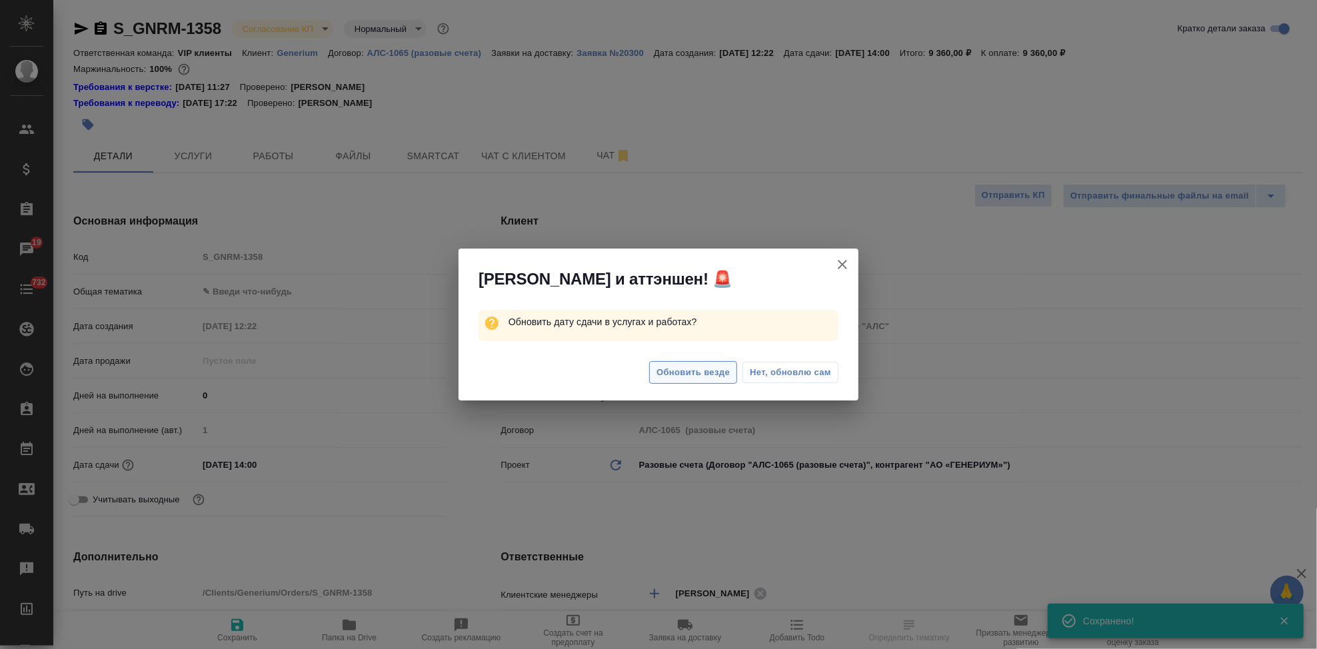
type textarea "x"
click at [693, 371] on span "Обновить везде" at bounding box center [693, 372] width 73 height 15
type textarea "x"
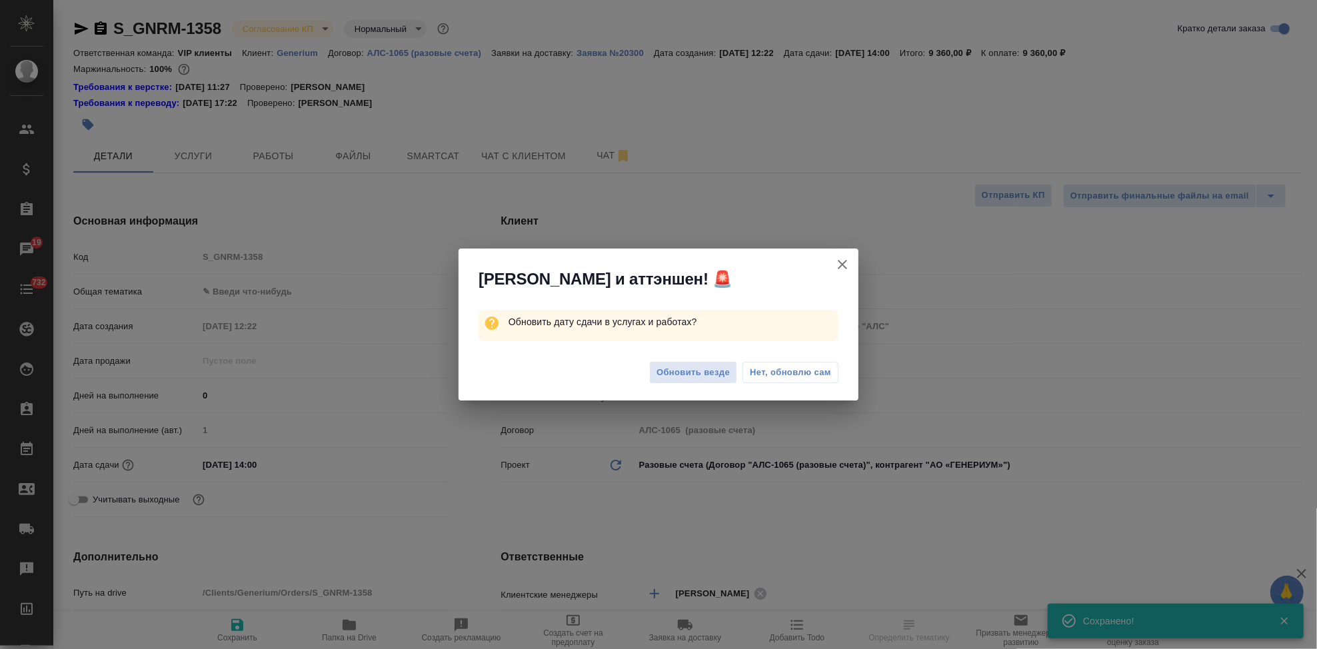
type textarea "x"
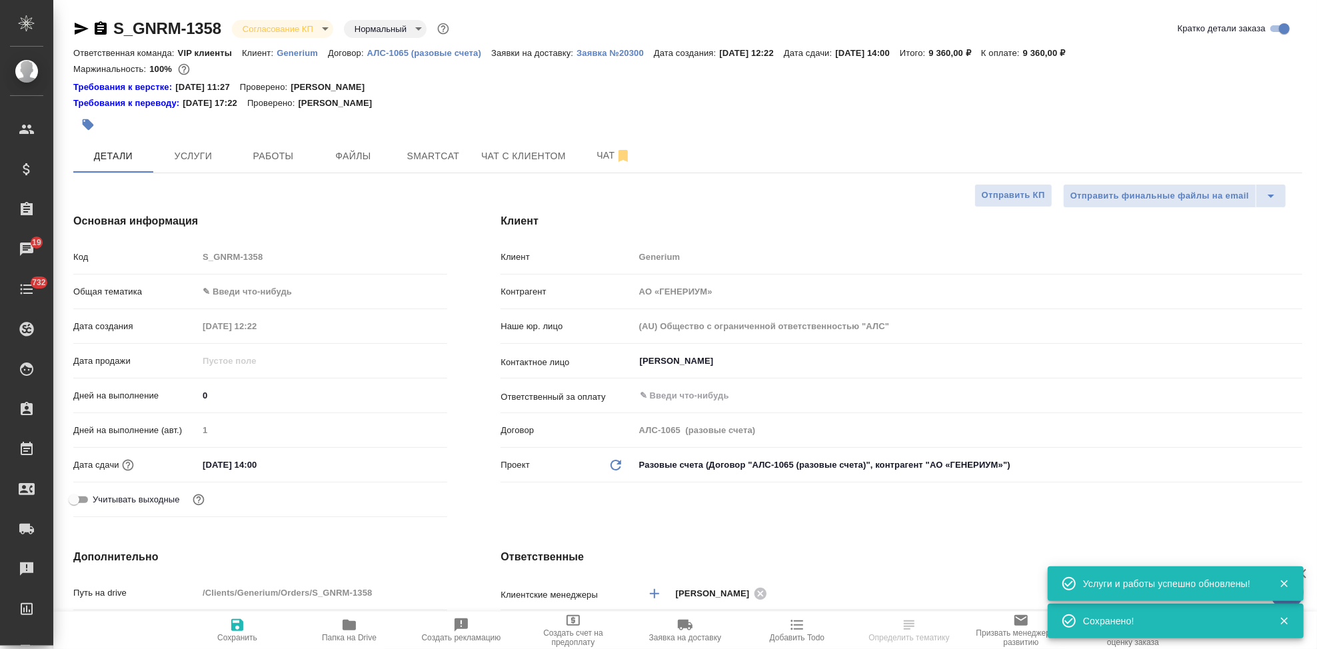
scroll to position [222, 0]
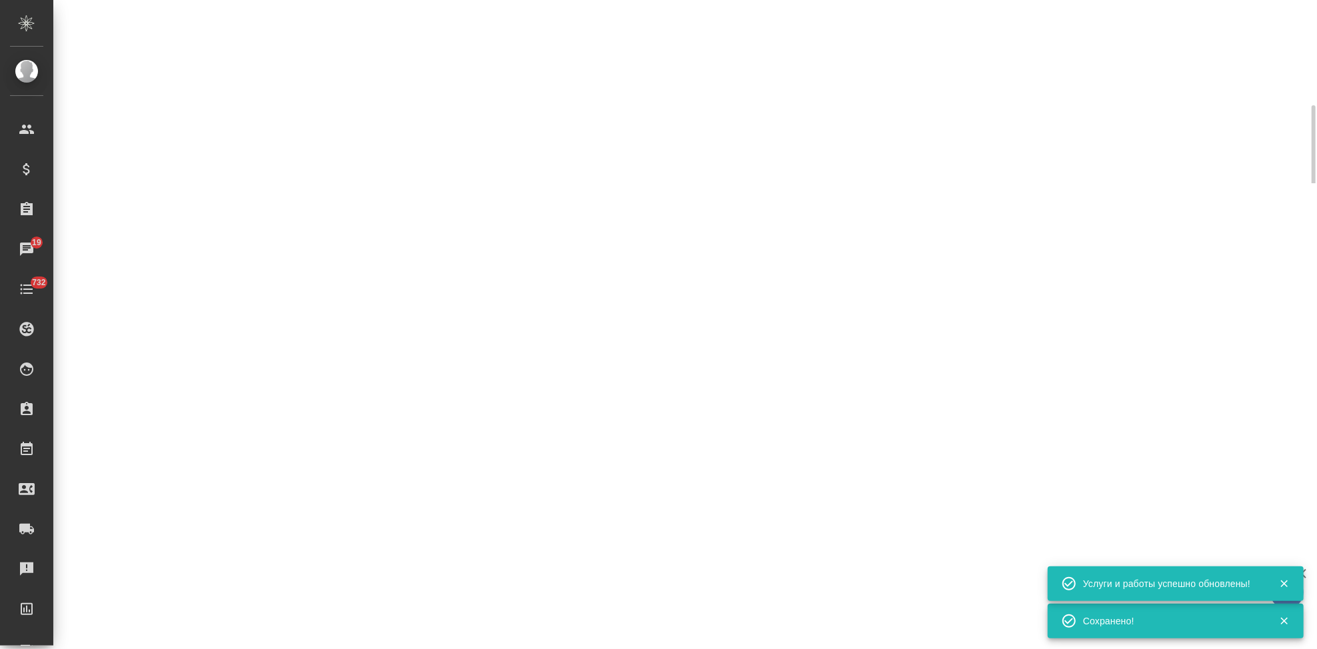
select select "RU"
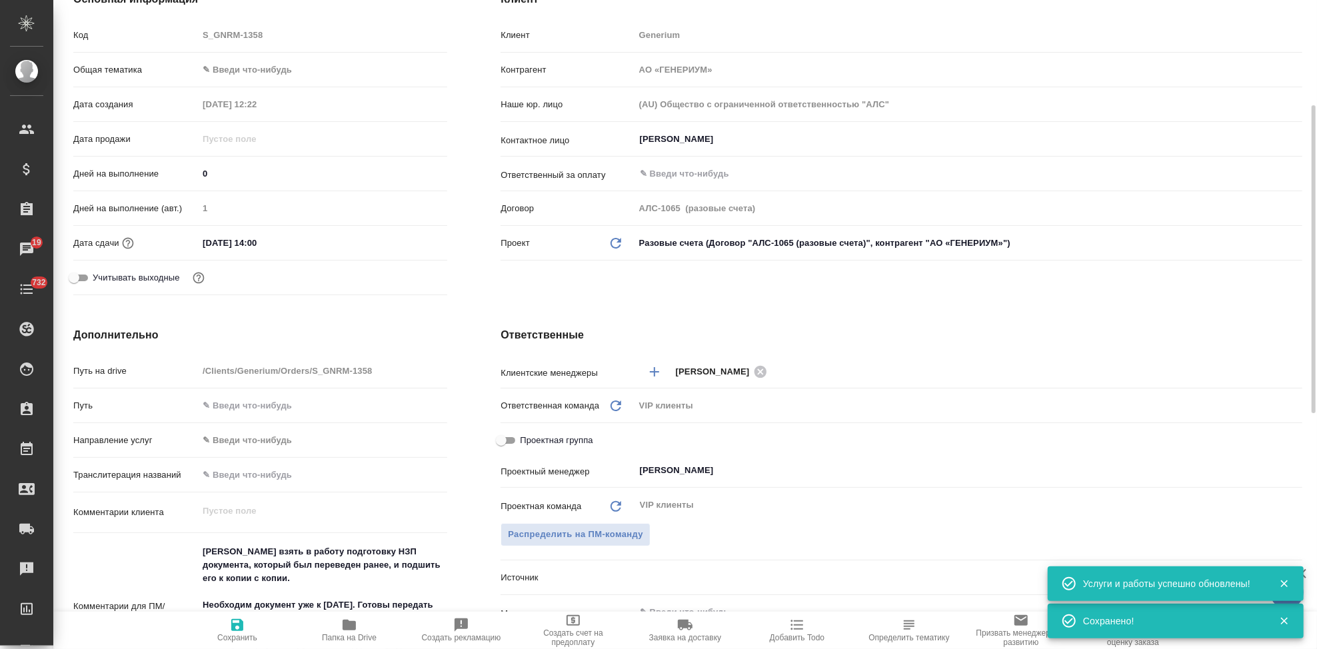
type textarea "x"
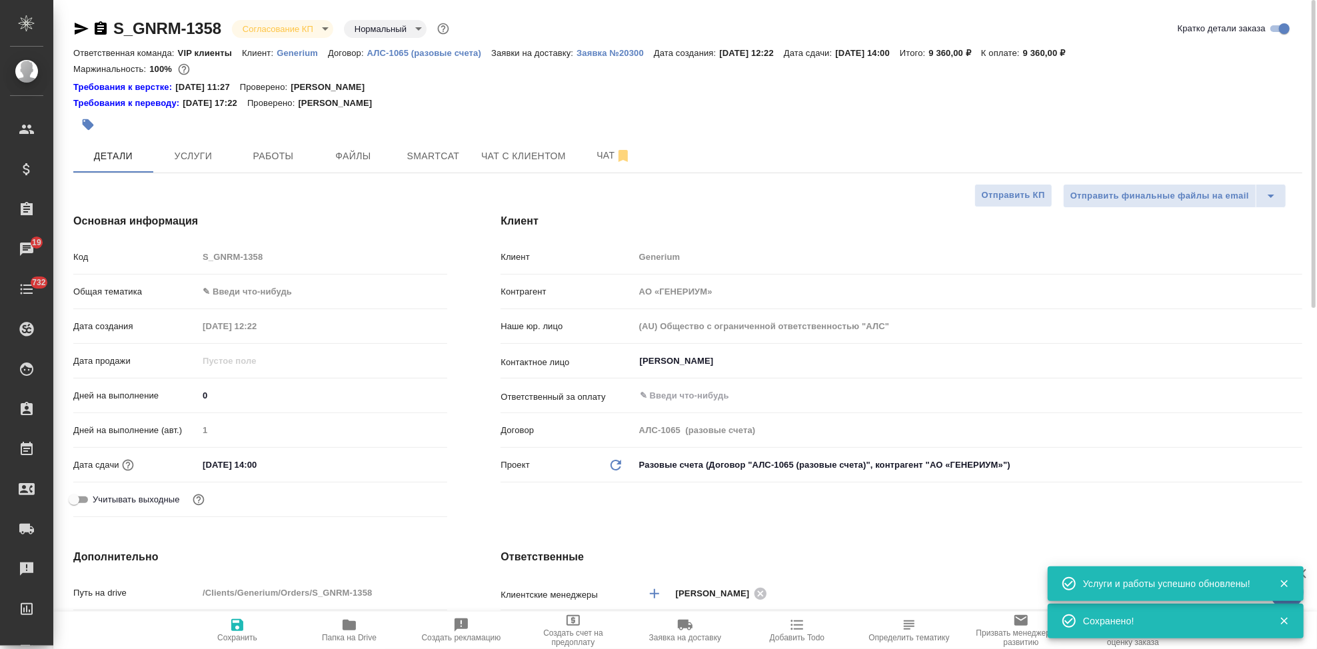
click at [325, 33] on body "🙏 .cls-1 fill:#fff; AWATERA Kabargina [PERSON_NAME] Спецификации Заказы 19 Чаты…" at bounding box center [658, 324] width 1317 height 649
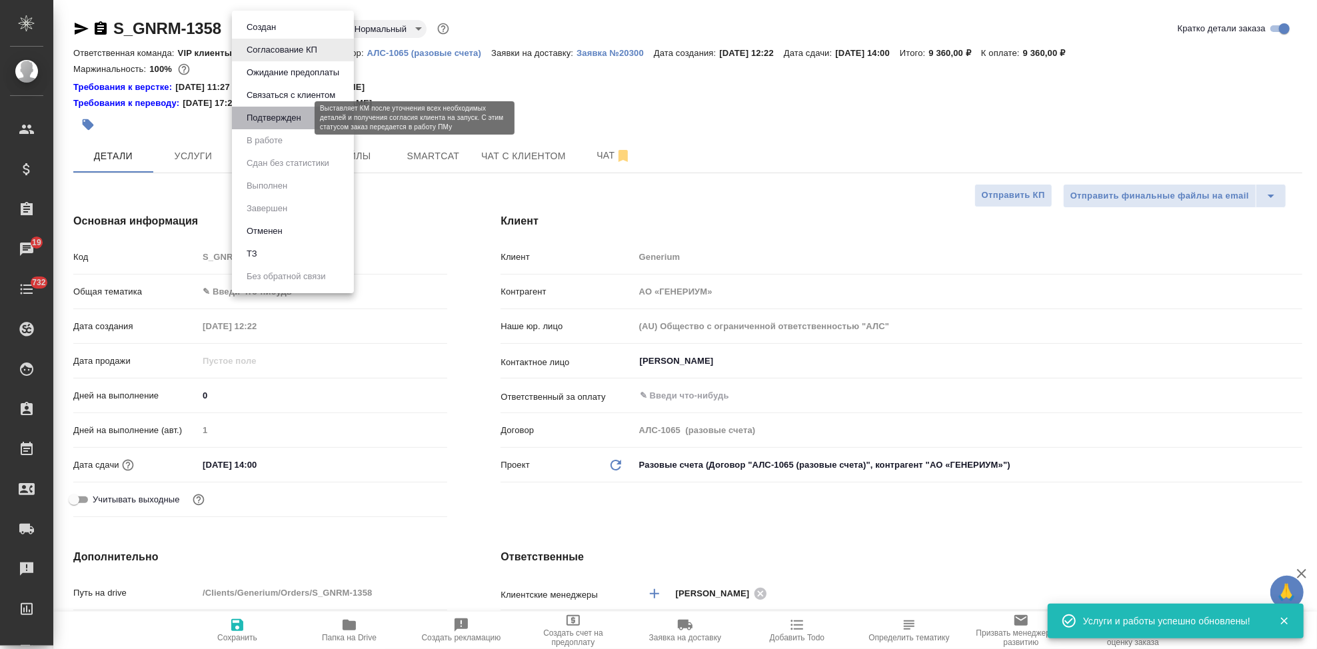
click at [280, 117] on button "Подтвержден" at bounding box center [274, 118] width 63 height 15
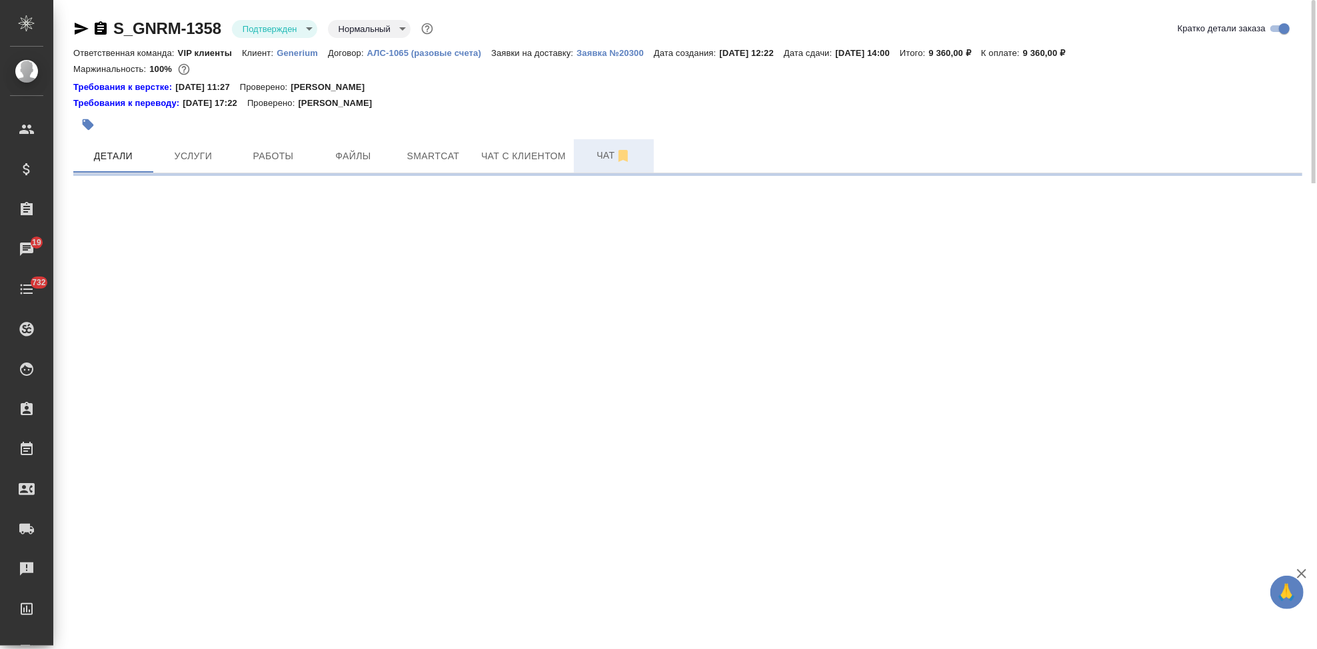
select select "RU"
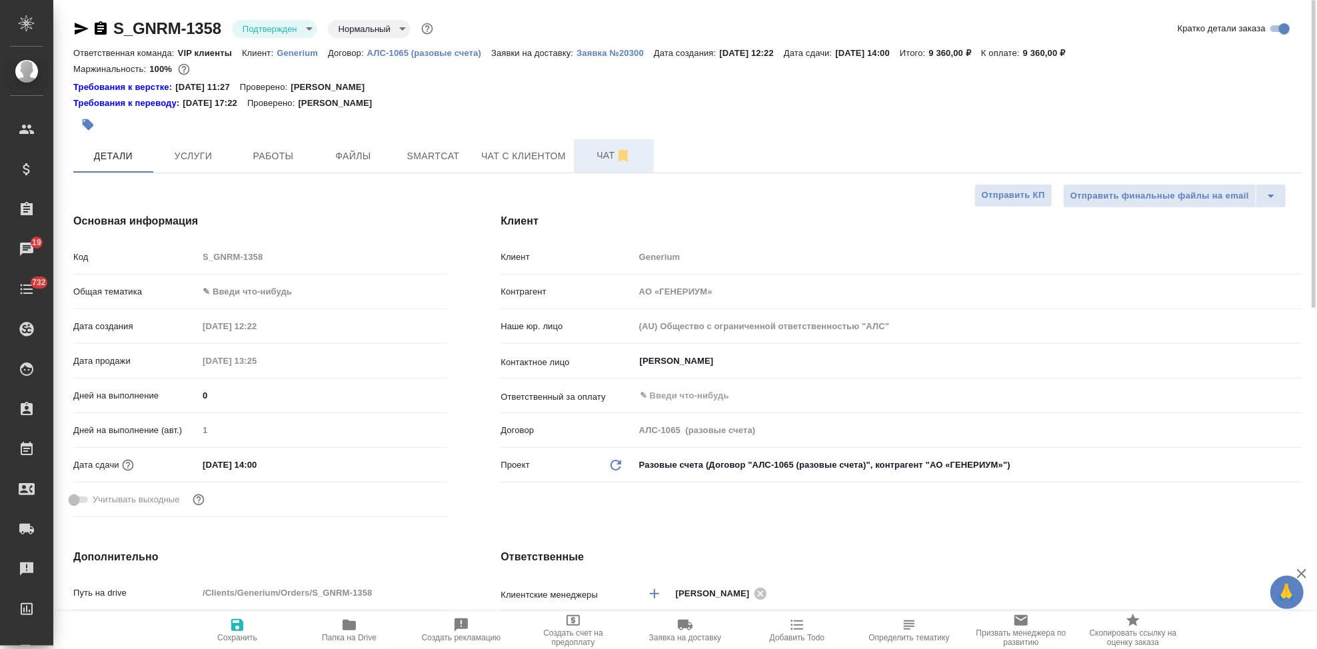
type textarea "x"
click at [594, 153] on span "Чат" at bounding box center [614, 155] width 64 height 17
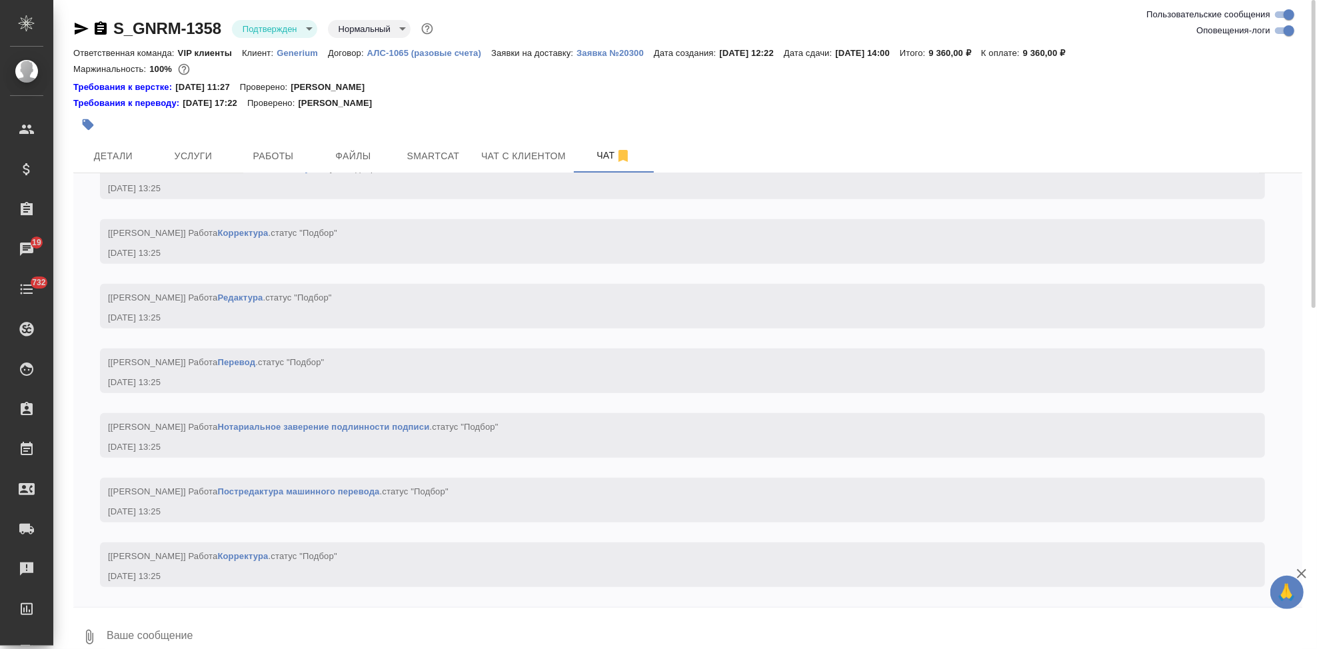
scroll to position [839, 0]
click at [331, 623] on textarea at bounding box center [703, 637] width 1197 height 45
type textarea """
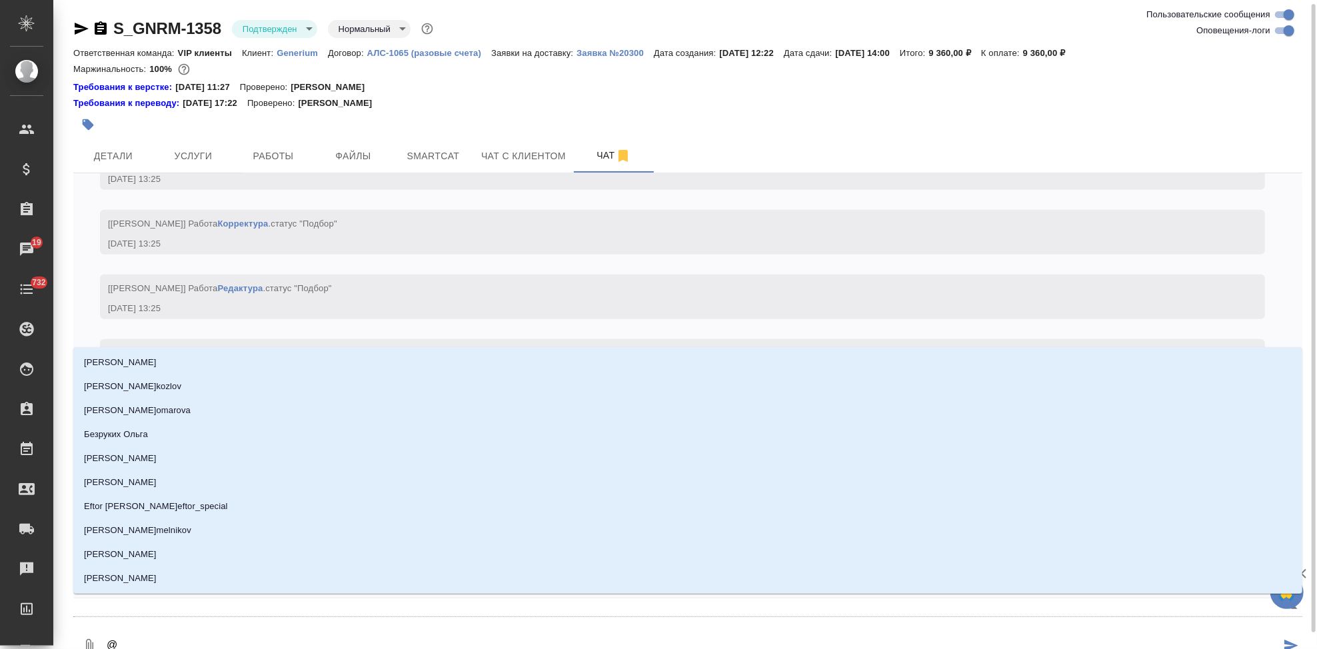
scroll to position [2, 0]
type textarea "@г"
type input "г"
type textarea "@гр"
type input "гр"
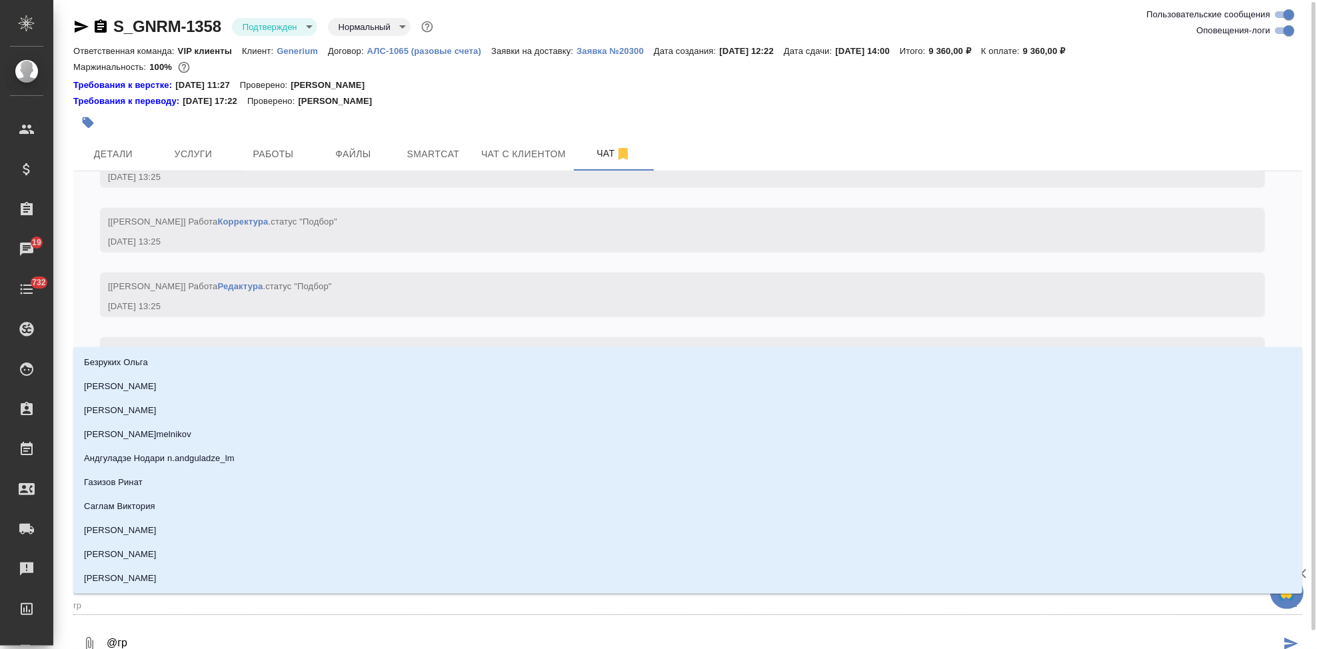
type textarea "@гра"
type input "гра"
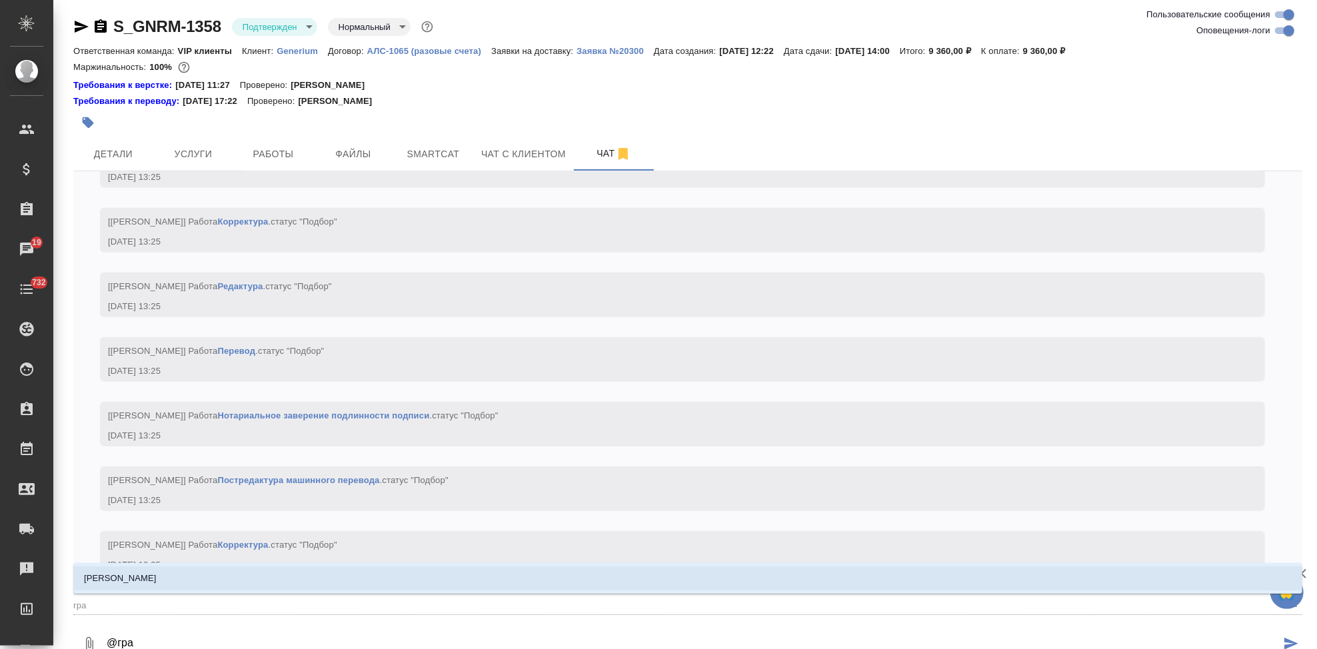
click at [508, 575] on li "[PERSON_NAME]" at bounding box center [687, 579] width 1229 height 24
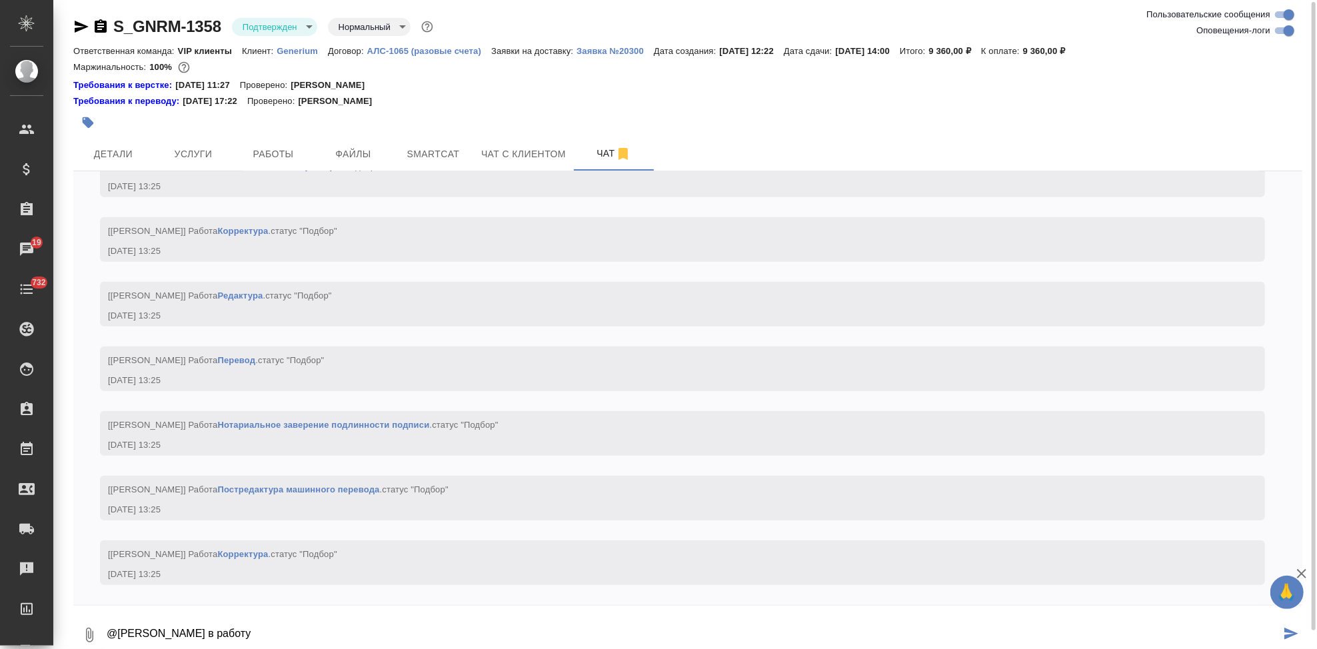
type textarea "@[PERSON_NAME] в работу"
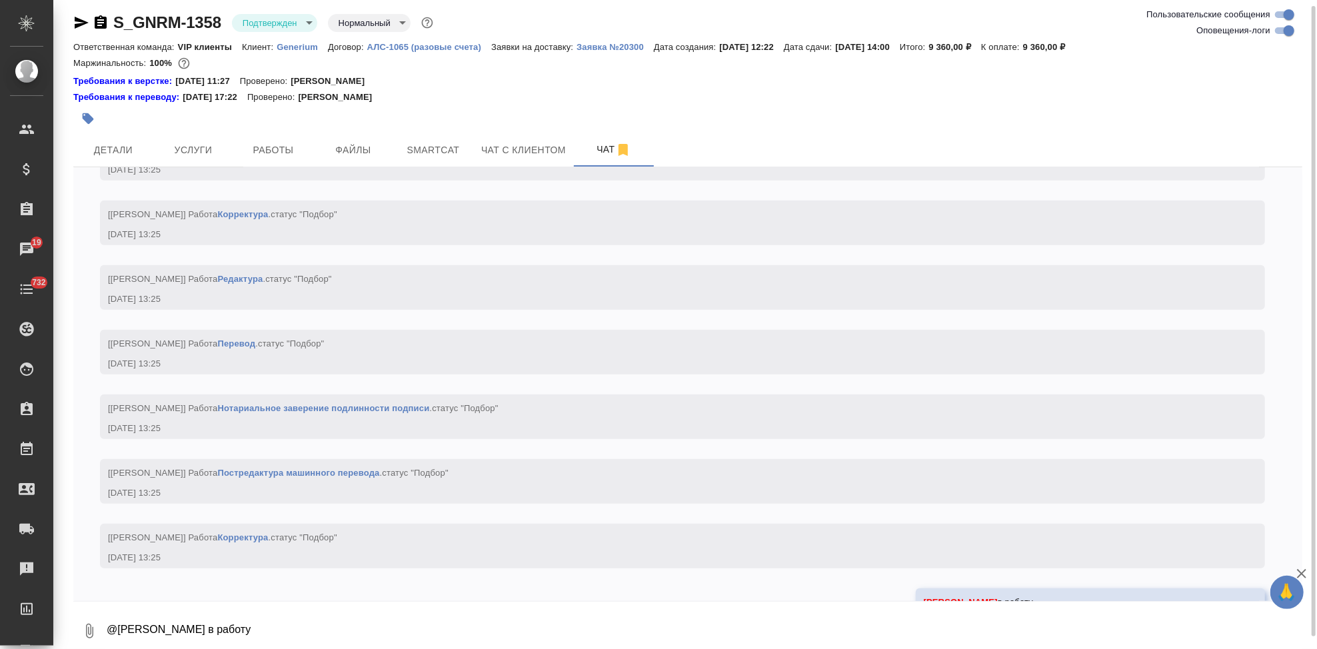
scroll to position [903, 0]
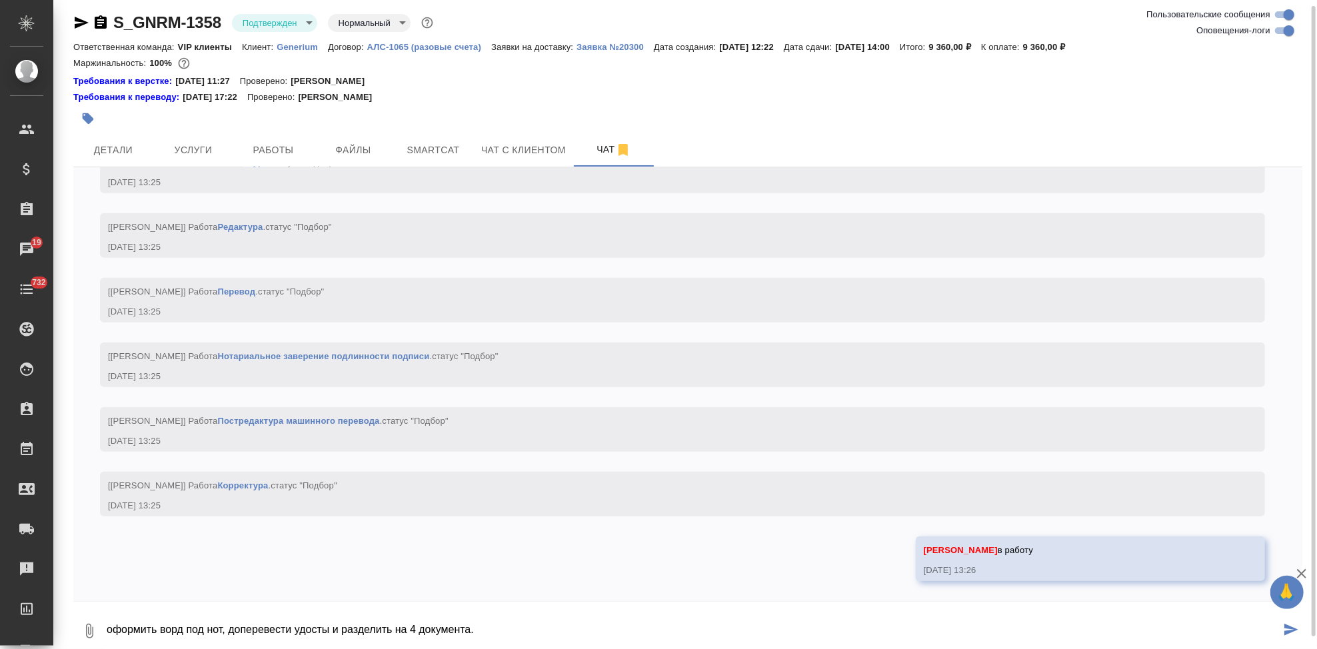
type textarea "оформить ворд под нот, доперевести удосты и разделить на 4 документа."
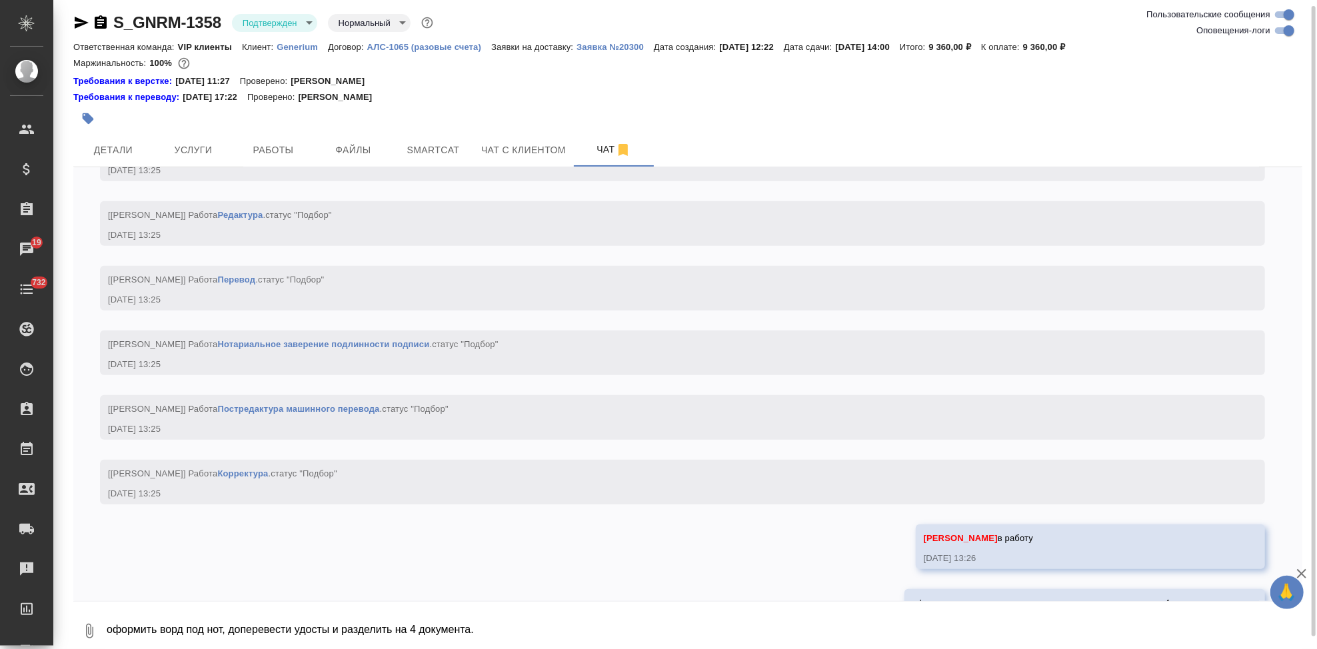
scroll to position [969, 0]
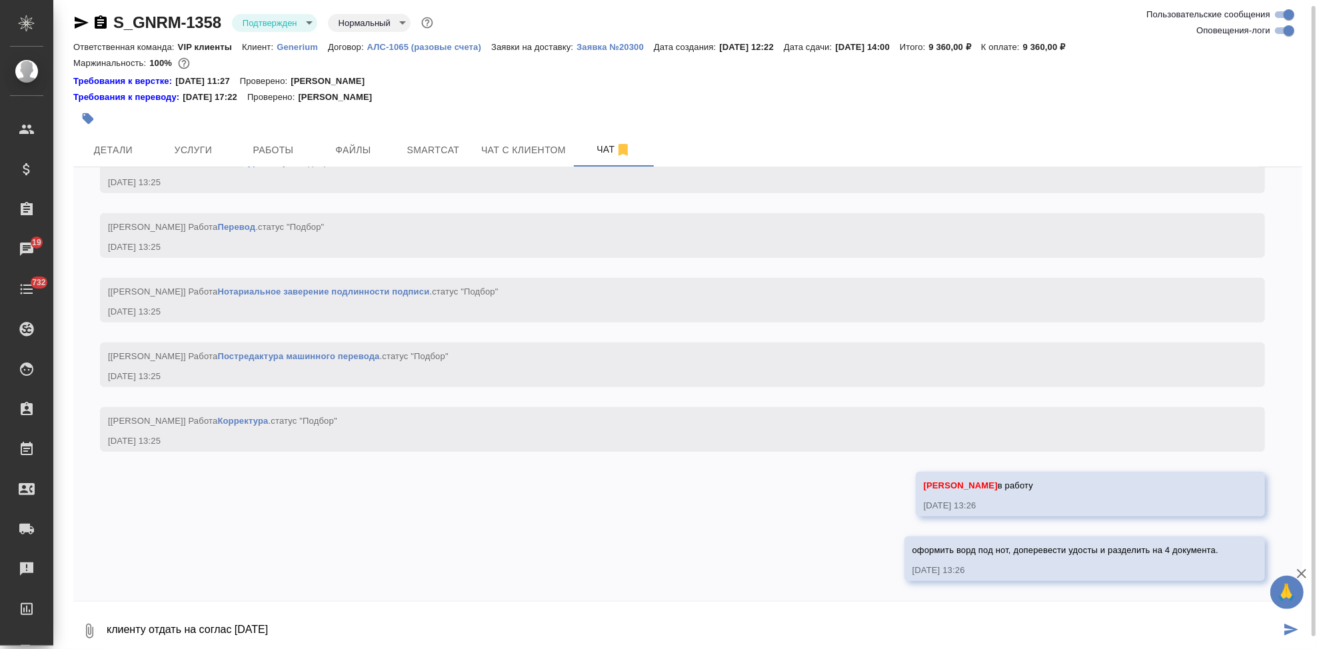
type textarea "клиенту отдать на соглас [DATE]"
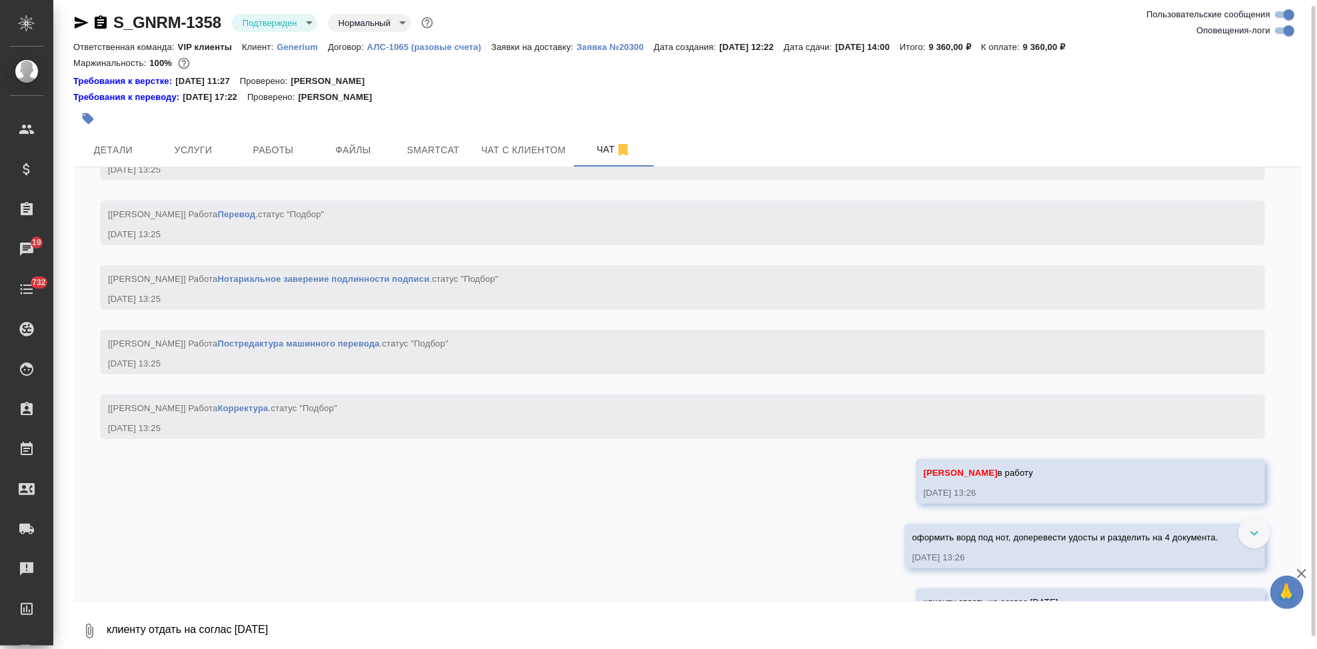
scroll to position [1033, 0]
